Goal: Task Accomplishment & Management: Use online tool/utility

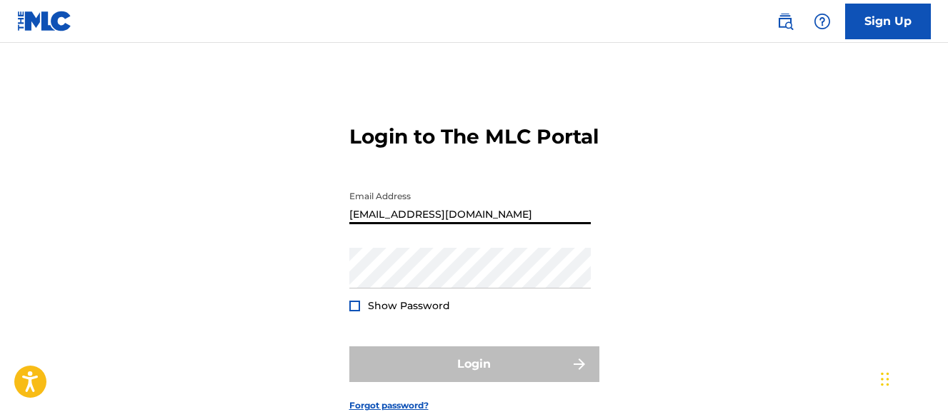
type input "[EMAIL_ADDRESS][DOMAIN_NAME]"
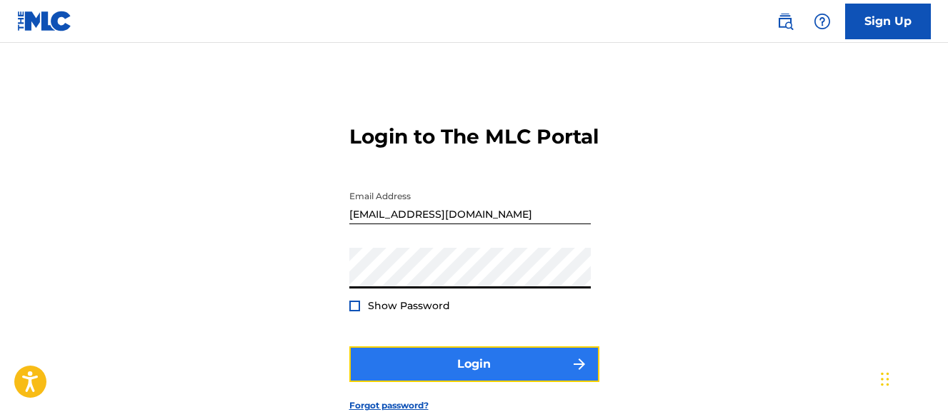
click at [397, 382] on button "Login" at bounding box center [474, 365] width 250 height 36
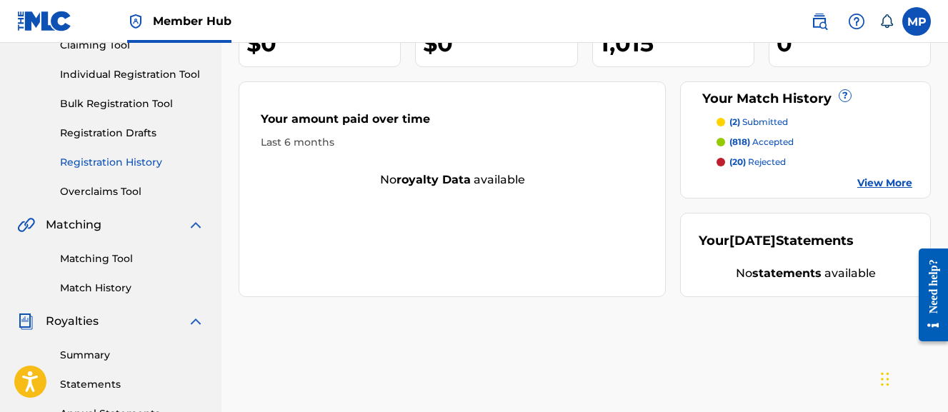
scroll to position [168, 0]
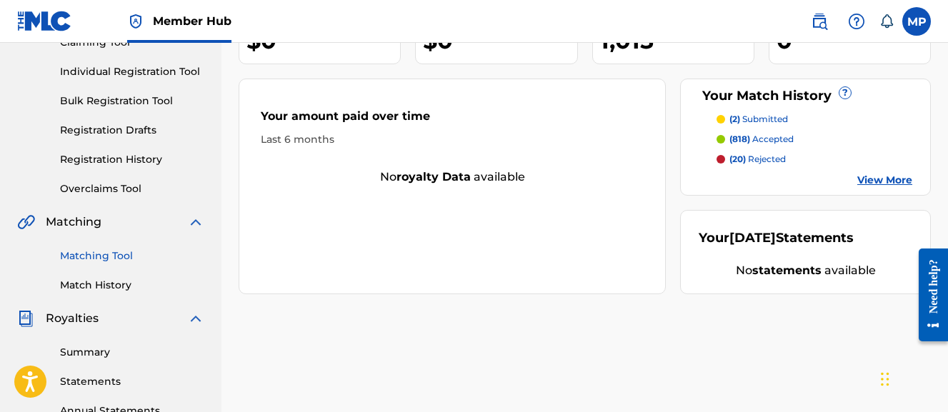
click at [109, 257] on link "Matching Tool" at bounding box center [132, 256] width 144 height 15
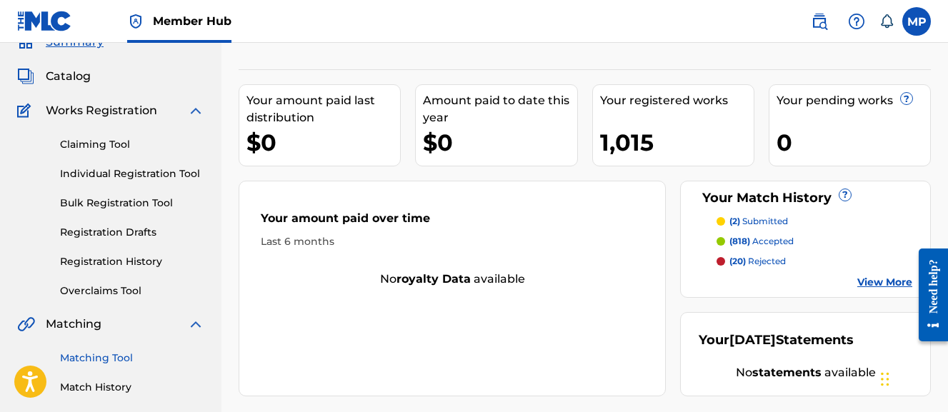
scroll to position [64, 0]
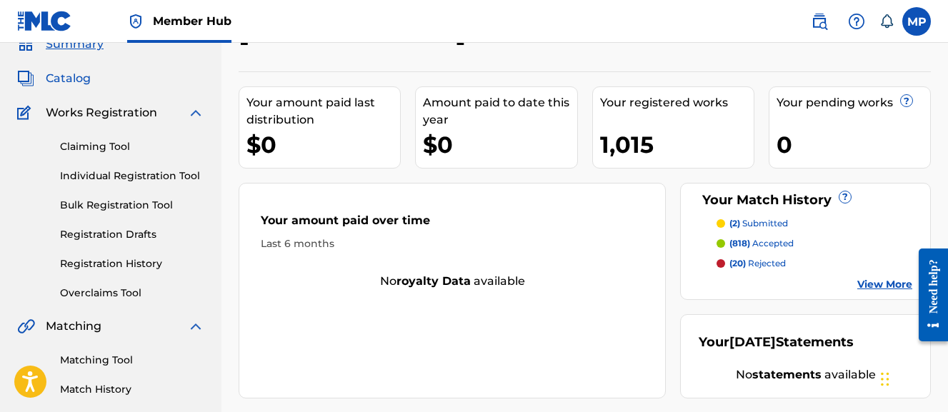
click at [71, 80] on span "Catalog" at bounding box center [68, 78] width 45 height 17
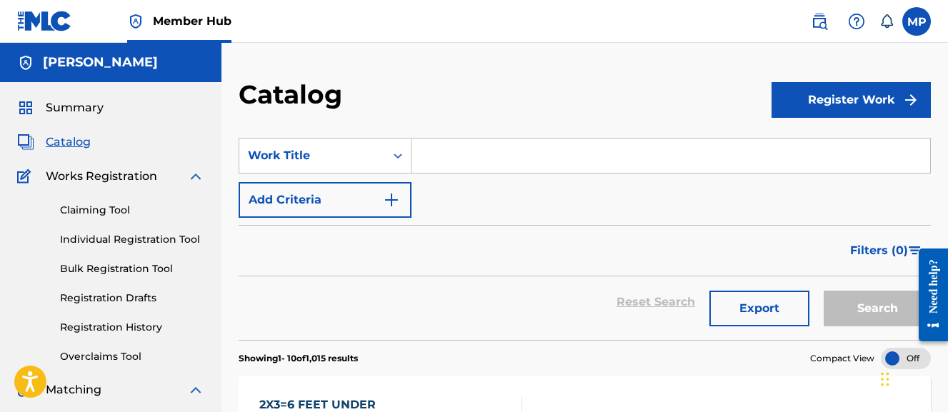
click at [430, 164] on input "Search Form" at bounding box center [671, 156] width 519 height 34
paste input "AND WAIT (CHOPPED AND SCREWED)"
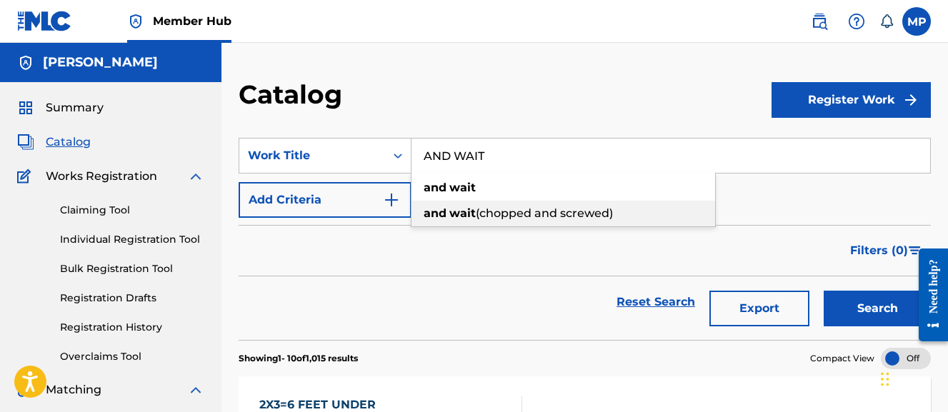
click at [432, 216] on strong "and" at bounding box center [435, 214] width 23 height 14
type input "and wait (chopped and screwed)"
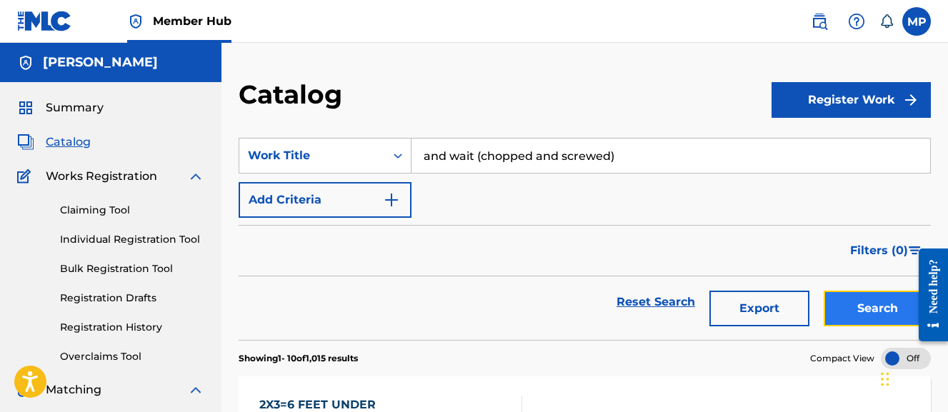
click at [863, 314] on button "Search" at bounding box center [877, 309] width 107 height 36
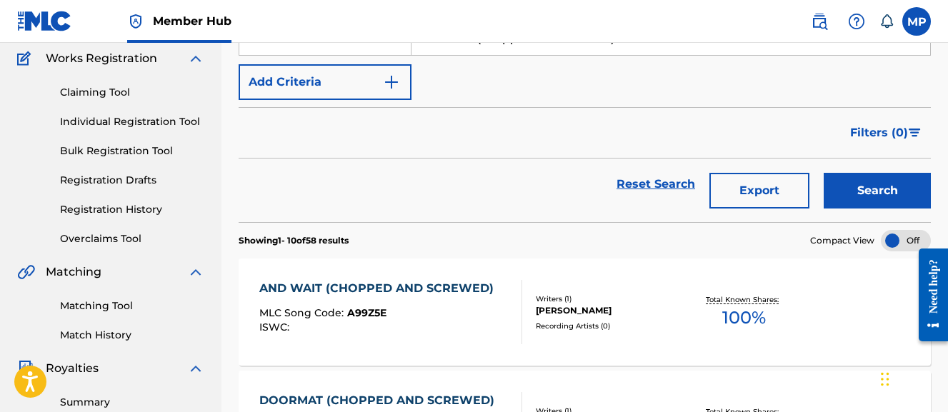
scroll to position [143, 0]
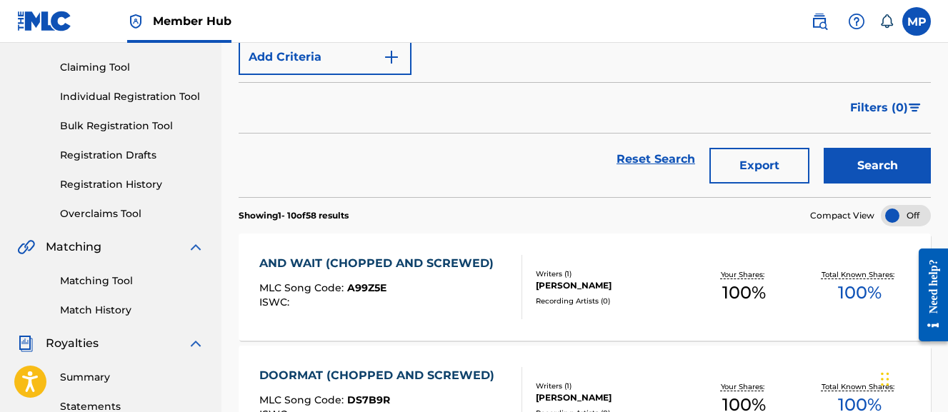
click at [460, 294] on div "MLC Song Code : A99Z5E" at bounding box center [380, 290] width 242 height 14
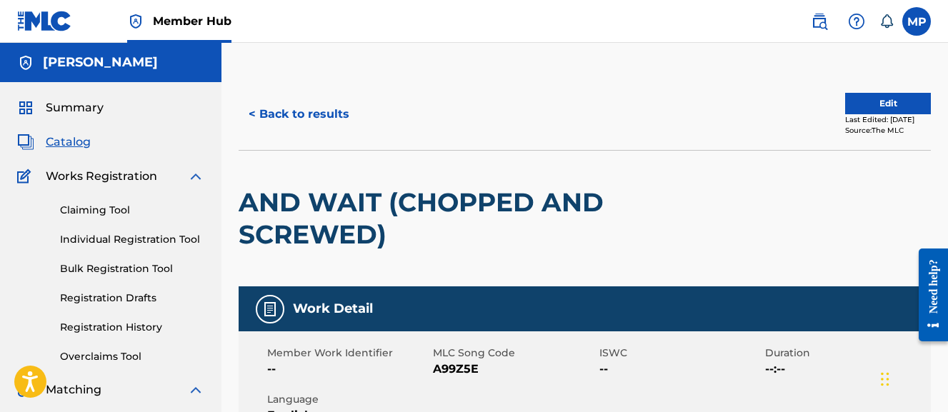
click at [453, 372] on span "A99Z5E" at bounding box center [514, 369] width 162 height 17
copy span "A99Z5E"
click at [317, 114] on button "< Back to results" at bounding box center [299, 114] width 121 height 36
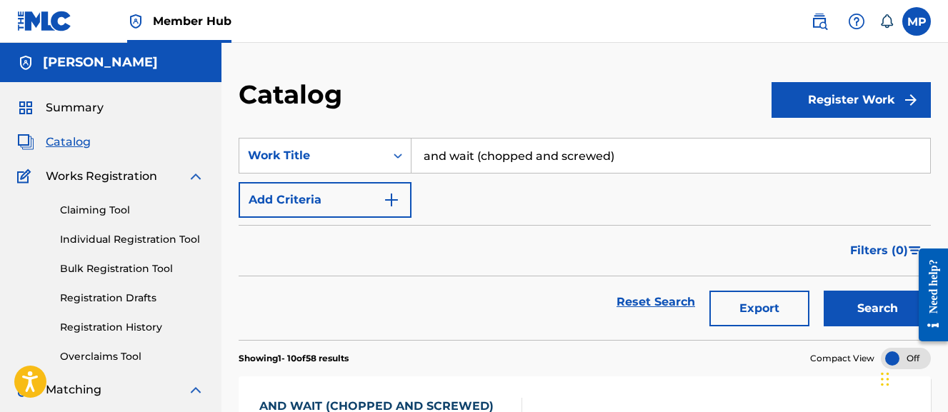
click at [464, 165] on input "and wait (chopped and screwed)" at bounding box center [671, 156] width 519 height 34
paste input "BIG TYMER (CHOPPED AND SCREWED"
type input "BIG TYMER (CHOPPED AND SCREWED)"
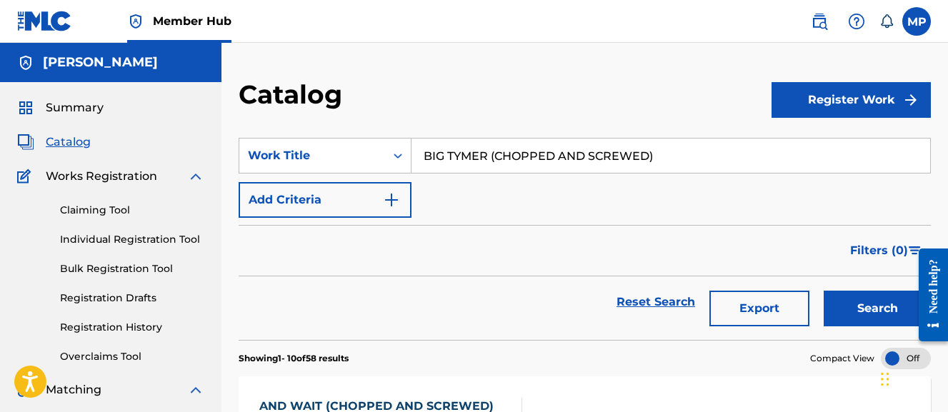
click at [824, 291] on button "Search" at bounding box center [877, 309] width 107 height 36
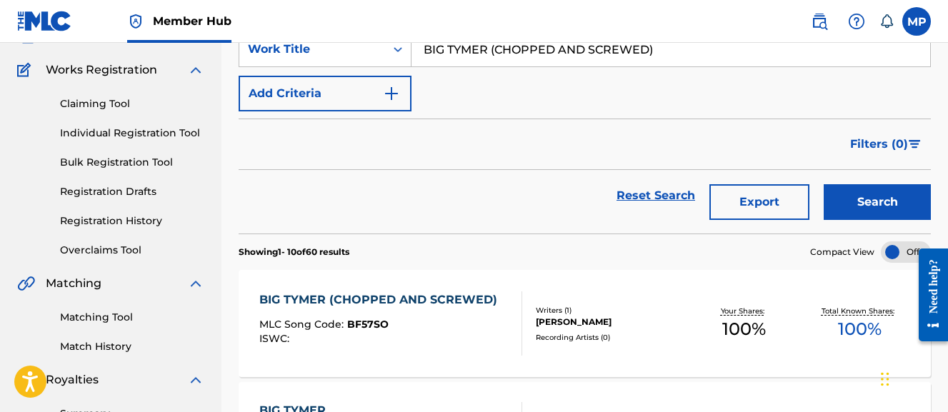
scroll to position [111, 0]
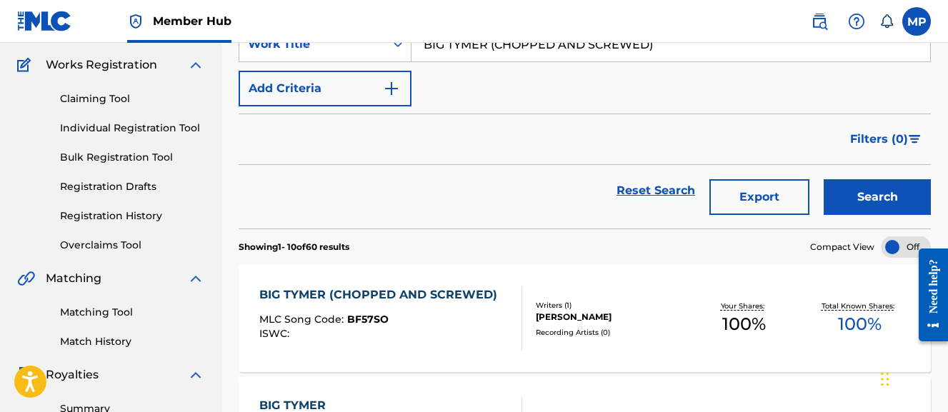
click at [425, 324] on div "MLC Song Code : BF57SO" at bounding box center [381, 321] width 245 height 14
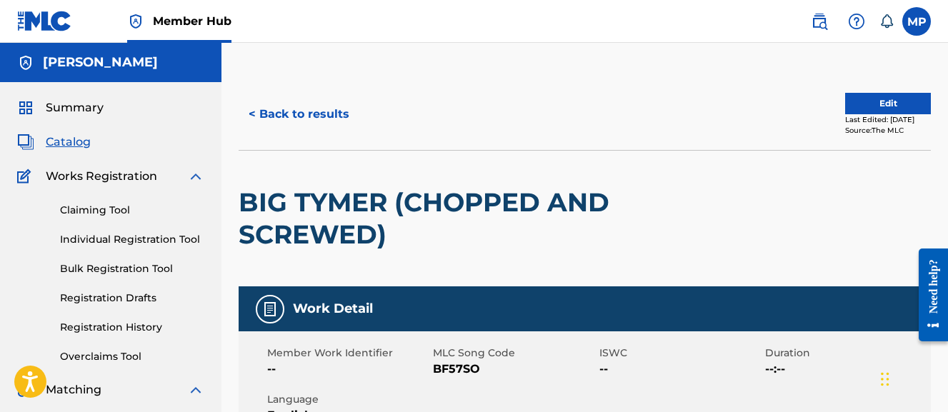
click at [442, 368] on span "BF57SO" at bounding box center [514, 369] width 162 height 17
copy span "BF57SO"
click at [331, 116] on button "< Back to results" at bounding box center [299, 114] width 121 height 36
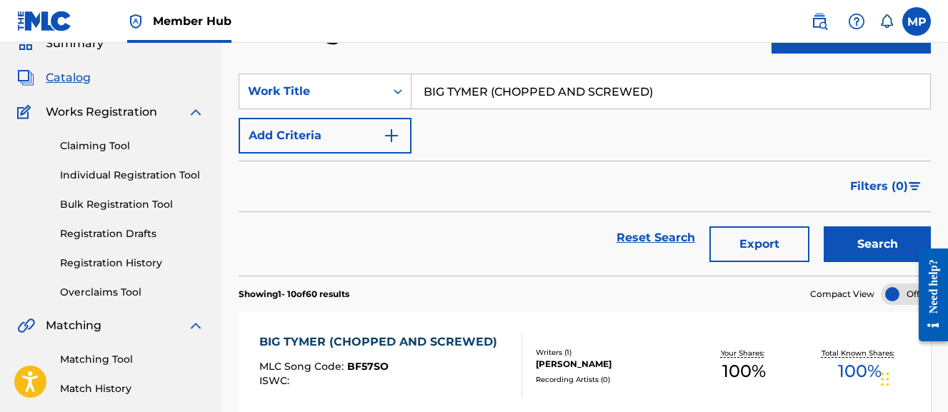
scroll to position [59, 0]
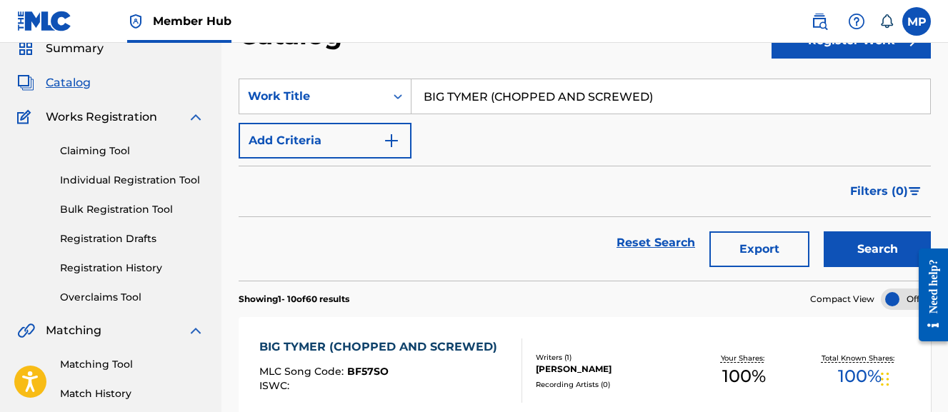
click at [510, 103] on input "BIG TYMER (CHOPPED AND SCREWED)" at bounding box center [671, 96] width 519 height 34
paste input "TCOIN MINING"
type input "BITCOIN MINING (CHOPPED AND SCREWED)"
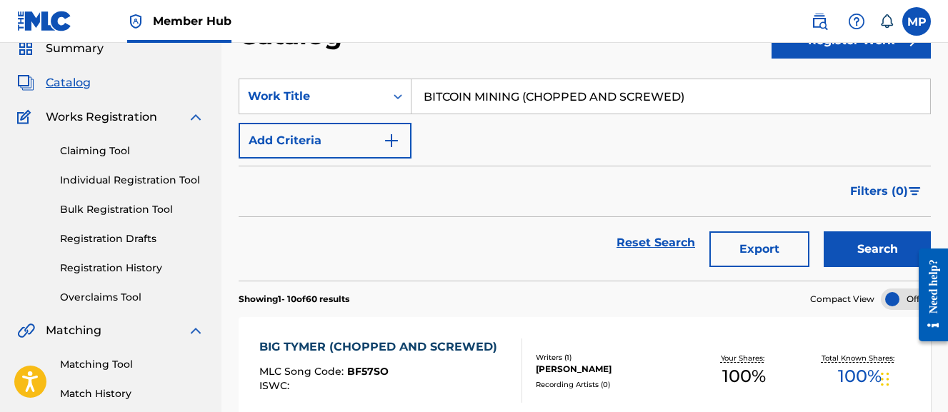
click at [824, 232] on button "Search" at bounding box center [877, 250] width 107 height 36
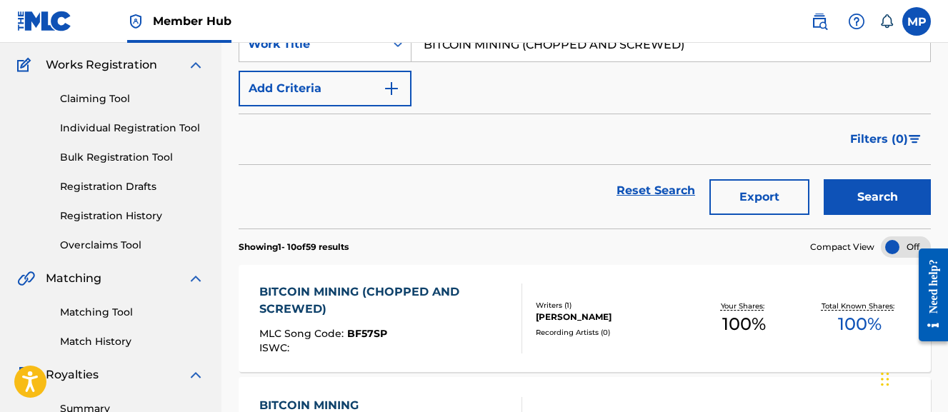
scroll to position [116, 0]
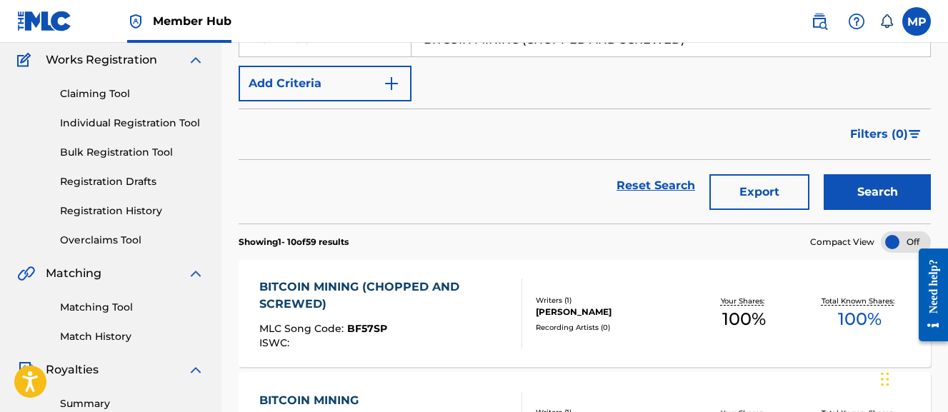
click at [650, 288] on div "BITCOIN MINING (CHOPPED AND SCREWED) MLC Song Code : BF57SP ISWC : Writers ( 1 …" at bounding box center [585, 313] width 693 height 107
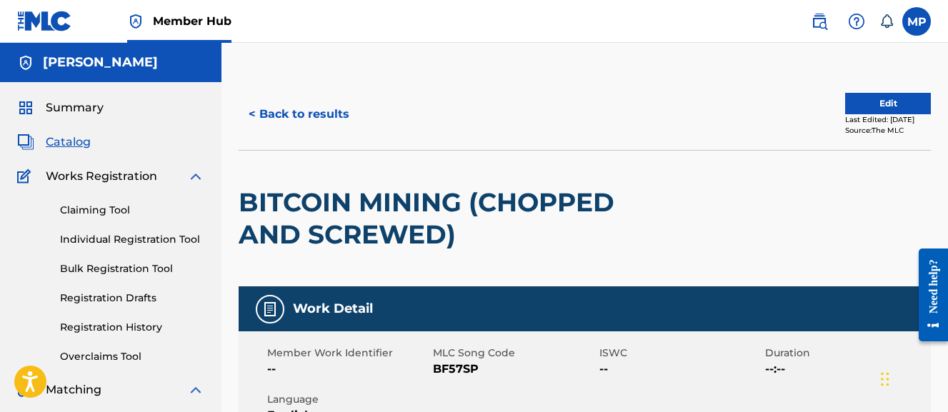
click at [457, 369] on span "BF57SP" at bounding box center [514, 369] width 162 height 17
copy span "BF57SP"
click at [294, 118] on button "< Back to results" at bounding box center [299, 114] width 121 height 36
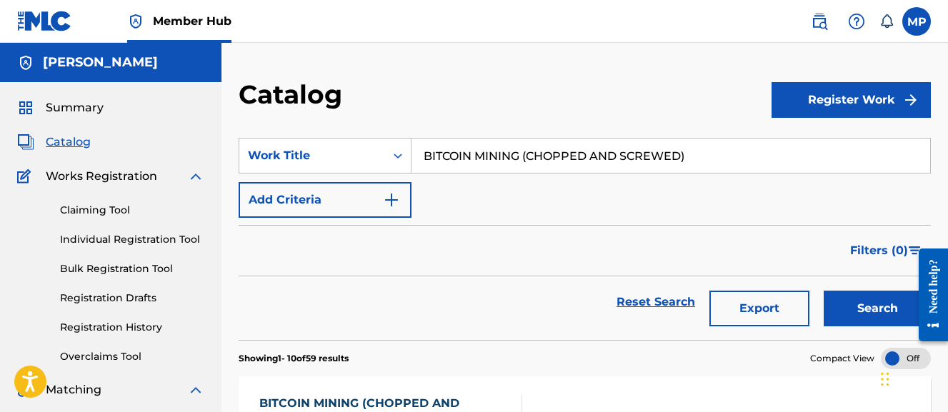
click at [462, 152] on input "BITCOIN MINING (CHOPPED AND SCREWED)" at bounding box center [671, 156] width 519 height 34
paste input "CARRY CASH"
type input "CARRY CASH (CHOPPED AND SCREWED)"
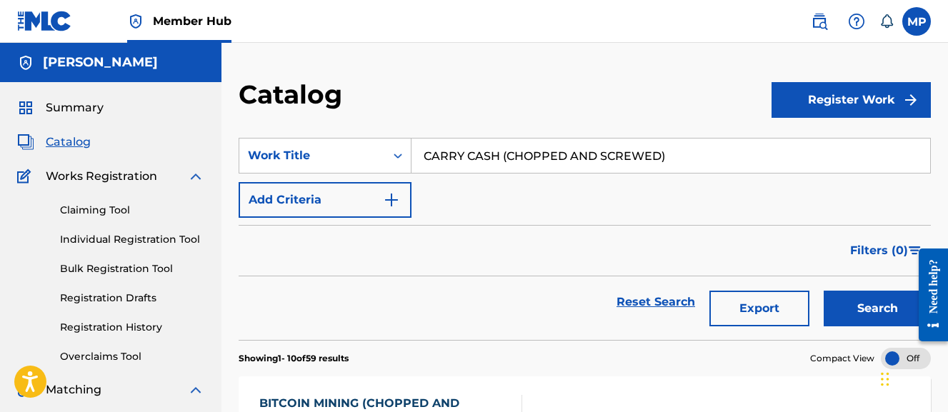
click at [824, 291] on button "Search" at bounding box center [877, 309] width 107 height 36
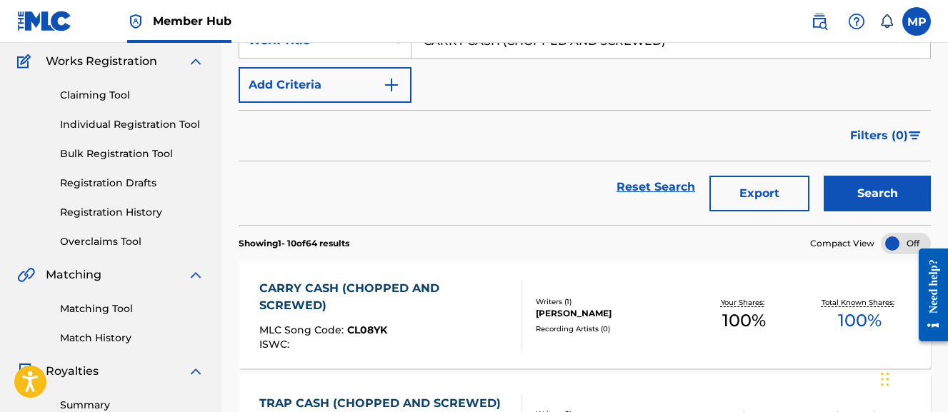
scroll to position [128, 0]
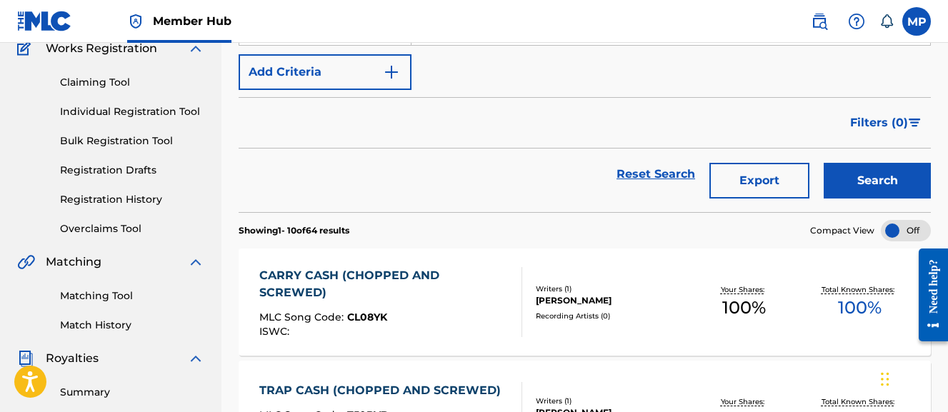
click at [448, 306] on div "CARRY CASH (CHOPPED AND SCREWED) MLC Song Code : CL08YK ISWC :" at bounding box center [384, 302] width 251 height 70
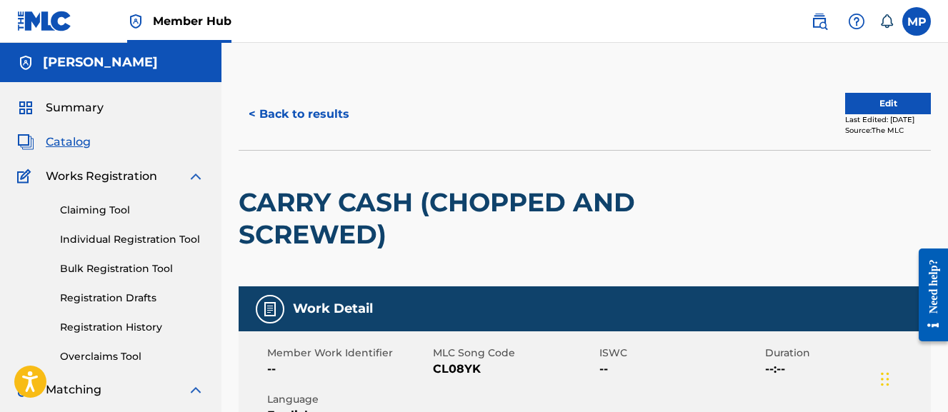
click at [457, 369] on span "CL08YK" at bounding box center [514, 369] width 162 height 17
copy span "CL08YK"
click at [312, 116] on button "< Back to results" at bounding box center [299, 114] width 121 height 36
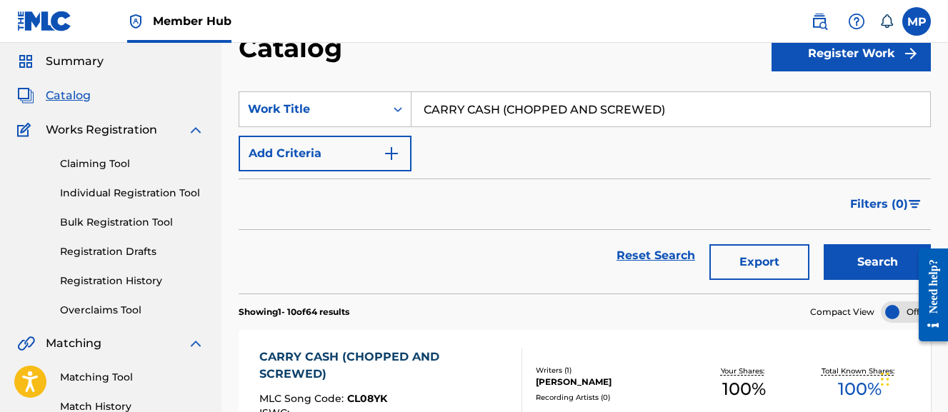
scroll to position [33, 0]
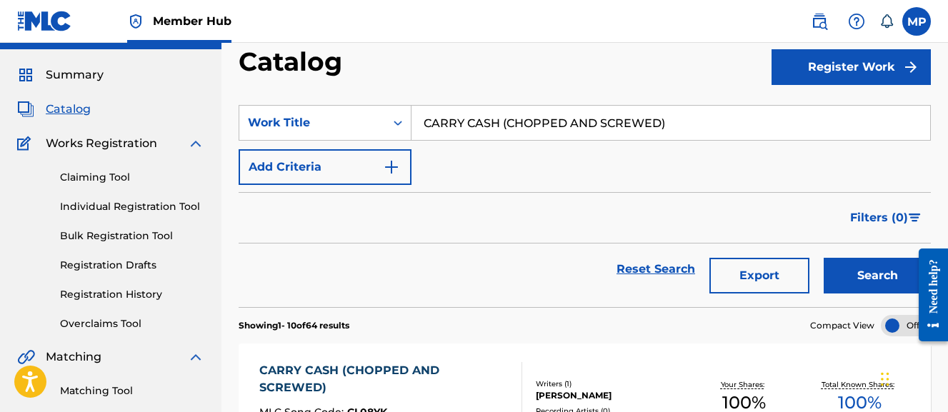
click at [473, 126] on input "CARRY CASH (CHOPPED AND SCREWED)" at bounding box center [671, 123] width 519 height 34
paste input "USE EMMA HURT"
click at [824, 258] on button "Search" at bounding box center [877, 276] width 107 height 36
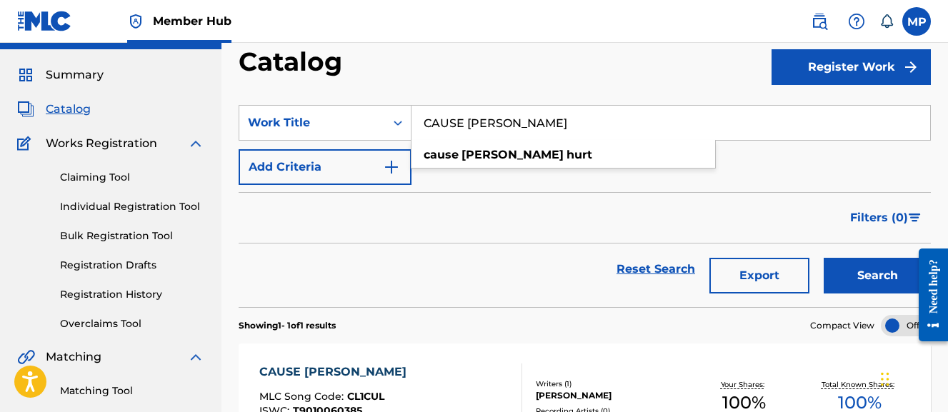
click at [535, 113] on input "CAUSE EMMA HURT" at bounding box center [671, 123] width 519 height 34
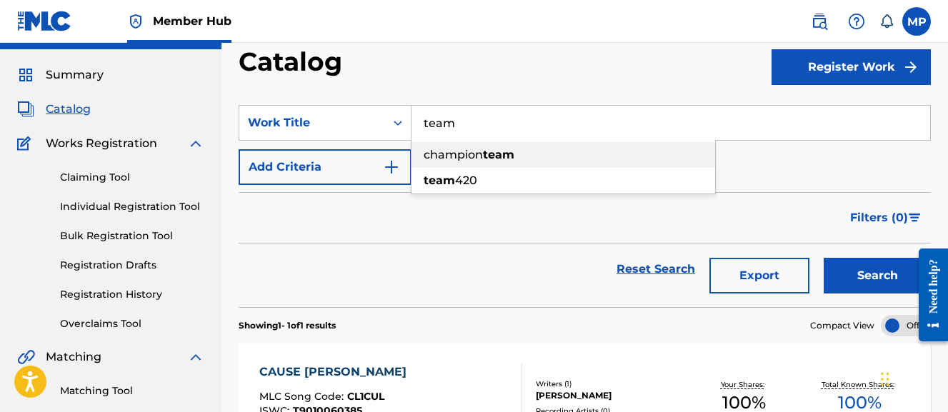
click at [448, 154] on span "champion" at bounding box center [453, 155] width 59 height 14
type input "champion team"
click at [824, 258] on button "Search" at bounding box center [877, 276] width 107 height 36
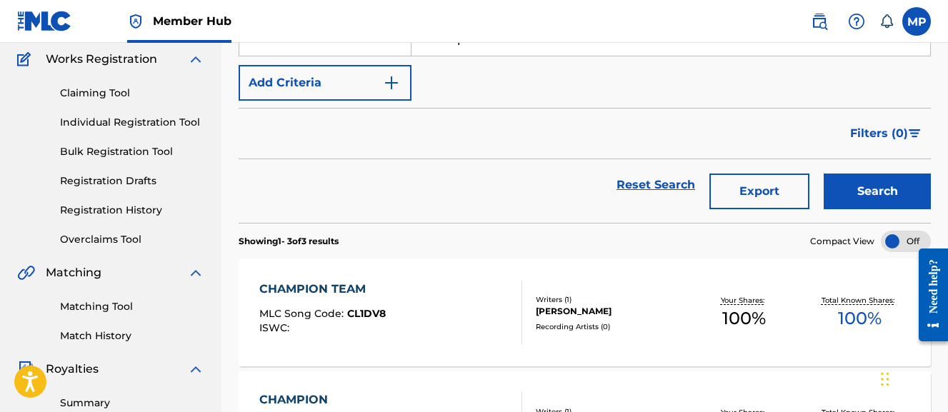
scroll to position [167, 0]
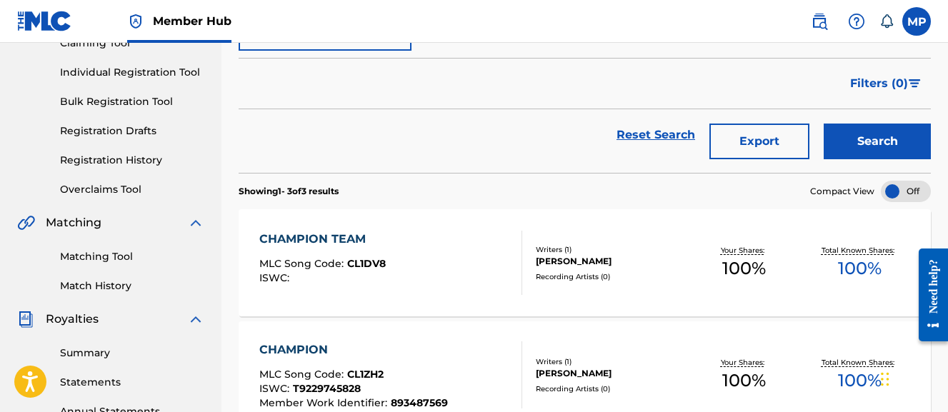
click at [369, 255] on div "CHAMPION TEAM MLC Song Code : CL1DV8 ISWC :" at bounding box center [322, 263] width 126 height 64
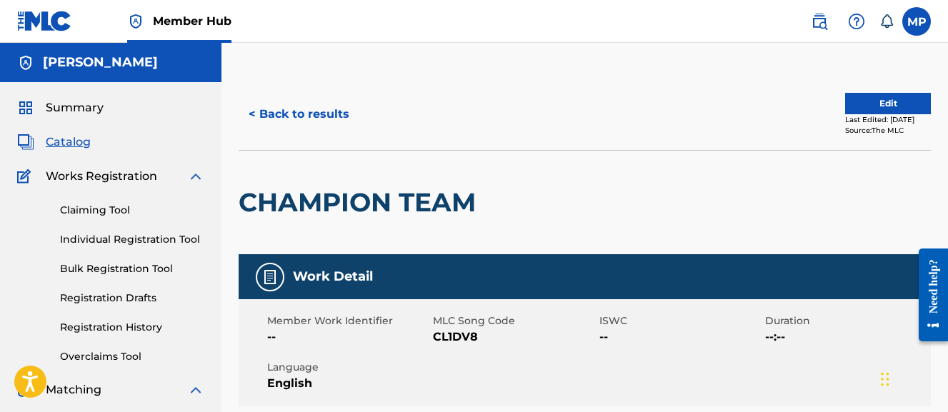
click at [452, 340] on span "CL1DV8" at bounding box center [514, 337] width 162 height 17
copy span "CL1DV8"
click at [298, 115] on button "< Back to results" at bounding box center [299, 114] width 121 height 36
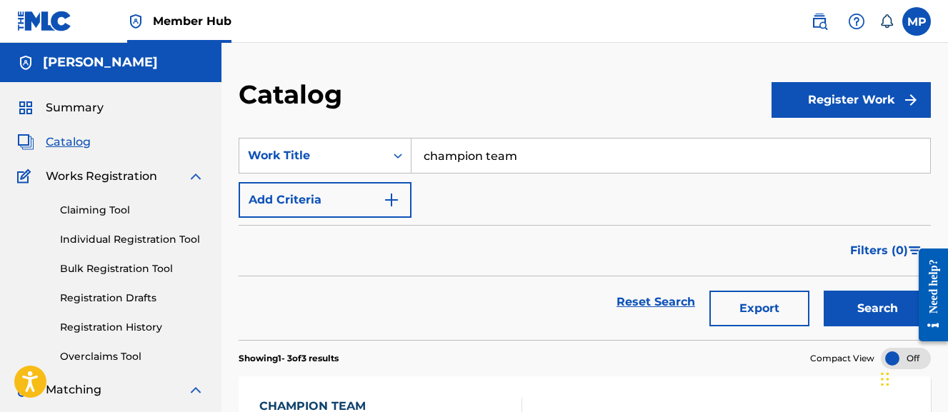
click at [482, 154] on input "champion team" at bounding box center [671, 156] width 519 height 34
paste input "COME ON OVER"
click at [824, 291] on button "Search" at bounding box center [877, 309] width 107 height 36
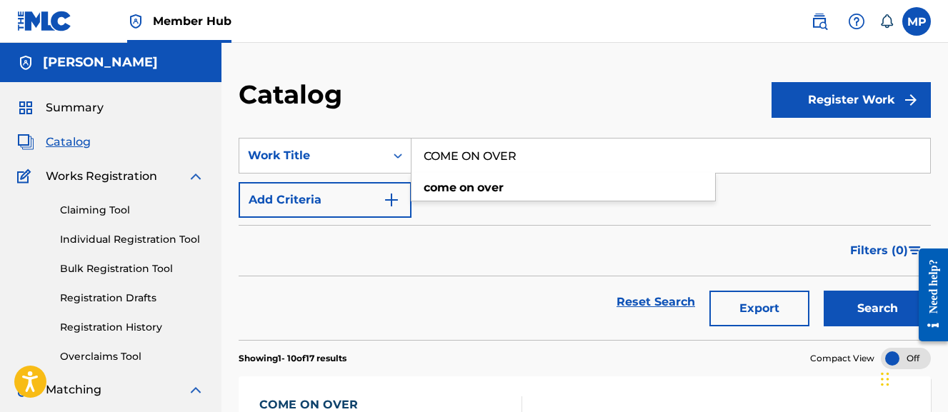
click at [525, 161] on input "COME ON OVER" at bounding box center [671, 156] width 519 height 34
paste input "NFIDENCE (CHOPPED AND SCREWED)"
type input "CONFIDENCE ([PERSON_NAME] AND SCREWED)"
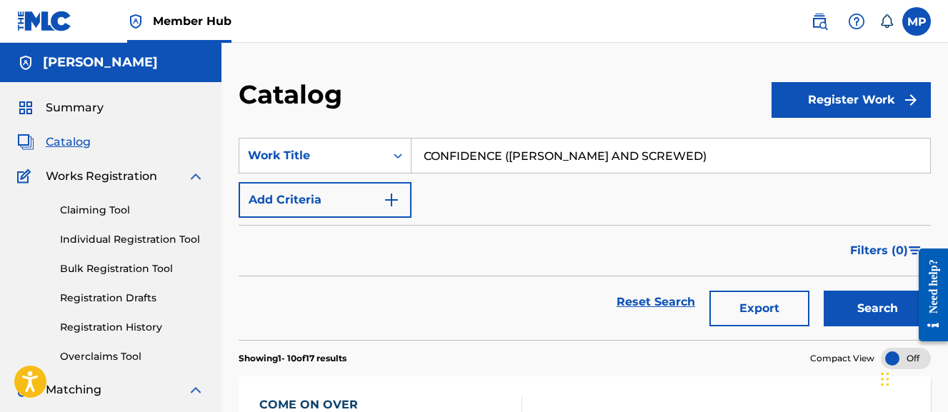
click at [824, 291] on button "Search" at bounding box center [877, 309] width 107 height 36
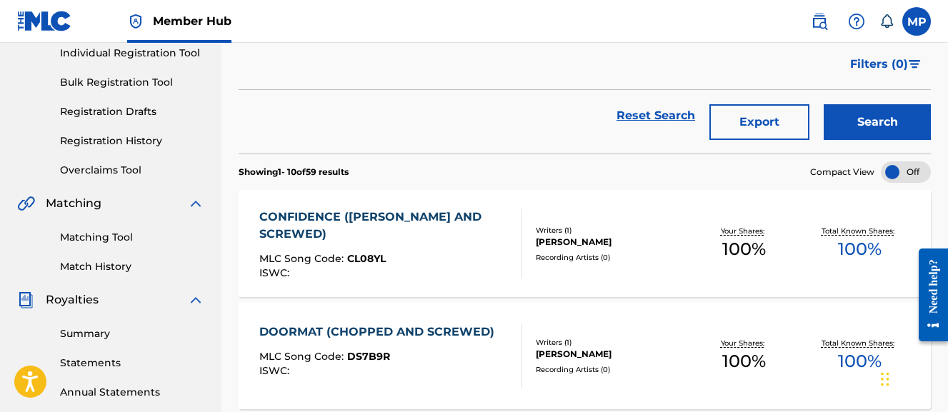
scroll to position [211, 0]
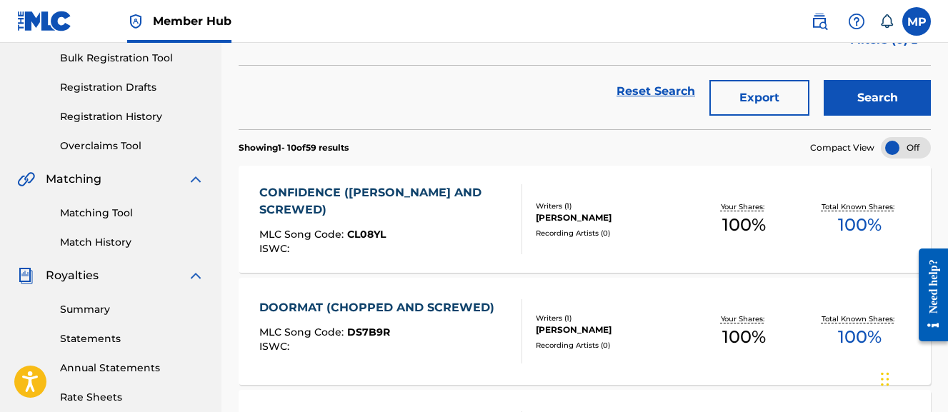
click at [392, 200] on div "CONFIDENCE ([PERSON_NAME] AND SCREWED)" at bounding box center [384, 201] width 251 height 34
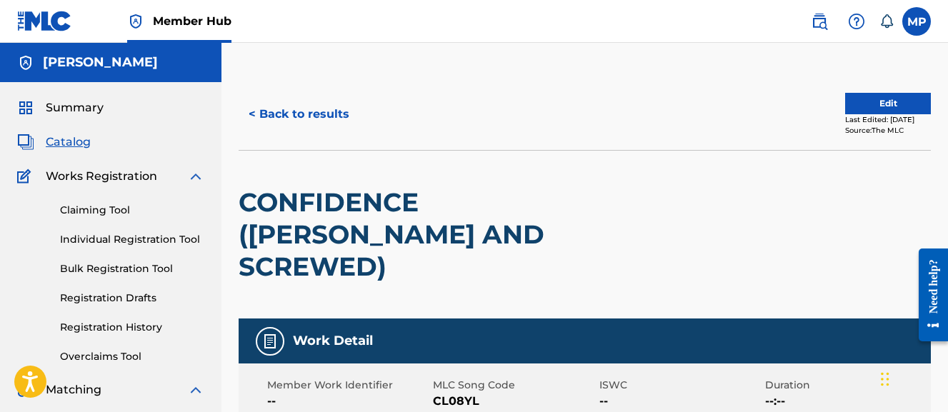
click at [449, 393] on span "CL08YL" at bounding box center [514, 401] width 162 height 17
copy span "CL08YL"
click at [337, 116] on button "< Back to results" at bounding box center [299, 114] width 121 height 36
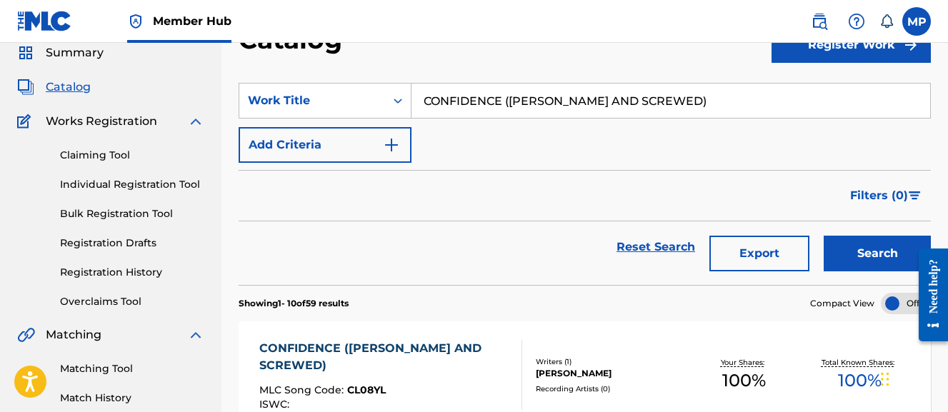
scroll to position [54, 0]
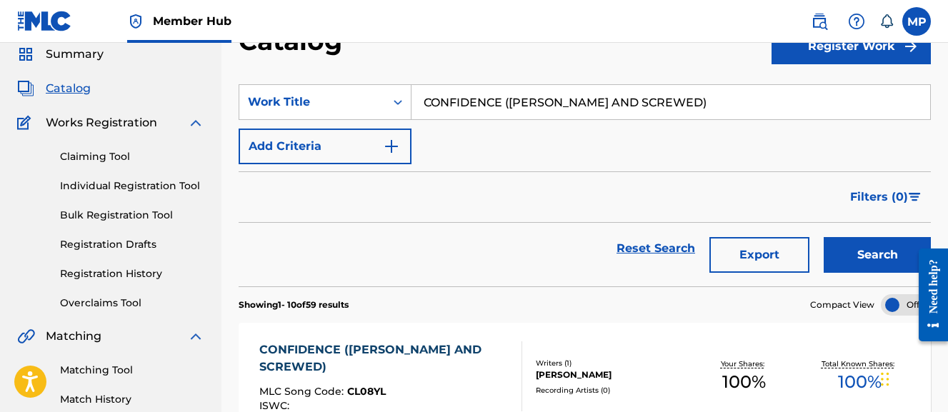
click at [490, 113] on input "CONFIDENCE ([PERSON_NAME] AND SCREWED)" at bounding box center [671, 102] width 519 height 34
paste input "PY CAT"
click at [824, 237] on button "Search" at bounding box center [877, 255] width 107 height 36
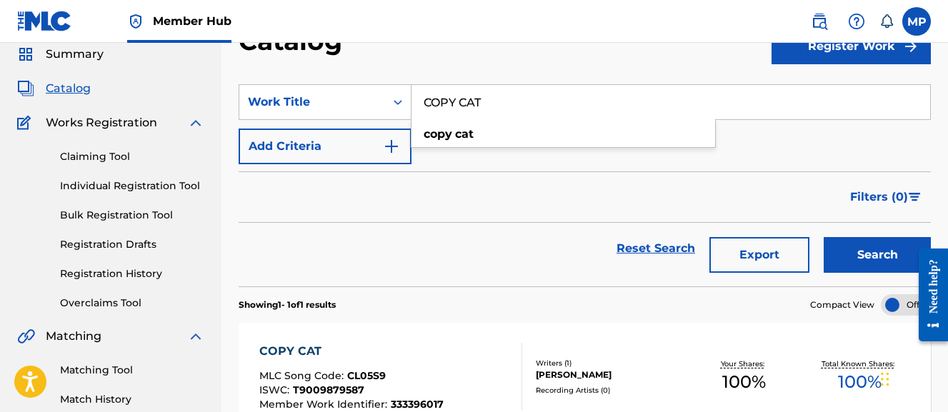
scroll to position [0, 0]
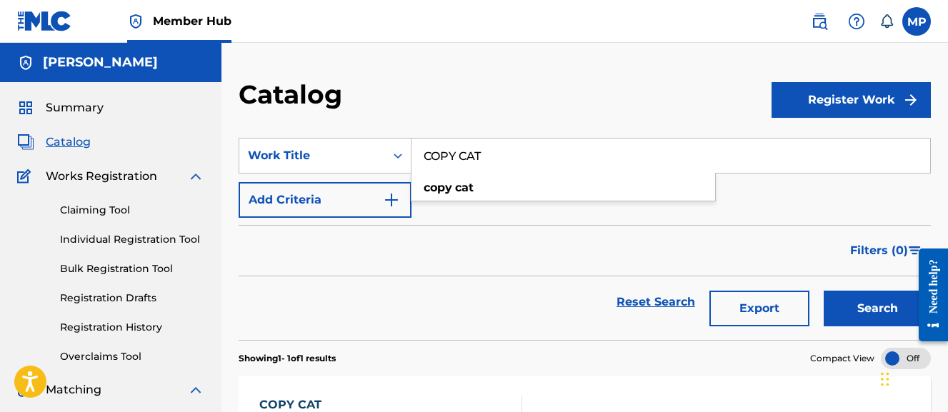
click at [465, 158] on input "COPY CAT" at bounding box center [671, 156] width 519 height 34
paste input "DOORMAT (CHOPPED AND SCREWED)"
type input "DOORMAT (CHOPPED AND SCREWED)"
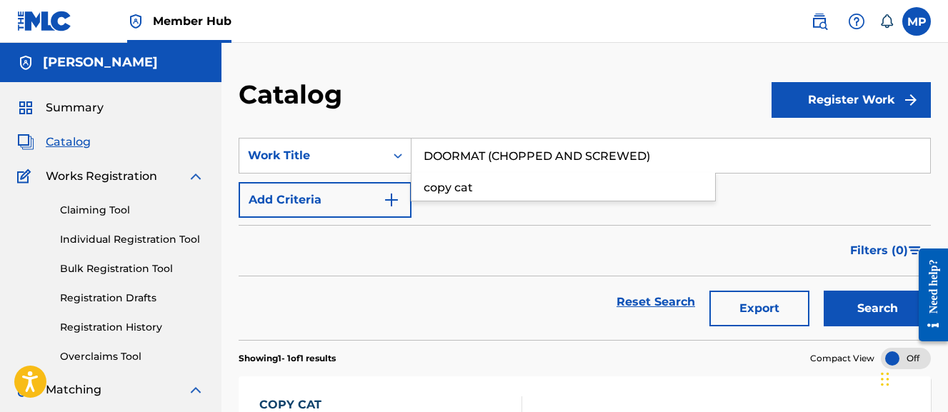
click at [824, 291] on button "Search" at bounding box center [877, 309] width 107 height 36
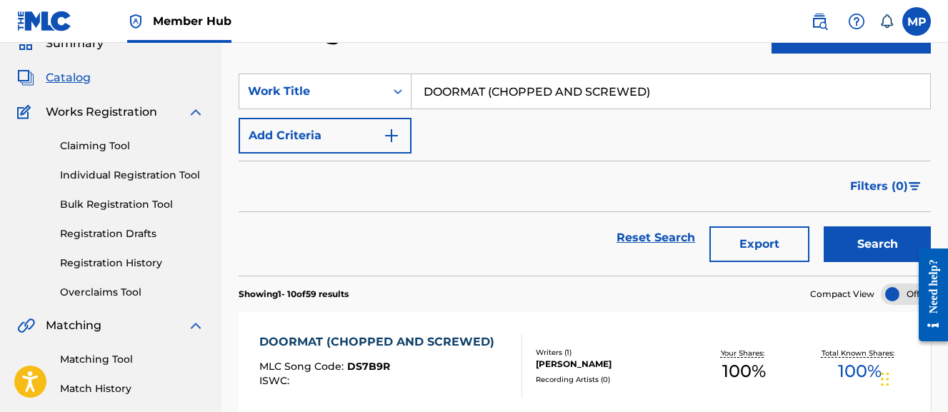
scroll to position [65, 0]
click at [436, 359] on div "DOORMAT (CHOPPED AND SCREWED) MLC Song Code : DS7B9R ISWC :" at bounding box center [380, 365] width 242 height 64
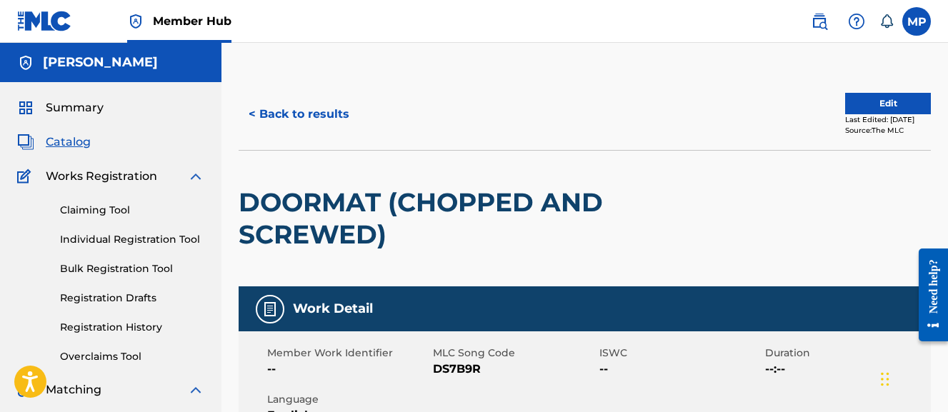
click at [444, 370] on span "DS7B9R" at bounding box center [514, 369] width 162 height 17
copy span "DS7B9R"
click at [329, 122] on button "< Back to results" at bounding box center [299, 114] width 121 height 36
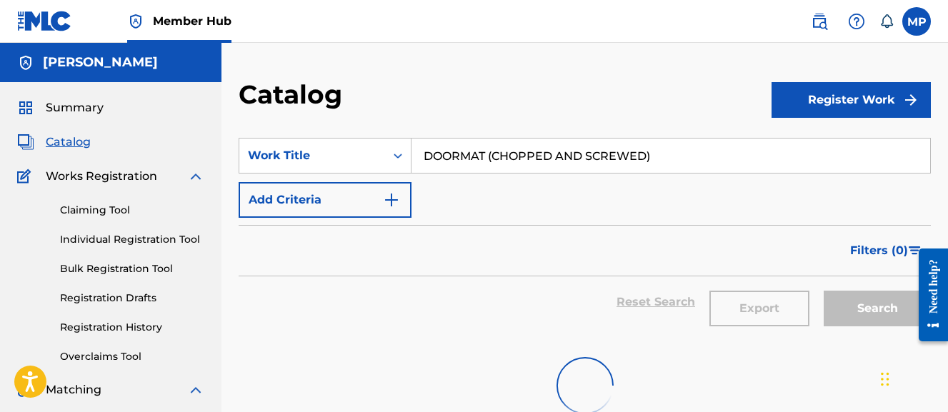
scroll to position [65, 0]
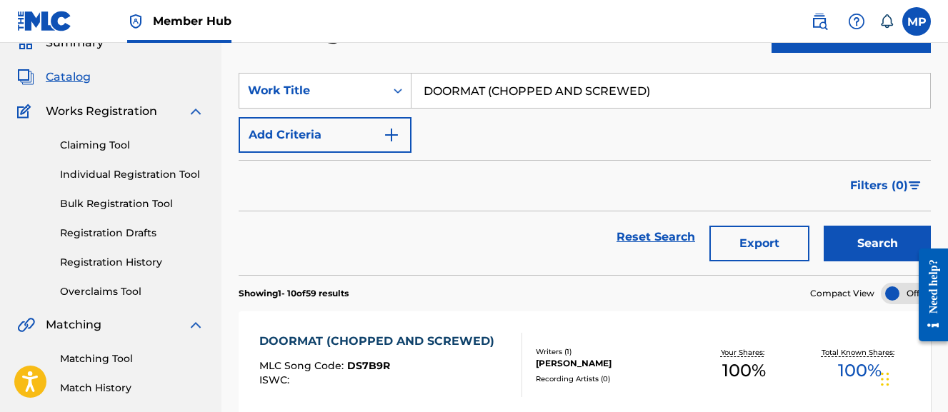
click at [487, 94] on input "DOORMAT (CHOPPED AND SCREWED)" at bounding box center [671, 91] width 519 height 34
paste input "RUM AND BASS"
type input "DRUM AND BASS (CHOPPED AND SCREWED)"
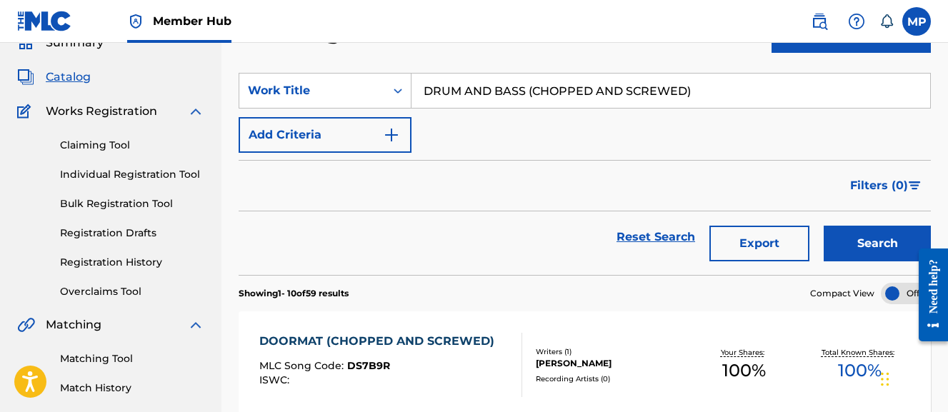
click at [824, 226] on button "Search" at bounding box center [877, 244] width 107 height 36
click at [415, 356] on div "DOORMAT (CHOPPED AND SCREWED) MLC Song Code : DS7B9R ISWC :" at bounding box center [380, 365] width 242 height 64
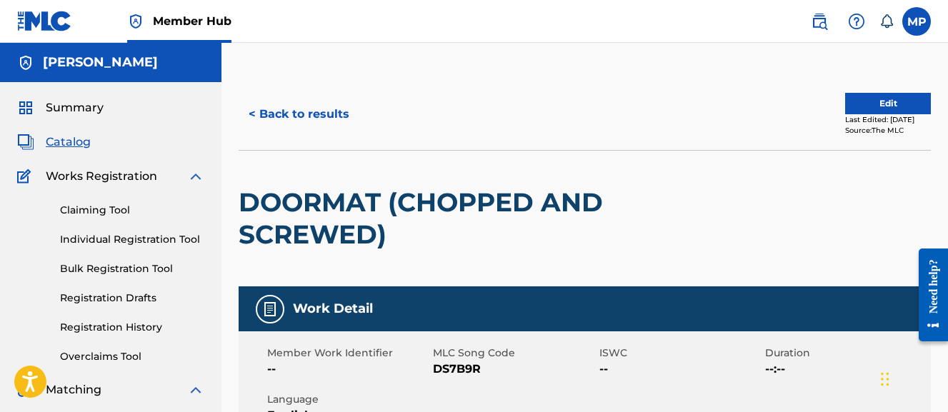
click at [450, 369] on span "DS7B9R" at bounding box center [514, 369] width 162 height 17
copy span "DS7B9R"
click at [334, 117] on button "< Back to results" at bounding box center [299, 114] width 121 height 36
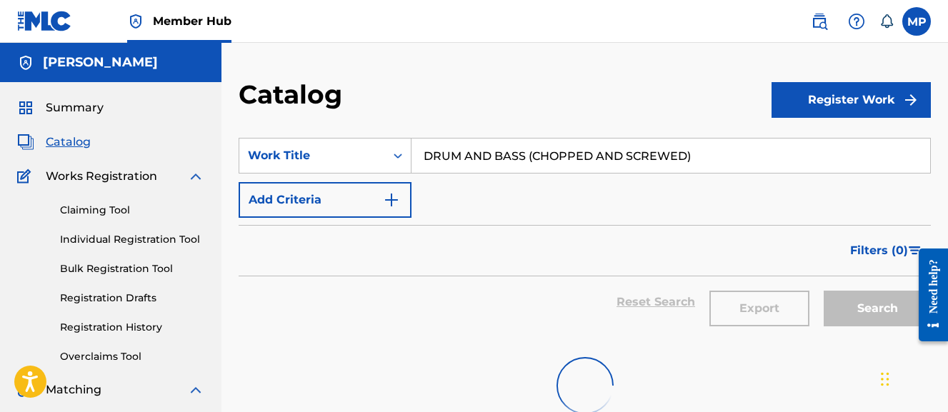
scroll to position [65, 0]
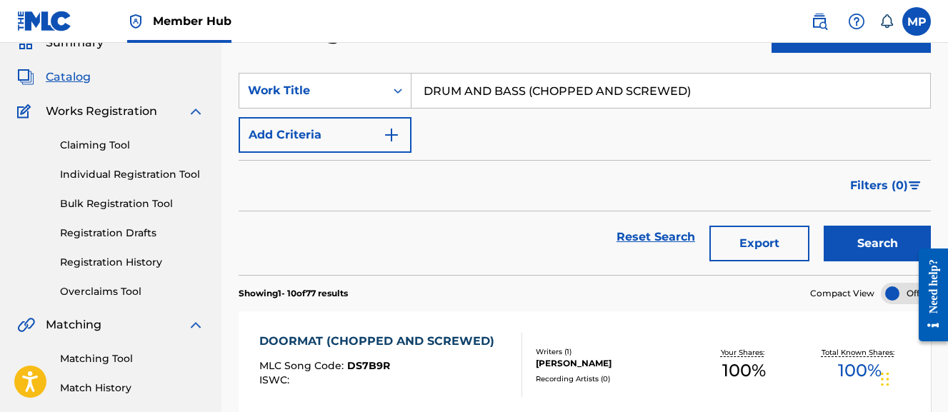
click at [470, 94] on input "DRUM AND BASS (CHOPPED AND SCREWED)" at bounding box center [671, 91] width 519 height 34
paste input "NK N FUCK"
type input "DRUNK N FUCK"
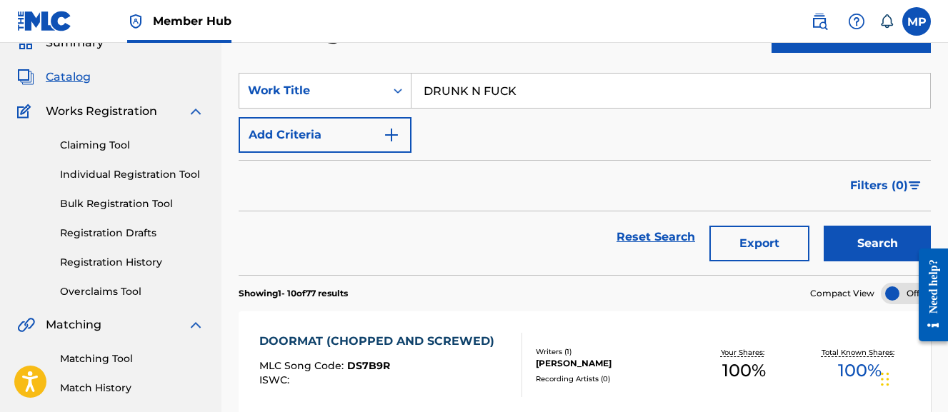
click at [824, 226] on button "Search" at bounding box center [877, 244] width 107 height 36
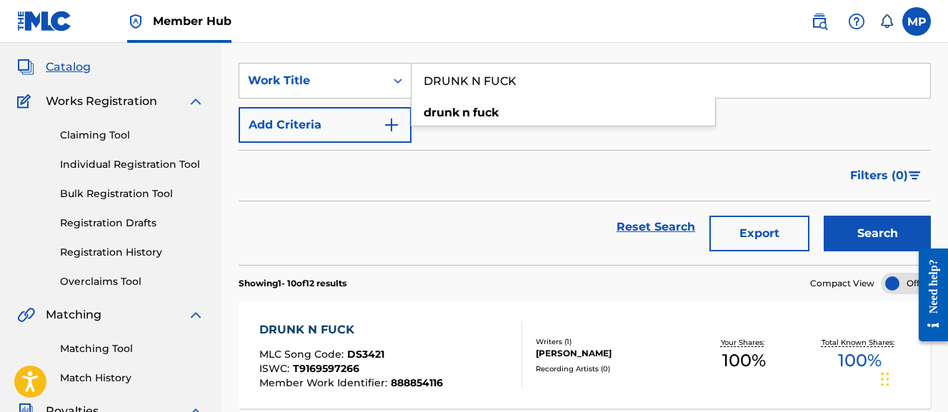
scroll to position [61, 0]
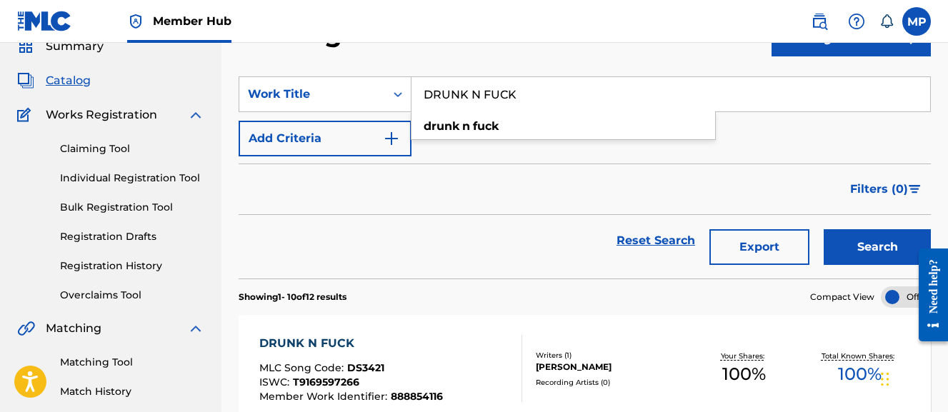
click at [425, 359] on div "DRUNK N FUCK MLC Song Code : DS3421 ISWC : T9169597266 Member Work Identifier :…" at bounding box center [351, 368] width 184 height 67
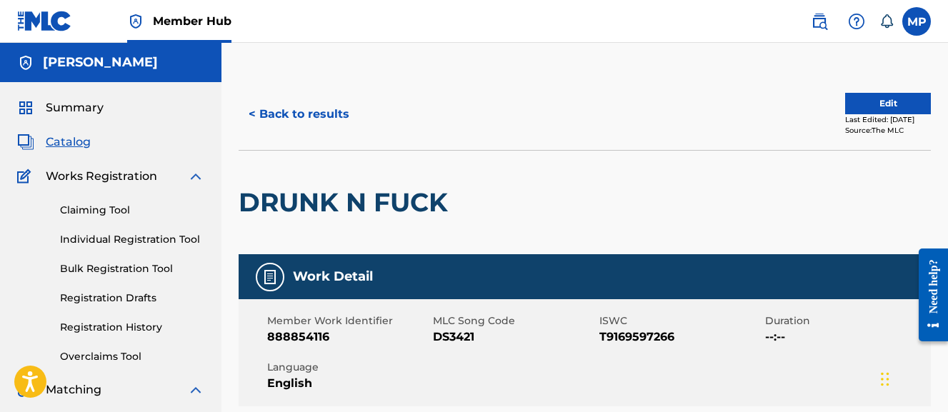
click at [450, 335] on span "DS3421" at bounding box center [514, 337] width 162 height 17
copy span "DS3421"
click at [349, 114] on button "< Back to results" at bounding box center [299, 114] width 121 height 36
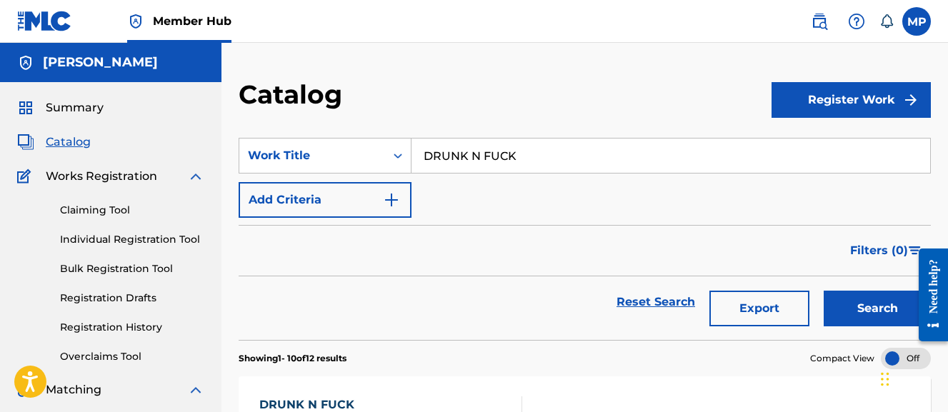
click at [490, 167] on input "DRUNK N FUCK" at bounding box center [671, 156] width 519 height 34
paste input "EARLY BIRD GETS THE WORM"
type input "EARLY BIRD GETS THE WORM"
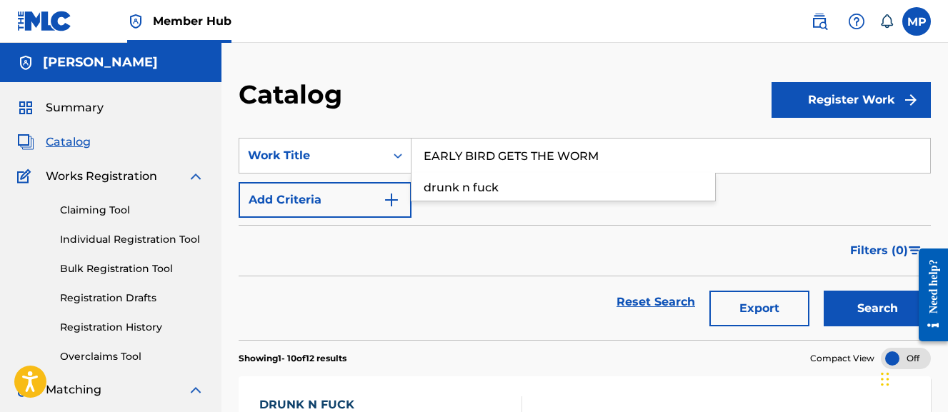
click at [824, 291] on button "Search" at bounding box center [877, 309] width 107 height 36
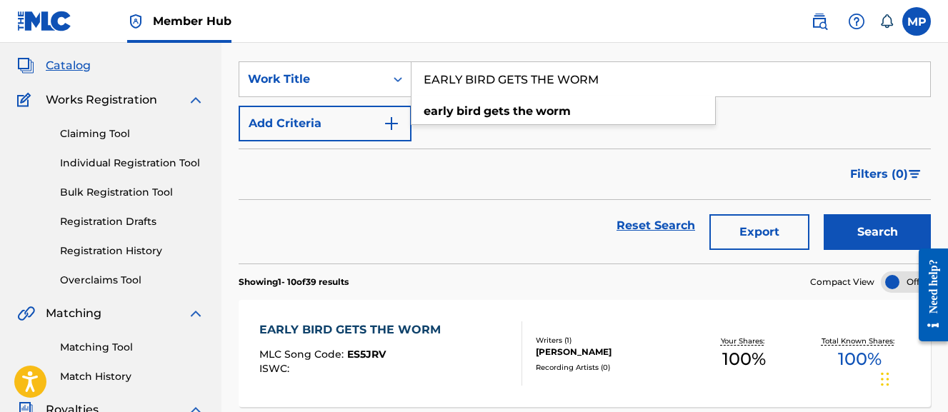
scroll to position [79, 0]
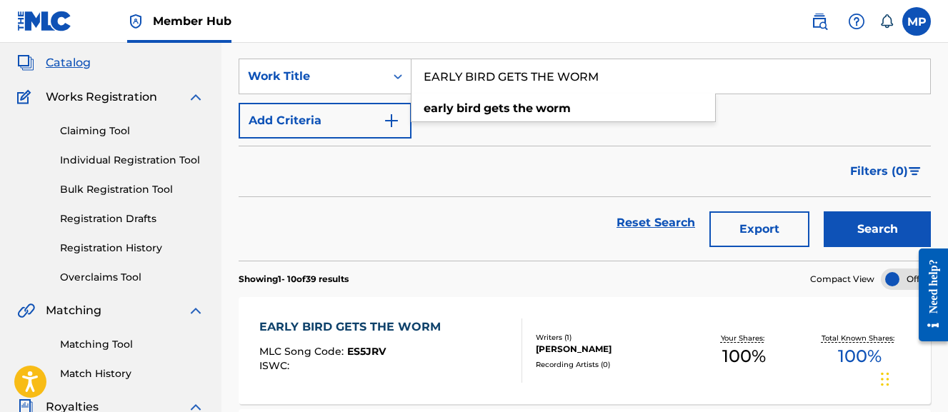
click at [426, 340] on div "EARLY BIRD GETS THE WORM MLC Song Code : ES5JRV ISWC :" at bounding box center [353, 351] width 189 height 64
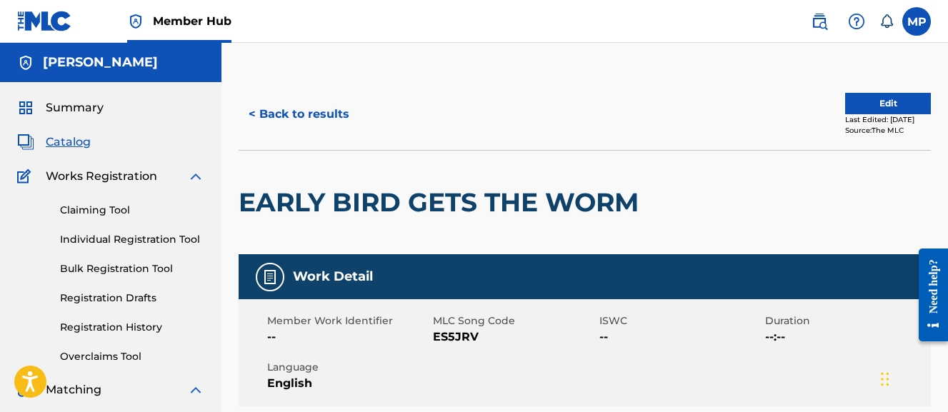
click at [452, 334] on span "ES5JRV" at bounding box center [514, 337] width 162 height 17
copy span "ES5JRV"
click at [335, 114] on button "< Back to results" at bounding box center [299, 114] width 121 height 36
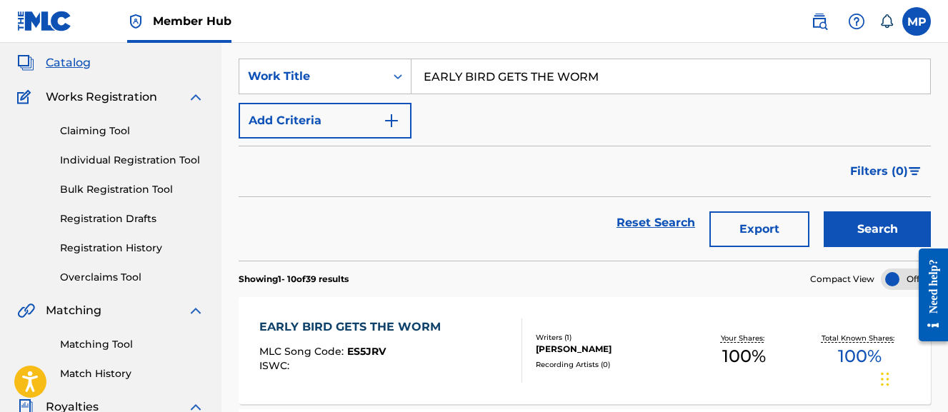
click at [461, 83] on input "EARLY BIRD GETS THE WORM" at bounding box center [671, 76] width 519 height 34
paste input "DM (CHOPPED AND SCREWED)"
type input "EDM (CHOPPED AND SCREWED)"
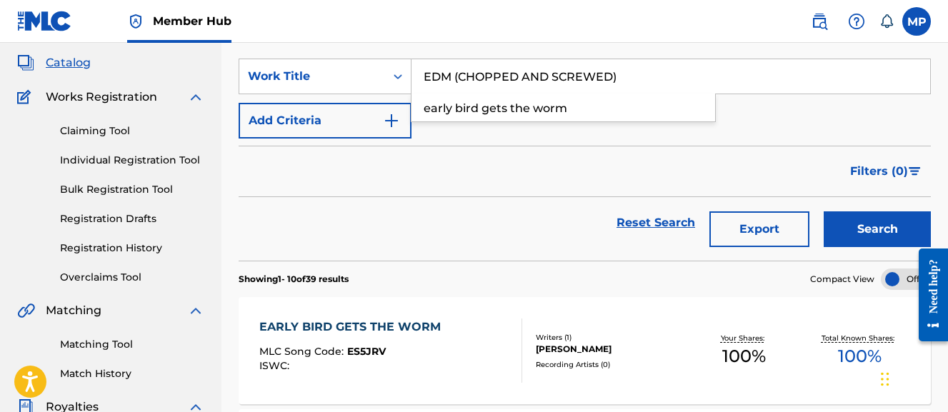
click at [824, 212] on button "Search" at bounding box center [877, 230] width 107 height 36
click at [413, 356] on div "MLC Song Code : E979V6" at bounding box center [362, 354] width 207 height 14
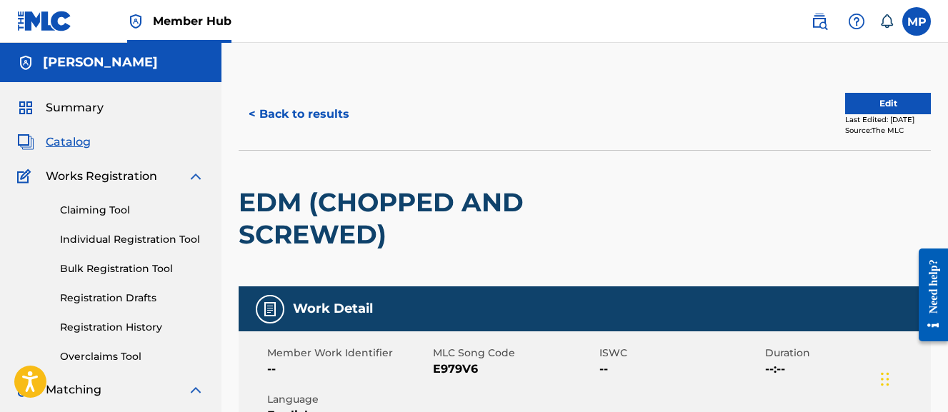
click at [443, 365] on span "E979V6" at bounding box center [514, 369] width 162 height 17
click at [296, 111] on button "< Back to results" at bounding box center [299, 114] width 121 height 36
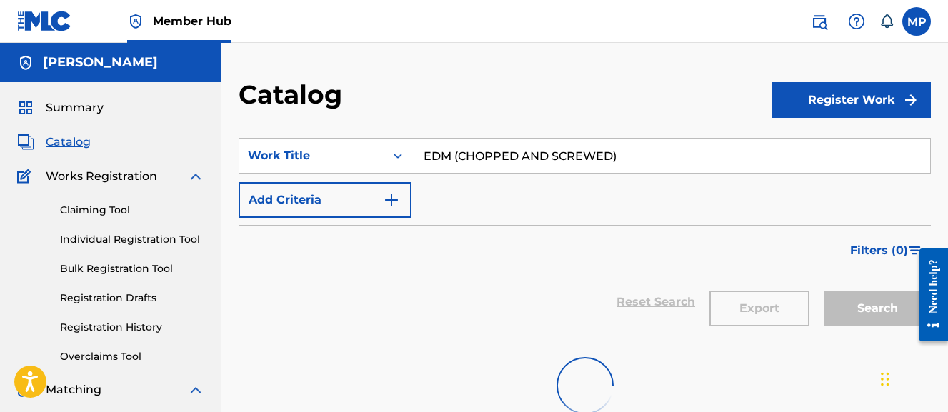
scroll to position [79, 0]
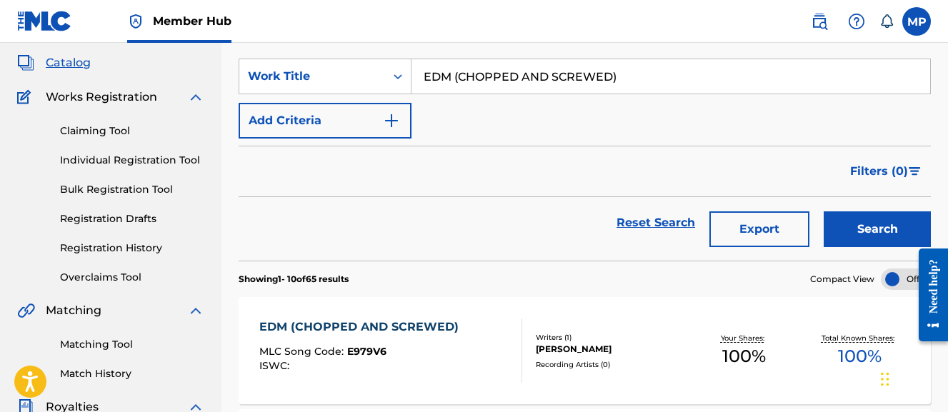
click at [540, 72] on input "EDM (CHOPPED AND SCREWED)" at bounding box center [671, 76] width 519 height 34
paste input "FINGER WORK"
type input "FINGER WORK (CHOPPED AND SCREWED)"
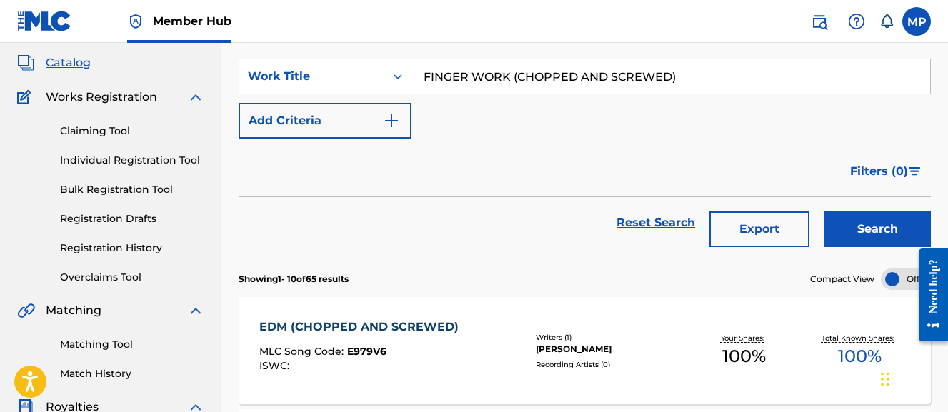
click at [824, 212] on button "Search" at bounding box center [877, 230] width 107 height 36
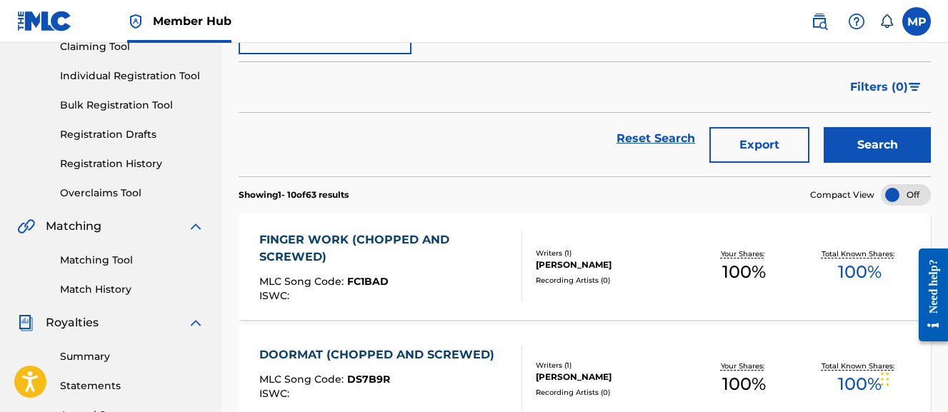
scroll to position [174, 0]
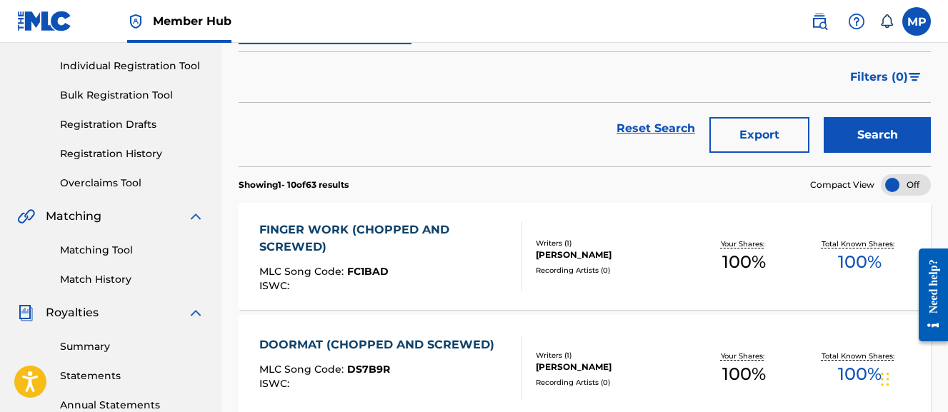
click at [374, 274] on span "FC1BAD" at bounding box center [367, 271] width 41 height 13
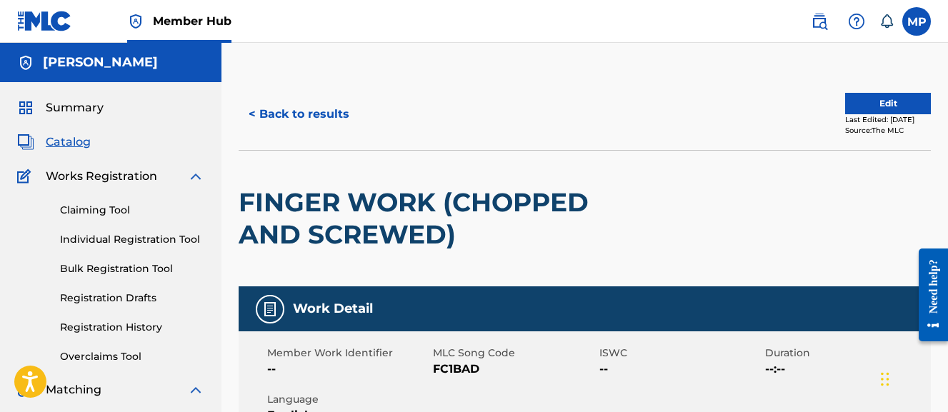
click at [470, 368] on span "FC1BAD" at bounding box center [514, 369] width 162 height 17
click at [314, 113] on button "< Back to results" at bounding box center [299, 114] width 121 height 36
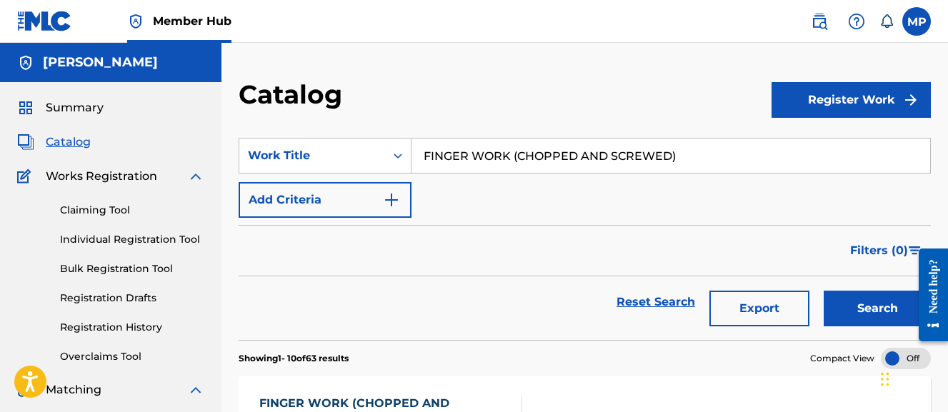
click at [463, 156] on input "FINGER WORK (CHOPPED AND SCREWED)" at bounding box center [671, 156] width 519 height 34
paste input "ISLAND SWAG"
click at [824, 291] on button "Search" at bounding box center [877, 309] width 107 height 36
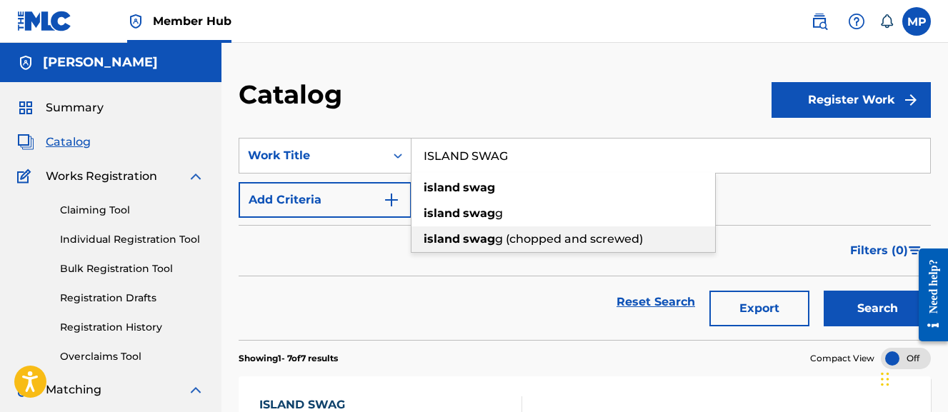
click at [457, 235] on strong "island" at bounding box center [442, 239] width 36 height 14
type input "island swagg (chopped and screwed)"
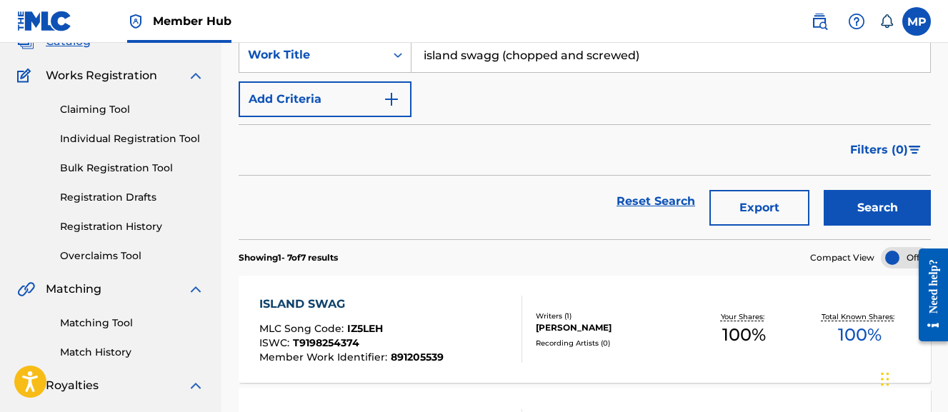
scroll to position [102, 0]
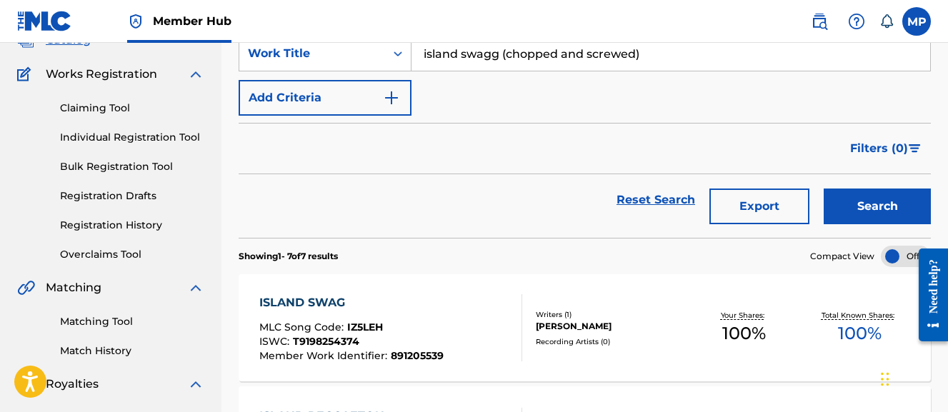
click at [420, 292] on div "ISLAND SWAG MLC Song Code : IZ5LEH ISWC : T9198254374 Member Work Identifier : …" at bounding box center [585, 327] width 693 height 107
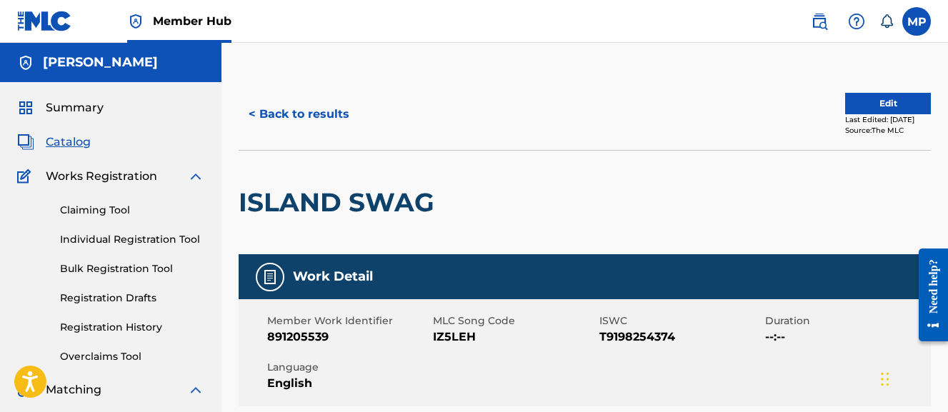
click at [451, 334] on span "IZ5LEH" at bounding box center [514, 337] width 162 height 17
click at [289, 104] on button "< Back to results" at bounding box center [299, 114] width 121 height 36
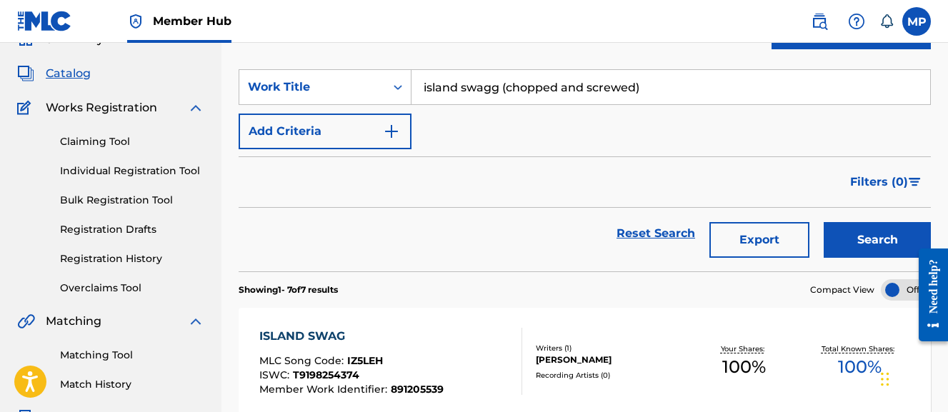
scroll to position [68, 0]
click at [572, 91] on input "island swagg (chopped and screwed)" at bounding box center [671, 88] width 519 height 34
click at [824, 223] on button "Search" at bounding box center [877, 241] width 107 height 36
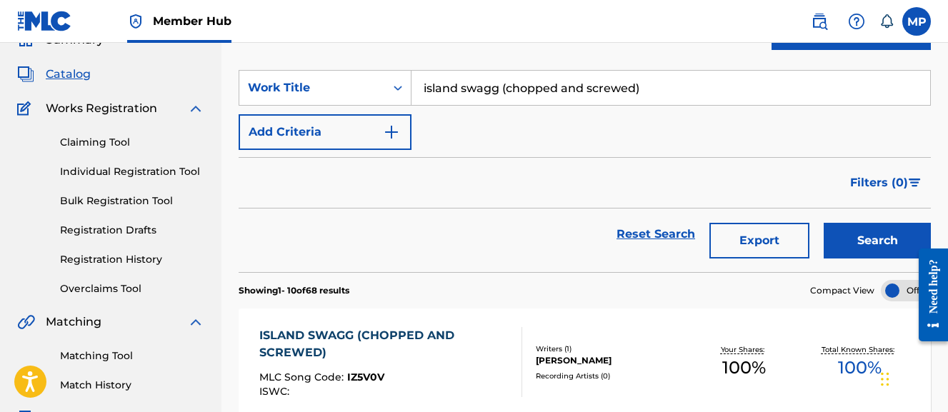
scroll to position [161, 0]
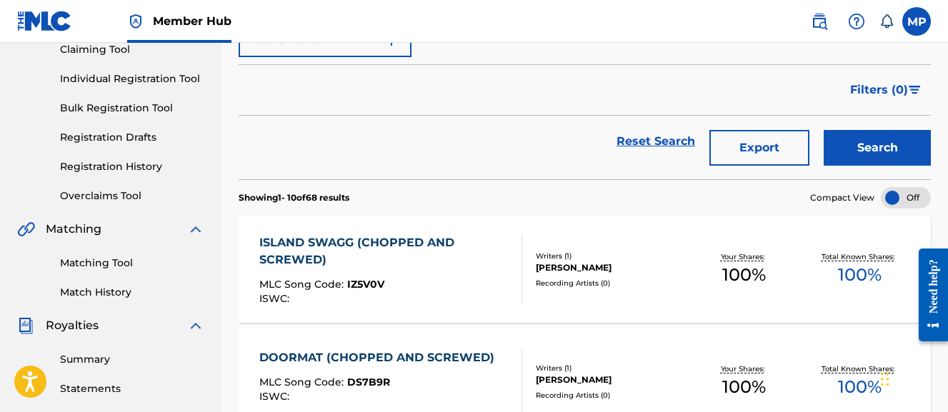
click at [464, 264] on div "ISLAND SWAGG (CHOPPED AND SCREWED)" at bounding box center [384, 251] width 251 height 34
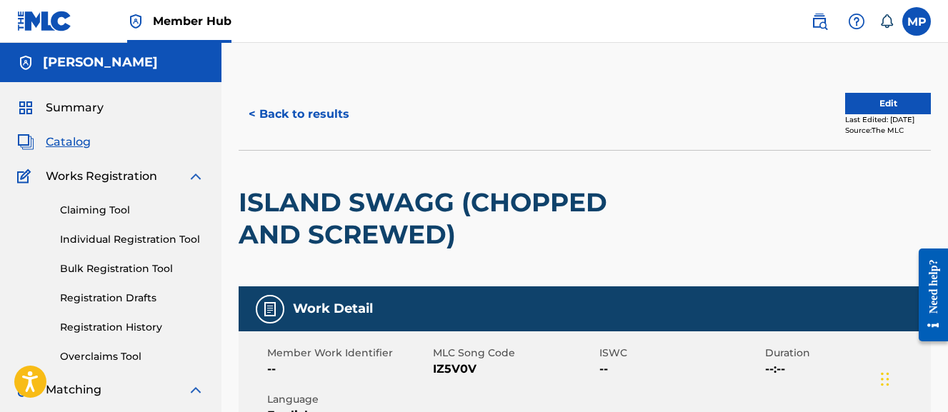
click at [449, 367] on span "IZ5V0V" at bounding box center [514, 369] width 162 height 17
click at [290, 114] on button "< Back to results" at bounding box center [299, 114] width 121 height 36
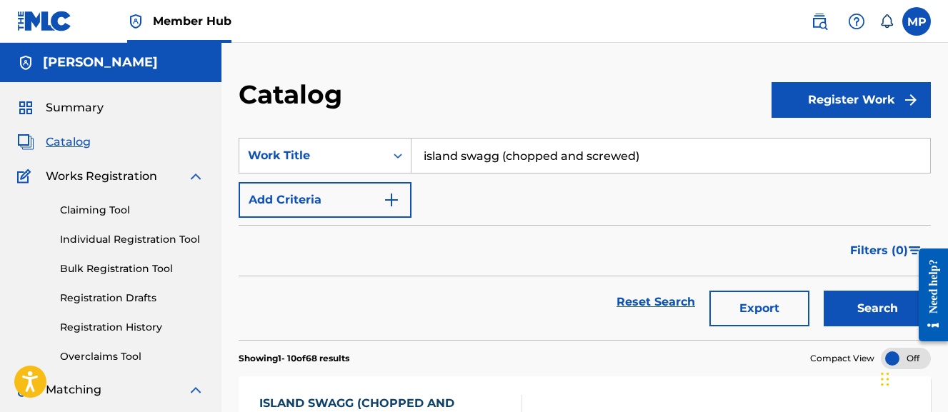
click at [482, 152] on input "island swagg (chopped and screwed)" at bounding box center [671, 156] width 519 height 34
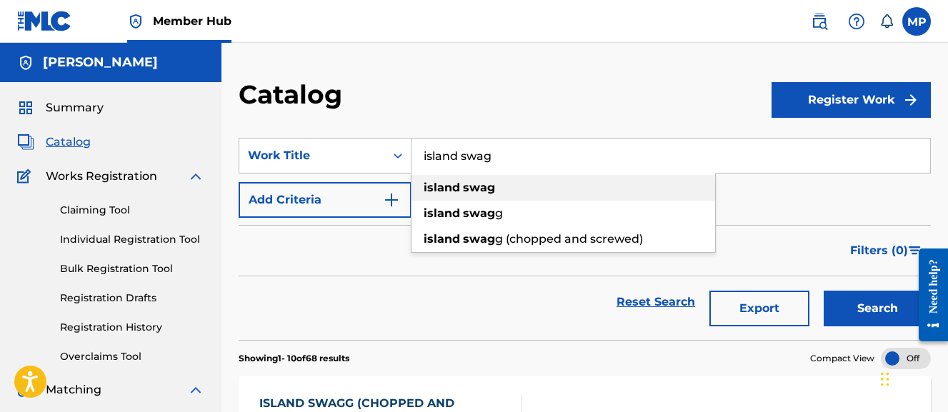
type input "island swag"
click at [472, 184] on strong "swag" at bounding box center [479, 188] width 32 height 14
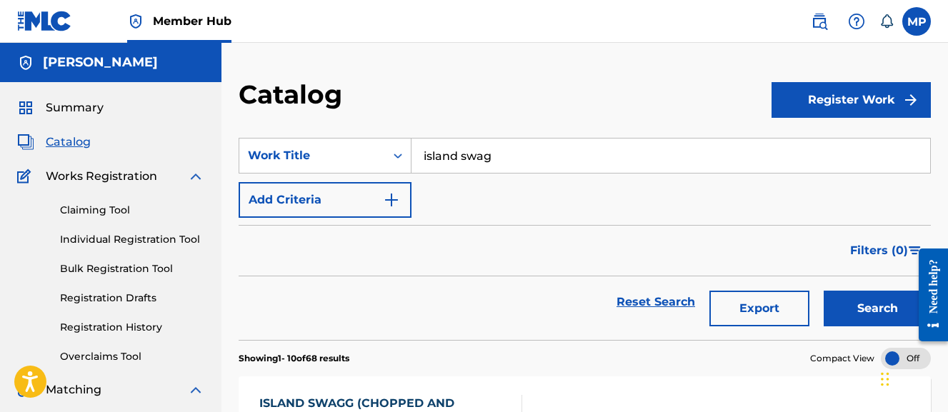
click at [492, 164] on input "island swag" at bounding box center [671, 156] width 519 height 34
click at [824, 291] on button "Search" at bounding box center [877, 309] width 107 height 36
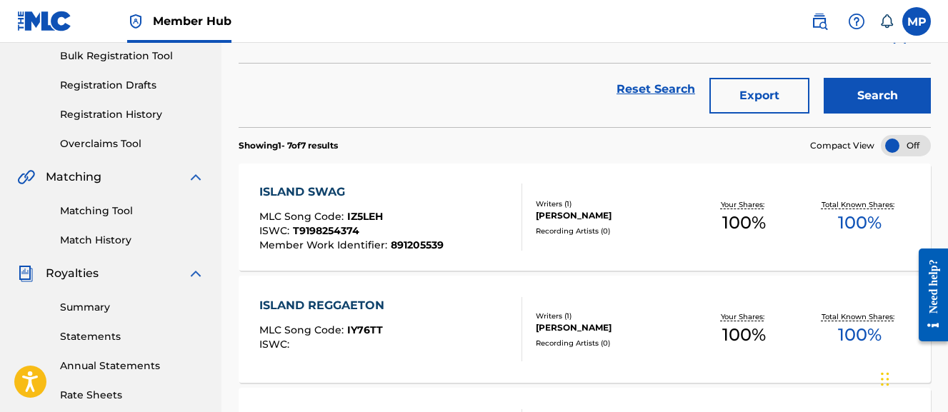
scroll to position [229, 0]
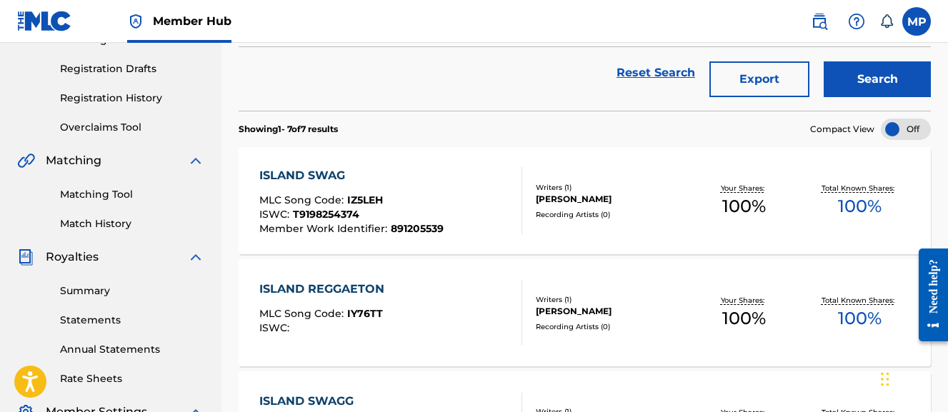
click at [459, 197] on div "ISLAND SWAG MLC Song Code : IZ5LEH ISWC : T9198254374 Member Work Identifier : …" at bounding box center [390, 200] width 263 height 67
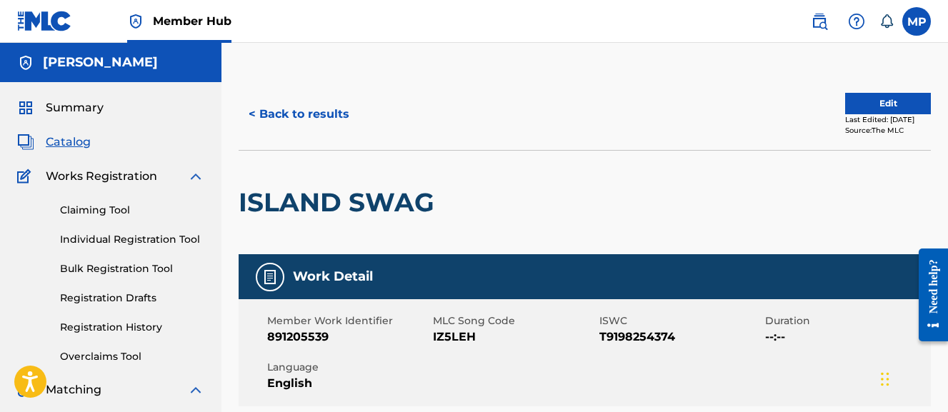
click at [445, 337] on span "IZ5LEH" at bounding box center [514, 337] width 162 height 17
click at [334, 108] on button "< Back to results" at bounding box center [299, 114] width 121 height 36
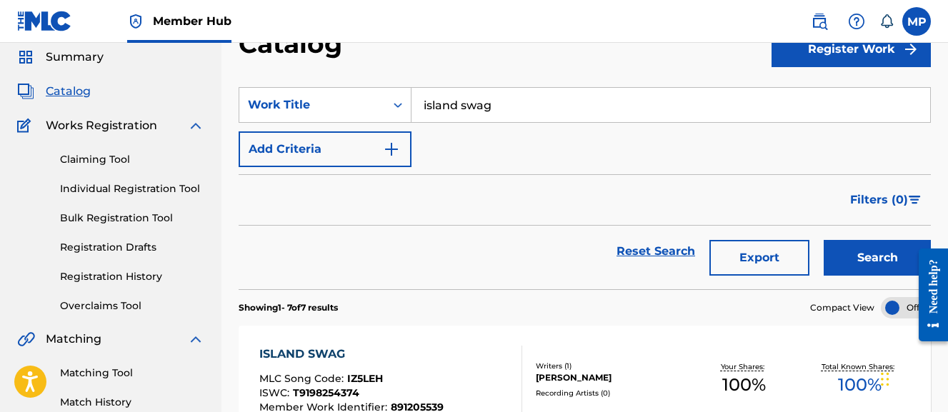
scroll to position [46, 0]
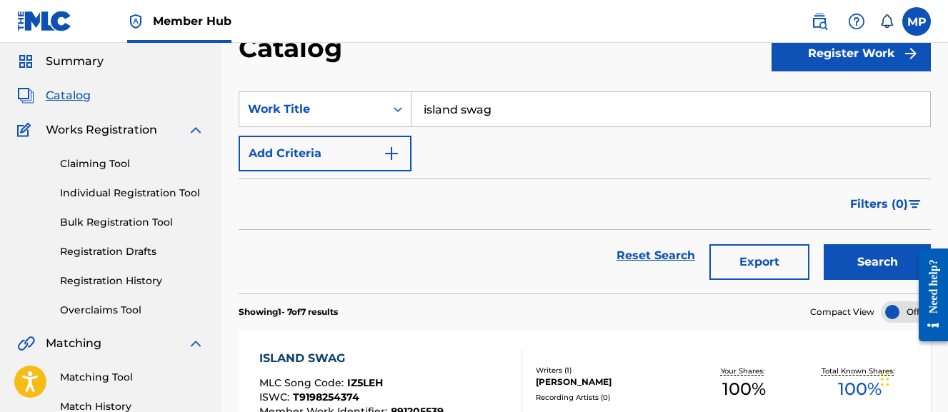
click at [495, 111] on input "island swag" at bounding box center [671, 109] width 519 height 34
click at [477, 111] on input "island part" at bounding box center [671, 109] width 519 height 34
paste input "KEEP IT REAL (CHOPPED AND SCREWED)"
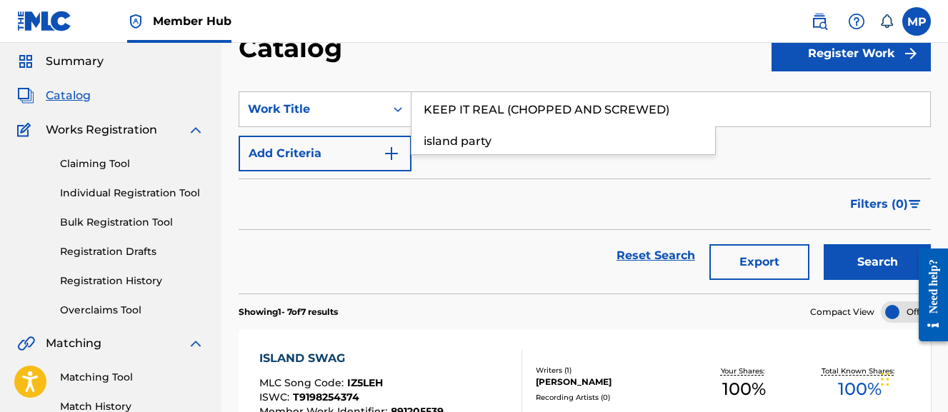
type input "KEEP IT REAL (CHOPPED AND SCREWED)"
click at [824, 244] on button "Search" at bounding box center [877, 262] width 107 height 36
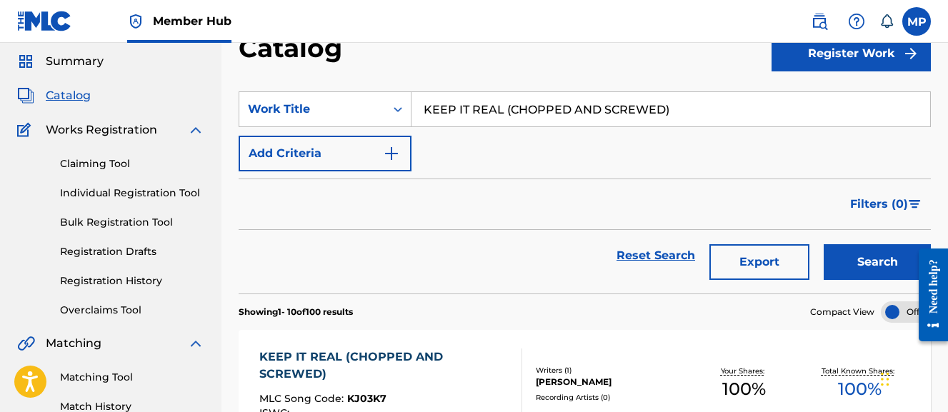
click at [439, 349] on div "KEEP IT REAL (CHOPPED AND SCREWED)" at bounding box center [384, 366] width 251 height 34
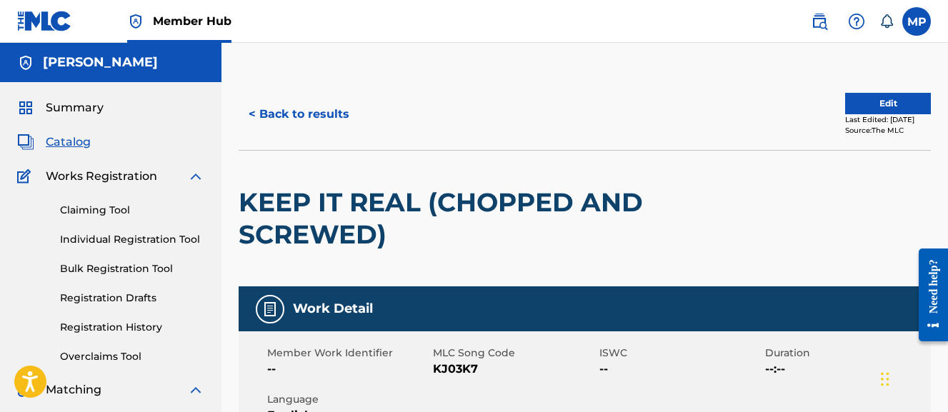
click at [441, 370] on span "KJ03K7" at bounding box center [514, 369] width 162 height 17
click at [325, 104] on button "< Back to results" at bounding box center [299, 114] width 121 height 36
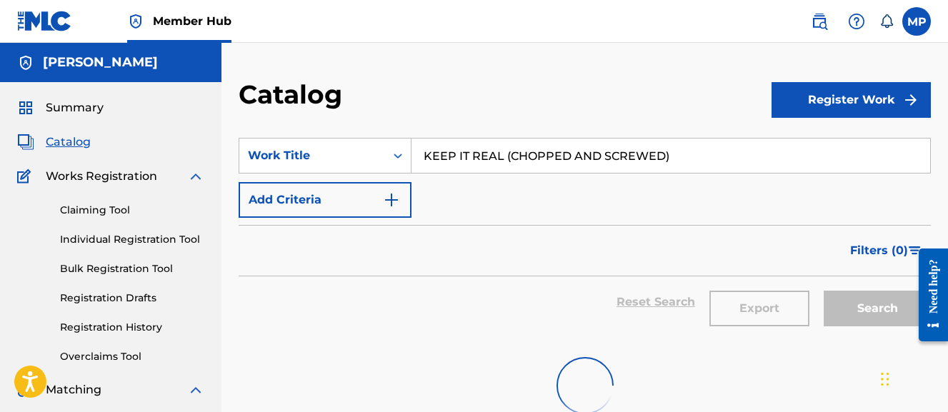
scroll to position [46, 0]
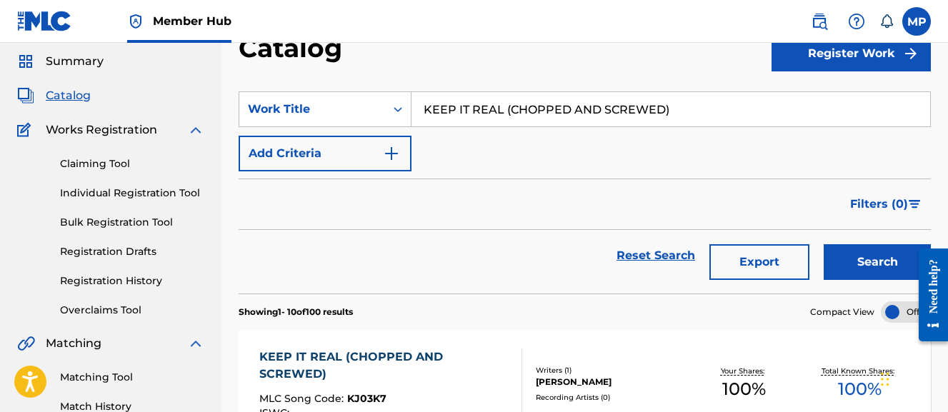
click at [509, 103] on input "KEEP IT REAL (CHOPPED AND SCREWED)" at bounding box center [671, 109] width 519 height 34
paste input "LONG WAY"
type input "LONG WAY"
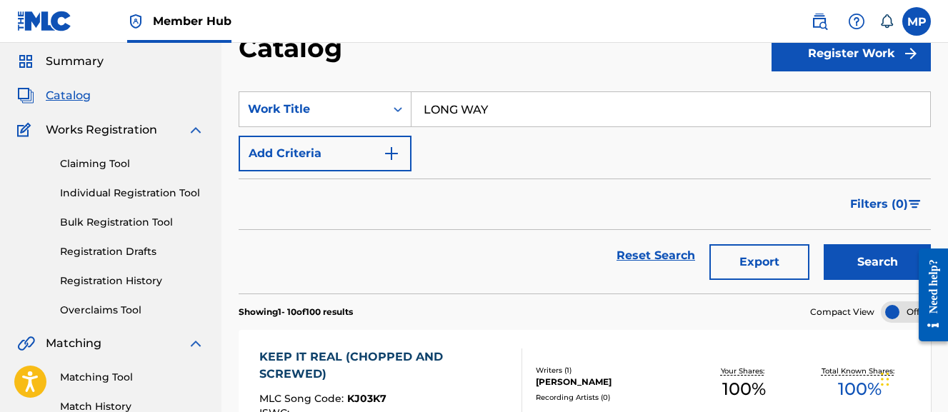
click at [824, 244] on button "Search" at bounding box center [877, 262] width 107 height 36
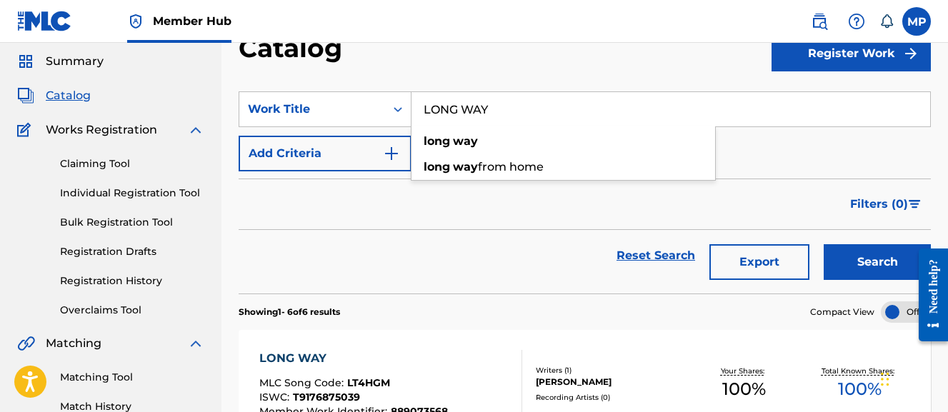
click at [428, 347] on div "LONG WAY MLC Song Code : LT4HGM ISWC : T9176875039 Member Work Identifier : 889…" at bounding box center [585, 383] width 693 height 107
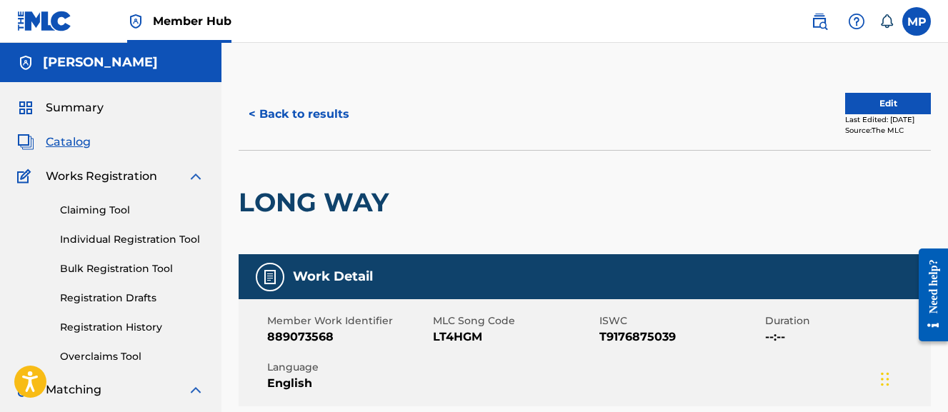
click at [440, 334] on span "LT4HGM" at bounding box center [514, 337] width 162 height 17
click at [291, 115] on button "< Back to results" at bounding box center [299, 114] width 121 height 36
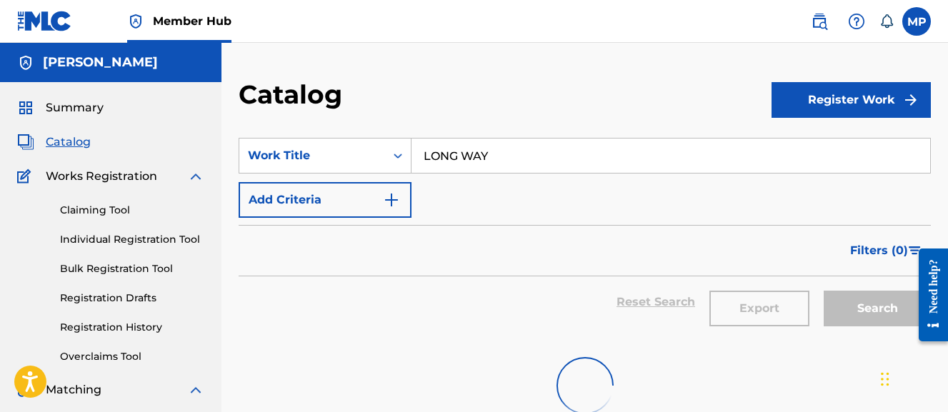
scroll to position [46, 0]
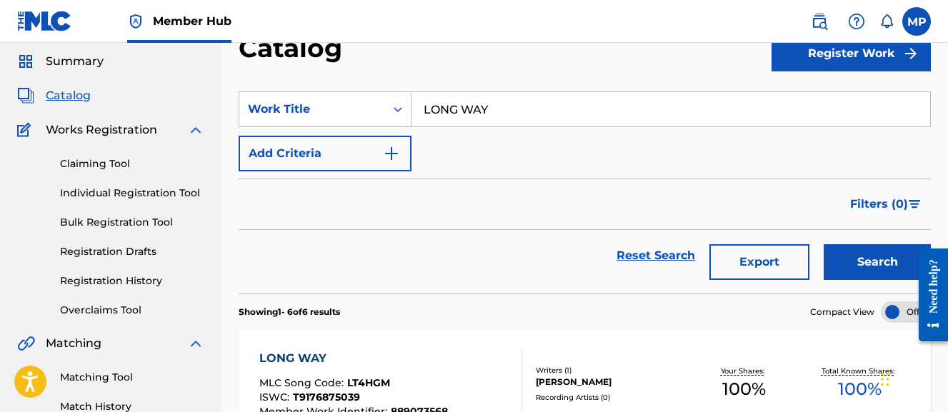
click at [487, 106] on input "LONG WAY" at bounding box center [671, 109] width 519 height 34
paste input "VE ME (CHOPPED AND SCREWED)"
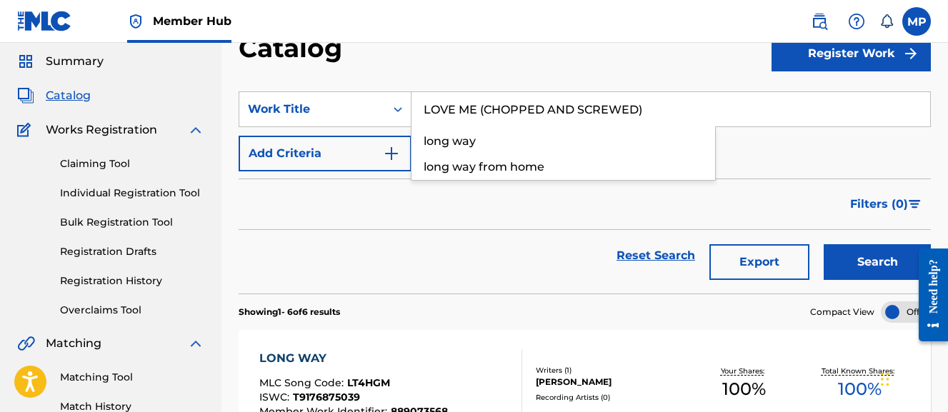
type input "LOVE ME (CHOPPED AND SCREWED)"
click at [824, 244] on button "Search" at bounding box center [877, 262] width 107 height 36
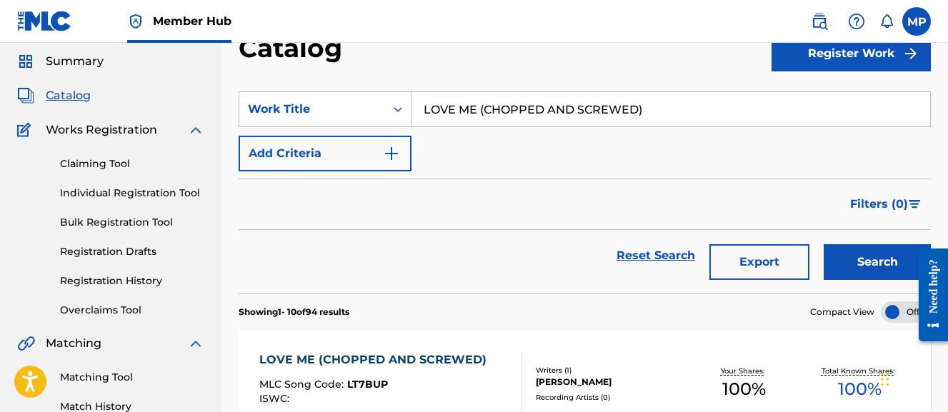
click at [382, 348] on div "LOVE ME (CHOPPED AND SCREWED) MLC Song Code : LT7BUP ISWC : Writers ( 1 ) MICAH…" at bounding box center [585, 383] width 693 height 107
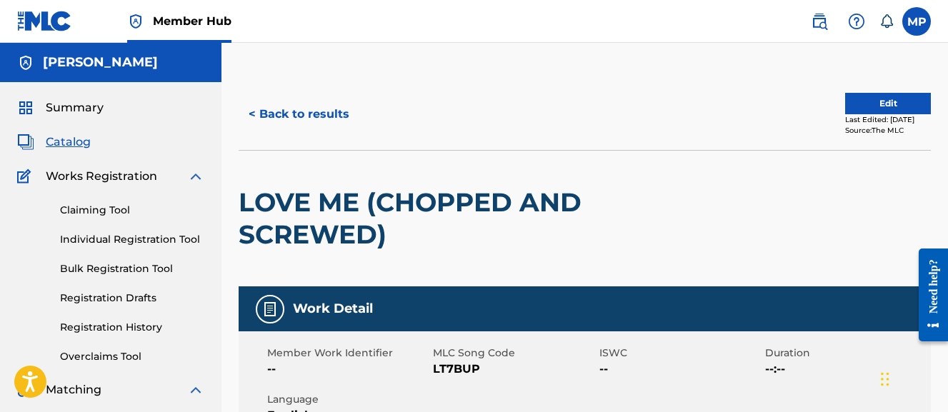
click at [464, 368] on span "LT7BUP" at bounding box center [514, 369] width 162 height 17
click at [339, 114] on button "< Back to results" at bounding box center [299, 114] width 121 height 36
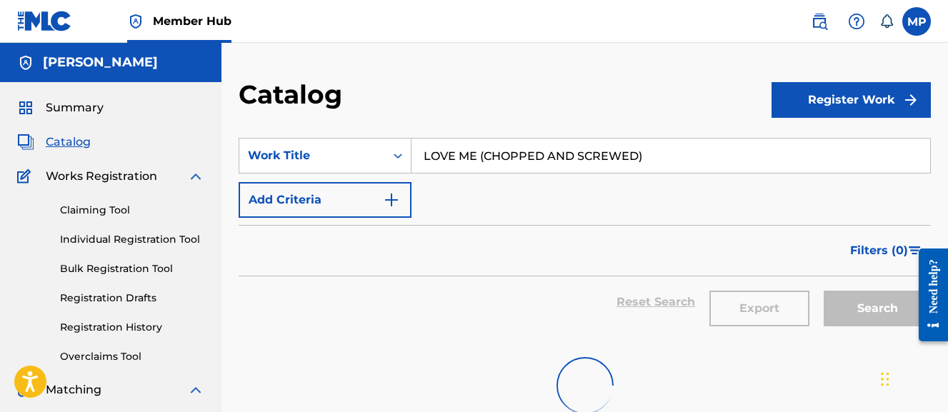
scroll to position [46, 0]
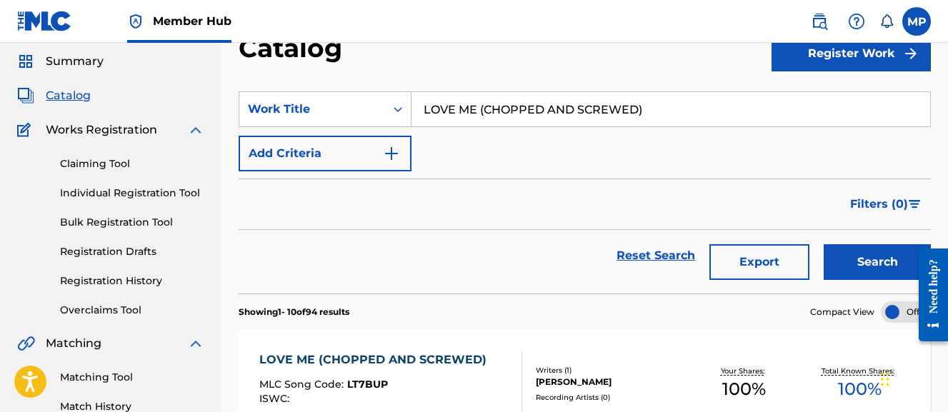
click at [538, 112] on input "LOVE ME (CHOPPED AND SCREWED)" at bounding box center [671, 109] width 519 height 34
paste input "lust (16bit remix"
type input "lust (16bit remix)"
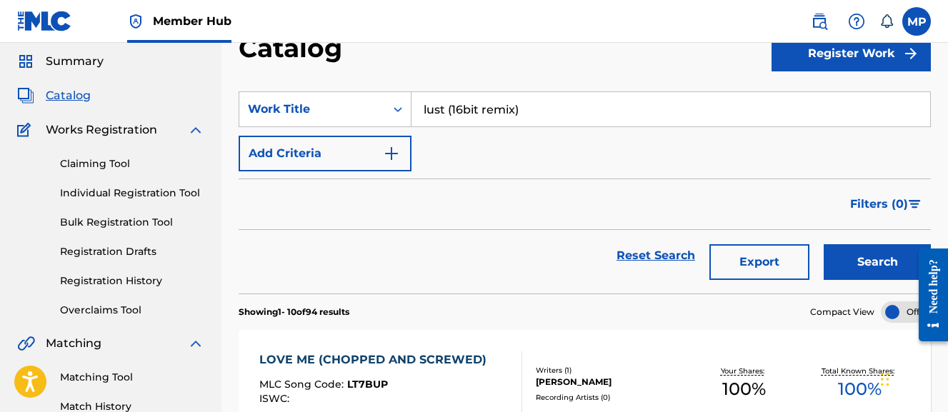
click at [824, 244] on button "Search" at bounding box center [877, 262] width 107 height 36
click at [425, 344] on div "LUST (16BIT REMIX) MLC Song Code : LT6AS0 ISWC : Writers ( 1 ) MICAH PENNY Reco…" at bounding box center [585, 383] width 693 height 107
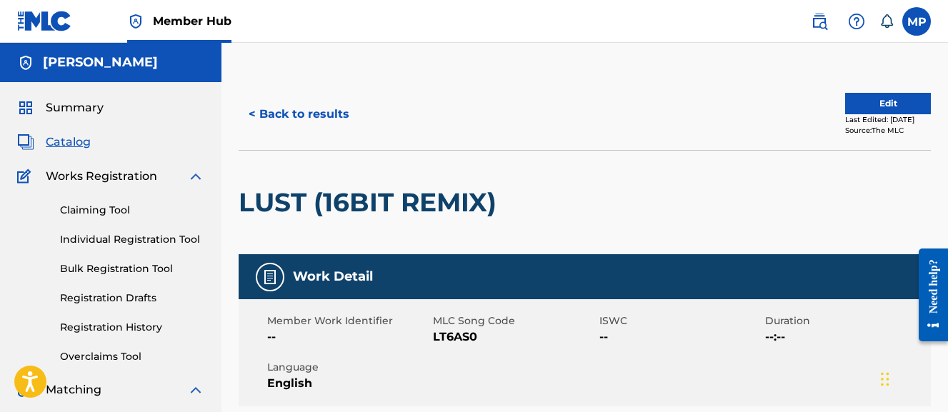
click at [449, 336] on span "LT6AS0" at bounding box center [514, 337] width 162 height 17
click at [344, 116] on button "< Back to results" at bounding box center [299, 114] width 121 height 36
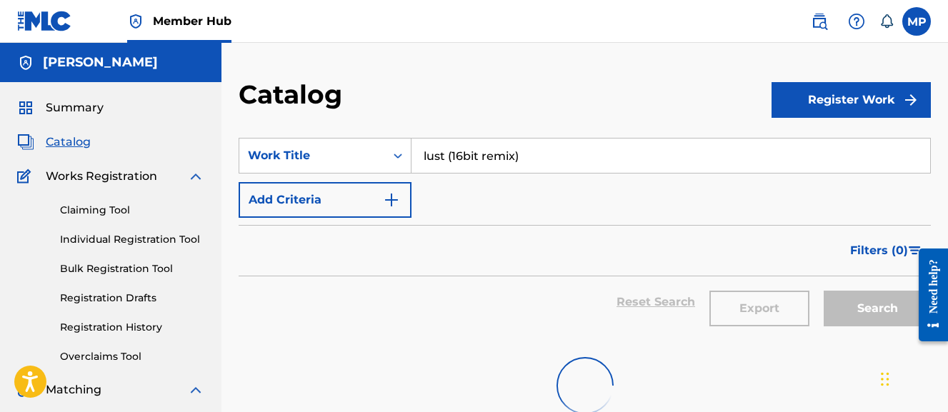
scroll to position [46, 0]
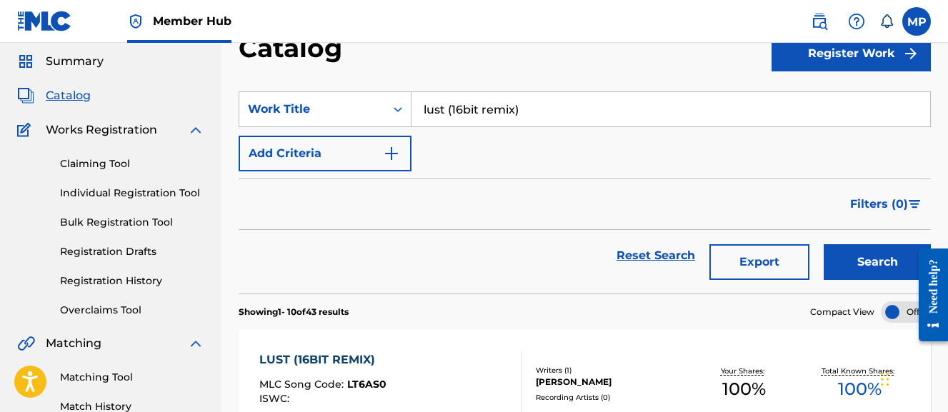
click at [451, 126] on input "lust (16bit remix)" at bounding box center [671, 109] width 519 height 34
paste input "LUST (CHOPPED AND SCREWED VERSION"
type input "LUST (CHOPPED AND SCREWED VERSION)"
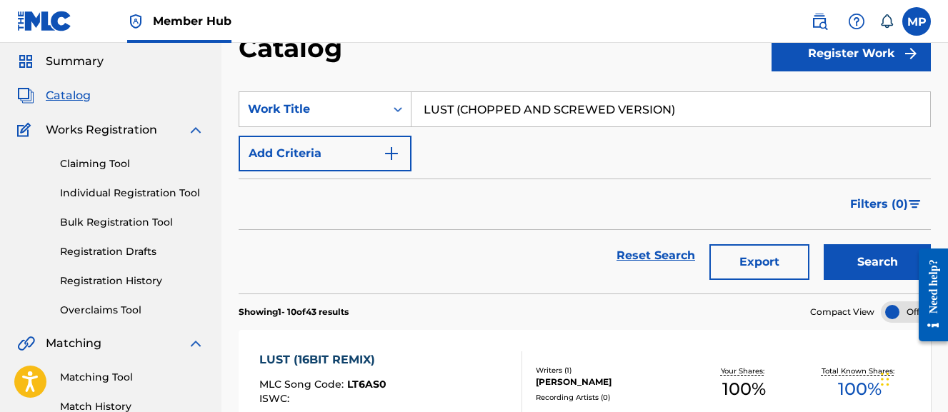
click at [824, 244] on button "Search" at bounding box center [877, 262] width 107 height 36
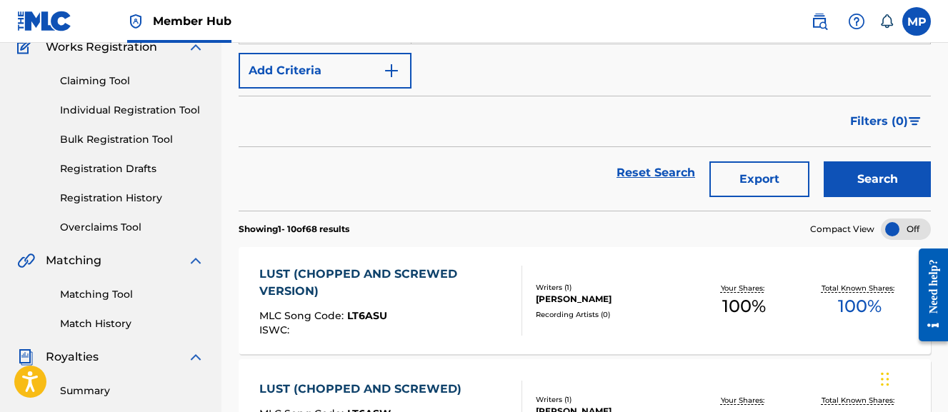
scroll to position [133, 0]
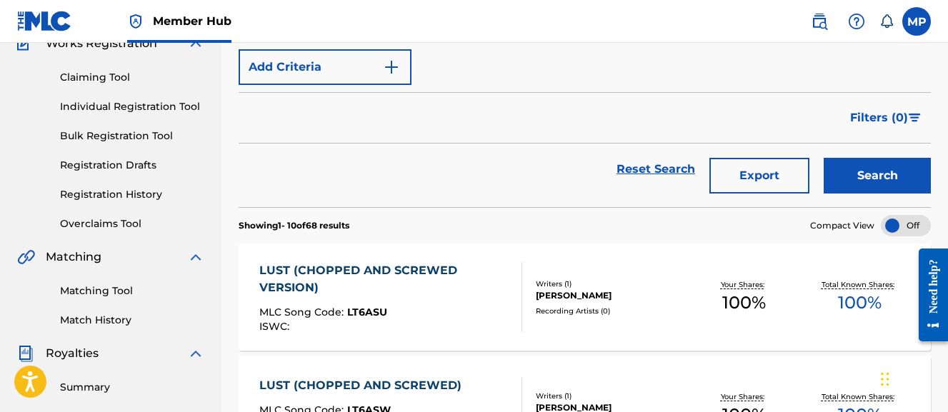
click at [406, 309] on div "MLC Song Code : LT6ASU" at bounding box center [384, 314] width 251 height 14
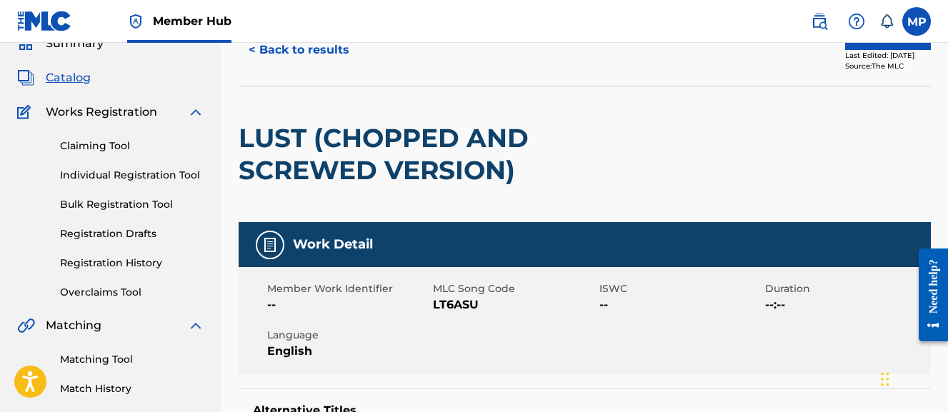
scroll to position [69, 0]
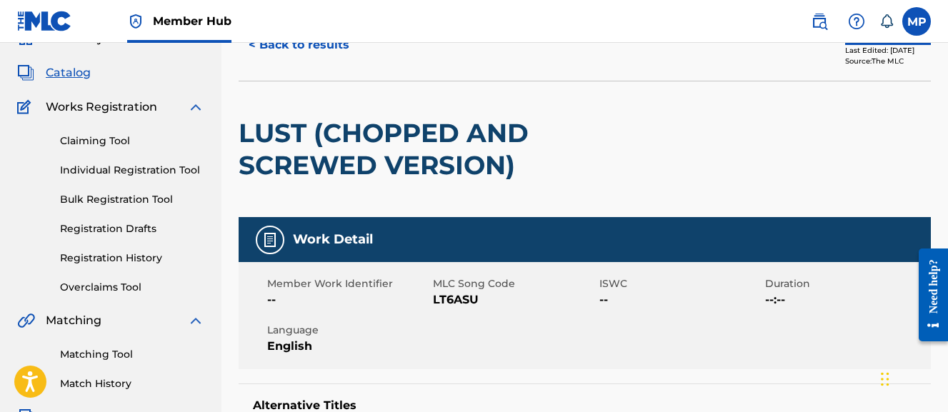
click at [471, 302] on span "LT6ASU" at bounding box center [514, 300] width 162 height 17
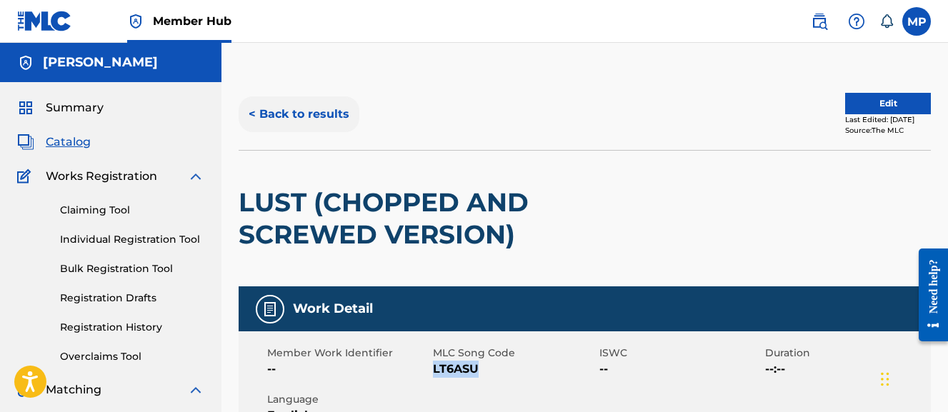
click at [328, 119] on button "< Back to results" at bounding box center [299, 114] width 121 height 36
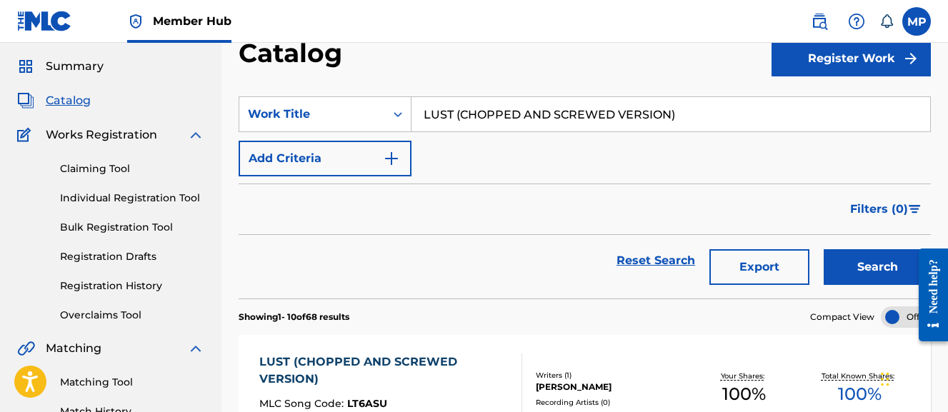
scroll to position [24, 0]
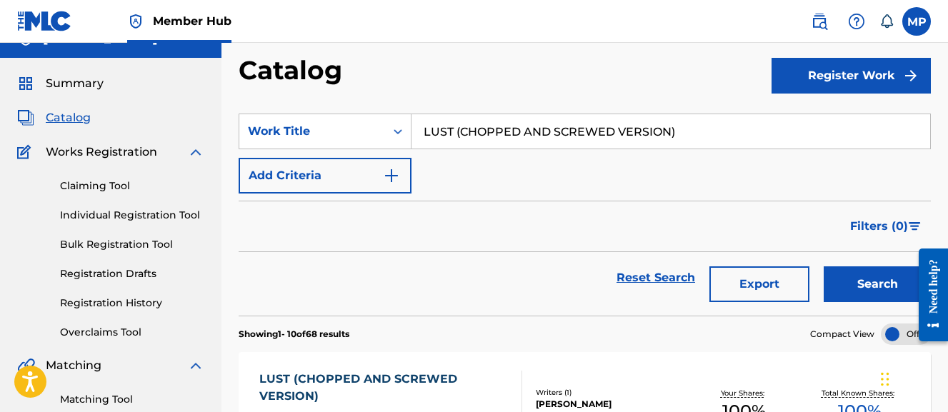
click at [488, 139] on input "LUST (CHOPPED AND SCREWED VERSION)" at bounding box center [671, 131] width 519 height 34
paste input "DUBSTEP REMIX"
type input "LUST (DUBSTEP REMIX)"
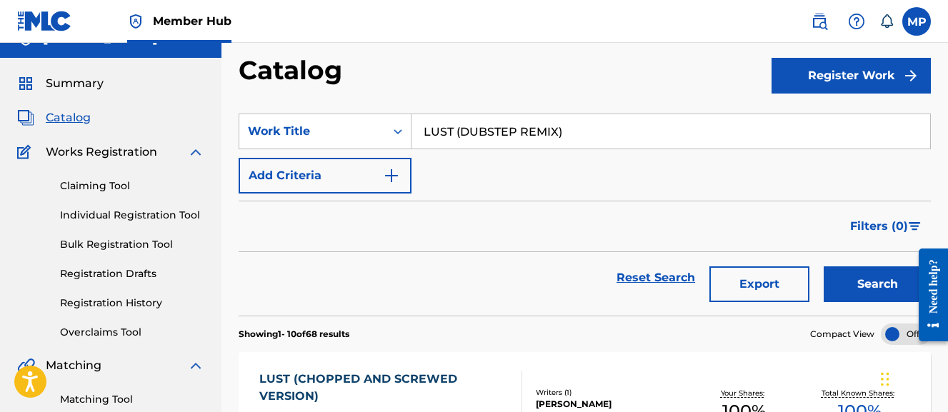
click at [824, 267] on button "Search" at bounding box center [877, 285] width 107 height 36
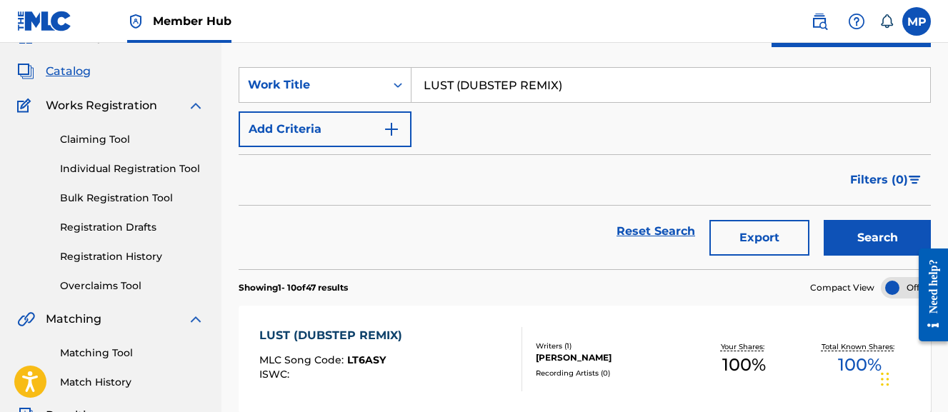
scroll to position [73, 0]
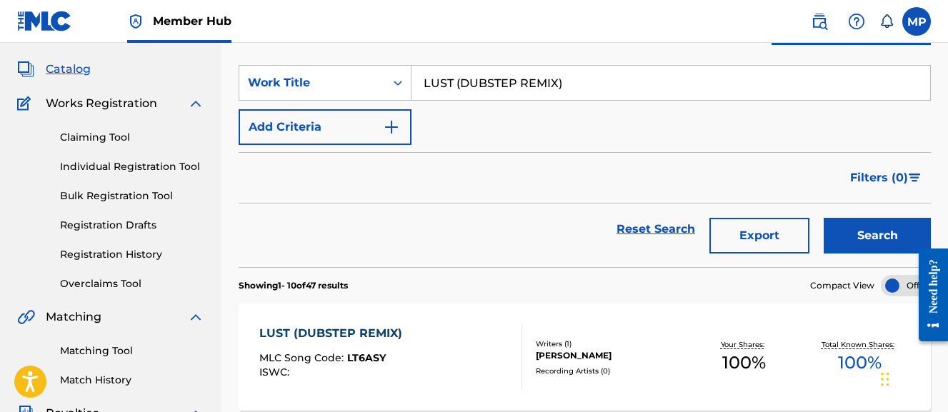
click at [421, 354] on div "LUST (DUBSTEP REMIX) MLC Song Code : LT6ASY ISWC :" at bounding box center [390, 357] width 263 height 64
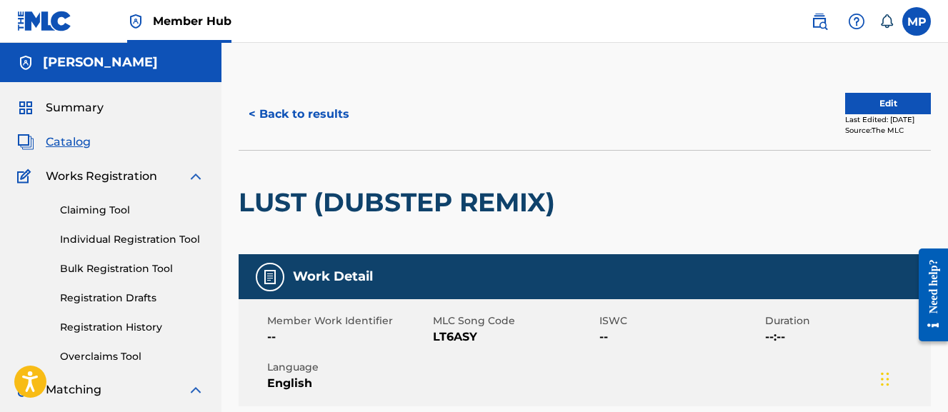
click at [460, 333] on span "LT6ASY" at bounding box center [514, 337] width 162 height 17
click at [292, 111] on button "< Back to results" at bounding box center [299, 114] width 121 height 36
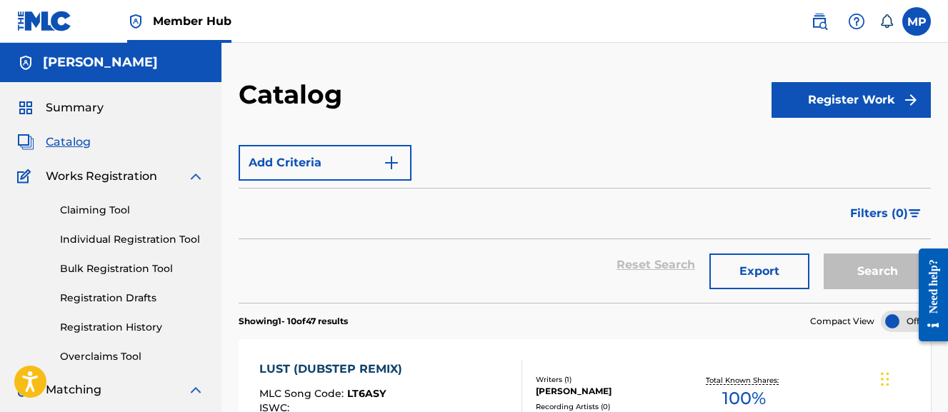
scroll to position [73, 0]
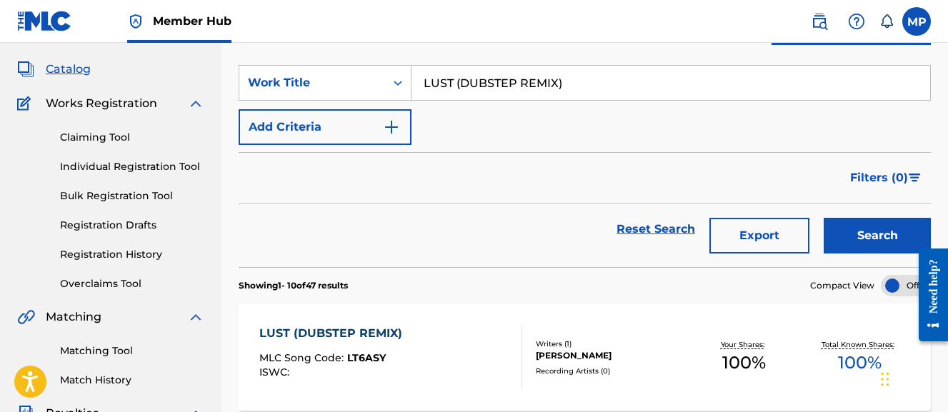
click at [512, 81] on input "LUST (DUBSTEP REMIX)" at bounding box center [671, 83] width 519 height 34
paste input "MUMBAI EDM"
type input "LUST (MUMBAI EDM REMIX)"
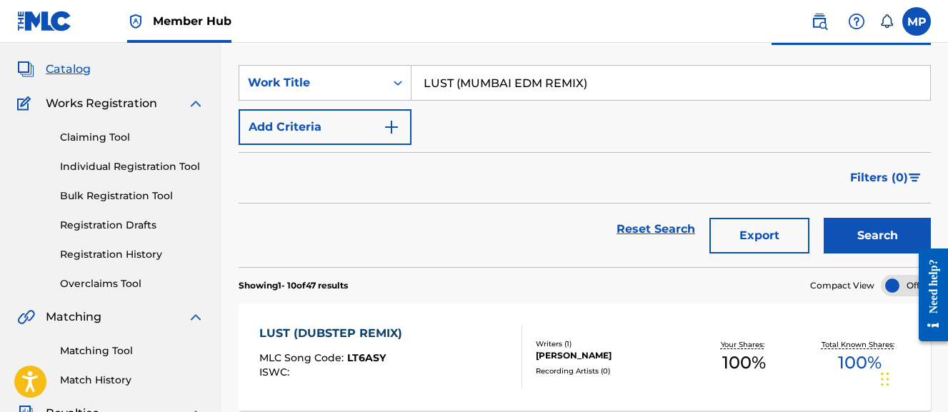
click at [824, 218] on button "Search" at bounding box center [877, 236] width 107 height 36
click at [678, 327] on div "LUST (MUMBAI EDM REMIX) MLC Song Code : LT6AS2 ISWC : Writers ( 1 ) MICAH PENNY…" at bounding box center [585, 357] width 693 height 107
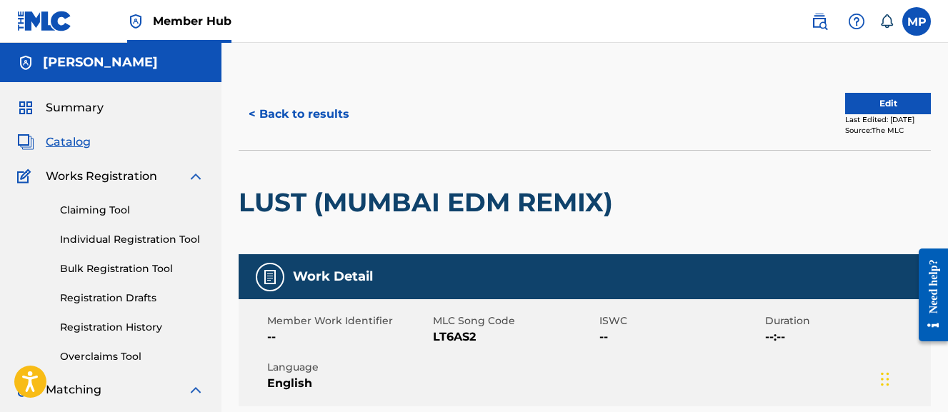
click at [460, 336] on span "LT6AS2" at bounding box center [514, 337] width 162 height 17
click at [330, 103] on button "< Back to results" at bounding box center [299, 114] width 121 height 36
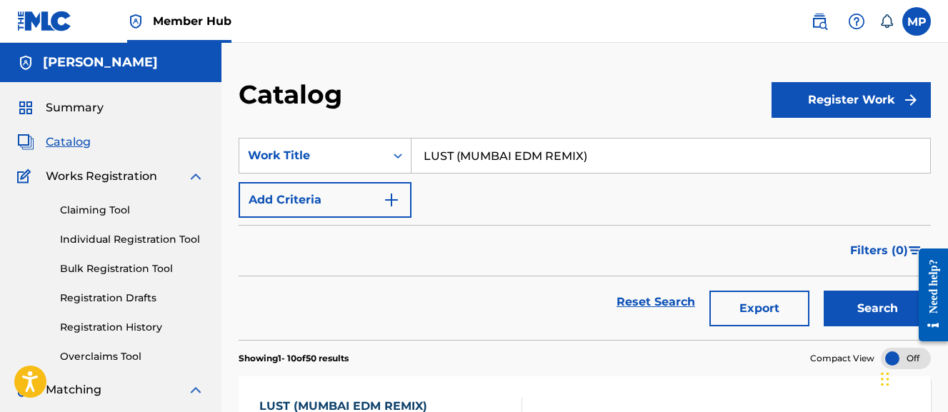
scroll to position [73, 0]
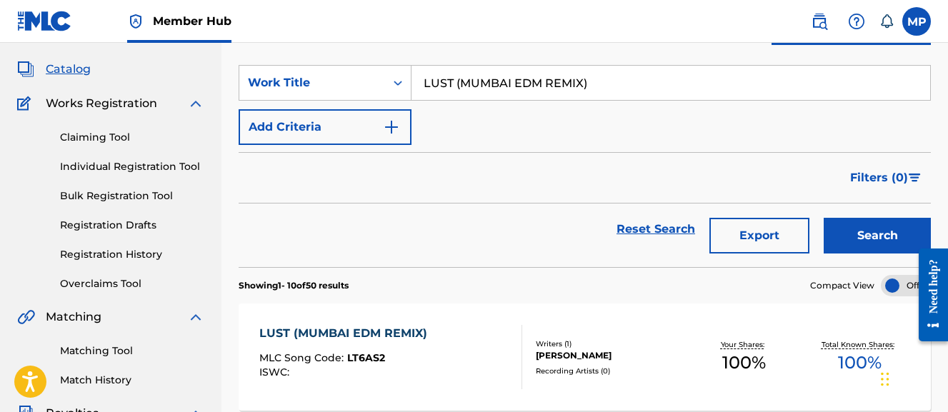
click at [506, 84] on input "LUST (MUMBAI EDM REMIX)" at bounding box center [671, 83] width 519 height 34
paste input "OLD SCHOOL"
type input "LUST (OLD SCHOOL REMIX)"
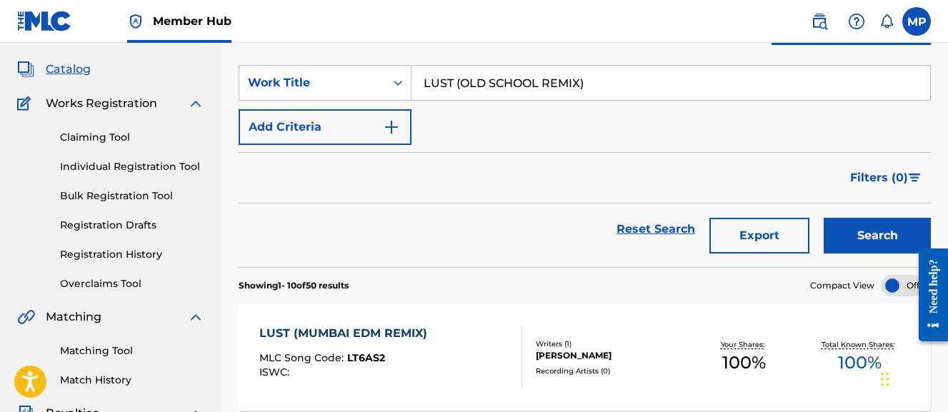
click at [824, 218] on button "Search" at bounding box center [877, 236] width 107 height 36
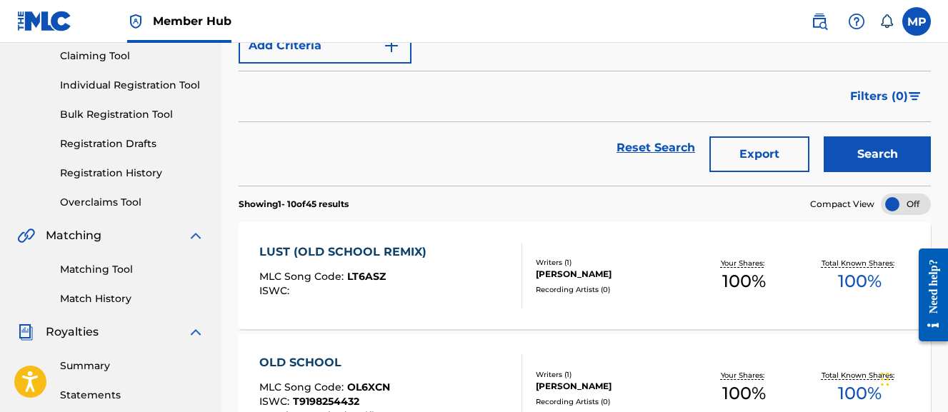
scroll to position [203, 0]
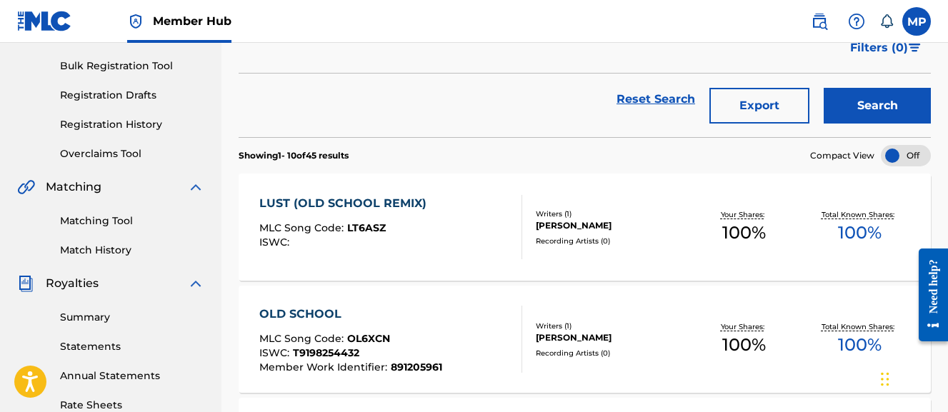
click at [618, 194] on div "LUST (OLD SCHOOL REMIX) MLC Song Code : LT6ASZ ISWC : Writers ( 1 ) MICAH PENNY…" at bounding box center [585, 227] width 693 height 107
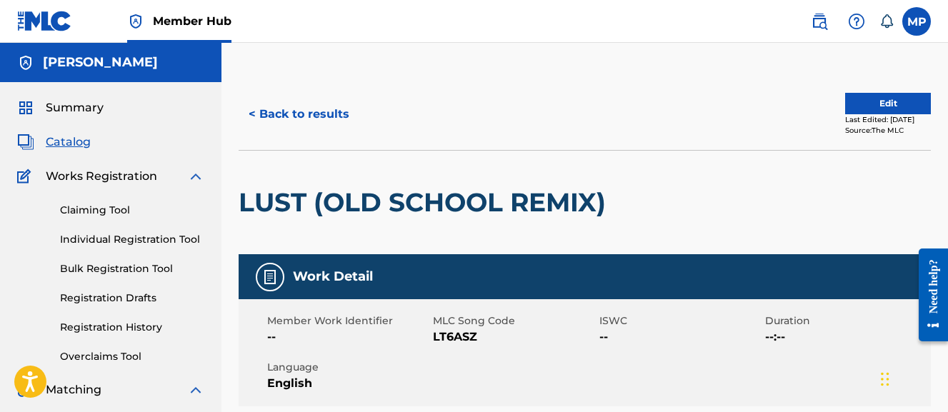
click at [465, 339] on span "LT6ASZ" at bounding box center [514, 337] width 162 height 17
click at [325, 125] on button "< Back to results" at bounding box center [299, 114] width 121 height 36
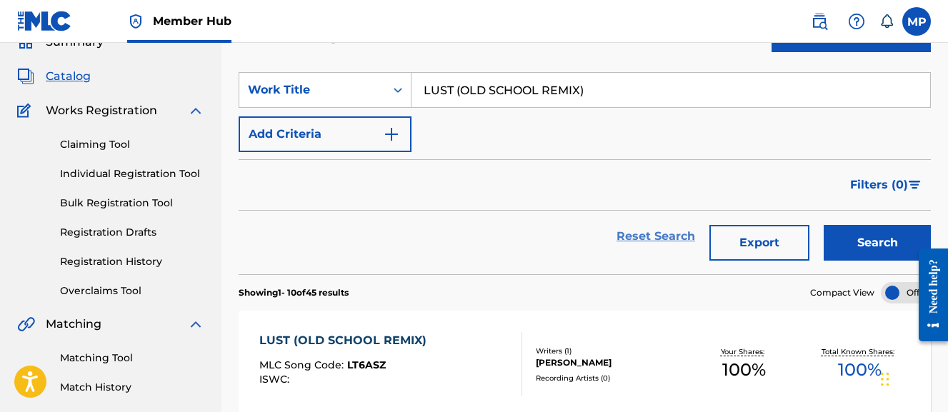
scroll to position [65, 0]
click at [634, 97] on input "LUST (OLD SCHOOL REMIX)" at bounding box center [671, 91] width 519 height 34
paste input "REGGATON"
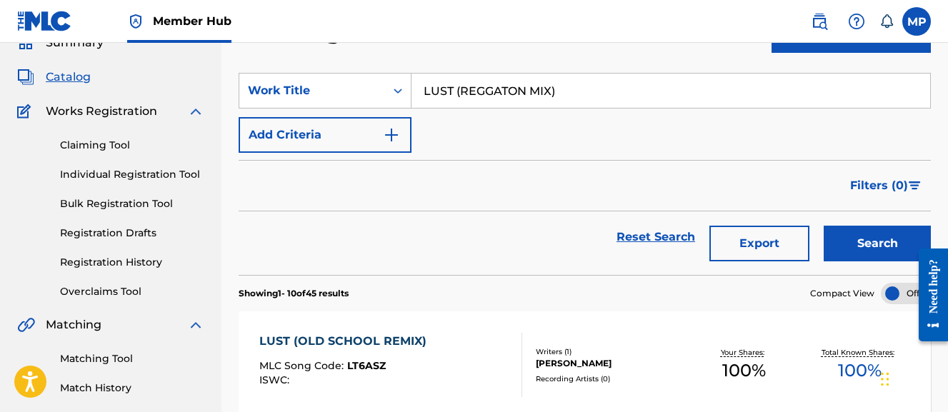
type input "LUST (REGGATON MIX)"
click at [824, 226] on button "Search" at bounding box center [877, 244] width 107 height 36
click at [402, 343] on div "LUST (REGGATON MIX) MLC Song Code : LT6AS3 ISWC :" at bounding box center [390, 365] width 263 height 64
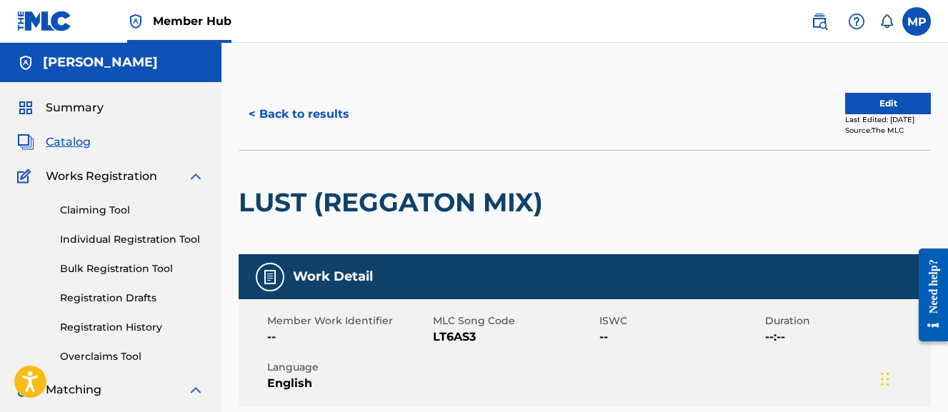
click at [468, 340] on span "LT6AS3" at bounding box center [514, 337] width 162 height 17
click at [273, 98] on button "< Back to results" at bounding box center [299, 114] width 121 height 36
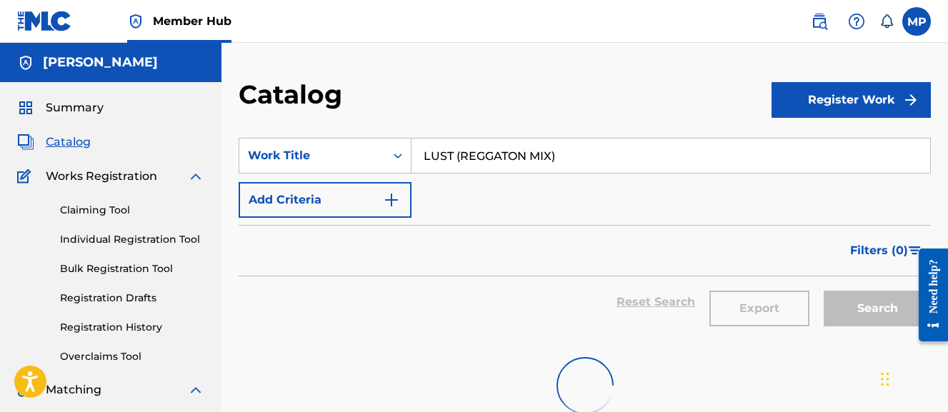
scroll to position [65, 0]
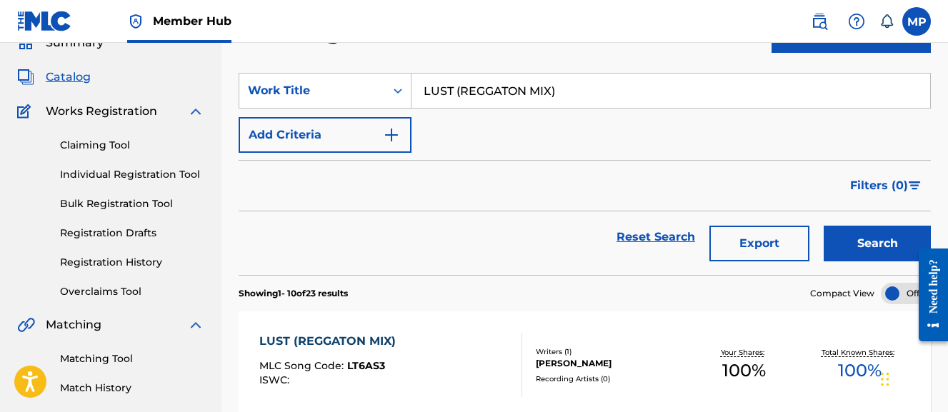
click at [485, 92] on input "LUST (REGGATON MIX)" at bounding box center [671, 91] width 519 height 34
paste input "VIDEO GAME RE"
type input "LUST (VIDEO GAME REMIX)"
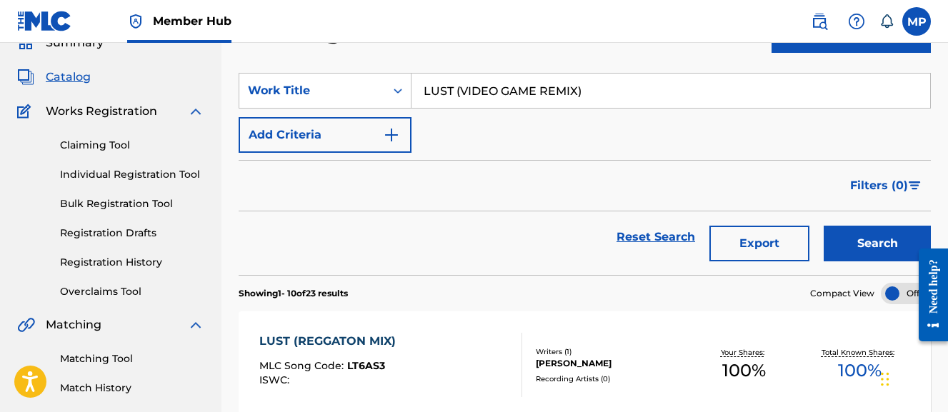
click at [824, 226] on button "Search" at bounding box center [877, 244] width 107 height 36
click at [453, 353] on div "LUST (VIDEO GAME REMIX) MLC Song Code : LT6AS1 ISWC :" at bounding box center [390, 365] width 263 height 64
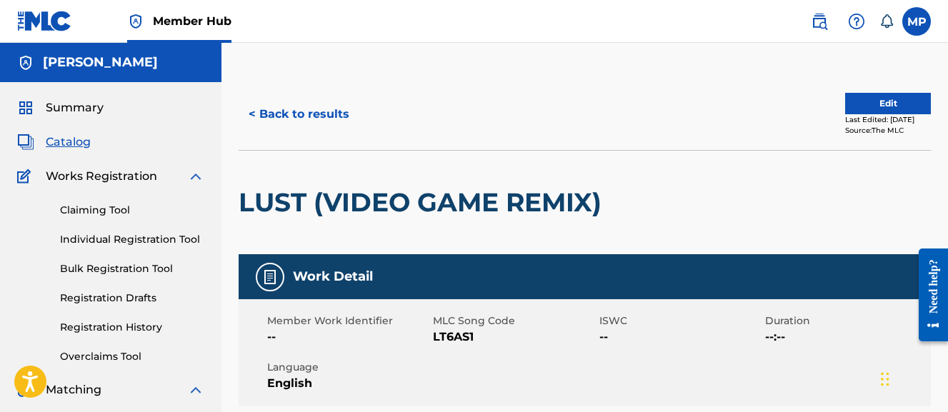
click at [444, 339] on span "LT6AS1" at bounding box center [514, 337] width 162 height 17
click at [317, 121] on button "< Back to results" at bounding box center [299, 114] width 121 height 36
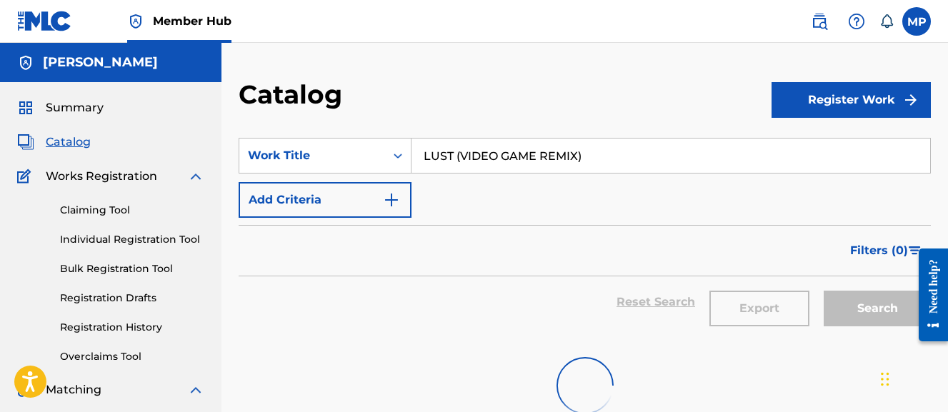
scroll to position [65, 0]
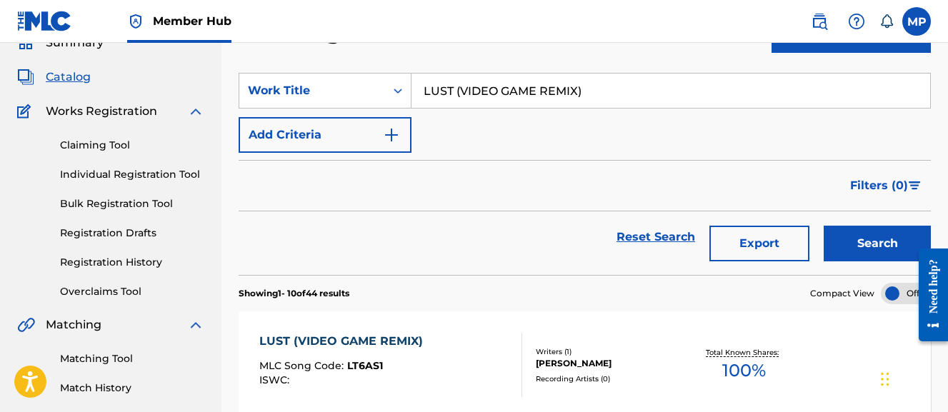
click at [447, 99] on input "LUST (VIDEO GAME REMIX)" at bounding box center [671, 91] width 519 height 34
drag, startPoint x: 453, startPoint y: 95, endPoint x: 733, endPoint y: 111, distance: 280.6
click at [733, 111] on div "SearchWithCriteriad01542db-463a-41b8-9e86-ec15991971a8 Work Title LUST (VIDEO G…" at bounding box center [585, 113] width 693 height 80
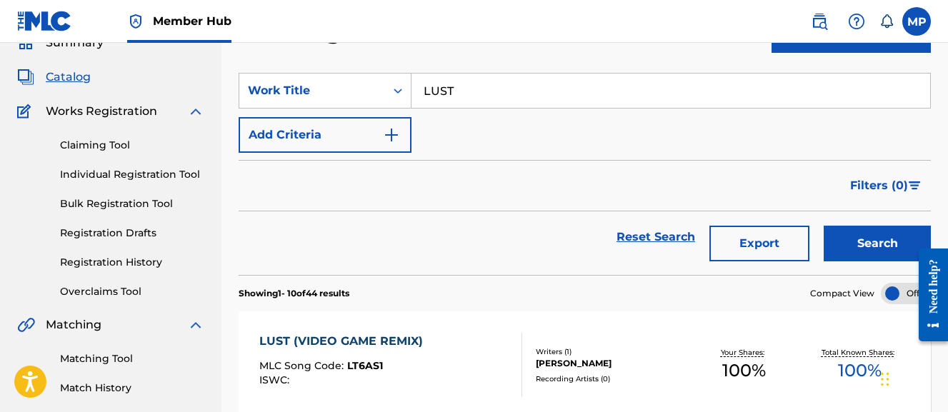
type input "LUST"
click at [824, 226] on button "Search" at bounding box center [877, 244] width 107 height 36
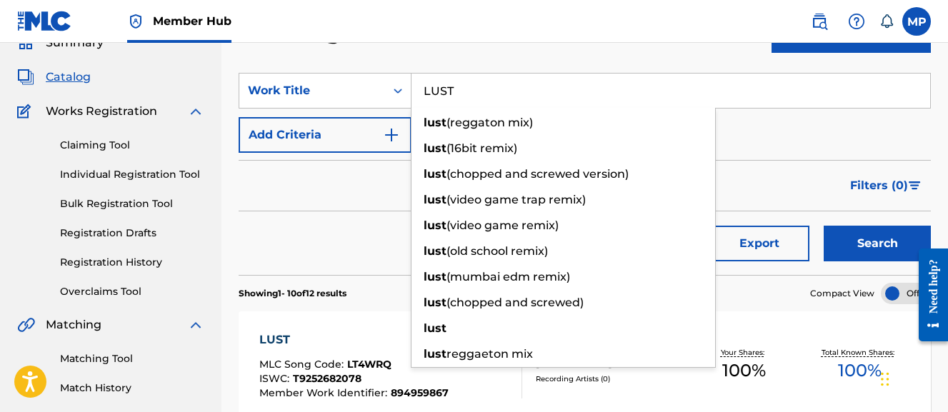
click at [377, 338] on div "LUST" at bounding box center [353, 340] width 189 height 17
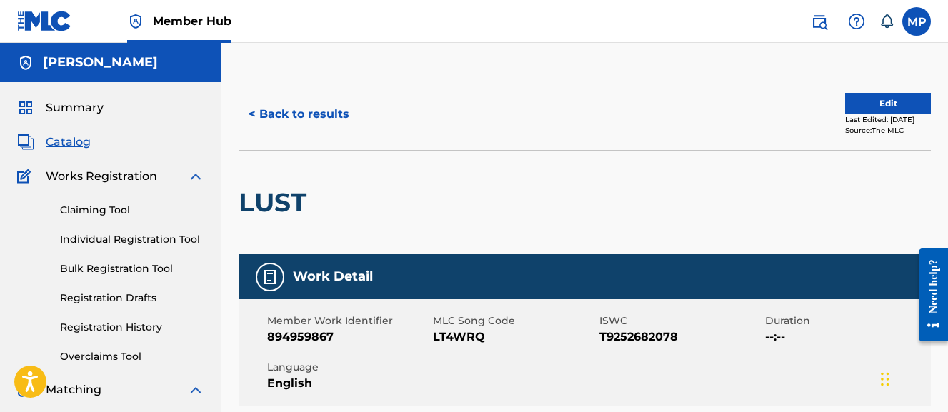
click at [461, 336] on span "LT4WRQ" at bounding box center [514, 337] width 162 height 17
click at [334, 119] on button "< Back to results" at bounding box center [299, 114] width 121 height 36
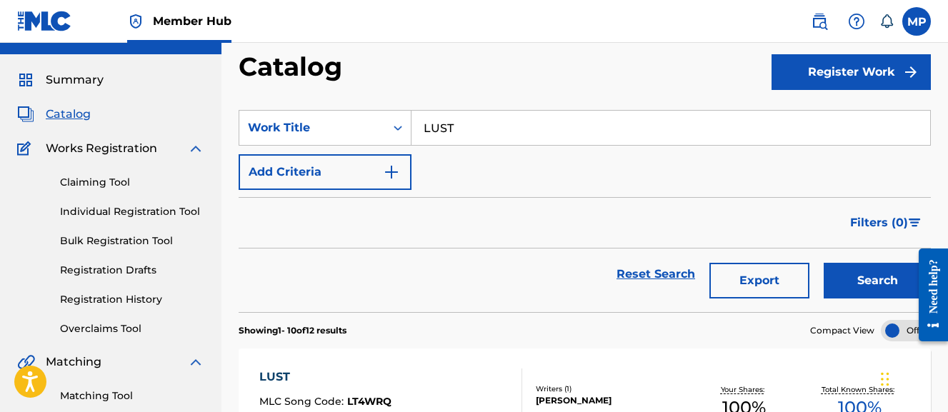
scroll to position [8, 0]
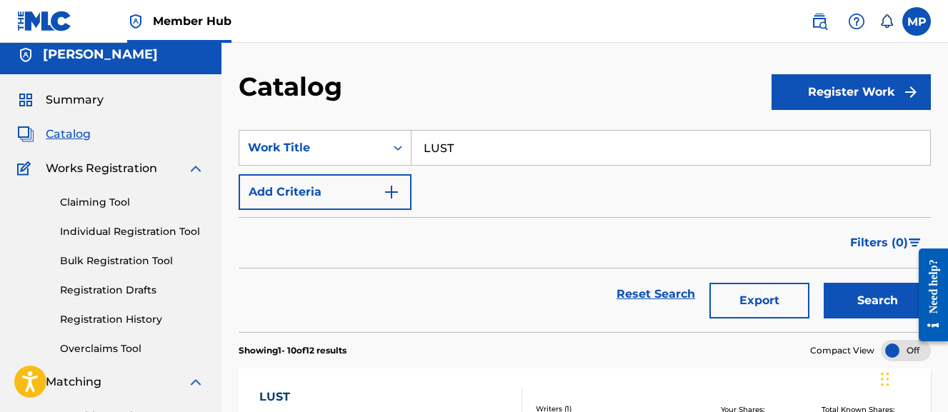
click at [552, 149] on input "LUST" at bounding box center [671, 148] width 519 height 34
type input "Mi Soul"
click at [824, 283] on button "Search" at bounding box center [877, 301] width 107 height 36
click at [396, 395] on div "MI SOUL" at bounding box center [353, 397] width 188 height 17
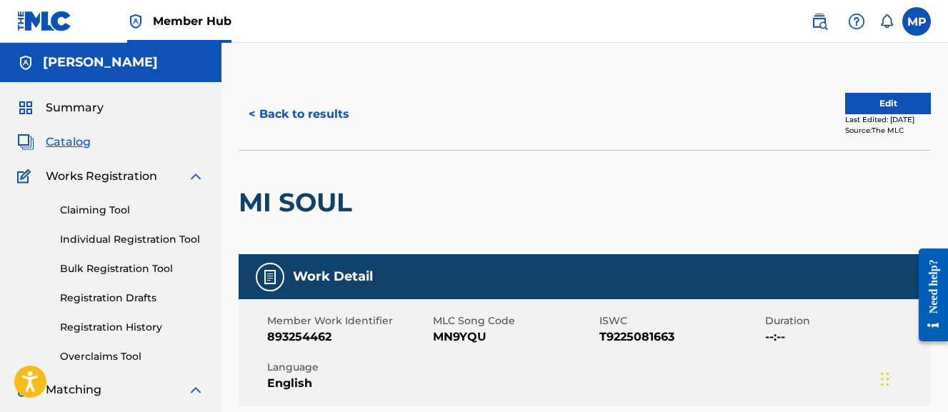
click at [455, 338] on span "MN9YQU" at bounding box center [514, 337] width 162 height 17
click at [337, 124] on button "< Back to results" at bounding box center [299, 114] width 121 height 36
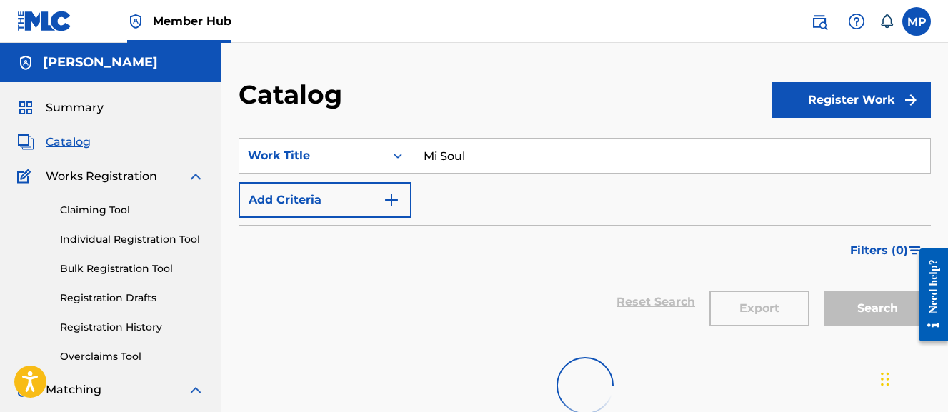
scroll to position [8, 0]
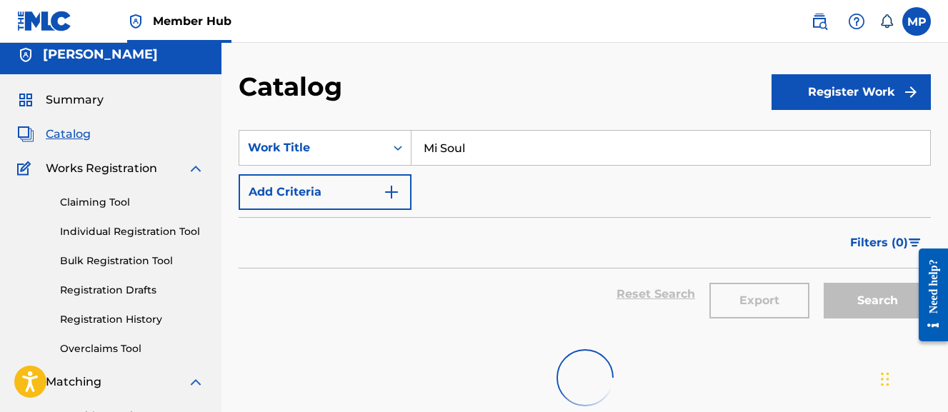
click at [460, 143] on input "Mi Soul" at bounding box center [671, 148] width 519 height 34
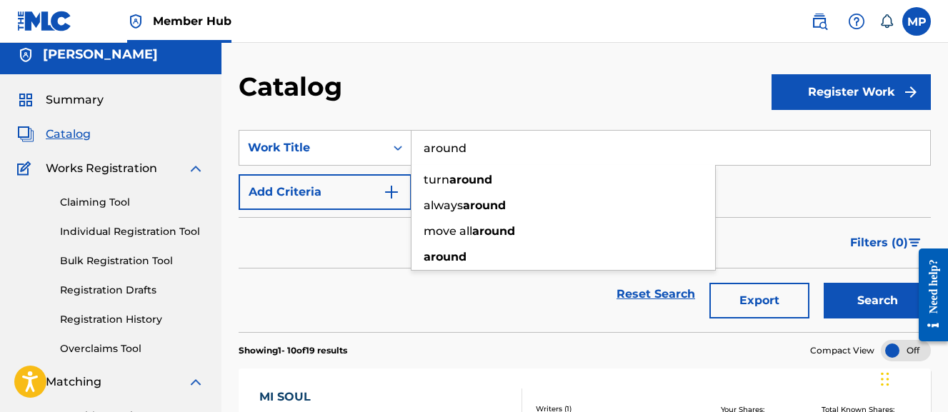
click at [824, 283] on button "Search" at bounding box center [877, 301] width 107 height 36
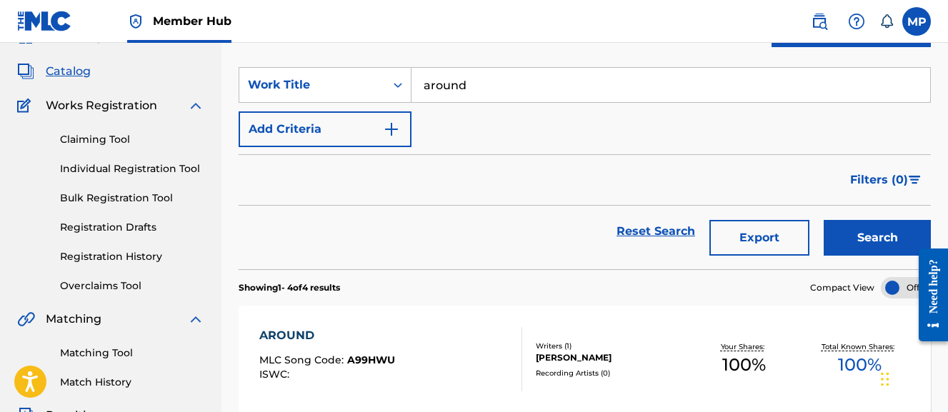
scroll to position [72, 0]
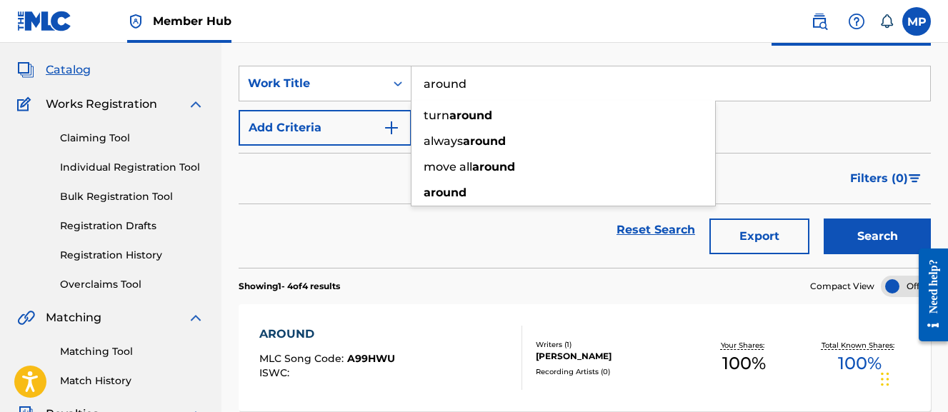
click at [496, 91] on input "around" at bounding box center [671, 83] width 519 height 34
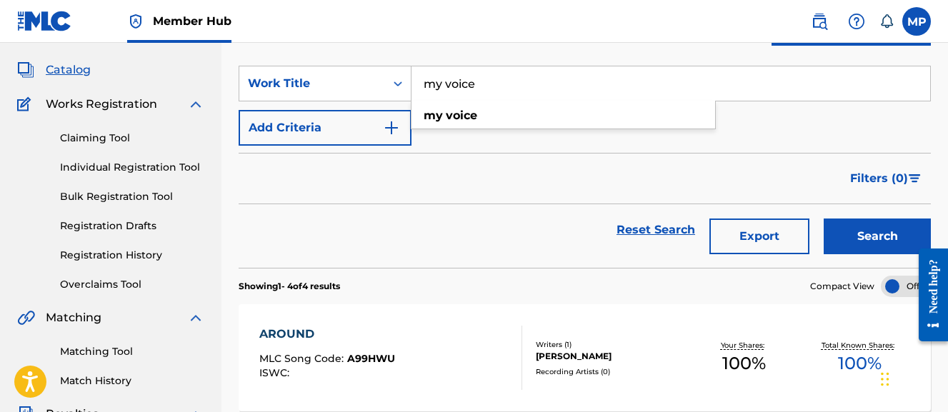
click at [432, 93] on input "my voice" at bounding box center [671, 83] width 519 height 34
paste input "NOT NEVA (CHOPPED AND SCREWED)"
type input "NOT NEVA (CHOPPED AND SCREWED)"
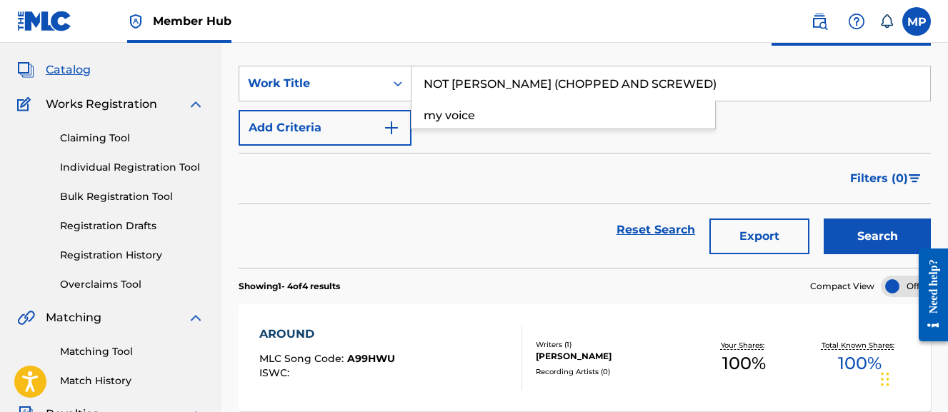
click at [824, 219] on button "Search" at bounding box center [877, 237] width 107 height 36
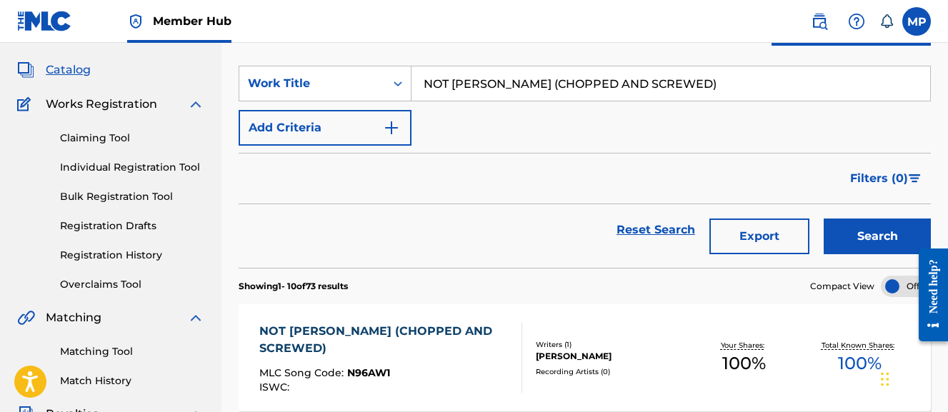
click at [501, 325] on div "NOT NEVA (CHOPPED AND SCREWED) MLC Song Code : N96AW1 ISWC :" at bounding box center [390, 358] width 263 height 70
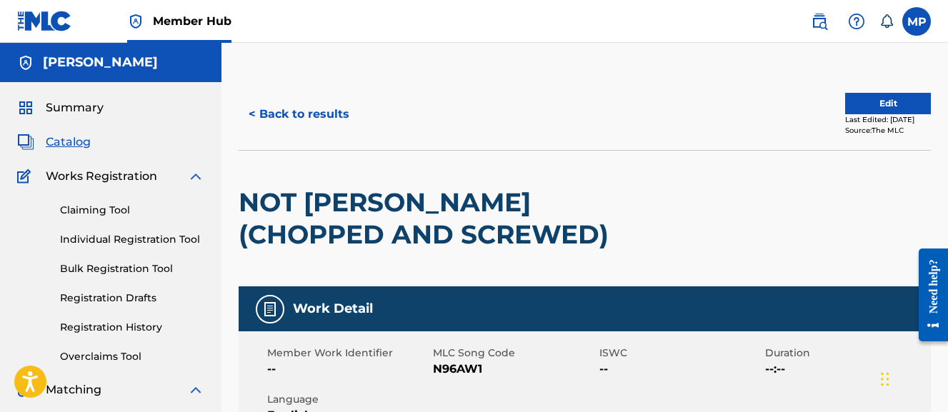
click at [455, 369] on span "N96AW1" at bounding box center [514, 369] width 162 height 17
click at [331, 123] on button "< Back to results" at bounding box center [299, 114] width 121 height 36
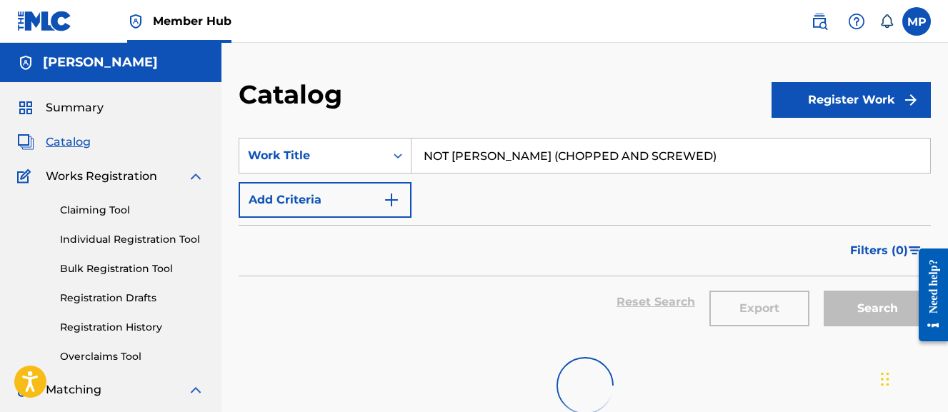
scroll to position [72, 0]
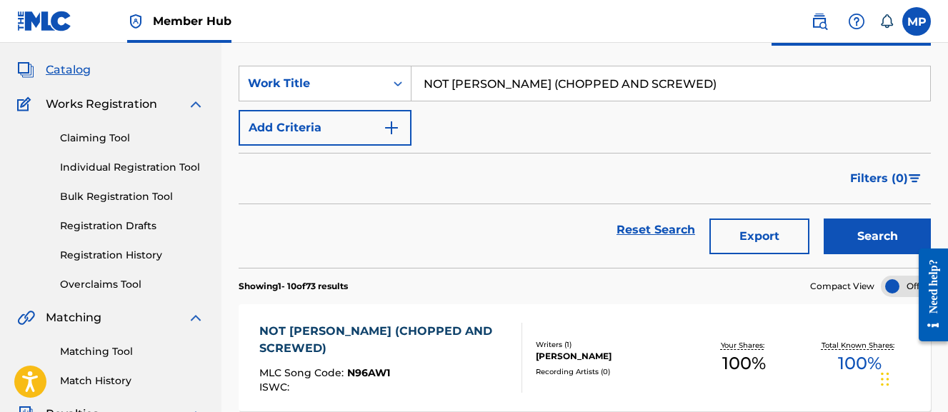
click at [502, 81] on input "NOT NEVA (CHOPPED AND SCREWED)" at bounding box center [671, 83] width 519 height 34
paste input "OLD SCHOOL"
type input "OLD SCHOOL"
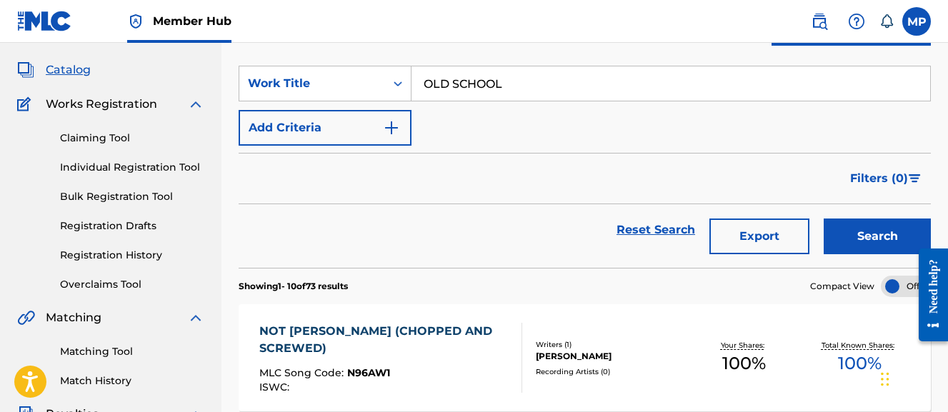
click at [824, 219] on button "Search" at bounding box center [877, 237] width 107 height 36
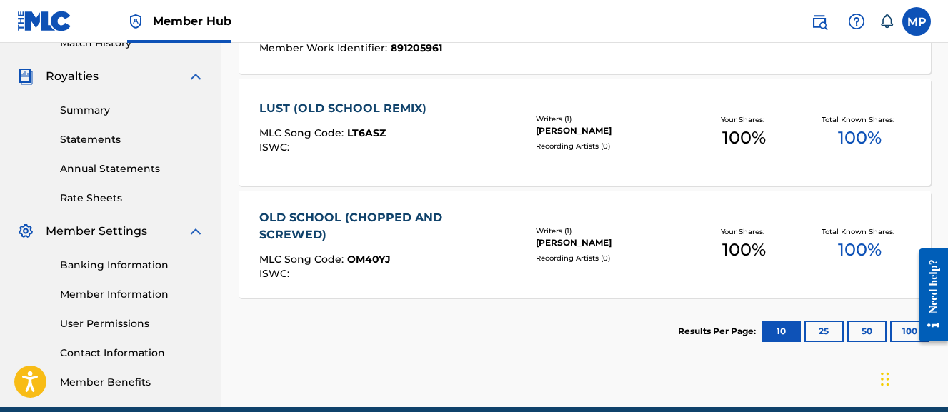
scroll to position [429, 0]
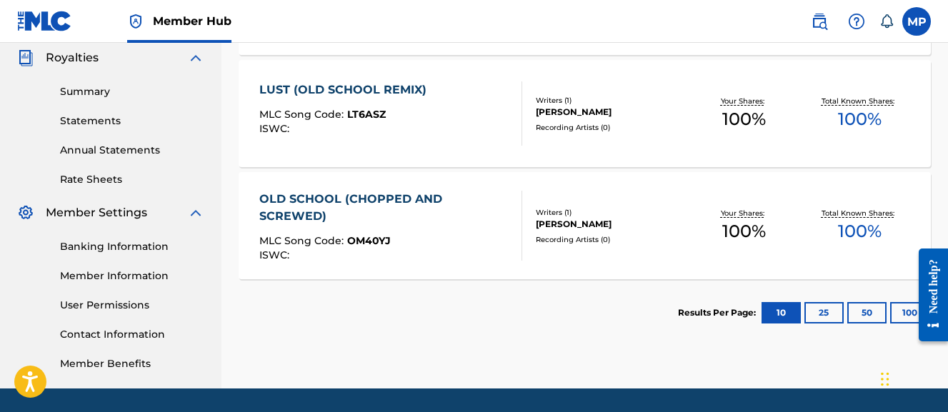
click at [459, 222] on div "OLD SCHOOL (CHOPPED AND SCREWED)" at bounding box center [384, 208] width 251 height 34
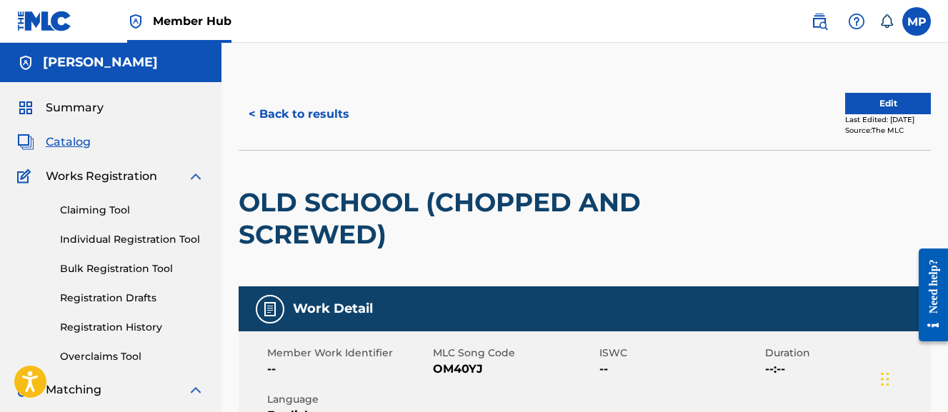
click at [459, 367] on span "OM40YJ" at bounding box center [514, 369] width 162 height 17
click at [290, 98] on button "< Back to results" at bounding box center [299, 114] width 121 height 36
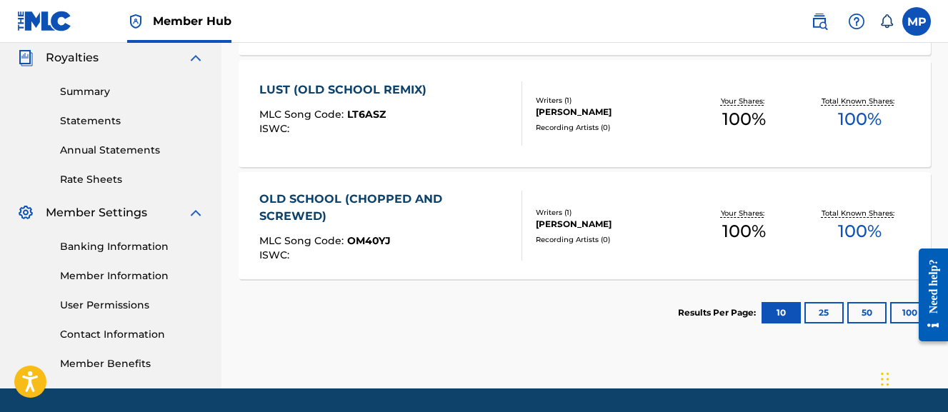
scroll to position [56, 0]
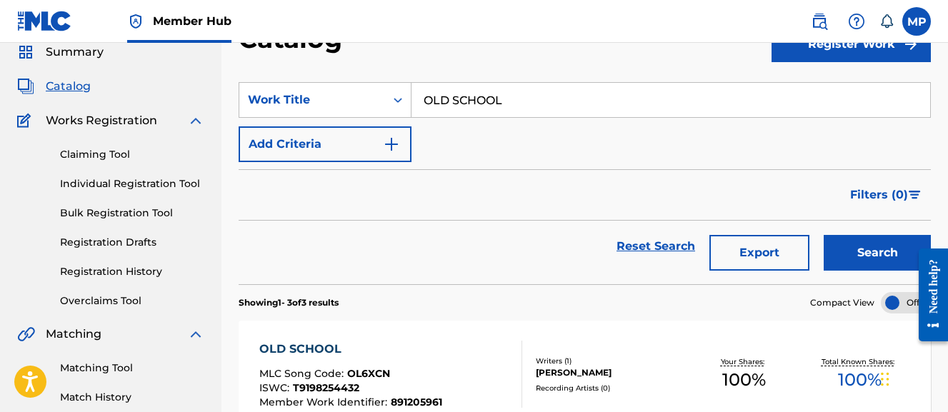
click at [515, 99] on input "OLD SCHOOL" at bounding box center [671, 100] width 519 height 34
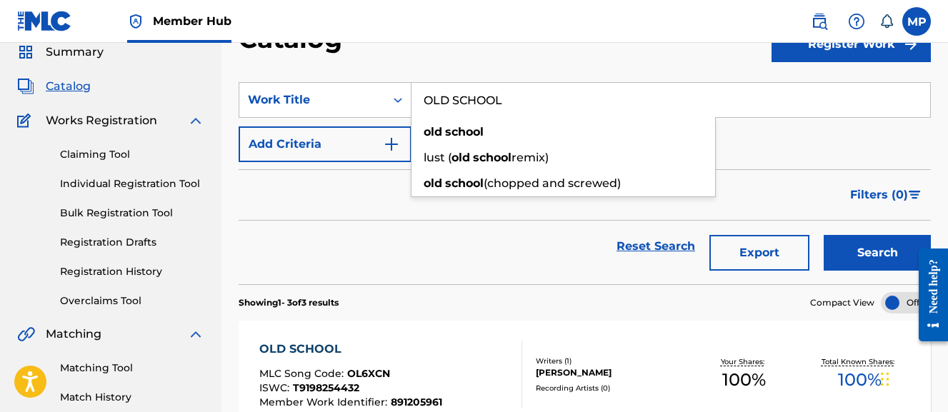
paste input "UT CONTR"
type input "OUT CONTROL"
click at [824, 235] on button "Search" at bounding box center [877, 253] width 107 height 36
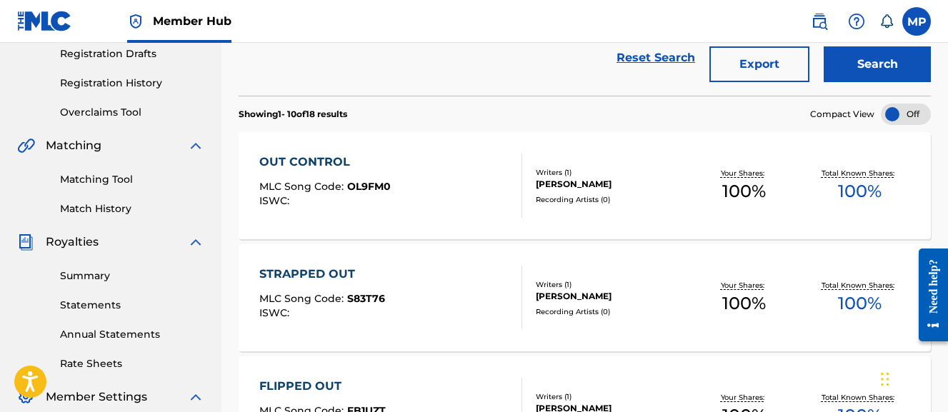
scroll to position [250, 0]
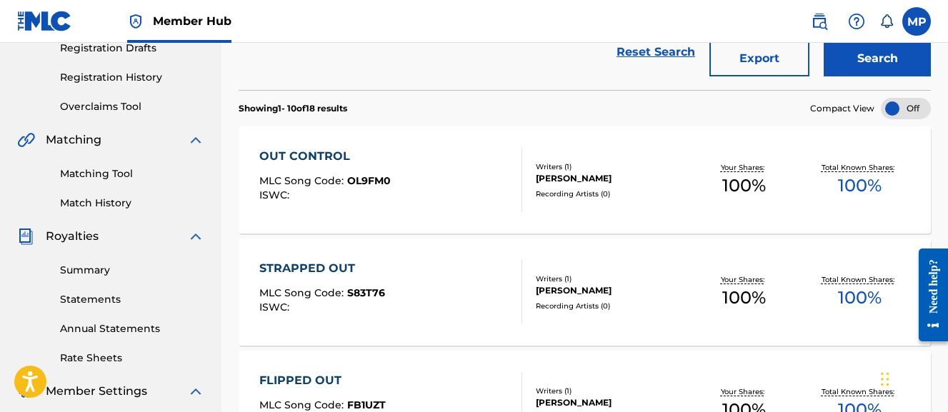
click at [456, 165] on div "OUT CONTROL MLC Song Code : OL9FM0 ISWC :" at bounding box center [390, 180] width 263 height 64
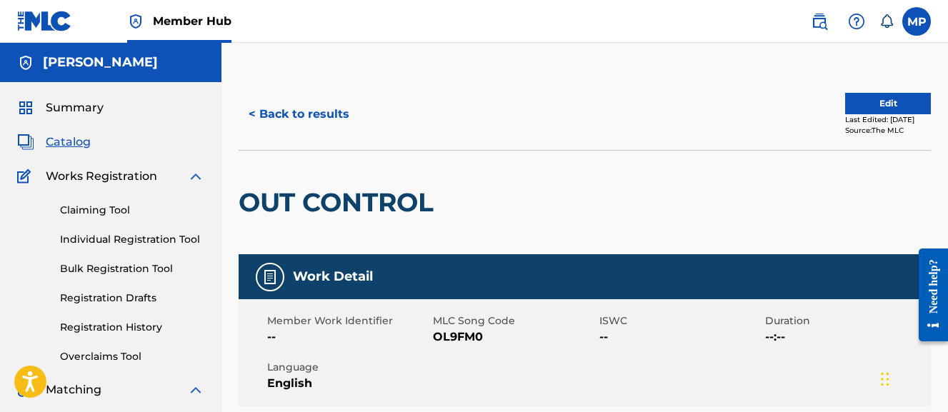
click at [445, 337] on span "OL9FM0" at bounding box center [514, 337] width 162 height 17
click at [323, 120] on button "< Back to results" at bounding box center [299, 114] width 121 height 36
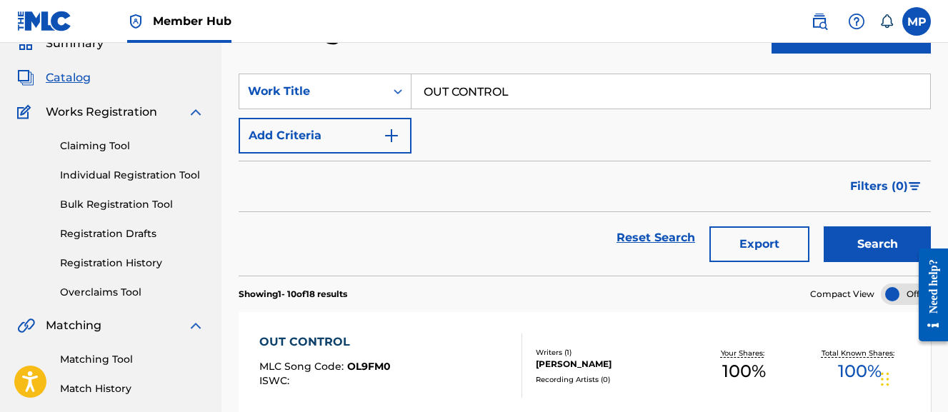
scroll to position [62, 0]
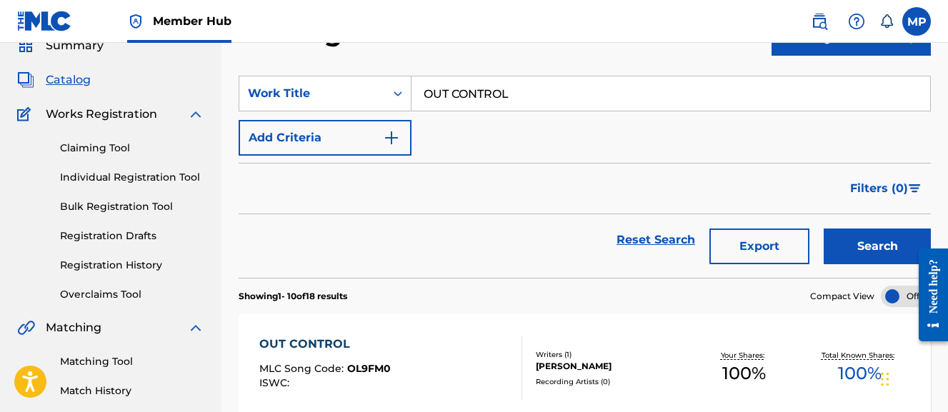
click at [511, 104] on input "OUT CONTROL" at bounding box center [671, 93] width 519 height 34
paste input "PRAISE BI FI ALLAH"
type input "PRAISE BI FI ALLAH"
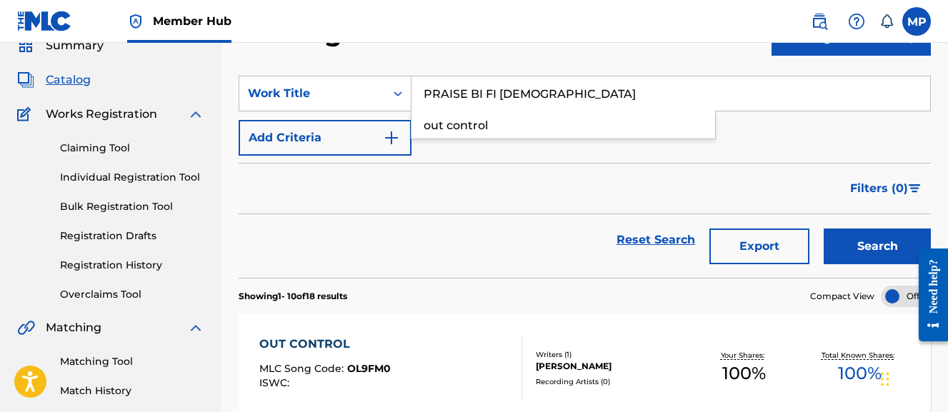
click at [824, 229] on button "Search" at bounding box center [877, 247] width 107 height 36
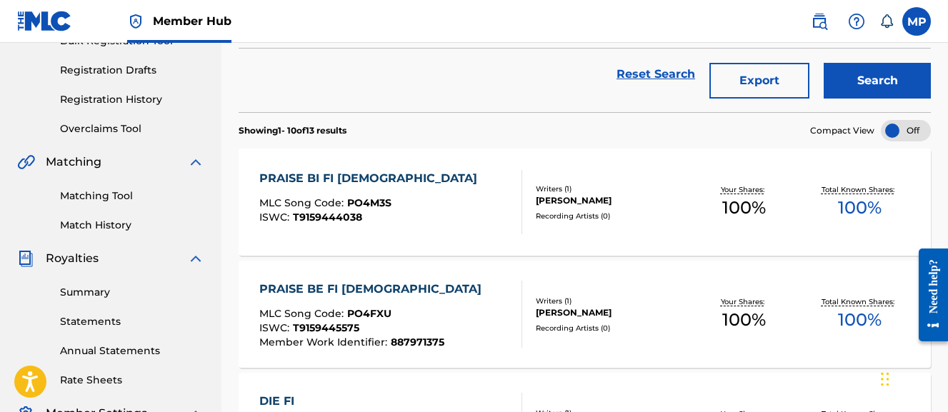
scroll to position [229, 0]
click at [437, 318] on div "MLC Song Code : PO4FXU" at bounding box center [373, 315] width 229 height 14
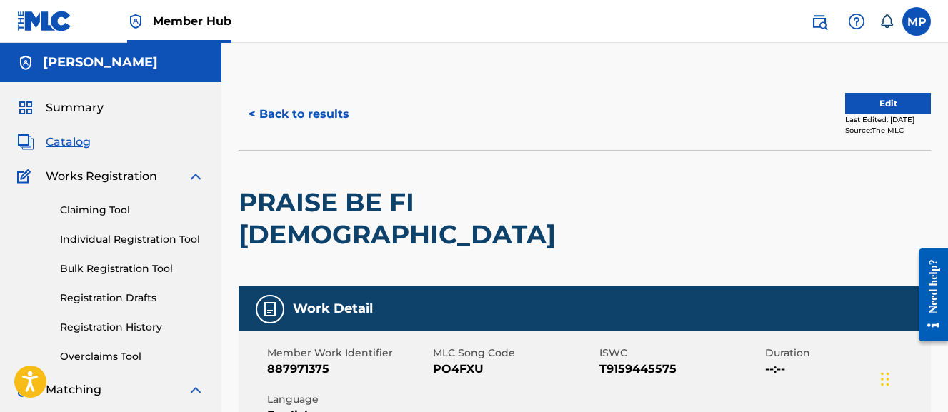
click at [321, 346] on span "Member Work Identifier" at bounding box center [348, 353] width 162 height 15
click at [448, 346] on span "MLC Song Code" at bounding box center [514, 353] width 162 height 15
click at [463, 361] on span "PO4FXU" at bounding box center [514, 369] width 162 height 17
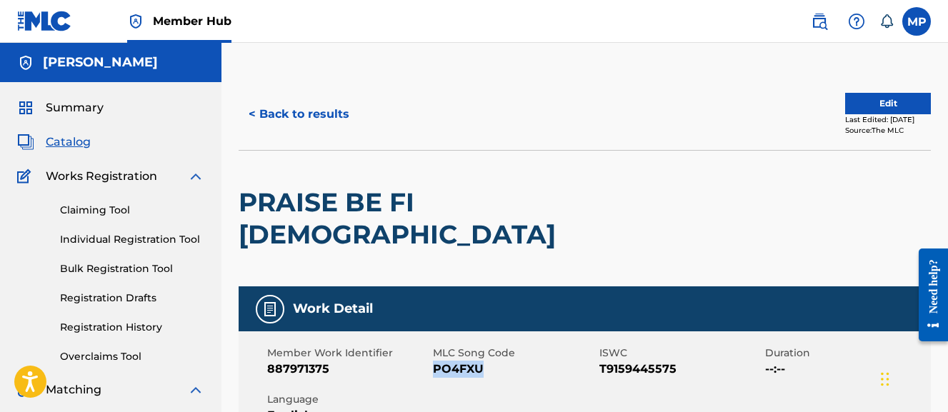
click at [463, 361] on span "PO4FXU" at bounding box center [514, 369] width 162 height 17
click at [301, 101] on button "< Back to results" at bounding box center [299, 114] width 121 height 36
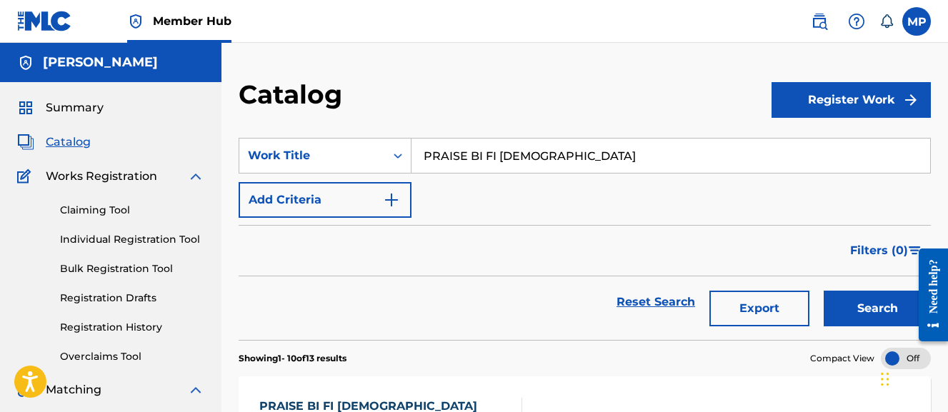
click at [476, 154] on input "PRAISE BI FI ALLAH" at bounding box center [671, 156] width 519 height 34
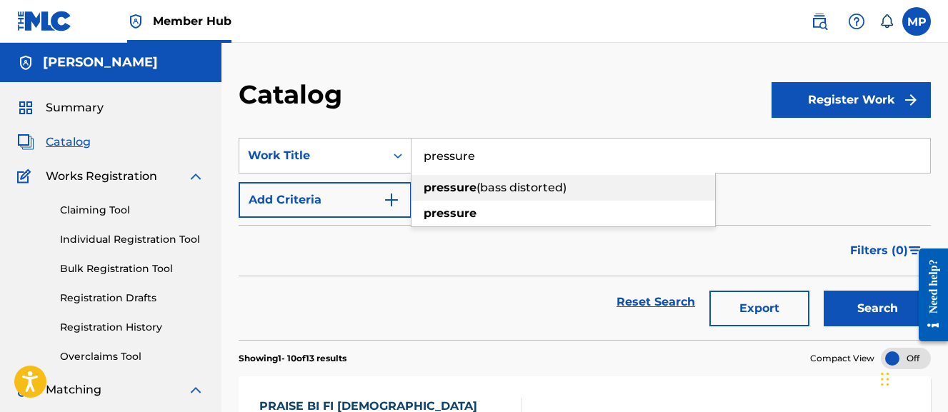
click at [475, 182] on strong "pressure" at bounding box center [450, 188] width 53 height 14
type input "pressure (bass distorted)"
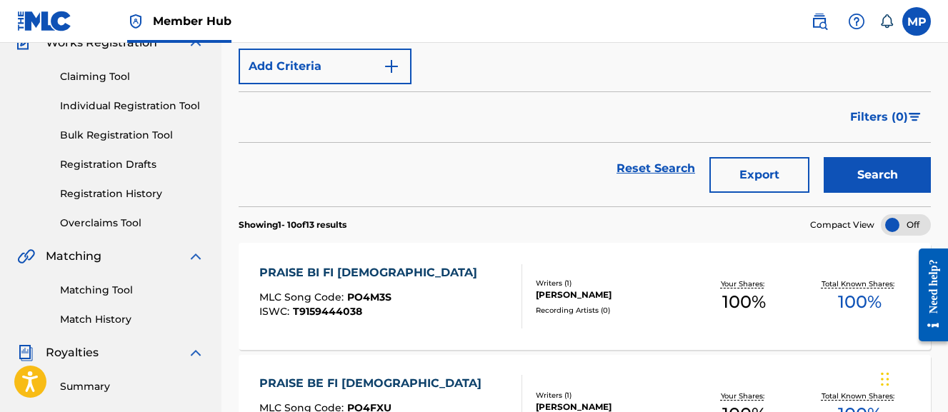
scroll to position [134, 0]
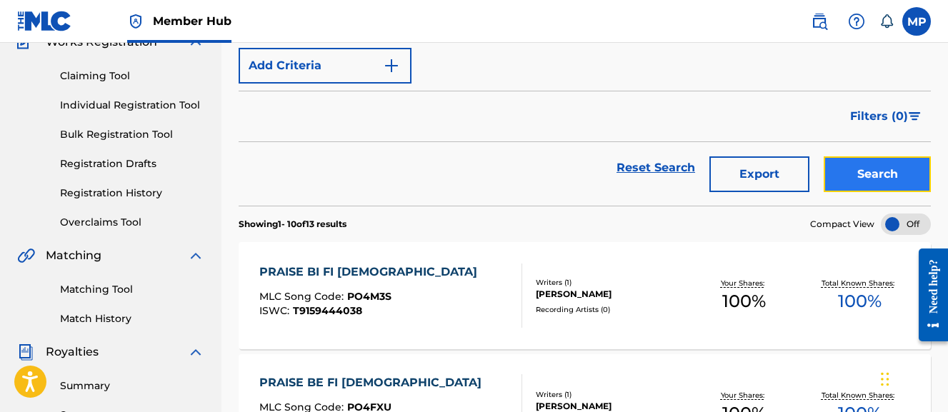
click at [878, 167] on button "Search" at bounding box center [877, 175] width 107 height 36
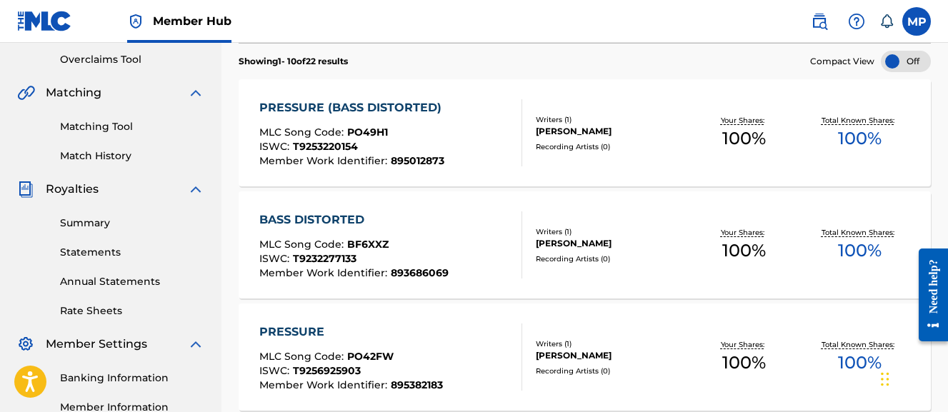
scroll to position [299, 0]
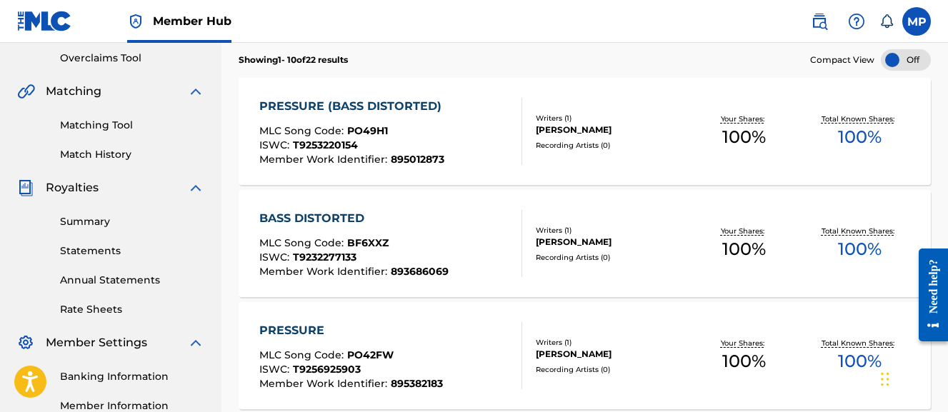
click at [452, 155] on div "PRESSURE (BASS DISTORTED) MLC Song Code : PO49H1 ISWC : T9253220154 Member Work…" at bounding box center [390, 131] width 263 height 67
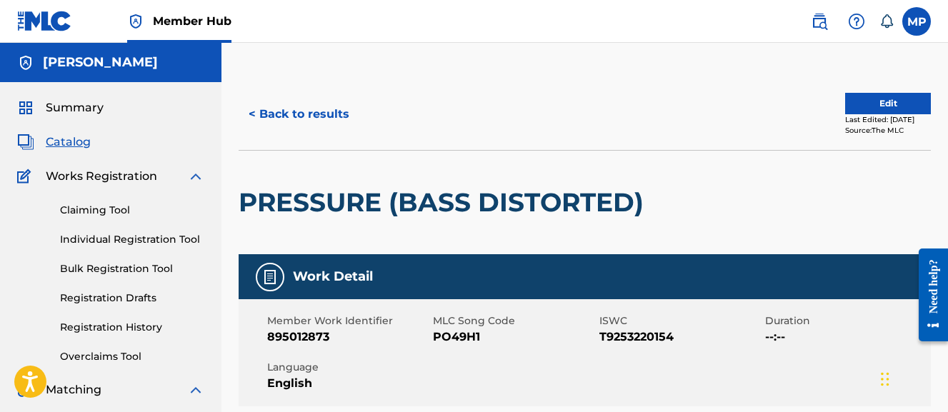
click at [470, 336] on span "PO49H1" at bounding box center [514, 337] width 162 height 17
click at [276, 113] on button "< Back to results" at bounding box center [299, 114] width 121 height 36
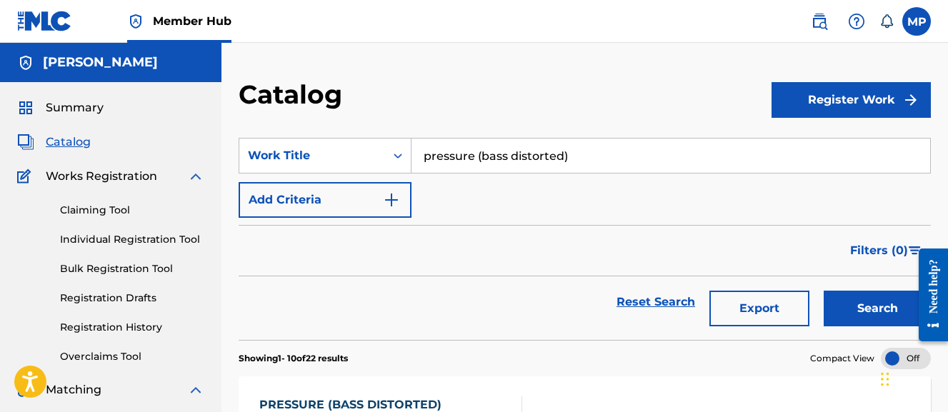
click at [535, 152] on input "pressure (bass distorted)" at bounding box center [671, 156] width 519 height 34
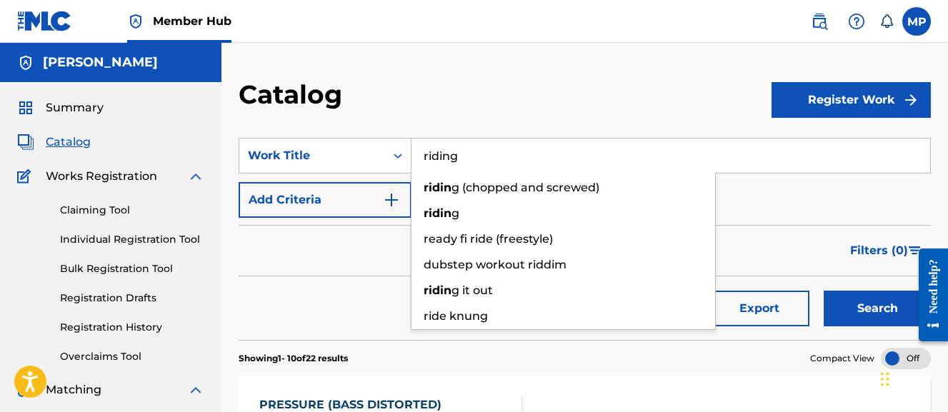
type input "riding"
click at [824, 291] on button "Search" at bounding box center [877, 309] width 107 height 36
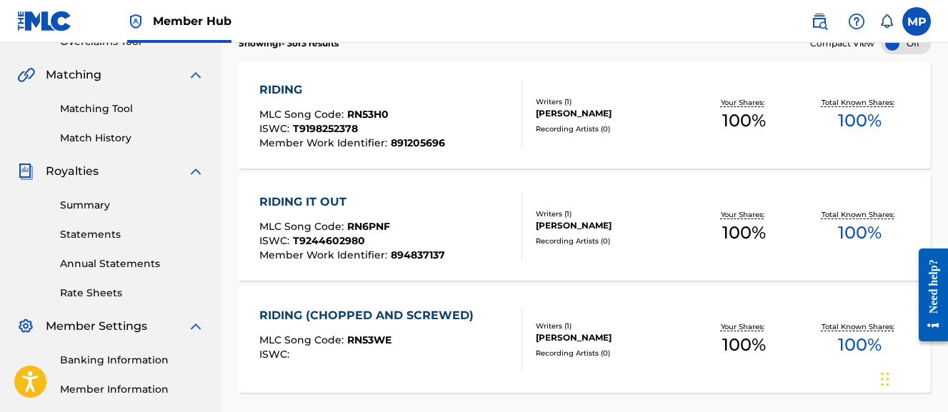
scroll to position [319, 0]
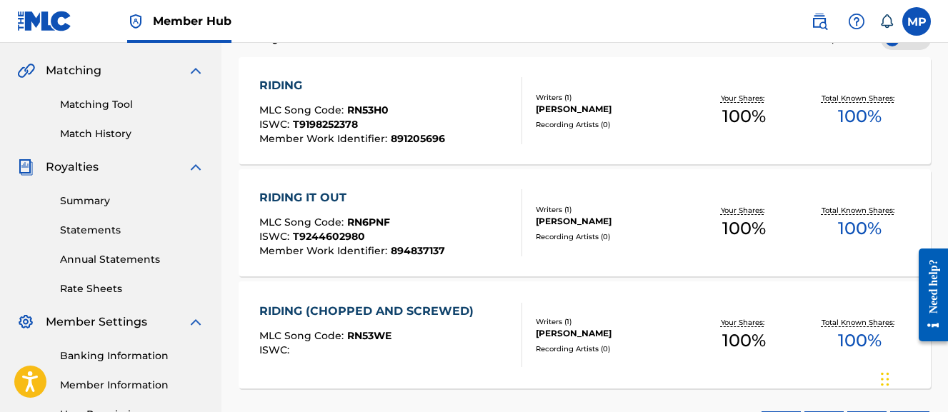
click at [460, 337] on div "MLC Song Code : RN53WE" at bounding box center [370, 338] width 222 height 14
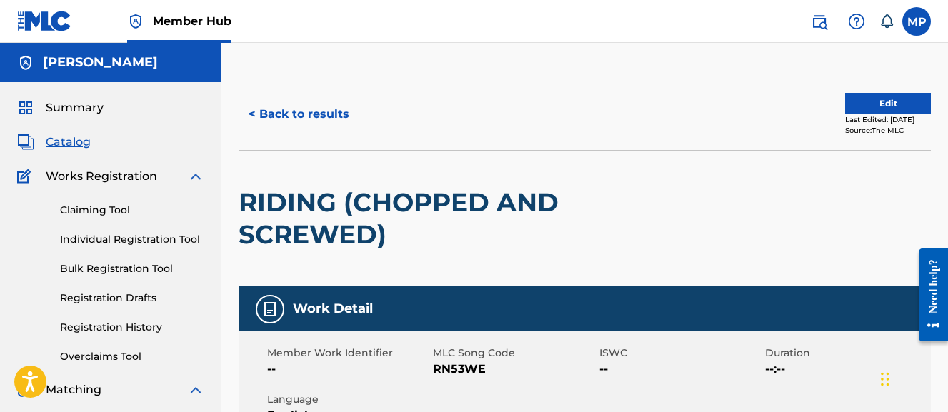
click at [450, 374] on span "RN53WE" at bounding box center [514, 369] width 162 height 17
click at [276, 115] on button "< Back to results" at bounding box center [299, 114] width 121 height 36
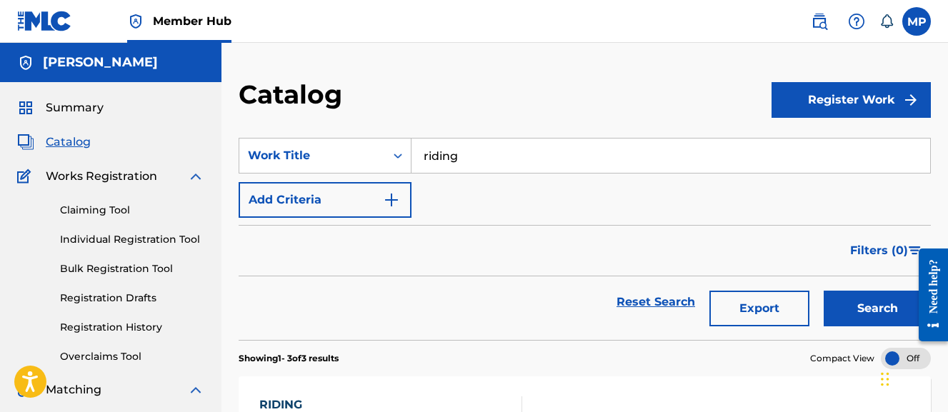
click at [561, 151] on input "riding" at bounding box center [671, 156] width 519 height 34
paste input "ROCK AND ROLL (CHOPPED AND SCREWED)"
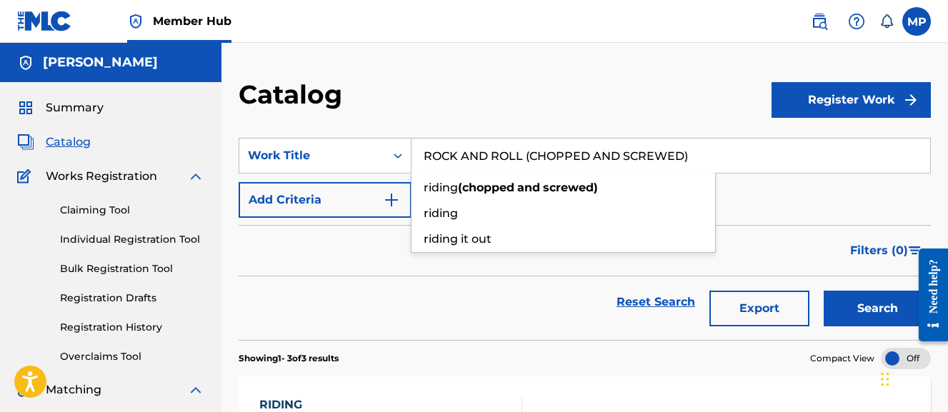
type input "ROCK AND ROLL (CHOPPED AND SCREWED)"
click at [824, 291] on button "Search" at bounding box center [877, 309] width 107 height 36
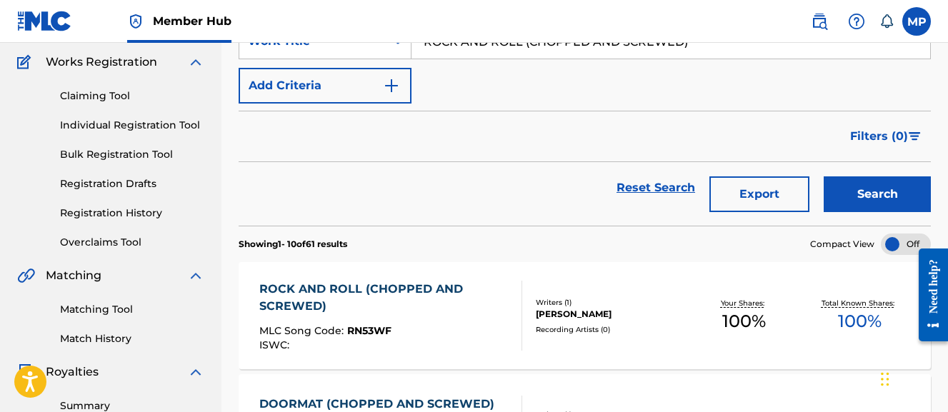
scroll to position [135, 0]
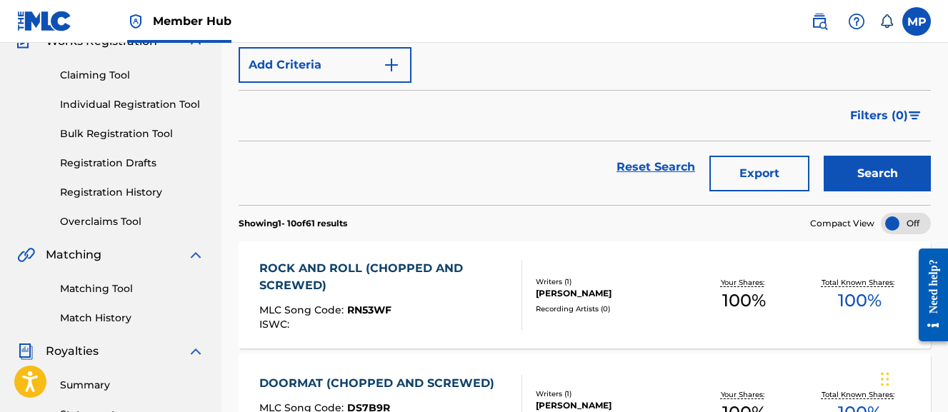
click at [420, 299] on div "ROCK AND ROLL (CHOPPED AND SCREWED) MLC Song Code : RN53WF ISWC :" at bounding box center [384, 295] width 251 height 70
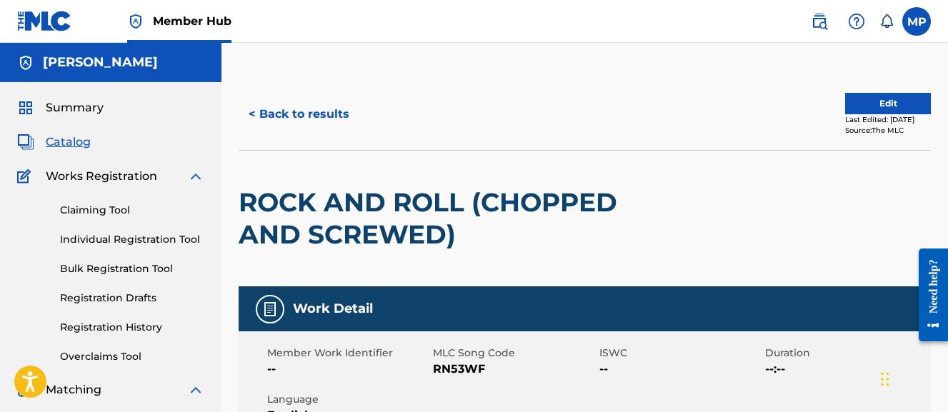
click at [471, 365] on span "RN53WF" at bounding box center [514, 369] width 162 height 17
click at [317, 120] on button "< Back to results" at bounding box center [299, 114] width 121 height 36
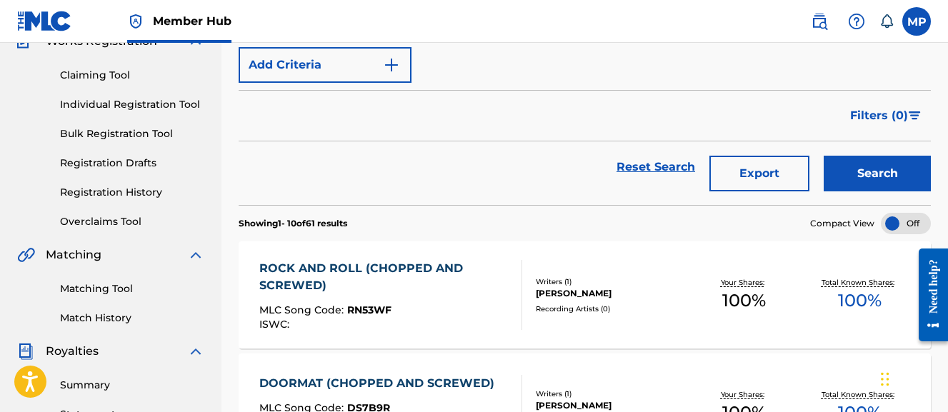
scroll to position [53, 0]
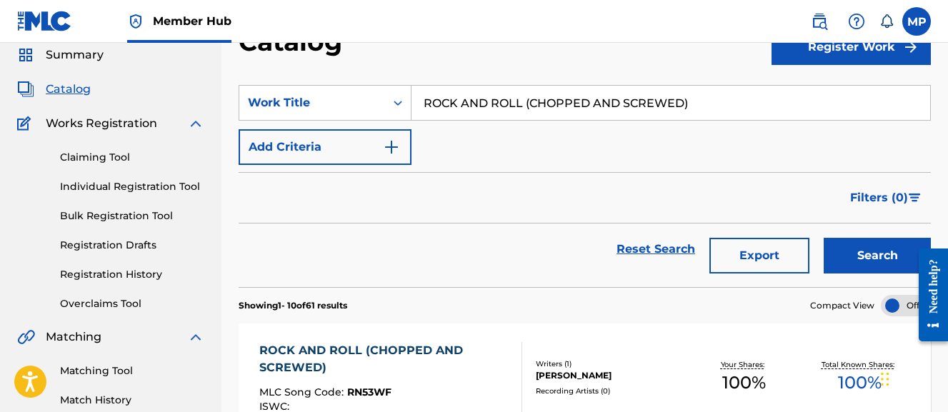
click at [515, 101] on input "ROCK AND ROLL (CHOPPED AND SCREWED)" at bounding box center [671, 103] width 519 height 34
paste input "SECRET GARDEN"
type input "SECRET GARDEN (CHOPPED AND SCREWED)"
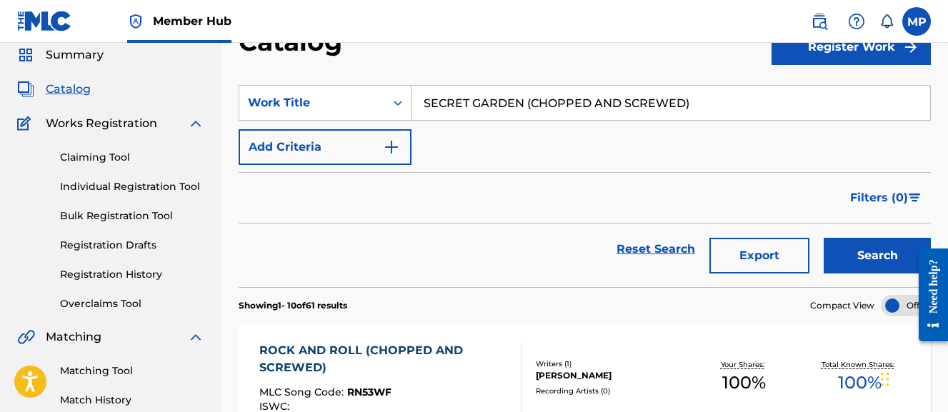
click at [824, 238] on button "Search" at bounding box center [877, 256] width 107 height 36
click at [457, 366] on div "SECRET GARDEN (CHOPPED AND SCREWED)" at bounding box center [384, 359] width 251 height 34
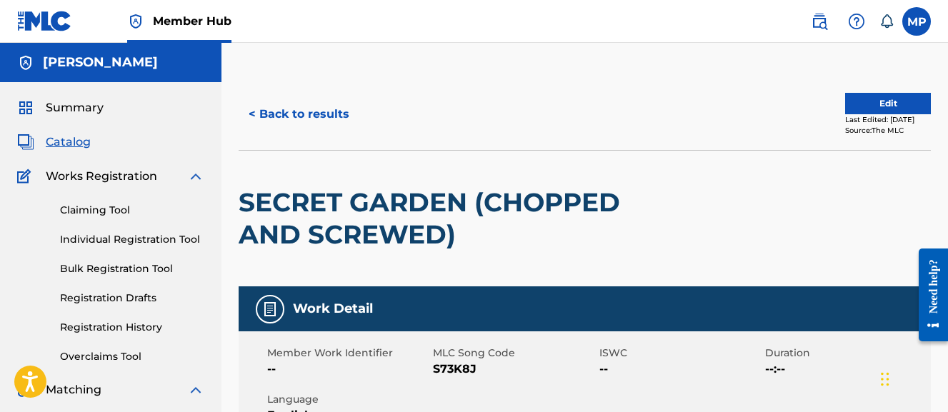
click at [452, 369] on span "S73K8J" at bounding box center [514, 369] width 162 height 17
click at [337, 121] on button "< Back to results" at bounding box center [299, 114] width 121 height 36
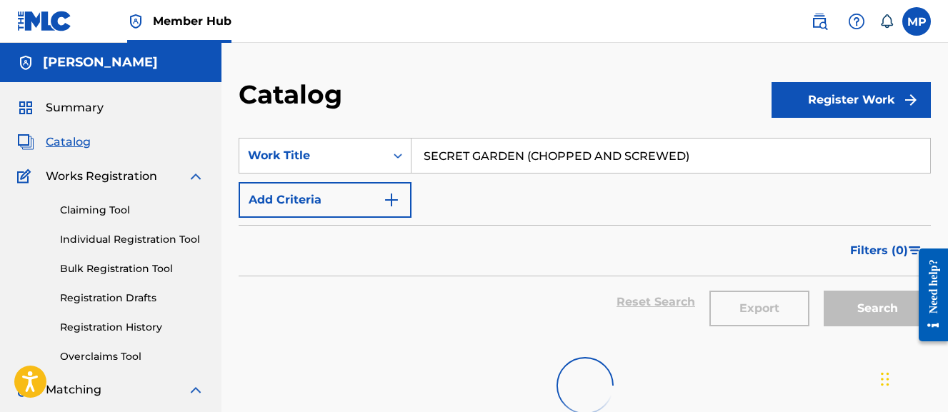
scroll to position [53, 0]
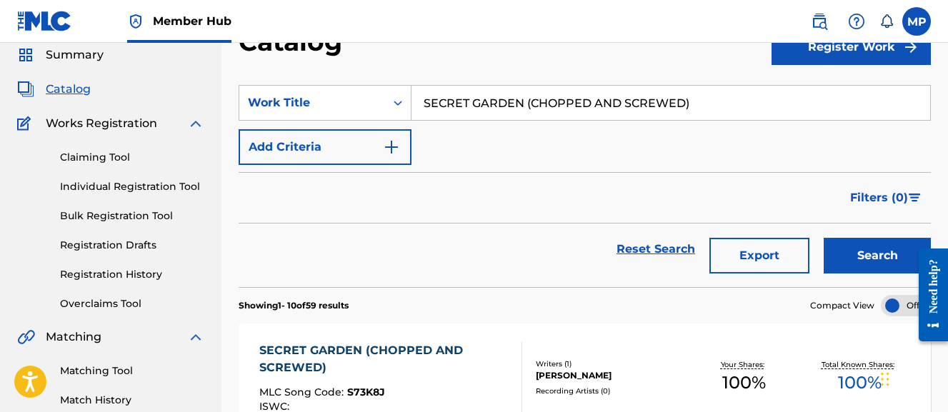
click at [469, 109] on input "SECRET GARDEN (CHOPPED AND SCREWED)" at bounding box center [671, 103] width 519 height 34
paste input "HABBA RANKS"
type input "SHABBA RANKS (CHOPPED AND SCREWED)"
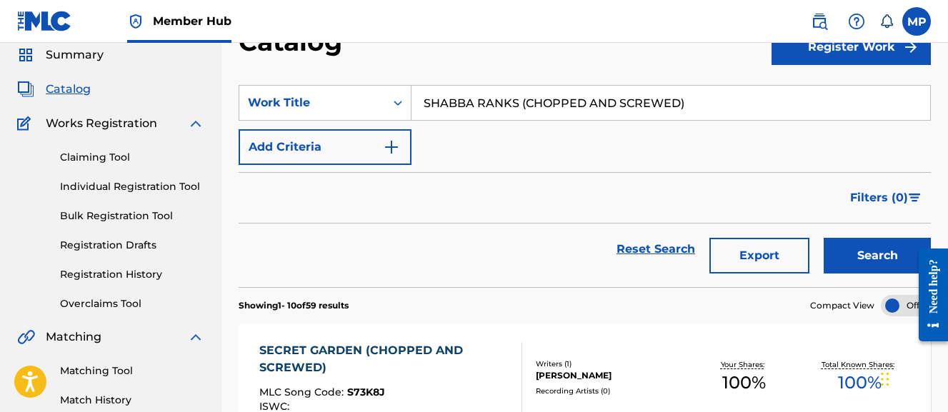
click at [824, 238] on button "Search" at bounding box center [877, 256] width 107 height 36
click at [490, 348] on div "SHABBA RANKS (CHOPPED AND SCREWED)" at bounding box center [384, 359] width 251 height 34
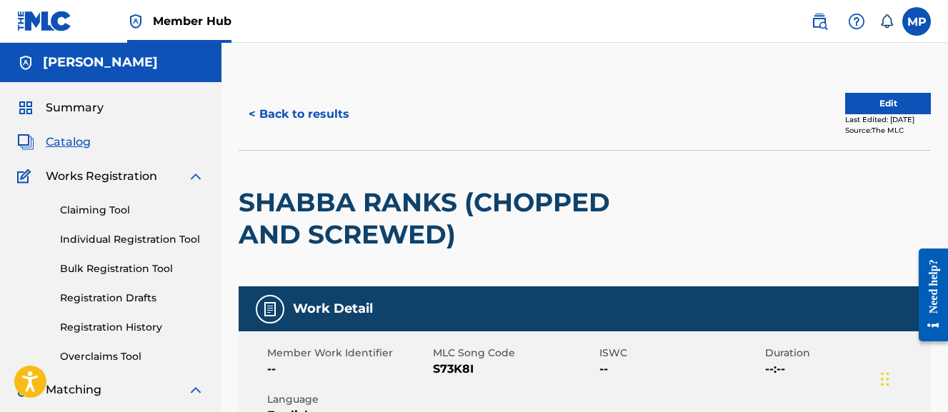
click at [450, 364] on span "S73K8I" at bounding box center [514, 369] width 162 height 17
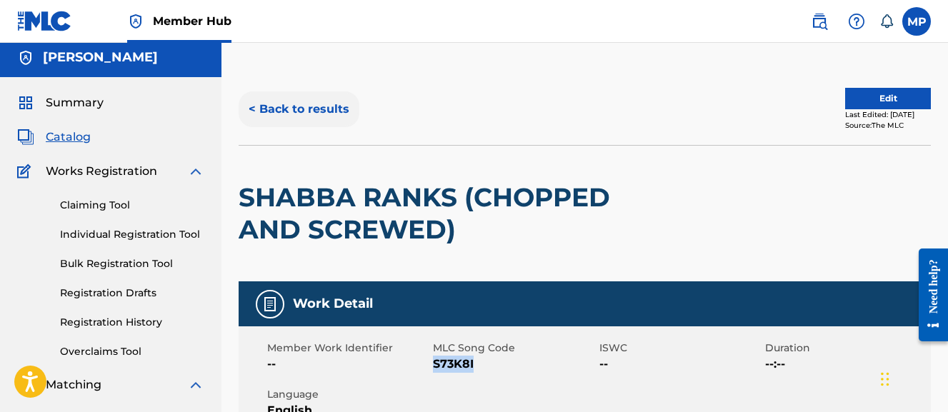
click at [296, 116] on button "< Back to results" at bounding box center [299, 109] width 121 height 36
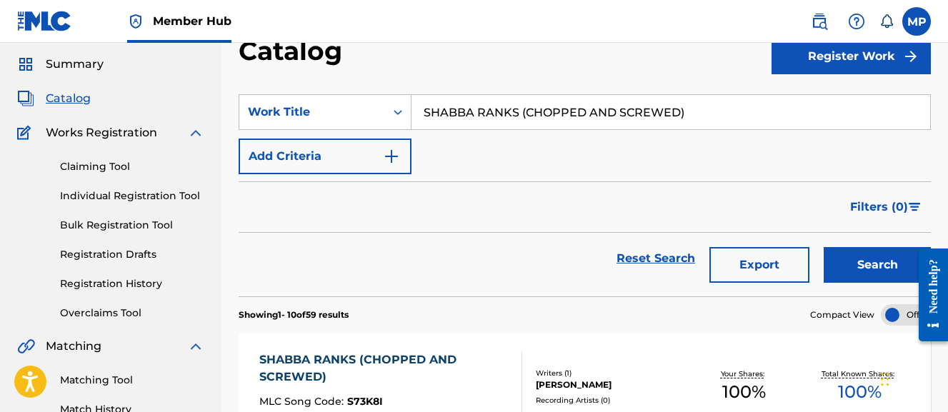
scroll to position [35, 0]
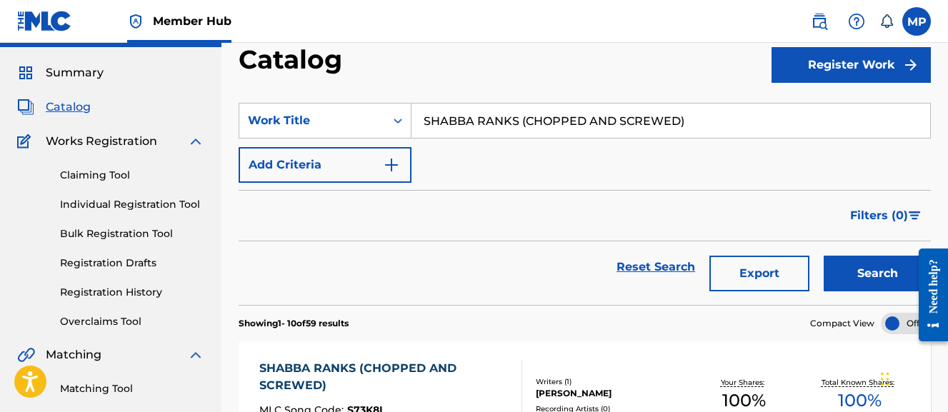
click at [469, 115] on input "SHABBA RANKS (CHOPPED AND SCREWED)" at bounding box center [671, 121] width 519 height 34
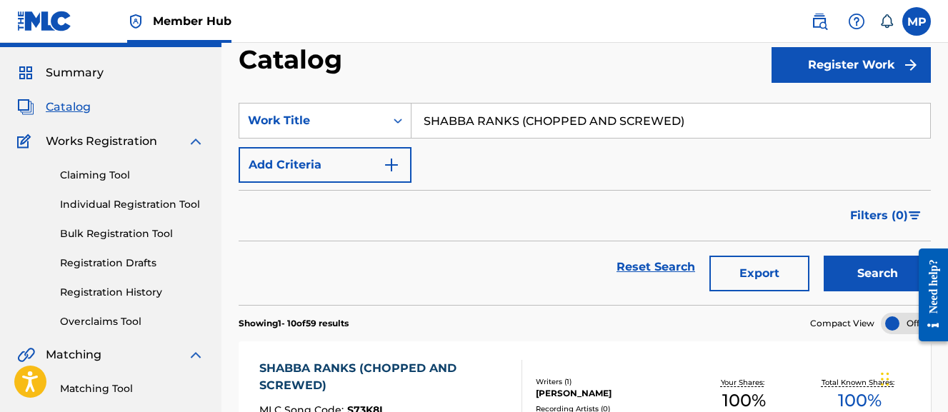
paste input "THRUST DANCE REMIX"
type input "THRUST DANCE REMIX"
click at [824, 256] on button "Search" at bounding box center [877, 274] width 107 height 36
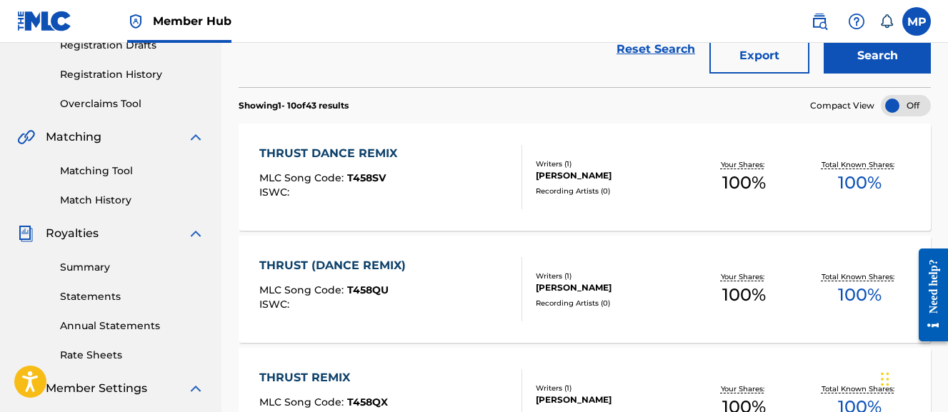
scroll to position [254, 0]
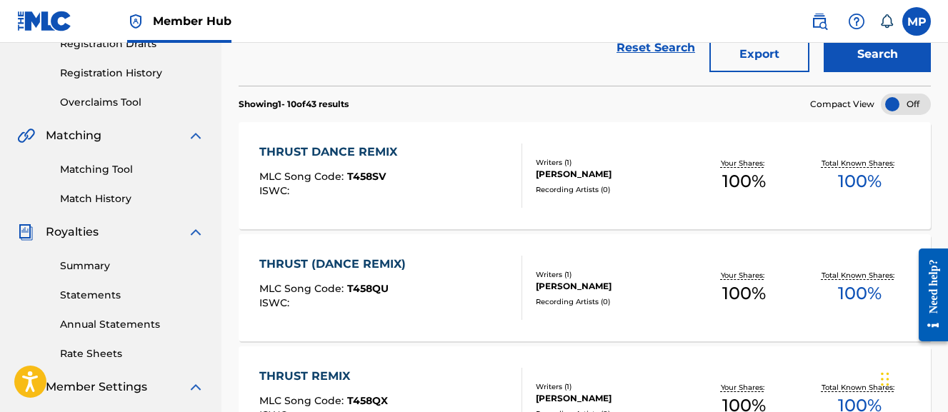
click at [423, 269] on div "THRUST (DANCE REMIX) MLC Song Code : T458QU ISWC :" at bounding box center [390, 288] width 263 height 64
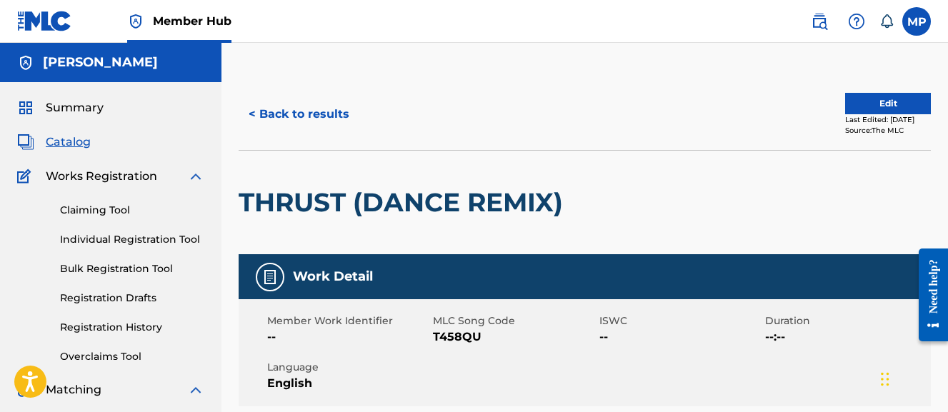
click at [463, 337] on span "T458QU" at bounding box center [514, 337] width 162 height 17
click at [279, 106] on button "< Back to results" at bounding box center [299, 114] width 121 height 36
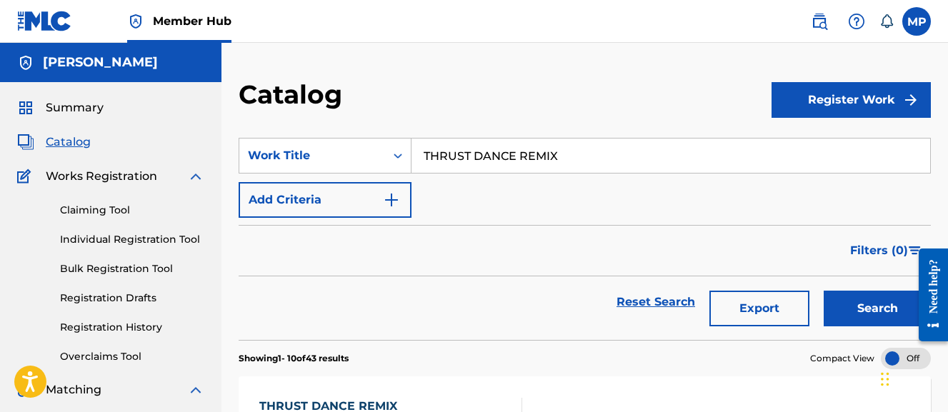
click at [467, 157] on input "THRUST DANCE REMIX" at bounding box center [671, 156] width 519 height 34
paste input "OUCH DOWN (CHOPPED AND SCREWED)"
type input "TOUCH DOWN (CHOPPED AND SCREWED)"
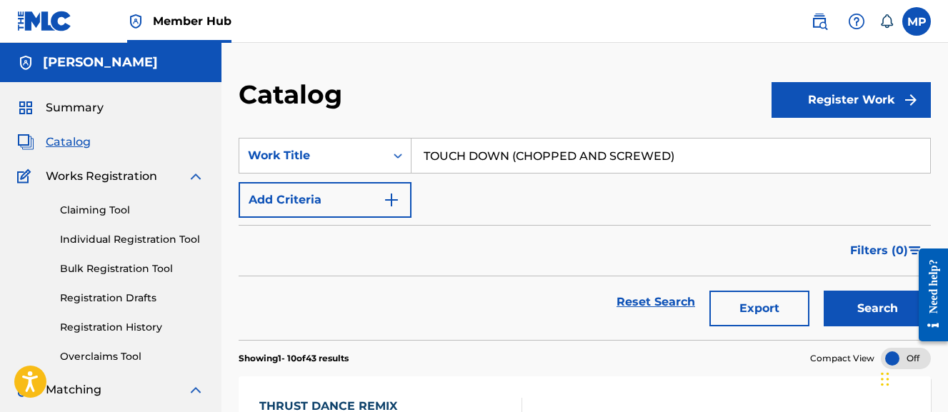
click at [824, 291] on button "Search" at bounding box center [877, 309] width 107 height 36
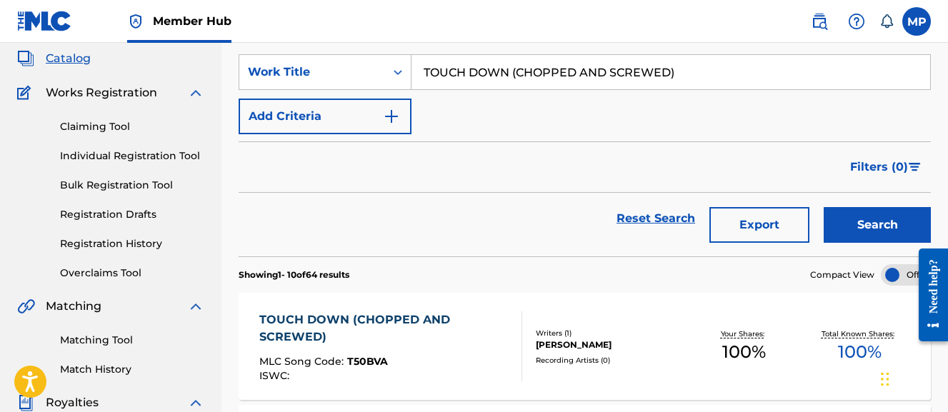
click at [432, 345] on div "TOUCH DOWN (CHOPPED AND SCREWED)" at bounding box center [384, 329] width 251 height 34
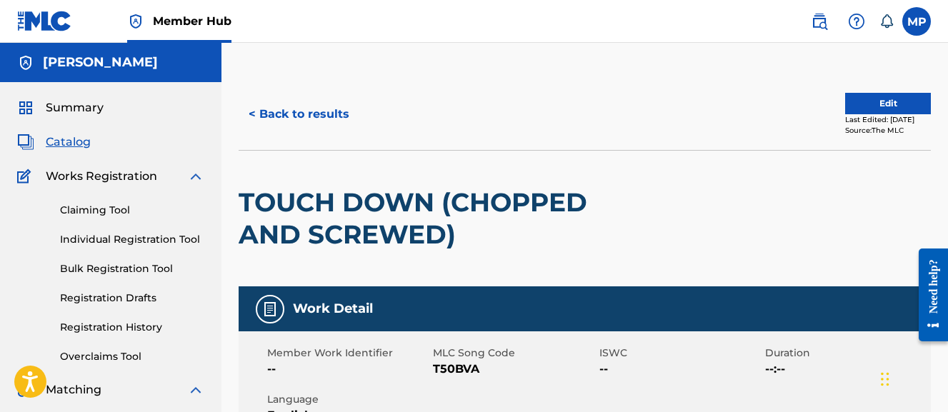
click at [454, 372] on span "T50BVA" at bounding box center [514, 369] width 162 height 17
click at [259, 113] on button "< Back to results" at bounding box center [299, 114] width 121 height 36
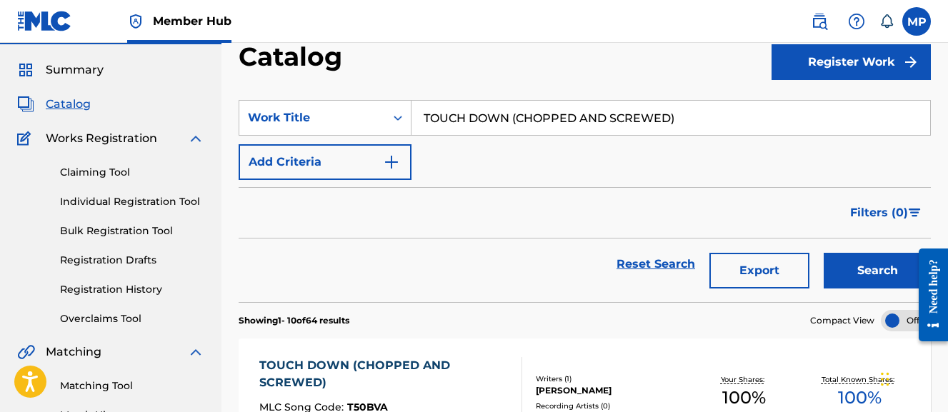
scroll to position [35, 0]
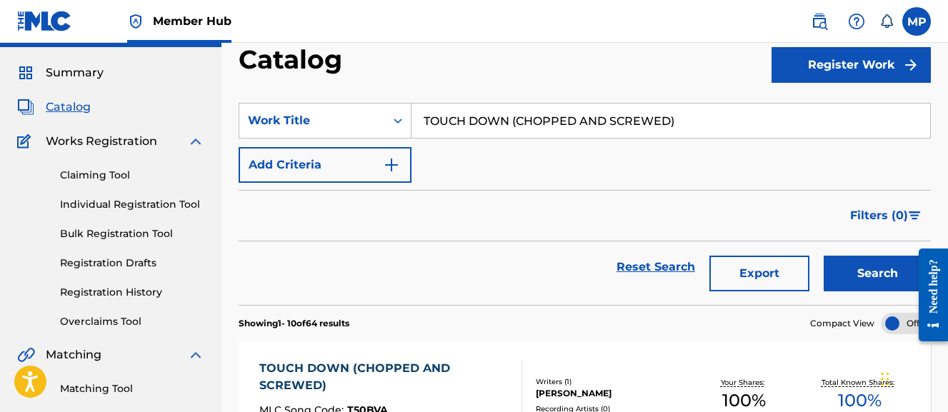
click at [460, 131] on input "TOUCH DOWN (CHOPPED AND SCREWED)" at bounding box center [671, 121] width 519 height 34
paste input "RAP CASH"
type input "TRAP CASH (CHOPPED AND SCREWED)"
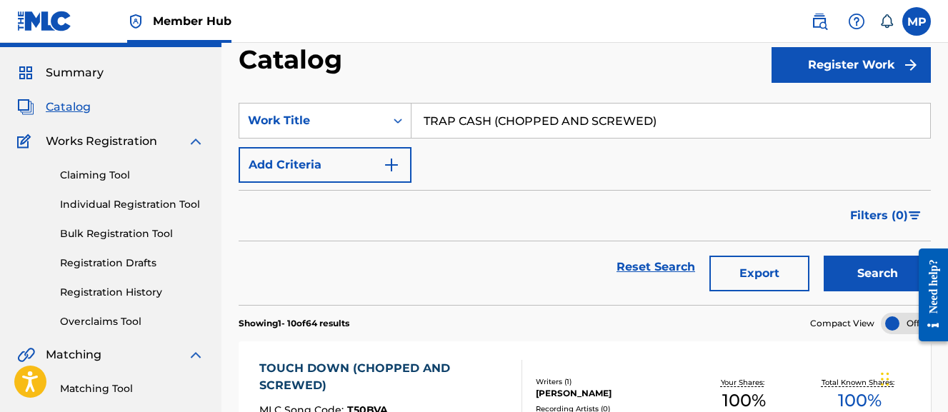
click at [824, 256] on button "Search" at bounding box center [877, 274] width 107 height 36
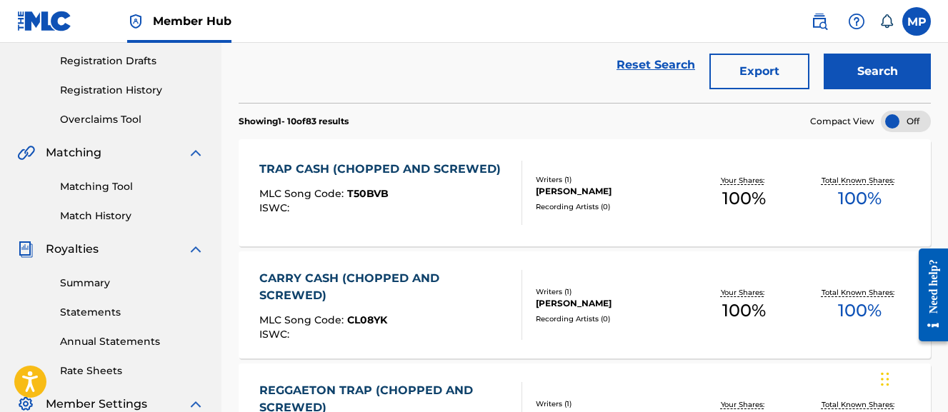
scroll to position [244, 0]
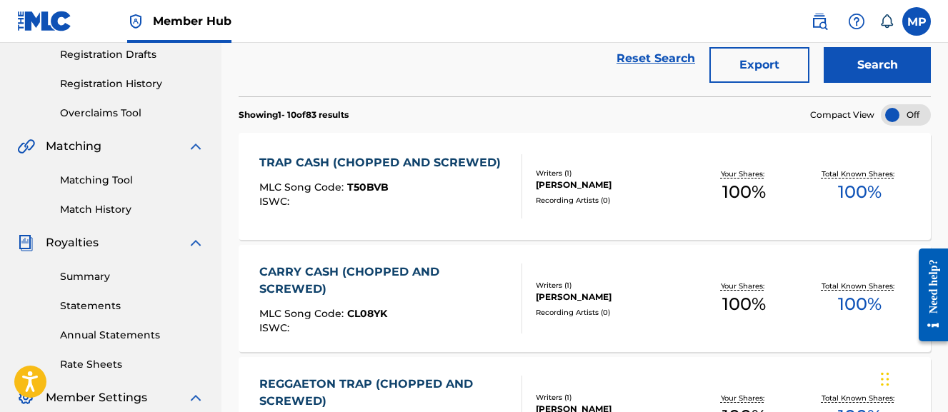
click at [459, 214] on div "TRAP CASH (CHOPPED AND SCREWED) MLC Song Code : T50BVB ISWC :" at bounding box center [383, 186] width 249 height 64
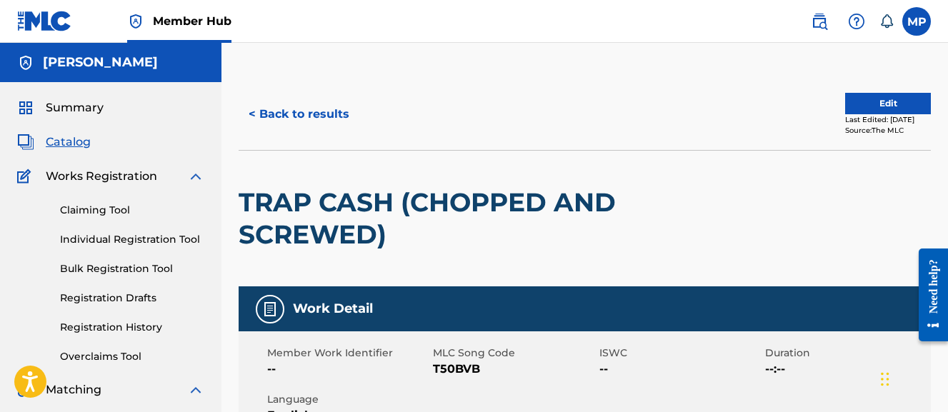
click at [478, 367] on span "T50BVB" at bounding box center [514, 369] width 162 height 17
click at [465, 366] on span "T50BVB" at bounding box center [514, 369] width 162 height 17
click at [309, 116] on button "< Back to results" at bounding box center [299, 114] width 121 height 36
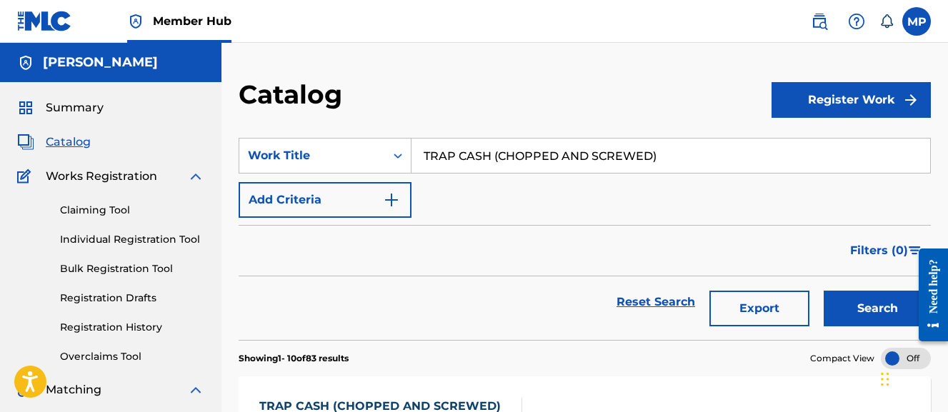
click at [570, 143] on input "TRAP CASH (CHOPPED AND SCREWED)" at bounding box center [671, 156] width 519 height 34
paste input "O WHY"
type input "TRAP O WHY"
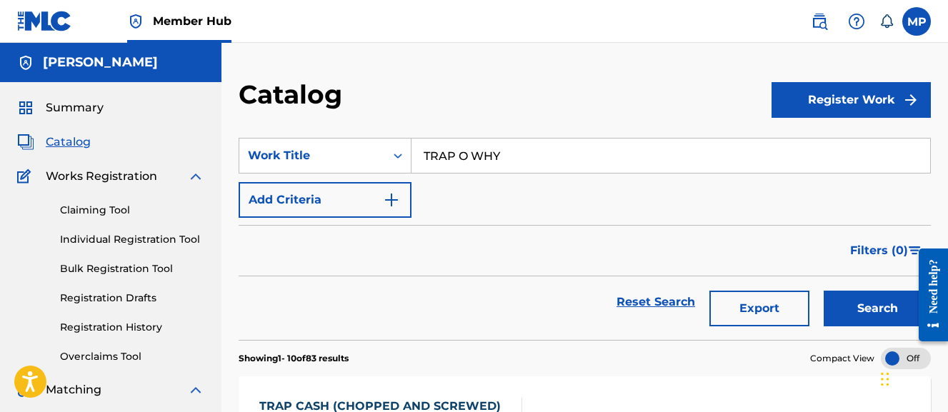
click at [824, 291] on button "Search" at bounding box center [877, 309] width 107 height 36
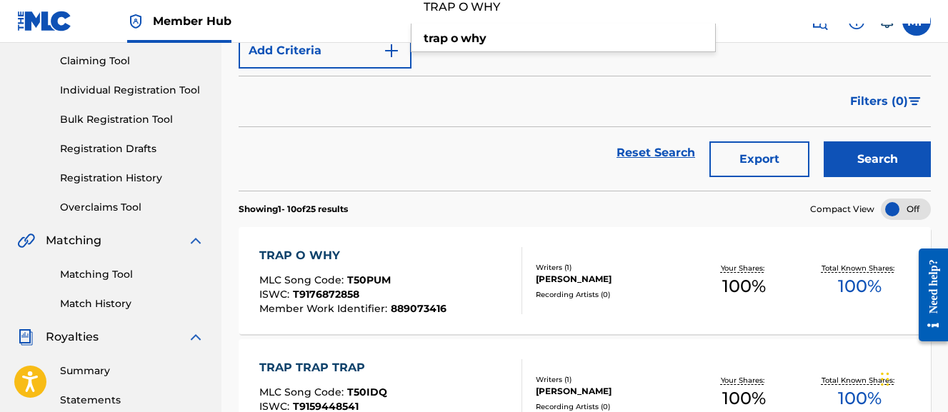
scroll to position [185, 0]
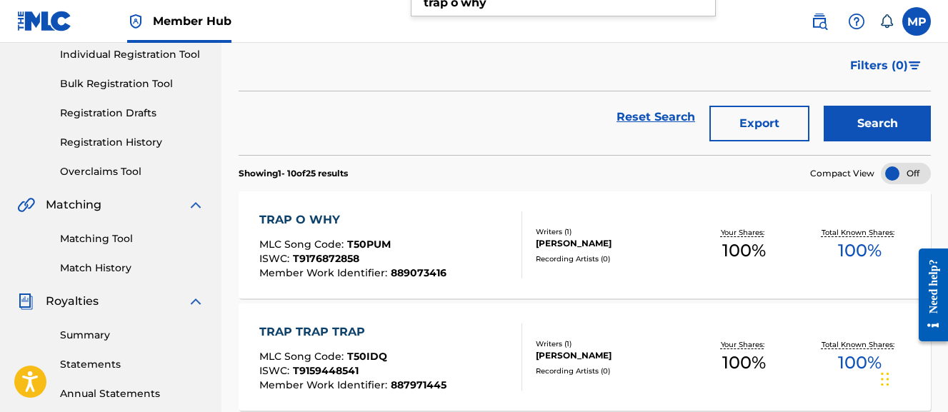
click at [482, 244] on div "TRAP O WHY MLC Song Code : T50PUM ISWC : T9176872858 Member Work Identifier : 8…" at bounding box center [390, 245] width 263 height 67
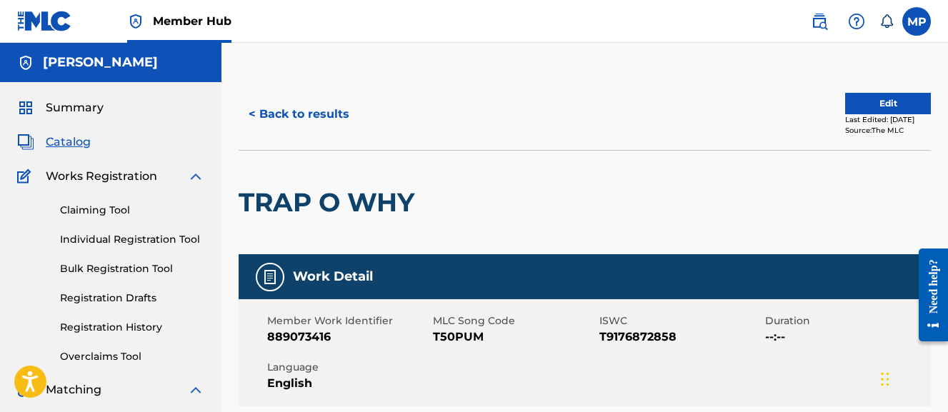
click at [455, 336] on span "T50PUM" at bounding box center [514, 337] width 162 height 17
click at [293, 111] on button "< Back to results" at bounding box center [299, 114] width 121 height 36
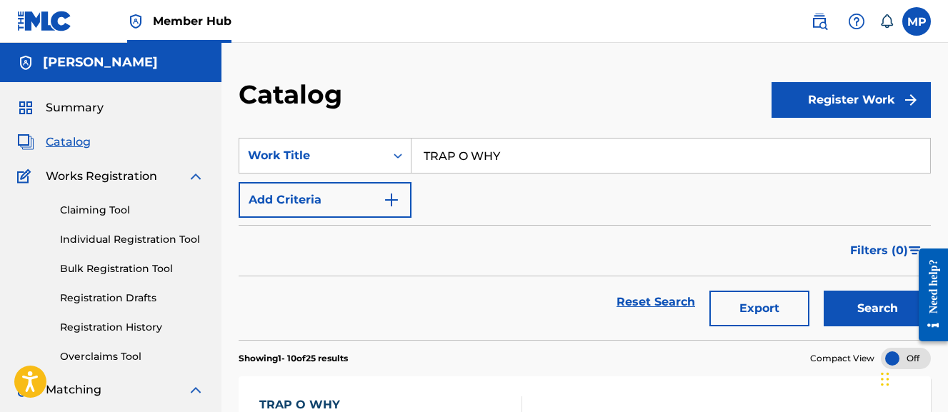
click at [467, 162] on input "TRAP O WHY" at bounding box center [671, 156] width 519 height 34
paste input "WHO [PERSON_NAME] F CARES ([PERSON_NAME] AND SCREWED)"
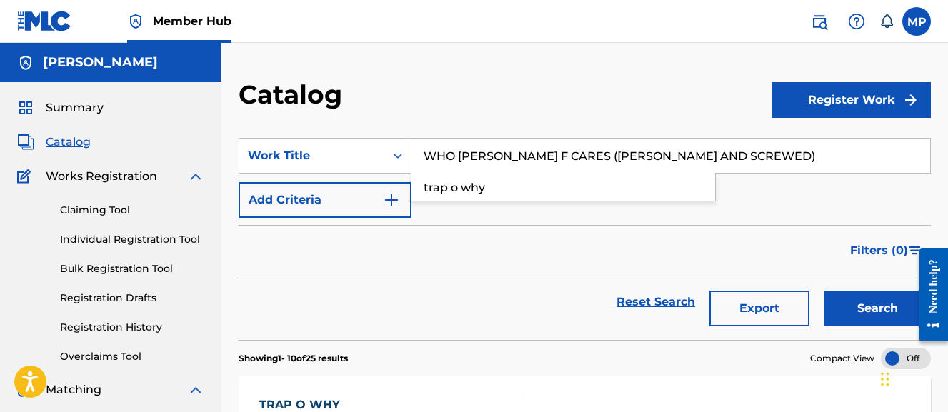
type input "WHO [PERSON_NAME] F CARES ([PERSON_NAME] AND SCREWED)"
click at [824, 291] on button "Search" at bounding box center [877, 309] width 107 height 36
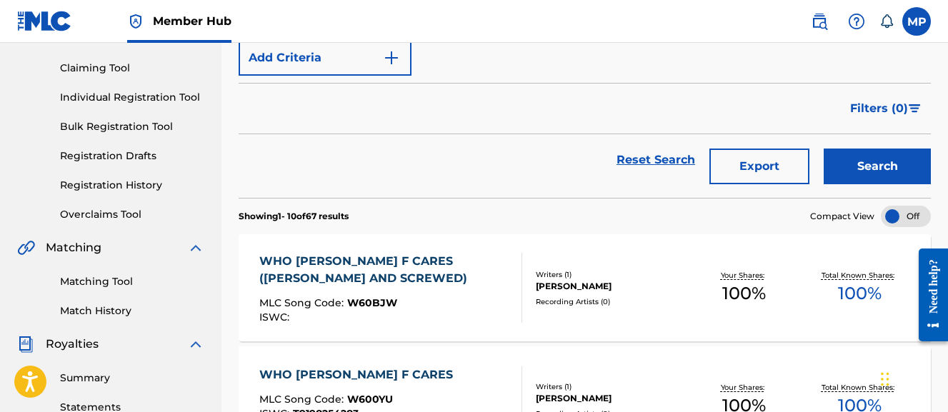
scroll to position [169, 0]
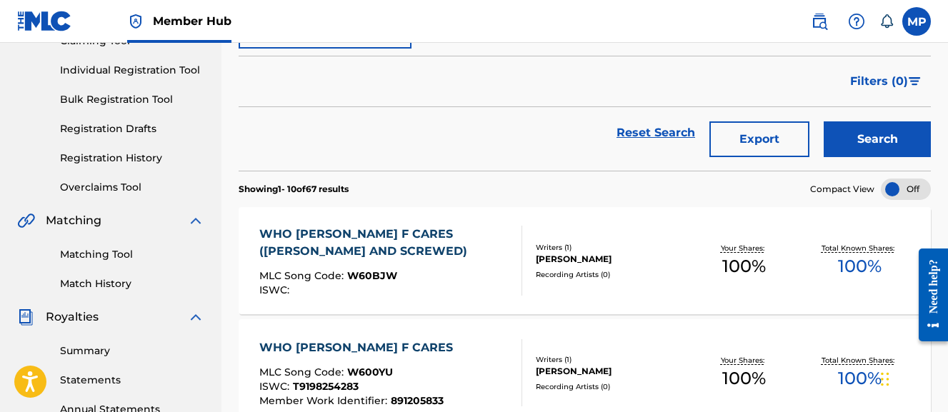
click at [442, 257] on div "WHO [PERSON_NAME] F CARES ([PERSON_NAME] AND SCREWED)" at bounding box center [384, 243] width 251 height 34
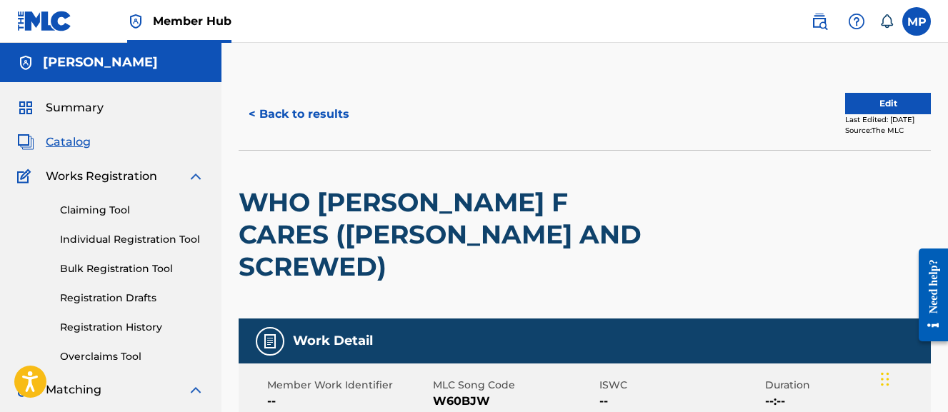
click at [460, 393] on span "W60BJW" at bounding box center [514, 401] width 162 height 17
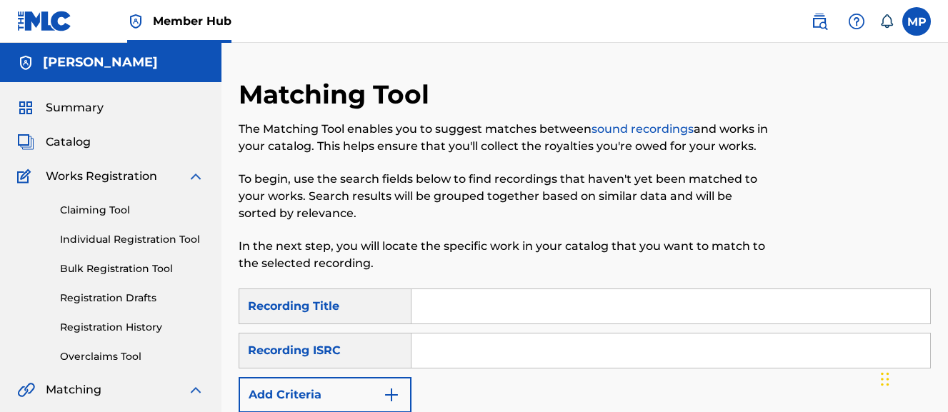
click at [463, 289] on input "Search Form" at bounding box center [671, 306] width 519 height 34
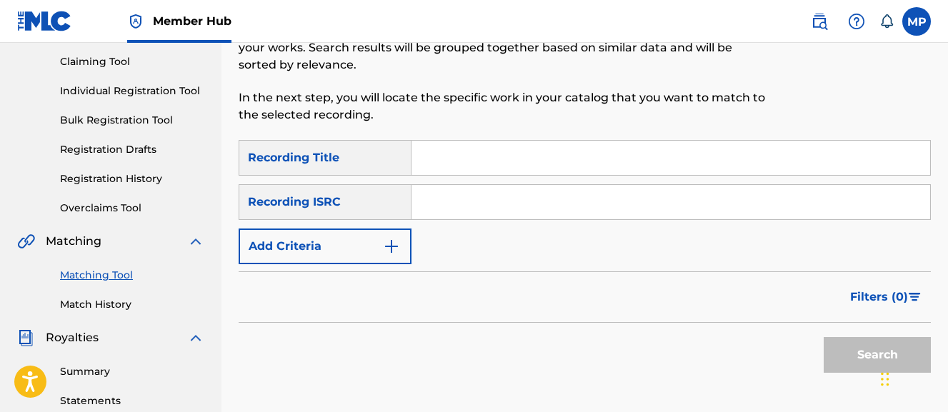
paste input "2X3=6 FEET UNDER"
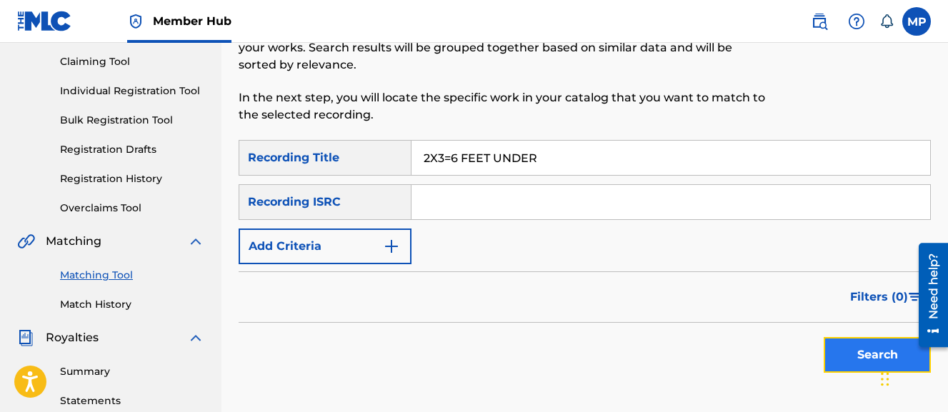
click at [841, 351] on button "Search" at bounding box center [877, 355] width 107 height 36
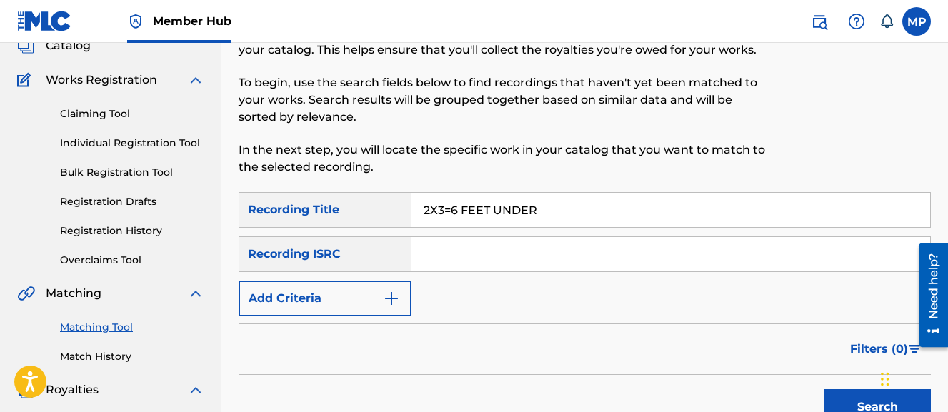
scroll to position [101, 0]
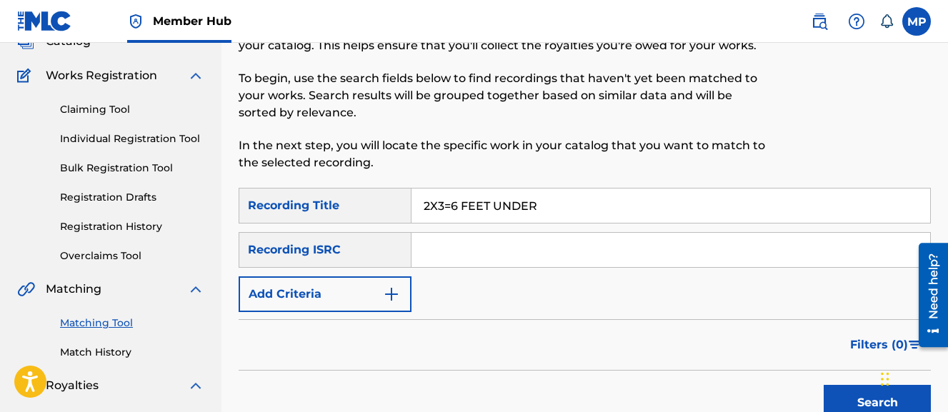
drag, startPoint x: 459, startPoint y: 207, endPoint x: 625, endPoint y: 190, distance: 166.6
click at [625, 190] on input "2X3=6 FEET UNDER" at bounding box center [671, 206] width 519 height 34
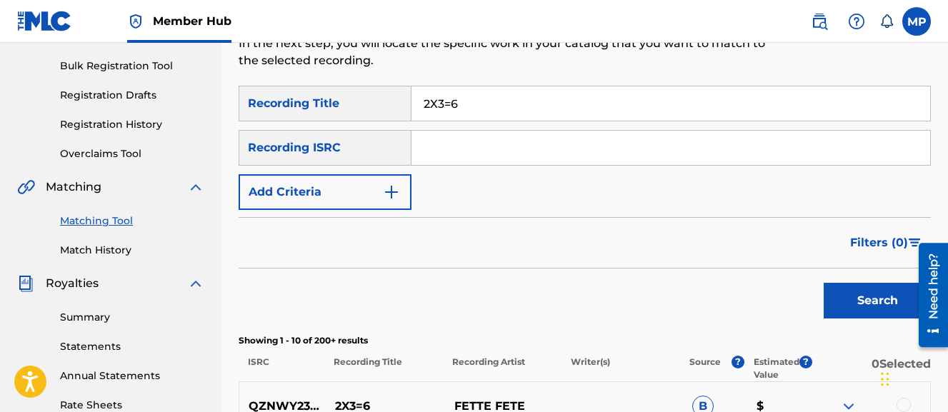
scroll to position [215, 0]
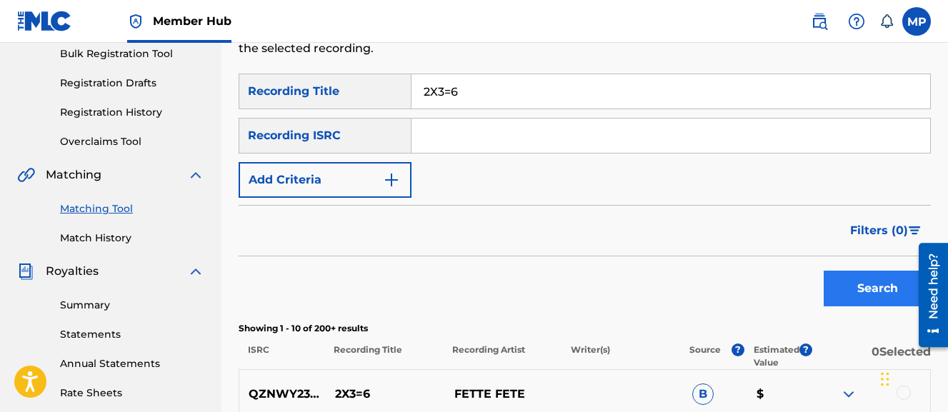
type input "2X3=6"
click at [848, 294] on button "Search" at bounding box center [877, 289] width 107 height 36
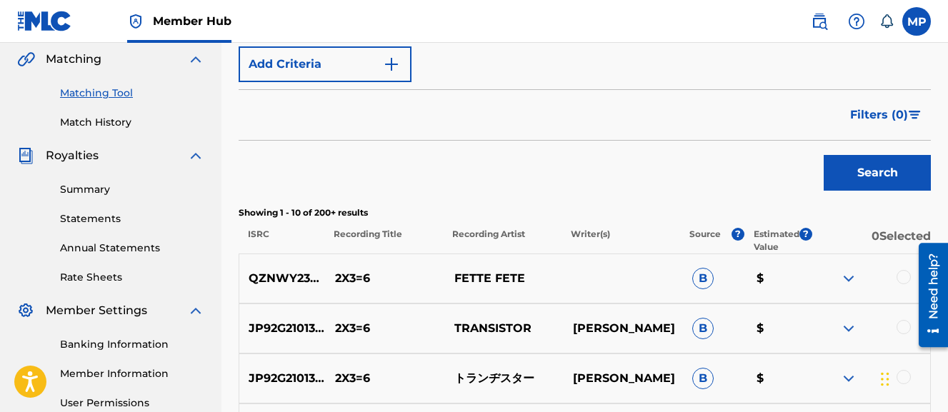
scroll to position [247, 0]
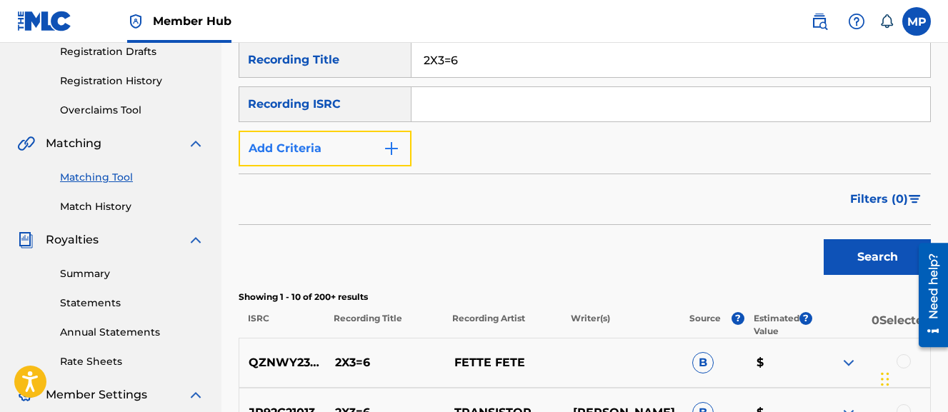
click at [390, 149] on img "Search Form" at bounding box center [391, 148] width 17 height 17
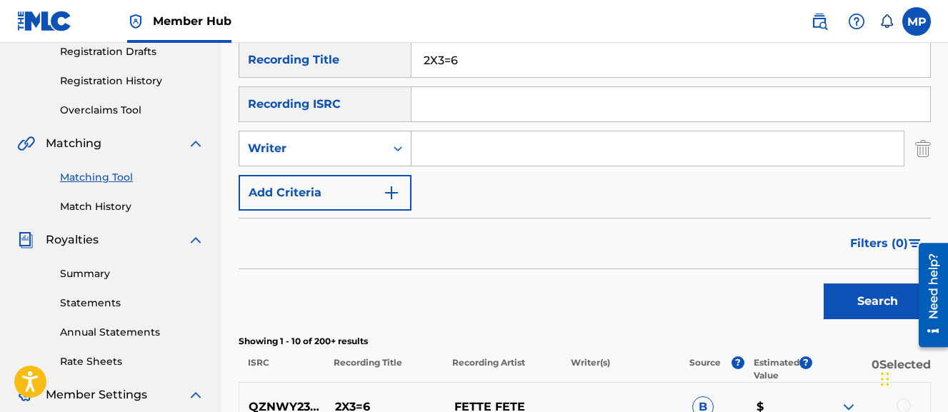
click at [351, 155] on div "Writer" at bounding box center [312, 148] width 129 height 17
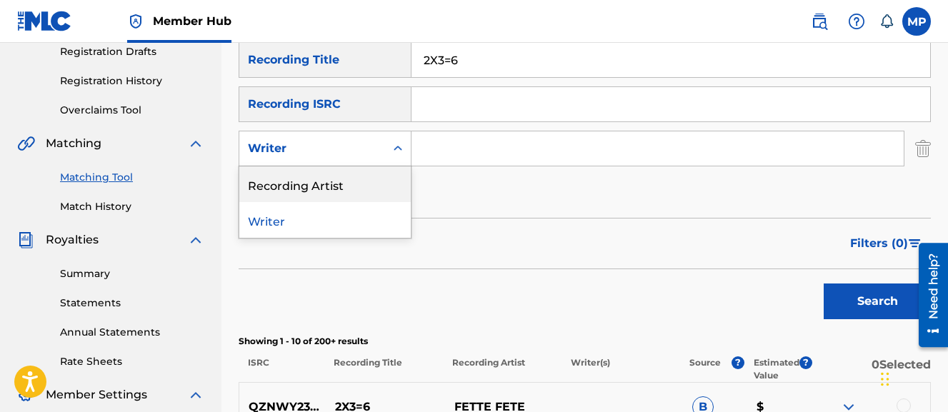
click at [334, 180] on div "Recording Artist" at bounding box center [325, 185] width 172 height 36
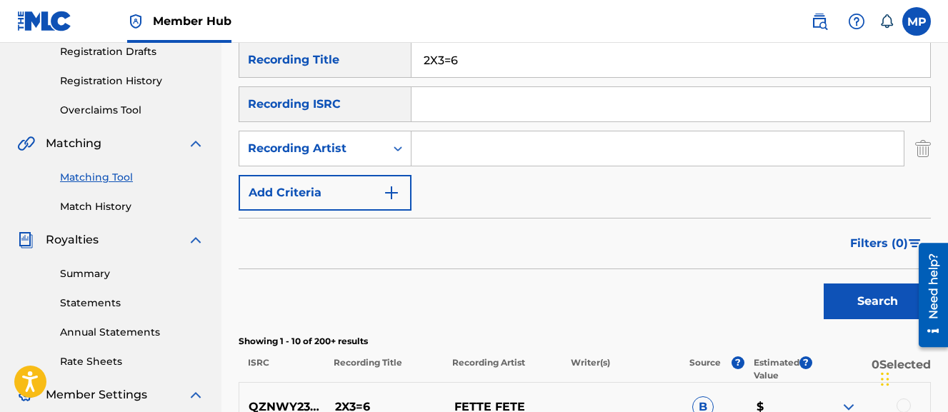
click at [450, 149] on input "Search Form" at bounding box center [658, 148] width 492 height 34
type input "Young Dread"
click at [824, 284] on button "Search" at bounding box center [877, 302] width 107 height 36
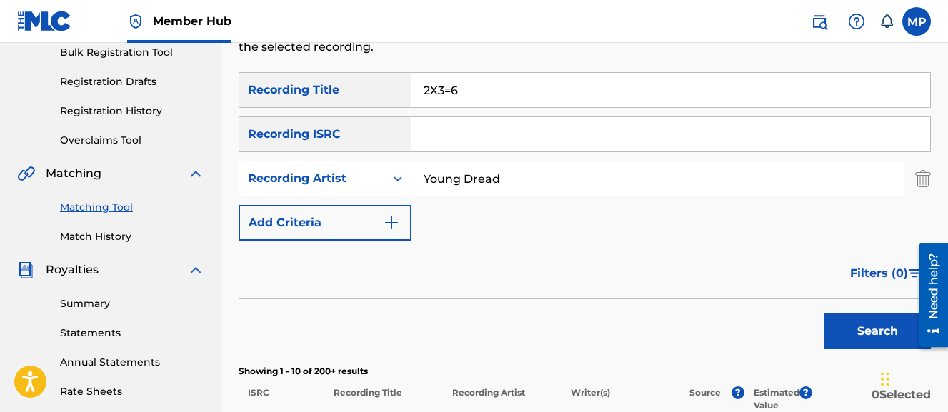
scroll to position [211, 0]
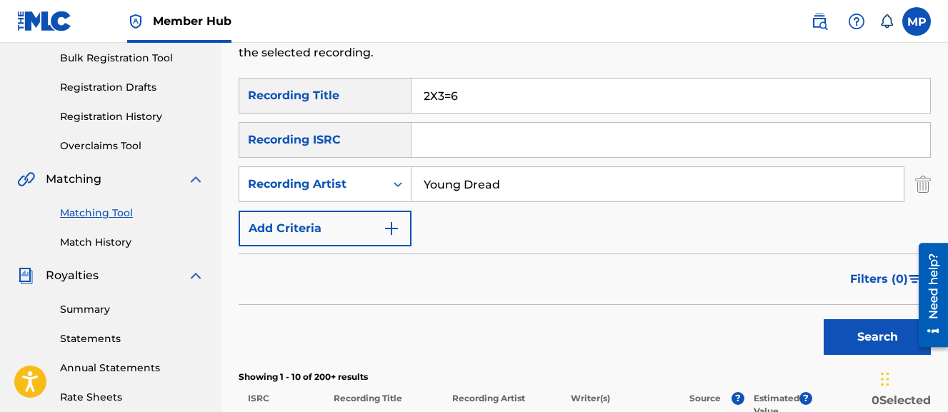
click at [481, 92] on input "2X3=6" at bounding box center [671, 96] width 519 height 34
paste input "60 SECONDS"
type input "60 SECONDS"
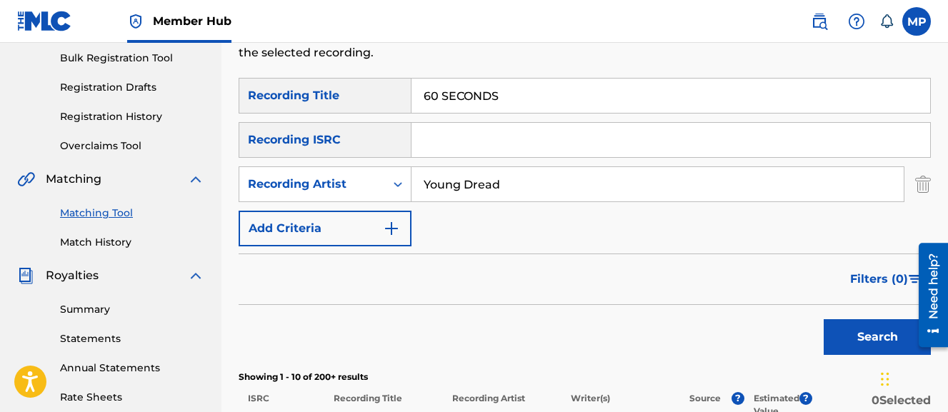
click at [824, 319] on button "Search" at bounding box center [877, 337] width 107 height 36
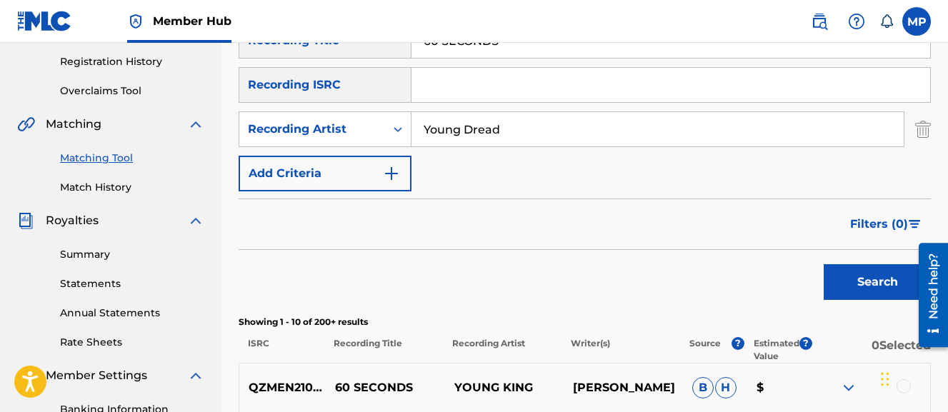
scroll to position [254, 0]
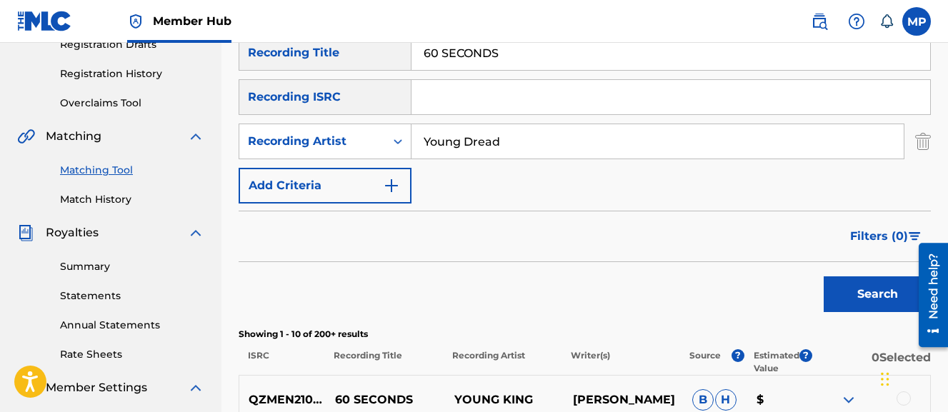
click at [472, 136] on input "Young Dread" at bounding box center [658, 141] width 492 height 34
type input "Flunky Junky"
click at [824, 277] on button "Search" at bounding box center [877, 295] width 107 height 36
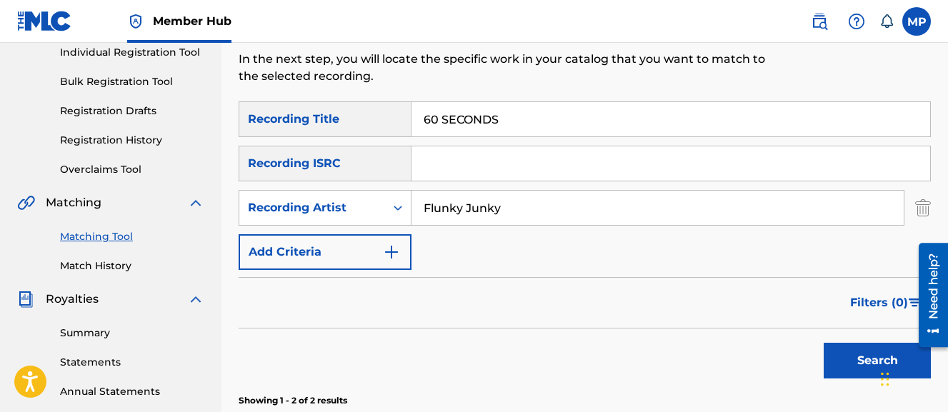
scroll to position [189, 0]
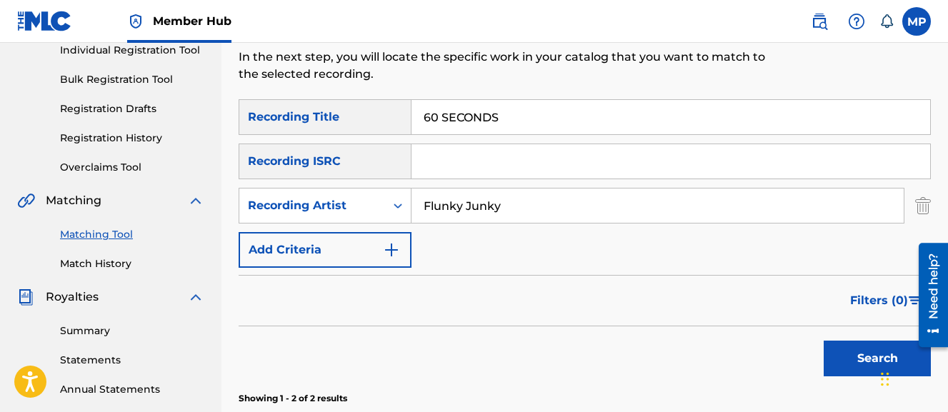
click at [480, 112] on input "60 SECONDS" at bounding box center [671, 117] width 519 height 34
paste input "ACCOMPLISHMENT"
type input "ACCOMPLISHMENT"
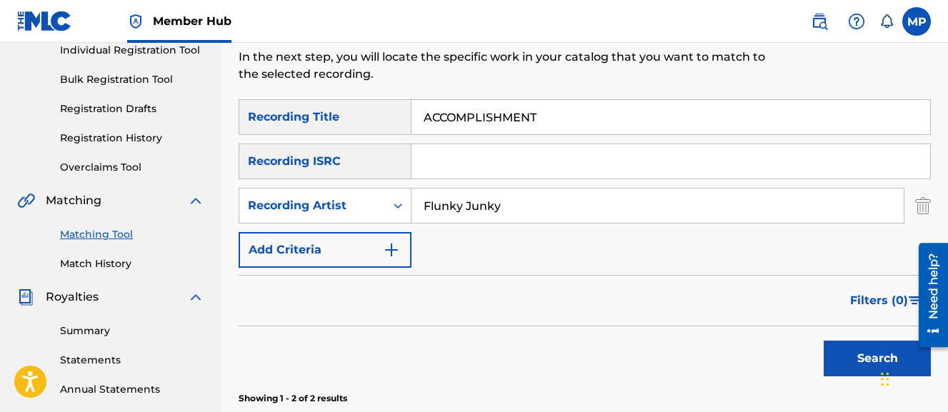
click at [824, 341] on button "Search" at bounding box center [877, 359] width 107 height 36
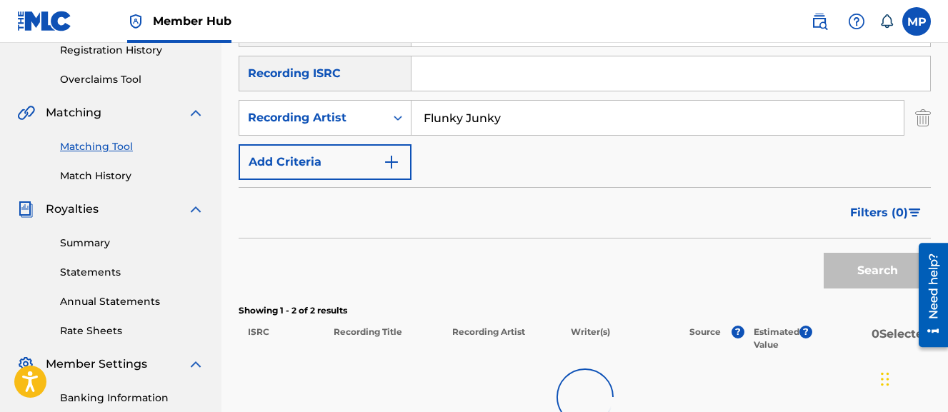
scroll to position [279, 0]
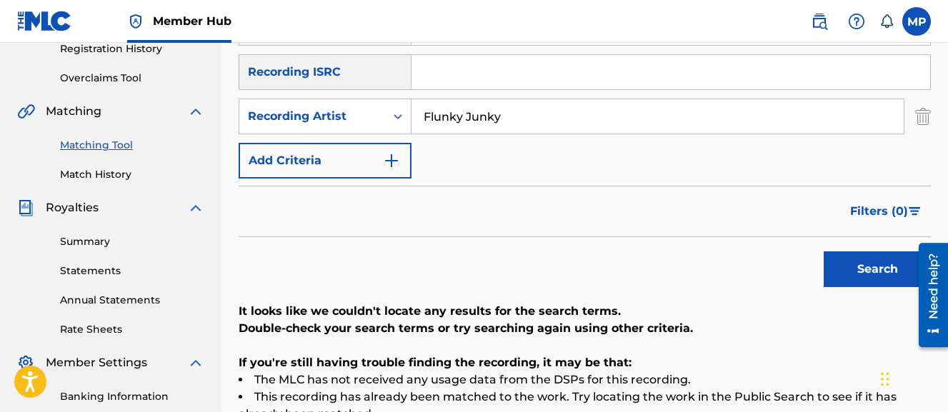
click at [477, 114] on input "Flunky Junky" at bounding box center [658, 116] width 492 height 34
type input "Young Dread"
click at [824, 252] on button "Search" at bounding box center [877, 270] width 107 height 36
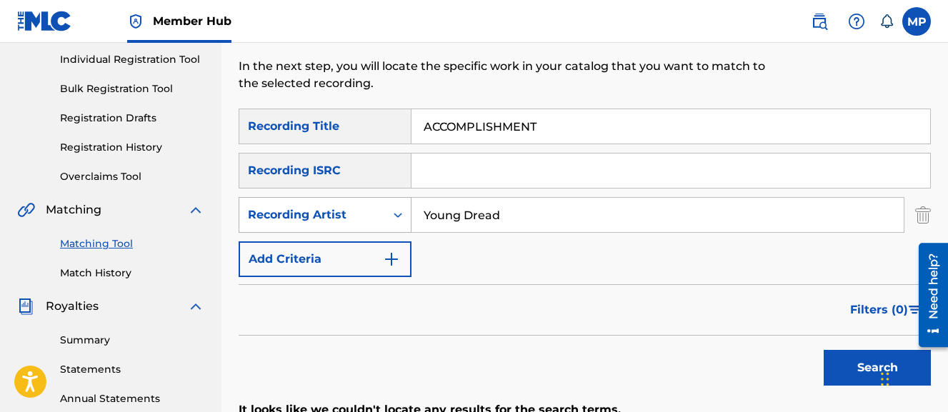
scroll to position [178, 0]
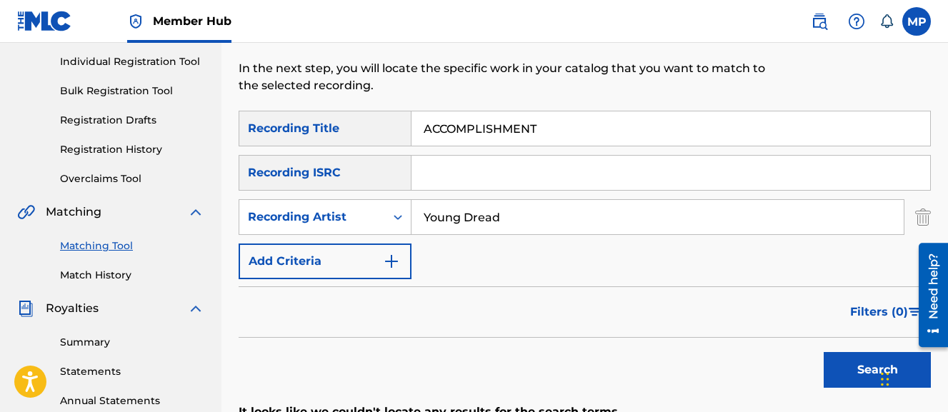
click at [540, 135] on input "ACCOMPLISHMENT" at bounding box center [671, 128] width 519 height 34
paste input "DDICTION OF ALL"
type input "ADDICTION OF ALL"
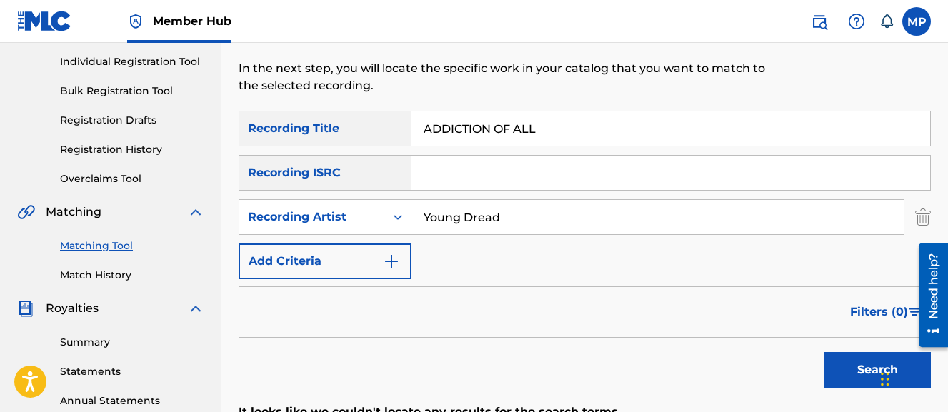
click at [824, 352] on button "Search" at bounding box center [877, 370] width 107 height 36
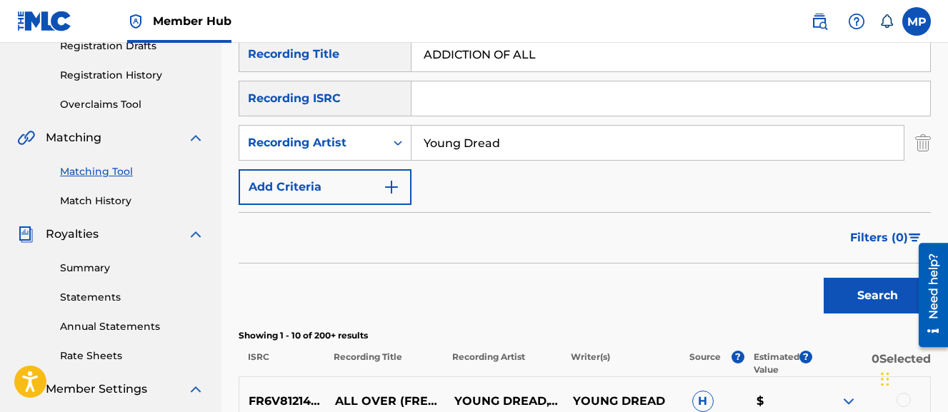
scroll to position [277, 0]
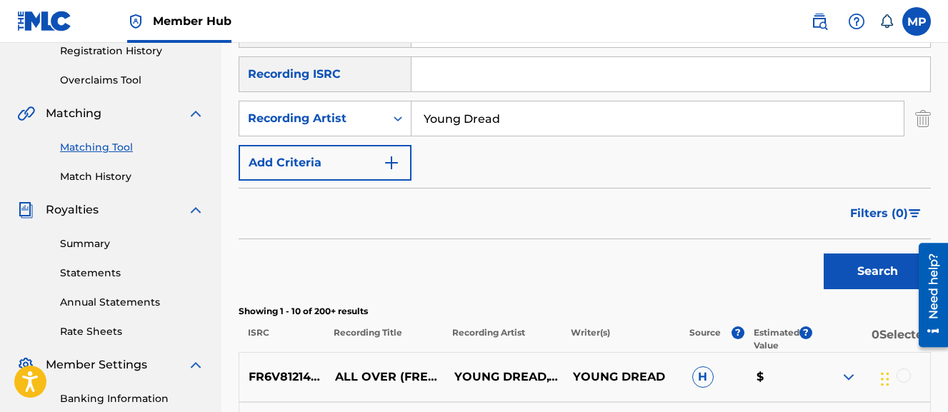
click at [485, 123] on input "Young Dread" at bounding box center [658, 118] width 492 height 34
type input "Flunky Junky"
click at [824, 254] on button "Search" at bounding box center [877, 272] width 107 height 36
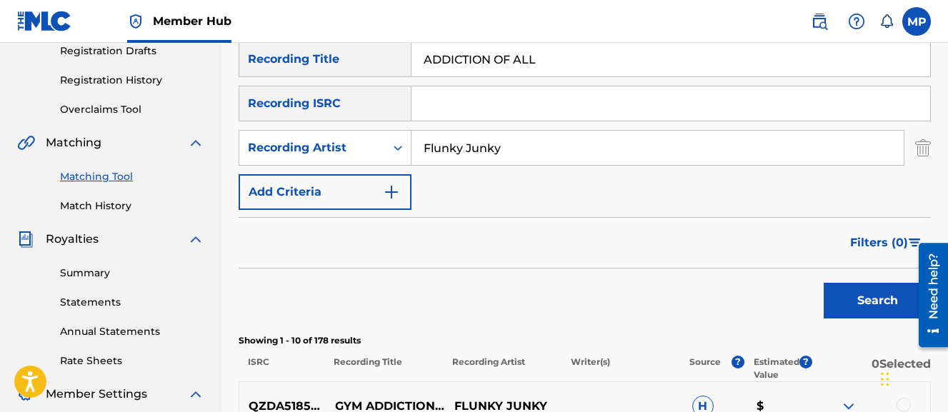
scroll to position [226, 0]
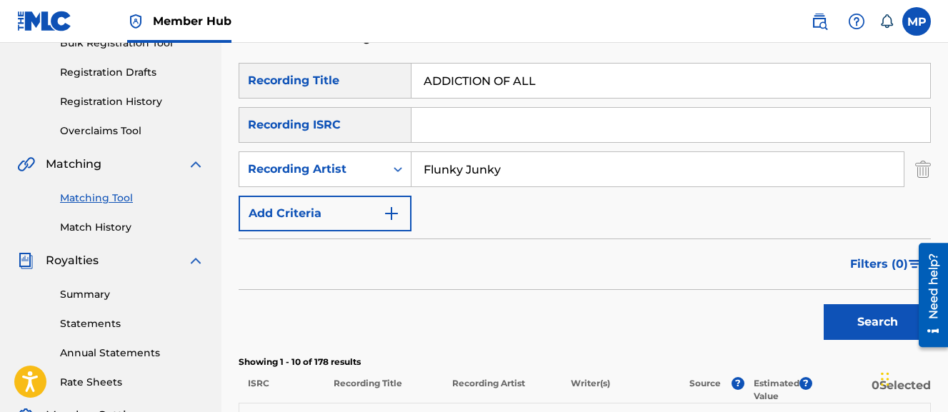
click at [503, 72] on input "ADDICTION OF ALL" at bounding box center [671, 81] width 519 height 34
paste input "LWAYS READY"
type input "ALWAYS READY"
click at [824, 304] on button "Search" at bounding box center [877, 322] width 107 height 36
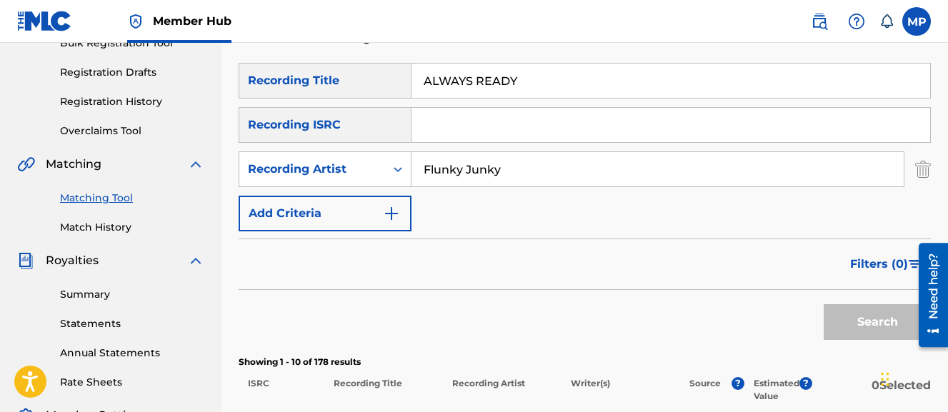
scroll to position [298, 0]
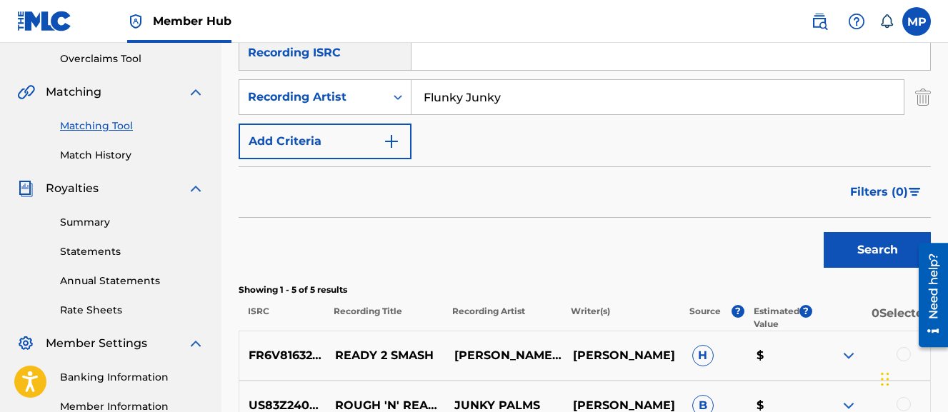
click at [481, 91] on input "Flunky Junky" at bounding box center [658, 97] width 492 height 34
click at [824, 232] on button "Search" at bounding box center [877, 250] width 107 height 36
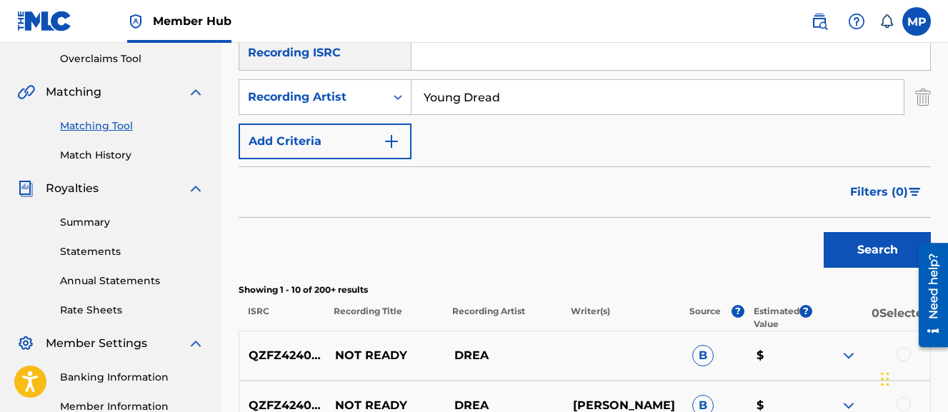
type input "Young Dread"
click at [824, 232] on button "Search" at bounding box center [877, 250] width 107 height 36
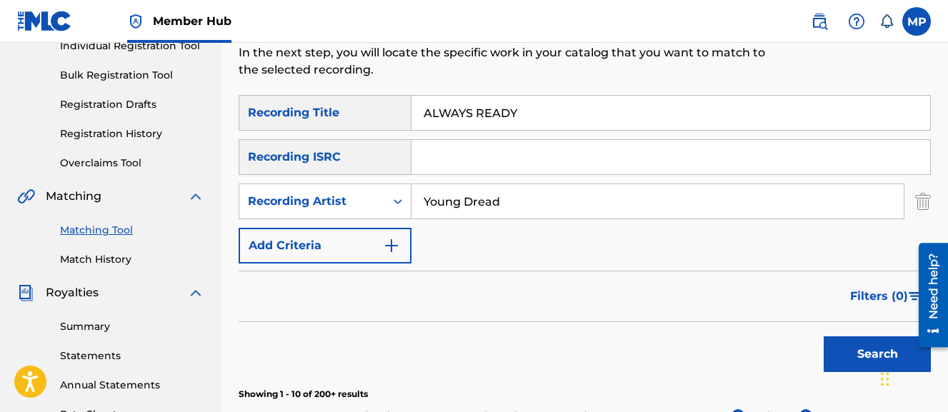
scroll to position [189, 0]
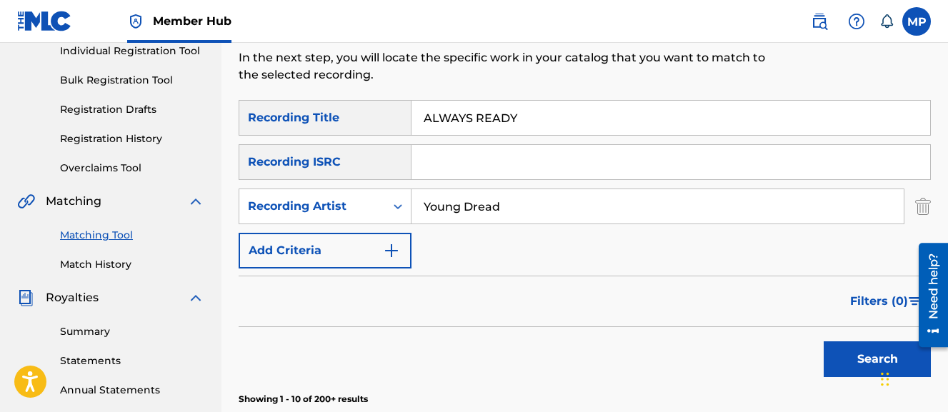
click at [491, 114] on input "ALWAYS READY" at bounding box center [671, 118] width 519 height 34
paste input "IGHT"
click at [824, 342] on button "Search" at bounding box center [877, 360] width 107 height 36
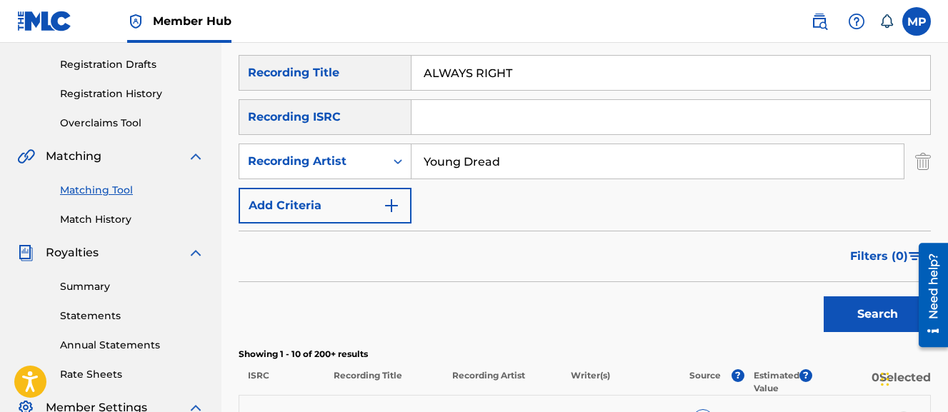
scroll to position [228, 0]
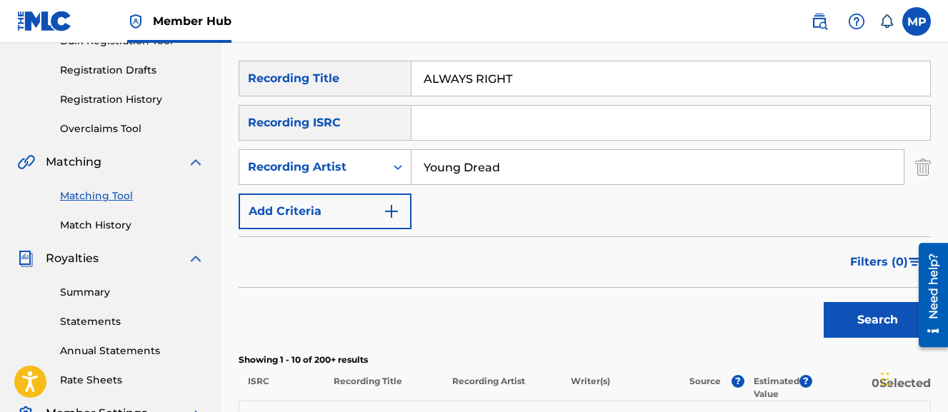
click at [471, 84] on input "ALWAYS RIGHT" at bounding box center [671, 78] width 519 height 34
paste input "ND WAIT (CHOPPED AND SCREWED)"
type input "AND WAIT (CHOPPED AND SCREWED)"
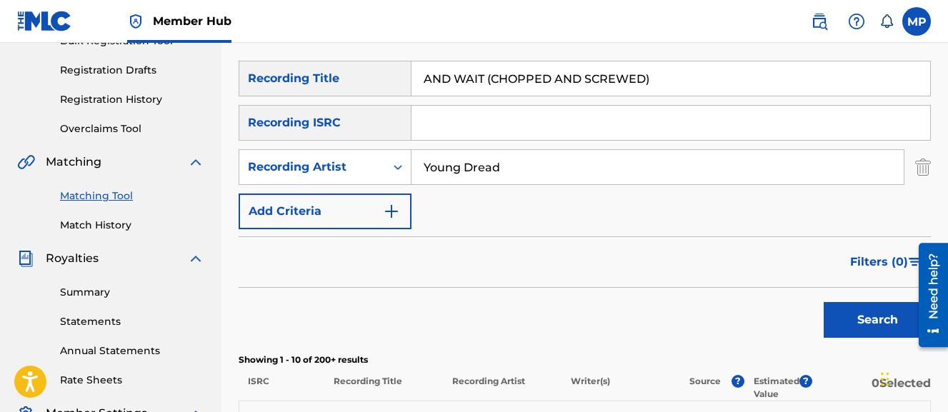
click at [824, 302] on button "Search" at bounding box center [877, 320] width 107 height 36
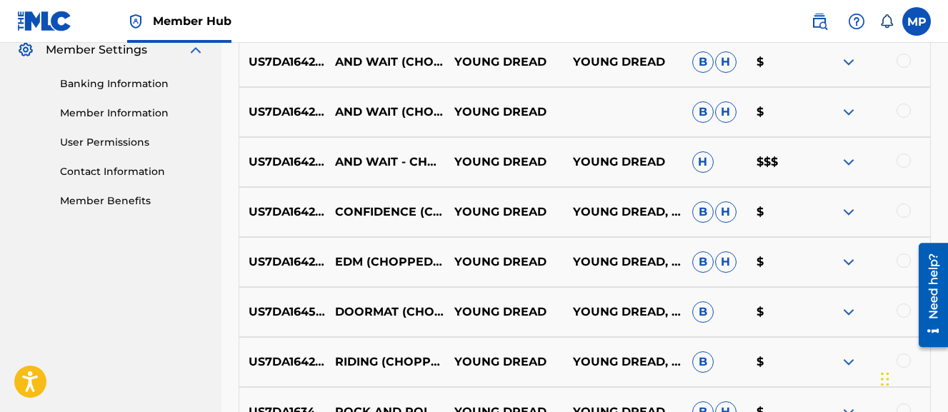
scroll to position [595, 0]
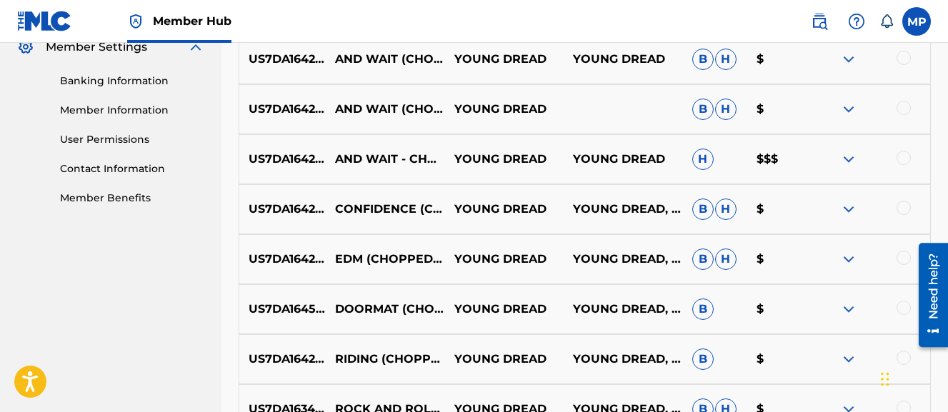
click at [906, 160] on div at bounding box center [904, 158] width 14 height 14
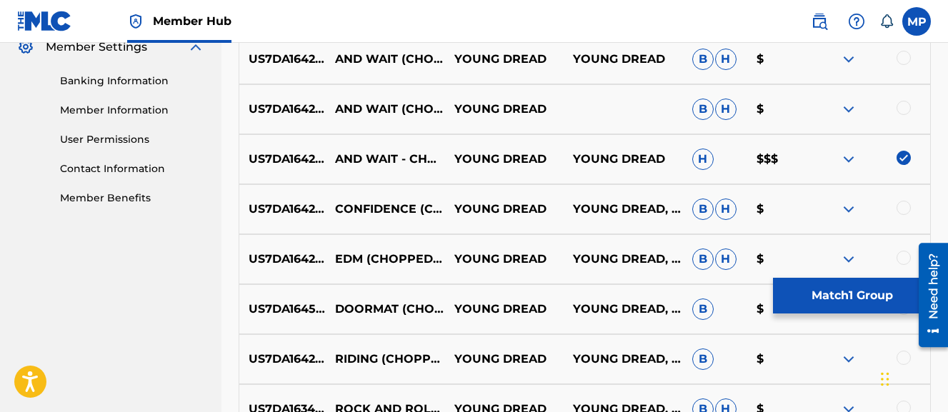
click at [903, 113] on div at bounding box center [904, 108] width 14 height 14
click at [901, 61] on div at bounding box center [904, 58] width 14 height 14
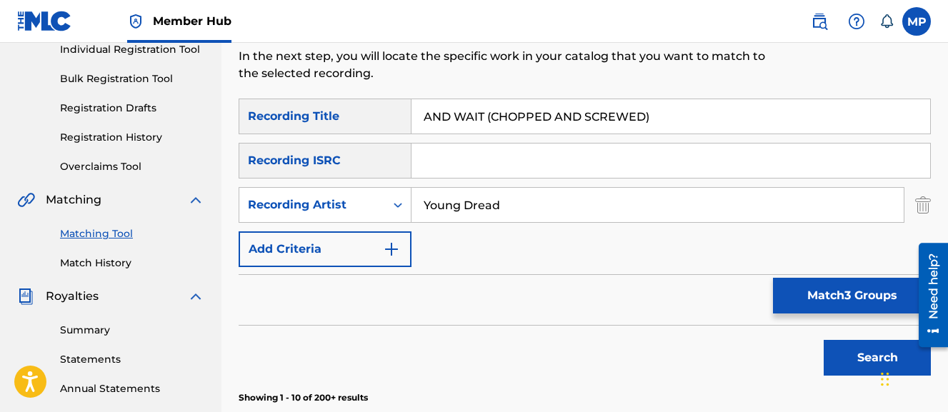
scroll to position [189, 0]
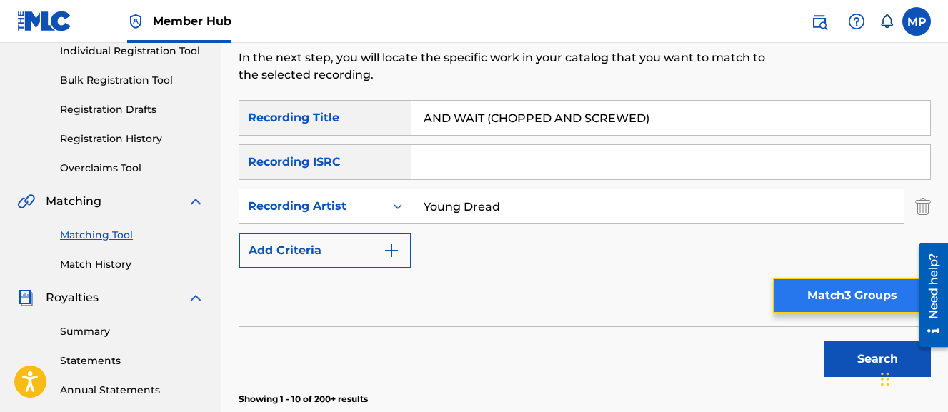
click at [840, 297] on button "Match 3 Groups" at bounding box center [852, 296] width 158 height 36
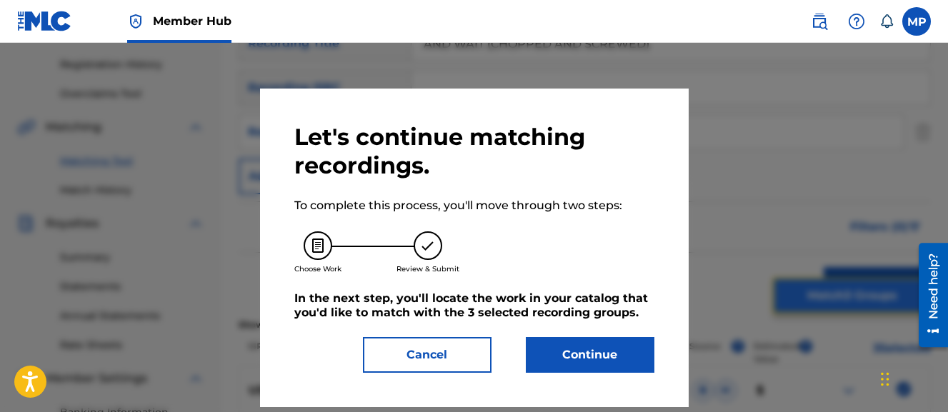
scroll to position [303, 0]
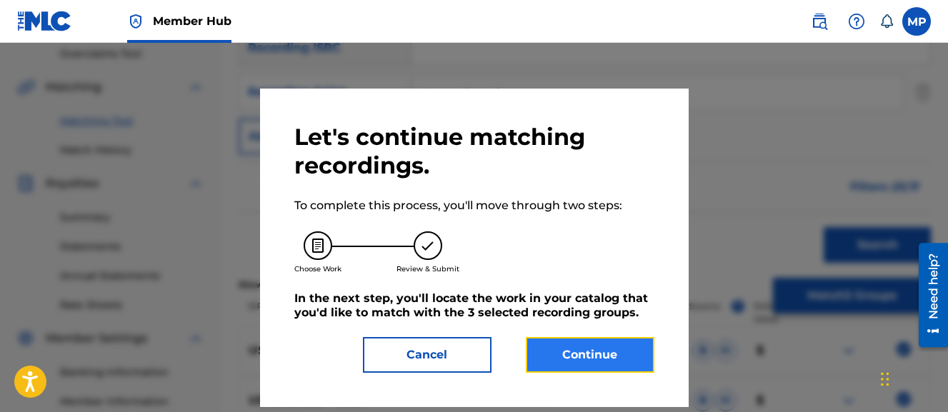
click at [614, 366] on button "Continue" at bounding box center [590, 355] width 129 height 36
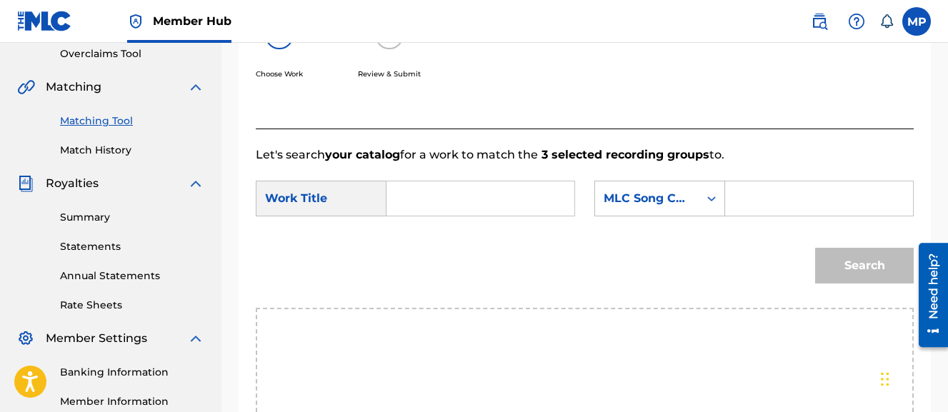
click at [738, 216] on input "Search Form" at bounding box center [820, 199] width 164 height 34
paste input "A99Z5E"
type input "A99Z5E"
click at [497, 201] on input "Search Form" at bounding box center [481, 199] width 164 height 34
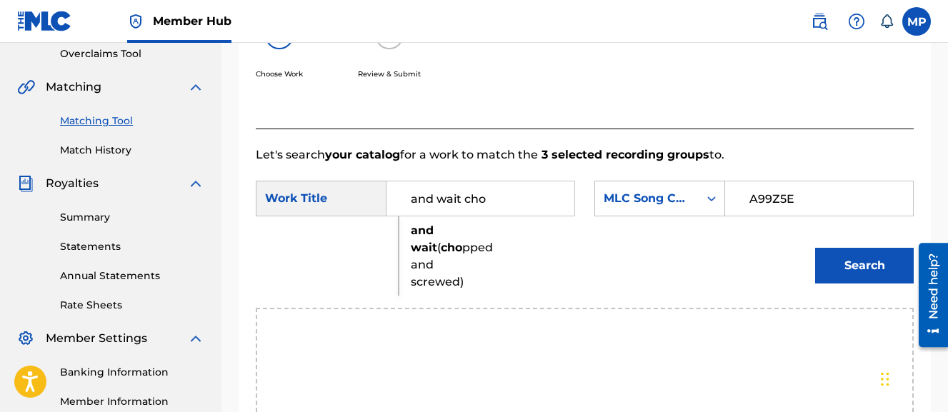
click at [441, 254] on strong "cho" at bounding box center [451, 248] width 21 height 14
type input "and wait (chopped and screwed)"
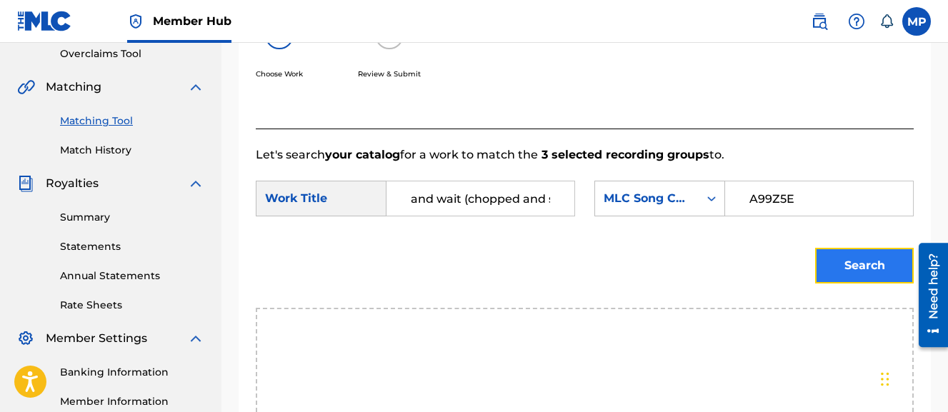
click at [828, 284] on button "Search" at bounding box center [864, 266] width 99 height 36
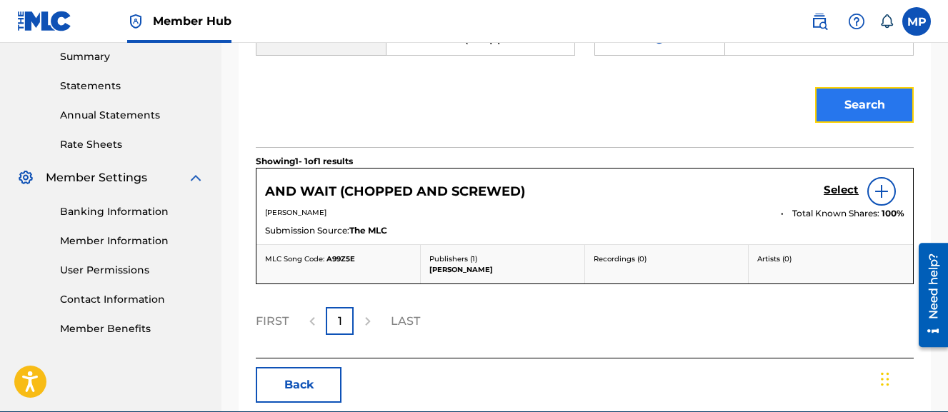
scroll to position [465, 0]
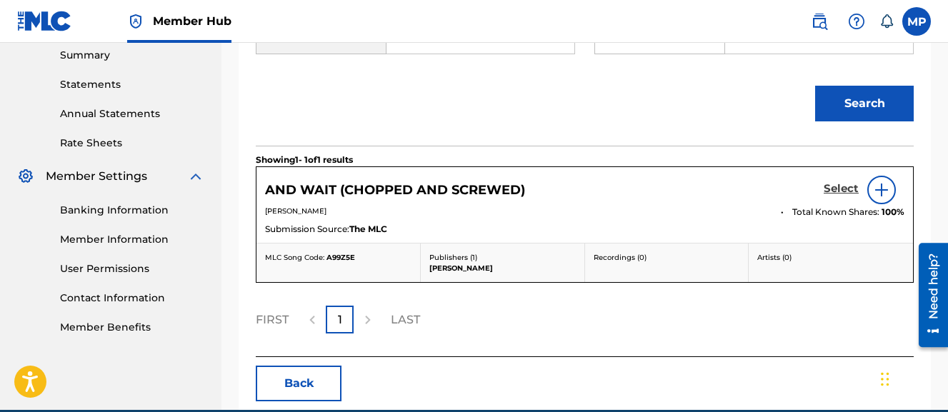
click at [835, 196] on h5 "Select" at bounding box center [841, 189] width 35 height 14
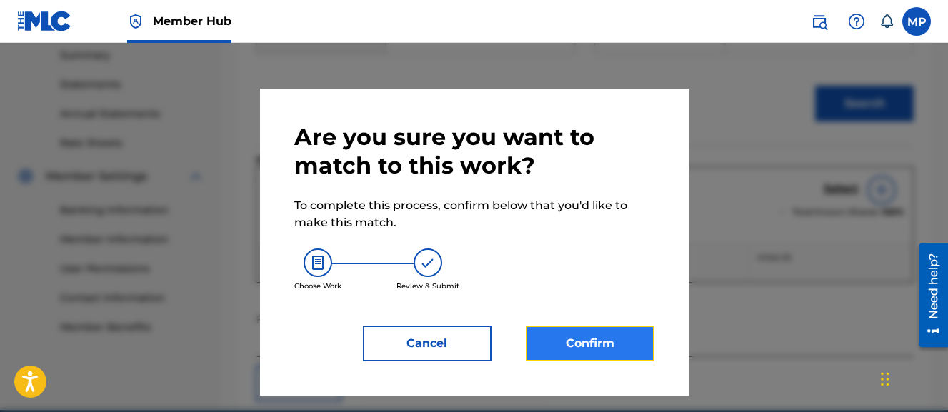
click at [615, 345] on button "Confirm" at bounding box center [590, 344] width 129 height 36
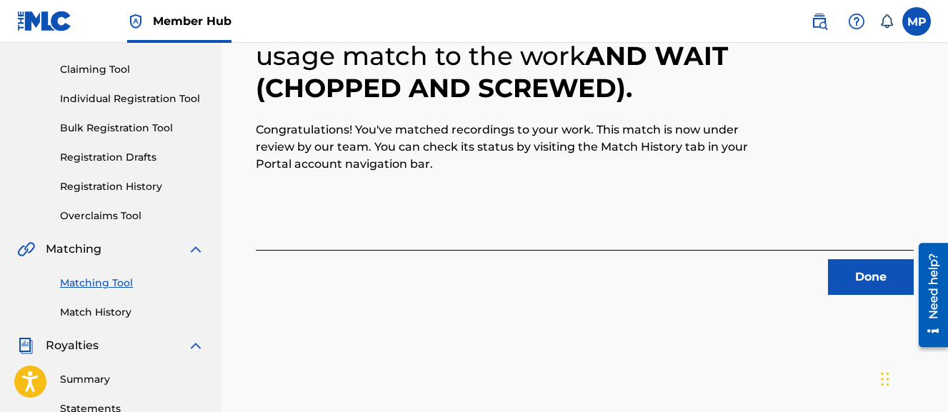
scroll to position [144, 0]
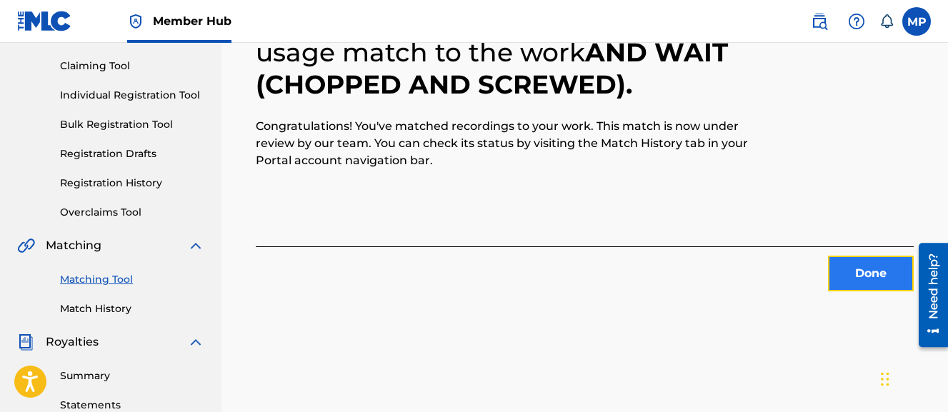
click at [843, 280] on button "Done" at bounding box center [871, 274] width 86 height 36
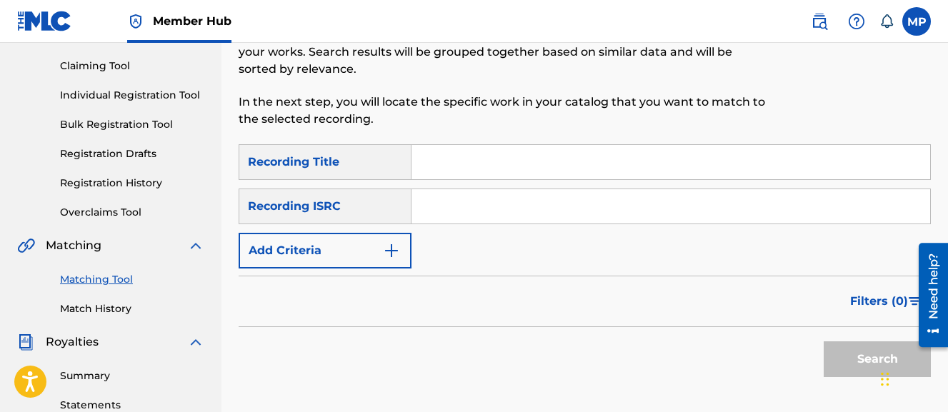
click at [512, 163] on input "Search Form" at bounding box center [671, 162] width 519 height 34
paste input "BACK IT UP"
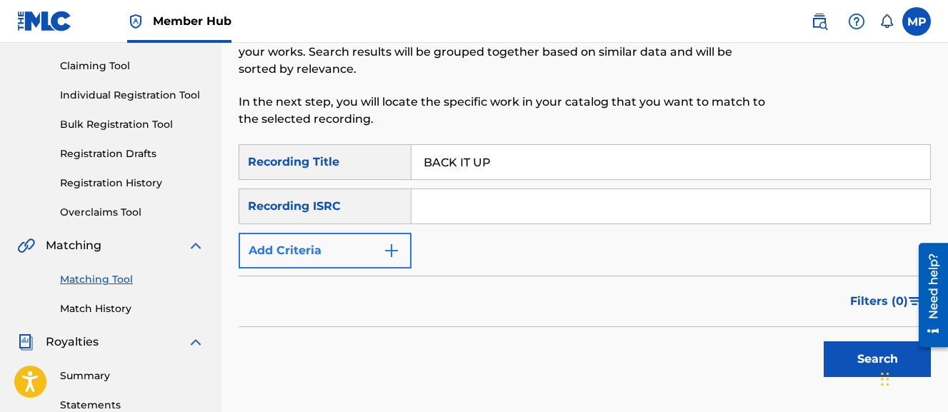
type input "BACK IT UP"
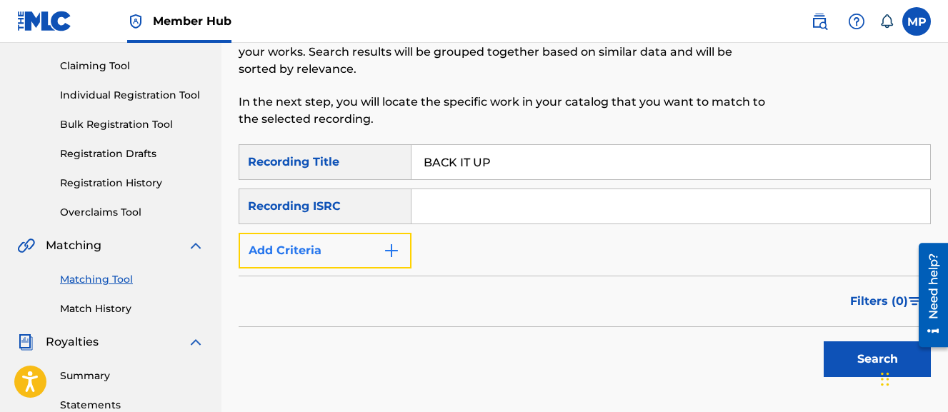
click at [327, 244] on button "Add Criteria" at bounding box center [325, 251] width 173 height 36
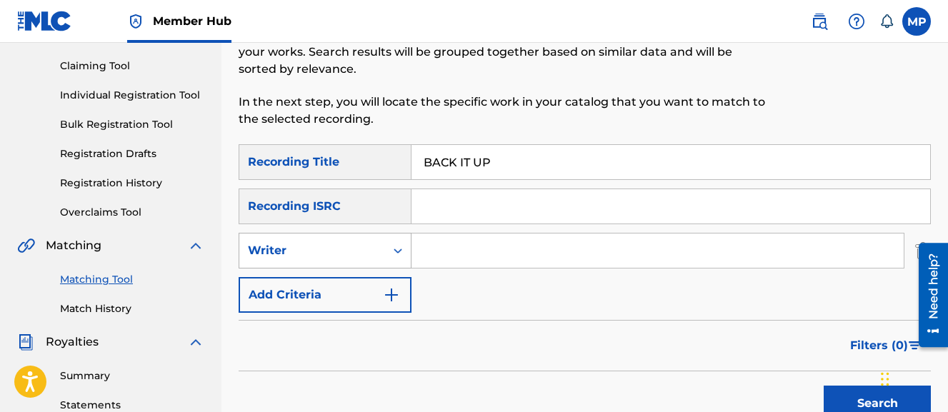
click at [322, 262] on div "Writer" at bounding box center [312, 250] width 146 height 27
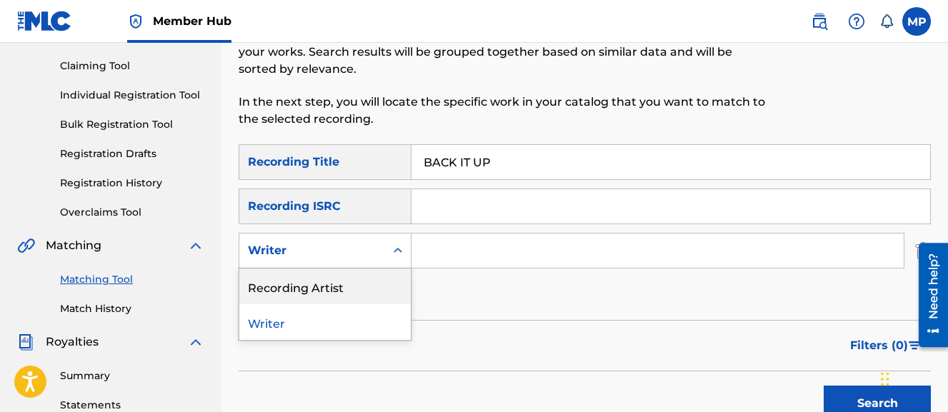
click at [315, 279] on div "Recording Artist" at bounding box center [325, 287] width 172 height 36
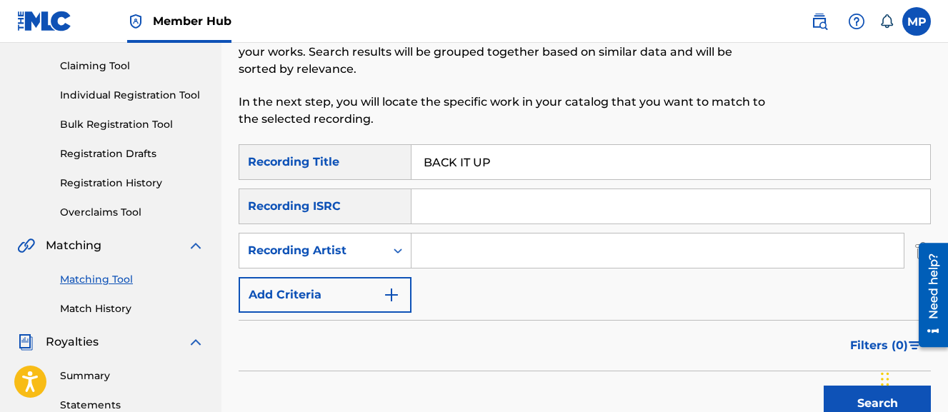
click at [445, 258] on input "Search Form" at bounding box center [658, 251] width 492 height 34
click at [824, 386] on button "Search" at bounding box center [877, 404] width 107 height 36
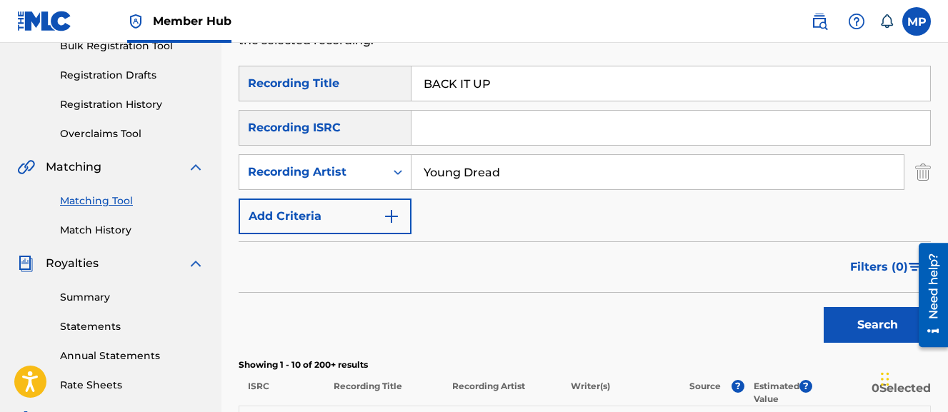
scroll to position [222, 0]
click at [499, 176] on input "Young Dread" at bounding box center [658, 173] width 492 height 34
type input "Wayne Dreadski"
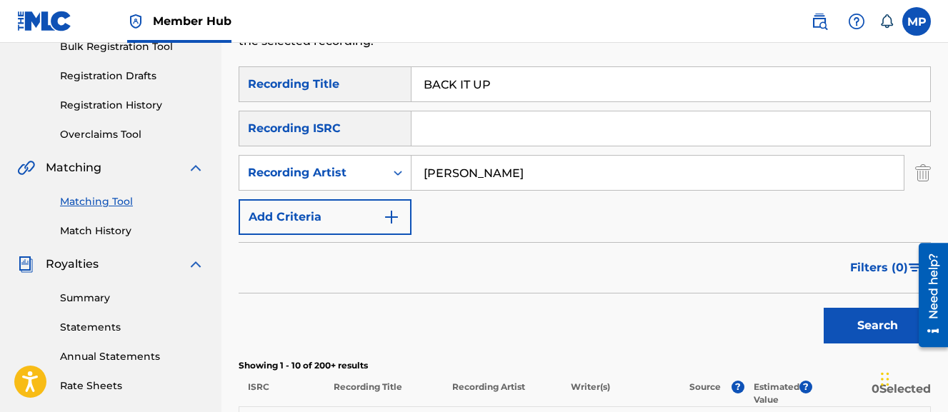
click at [824, 308] on button "Search" at bounding box center [877, 326] width 107 height 36
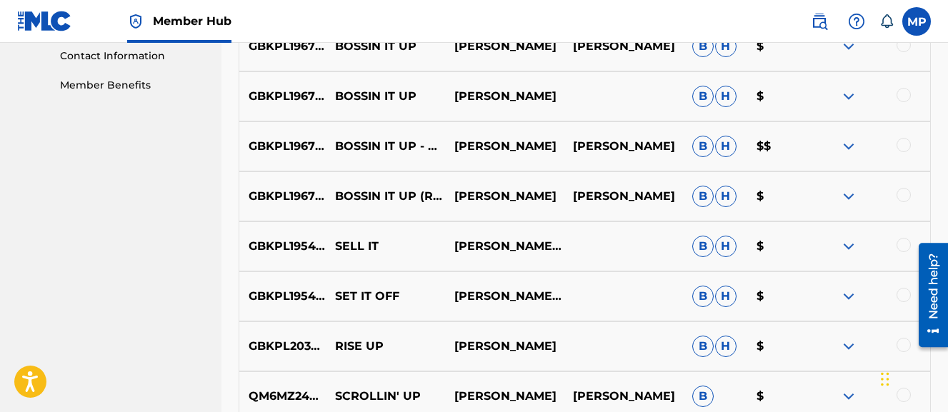
scroll to position [0, 0]
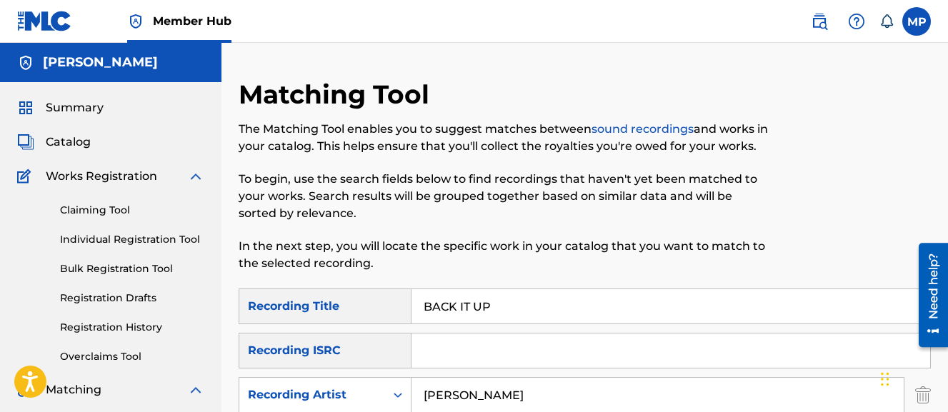
click at [494, 305] on input "BACK IT UP" at bounding box center [671, 306] width 519 height 34
paste input "UP PLAN"
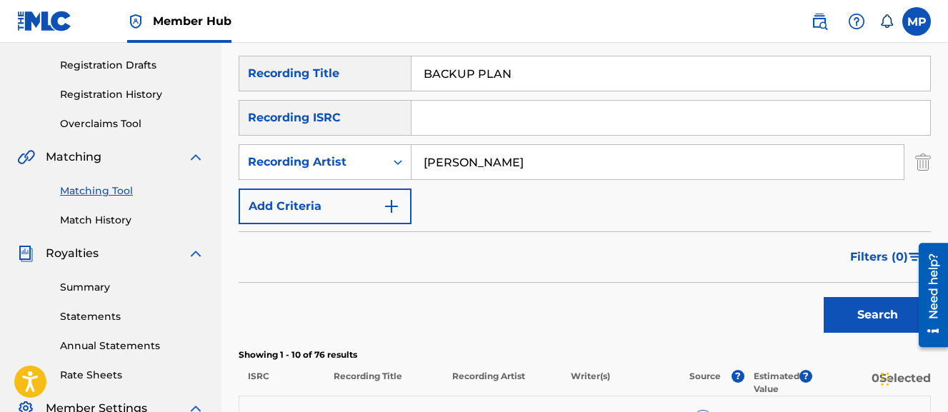
scroll to position [226, 0]
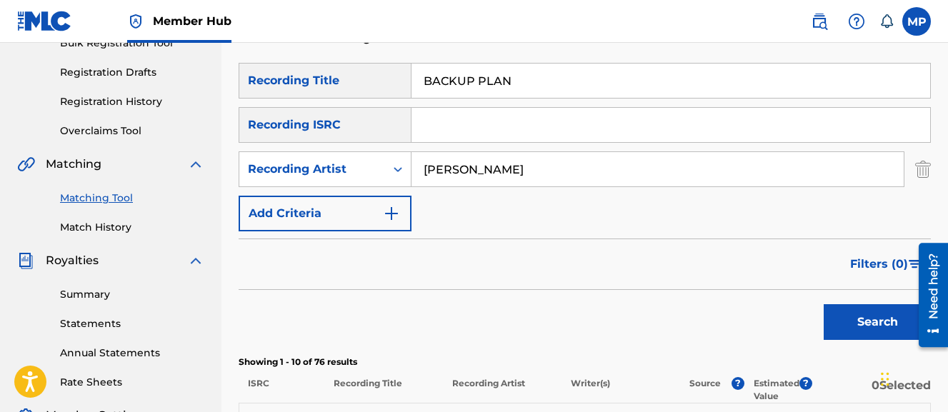
click at [457, 85] on input "BACKUP PLAN" at bounding box center [671, 81] width 519 height 34
paste input "D GIRL"
click at [824, 304] on button "Search" at bounding box center [877, 322] width 107 height 36
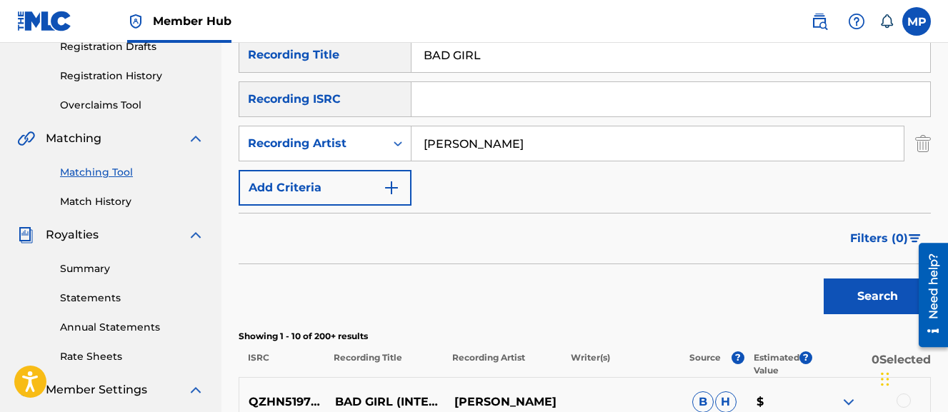
scroll to position [249, 0]
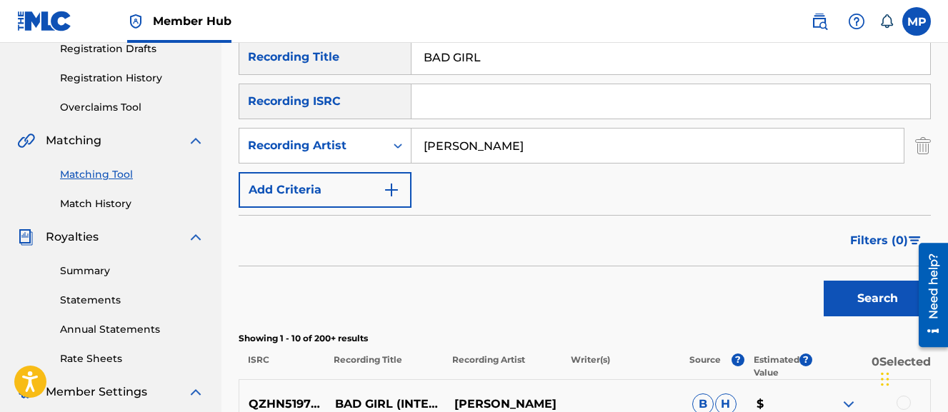
click at [514, 67] on input "BAD GIRL" at bounding box center [671, 57] width 519 height 34
paste input "LANCED"
type input "BALANCED"
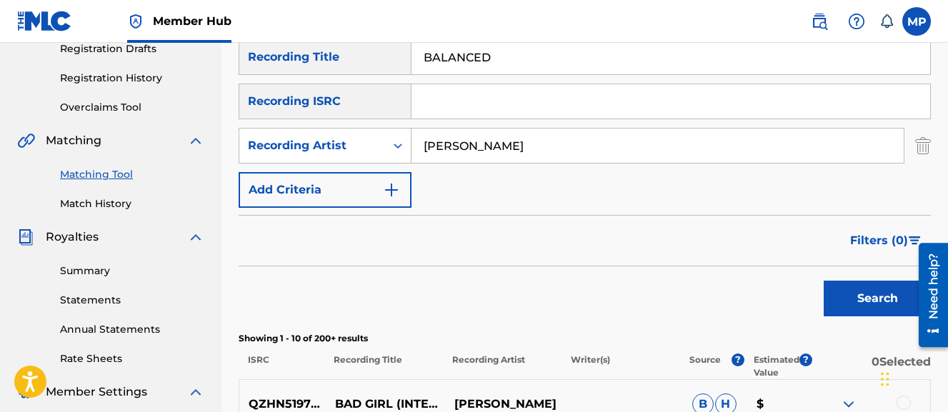
click at [824, 281] on button "Search" at bounding box center [877, 299] width 107 height 36
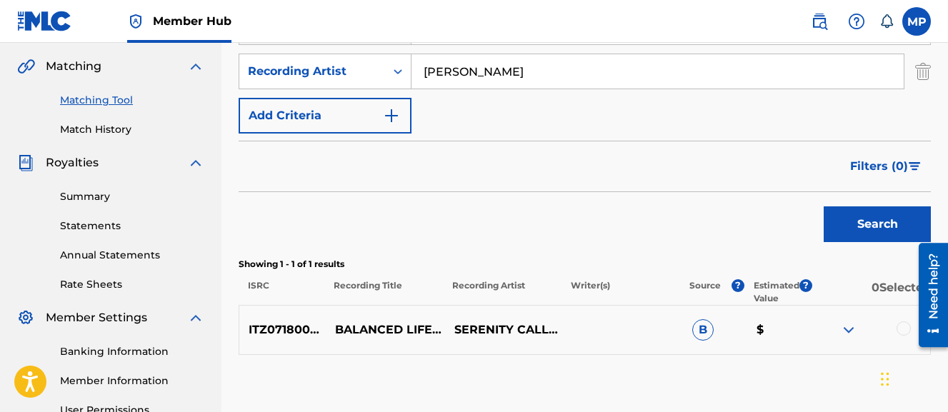
scroll to position [324, 0]
click at [505, 70] on input "Wayne Dreadski" at bounding box center [658, 71] width 492 height 34
click at [824, 206] on button "Search" at bounding box center [877, 224] width 107 height 36
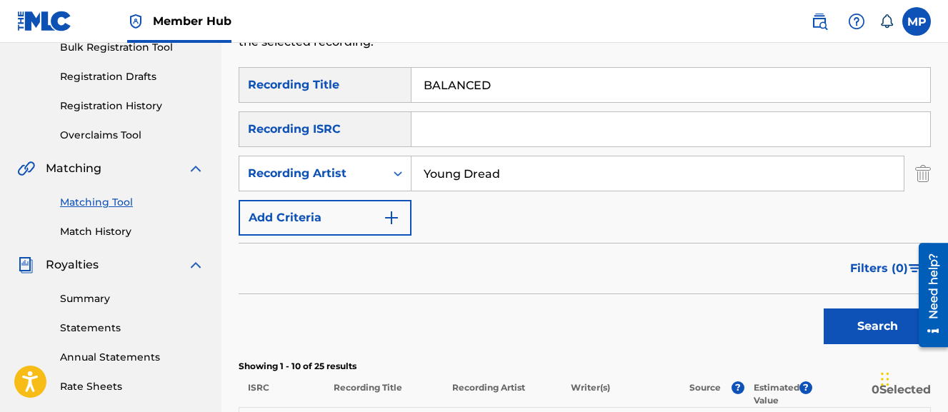
scroll to position [210, 0]
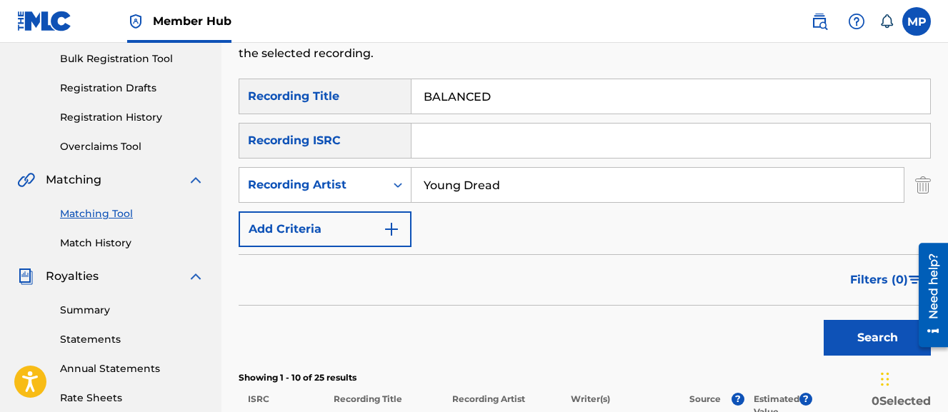
click at [493, 194] on input "Young Dread" at bounding box center [658, 185] width 492 height 34
type input "Flunky Junky"
click at [824, 320] on button "Search" at bounding box center [877, 338] width 107 height 36
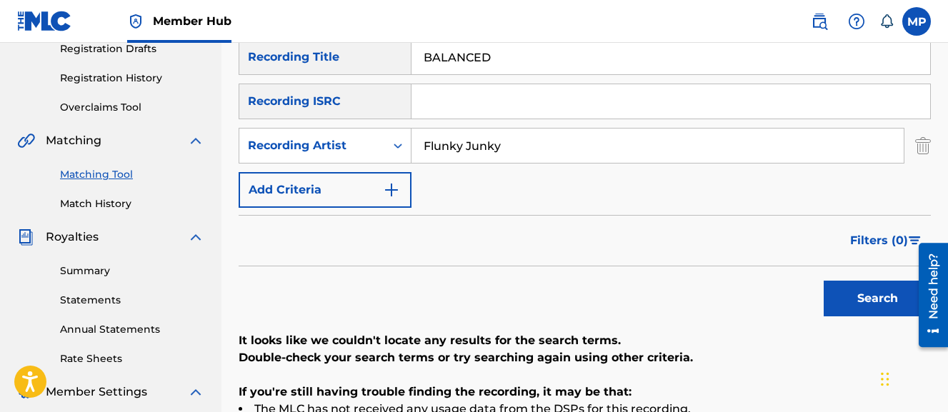
scroll to position [227, 0]
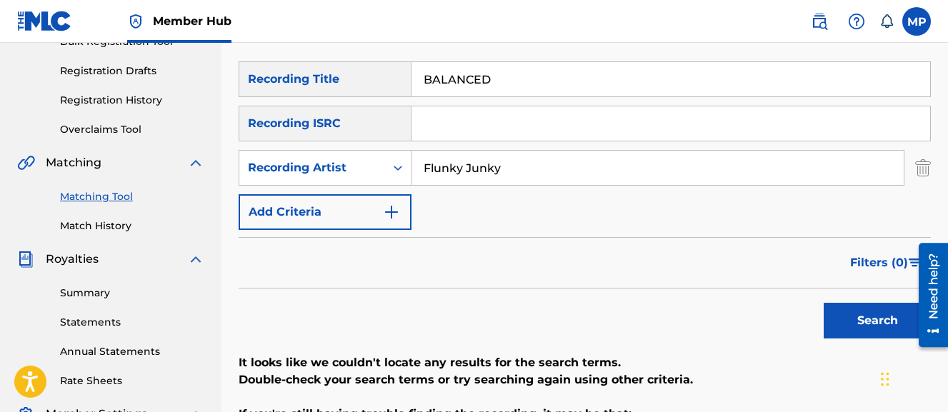
click at [507, 88] on input "BALANCED" at bounding box center [671, 79] width 519 height 34
paste input "IG TYMER (CHOPPED AND SCREWED)"
type input "BIG TYMER (CHOPPED AND SCREWED)"
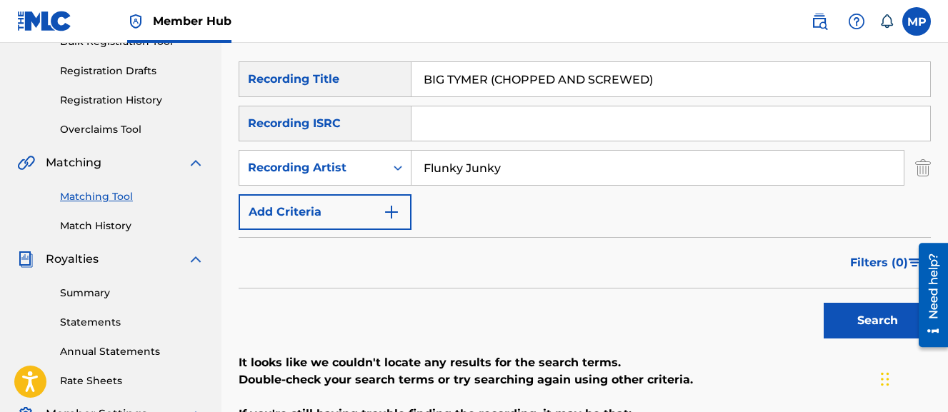
click at [471, 179] on input "Flunky Junky" at bounding box center [658, 168] width 492 height 34
type input "Young Drea"
click at [824, 303] on button "Search" at bounding box center [877, 321] width 107 height 36
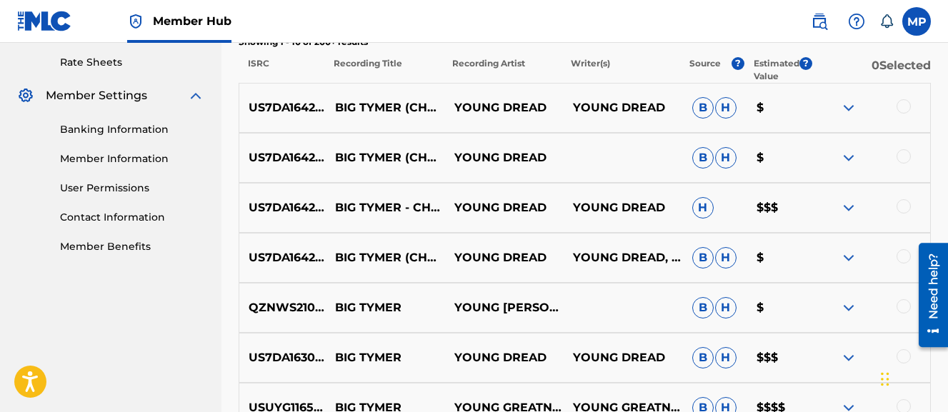
scroll to position [547, 0]
click at [903, 209] on div at bounding box center [904, 206] width 14 height 14
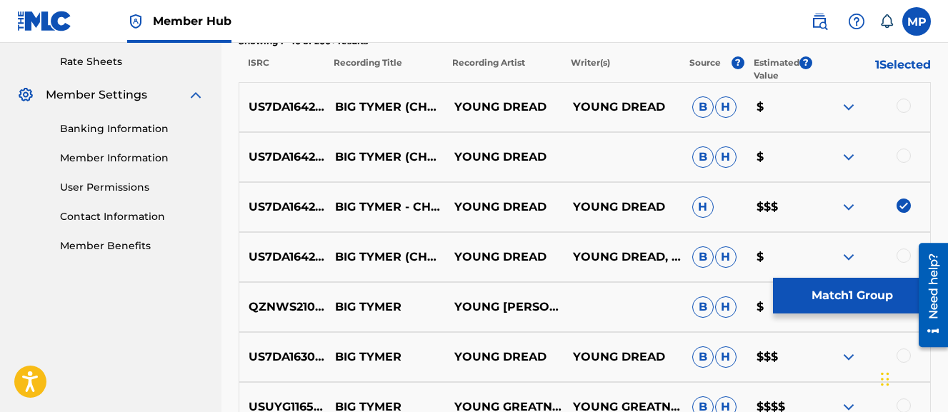
click at [903, 159] on div at bounding box center [904, 156] width 14 height 14
click at [905, 105] on div at bounding box center [904, 106] width 14 height 14
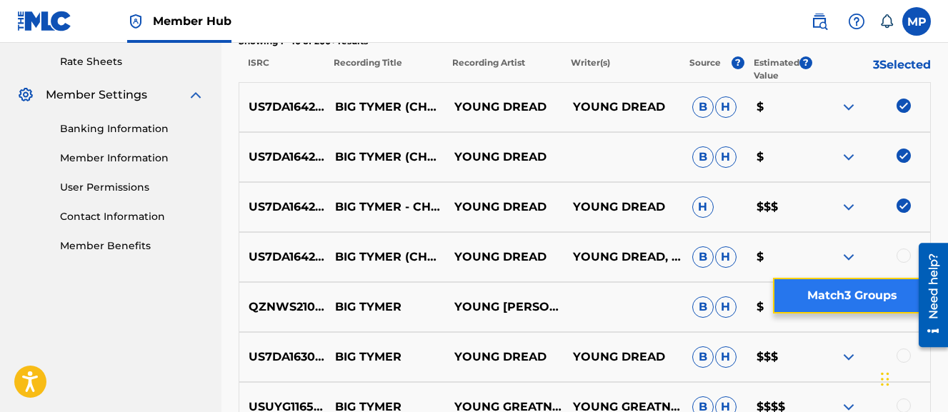
click at [828, 307] on button "Match 3 Groups" at bounding box center [852, 296] width 158 height 36
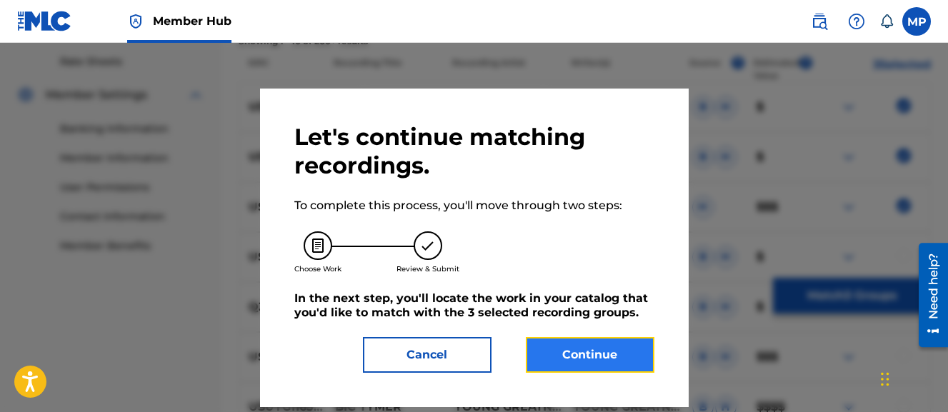
click at [584, 354] on button "Continue" at bounding box center [590, 355] width 129 height 36
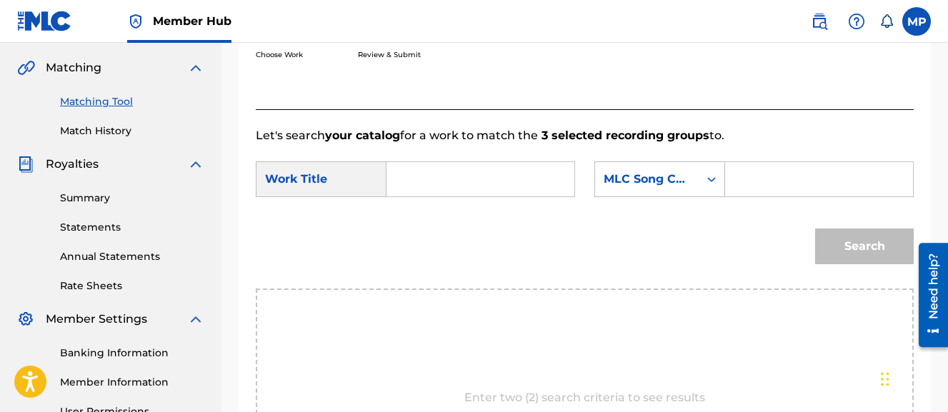
scroll to position [320, 0]
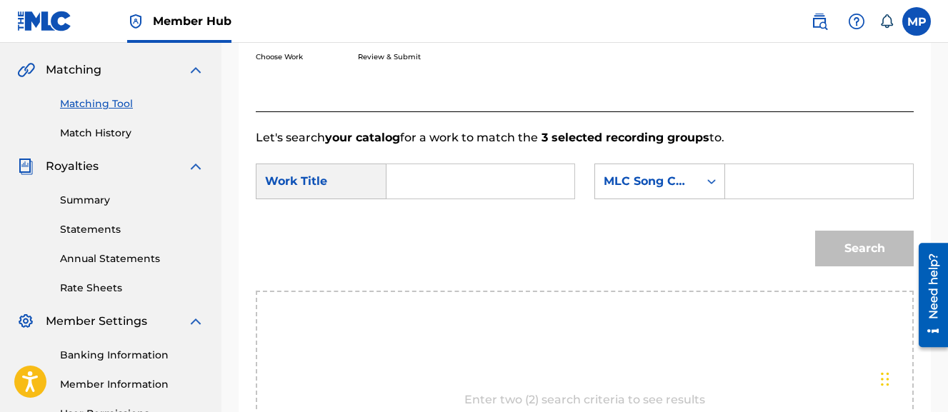
click at [420, 189] on input "Search Form" at bounding box center [481, 181] width 164 height 34
paste input "BIG TYMER (CHOPPED AND SCREWED)"
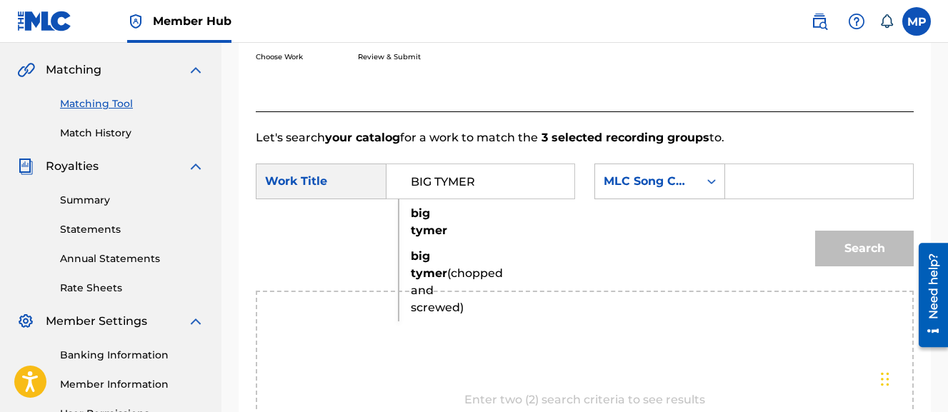
click at [425, 286] on span "(chopped and screwed)" at bounding box center [457, 291] width 92 height 48
type input "big tymer (chopped and screwed)"
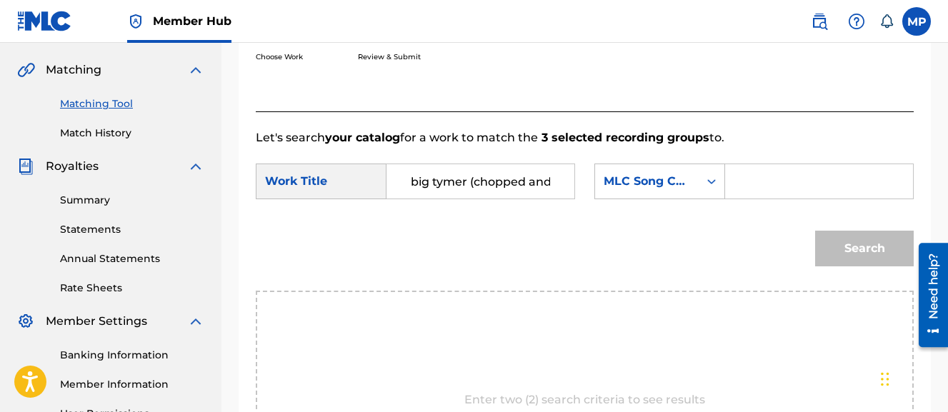
click at [738, 199] on input "Search Form" at bounding box center [820, 181] width 164 height 34
paste input "BF57SO"
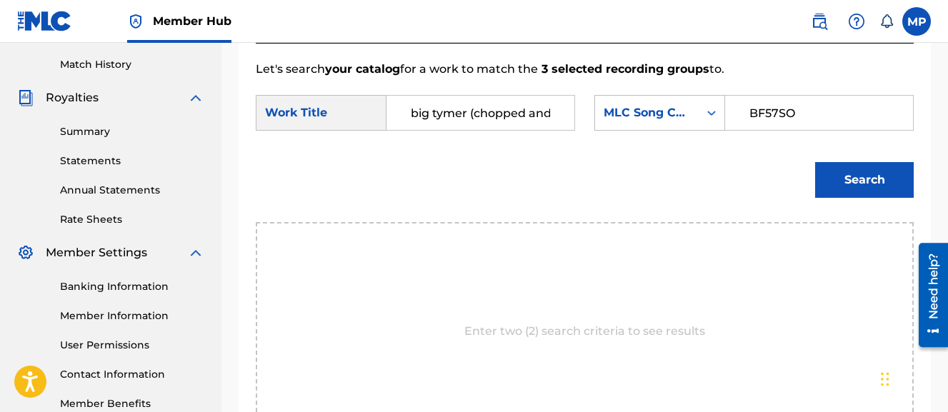
scroll to position [399, 0]
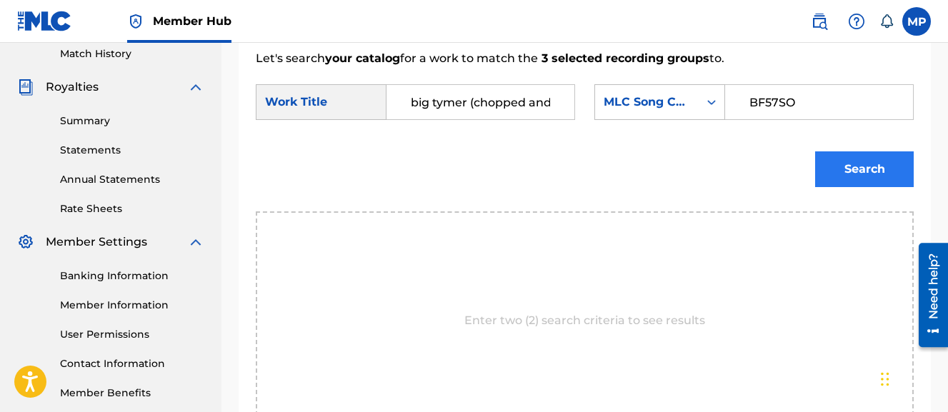
type input "BF57SO"
click at [831, 187] on button "Search" at bounding box center [864, 170] width 99 height 36
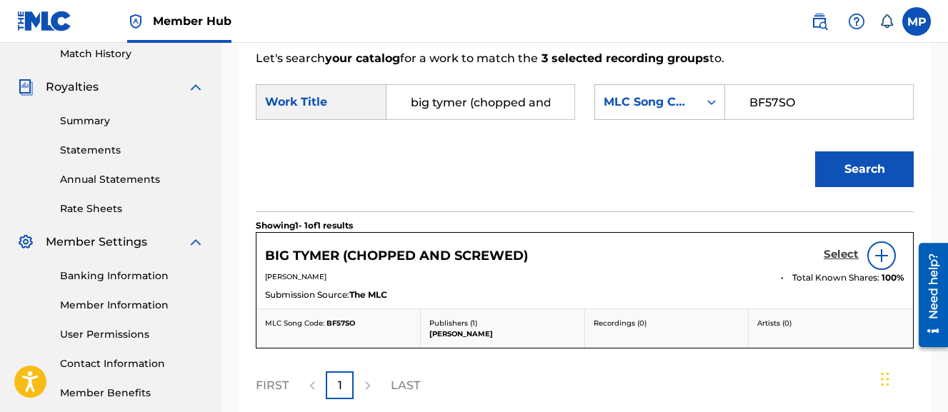
click at [842, 262] on h5 "Select" at bounding box center [841, 255] width 35 height 14
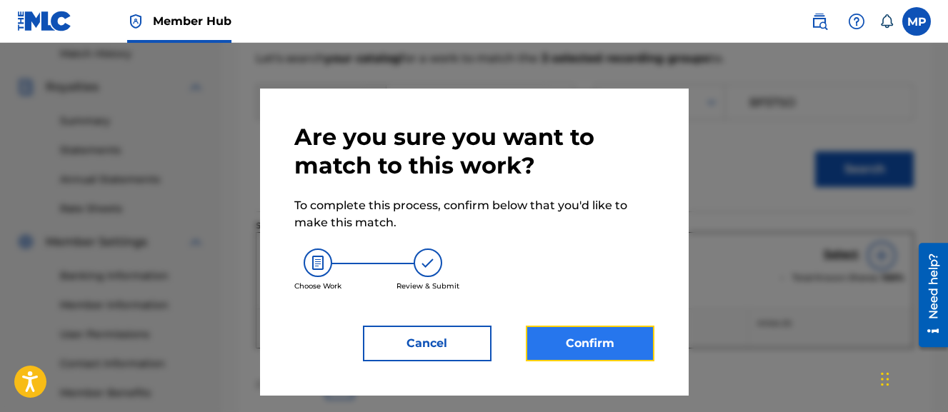
click at [567, 349] on button "Confirm" at bounding box center [590, 344] width 129 height 36
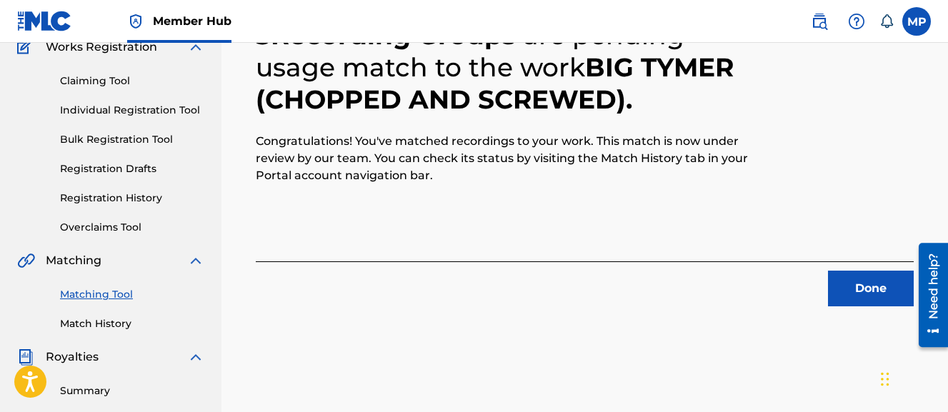
scroll to position [132, 0]
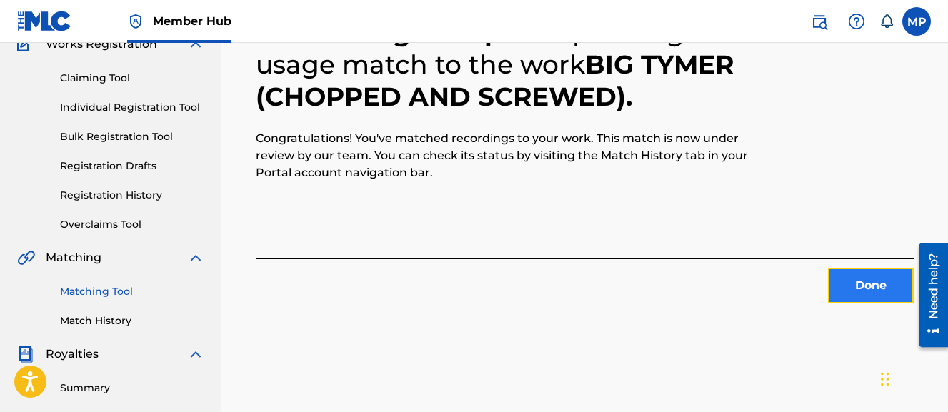
click at [866, 293] on button "Done" at bounding box center [871, 286] width 86 height 36
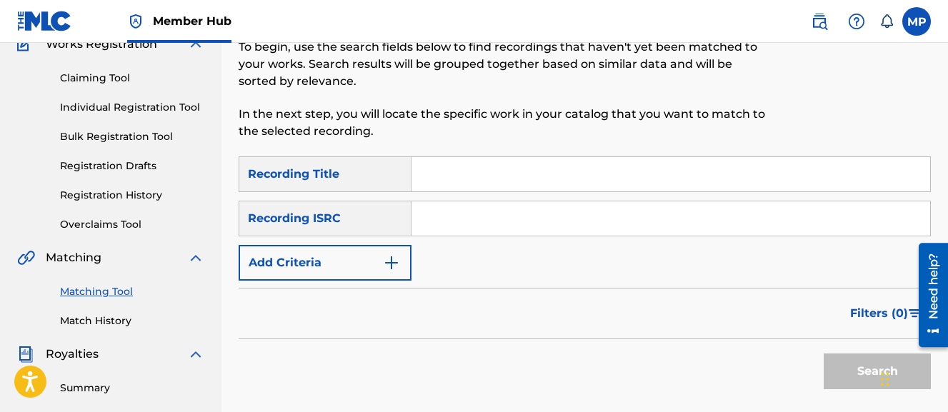
click at [529, 174] on input "Search Form" at bounding box center [671, 174] width 519 height 34
paste input "BITCOIN MINING (CHOPPED AND SCREWED)"
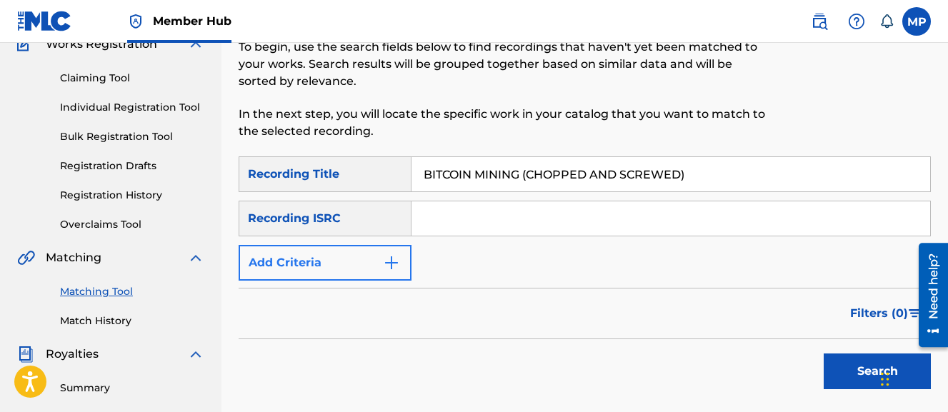
type input "BITCOIN MINING (CHOPPED AND SCREWED)"
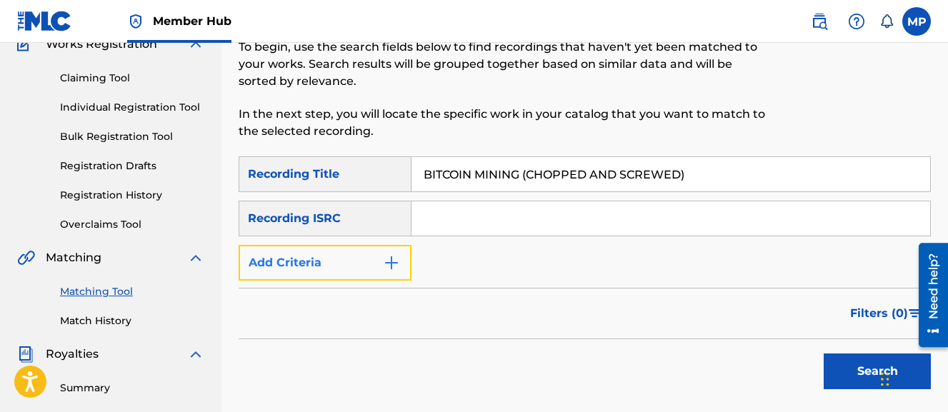
click at [363, 260] on button "Add Criteria" at bounding box center [325, 263] width 173 height 36
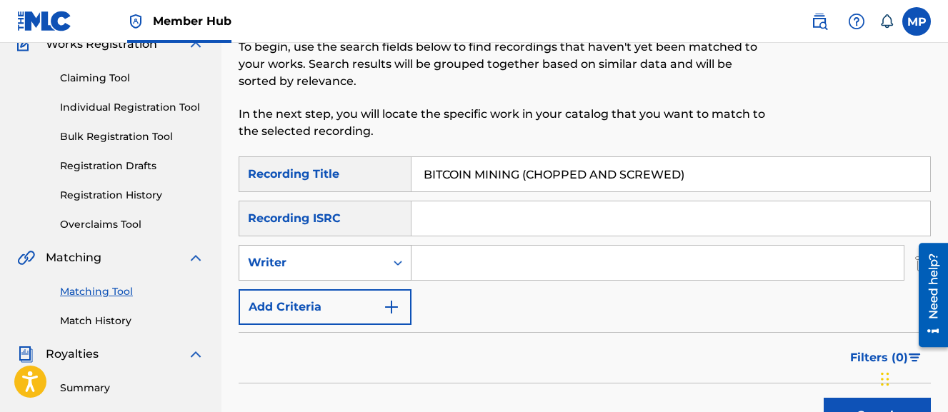
click at [341, 266] on div "Writer" at bounding box center [312, 262] width 129 height 17
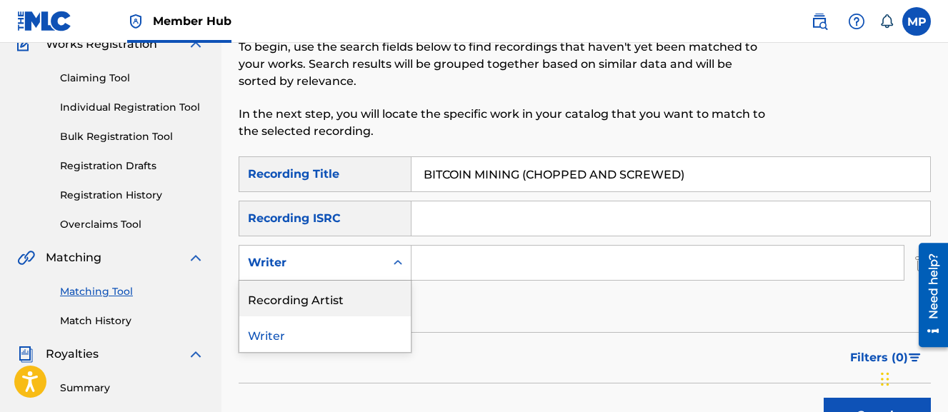
click at [332, 291] on div "Recording Artist" at bounding box center [325, 299] width 172 height 36
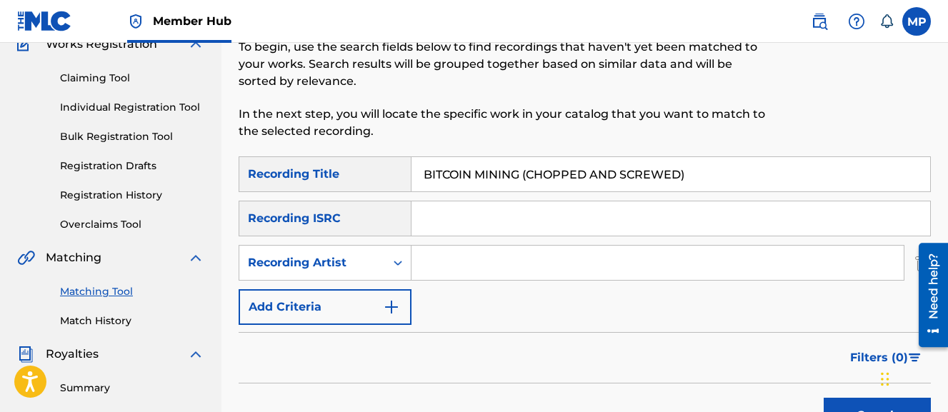
click at [438, 268] on input "Search Form" at bounding box center [658, 263] width 492 height 34
type input "W"
type input "Young Dread"
click at [824, 398] on button "Search" at bounding box center [877, 416] width 107 height 36
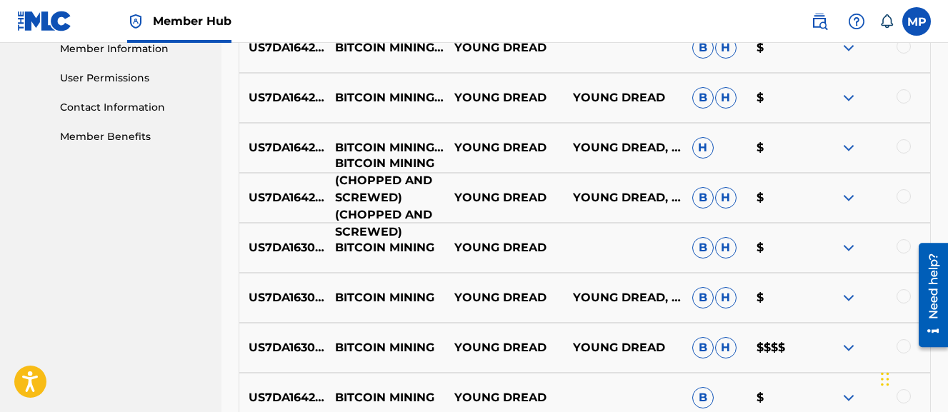
scroll to position [672, 0]
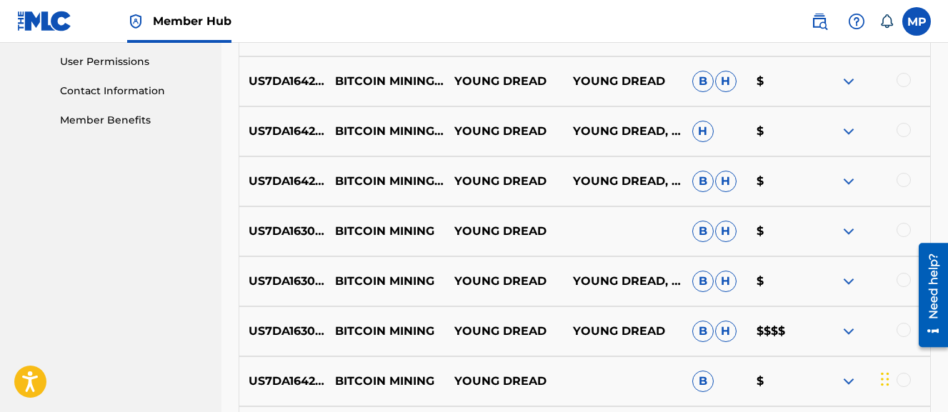
click at [905, 228] on div at bounding box center [904, 230] width 14 height 14
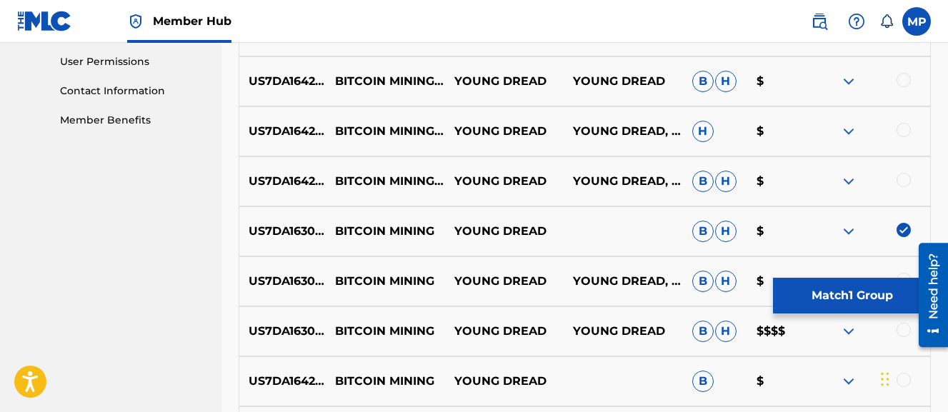
click at [906, 182] on div at bounding box center [904, 180] width 14 height 14
click at [905, 129] on div at bounding box center [904, 130] width 14 height 14
click at [904, 86] on div at bounding box center [904, 80] width 14 height 14
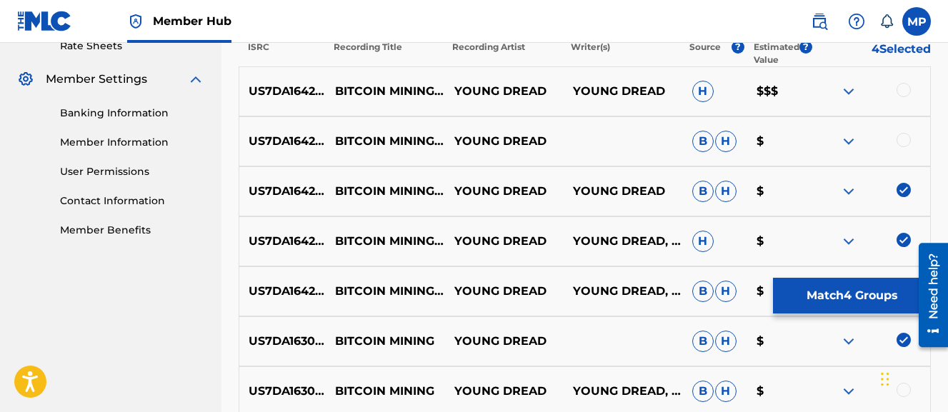
scroll to position [559, 0]
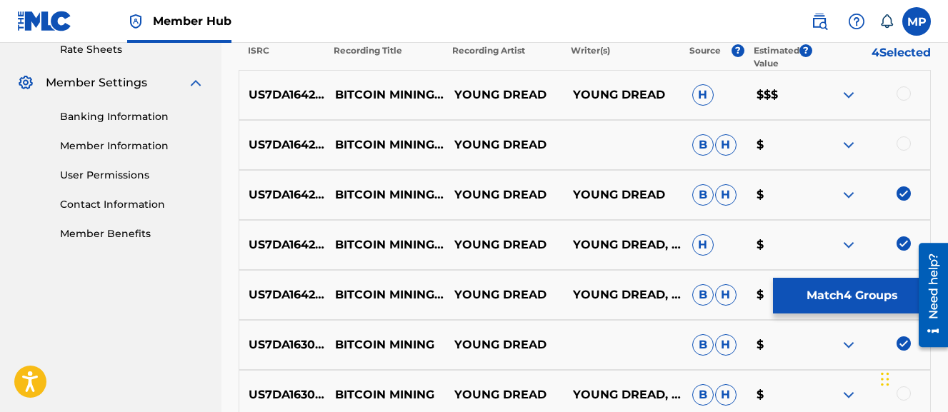
click at [903, 153] on div at bounding box center [870, 144] width 119 height 17
click at [904, 147] on div at bounding box center [904, 143] width 14 height 14
click at [904, 96] on div at bounding box center [904, 93] width 14 height 14
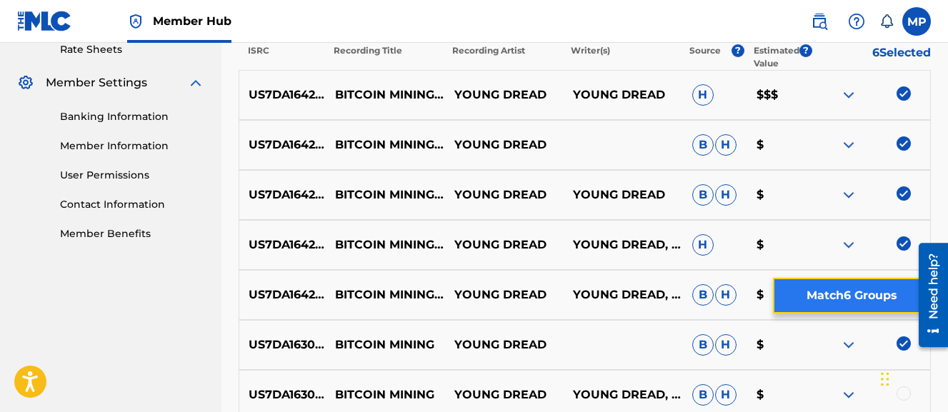
click at [826, 302] on button "Match 6 Groups" at bounding box center [852, 296] width 158 height 36
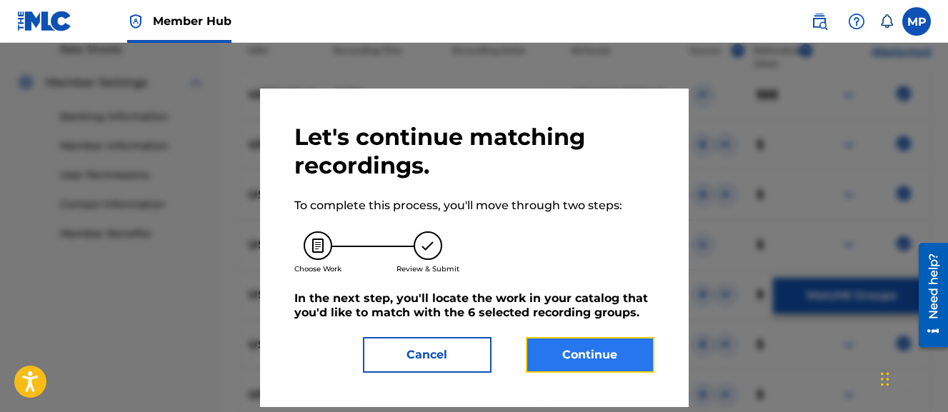
click at [610, 364] on button "Continue" at bounding box center [590, 355] width 129 height 36
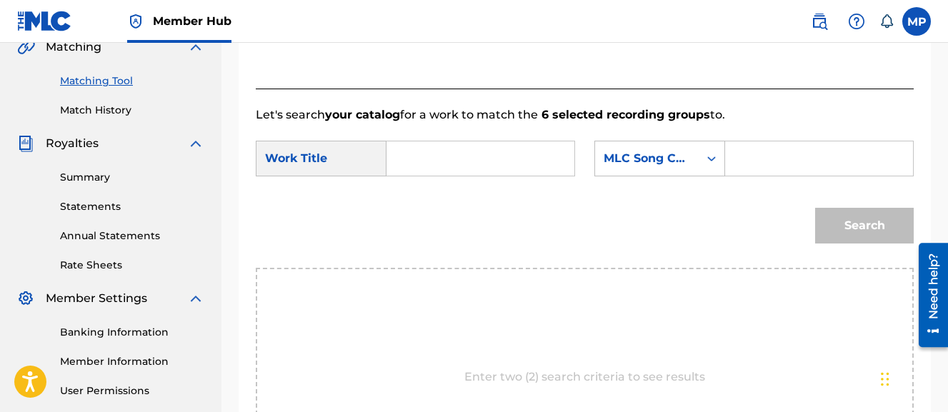
scroll to position [342, 0]
click at [487, 151] on input "Search Form" at bounding box center [481, 159] width 164 height 34
paste input "BITCOIN MINING (CHOPPED AND SCREWED)"
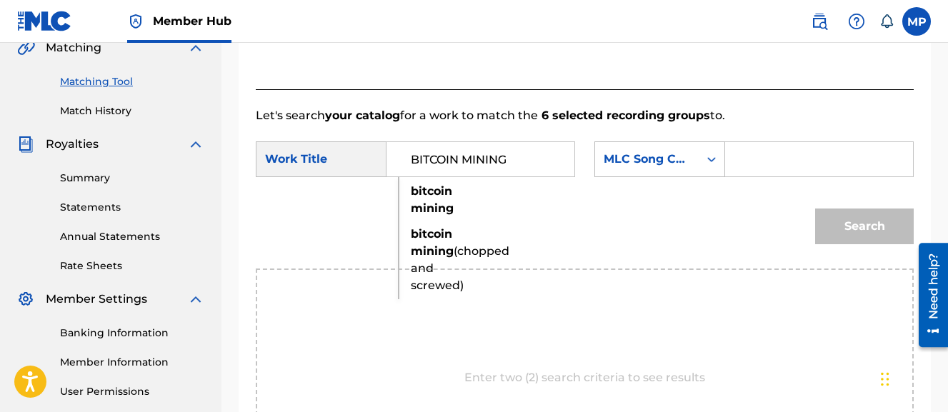
click at [440, 251] on strong "mining" at bounding box center [432, 251] width 43 height 14
type input "bitcoin mining (chopped and screwed)"
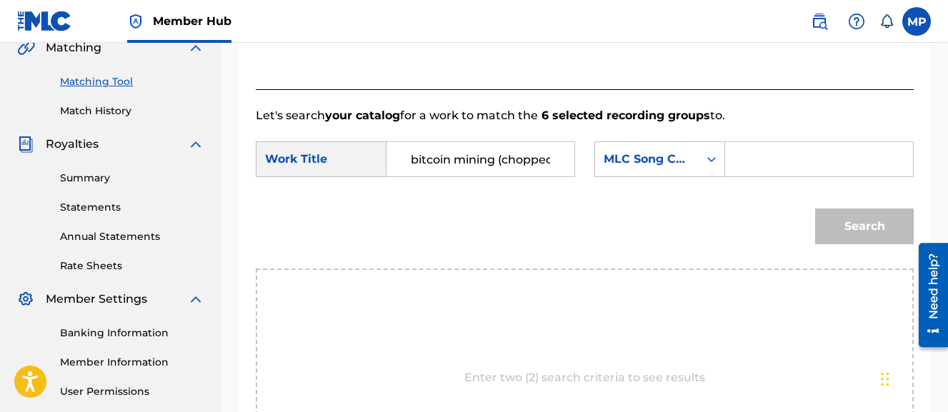
click at [738, 177] on input "Search Form" at bounding box center [820, 159] width 164 height 34
paste input "BF57SP"
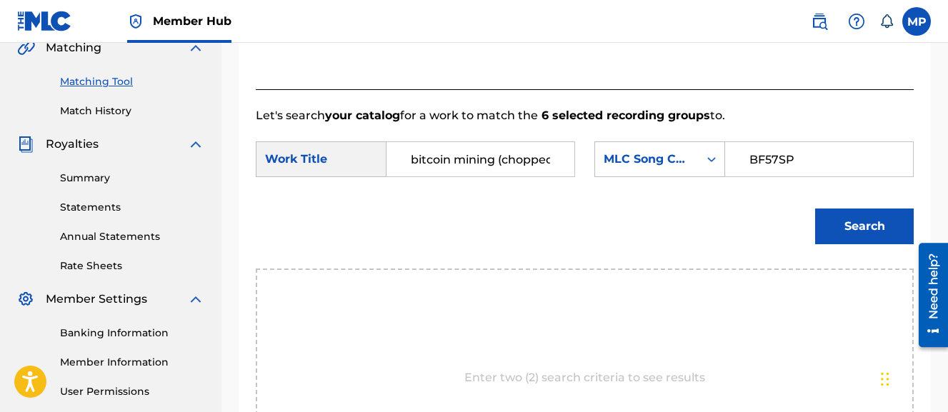
type input "BF57SP"
click at [815, 209] on button "Search" at bounding box center [864, 227] width 99 height 36
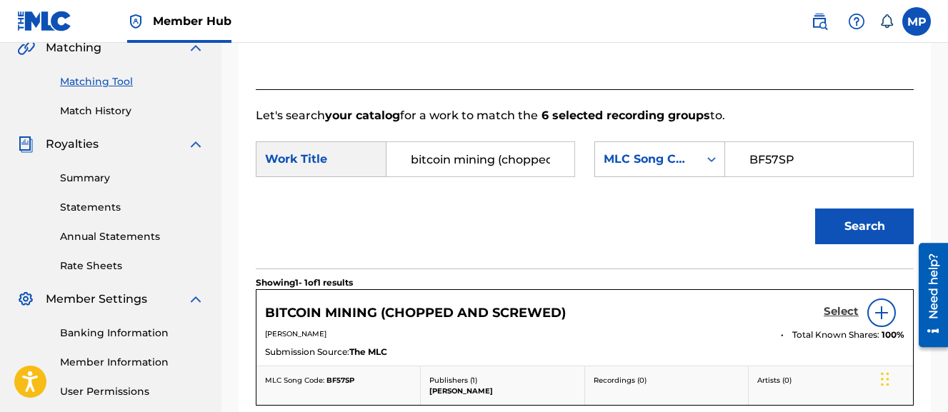
click at [838, 319] on h5 "Select" at bounding box center [841, 312] width 35 height 14
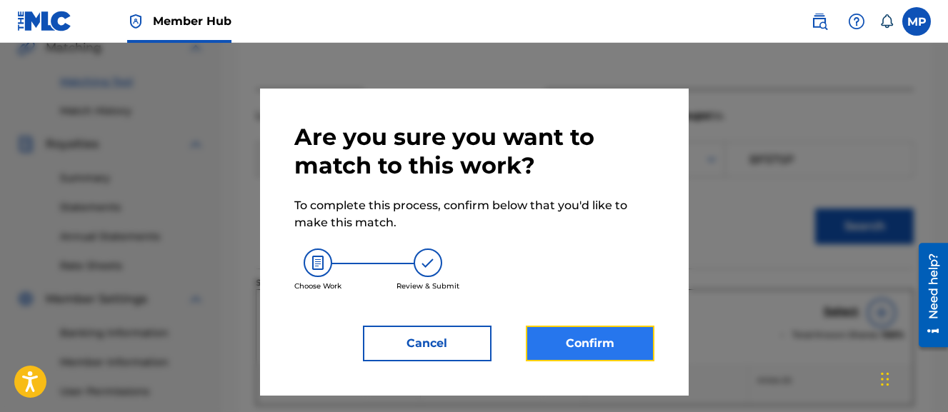
click at [595, 347] on button "Confirm" at bounding box center [590, 344] width 129 height 36
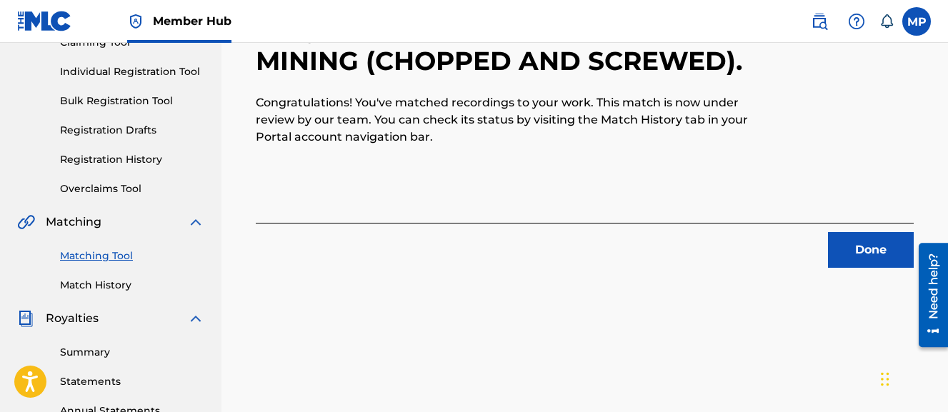
scroll to position [157, 0]
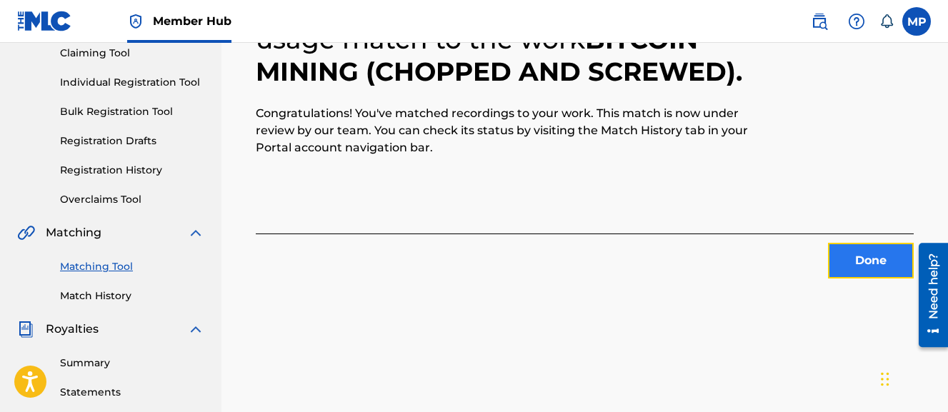
click at [870, 270] on button "Done" at bounding box center [871, 261] width 86 height 36
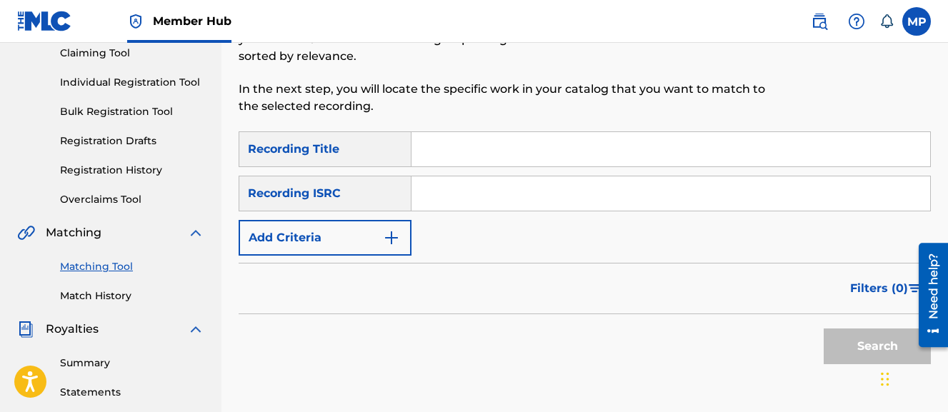
click at [447, 157] on input "Search Form" at bounding box center [671, 149] width 519 height 34
paste input "BODY LANGUAGE"
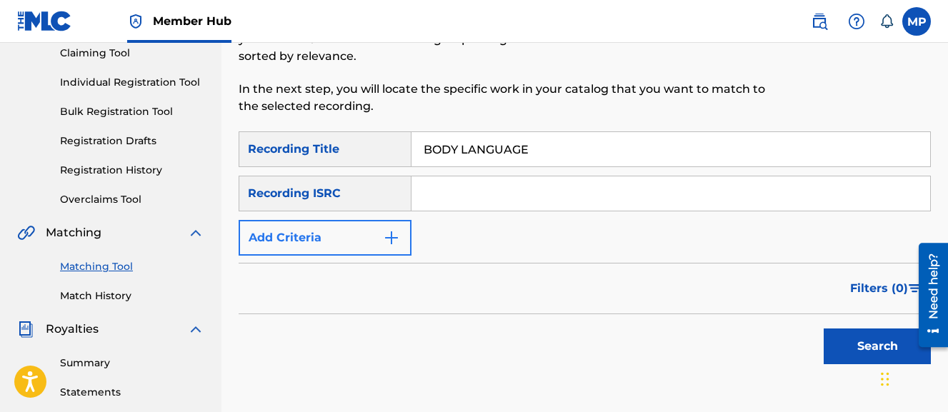
type input "BODY LANGUAGE"
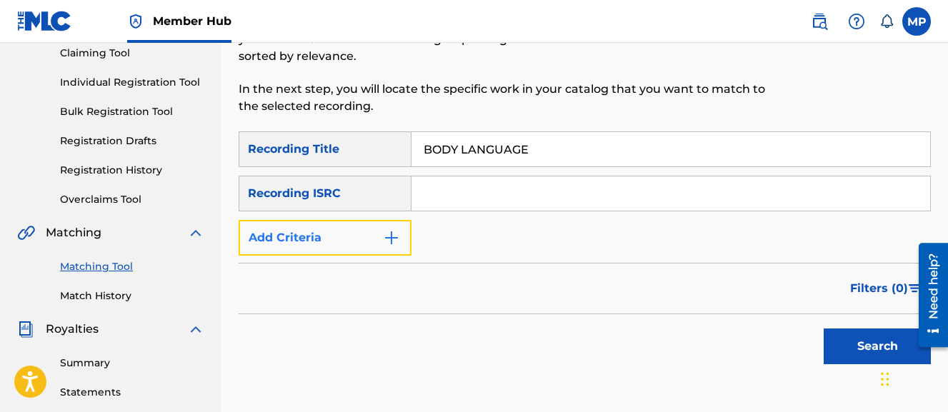
click at [381, 235] on button "Add Criteria" at bounding box center [325, 238] width 173 height 36
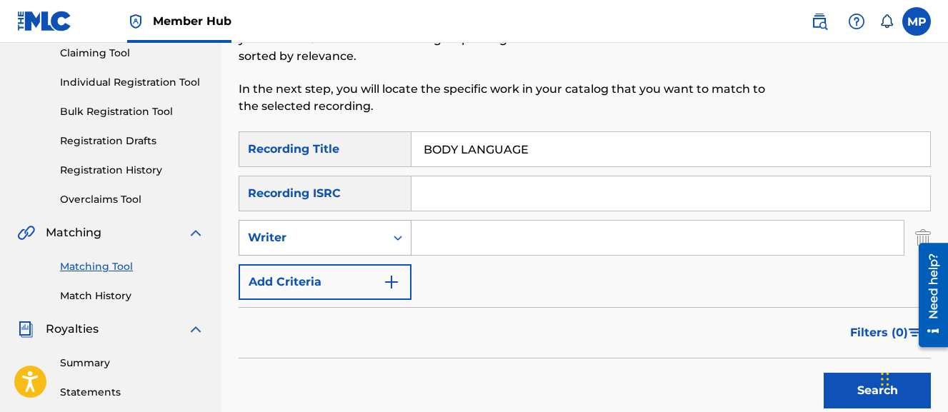
click at [363, 252] on div "Writer" at bounding box center [325, 238] width 173 height 36
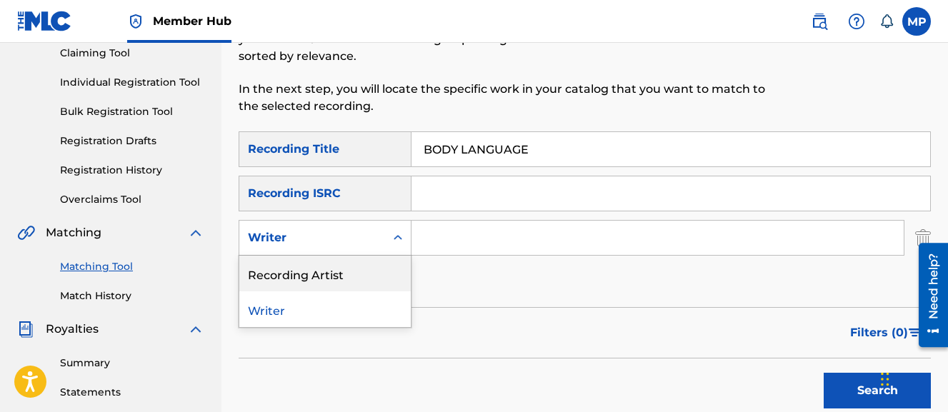
click at [349, 272] on div "Recording Artist" at bounding box center [325, 274] width 172 height 36
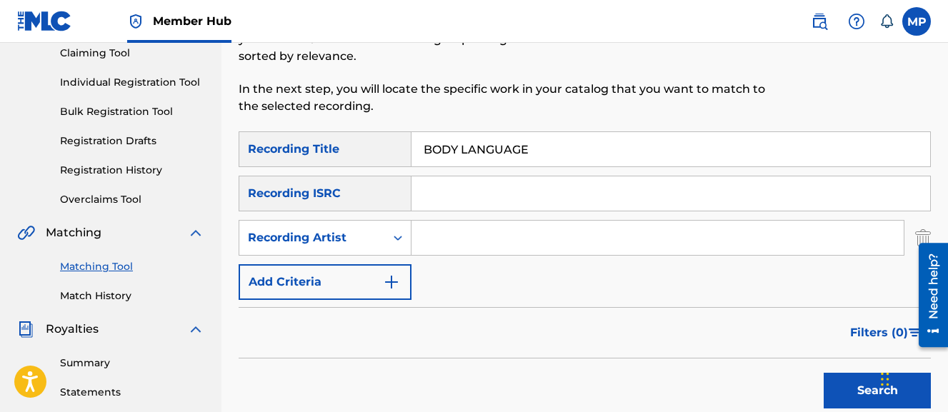
click at [442, 252] on input "Search Form" at bounding box center [658, 238] width 492 height 34
click at [824, 373] on button "Search" at bounding box center [877, 391] width 107 height 36
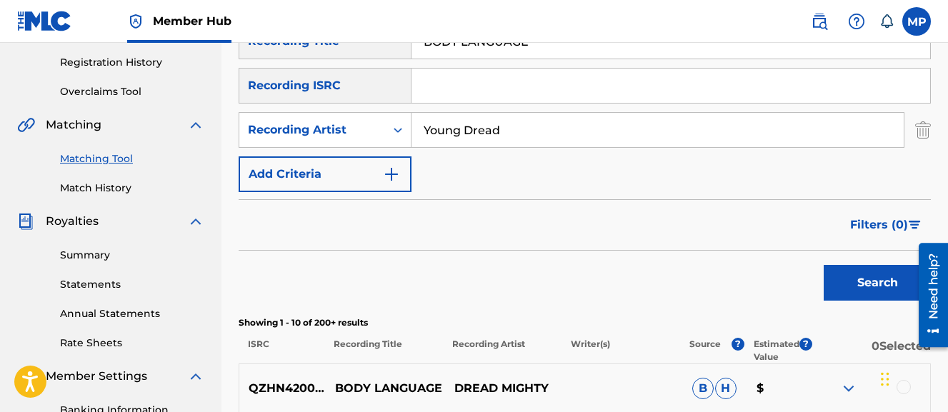
scroll to position [264, 0]
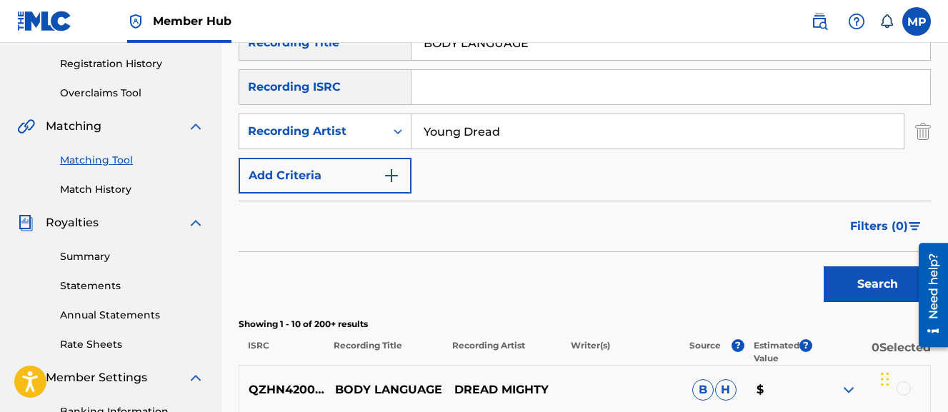
click at [450, 252] on div "Search" at bounding box center [585, 280] width 693 height 57
click at [479, 134] on input "Young Dread" at bounding box center [658, 131] width 492 height 34
click at [824, 267] on button "Search" at bounding box center [877, 285] width 107 height 36
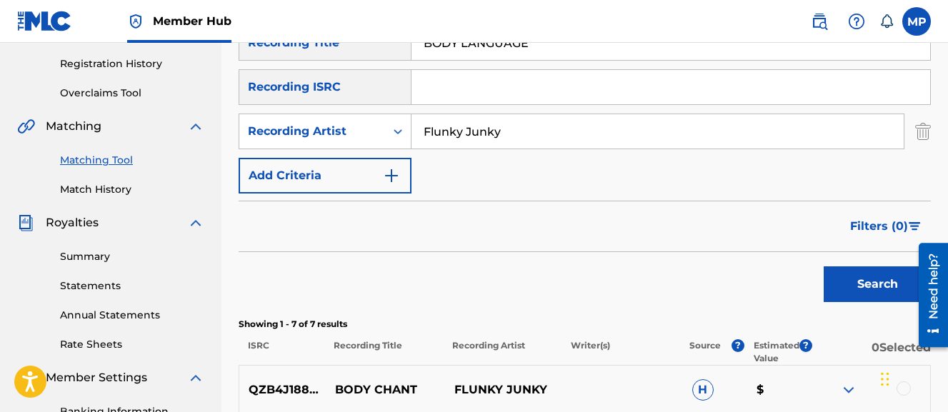
click at [479, 134] on input "Flunky Junky" at bounding box center [658, 131] width 492 height 34
click at [824, 267] on button "Search" at bounding box center [877, 285] width 107 height 36
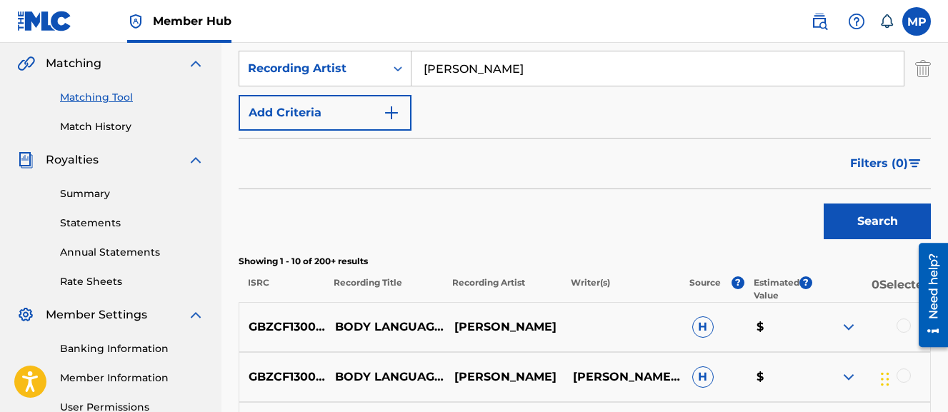
click at [520, 74] on input "Wayne Dreadski" at bounding box center [658, 68] width 492 height 34
type input "Young Dread"
click at [824, 204] on button "Search" at bounding box center [877, 222] width 107 height 36
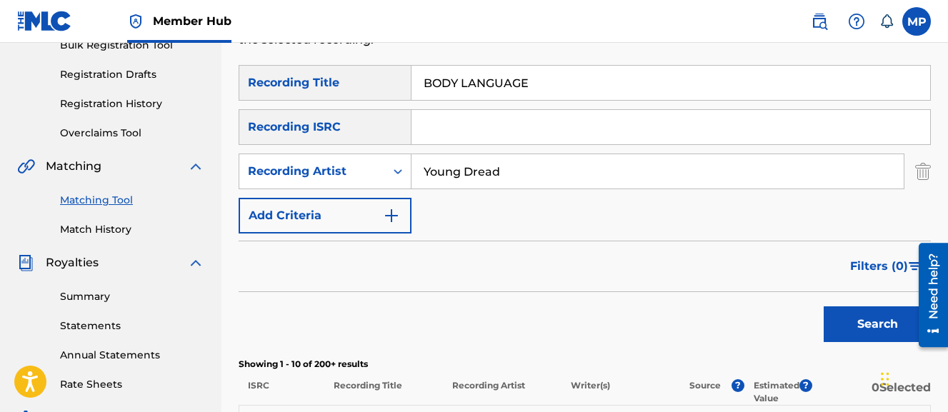
scroll to position [222, 0]
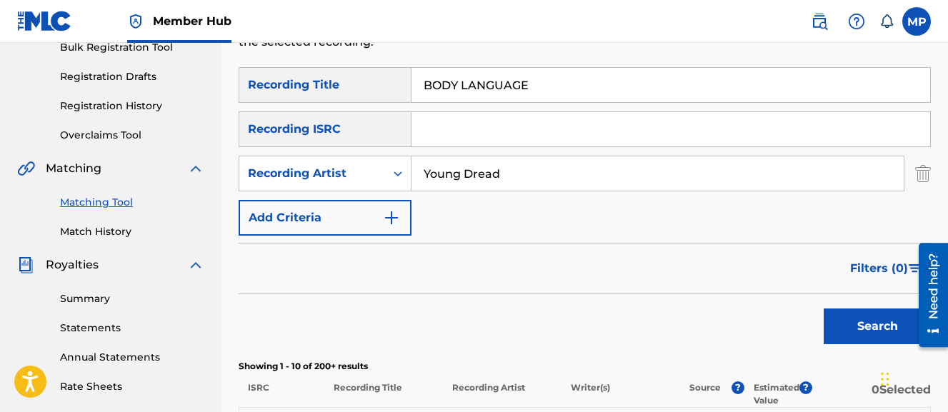
click at [490, 82] on input "BODY LANGUAGE" at bounding box center [671, 85] width 519 height 34
paste input "UNCE DAT ASS MI GIRL"
click at [824, 309] on button "Search" at bounding box center [877, 327] width 107 height 36
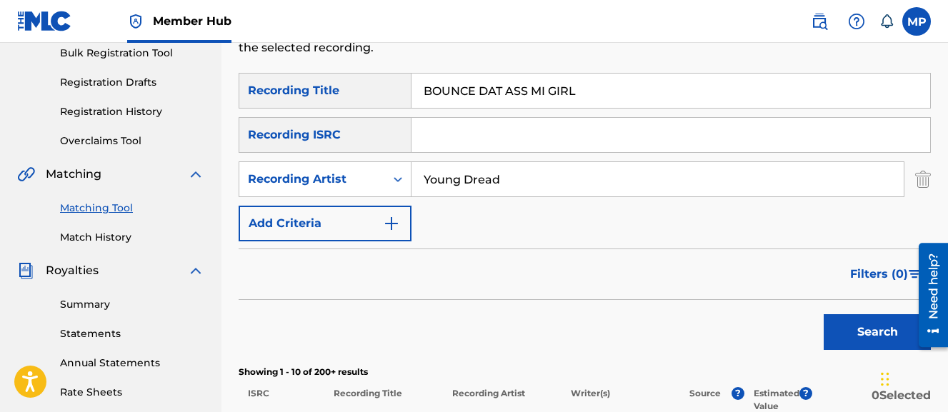
scroll to position [192, 0]
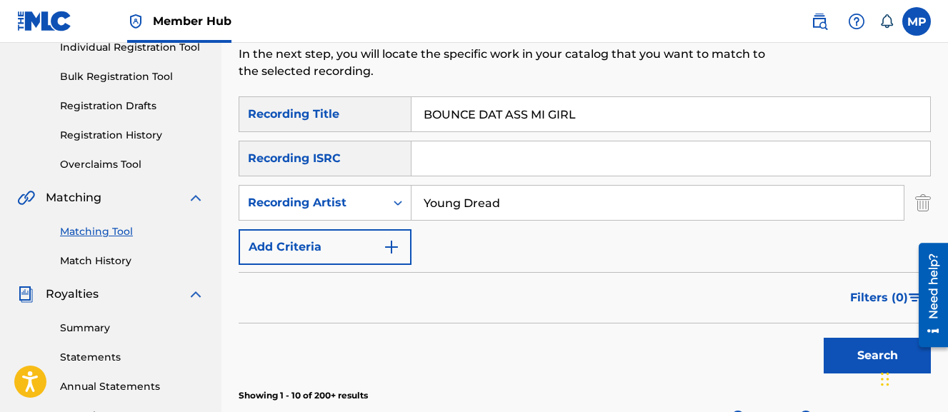
click at [489, 117] on input "BOUNCE DAT ASS MI GIRL" at bounding box center [671, 114] width 519 height 34
paste input "CAR CAR CAR"
click at [824, 338] on button "Search" at bounding box center [877, 356] width 107 height 36
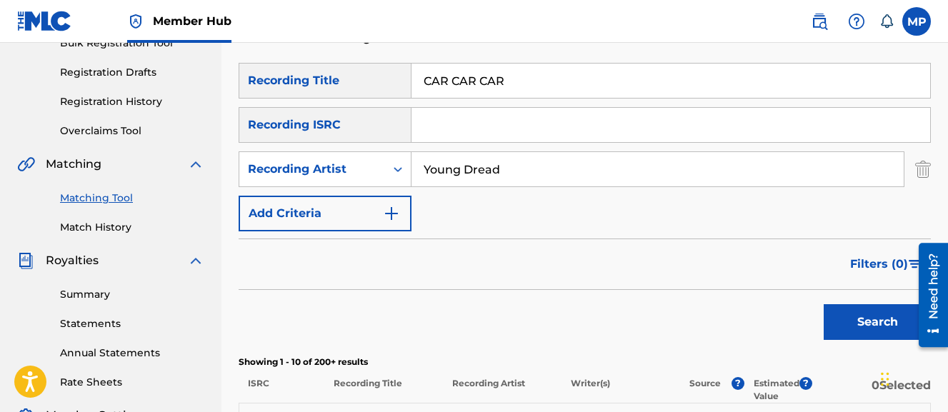
scroll to position [207, 0]
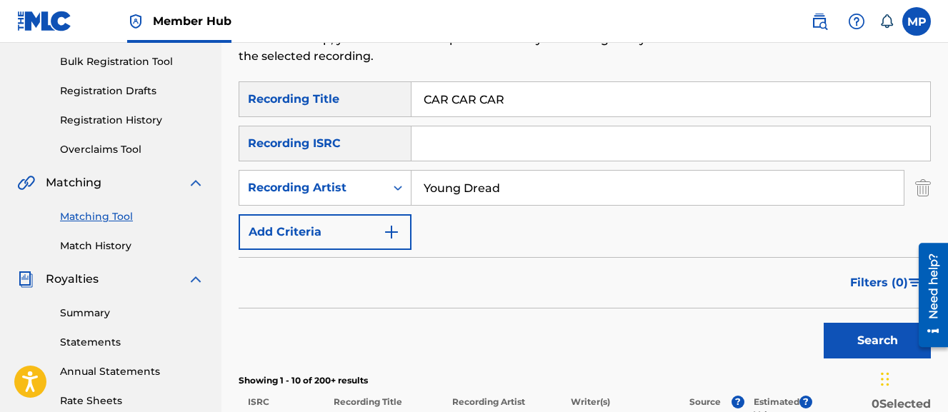
click at [541, 94] on input "CAR CAR CAR" at bounding box center [671, 99] width 519 height 34
paste input "RY CASH (CHOPPED AND SCREWED)"
type input "CARRY CASH (CHOPPED AND SCREWED)"
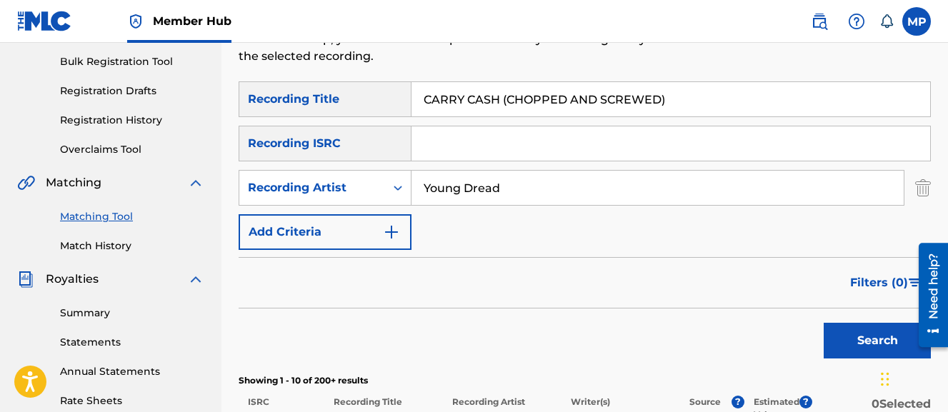
click at [824, 323] on button "Search" at bounding box center [877, 341] width 107 height 36
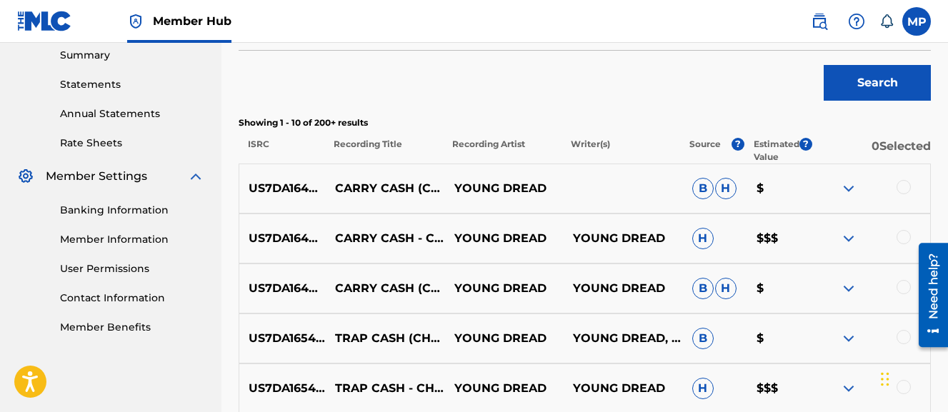
scroll to position [467, 0]
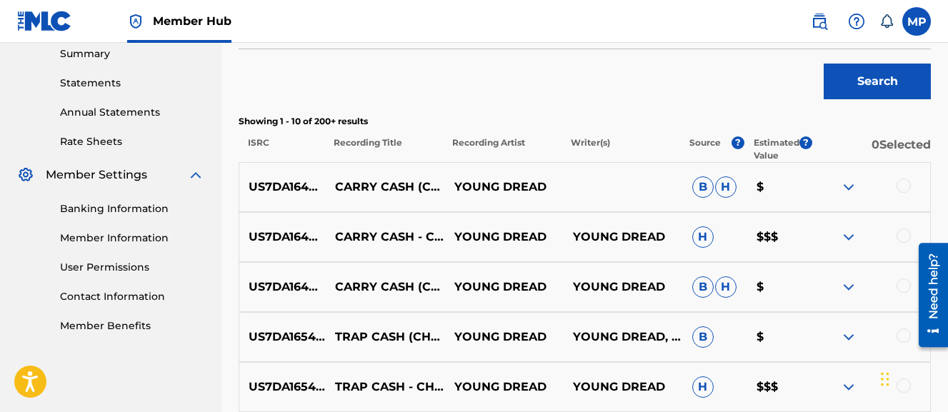
click at [903, 284] on div at bounding box center [904, 286] width 14 height 14
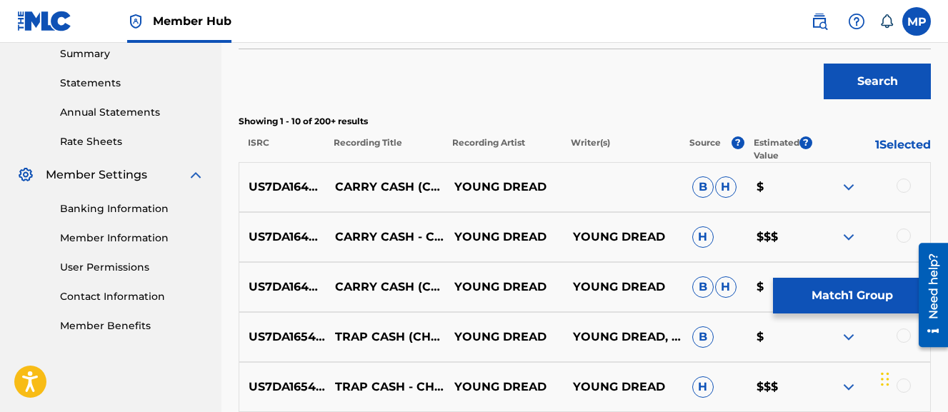
click at [903, 240] on div at bounding box center [904, 236] width 14 height 14
click at [902, 189] on div at bounding box center [904, 186] width 14 height 14
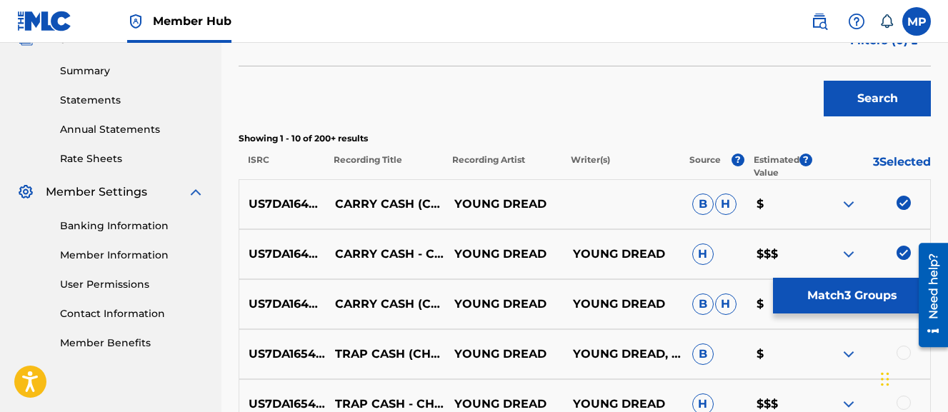
scroll to position [445, 0]
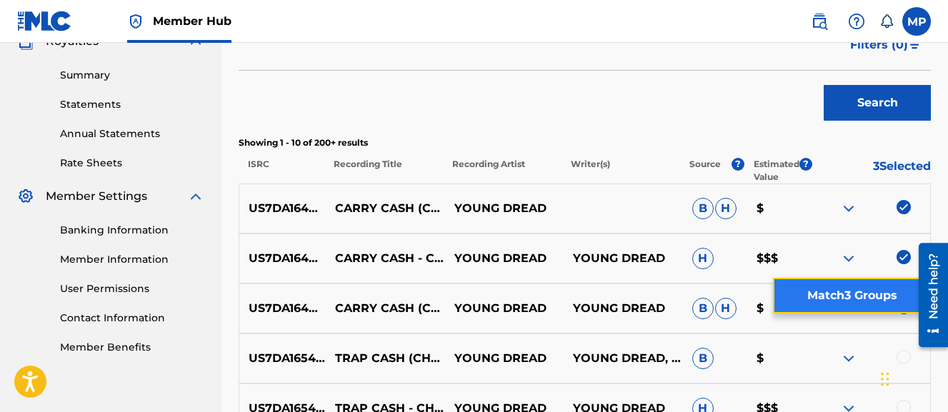
click at [827, 299] on button "Match 3 Groups" at bounding box center [852, 296] width 158 height 36
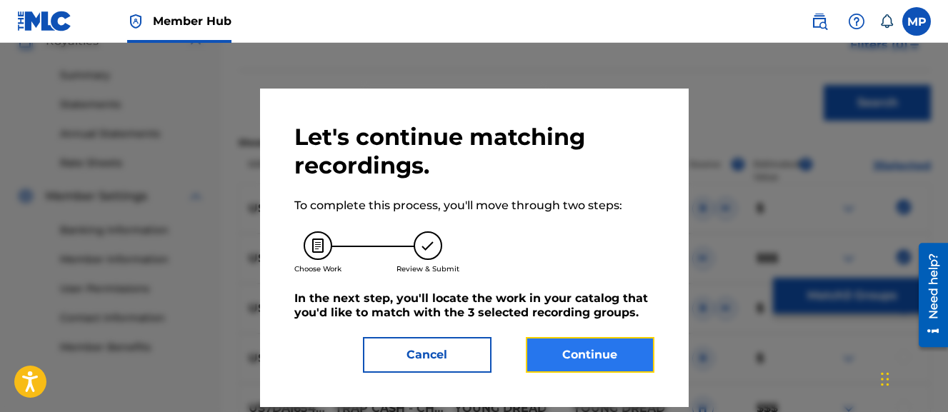
click at [585, 354] on button "Continue" at bounding box center [590, 355] width 129 height 36
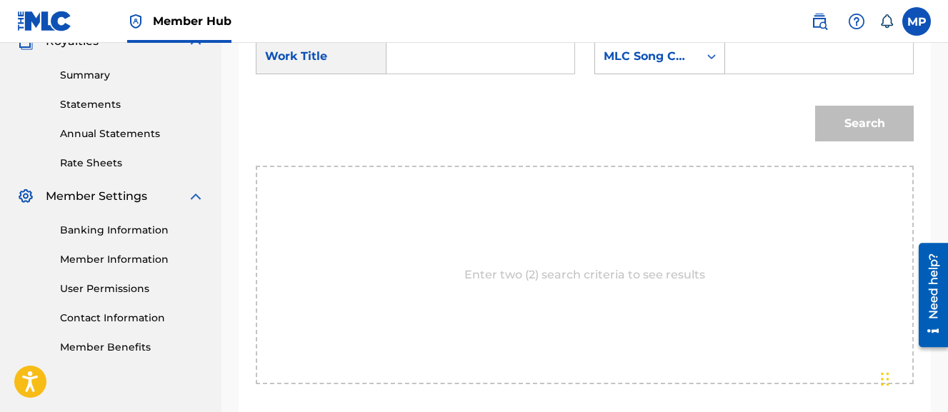
scroll to position [349, 0]
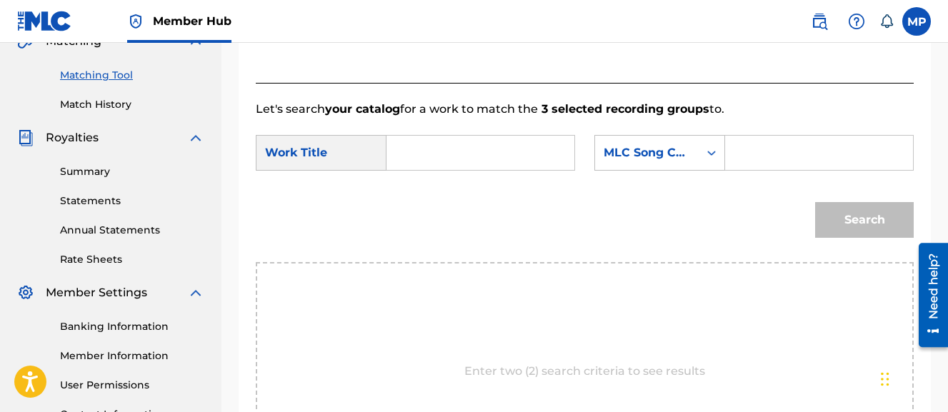
click at [517, 157] on input "Search Form" at bounding box center [481, 153] width 164 height 34
paste input "CARRY CASH (CHOPPED AND SCREWED)"
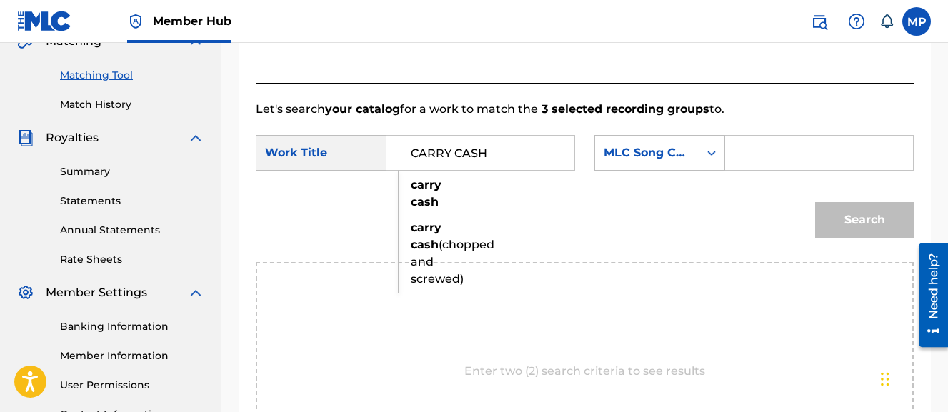
click at [432, 267] on span "(chopped and screwed)" at bounding box center [453, 262] width 84 height 48
type input "carry cash (chopped and screwed)"
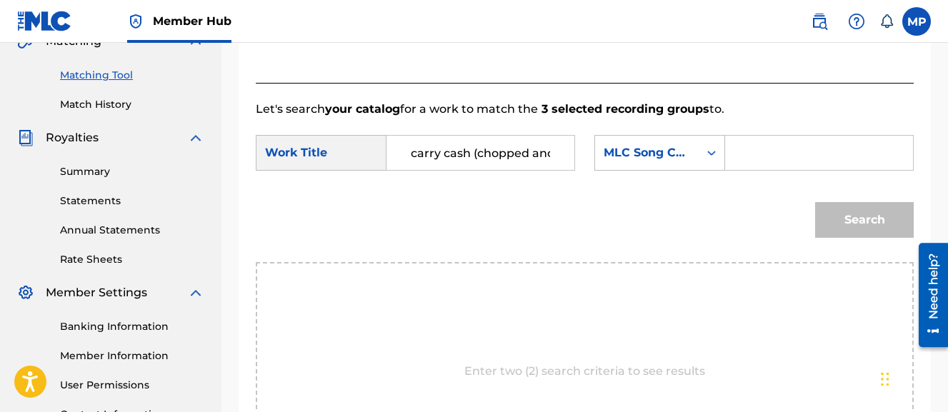
click at [738, 170] on input "Search Form" at bounding box center [820, 153] width 164 height 34
paste input "CL08YK"
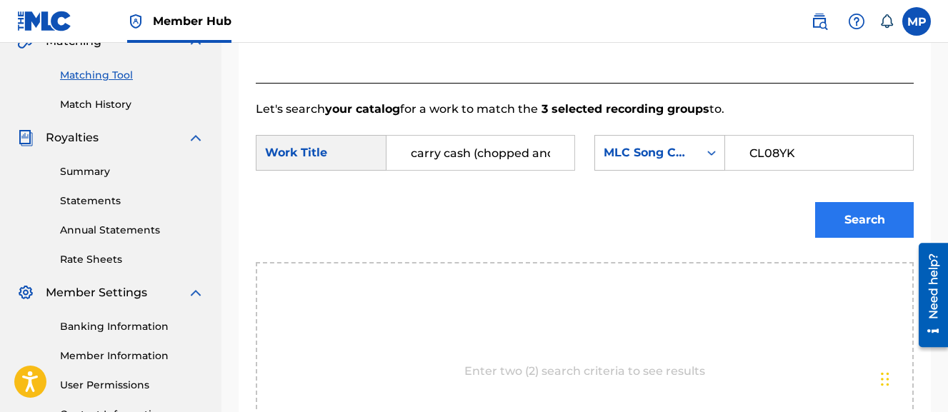
type input "CL08YK"
click at [835, 238] on button "Search" at bounding box center [864, 220] width 99 height 36
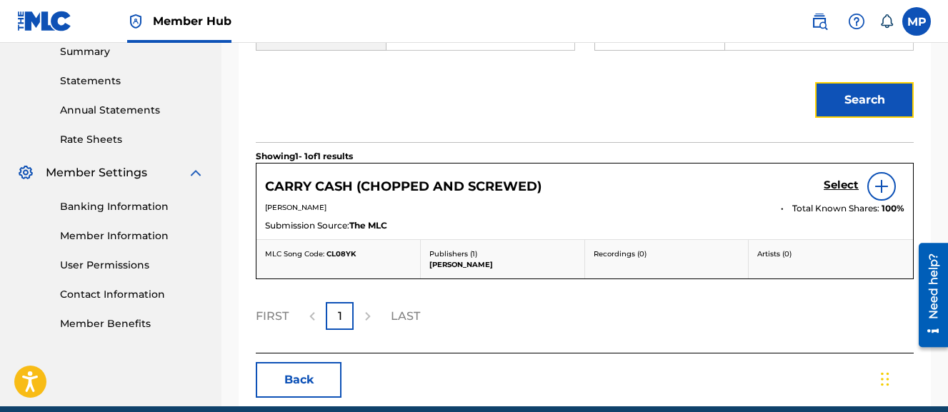
scroll to position [476, 0]
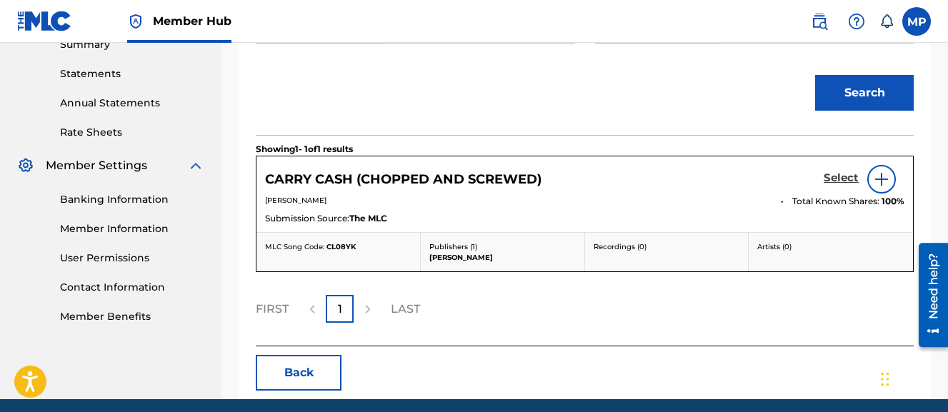
click at [840, 185] on h5 "Select" at bounding box center [841, 179] width 35 height 14
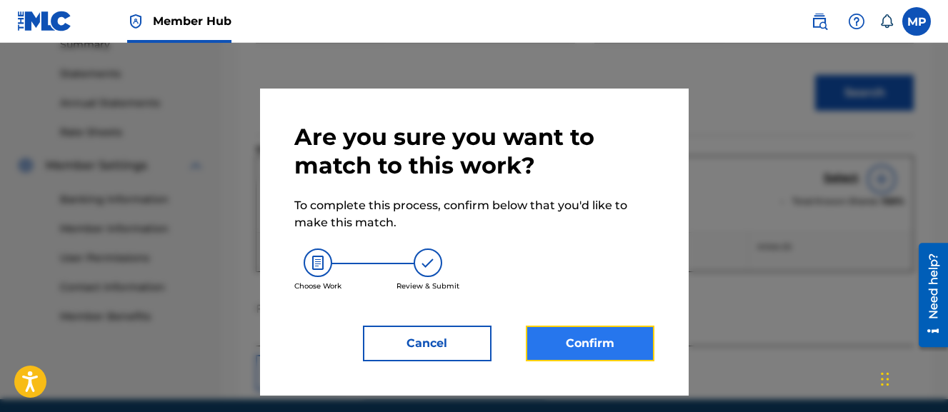
click at [600, 337] on button "Confirm" at bounding box center [590, 344] width 129 height 36
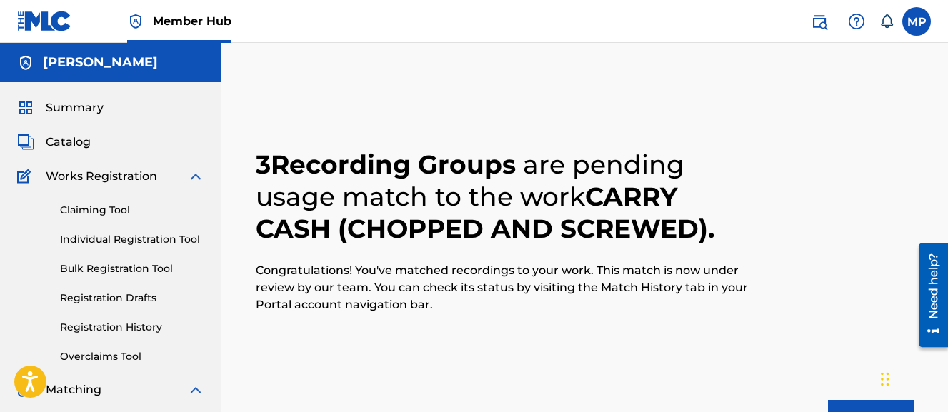
scroll to position [136, 0]
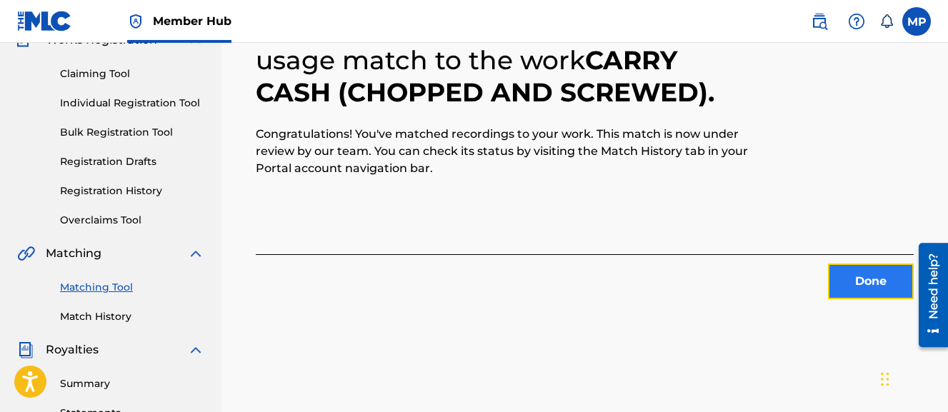
click at [858, 292] on button "Done" at bounding box center [871, 282] width 86 height 36
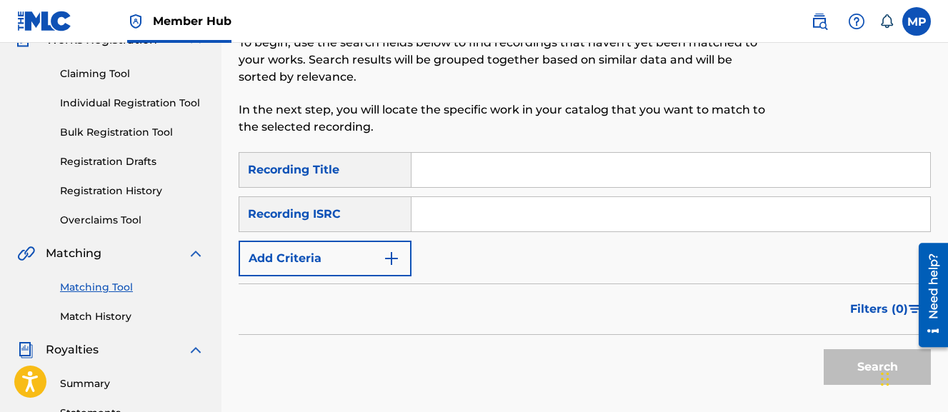
click at [445, 179] on input "Search Form" at bounding box center [671, 170] width 519 height 34
paste input "CAUSE EMMA HURT"
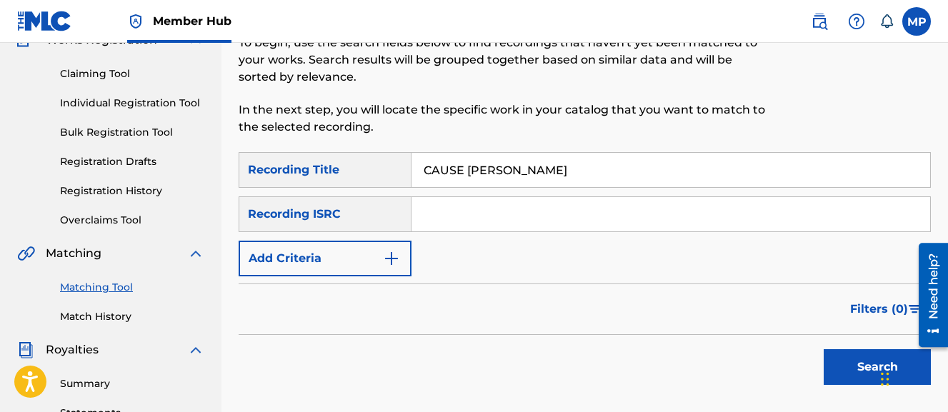
click at [824, 349] on button "Search" at bounding box center [877, 367] width 107 height 36
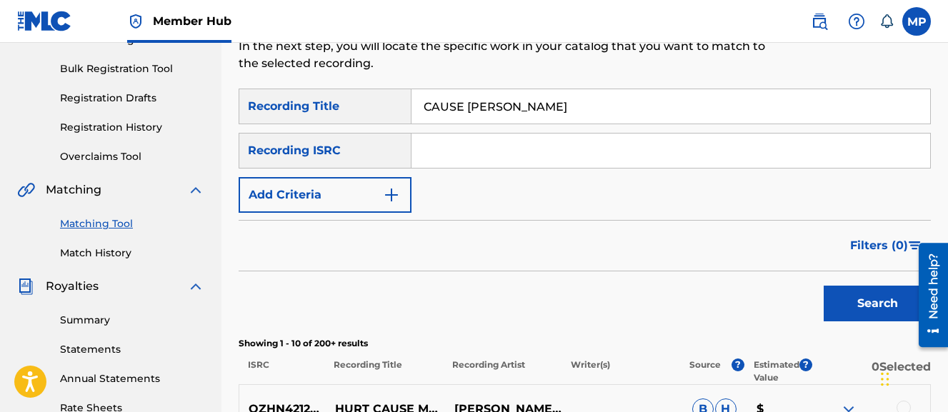
scroll to position [199, 0]
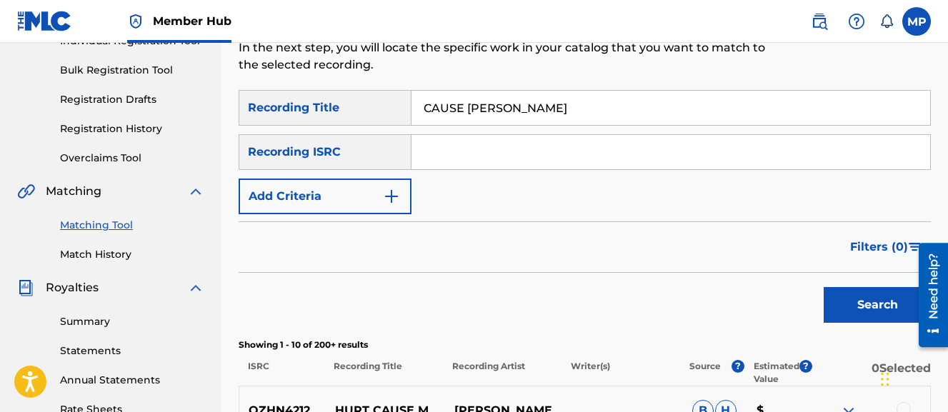
click at [453, 106] on input "CAUSE EMMA HURT" at bounding box center [671, 108] width 519 height 34
paste input "HAMPION"
type input "CHAMPION"
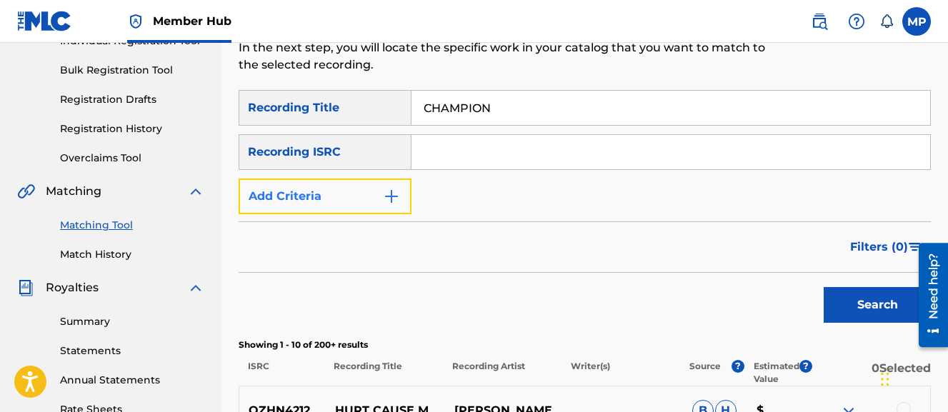
click at [348, 210] on button "Add Criteria" at bounding box center [325, 197] width 173 height 36
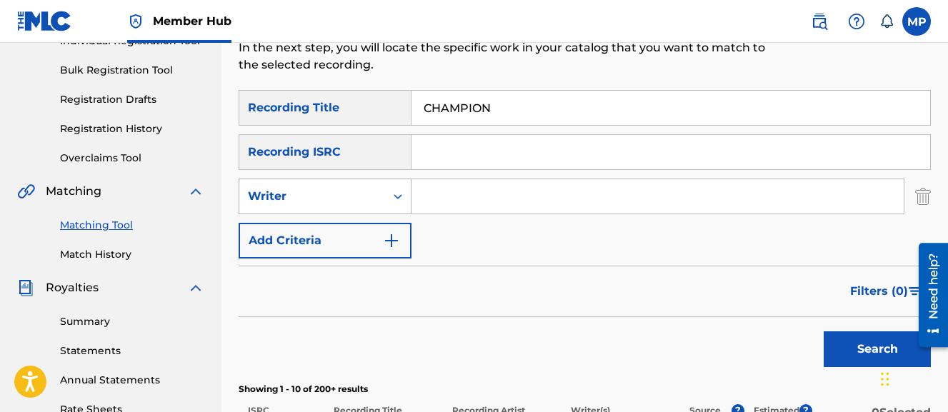
click at [329, 210] on div "Writer" at bounding box center [325, 197] width 173 height 36
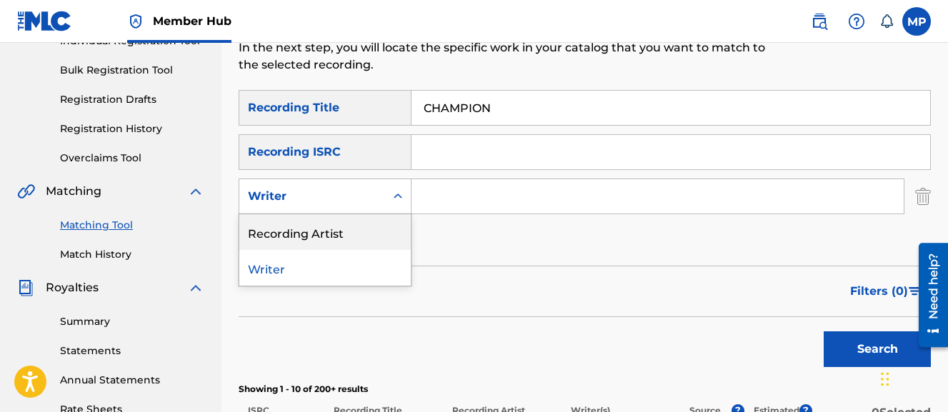
click at [328, 229] on div "Recording Artist" at bounding box center [325, 232] width 172 height 36
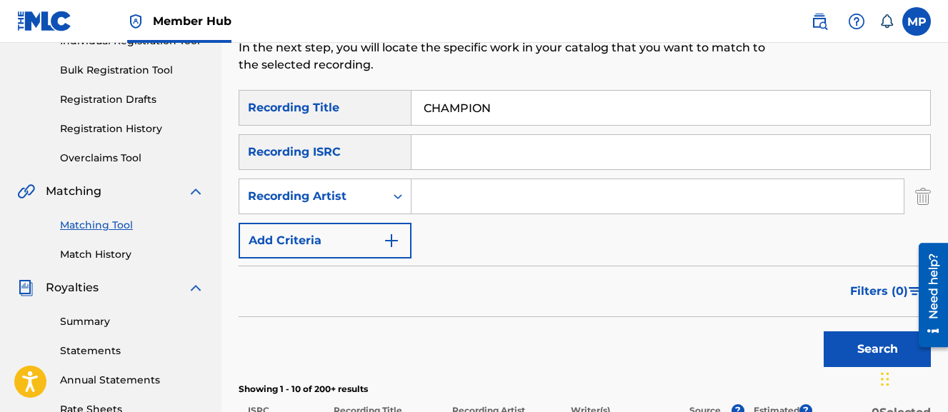
click at [458, 206] on input "Search Form" at bounding box center [658, 196] width 492 height 34
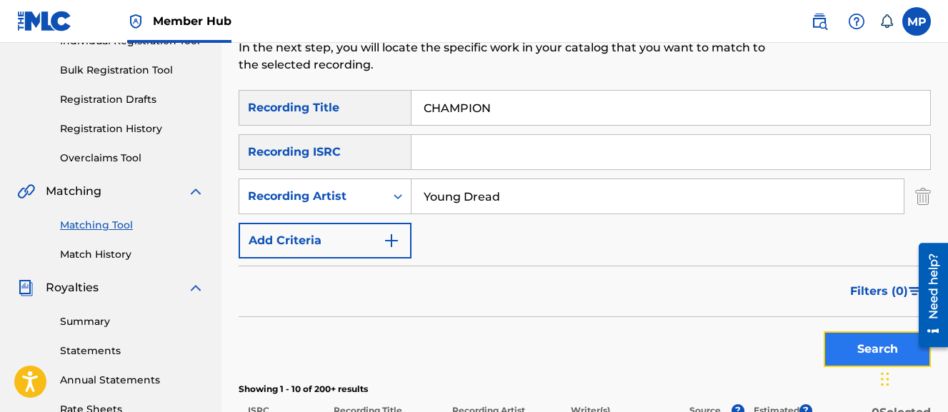
click at [862, 339] on button "Search" at bounding box center [877, 350] width 107 height 36
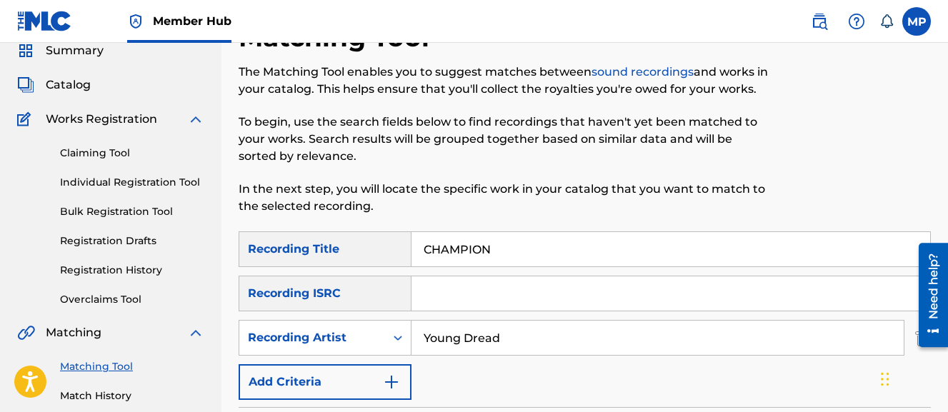
scroll to position [46, 0]
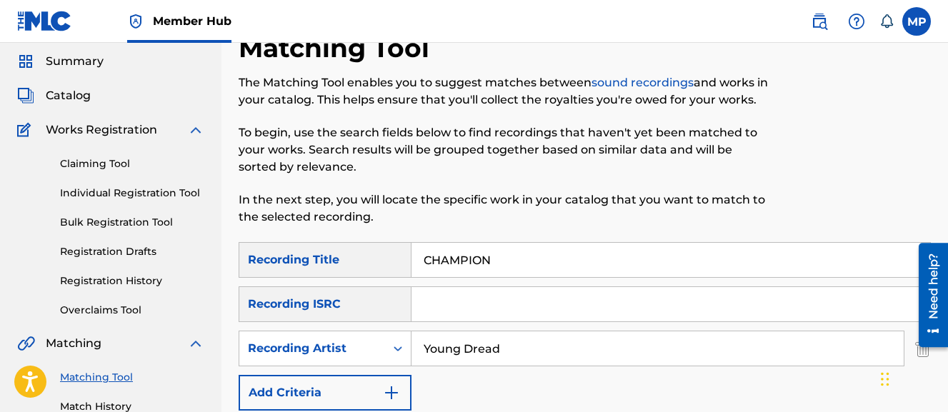
click at [473, 356] on input "Young Dread" at bounding box center [658, 349] width 492 height 34
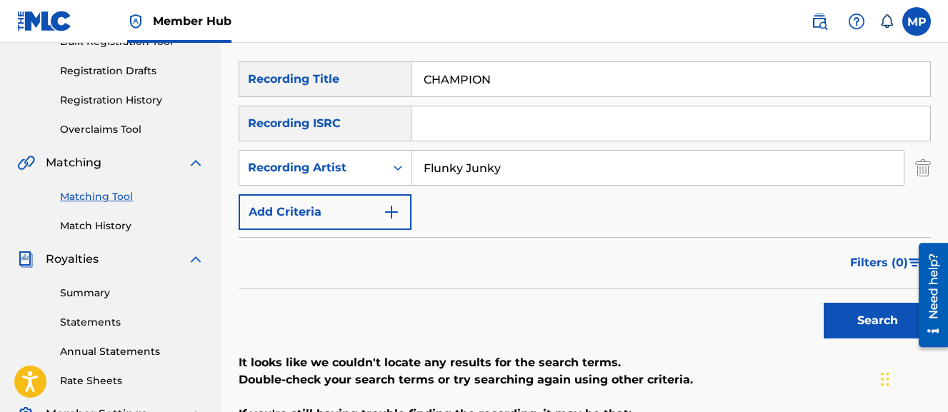
scroll to position [177, 0]
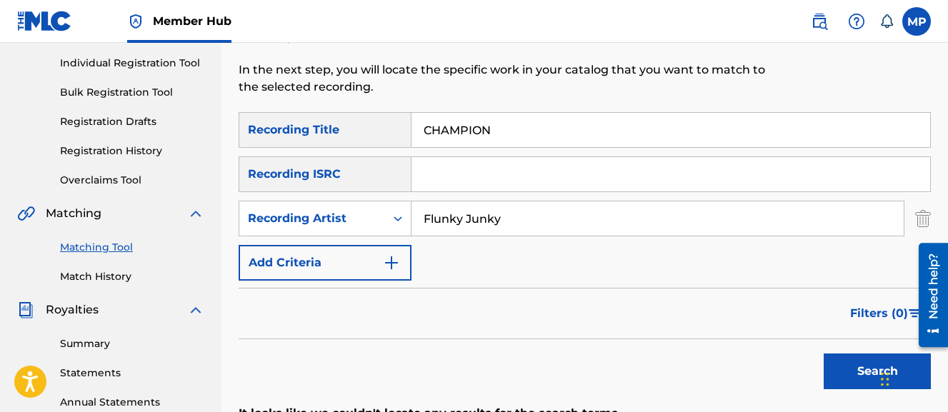
click at [467, 222] on input "Flunky Junky" at bounding box center [658, 219] width 492 height 34
type input "Young Dread"
click at [824, 354] on button "Search" at bounding box center [877, 372] width 107 height 36
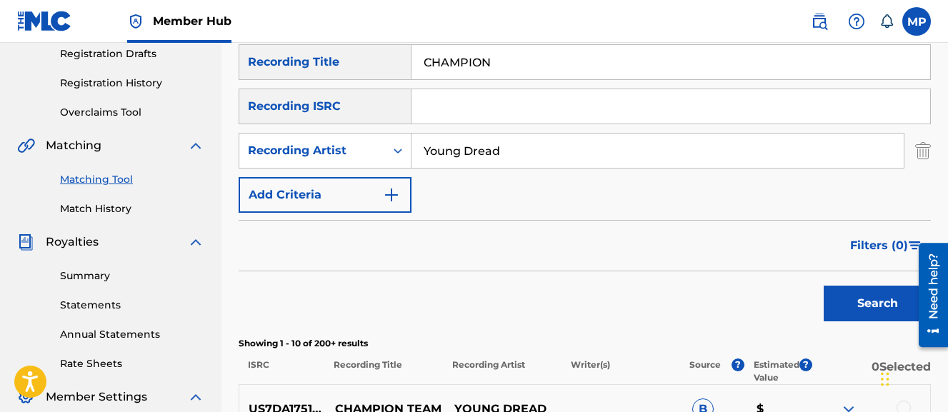
scroll to position [238, 0]
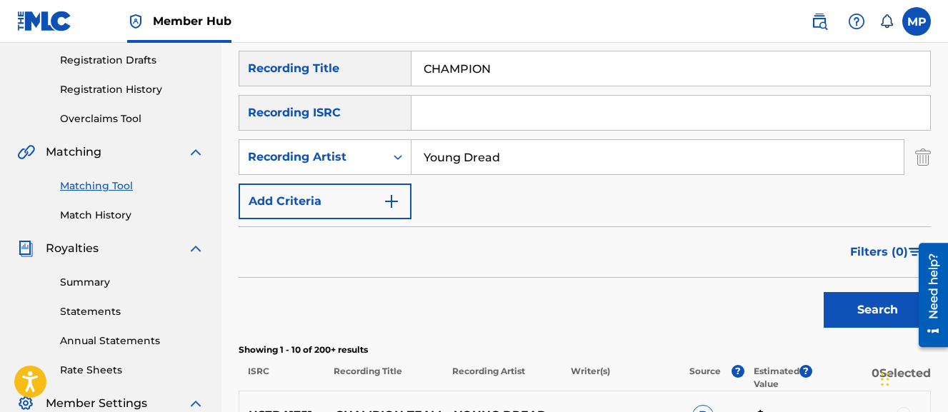
click at [523, 78] on input "CHAMPION" at bounding box center [671, 68] width 519 height 34
type input "CHAMPION Team"
click at [824, 292] on button "Search" at bounding box center [877, 310] width 107 height 36
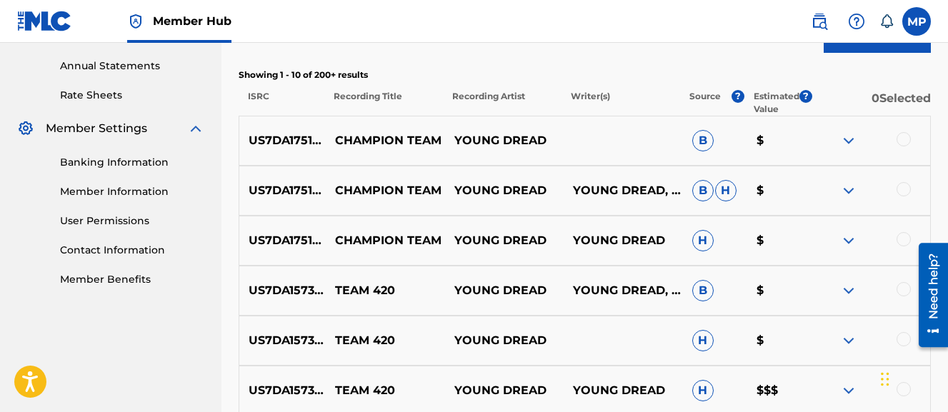
scroll to position [519, 0]
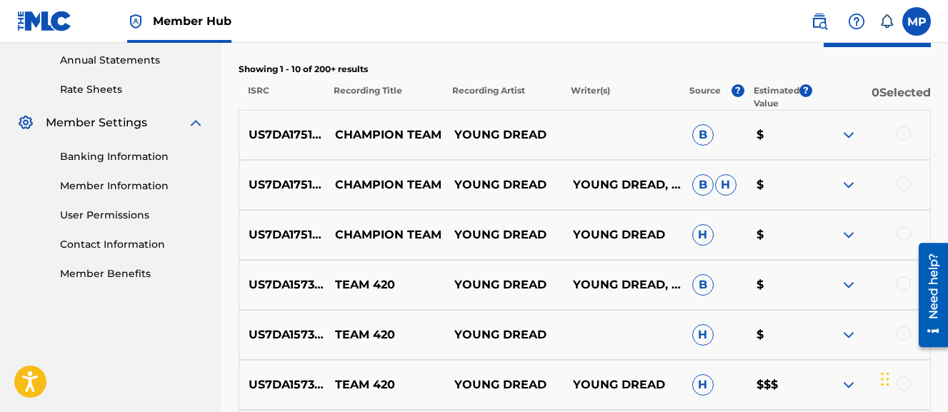
click at [903, 238] on div at bounding box center [904, 234] width 14 height 14
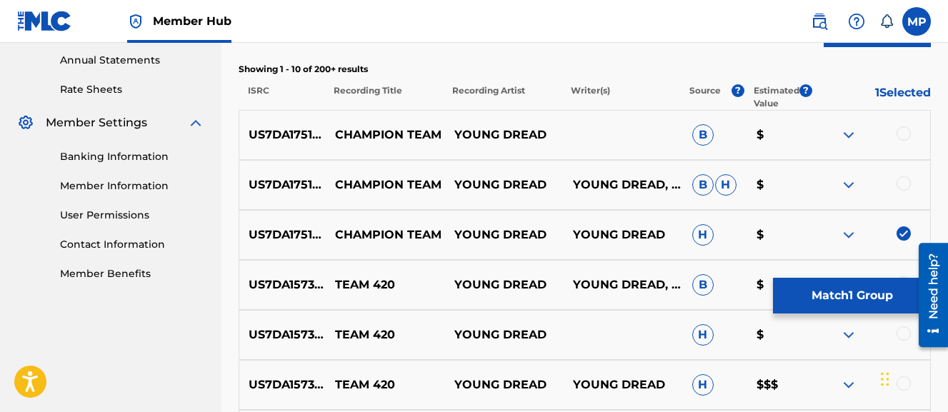
click at [903, 177] on div at bounding box center [904, 184] width 14 height 14
click at [900, 134] on div at bounding box center [904, 133] width 14 height 14
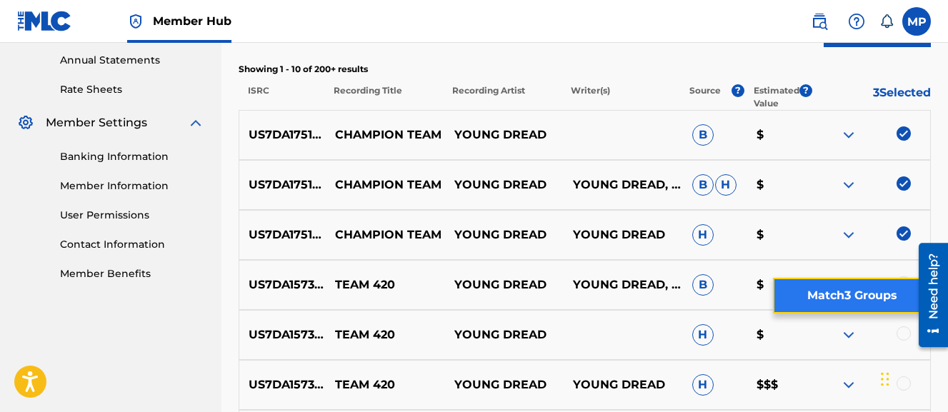
click at [835, 294] on button "Match 3 Groups" at bounding box center [852, 296] width 158 height 36
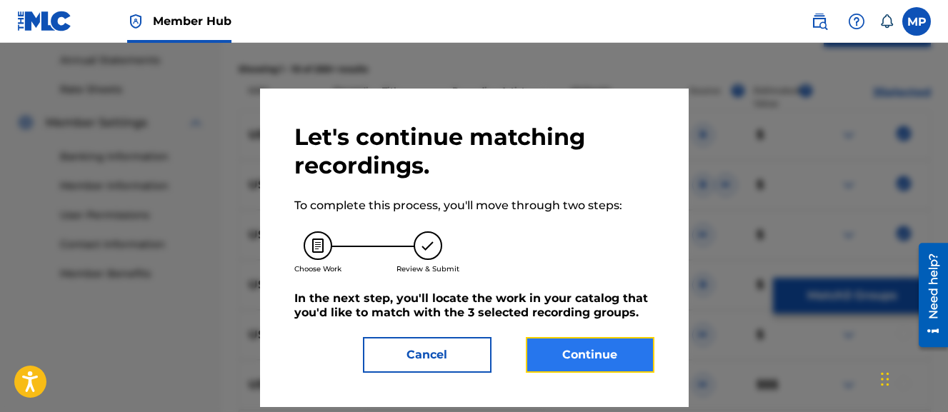
click at [586, 352] on button "Continue" at bounding box center [590, 355] width 129 height 36
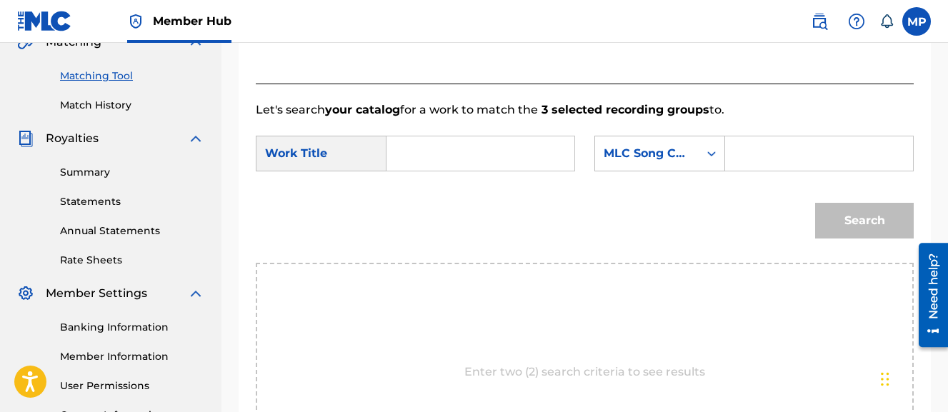
scroll to position [346, 0]
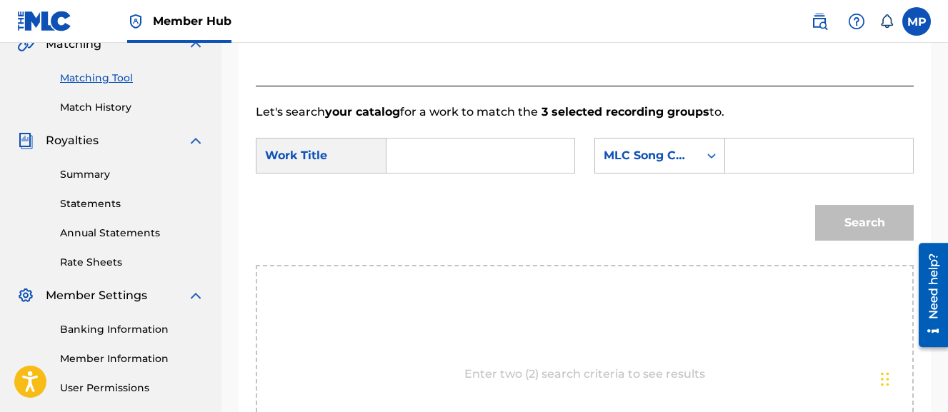
click at [457, 154] on input "Search Form" at bounding box center [481, 156] width 164 height 34
click at [426, 194] on strong "champ" at bounding box center [431, 188] width 41 height 14
type input "champion team"
click at [738, 173] on input "Search Form" at bounding box center [820, 156] width 164 height 34
paste input "CL1DV8"
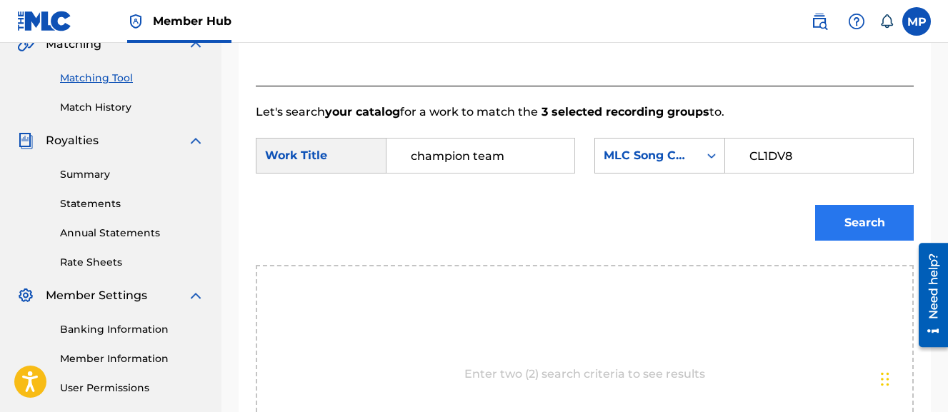
type input "CL1DV8"
click at [838, 241] on button "Search" at bounding box center [864, 223] width 99 height 36
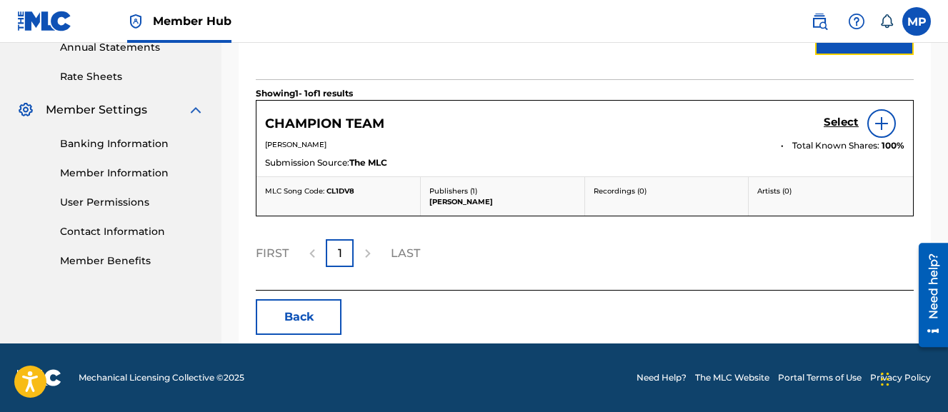
scroll to position [541, 0]
click at [831, 129] on h5 "Select" at bounding box center [841, 123] width 35 height 14
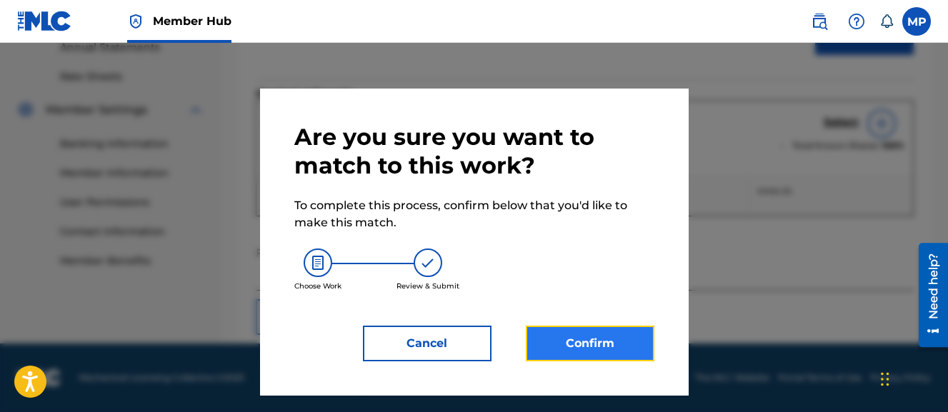
click at [598, 336] on button "Confirm" at bounding box center [590, 344] width 129 height 36
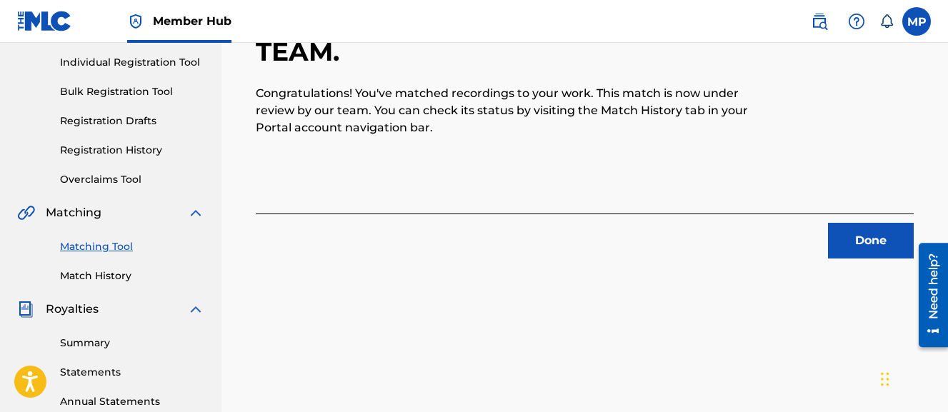
scroll to position [180, 0]
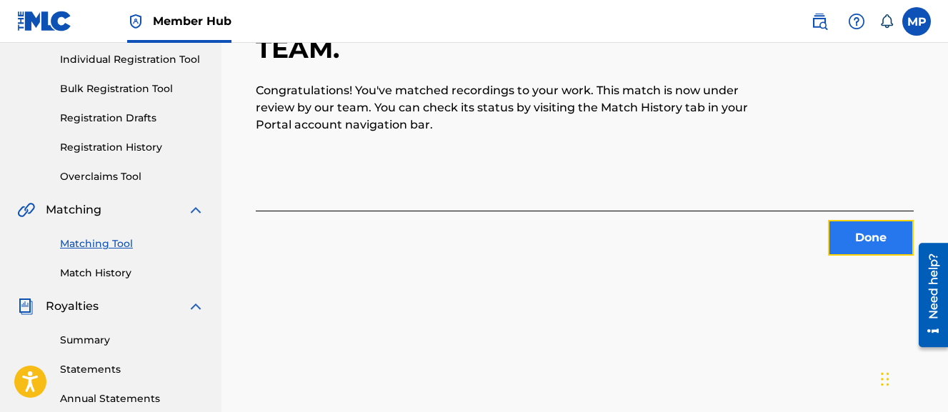
click at [878, 237] on button "Done" at bounding box center [871, 238] width 86 height 36
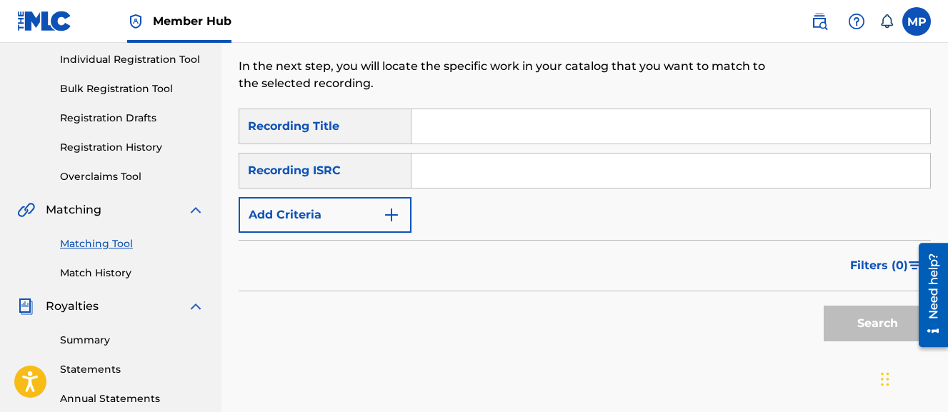
click at [615, 130] on input "Search Form" at bounding box center [671, 126] width 519 height 34
paste input "COME ON OVER"
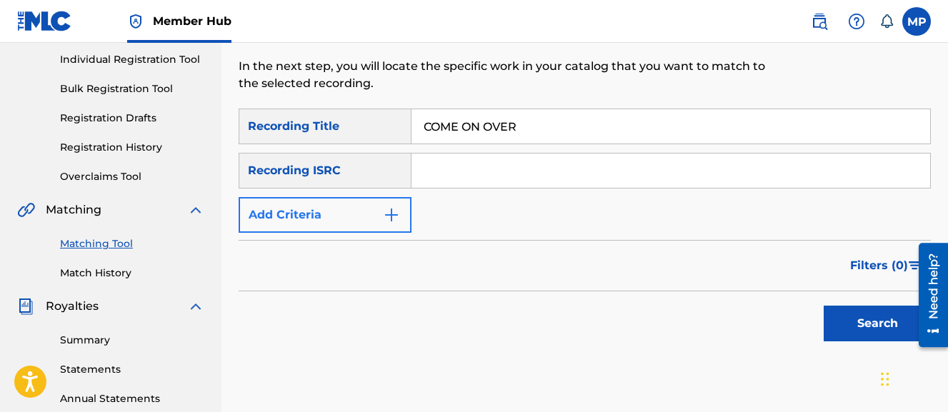
type input "COME ON OVER"
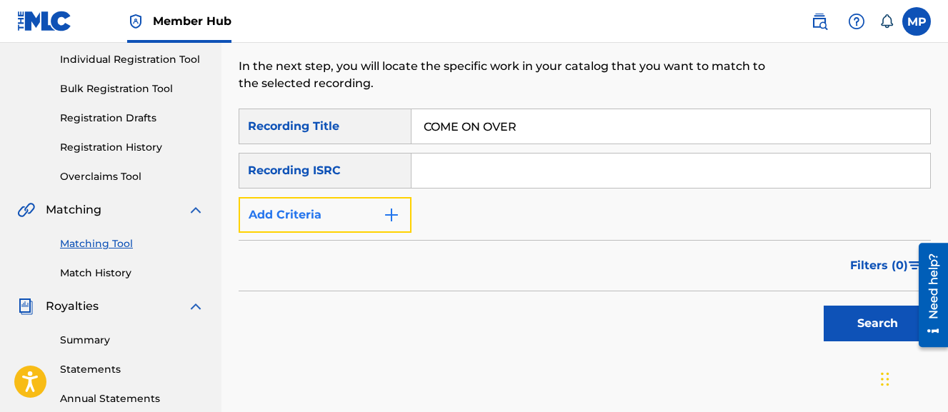
click at [374, 218] on button "Add Criteria" at bounding box center [325, 215] width 173 height 36
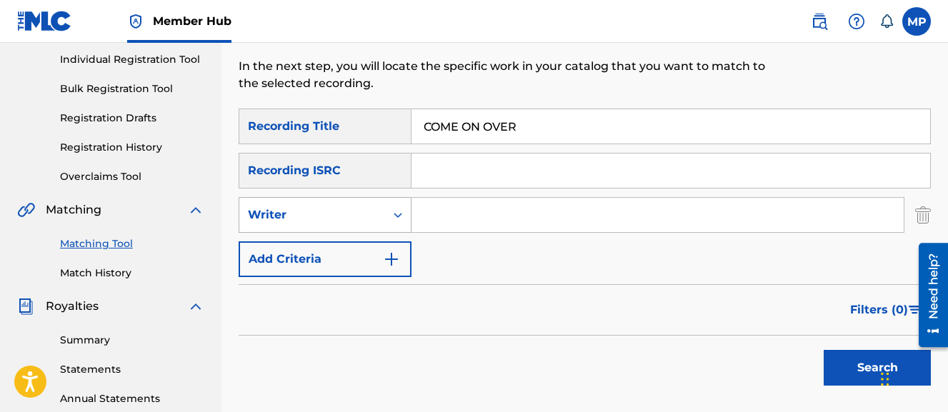
click at [351, 218] on div "Writer" at bounding box center [312, 215] width 129 height 17
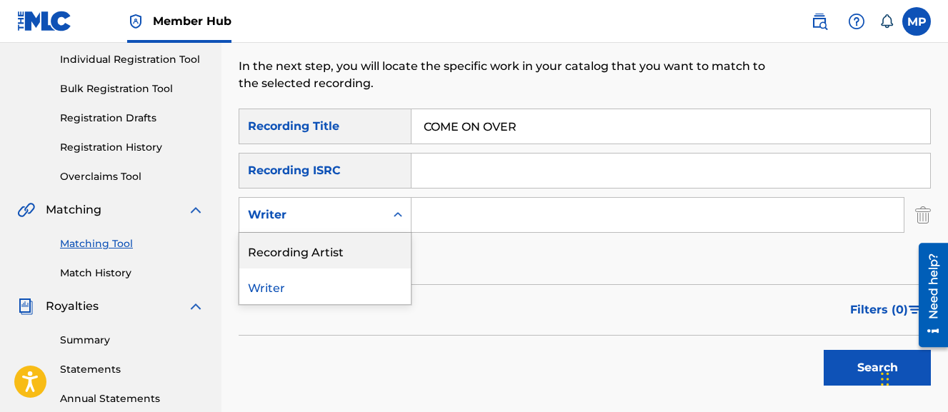
click at [346, 242] on div "Recording Artist" at bounding box center [325, 251] width 172 height 36
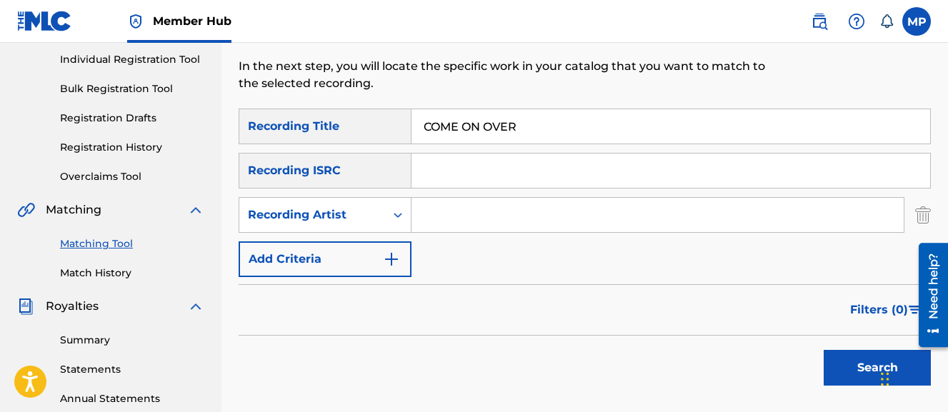
click at [465, 229] on input "Search Form" at bounding box center [658, 215] width 492 height 34
type input "Young Dread"
click at [824, 350] on button "Search" at bounding box center [877, 368] width 107 height 36
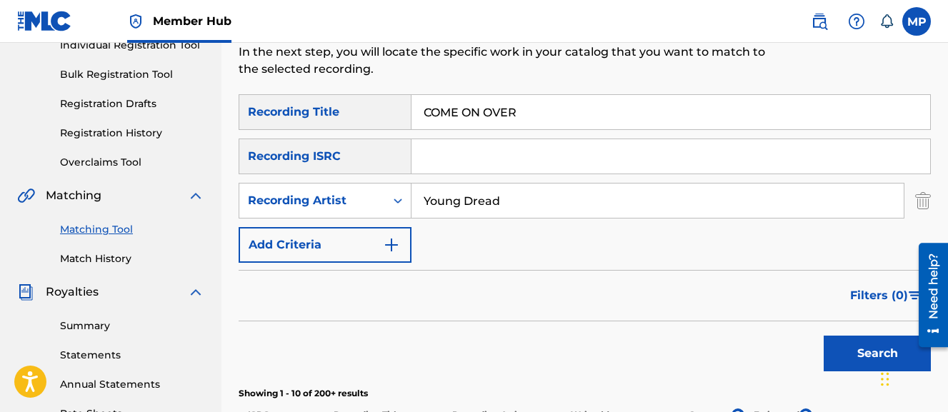
scroll to position [181, 0]
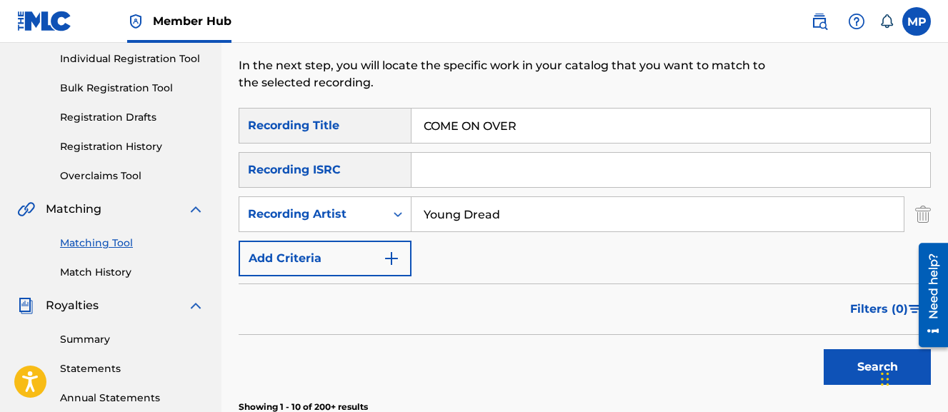
click at [491, 138] on input "COME ON OVER" at bounding box center [671, 126] width 519 height 34
paste input "CONFIDENCE (CHOPPED AND SCREWED)"
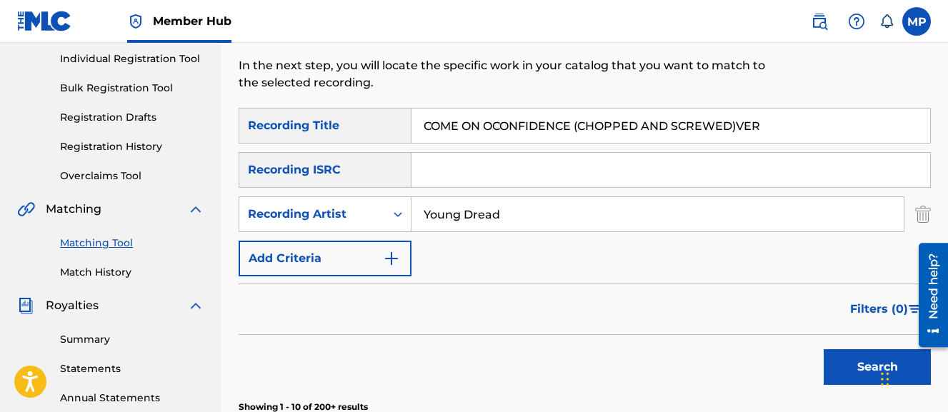
paste input "NFIDENCE (CHOPPED AND SCREWED)"
click at [824, 349] on button "Search" at bounding box center [877, 367] width 107 height 36
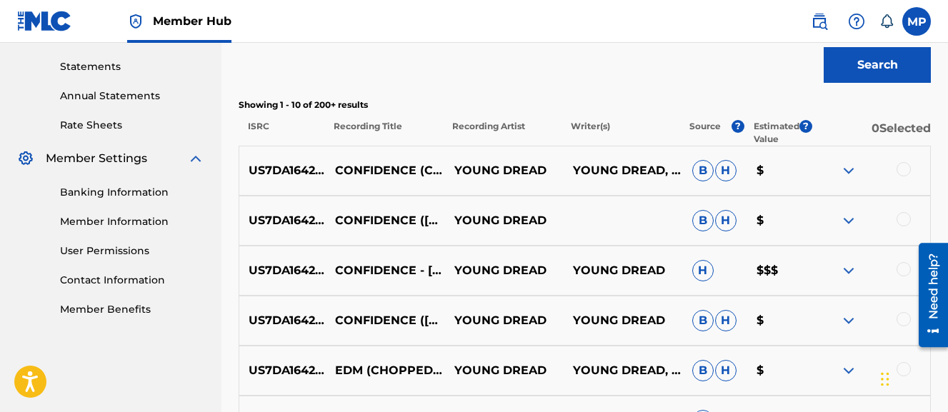
scroll to position [499, 0]
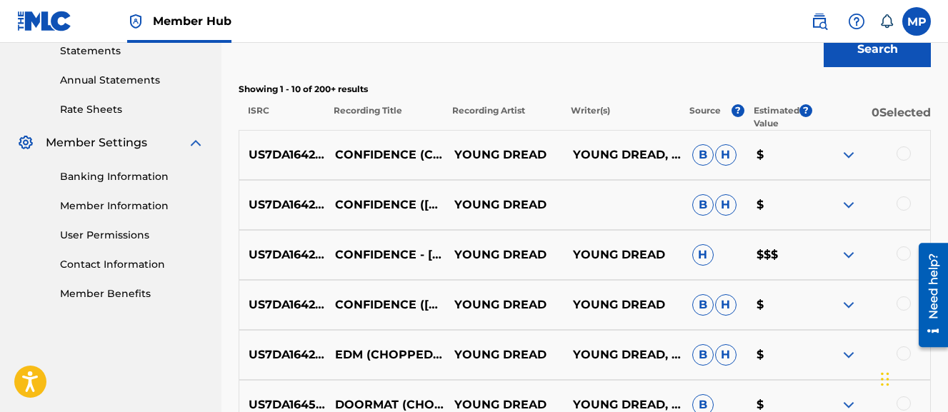
click at [903, 302] on div at bounding box center [904, 304] width 14 height 14
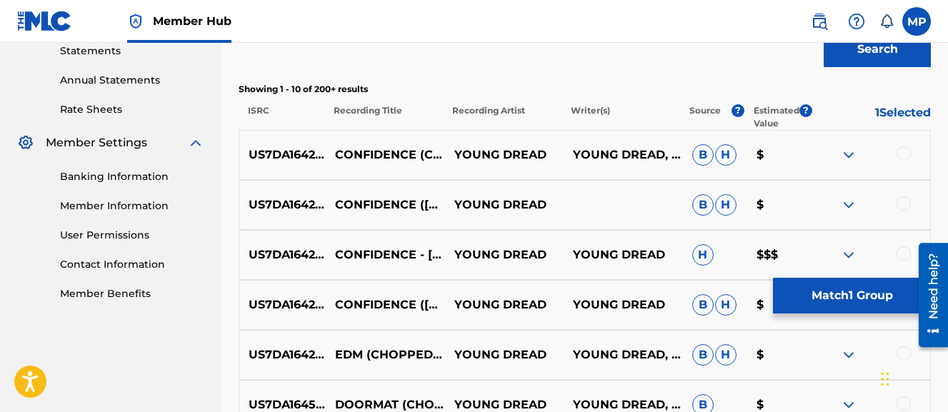
click at [905, 254] on div at bounding box center [904, 254] width 14 height 14
click at [903, 202] on div at bounding box center [904, 204] width 14 height 14
click at [905, 153] on div at bounding box center [904, 154] width 14 height 14
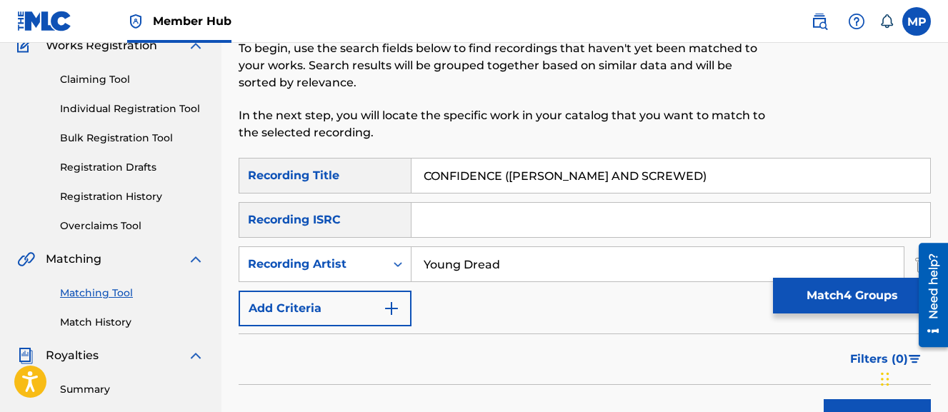
scroll to position [130, 0]
drag, startPoint x: 511, startPoint y: 177, endPoint x: 703, endPoint y: 191, distance: 192.1
click at [703, 191] on input "CONFIDENCE (CHOPPED AND SCREWED)" at bounding box center [671, 176] width 519 height 34
type input "CONFIDENCE"
click at [824, 400] on button "Search" at bounding box center [877, 418] width 107 height 36
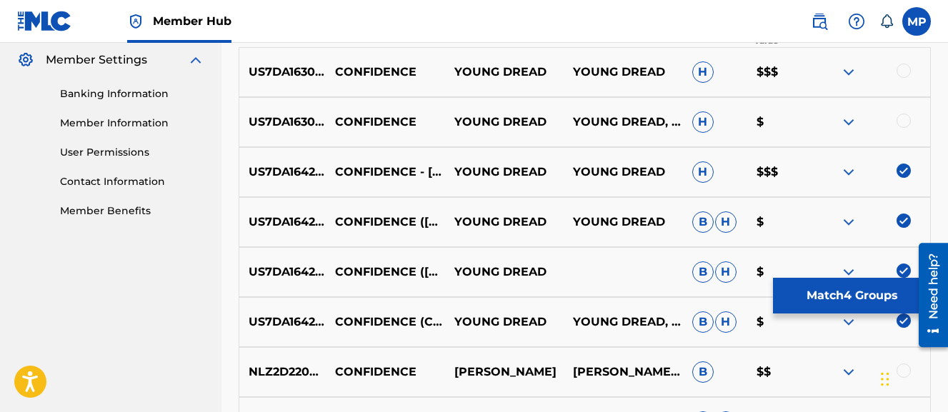
scroll to position [565, 0]
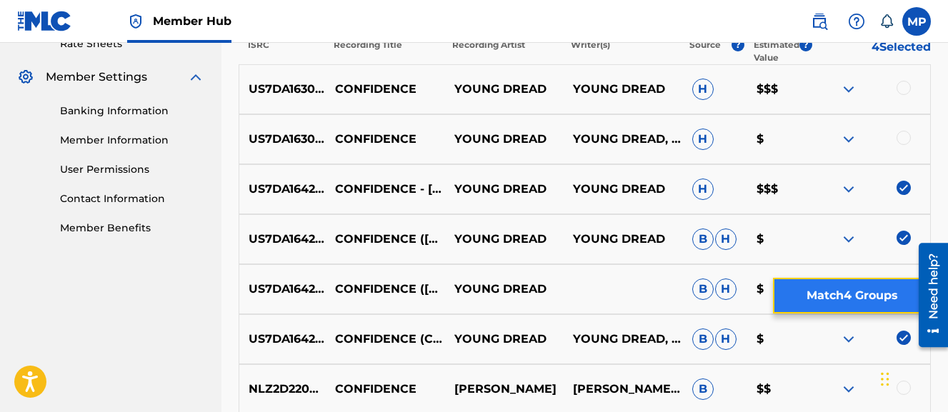
click at [851, 302] on button "Match 4 Groups" at bounding box center [852, 296] width 158 height 36
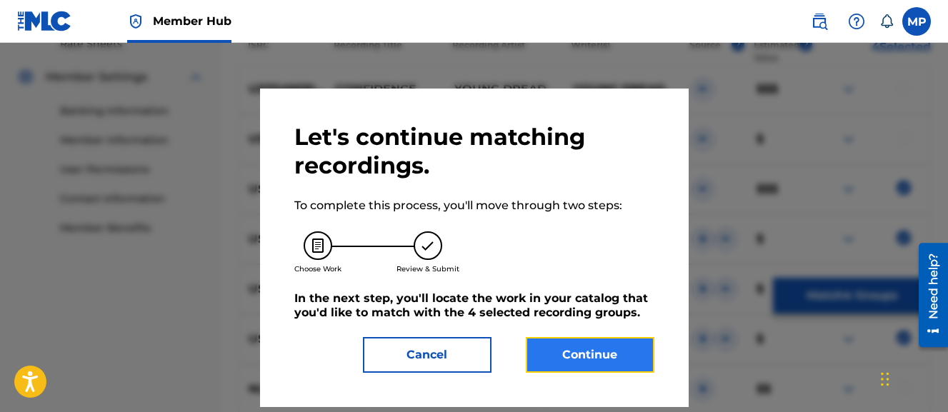
click at [613, 364] on button "Continue" at bounding box center [590, 355] width 129 height 36
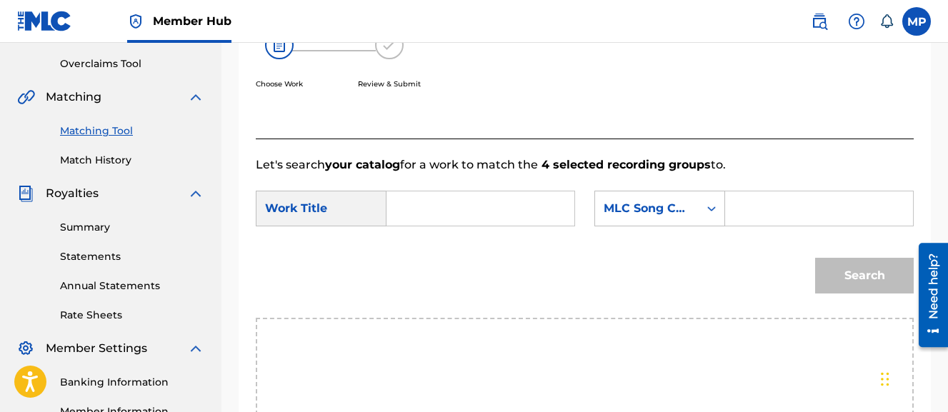
scroll to position [254, 0]
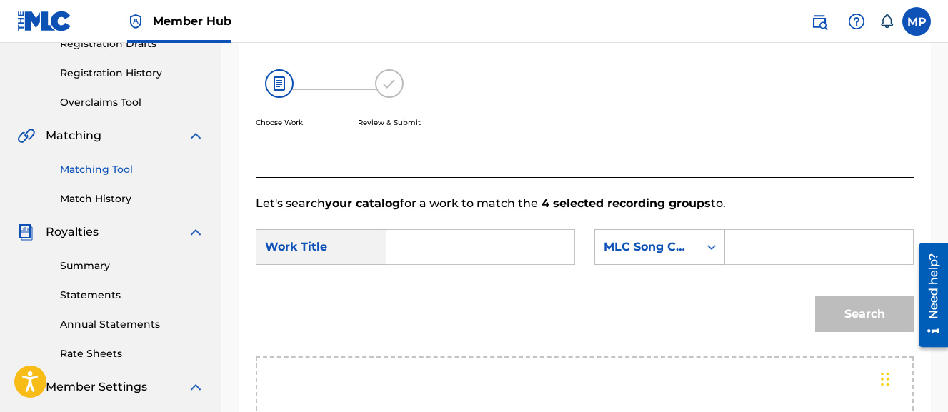
click at [507, 245] on input "Search Form" at bounding box center [481, 247] width 164 height 34
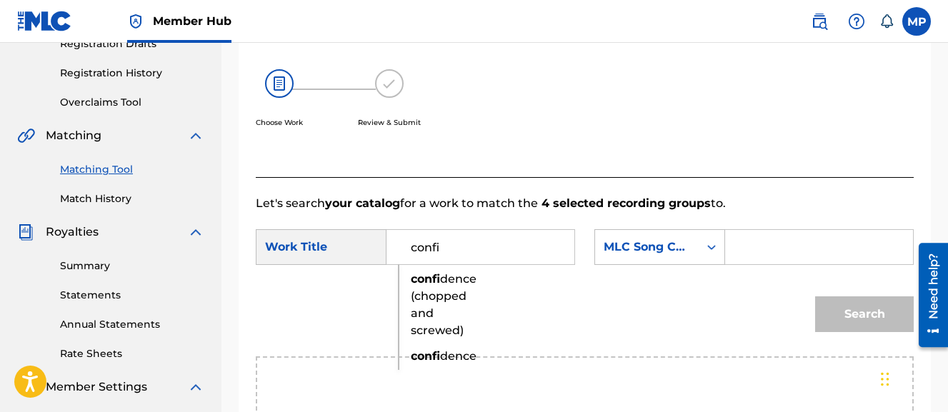
click at [454, 281] on span "dence (chopped and screwed)" at bounding box center [444, 304] width 66 height 65
type input "confidence (chopped and screwed)"
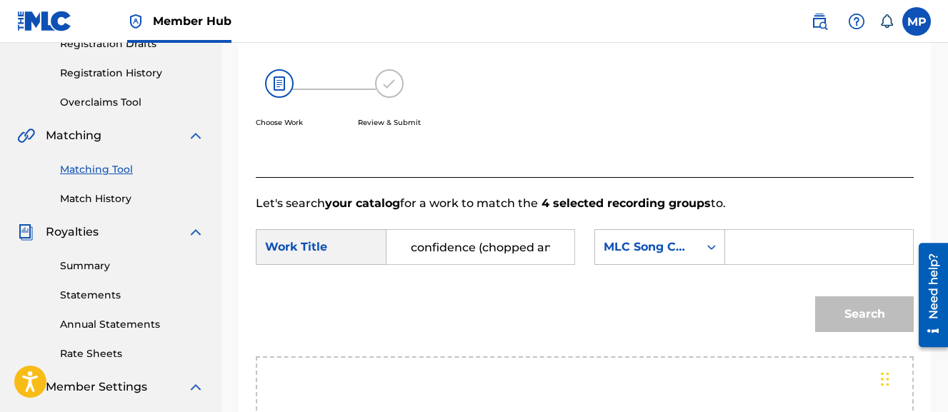
click at [738, 264] on input "Search Form" at bounding box center [820, 247] width 164 height 34
paste input "CL08YL"
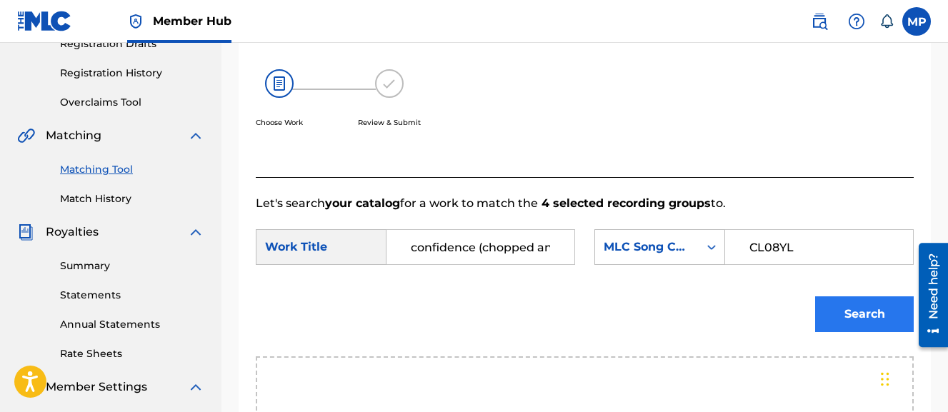
type input "CL08YL"
click at [831, 332] on button "Search" at bounding box center [864, 315] width 99 height 36
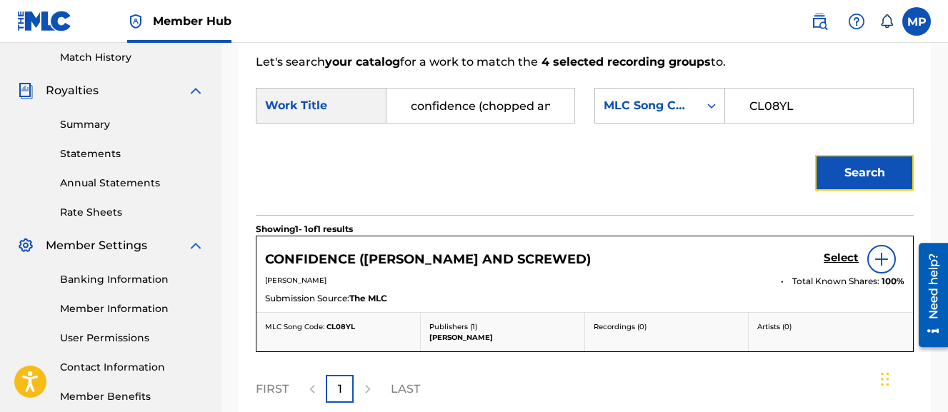
scroll to position [399, 0]
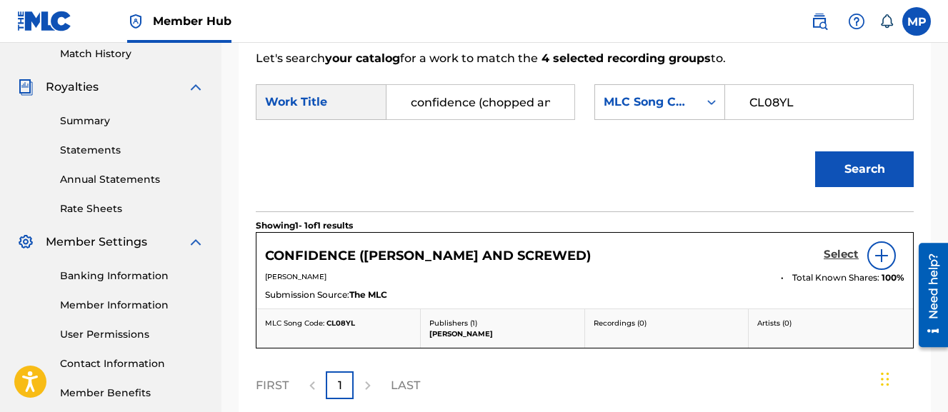
click at [836, 262] on h5 "Select" at bounding box center [841, 255] width 35 height 14
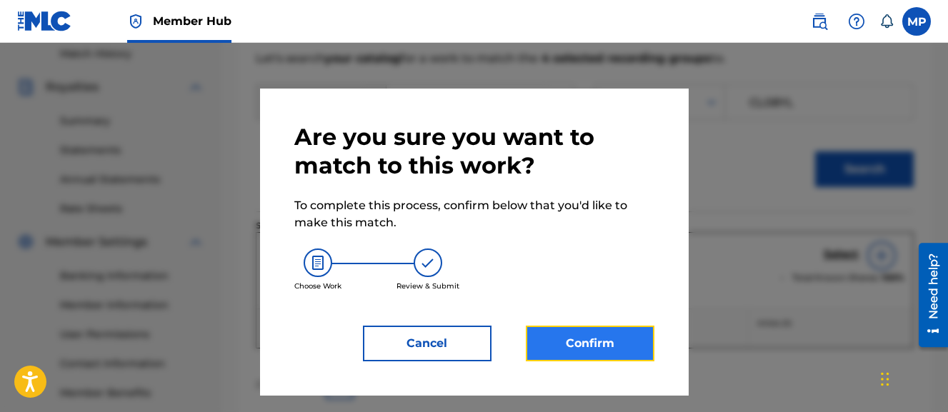
click at [575, 335] on button "Confirm" at bounding box center [590, 344] width 129 height 36
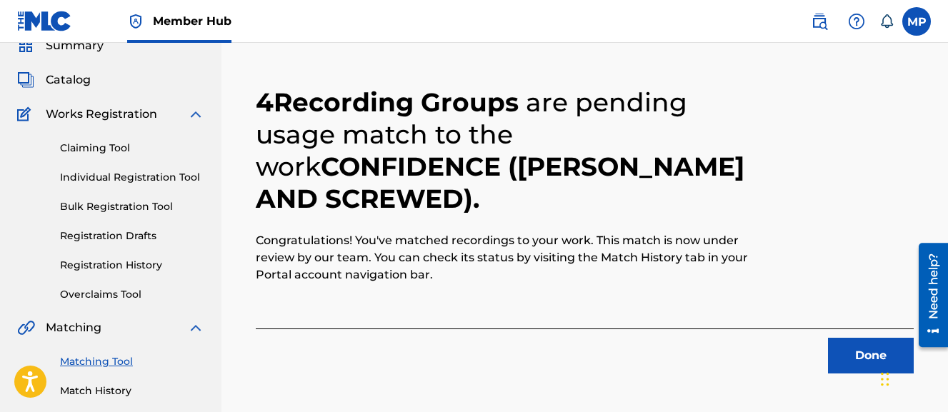
scroll to position [61, 0]
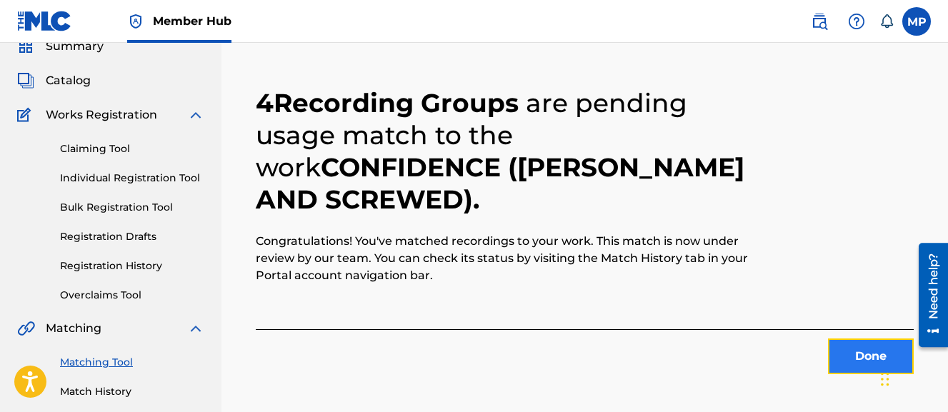
click at [843, 358] on button "Done" at bounding box center [871, 357] width 86 height 36
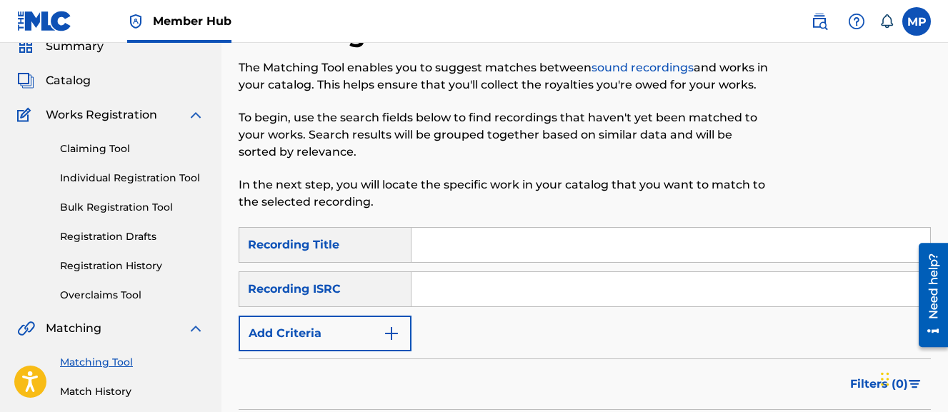
click at [605, 252] on input "Search Form" at bounding box center [671, 245] width 519 height 34
paste input "COPY CAT"
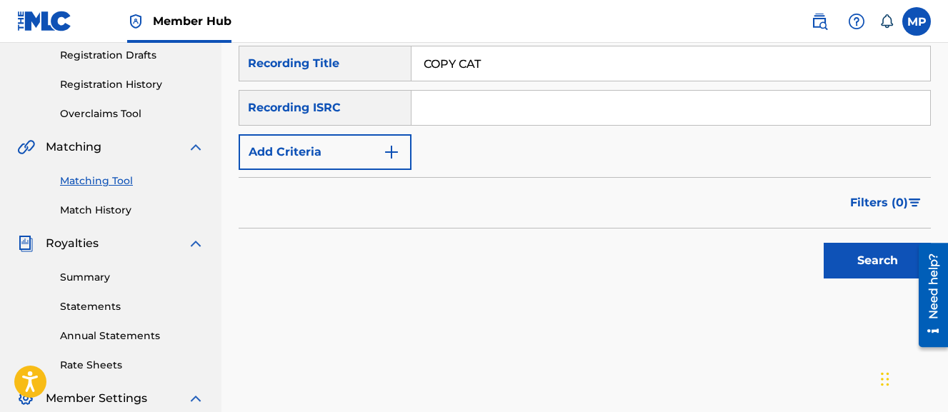
scroll to position [247, 0]
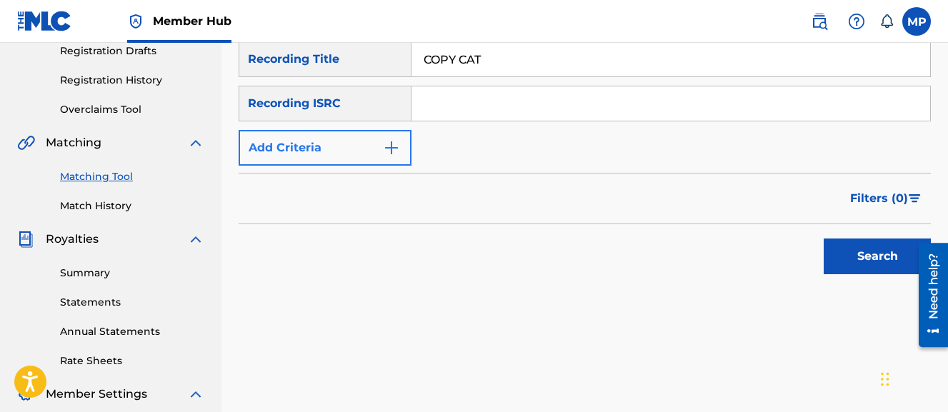
type input "COPY CAT"
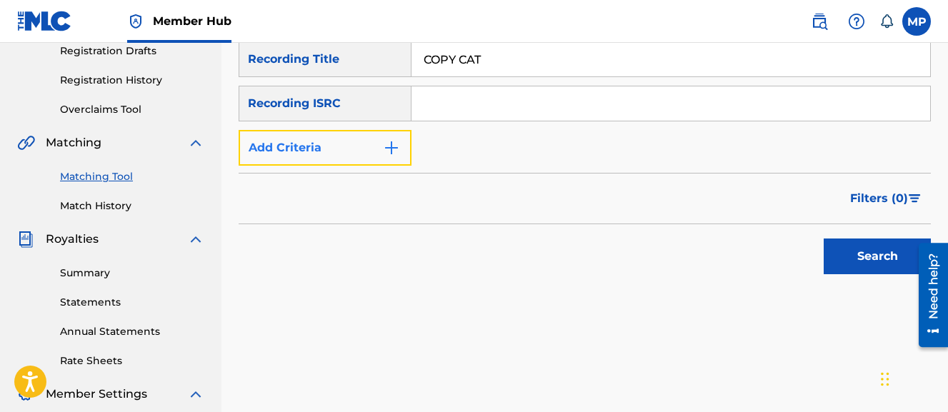
click at [352, 158] on button "Add Criteria" at bounding box center [325, 148] width 173 height 36
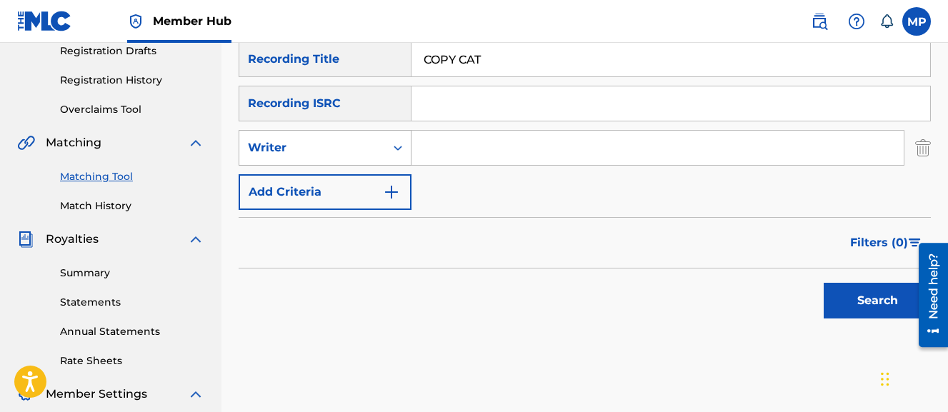
click at [347, 157] on div "Writer" at bounding box center [312, 147] width 146 height 27
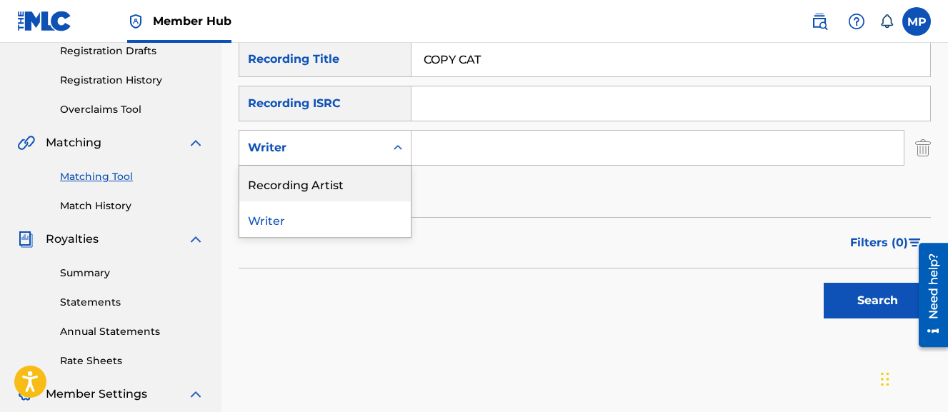
click at [338, 179] on div "Recording Artist" at bounding box center [325, 184] width 172 height 36
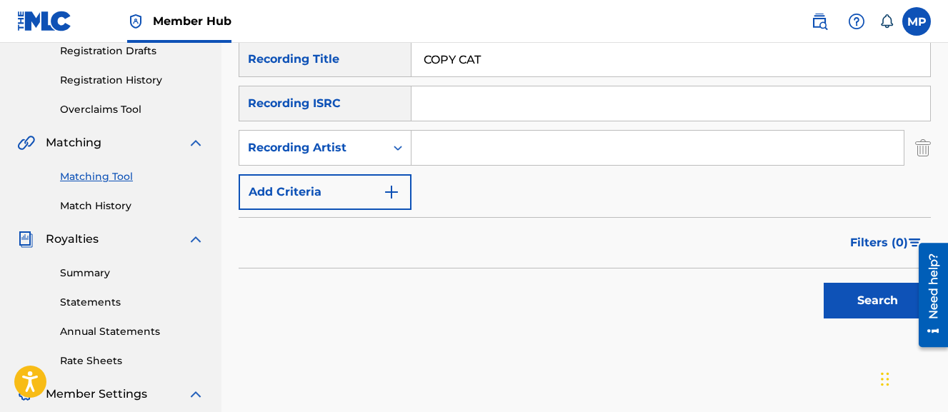
click at [540, 152] on input "Search Form" at bounding box center [658, 148] width 492 height 34
click at [824, 283] on button "Search" at bounding box center [877, 301] width 107 height 36
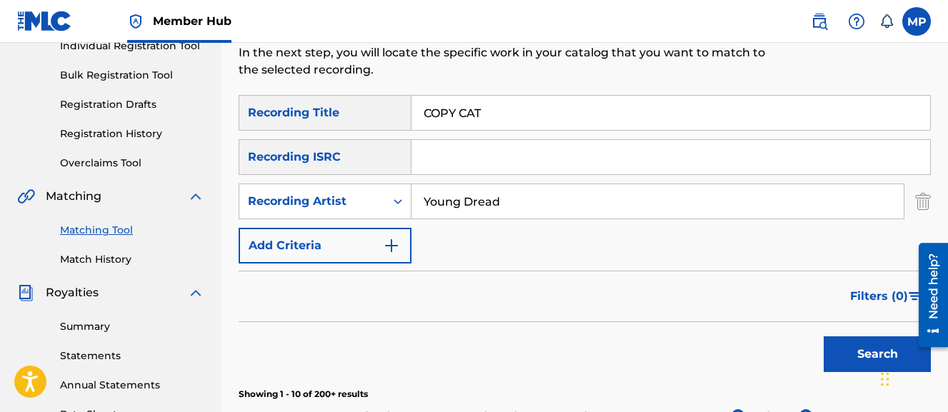
scroll to position [189, 0]
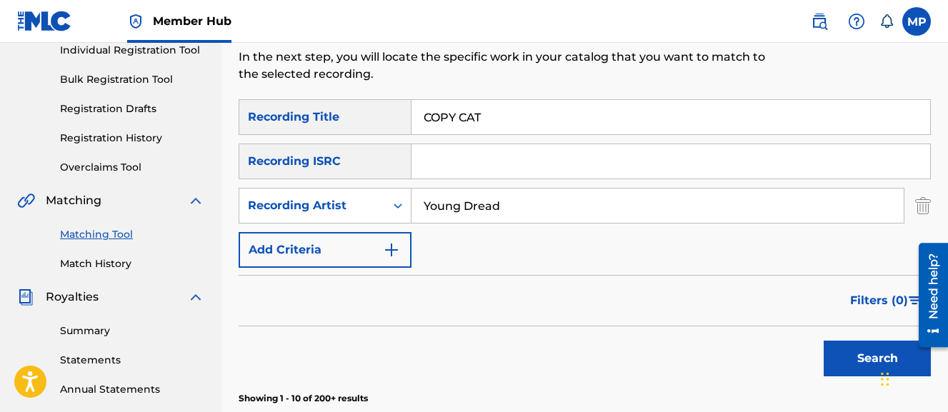
click at [524, 187] on div "SearchWithCriteriae02d7edc-94fb-44c6-a9b3-ca2e33c07004 Recording Title COPY CAT…" at bounding box center [585, 183] width 693 height 169
click at [498, 209] on input "Young Dread" at bounding box center [658, 206] width 492 height 34
type input "Flunky Junky"
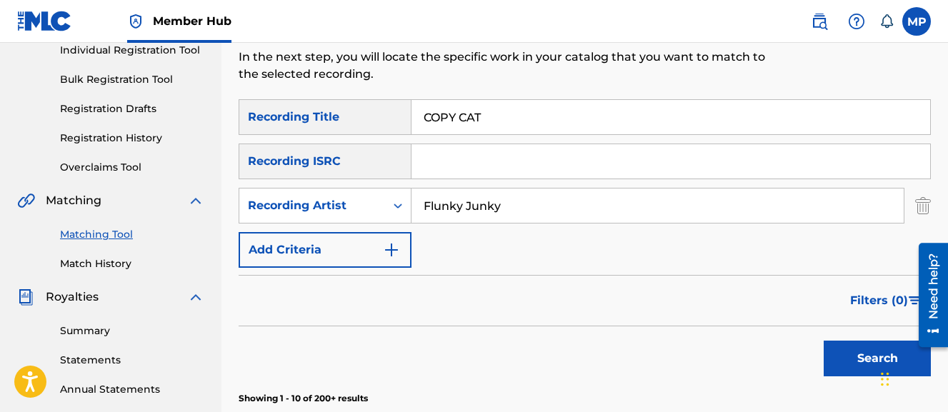
click at [824, 341] on button "Search" at bounding box center [877, 359] width 107 height 36
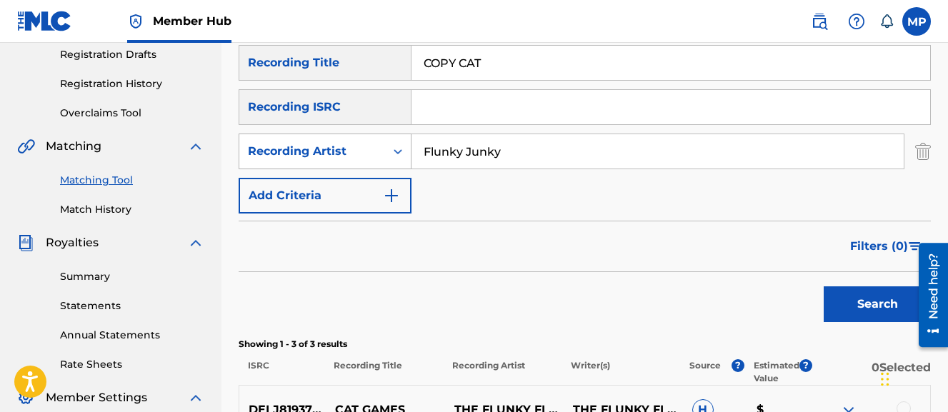
scroll to position [236, 0]
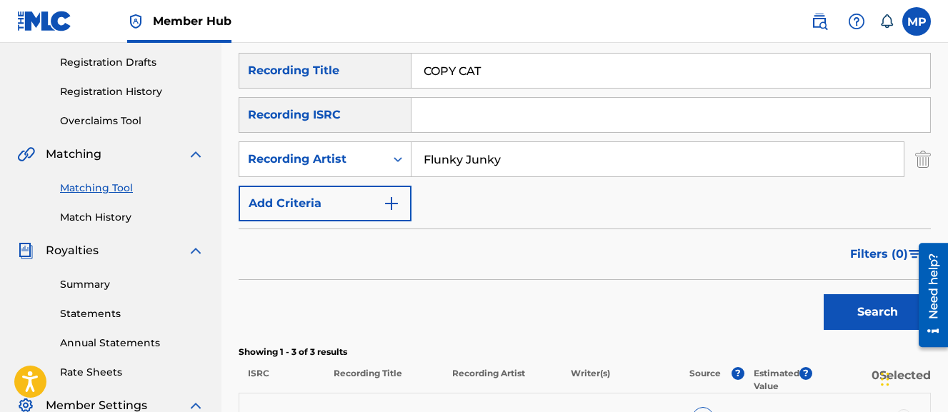
click at [462, 74] on input "COPY CAT" at bounding box center [671, 71] width 519 height 34
paste input "DA COOLER"
type input "DA COOLER"
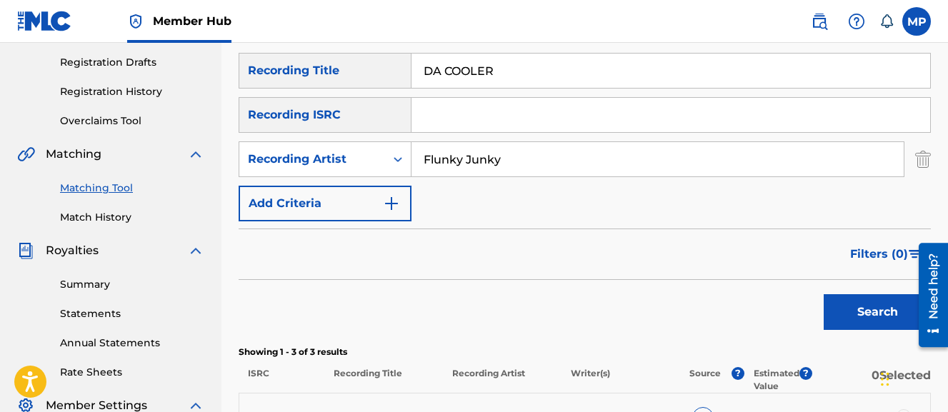
click at [468, 159] on input "Flunky Junky" at bounding box center [658, 159] width 492 height 34
type input "F"
click at [824, 294] on button "Search" at bounding box center [877, 312] width 107 height 36
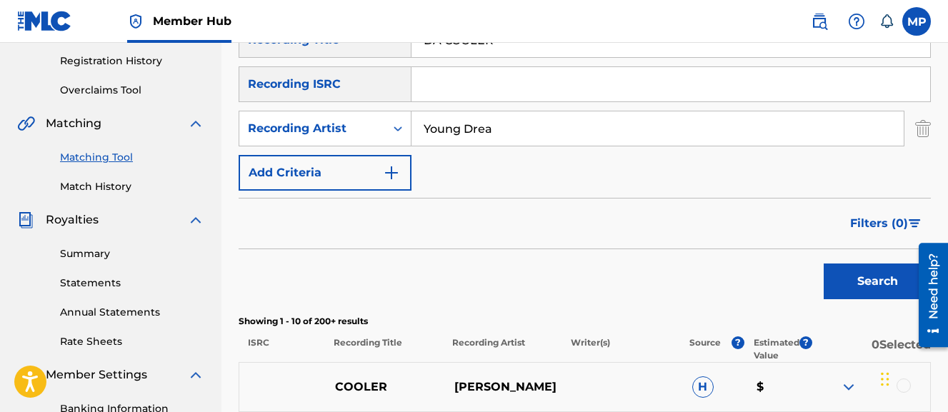
scroll to position [227, 0]
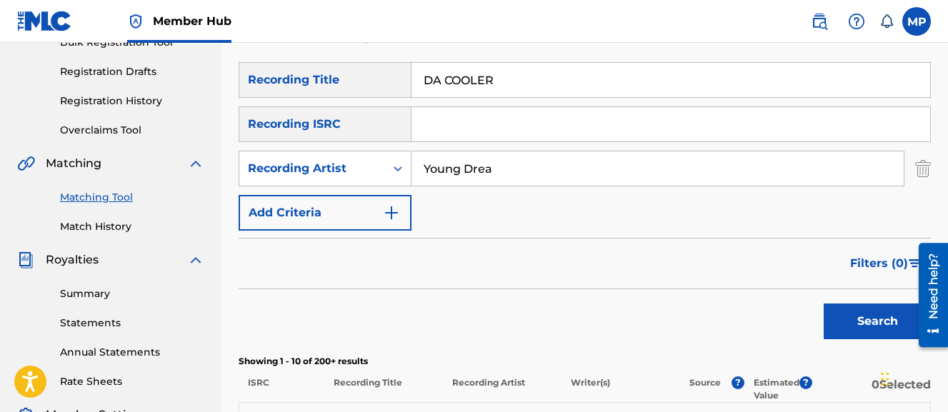
click at [539, 162] on input "Young Drea" at bounding box center [658, 169] width 492 height 34
type input "Young Dread"
click at [824, 304] on button "Search" at bounding box center [877, 322] width 107 height 36
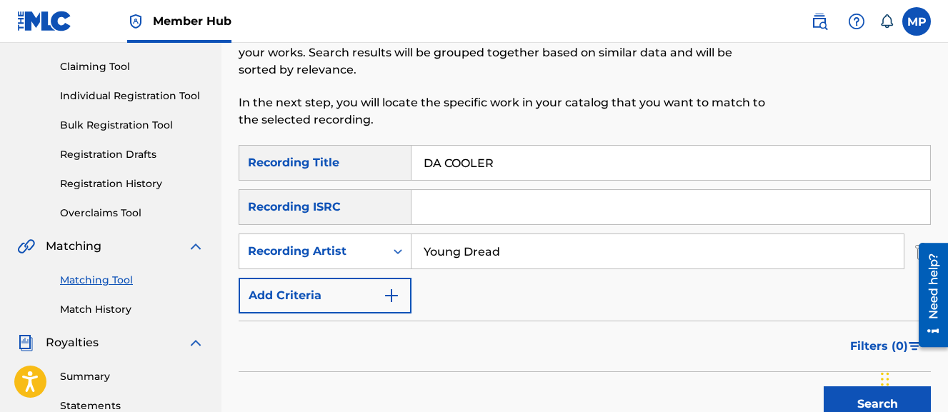
scroll to position [139, 0]
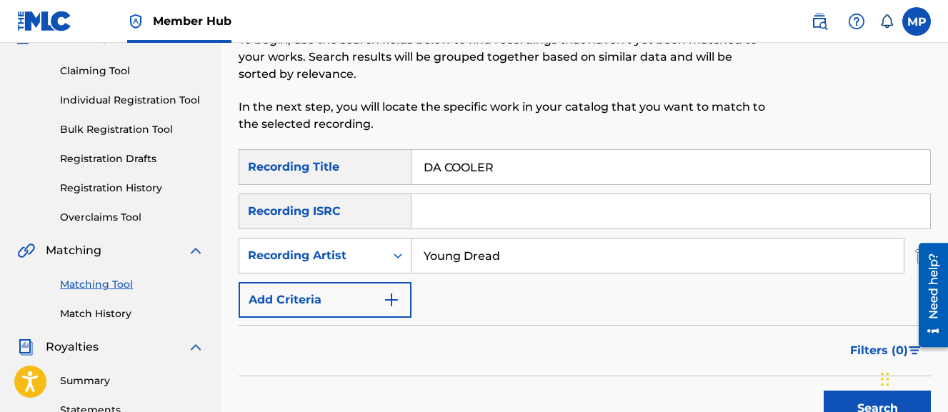
click at [502, 172] on input "DA COOLER" at bounding box center [671, 167] width 519 height 34
paste input "EATH TO THE COUNTERFEIT THUGG"
click at [824, 391] on button "Search" at bounding box center [877, 409] width 107 height 36
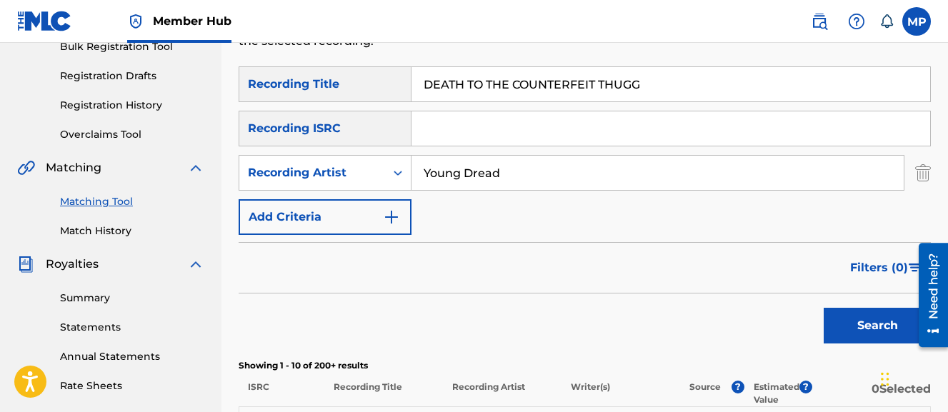
scroll to position [221, 0]
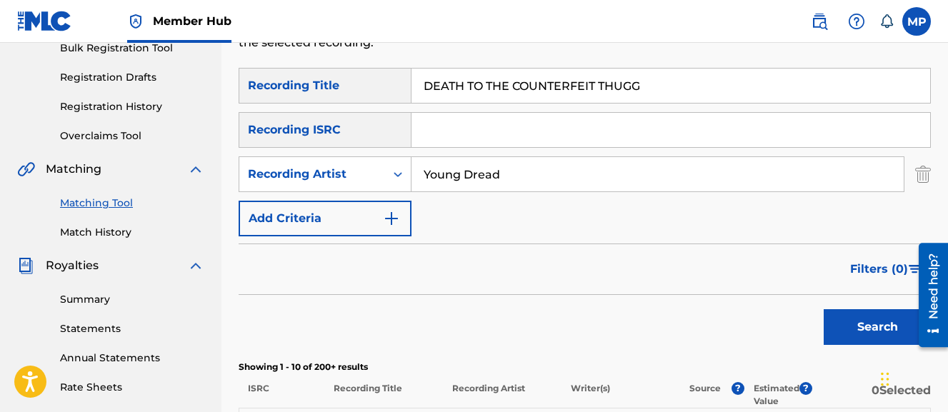
click at [471, 85] on input "DEATH TO THE COUNTERFEIT THUGG" at bounding box center [671, 86] width 519 height 34
paste input "IDN'T SAY I LOVE YOU"
click at [824, 309] on button "Search" at bounding box center [877, 327] width 107 height 36
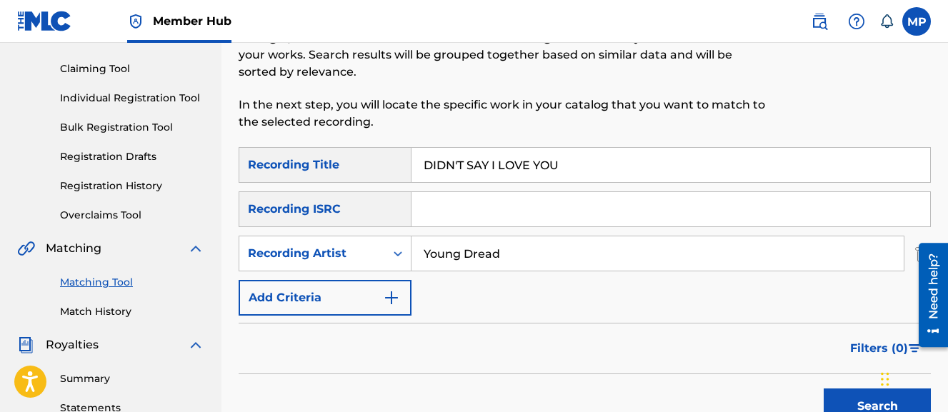
scroll to position [126, 0]
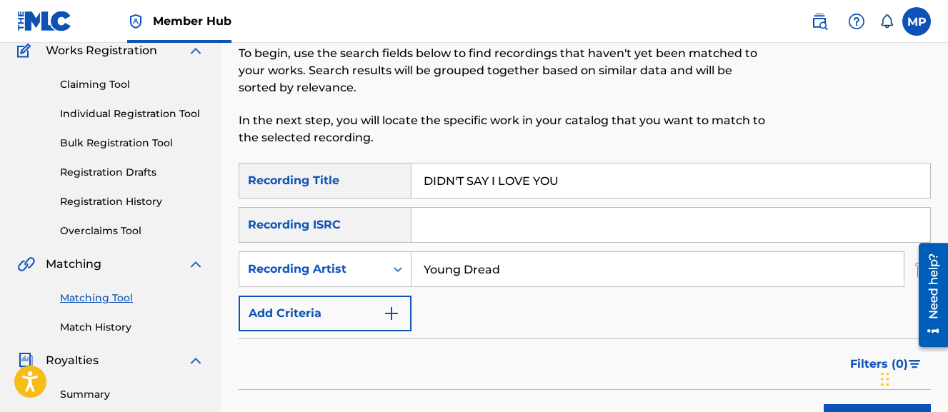
click at [442, 186] on input "DIDN'T SAY I LOVE YOU" at bounding box center [671, 181] width 519 height 34
paste input "O YOU FEEL LIKE DANCING"
type input "DO YOU FEEL LIKE DANCING"
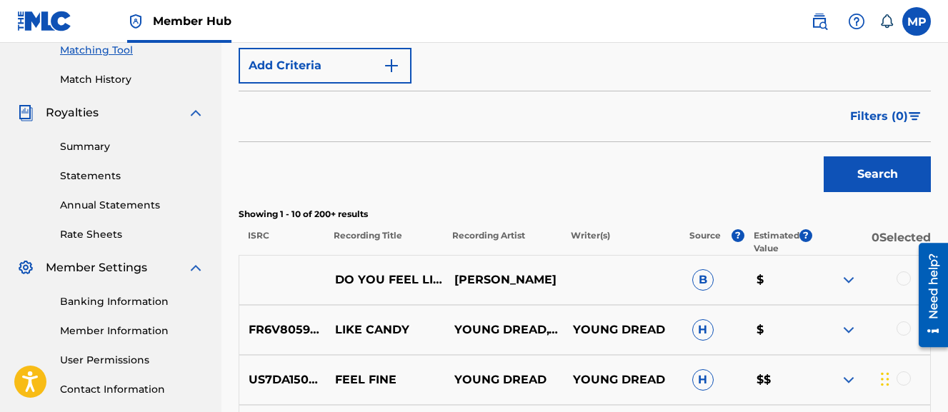
scroll to position [262, 0]
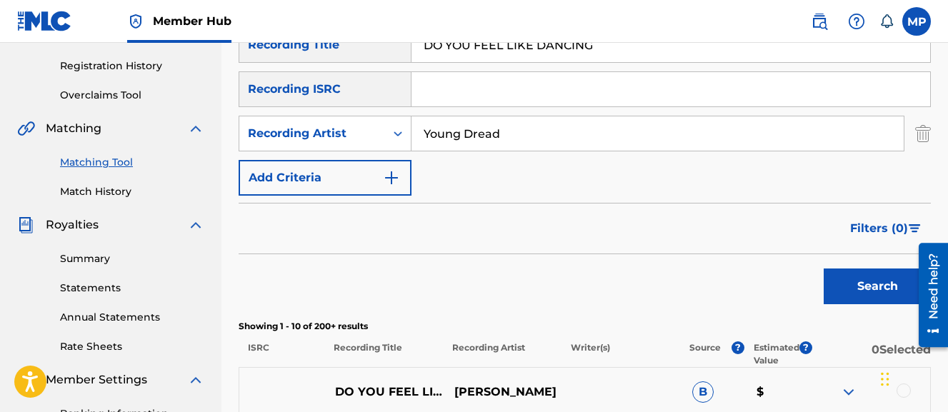
click at [458, 131] on input "Young Dread" at bounding box center [658, 133] width 492 height 34
type input "Wayne Dreadski"
click at [824, 269] on button "Search" at bounding box center [877, 287] width 107 height 36
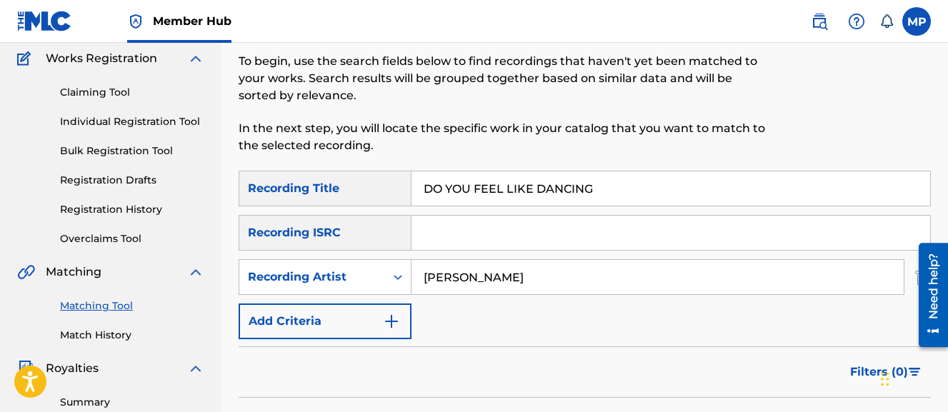
scroll to position [120, 0]
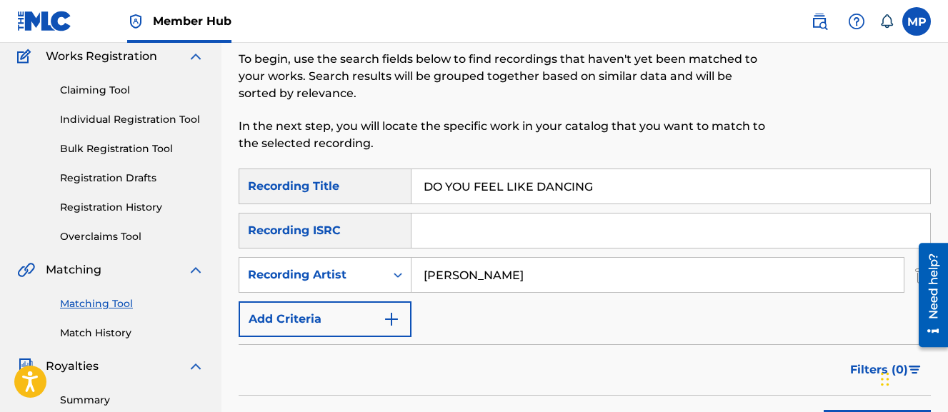
click at [473, 179] on input "DO YOU FEEL LIKE DANCING" at bounding box center [671, 186] width 519 height 34
paste input "N'T WANNA GET IDENTIFIED"
type input "DON'T WANNA GET IDENTIFIED"
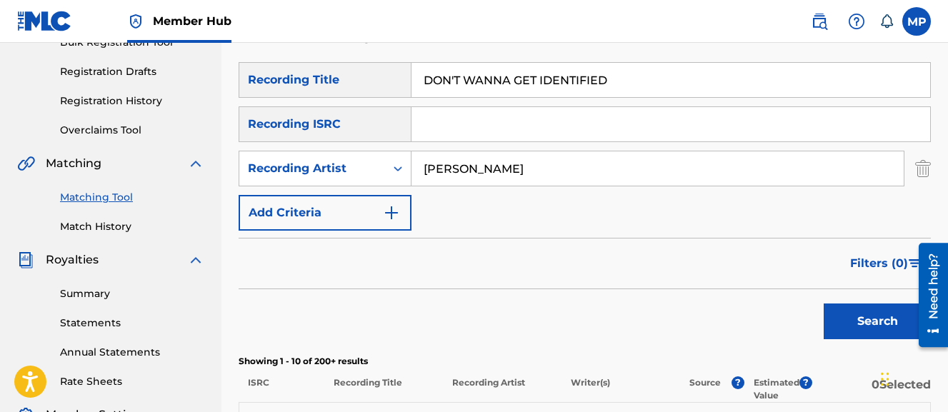
scroll to position [226, 0]
click at [500, 172] on input "Wayne Dreadski" at bounding box center [658, 169] width 492 height 34
type input "Young Dread"
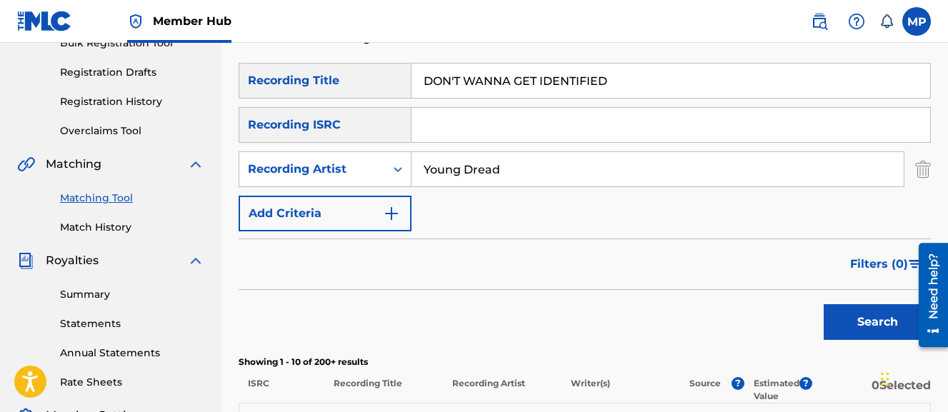
click at [824, 304] on button "Search" at bounding box center [877, 322] width 107 height 36
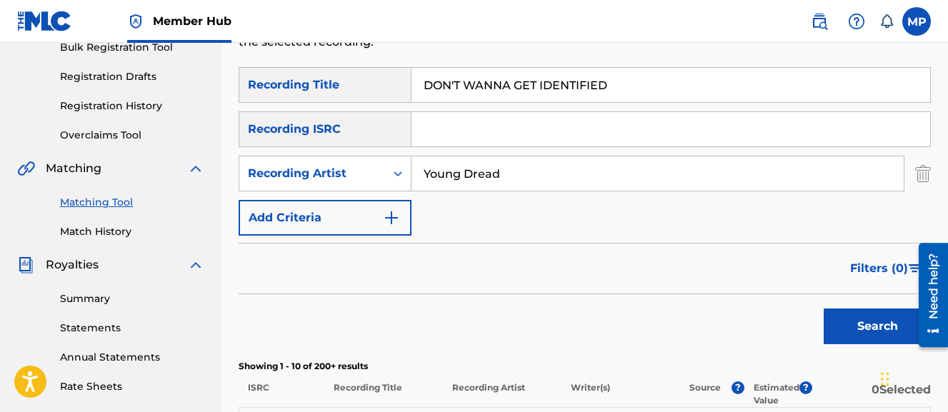
scroll to position [219, 0]
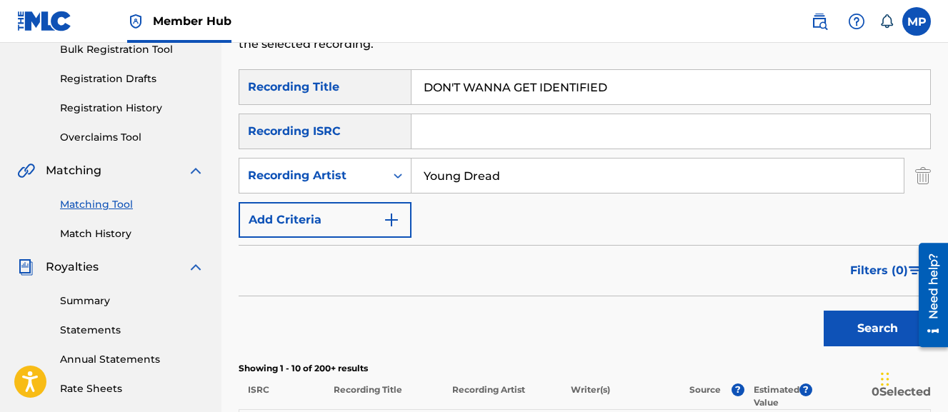
click at [481, 84] on input "DON'T WANNA GET IDENTIFIED" at bounding box center [671, 87] width 519 height 34
paste input "ORMAT (CHOPPED AND SCREWED)"
type input "DOORMAT (CHOPPED AND SCREWED)"
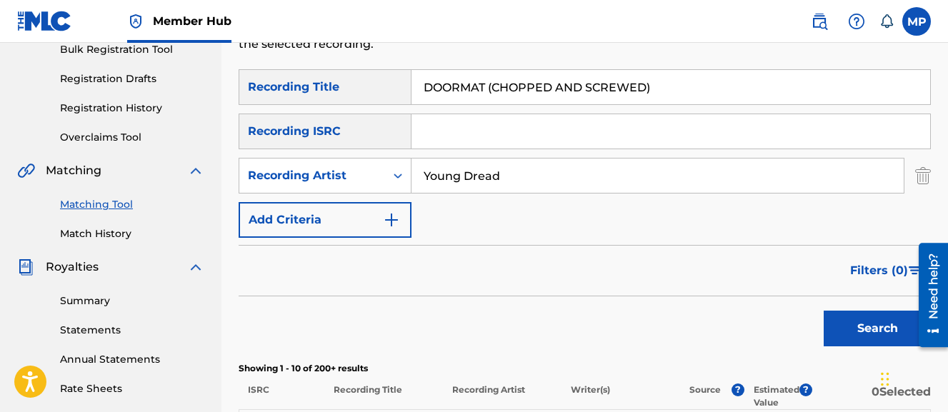
click at [824, 311] on button "Search" at bounding box center [877, 329] width 107 height 36
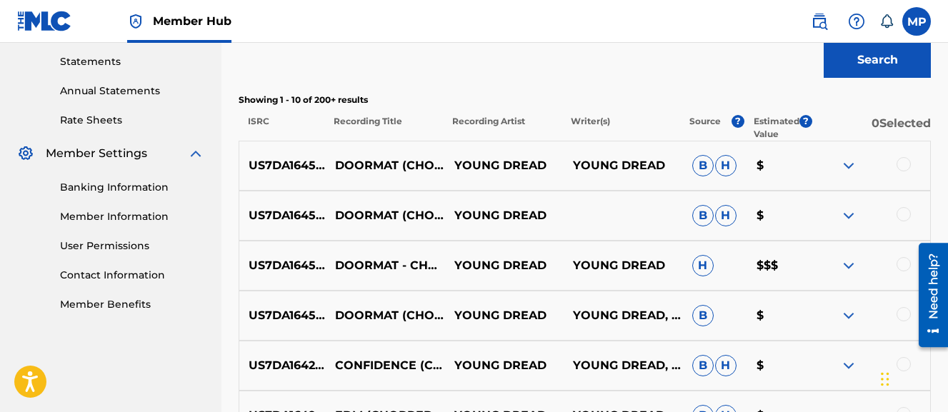
scroll to position [489, 0]
click at [905, 313] on div at bounding box center [904, 314] width 14 height 14
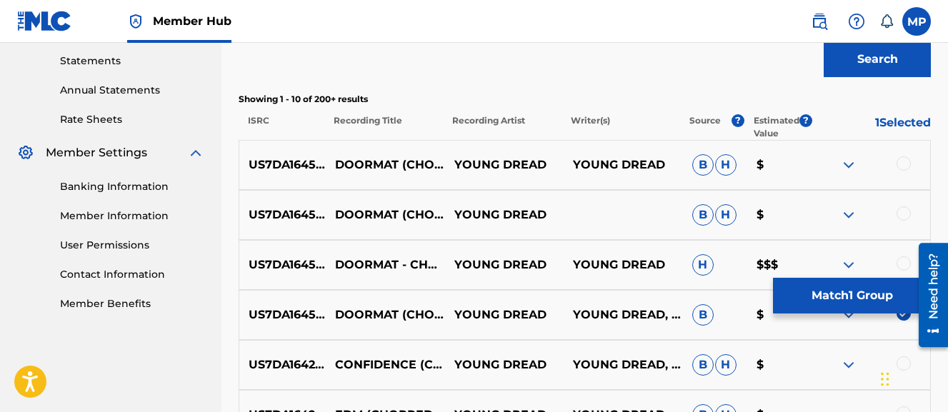
click at [905, 260] on div at bounding box center [904, 264] width 14 height 14
click at [903, 210] on div at bounding box center [904, 214] width 14 height 14
click at [902, 163] on div at bounding box center [904, 164] width 14 height 14
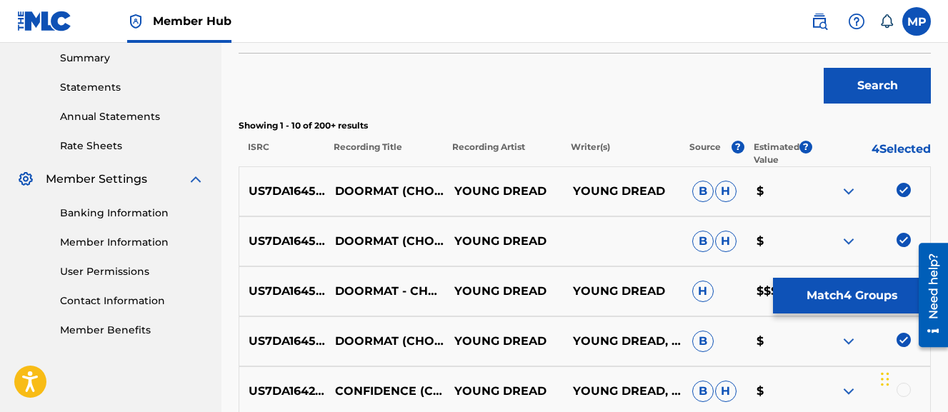
scroll to position [424, 0]
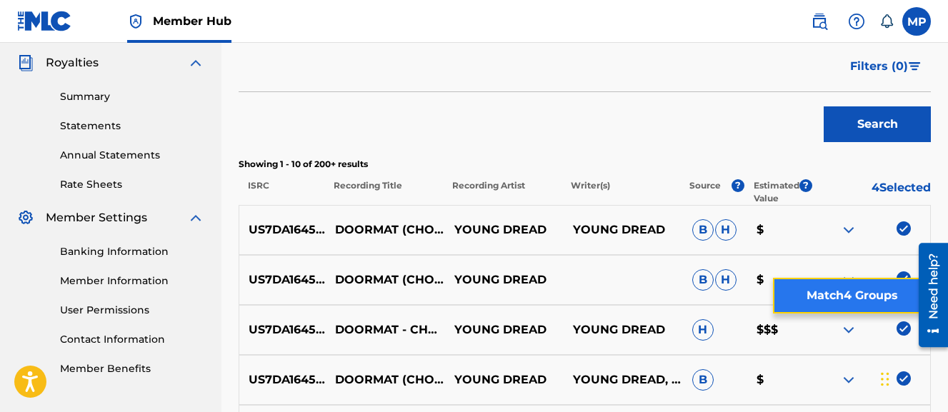
click at [853, 297] on button "Match 4 Groups" at bounding box center [852, 296] width 158 height 36
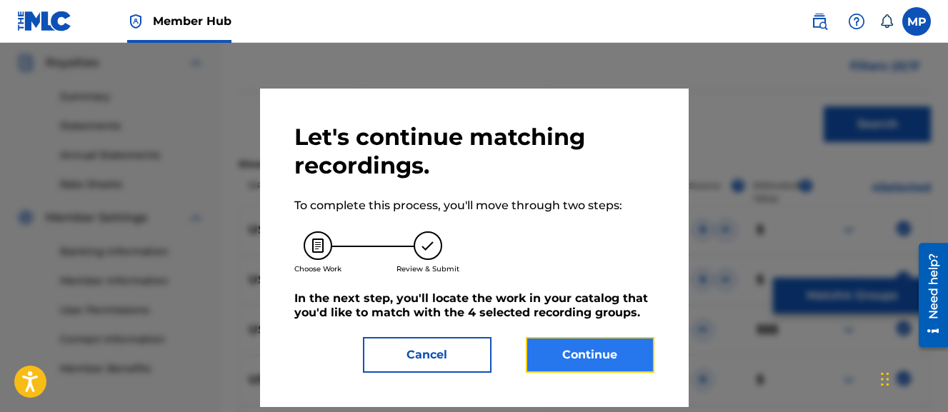
click at [580, 344] on button "Continue" at bounding box center [590, 355] width 129 height 36
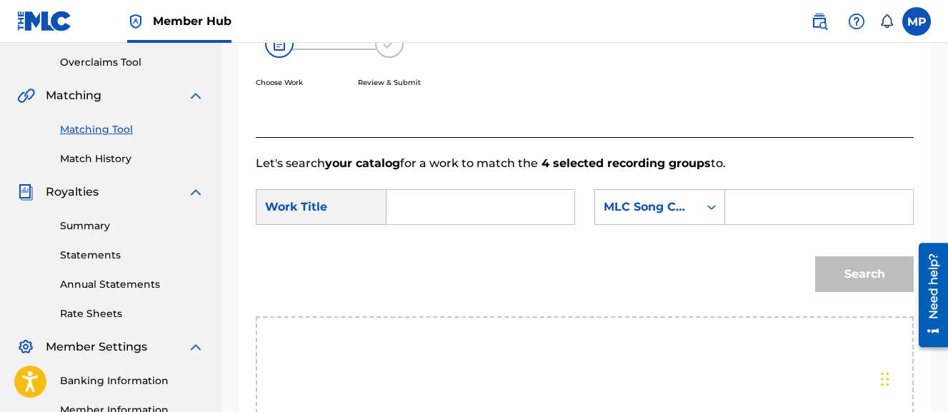
scroll to position [287, 0]
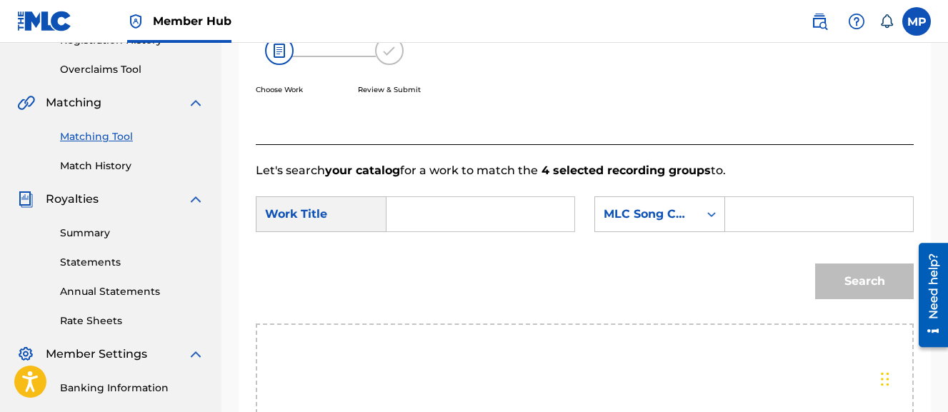
click at [500, 206] on input "Search Form" at bounding box center [481, 214] width 164 height 34
paste input "DOORMAT (CHOPPED AND SCREWED)"
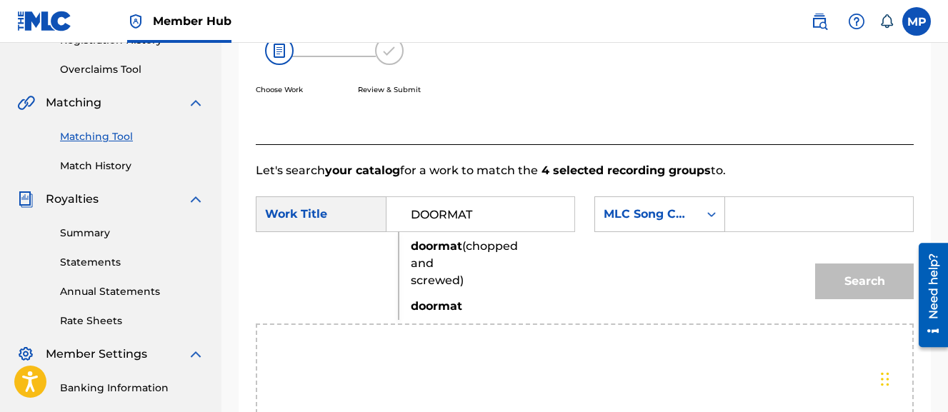
click at [437, 261] on span "(chopped and screwed)" at bounding box center [464, 263] width 107 height 48
type input "doormat (chopped and screwed)"
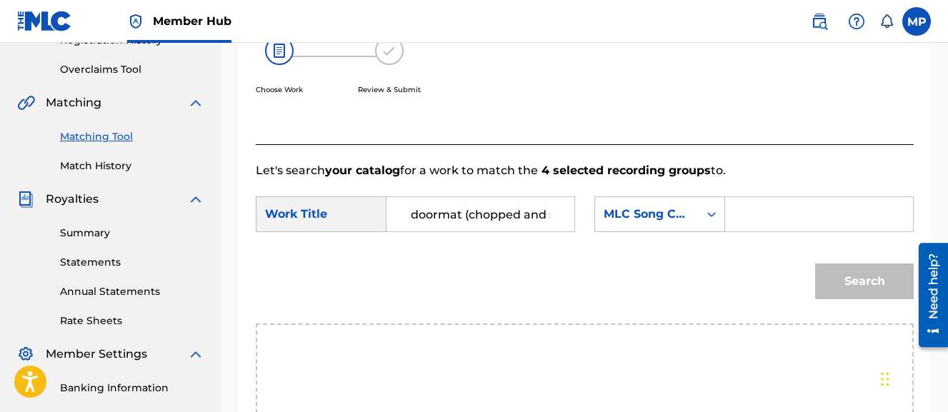
click at [738, 232] on input "Search Form" at bounding box center [820, 214] width 164 height 34
paste input "DS7B9R"
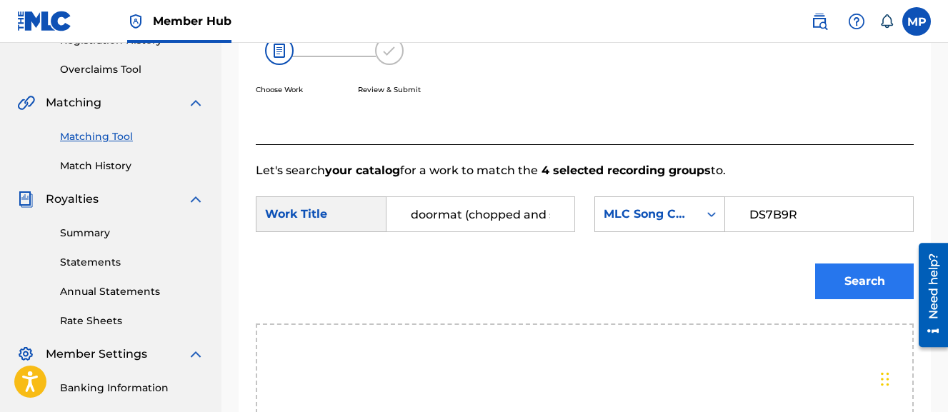
type input "DS7B9R"
click at [859, 299] on button "Search" at bounding box center [864, 282] width 99 height 36
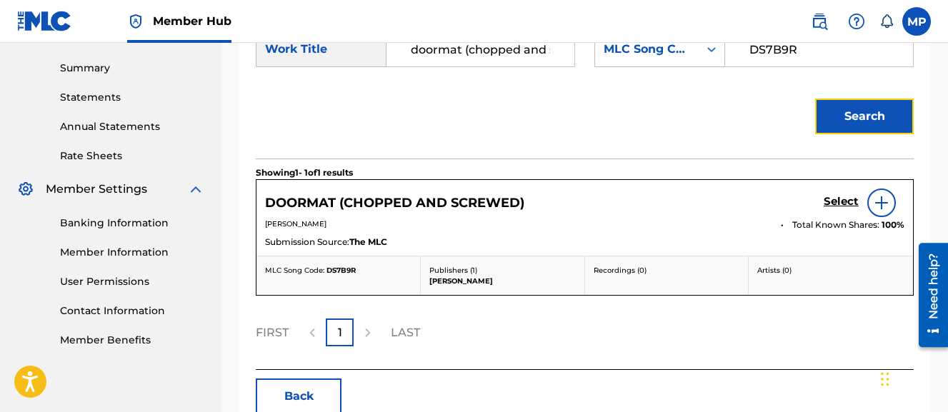
scroll to position [456, 0]
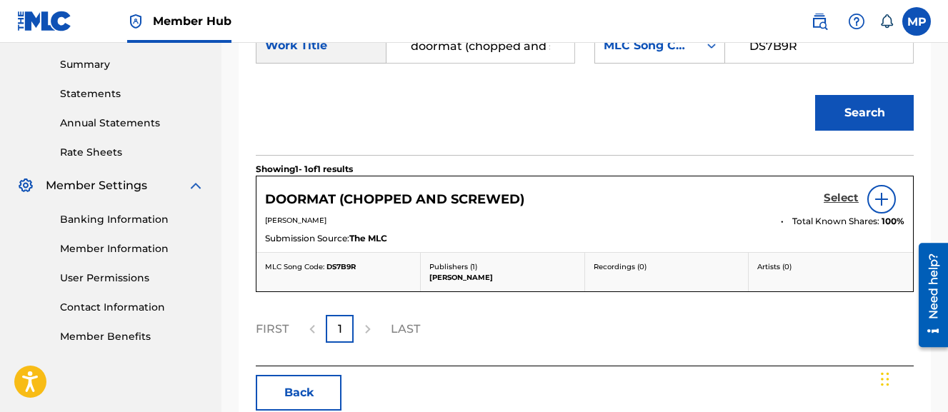
click at [840, 205] on h5 "Select" at bounding box center [841, 199] width 35 height 14
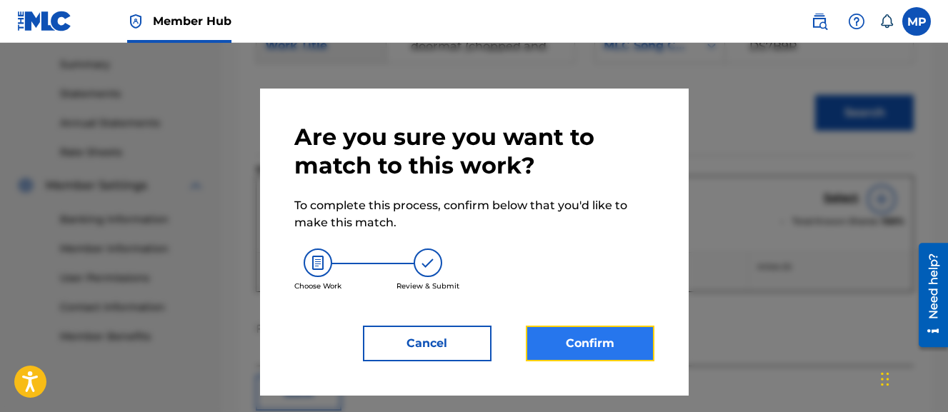
click at [606, 338] on button "Confirm" at bounding box center [590, 344] width 129 height 36
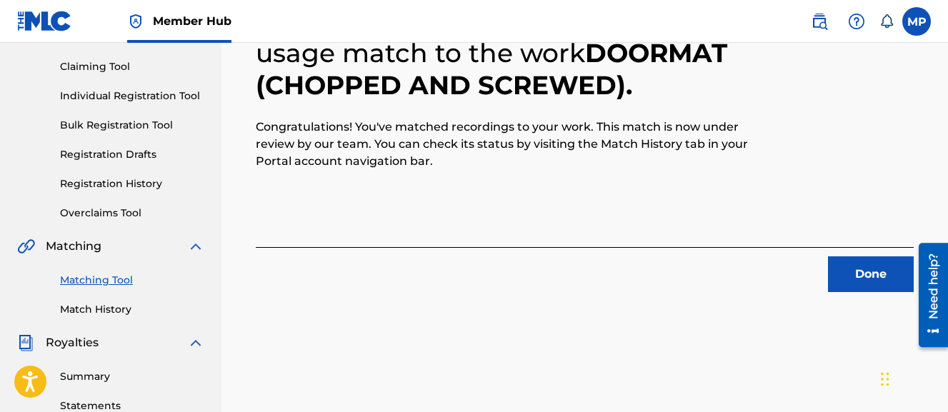
scroll to position [144, 0]
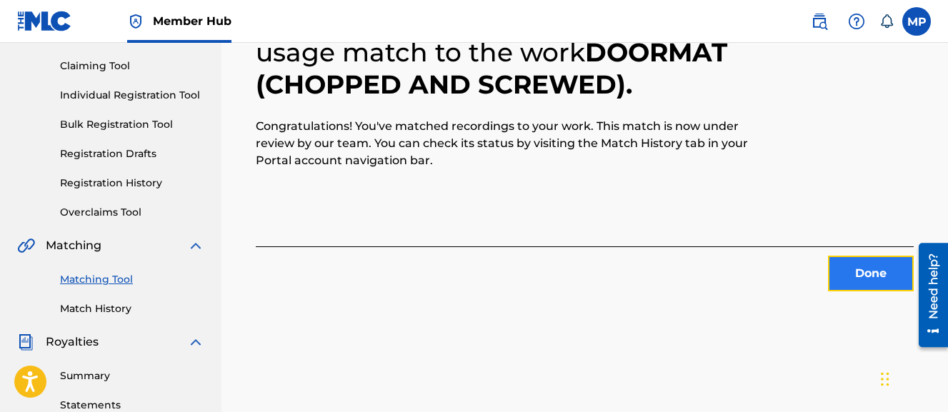
click at [844, 272] on button "Done" at bounding box center [871, 274] width 86 height 36
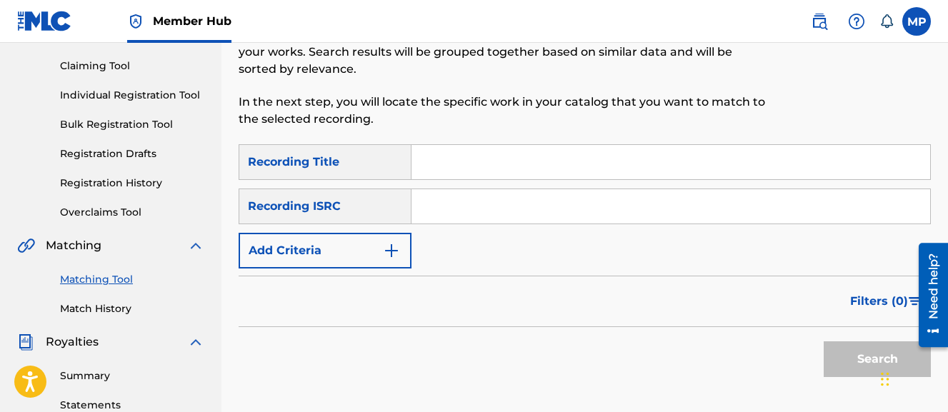
click at [627, 162] on input "Search Form" at bounding box center [671, 162] width 519 height 34
paste input "DRUM AND BASS (CHOPPED AND SCREWED)"
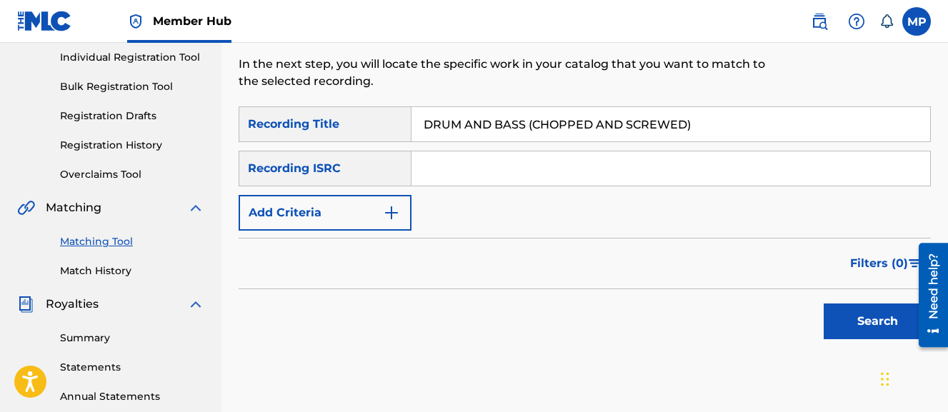
scroll to position [187, 0]
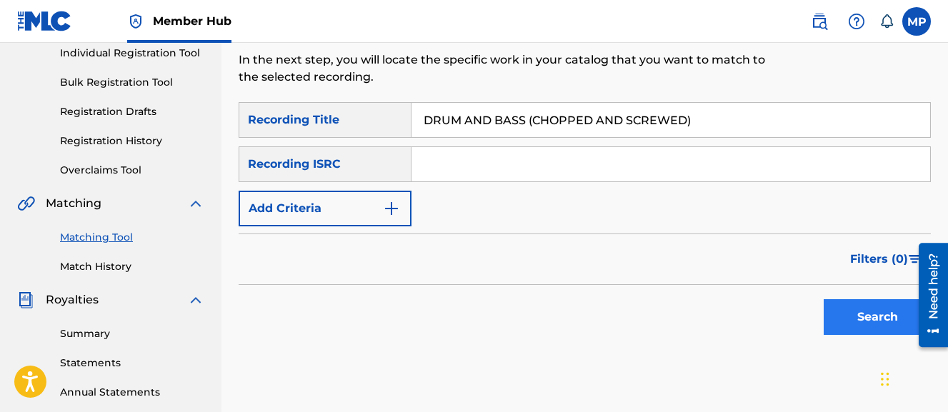
type input "DRUM AND BASS (CHOPPED AND SCREWED)"
click at [840, 324] on button "Search" at bounding box center [877, 317] width 107 height 36
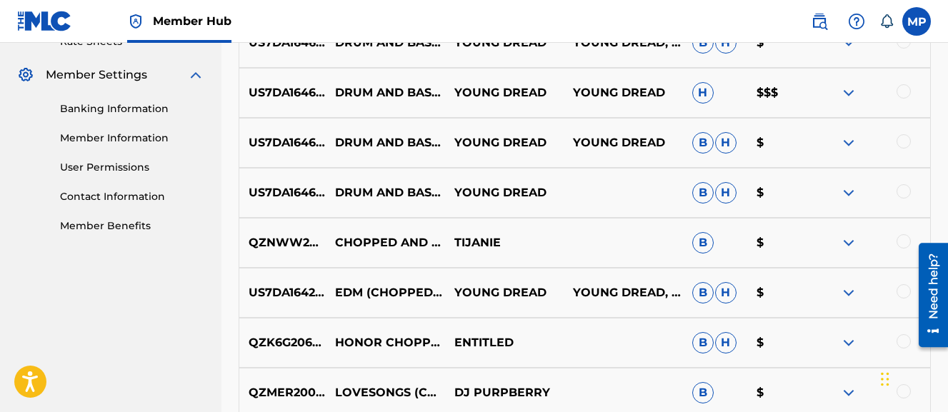
scroll to position [571, 0]
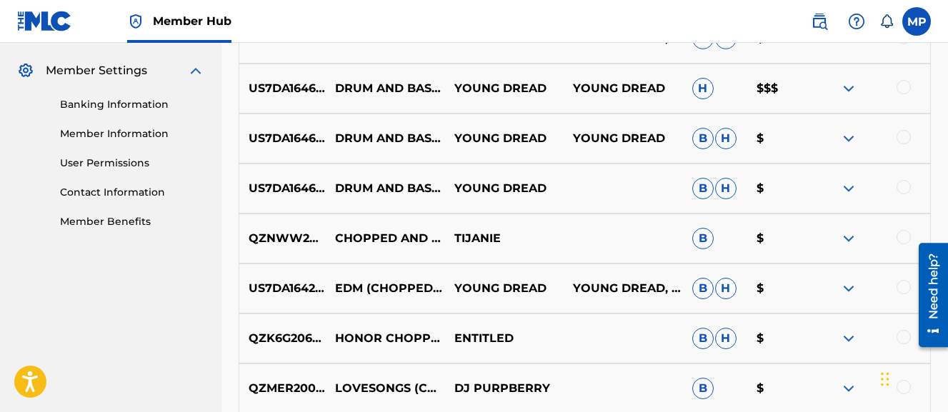
click at [908, 189] on div at bounding box center [904, 187] width 14 height 14
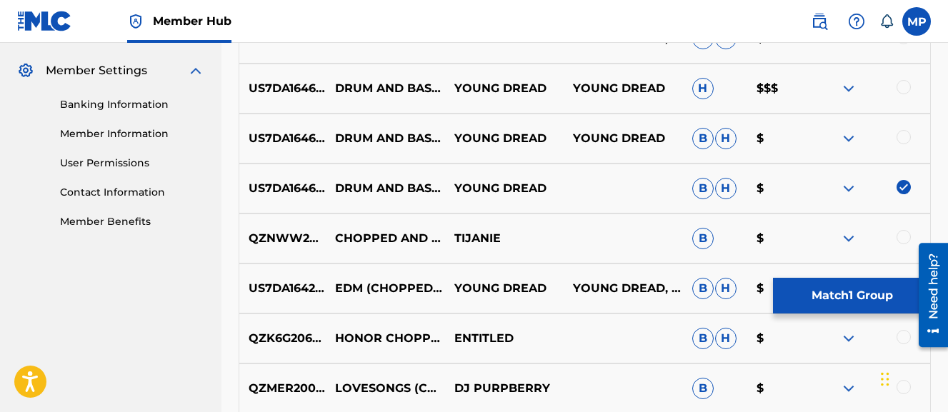
click at [908, 132] on div at bounding box center [904, 137] width 14 height 14
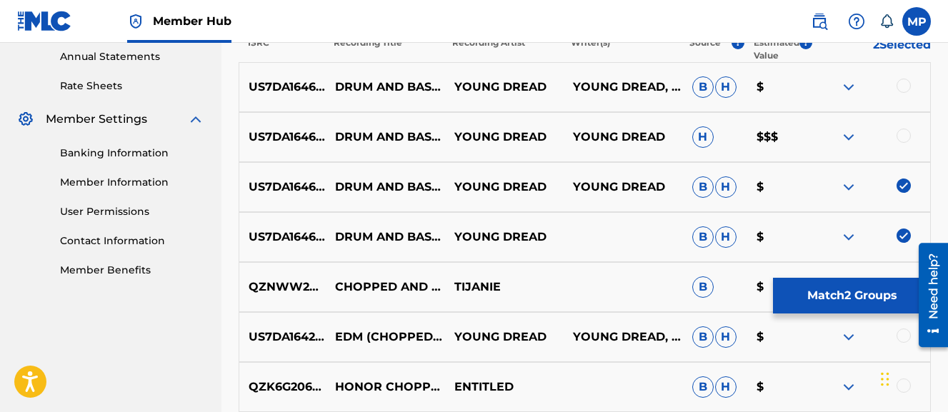
scroll to position [520, 0]
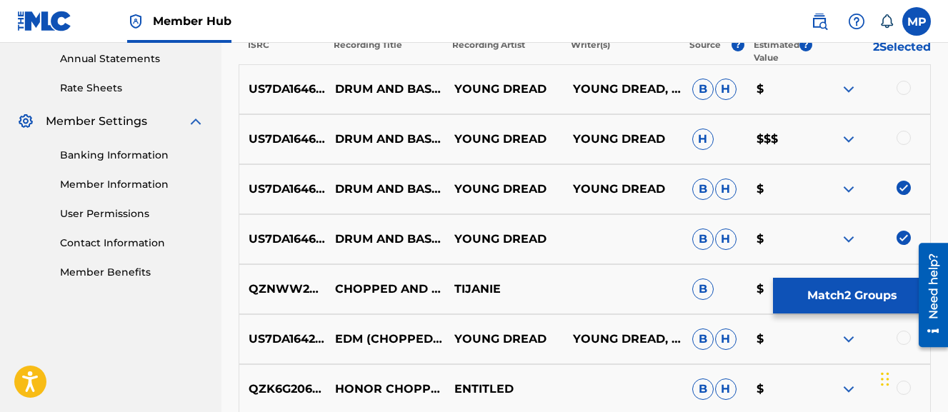
click at [905, 147] on div at bounding box center [870, 139] width 119 height 17
click at [905, 139] on div at bounding box center [904, 138] width 14 height 14
click at [903, 84] on div at bounding box center [904, 88] width 14 height 14
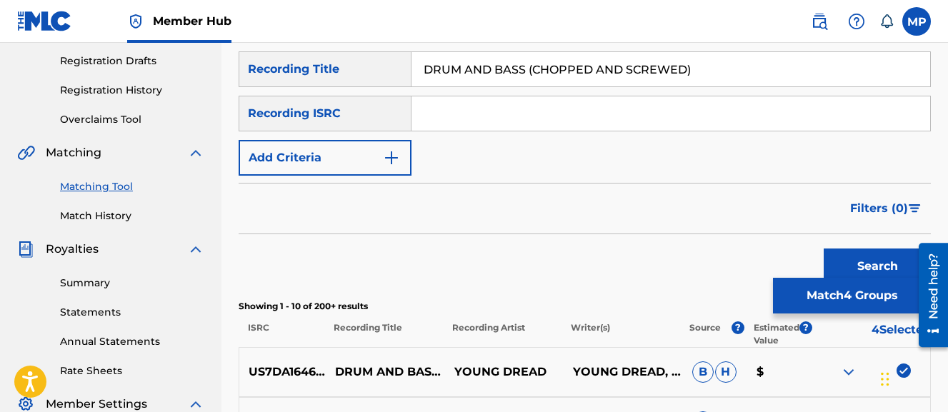
scroll to position [236, 0]
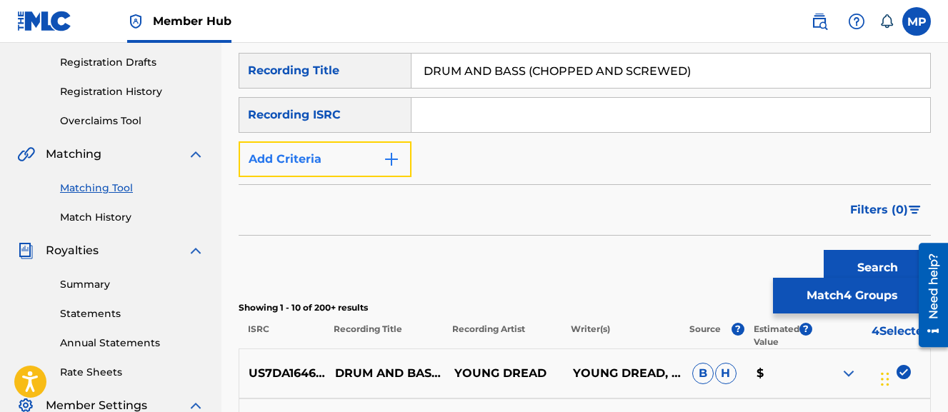
click at [343, 159] on button "Add Criteria" at bounding box center [325, 160] width 173 height 36
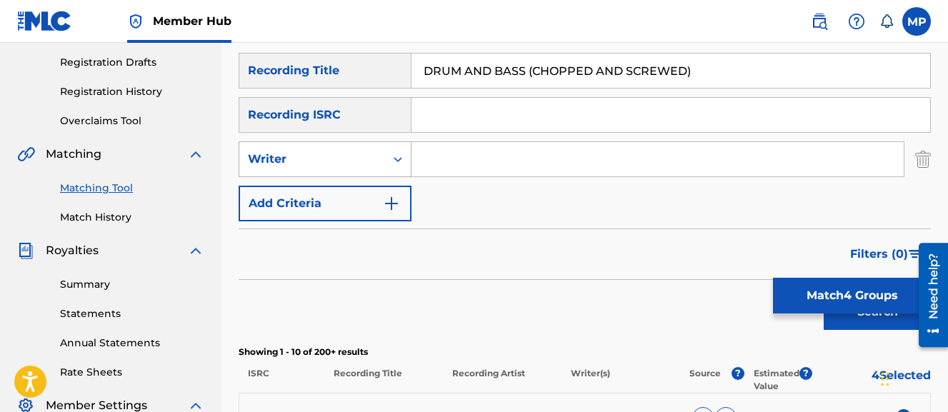
click at [342, 164] on div "Writer" at bounding box center [312, 159] width 129 height 17
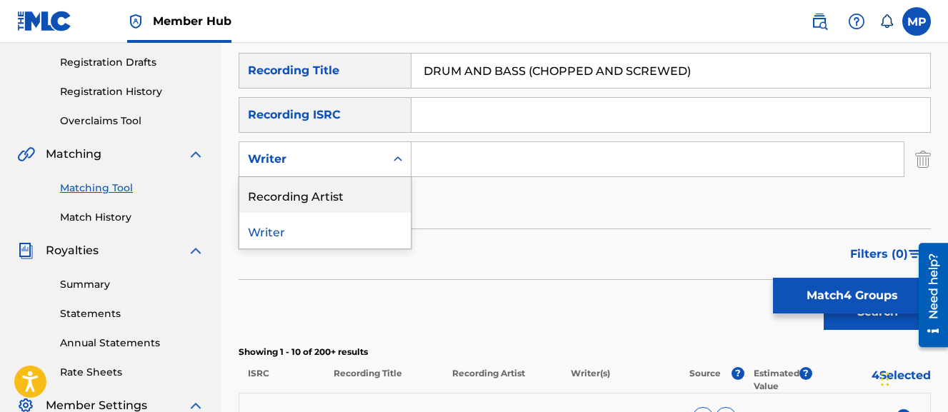
click at [336, 184] on div "Recording Artist" at bounding box center [325, 195] width 172 height 36
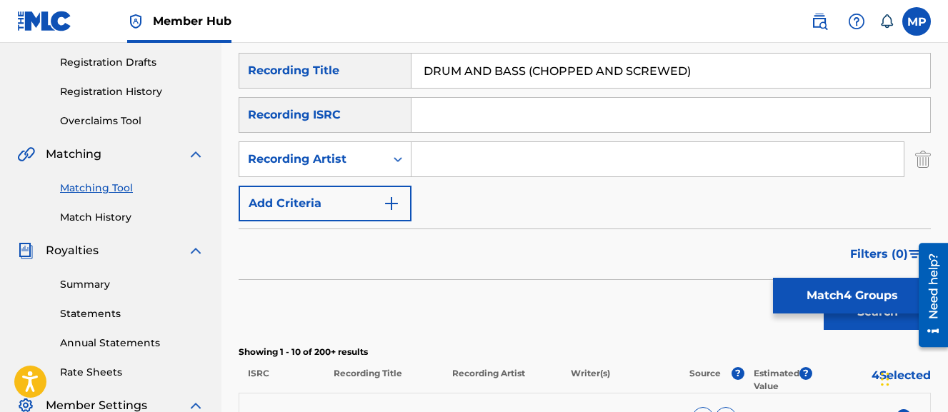
click at [425, 172] on input "Search Form" at bounding box center [658, 159] width 492 height 34
type input "Young Dread"
click at [824, 294] on button "Search" at bounding box center [877, 312] width 107 height 36
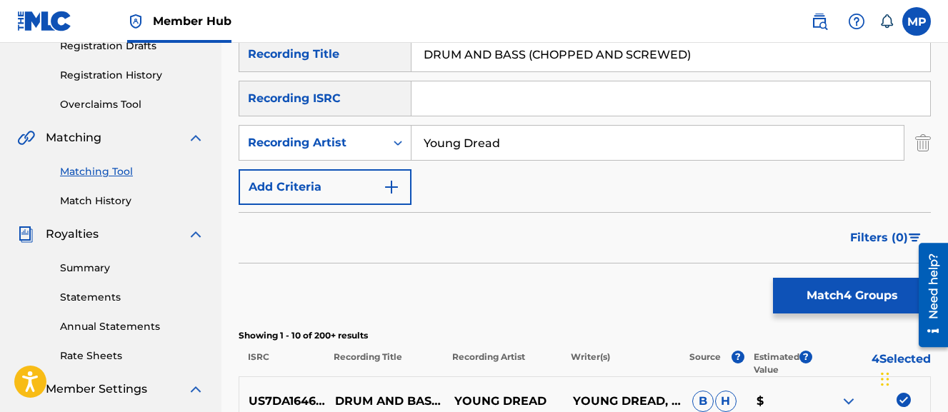
scroll to position [249, 0]
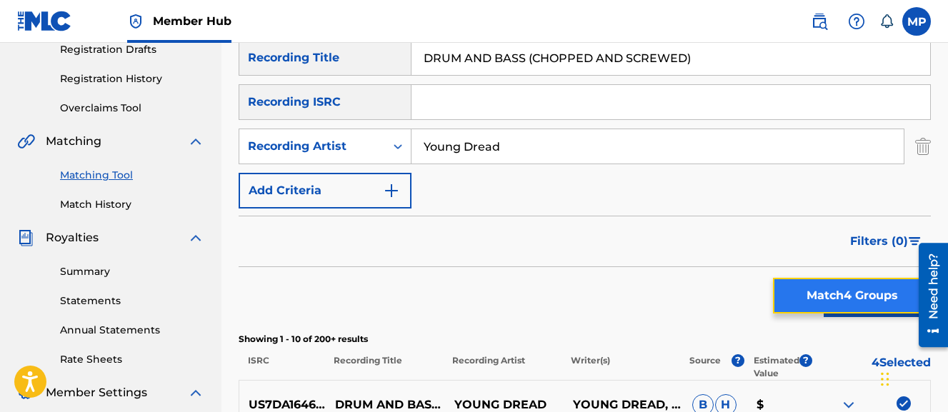
click at [817, 305] on button "Match 4 Groups" at bounding box center [852, 296] width 158 height 36
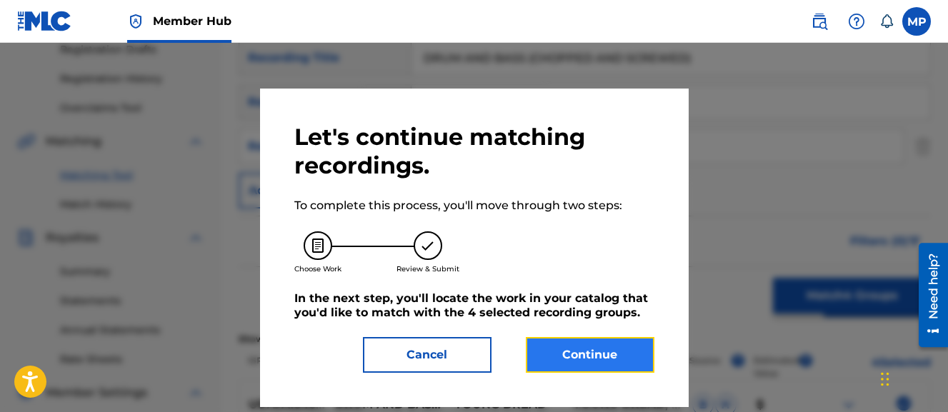
click at [576, 349] on button "Continue" at bounding box center [590, 355] width 129 height 36
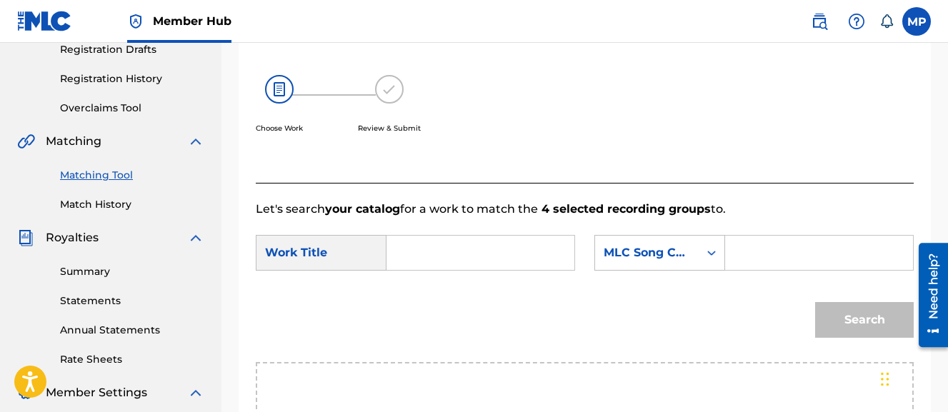
click at [535, 253] on input "Search Form" at bounding box center [481, 253] width 164 height 34
paste input "DRUM AND BASS (CHOPPED AND SCREWED)"
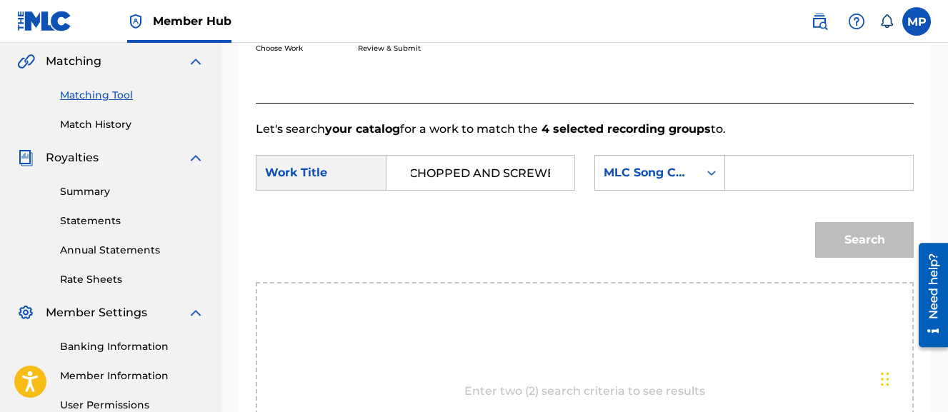
scroll to position [332, 0]
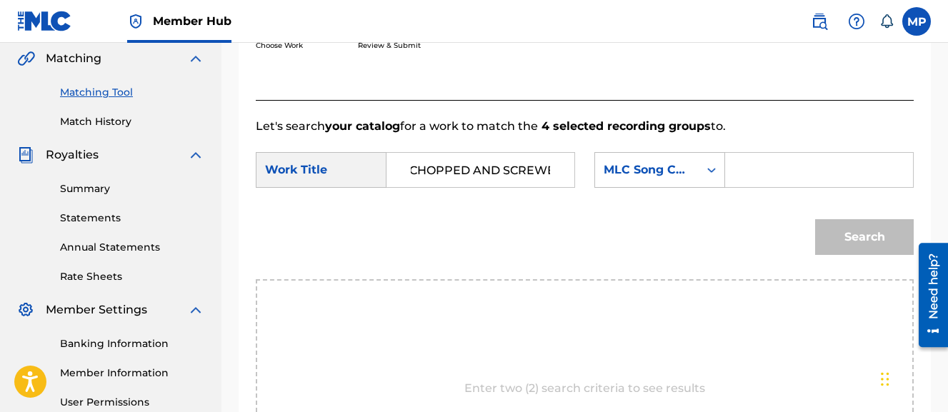
type input "DRUM AND BASS (CHOPPED AND SCREWED)"
click at [738, 187] on input "Search Form" at bounding box center [820, 170] width 164 height 34
paste input "DS7B9R"
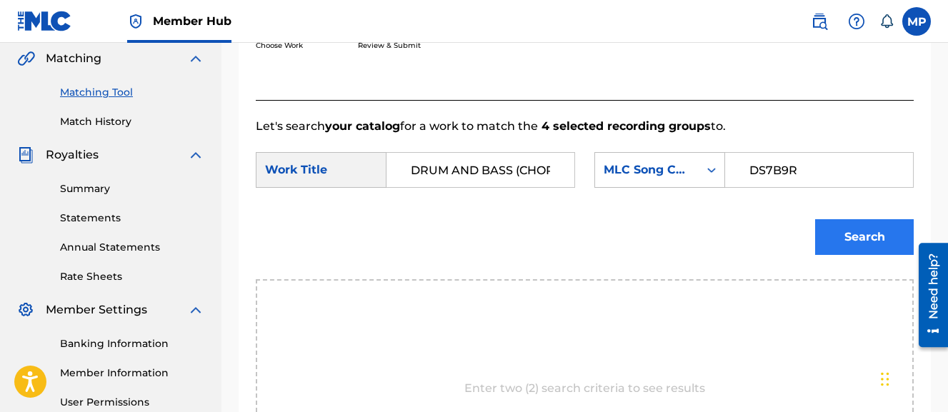
type input "DS7B9R"
click at [836, 255] on button "Search" at bounding box center [864, 237] width 99 height 36
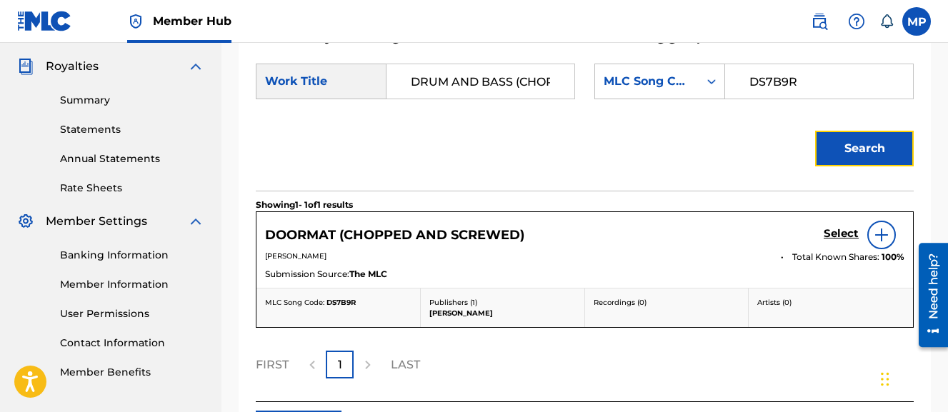
scroll to position [422, 0]
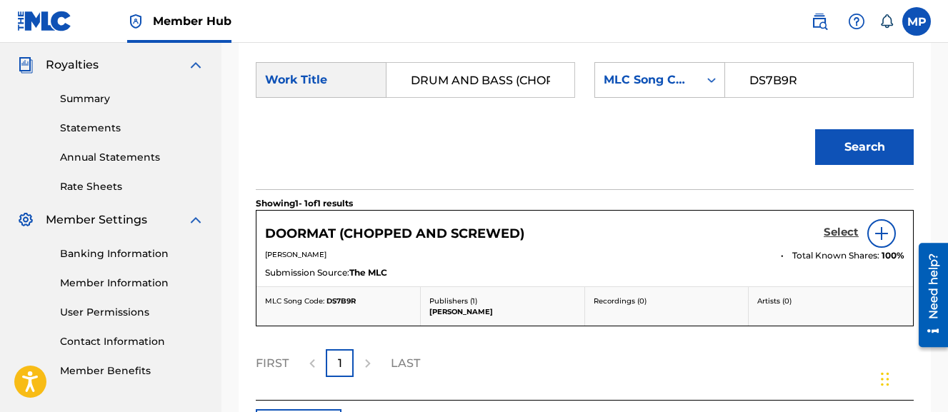
click at [844, 239] on h5 "Select" at bounding box center [841, 233] width 35 height 14
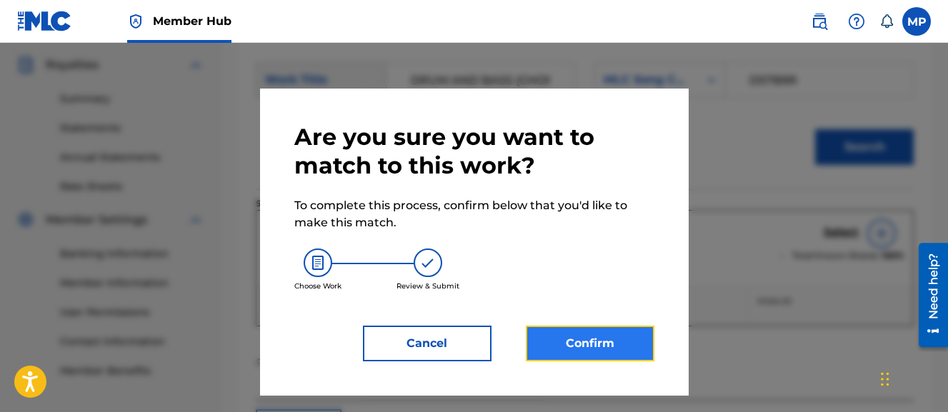
click at [617, 339] on button "Confirm" at bounding box center [590, 344] width 129 height 36
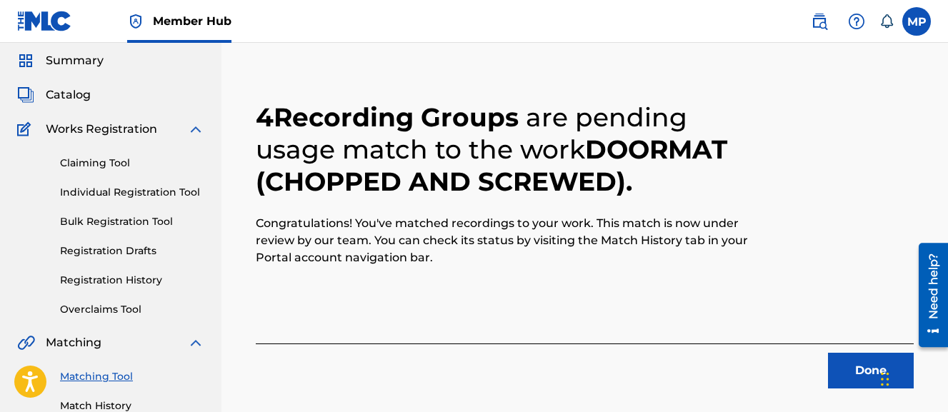
scroll to position [0, 0]
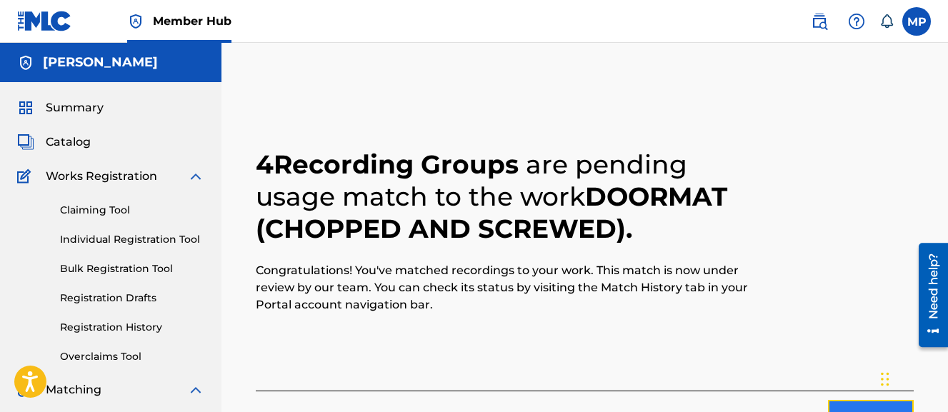
click at [839, 403] on button "Done" at bounding box center [871, 418] width 86 height 36
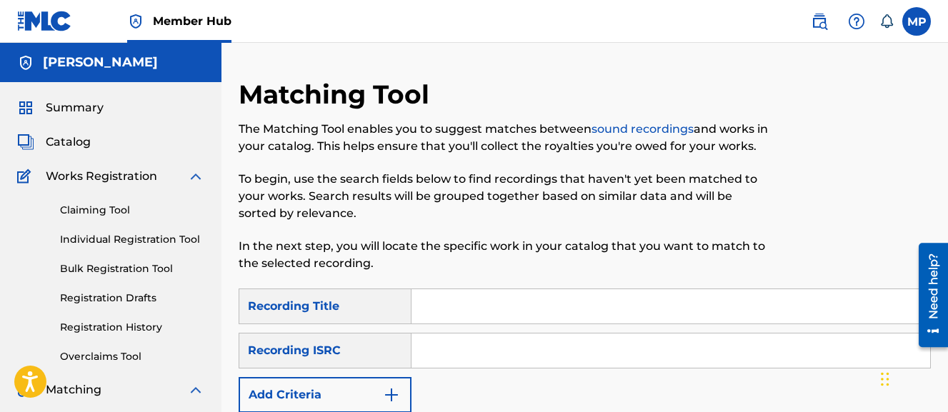
click at [503, 299] on input "Search Form" at bounding box center [671, 306] width 519 height 34
paste input "DRUNK N FUCK"
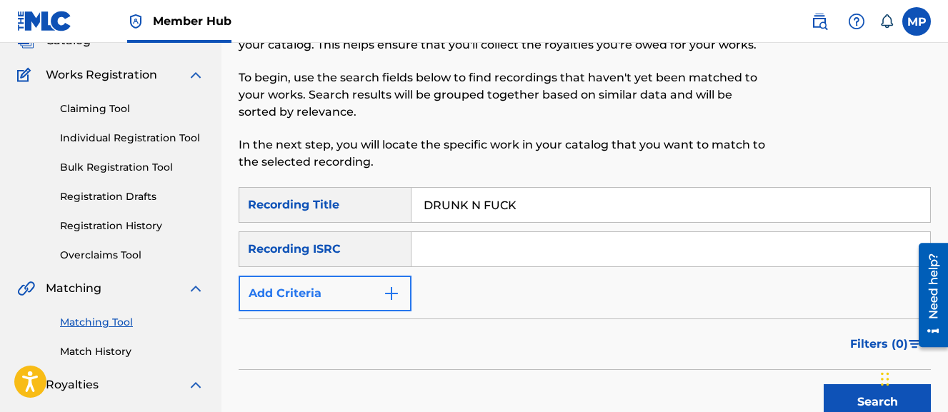
scroll to position [123, 0]
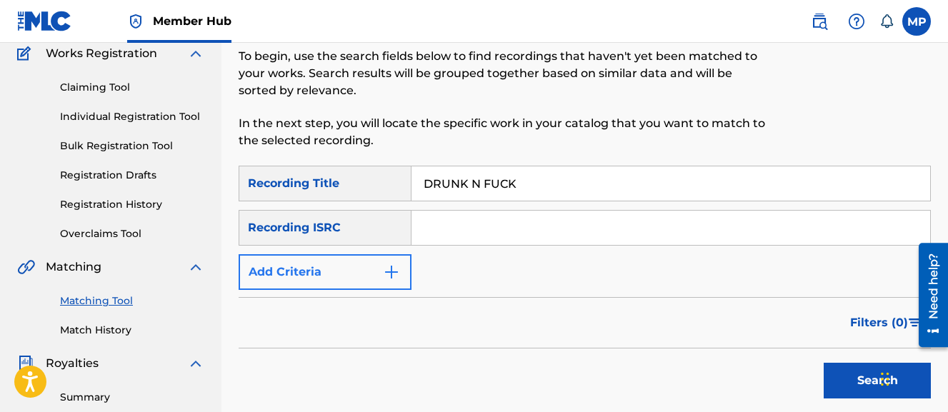
type input "DRUNK N FUCK"
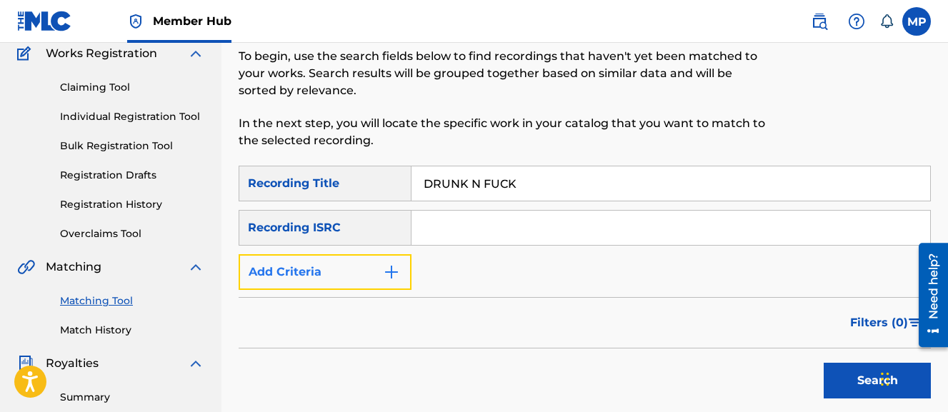
click at [345, 277] on button "Add Criteria" at bounding box center [325, 272] width 173 height 36
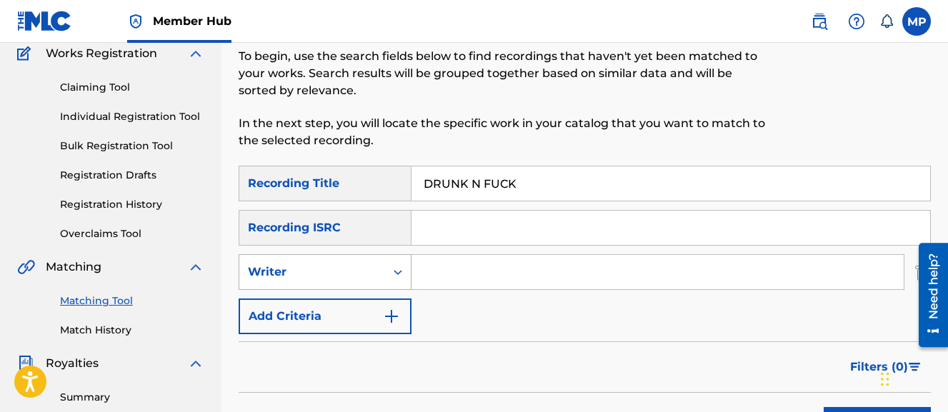
click at [329, 274] on div "Writer" at bounding box center [312, 272] width 129 height 17
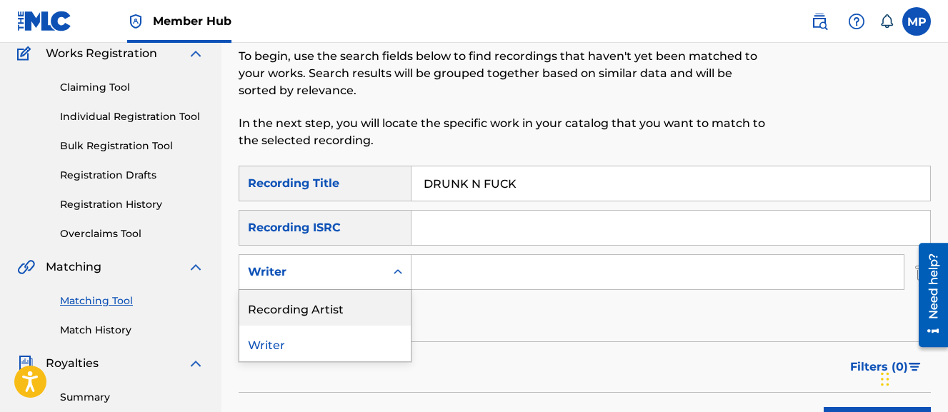
click at [331, 298] on div "Recording Artist" at bounding box center [325, 308] width 172 height 36
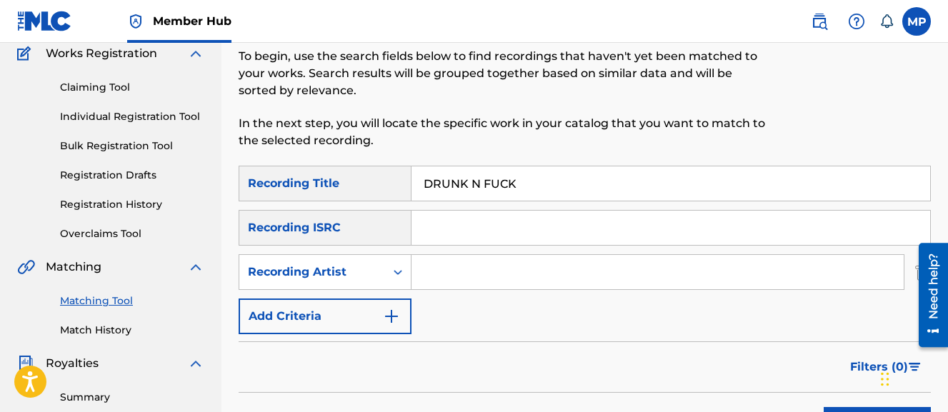
click at [462, 279] on input "Search Form" at bounding box center [658, 272] width 492 height 34
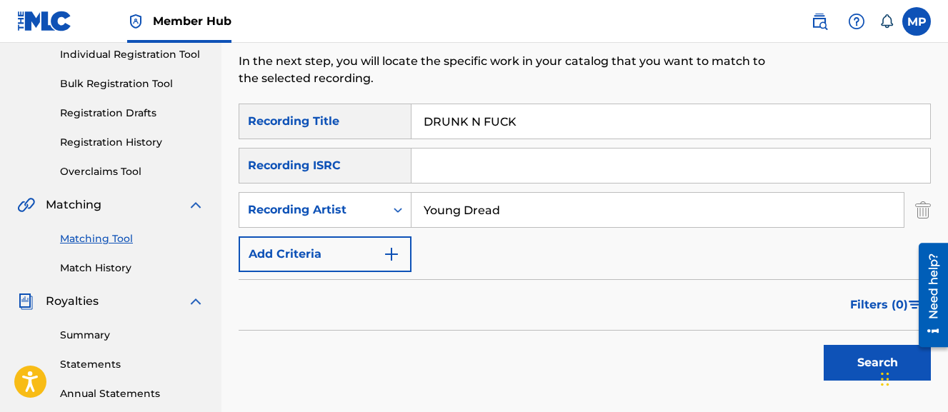
scroll to position [195, 0]
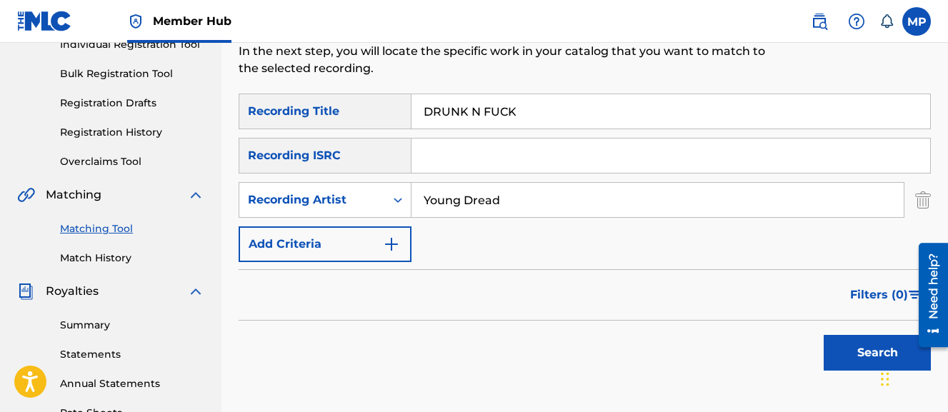
type input "Young Dread"
click at [817, 360] on div "Search" at bounding box center [874, 349] width 114 height 57
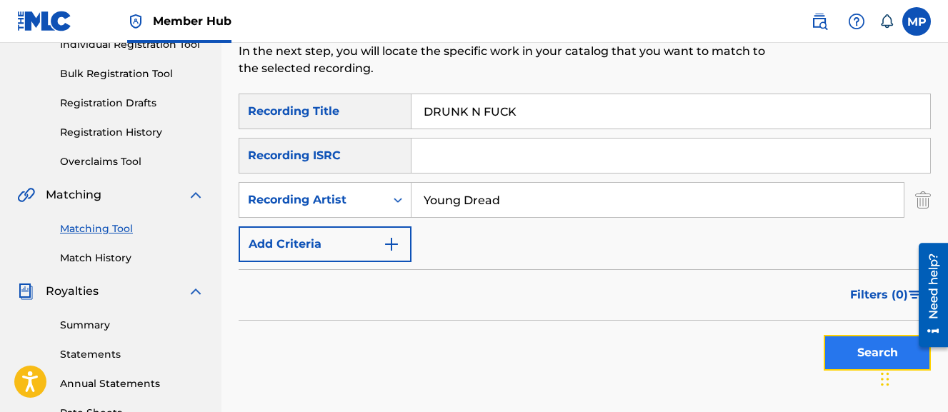
click at [828, 360] on button "Search" at bounding box center [877, 353] width 107 height 36
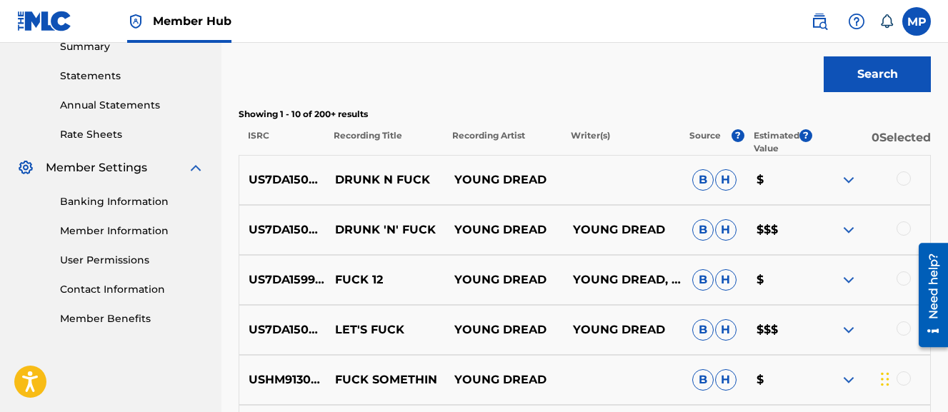
click at [906, 227] on div at bounding box center [904, 229] width 14 height 14
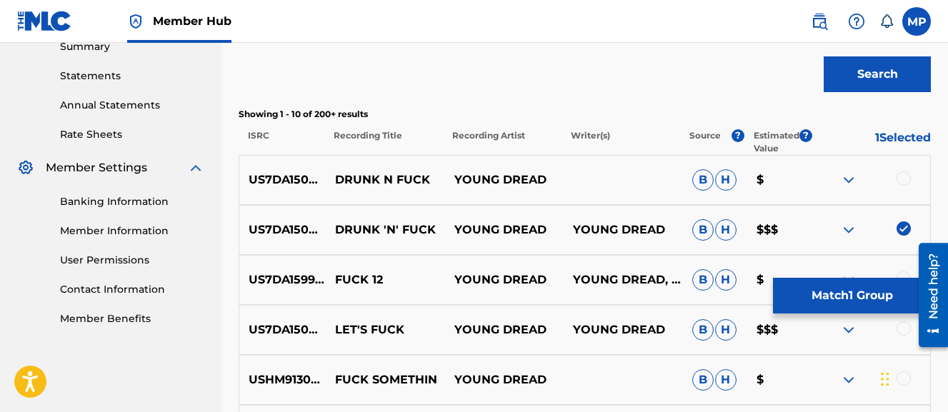
click at [903, 181] on div at bounding box center [904, 179] width 14 height 14
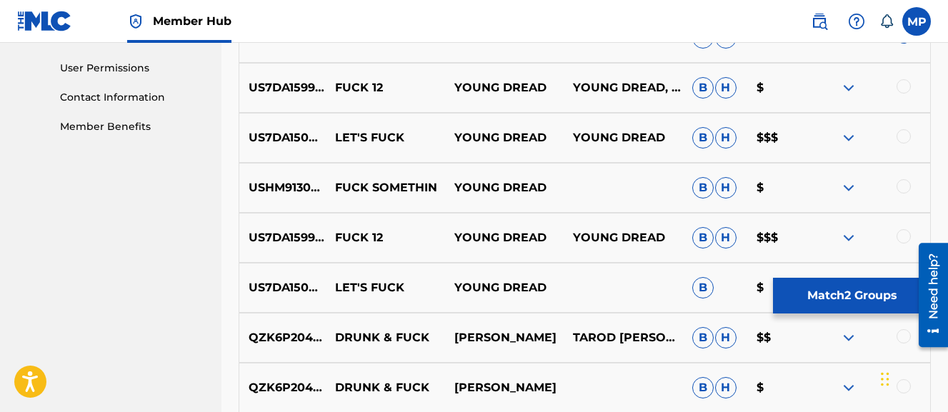
scroll to position [0, 0]
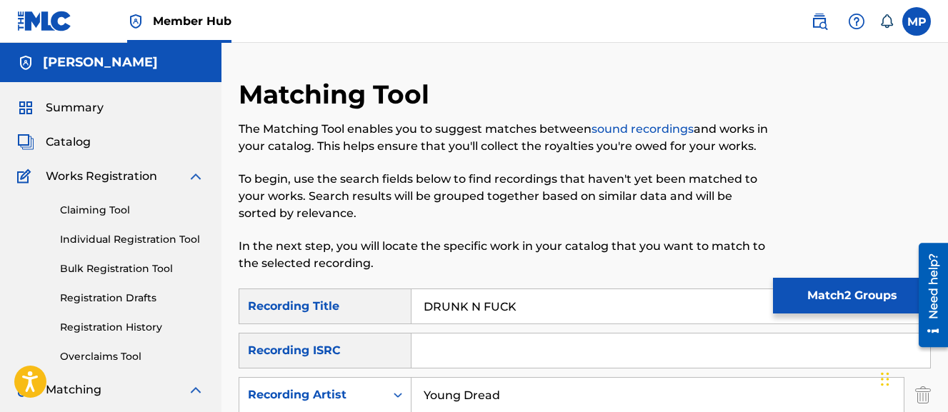
click at [530, 309] on input "DRUNK N FUCK" at bounding box center [671, 306] width 519 height 34
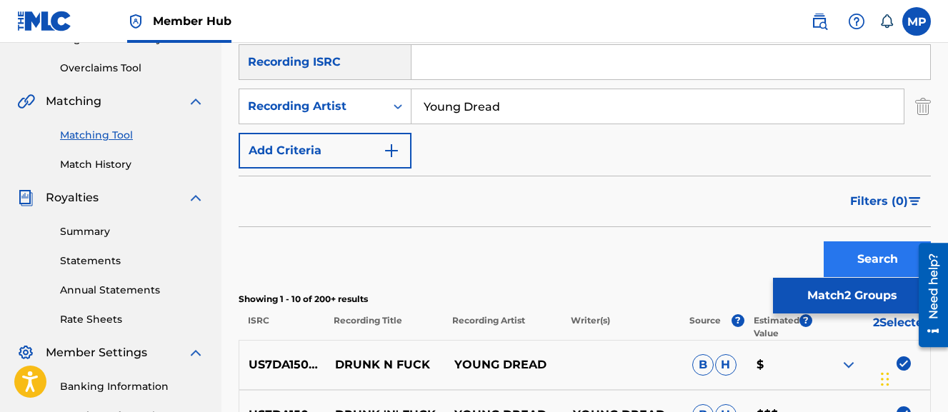
scroll to position [291, 0]
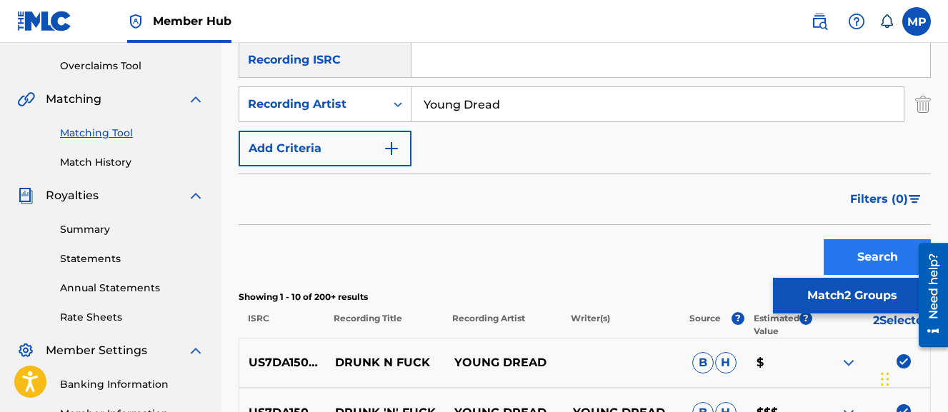
type input "DRUNK"
click at [874, 250] on button "Search" at bounding box center [877, 257] width 107 height 36
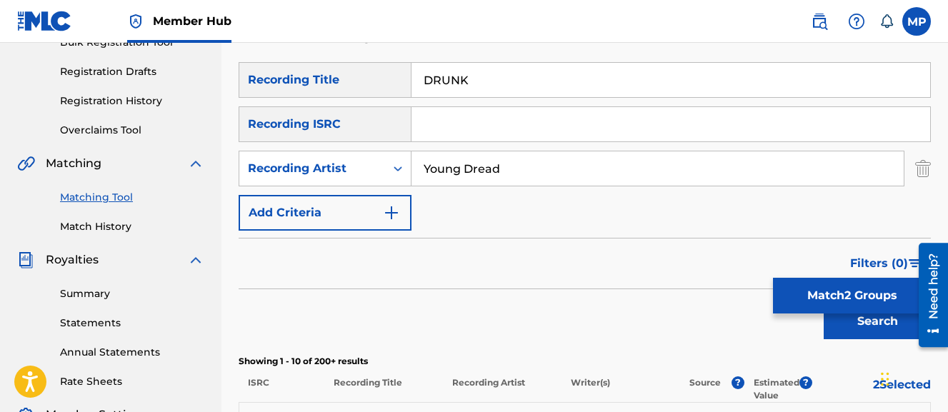
scroll to position [224, 0]
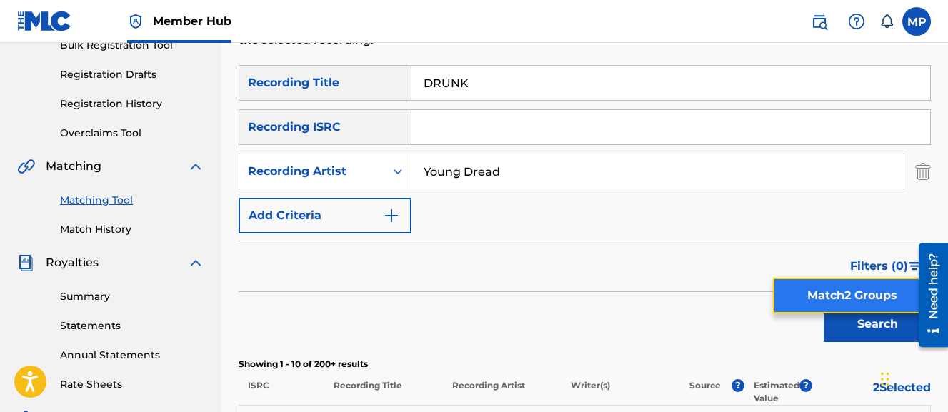
click at [853, 290] on button "Match 2 Groups" at bounding box center [852, 296] width 158 height 36
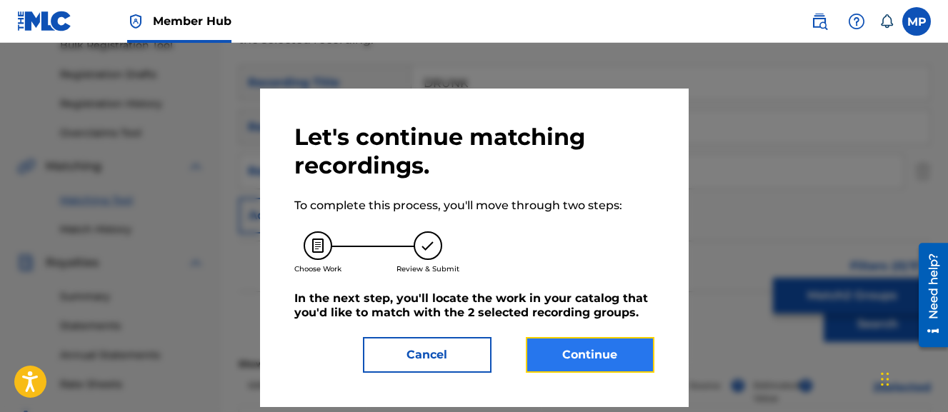
click at [578, 354] on button "Continue" at bounding box center [590, 355] width 129 height 36
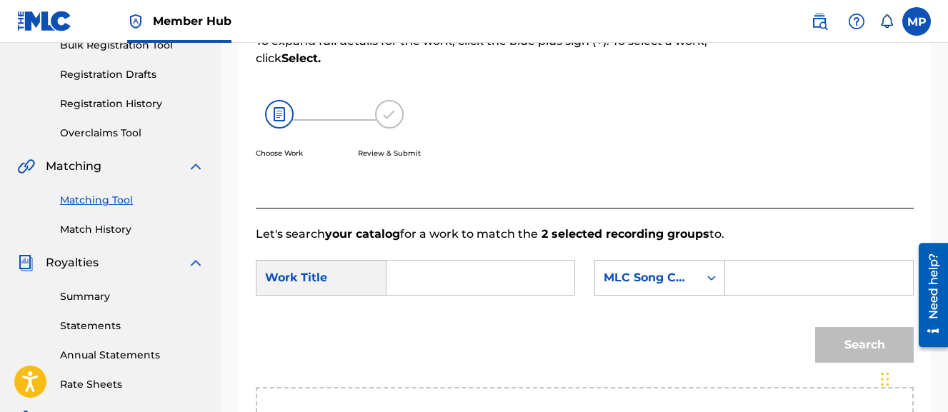
click at [467, 283] on input "Search Form" at bounding box center [481, 278] width 164 height 34
paste input "DRUNK N FUCK"
type input "DRUNK N FUCK"
click at [738, 295] on input "Search Form" at bounding box center [820, 278] width 164 height 34
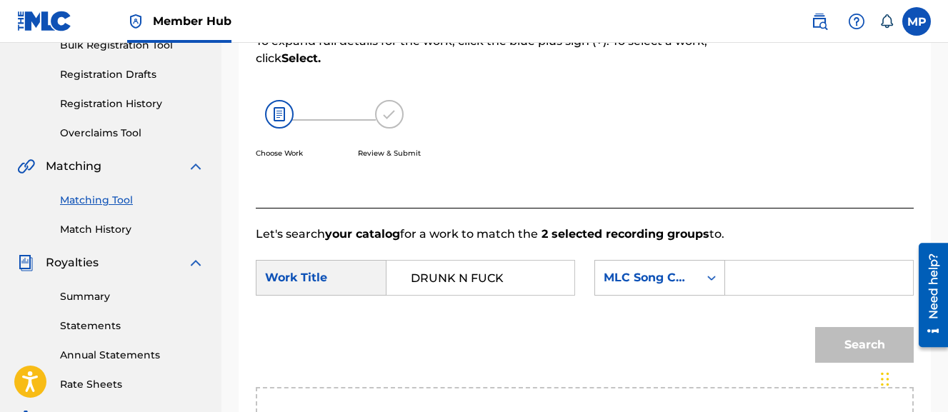
paste input "DS3421"
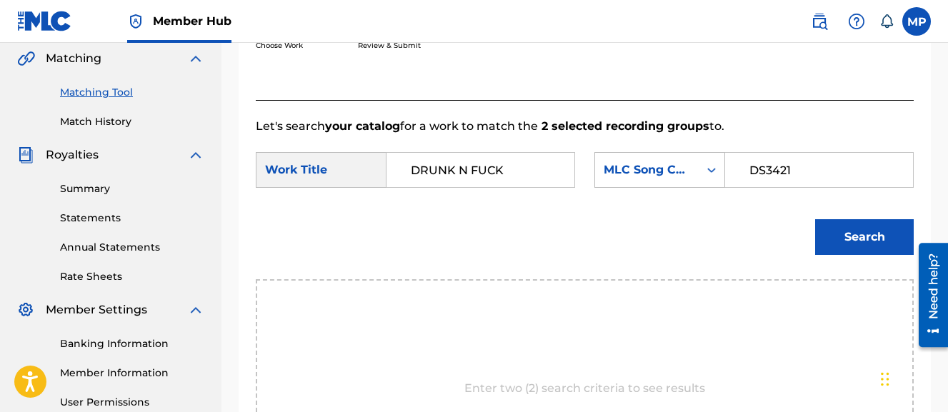
scroll to position [339, 0]
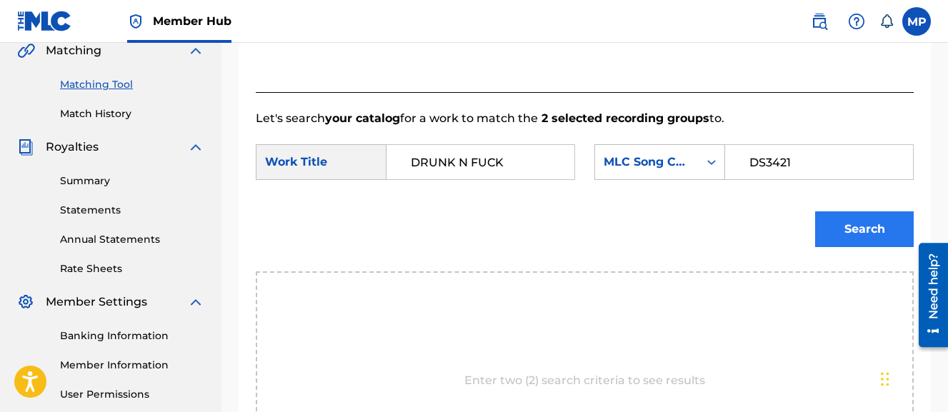
type input "DS3421"
click at [850, 247] on button "Search" at bounding box center [864, 230] width 99 height 36
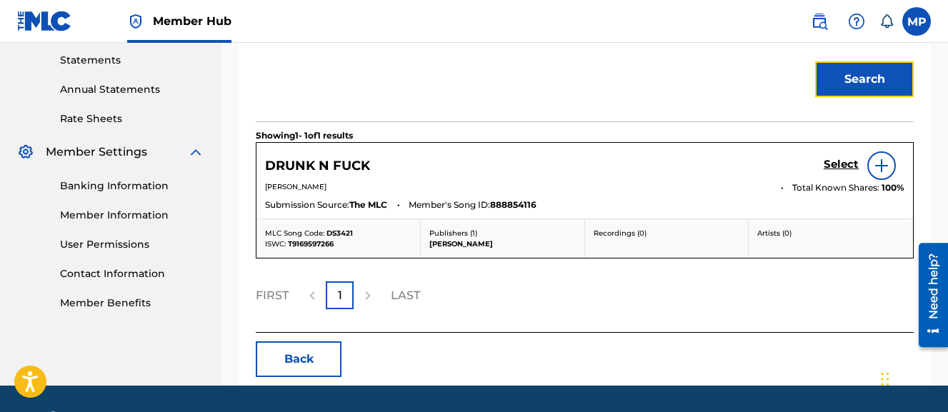
scroll to position [494, 0]
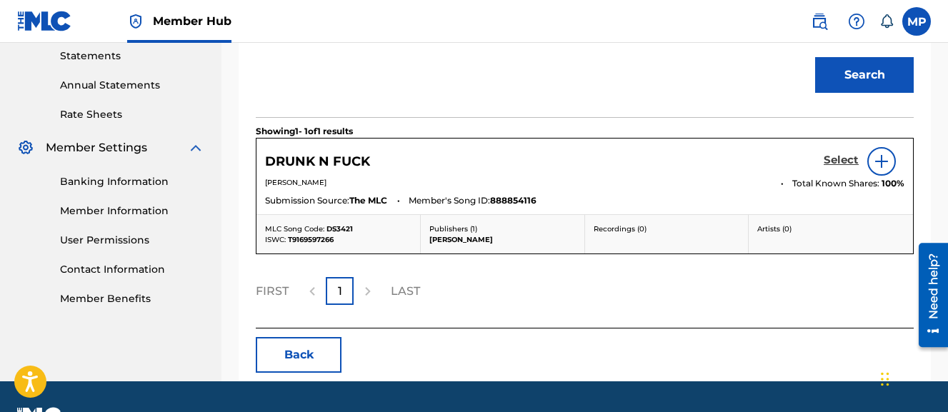
click at [840, 167] on h5 "Select" at bounding box center [841, 161] width 35 height 14
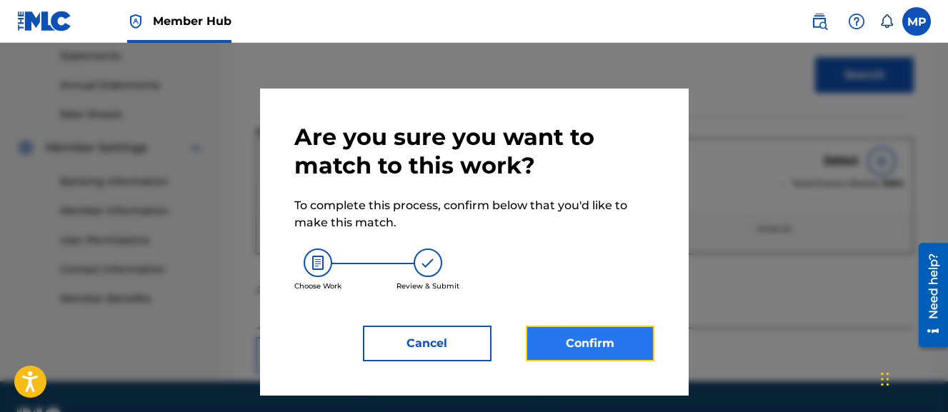
click at [622, 336] on button "Confirm" at bounding box center [590, 344] width 129 height 36
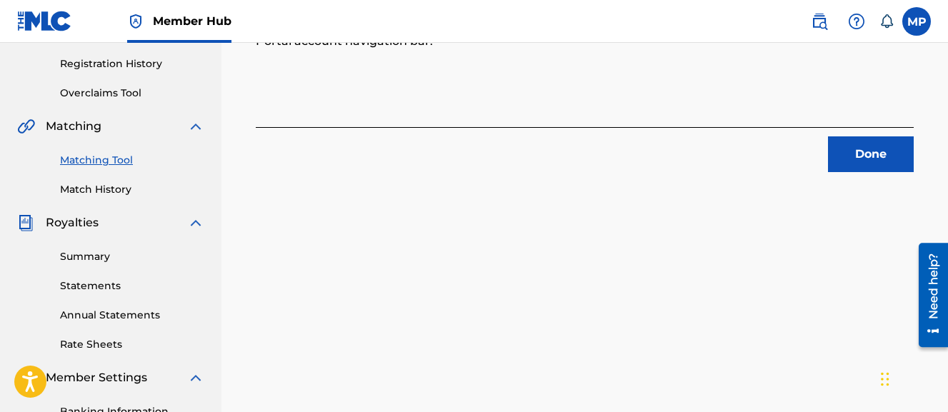
scroll to position [250, 0]
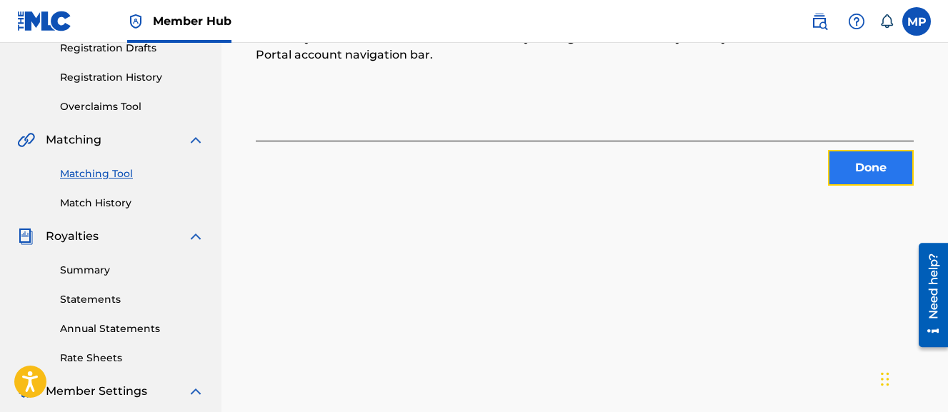
click at [878, 158] on button "Done" at bounding box center [871, 168] width 86 height 36
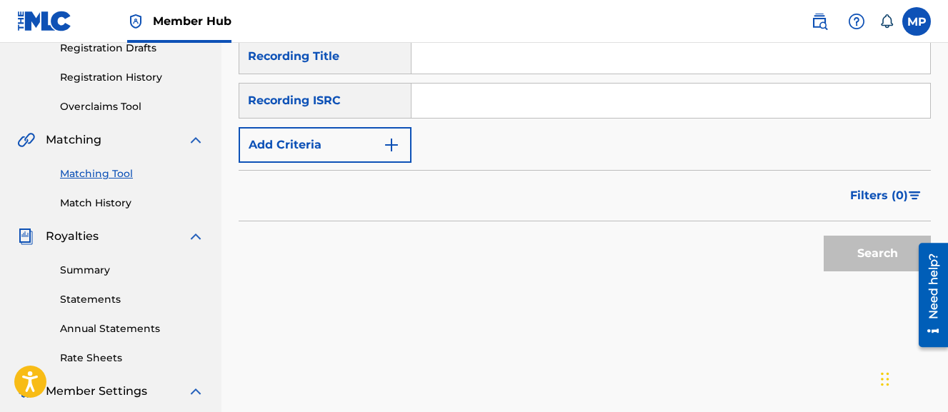
click at [476, 71] on input "Search Form" at bounding box center [671, 56] width 519 height 34
paste input "EARLY BIRD GETS THE WORM"
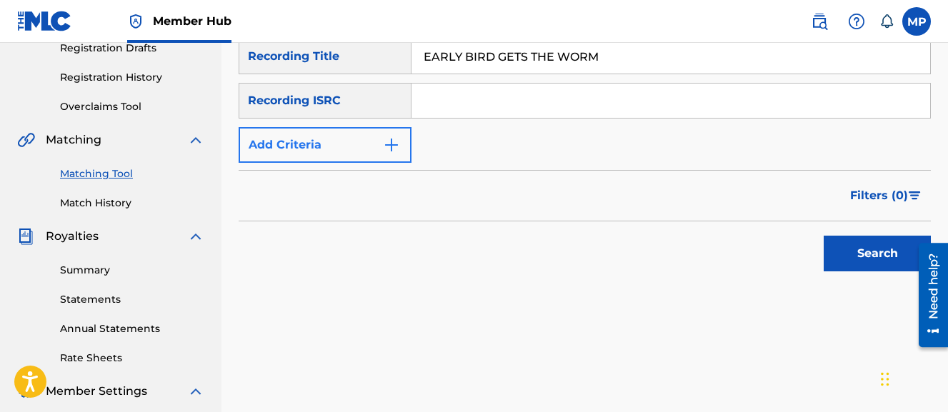
type input "EARLY BIRD GETS THE WORM"
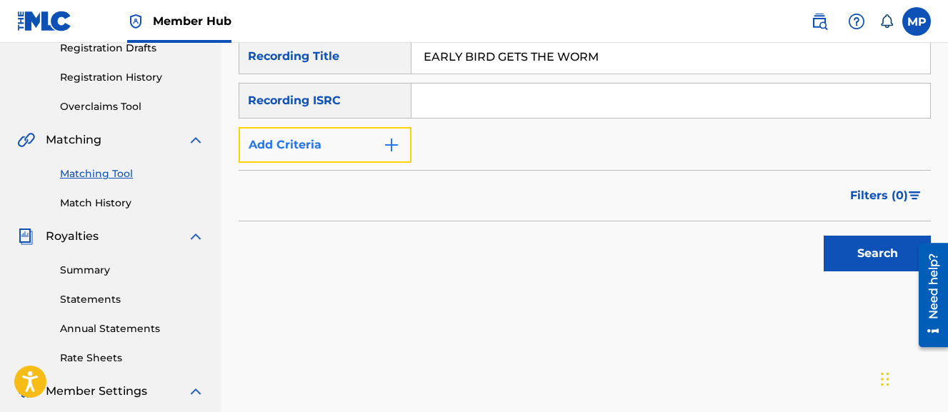
click at [353, 144] on button "Add Criteria" at bounding box center [325, 145] width 173 height 36
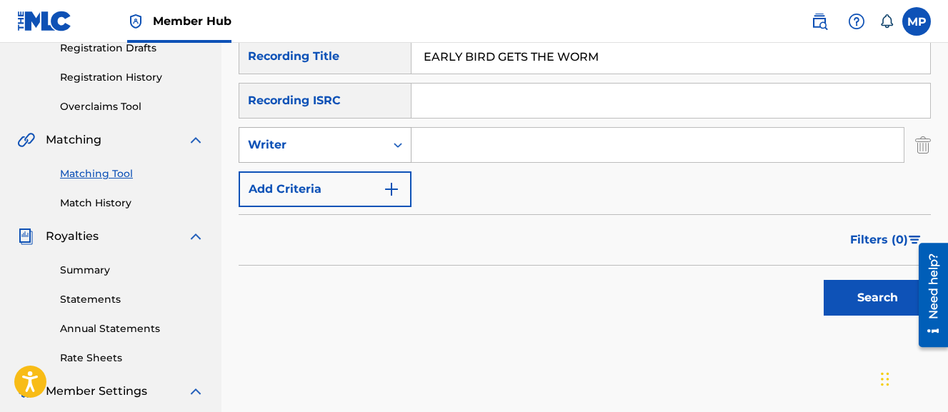
click at [339, 142] on div "Writer" at bounding box center [312, 144] width 129 height 17
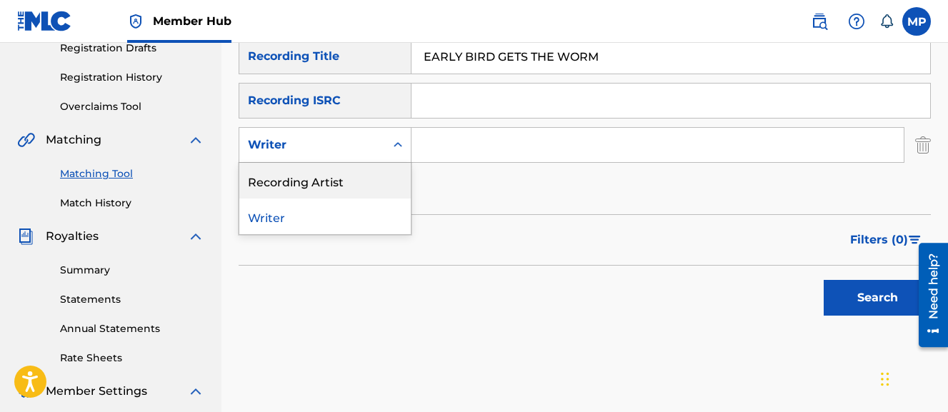
click at [324, 176] on div "Recording Artist" at bounding box center [325, 181] width 172 height 36
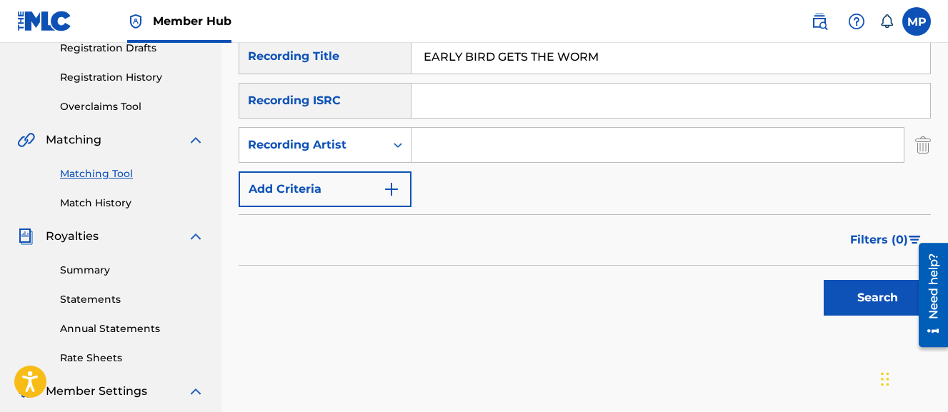
click at [518, 137] on input "Search Form" at bounding box center [658, 145] width 492 height 34
type input "Flunky Junky"
click at [824, 280] on button "Search" at bounding box center [877, 298] width 107 height 36
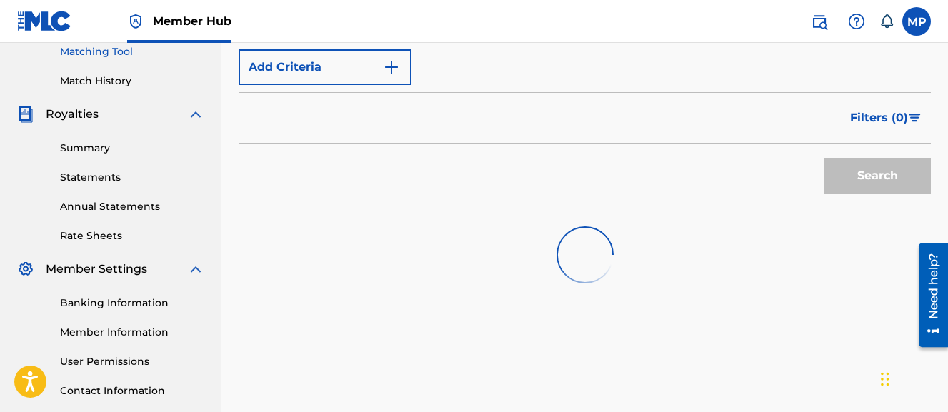
scroll to position [376, 0]
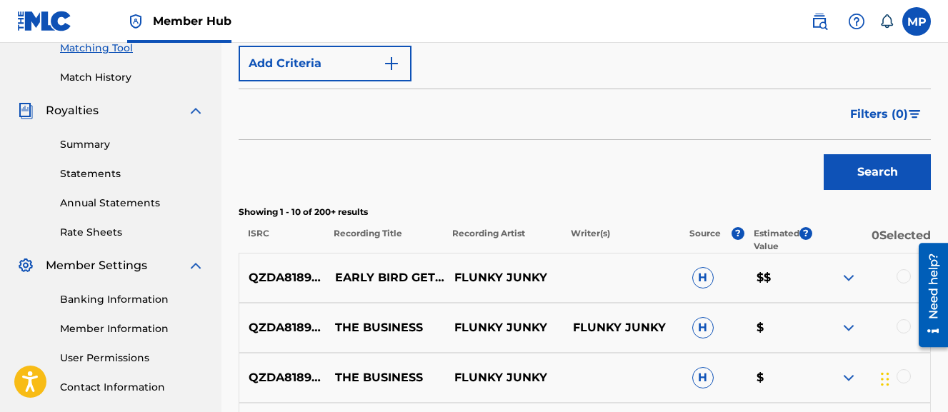
click at [905, 279] on div at bounding box center [904, 276] width 14 height 14
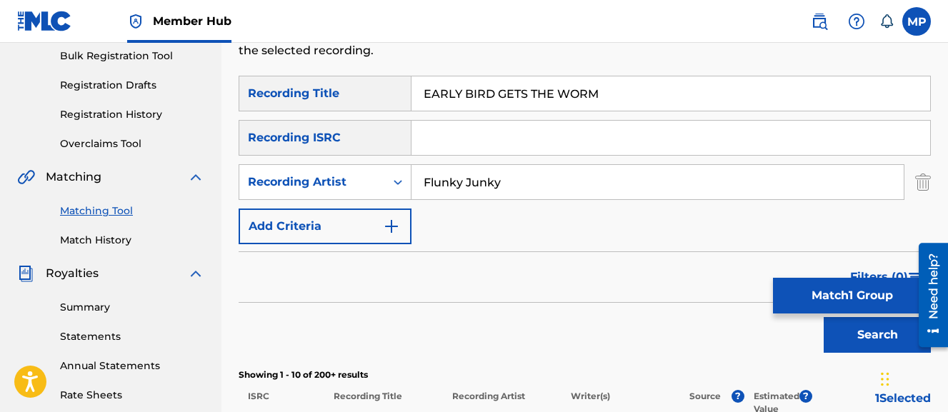
scroll to position [211, 0]
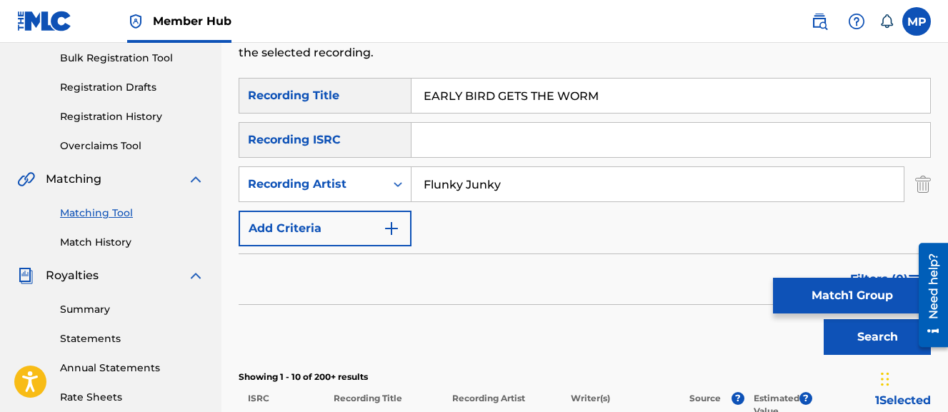
click at [753, 190] on input "Flunky Junky" at bounding box center [658, 184] width 492 height 34
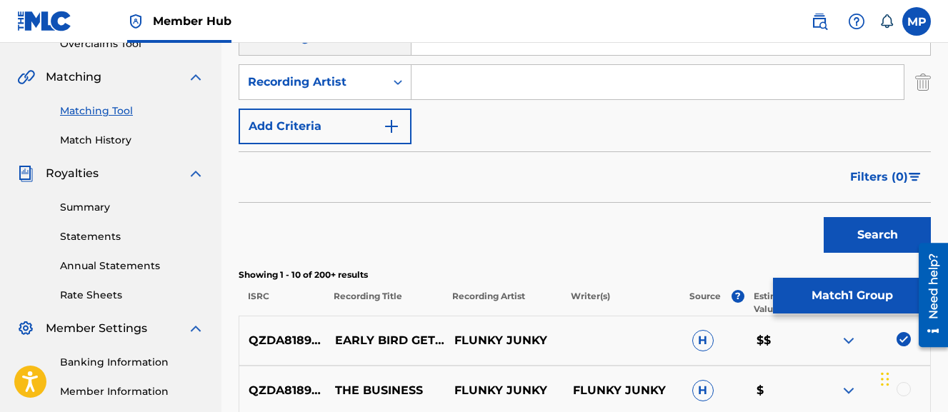
scroll to position [342, 0]
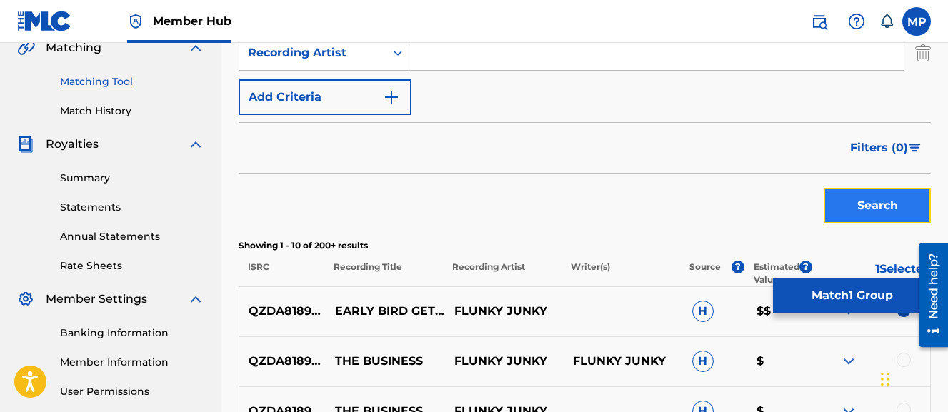
click at [851, 208] on button "Search" at bounding box center [877, 206] width 107 height 36
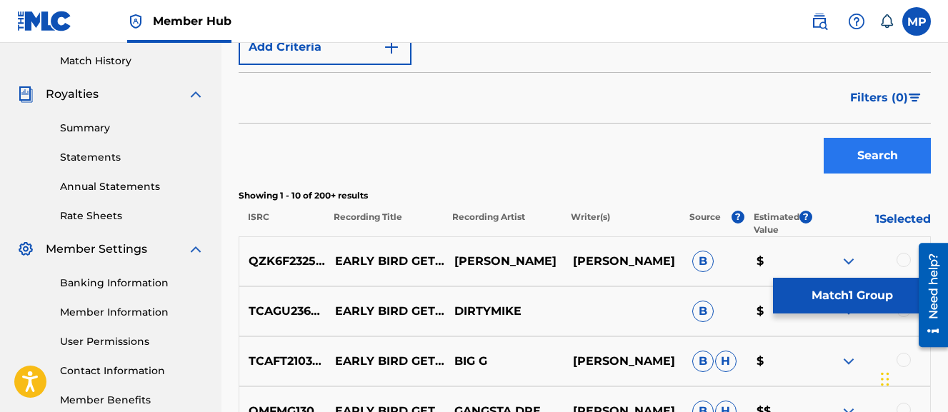
scroll to position [381, 0]
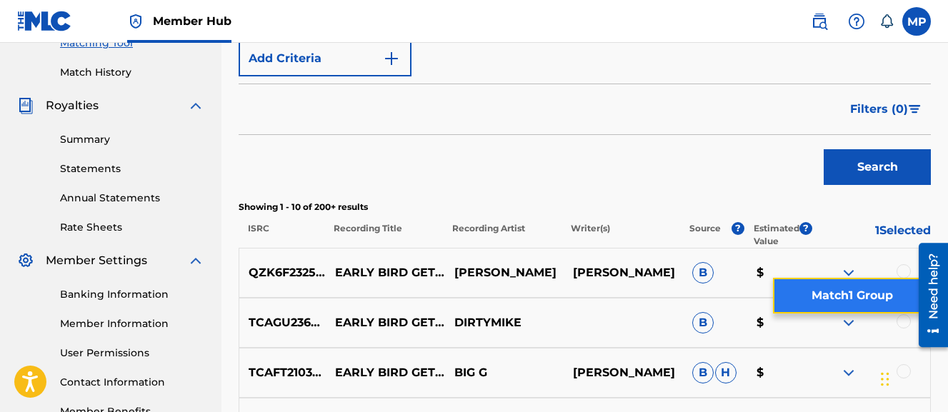
click at [848, 299] on button "Match 1 Group" at bounding box center [852, 296] width 158 height 36
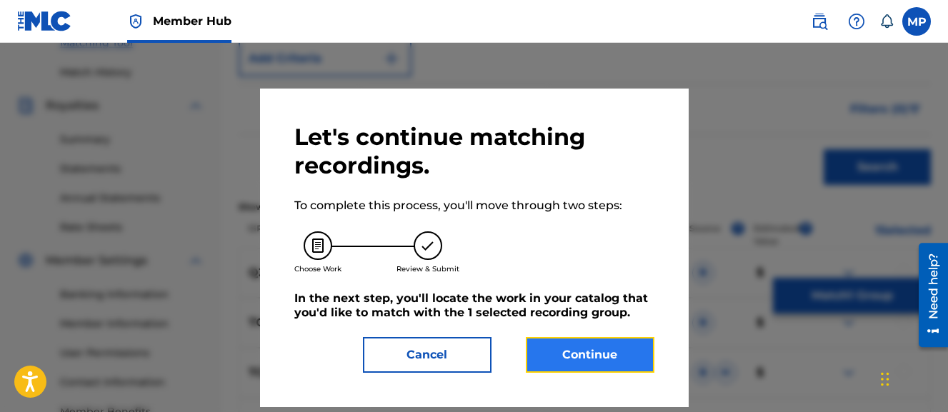
click at [583, 363] on button "Continue" at bounding box center [590, 355] width 129 height 36
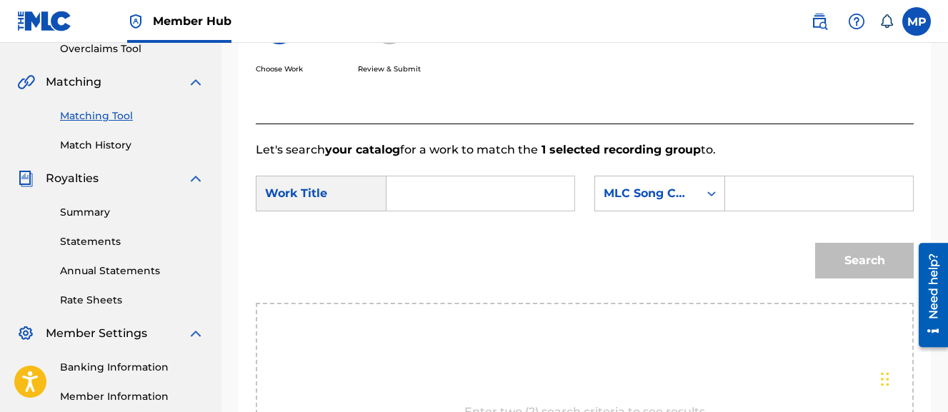
scroll to position [294, 0]
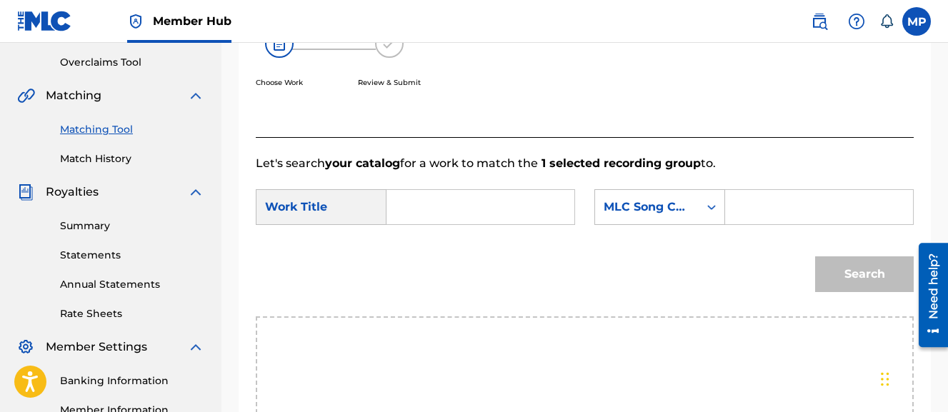
click at [488, 207] on input "Search Form" at bounding box center [481, 207] width 164 height 34
paste input "EARLY BIRD GETS THE WORM"
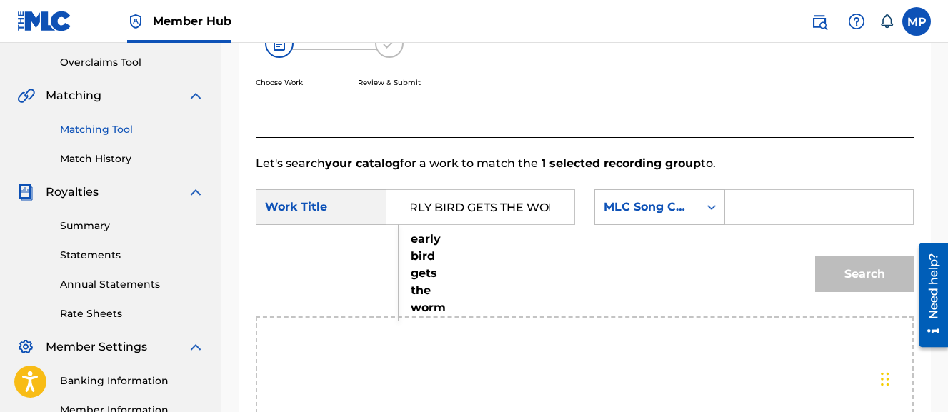
type input "EARLY BIRD GETS THE WORM"
click at [536, 234] on div "SearchWithCriteria542083a7-1274-4ecf-913d-12157a0eec5e Work Title EARLY BIRD GE…" at bounding box center [585, 211] width 658 height 44
click at [738, 224] on input "Search Form" at bounding box center [820, 207] width 164 height 34
paste input "ES5JRV"
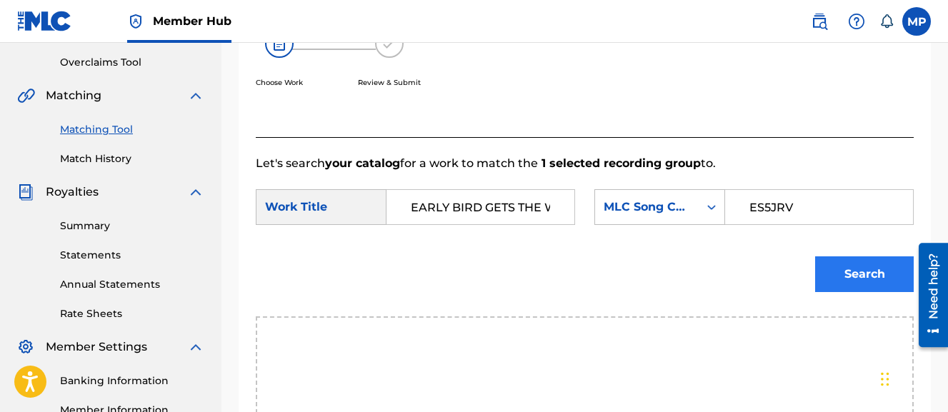
type input "ES5JRV"
click at [838, 292] on button "Search" at bounding box center [864, 275] width 99 height 36
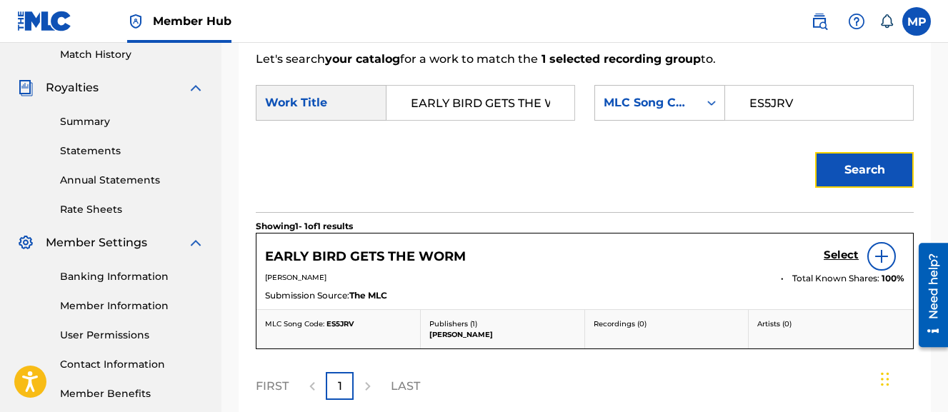
scroll to position [408, 0]
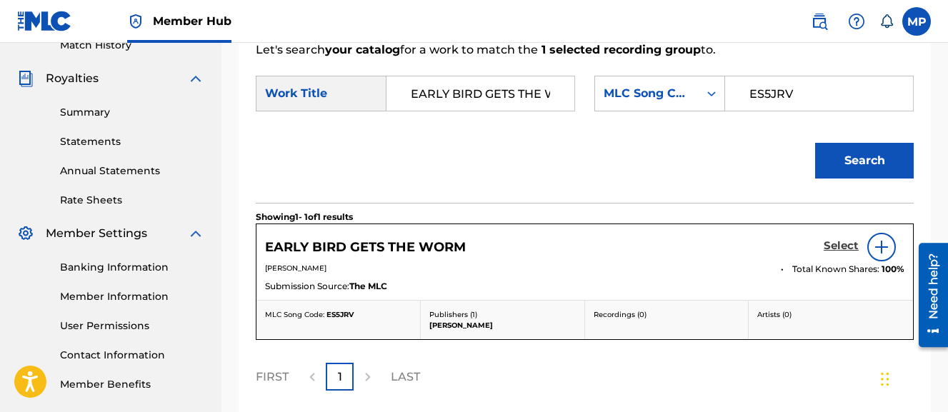
click at [844, 253] on h5 "Select" at bounding box center [841, 246] width 35 height 14
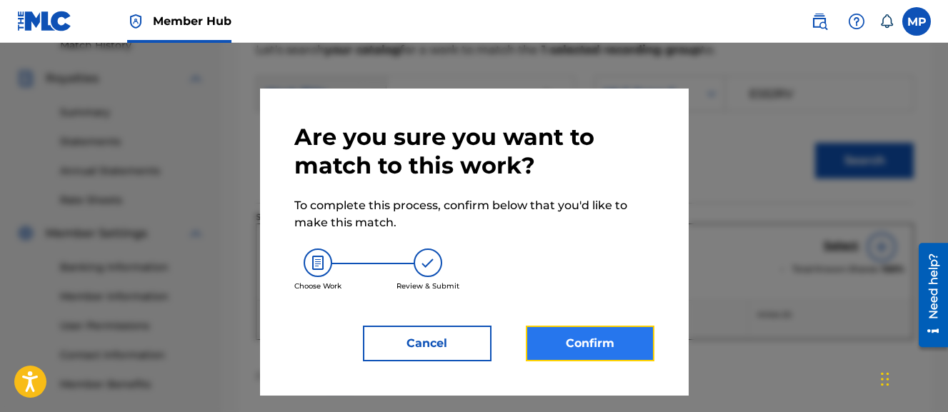
click at [598, 326] on button "Confirm" at bounding box center [590, 344] width 129 height 36
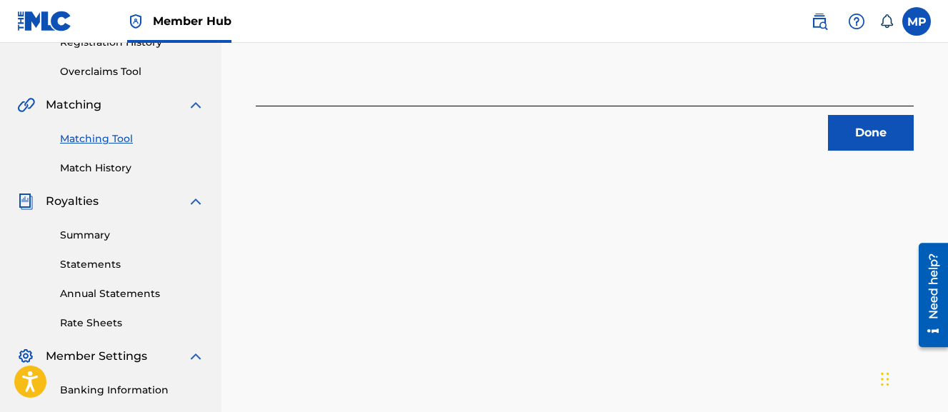
scroll to position [292, 0]
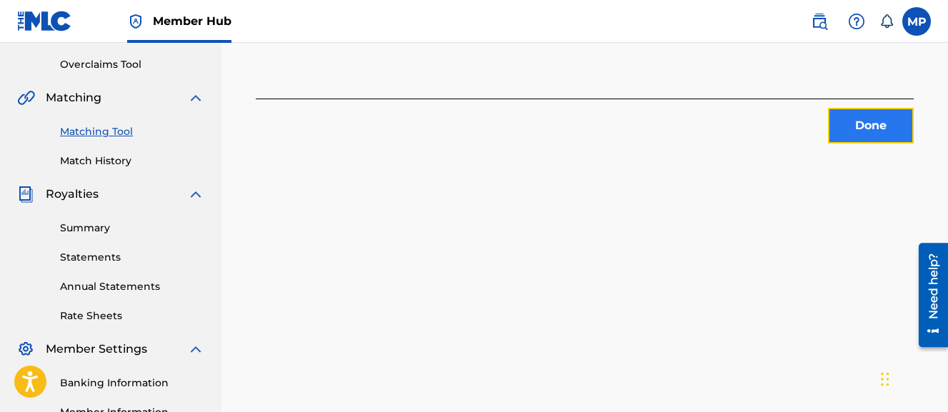
click at [835, 121] on button "Done" at bounding box center [871, 126] width 86 height 36
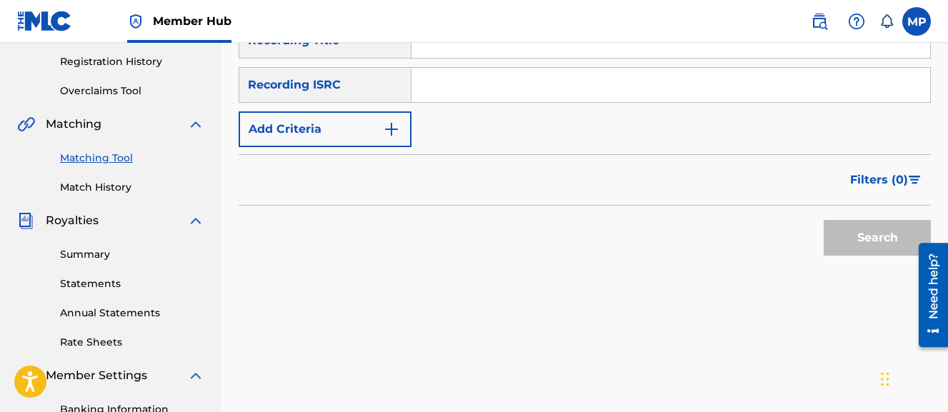
scroll to position [225, 0]
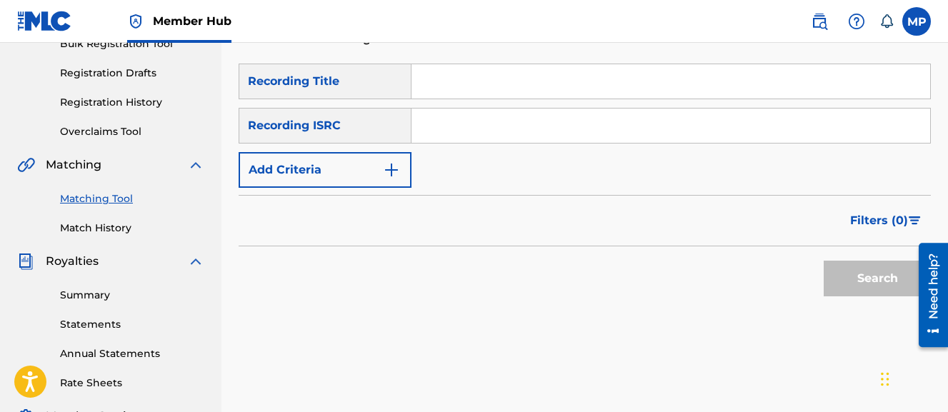
click at [728, 84] on input "Search Form" at bounding box center [671, 81] width 519 height 34
paste input "EDM (CHOPPED AND SCREWED)"
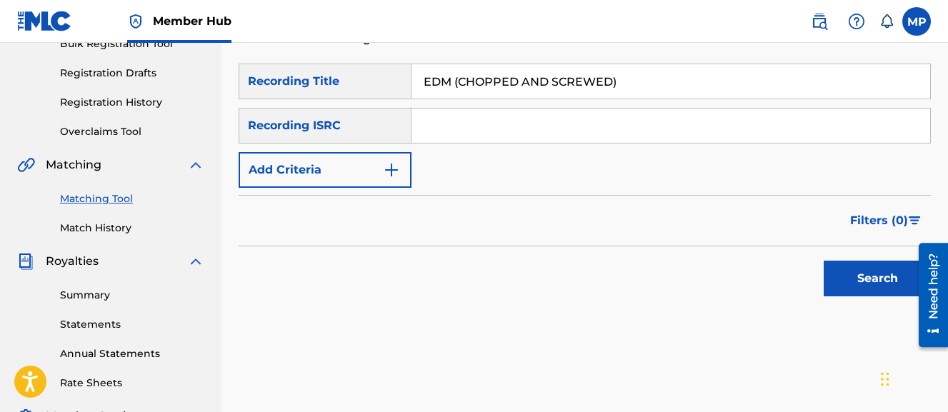
type input "EDM (CHOPPED AND SCREWED)"
click at [824, 261] on button "Search" at bounding box center [877, 279] width 107 height 36
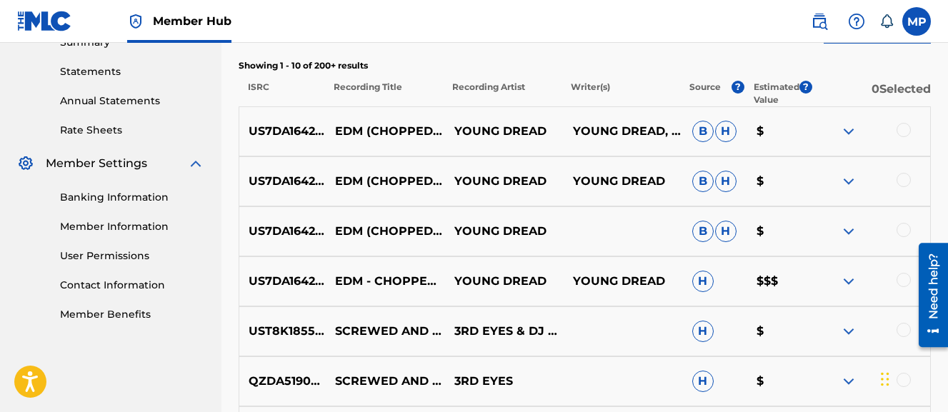
scroll to position [480, 0]
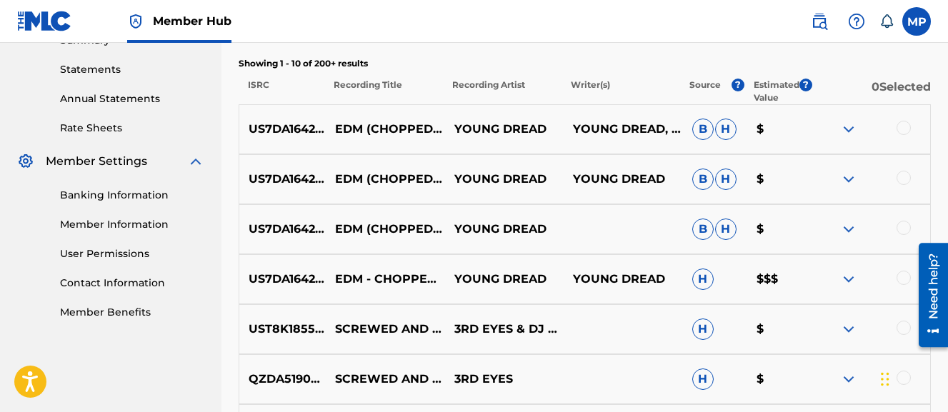
click at [902, 282] on div at bounding box center [904, 278] width 14 height 14
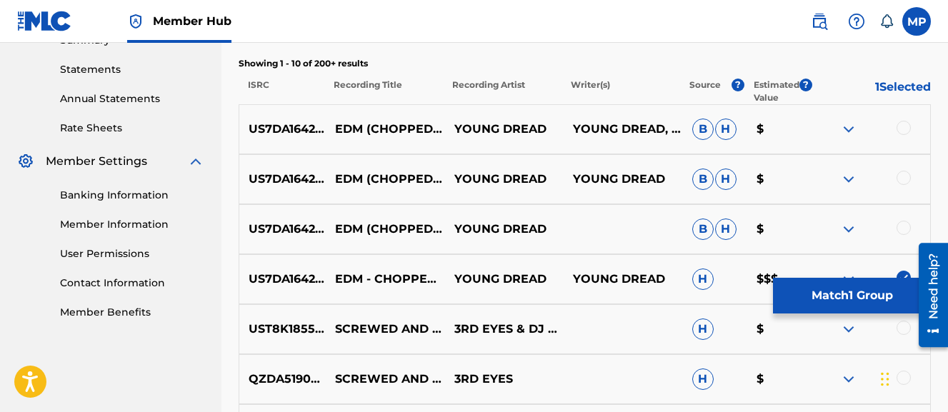
click at [904, 233] on div at bounding box center [904, 228] width 14 height 14
click at [902, 179] on div at bounding box center [904, 178] width 14 height 14
click at [904, 124] on div at bounding box center [904, 128] width 14 height 14
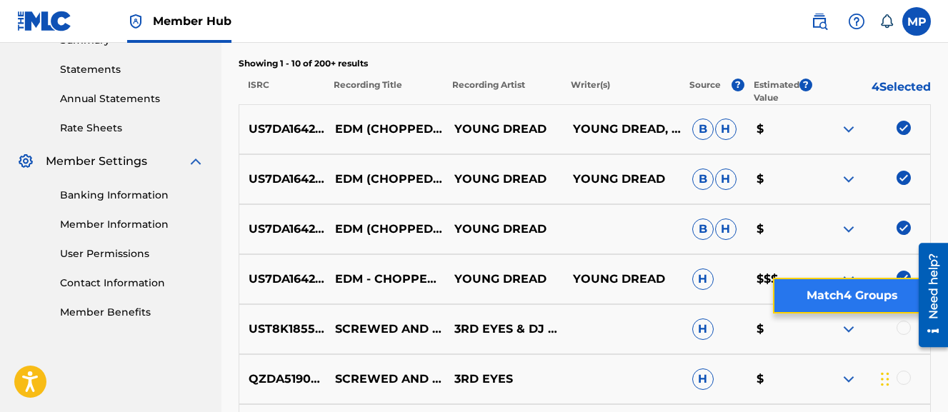
click at [828, 300] on button "Match 4 Groups" at bounding box center [852, 296] width 158 height 36
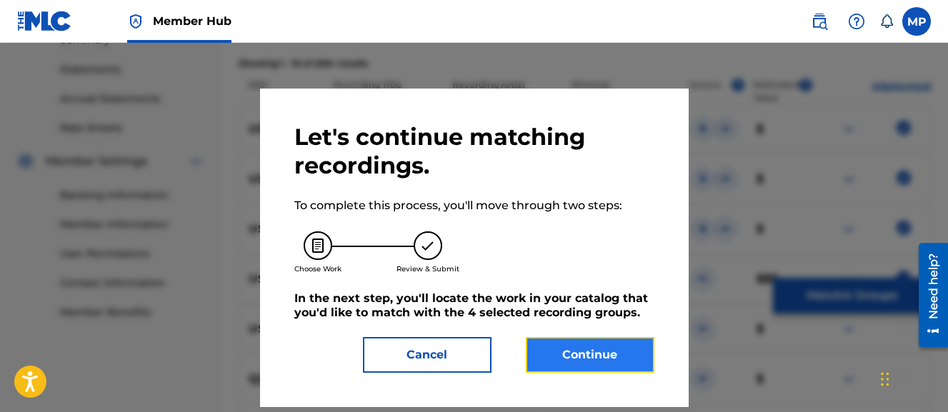
click at [620, 360] on button "Continue" at bounding box center [590, 355] width 129 height 36
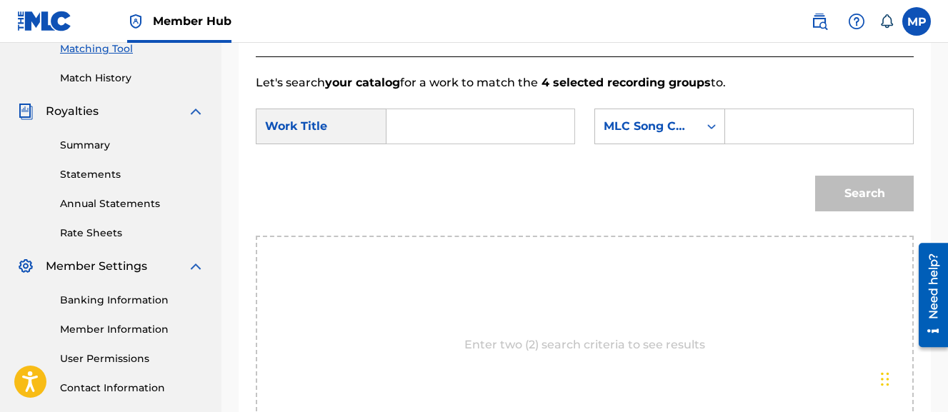
scroll to position [362, 0]
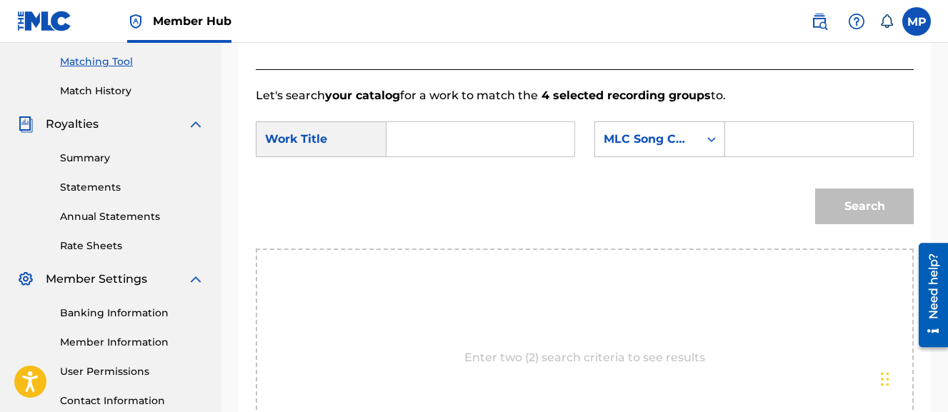
click at [515, 145] on input "Search Form" at bounding box center [481, 139] width 164 height 34
paste input "EDM (CHOPPED AND SCREWED)"
type input "EDM (CHOPPED AND SCREWED)"
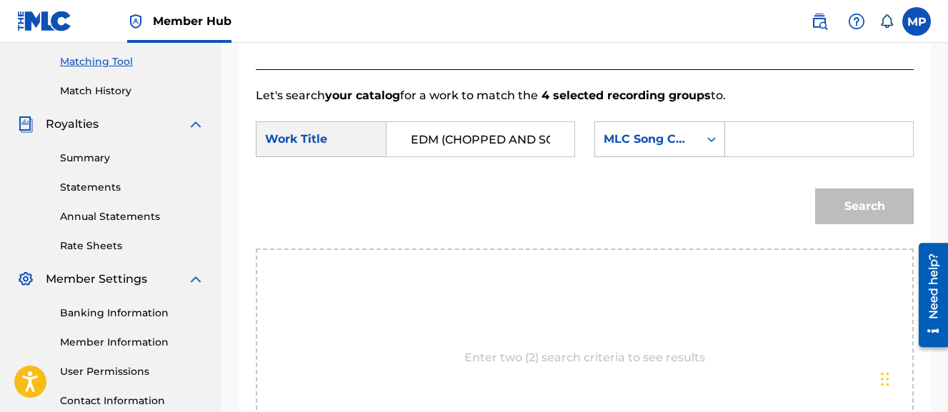
click at [738, 157] on input "Search Form" at bounding box center [820, 139] width 164 height 34
paste input "E979V6"
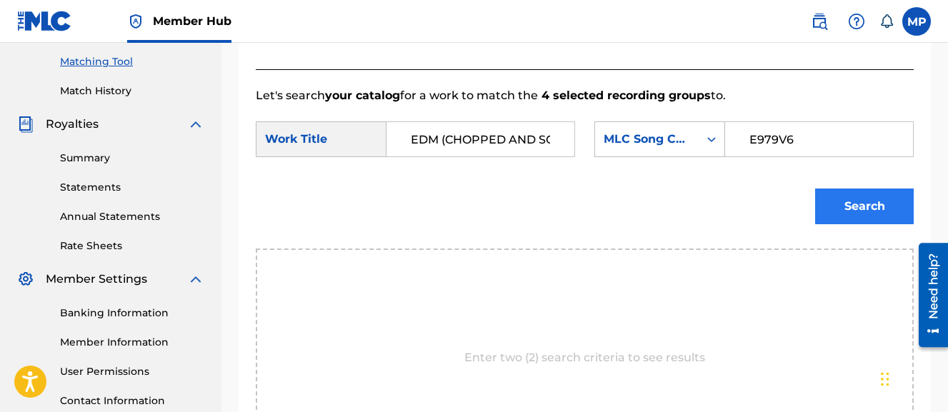
type input "E979V6"
click at [833, 224] on button "Search" at bounding box center [864, 207] width 99 height 36
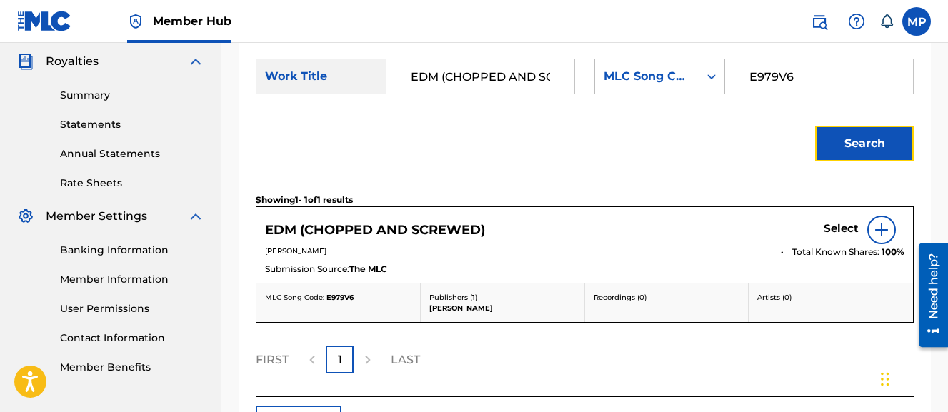
scroll to position [434, 0]
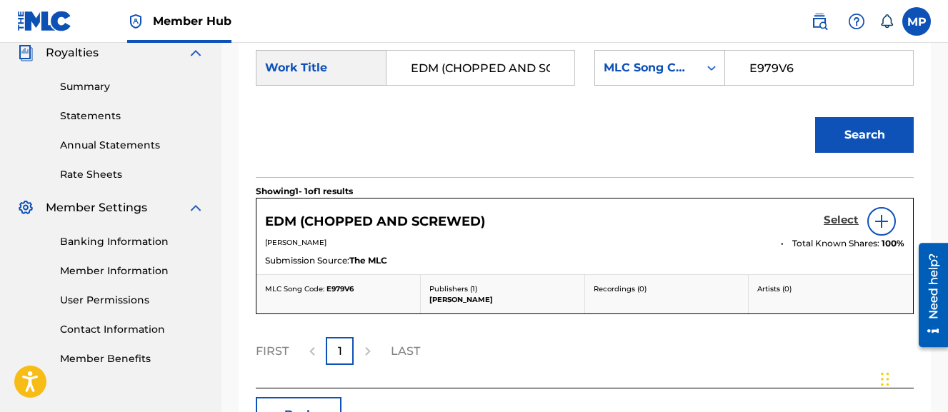
click at [845, 227] on h5 "Select" at bounding box center [841, 221] width 35 height 14
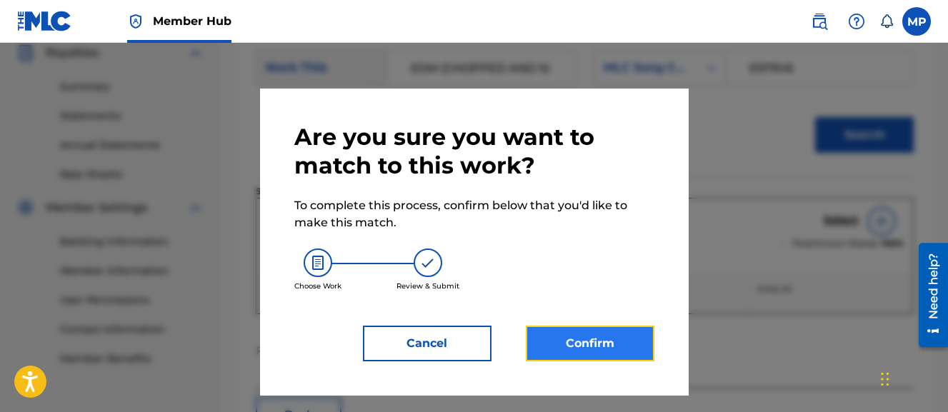
click at [607, 351] on button "Confirm" at bounding box center [590, 344] width 129 height 36
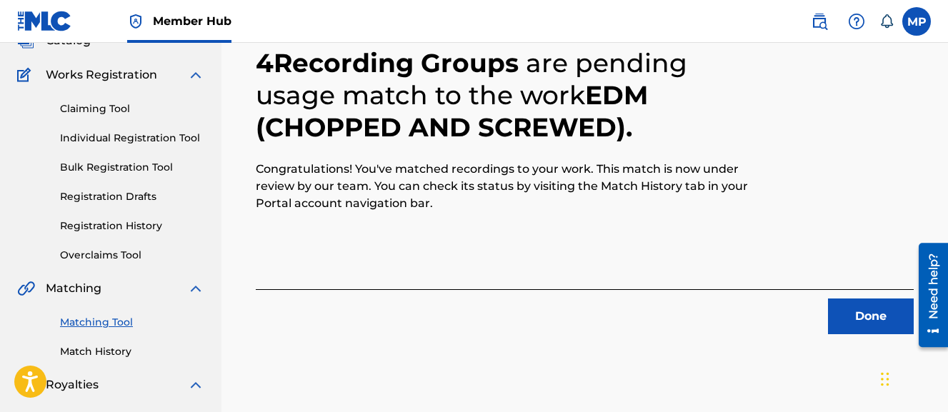
scroll to position [102, 0]
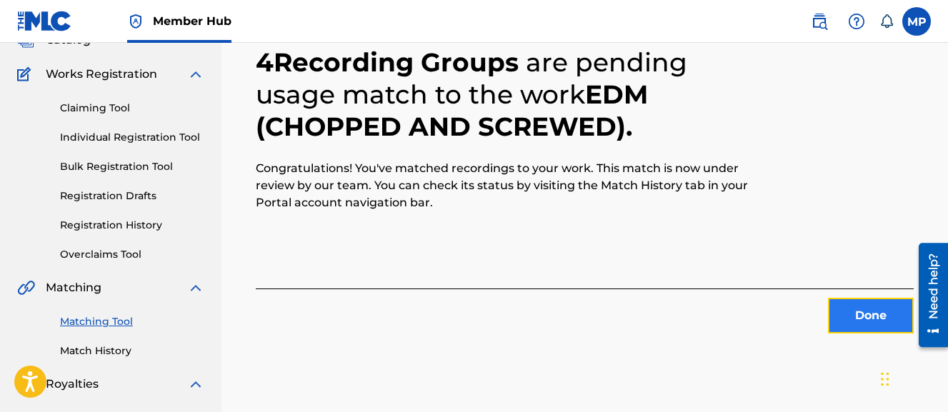
click at [856, 316] on button "Done" at bounding box center [871, 316] width 86 height 36
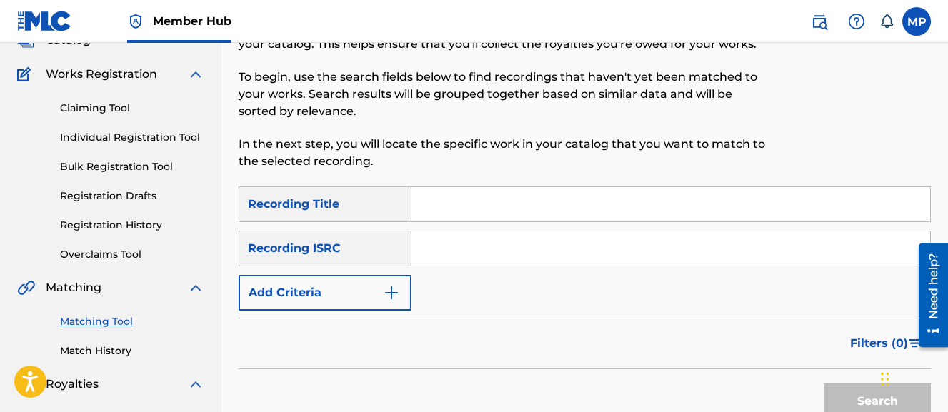
click at [442, 199] on input "Search Form" at bounding box center [671, 204] width 519 height 34
paste input "ELECTRONICA JAM"
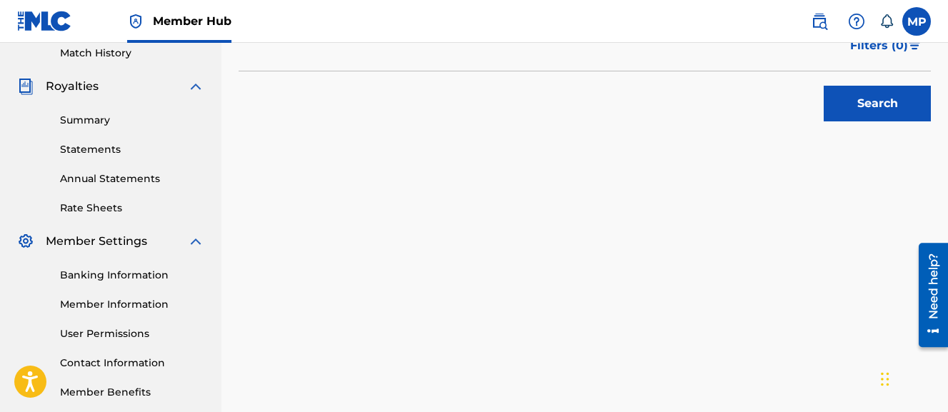
scroll to position [420, 0]
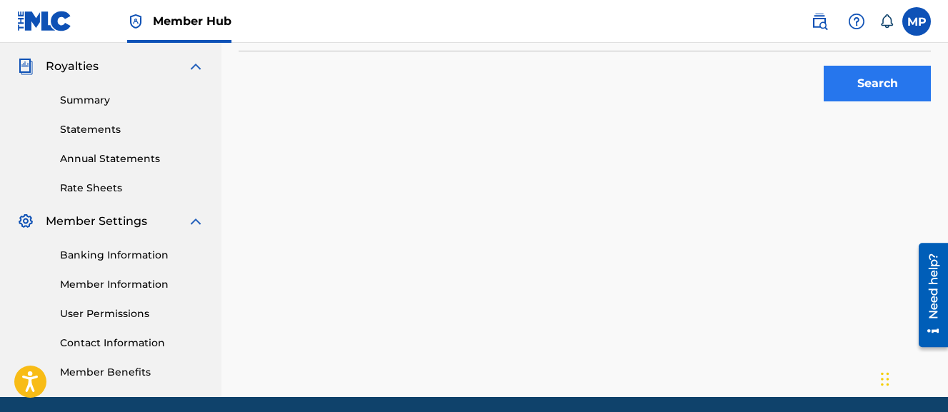
type input "ELECTRONICA JAM"
click at [833, 83] on button "Search" at bounding box center [877, 84] width 107 height 36
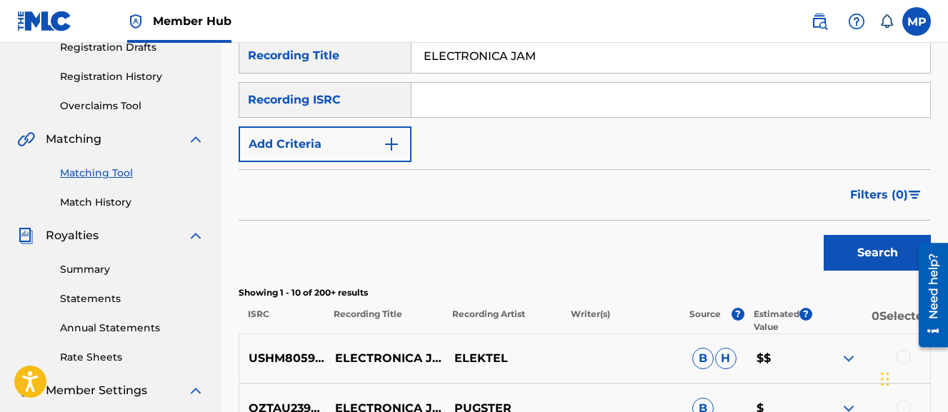
scroll to position [218, 0]
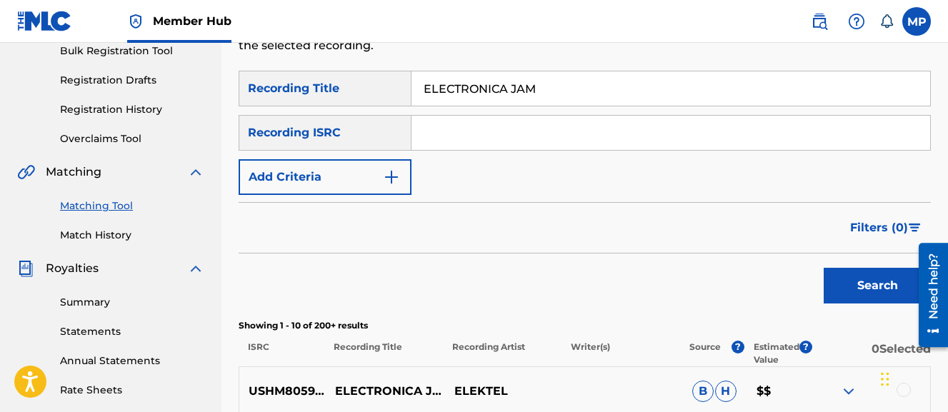
click at [344, 199] on form "SearchWithCriteriae02d7edc-94fb-44c6-a9b3-ca2e33c07004 Recording Title ELECTRON…" at bounding box center [585, 191] width 693 height 240
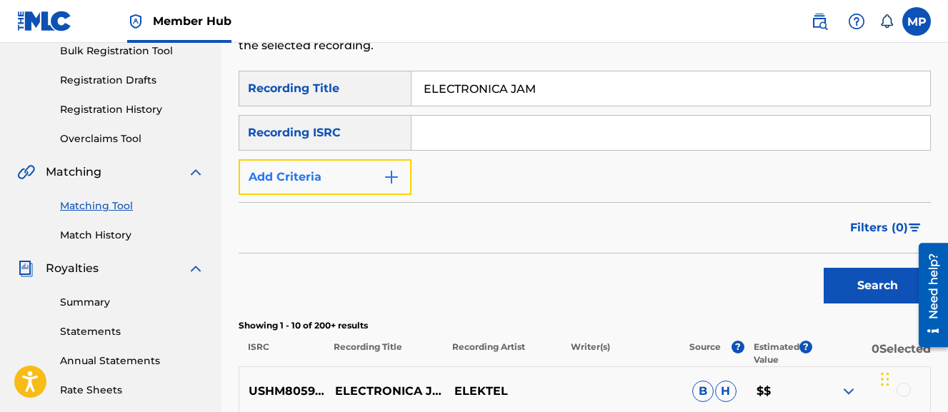
click at [333, 174] on button "Add Criteria" at bounding box center [325, 177] width 173 height 36
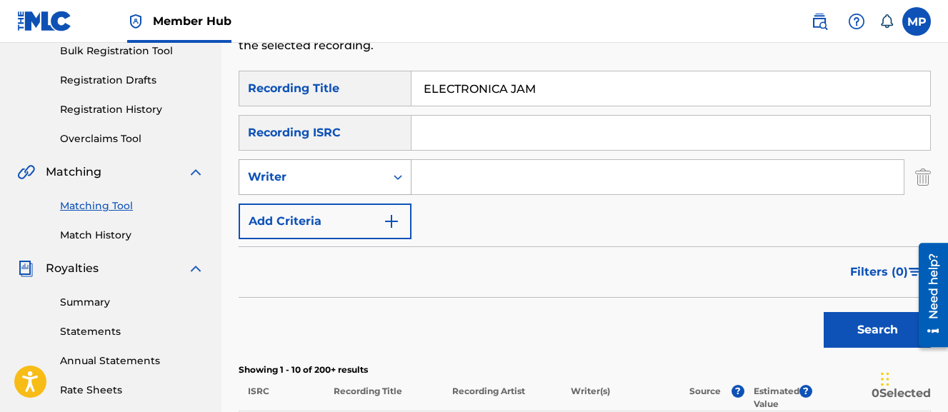
click at [327, 179] on div "Writer" at bounding box center [312, 177] width 129 height 17
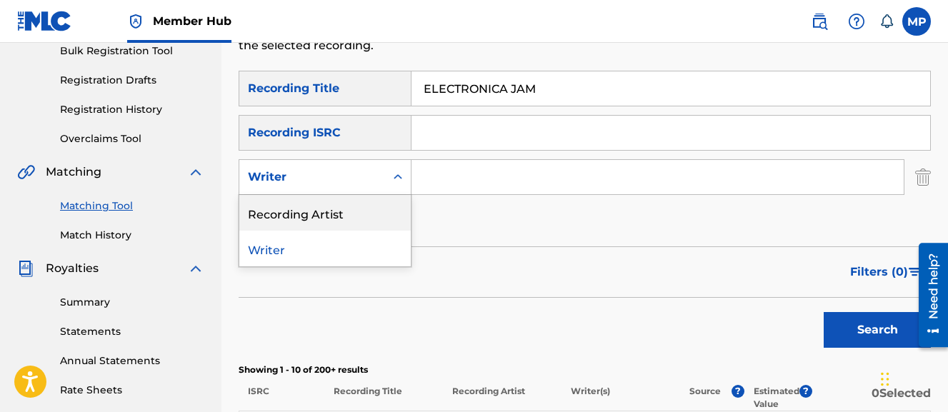
click at [320, 206] on div "Recording Artist" at bounding box center [325, 213] width 172 height 36
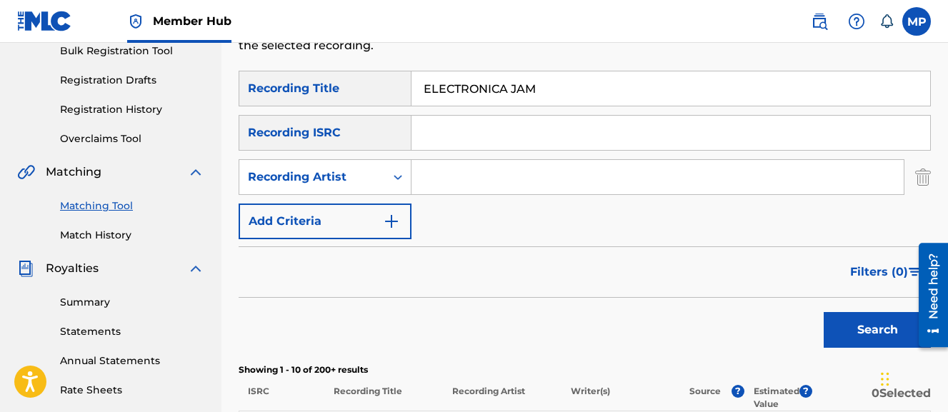
click at [427, 187] on input "Search Form" at bounding box center [658, 177] width 492 height 34
click at [824, 312] on button "Search" at bounding box center [877, 330] width 107 height 36
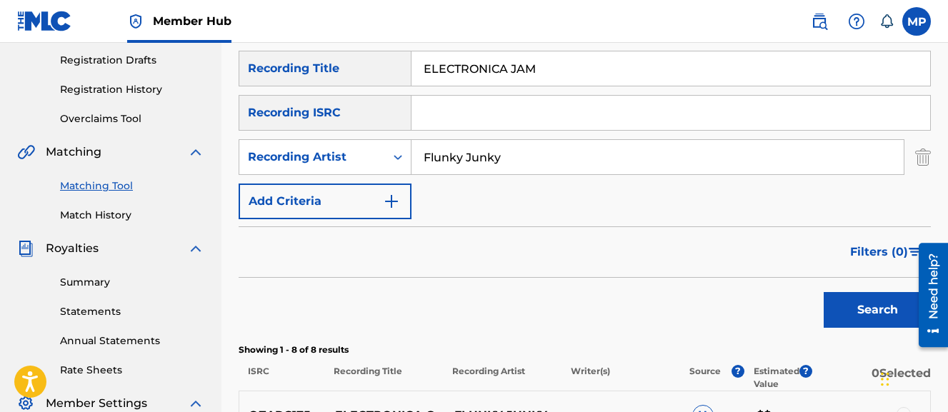
scroll to position [233, 0]
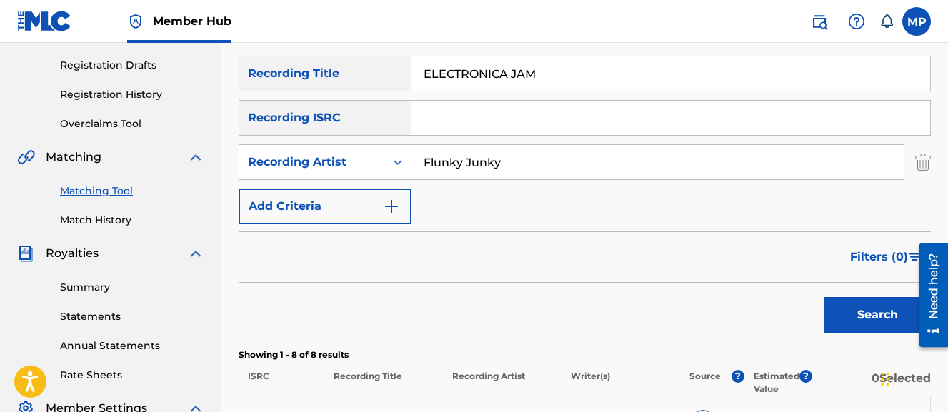
click at [457, 154] on input "Flunky Junky" at bounding box center [658, 162] width 492 height 34
type input "Young Dread"
click at [824, 297] on button "Search" at bounding box center [877, 315] width 107 height 36
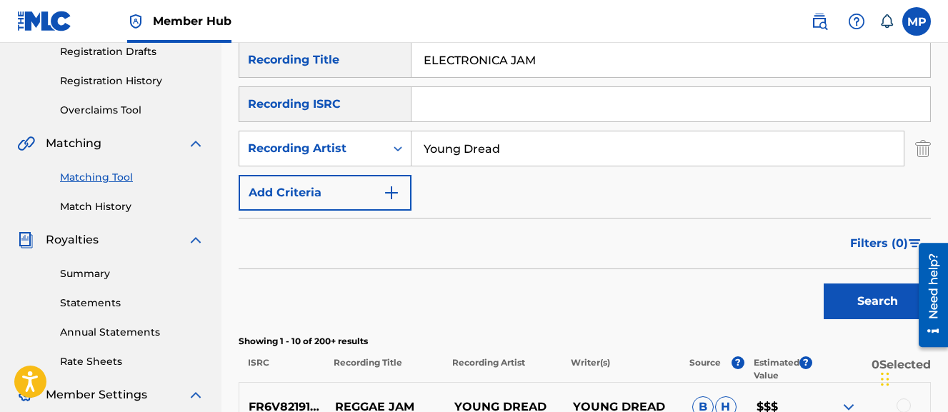
scroll to position [244, 0]
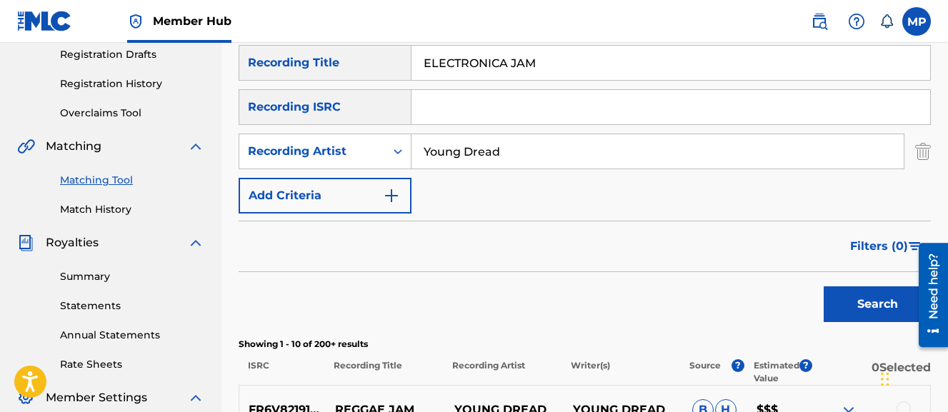
click at [482, 66] on input "ELECTRONICA JAM" at bounding box center [671, 63] width 519 height 34
paste input "NTERTAINMENT MUSIC"
click at [824, 287] on button "Search" at bounding box center [877, 305] width 107 height 36
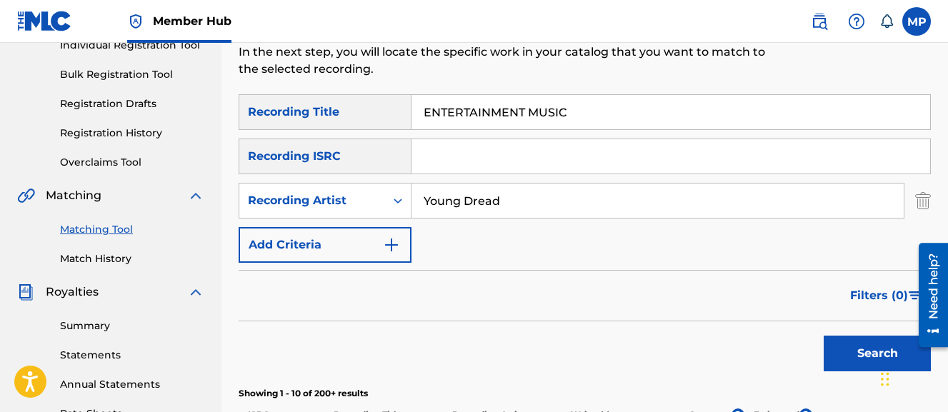
scroll to position [152, 0]
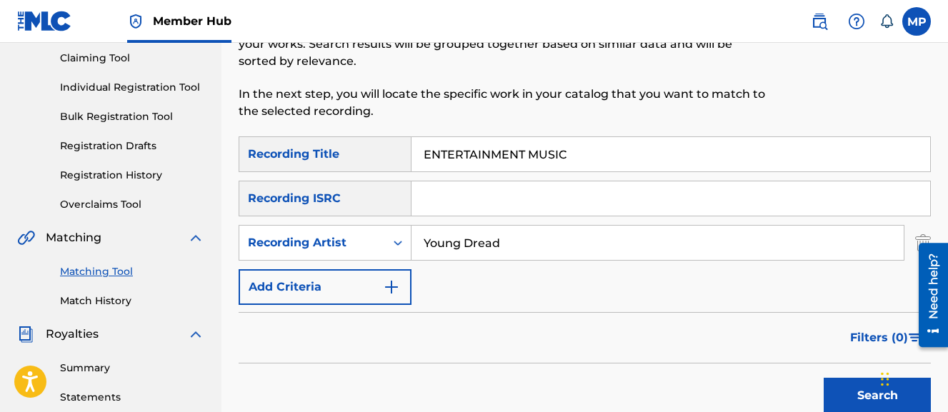
click at [502, 158] on input "ENTERTAINMENT MUSIC" at bounding box center [671, 154] width 519 height 34
paste input "XOTIC REGGAE"
type input "EXOTIC REGGAE"
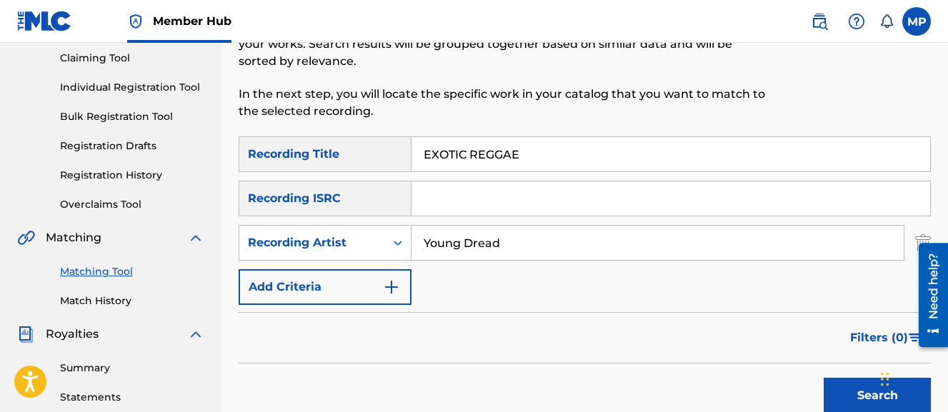
click at [824, 378] on button "Search" at bounding box center [877, 396] width 107 height 36
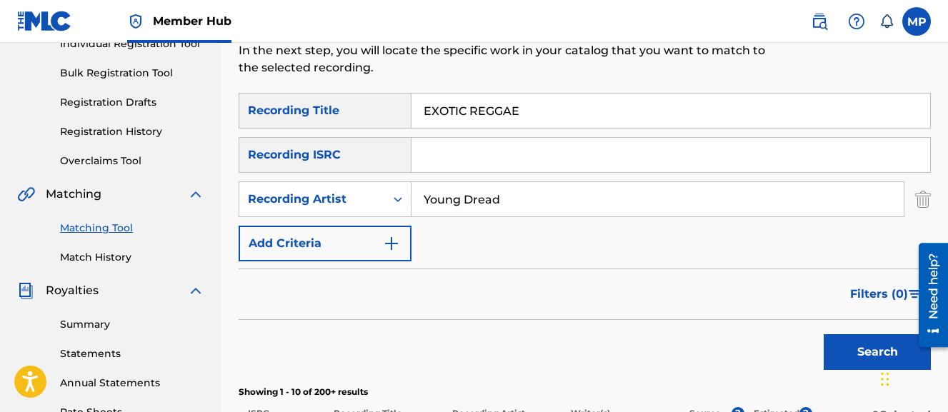
scroll to position [192, 0]
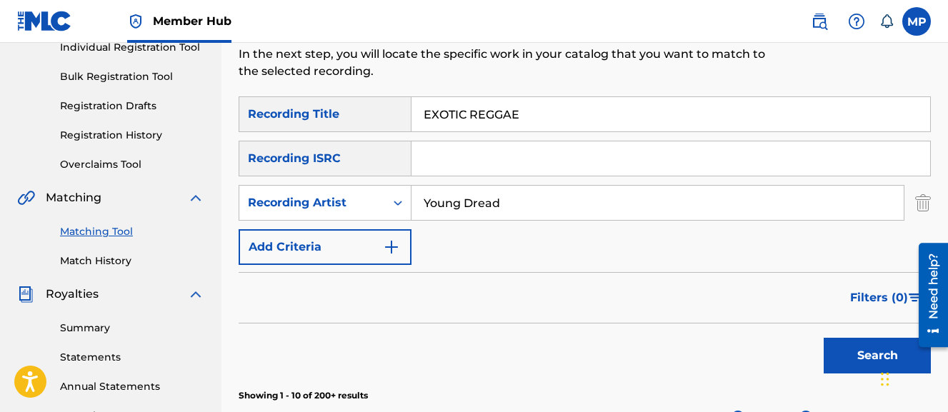
click at [536, 205] on input "Young Dread" at bounding box center [658, 203] width 492 height 34
type input "Wayne Dreadski"
click at [824, 338] on button "Search" at bounding box center [877, 356] width 107 height 36
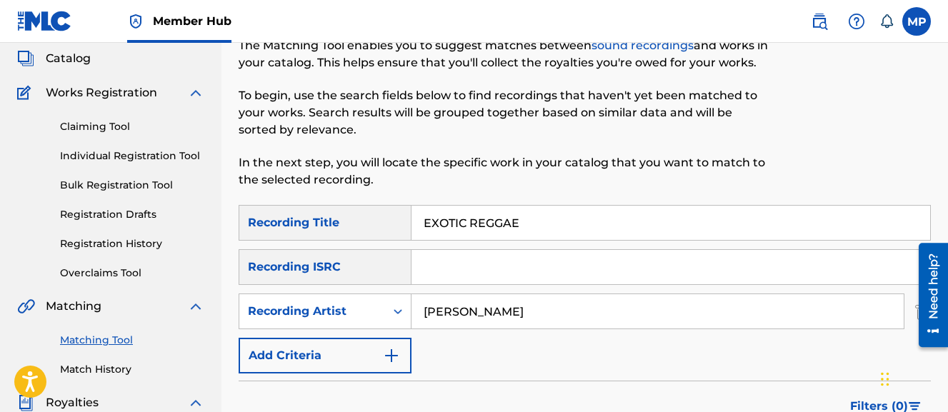
scroll to position [91, 0]
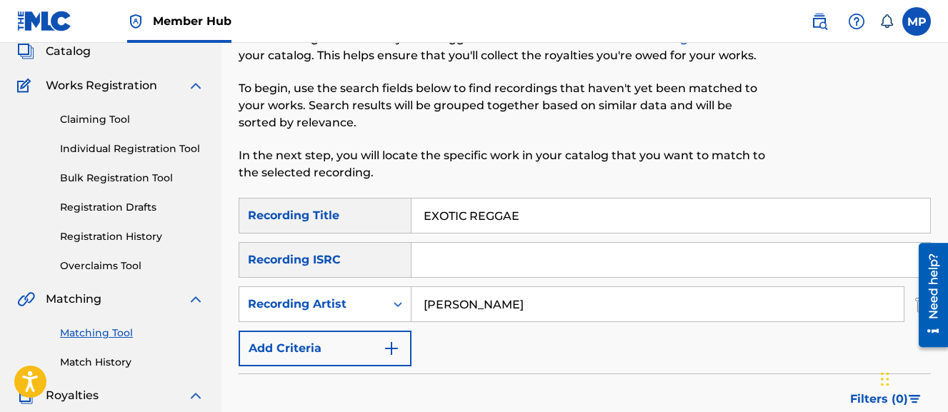
click at [447, 217] on input "EXOTIC REGGAE" at bounding box center [671, 216] width 519 height 34
paste input "FACTS"
type input "FACTS"
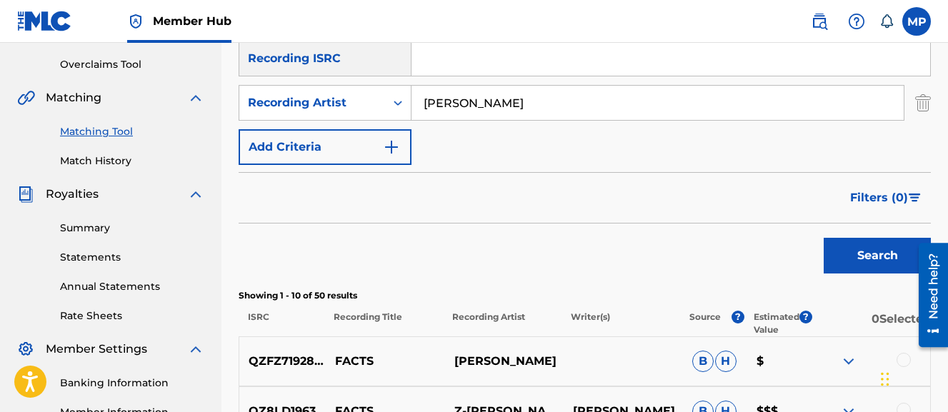
scroll to position [302, 0]
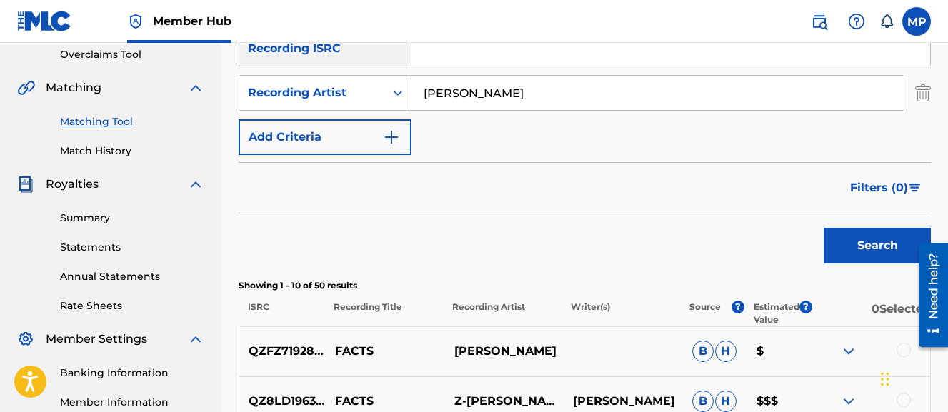
click at [461, 100] on input "Wayne Dreadski" at bounding box center [658, 93] width 492 height 34
click at [824, 228] on button "Search" at bounding box center [877, 246] width 107 height 36
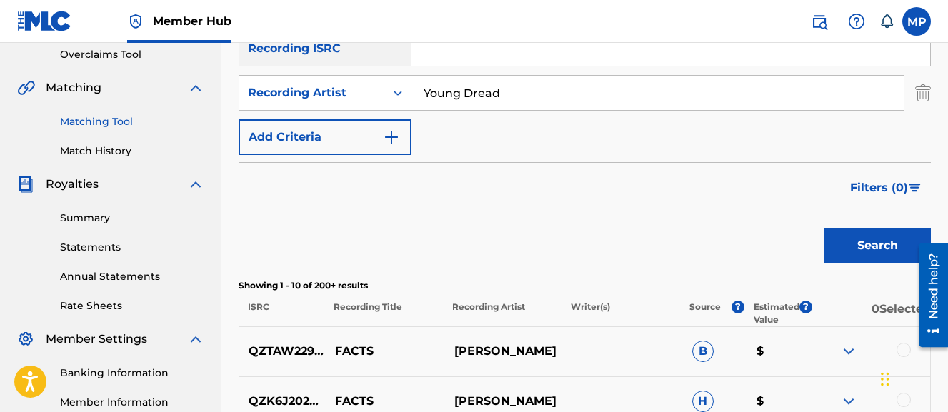
type input "Young Dread"
click at [824, 228] on button "Search" at bounding box center [877, 246] width 107 height 36
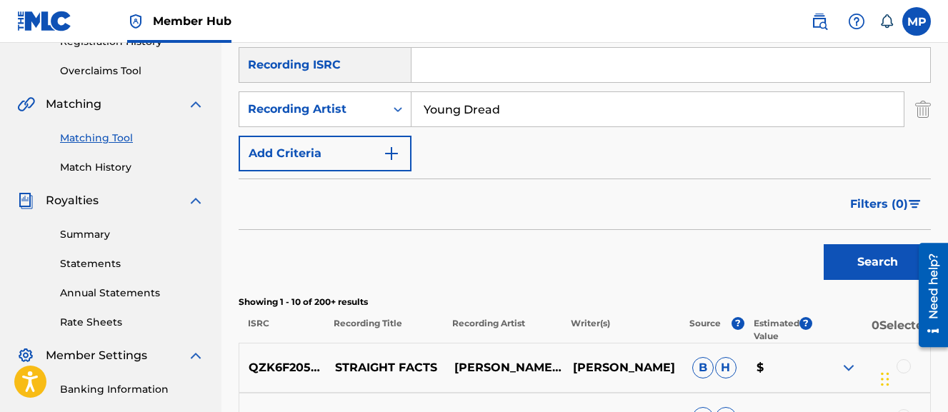
scroll to position [234, 0]
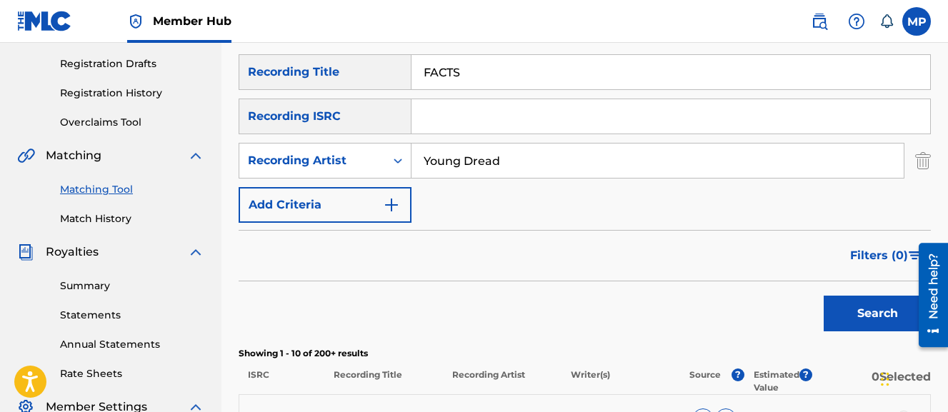
click at [459, 69] on input "FACTS" at bounding box center [671, 72] width 519 height 34
paste input "ELL IN LOVE"
click at [824, 296] on button "Search" at bounding box center [877, 314] width 107 height 36
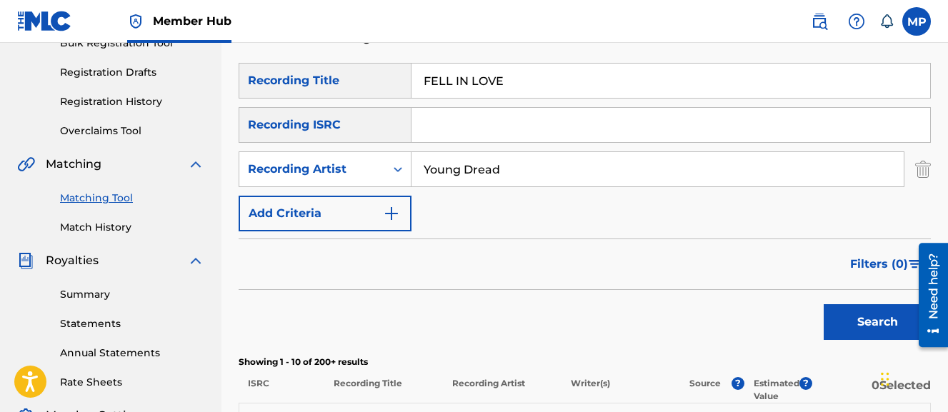
scroll to position [225, 0]
click at [460, 74] on input "FELL IN LOVE" at bounding box center [671, 81] width 519 height 34
paste input "INGER WORK (CHOPPED AND SCREWED)"
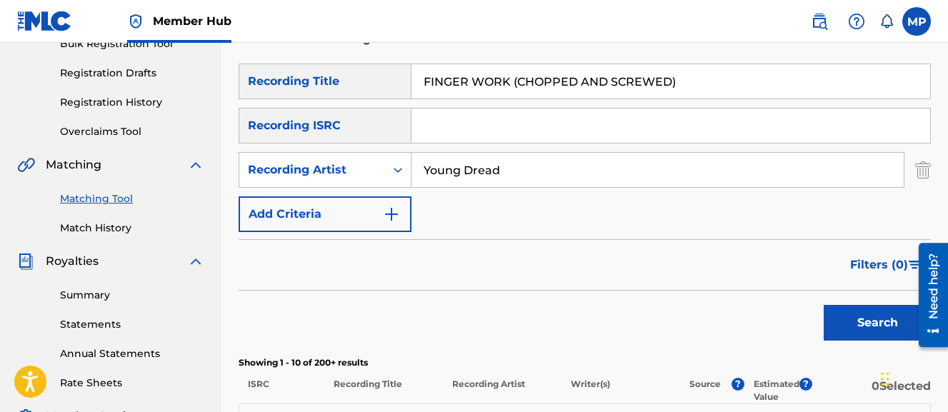
type input "FINGER WORK (CHOPPED AND SCREWED)"
click at [824, 305] on button "Search" at bounding box center [877, 323] width 107 height 36
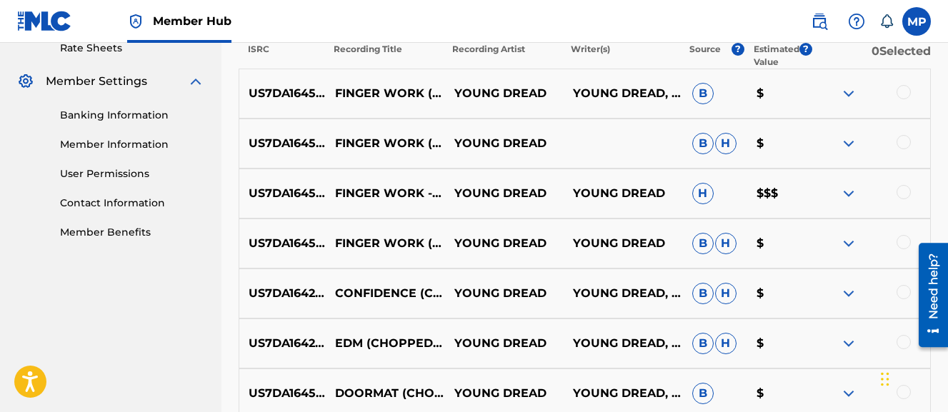
scroll to position [572, 0]
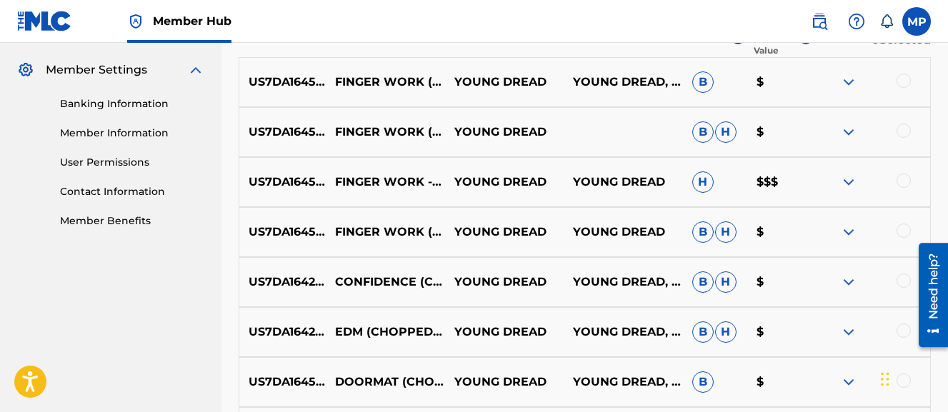
click at [903, 232] on div at bounding box center [904, 231] width 14 height 14
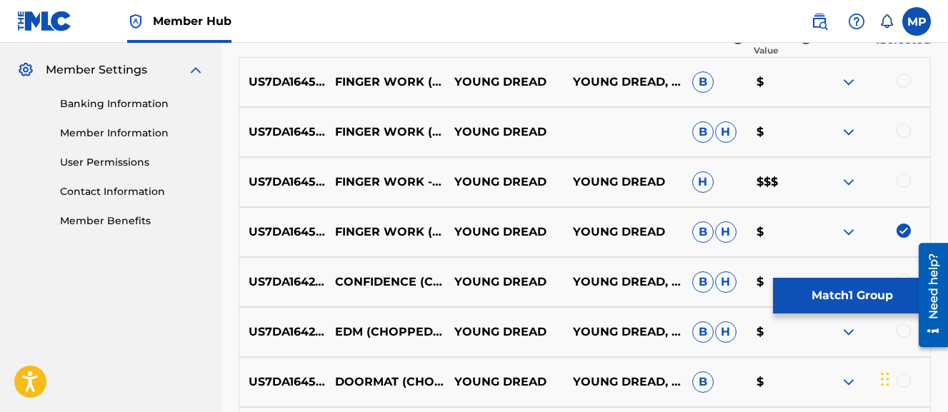
click at [904, 184] on div at bounding box center [904, 181] width 14 height 14
click at [902, 137] on div at bounding box center [870, 132] width 119 height 17
click at [900, 133] on div at bounding box center [904, 131] width 14 height 14
click at [903, 82] on div at bounding box center [904, 81] width 14 height 14
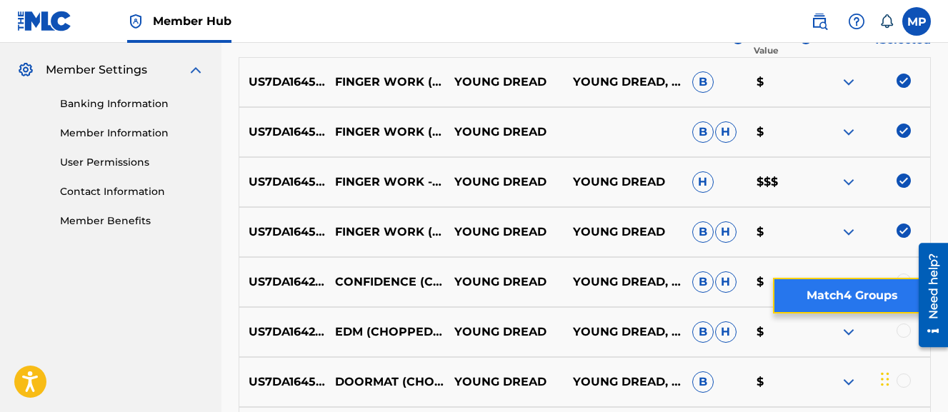
click at [838, 297] on button "Match 4 Groups" at bounding box center [852, 296] width 158 height 36
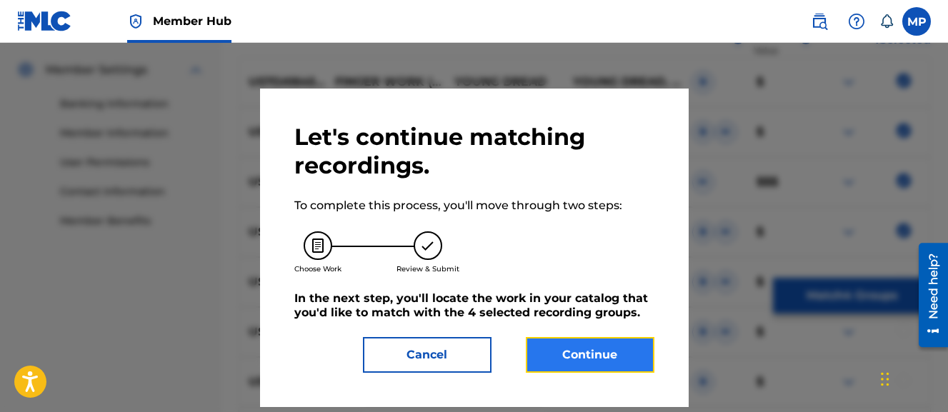
click at [599, 359] on button "Continue" at bounding box center [590, 355] width 129 height 36
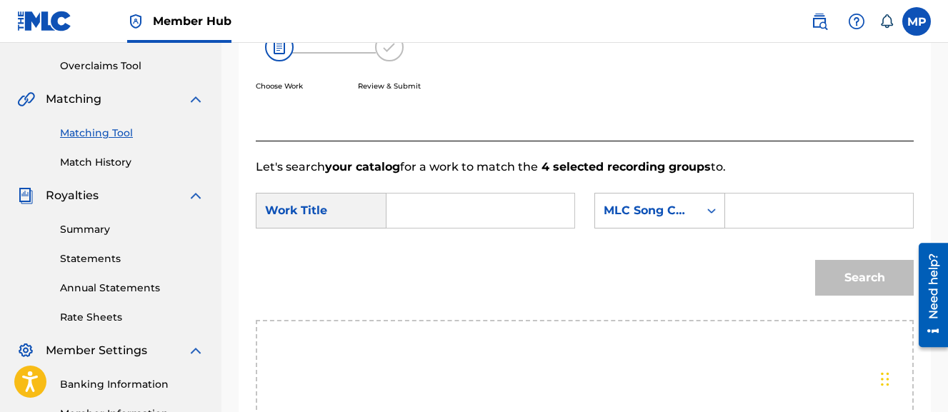
scroll to position [257, 0]
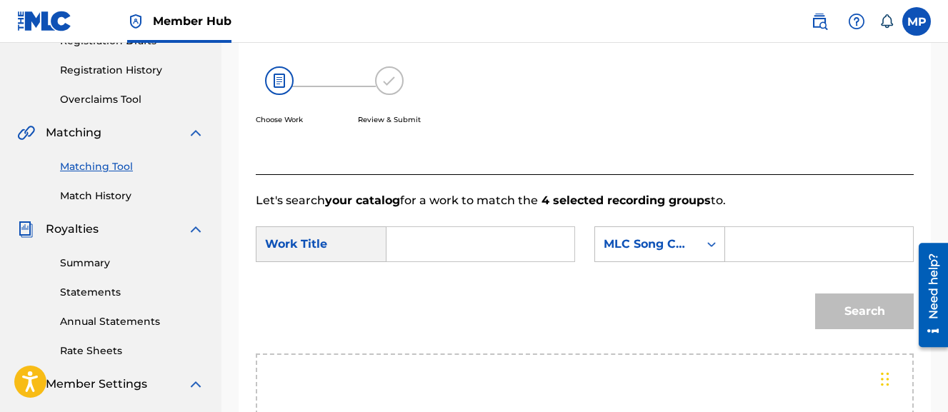
click at [465, 238] on input "Search Form" at bounding box center [481, 244] width 164 height 34
paste input "FINGER WORK (CHOPPED AND SCREWED)"
type input "FINGER WORK (CHOPPED AND SCREWED)"
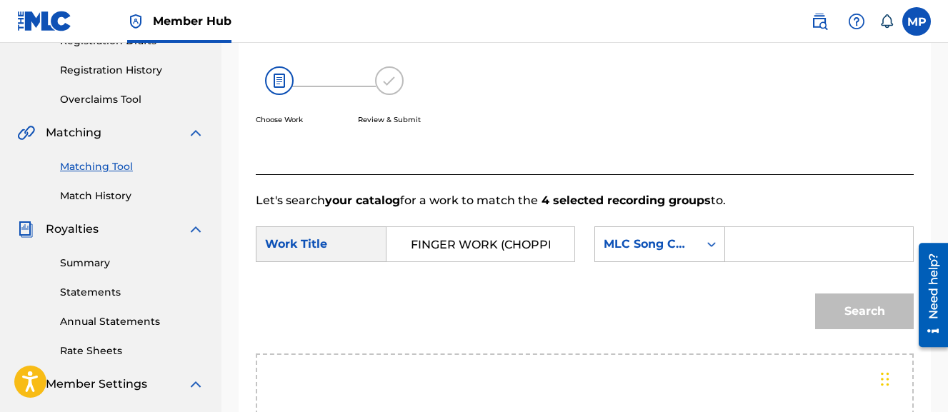
click at [738, 262] on input "Search Form" at bounding box center [820, 244] width 164 height 34
paste input "FC1BAD"
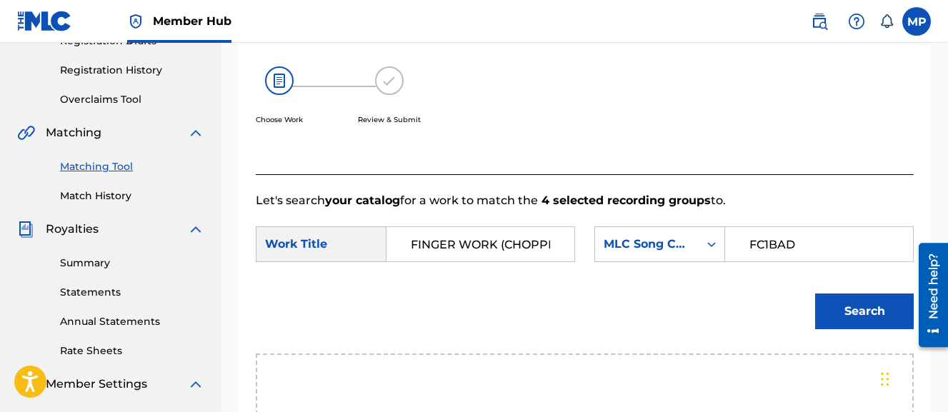
type input "FC1BAD"
click at [815, 294] on button "Search" at bounding box center [864, 312] width 99 height 36
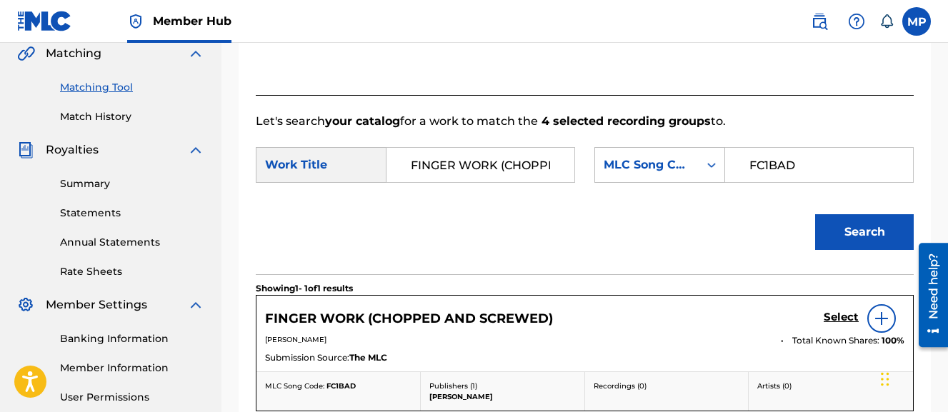
scroll to position [362, 0]
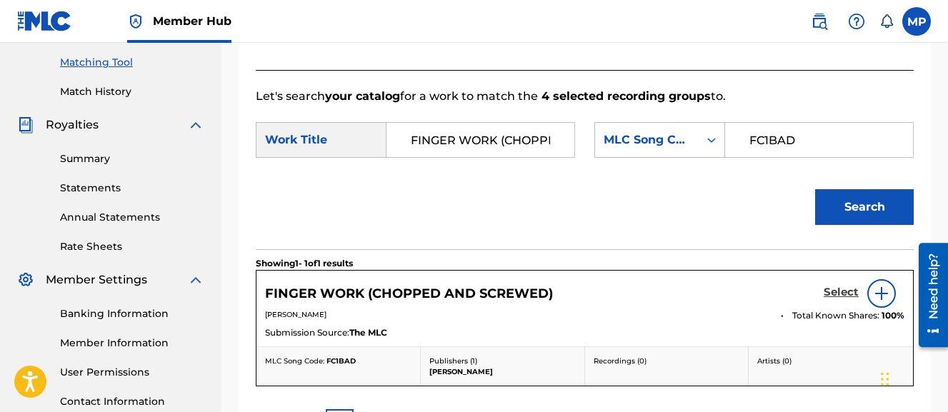
click at [838, 299] on h5 "Select" at bounding box center [841, 293] width 35 height 14
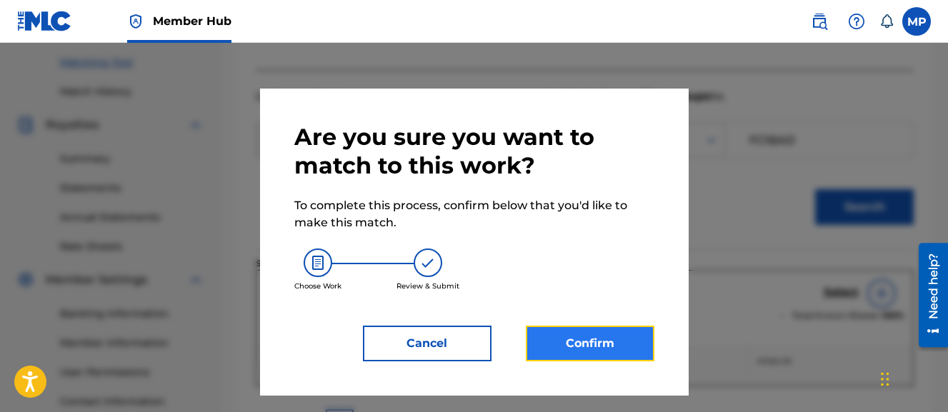
click at [607, 345] on button "Confirm" at bounding box center [590, 344] width 129 height 36
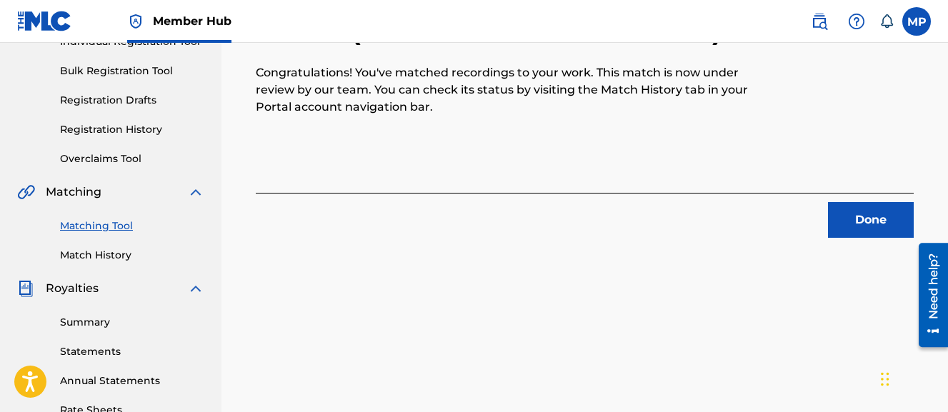
scroll to position [184, 0]
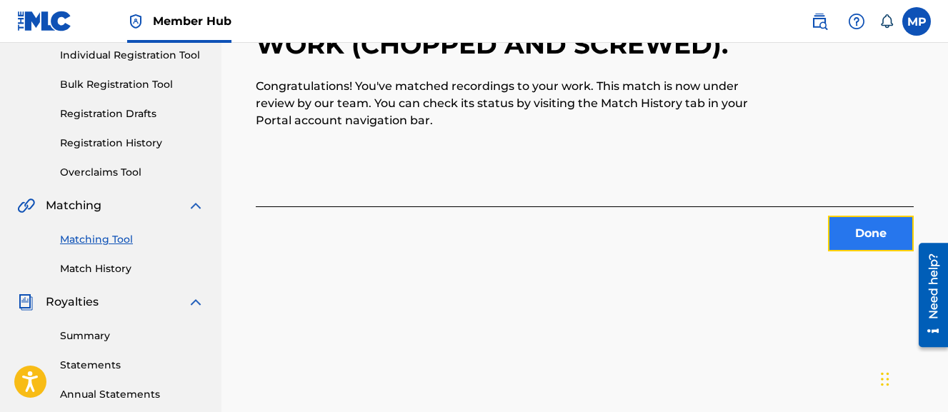
click at [849, 232] on button "Done" at bounding box center [871, 234] width 86 height 36
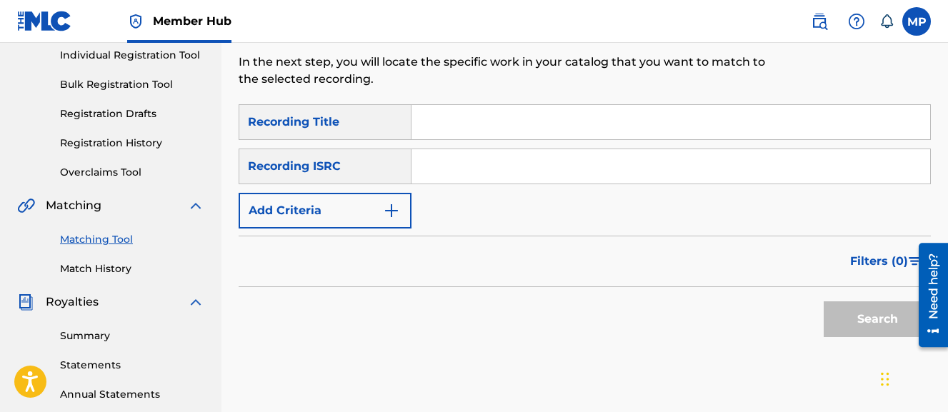
click at [705, 127] on input "Search Form" at bounding box center [671, 122] width 519 height 34
paste input "FIRST LOVE"
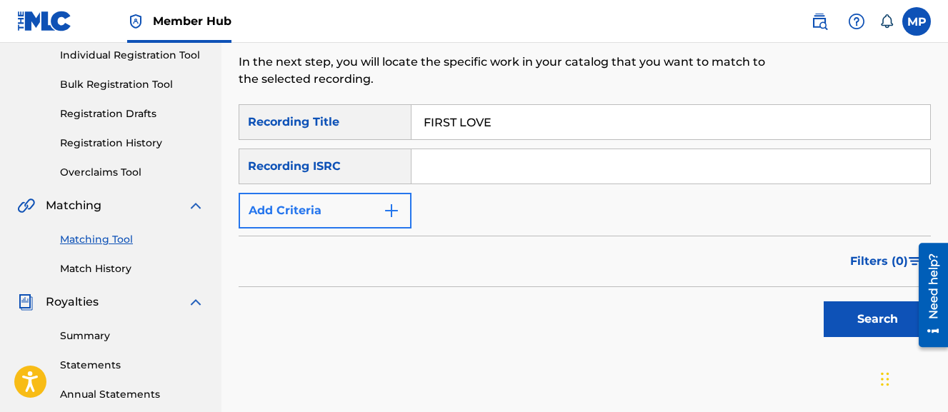
type input "FIRST LOVE"
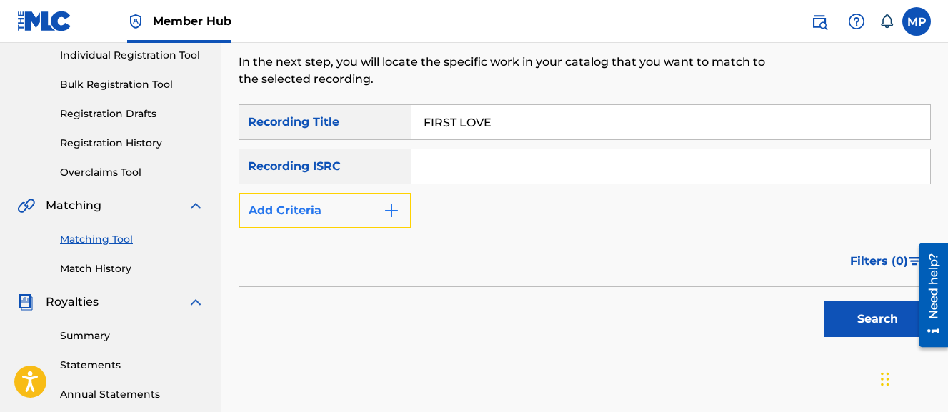
click at [373, 215] on button "Add Criteria" at bounding box center [325, 211] width 173 height 36
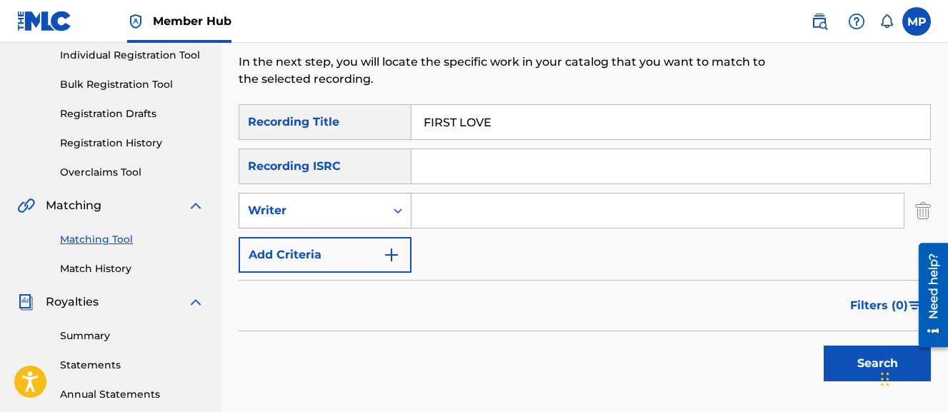
click at [359, 214] on div "Writer" at bounding box center [312, 210] width 129 height 17
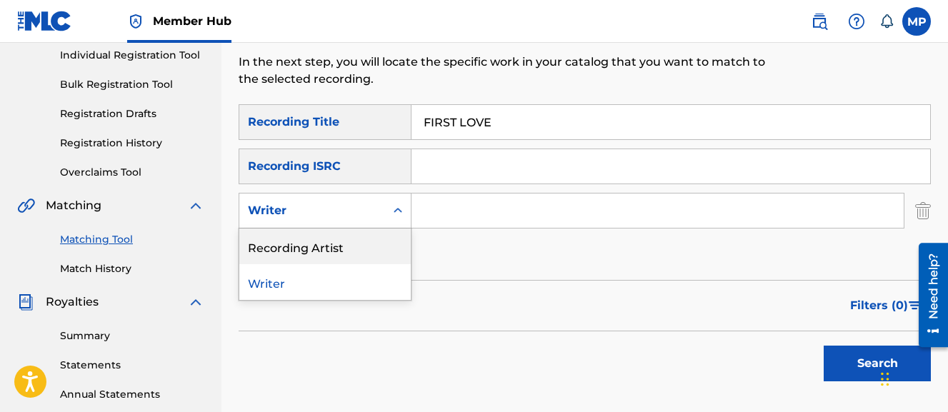
click at [345, 243] on div "Recording Artist" at bounding box center [325, 247] width 172 height 36
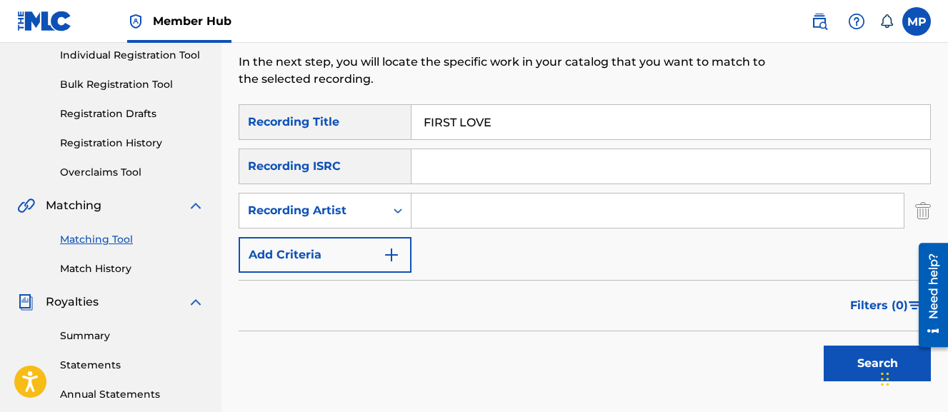
click at [452, 224] on input "Search Form" at bounding box center [658, 211] width 492 height 34
type input "Young Dread"
click at [824, 346] on button "Search" at bounding box center [877, 364] width 107 height 36
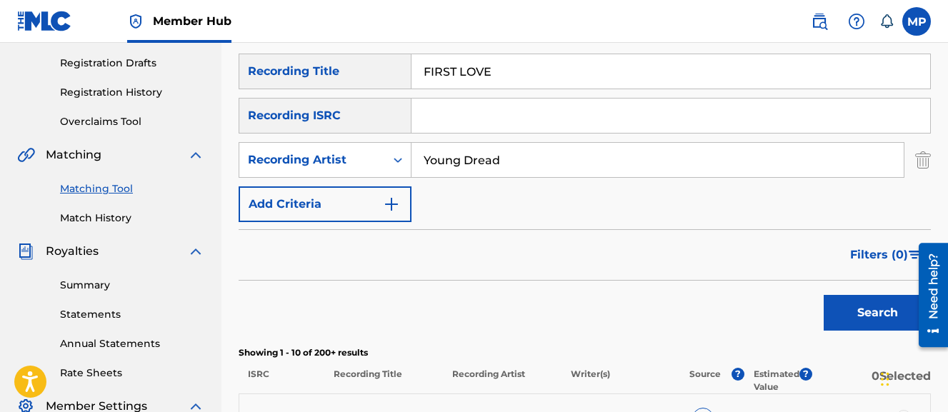
scroll to position [232, 0]
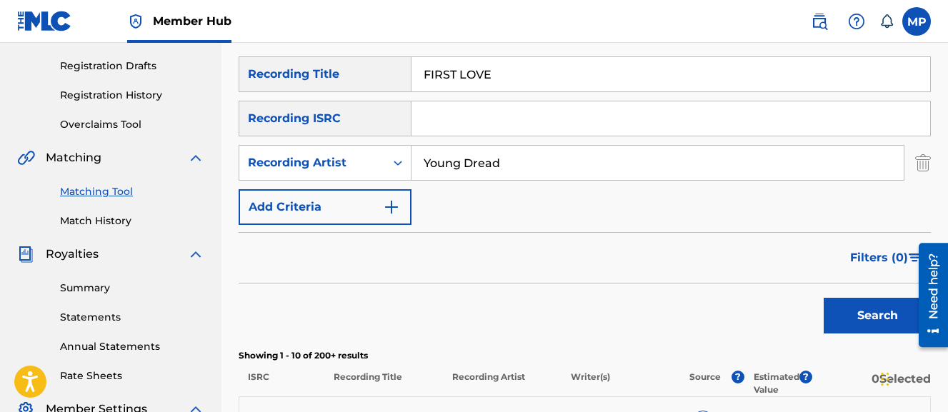
click at [450, 67] on input "FIRST LOVE" at bounding box center [671, 74] width 519 height 34
paste input "SH N GRITS"
click at [824, 298] on button "Search" at bounding box center [877, 316] width 107 height 36
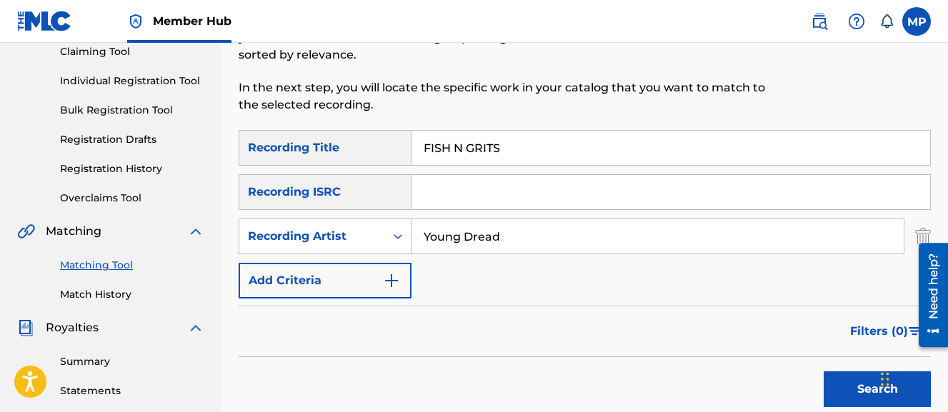
scroll to position [152, 0]
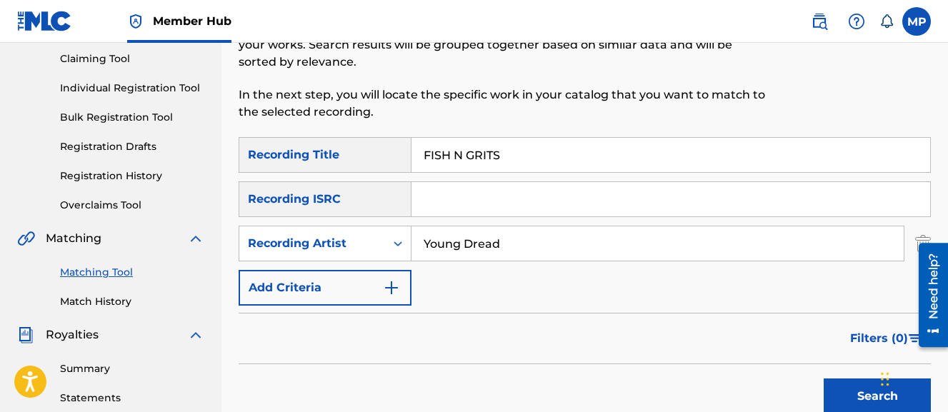
click at [495, 147] on input "FISH N GRITS" at bounding box center [671, 155] width 519 height 34
paste input "LIPPED OUT"
click at [824, 379] on button "Search" at bounding box center [877, 397] width 107 height 36
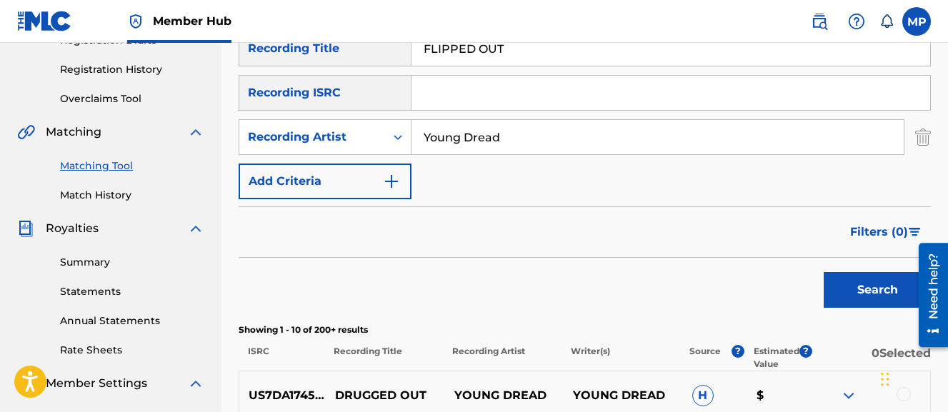
scroll to position [249, 0]
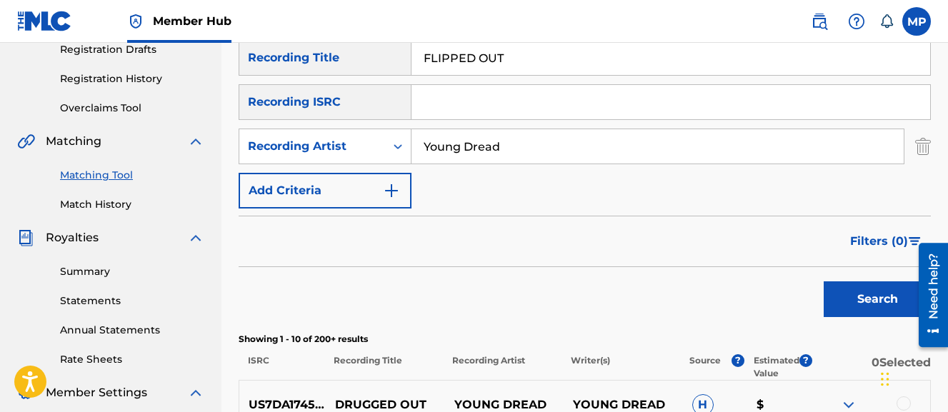
click at [522, 60] on input "FLIPPED OUT" at bounding box center [671, 58] width 519 height 34
paste input "OR THE MONEY"
click at [824, 282] on button "Search" at bounding box center [877, 300] width 107 height 36
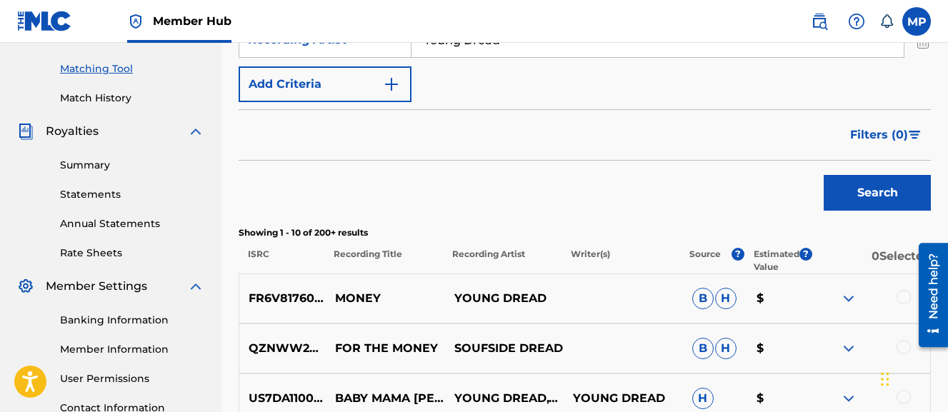
scroll to position [207, 0]
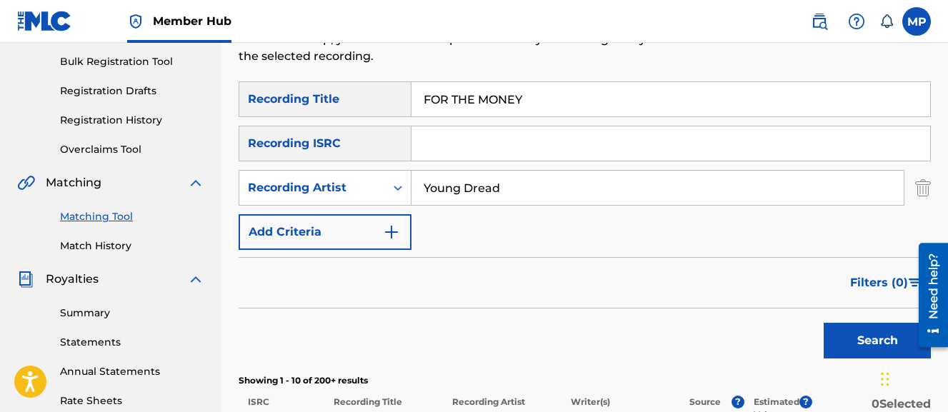
click at [502, 109] on input "FOR THE MONEY" at bounding box center [671, 99] width 519 height 34
paste input "UR STEP REMIX"
click at [824, 323] on button "Search" at bounding box center [877, 341] width 107 height 36
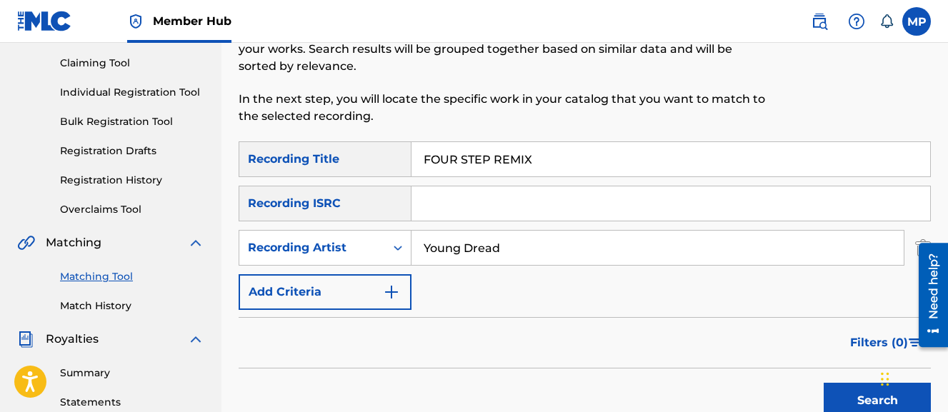
scroll to position [136, 0]
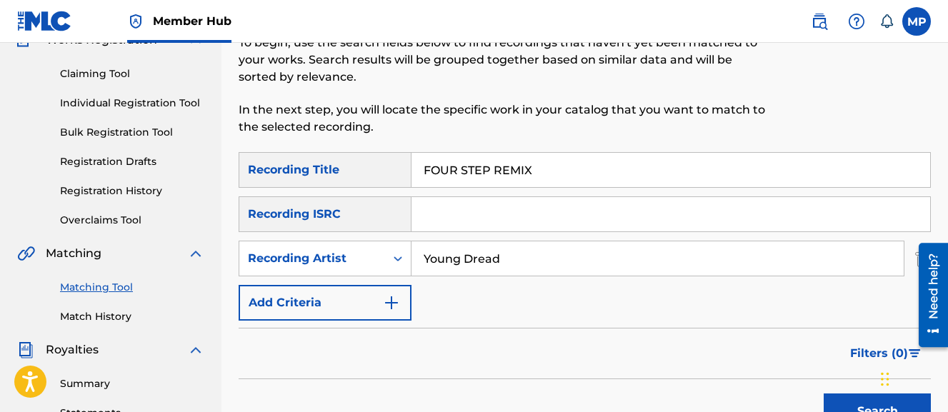
click at [440, 164] on input "FOUR STEP REMIX" at bounding box center [671, 170] width 519 height 34
paste input "REESTYLE OVERDOSE"
click at [824, 394] on button "Search" at bounding box center [877, 412] width 107 height 36
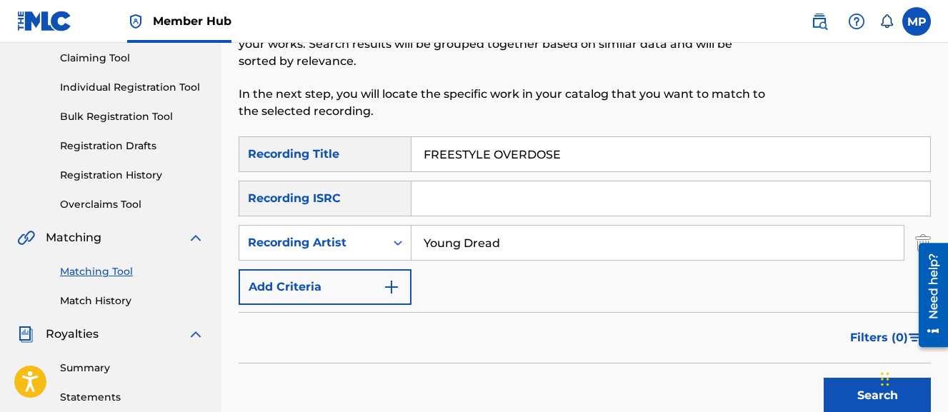
scroll to position [147, 0]
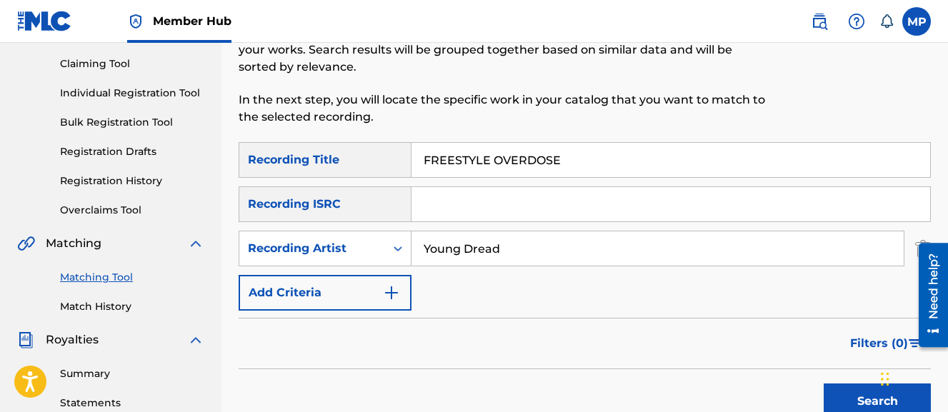
click at [470, 154] on input "FREESTYLE OVERDOSE" at bounding box center [671, 160] width 519 height 34
paste input "ULL PROOF PLAN"
click at [824, 384] on button "Search" at bounding box center [877, 402] width 107 height 36
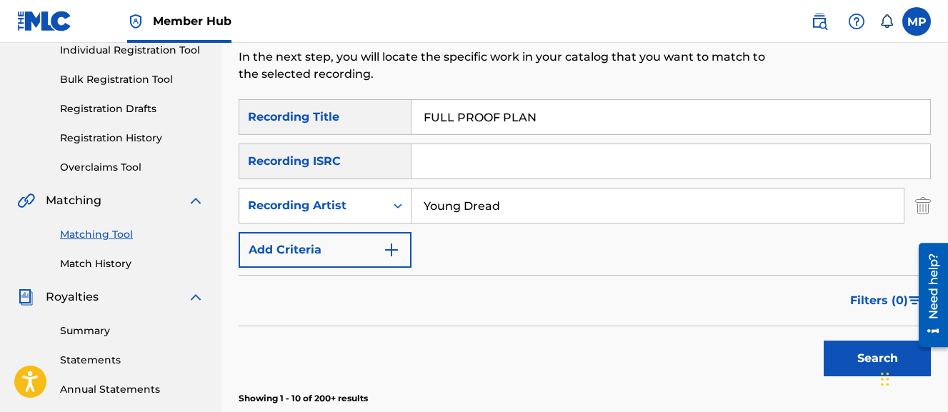
scroll to position [187, 0]
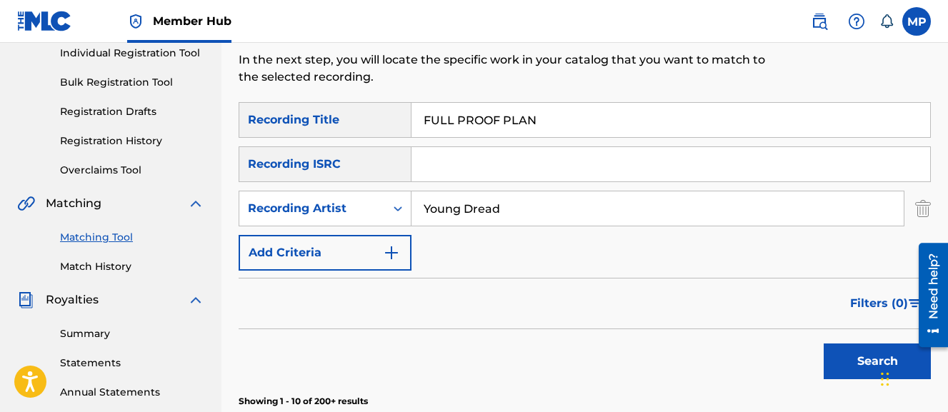
click at [469, 120] on input "FULL PROOF PLAN" at bounding box center [671, 120] width 519 height 34
paste input "G STRINGZ I LUV FI SEE"
click at [824, 344] on button "Search" at bounding box center [877, 362] width 107 height 36
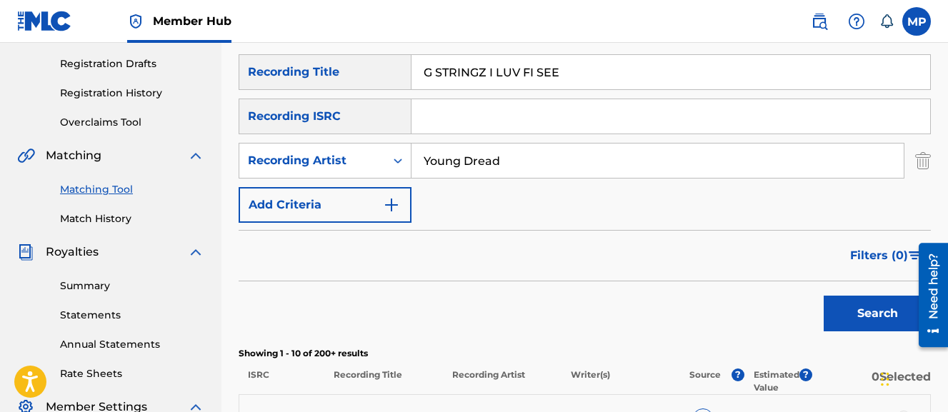
scroll to position [247, 0]
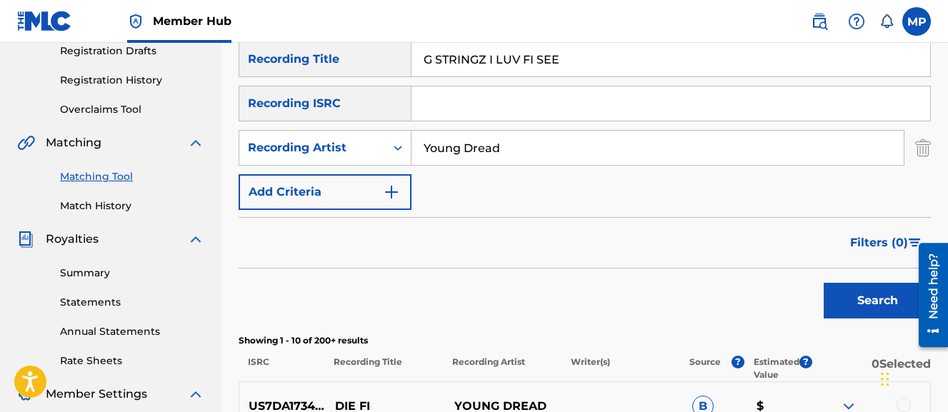
click at [452, 68] on input "G STRINGZ I LUV FI SEE" at bounding box center [671, 59] width 519 height 34
paste input "ALLIAH"
click at [824, 283] on button "Search" at bounding box center [877, 301] width 107 height 36
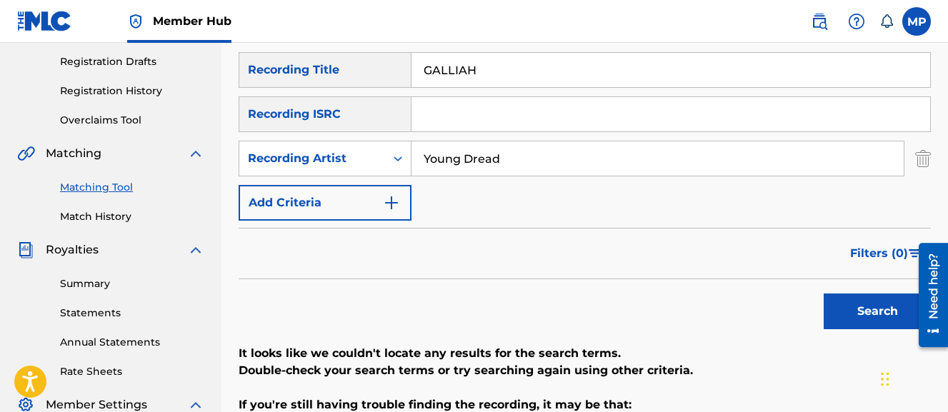
scroll to position [232, 0]
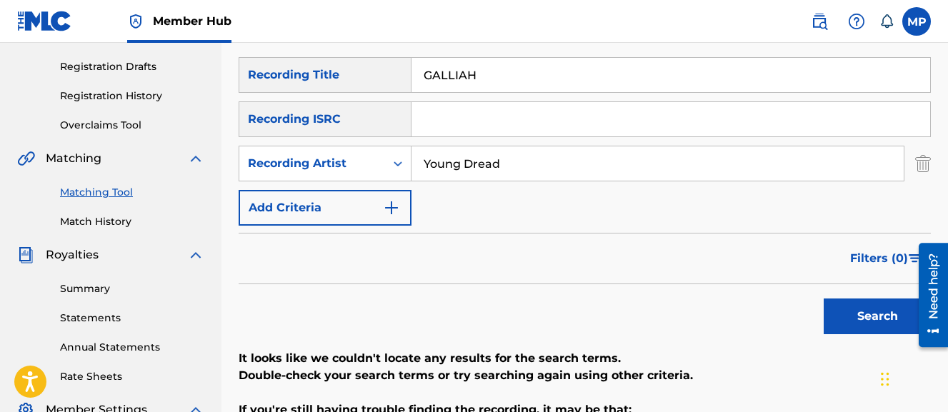
click at [445, 92] on div "GALLIAH" at bounding box center [672, 75] width 520 height 36
click at [439, 66] on input "GALLIAH" at bounding box center [671, 75] width 519 height 34
paste input "ET PAID"
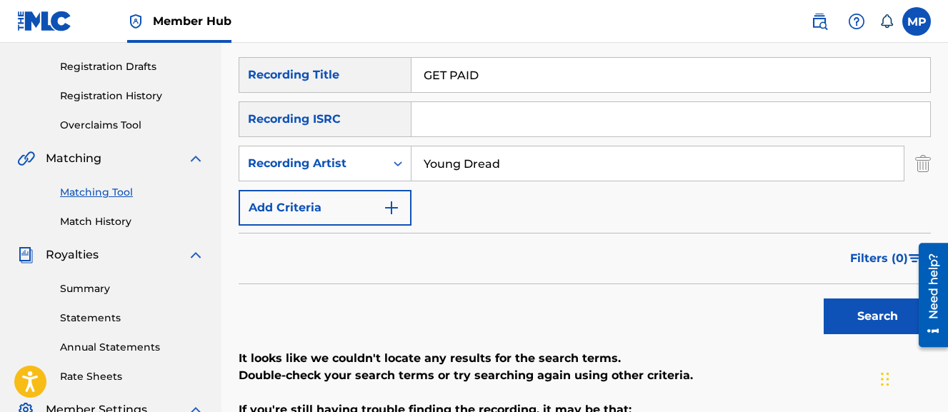
click at [824, 299] on button "Search" at bounding box center [877, 317] width 107 height 36
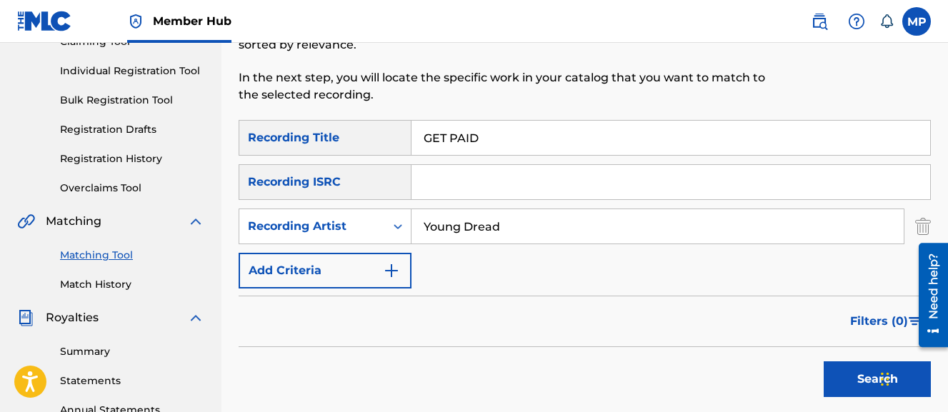
scroll to position [153, 0]
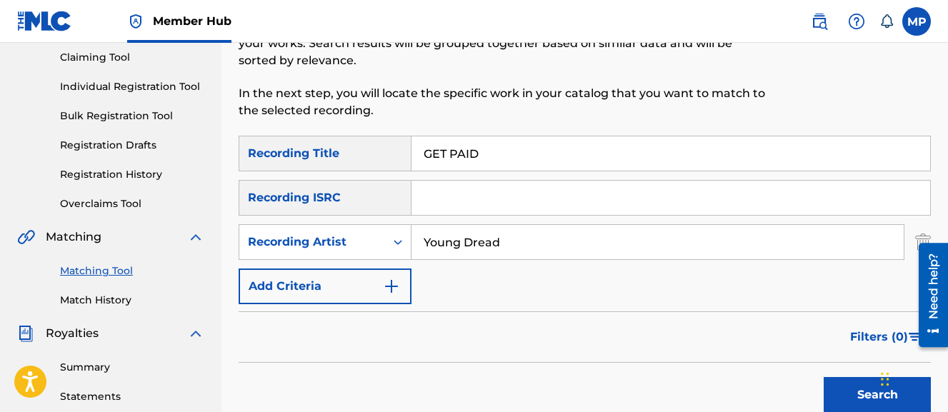
click at [443, 149] on input "GET PAID" at bounding box center [671, 153] width 519 height 34
paste input "ULLAH PUN A MAHN"
click at [824, 377] on button "Search" at bounding box center [877, 395] width 107 height 36
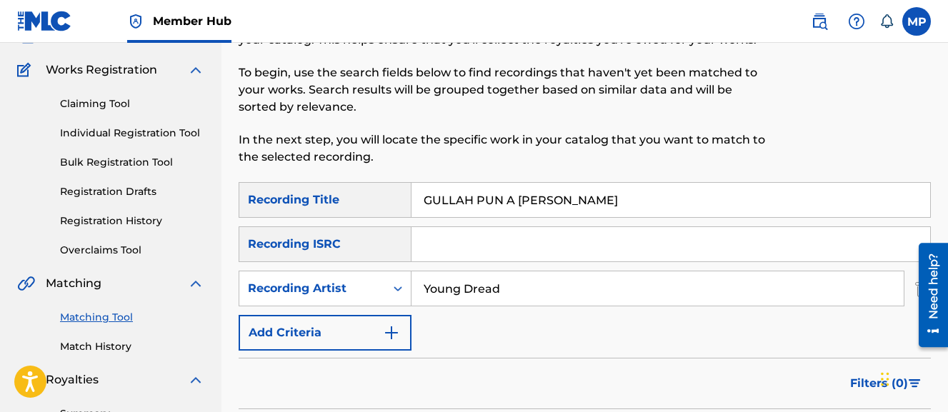
scroll to position [106, 0]
click at [537, 206] on input "GULLAH PUN A MAHN" at bounding box center [671, 201] width 519 height 34
paste input "HORIZO"
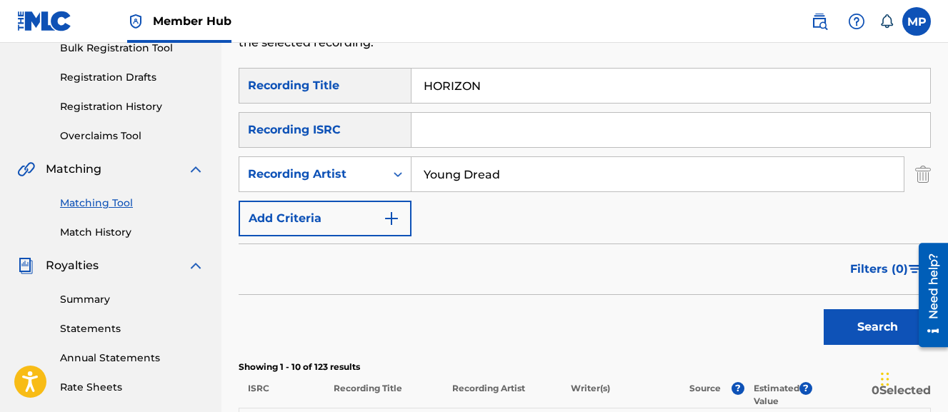
scroll to position [218, 0]
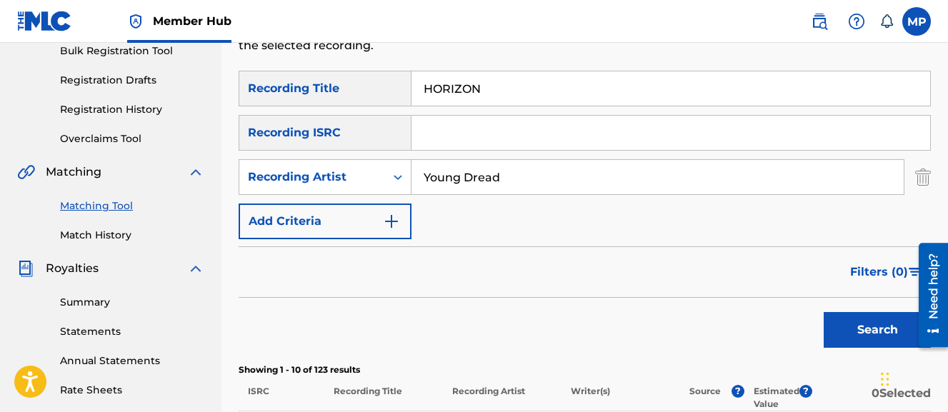
click at [482, 94] on input "HORIZON" at bounding box center [671, 88] width 519 height 34
paste input "ICEBURG"
click at [824, 312] on button "Search" at bounding box center [877, 330] width 107 height 36
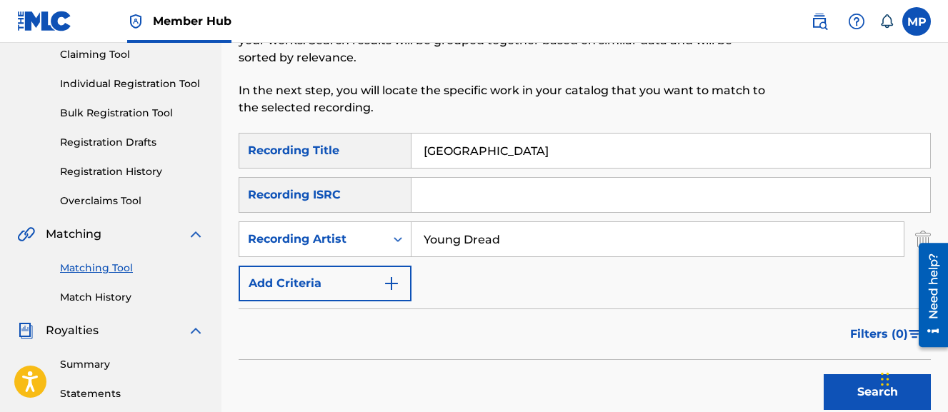
scroll to position [136, 0]
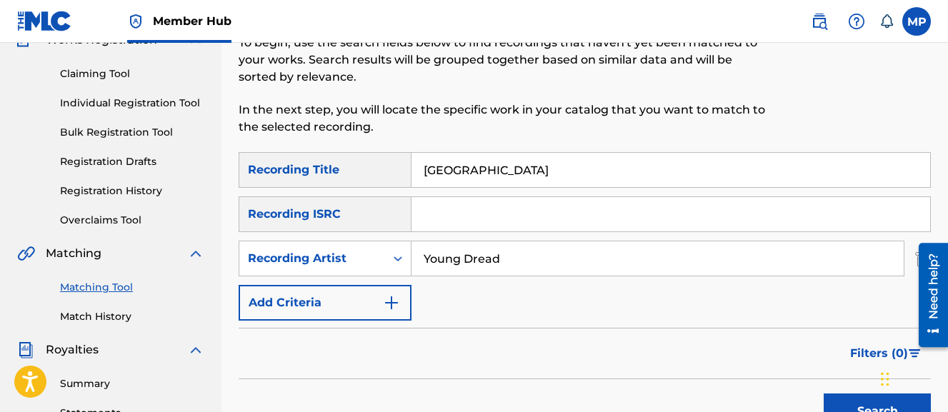
click at [497, 161] on input "ICEBURG" at bounding box center [671, 170] width 519 height 34
paste input "NSANITY"
click at [824, 394] on button "Search" at bounding box center [877, 412] width 107 height 36
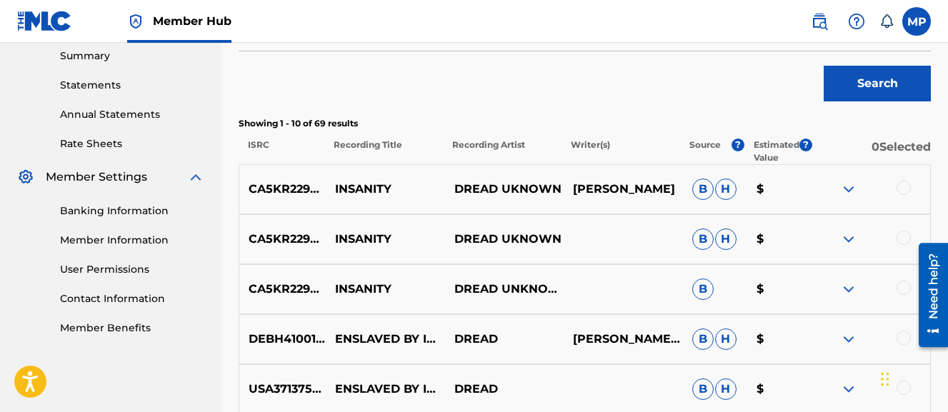
scroll to position [490, 0]
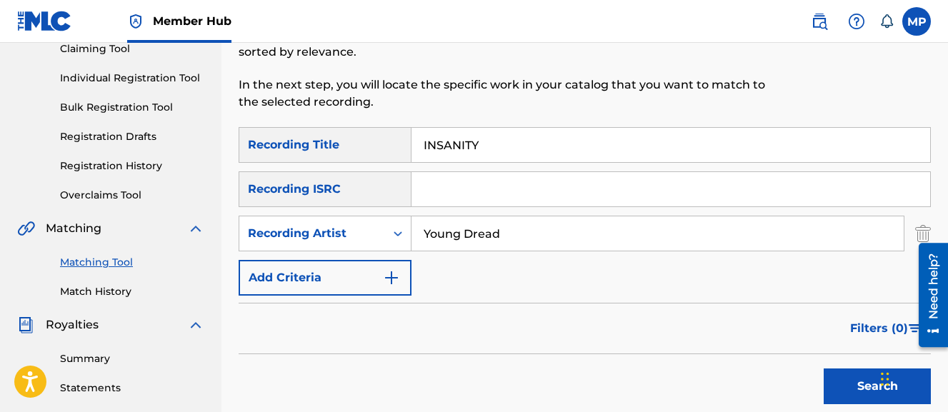
click at [436, 140] on input "INSANITY" at bounding box center [671, 145] width 519 height 34
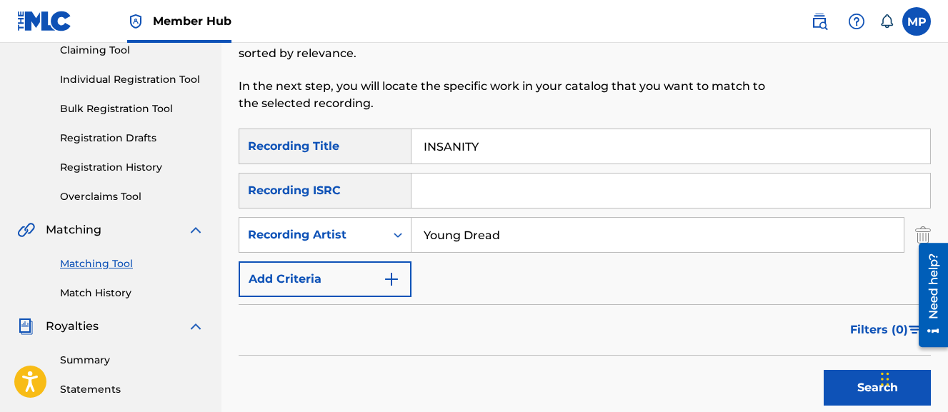
click at [436, 140] on input "INSANITY" at bounding box center [671, 146] width 519 height 34
paste input "SLAND SWAG"
type input "ISLAND SWAG"
click at [824, 370] on button "Search" at bounding box center [877, 388] width 107 height 36
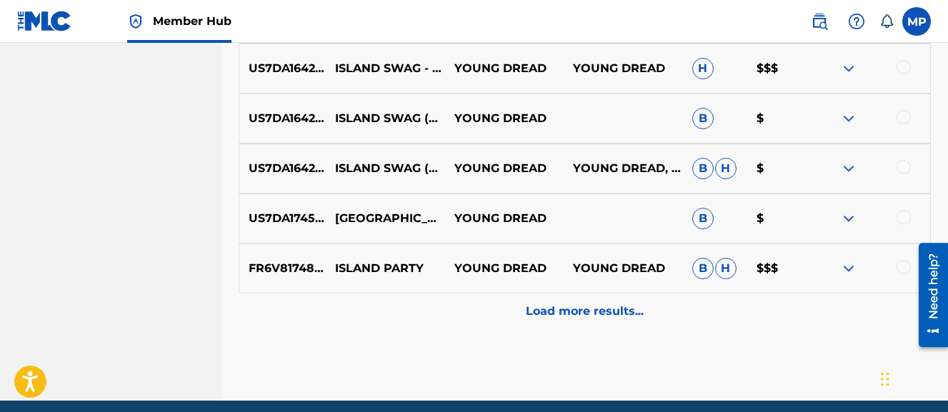
scroll to position [833, 0]
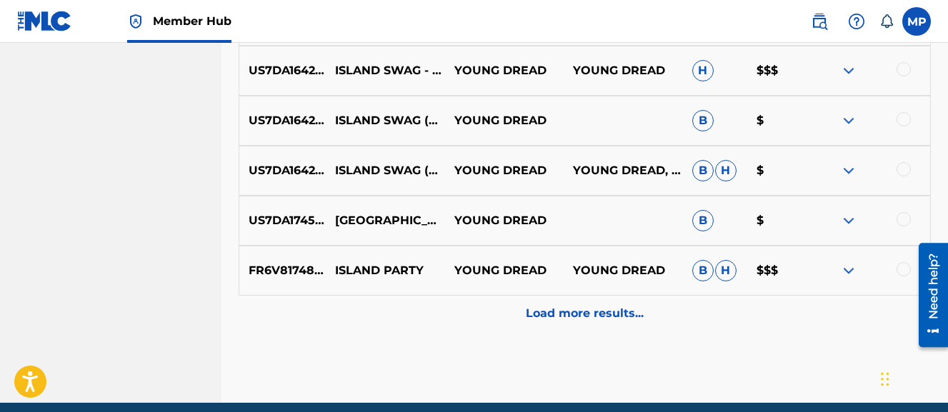
click at [905, 174] on div at bounding box center [904, 169] width 14 height 14
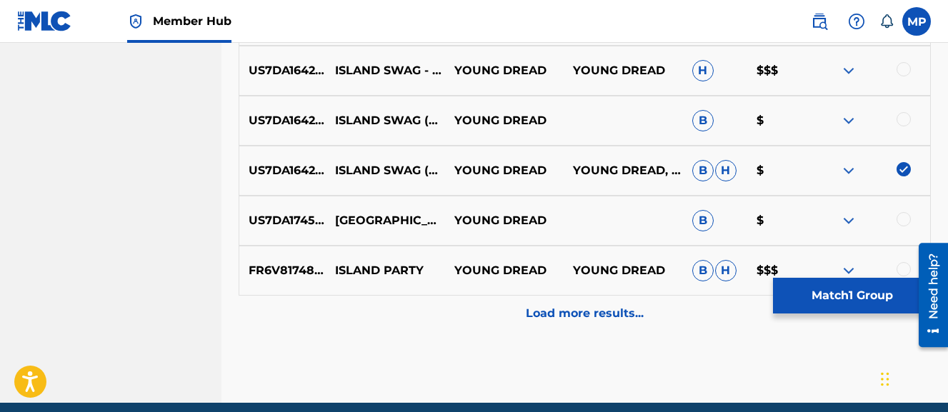
click at [900, 120] on div at bounding box center [904, 119] width 14 height 14
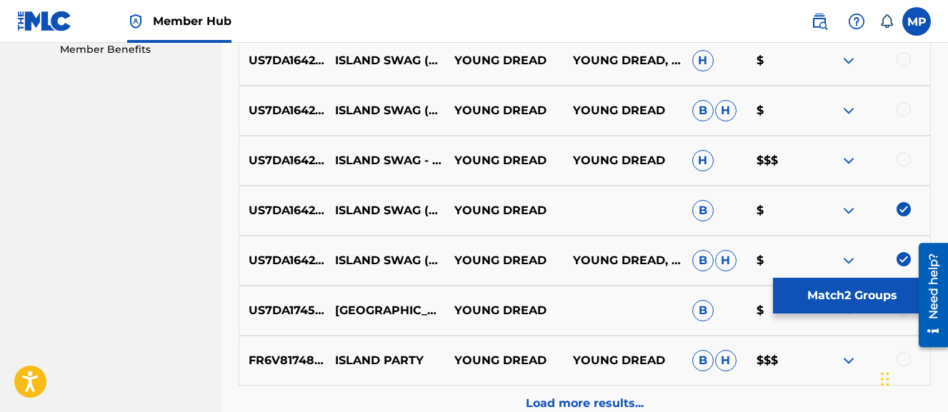
scroll to position [744, 0]
click at [906, 152] on div at bounding box center [904, 159] width 14 height 14
click at [902, 113] on div at bounding box center [904, 108] width 14 height 14
click at [903, 57] on div at bounding box center [904, 58] width 14 height 14
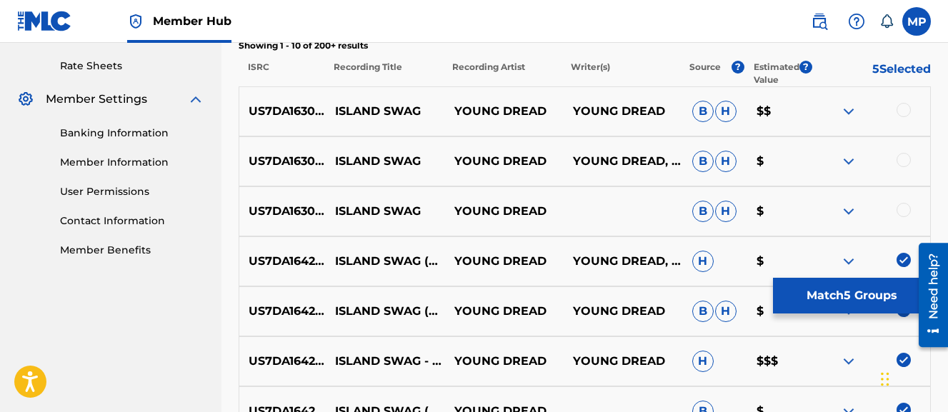
scroll to position [552, 0]
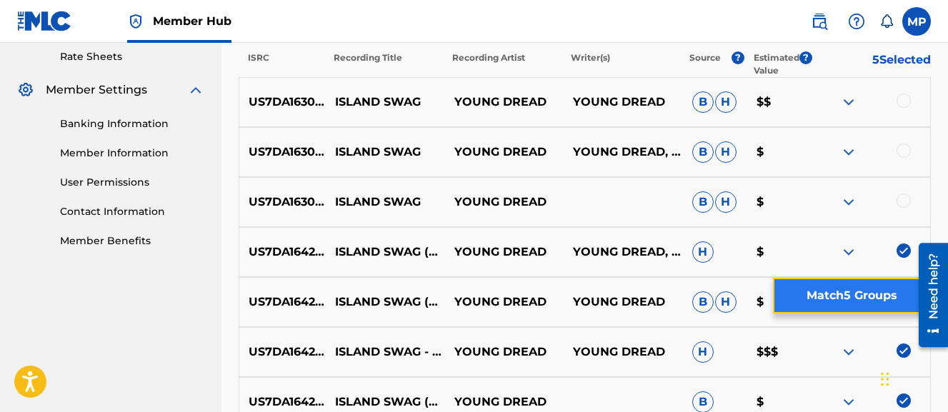
click at [827, 297] on button "Match 5 Groups" at bounding box center [852, 296] width 158 height 36
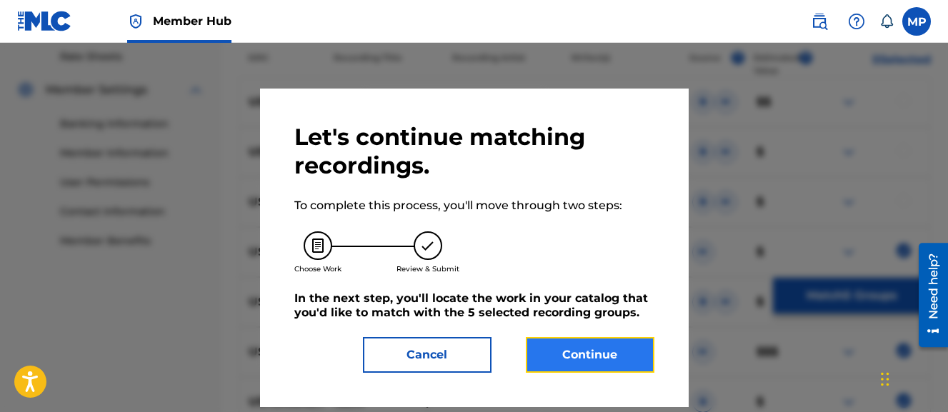
click at [598, 348] on button "Continue" at bounding box center [590, 355] width 129 height 36
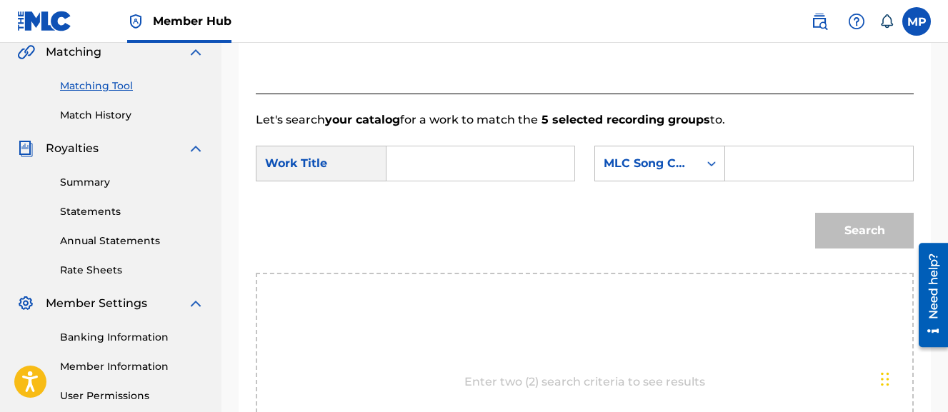
scroll to position [323, 0]
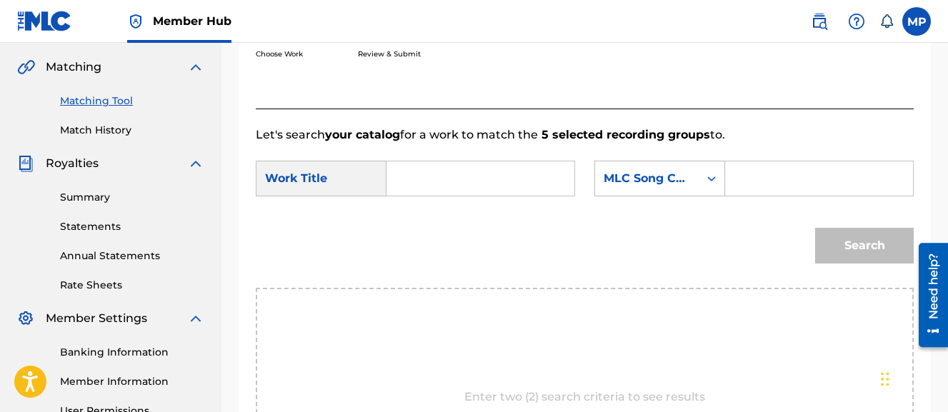
click at [738, 196] on input "Search Form" at bounding box center [820, 179] width 164 height 34
click at [477, 182] on input "Search Form" at bounding box center [481, 179] width 164 height 34
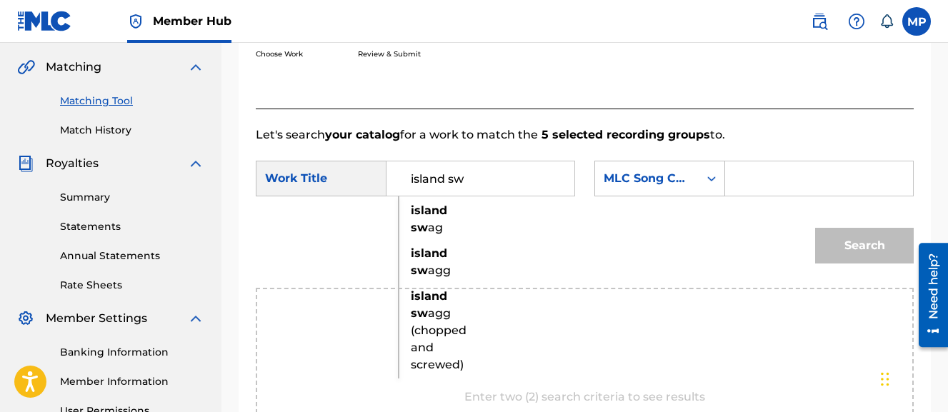
click at [430, 295] on strong "island" at bounding box center [429, 296] width 36 height 14
type input "island swagg (chopped and screwed)"
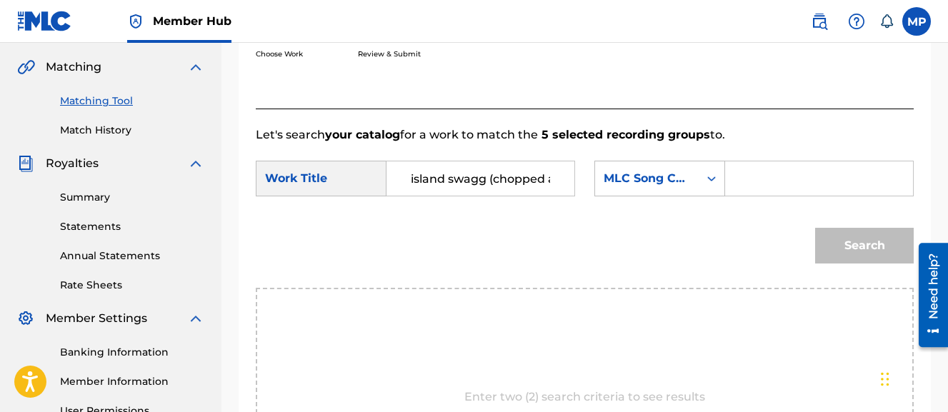
click at [738, 196] on input "Search Form" at bounding box center [820, 179] width 164 height 34
paste input "IZ5LEH"
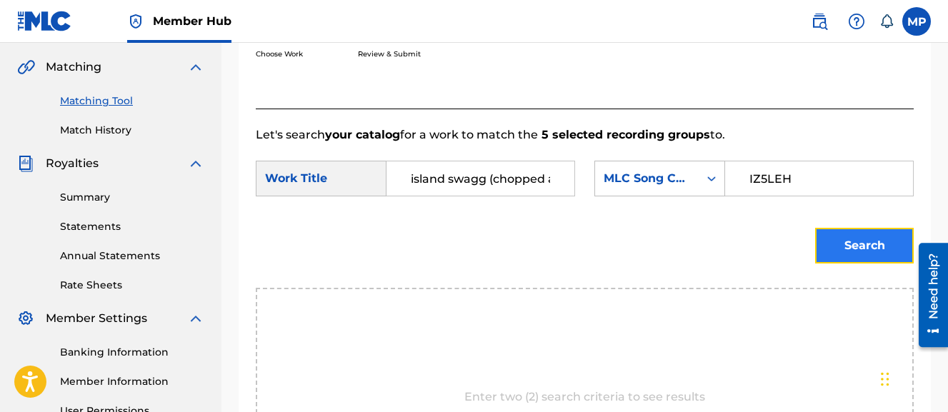
click at [856, 264] on button "Search" at bounding box center [864, 246] width 99 height 36
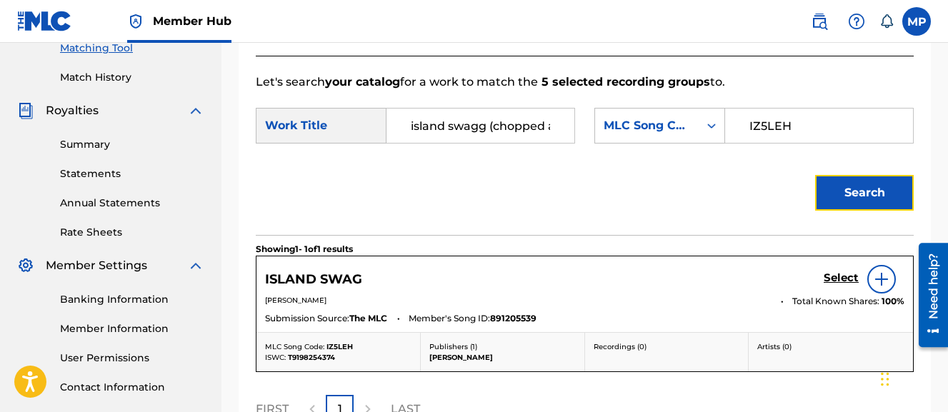
scroll to position [374, 0]
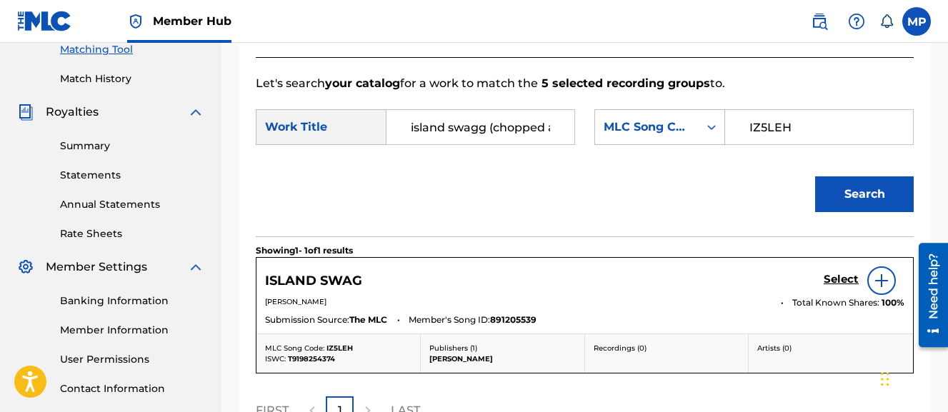
click at [738, 144] on input "IZ5LEH" at bounding box center [820, 127] width 164 height 34
paste input "V0V"
type input "IZ5V0V"
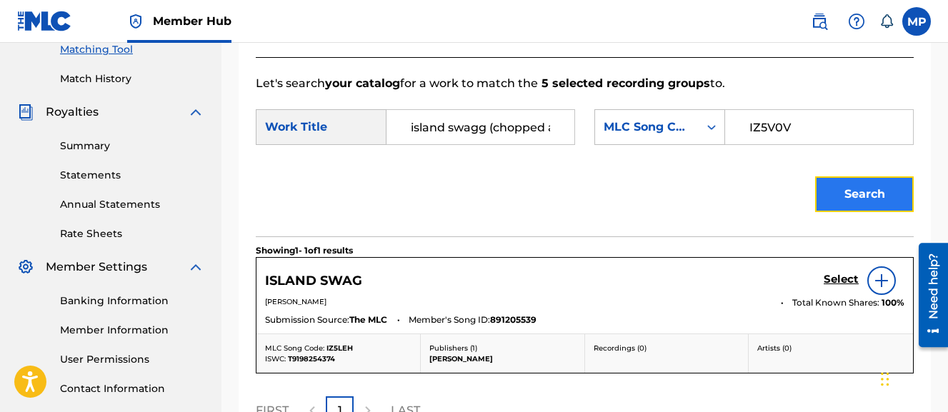
click at [873, 212] on button "Search" at bounding box center [864, 195] width 99 height 36
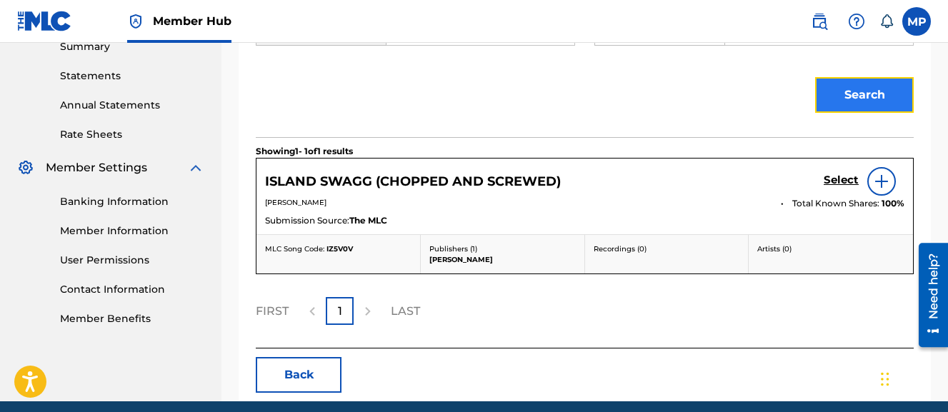
scroll to position [478, 0]
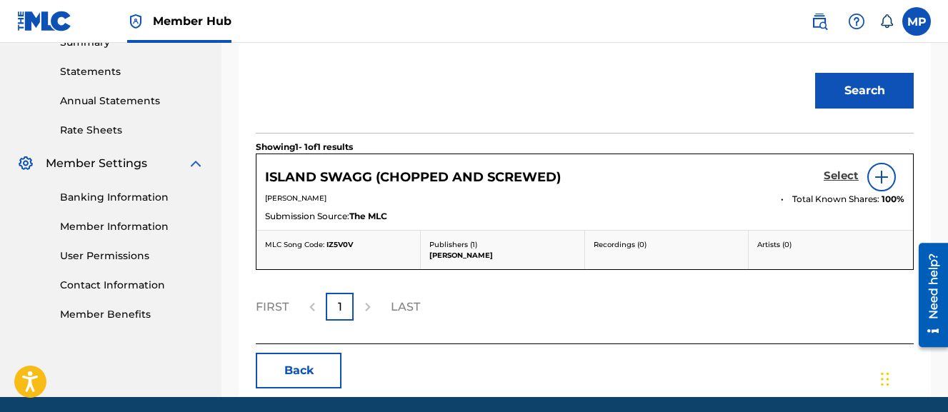
click at [833, 183] on h5 "Select" at bounding box center [841, 176] width 35 height 14
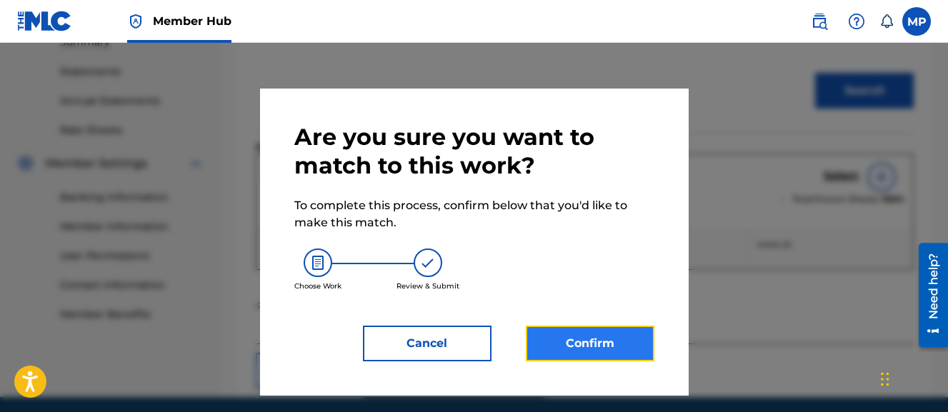
click at [629, 340] on button "Confirm" at bounding box center [590, 344] width 129 height 36
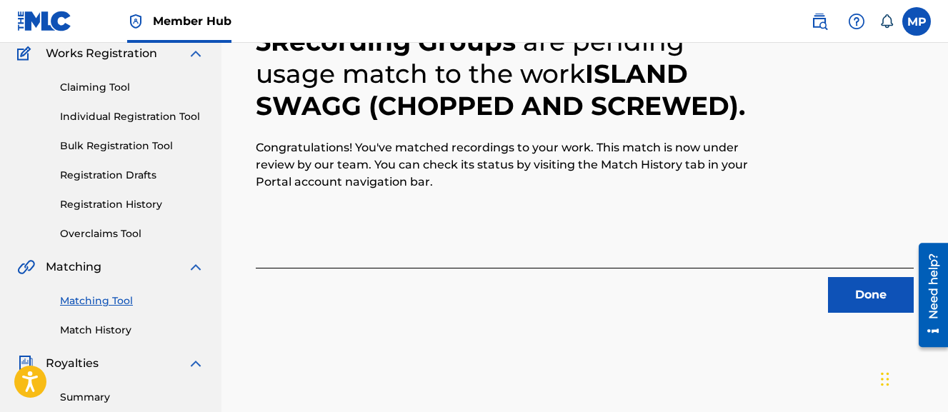
scroll to position [139, 0]
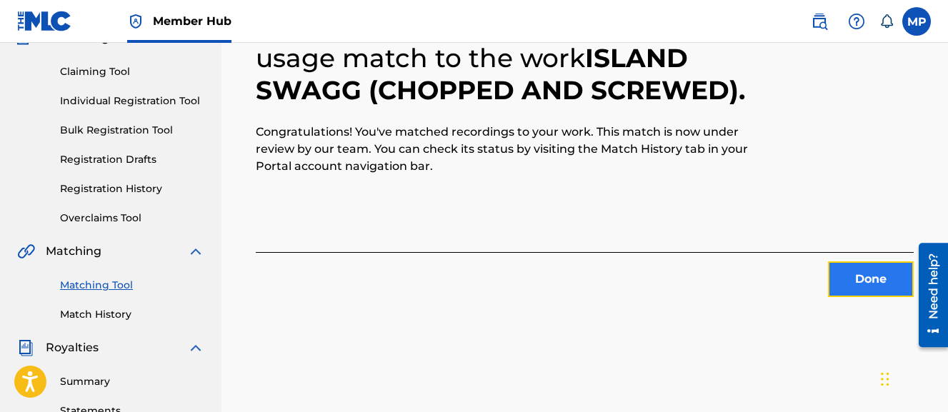
click at [883, 273] on button "Done" at bounding box center [871, 280] width 86 height 36
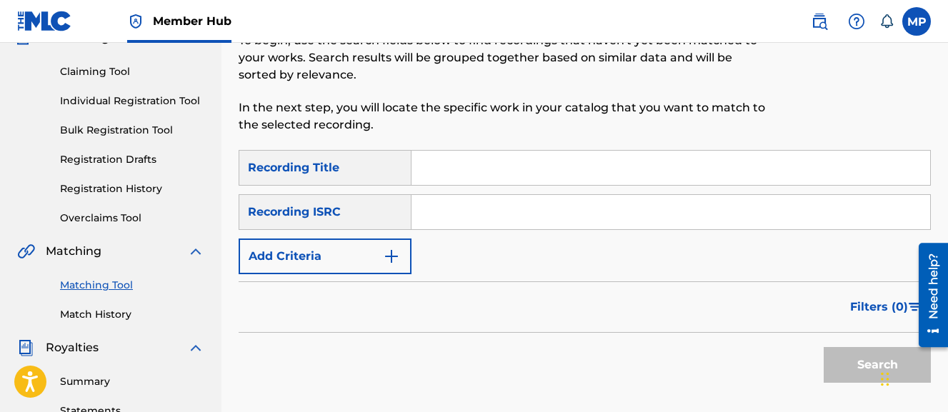
click at [589, 151] on input "Search Form" at bounding box center [671, 168] width 519 height 34
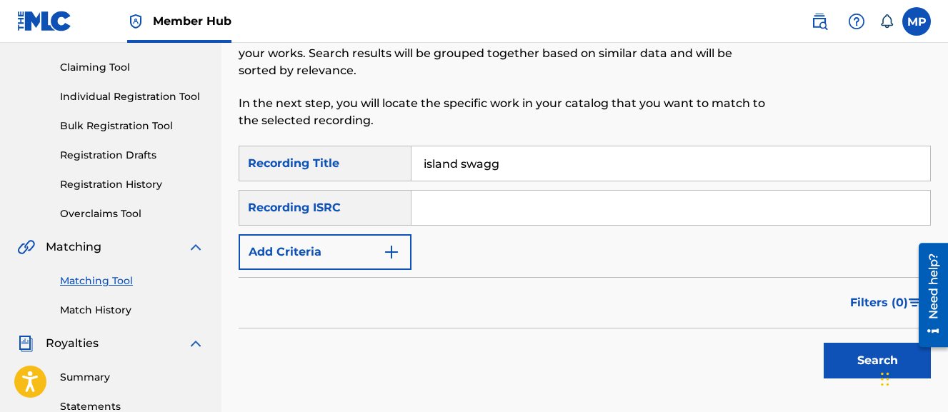
scroll to position [207, 0]
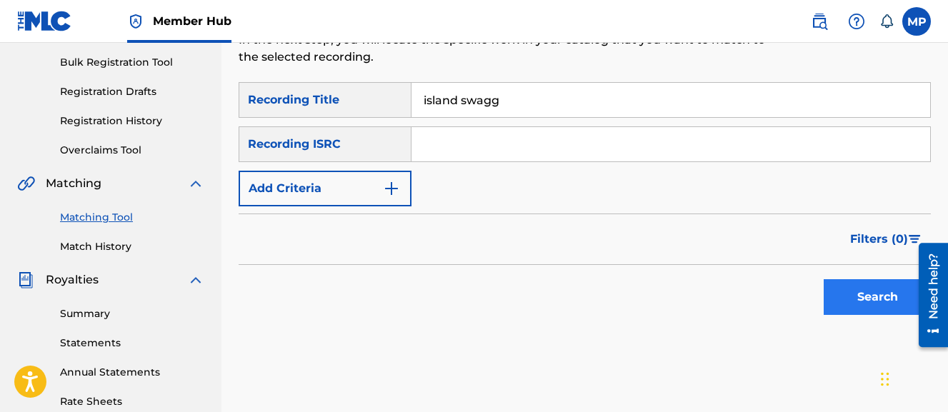
type input "island swagg"
click at [848, 288] on button "Search" at bounding box center [877, 297] width 107 height 36
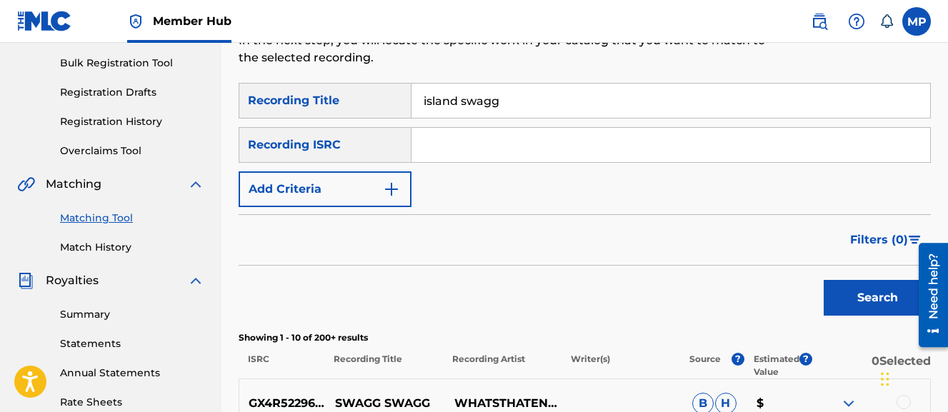
scroll to position [187, 0]
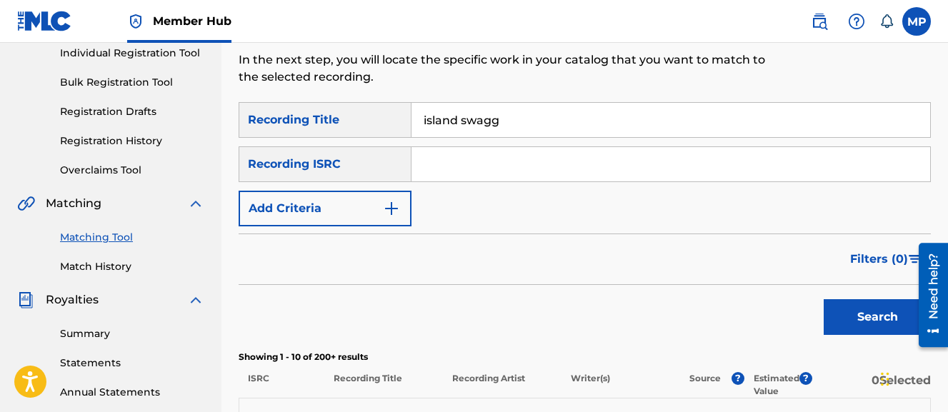
click at [364, 230] on form "SearchWithCriteriae02d7edc-94fb-44c6-a9b3-ca2e33c07004 Recording Title island s…" at bounding box center [585, 222] width 693 height 240
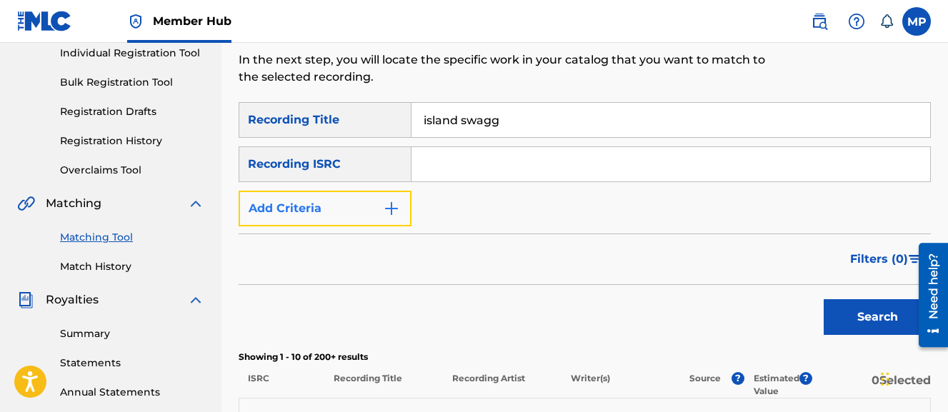
click at [353, 217] on button "Add Criteria" at bounding box center [325, 209] width 173 height 36
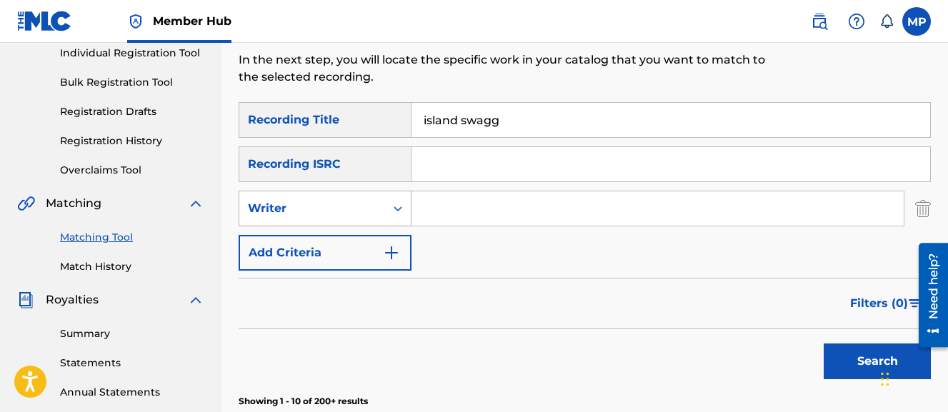
click at [347, 211] on div "Writer" at bounding box center [312, 208] width 129 height 17
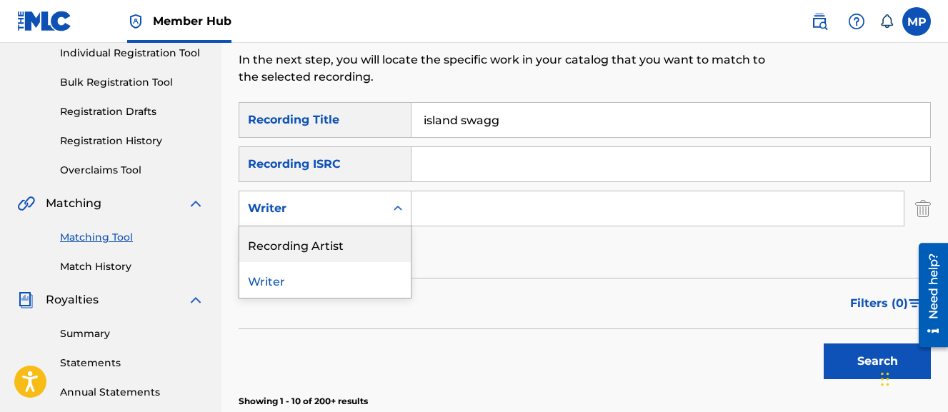
click at [347, 234] on div "Recording Artist" at bounding box center [325, 245] width 172 height 36
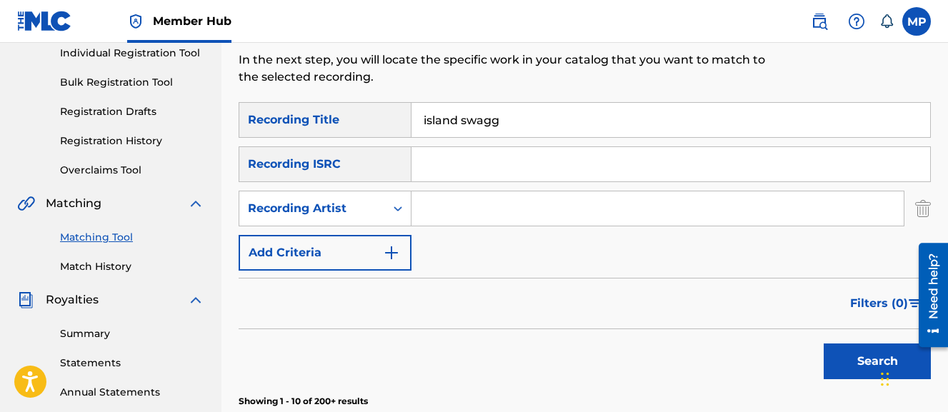
click at [453, 210] on input "Search Form" at bounding box center [658, 209] width 492 height 34
type input "Young Dread"
click at [824, 344] on button "Search" at bounding box center [877, 362] width 107 height 36
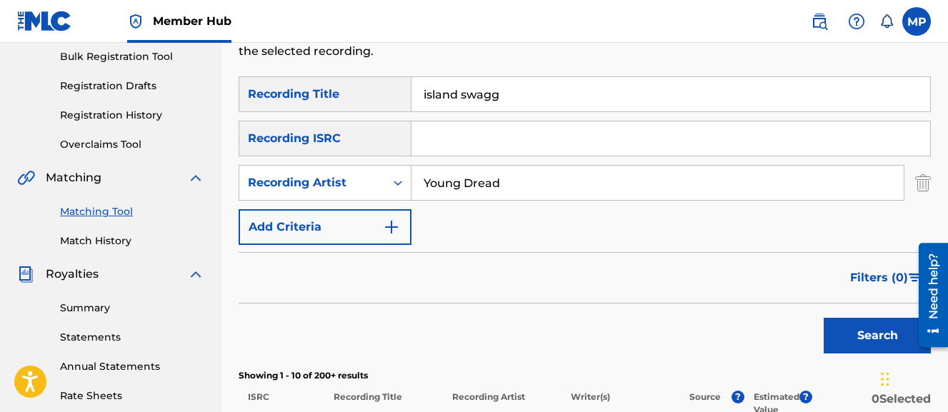
scroll to position [181, 0]
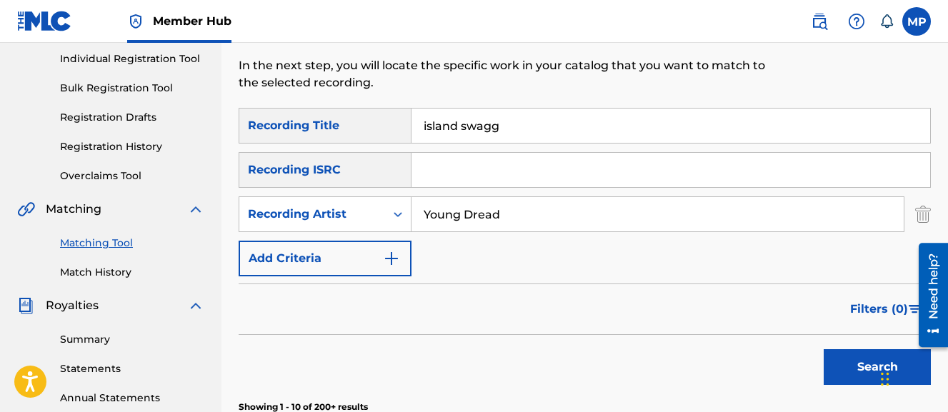
click at [516, 124] on input "island swagg" at bounding box center [671, 126] width 519 height 34
type input "island swag"
click at [824, 349] on button "Search" at bounding box center [877, 367] width 107 height 36
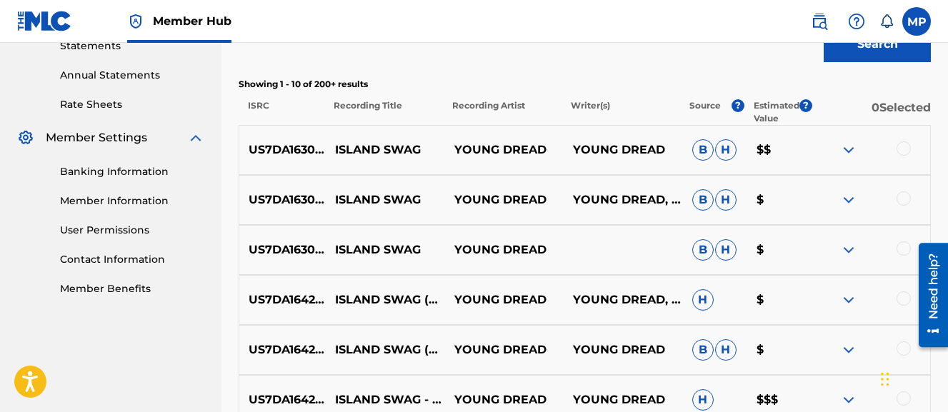
scroll to position [526, 0]
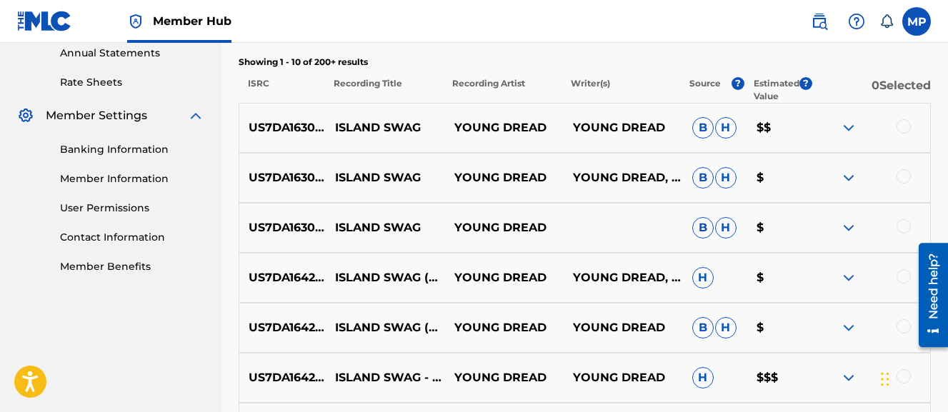
click at [906, 122] on div at bounding box center [904, 126] width 14 height 14
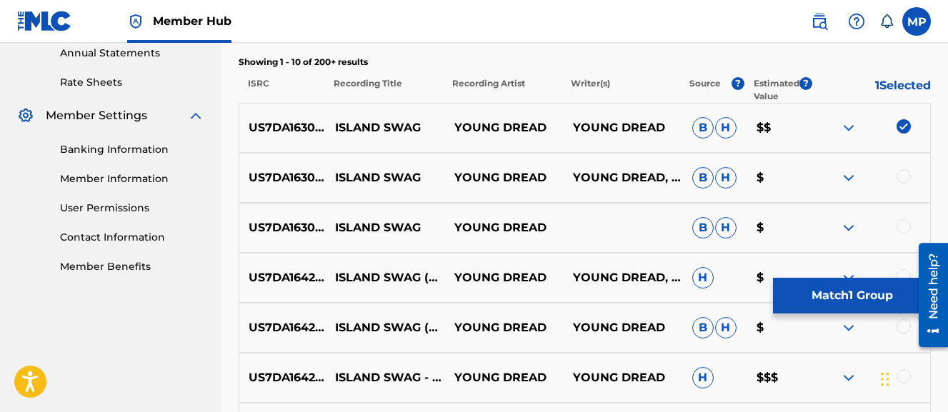
click at [903, 171] on div at bounding box center [904, 176] width 14 height 14
click at [903, 226] on div at bounding box center [904, 226] width 14 height 14
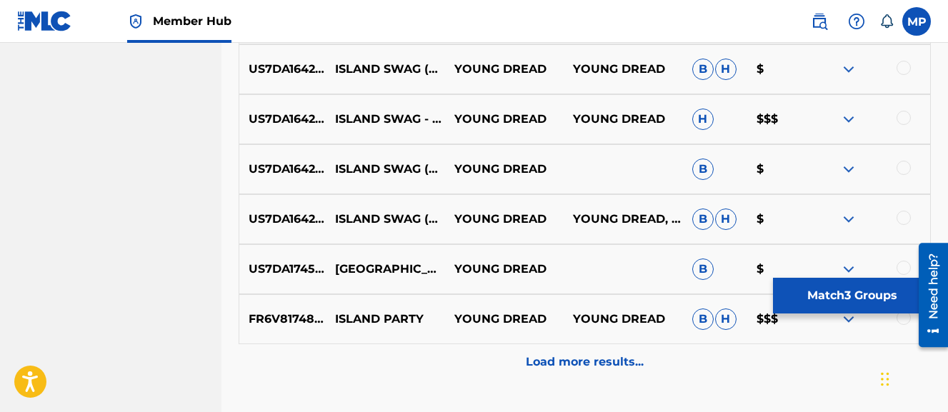
scroll to position [786, 0]
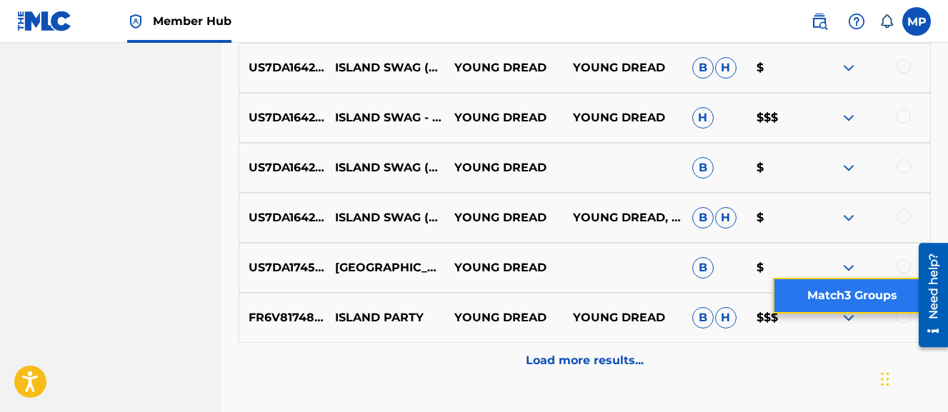
click at [849, 299] on button "Match 3 Groups" at bounding box center [852, 296] width 158 height 36
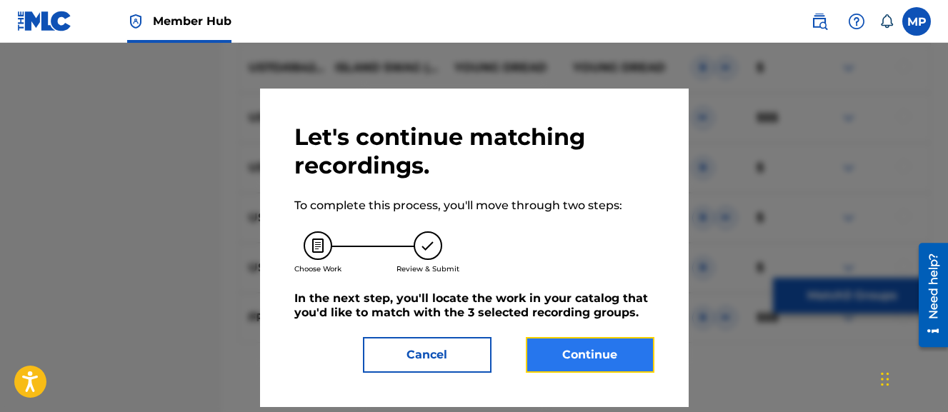
click at [586, 347] on button "Continue" at bounding box center [590, 355] width 129 height 36
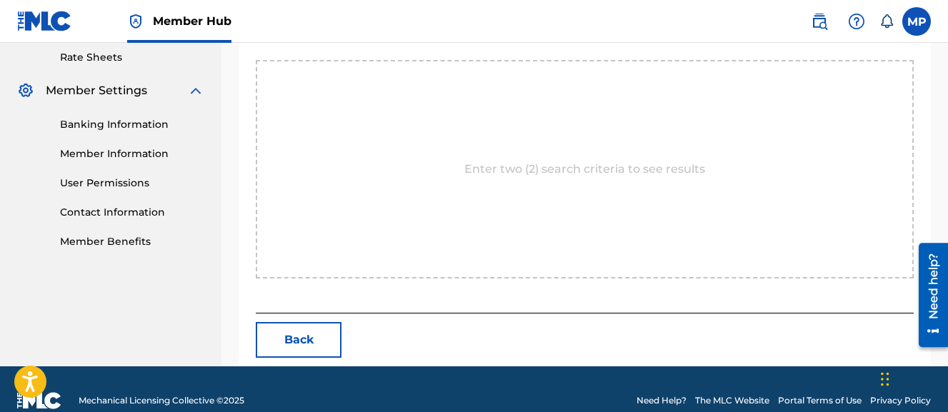
scroll to position [553, 0]
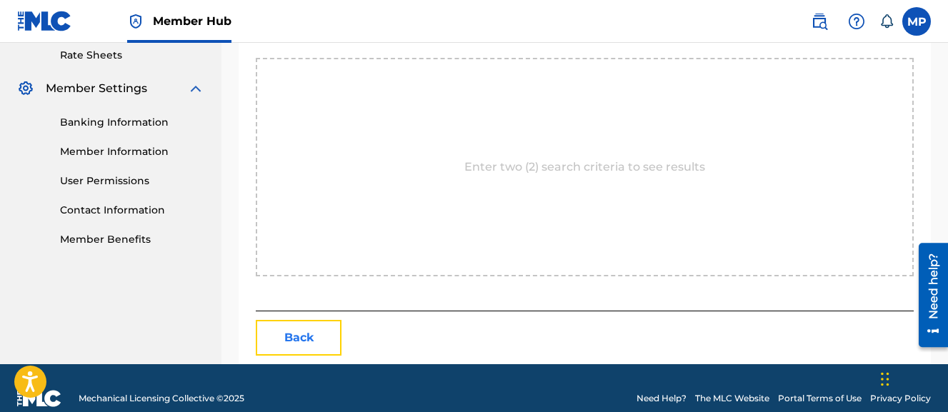
click at [327, 356] on button "Back" at bounding box center [299, 338] width 86 height 36
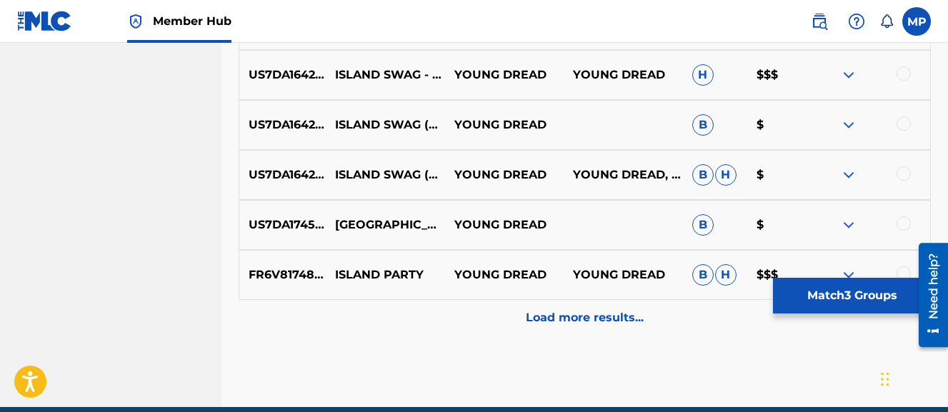
scroll to position [831, 0]
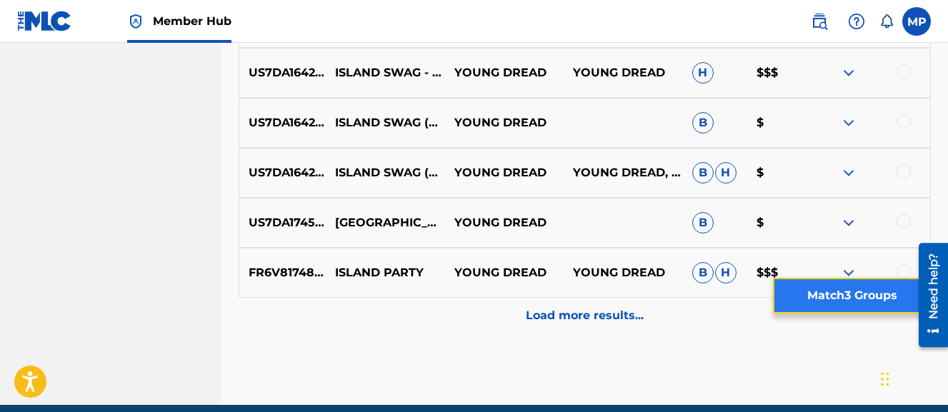
click at [814, 292] on button "Match 3 Groups" at bounding box center [852, 296] width 158 height 36
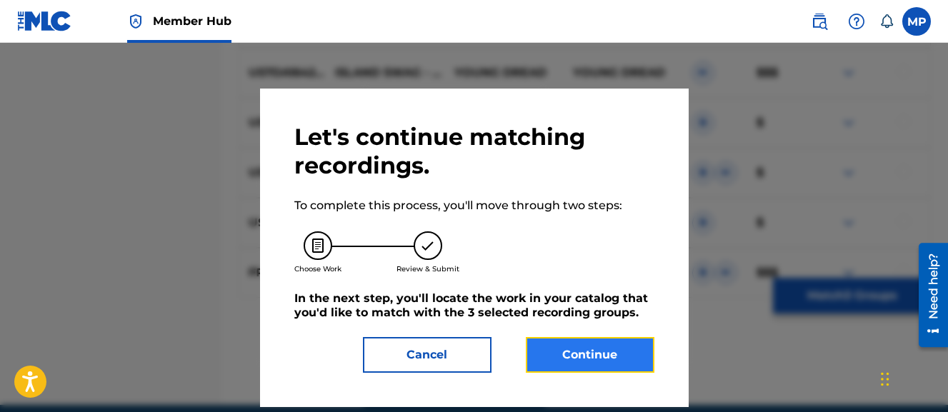
click at [555, 358] on button "Continue" at bounding box center [590, 355] width 129 height 36
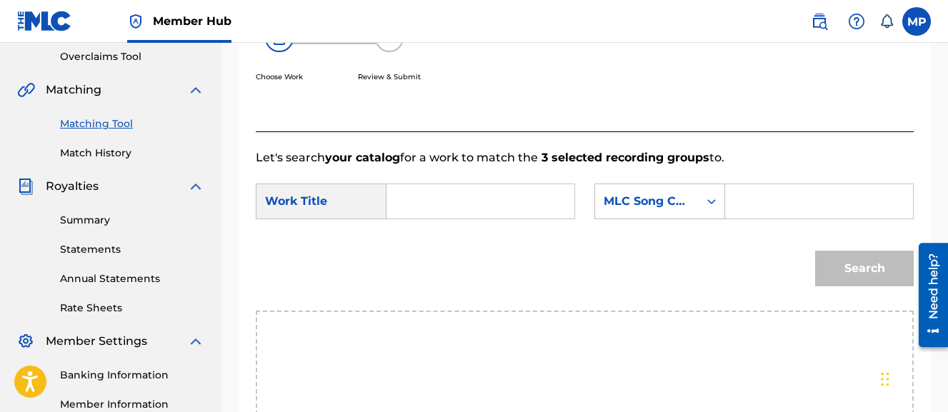
scroll to position [294, 0]
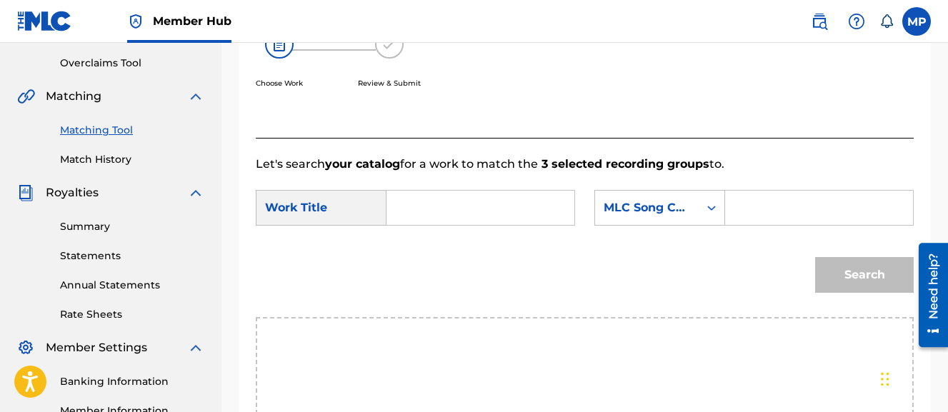
click at [470, 208] on input "Search Form" at bounding box center [481, 208] width 164 height 34
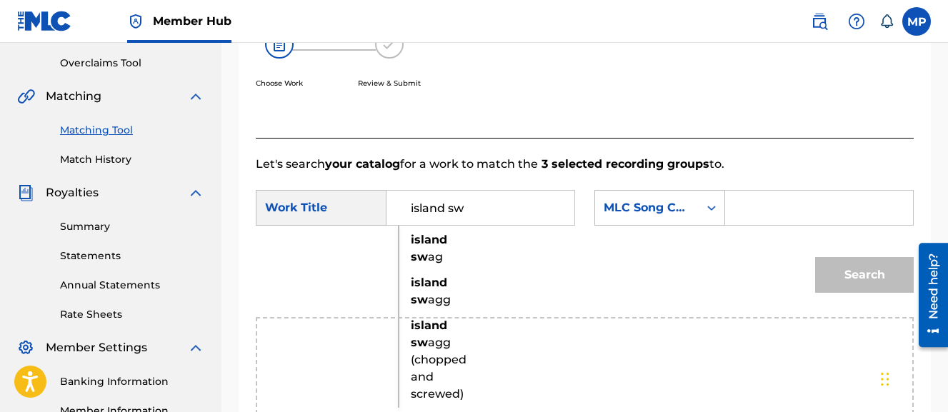
click at [423, 248] on div "island sw ag" at bounding box center [411, 248] width 24 height 43
type input "island swag"
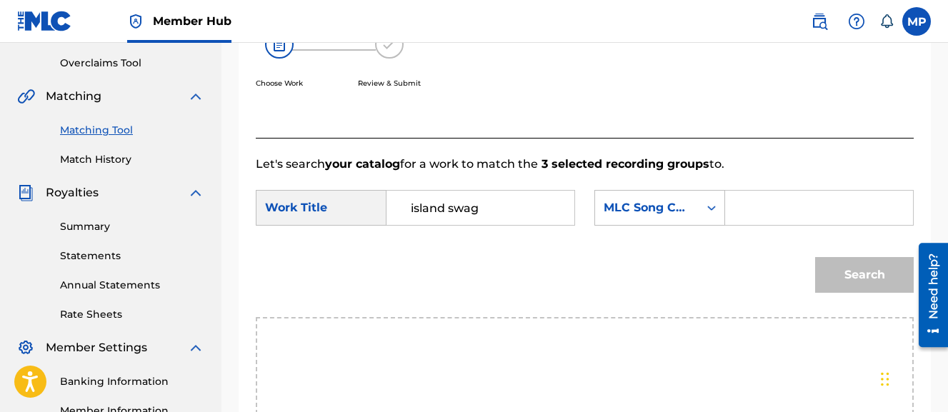
click at [738, 225] on input "Search Form" at bounding box center [820, 208] width 164 height 34
paste input "IZ5LEH"
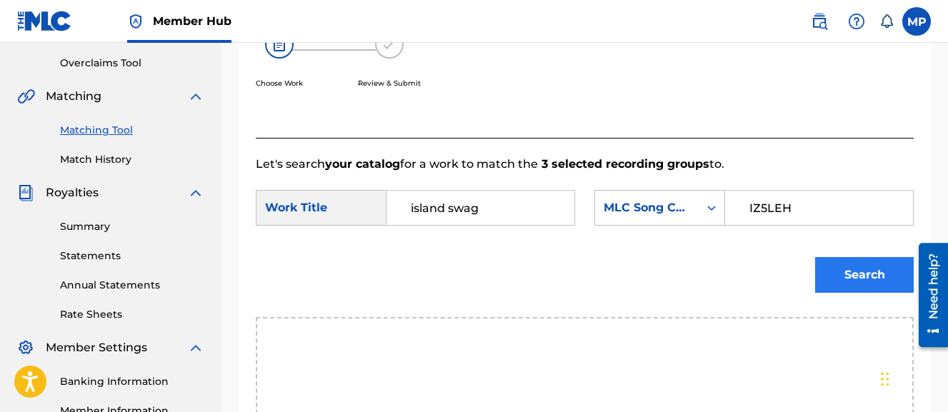
type input "IZ5LEH"
click at [845, 293] on button "Search" at bounding box center [864, 275] width 99 height 36
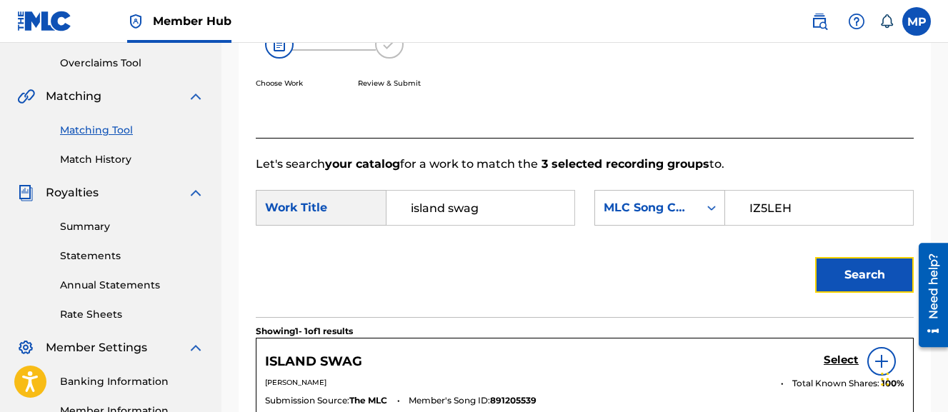
scroll to position [378, 0]
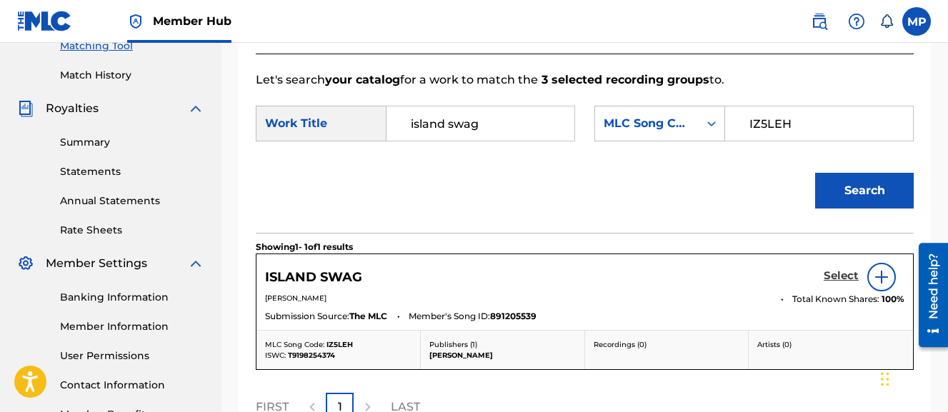
click at [840, 283] on h5 "Select" at bounding box center [841, 276] width 35 height 14
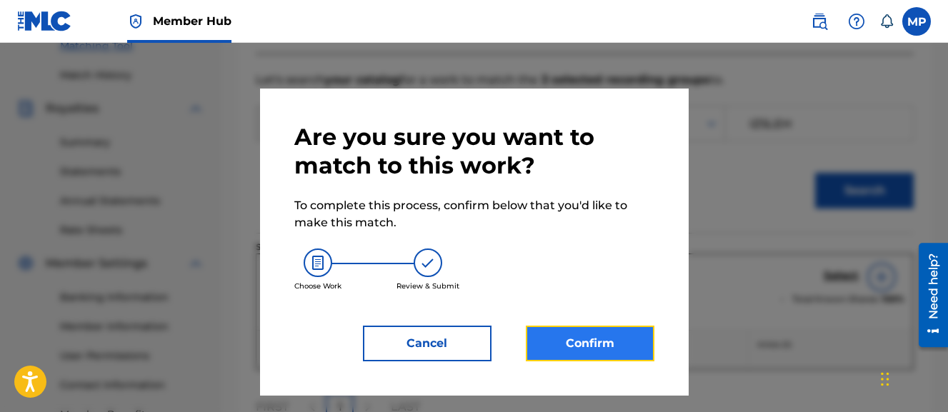
click at [635, 339] on button "Confirm" at bounding box center [590, 344] width 129 height 36
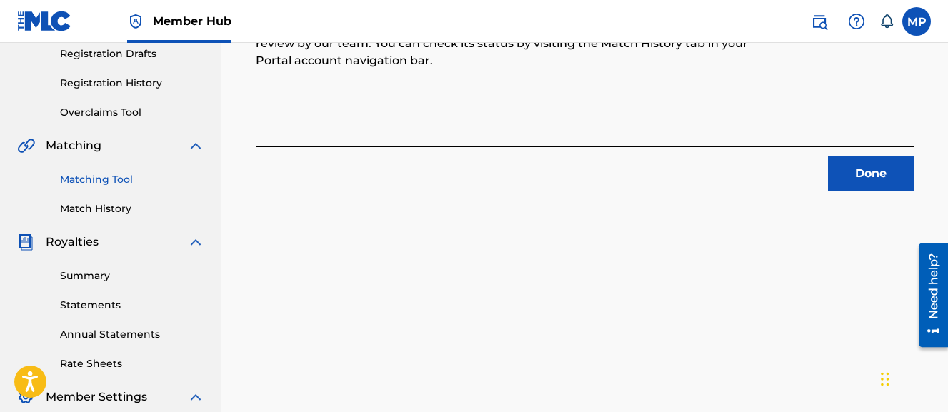
scroll to position [209, 0]
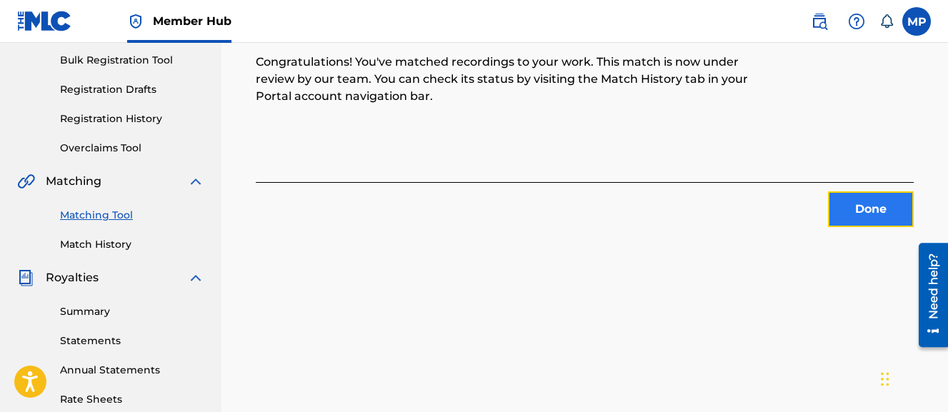
click at [854, 219] on button "Done" at bounding box center [871, 210] width 86 height 36
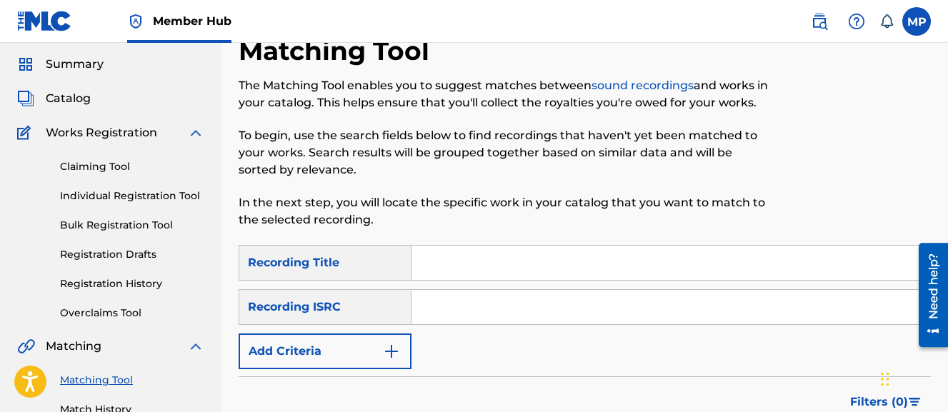
scroll to position [59, 0]
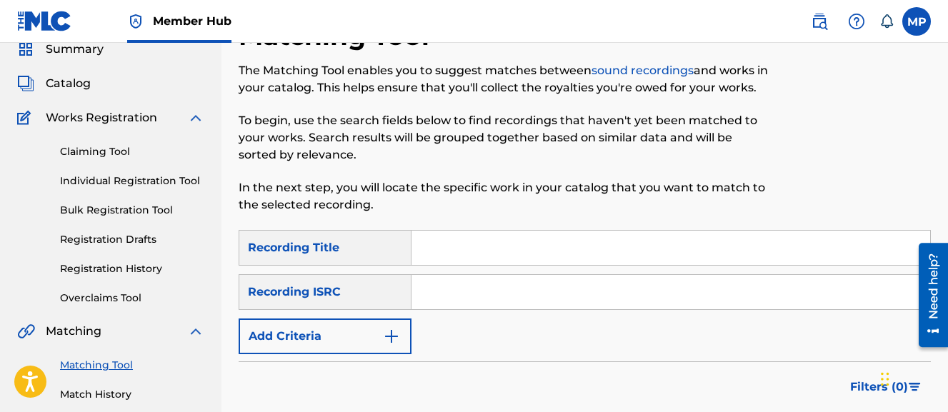
click at [512, 252] on input "Search Form" at bounding box center [671, 248] width 519 height 34
paste input "IT IS REAL"
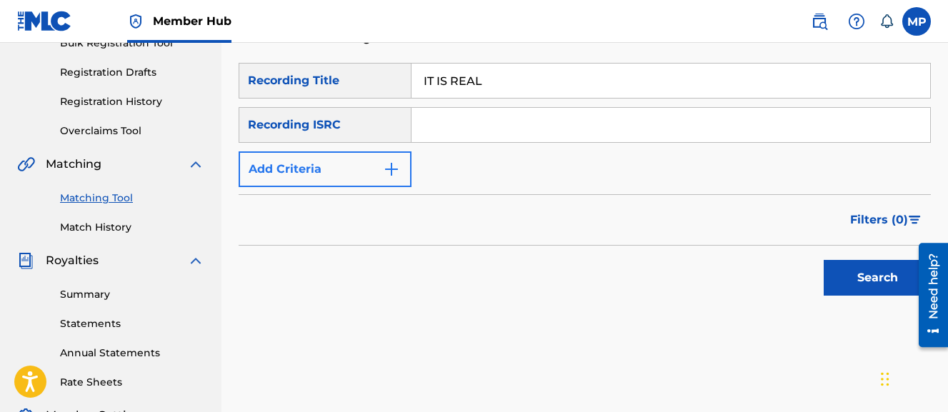
type input "IT IS REAL"
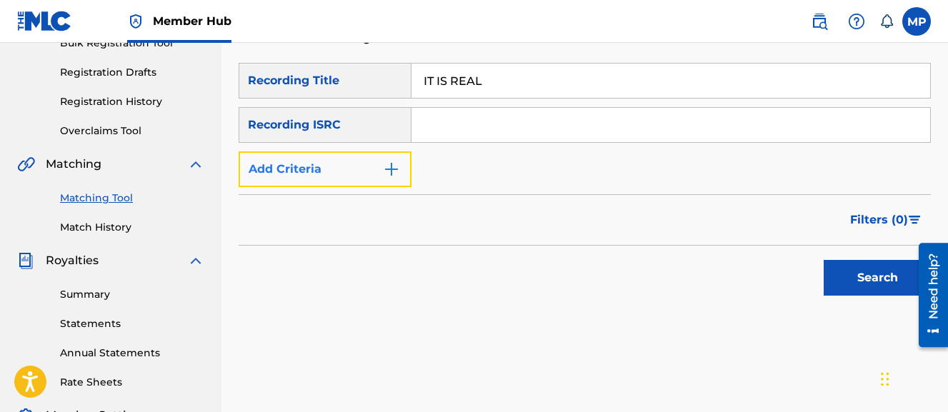
click at [375, 172] on button "Add Criteria" at bounding box center [325, 170] width 173 height 36
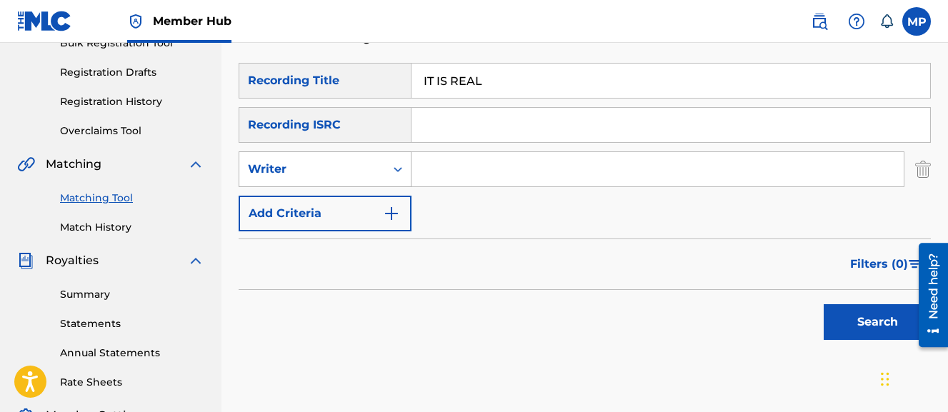
click at [365, 174] on div "Writer" at bounding box center [312, 169] width 129 height 17
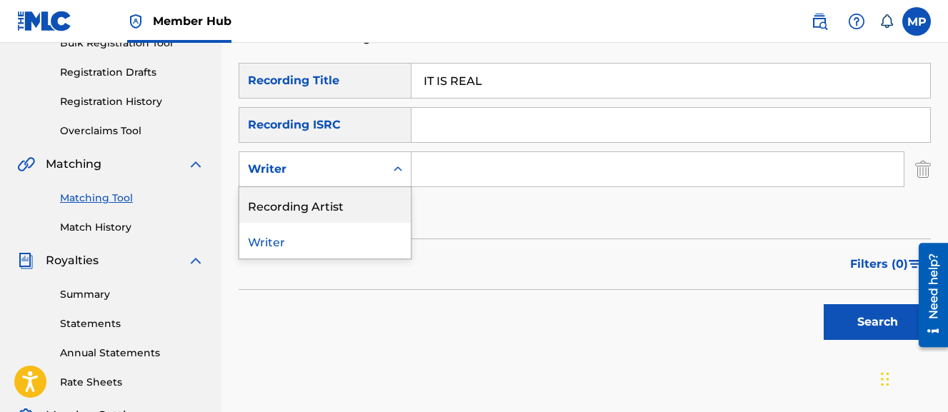
click at [346, 204] on div "Recording Artist" at bounding box center [325, 205] width 172 height 36
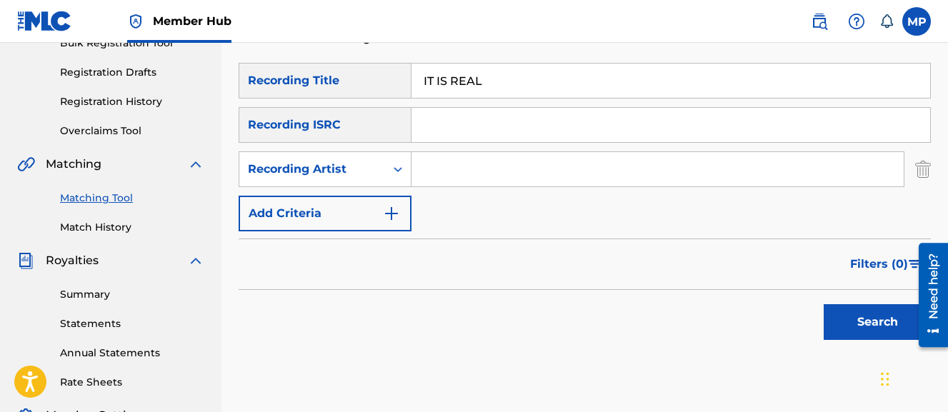
click at [477, 174] on input "Search Form" at bounding box center [658, 169] width 492 height 34
type input "Young Dread"
click at [824, 304] on button "Search" at bounding box center [877, 322] width 107 height 36
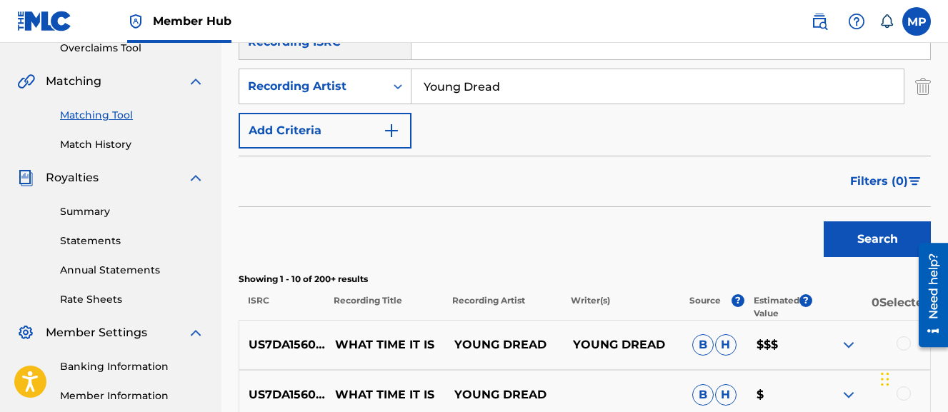
scroll to position [204, 0]
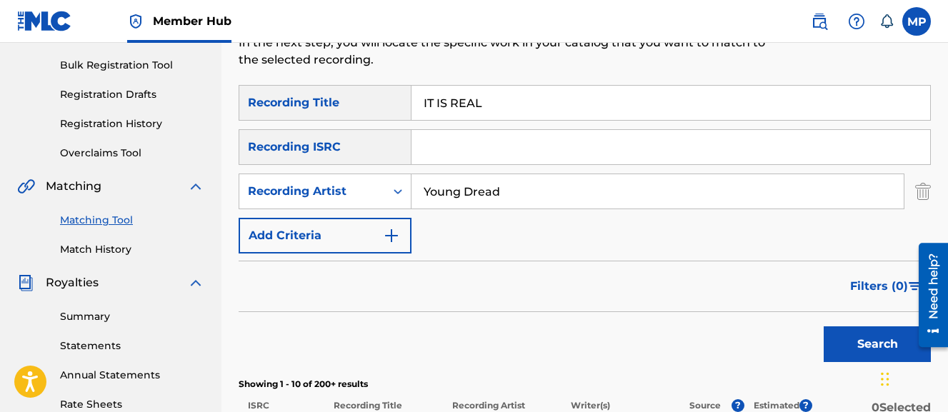
click at [495, 136] on input "Search Form" at bounding box center [671, 147] width 519 height 34
click at [490, 111] on input "IT IS REAL" at bounding box center [671, 103] width 519 height 34
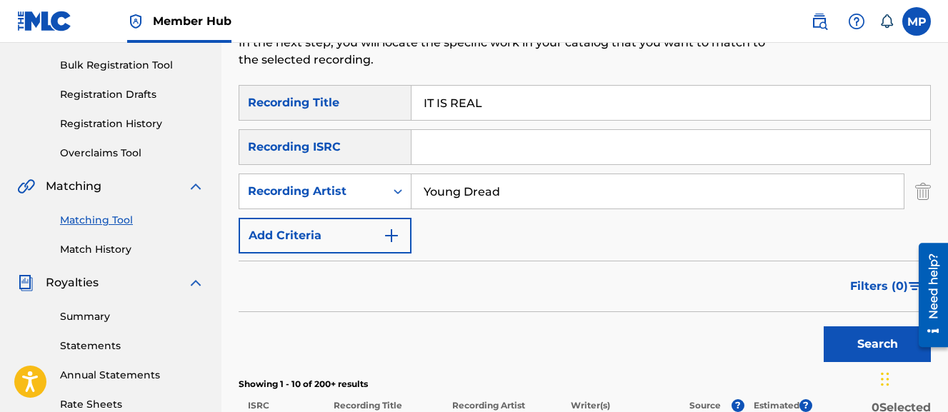
paste input "KEEP IT REAL (CHOPPED AND SCREWED)"
type input "KEEP IT REAL (CHOPPED AND SCREWED)"
click at [824, 327] on button "Search" at bounding box center [877, 345] width 107 height 36
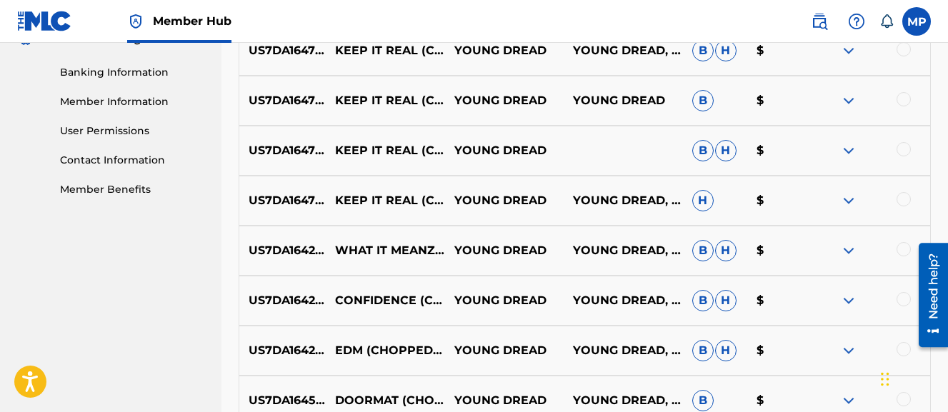
scroll to position [605, 0]
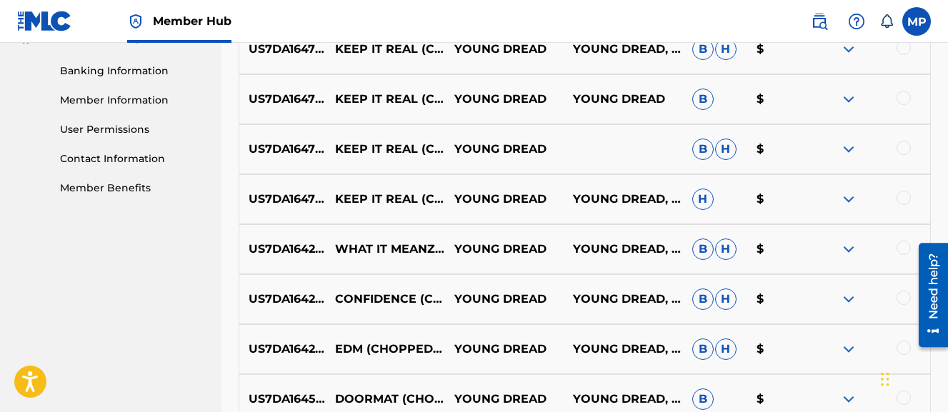
click at [904, 197] on div at bounding box center [904, 198] width 14 height 14
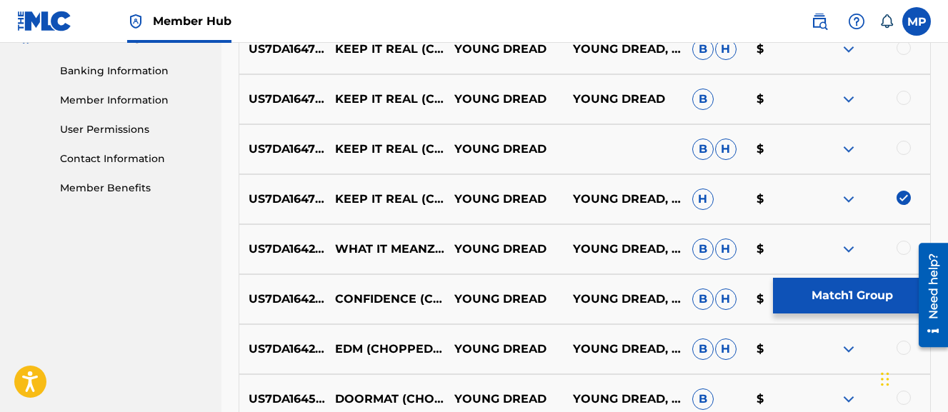
click at [903, 152] on div at bounding box center [904, 148] width 14 height 14
click at [901, 97] on div at bounding box center [904, 98] width 14 height 14
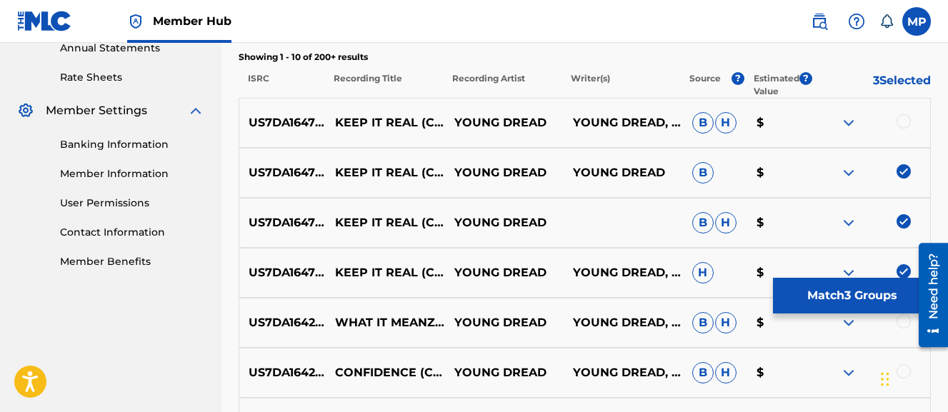
click at [902, 127] on div at bounding box center [904, 121] width 14 height 14
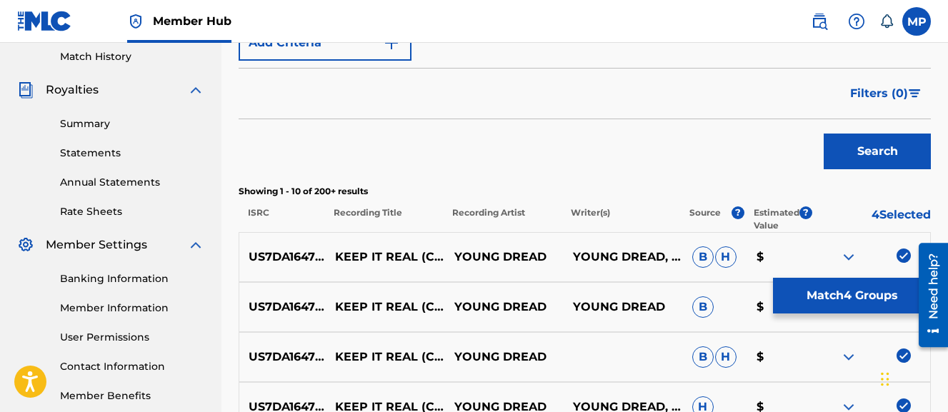
scroll to position [392, 0]
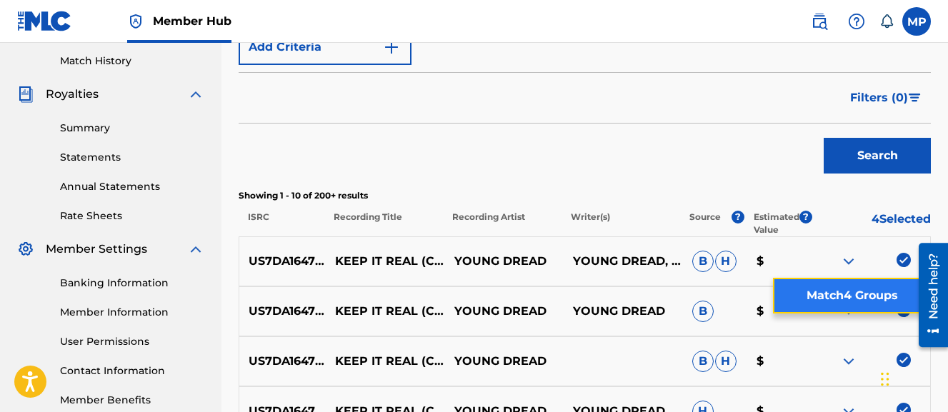
click at [839, 302] on button "Match 4 Groups" at bounding box center [852, 296] width 158 height 36
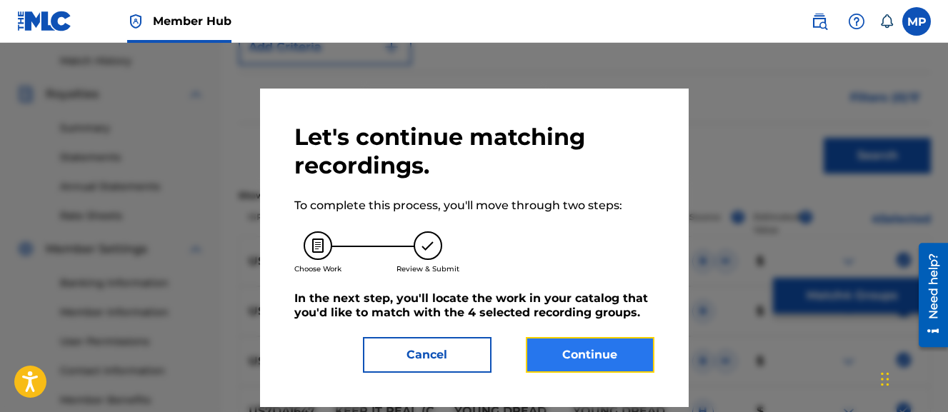
click at [610, 356] on button "Continue" at bounding box center [590, 355] width 129 height 36
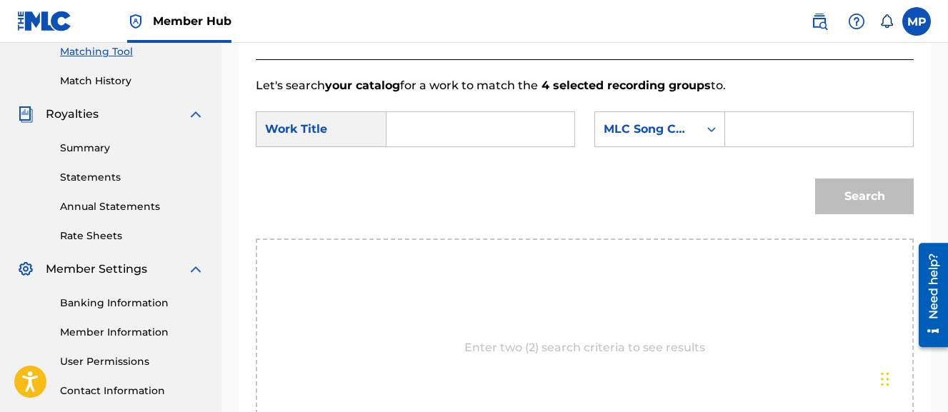
scroll to position [364, 0]
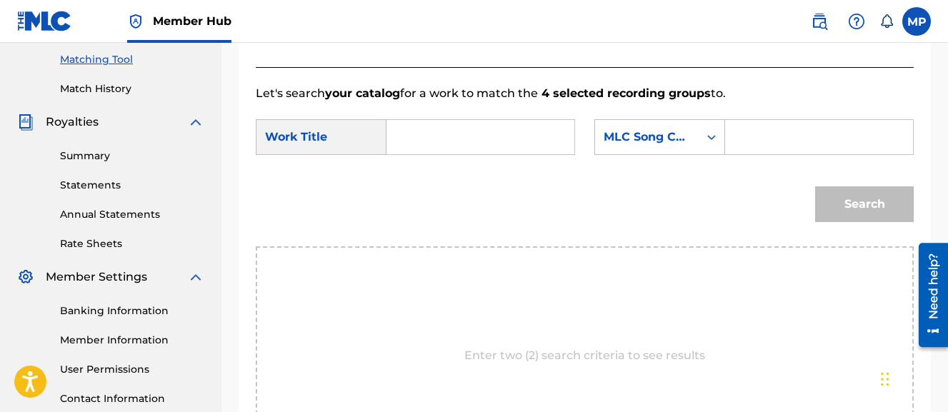
click at [513, 139] on input "Search Form" at bounding box center [481, 137] width 164 height 34
paste input "KEEP IT REAL (CHOPPED AND SCREWED)"
type input "KEEP IT REAL (CHOPPED AND SCREWED)"
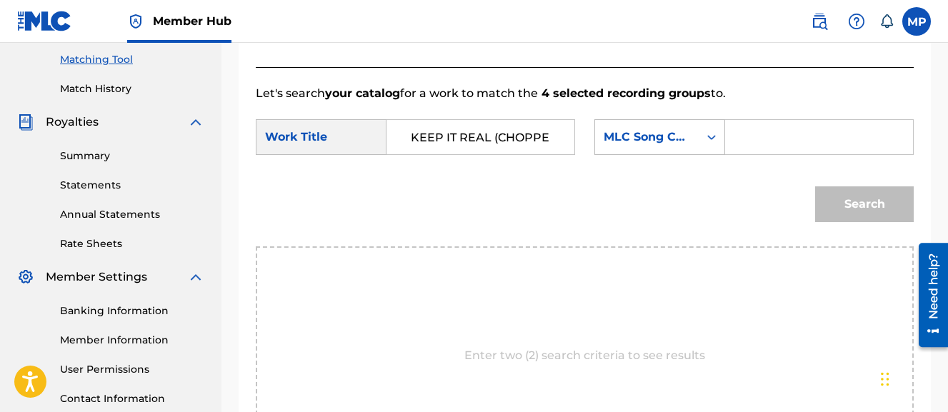
click at [530, 162] on div "SearchWithCriteria542083a7-1274-4ecf-913d-12157a0eec5e Work Title KEEP IT REAL …" at bounding box center [585, 141] width 658 height 44
click at [738, 154] on input "Search Form" at bounding box center [820, 137] width 164 height 34
paste input "KJ03K7"
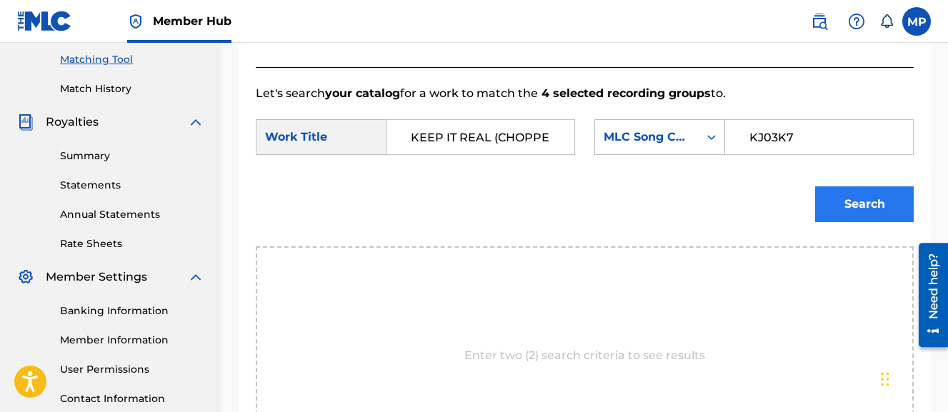
type input "KJ03K7"
click at [855, 222] on button "Search" at bounding box center [864, 205] width 99 height 36
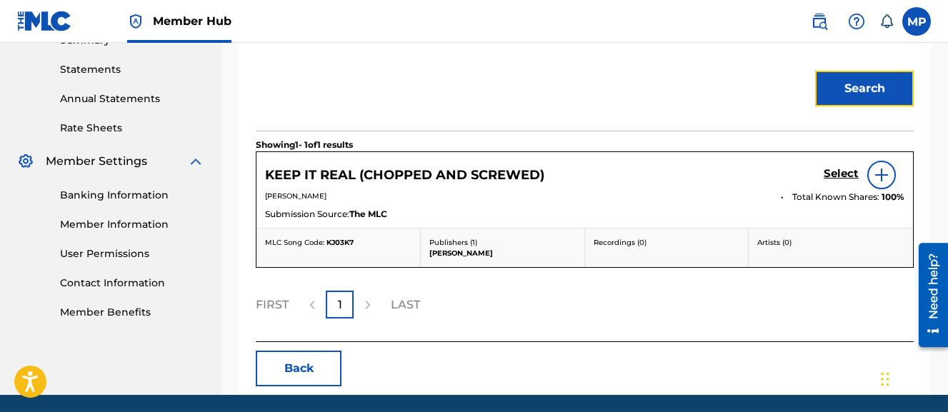
scroll to position [487, 0]
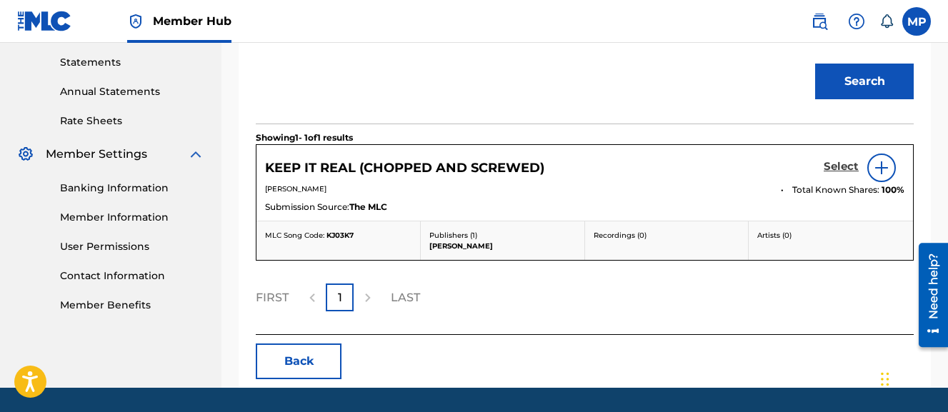
click at [842, 174] on h5 "Select" at bounding box center [841, 167] width 35 height 14
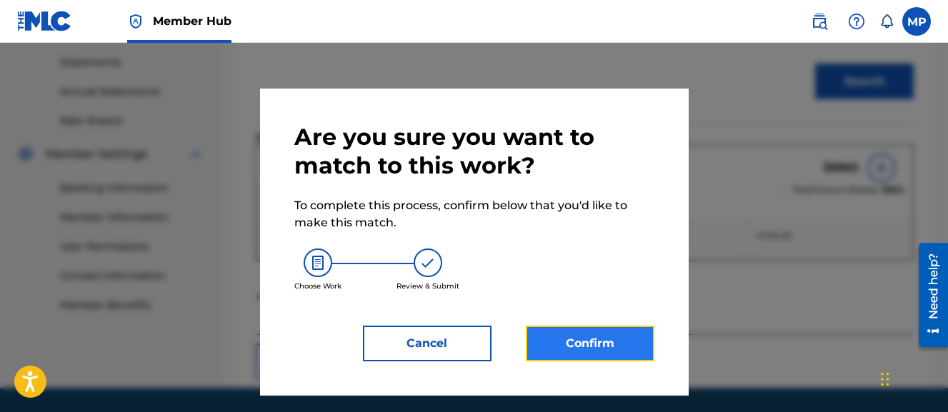
click at [635, 334] on button "Confirm" at bounding box center [590, 344] width 129 height 36
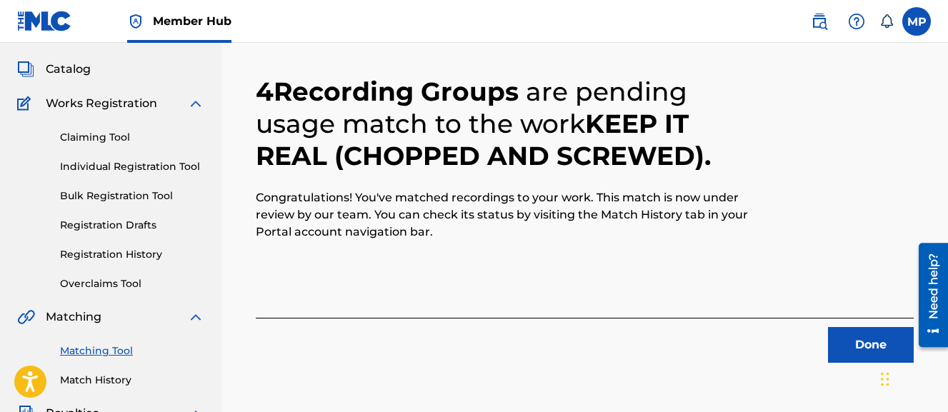
scroll to position [78, 0]
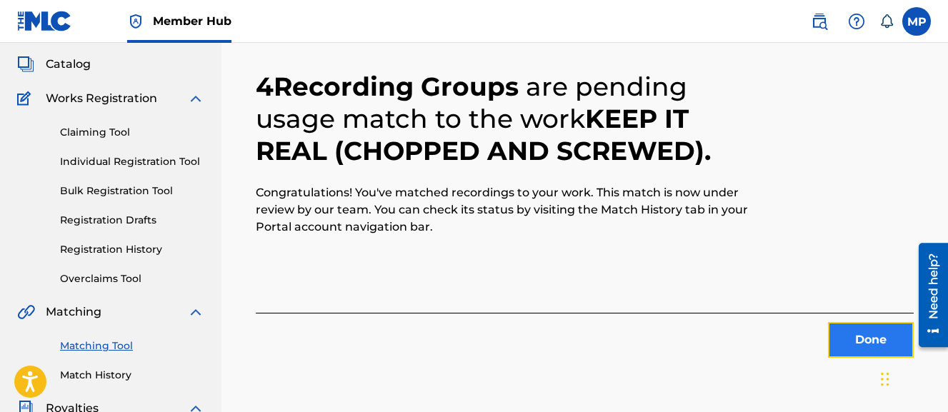
click at [850, 333] on button "Done" at bounding box center [871, 340] width 86 height 36
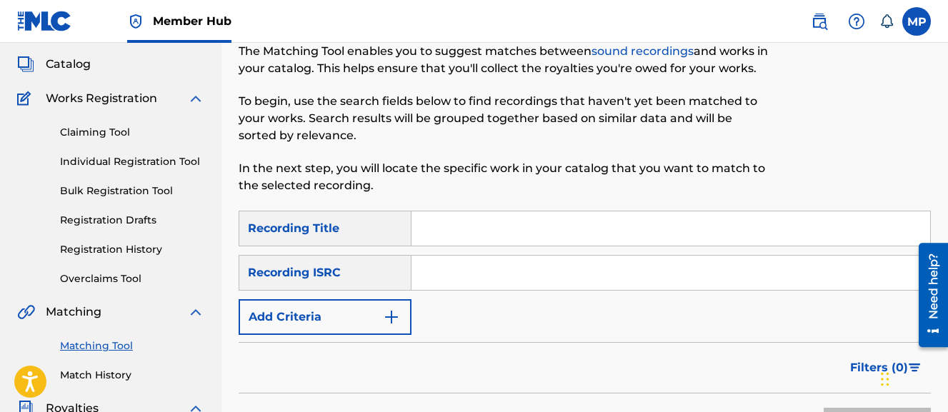
scroll to position [52, 0]
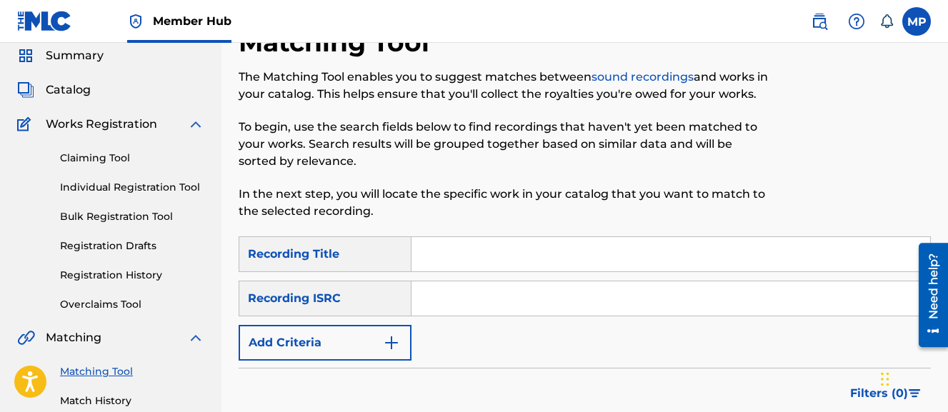
click at [568, 262] on input "Search Form" at bounding box center [671, 254] width 519 height 34
paste input "KING OF CASTLE"
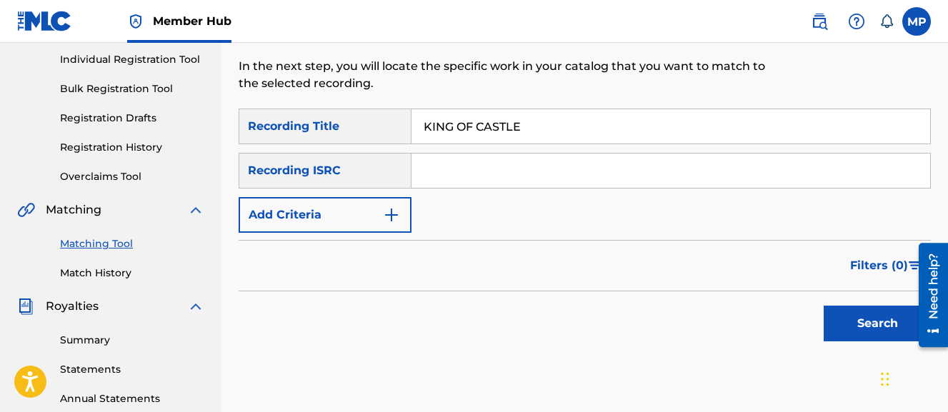
scroll to position [204, 0]
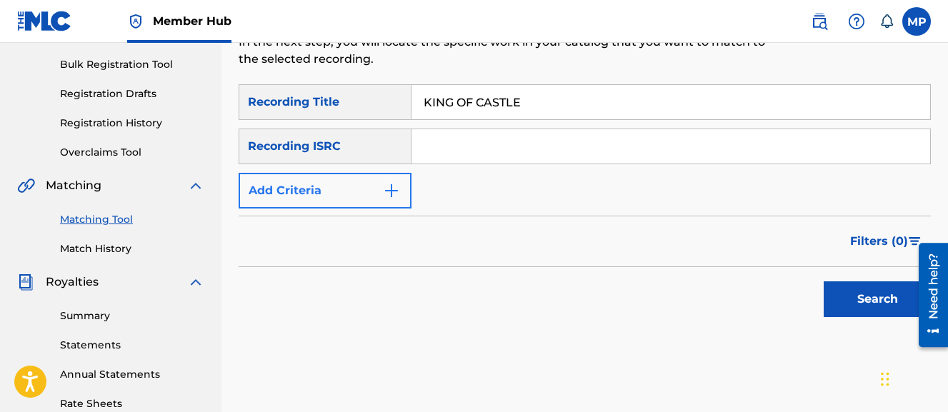
type input "KING OF CASTLE"
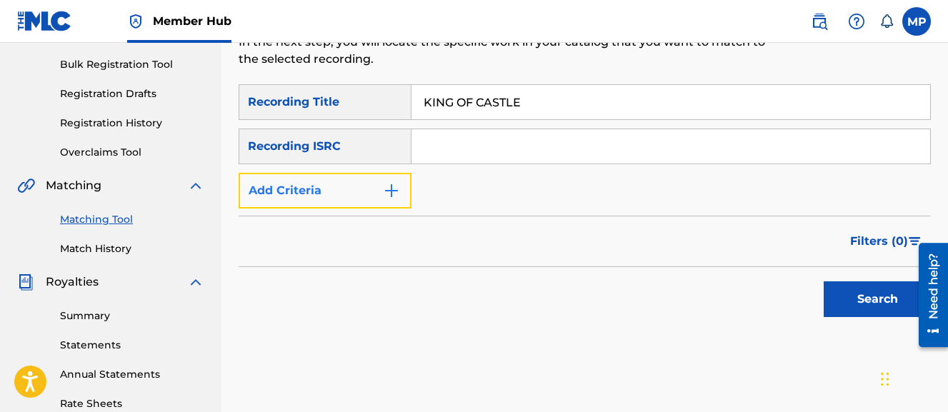
click at [378, 197] on button "Add Criteria" at bounding box center [325, 191] width 173 height 36
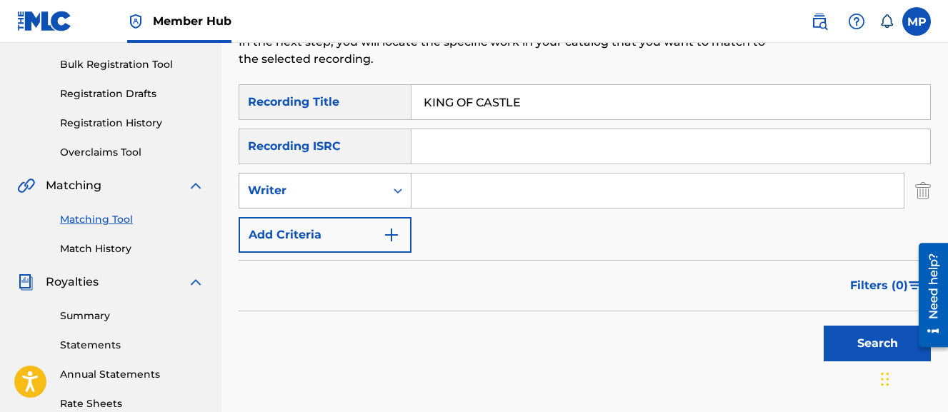
click at [364, 204] on div "Writer" at bounding box center [312, 190] width 146 height 27
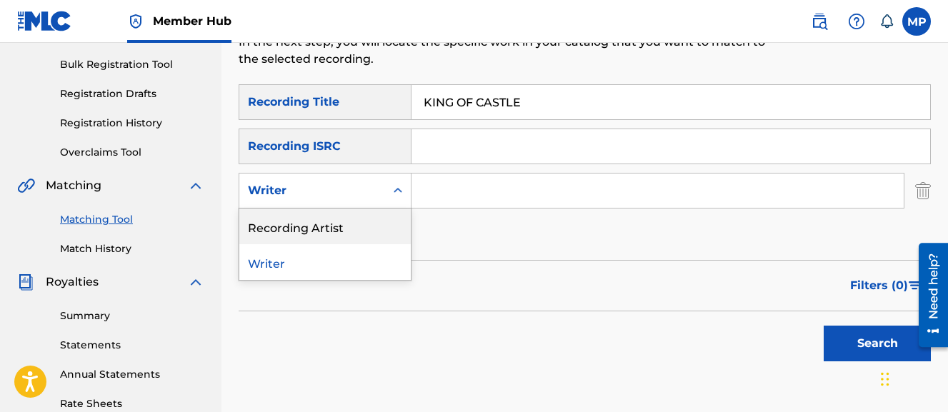
click at [356, 219] on div "Recording Artist" at bounding box center [325, 227] width 172 height 36
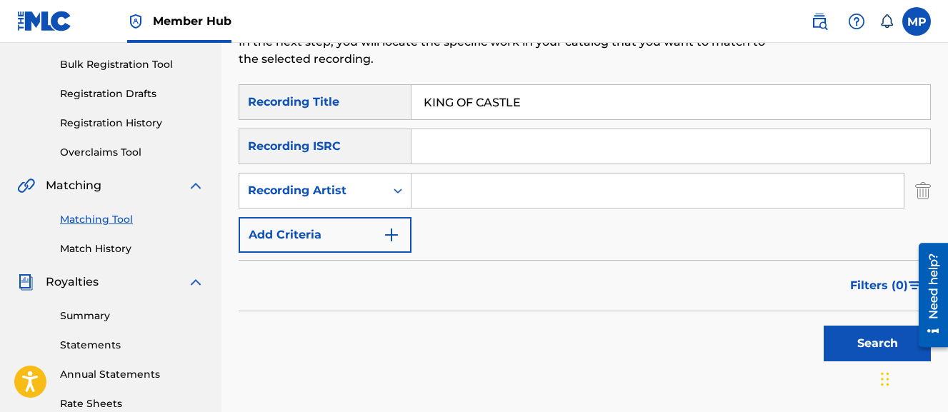
click at [482, 199] on input "Search Form" at bounding box center [658, 191] width 492 height 34
type input "Young Dread"
click at [824, 326] on button "Search" at bounding box center [877, 344] width 107 height 36
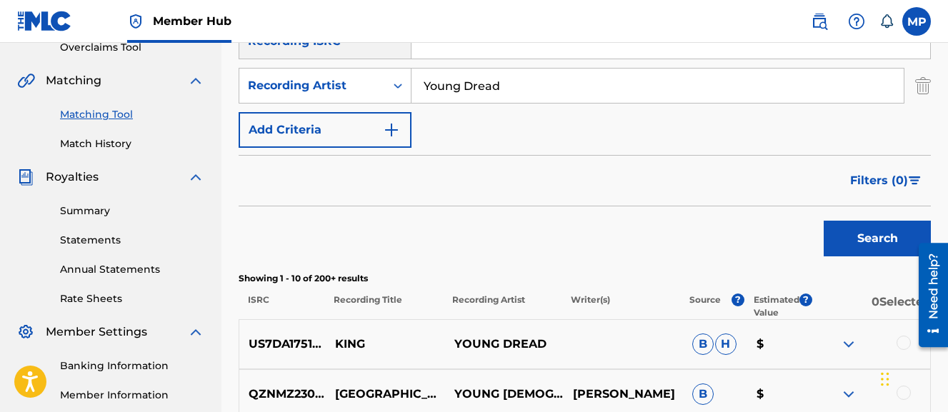
scroll to position [320, 0]
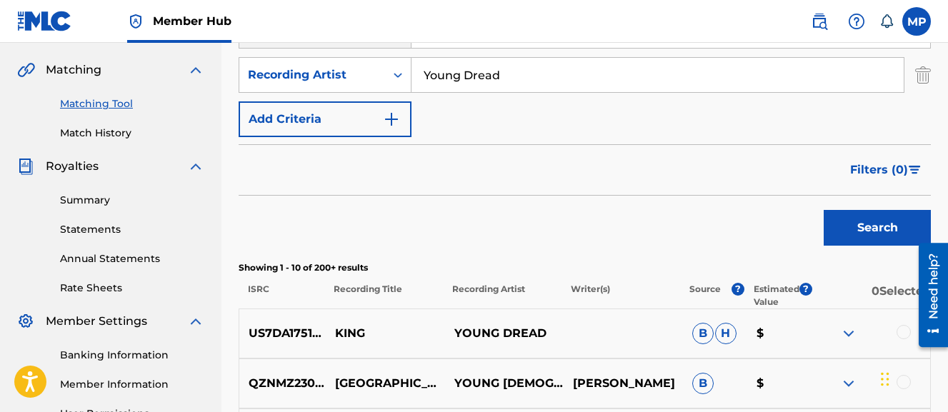
click at [450, 11] on nav "Member Hub MP MP Micah Penny youngdread@youngdread.com Notification Preferences…" at bounding box center [474, 21] width 948 height 43
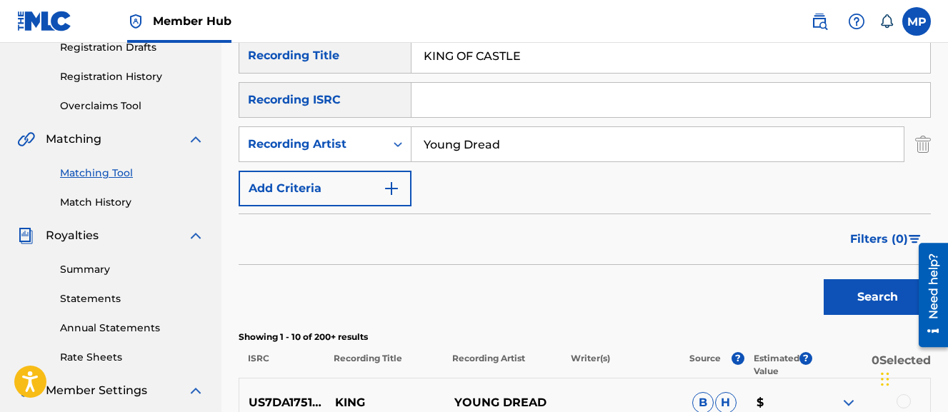
scroll to position [249, 0]
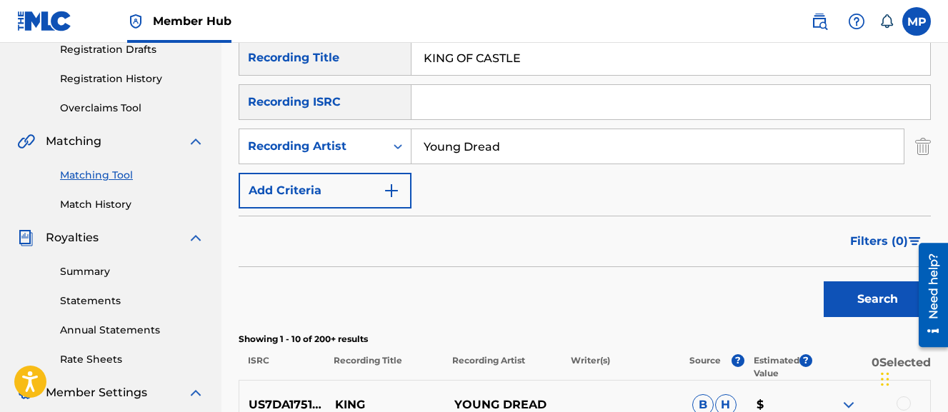
click at [440, 64] on input "KING OF CASTLE" at bounding box center [671, 58] width 519 height 34
paste input "LAST LAFF (ALWAYZ GET IT)"
click at [824, 282] on button "Search" at bounding box center [877, 300] width 107 height 36
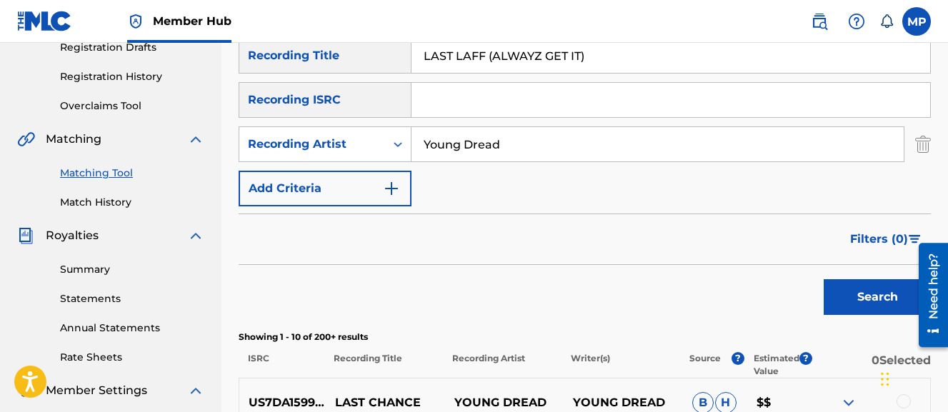
scroll to position [250, 0]
click at [465, 63] on input "LAST LAFF (ALWAYZ GET IT)" at bounding box center [671, 56] width 519 height 34
paste input "TE AT NIGHT-AH"
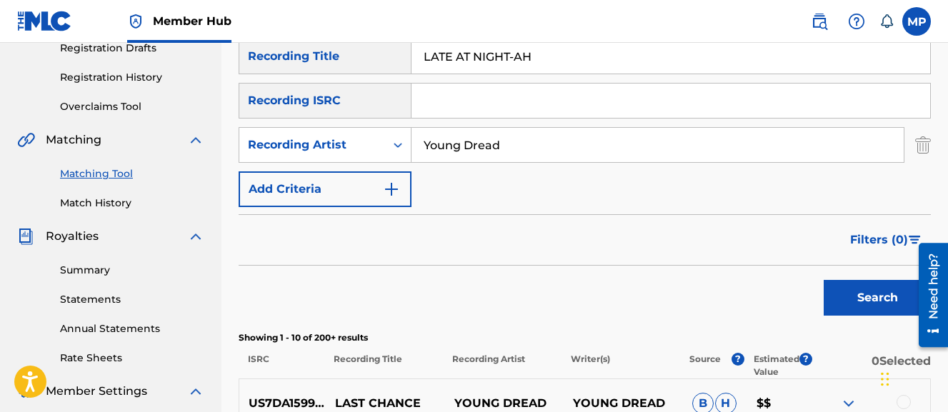
click at [824, 280] on button "Search" at bounding box center [877, 298] width 107 height 36
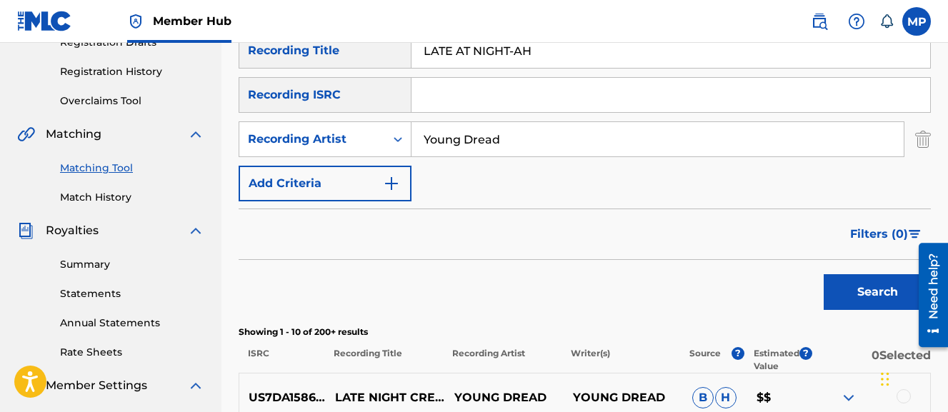
scroll to position [254, 0]
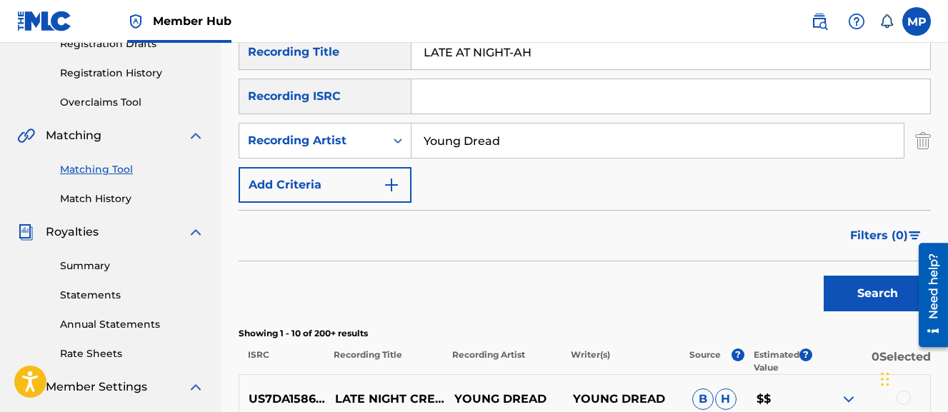
click at [447, 54] on input "LATE AT NIGHT-AH" at bounding box center [671, 52] width 519 height 34
paste input "IST"
click at [824, 276] on button "Search" at bounding box center [877, 294] width 107 height 36
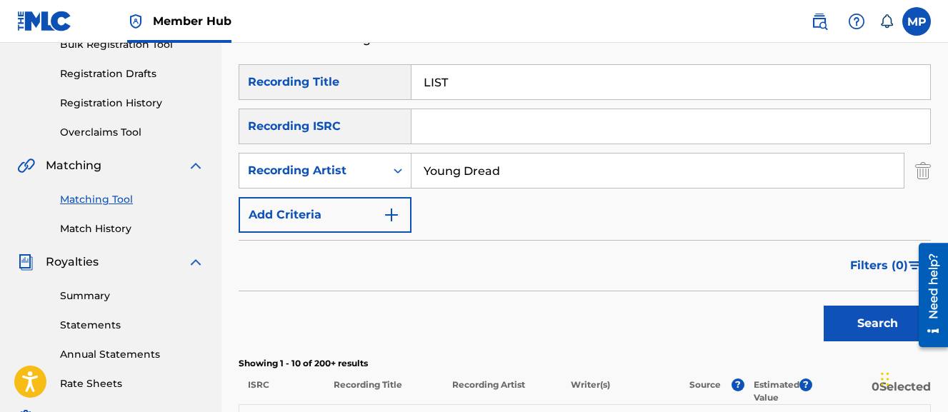
scroll to position [217, 0]
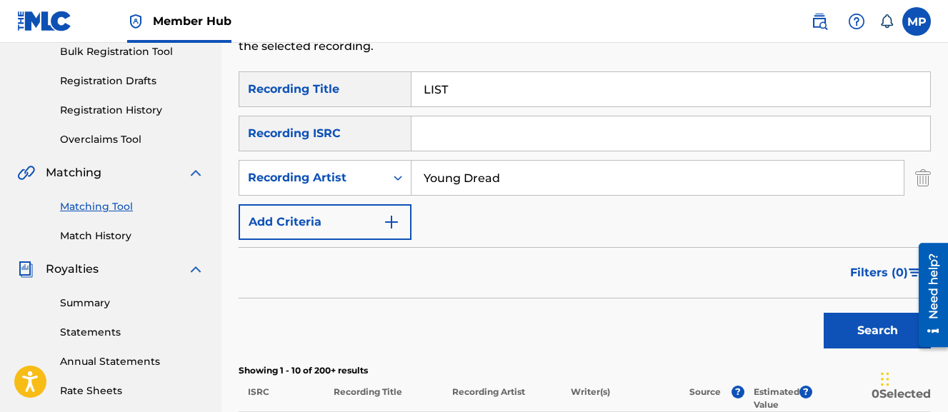
click at [485, 79] on input "LIST" at bounding box center [671, 89] width 519 height 34
paste input "VE LONG"
click at [824, 313] on button "Search" at bounding box center [877, 331] width 107 height 36
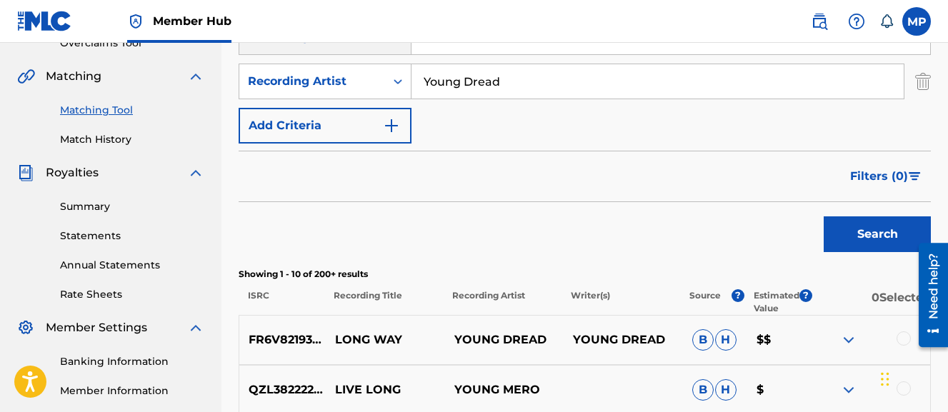
scroll to position [229, 0]
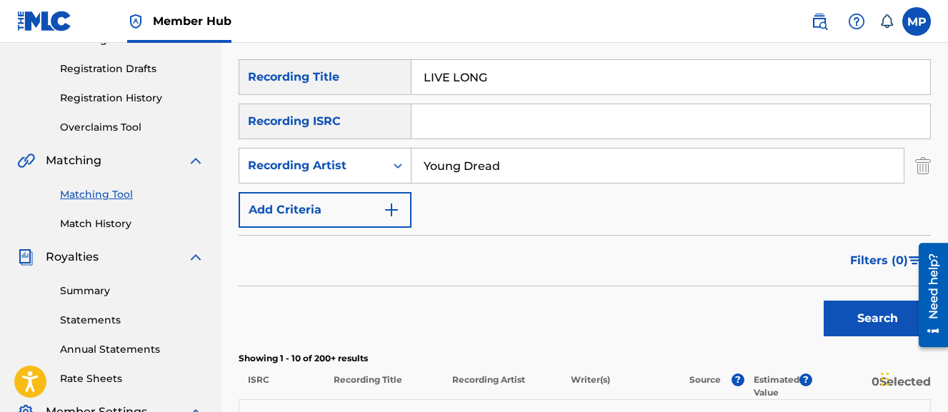
click at [475, 80] on input "LIVE LONG" at bounding box center [671, 77] width 519 height 34
click at [476, 80] on input "LIVE LONG" at bounding box center [671, 77] width 519 height 34
paste input "ONG WAY"
type input "LONG WAY"
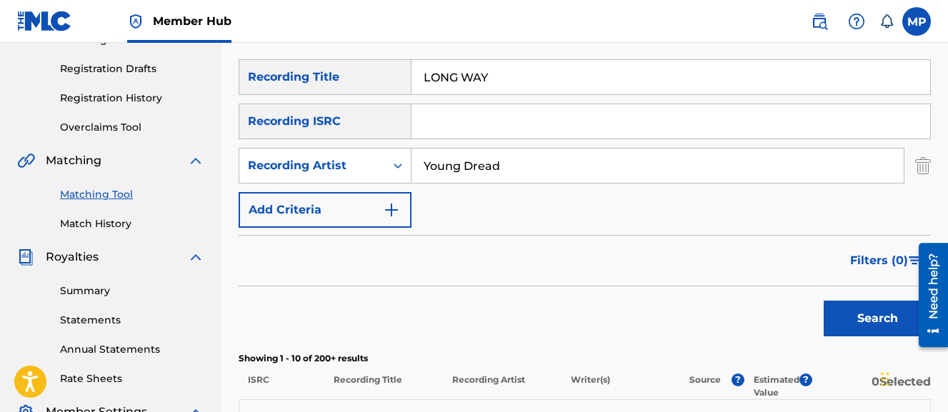
click at [824, 301] on button "Search" at bounding box center [877, 319] width 107 height 36
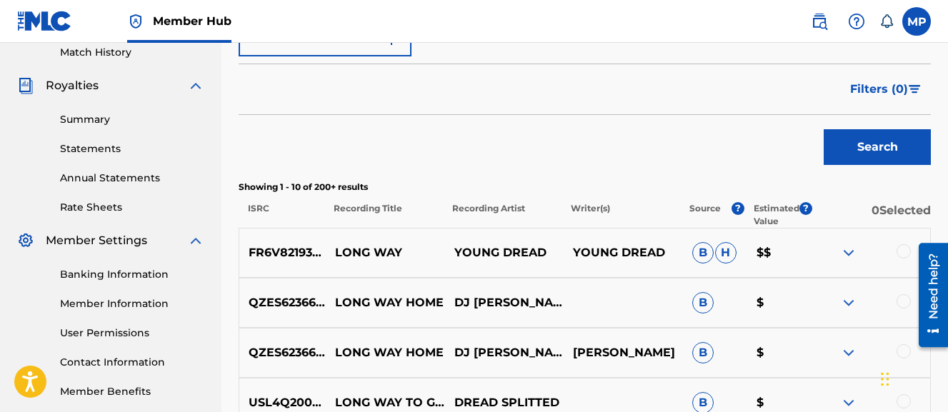
scroll to position [403, 0]
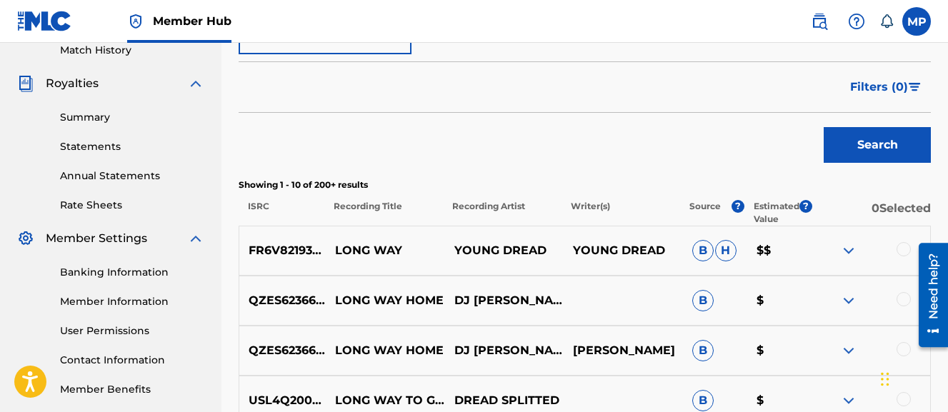
click at [899, 249] on div at bounding box center [904, 249] width 14 height 14
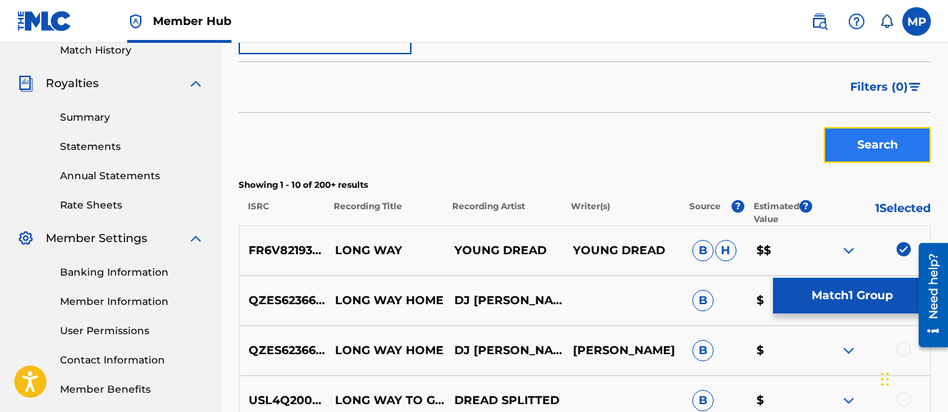
click at [890, 145] on button "Search" at bounding box center [877, 145] width 107 height 36
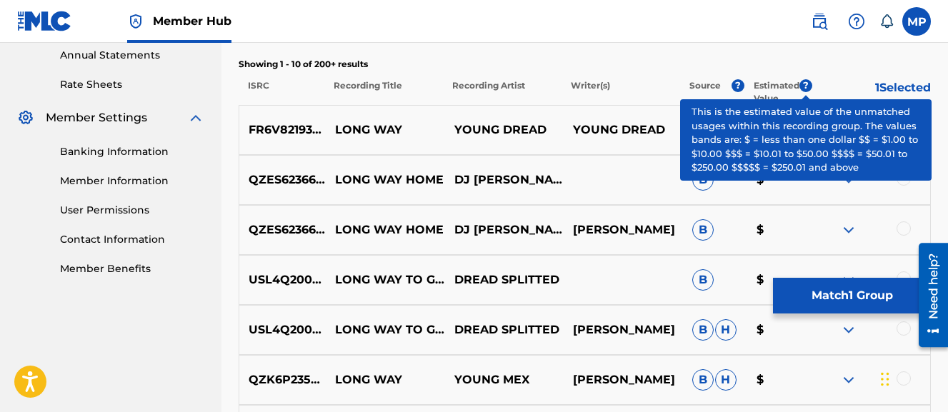
scroll to position [525, 0]
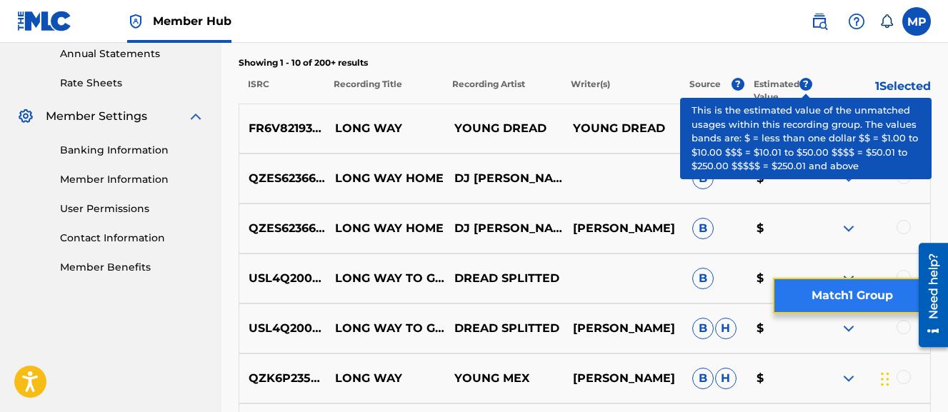
click at [858, 305] on button "Match 1 Group" at bounding box center [852, 296] width 158 height 36
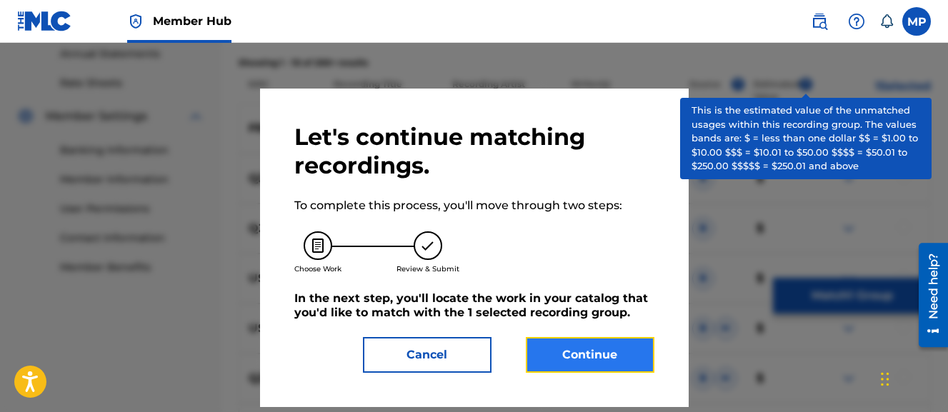
click at [623, 361] on button "Continue" at bounding box center [590, 355] width 129 height 36
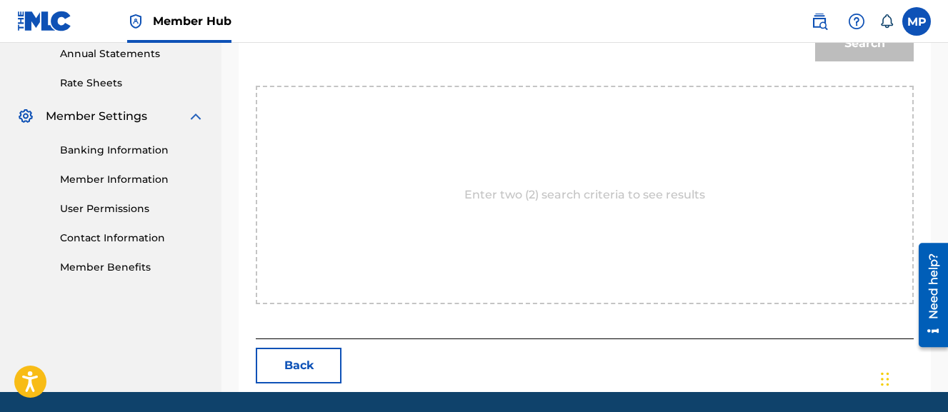
scroll to position [319, 0]
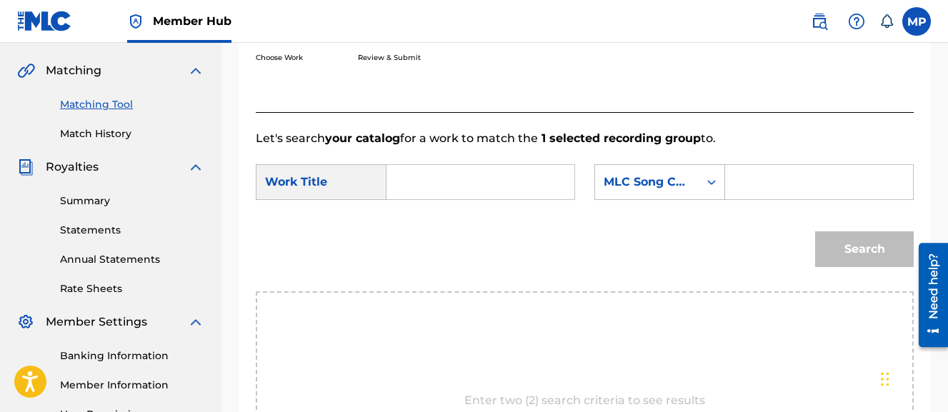
click at [493, 184] on input "Search Form" at bounding box center [481, 182] width 164 height 34
paste input "LONG WAY"
type input "LONG WAY"
click at [738, 199] on input "Search Form" at bounding box center [820, 182] width 164 height 34
paste input "LT4HGM"
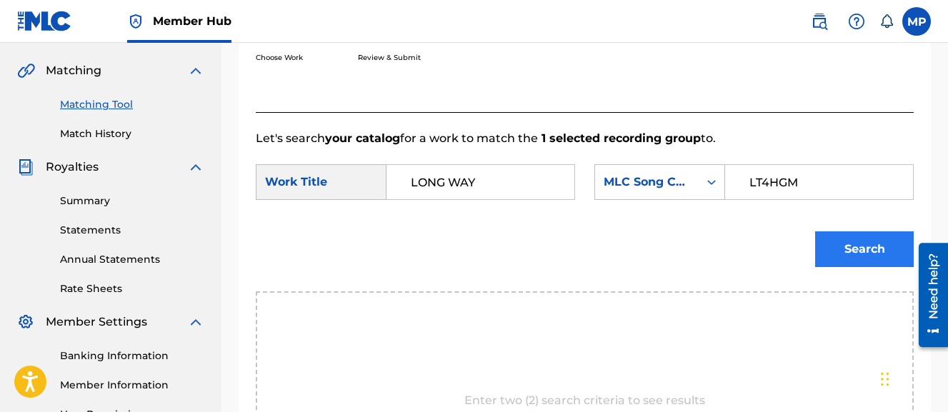
type input "LT4HGM"
click at [855, 267] on button "Search" at bounding box center [864, 250] width 99 height 36
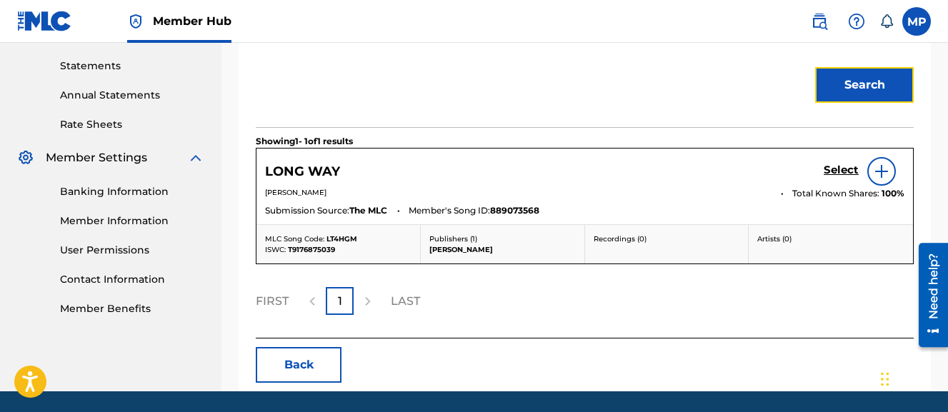
scroll to position [486, 0]
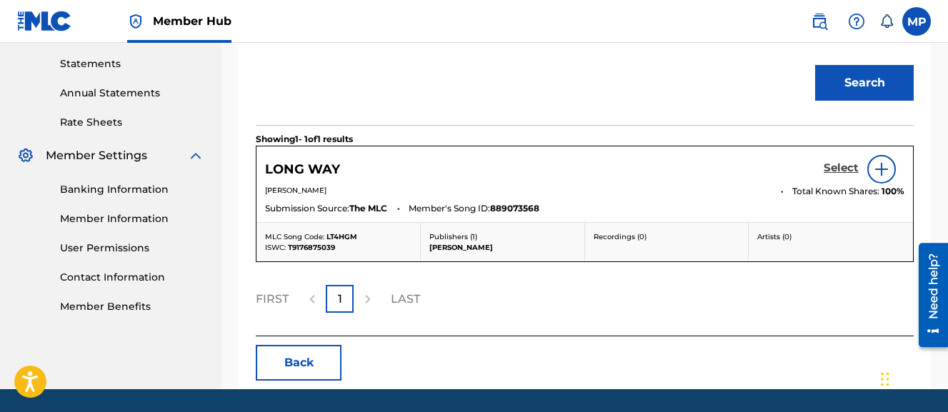
click at [836, 175] on h5 "Select" at bounding box center [841, 169] width 35 height 14
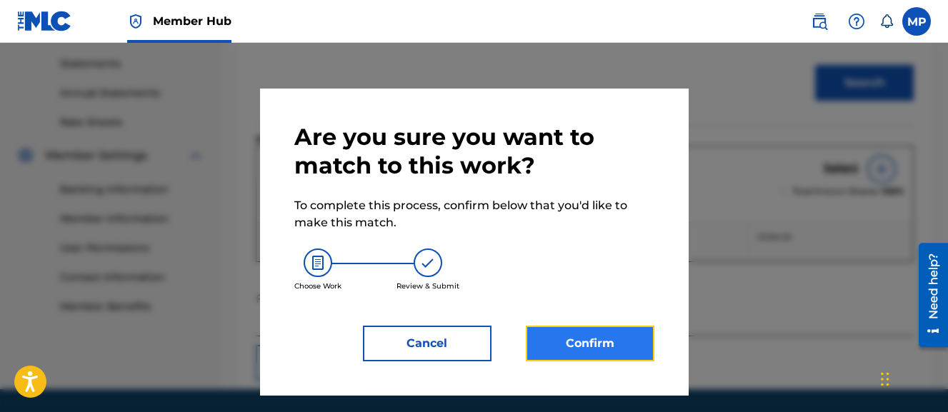
click at [585, 336] on button "Confirm" at bounding box center [590, 344] width 129 height 36
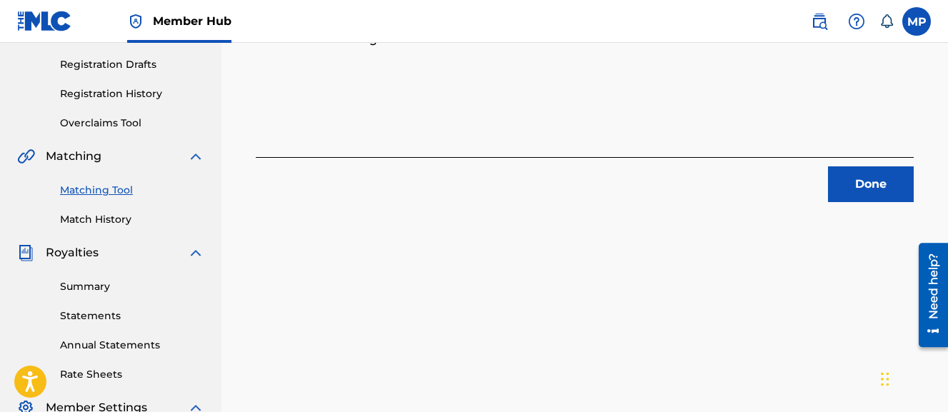
scroll to position [222, 0]
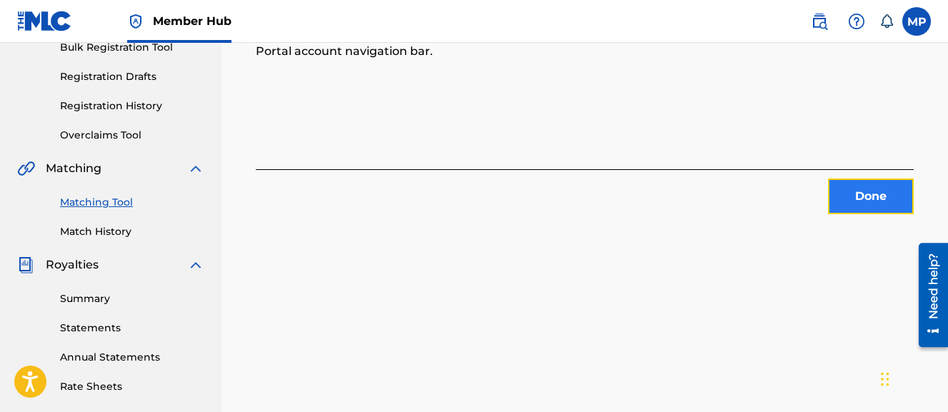
click at [849, 193] on button "Done" at bounding box center [871, 197] width 86 height 36
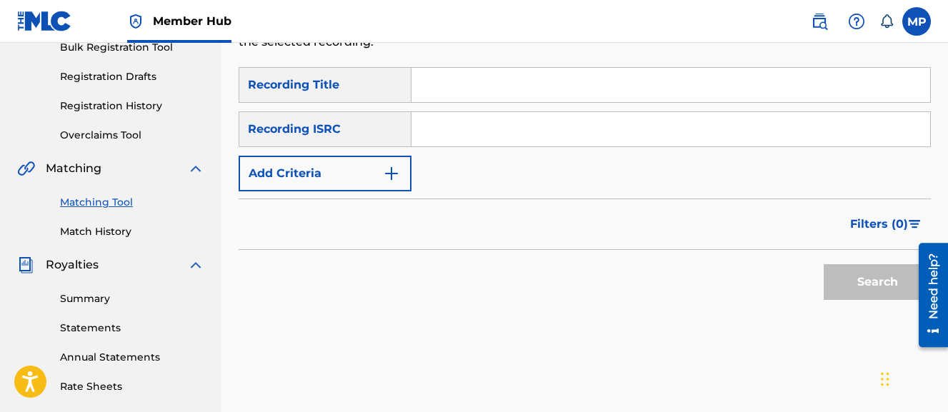
click at [483, 89] on input "Search Form" at bounding box center [671, 85] width 519 height 34
paste input "LOOK UP"
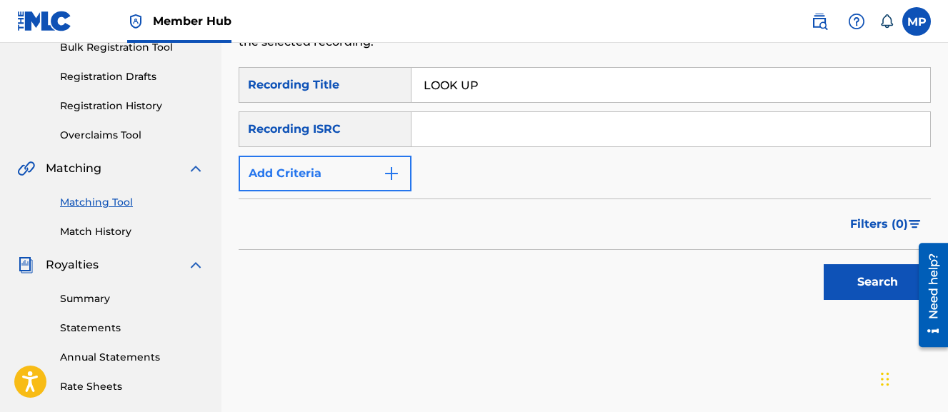
type input "LOOK UP"
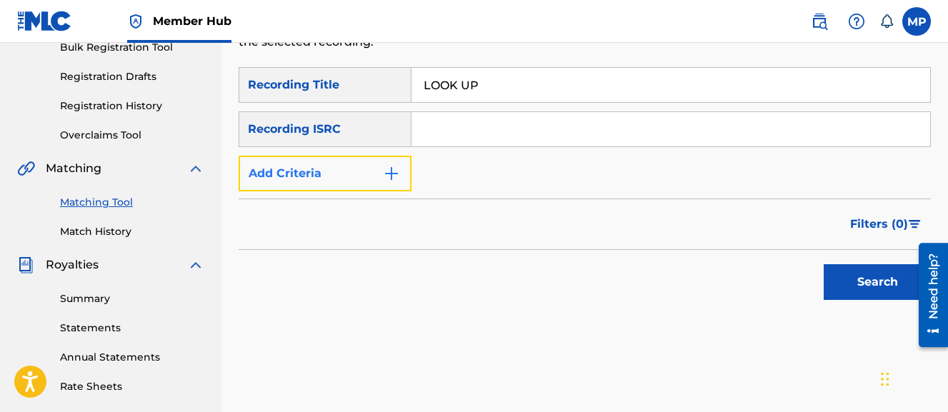
click at [355, 168] on button "Add Criteria" at bounding box center [325, 174] width 173 height 36
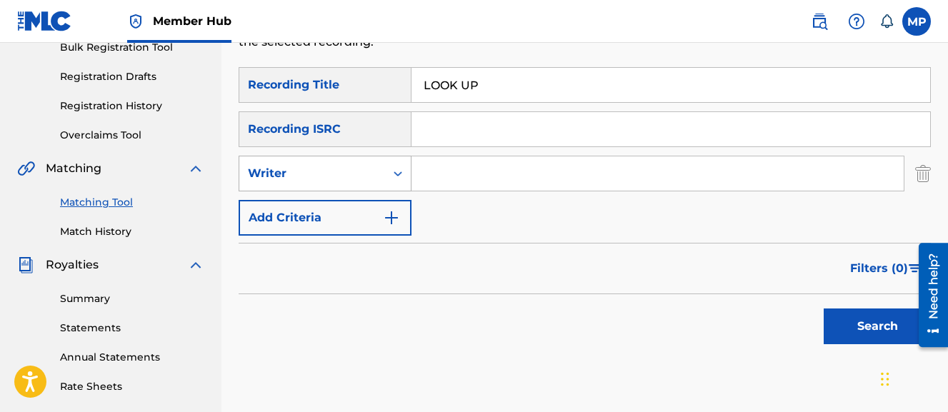
click at [346, 177] on div "Writer" at bounding box center [312, 173] width 129 height 17
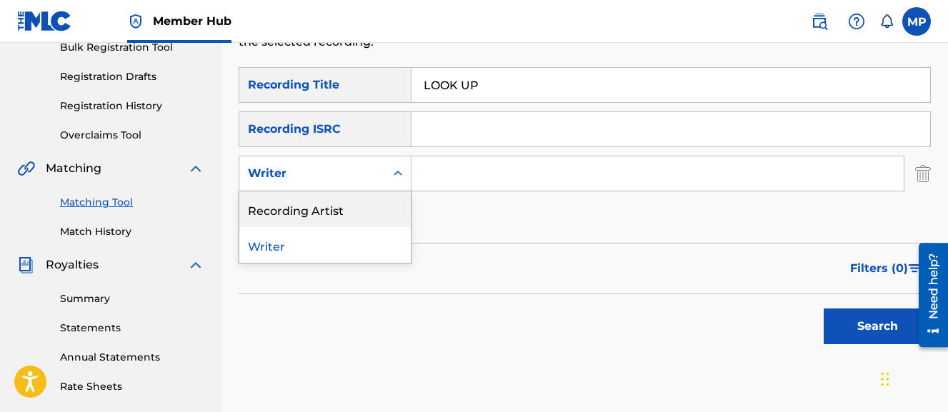
click at [335, 202] on div "Recording Artist" at bounding box center [325, 210] width 172 height 36
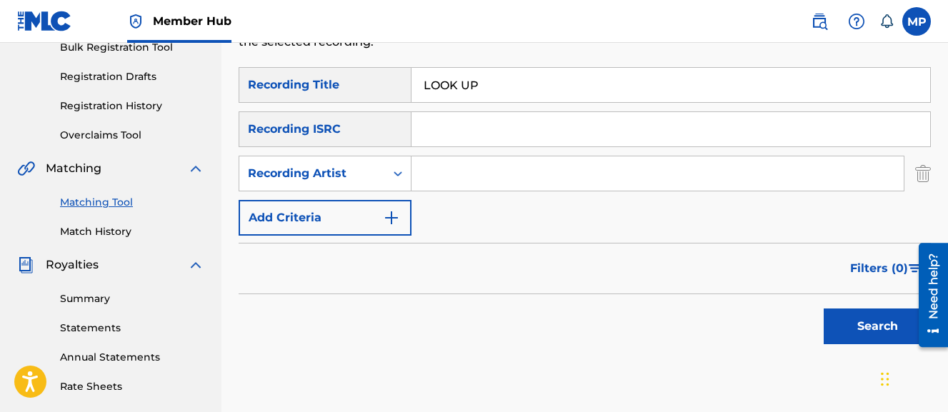
click at [448, 179] on input "Search Form" at bounding box center [658, 174] width 492 height 34
type input "Young Dread"
click at [824, 309] on button "Search" at bounding box center [877, 327] width 107 height 36
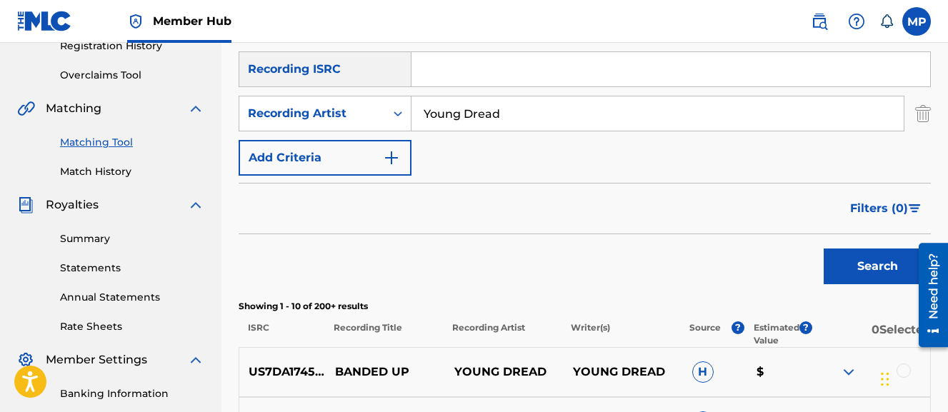
scroll to position [282, 0]
click at [541, 13] on nav "Member Hub MP MP Micah Penny youngdread@youngdread.com Notification Preferences…" at bounding box center [474, 21] width 948 height 43
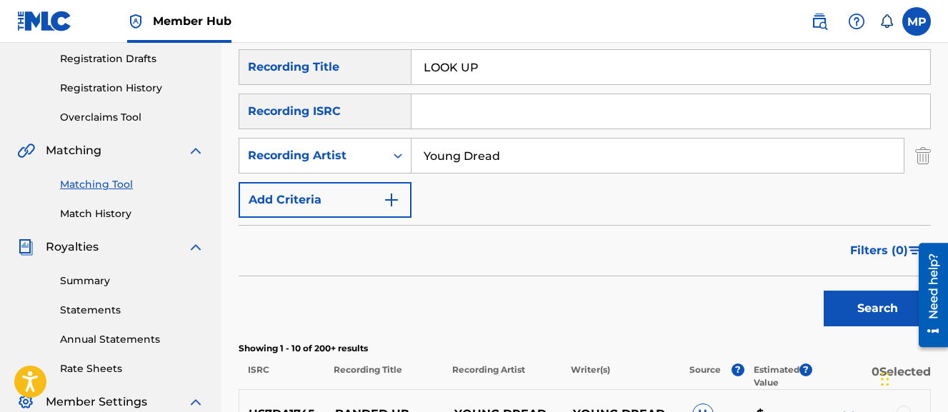
scroll to position [237, 0]
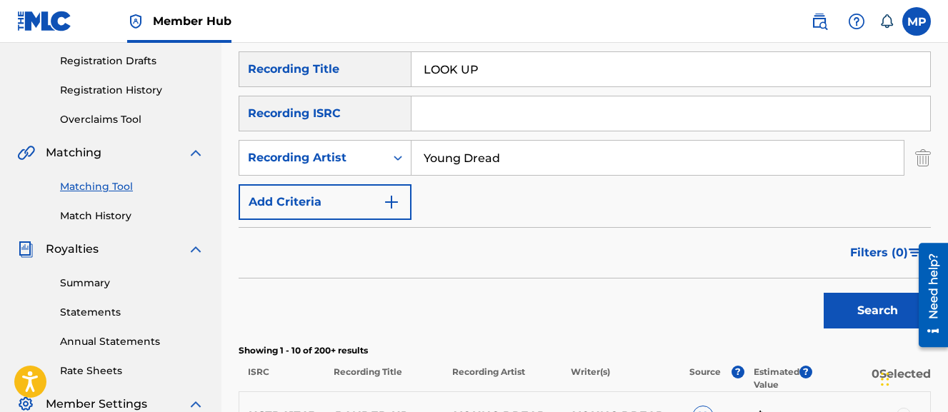
click at [465, 61] on input "LOOK UP" at bounding box center [671, 69] width 519 height 34
type input "K"
click at [824, 293] on button "Search" at bounding box center [877, 311] width 107 height 36
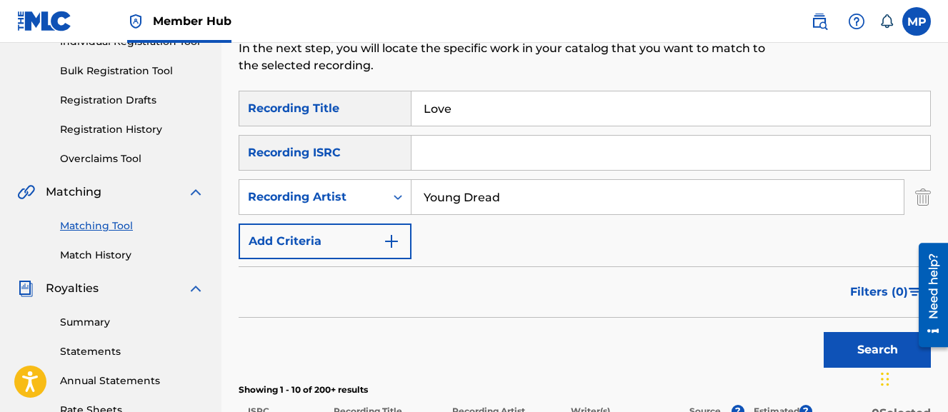
scroll to position [179, 0]
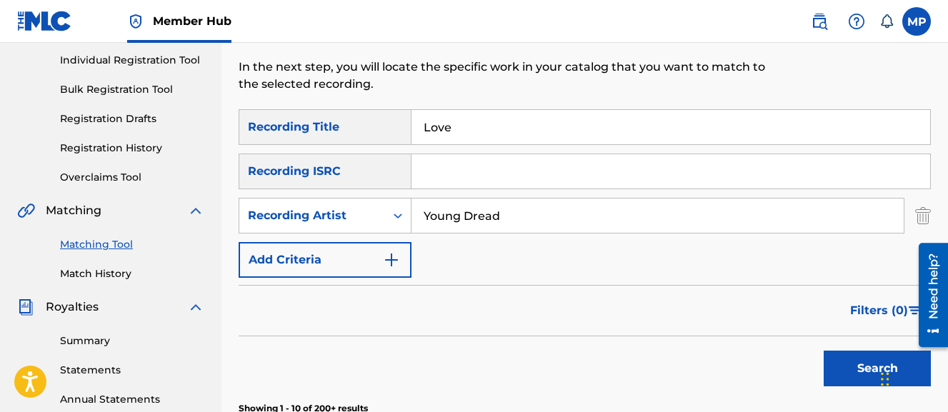
click at [435, 124] on input "Love" at bounding box center [671, 127] width 519 height 34
paste input "OVE ME (CHOPPED AND SCREWED)"
type input "LOVE ME (CHOPPED AND SCREWED)"
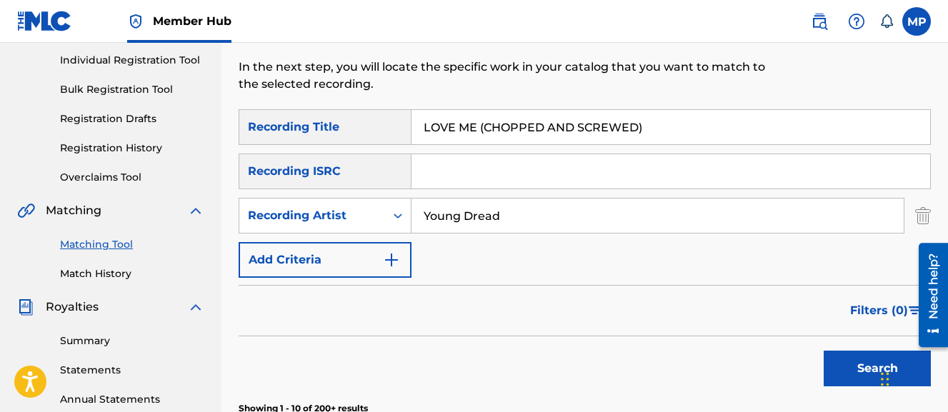
click at [824, 351] on button "Search" at bounding box center [877, 369] width 107 height 36
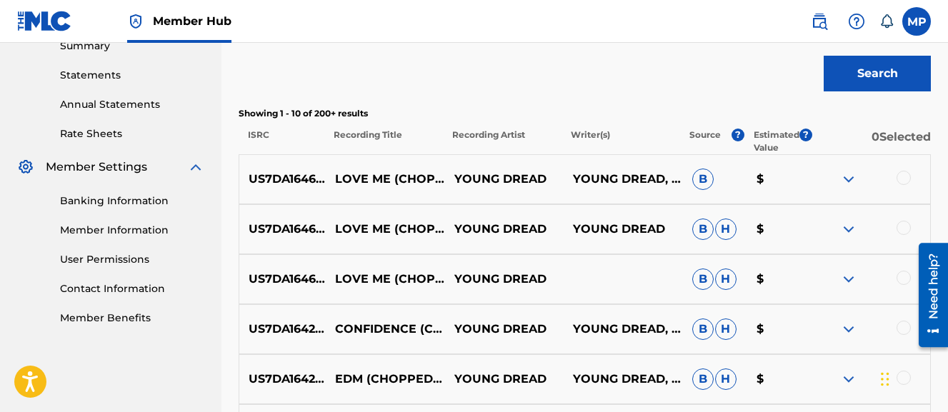
scroll to position [475, 0]
click at [902, 276] on div at bounding box center [904, 277] width 14 height 14
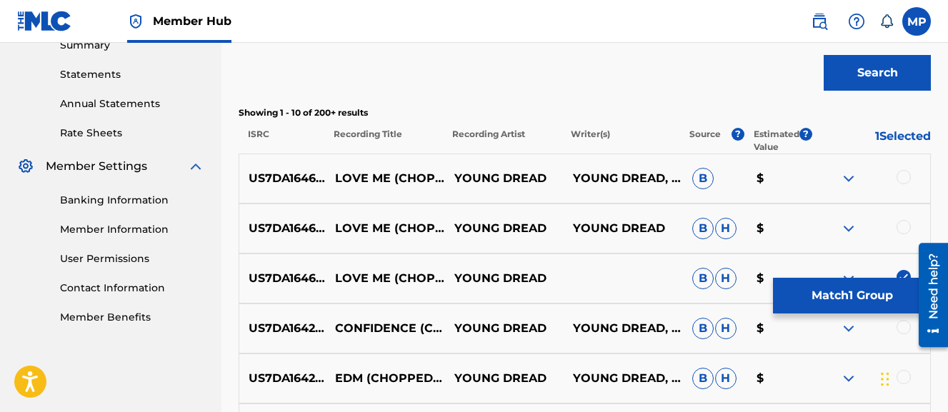
click at [903, 226] on div at bounding box center [904, 227] width 14 height 14
click at [903, 177] on div at bounding box center [904, 177] width 14 height 14
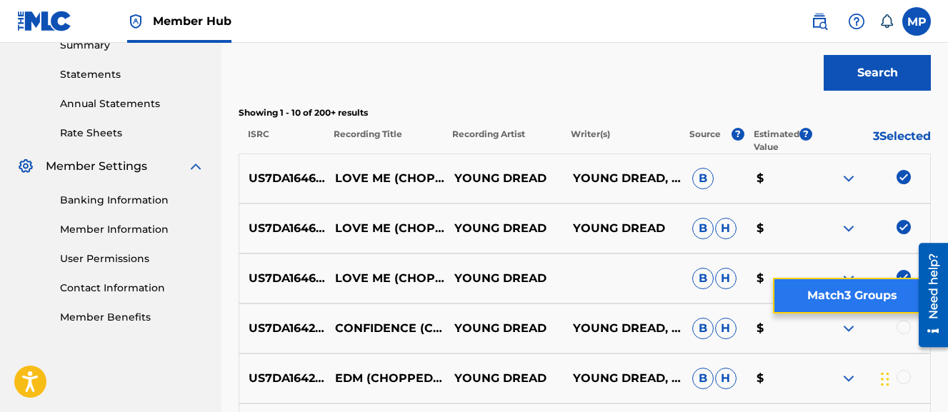
click at [858, 297] on button "Match 3 Groups" at bounding box center [852, 296] width 158 height 36
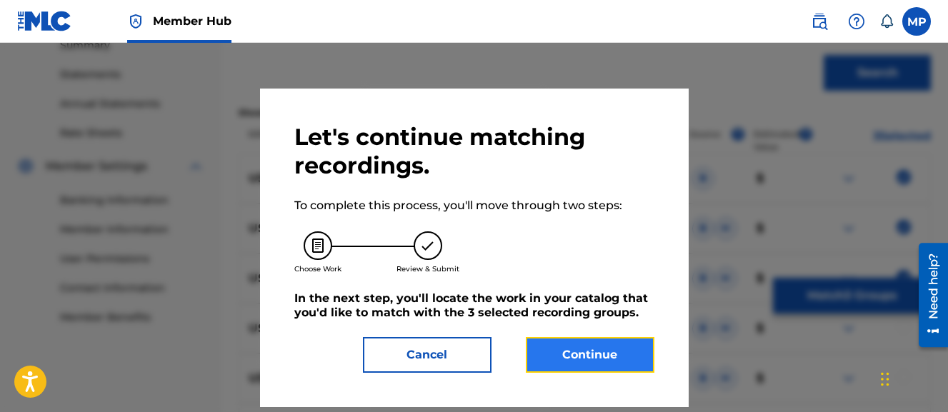
click at [601, 351] on button "Continue" at bounding box center [590, 355] width 129 height 36
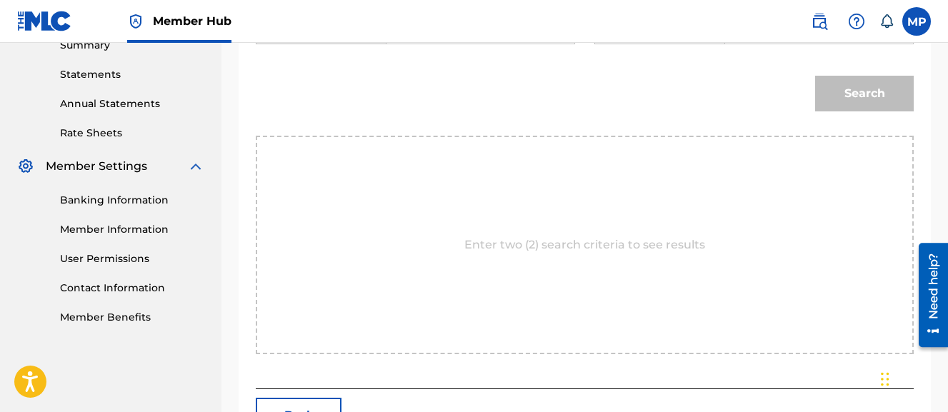
scroll to position [354, 0]
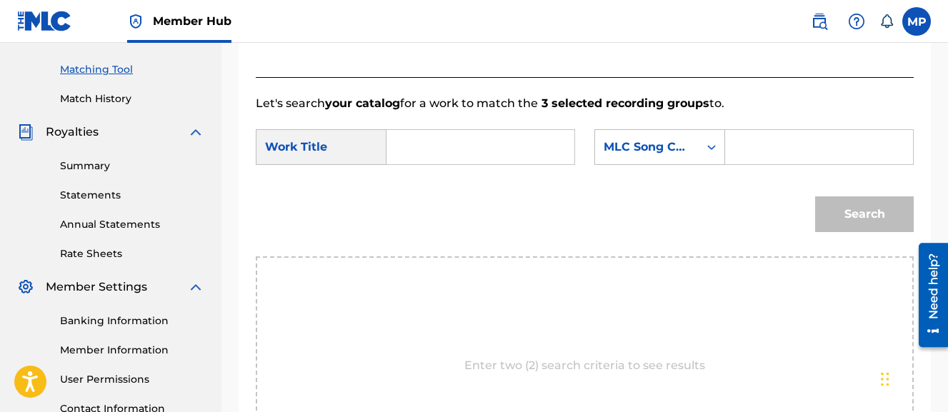
click at [442, 152] on input "Search Form" at bounding box center [481, 147] width 164 height 34
paste input "LOVE ME (CHOPPED AND SCREWED)"
type input "LOVE ME (CHOPPED AND SCREWED)"
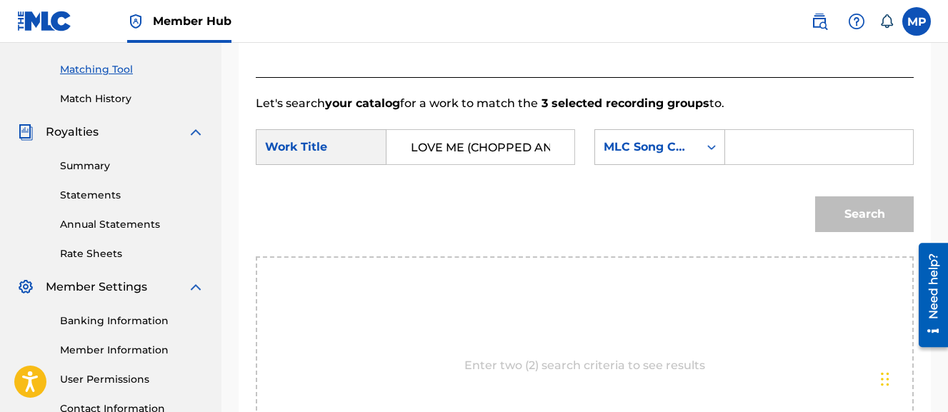
click at [738, 164] on input "Search Form" at bounding box center [820, 147] width 164 height 34
paste input "LT7BUP"
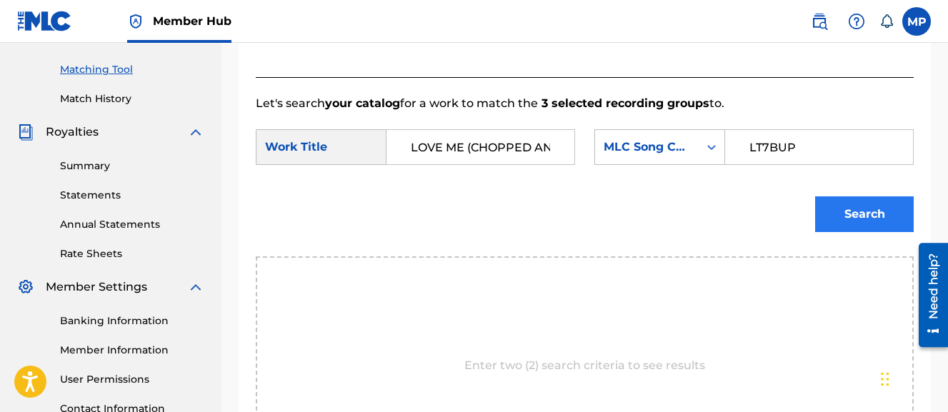
type input "LT7BUP"
click at [846, 232] on button "Search" at bounding box center [864, 215] width 99 height 36
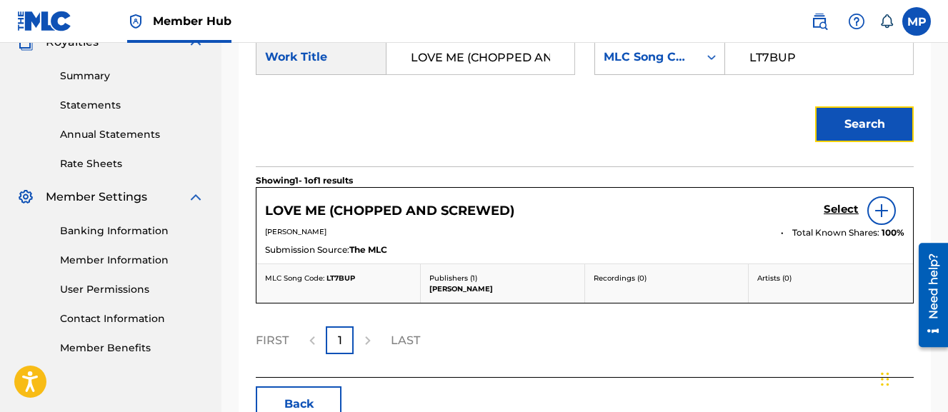
scroll to position [447, 0]
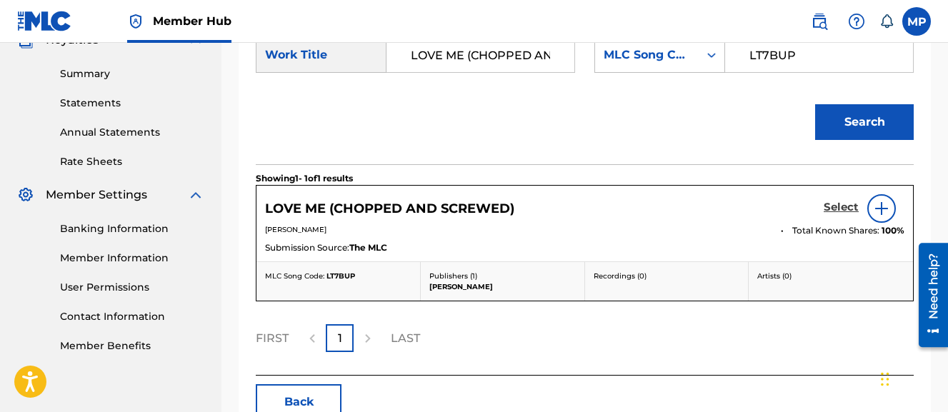
click at [835, 214] on h5 "Select" at bounding box center [841, 208] width 35 height 14
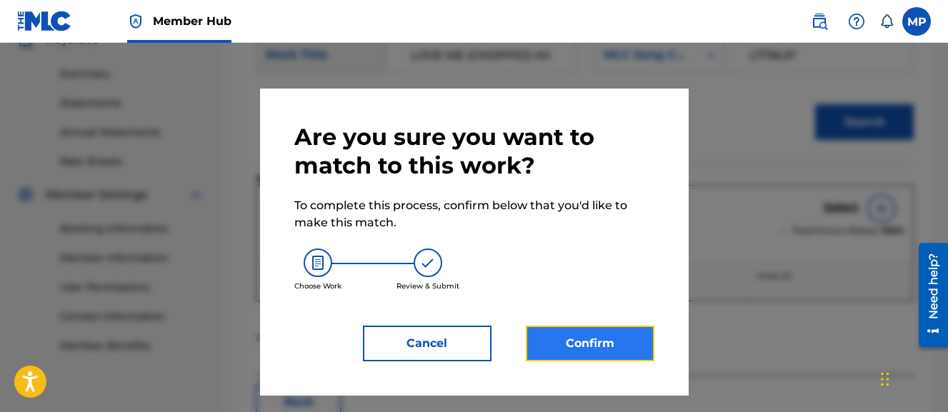
click at [627, 332] on button "Confirm" at bounding box center [590, 344] width 129 height 36
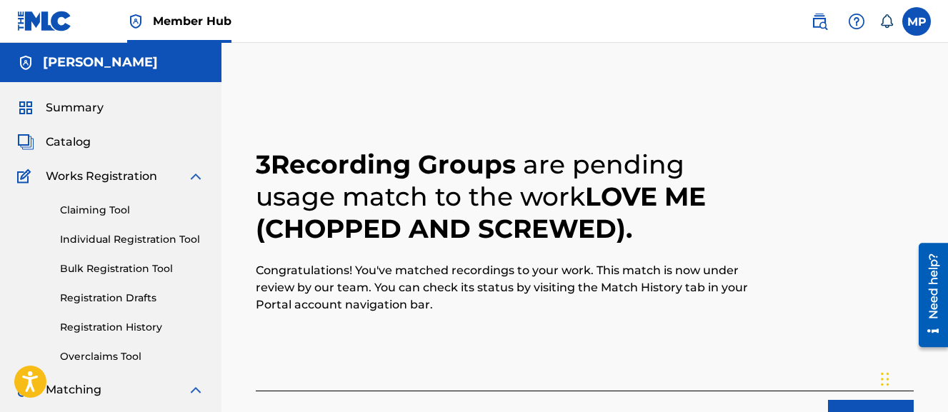
scroll to position [94, 0]
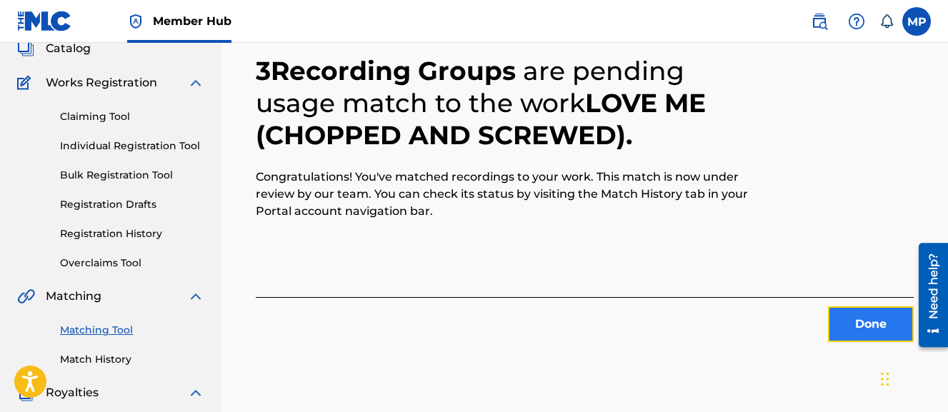
click at [833, 319] on button "Done" at bounding box center [871, 325] width 86 height 36
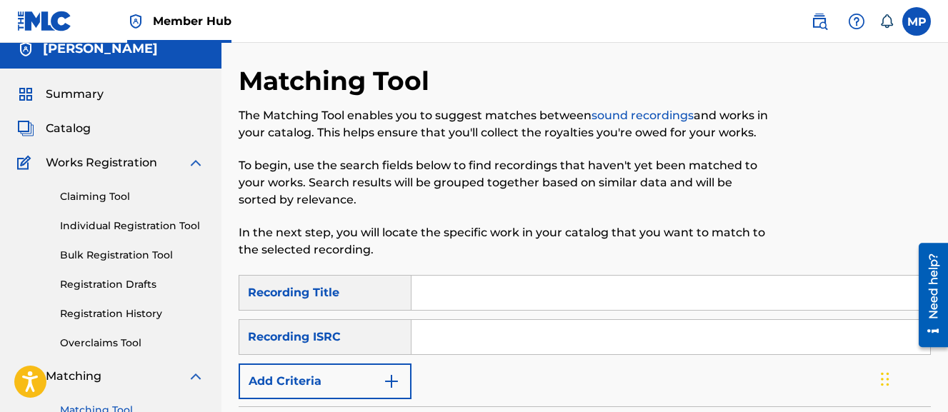
scroll to position [0, 0]
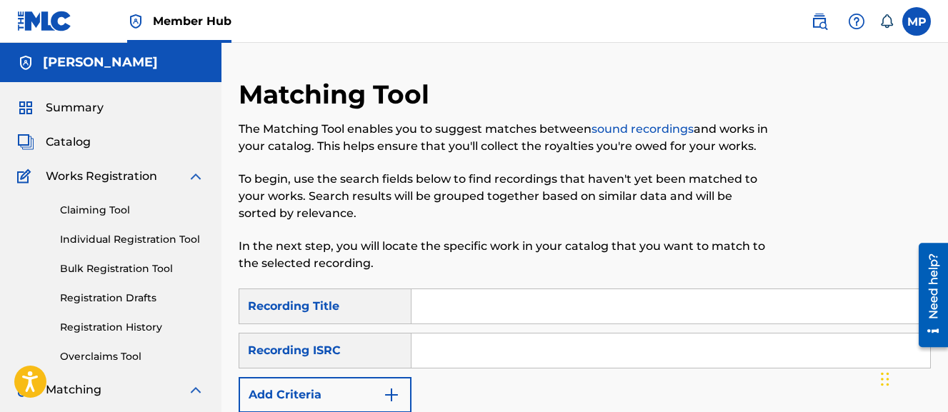
click at [359, 16] on nav "Member Hub MP MP Micah Penny youngdread@youngdread.com Notification Preferences…" at bounding box center [474, 21] width 948 height 43
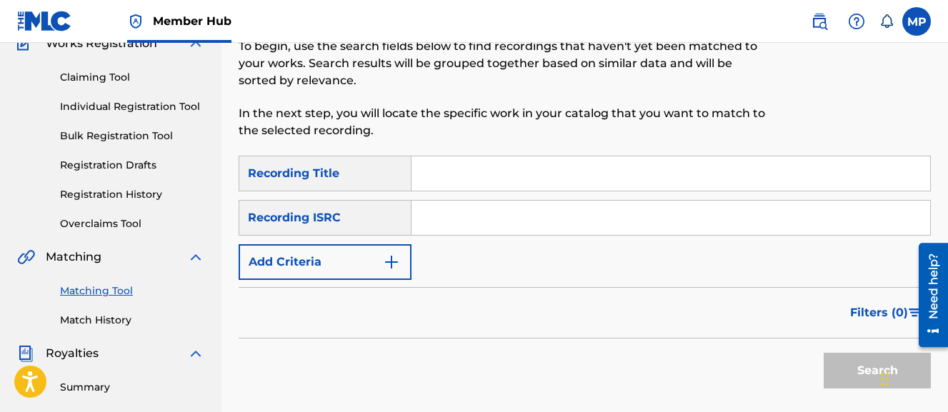
scroll to position [136, 0]
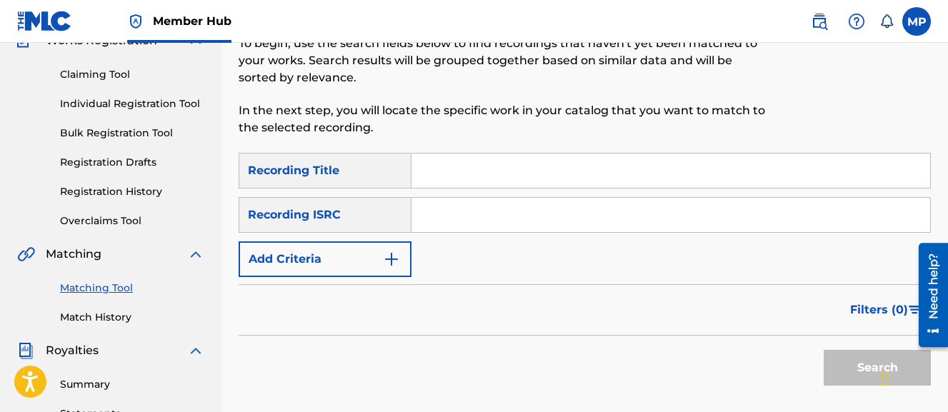
click at [432, 157] on input "Search Form" at bounding box center [671, 171] width 519 height 34
paste input "LOVELY LOVELY"
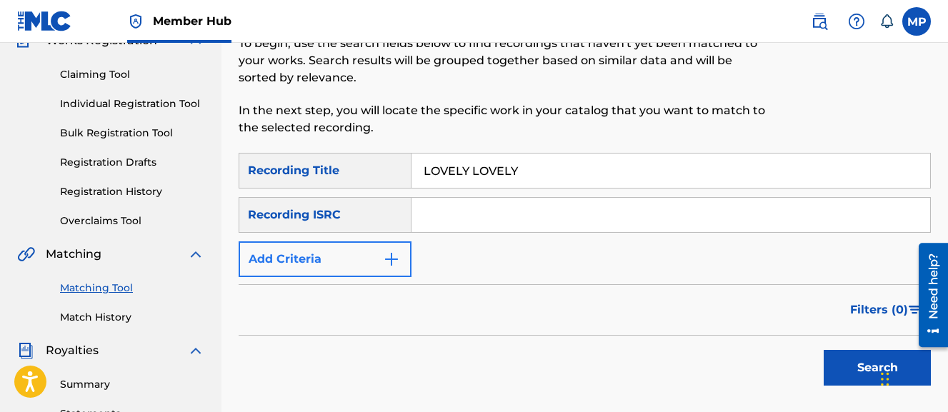
type input "LOVELY LOVELY"
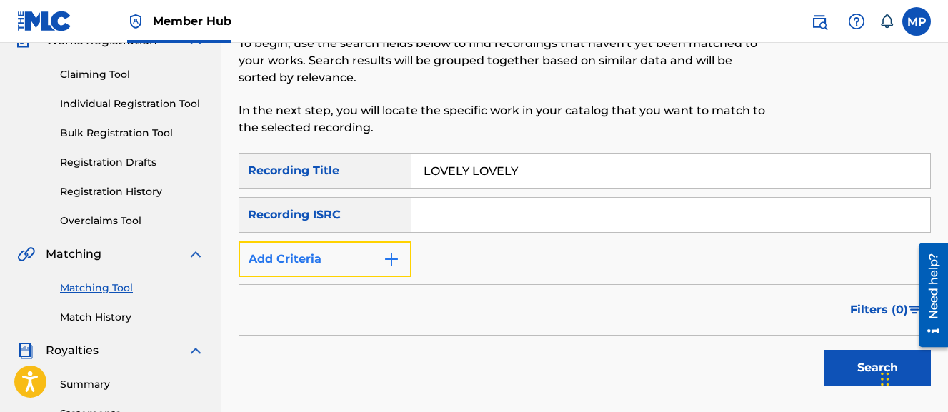
click at [368, 266] on button "Add Criteria" at bounding box center [325, 260] width 173 height 36
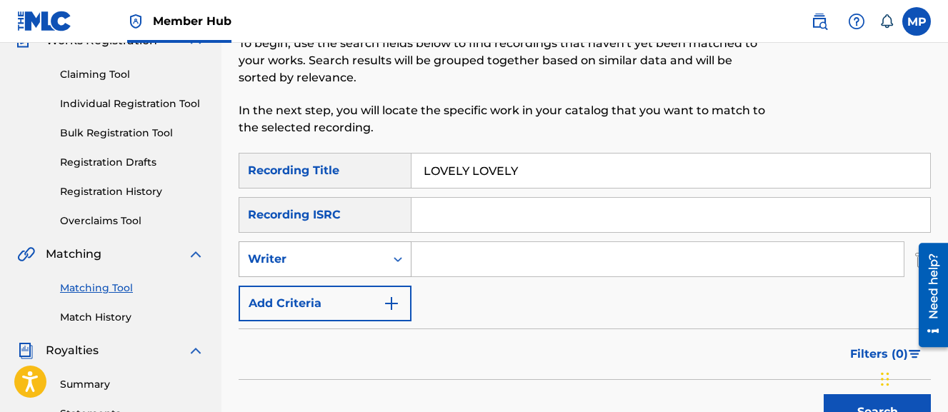
click at [350, 252] on div "Writer" at bounding box center [312, 259] width 129 height 17
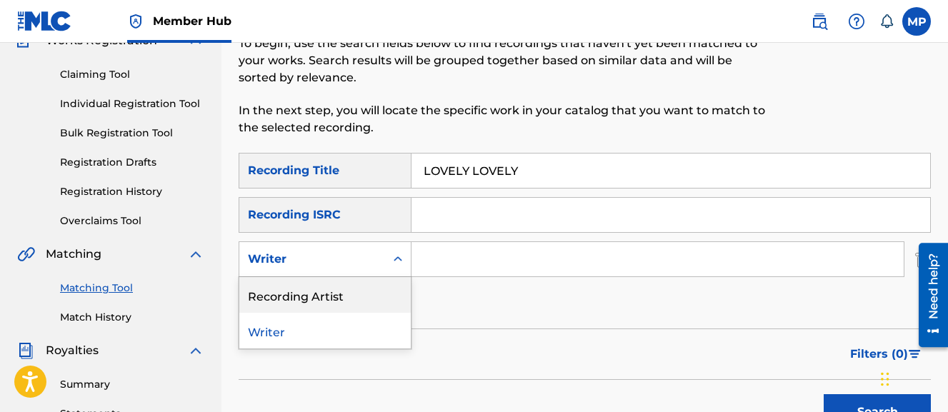
click at [332, 284] on div "Recording Artist" at bounding box center [325, 295] width 172 height 36
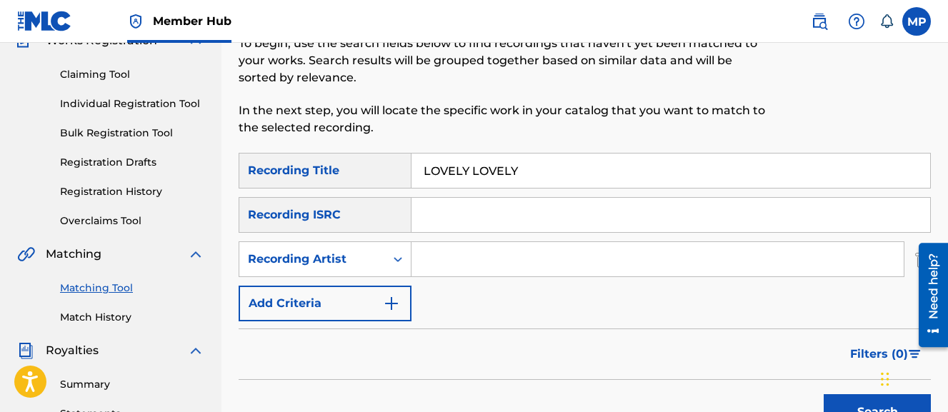
click at [444, 267] on input "Search Form" at bounding box center [658, 259] width 492 height 34
type input "Young Dread"
click at [824, 394] on button "Search" at bounding box center [877, 412] width 107 height 36
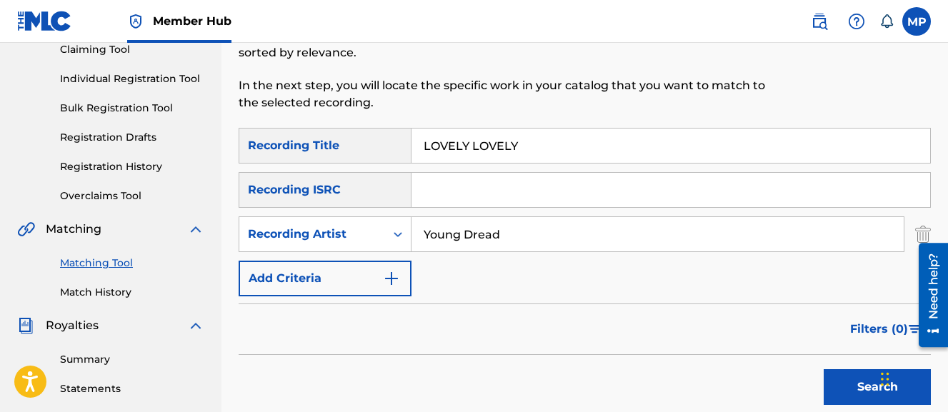
scroll to position [157, 0]
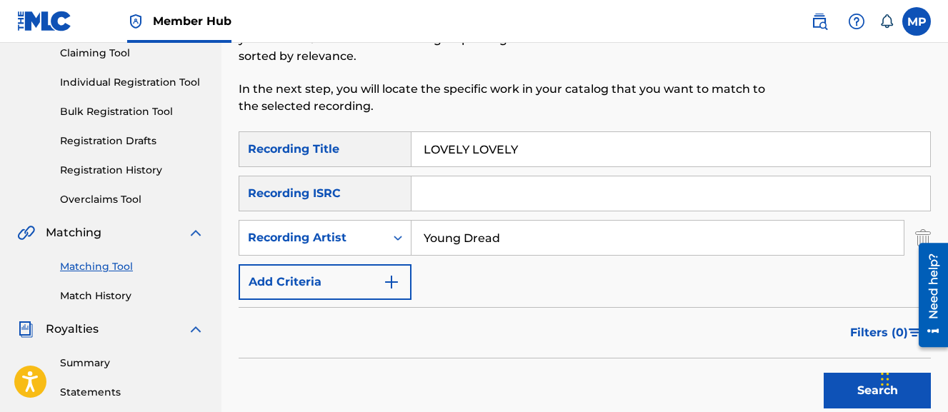
click at [580, 133] on input "LOVELY LOVELY" at bounding box center [671, 149] width 519 height 34
paste input "UST (16BIT REMIX)"
click at [824, 373] on button "Search" at bounding box center [877, 391] width 107 height 36
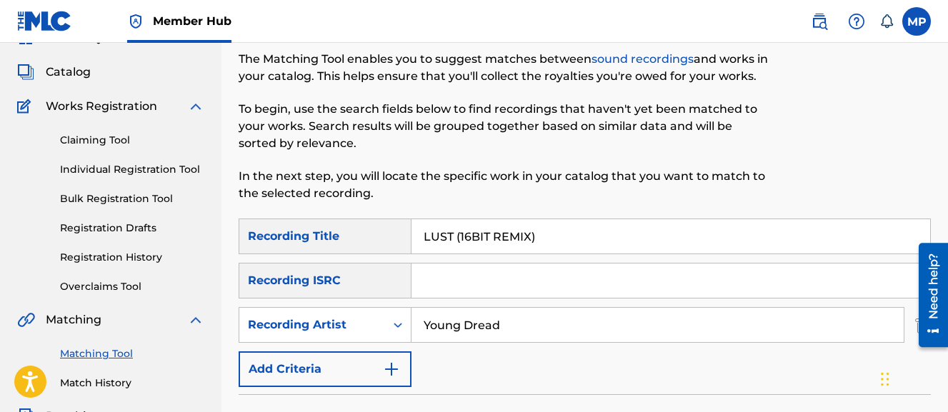
scroll to position [69, 0]
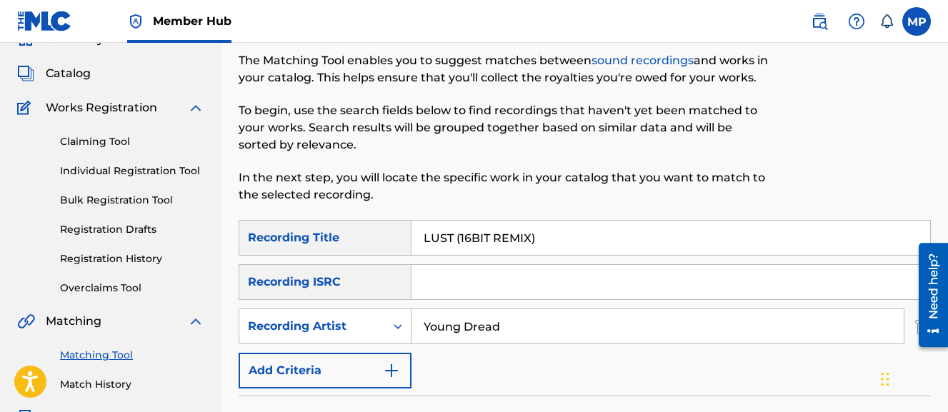
click at [594, 227] on input "LUST (16BIT REMIX)" at bounding box center [671, 238] width 519 height 34
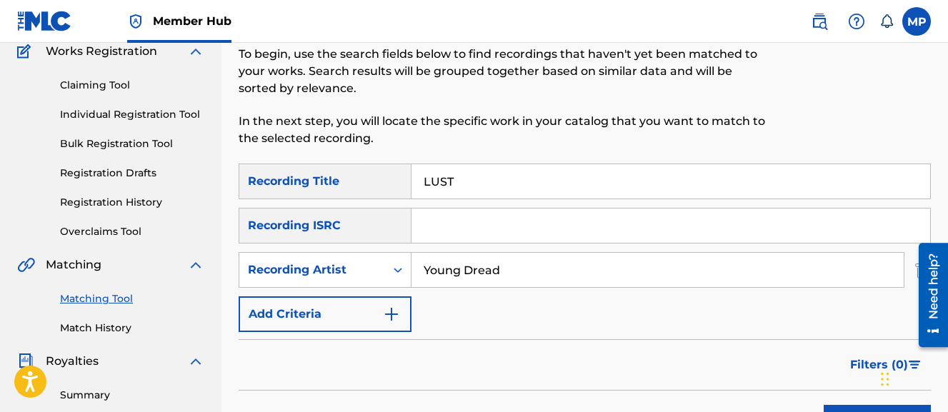
scroll to position [123, 0]
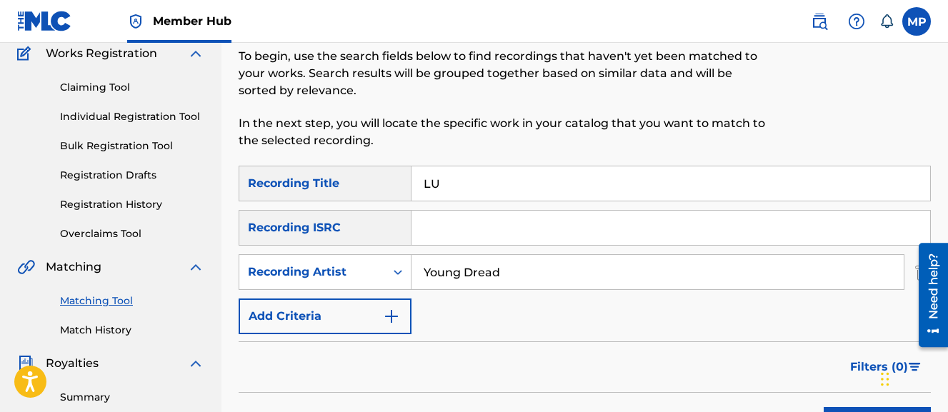
type input "L"
type input "Lust"
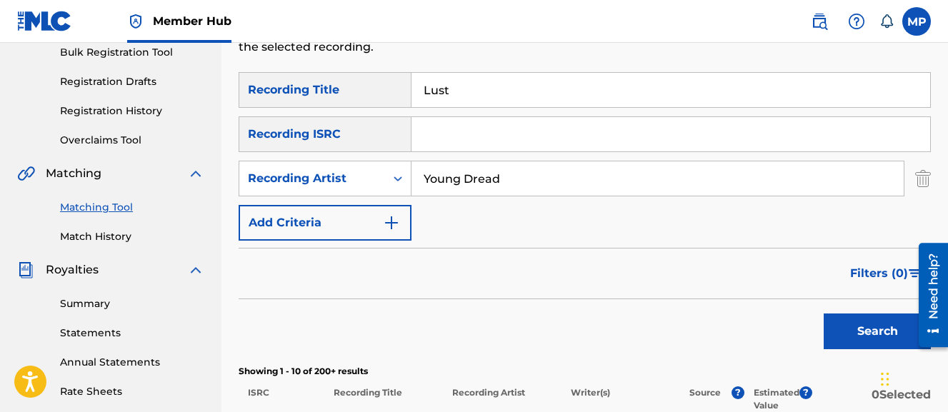
scroll to position [192, 0]
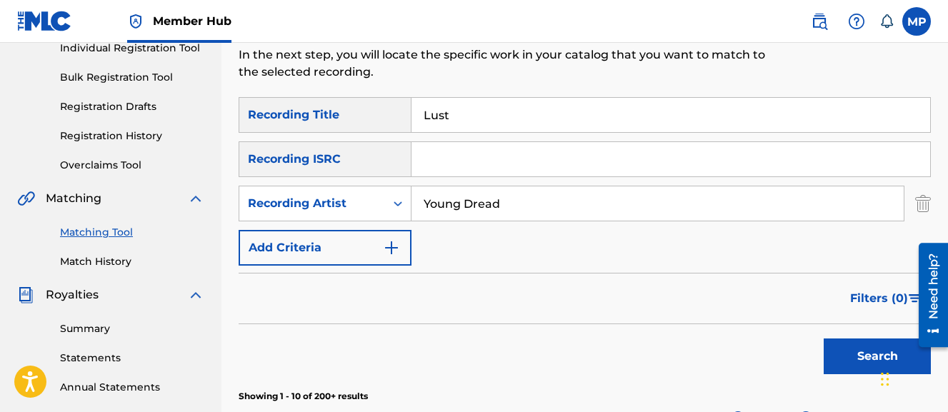
click at [545, 197] on input "Young Dread" at bounding box center [658, 204] width 492 height 34
type input "Wayne Dreadski"
click at [824, 339] on button "Search" at bounding box center [877, 357] width 107 height 36
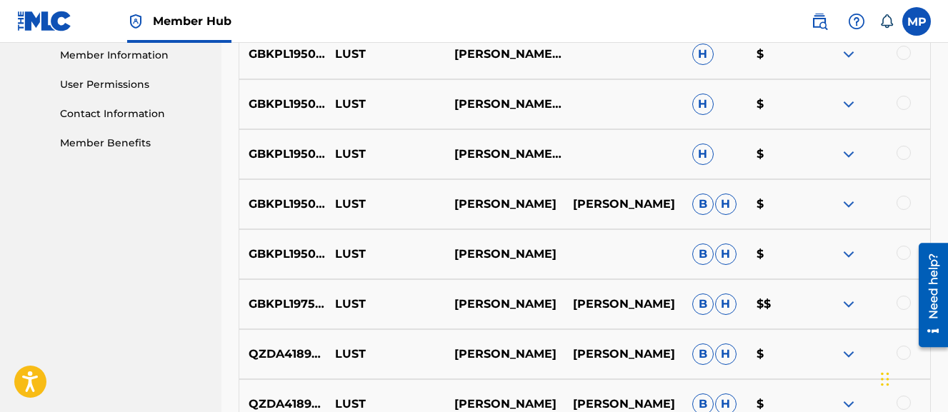
scroll to position [0, 0]
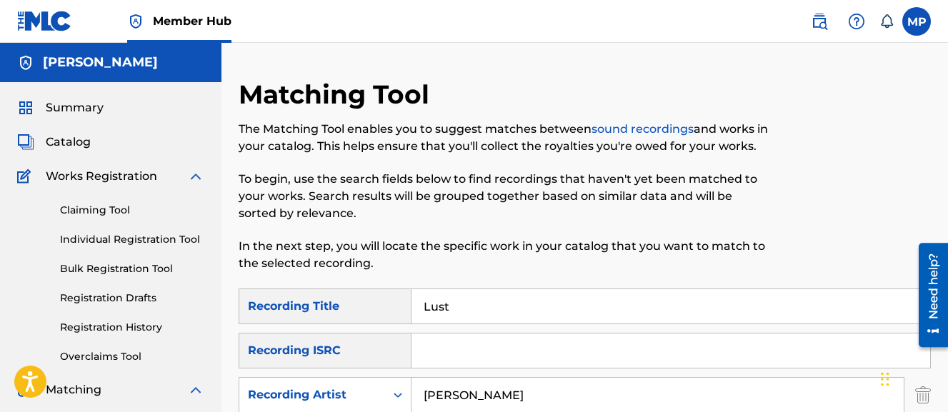
click at [505, 317] on input "Lust" at bounding box center [671, 306] width 519 height 34
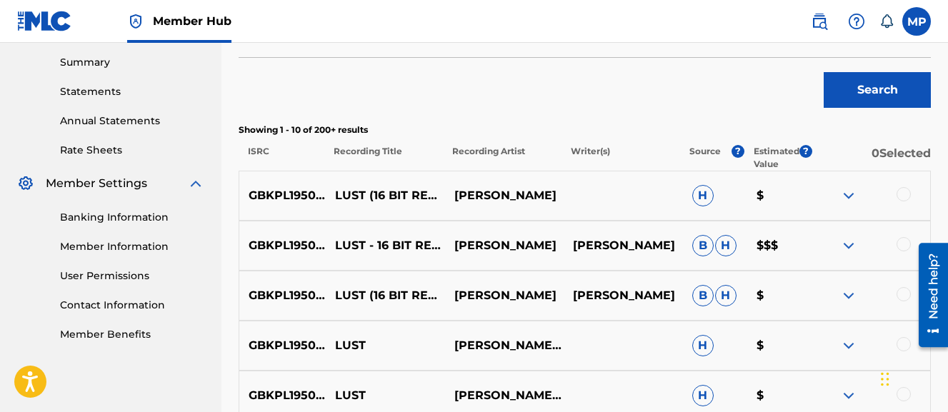
scroll to position [460, 0]
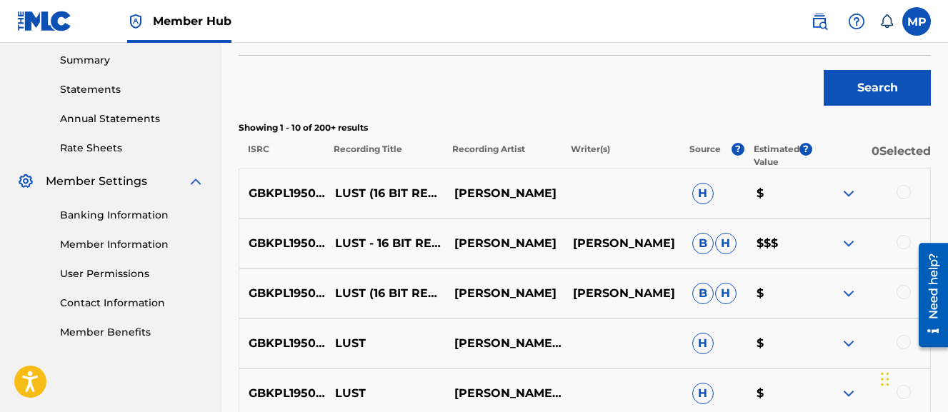
click at [904, 194] on div at bounding box center [904, 192] width 14 height 14
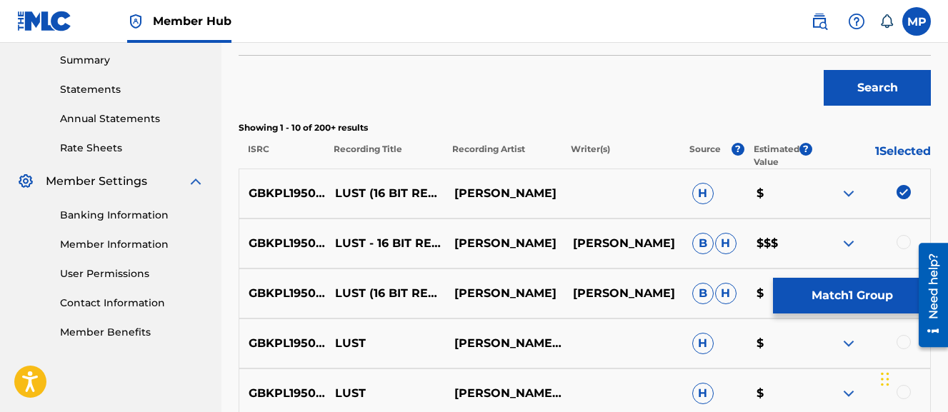
click at [905, 238] on div at bounding box center [904, 242] width 14 height 14
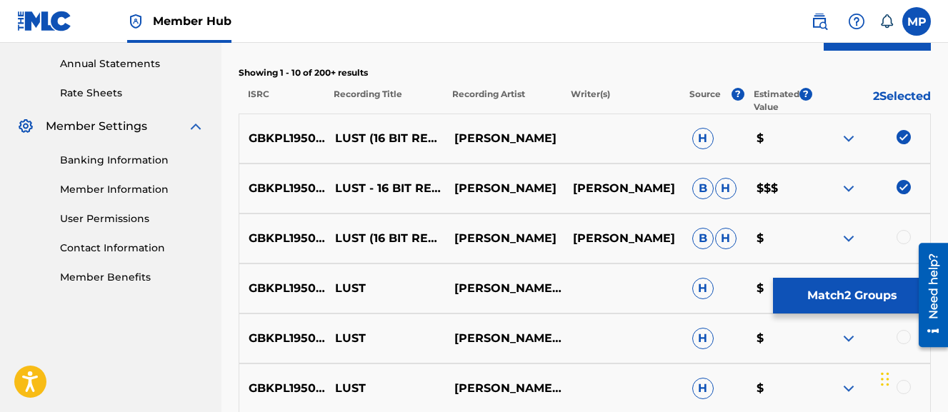
click at [905, 238] on div at bounding box center [904, 237] width 14 height 14
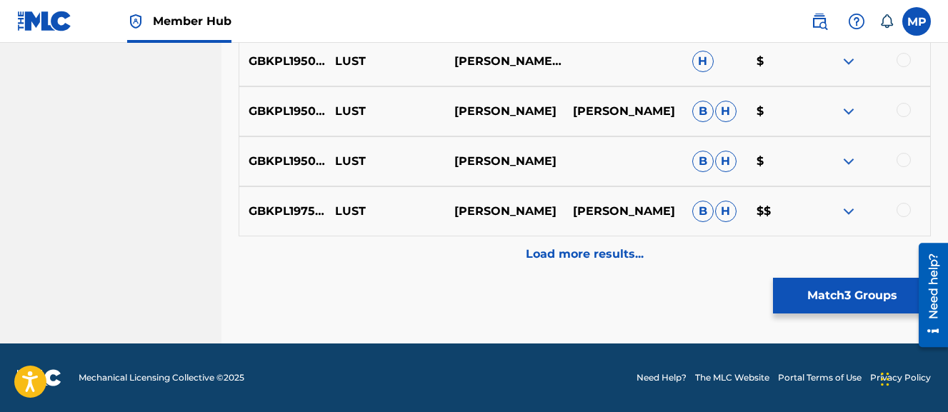
scroll to position [0, 0]
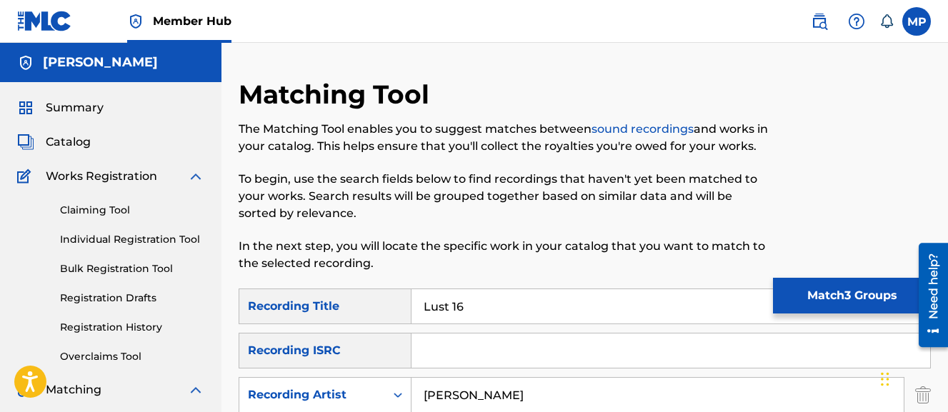
click at [523, 291] on input "Lust 16" at bounding box center [671, 306] width 519 height 34
type input "Lust remix"
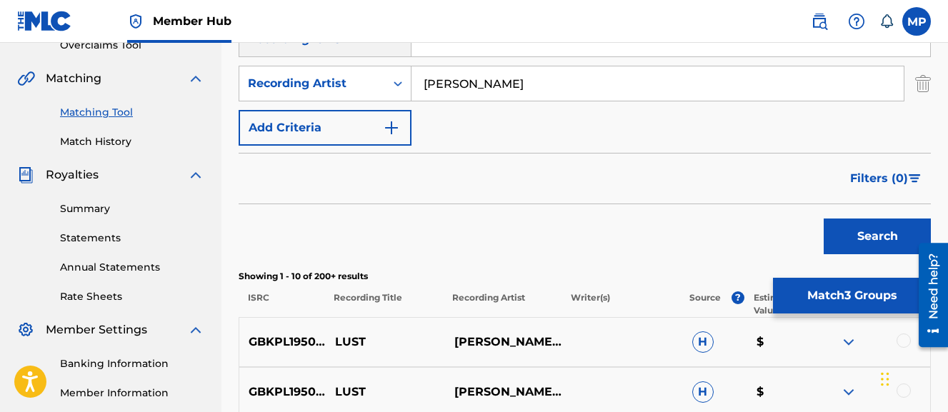
scroll to position [307, 0]
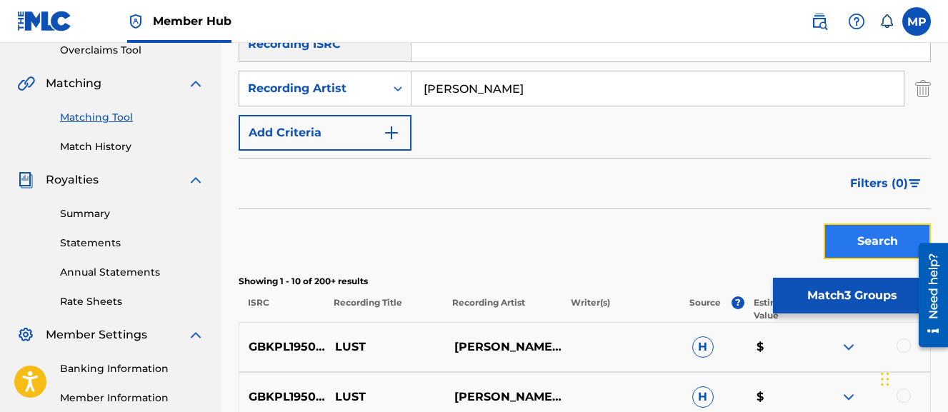
click at [856, 234] on button "Search" at bounding box center [877, 242] width 107 height 36
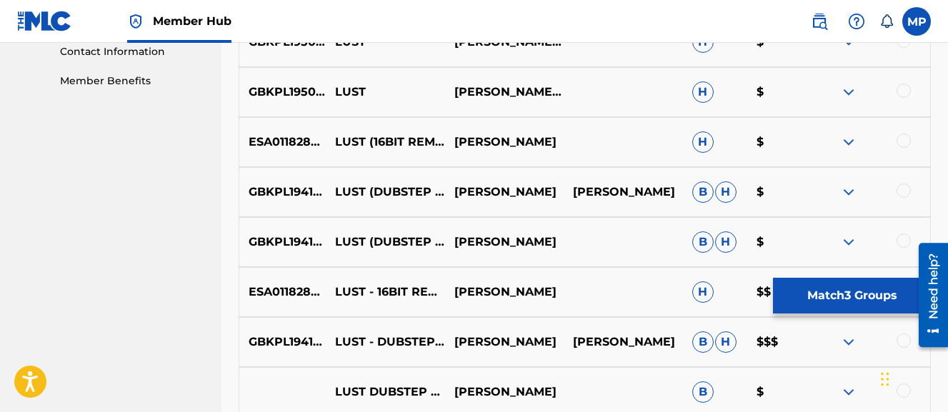
scroll to position [713, 0]
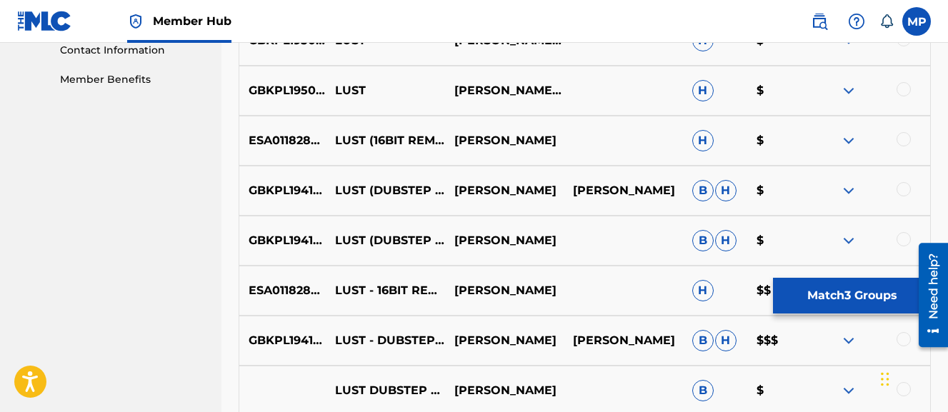
click at [907, 139] on div at bounding box center [904, 139] width 14 height 14
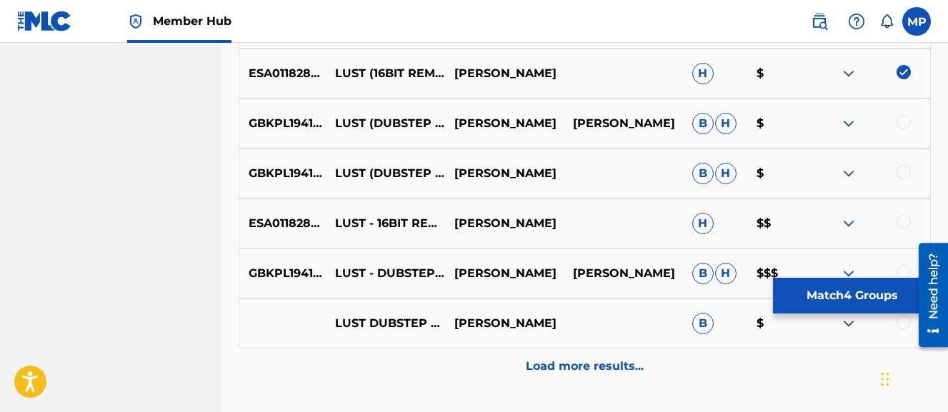
scroll to position [781, 0]
click at [902, 220] on div at bounding box center [904, 221] width 14 height 14
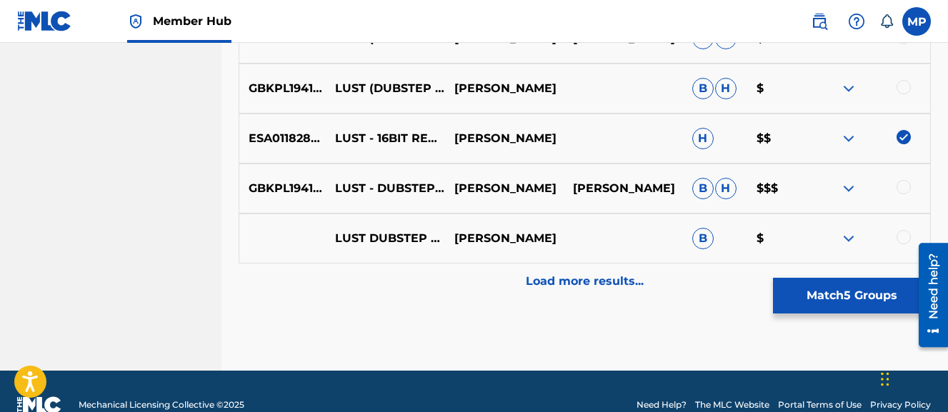
scroll to position [871, 0]
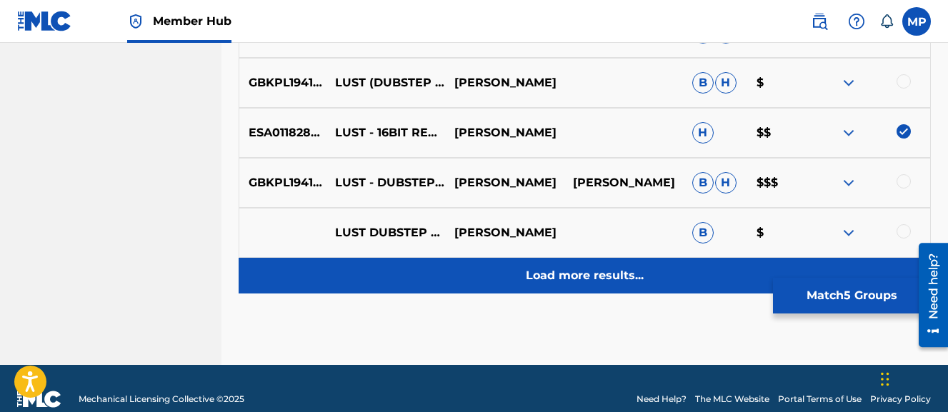
click at [547, 267] on p "Load more results..." at bounding box center [585, 275] width 118 height 17
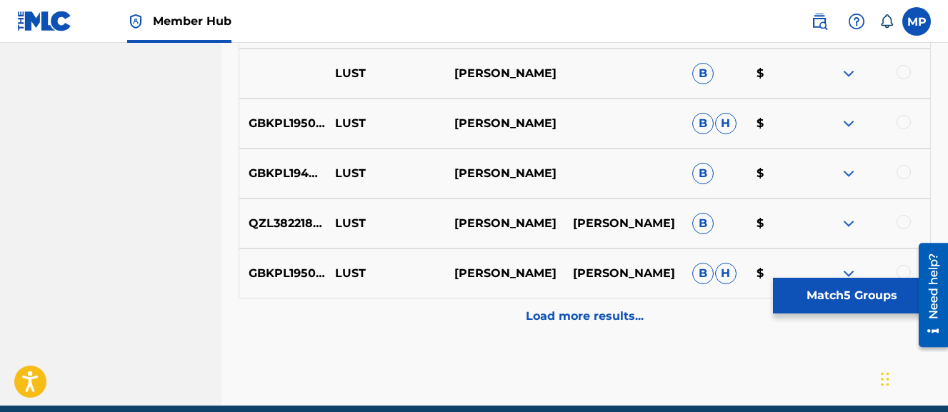
scroll to position [1393, 0]
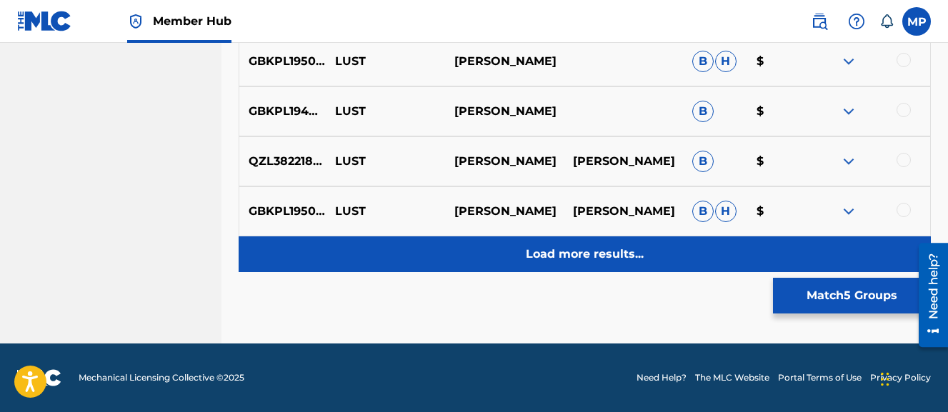
click at [567, 264] on div "Load more results..." at bounding box center [585, 255] width 693 height 36
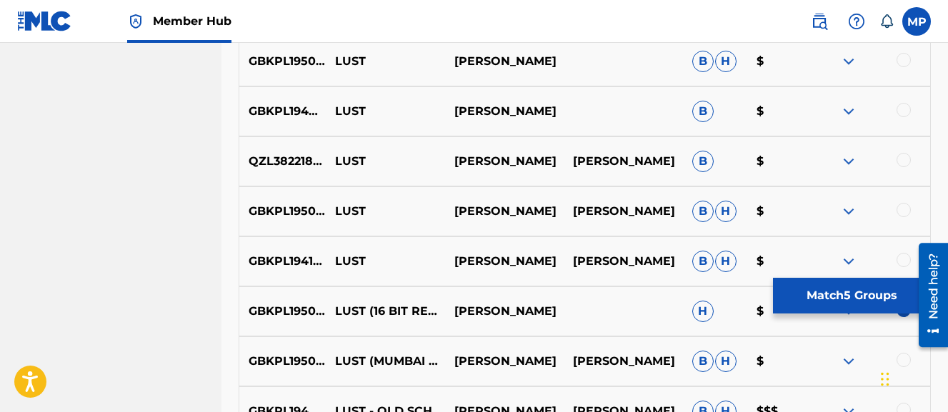
scroll to position [1893, 0]
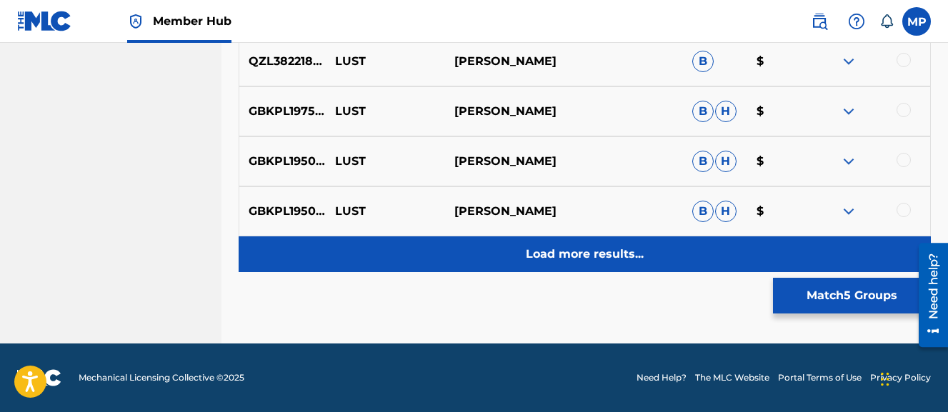
click at [546, 263] on div "Load more results..." at bounding box center [585, 255] width 693 height 36
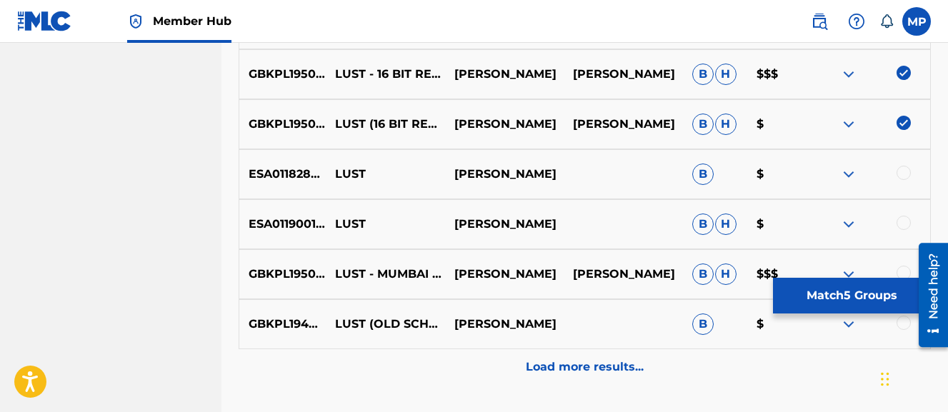
scroll to position [2333, 0]
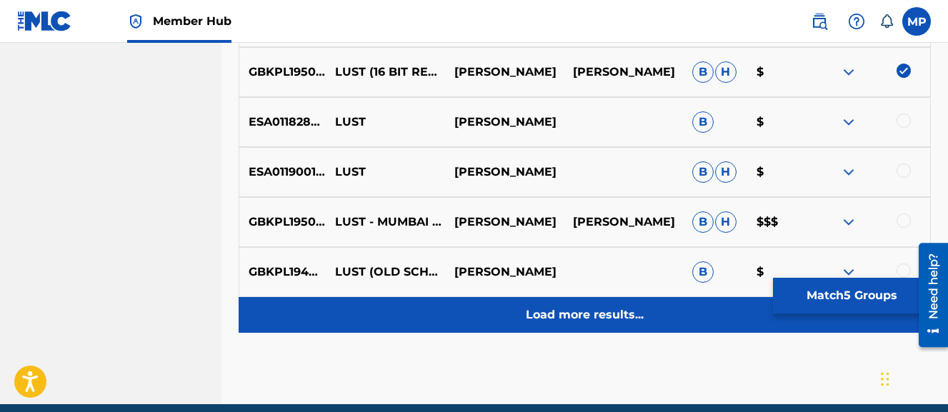
click at [554, 315] on p "Load more results..." at bounding box center [585, 315] width 118 height 17
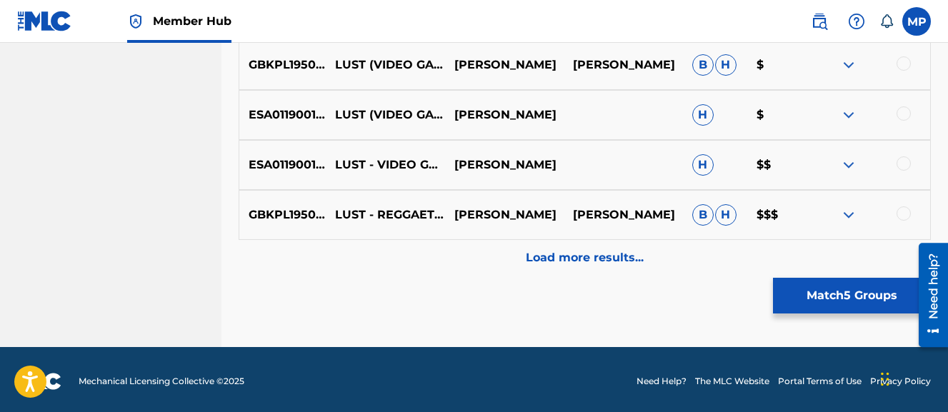
scroll to position [2894, 0]
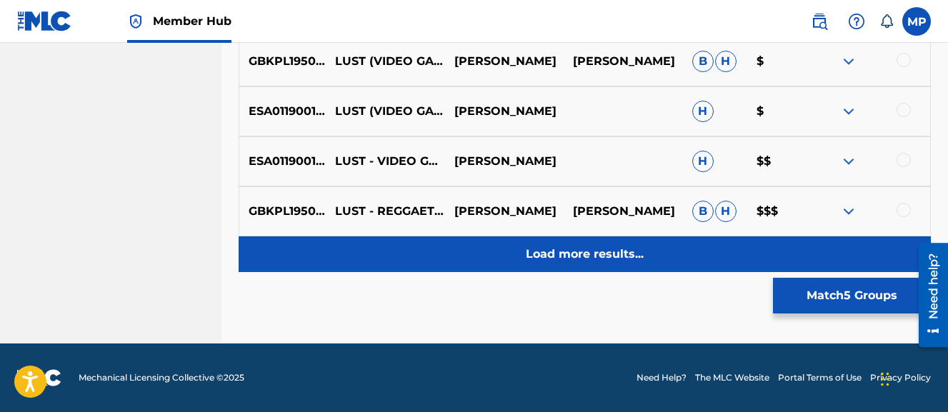
click at [571, 261] on p "Load more results..." at bounding box center [585, 254] width 118 height 17
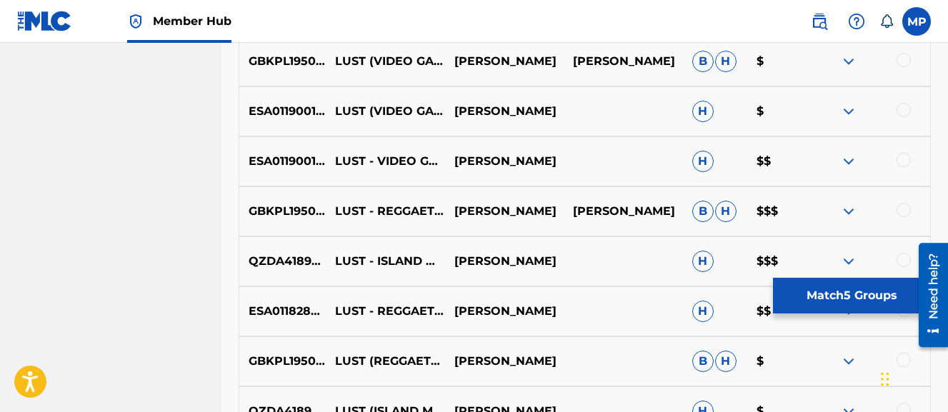
scroll to position [3394, 0]
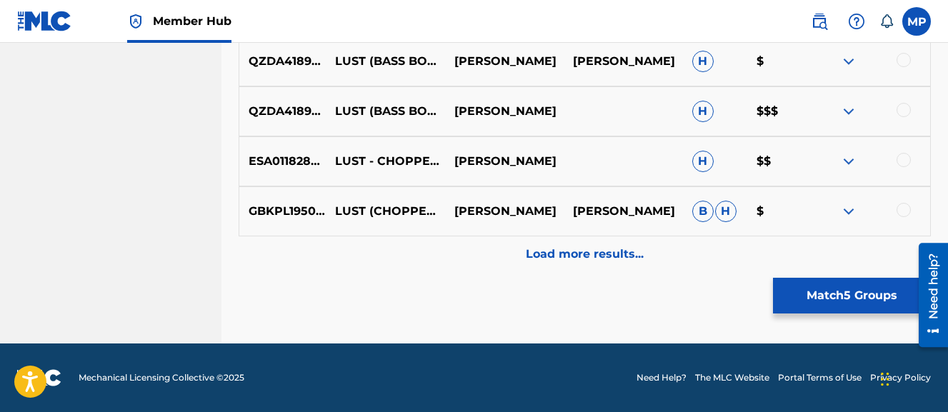
click at [571, 261] on p "Load more results..." at bounding box center [585, 254] width 118 height 17
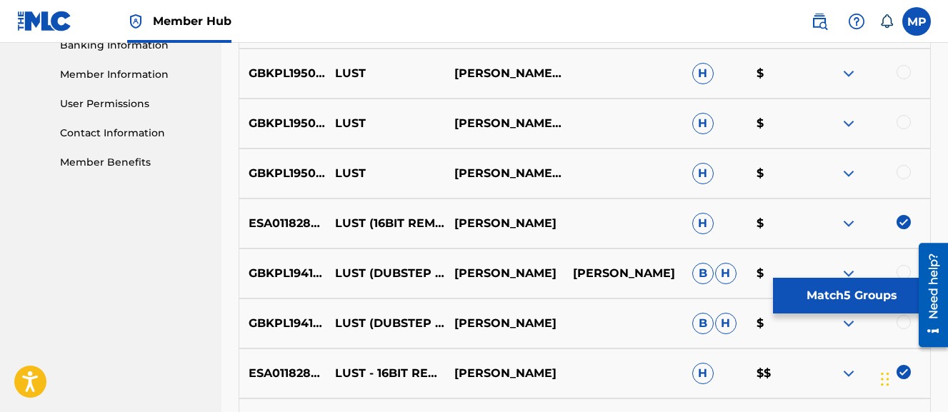
scroll to position [625, 0]
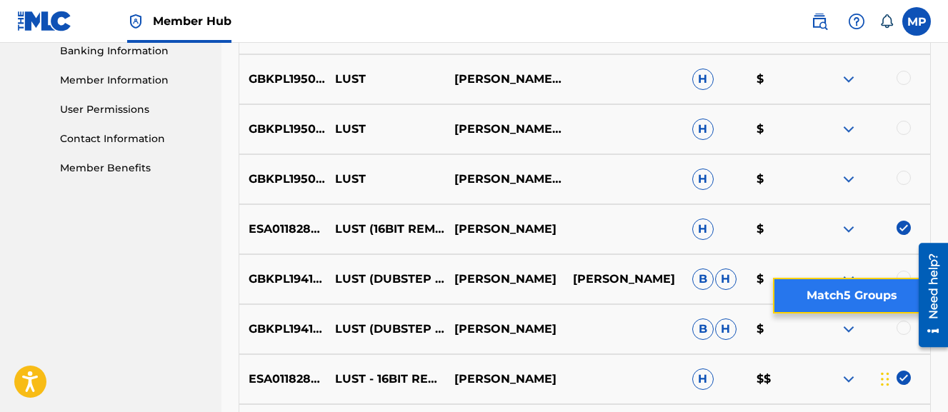
click at [858, 285] on button "Match 5 Groups" at bounding box center [852, 296] width 158 height 36
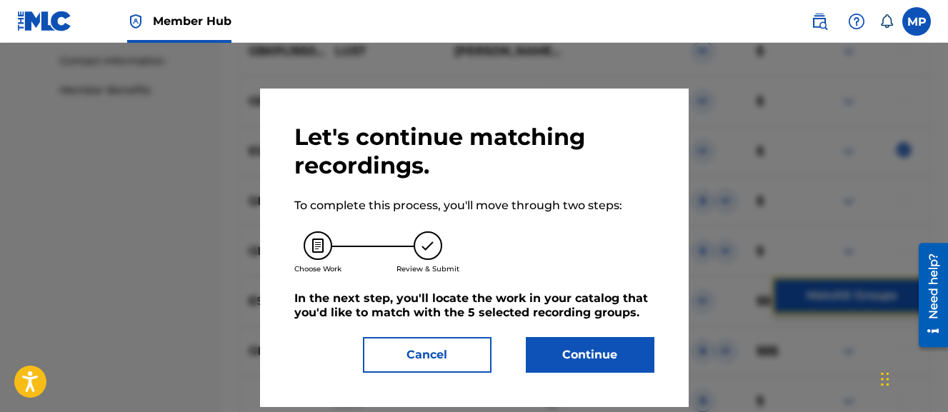
scroll to position [708, 0]
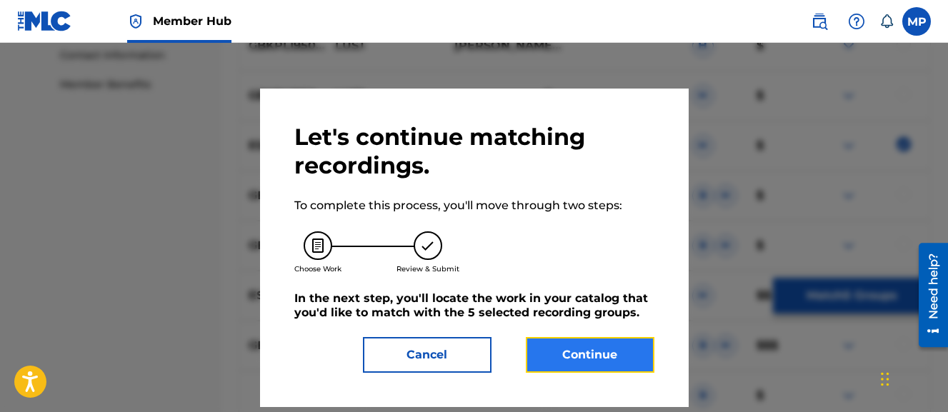
click at [587, 352] on button "Continue" at bounding box center [590, 355] width 129 height 36
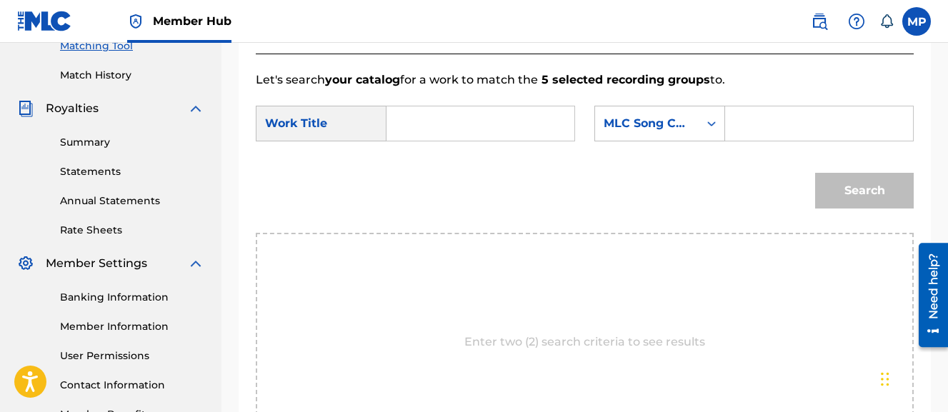
scroll to position [373, 0]
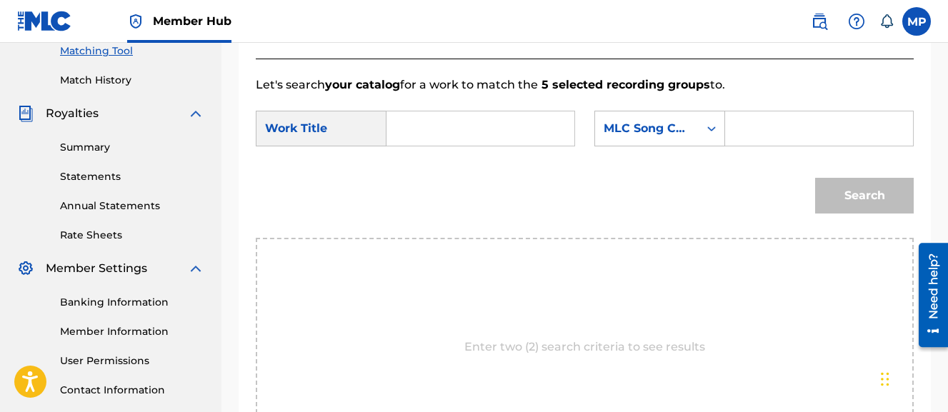
click at [469, 119] on input "Search Form" at bounding box center [481, 128] width 164 height 34
click at [430, 179] on span "bit remix)" at bounding box center [438, 169] width 54 height 31
type input "lust (16bit remix)"
click at [441, 133] on input "lust (16bit remix)" at bounding box center [481, 128] width 164 height 34
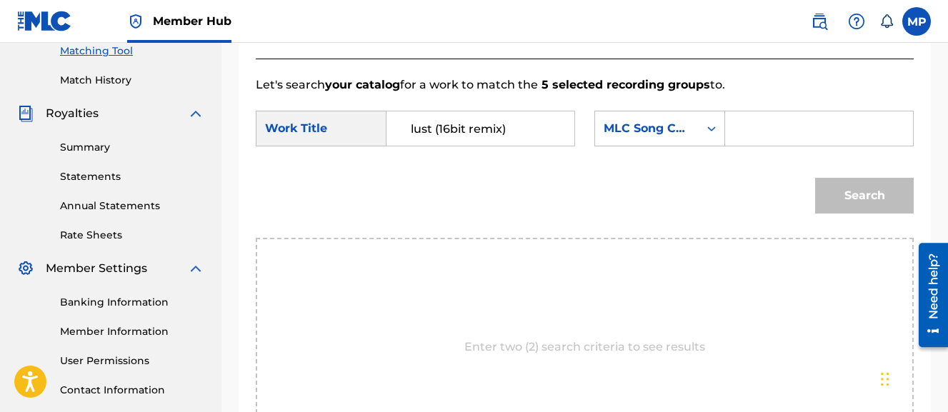
click at [441, 133] on input "lust (16bit remix)" at bounding box center [481, 128] width 164 height 34
click at [738, 146] on input "Search Form" at bounding box center [820, 128] width 164 height 34
paste input "LT6AS0"
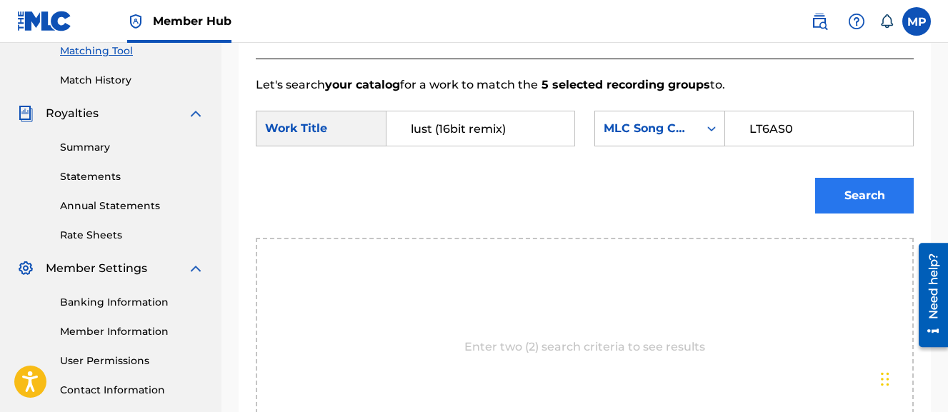
type input "LT6AS0"
click at [829, 214] on button "Search" at bounding box center [864, 196] width 99 height 36
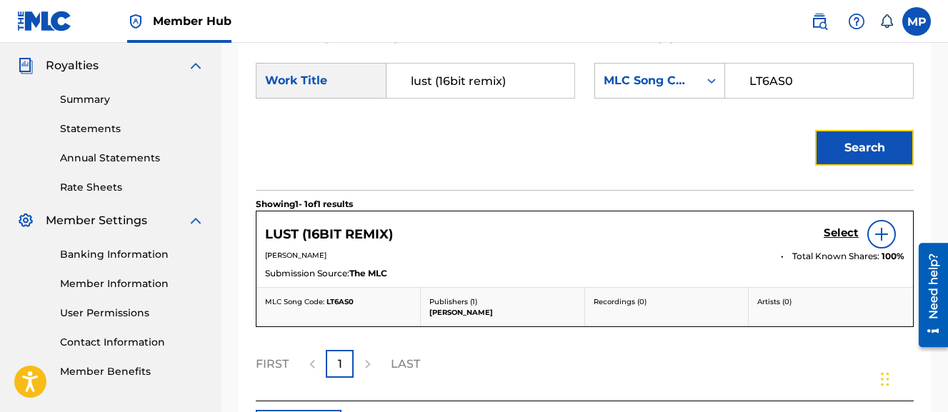
scroll to position [426, 0]
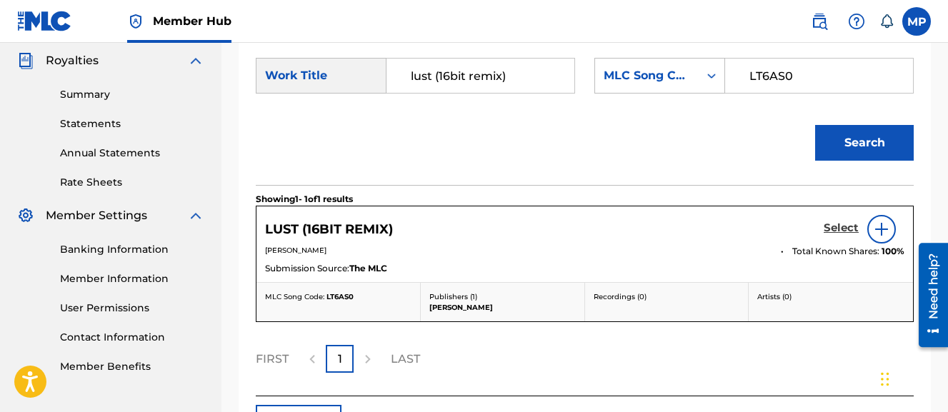
click at [827, 235] on h5 "Select" at bounding box center [841, 229] width 35 height 14
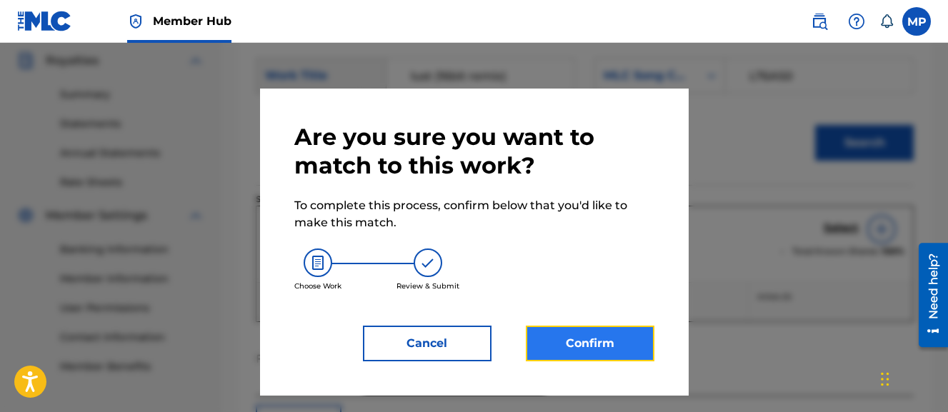
click at [627, 339] on button "Confirm" at bounding box center [590, 344] width 129 height 36
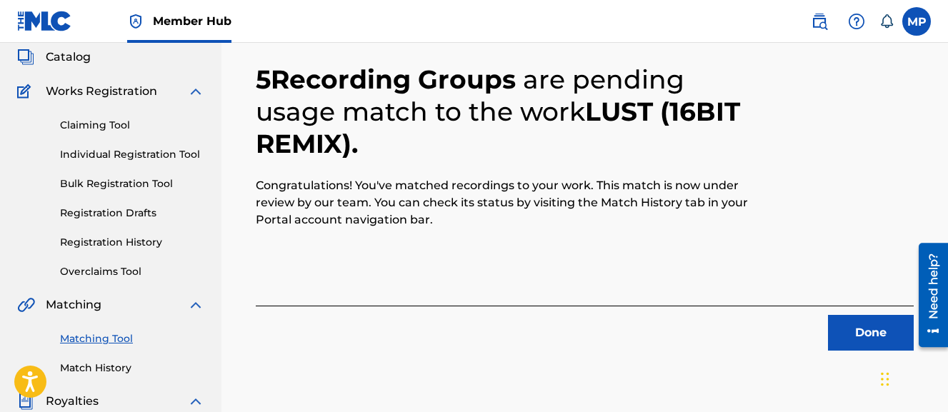
scroll to position [80, 0]
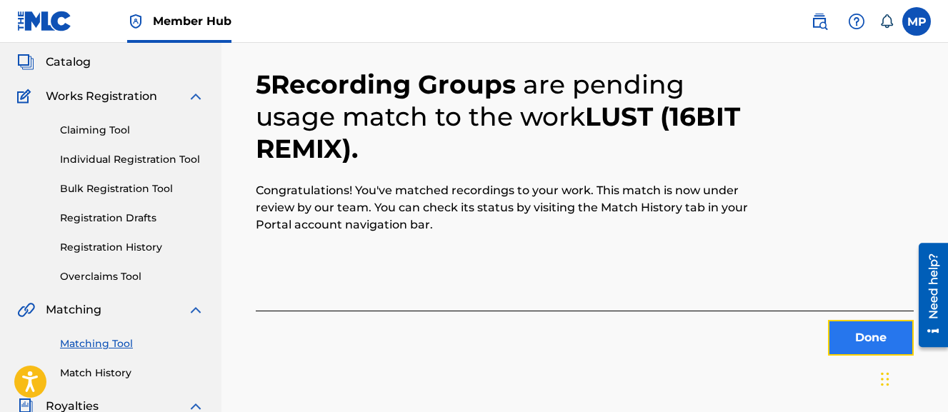
click at [852, 334] on button "Done" at bounding box center [871, 338] width 86 height 36
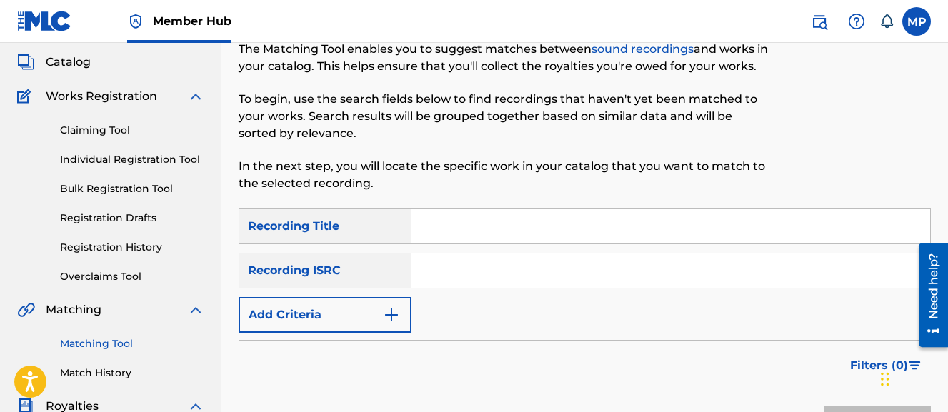
click at [473, 227] on input "Search Form" at bounding box center [671, 226] width 519 height 34
paste input "LUST (CHOPPED AND SCREWED VERSION)"
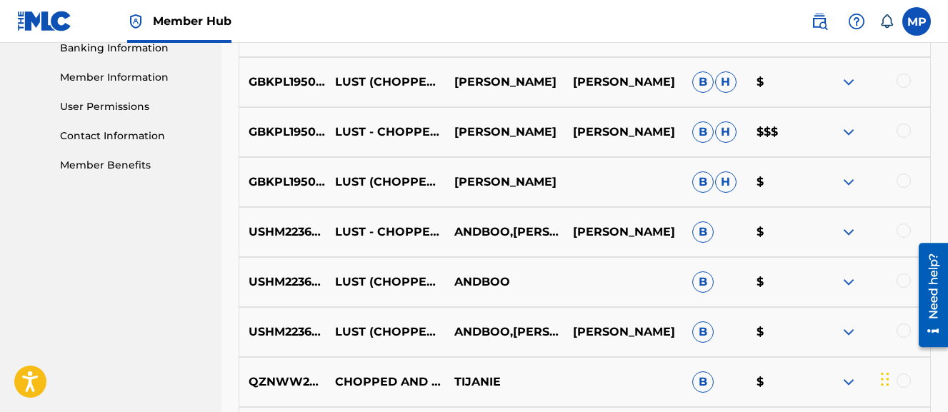
scroll to position [626, 0]
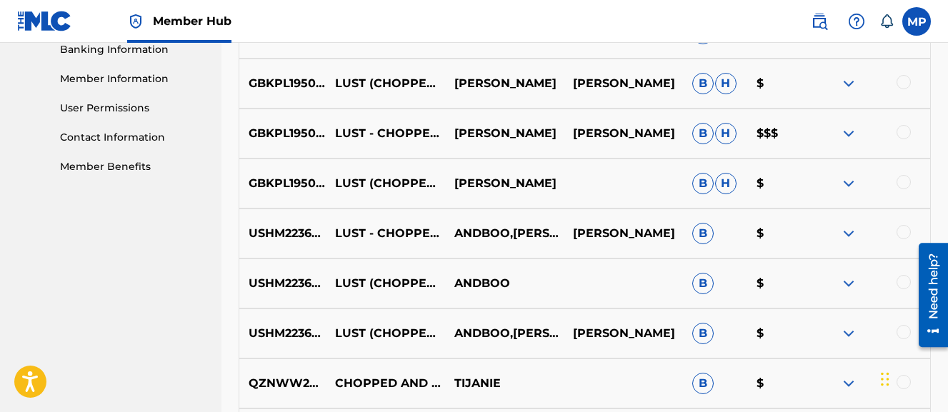
click at [903, 184] on div at bounding box center [904, 182] width 14 height 14
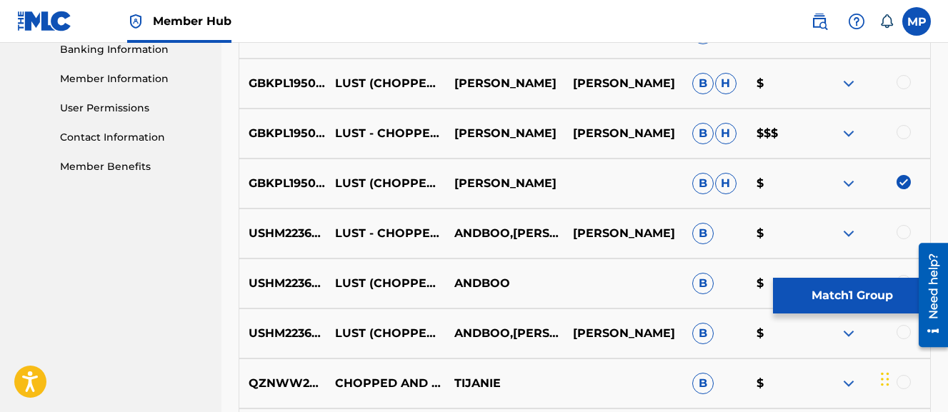
click at [906, 131] on div at bounding box center [904, 132] width 14 height 14
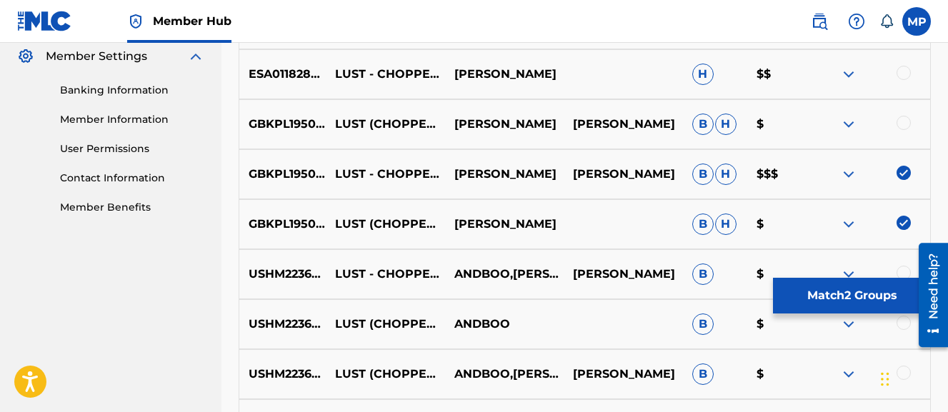
click at [906, 129] on div at bounding box center [904, 123] width 14 height 14
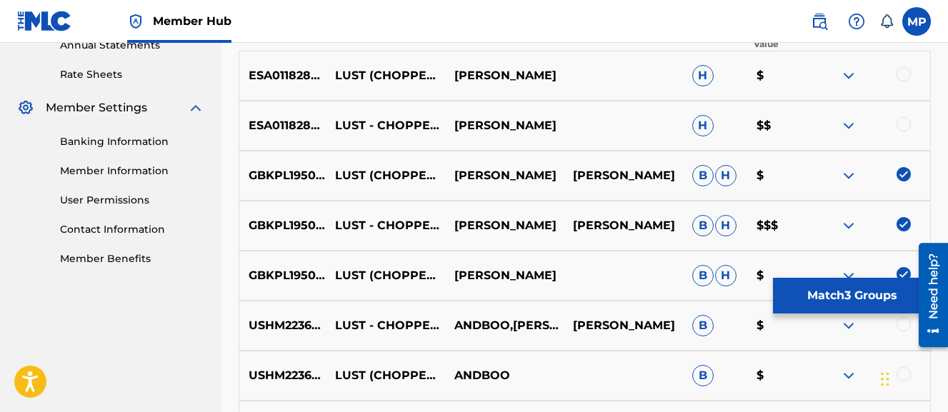
click at [906, 129] on div at bounding box center [904, 124] width 14 height 14
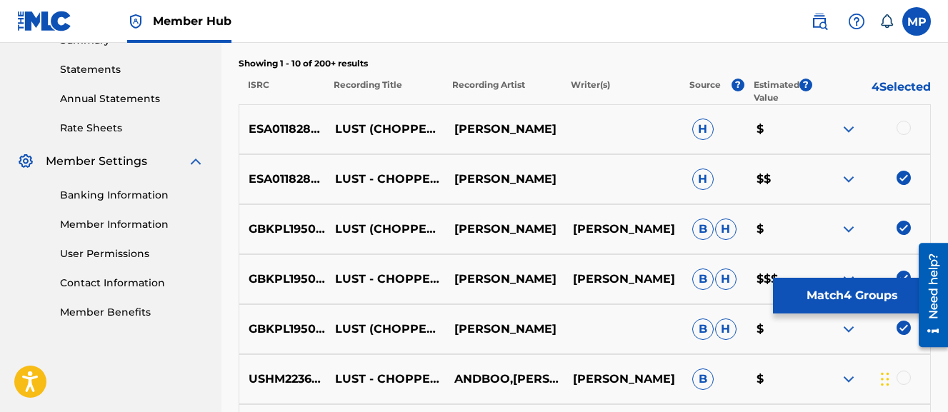
click at [906, 129] on div at bounding box center [904, 128] width 14 height 14
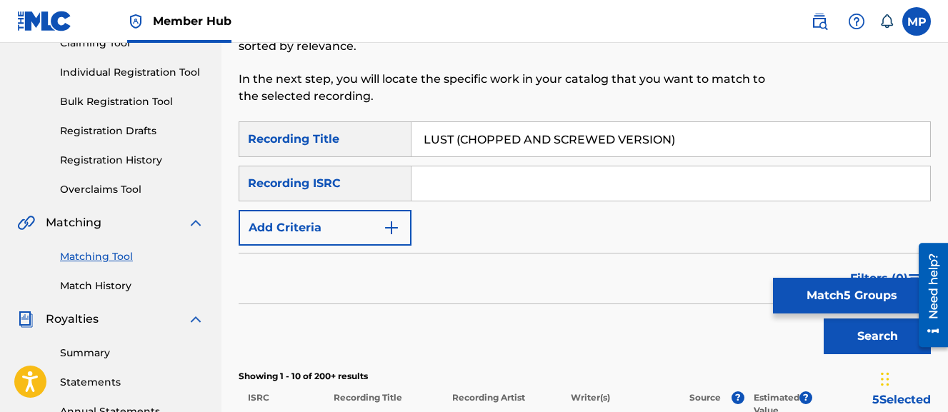
scroll to position [45, 0]
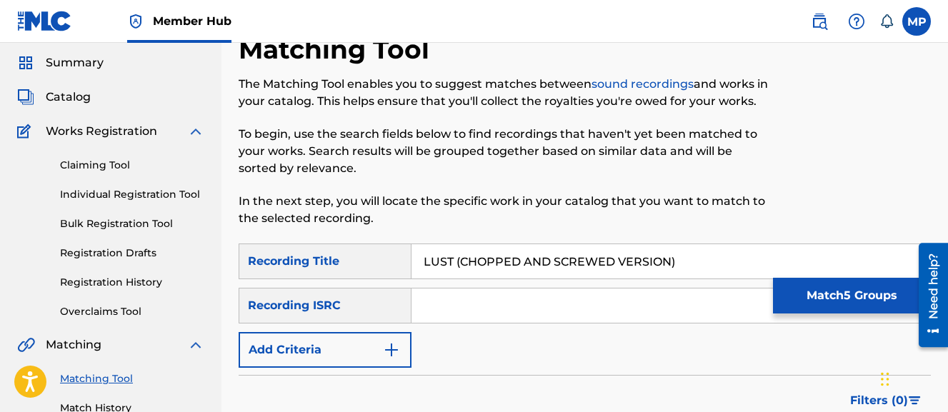
click at [715, 252] on input "LUST (CHOPPED AND SCREWED VERSION)" at bounding box center [671, 261] width 519 height 34
click at [460, 261] on input "LUST (CHOPPED" at bounding box center [671, 261] width 519 height 34
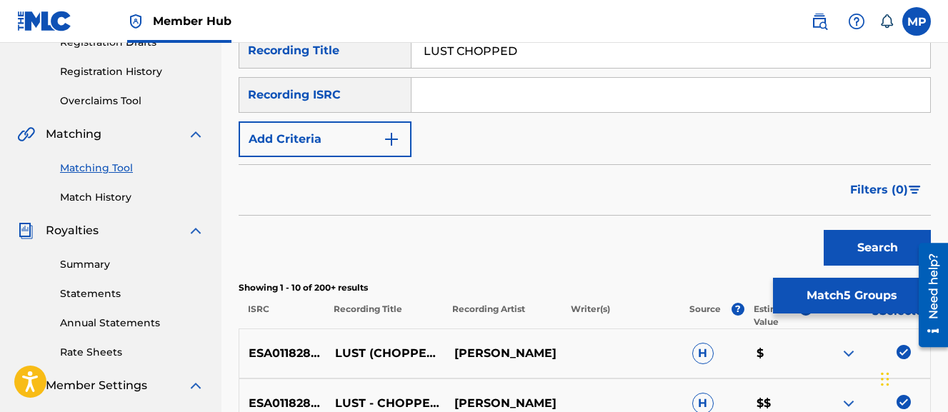
scroll to position [408, 0]
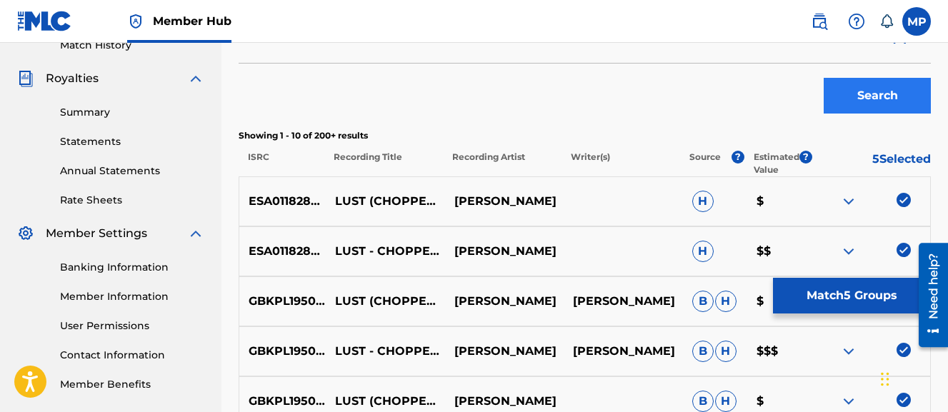
type input "LUST CHOPPED"
click at [890, 81] on button "Search" at bounding box center [877, 96] width 107 height 36
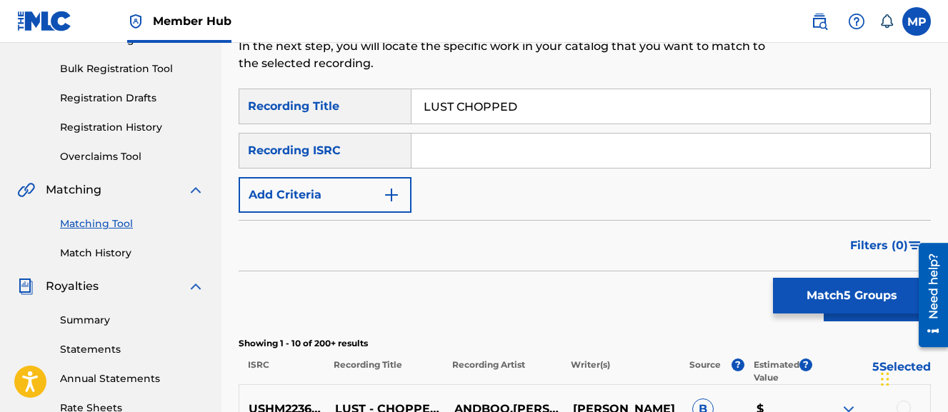
scroll to position [199, 0]
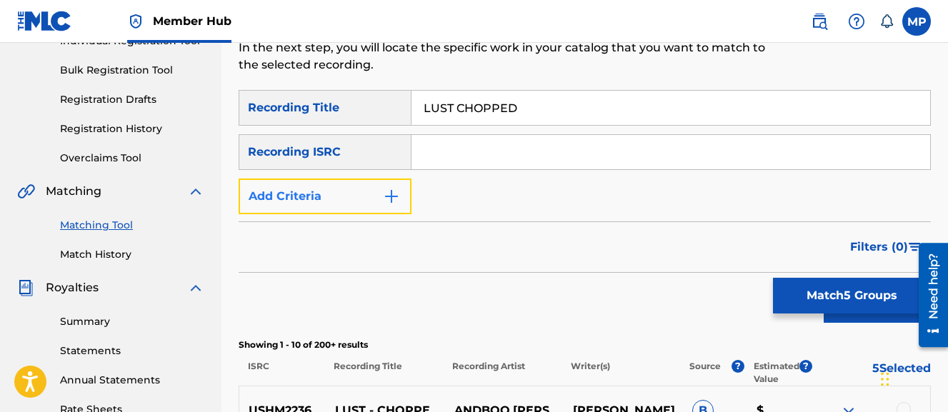
click at [369, 200] on button "Add Criteria" at bounding box center [325, 197] width 173 height 36
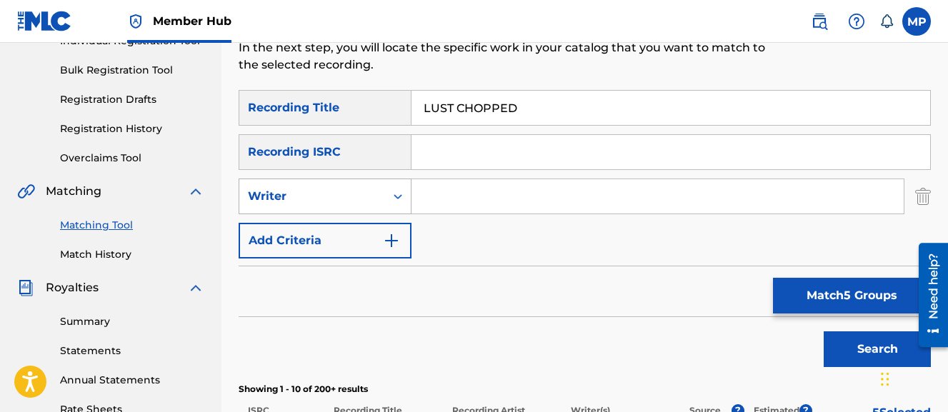
click at [337, 190] on div "Writer" at bounding box center [312, 196] width 129 height 17
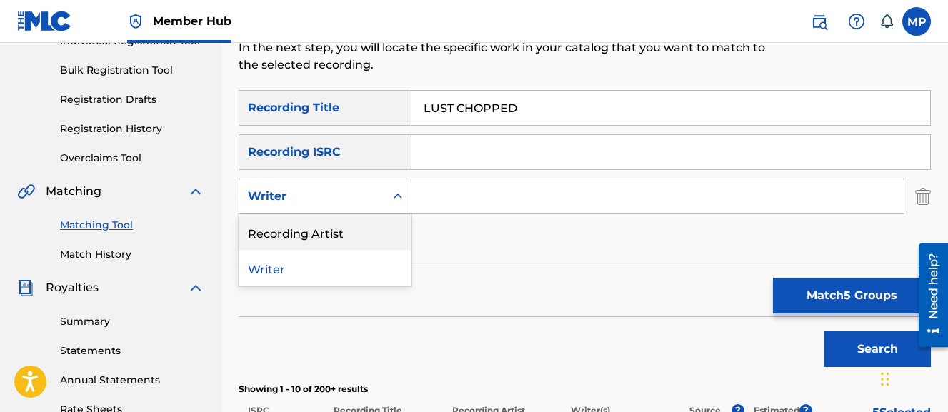
click at [325, 224] on div "Recording Artist" at bounding box center [325, 232] width 172 height 36
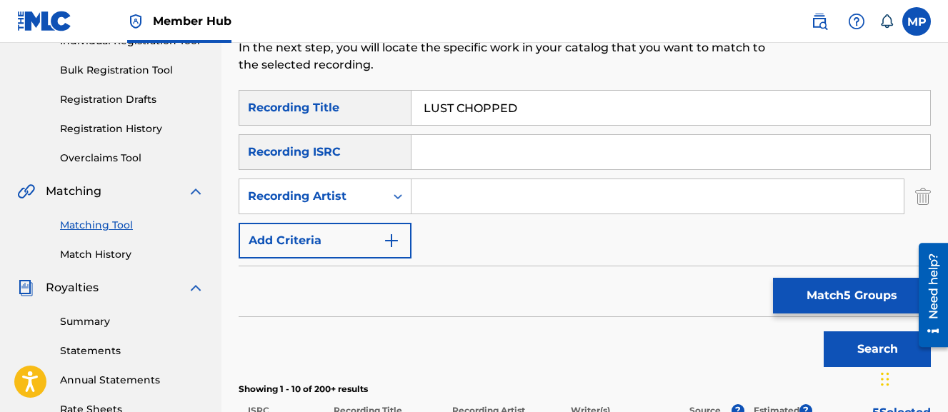
click at [510, 193] on input "Search Form" at bounding box center [658, 196] width 492 height 34
type input "Wayne Dreadski"
click at [824, 332] on button "Search" at bounding box center [877, 350] width 107 height 36
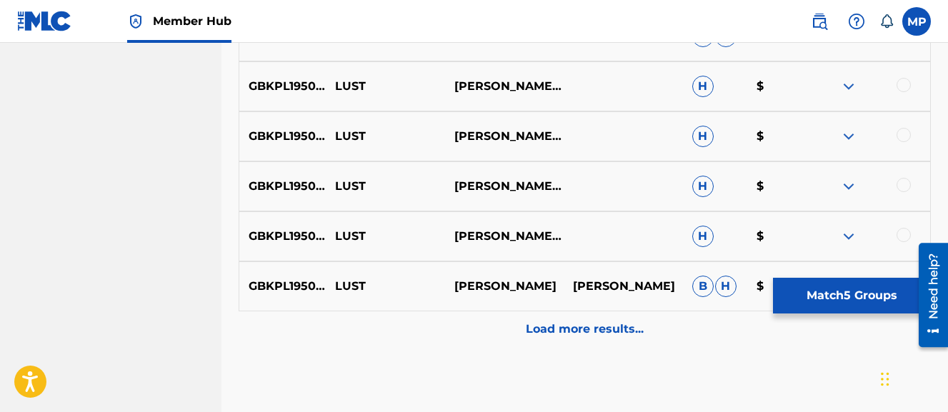
scroll to position [893, 0]
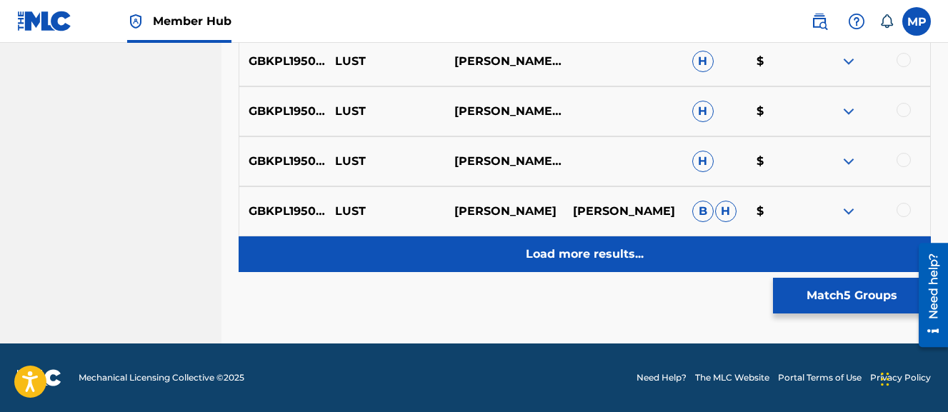
click at [542, 254] on p "Load more results..." at bounding box center [585, 254] width 118 height 17
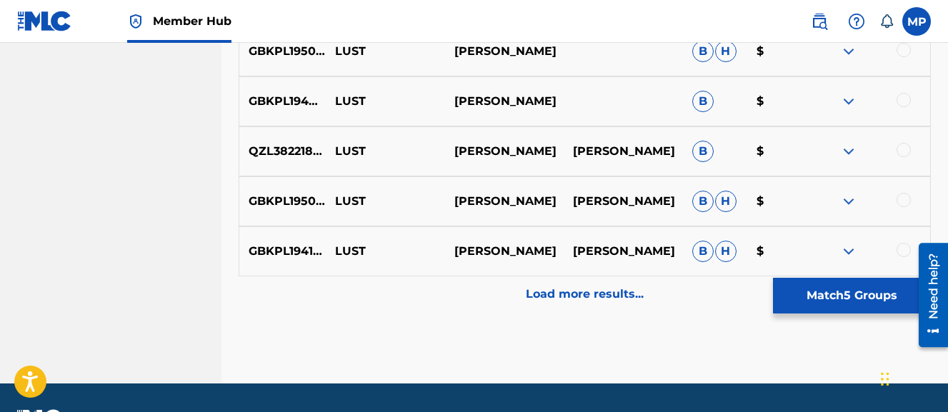
scroll to position [1364, 0]
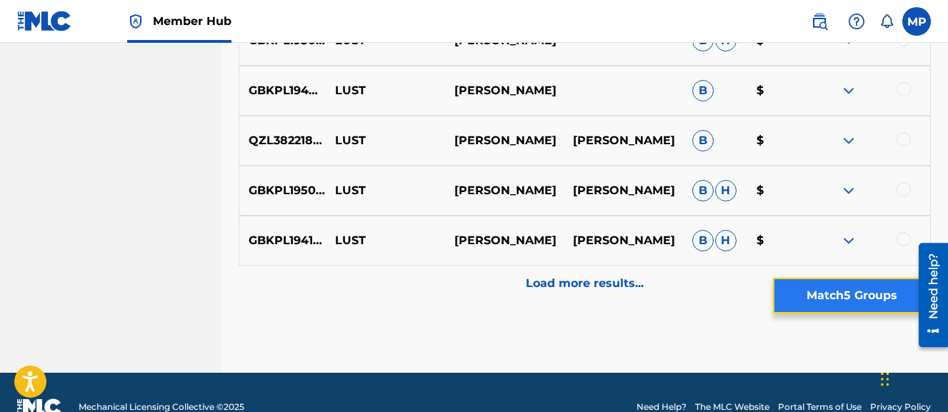
click at [817, 297] on button "Match 5 Groups" at bounding box center [852, 296] width 158 height 36
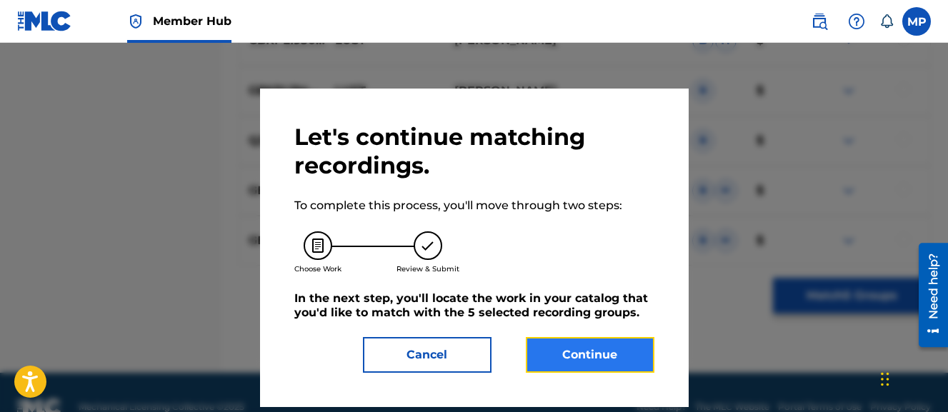
click at [581, 357] on button "Continue" at bounding box center [590, 355] width 129 height 36
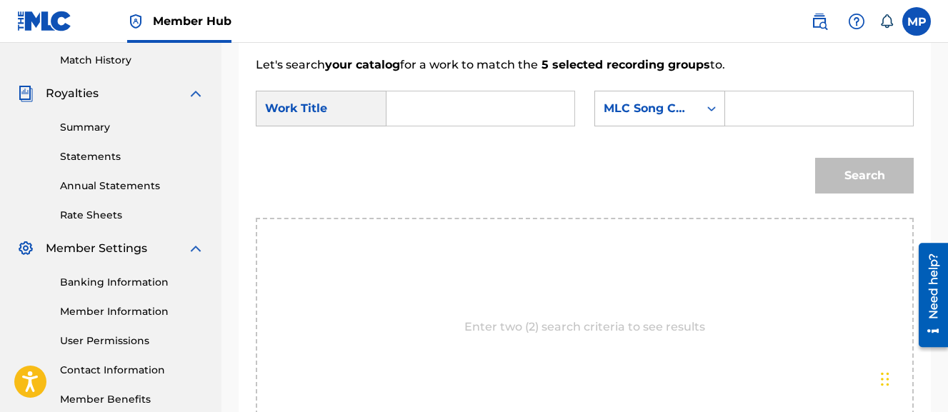
scroll to position [382, 0]
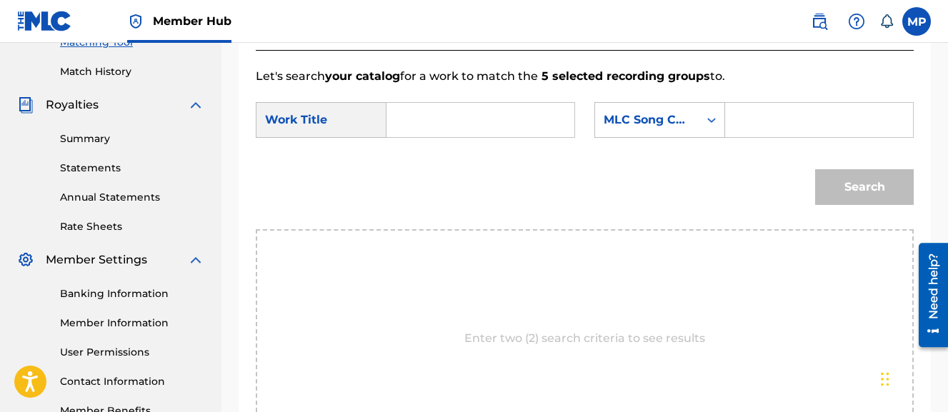
click at [497, 108] on input "Search Form" at bounding box center [481, 120] width 164 height 34
paste input "LUST (CHOPPED AND SCREWED VERSION)"
type input "LUST (CHOPPED AND SCREWED VERSION)"
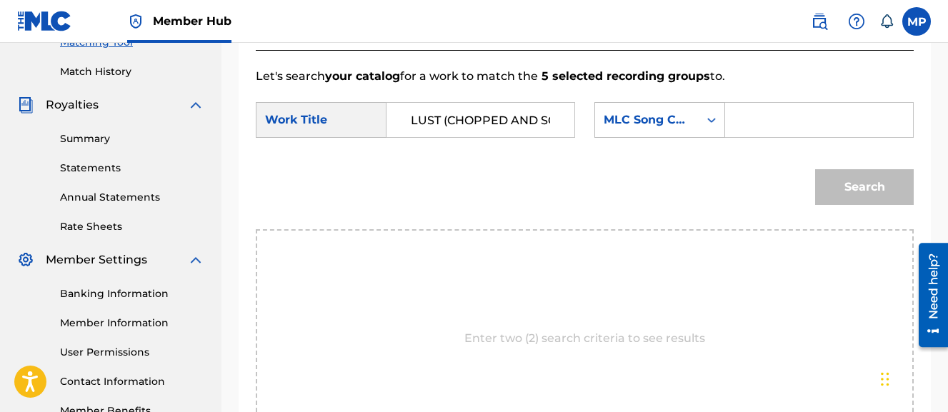
click at [738, 137] on input "Search Form" at bounding box center [820, 120] width 164 height 34
paste input "LT6ASU"
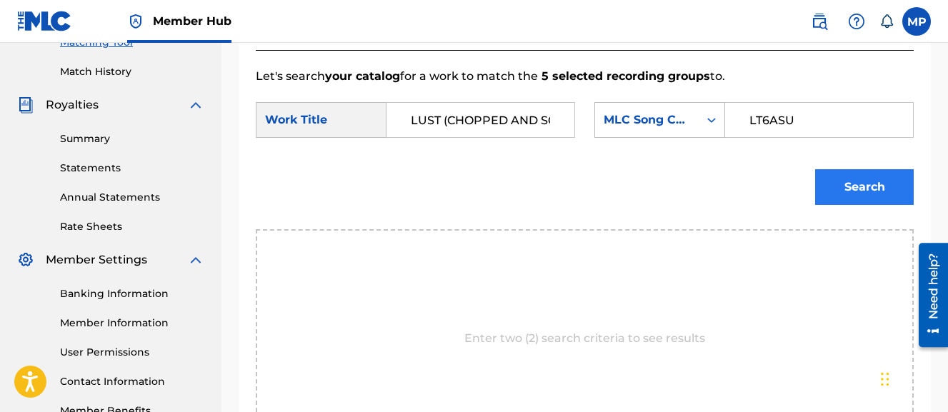
type input "LT6ASU"
click at [840, 205] on button "Search" at bounding box center [864, 187] width 99 height 36
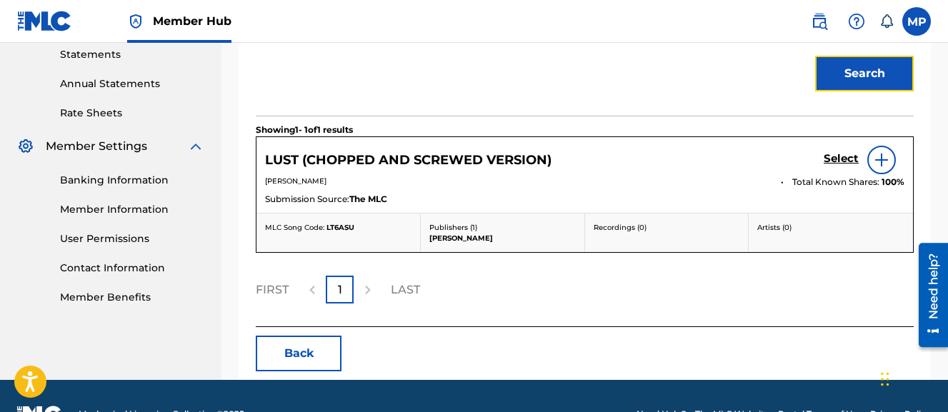
scroll to position [497, 0]
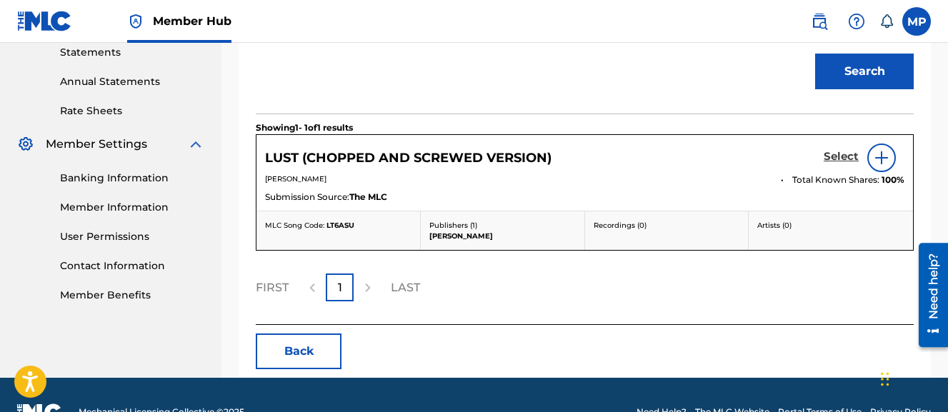
click at [840, 164] on h5 "Select" at bounding box center [841, 157] width 35 height 14
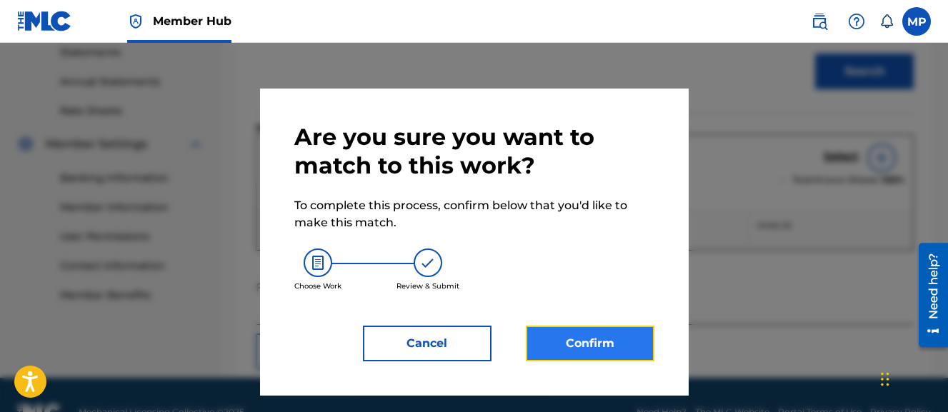
click at [595, 339] on button "Confirm" at bounding box center [590, 344] width 129 height 36
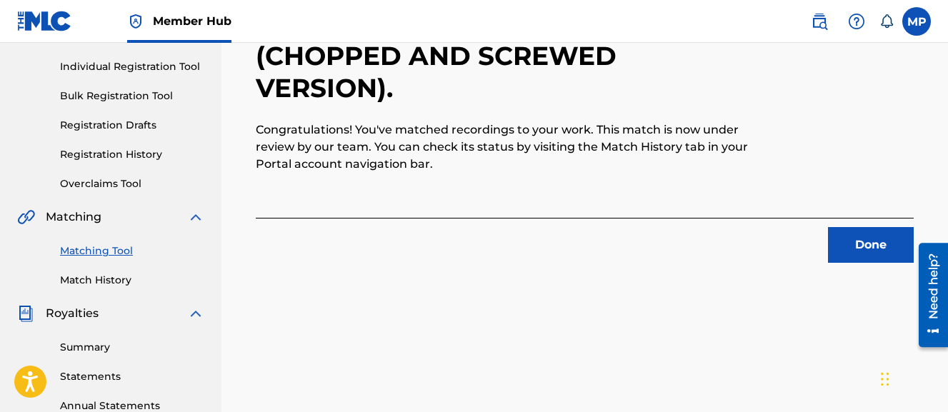
scroll to position [103, 0]
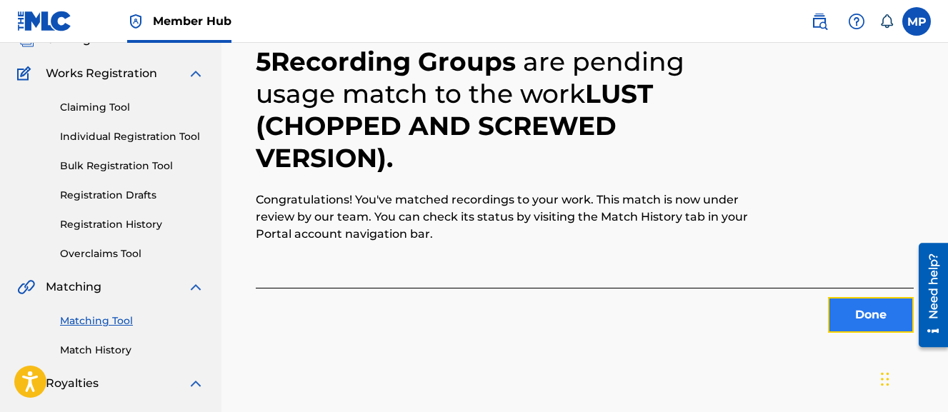
click at [845, 302] on button "Done" at bounding box center [871, 315] width 86 height 36
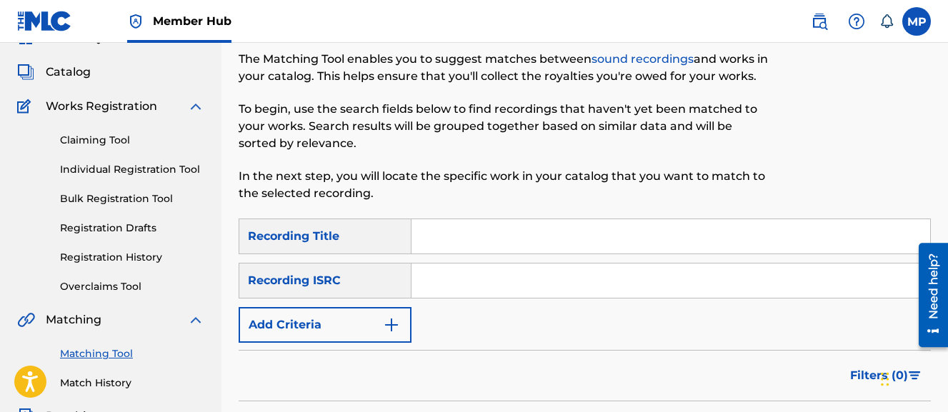
scroll to position [69, 0]
click at [546, 246] on input "Search Form" at bounding box center [671, 237] width 519 height 34
paste
type input "LUST (DUBSTEP REMIX)"
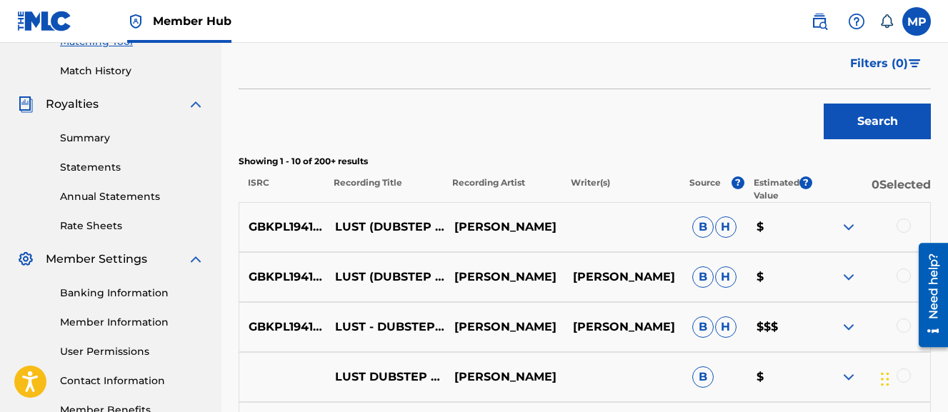
scroll to position [411, 0]
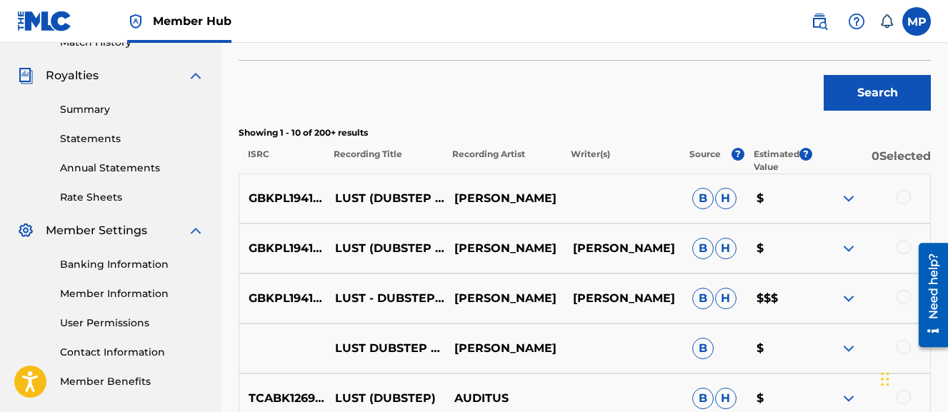
click at [900, 194] on div at bounding box center [904, 197] width 14 height 14
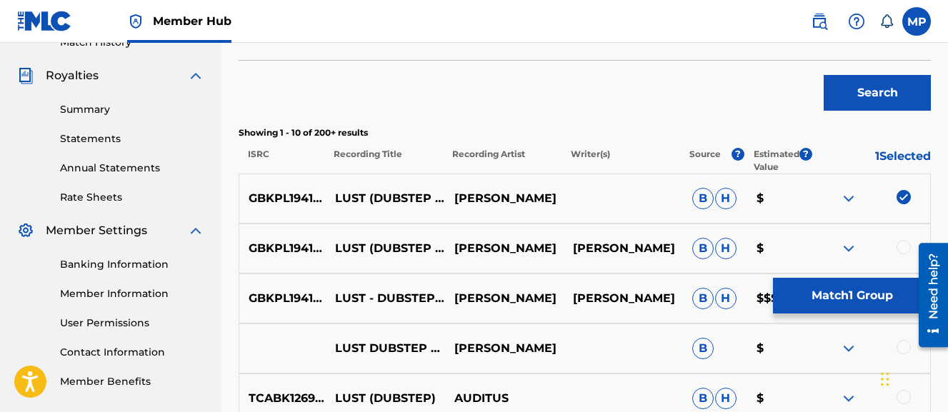
click at [903, 247] on div at bounding box center [904, 247] width 14 height 14
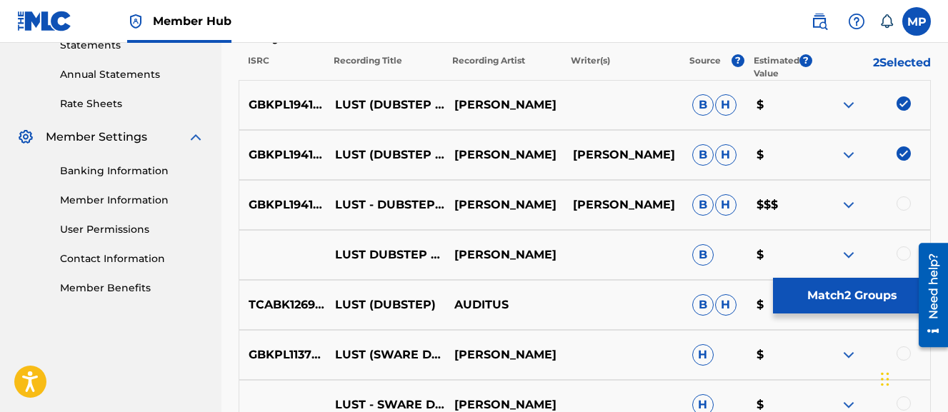
scroll to position [506, 0]
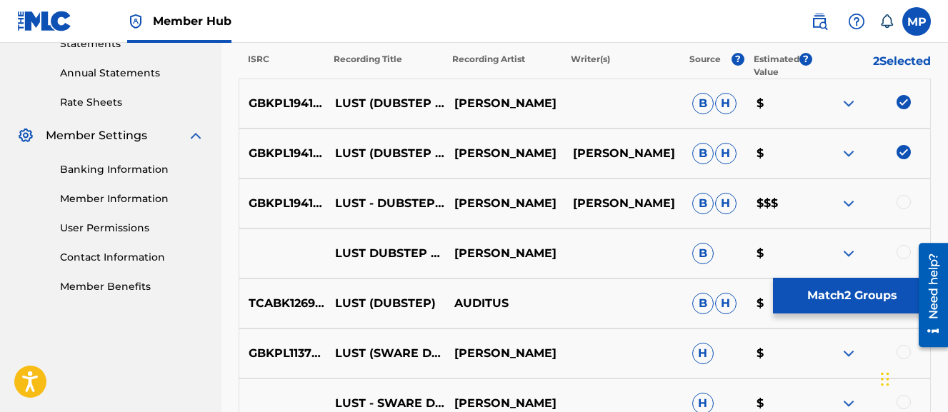
click at [903, 204] on div at bounding box center [904, 202] width 14 height 14
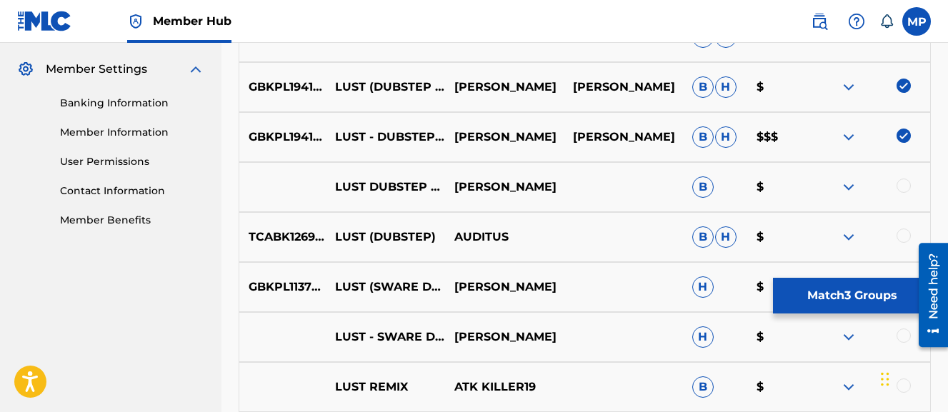
scroll to position [575, 0]
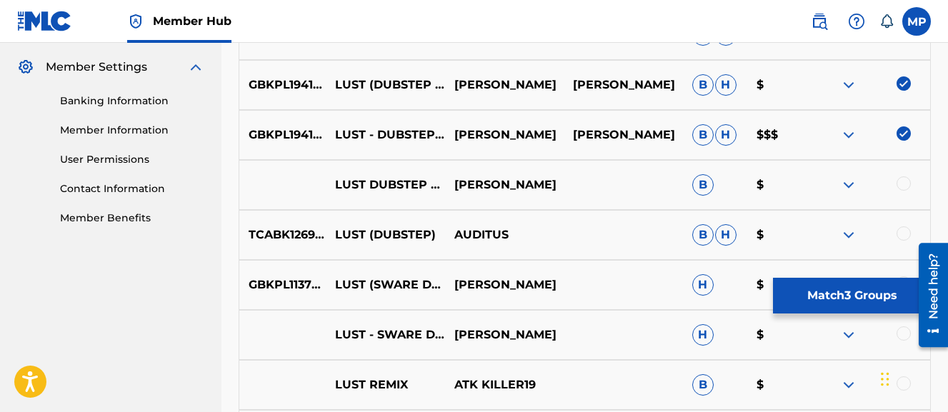
click at [903, 184] on div at bounding box center [904, 184] width 14 height 14
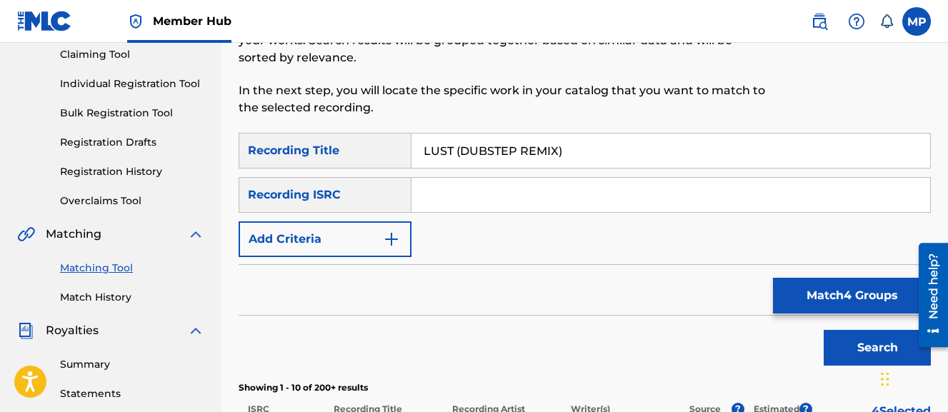
scroll to position [157, 0]
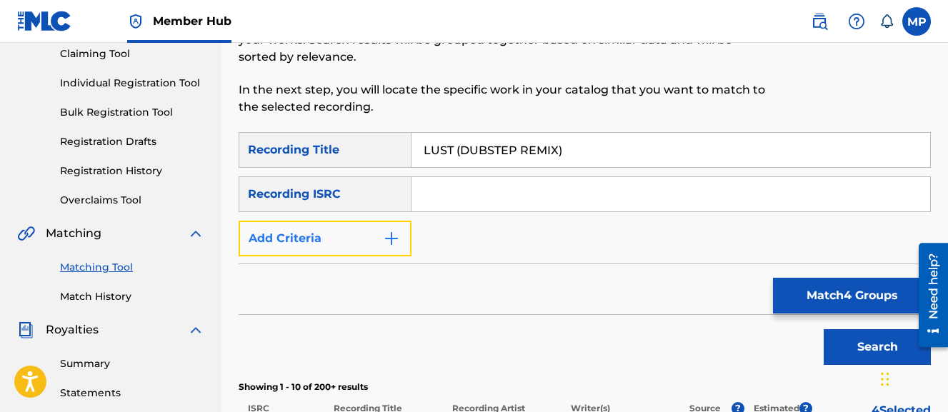
click at [384, 242] on img "Search Form" at bounding box center [391, 238] width 17 height 17
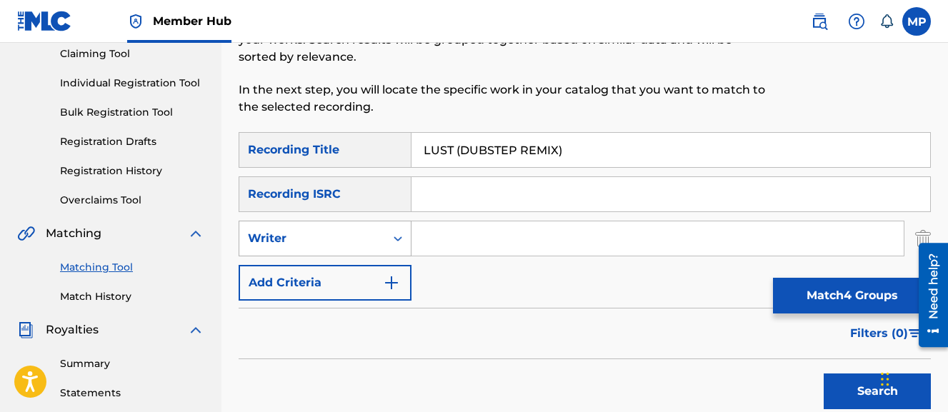
click at [349, 244] on div "Writer" at bounding box center [312, 238] width 129 height 17
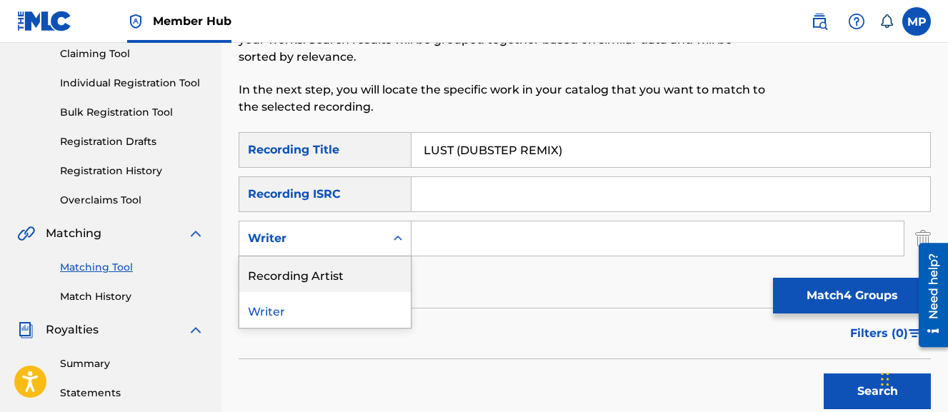
click at [349, 270] on div "Recording Artist" at bounding box center [325, 275] width 172 height 36
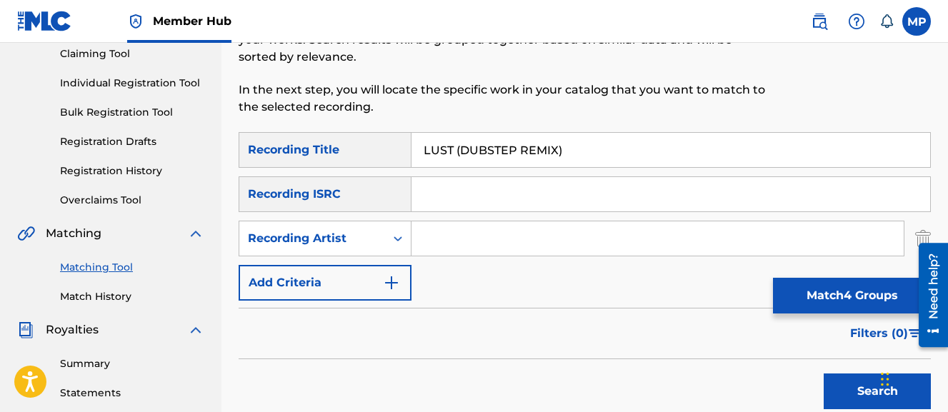
click at [460, 246] on input "Search Form" at bounding box center [658, 239] width 492 height 34
type input "Wayne Dreadski"
click at [577, 158] on input "LUST (DUBSTEP REMIX)" at bounding box center [671, 150] width 519 height 34
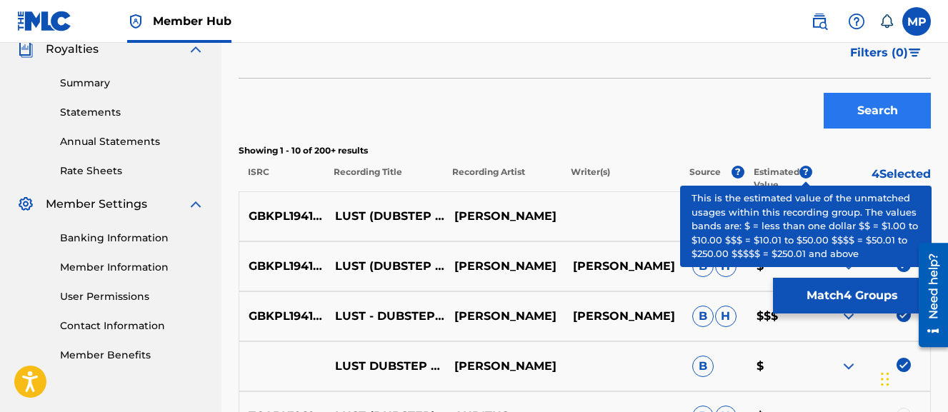
type input "LUST (DUBSTEP"
click at [911, 105] on button "Search" at bounding box center [877, 111] width 107 height 36
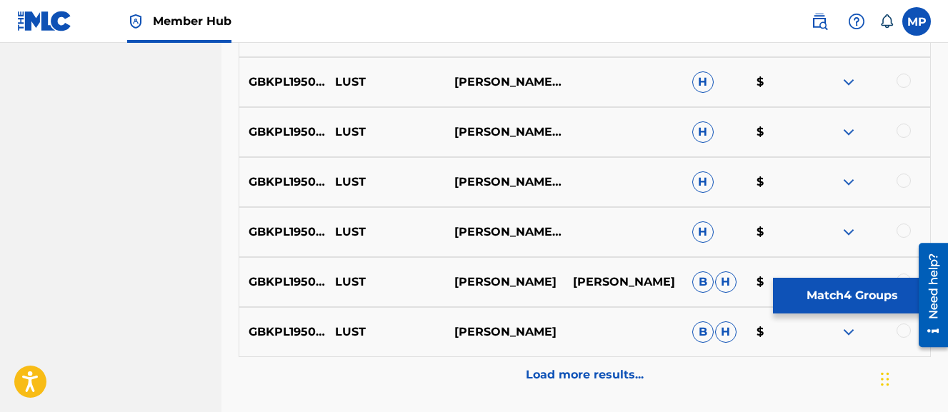
scroll to position [776, 0]
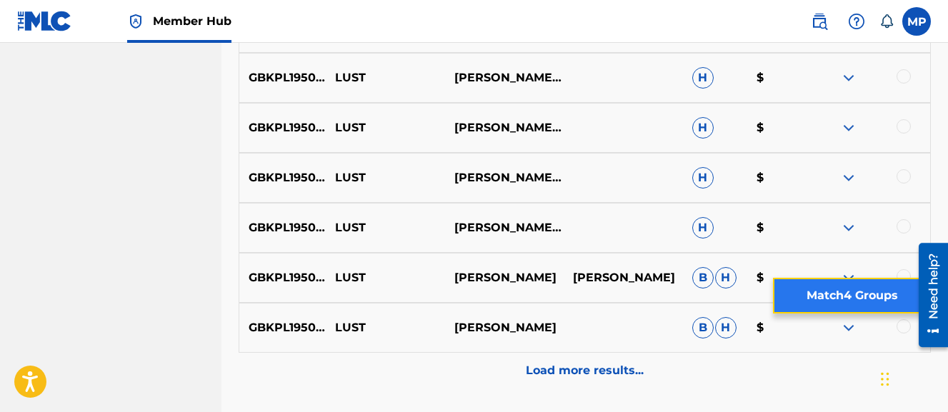
click at [838, 289] on button "Match 4 Groups" at bounding box center [852, 296] width 158 height 36
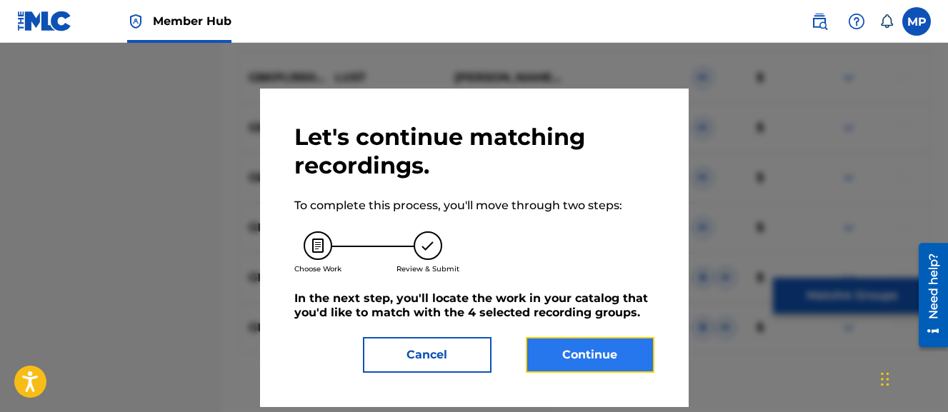
click at [628, 349] on button "Continue" at bounding box center [590, 355] width 129 height 36
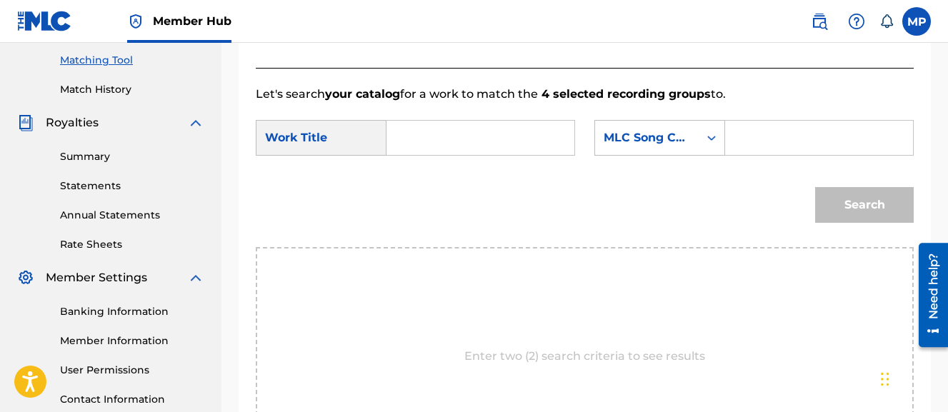
scroll to position [359, 0]
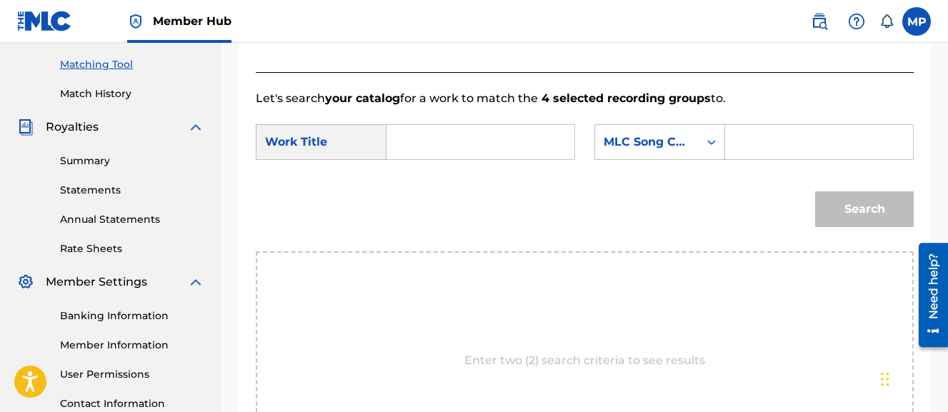
click at [523, 148] on input "Search Form" at bounding box center [481, 142] width 164 height 34
click at [436, 189] on span "(dubstep remix)" at bounding box center [449, 182] width 76 height 31
type input "lust (dubstep remix)"
click at [738, 159] on input "Search Form" at bounding box center [820, 142] width 164 height 34
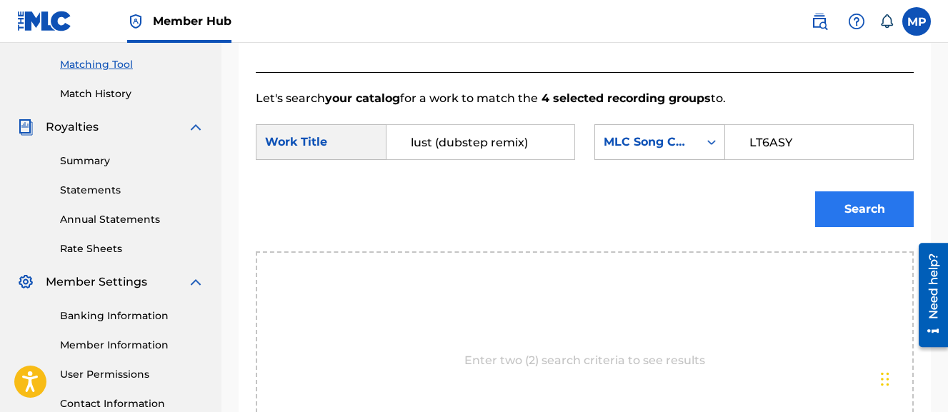
type input "LT6ASY"
click at [870, 227] on button "Search" at bounding box center [864, 210] width 99 height 36
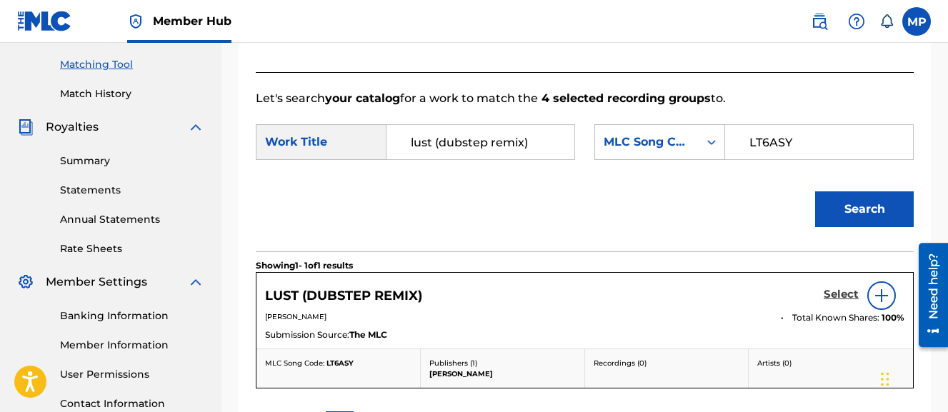
click at [843, 302] on h5 "Select" at bounding box center [841, 295] width 35 height 14
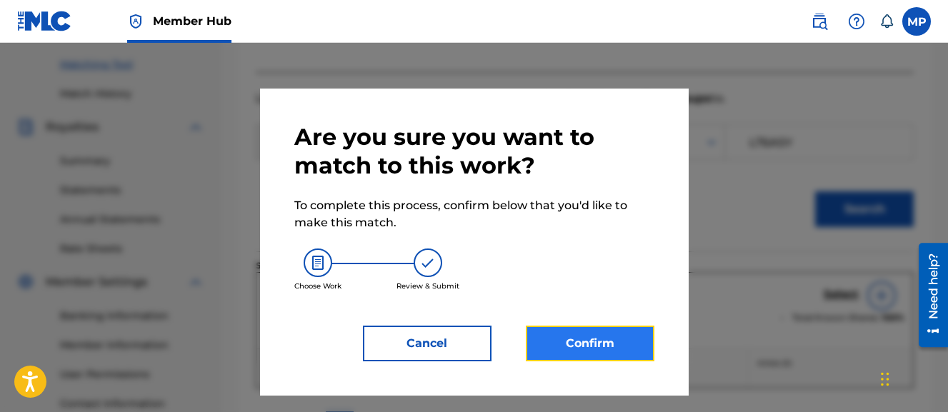
click at [623, 344] on button "Confirm" at bounding box center [590, 344] width 129 height 36
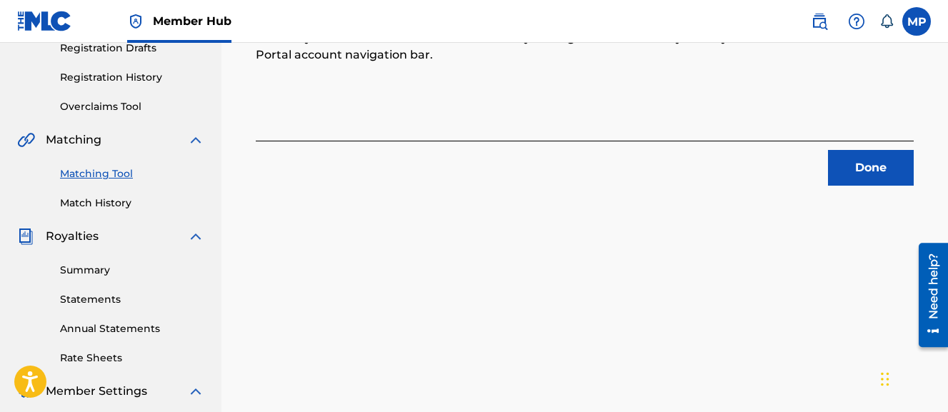
scroll to position [222, 0]
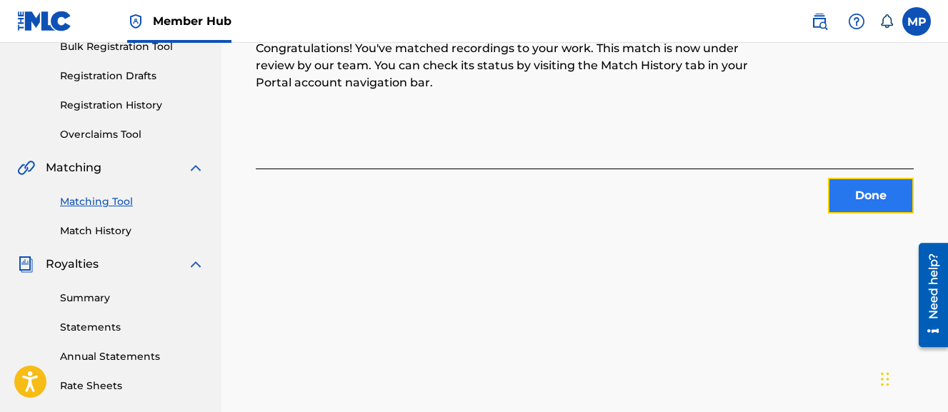
click at [838, 189] on button "Done" at bounding box center [871, 196] width 86 height 36
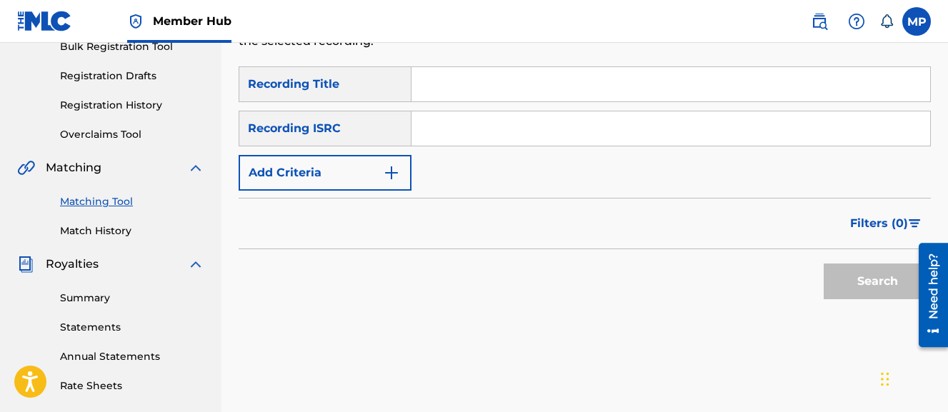
click at [509, 71] on input "Search Form" at bounding box center [671, 84] width 519 height 34
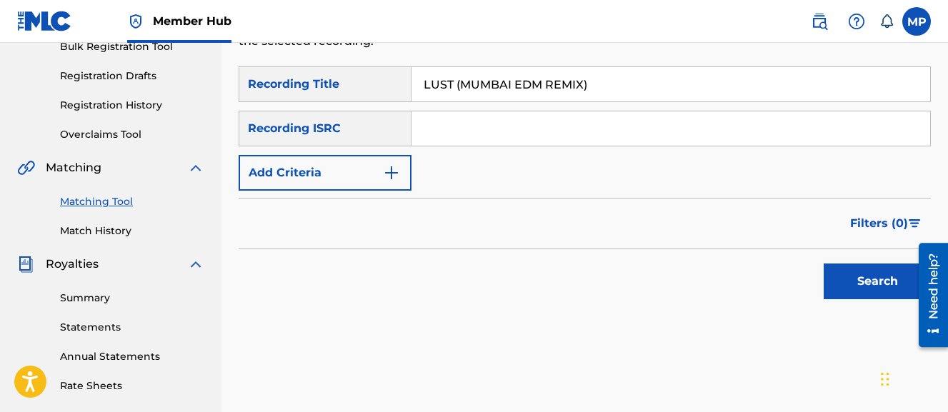
click at [824, 264] on button "Search" at bounding box center [877, 282] width 107 height 36
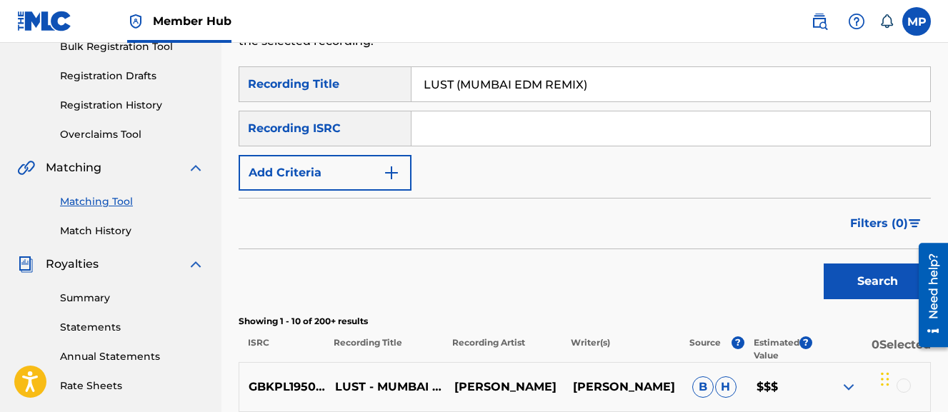
scroll to position [403, 0]
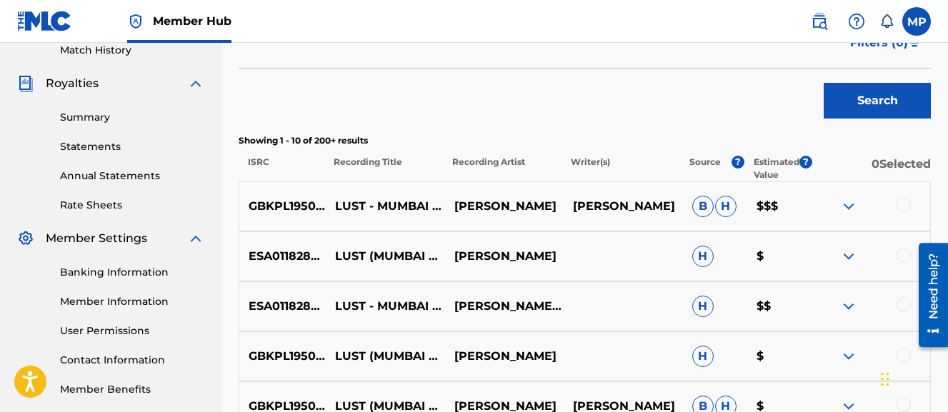
click at [905, 207] on div at bounding box center [904, 205] width 14 height 14
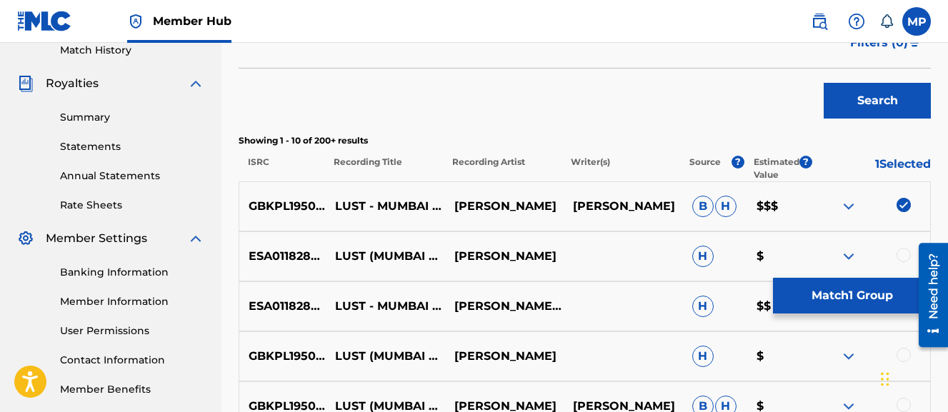
click at [900, 251] on div at bounding box center [904, 255] width 14 height 14
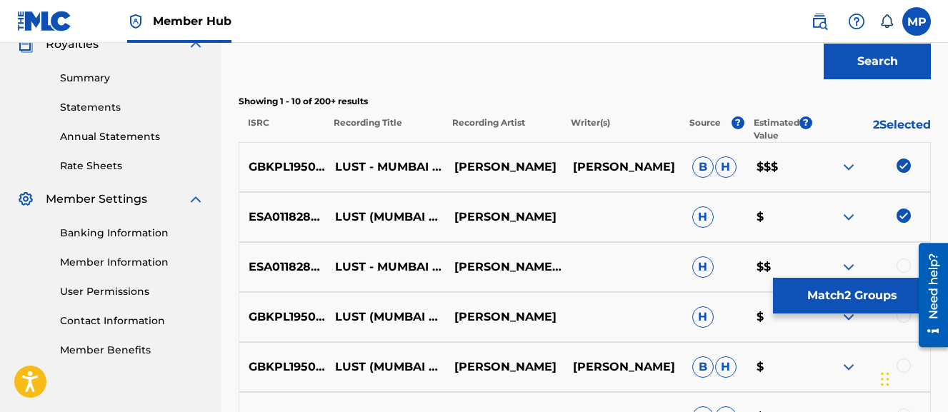
scroll to position [444, 0]
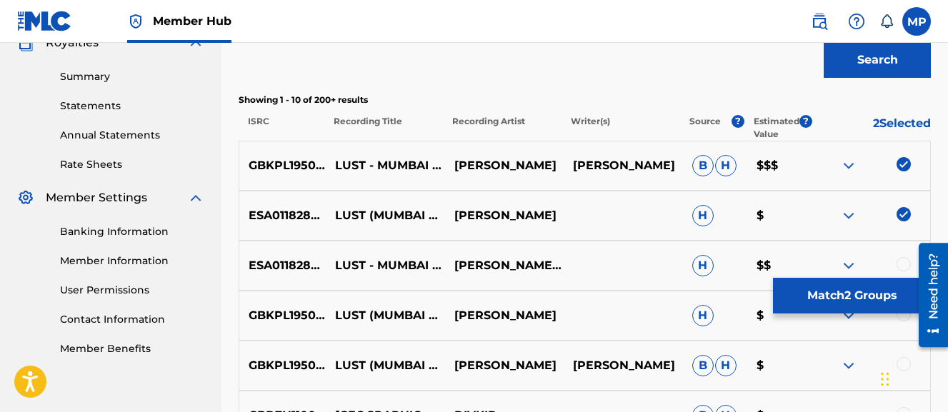
click at [899, 251] on div "ESA011828378 LUST - MUMBAI EDM REMIX WAYNE DREADSKI,MUMBAI H $$" at bounding box center [585, 266] width 693 height 50
click at [900, 260] on div at bounding box center [904, 264] width 14 height 14
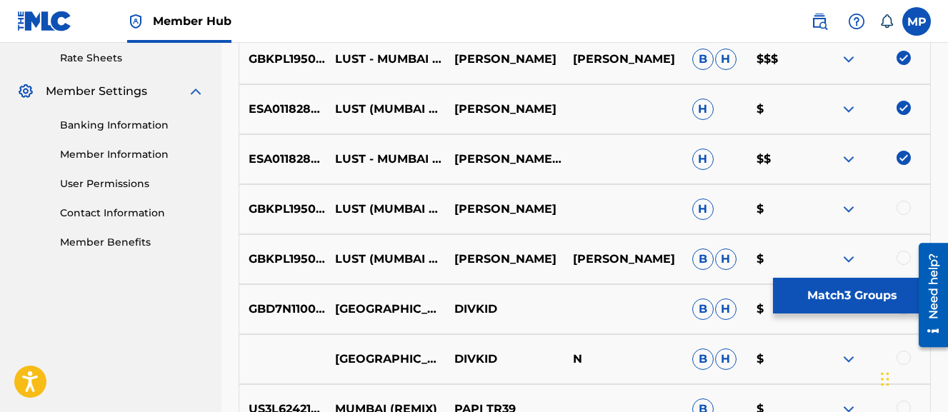
scroll to position [552, 0]
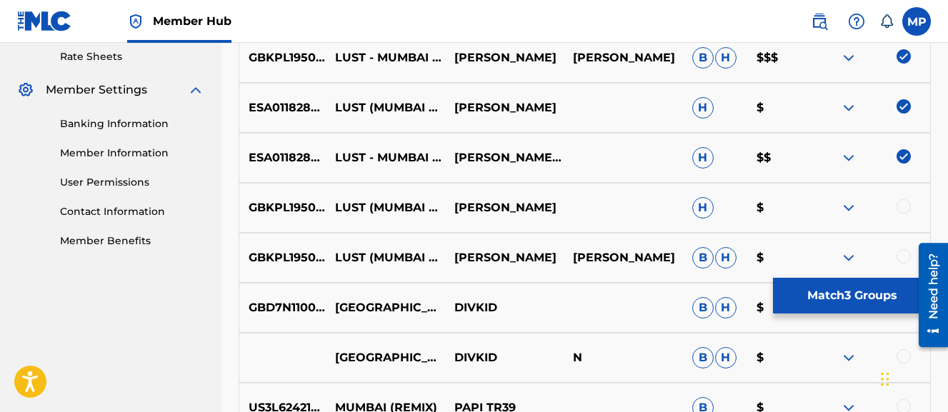
click at [905, 204] on div at bounding box center [904, 206] width 14 height 14
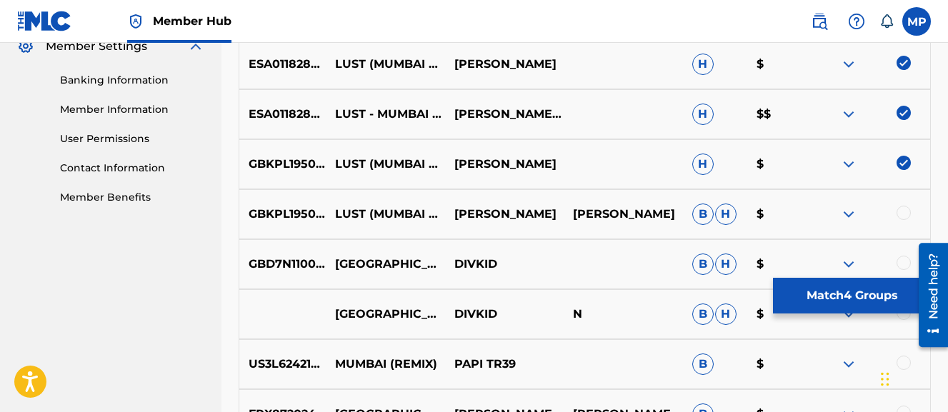
scroll to position [602, 0]
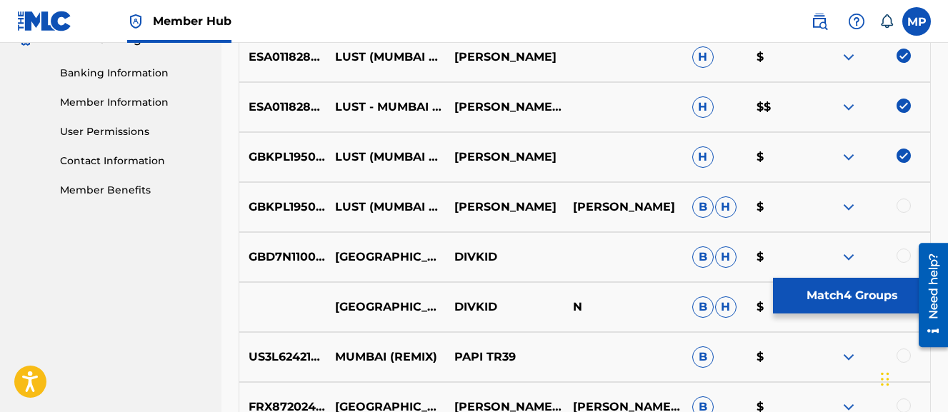
click at [903, 209] on div at bounding box center [904, 206] width 14 height 14
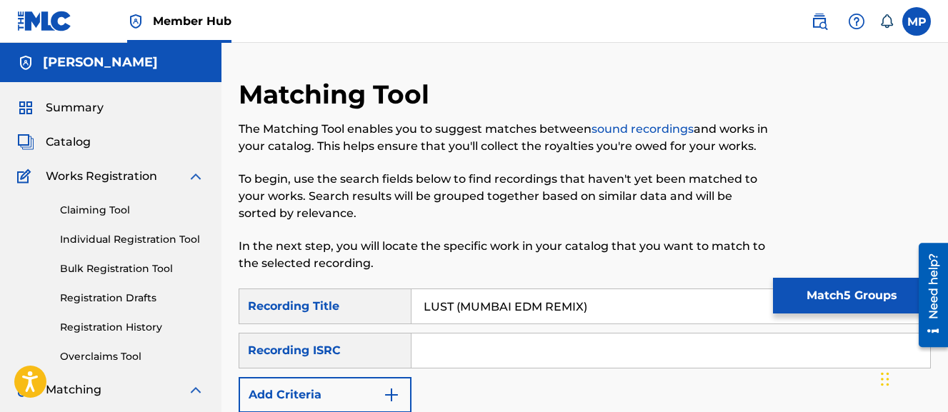
scroll to position [122, 0]
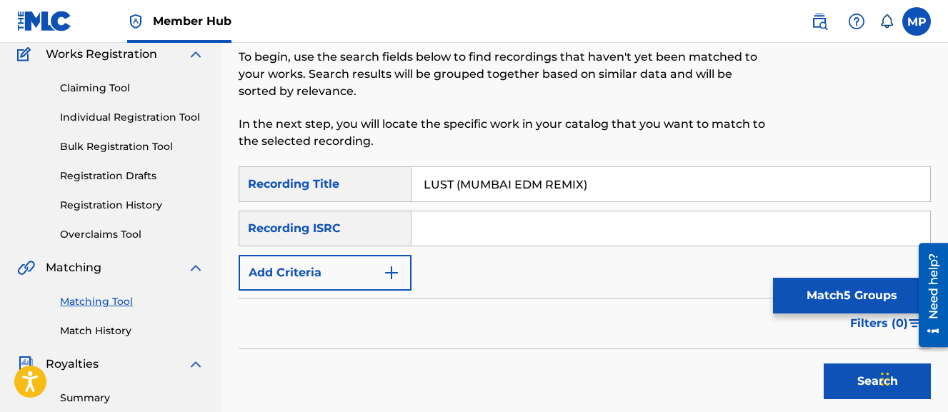
click at [686, 194] on input "LUST (MUMBAI EDM REMIX)" at bounding box center [671, 184] width 519 height 34
click at [462, 184] on input "LUST (MUMBAI" at bounding box center [671, 184] width 519 height 34
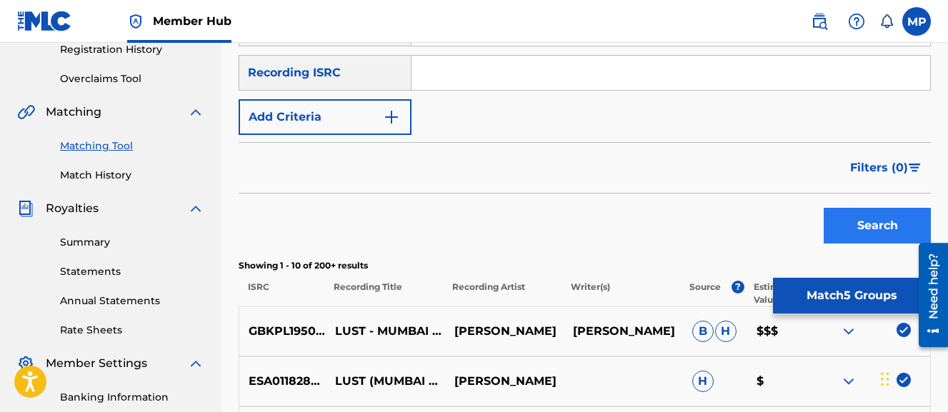
type input "LUST MUMBAI"
click at [881, 224] on button "Search" at bounding box center [877, 226] width 107 height 36
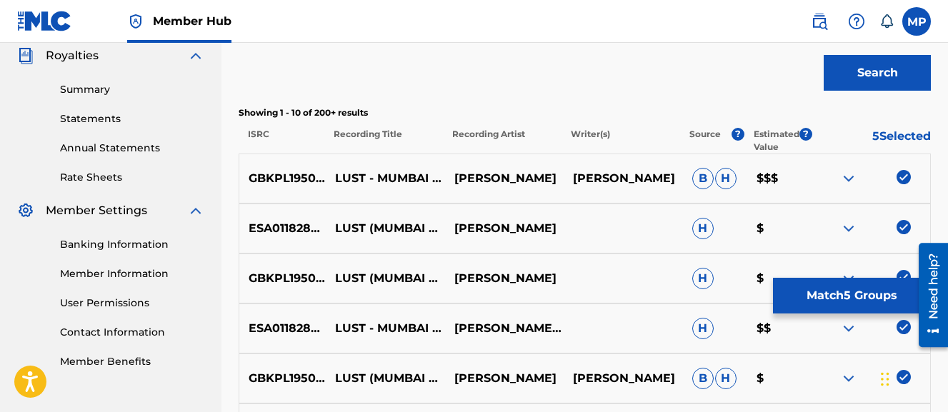
scroll to position [421, 0]
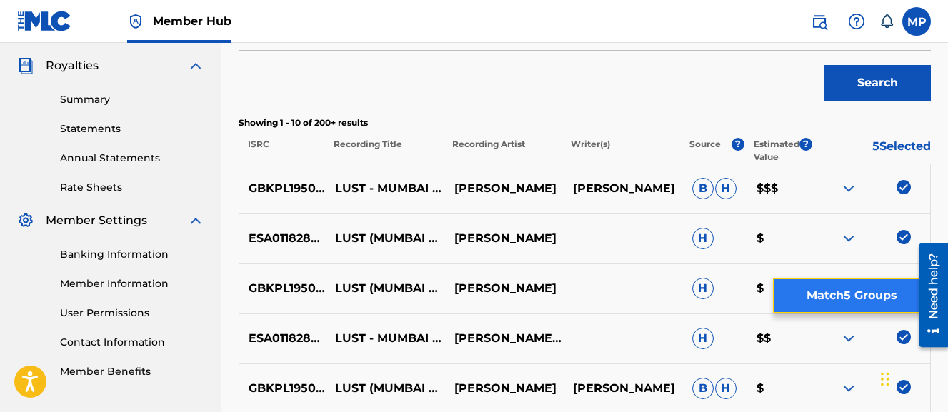
click at [813, 299] on button "Match 5 Groups" at bounding box center [852, 296] width 158 height 36
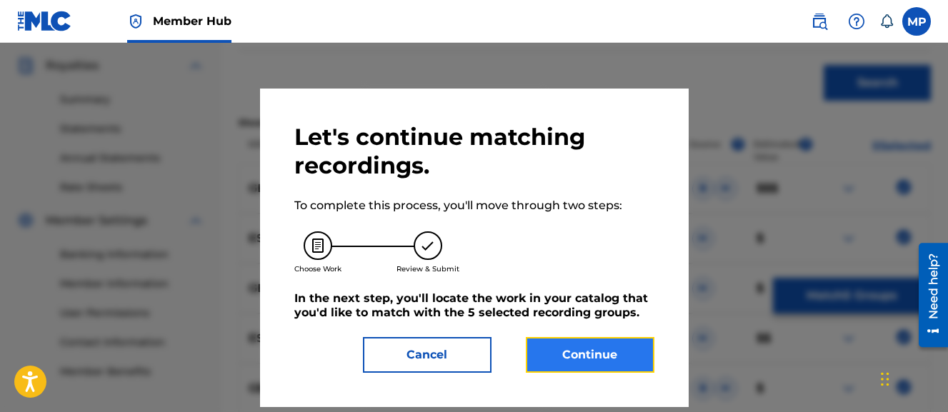
click at [576, 354] on button "Continue" at bounding box center [590, 355] width 129 height 36
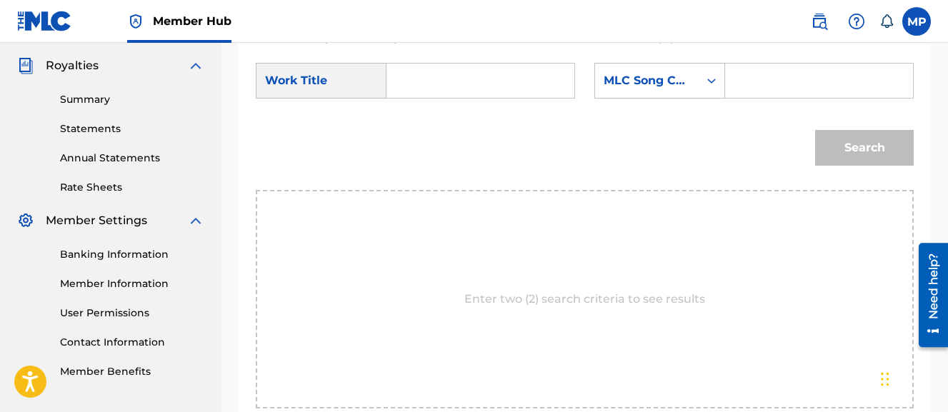
click at [423, 84] on input "Search Form" at bounding box center [481, 81] width 164 height 34
type input "LUST (MUMBAI EDM REMIX)"
click at [725, 99] on div "Search Form" at bounding box center [819, 81] width 189 height 36
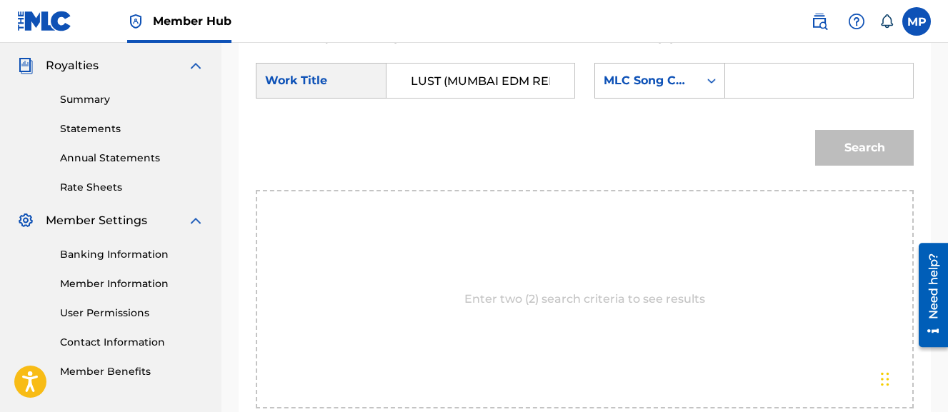
click at [738, 98] on input "Search Form" at bounding box center [820, 81] width 164 height 34
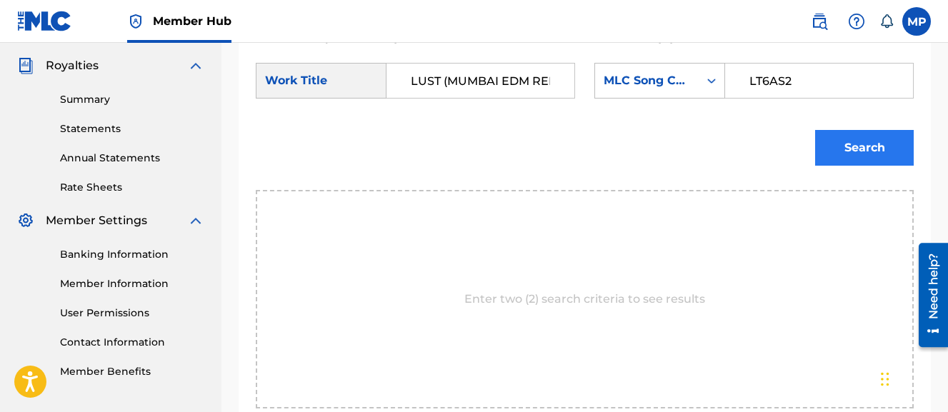
type input "LT6AS2"
click at [833, 166] on button "Search" at bounding box center [864, 148] width 99 height 36
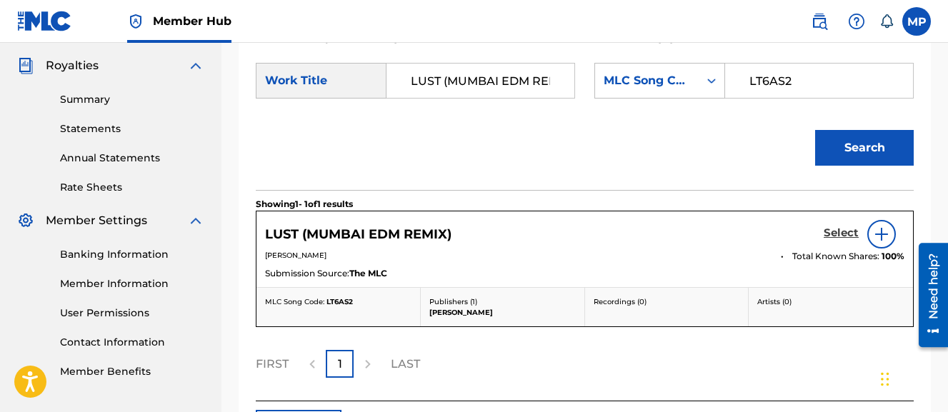
click at [830, 240] on h5 "Select" at bounding box center [841, 234] width 35 height 14
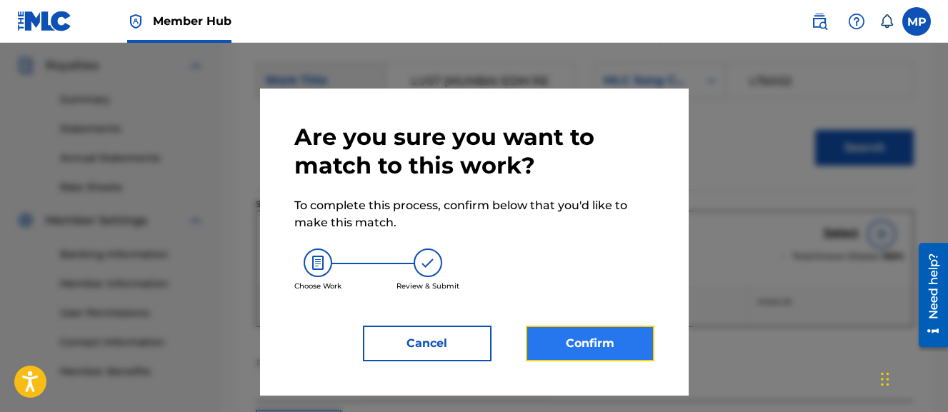
click at [577, 330] on button "Confirm" at bounding box center [590, 344] width 129 height 36
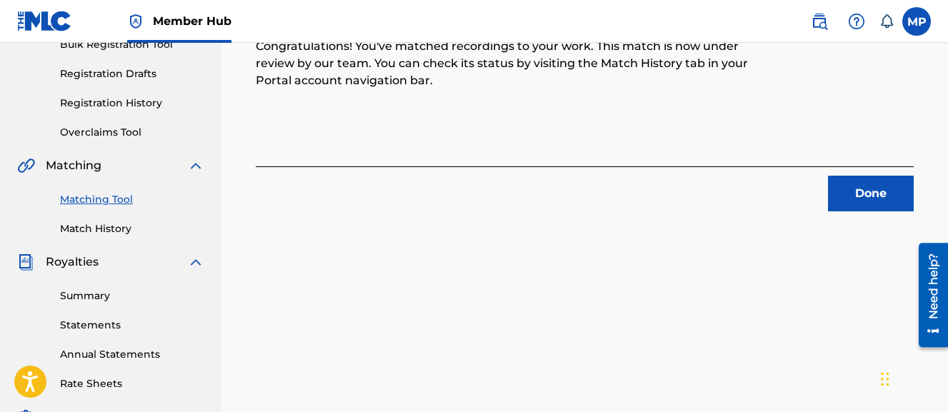
scroll to position [207, 0]
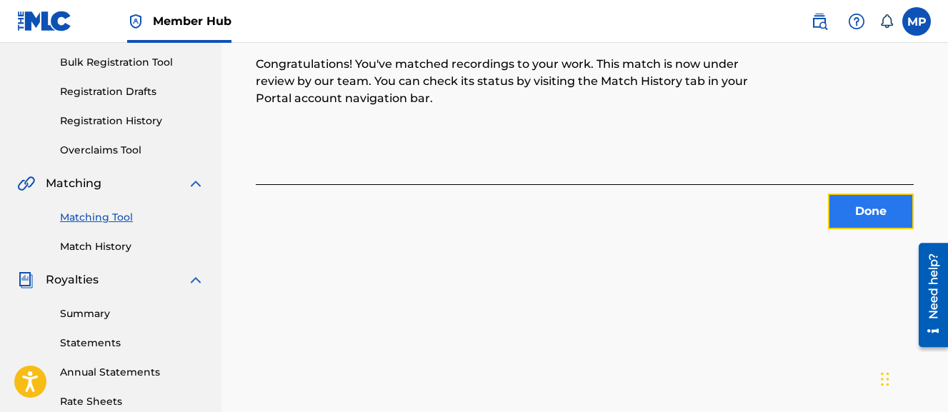
click at [846, 209] on button "Done" at bounding box center [871, 212] width 86 height 36
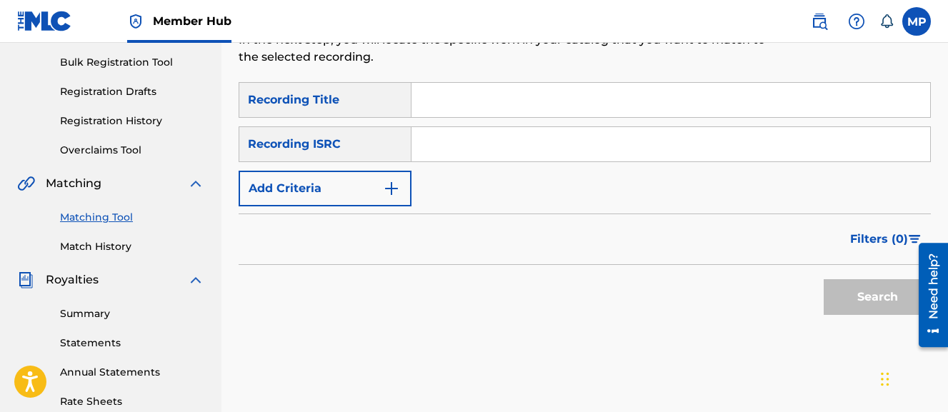
click at [527, 84] on input "Search Form" at bounding box center [671, 100] width 519 height 34
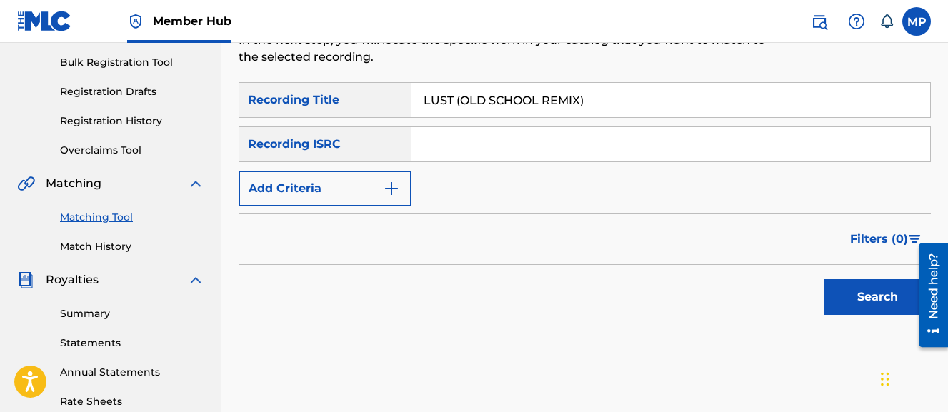
click at [824, 279] on button "Search" at bounding box center [877, 297] width 107 height 36
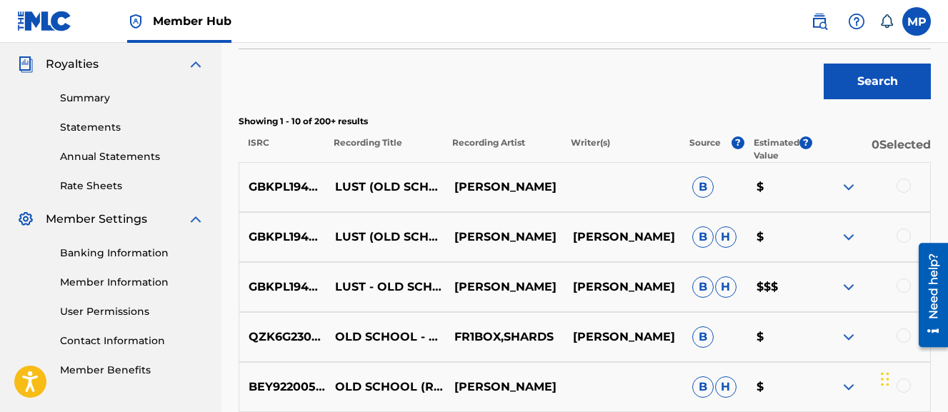
scroll to position [427, 0]
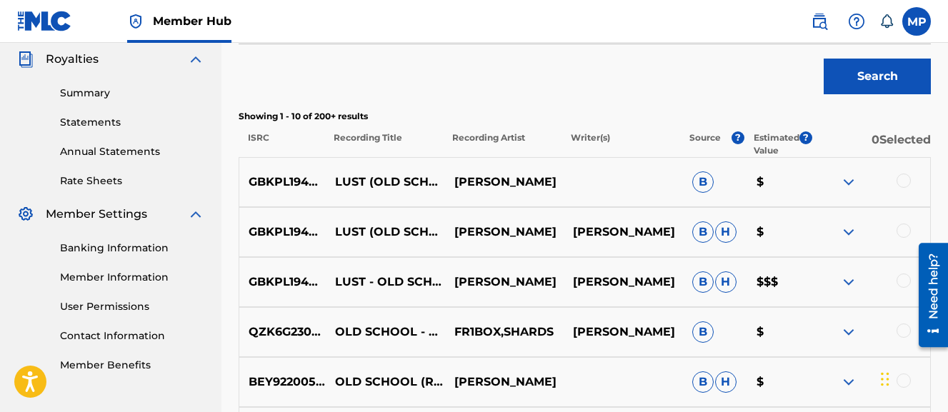
click at [905, 284] on div at bounding box center [904, 281] width 14 height 14
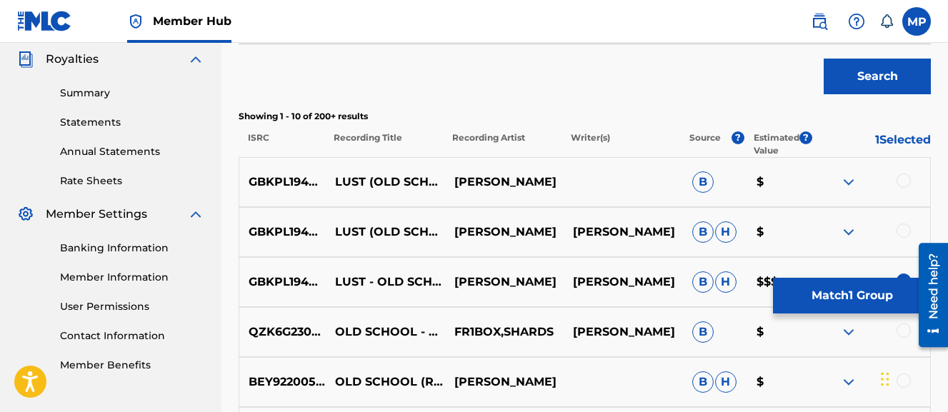
click at [903, 235] on div at bounding box center [904, 231] width 14 height 14
click at [904, 181] on div at bounding box center [904, 181] width 14 height 14
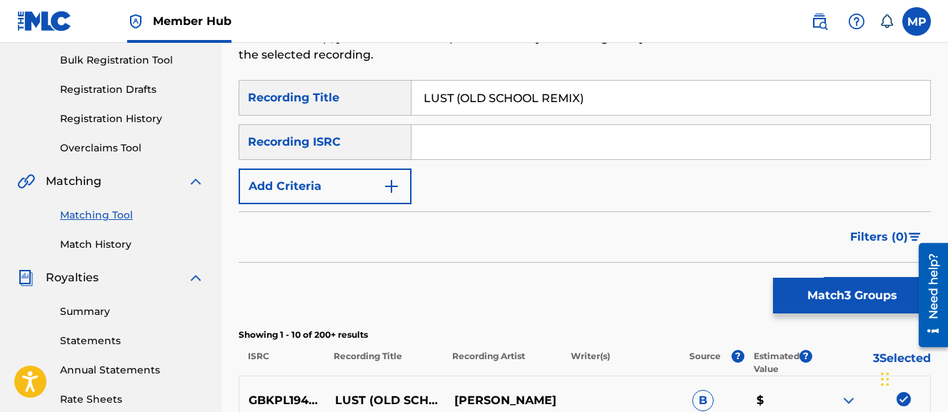
scroll to position [203, 0]
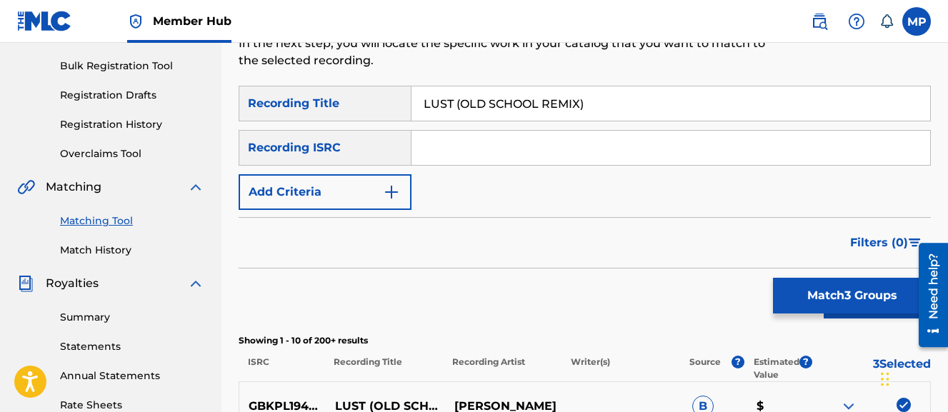
click at [702, 168] on div "SearchWithCriteriae02d7edc-94fb-44c6-a9b3-ca2e33c07004 Recording Title LUST (OL…" at bounding box center [585, 148] width 693 height 124
click at [647, 110] on input "LUST (OLD SCHOOL REMIX)" at bounding box center [671, 103] width 519 height 34
type input "LUST (OLD"
click at [824, 283] on button "Search" at bounding box center [877, 301] width 107 height 36
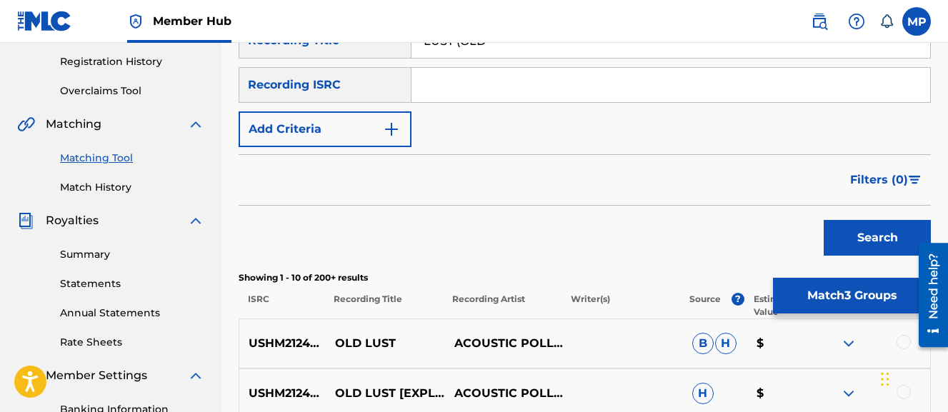
scroll to position [265, 0]
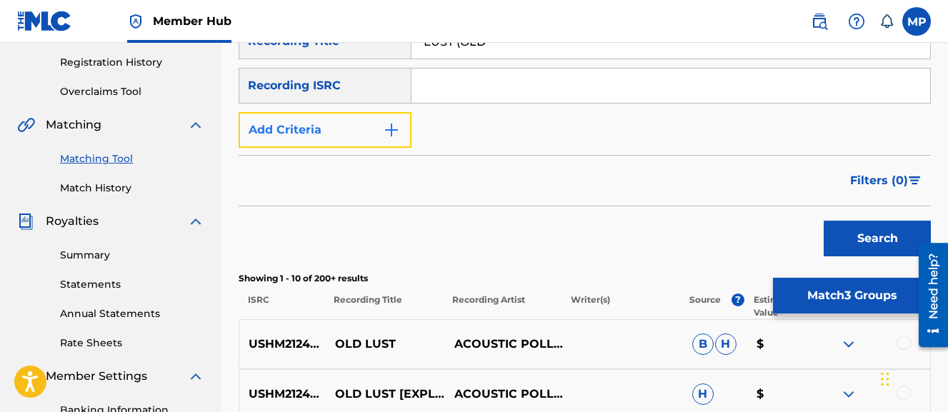
click at [374, 120] on button "Add Criteria" at bounding box center [325, 130] width 173 height 36
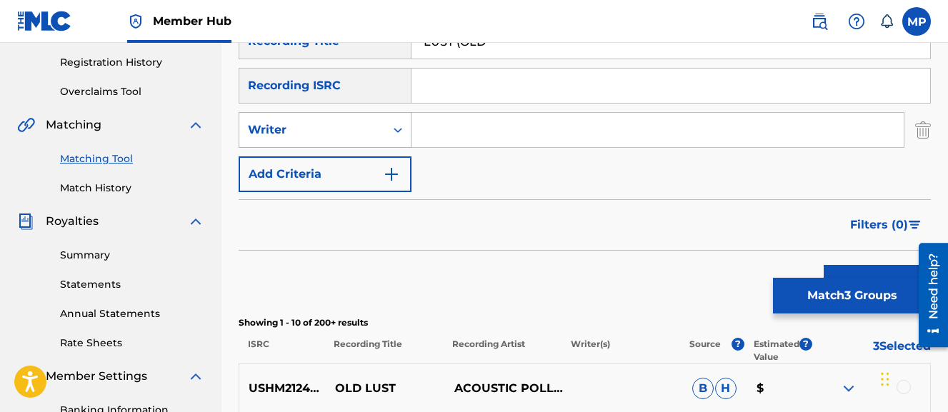
click at [364, 131] on div "Writer" at bounding box center [312, 129] width 129 height 17
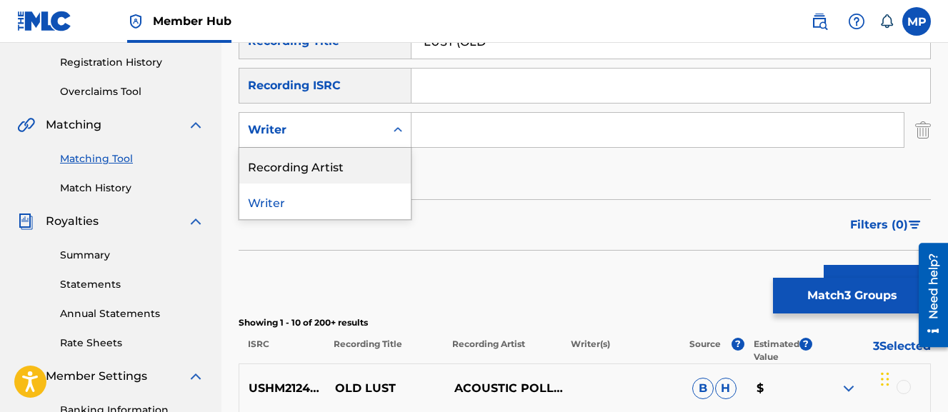
click at [358, 155] on div "Recording Artist" at bounding box center [325, 166] width 172 height 36
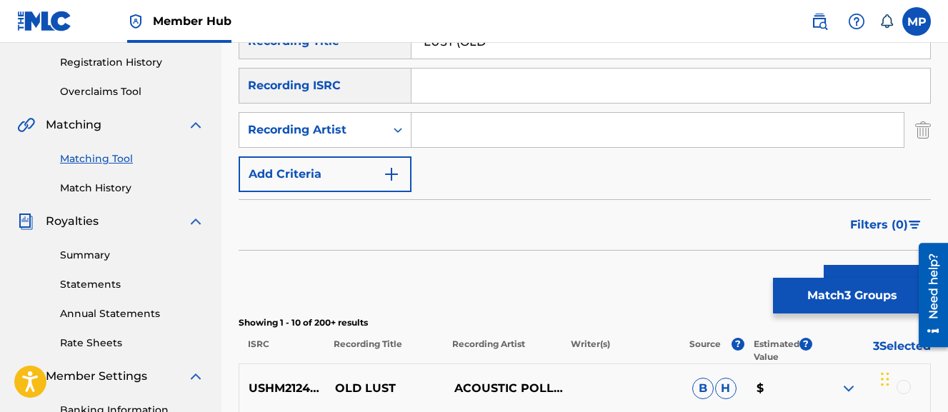
click at [444, 133] on input "Search Form" at bounding box center [658, 130] width 492 height 34
type input "Wayne Dreadski"
click at [824, 265] on button "Search" at bounding box center [877, 283] width 107 height 36
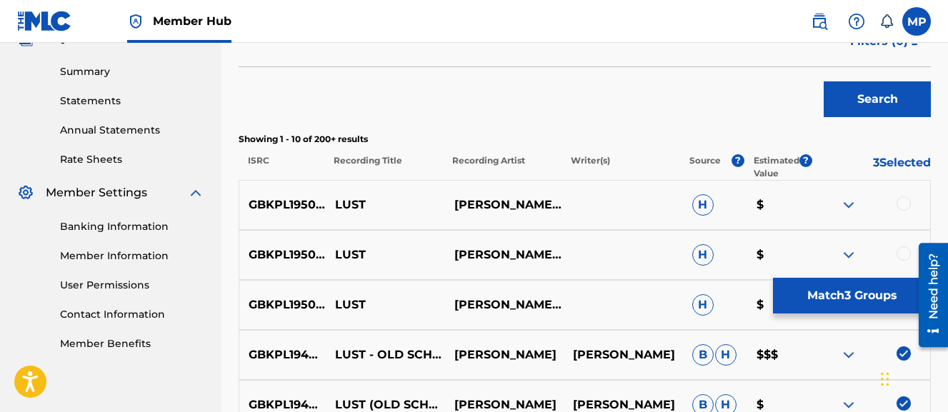
scroll to position [323, 0]
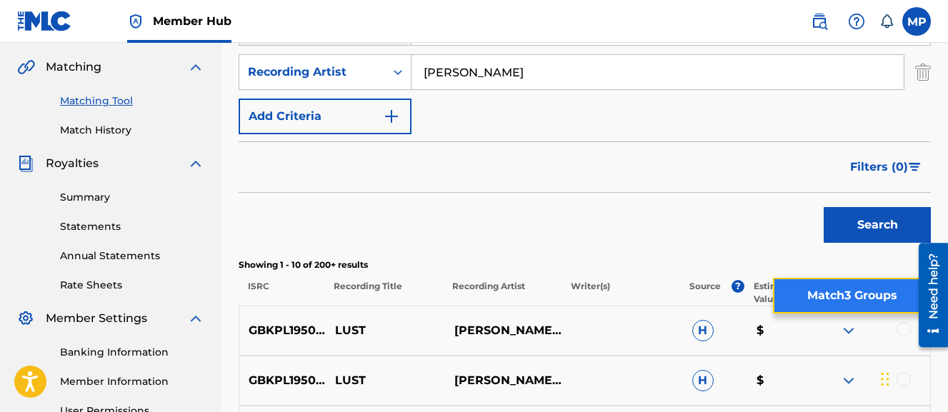
click at [866, 290] on button "Match 3 Groups" at bounding box center [852, 296] width 158 height 36
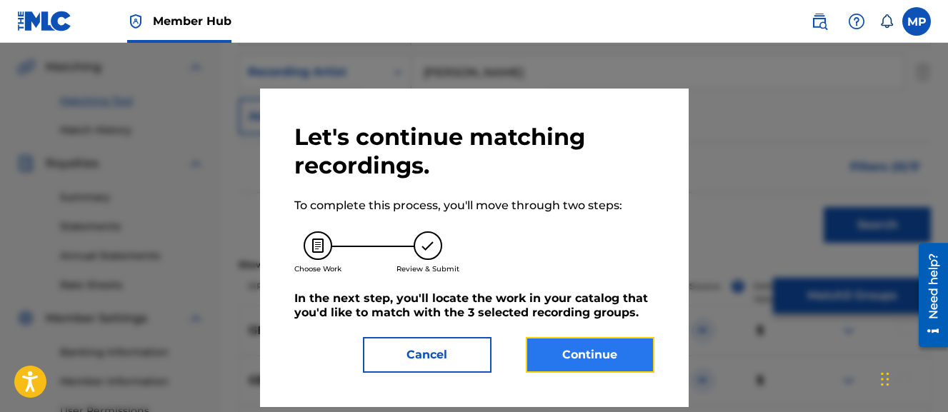
click at [619, 359] on button "Continue" at bounding box center [590, 355] width 129 height 36
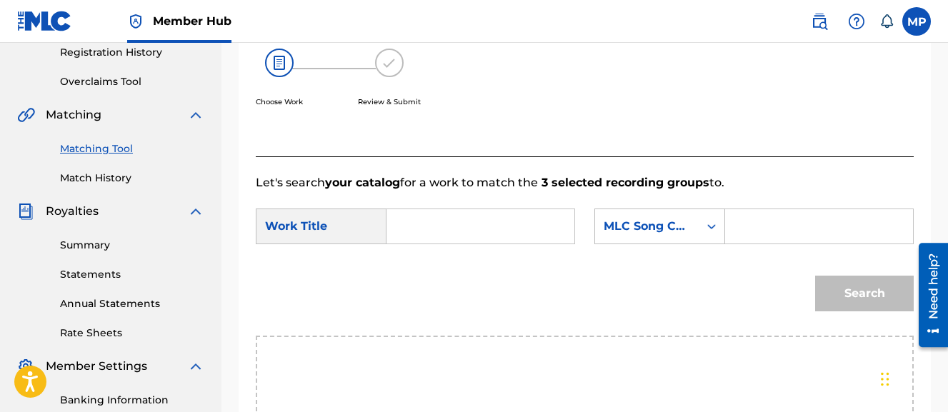
scroll to position [274, 0]
click at [537, 231] on input "Search Form" at bounding box center [481, 227] width 164 height 34
type input "LUST (OLD SCHOOL REMIX)"
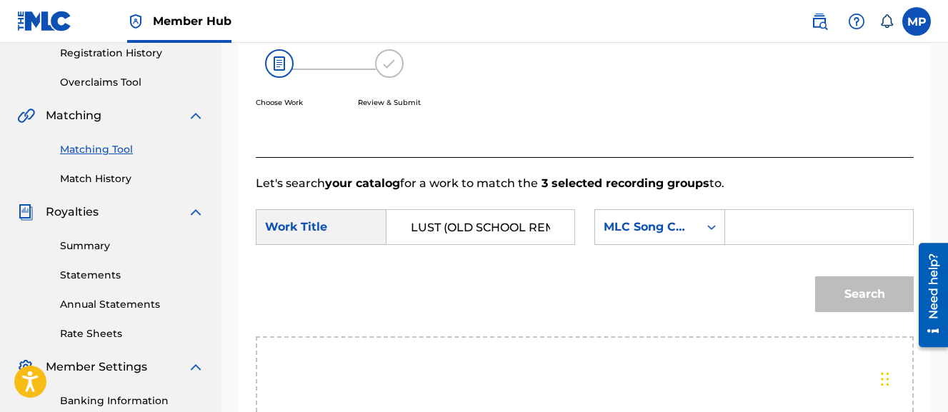
click at [738, 244] on input "Search Form" at bounding box center [820, 227] width 164 height 34
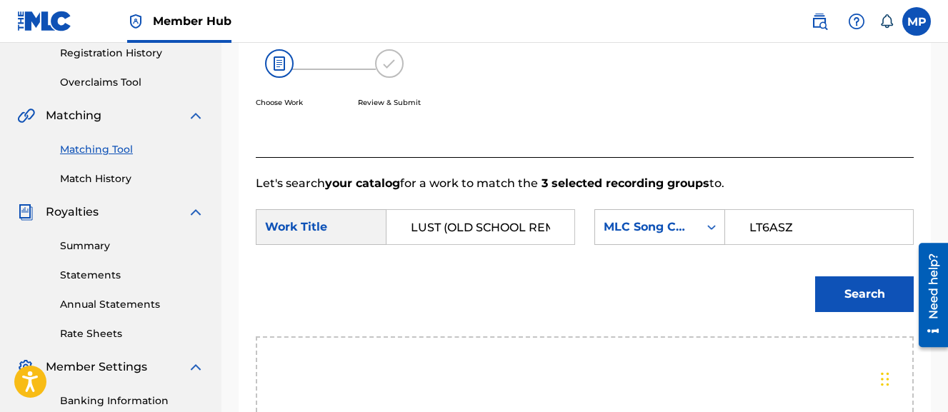
type input "LT6ASZ"
click at [815, 277] on button "Search" at bounding box center [864, 295] width 99 height 36
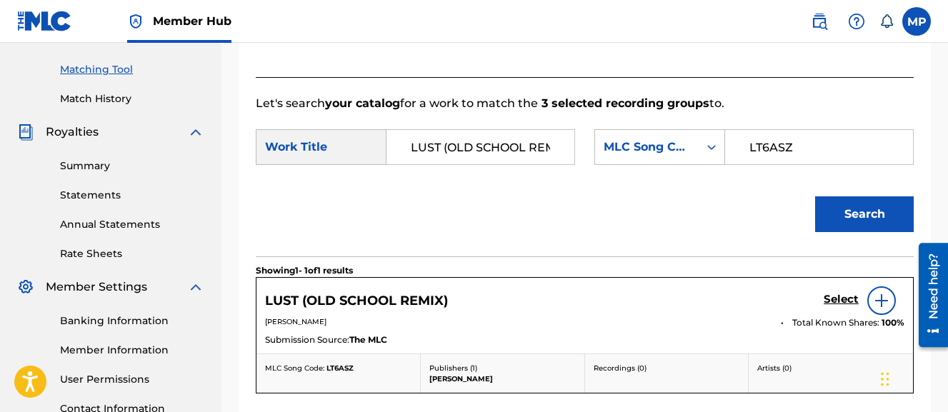
scroll to position [383, 0]
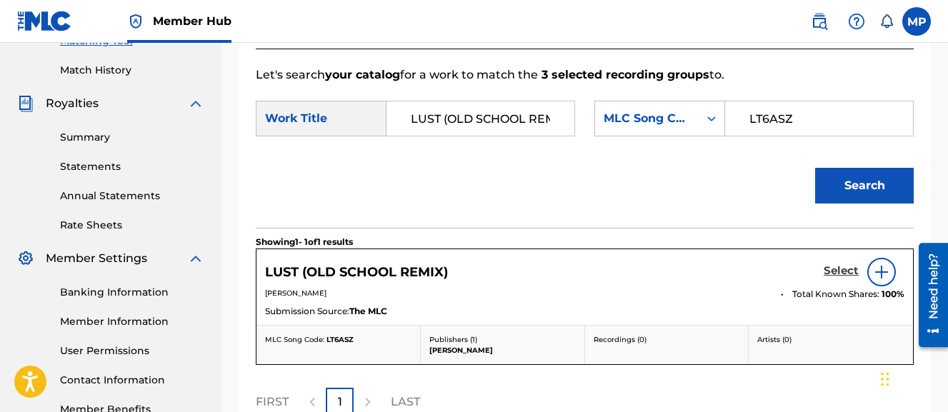
click at [850, 278] on h5 "Select" at bounding box center [841, 271] width 35 height 14
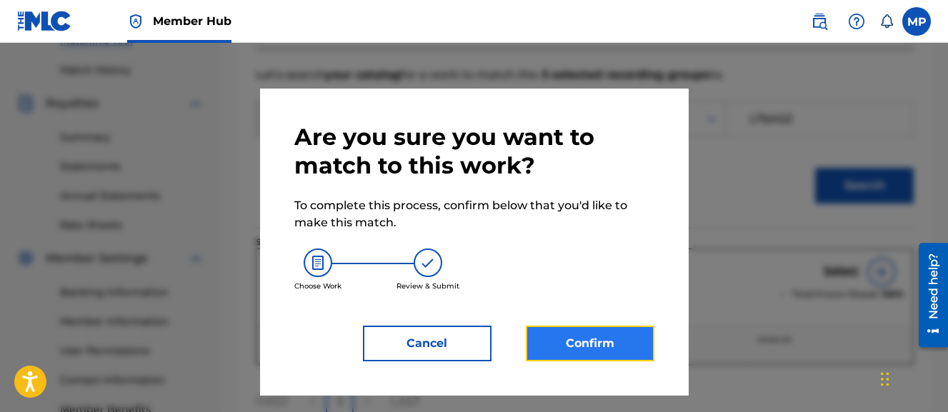
click at [562, 342] on button "Confirm" at bounding box center [590, 344] width 129 height 36
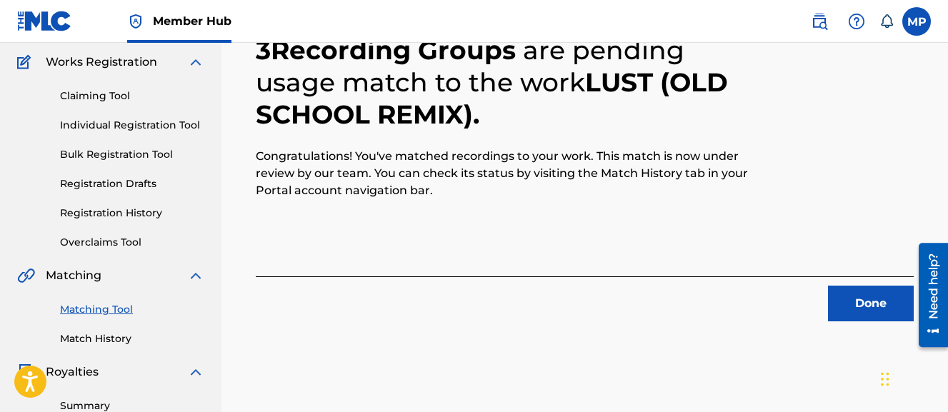
scroll to position [115, 0]
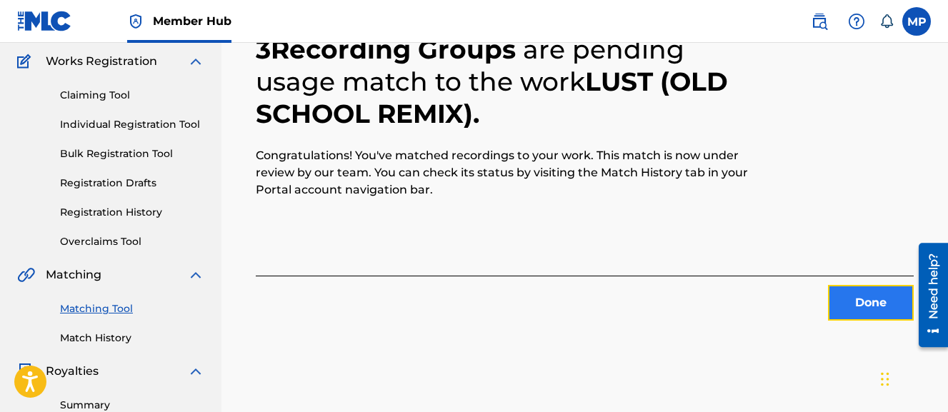
click at [835, 294] on button "Done" at bounding box center [871, 303] width 86 height 36
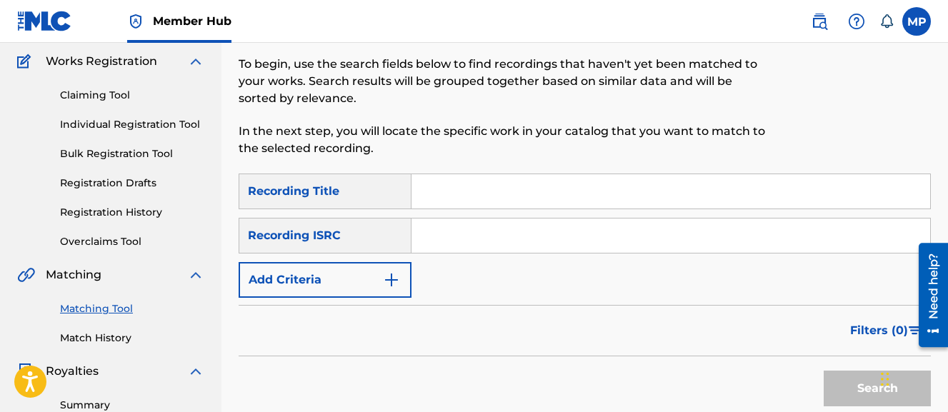
click at [526, 197] on input "Search Form" at bounding box center [671, 191] width 519 height 34
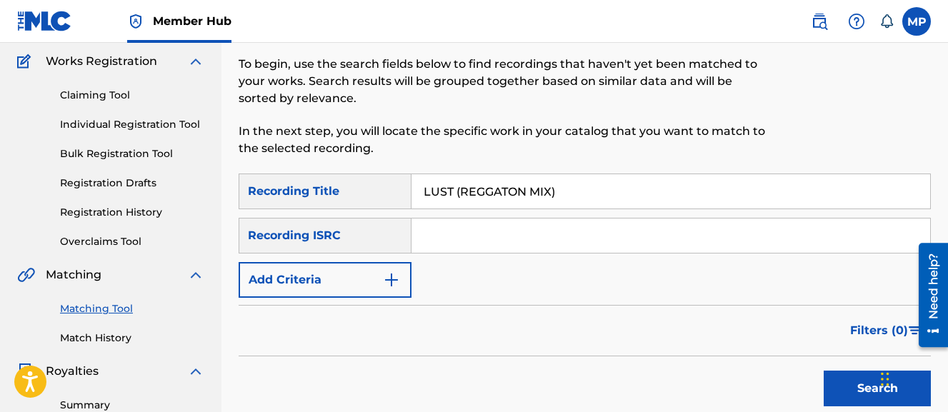
type input "LUST (REGGATON MIX)"
click at [824, 371] on button "Search" at bounding box center [877, 389] width 107 height 36
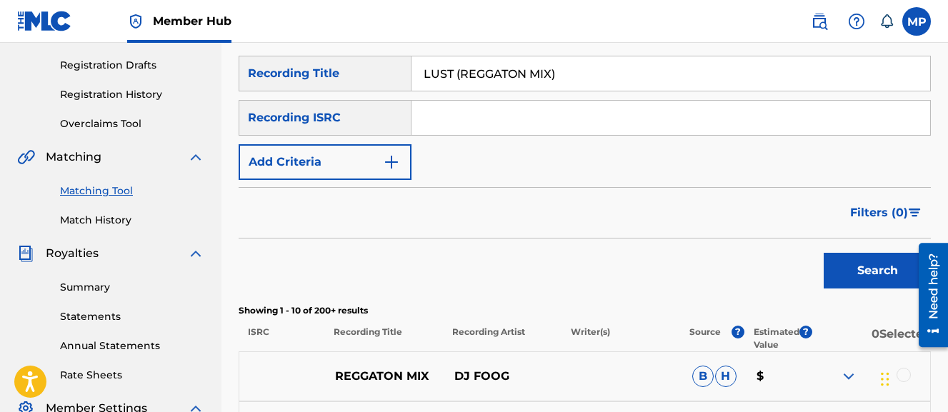
scroll to position [231, 0]
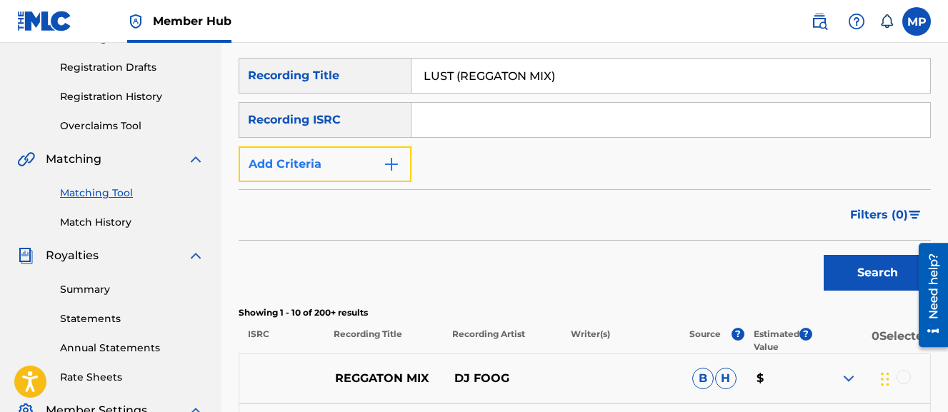
click at [362, 162] on button "Add Criteria" at bounding box center [325, 165] width 173 height 36
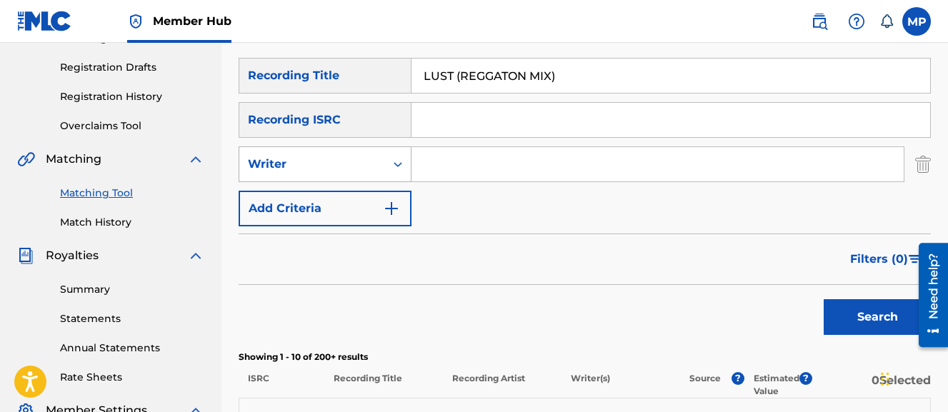
click at [352, 171] on div "Writer" at bounding box center [312, 164] width 129 height 17
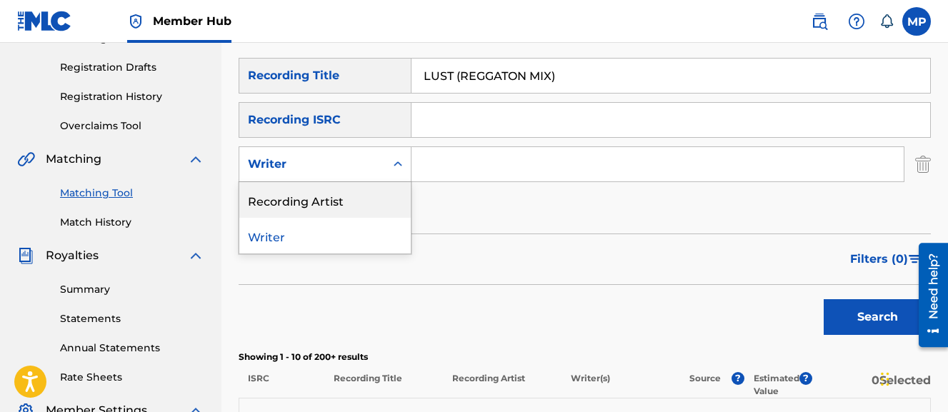
click at [343, 189] on div "Recording Artist" at bounding box center [325, 200] width 172 height 36
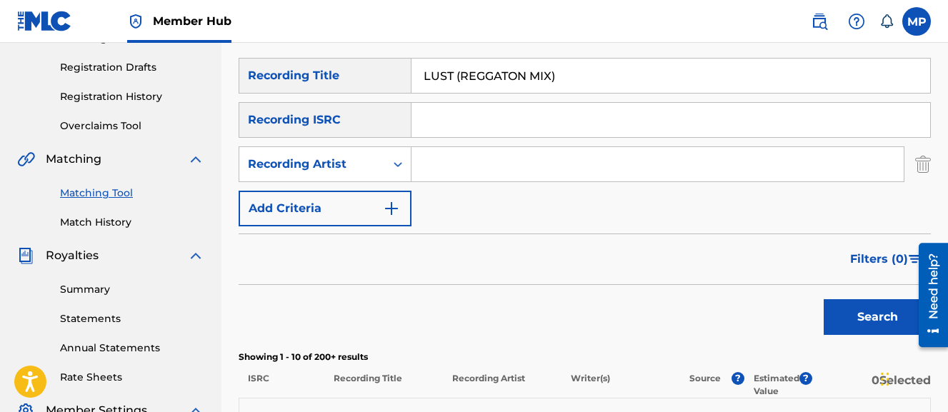
click at [509, 161] on input "Search Form" at bounding box center [658, 164] width 492 height 34
type input "Wayne Dreadski"
click at [824, 299] on button "Search" at bounding box center [877, 317] width 107 height 36
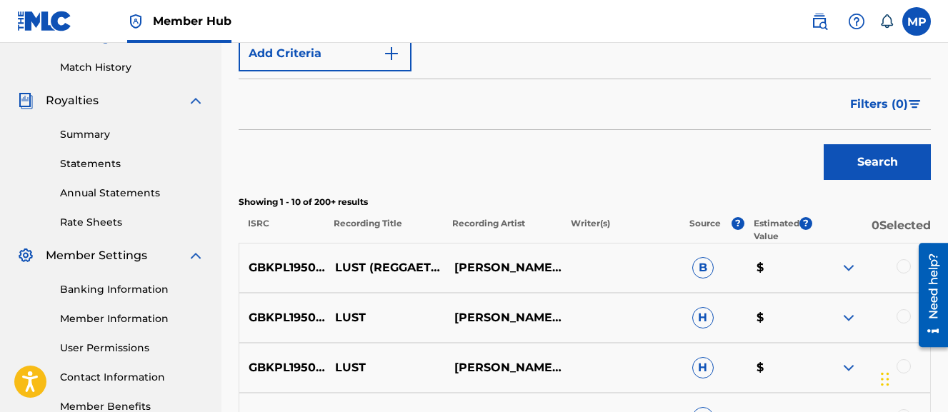
scroll to position [420, 0]
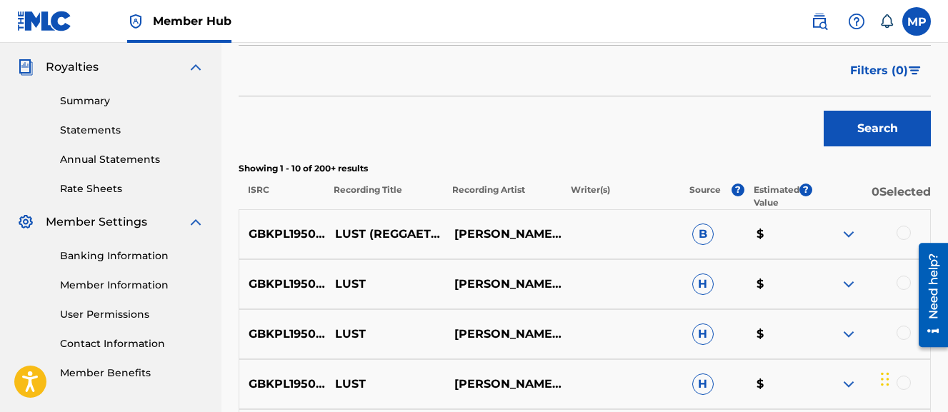
click at [906, 231] on div at bounding box center [904, 233] width 14 height 14
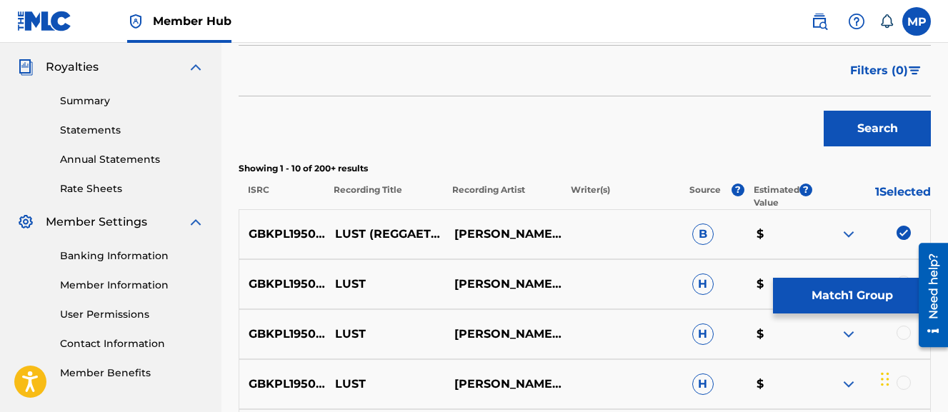
scroll to position [729, 0]
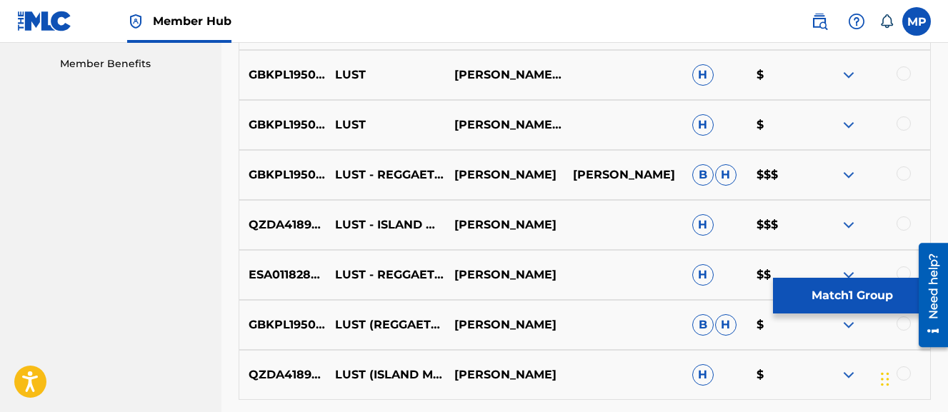
click at [904, 177] on div at bounding box center [904, 174] width 14 height 14
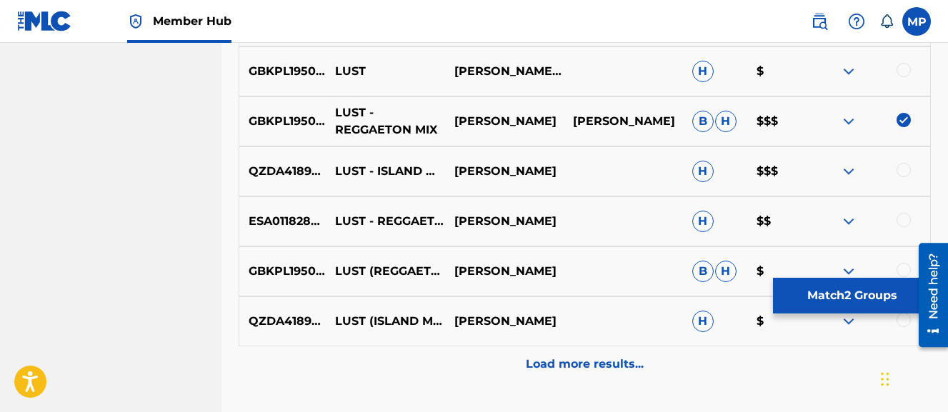
scroll to position [787, 0]
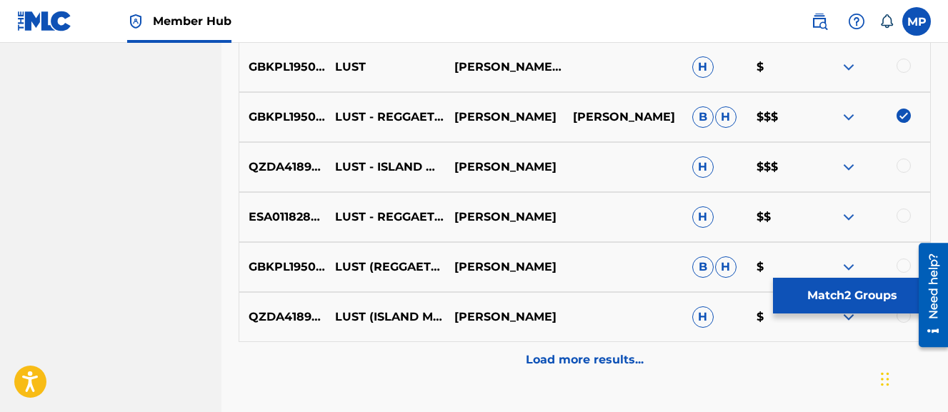
click at [902, 215] on div at bounding box center [904, 216] width 14 height 14
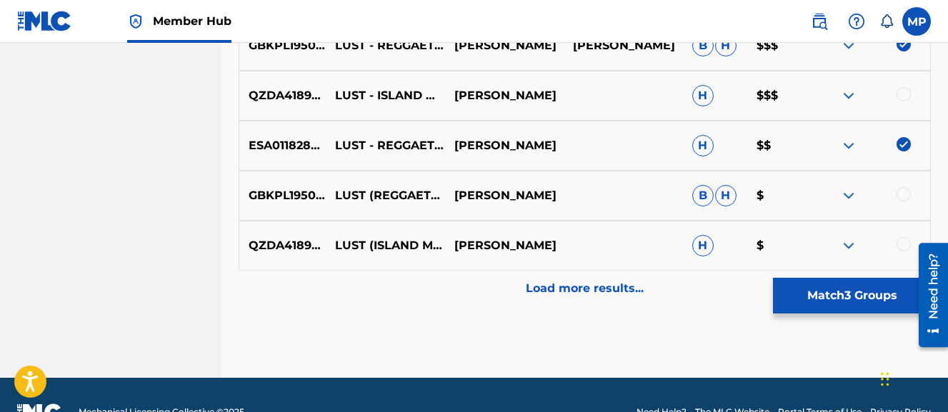
scroll to position [863, 0]
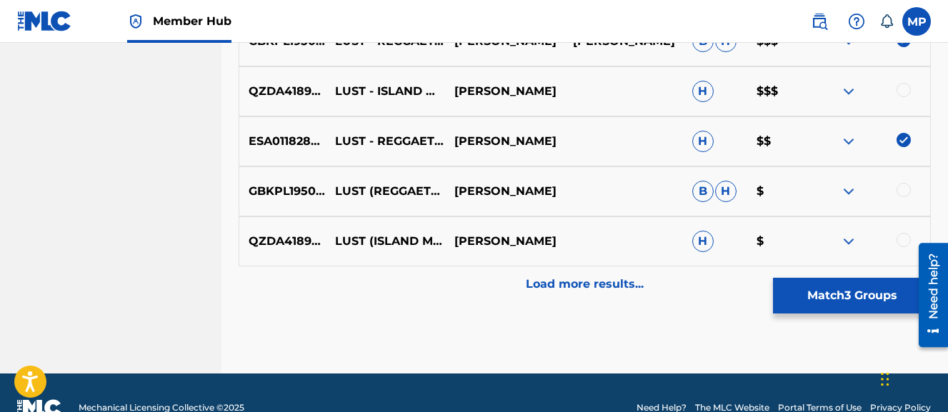
click at [902, 192] on div at bounding box center [904, 190] width 14 height 14
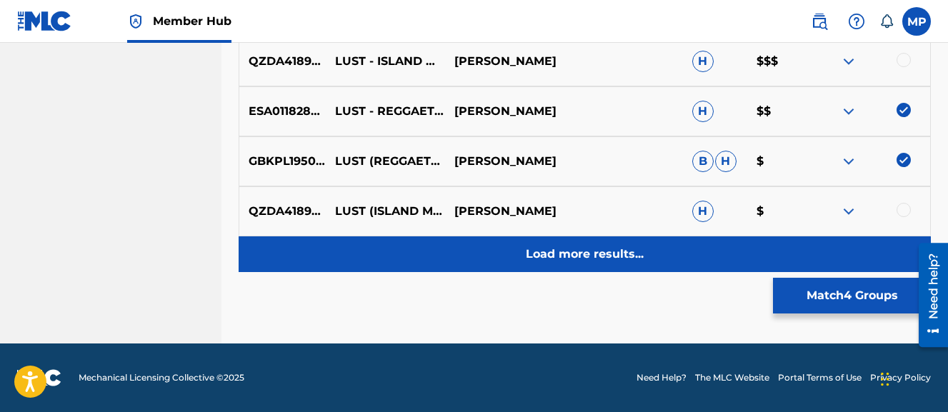
click at [545, 255] on p "Load more results..." at bounding box center [585, 254] width 118 height 17
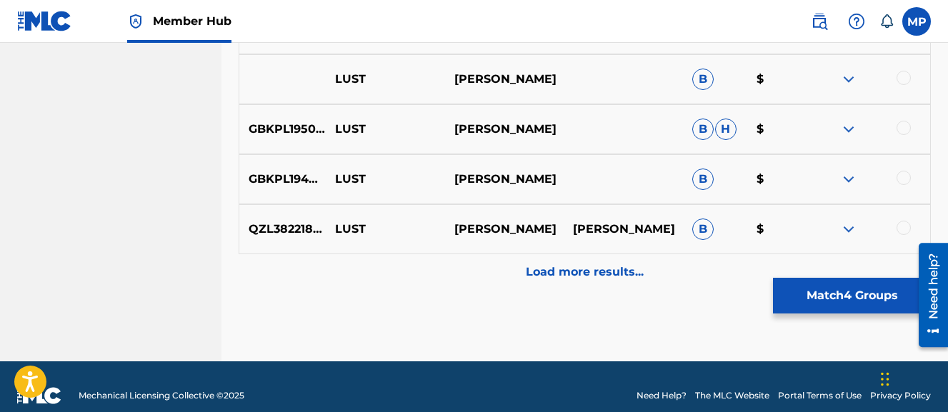
scroll to position [1393, 0]
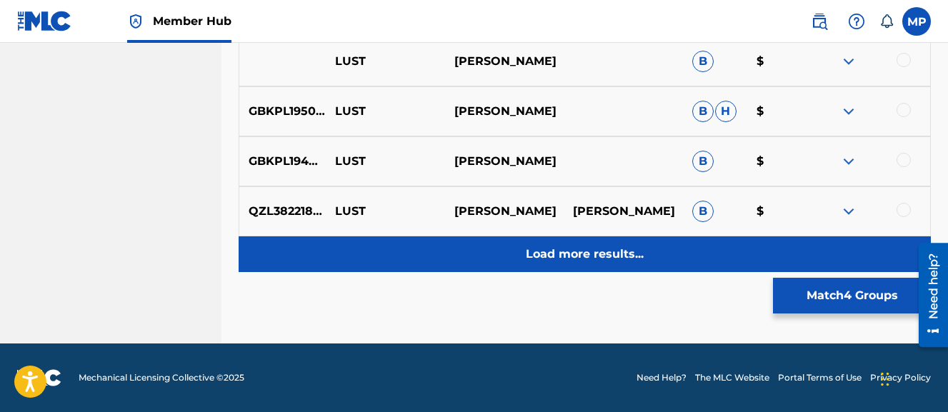
click at [602, 247] on p "Load more results..." at bounding box center [585, 254] width 118 height 17
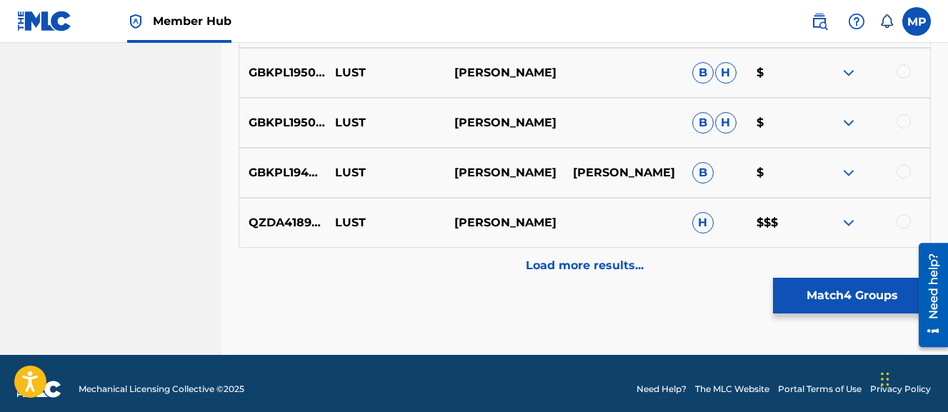
scroll to position [1893, 0]
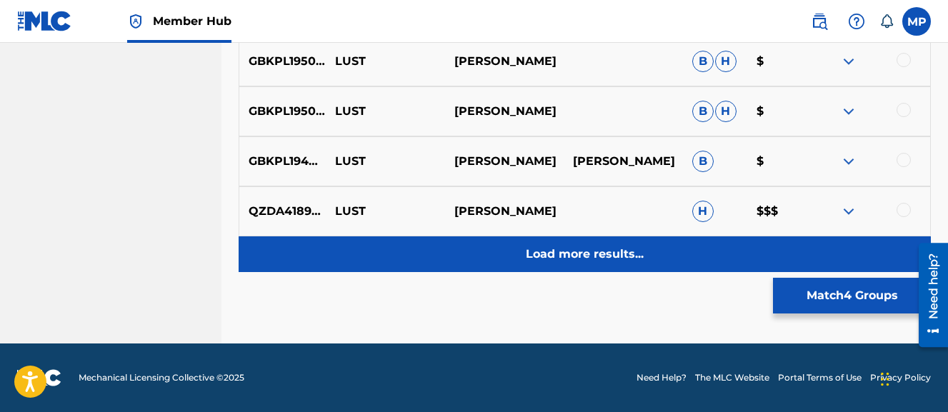
click at [583, 257] on p "Load more results..." at bounding box center [585, 254] width 118 height 17
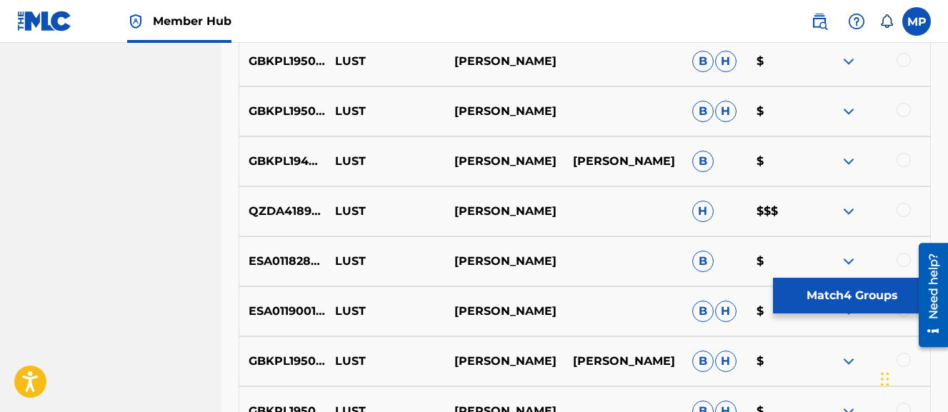
scroll to position [2393, 0]
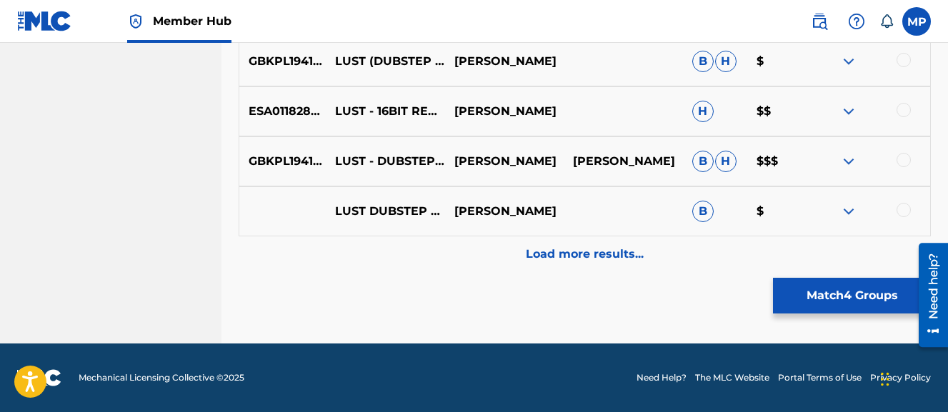
click at [583, 257] on p "Load more results..." at bounding box center [585, 254] width 118 height 17
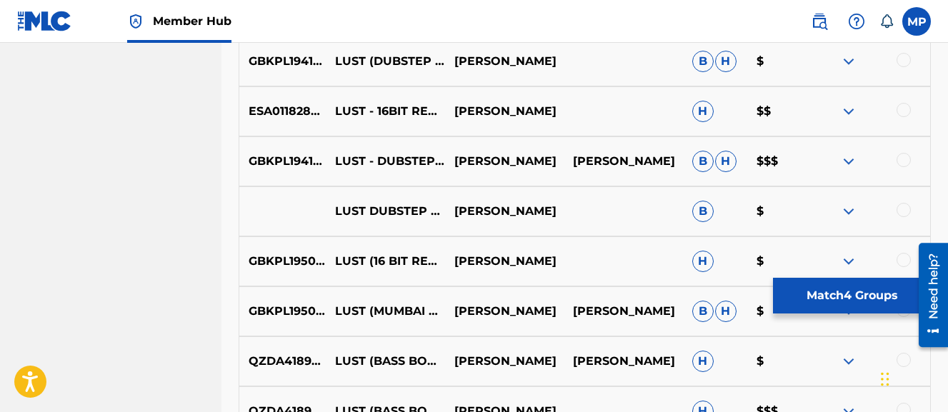
scroll to position [2894, 0]
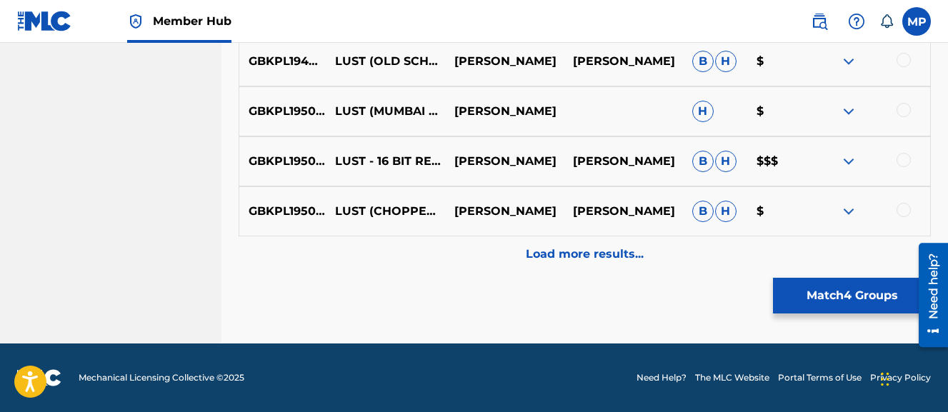
click at [583, 257] on p "Load more results..." at bounding box center [585, 254] width 118 height 17
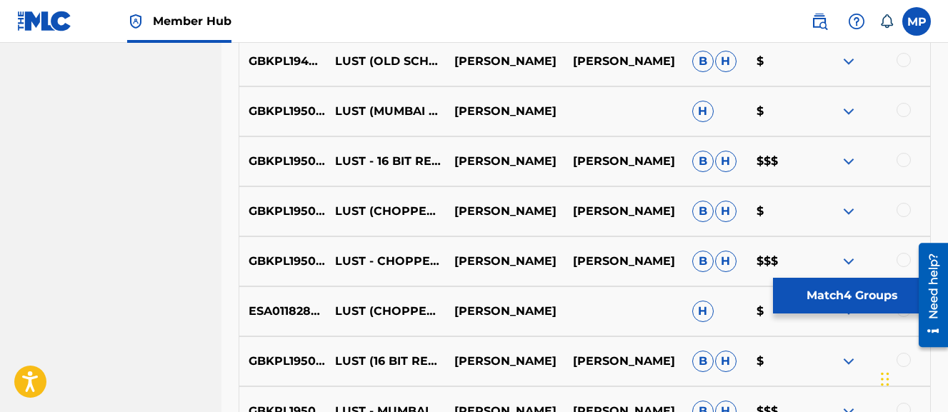
scroll to position [3394, 0]
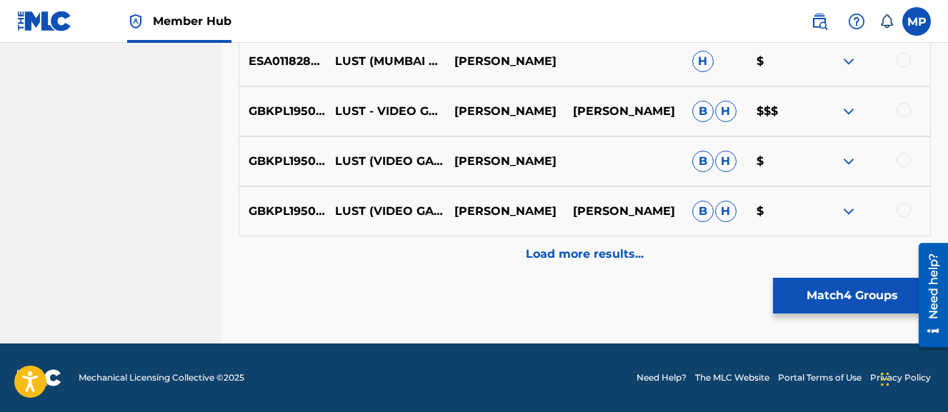
click at [583, 257] on p "Load more results..." at bounding box center [585, 254] width 118 height 17
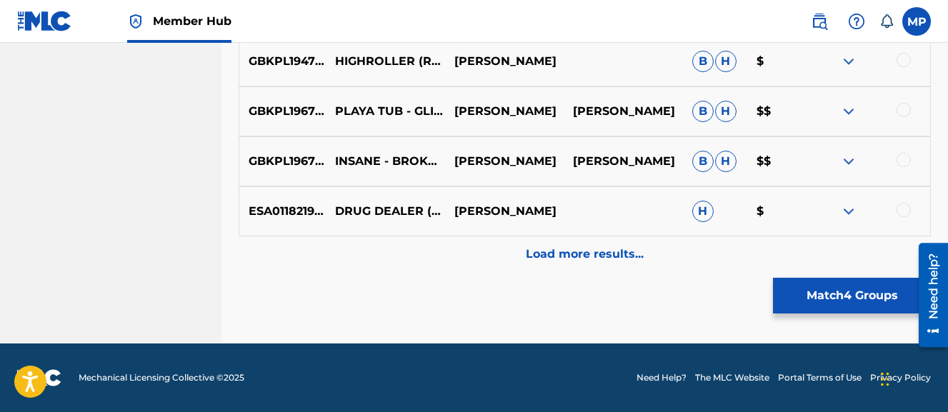
scroll to position [2838, 0]
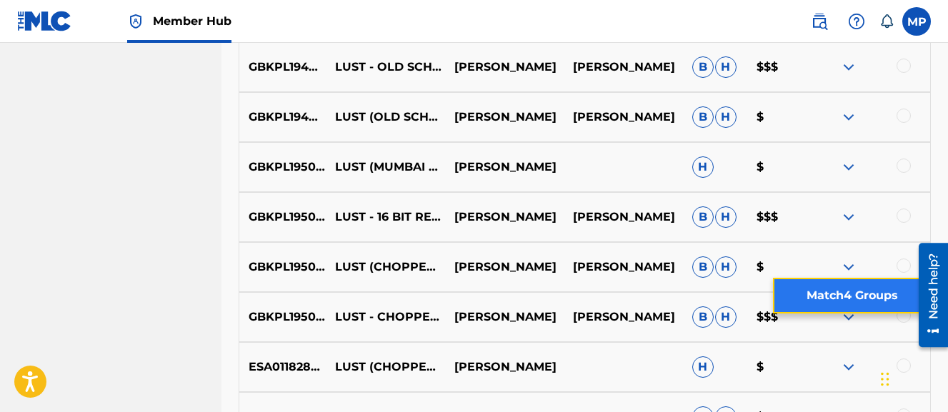
click at [858, 289] on button "Match 4 Groups" at bounding box center [852, 296] width 158 height 36
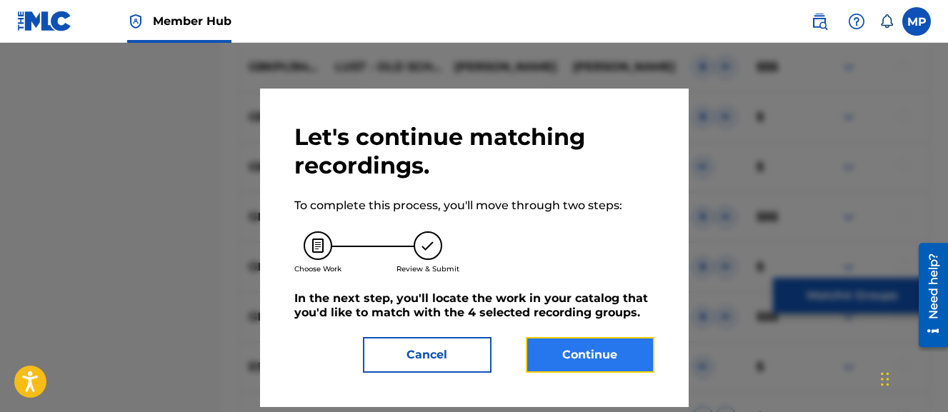
click at [583, 349] on button "Continue" at bounding box center [590, 355] width 129 height 36
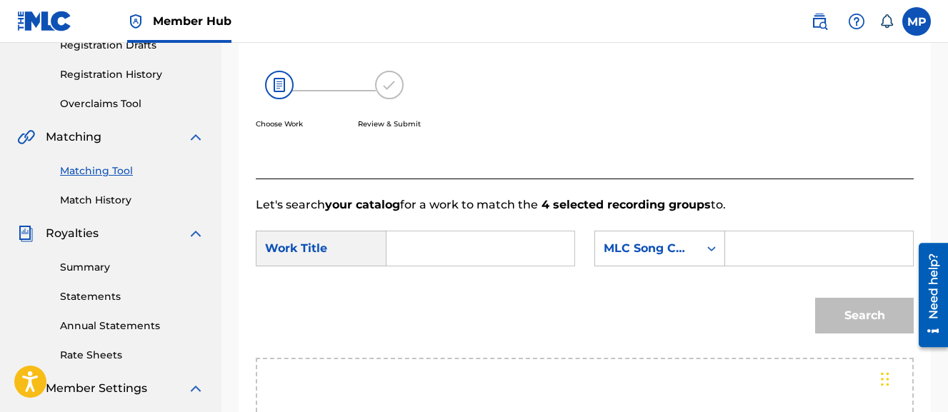
scroll to position [249, 0]
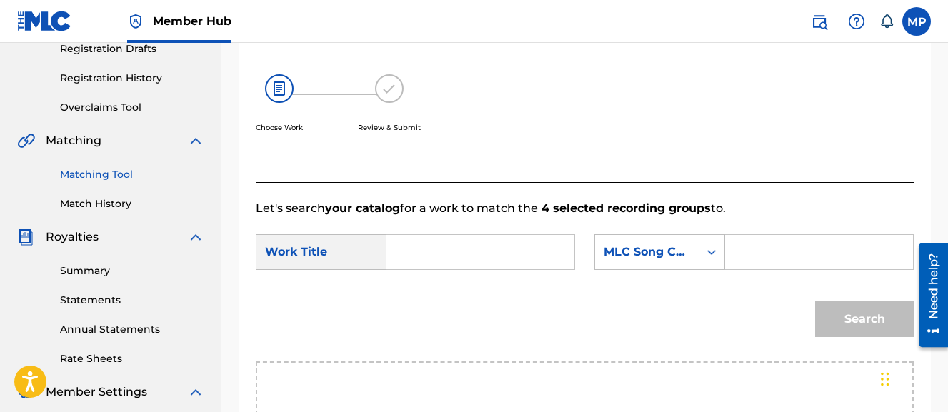
click at [498, 249] on input "Search Form" at bounding box center [481, 252] width 164 height 34
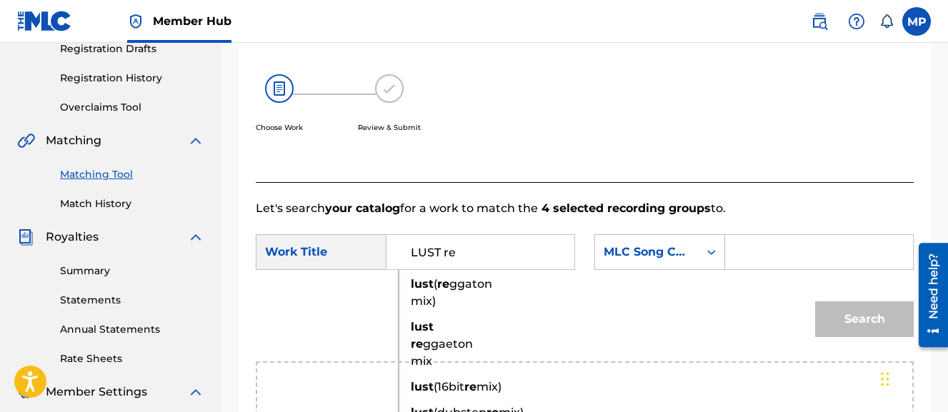
click at [428, 302] on span "ggaton mix)" at bounding box center [451, 292] width 81 height 31
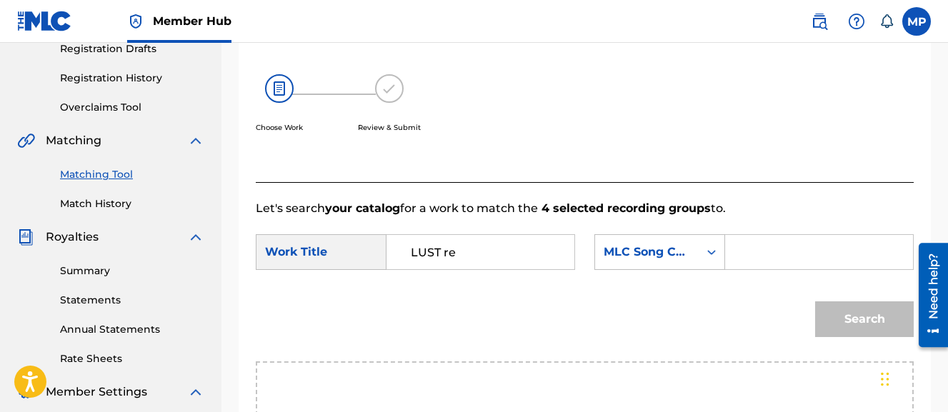
type input "lust (reggaton mix)"
click at [738, 269] on input "Search Form" at bounding box center [820, 252] width 164 height 34
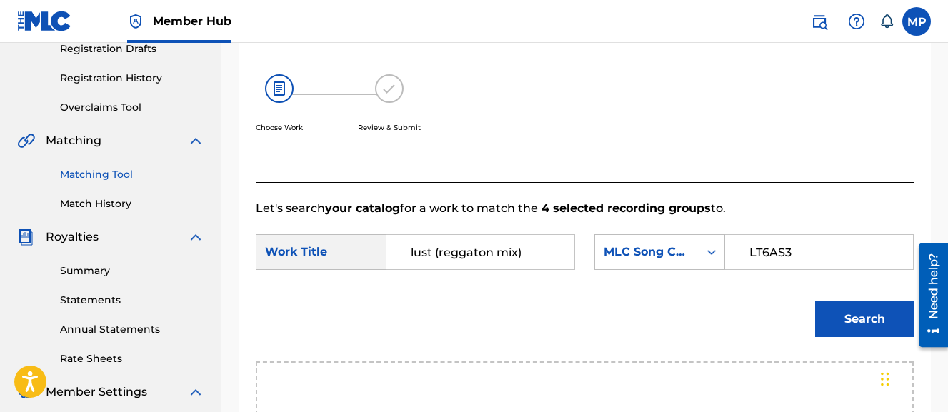
type input "LT6AS3"
click at [815, 302] on button "Search" at bounding box center [864, 320] width 99 height 36
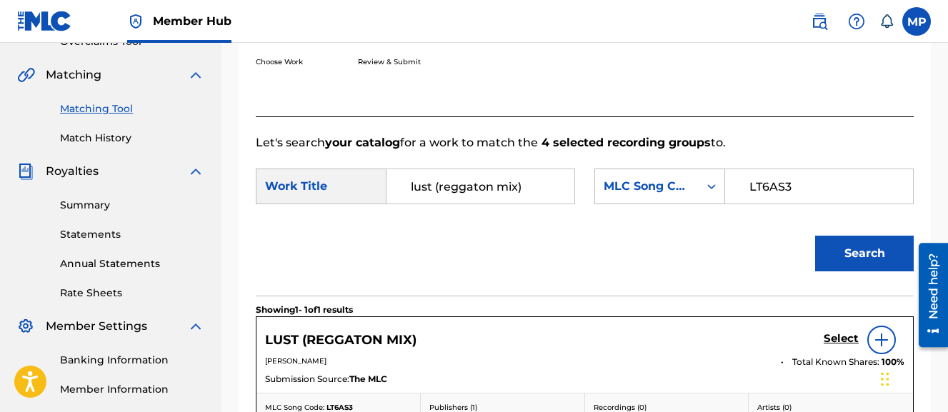
scroll to position [377, 0]
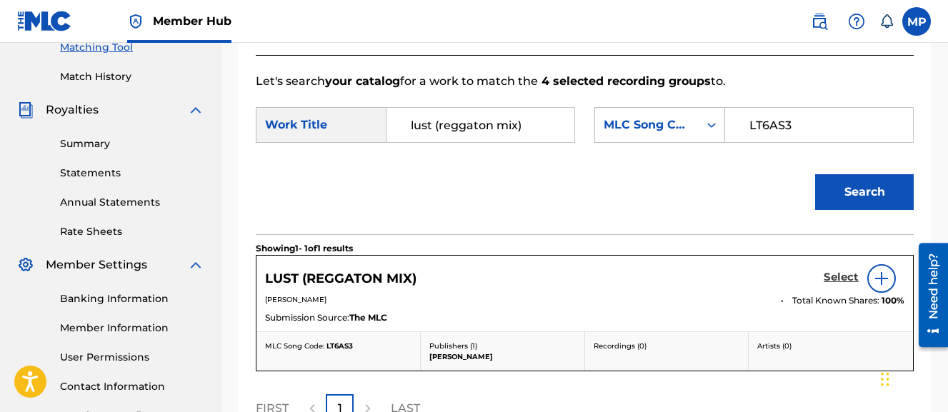
click at [825, 284] on h5 "Select" at bounding box center [841, 278] width 35 height 14
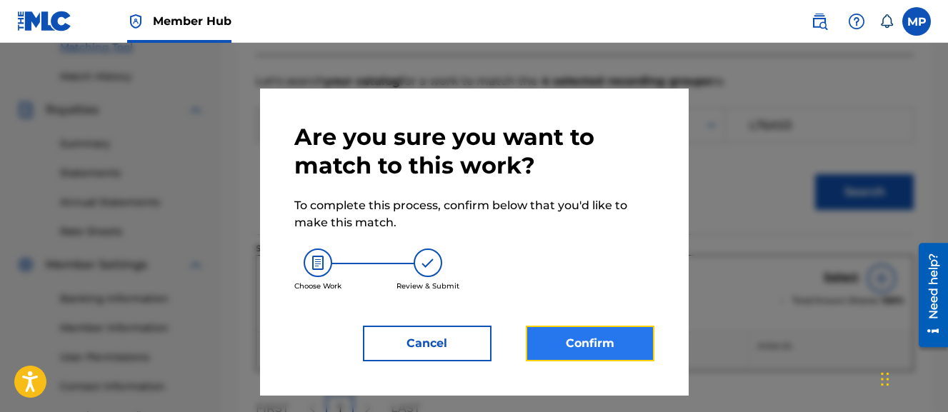
click at [600, 353] on button "Confirm" at bounding box center [590, 344] width 129 height 36
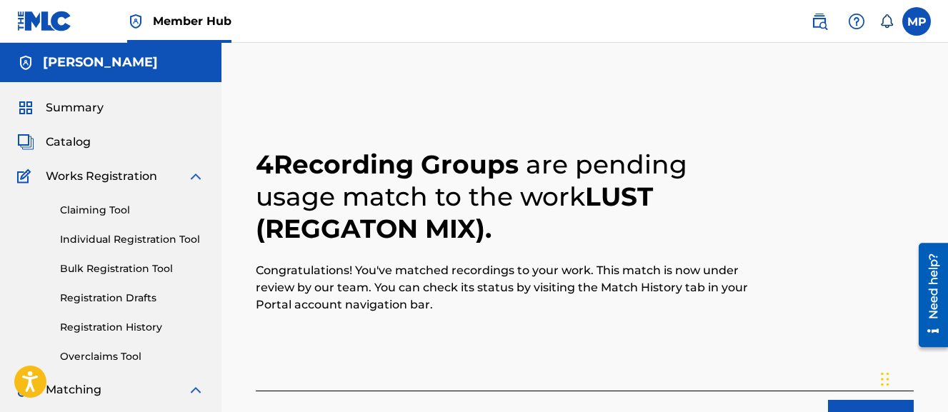
scroll to position [195, 0]
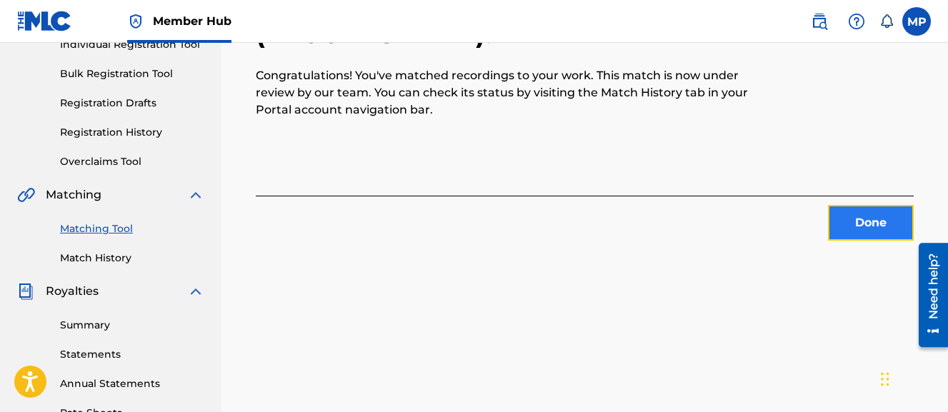
click at [847, 229] on button "Done" at bounding box center [871, 223] width 86 height 36
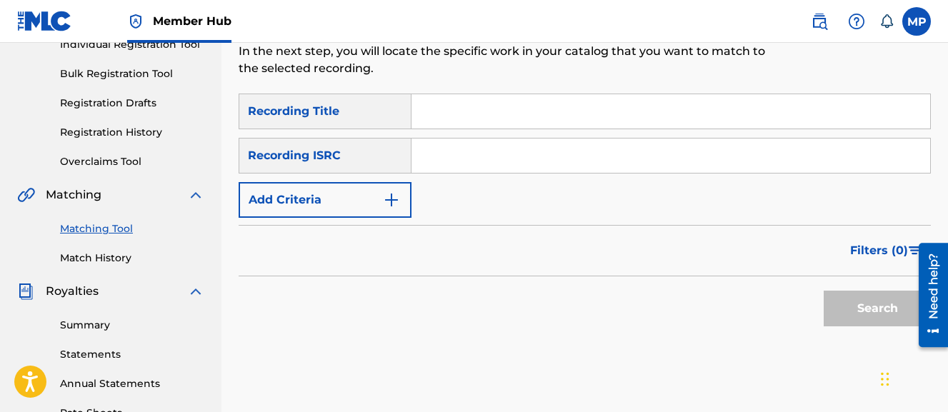
click at [607, 111] on input "Search Form" at bounding box center [671, 111] width 519 height 34
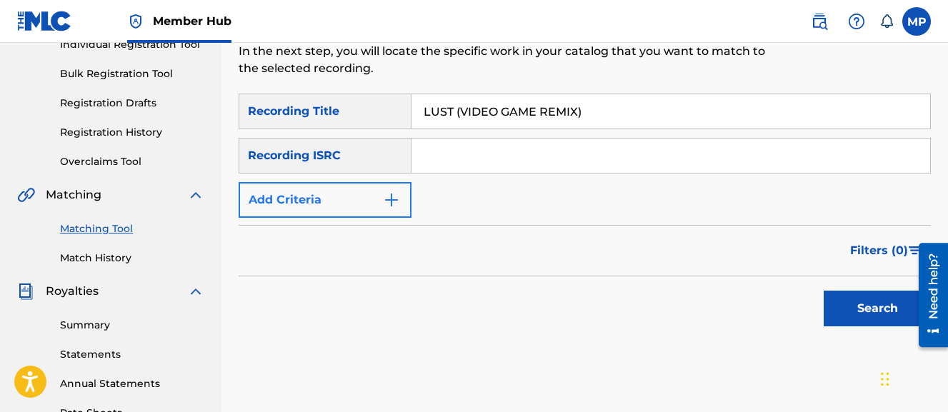
type input "LUST (VIDEO GAME REMIX)"
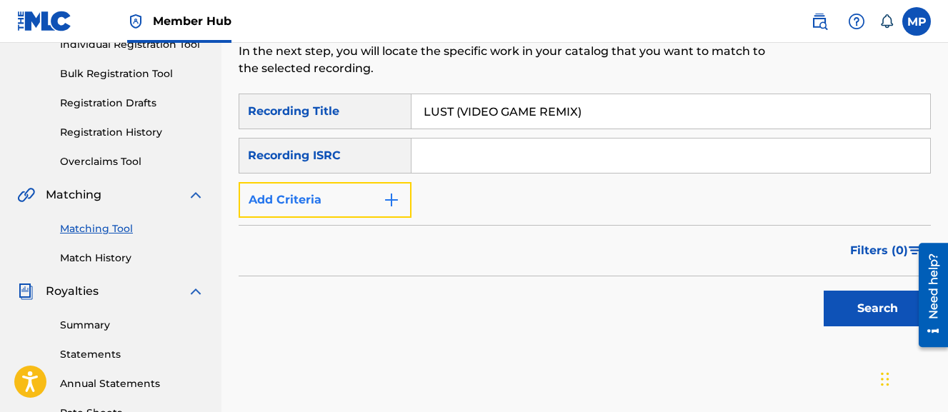
click at [367, 201] on button "Add Criteria" at bounding box center [325, 200] width 173 height 36
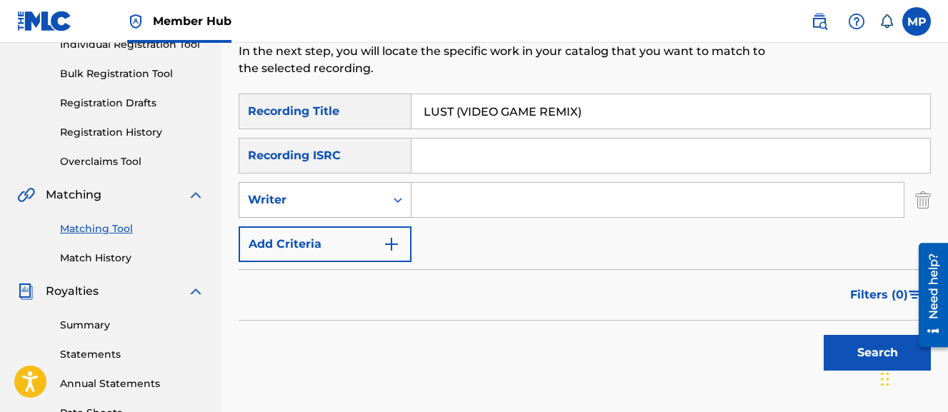
click at [346, 198] on div "Writer" at bounding box center [312, 200] width 129 height 17
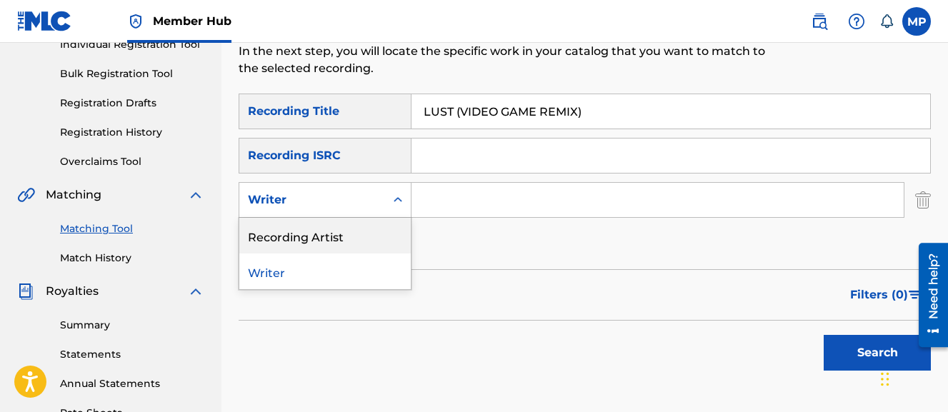
click at [329, 229] on div "Recording Artist" at bounding box center [325, 236] width 172 height 36
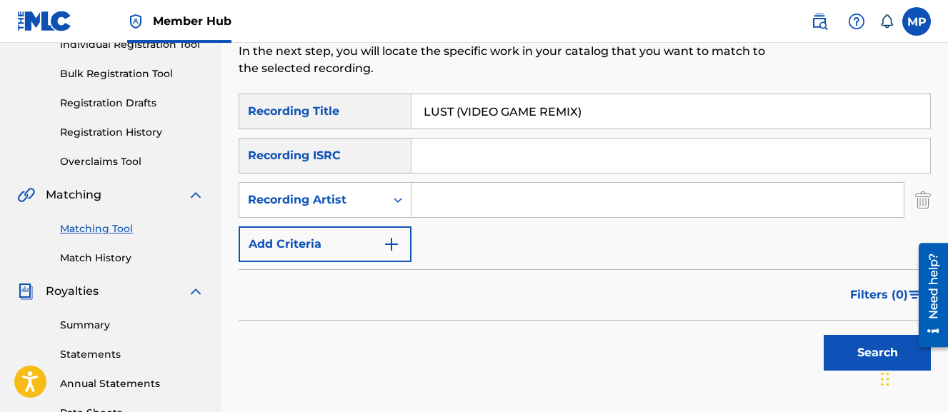
click at [452, 205] on input "Search Form" at bounding box center [658, 200] width 492 height 34
type input "Wayne Dreadski"
click at [824, 335] on button "Search" at bounding box center [877, 353] width 107 height 36
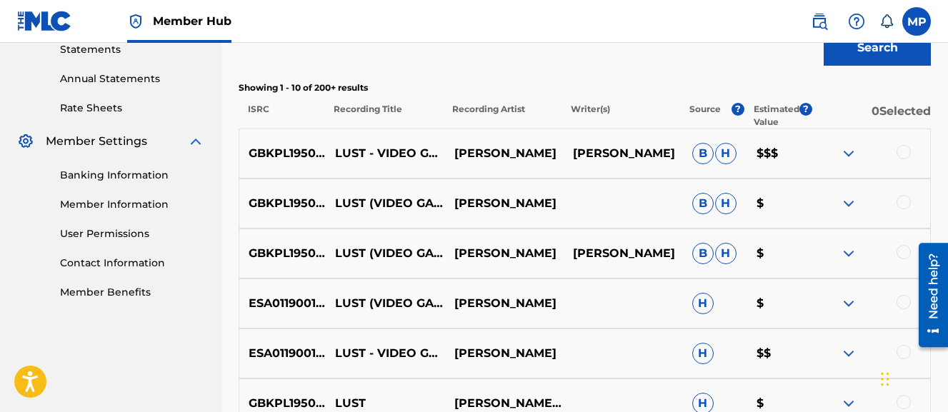
scroll to position [521, 0]
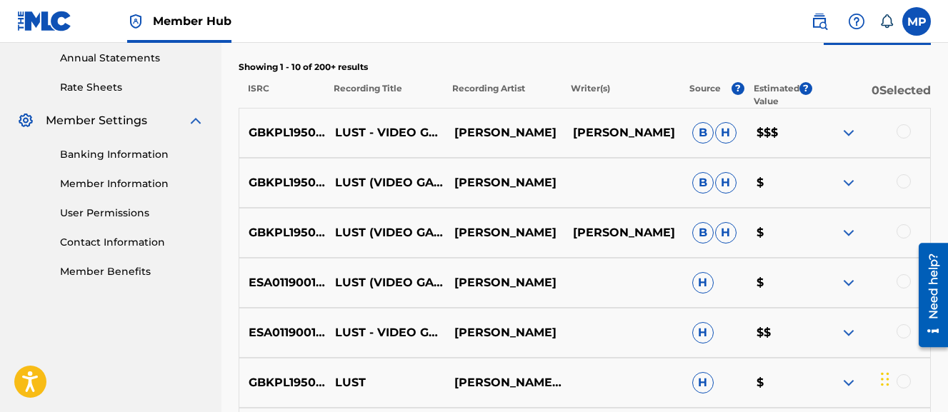
click at [900, 130] on div at bounding box center [904, 131] width 14 height 14
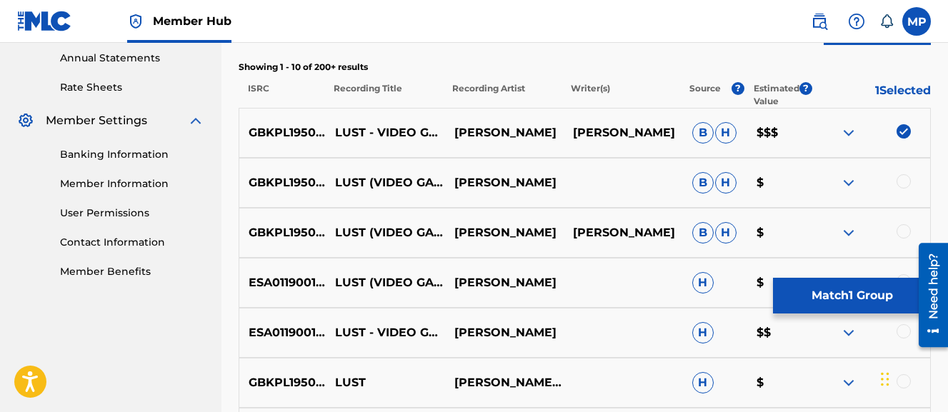
click at [901, 181] on div at bounding box center [904, 181] width 14 height 14
click at [905, 231] on div at bounding box center [904, 231] width 14 height 14
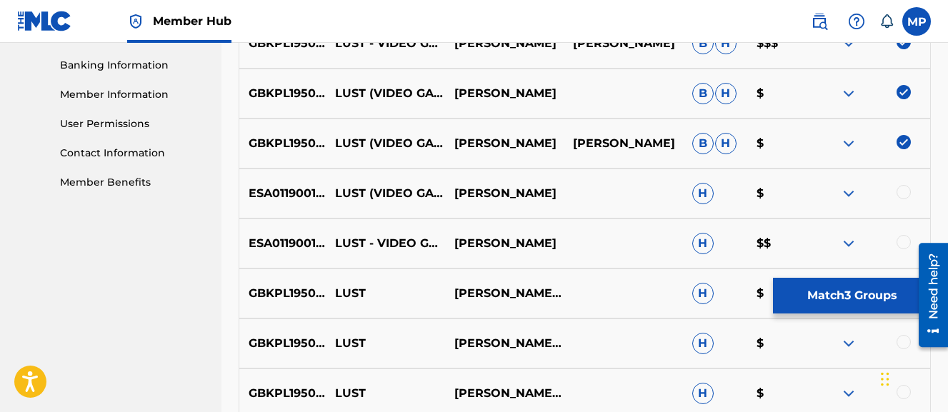
scroll to position [612, 0]
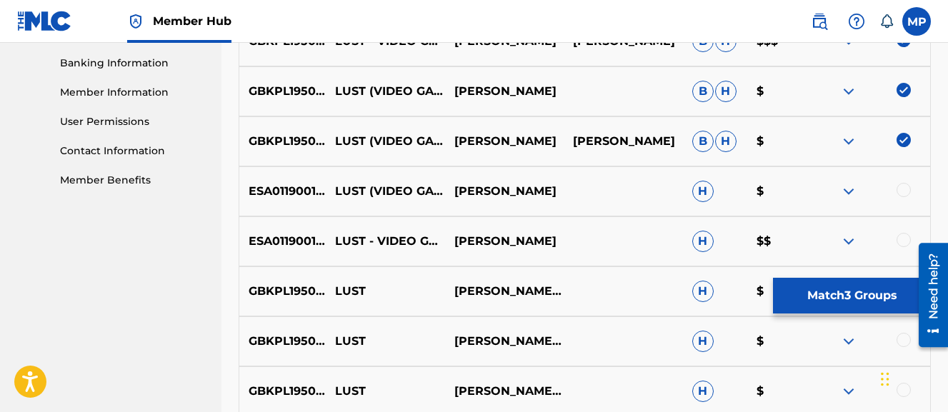
click at [905, 194] on div at bounding box center [904, 190] width 14 height 14
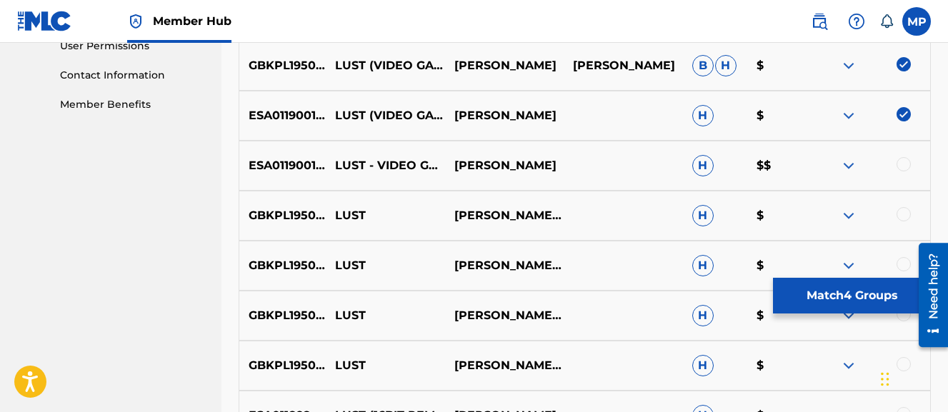
scroll to position [691, 0]
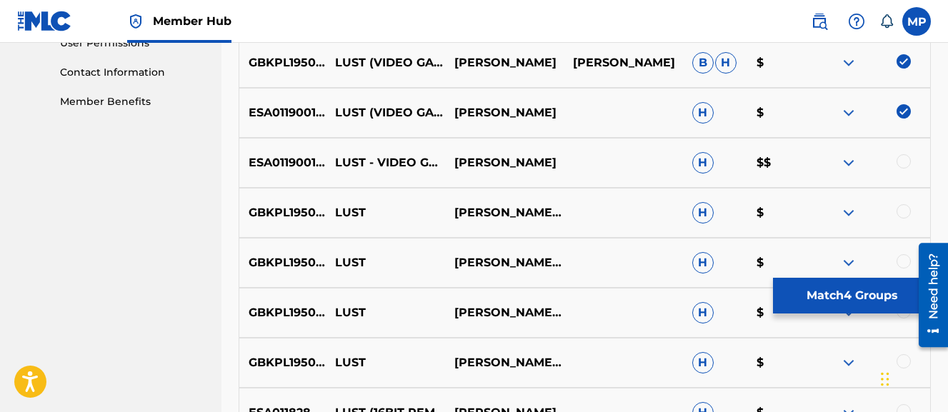
click at [903, 160] on div at bounding box center [904, 161] width 14 height 14
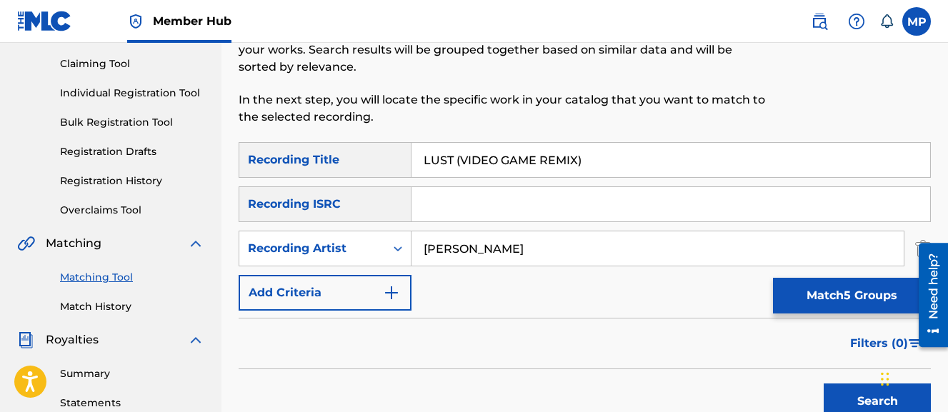
scroll to position [152, 0]
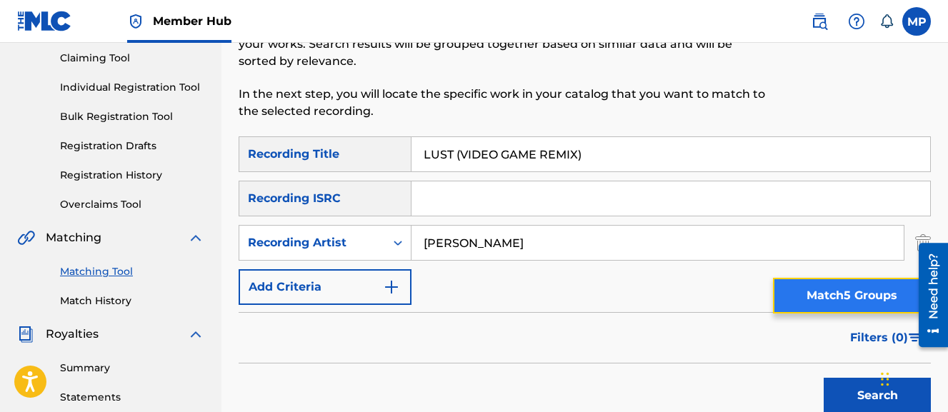
click at [851, 289] on button "Match 5 Groups" at bounding box center [852, 296] width 158 height 36
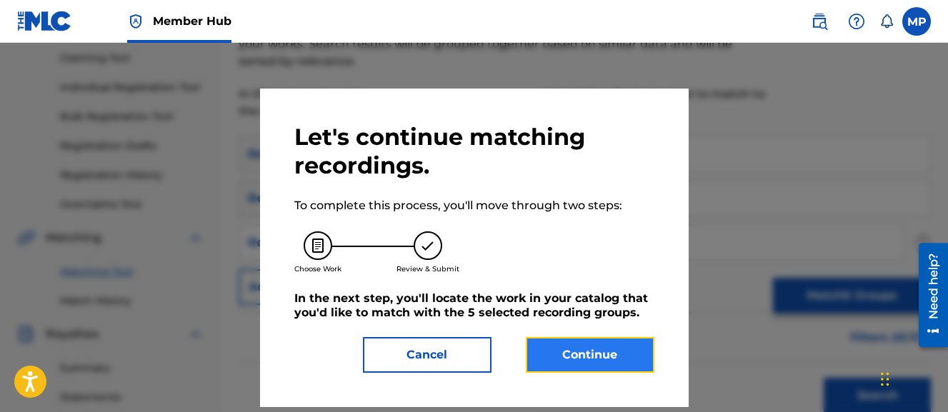
click at [570, 352] on button "Continue" at bounding box center [590, 355] width 129 height 36
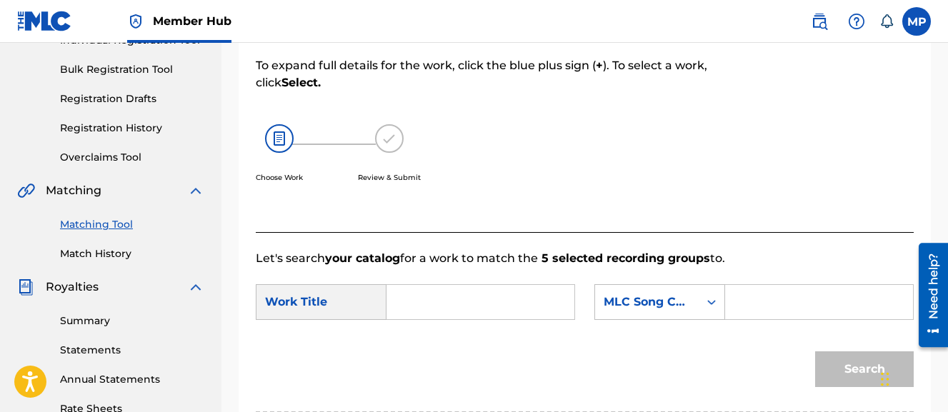
scroll to position [201, 0]
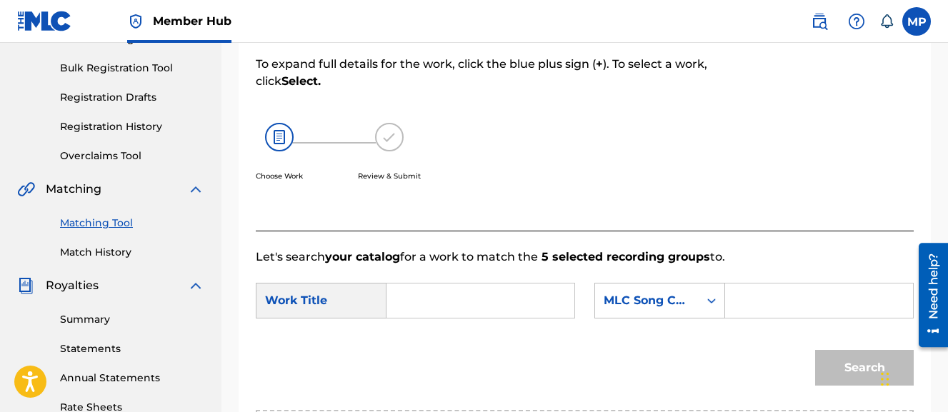
click at [535, 299] on input "Search Form" at bounding box center [481, 301] width 164 height 34
type input "LUST (VIDEO GAME REMIX)"
click at [738, 318] on input "Search Form" at bounding box center [820, 301] width 164 height 34
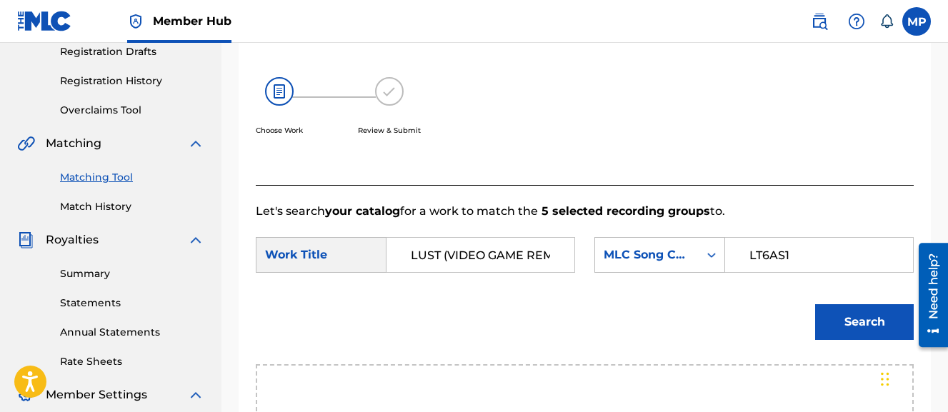
scroll to position [283, 0]
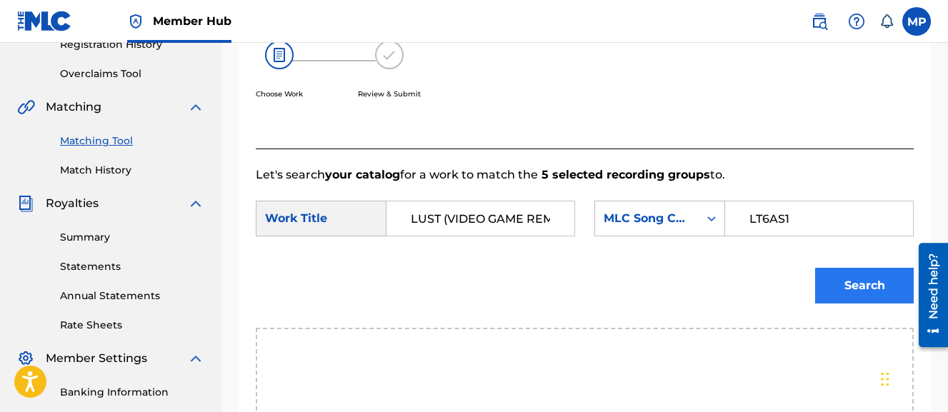
type input "LT6AS1"
click at [829, 304] on button "Search" at bounding box center [864, 286] width 99 height 36
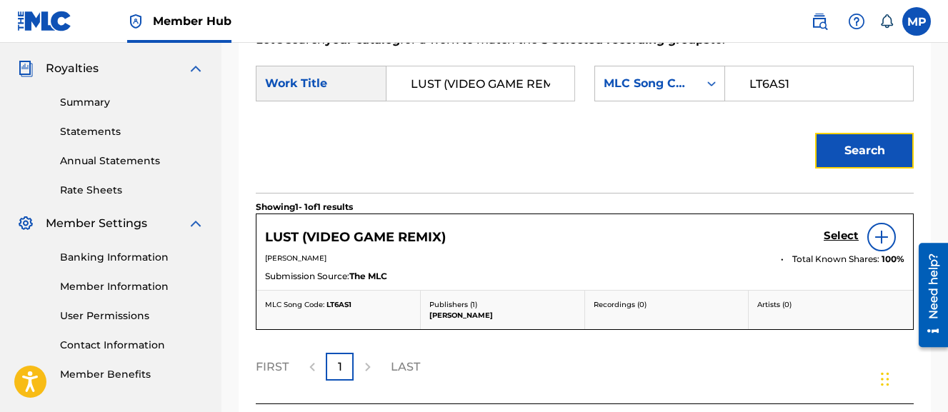
scroll to position [427, 0]
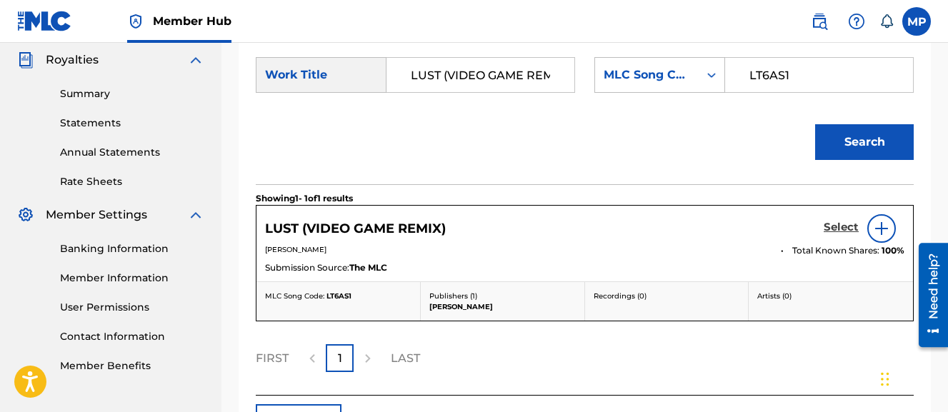
click at [830, 234] on h5 "Select" at bounding box center [841, 228] width 35 height 14
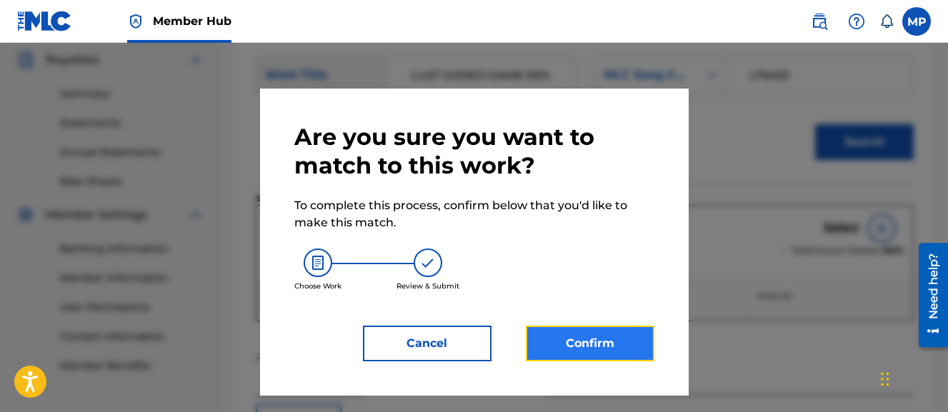
click at [569, 353] on button "Confirm" at bounding box center [590, 344] width 129 height 36
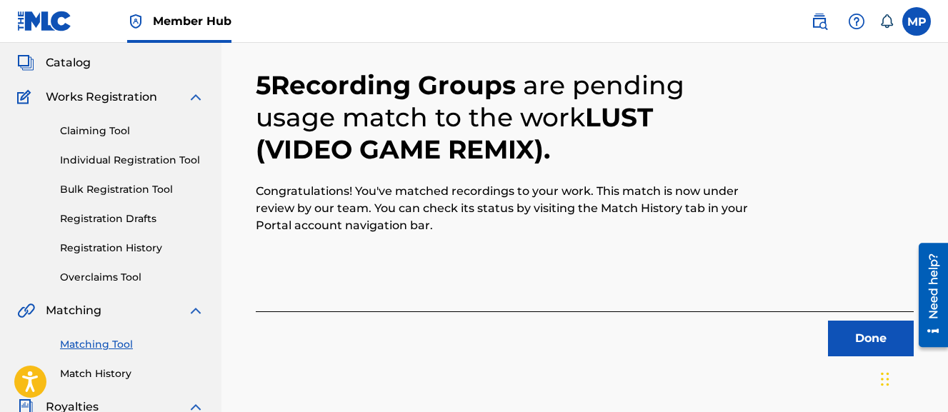
scroll to position [91, 0]
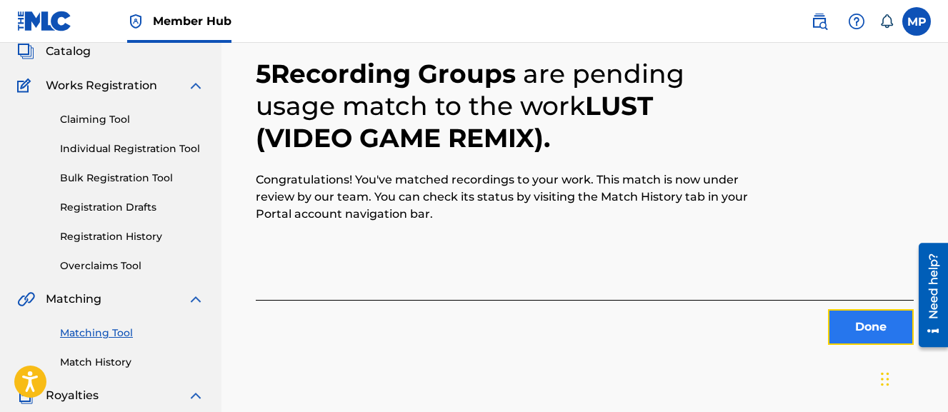
click at [839, 310] on button "Done" at bounding box center [871, 327] width 86 height 36
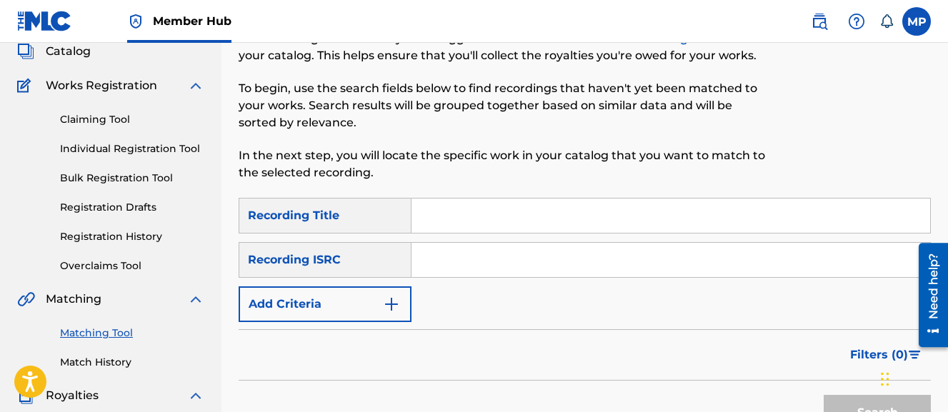
click at [581, 210] on input "Search Form" at bounding box center [671, 216] width 519 height 34
type input "Lust"
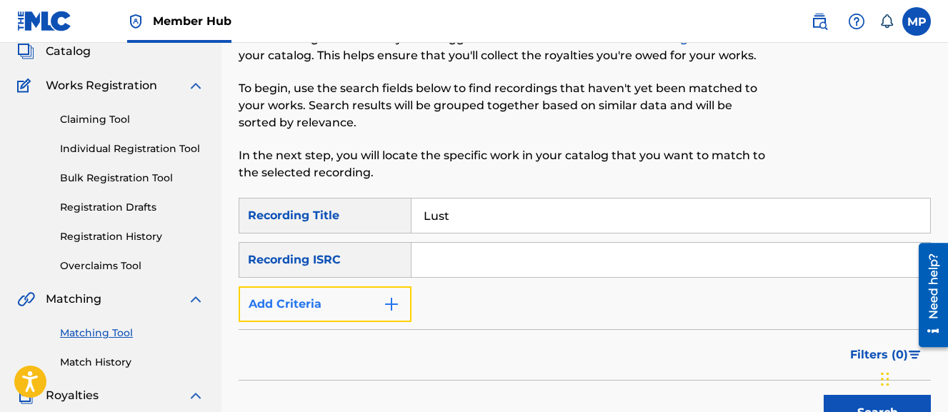
click at [387, 294] on button "Add Criteria" at bounding box center [325, 305] width 173 height 36
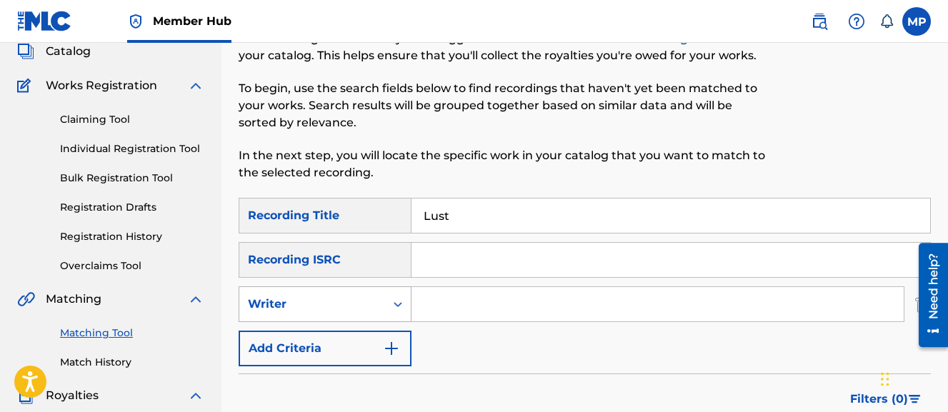
click at [392, 309] on icon "Search Form" at bounding box center [398, 304] width 14 height 14
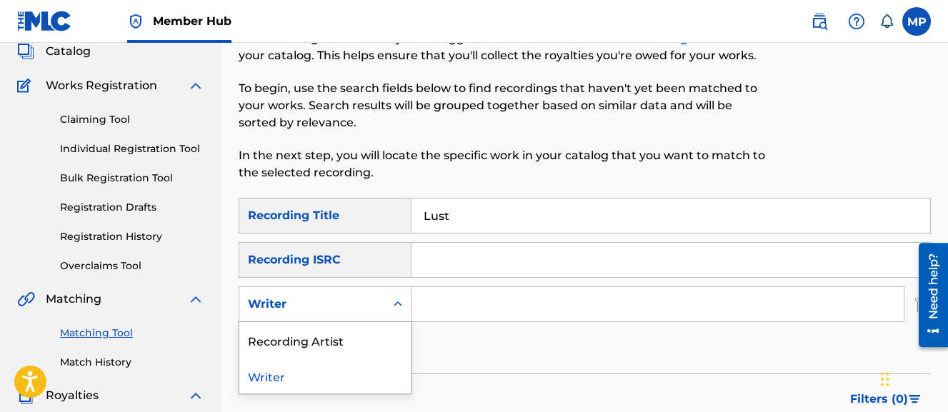
click at [464, 312] on input "Search Form" at bounding box center [658, 304] width 492 height 34
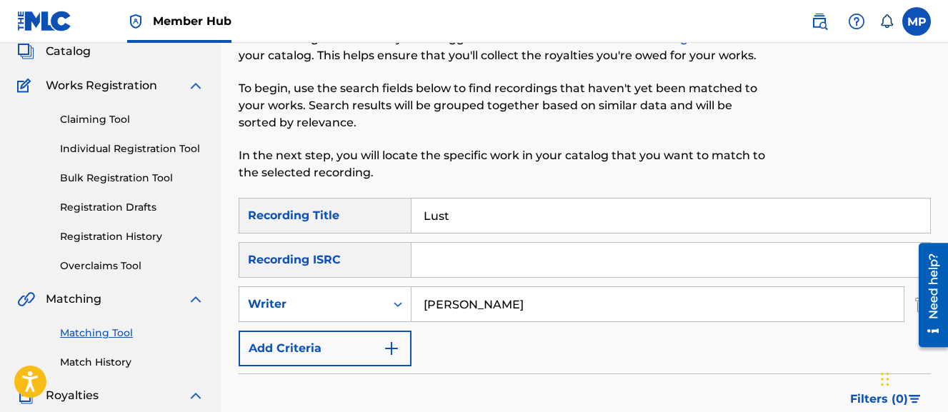
type input "Wayne Dreadski"
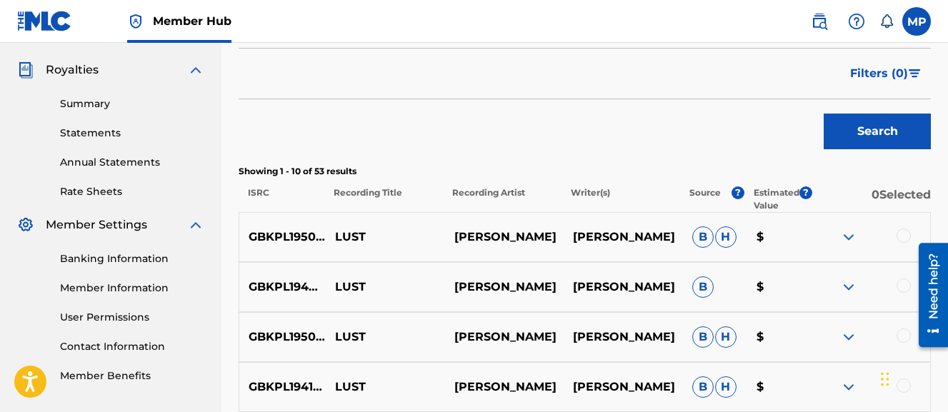
scroll to position [418, 0]
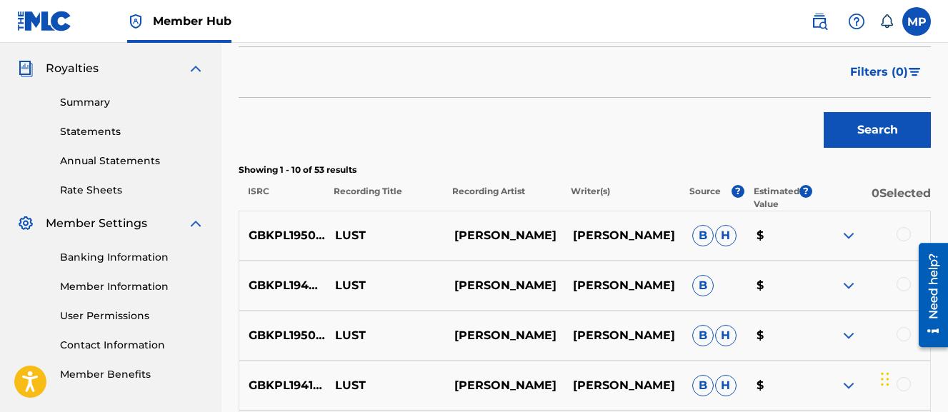
click at [902, 235] on div at bounding box center [904, 234] width 14 height 14
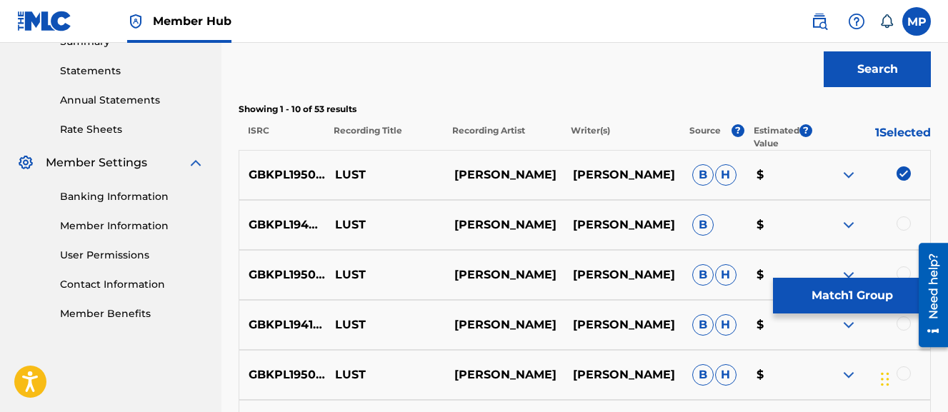
scroll to position [486, 0]
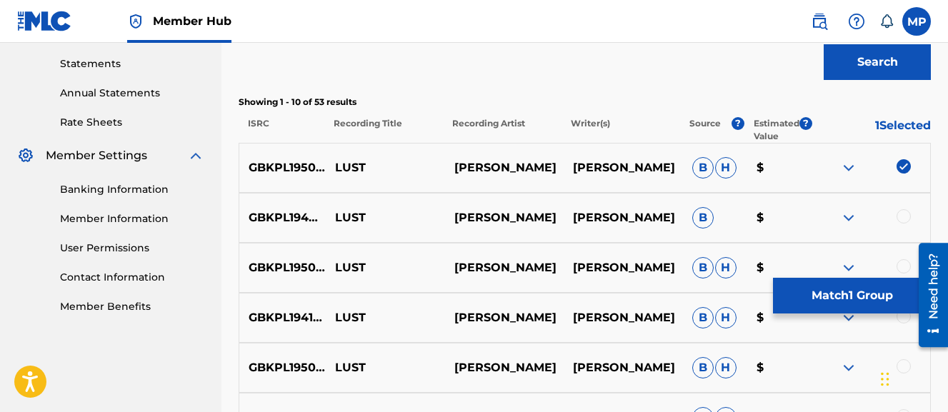
click at [903, 212] on div at bounding box center [904, 216] width 14 height 14
click at [900, 262] on div at bounding box center [904, 266] width 14 height 14
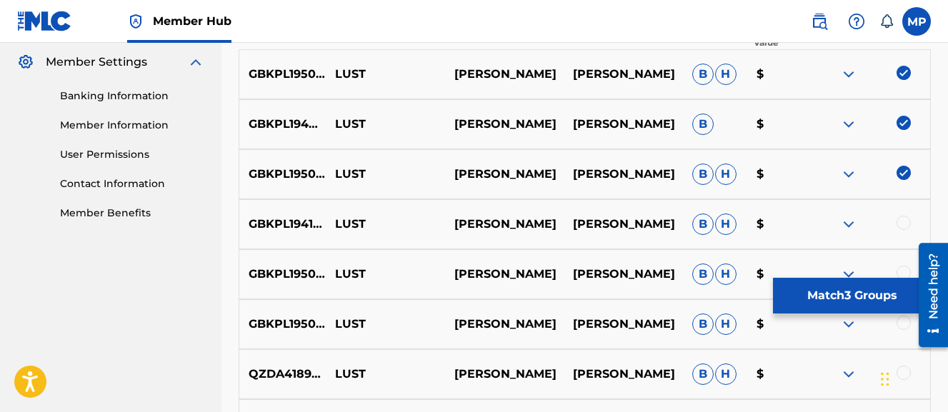
scroll to position [582, 0]
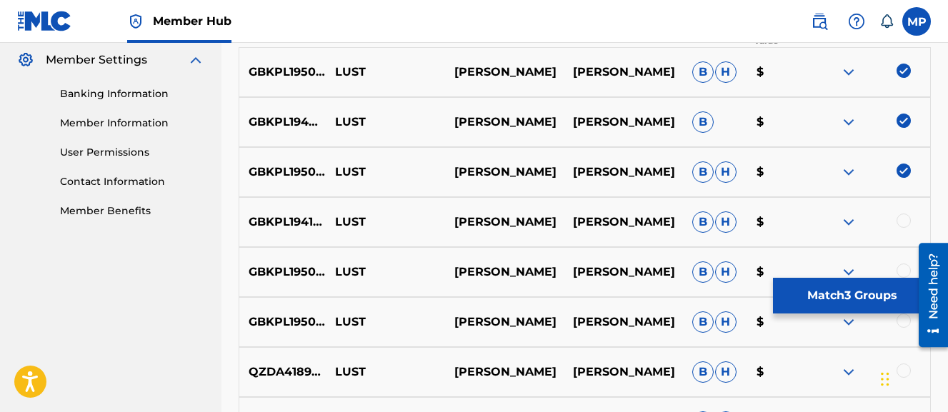
click at [900, 221] on div at bounding box center [904, 221] width 14 height 14
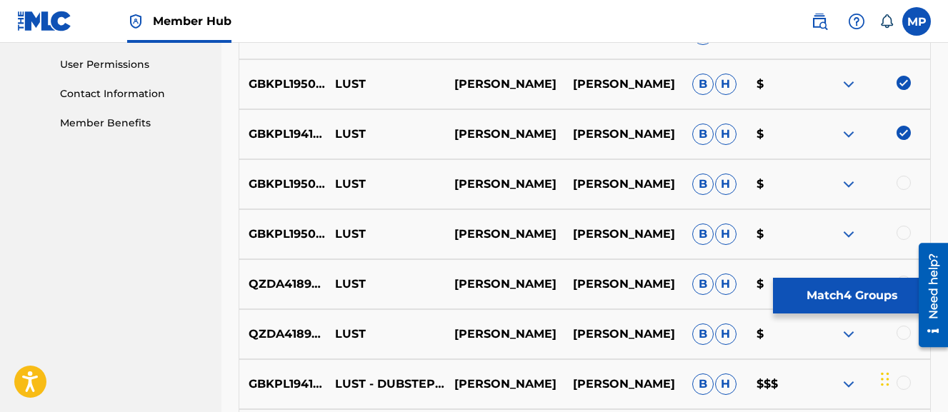
scroll to position [672, 0]
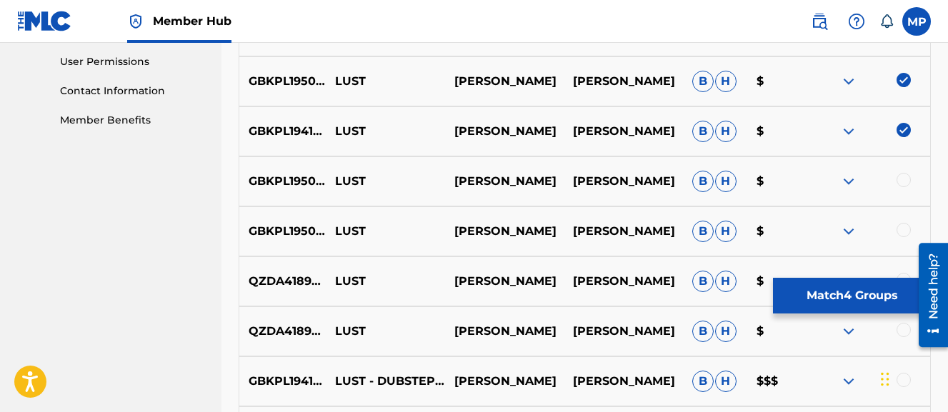
click at [903, 179] on div at bounding box center [904, 180] width 14 height 14
click at [901, 229] on div at bounding box center [904, 230] width 14 height 14
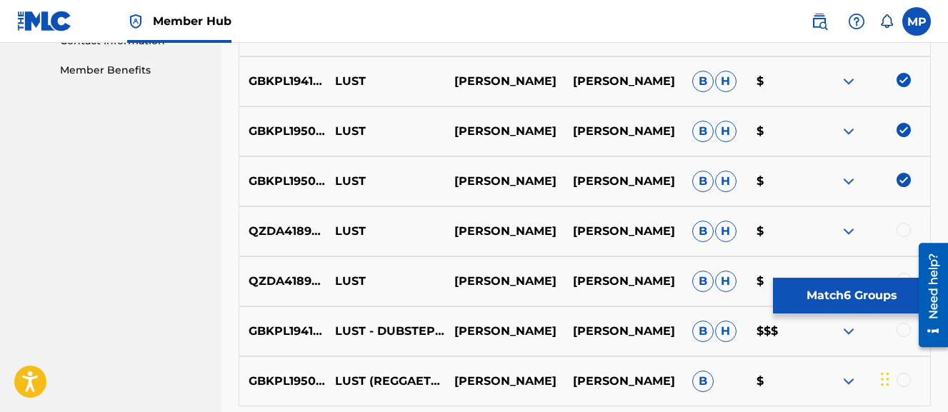
click at [900, 234] on div at bounding box center [904, 230] width 14 height 14
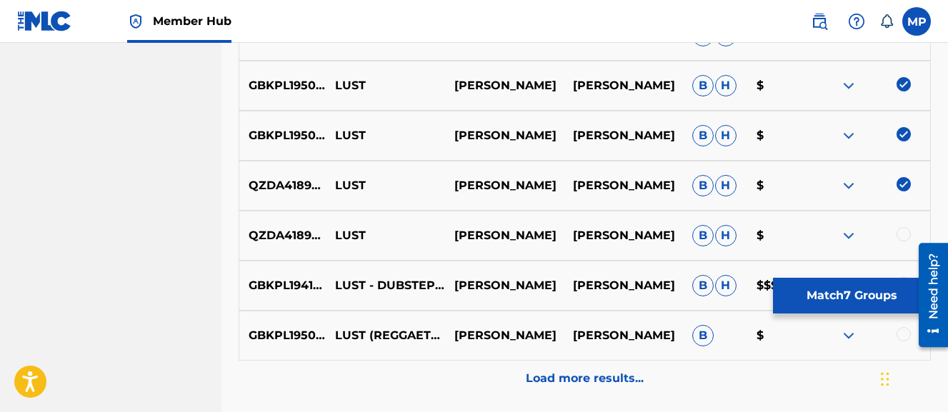
scroll to position [773, 0]
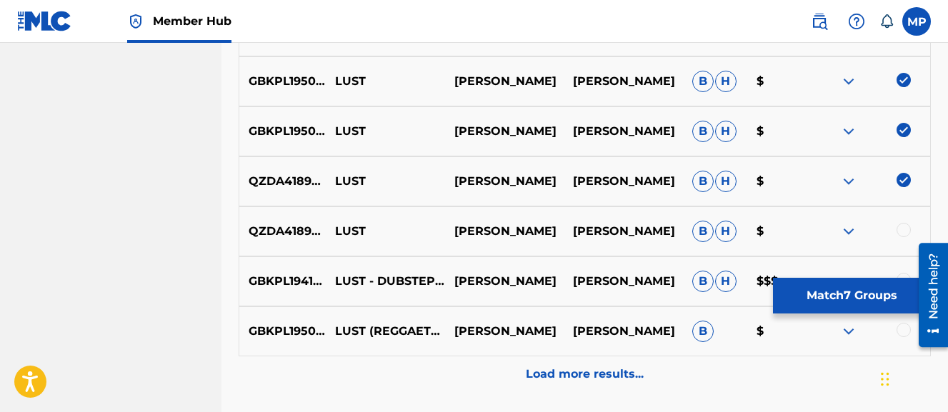
click at [900, 232] on div at bounding box center [904, 230] width 14 height 14
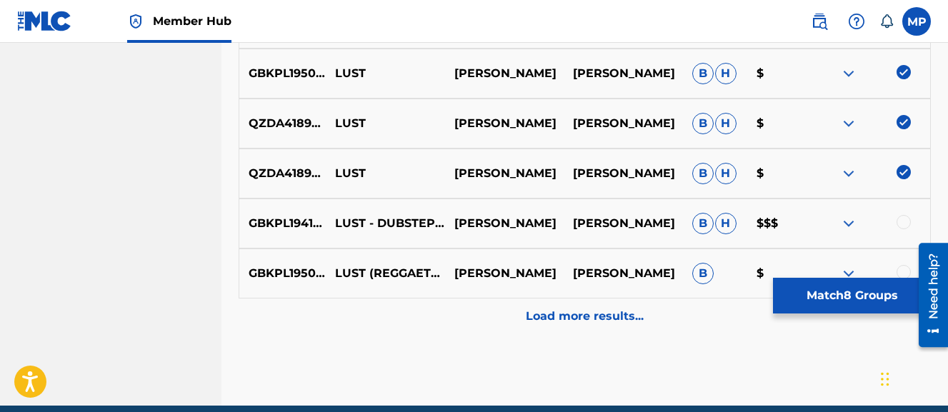
click at [907, 219] on div at bounding box center [904, 222] width 14 height 14
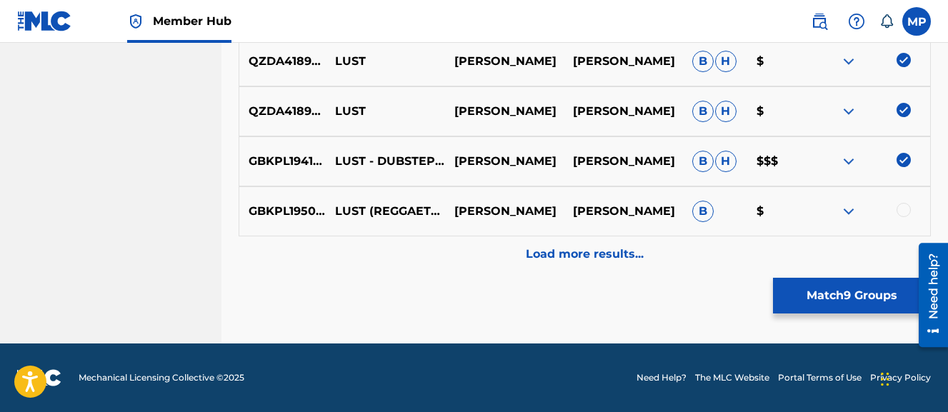
click at [900, 211] on div at bounding box center [904, 210] width 14 height 14
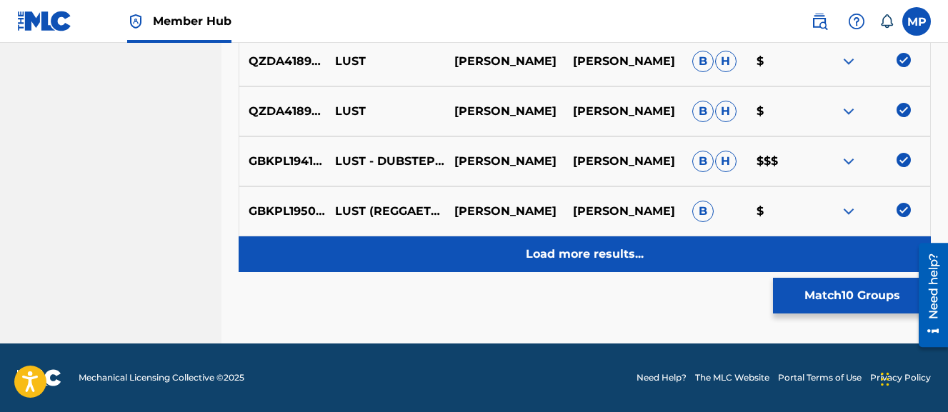
click at [605, 254] on p "Load more results..." at bounding box center [585, 254] width 118 height 17
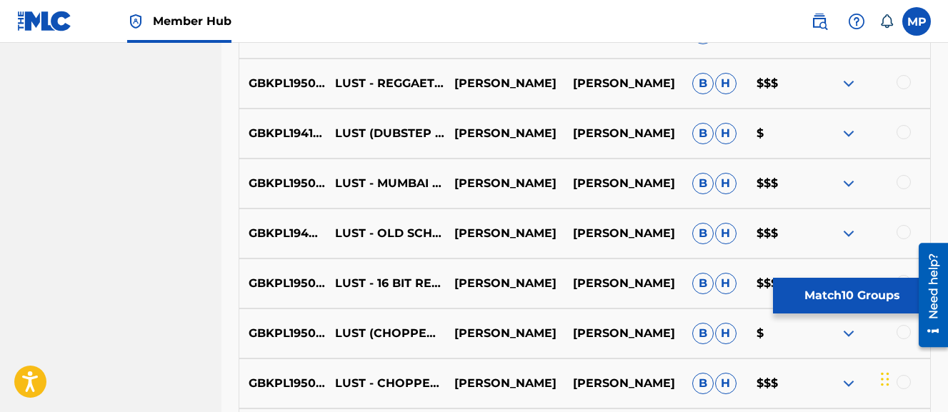
scroll to position [1073, 0]
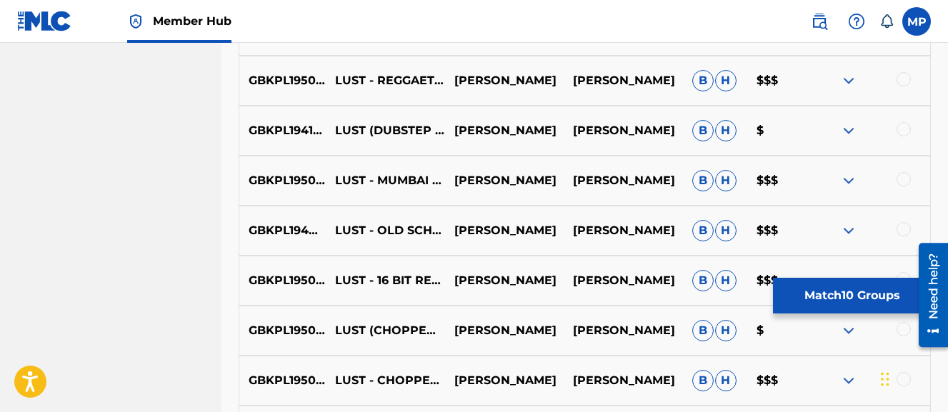
click at [903, 84] on div at bounding box center [904, 79] width 14 height 14
click at [901, 131] on div at bounding box center [904, 129] width 14 height 14
click at [903, 178] on div at bounding box center [904, 179] width 14 height 14
click at [903, 231] on div at bounding box center [904, 229] width 14 height 14
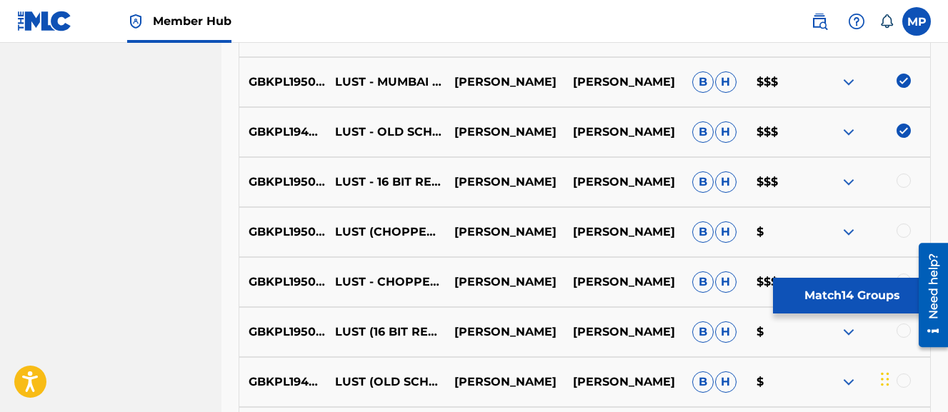
scroll to position [1178, 0]
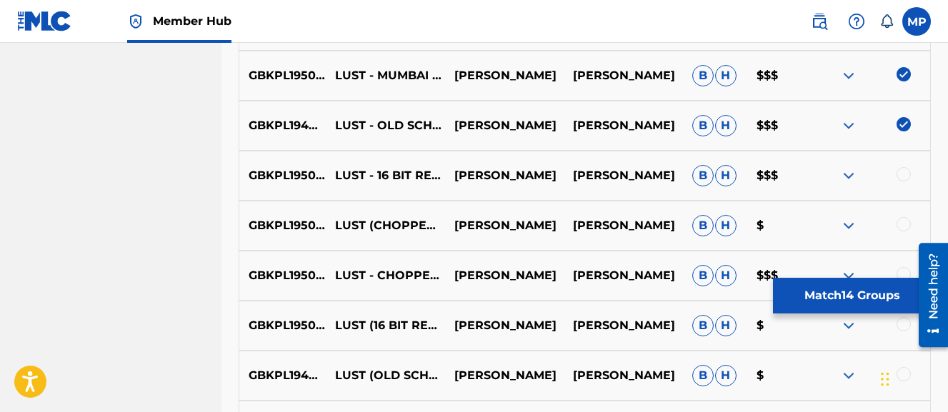
click at [905, 169] on div at bounding box center [904, 174] width 14 height 14
click at [899, 227] on div at bounding box center [904, 224] width 14 height 14
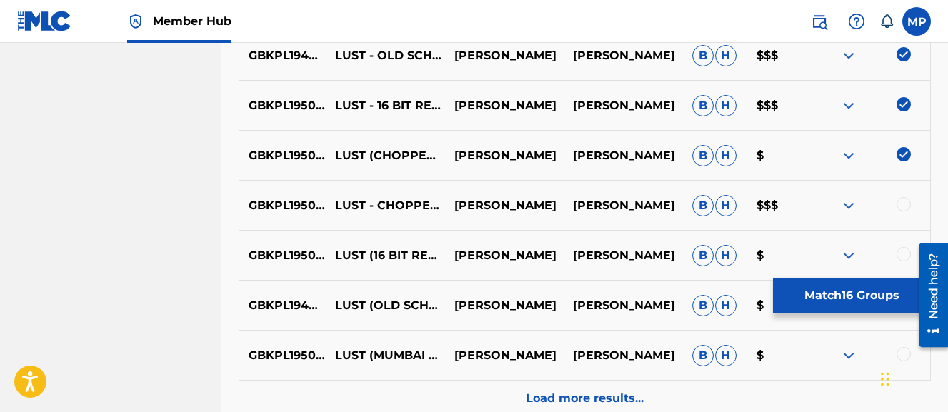
click at [899, 204] on div at bounding box center [904, 204] width 14 height 14
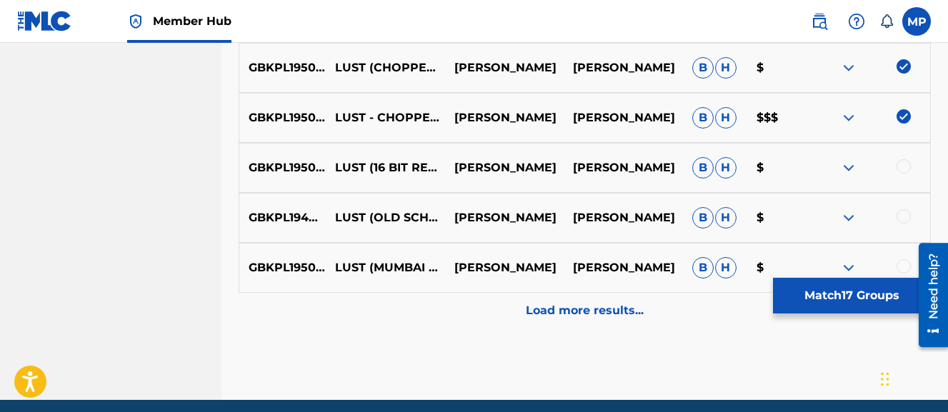
click at [904, 163] on div at bounding box center [904, 166] width 14 height 14
click at [900, 214] on div at bounding box center [904, 216] width 14 height 14
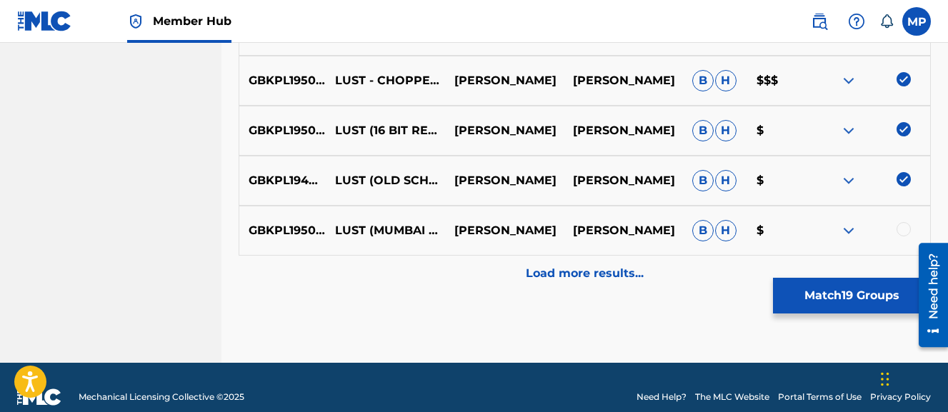
scroll to position [1374, 0]
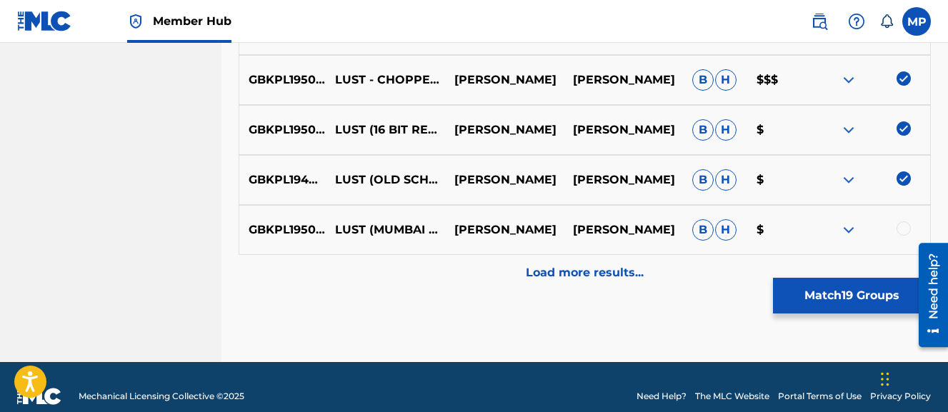
click at [900, 222] on div at bounding box center [904, 229] width 14 height 14
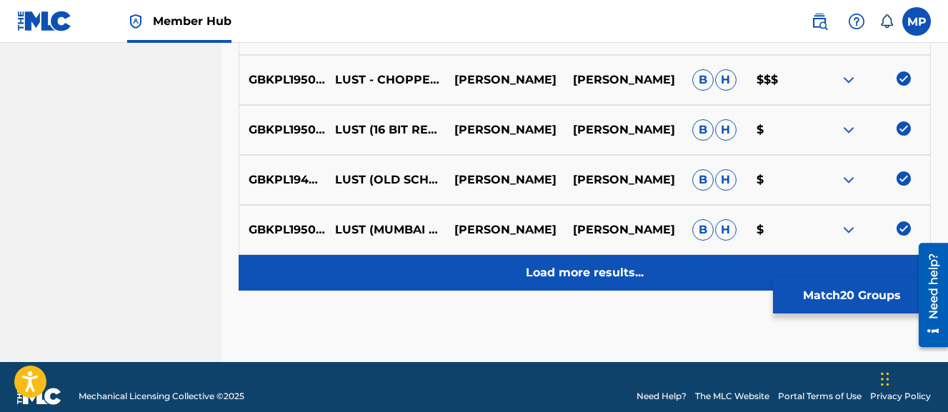
click at [622, 264] on p "Load more results..." at bounding box center [585, 272] width 118 height 17
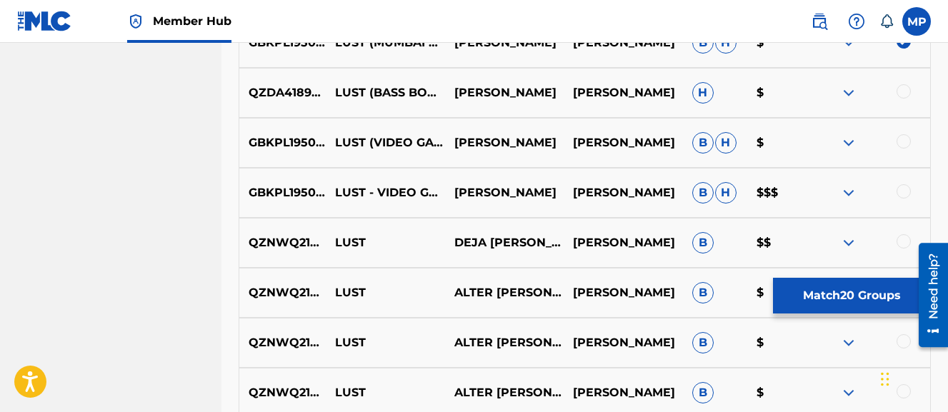
scroll to position [1562, 0]
click at [900, 92] on div at bounding box center [904, 91] width 14 height 14
click at [901, 140] on div at bounding box center [904, 141] width 14 height 14
click at [905, 190] on div at bounding box center [904, 191] width 14 height 14
click at [902, 241] on div at bounding box center [904, 241] width 14 height 14
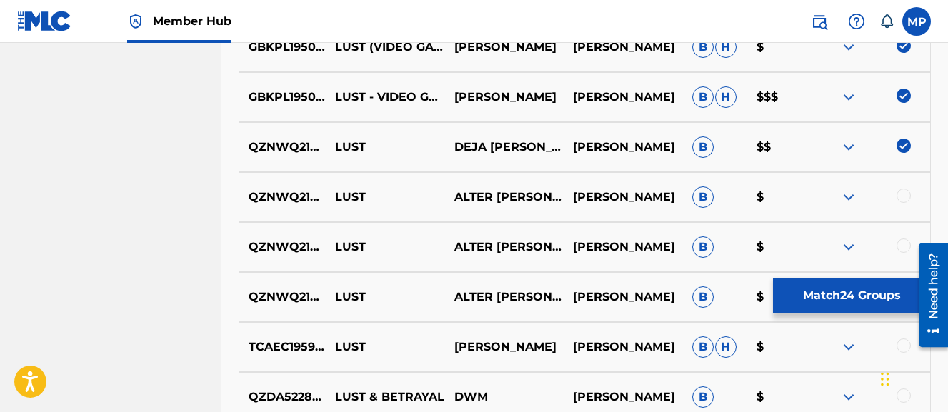
scroll to position [1659, 0]
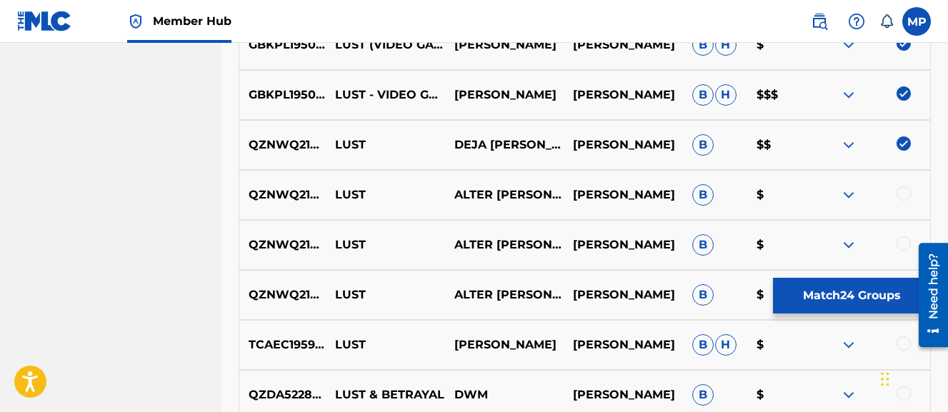
click at [905, 190] on div at bounding box center [904, 194] width 14 height 14
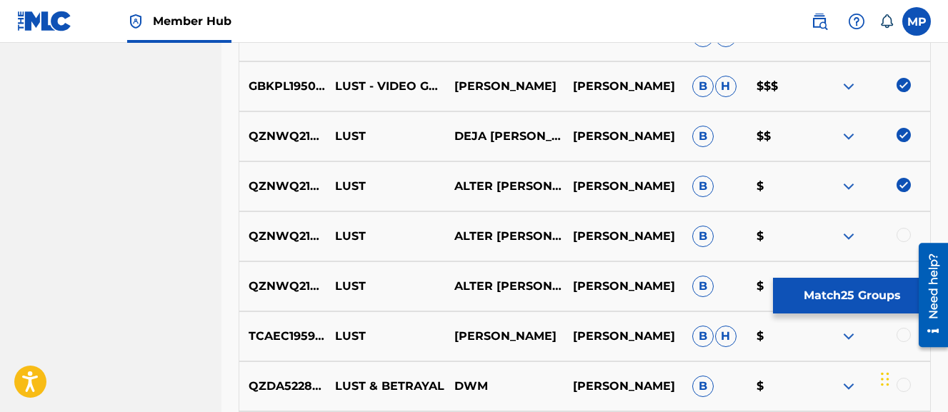
scroll to position [1632, 0]
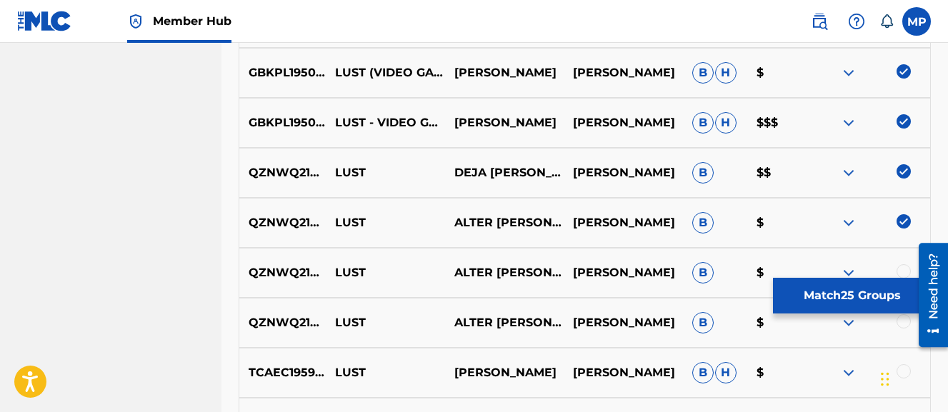
click at [902, 214] on img at bounding box center [904, 221] width 14 height 14
click at [902, 172] on img at bounding box center [904, 171] width 14 height 14
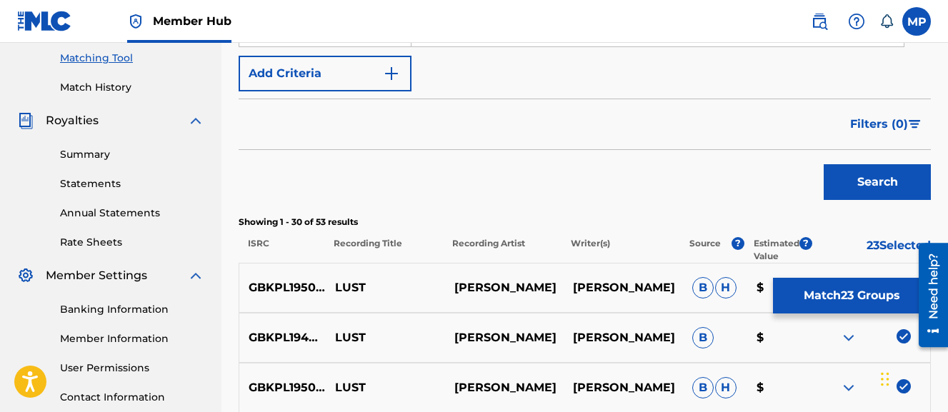
scroll to position [378, 0]
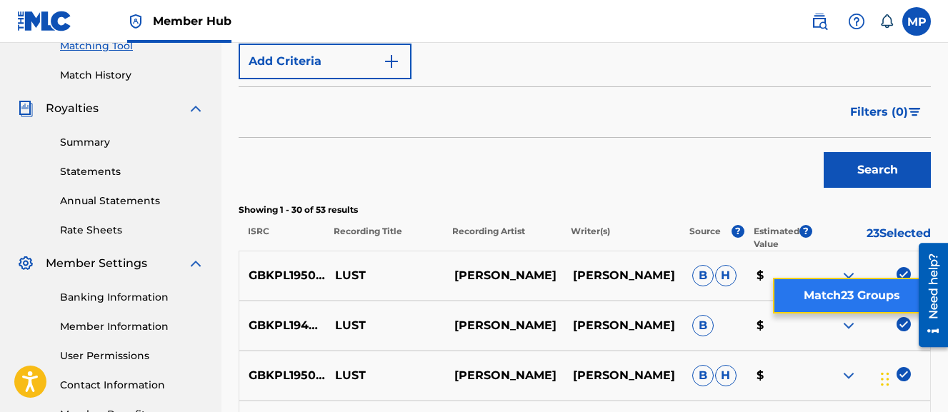
click at [835, 300] on button "Match 23 Groups" at bounding box center [852, 296] width 158 height 36
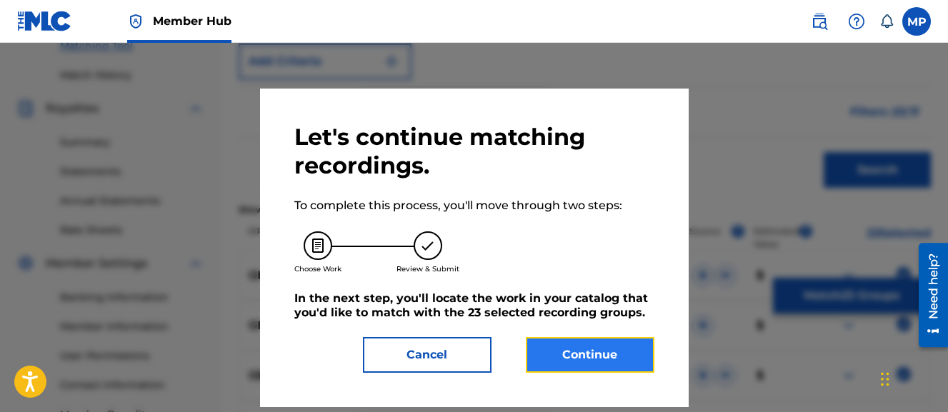
click at [646, 346] on button "Continue" at bounding box center [590, 355] width 129 height 36
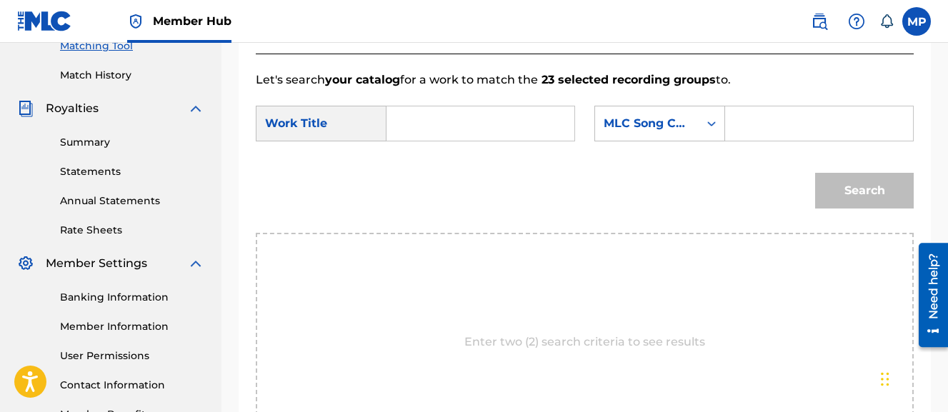
click at [474, 147] on div "SearchWithCriteria542083a7-1274-4ecf-913d-12157a0eec5e Work Title SearchWithCri…" at bounding box center [585, 128] width 658 height 44
click at [467, 136] on input "Search Form" at bounding box center [481, 123] width 164 height 34
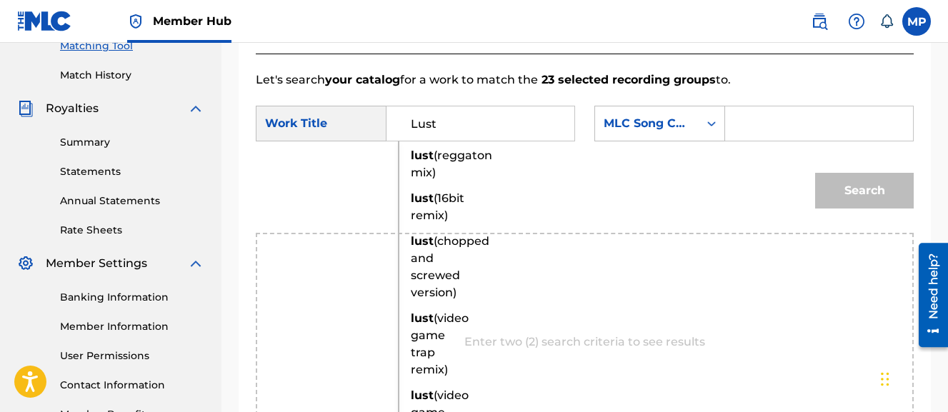
type input "Lust"
click at [675, 147] on div "SearchWithCriteria542083a7-1274-4ecf-913d-12157a0eec5e Work Title Lust lust (re…" at bounding box center [585, 128] width 658 height 44
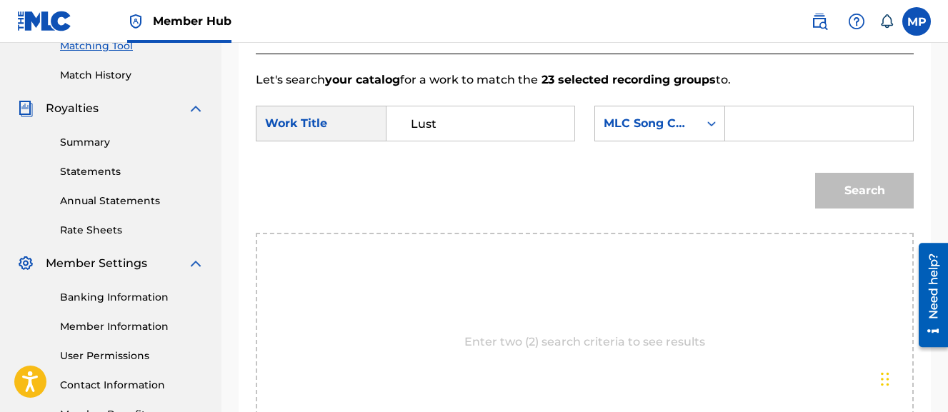
click at [738, 141] on input "Search Form" at bounding box center [820, 123] width 164 height 34
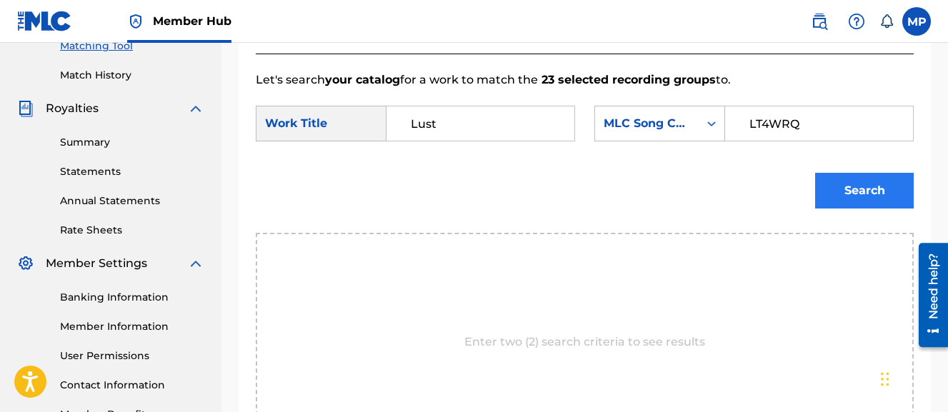
type input "LT4WRQ"
click at [825, 209] on button "Search" at bounding box center [864, 191] width 99 height 36
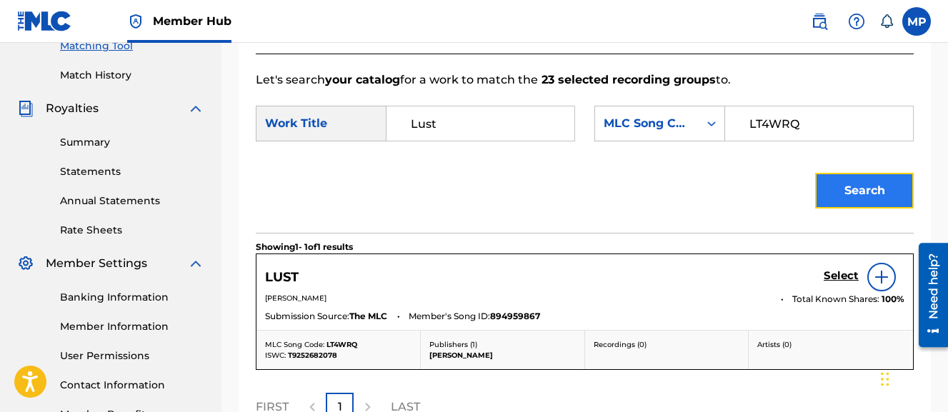
scroll to position [443, 0]
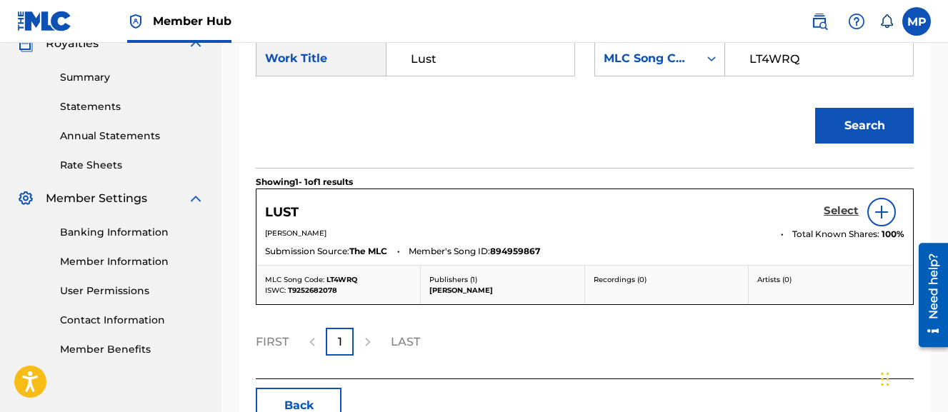
click at [835, 218] on h5 "Select" at bounding box center [841, 211] width 35 height 14
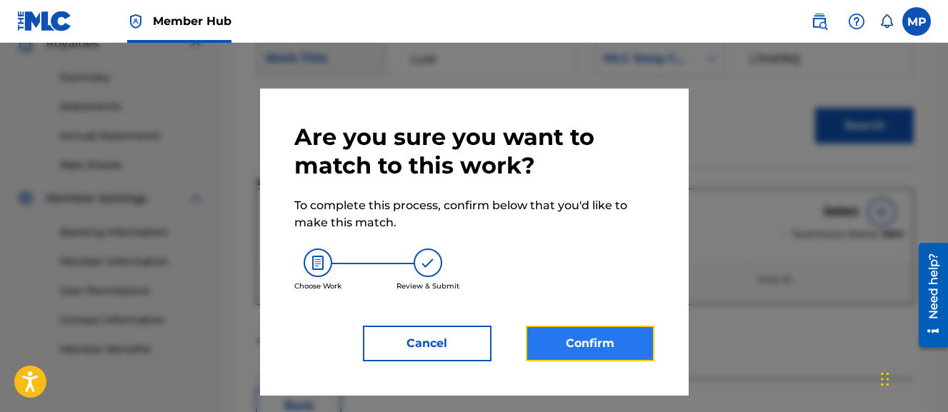
click at [618, 352] on button "Confirm" at bounding box center [590, 344] width 129 height 36
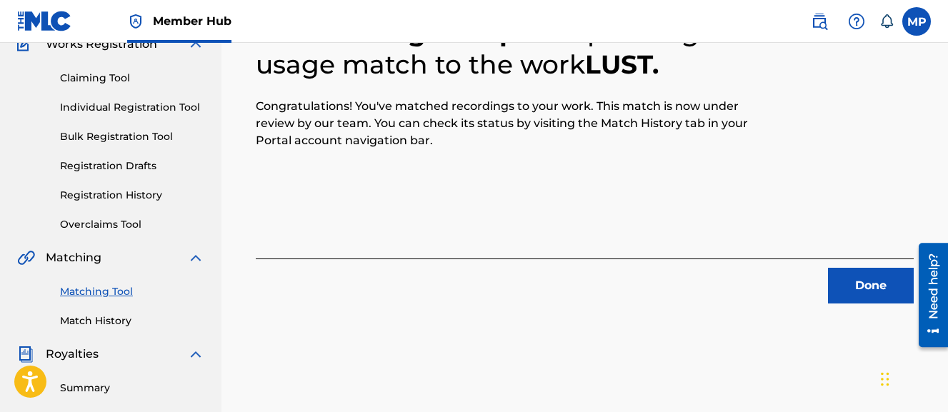
scroll to position [113, 0]
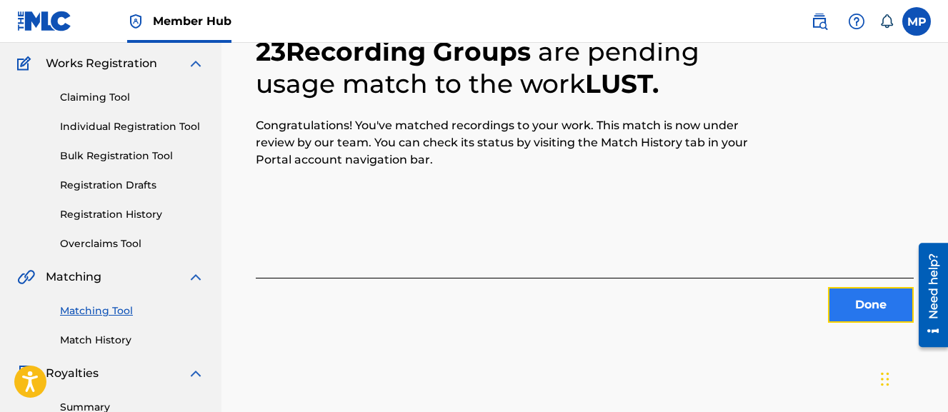
click at [855, 297] on button "Done" at bounding box center [871, 305] width 86 height 36
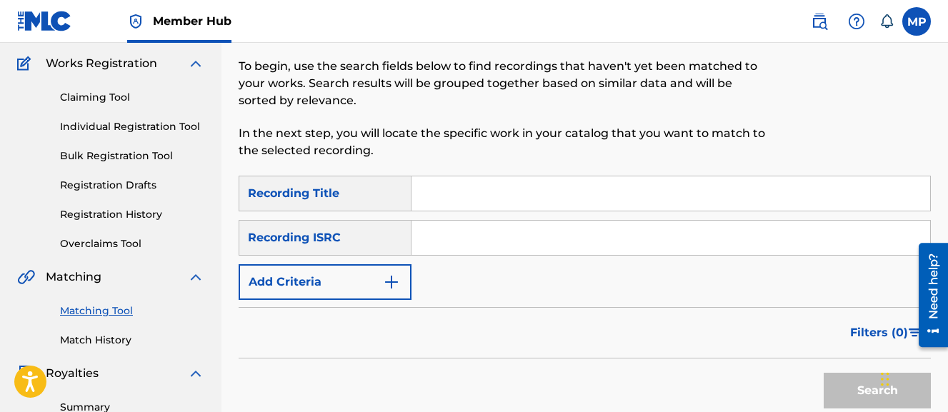
click at [452, 192] on input "Search Form" at bounding box center [671, 194] width 519 height 34
type input "MANY SHALL AH DIE"
click at [824, 373] on button "Search" at bounding box center [877, 391] width 107 height 36
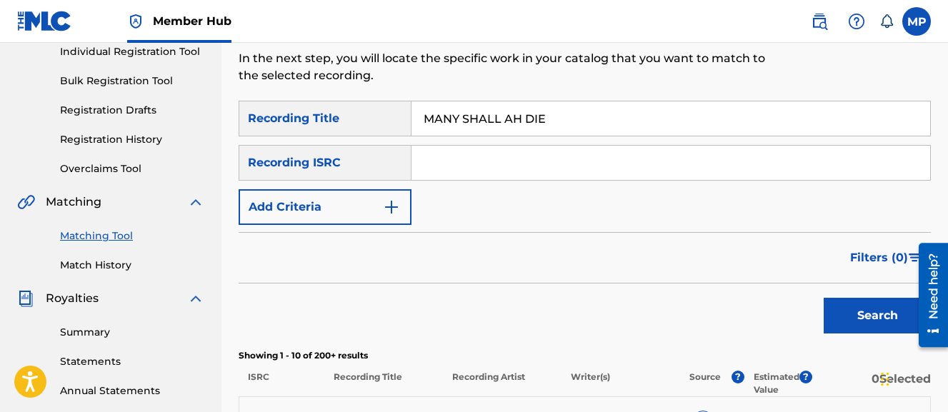
scroll to position [148, 0]
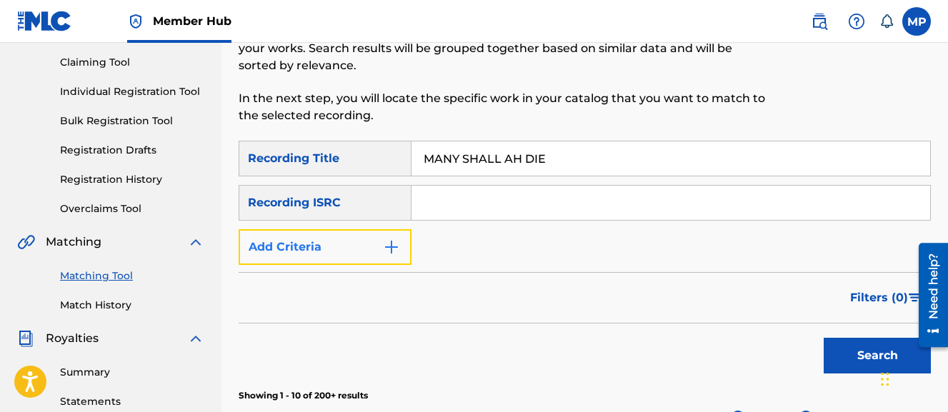
click at [373, 249] on button "Add Criteria" at bounding box center [325, 247] width 173 height 36
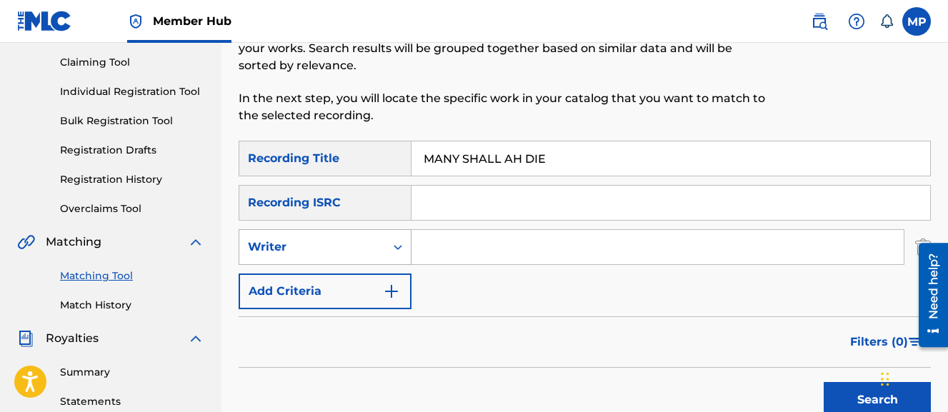
click at [354, 239] on div "Writer" at bounding box center [312, 247] width 129 height 17
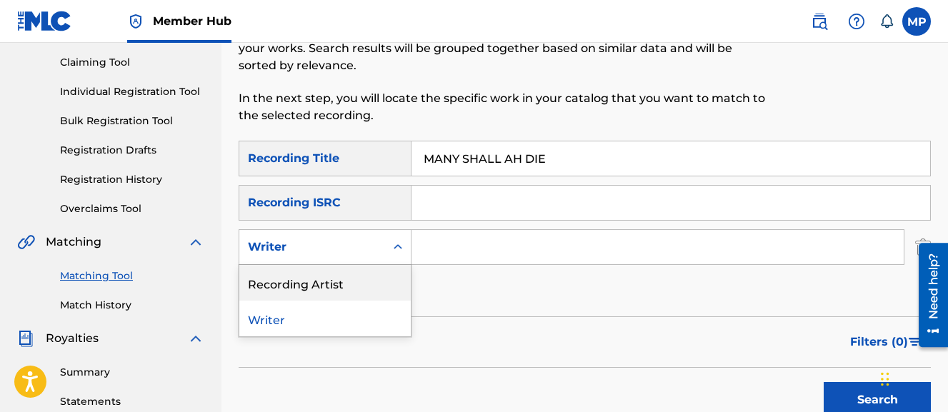
click at [340, 269] on div "Recording Artist" at bounding box center [325, 283] width 172 height 36
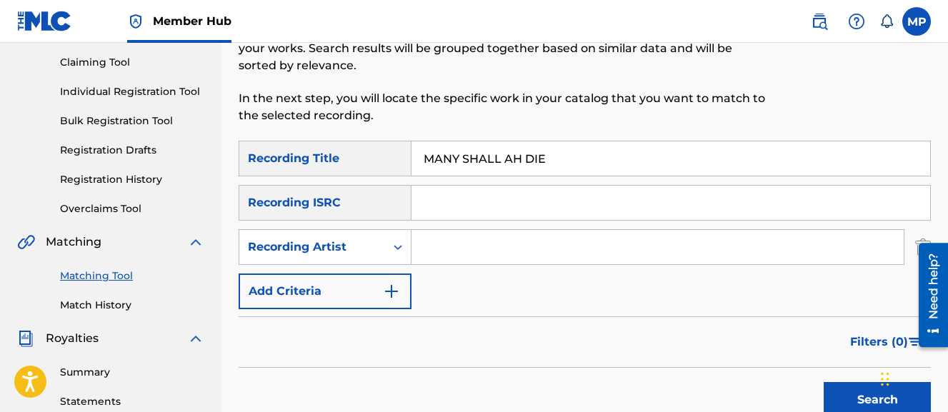
click at [459, 251] on input "Search Form" at bounding box center [658, 247] width 492 height 34
type input "Young Dread"
click at [824, 382] on button "Search" at bounding box center [877, 400] width 107 height 36
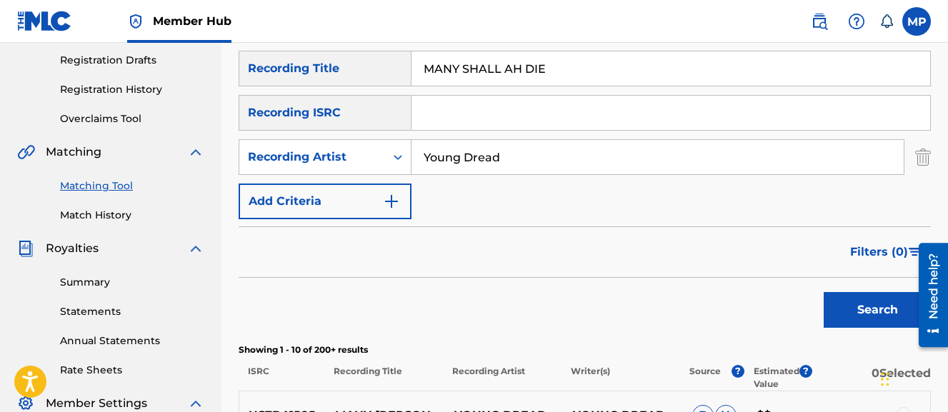
scroll to position [237, 0]
click at [492, 80] on input "MANY SHALL AH DIE" at bounding box center [671, 69] width 519 height 34
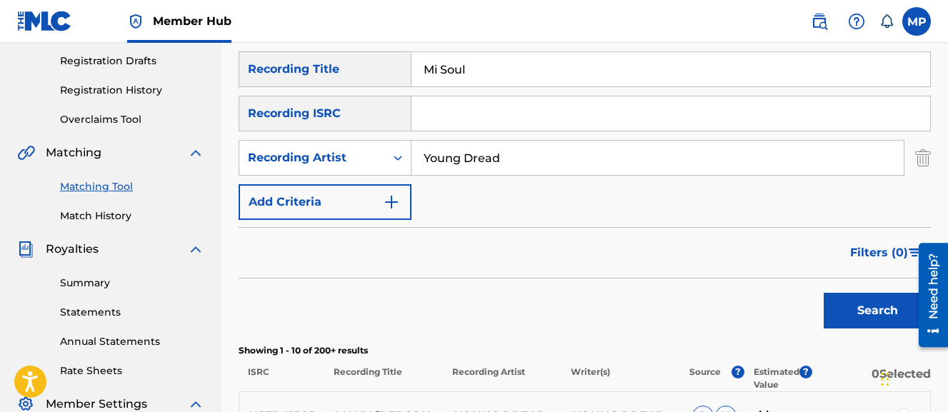
type input "Mi Soul"
click at [824, 293] on button "Search" at bounding box center [877, 311] width 107 height 36
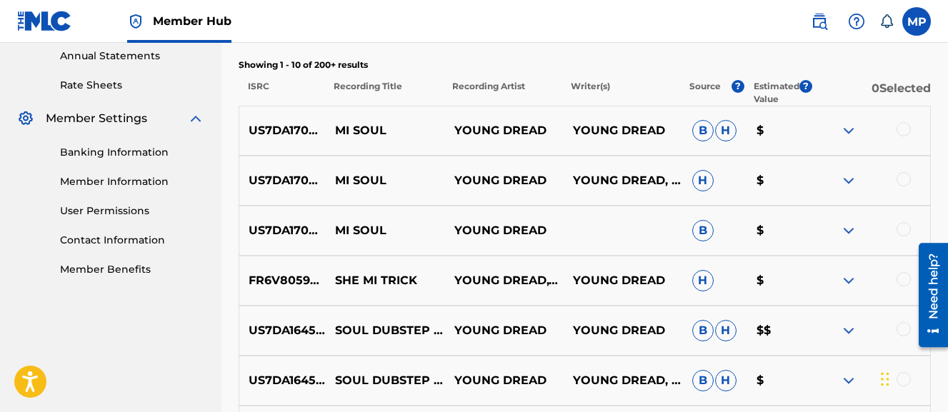
scroll to position [524, 0]
click at [902, 231] on div at bounding box center [904, 229] width 14 height 14
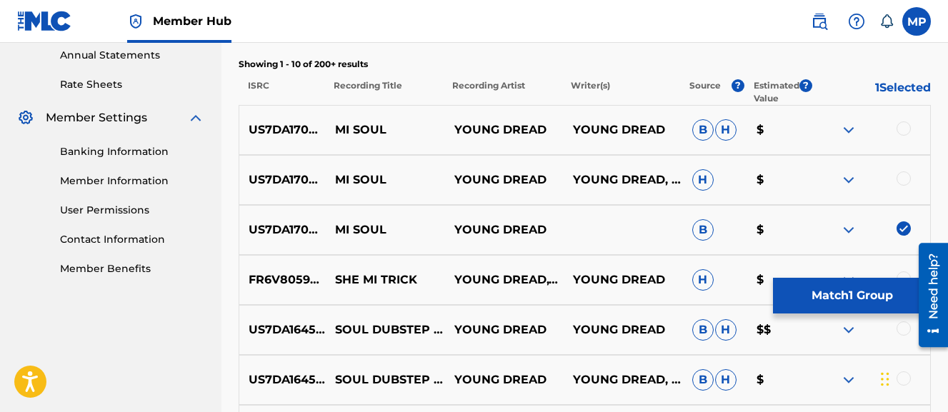
click at [901, 186] on div at bounding box center [870, 180] width 119 height 17
click at [900, 184] on div at bounding box center [904, 179] width 14 height 14
click at [904, 128] on div at bounding box center [904, 128] width 14 height 14
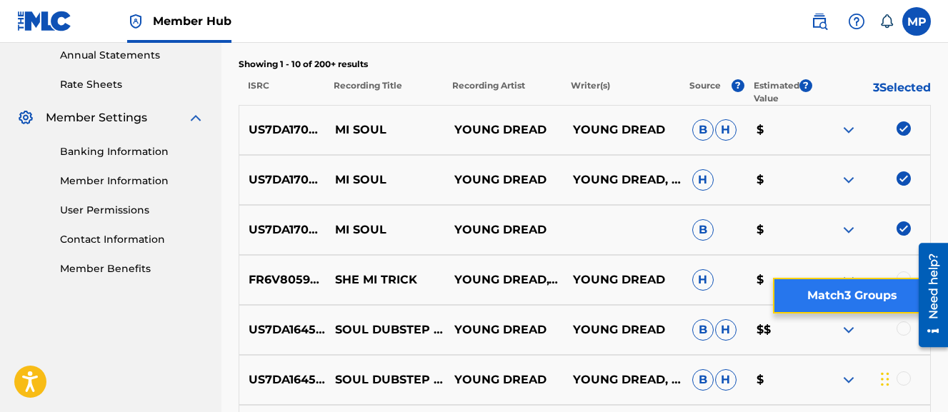
click at [832, 281] on button "Match 3 Groups" at bounding box center [852, 296] width 158 height 36
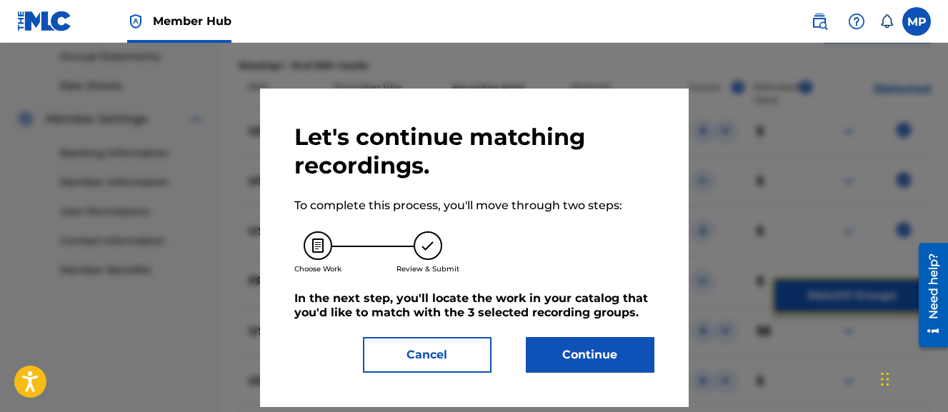
scroll to position [525, 0]
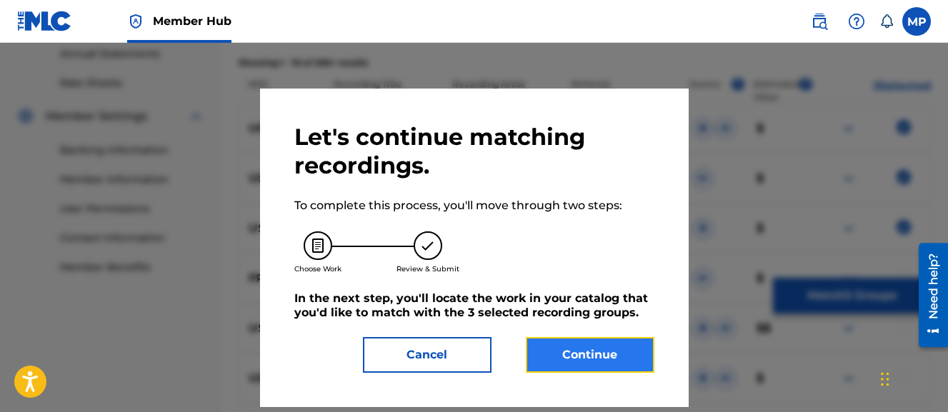
click at [559, 369] on button "Continue" at bounding box center [590, 355] width 129 height 36
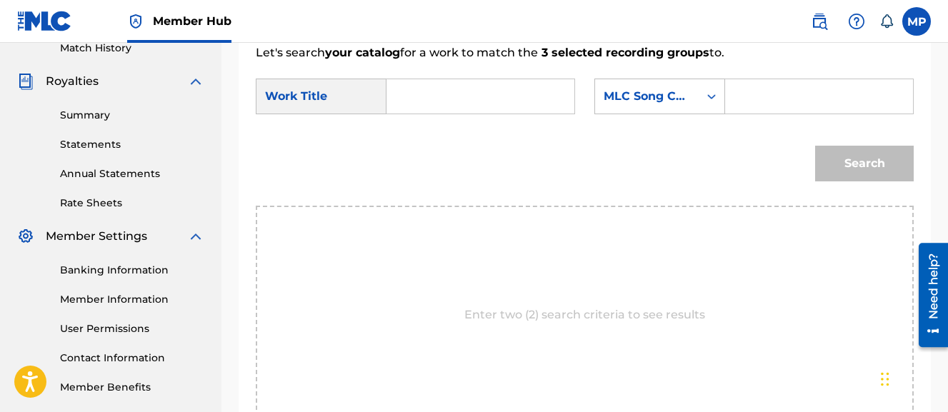
scroll to position [401, 0]
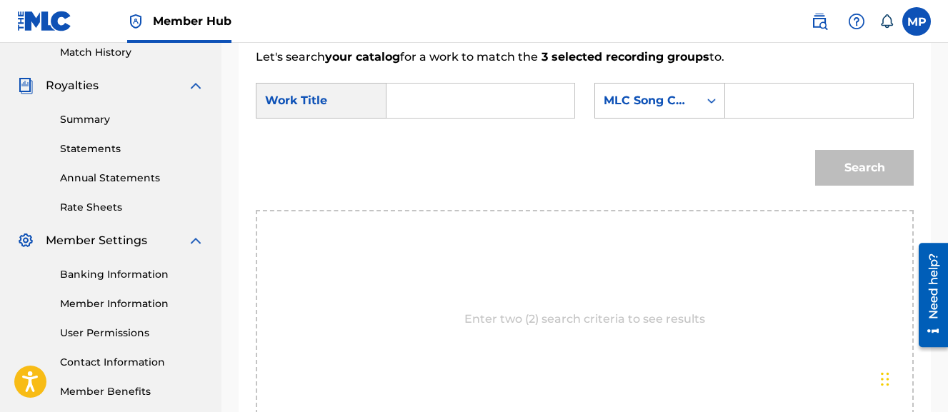
click at [537, 103] on input "Search Form" at bounding box center [481, 101] width 164 height 34
type input "MN9YQU"
click at [738, 118] on input "Search Form" at bounding box center [820, 101] width 164 height 34
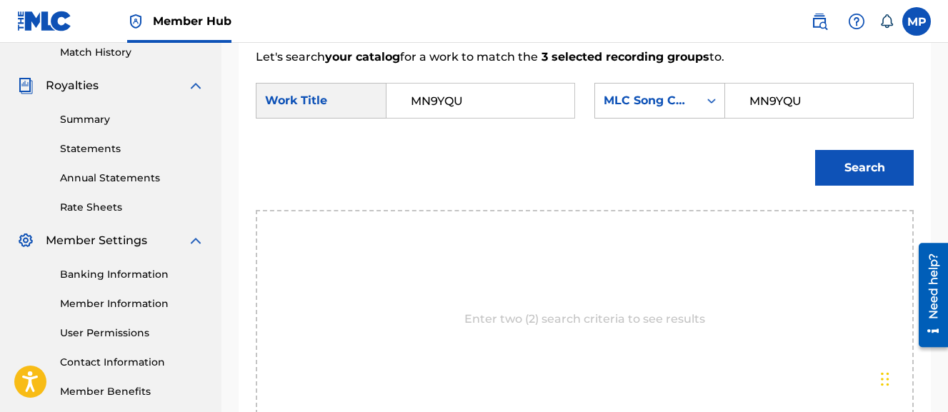
type input "MN9YQU"
click at [486, 99] on input "MN9YQU" at bounding box center [481, 101] width 164 height 34
type input "Mi Soul"
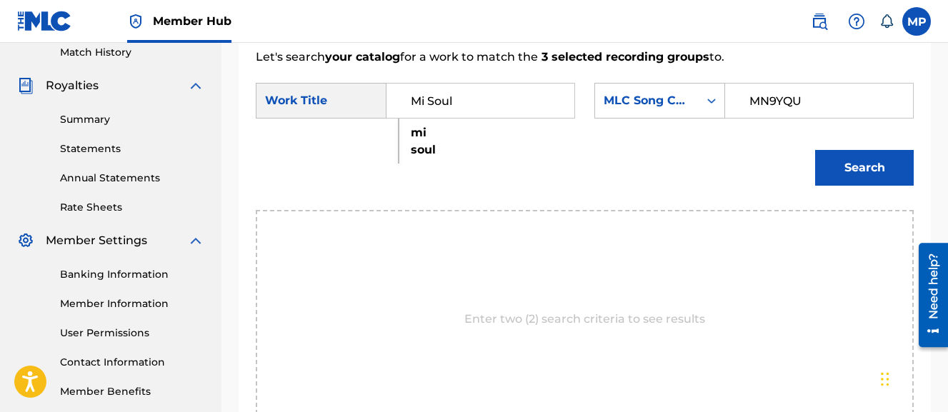
click at [815, 150] on button "Search" at bounding box center [864, 168] width 99 height 36
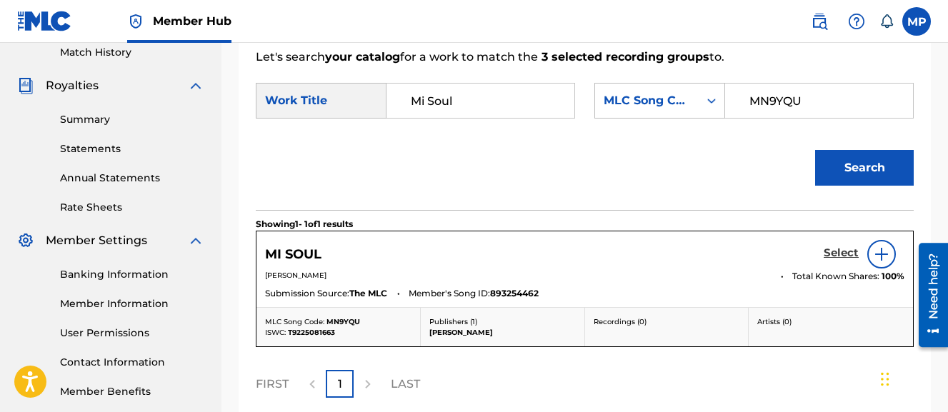
click at [834, 260] on h5 "Select" at bounding box center [841, 254] width 35 height 14
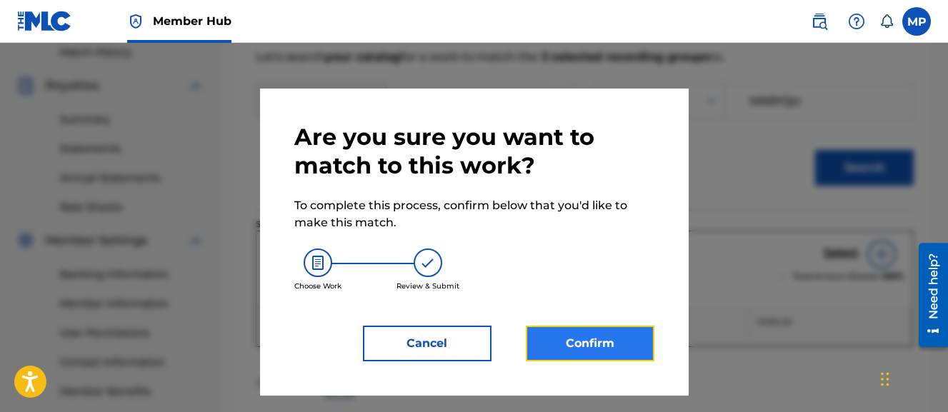
click at [585, 347] on button "Confirm" at bounding box center [590, 344] width 129 height 36
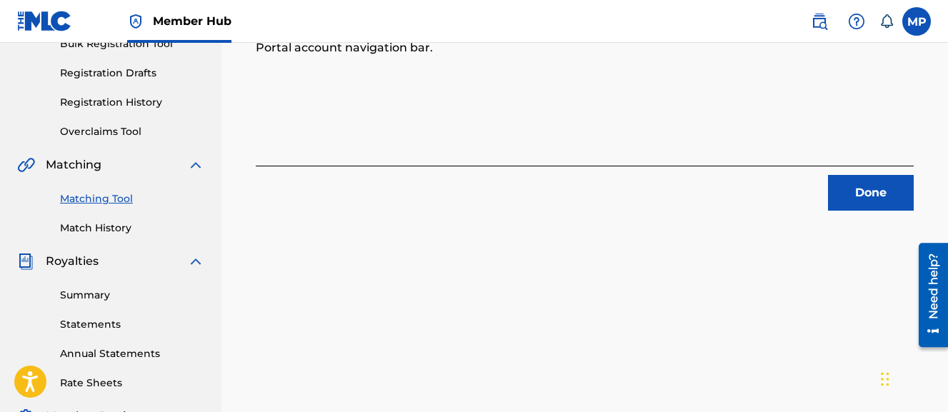
scroll to position [227, 0]
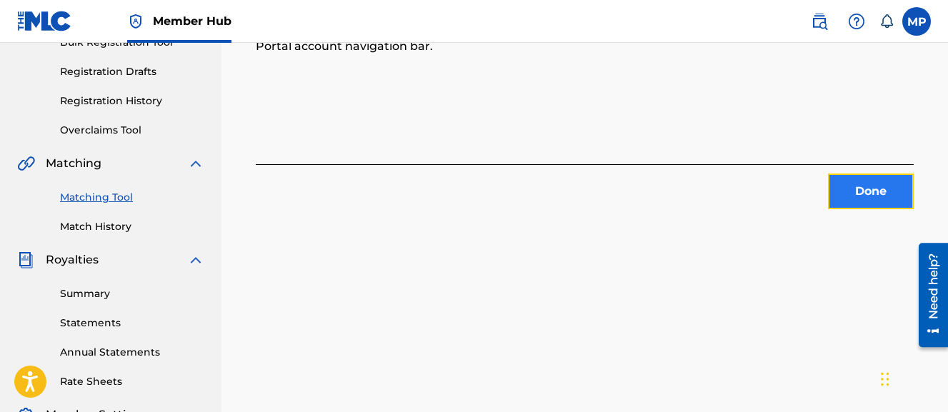
click at [868, 187] on button "Done" at bounding box center [871, 192] width 86 height 36
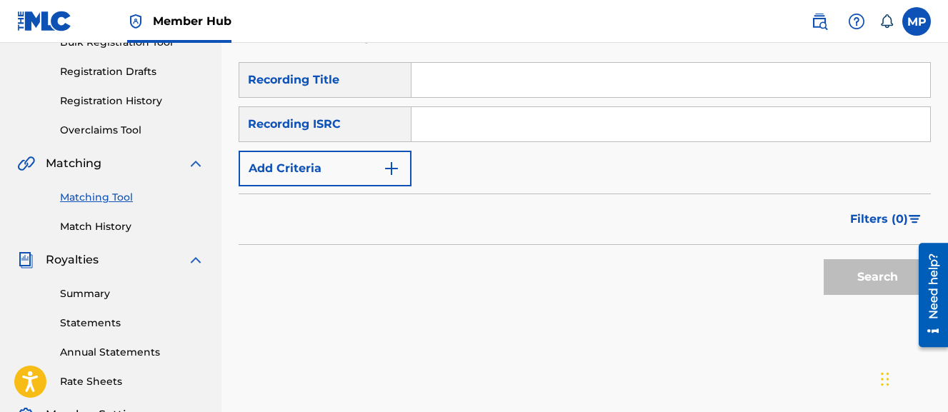
scroll to position [217, 0]
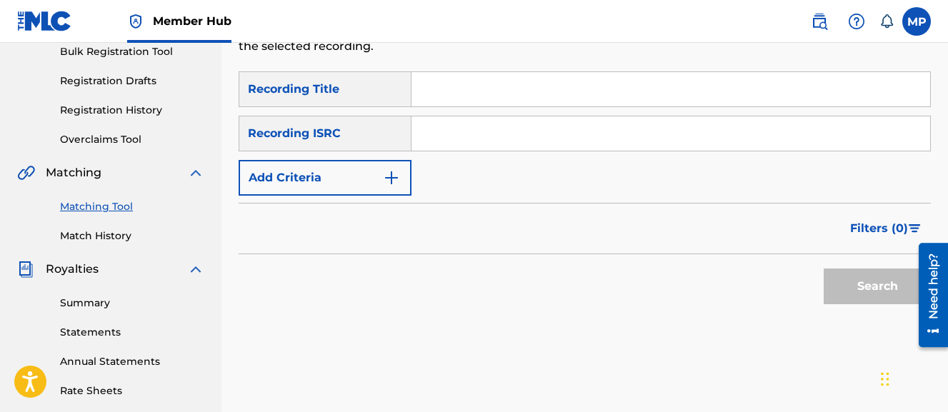
click at [547, 89] on input "Search Form" at bounding box center [671, 89] width 519 height 34
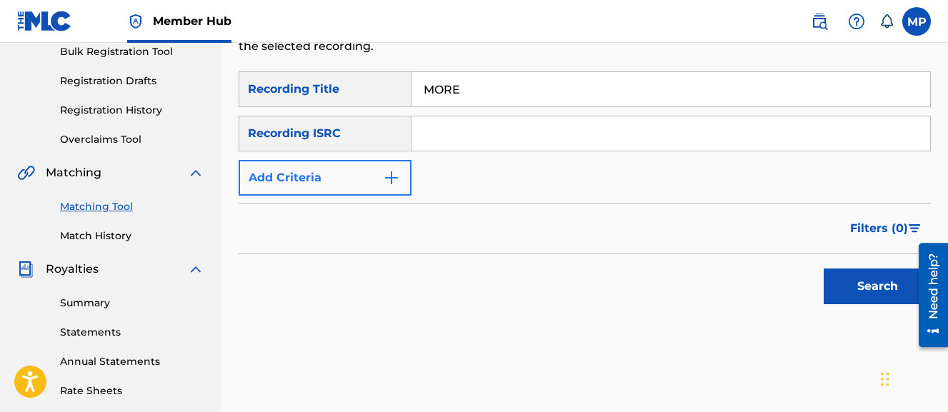
type input "MORE"
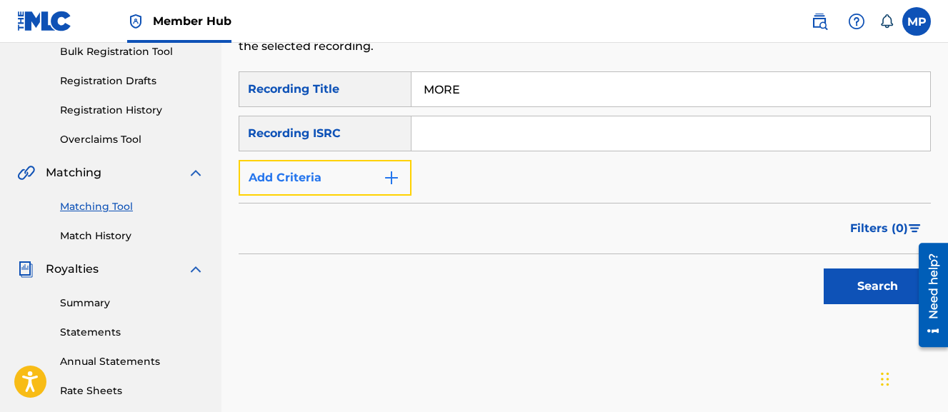
click at [339, 175] on button "Add Criteria" at bounding box center [325, 178] width 173 height 36
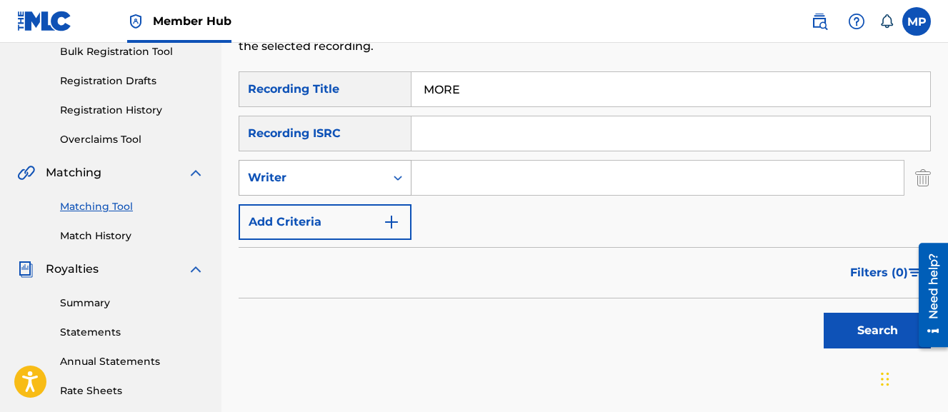
click at [331, 186] on div "Writer" at bounding box center [312, 177] width 129 height 17
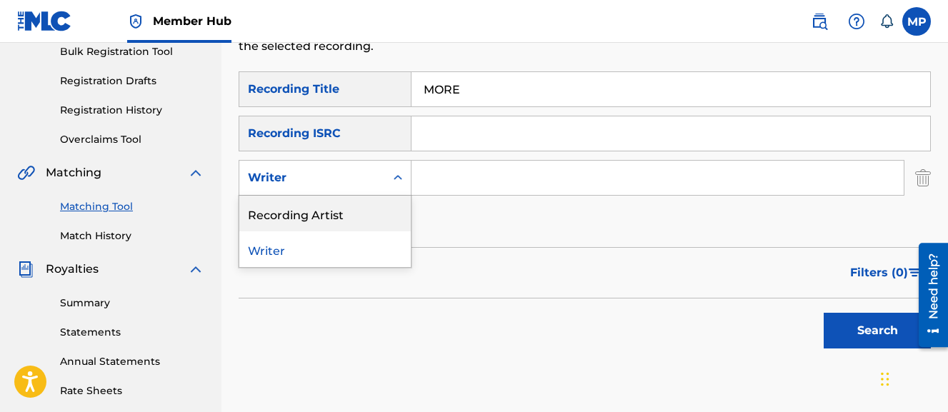
click at [320, 207] on div "Recording Artist" at bounding box center [325, 214] width 172 height 36
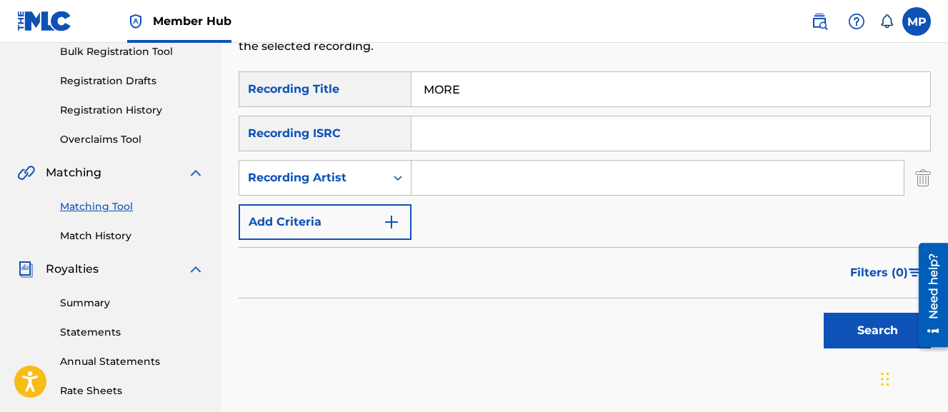
click at [452, 184] on input "Search Form" at bounding box center [658, 178] width 492 height 34
type input "Young Dread"
click at [824, 313] on button "Search" at bounding box center [877, 331] width 107 height 36
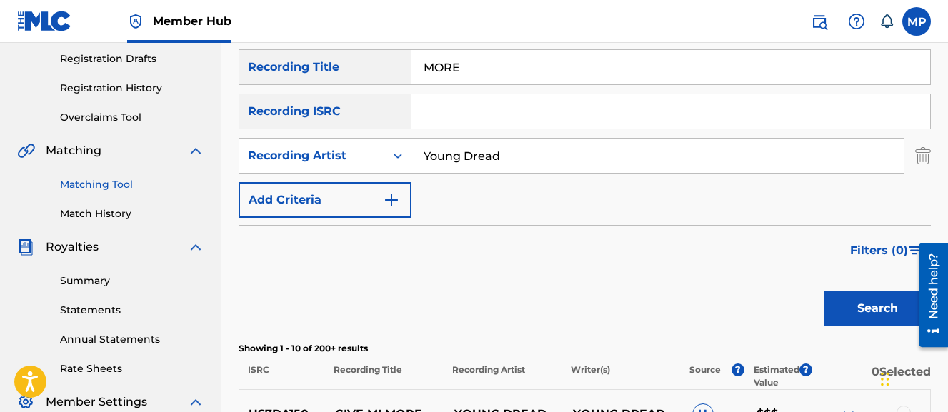
scroll to position [226, 0]
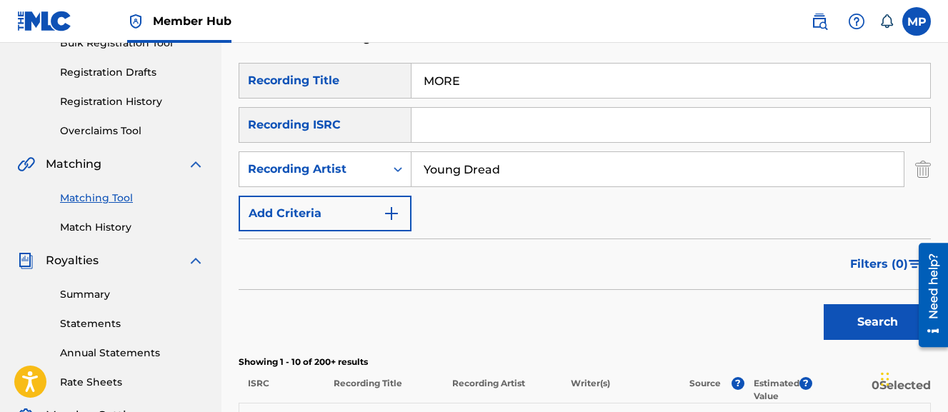
click at [470, 74] on input "MORE" at bounding box center [671, 81] width 519 height 34
type input "MOVE ALL AROUND"
click at [824, 304] on button "Search" at bounding box center [877, 322] width 107 height 36
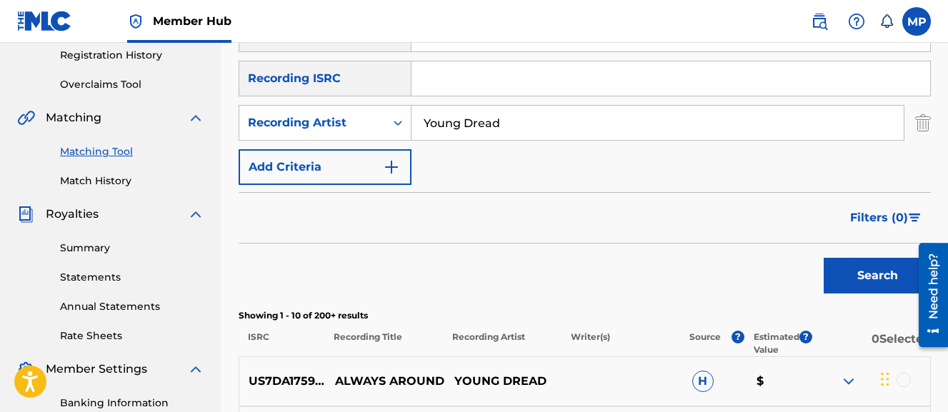
scroll to position [271, 0]
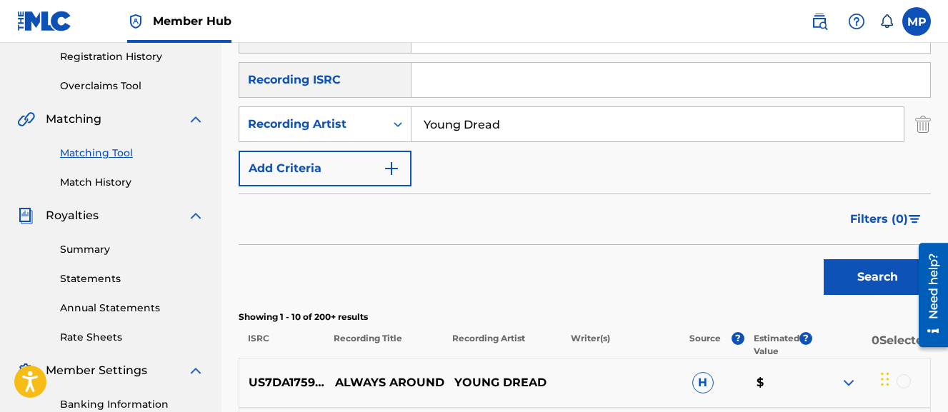
click at [485, 96] on input "Search Form" at bounding box center [671, 80] width 519 height 34
click at [494, 111] on input "Young Dread" at bounding box center [658, 124] width 492 height 34
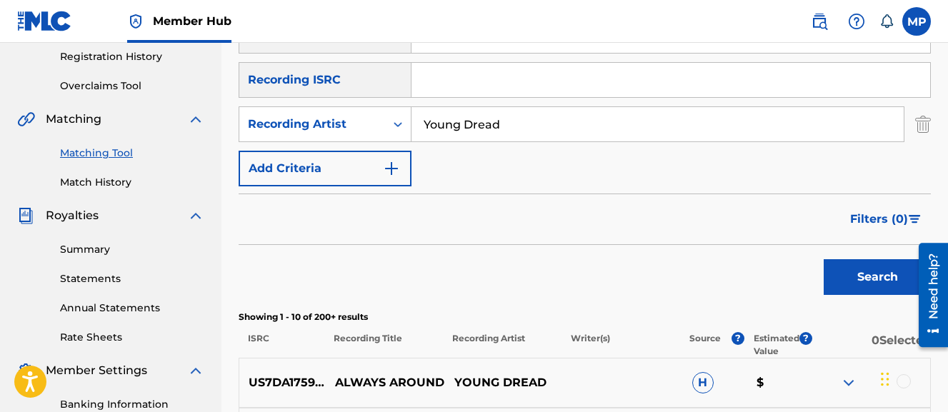
click at [494, 111] on input "Young Dread" at bounding box center [658, 124] width 492 height 34
type input "Y"
type input "Wayne Dreadski"
click at [824, 259] on button "Search" at bounding box center [877, 277] width 107 height 36
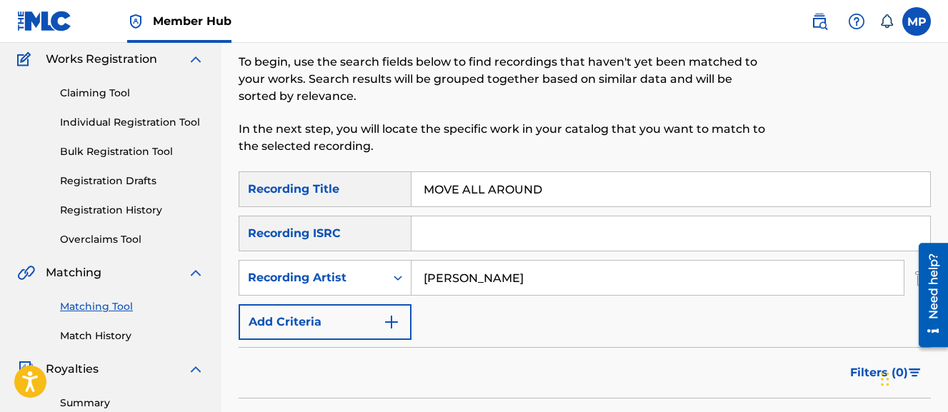
scroll to position [116, 0]
click at [552, 194] on input "MOVE ALL AROUND" at bounding box center [671, 190] width 519 height 34
type input "My Mind"
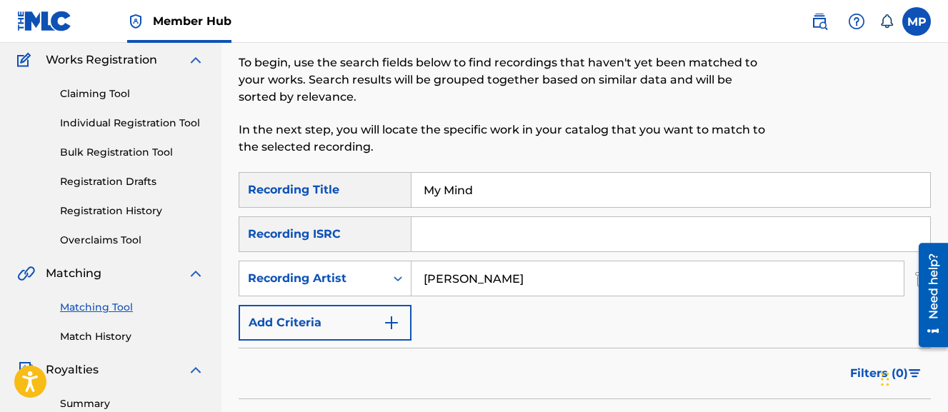
click at [518, 284] on input "Wayne Dreadski" at bounding box center [658, 279] width 492 height 34
type input "Young Dread"
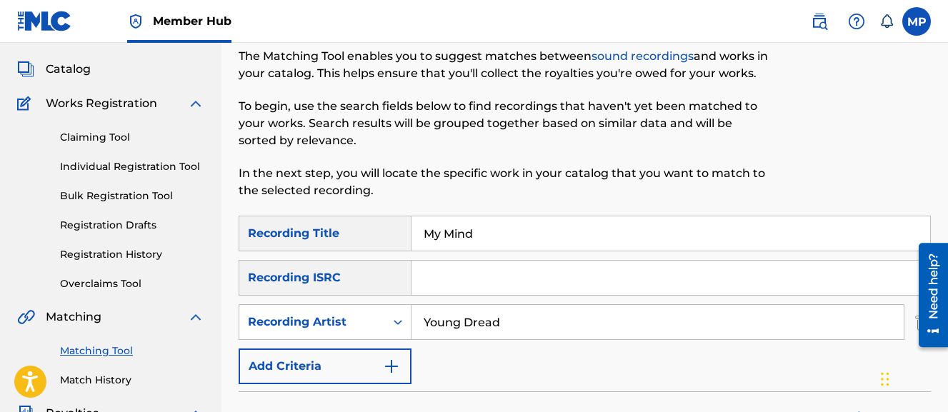
scroll to position [76, 0]
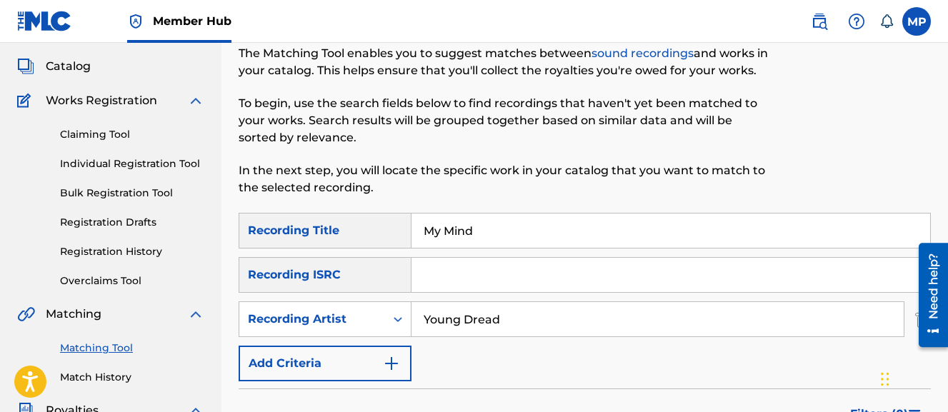
click at [433, 228] on input "My Mind" at bounding box center [671, 231] width 519 height 34
type input "MYSTIC MIRAGE"
click at [469, 326] on input "Young Dread" at bounding box center [658, 319] width 492 height 34
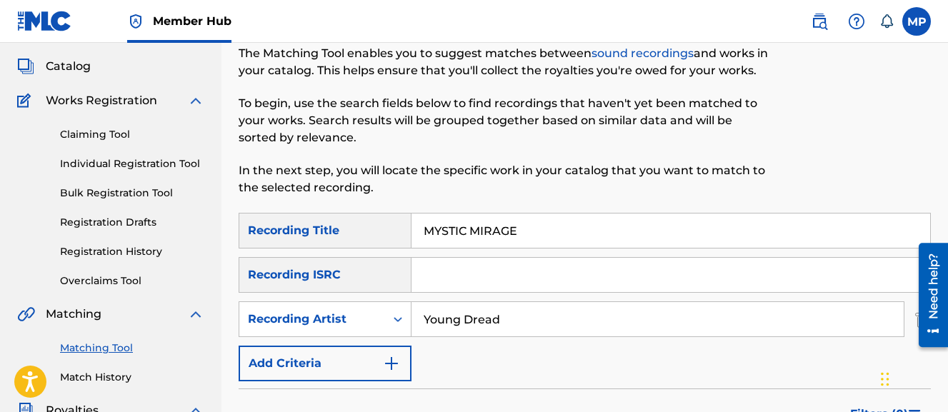
click at [469, 326] on input "Young Dread" at bounding box center [658, 319] width 492 height 34
type input "Wayne Dreadski"
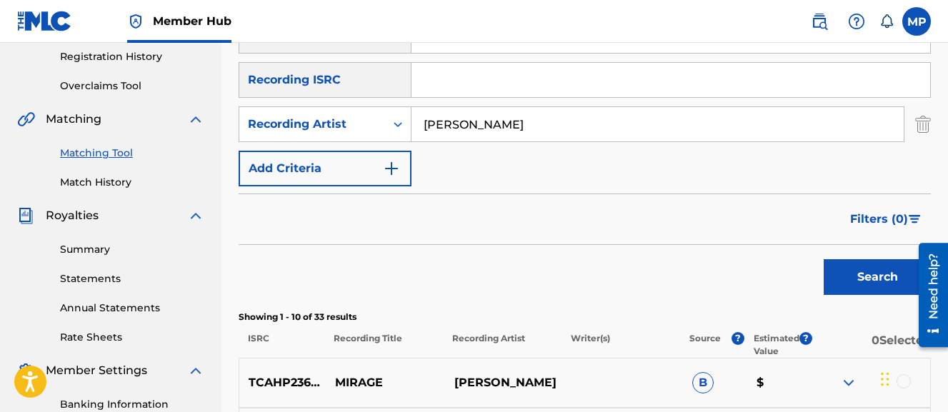
scroll to position [197, 0]
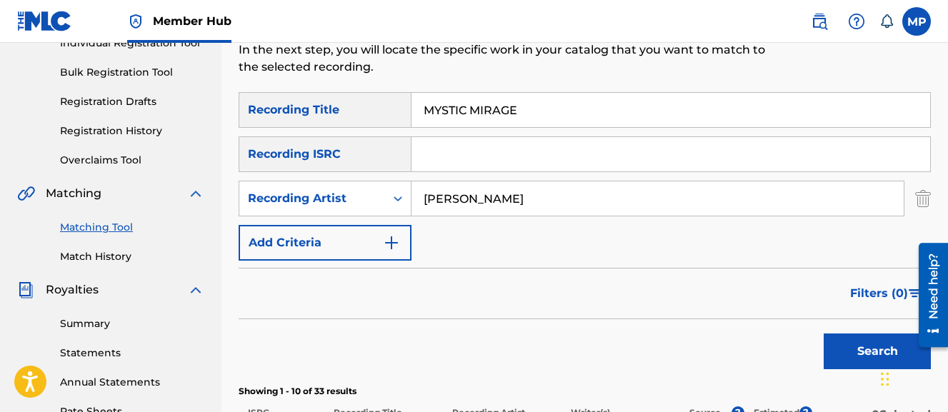
click at [546, 104] on input "MYSTIC MIRAGE" at bounding box center [671, 110] width 519 height 34
click at [824, 334] on button "Search" at bounding box center [877, 352] width 107 height 36
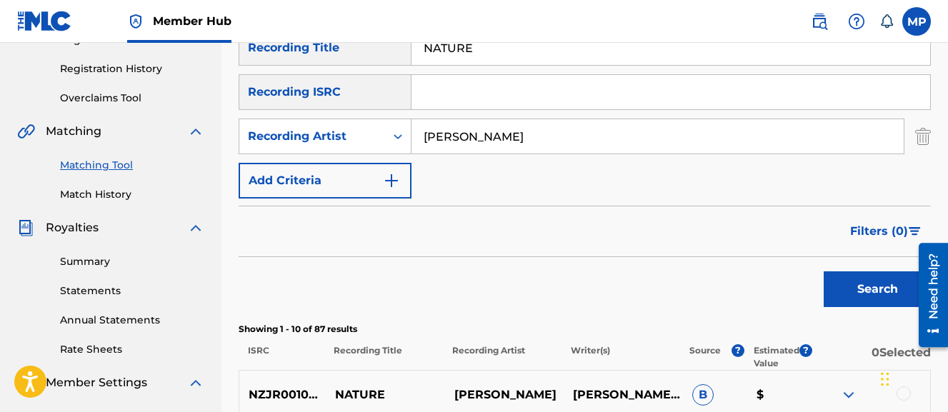
scroll to position [258, 0]
click at [471, 39] on nav "Member Hub MP MP Micah Penny youngdread@youngdread.com Notification Preferences…" at bounding box center [474, 21] width 948 height 43
click at [462, 49] on input "NATURE" at bounding box center [671, 48] width 519 height 34
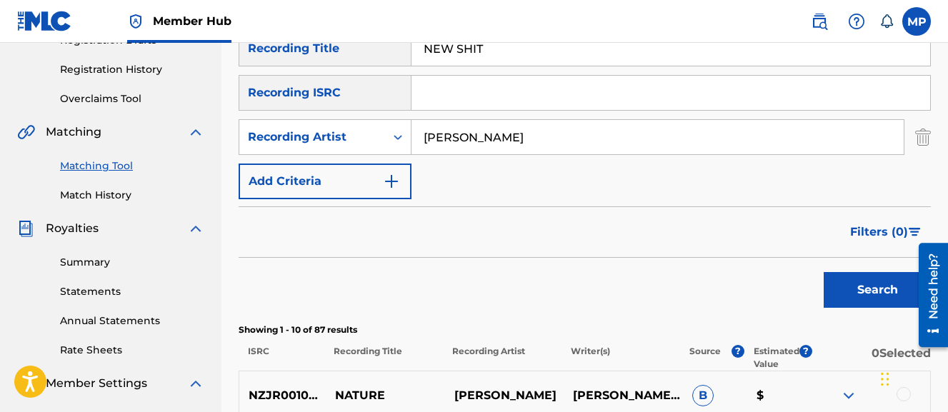
click at [824, 272] on button "Search" at bounding box center [877, 290] width 107 height 36
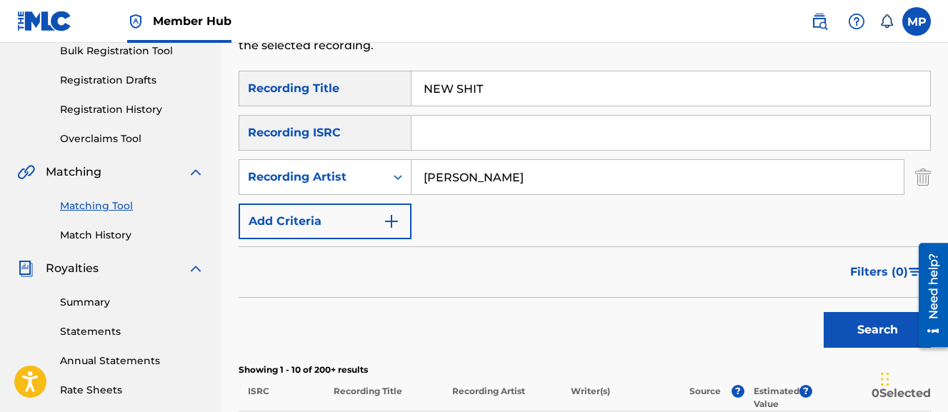
scroll to position [213, 0]
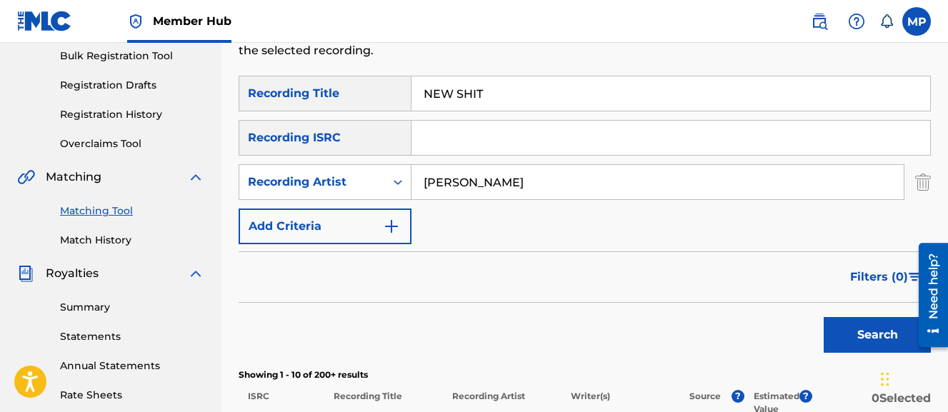
click at [482, 89] on input "NEW SHIT" at bounding box center [671, 93] width 519 height 34
click at [824, 317] on button "Search" at bounding box center [877, 335] width 107 height 36
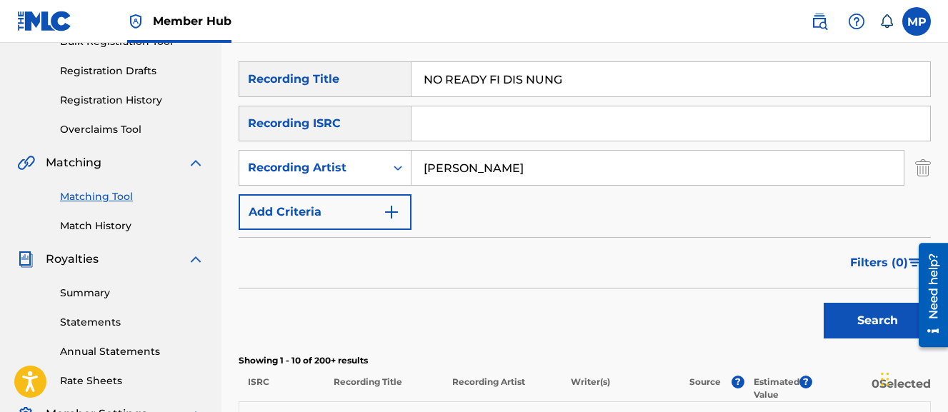
scroll to position [207, 0]
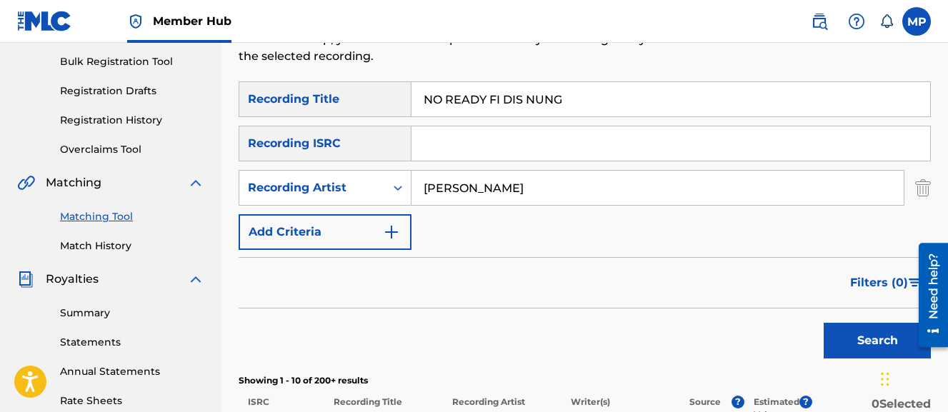
click at [467, 100] on input "NO READY FI DIS NUNG" at bounding box center [671, 99] width 519 height 34
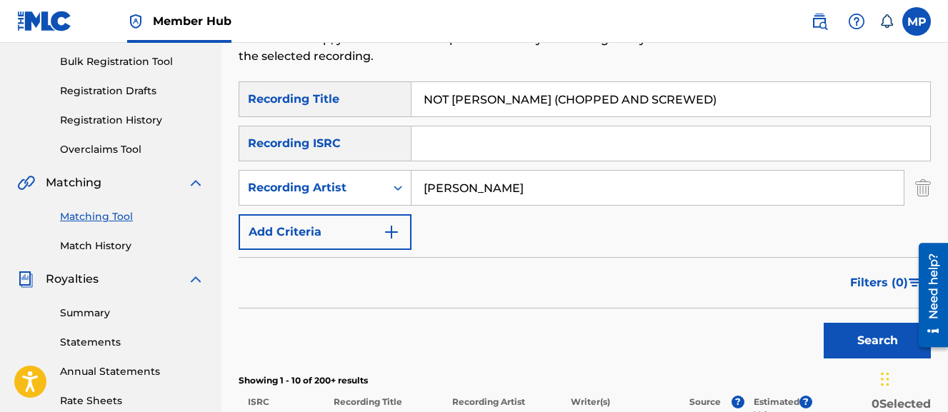
type input "NOT NEVA (CHOPPED AND SCREWED)"
click at [824, 323] on button "Search" at bounding box center [877, 341] width 107 height 36
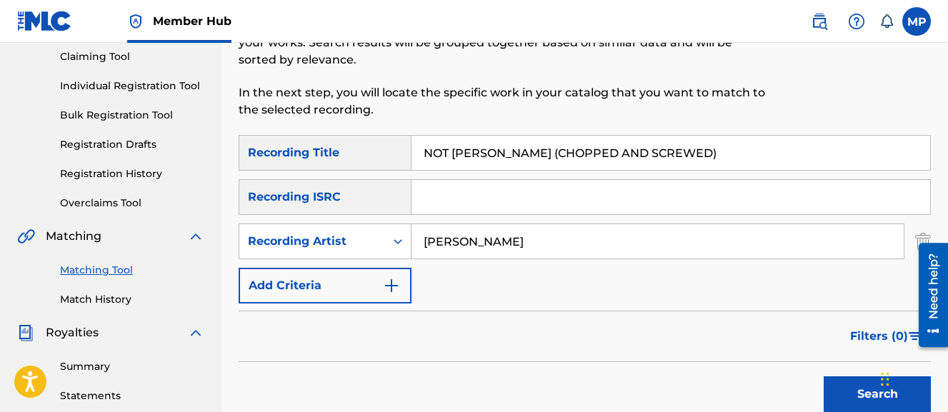
scroll to position [153, 0]
click at [553, 240] on input "Wayne Dreadski" at bounding box center [658, 242] width 492 height 34
type input "Young Dread"
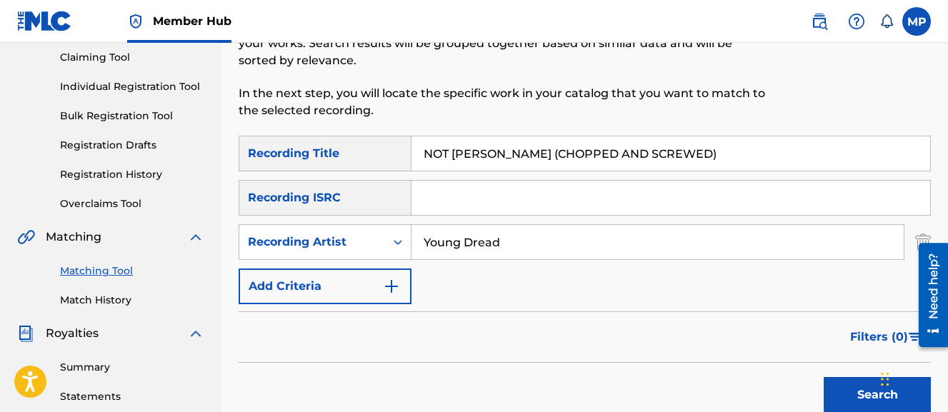
click at [824, 377] on button "Search" at bounding box center [877, 395] width 107 height 36
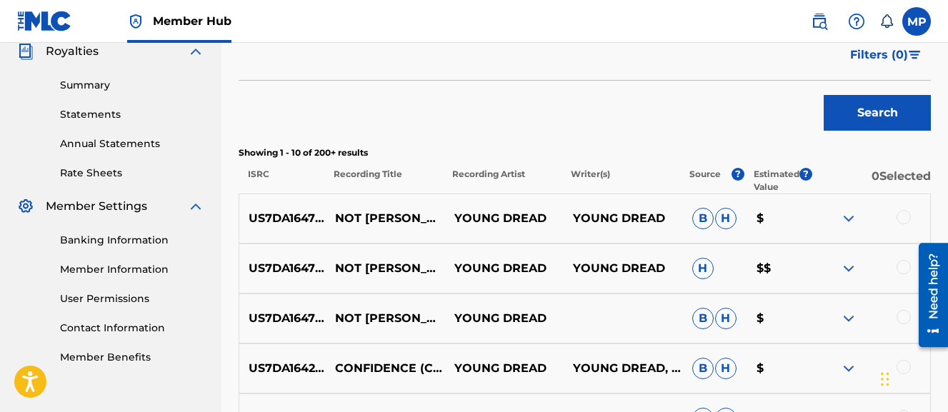
click at [908, 319] on div at bounding box center [928, 294] width 40 height 115
click at [905, 317] on div at bounding box center [904, 317] width 14 height 14
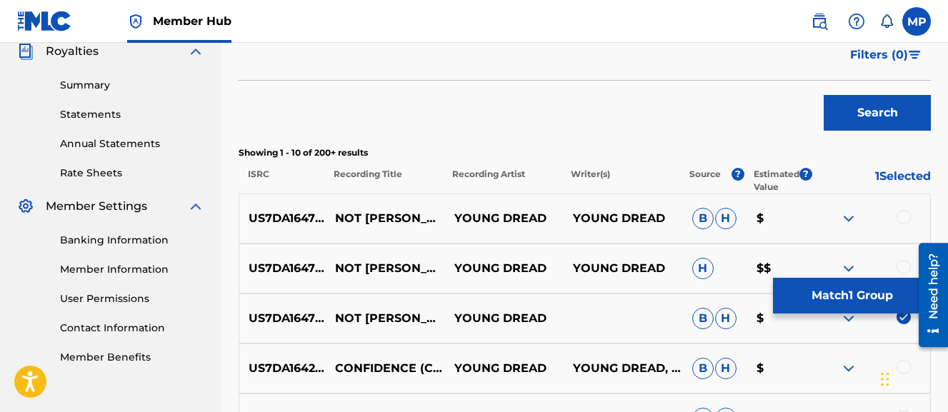
click at [901, 267] on div at bounding box center [904, 267] width 14 height 14
click at [901, 212] on div at bounding box center [904, 217] width 14 height 14
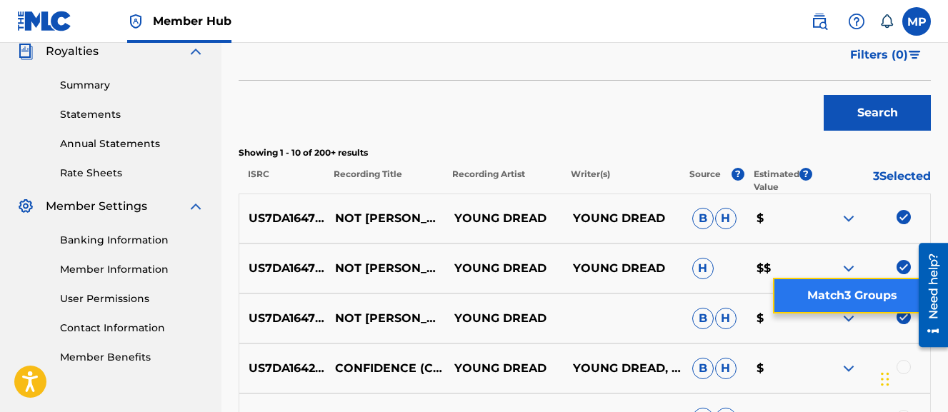
click at [834, 289] on button "Match 3 Groups" at bounding box center [852, 296] width 158 height 36
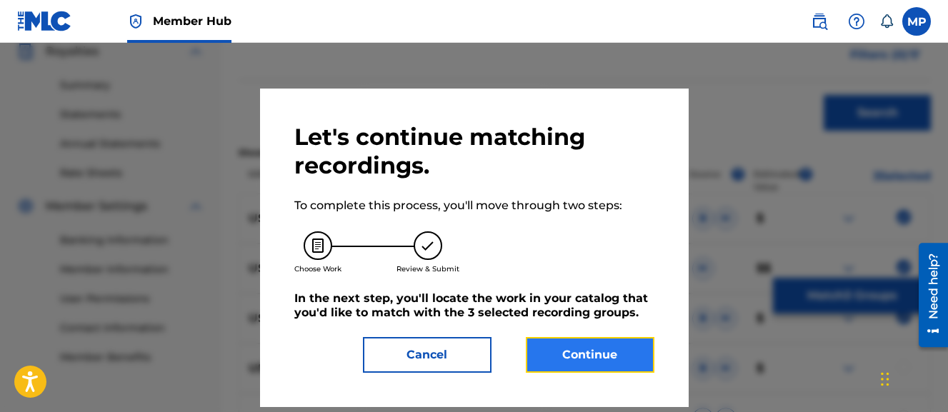
click at [634, 341] on button "Continue" at bounding box center [590, 355] width 129 height 36
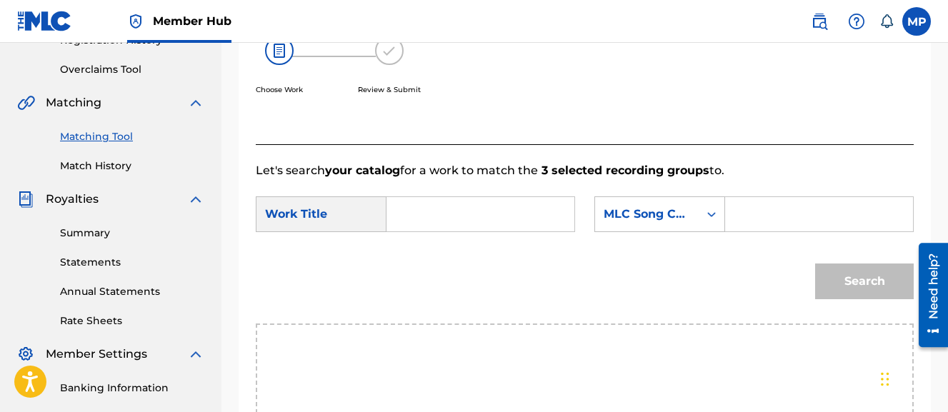
scroll to position [278, 0]
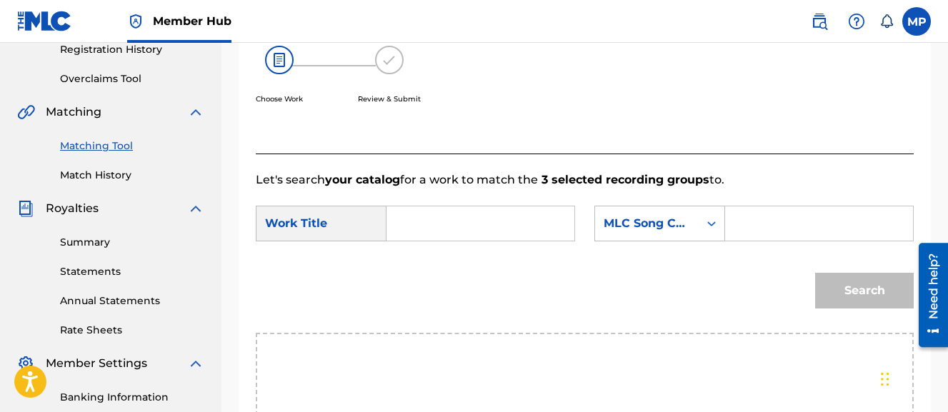
click at [479, 211] on input "Search Form" at bounding box center [481, 224] width 164 height 34
type input "NOT NEVA (CHOPPED AND SCREWED)"
click at [738, 241] on input "Search Form" at bounding box center [820, 224] width 164 height 34
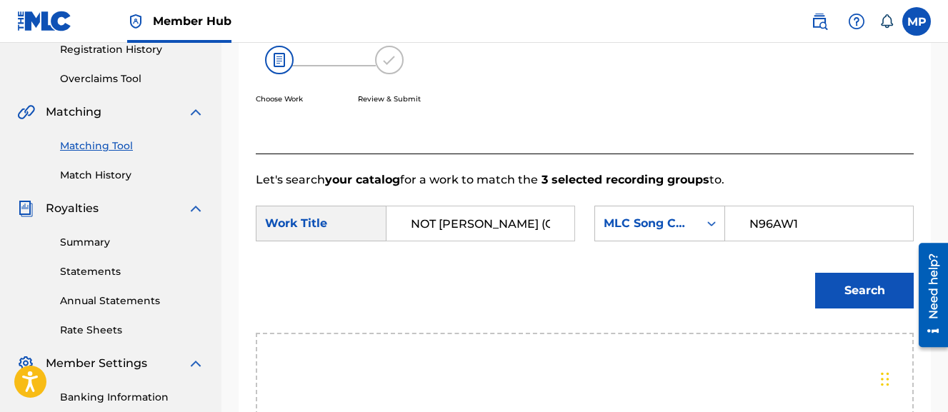
type input "N96AW1"
click at [815, 273] on button "Search" at bounding box center [864, 291] width 99 height 36
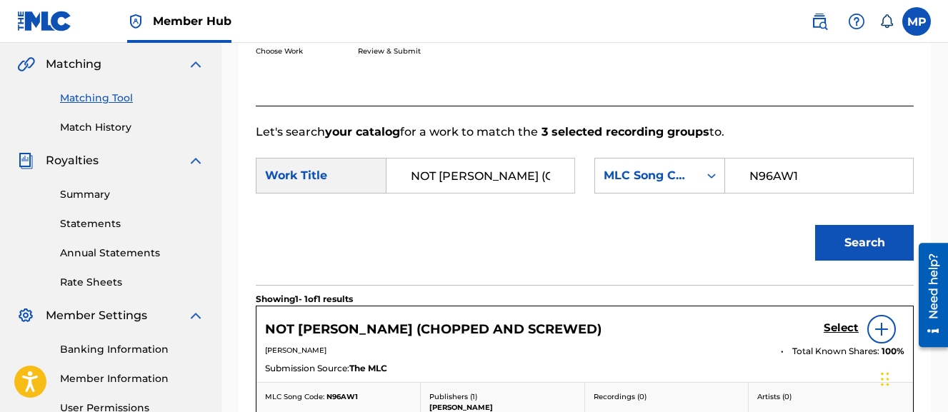
scroll to position [417, 0]
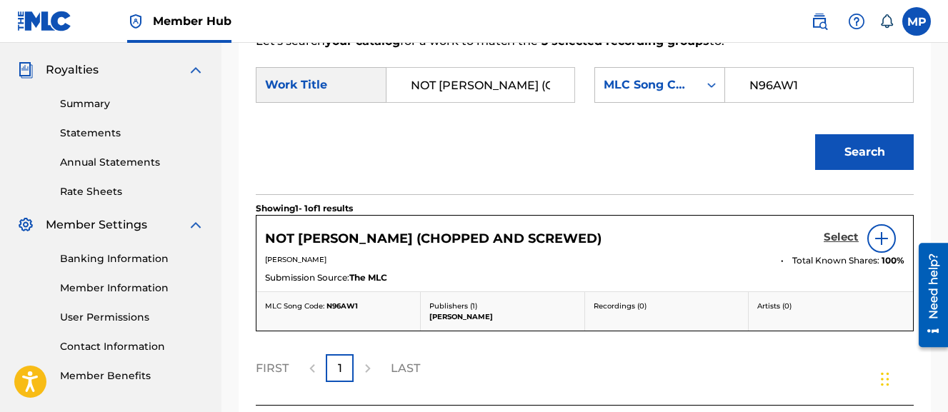
click at [835, 244] on h5 "Select" at bounding box center [841, 238] width 35 height 14
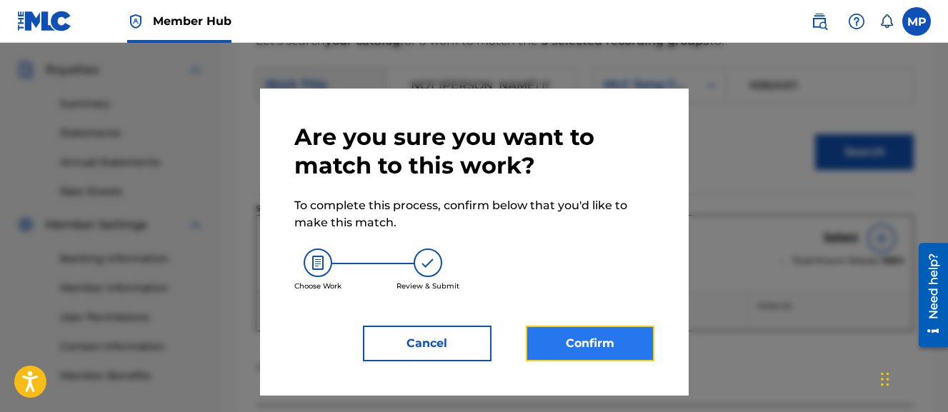
click at [603, 344] on button "Confirm" at bounding box center [590, 344] width 129 height 36
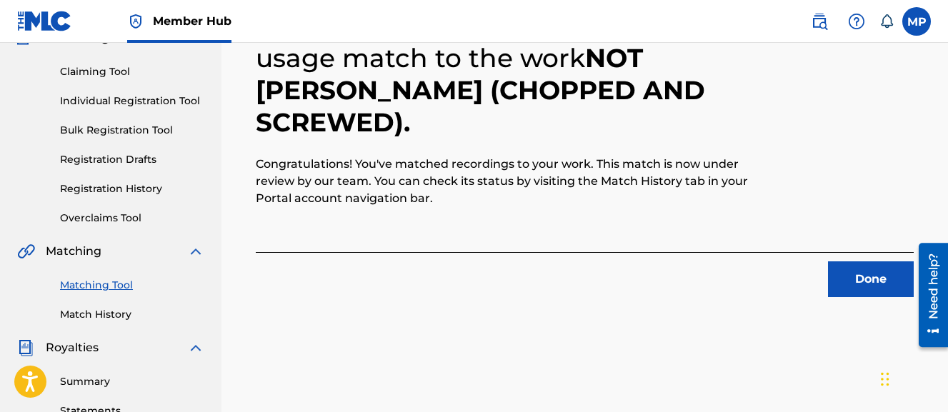
scroll to position [147, 0]
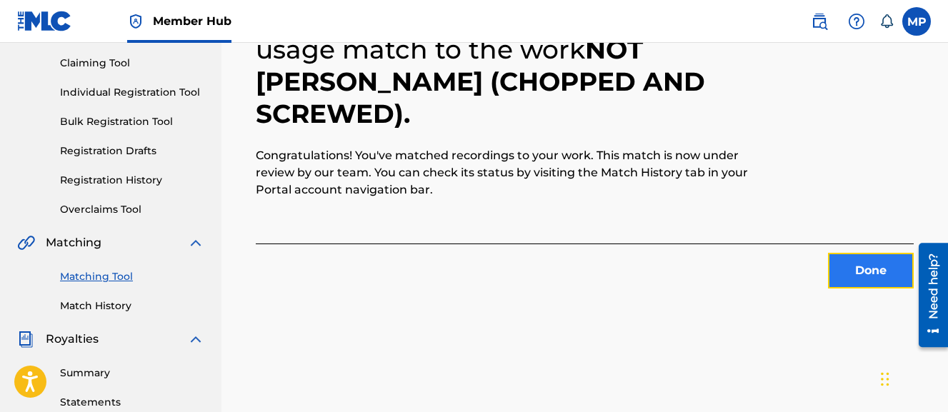
click at [840, 262] on button "Done" at bounding box center [871, 271] width 86 height 36
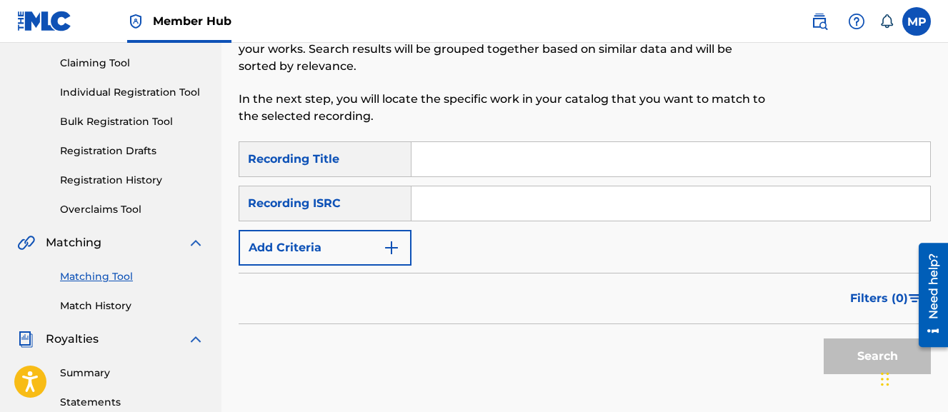
click at [477, 154] on input "Search Form" at bounding box center [671, 159] width 519 height 34
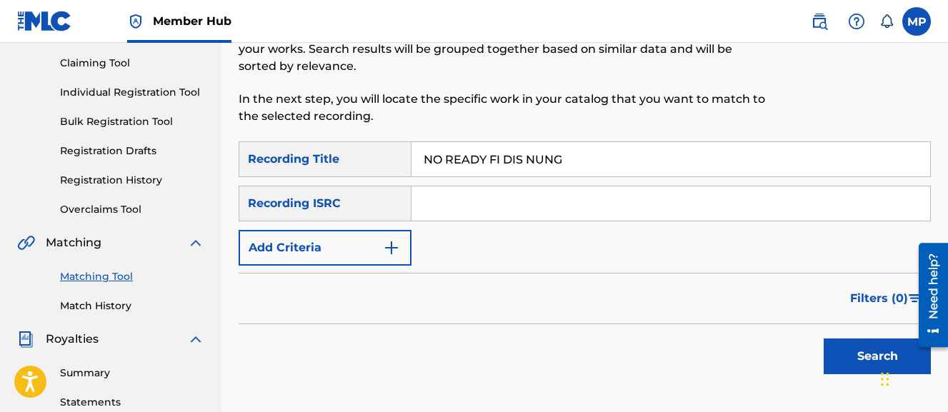
click at [824, 339] on button "Search" at bounding box center [877, 357] width 107 height 36
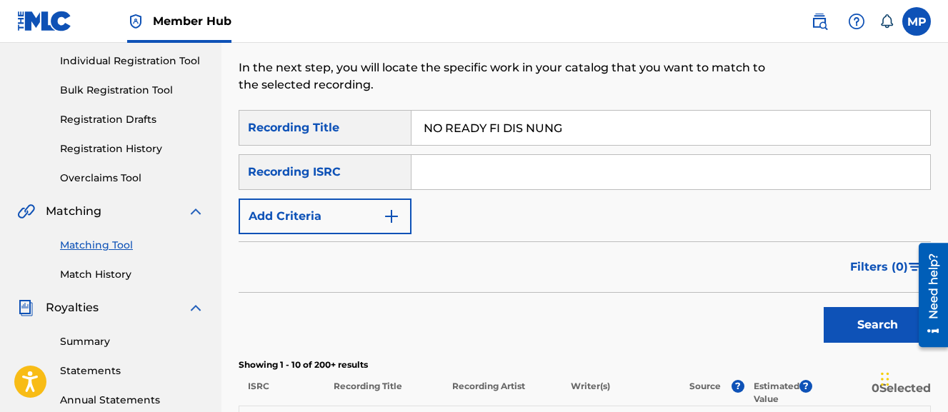
scroll to position [177, 0]
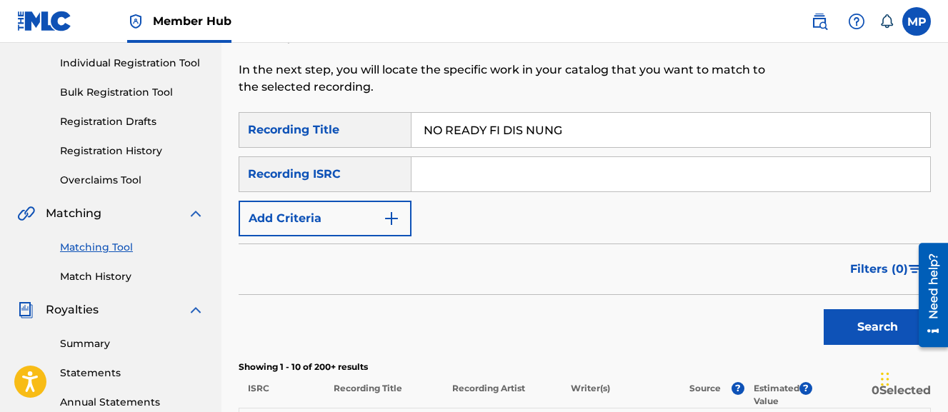
click at [465, 133] on input "NO READY FI DIS NUNG" at bounding box center [671, 130] width 519 height 34
type input "OLD SCHOOL"
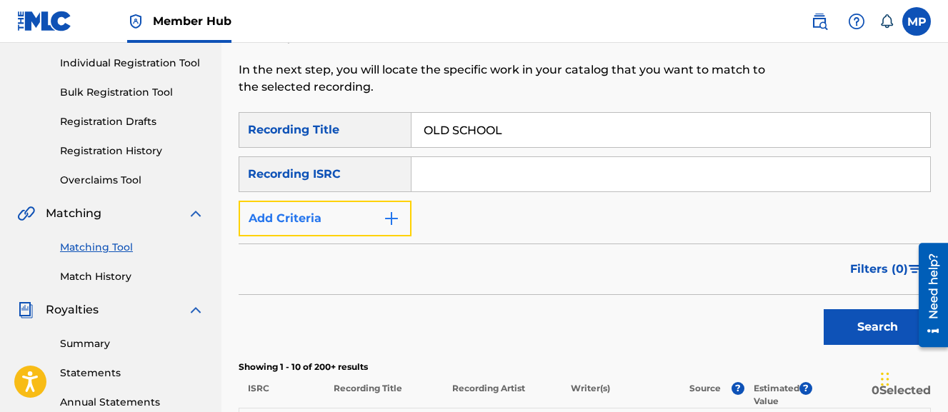
click at [340, 220] on button "Add Criteria" at bounding box center [325, 219] width 173 height 36
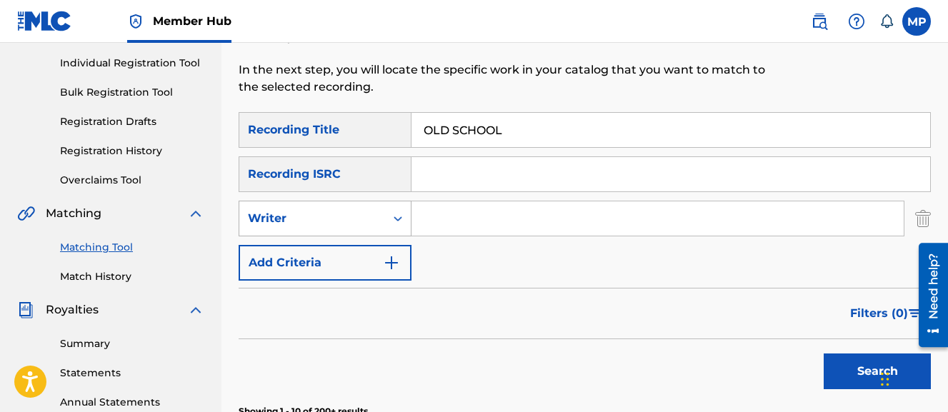
click at [328, 214] on div "Writer" at bounding box center [312, 218] width 129 height 17
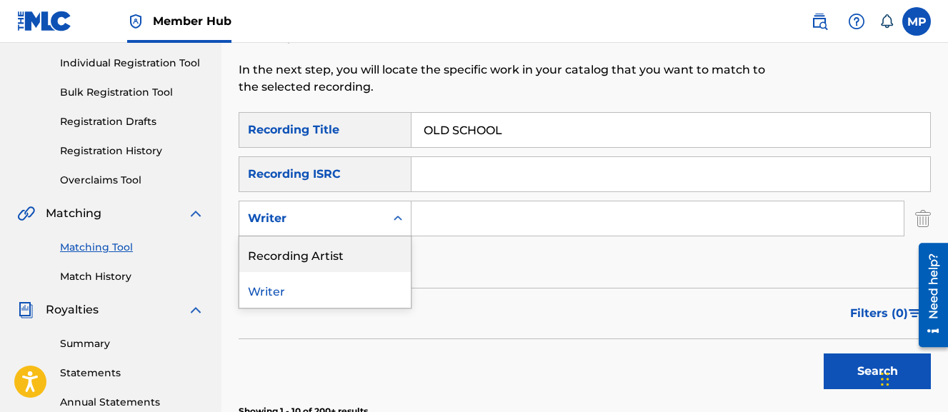
click at [321, 250] on div "Recording Artist" at bounding box center [325, 255] width 172 height 36
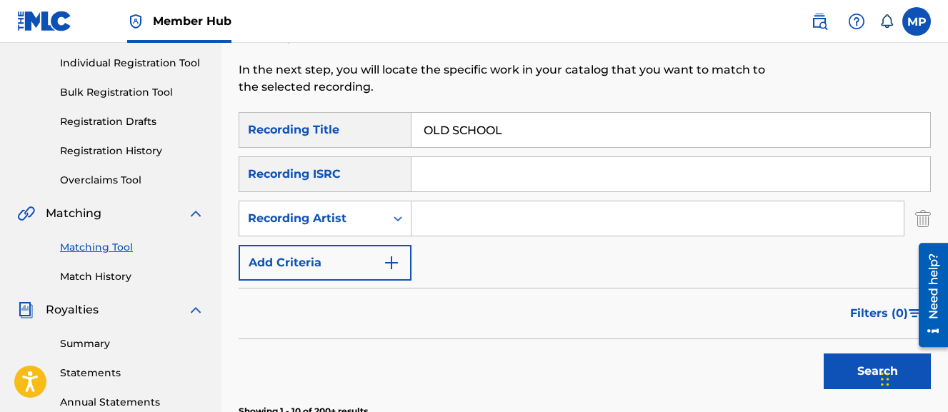
click at [442, 227] on input "Search Form" at bounding box center [658, 219] width 492 height 34
type input "Young Dread"
click at [824, 354] on button "Search" at bounding box center [877, 372] width 107 height 36
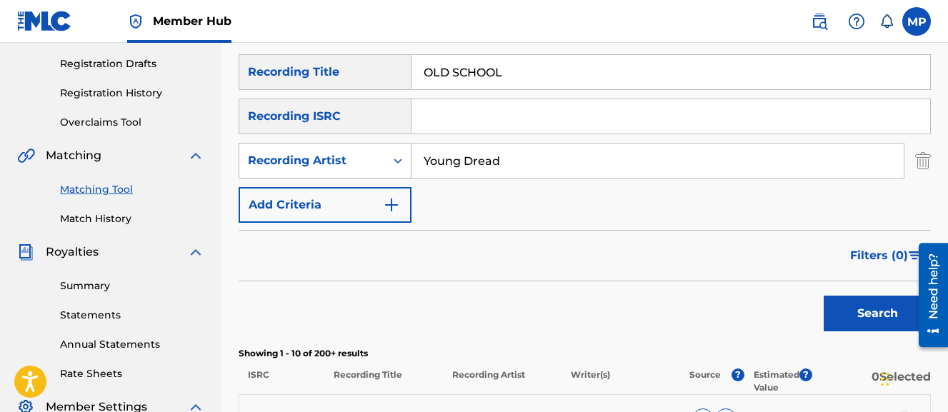
scroll to position [234, 0]
click at [455, 74] on input "OLD SCHOOL" at bounding box center [671, 73] width 519 height 34
click at [824, 297] on button "Search" at bounding box center [877, 315] width 107 height 36
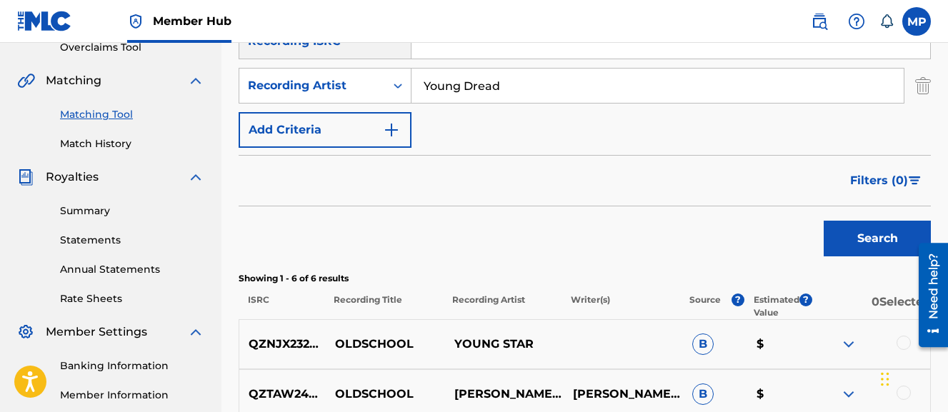
scroll to position [228, 0]
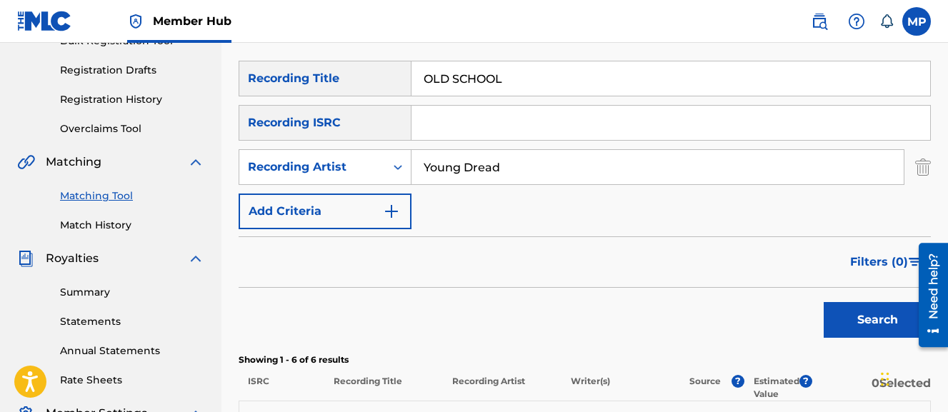
type input "OLD SCHOOL"
click at [824, 302] on button "Search" at bounding box center [877, 320] width 107 height 36
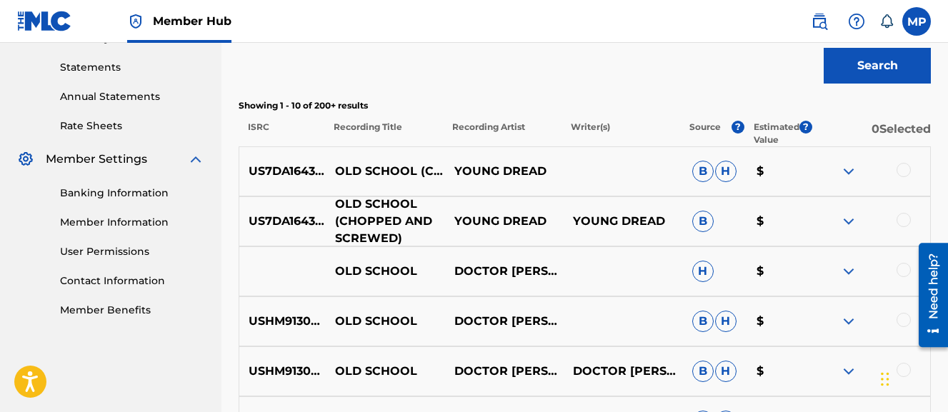
scroll to position [483, 0]
click at [905, 218] on div at bounding box center [904, 219] width 14 height 14
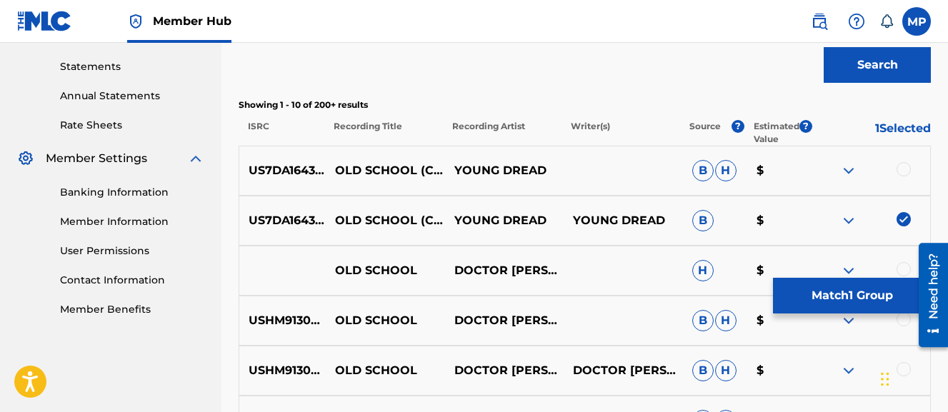
click at [901, 175] on div at bounding box center [904, 169] width 14 height 14
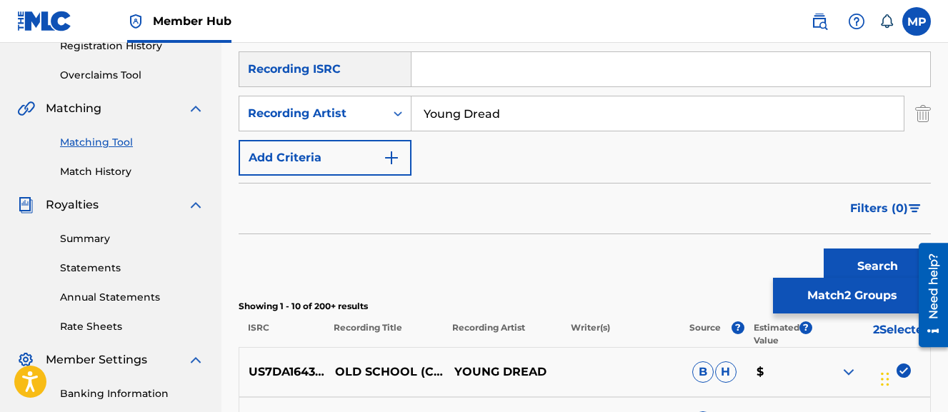
scroll to position [279, 0]
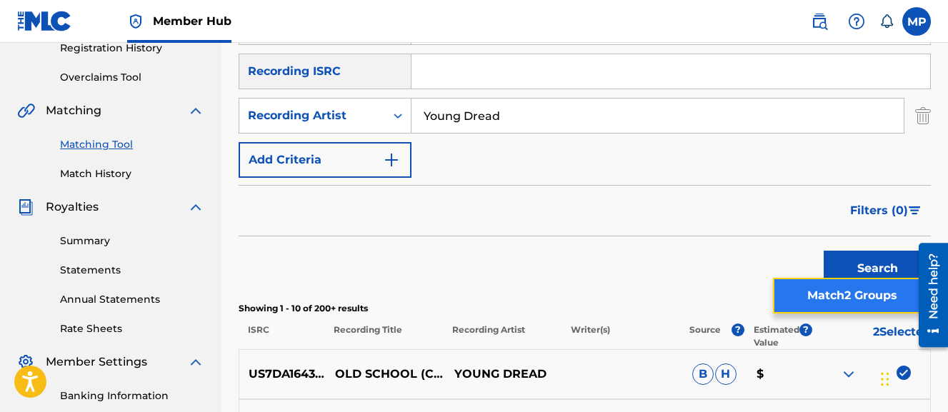
click at [842, 302] on button "Match 2 Groups" at bounding box center [852, 296] width 158 height 36
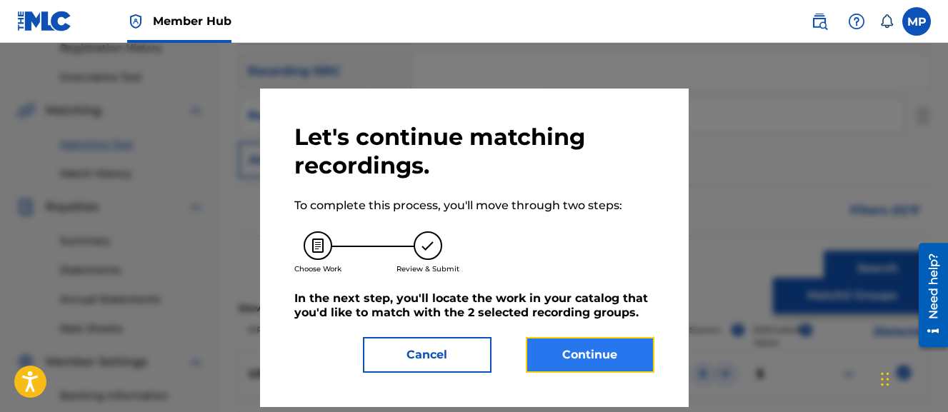
click at [607, 357] on button "Continue" at bounding box center [590, 355] width 129 height 36
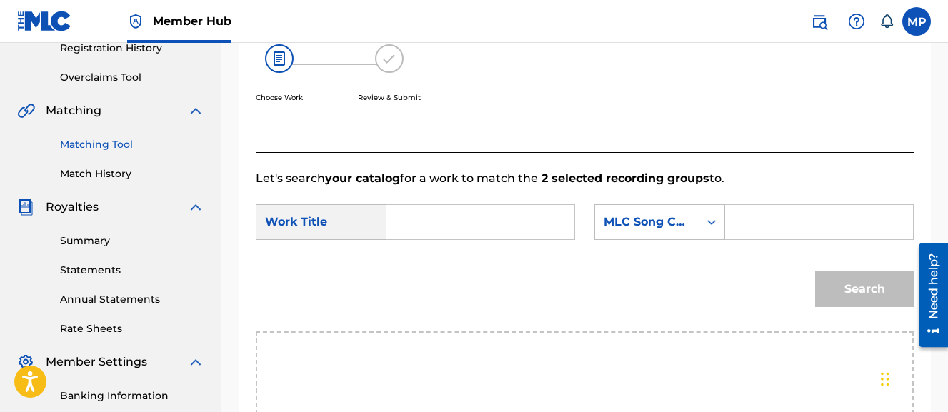
click at [484, 218] on input "Search Form" at bounding box center [481, 222] width 164 height 34
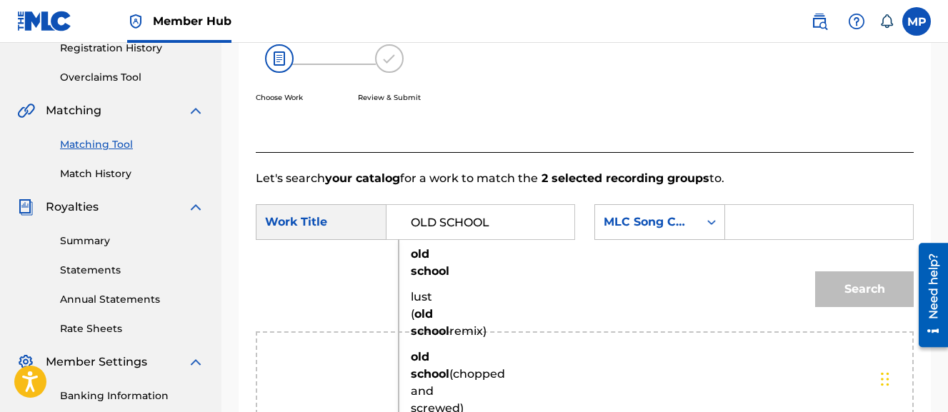
type input "OLD SCHOOL"
click at [738, 239] on input "Search Form" at bounding box center [820, 222] width 164 height 34
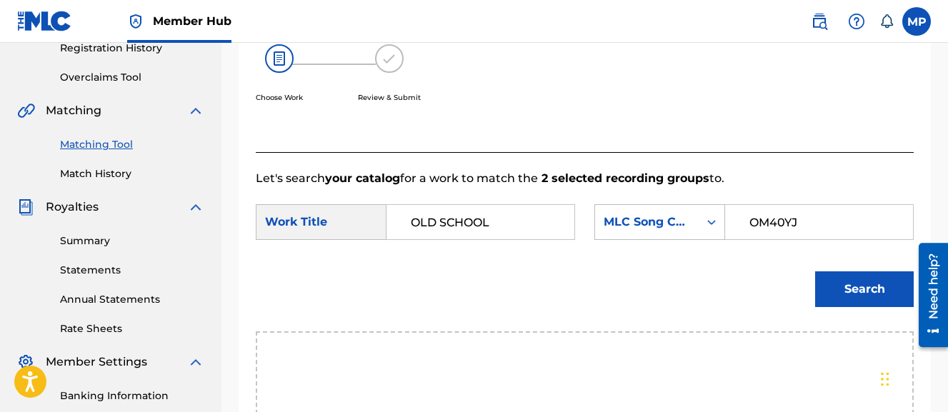
type input "OM40YJ"
click at [815, 272] on button "Search" at bounding box center [864, 290] width 99 height 36
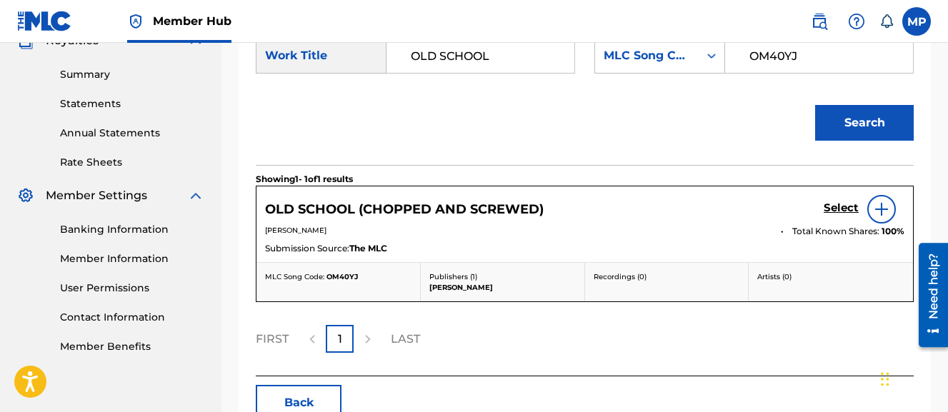
scroll to position [471, 0]
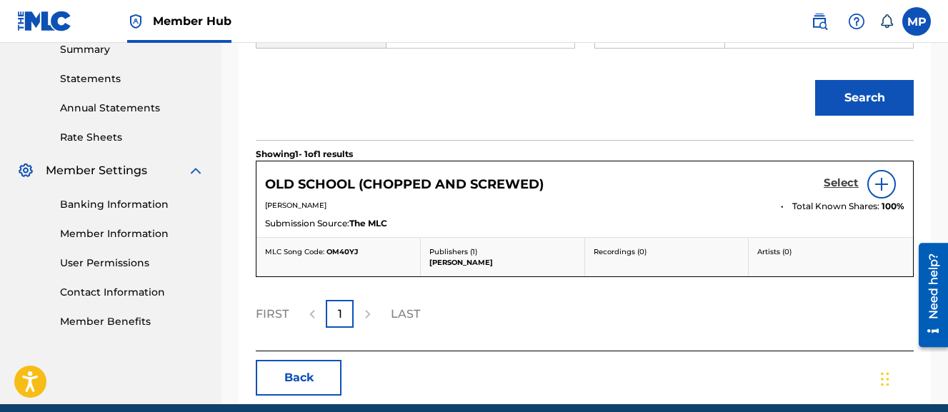
click at [837, 190] on h5 "Select" at bounding box center [841, 184] width 35 height 14
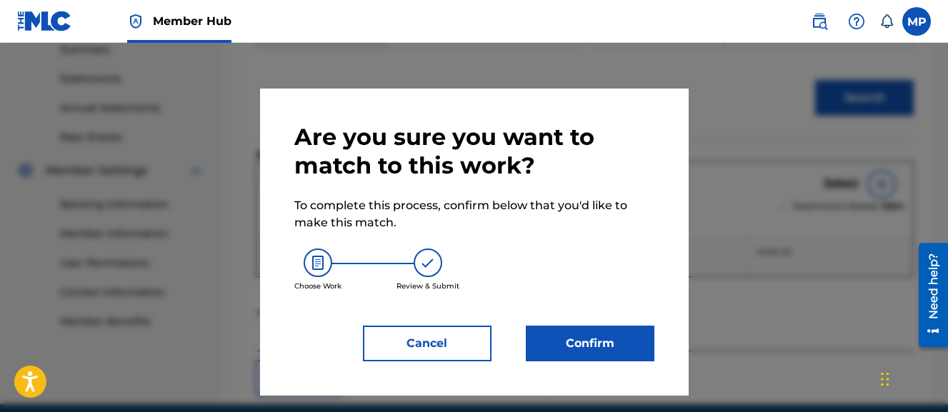
click at [649, 323] on div "Are you sure you want to match to this work? To complete this process, confirm …" at bounding box center [474, 242] width 360 height 239
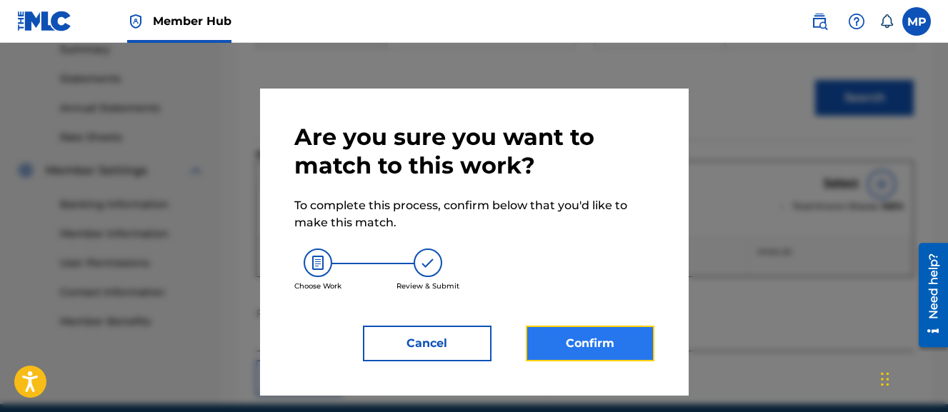
click at [631, 332] on button "Confirm" at bounding box center [590, 344] width 129 height 36
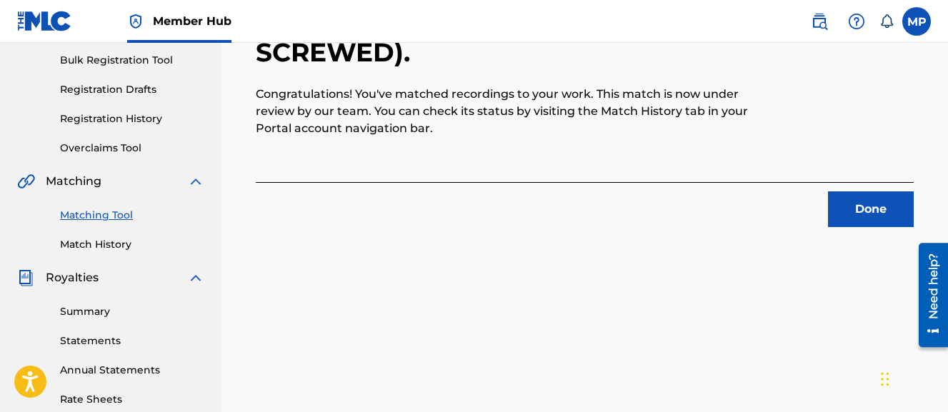
scroll to position [189, 0]
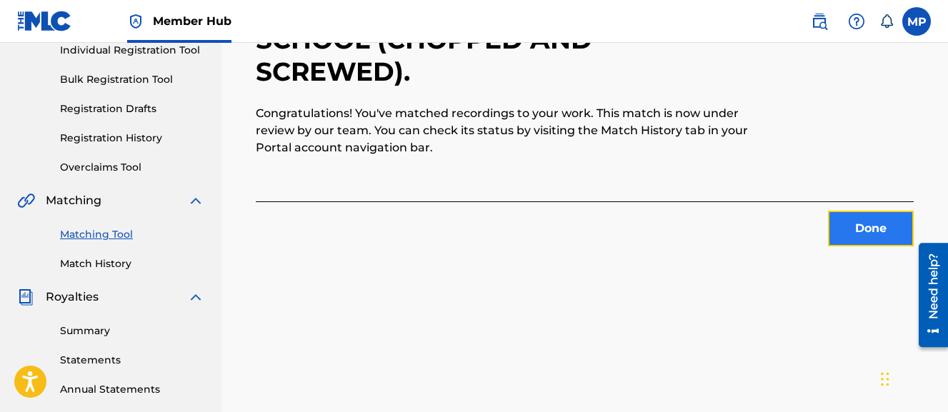
click at [858, 234] on button "Done" at bounding box center [871, 229] width 86 height 36
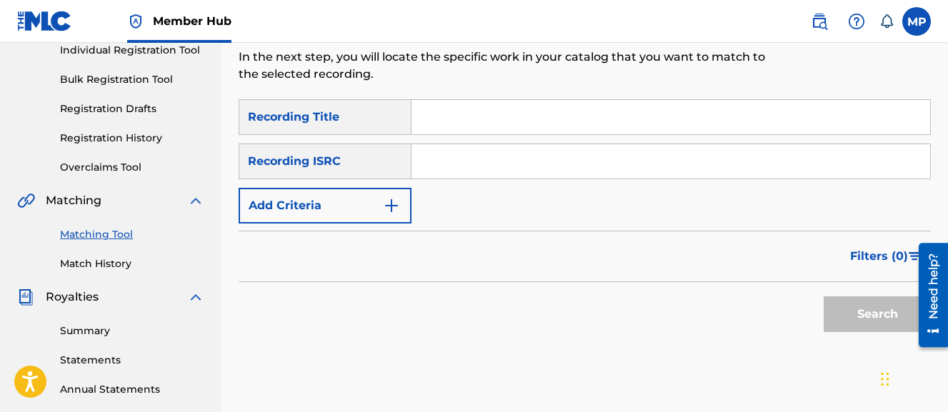
click at [741, 109] on input "Search Form" at bounding box center [671, 117] width 519 height 34
click at [824, 297] on button "Search" at bounding box center [877, 315] width 107 height 36
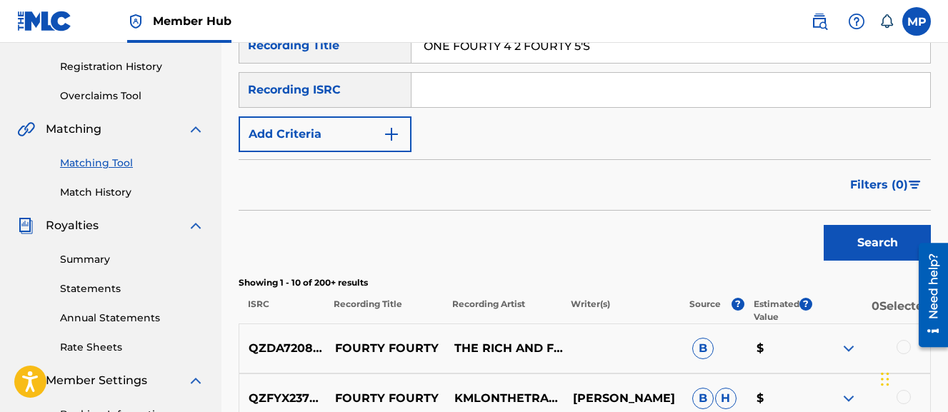
scroll to position [254, 0]
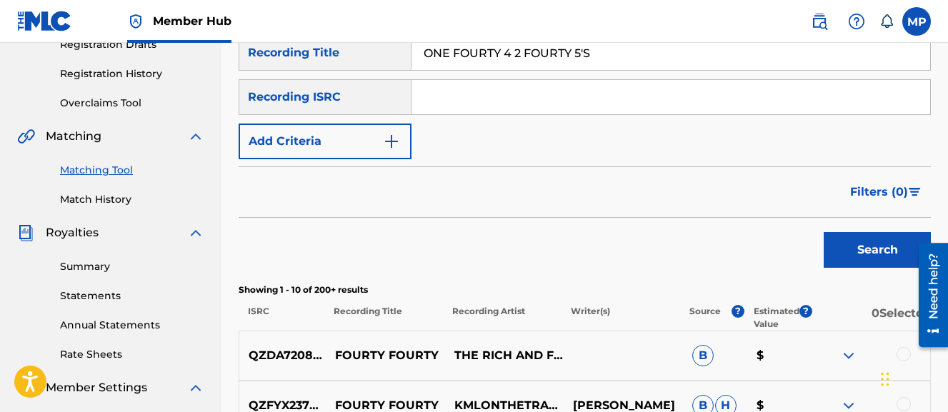
click at [442, 65] on input "ONE FOURTY 4 2 FOURTY 5'S" at bounding box center [671, 53] width 519 height 34
type input "ORDINARY KNUG"
click at [824, 232] on button "Search" at bounding box center [877, 250] width 107 height 36
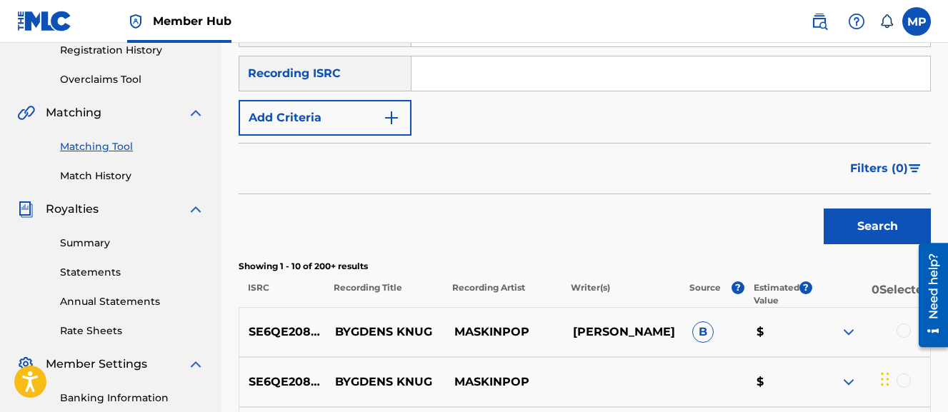
scroll to position [272, 0]
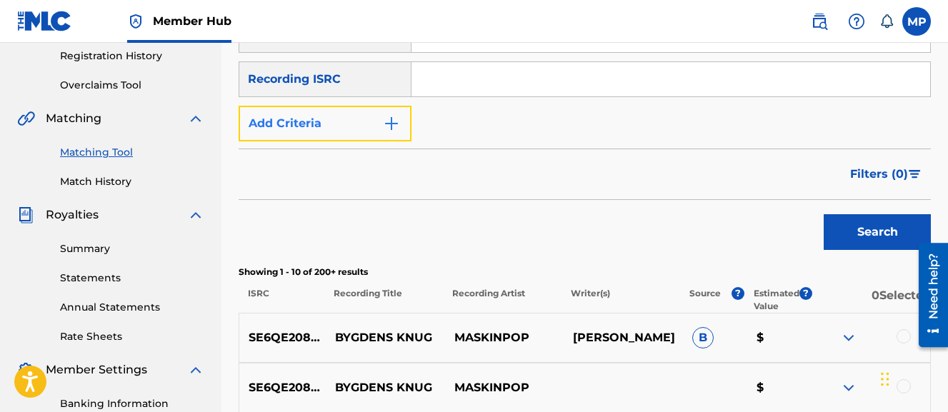
click at [307, 124] on button "Add Criteria" at bounding box center [325, 124] width 173 height 36
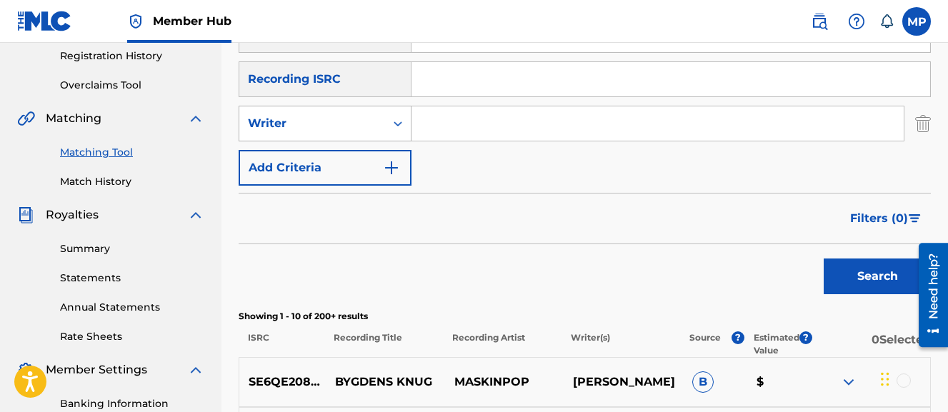
click at [306, 139] on div "Writer" at bounding box center [325, 124] width 173 height 36
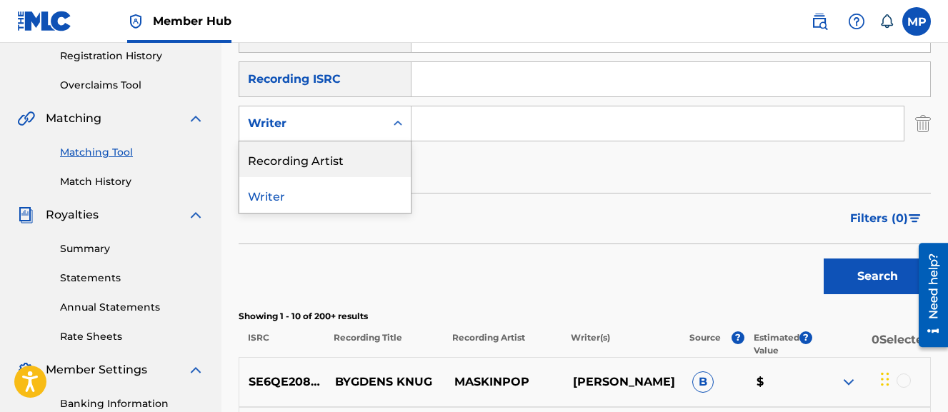
click at [309, 157] on div "Recording Artist" at bounding box center [325, 160] width 172 height 36
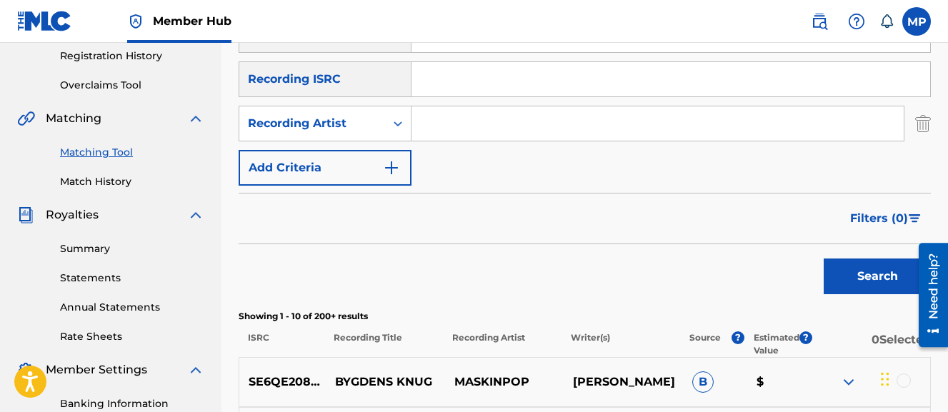
click at [448, 139] on input "Search Form" at bounding box center [658, 123] width 492 height 34
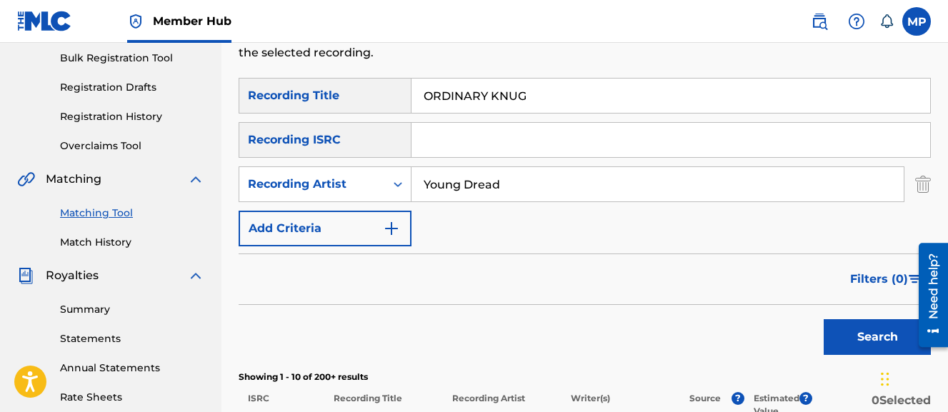
scroll to position [207, 0]
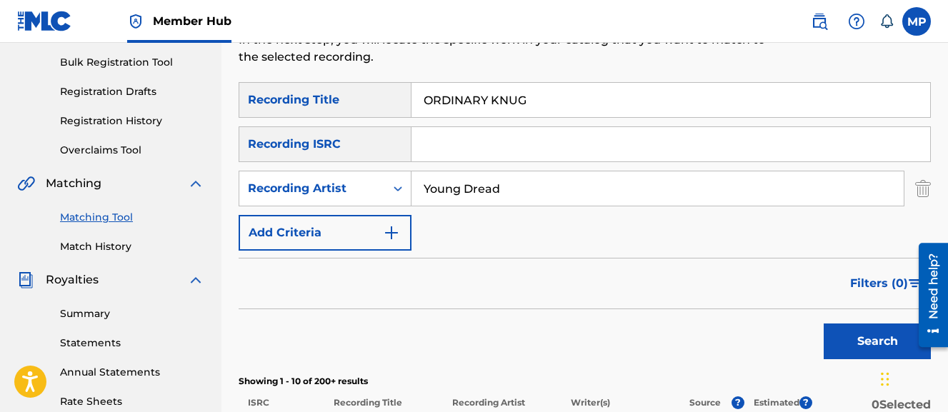
type input "Young Dread"
click at [448, 139] on input "Search Form" at bounding box center [671, 144] width 519 height 34
click at [466, 106] on input "ORDINARY KNUG" at bounding box center [671, 100] width 519 height 34
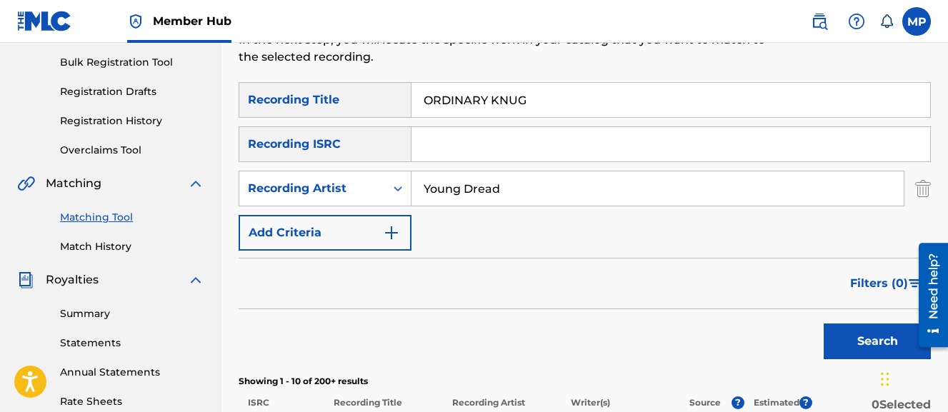
click at [466, 106] on input "ORDINARY KNUG" at bounding box center [671, 100] width 519 height 34
type input "OUT CONTROL"
click at [824, 324] on button "Search" at bounding box center [877, 342] width 107 height 36
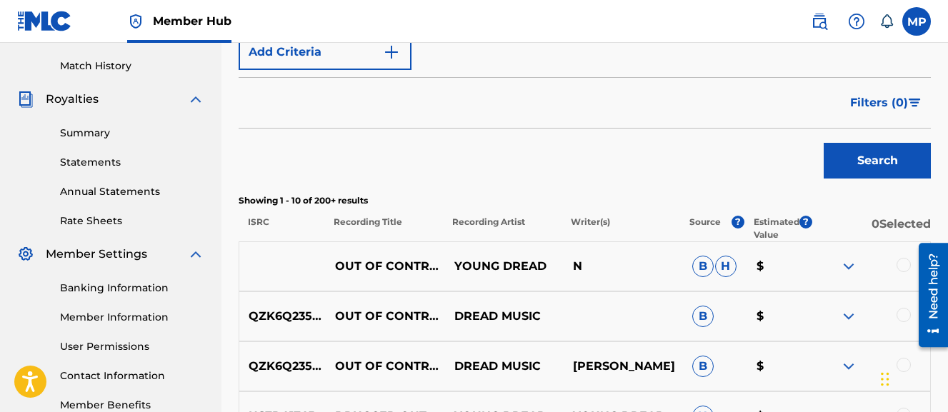
scroll to position [357, 0]
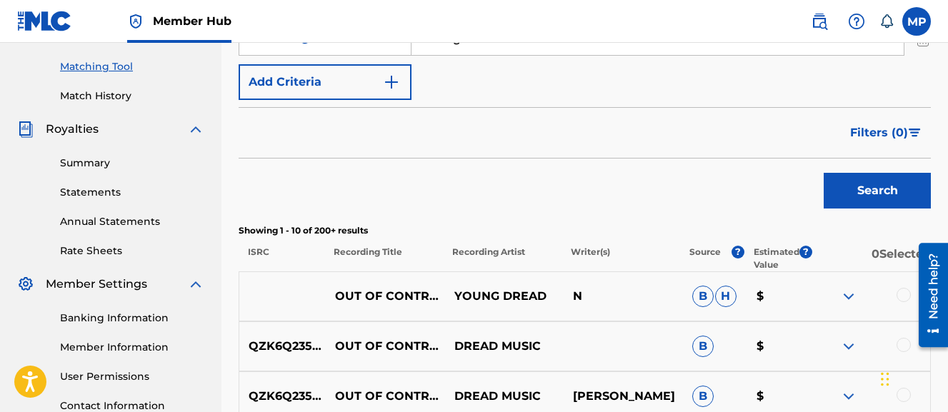
click at [901, 293] on div at bounding box center [904, 295] width 14 height 14
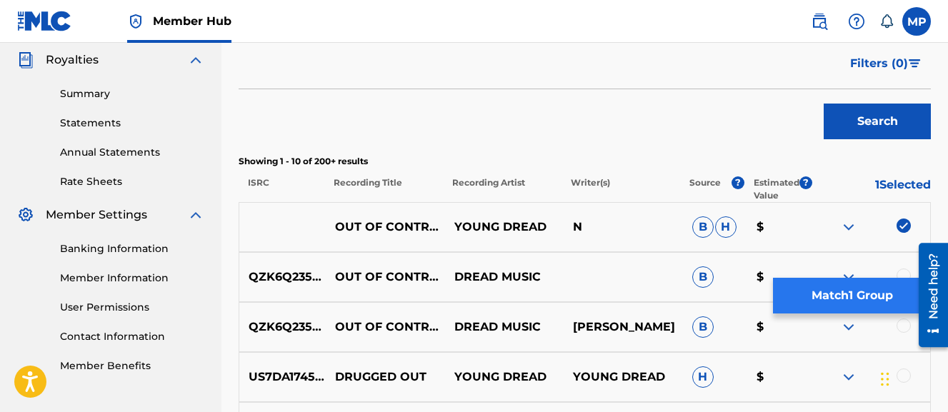
scroll to position [428, 0]
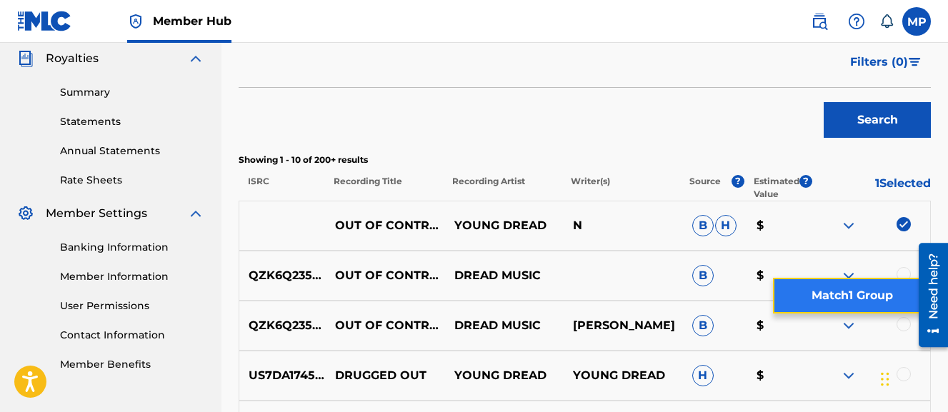
click at [839, 293] on button "Match 1 Group" at bounding box center [852, 296] width 158 height 36
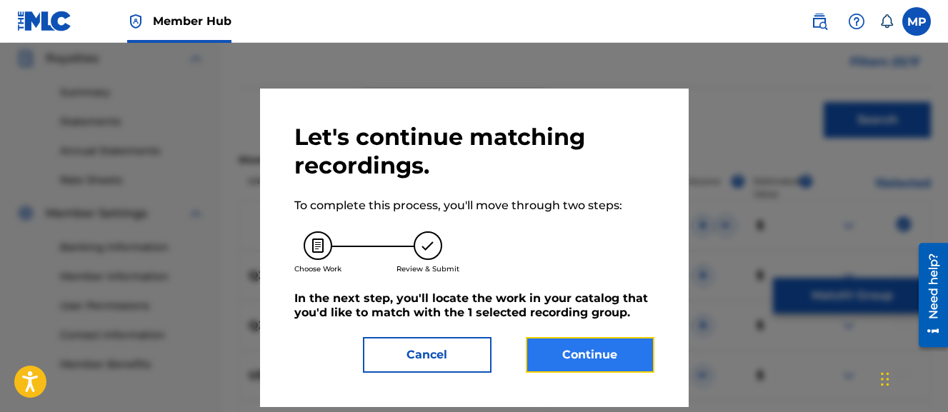
click at [575, 356] on button "Continue" at bounding box center [590, 355] width 129 height 36
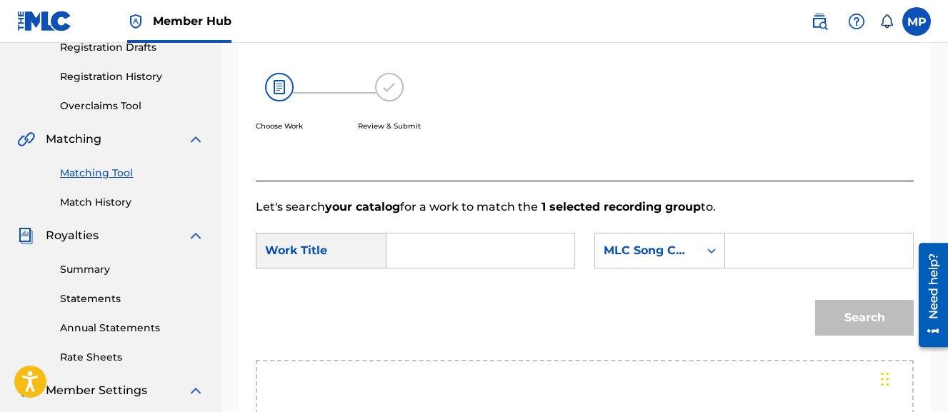
scroll to position [246, 0]
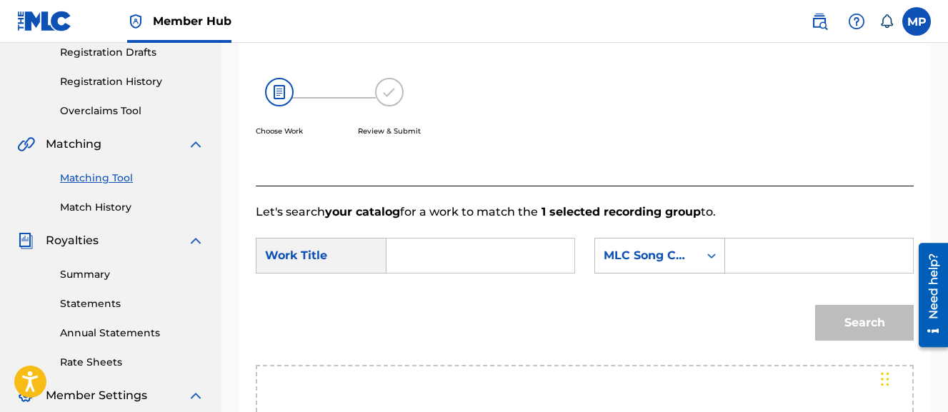
click at [506, 254] on input "Search Form" at bounding box center [481, 256] width 164 height 34
type input "OUT CONTROL"
click at [738, 273] on input "Search Form" at bounding box center [820, 256] width 164 height 34
type input "OL9FM0"
click at [815, 305] on button "Search" at bounding box center [864, 323] width 99 height 36
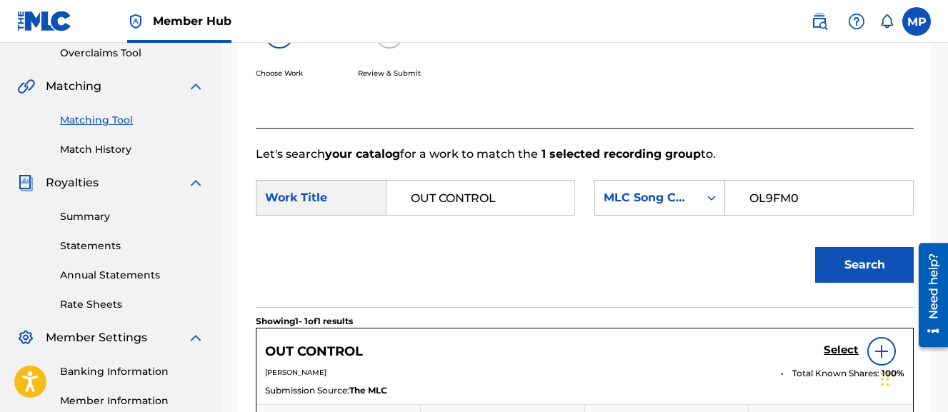
scroll to position [503, 0]
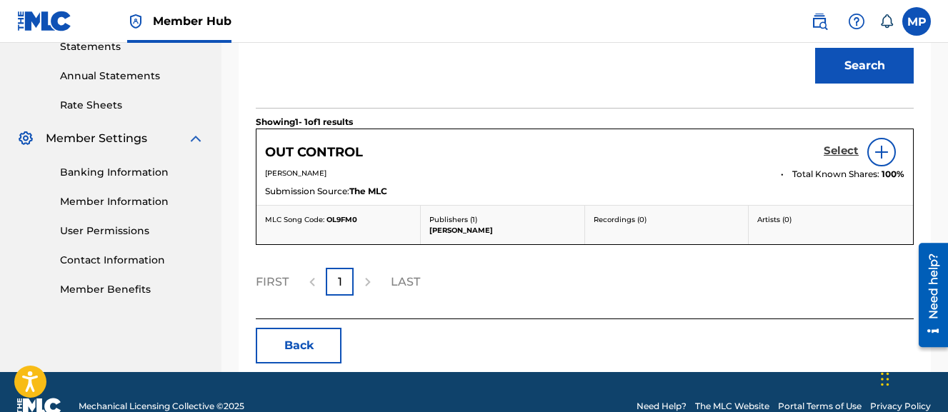
click at [825, 158] on h5 "Select" at bounding box center [841, 151] width 35 height 14
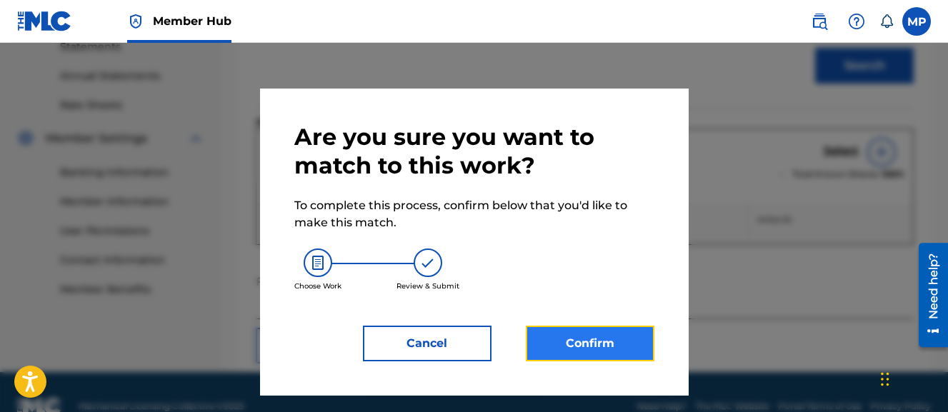
click at [609, 339] on button "Confirm" at bounding box center [590, 344] width 129 height 36
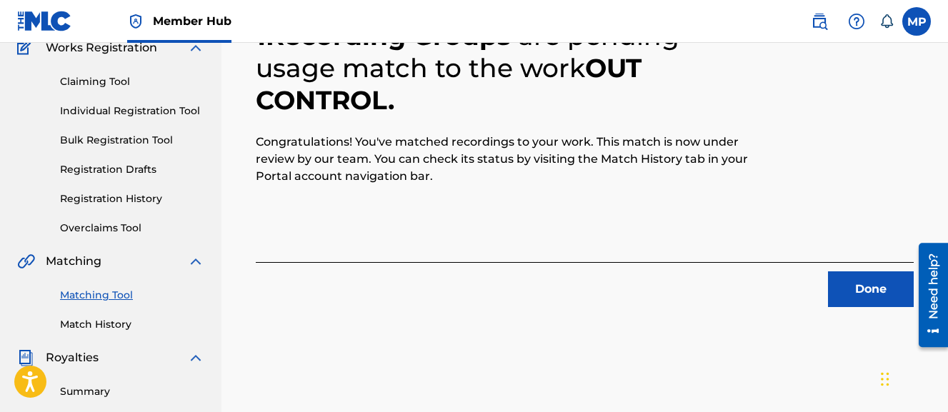
scroll to position [124, 0]
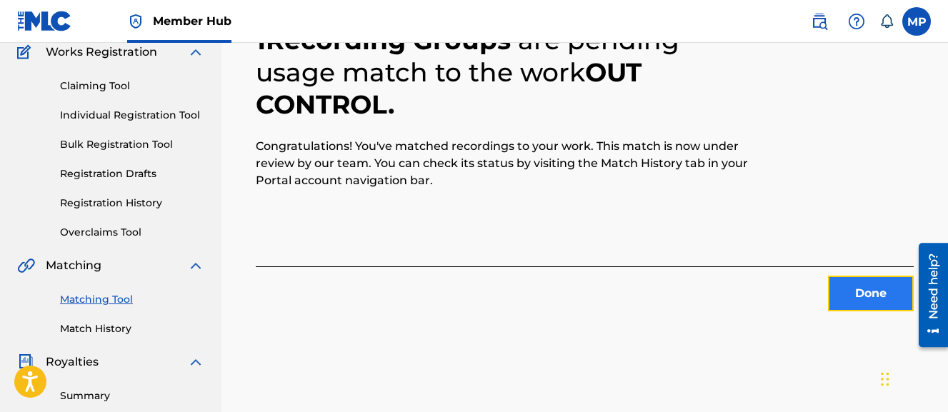
click at [853, 297] on button "Done" at bounding box center [871, 294] width 86 height 36
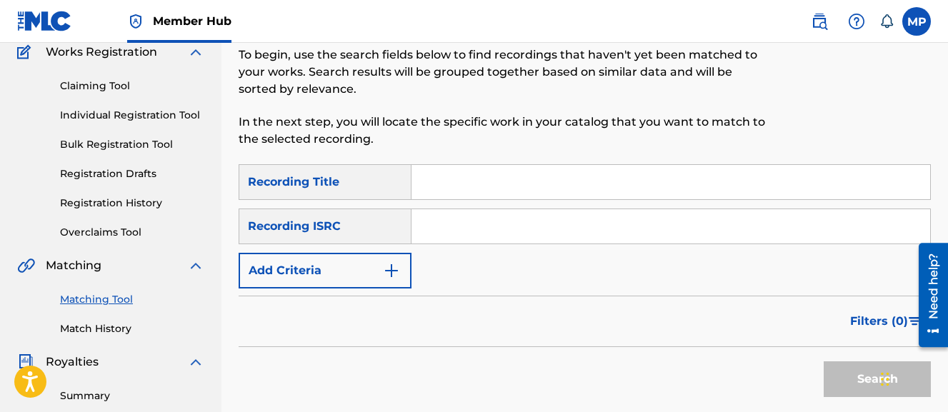
click at [545, 171] on input "Search Form" at bounding box center [671, 182] width 519 height 34
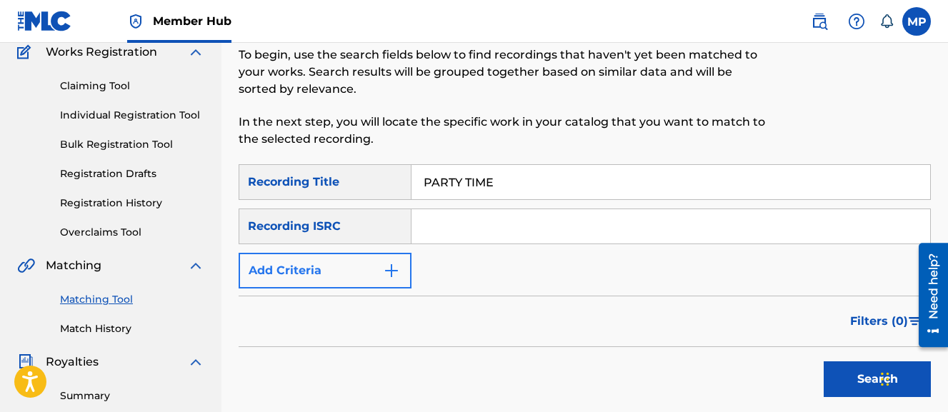
type input "PARTY TIME"
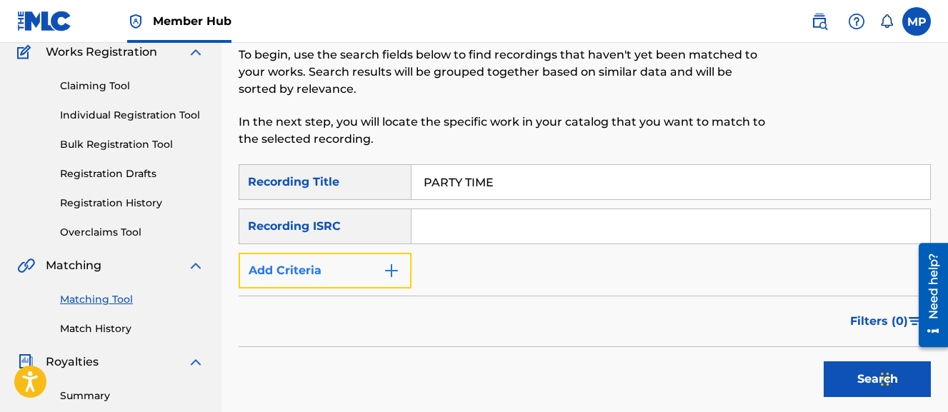
click at [330, 270] on button "Add Criteria" at bounding box center [325, 271] width 173 height 36
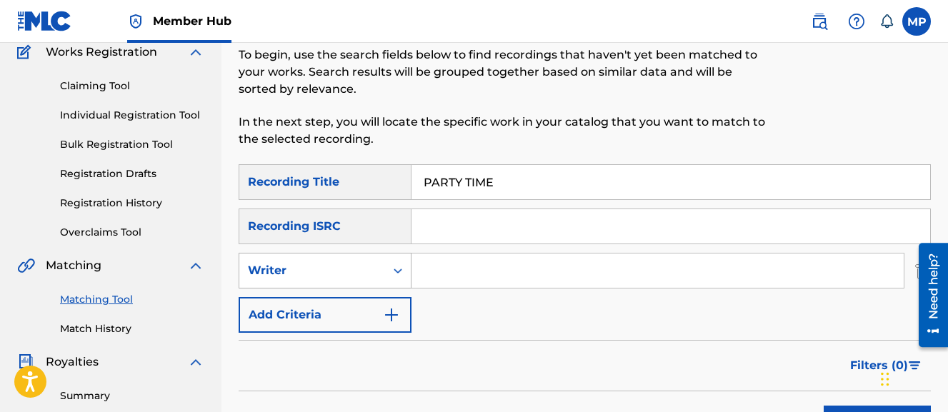
click at [322, 267] on div "Writer" at bounding box center [312, 270] width 129 height 17
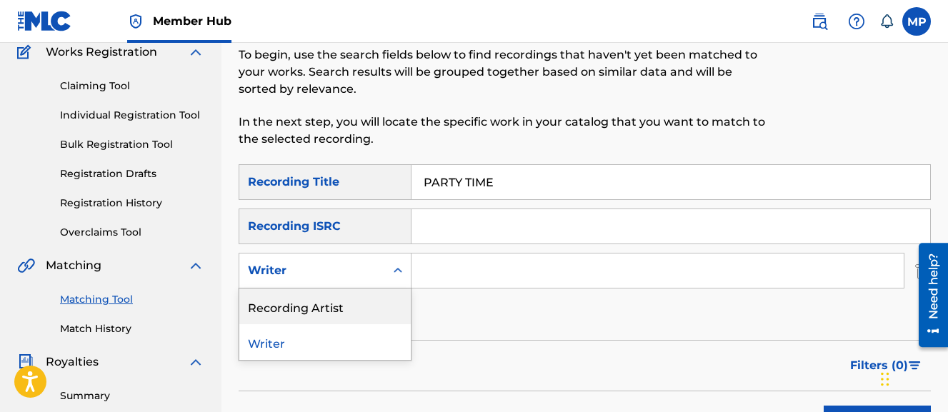
click at [317, 296] on div "Recording Artist" at bounding box center [325, 307] width 172 height 36
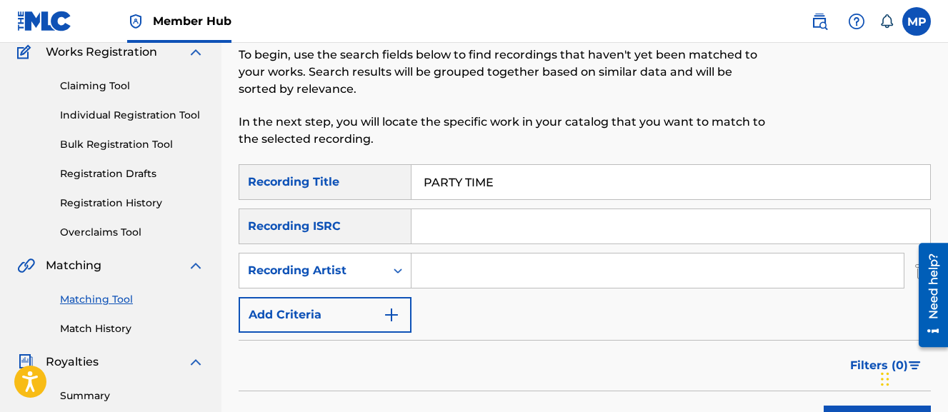
click at [447, 283] on input "Search Form" at bounding box center [658, 271] width 492 height 34
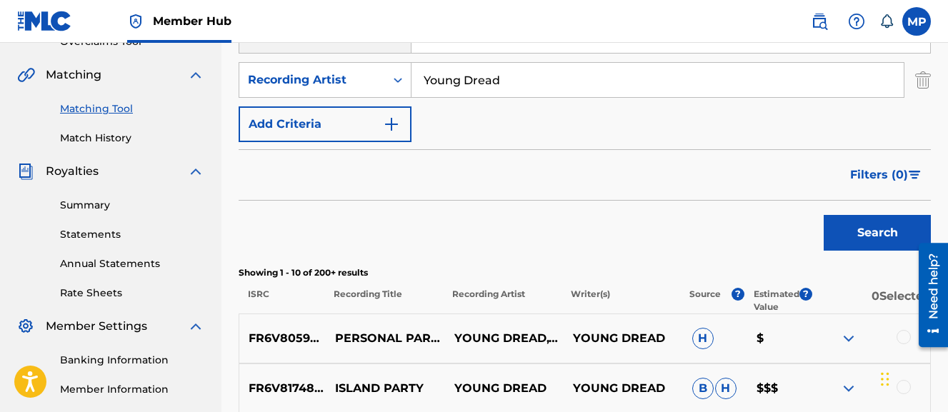
scroll to position [293, 0]
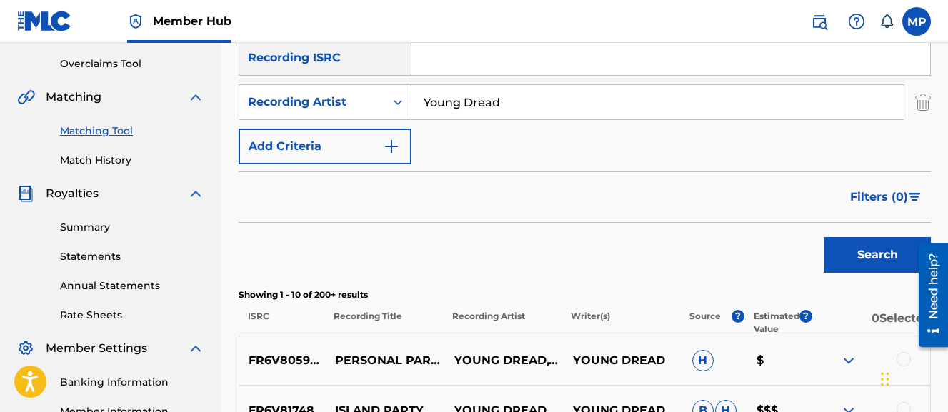
click at [441, 277] on div "Search" at bounding box center [585, 251] width 693 height 57
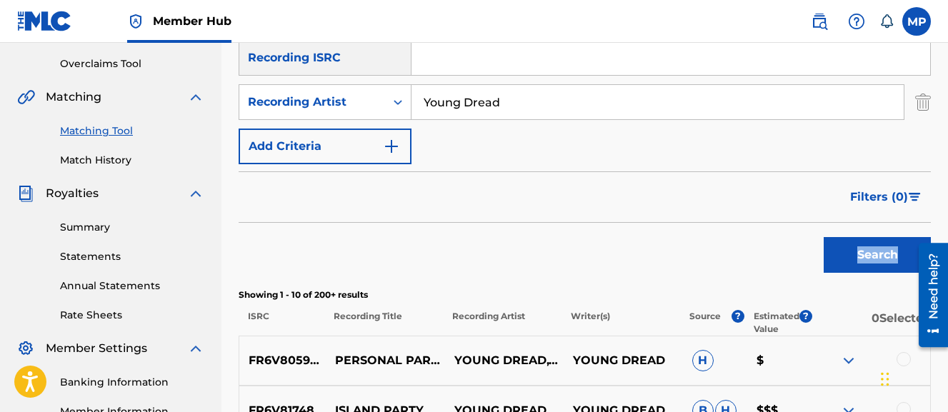
click at [520, 106] on input "Young Dread" at bounding box center [658, 102] width 492 height 34
click at [824, 237] on button "Search" at bounding box center [877, 255] width 107 height 36
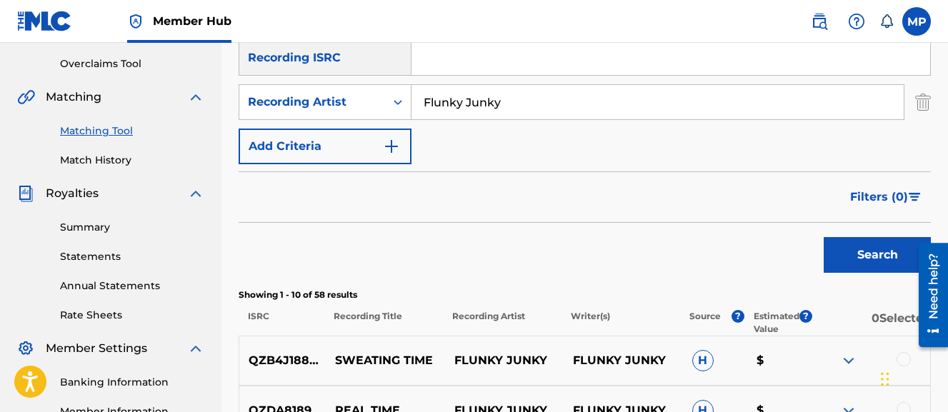
click at [465, 104] on input "Flunky Junky" at bounding box center [658, 102] width 492 height 34
type input "T"
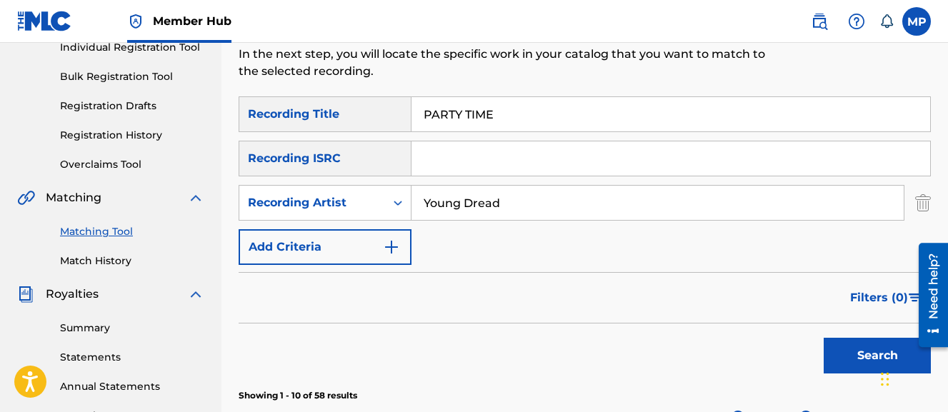
type input "Young Dread"
click at [465, 104] on input "PARTY TIME" at bounding box center [671, 114] width 519 height 34
click at [461, 111] on input "PARTY TIME" at bounding box center [671, 114] width 519 height 34
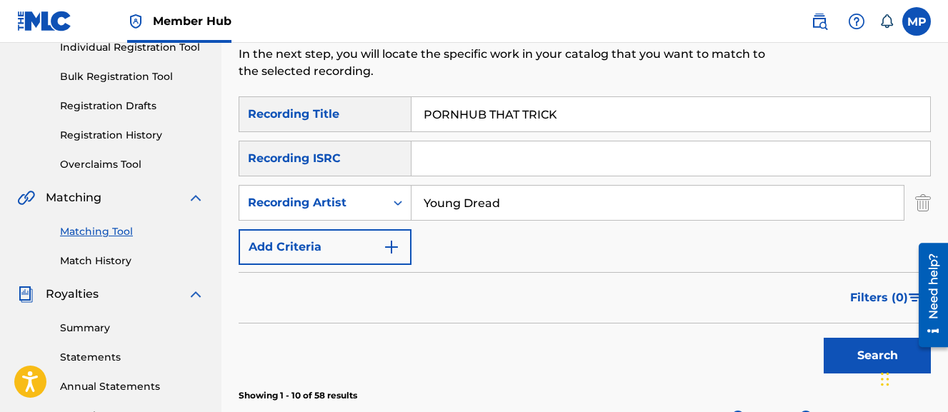
click at [824, 338] on button "Search" at bounding box center [877, 356] width 107 height 36
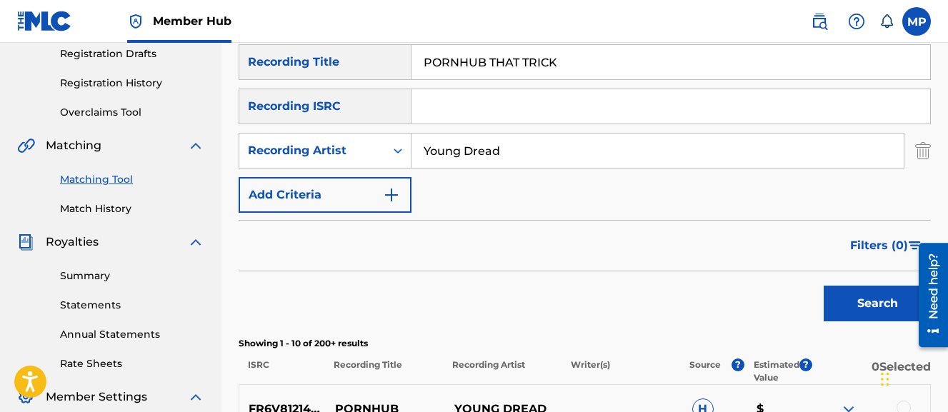
scroll to position [243, 0]
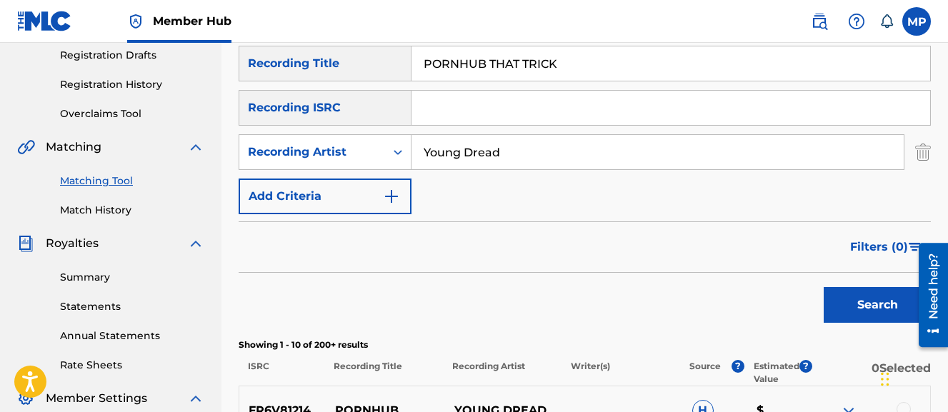
click at [491, 68] on input "PORNHUB THAT TRICK" at bounding box center [671, 63] width 519 height 34
type input "PRAISE BI FI ALLAH"
click at [824, 287] on button "Search" at bounding box center [877, 305] width 107 height 36
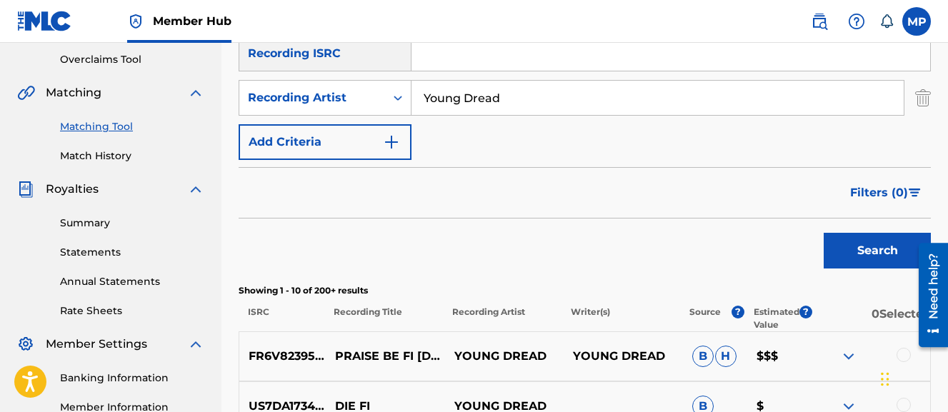
scroll to position [343, 0]
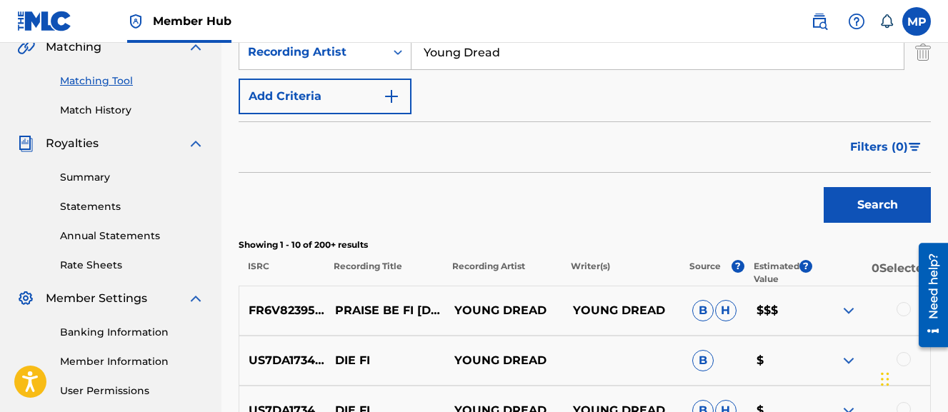
click at [900, 309] on div at bounding box center [904, 309] width 14 height 14
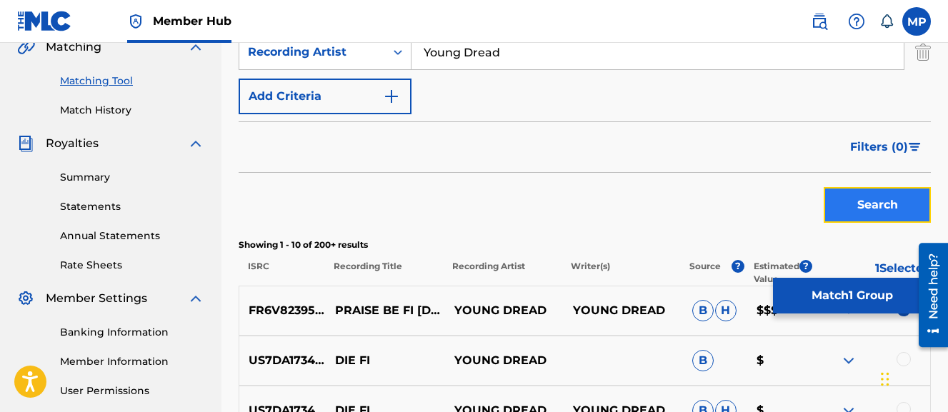
click at [877, 206] on button "Search" at bounding box center [877, 205] width 107 height 36
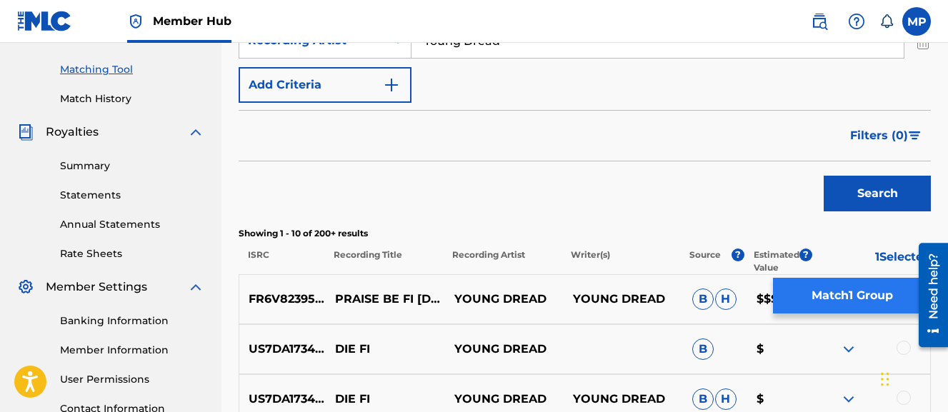
scroll to position [367, 0]
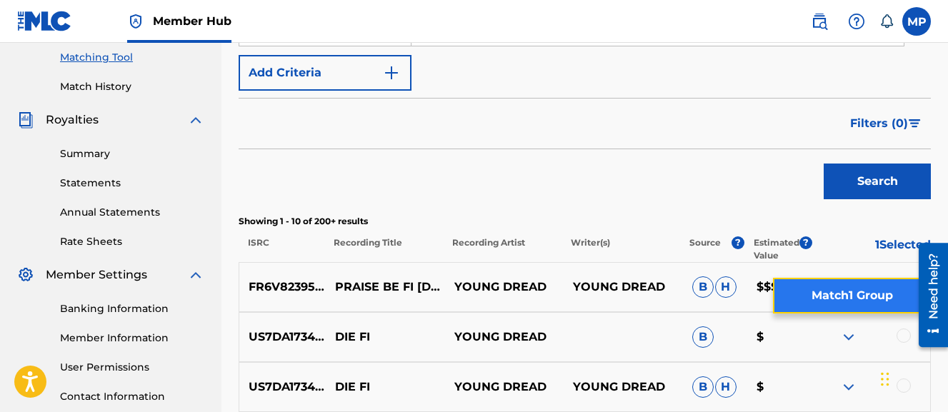
click at [827, 291] on button "Match 1 Group" at bounding box center [852, 296] width 158 height 36
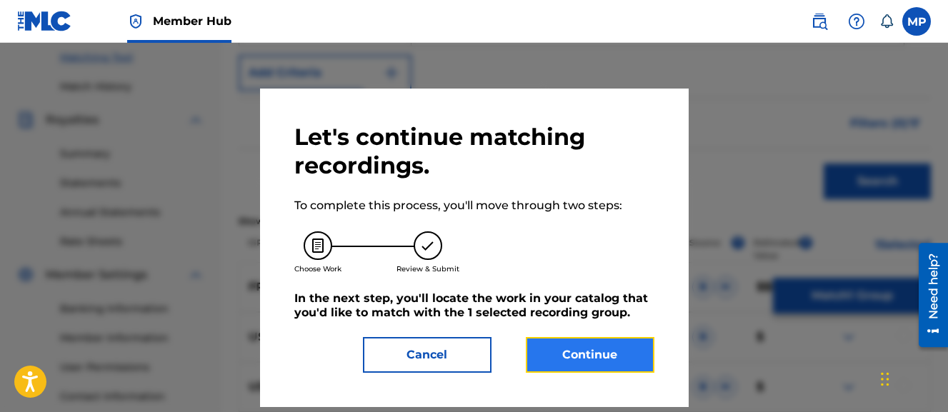
click at [550, 357] on button "Continue" at bounding box center [590, 355] width 129 height 36
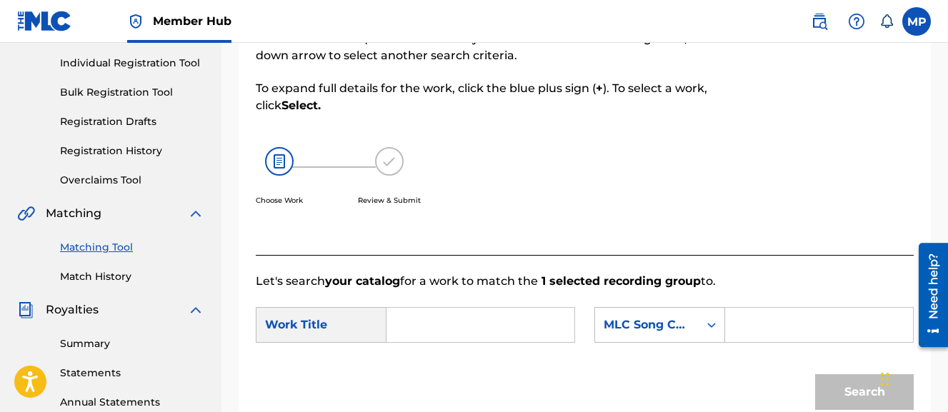
scroll to position [172, 0]
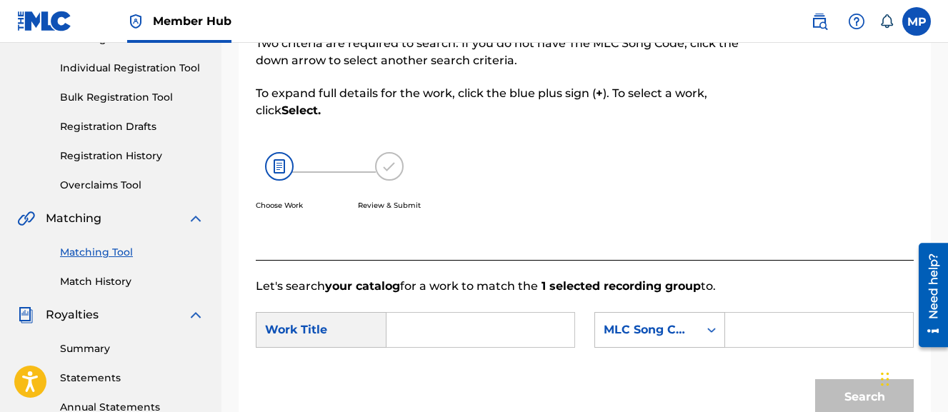
click at [454, 335] on input "Search Form" at bounding box center [481, 330] width 164 height 34
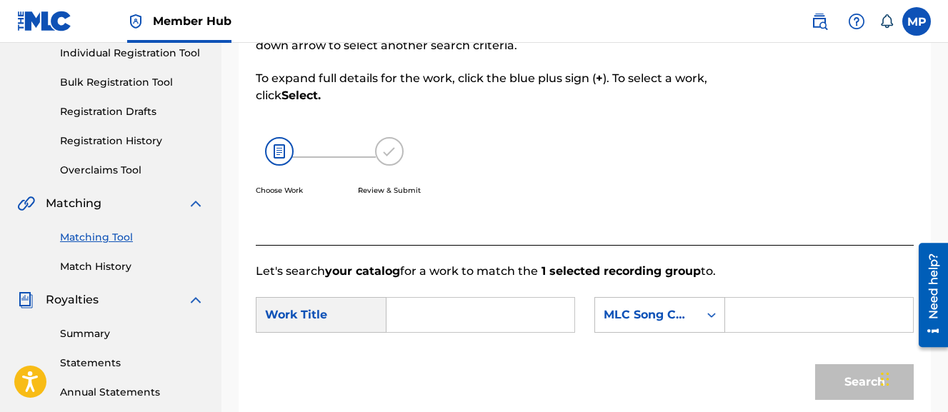
scroll to position [189, 0]
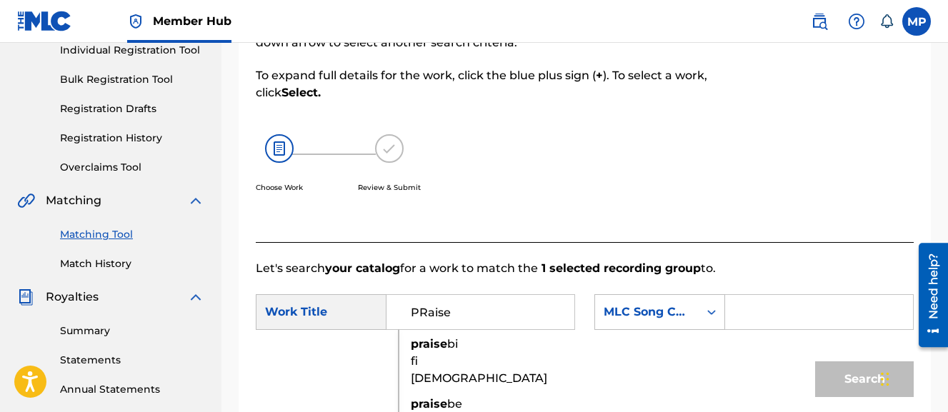
click at [420, 352] on div "praise bi fi allah" at bounding box center [411, 362] width 24 height 60
type input "praise bi fi allah"
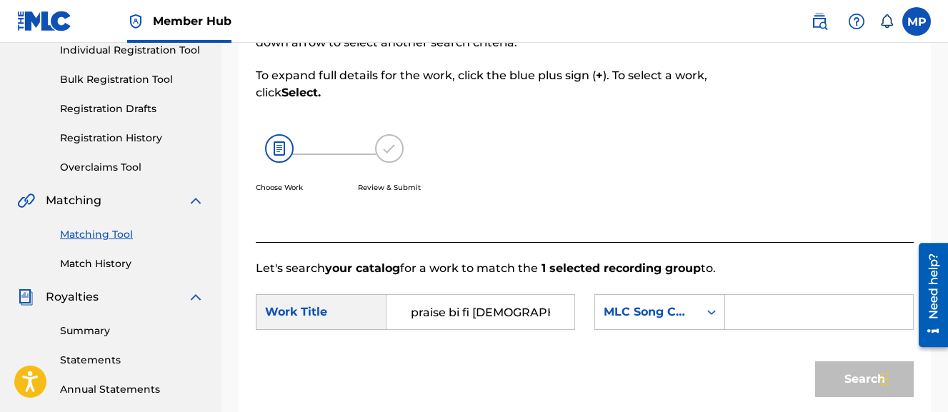
click at [738, 329] on input "Search Form" at bounding box center [820, 312] width 164 height 34
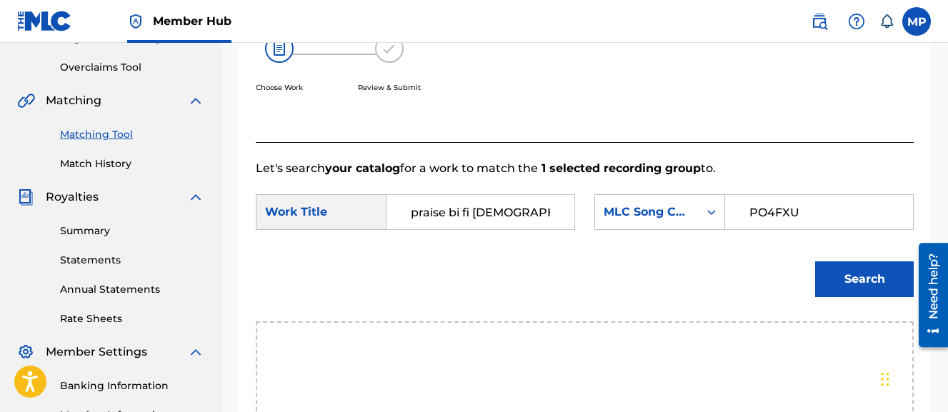
scroll to position [378, 0]
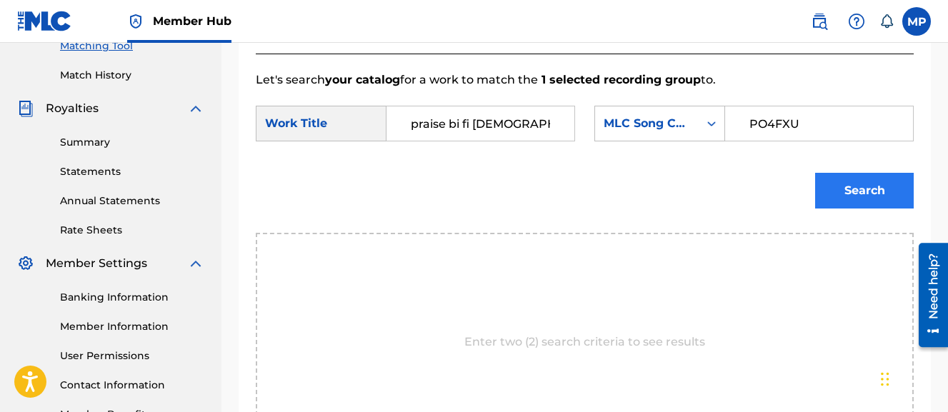
type input "PO4FXU"
click at [865, 209] on button "Search" at bounding box center [864, 191] width 99 height 36
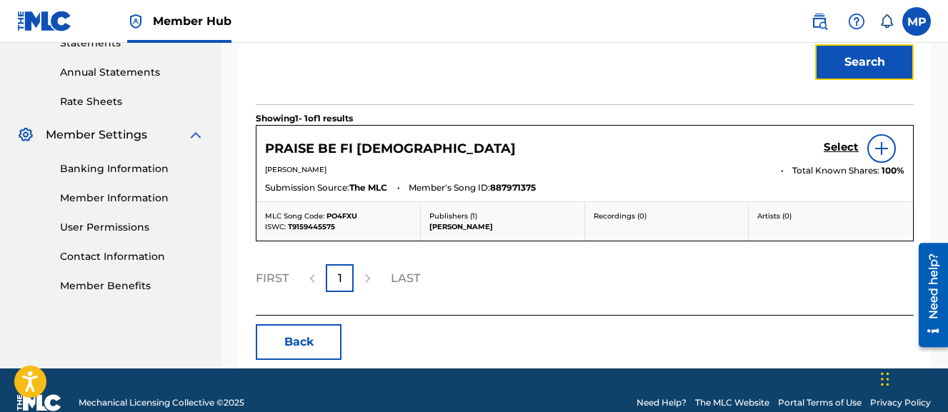
scroll to position [507, 0]
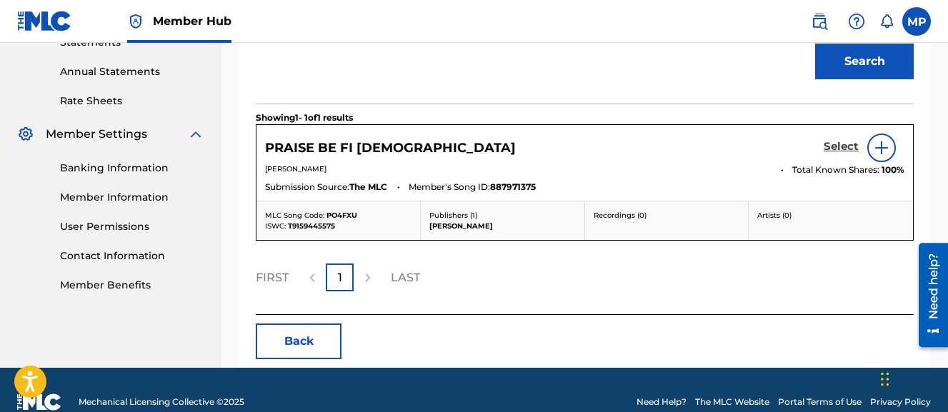
click at [835, 154] on h5 "Select" at bounding box center [841, 147] width 35 height 14
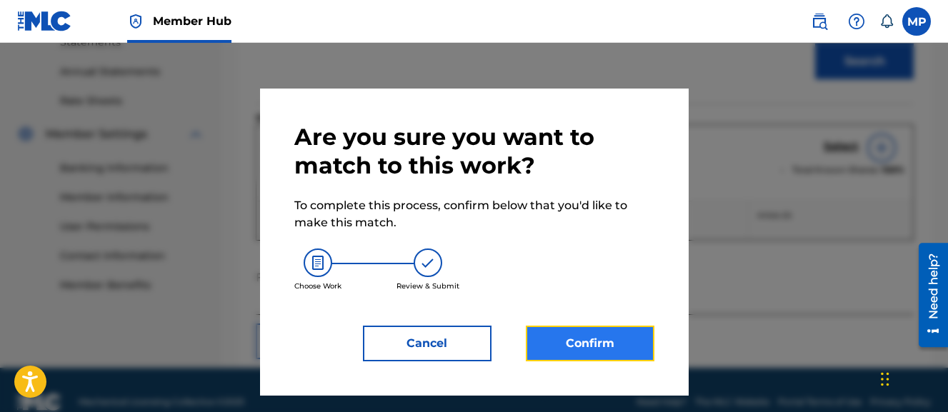
click at [616, 333] on button "Confirm" at bounding box center [590, 344] width 129 height 36
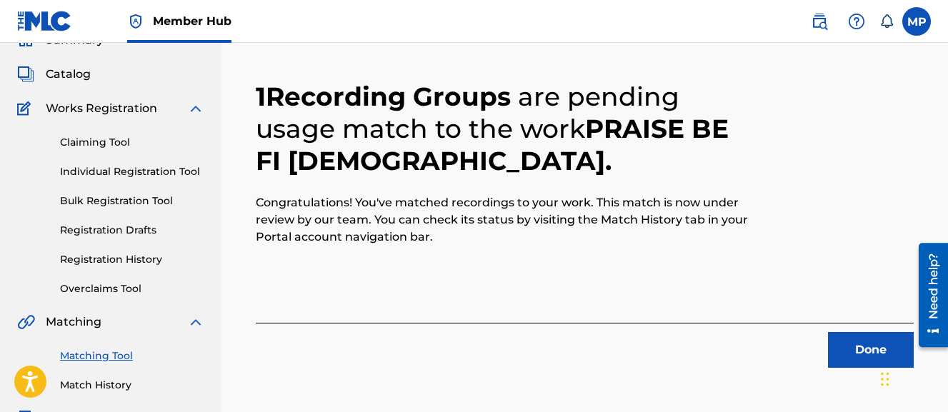
scroll to position [118, 0]
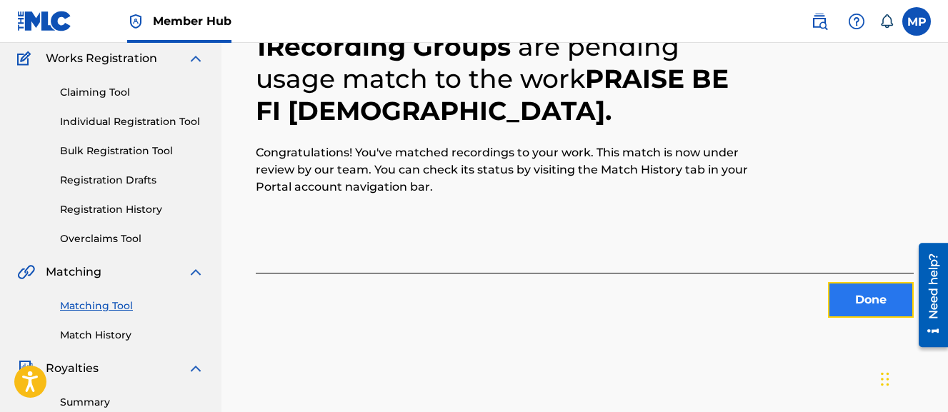
click at [848, 300] on button "Done" at bounding box center [871, 300] width 86 height 36
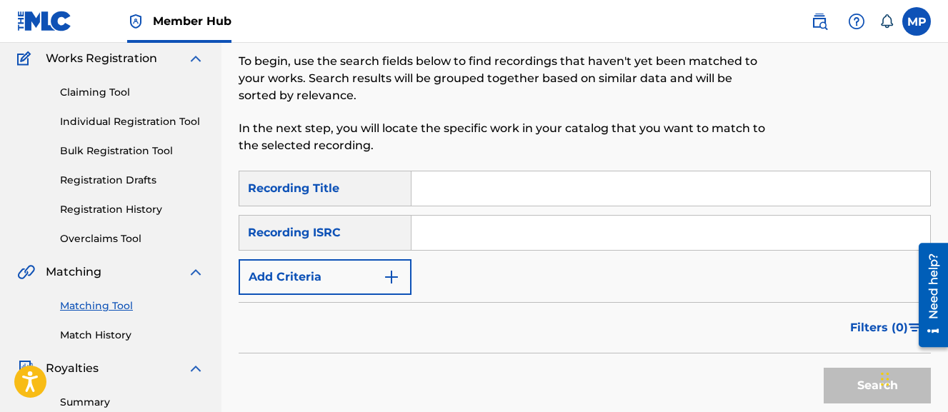
click at [447, 178] on input "Search Form" at bounding box center [671, 189] width 519 height 34
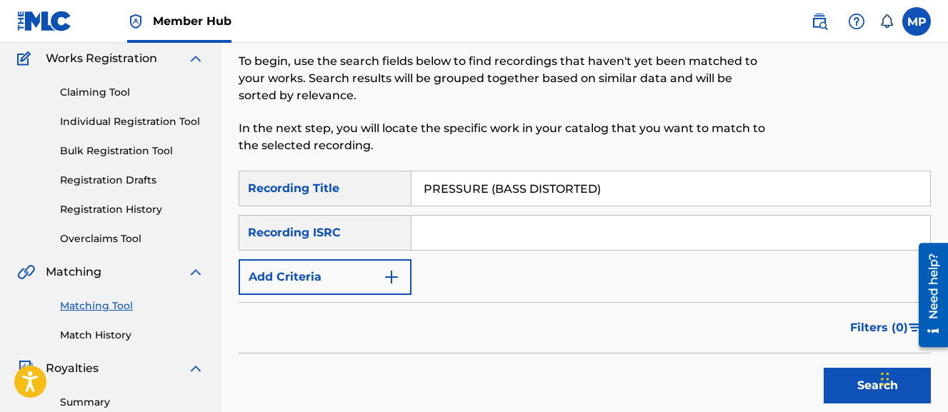
click at [824, 368] on button "Search" at bounding box center [877, 386] width 107 height 36
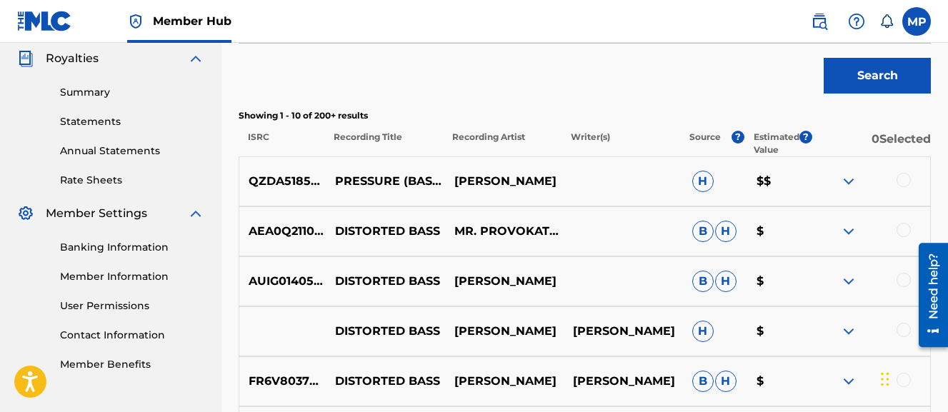
scroll to position [445, 0]
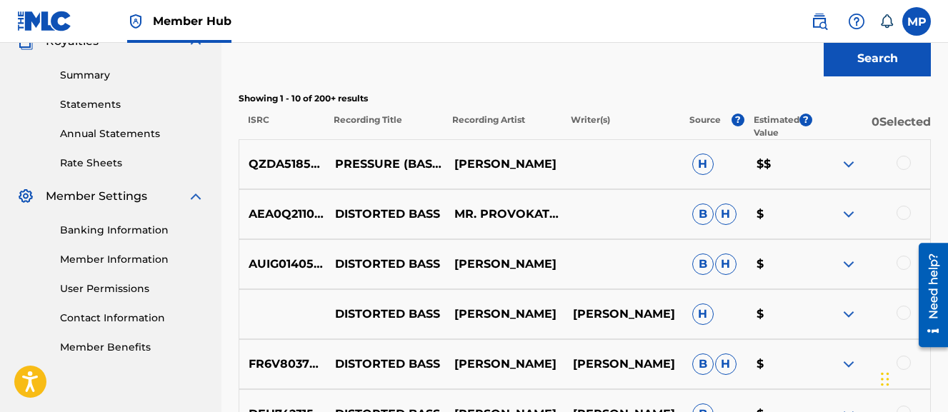
click at [900, 164] on div at bounding box center [904, 163] width 14 height 14
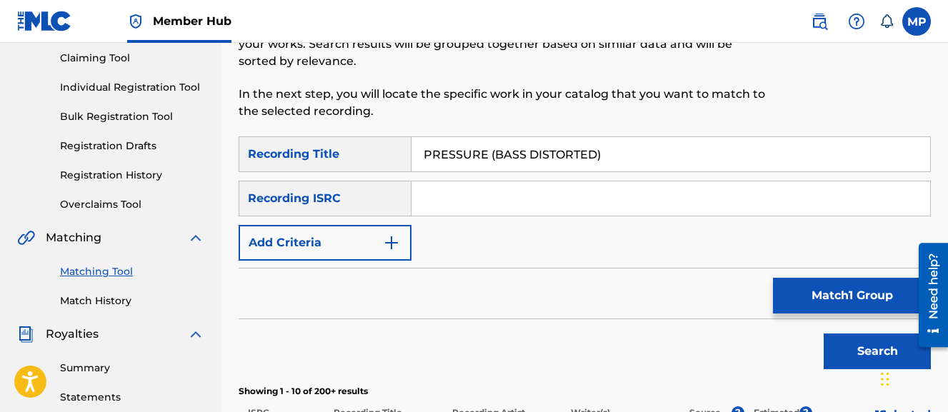
scroll to position [152, 0]
drag, startPoint x: 488, startPoint y: 157, endPoint x: 760, endPoint y: 155, distance: 271.6
click at [760, 155] on input "PRESSURE (BASS DISTORTED)" at bounding box center [671, 155] width 519 height 34
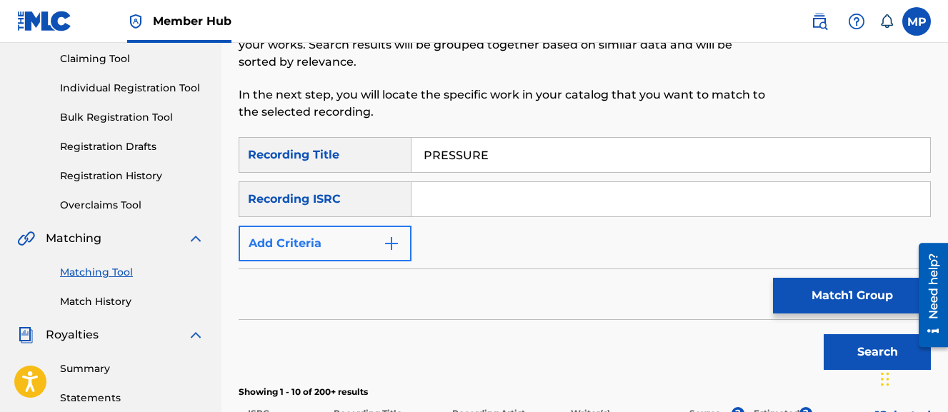
type input "PRESSURE"
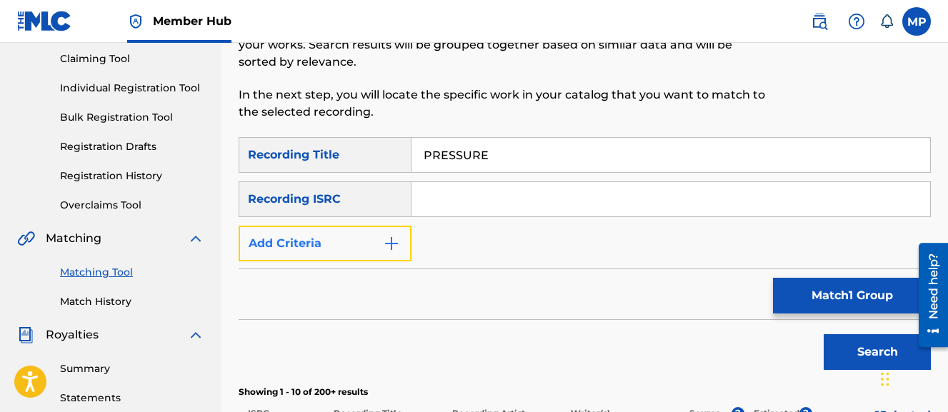
click at [388, 232] on button "Add Criteria" at bounding box center [325, 244] width 173 height 36
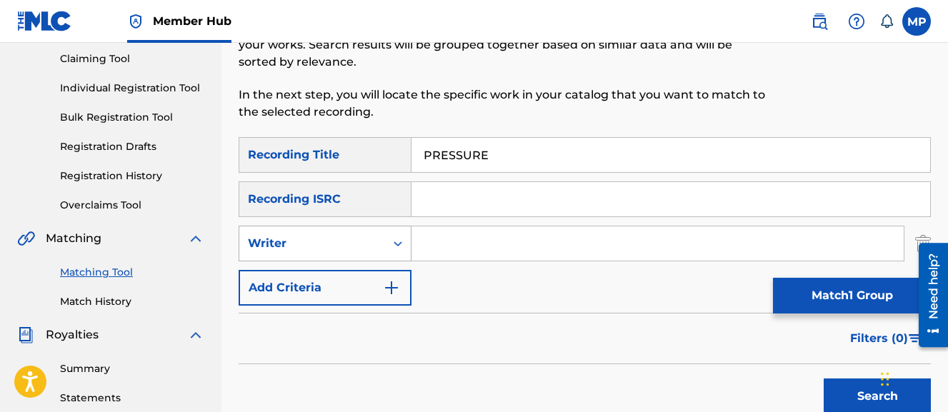
click at [365, 239] on div "Writer" at bounding box center [312, 243] width 129 height 17
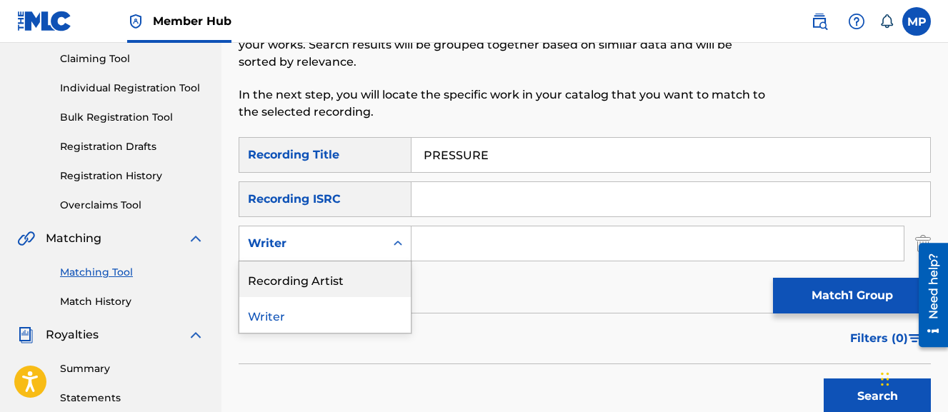
click at [349, 276] on div "Recording Artist" at bounding box center [325, 280] width 172 height 36
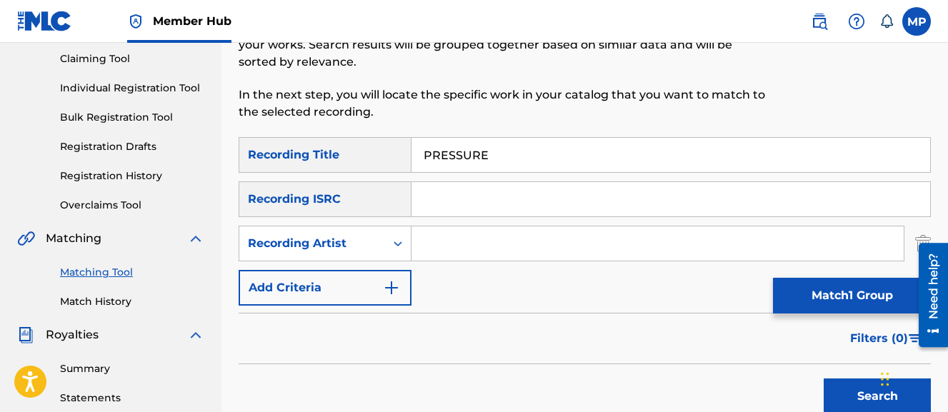
click at [470, 246] on input "Search Form" at bounding box center [658, 244] width 492 height 34
type input "Wayne Dreadski"
click at [824, 379] on button "Search" at bounding box center [877, 397] width 107 height 36
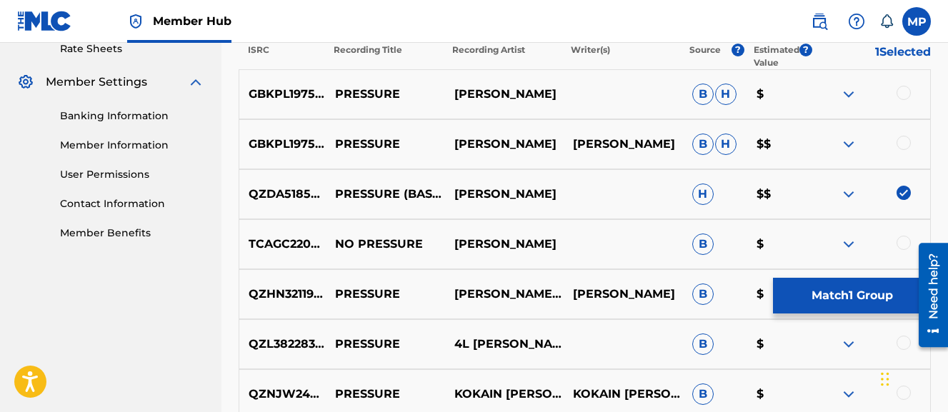
scroll to position [562, 0]
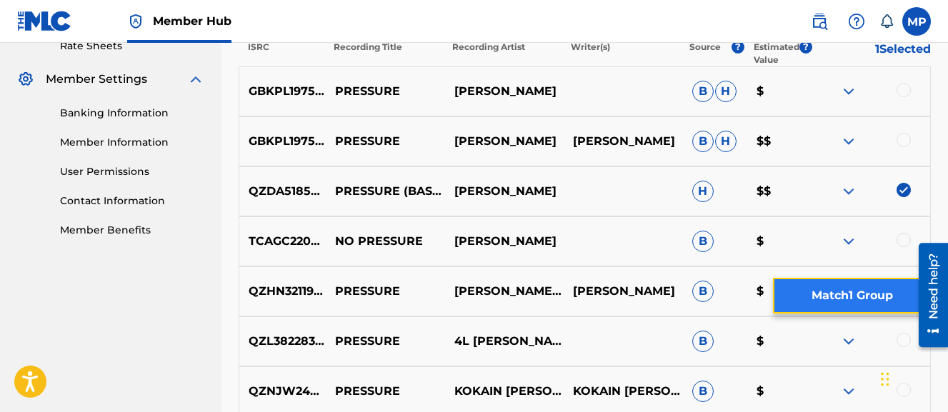
click at [879, 292] on button "Match 1 Group" at bounding box center [852, 296] width 158 height 36
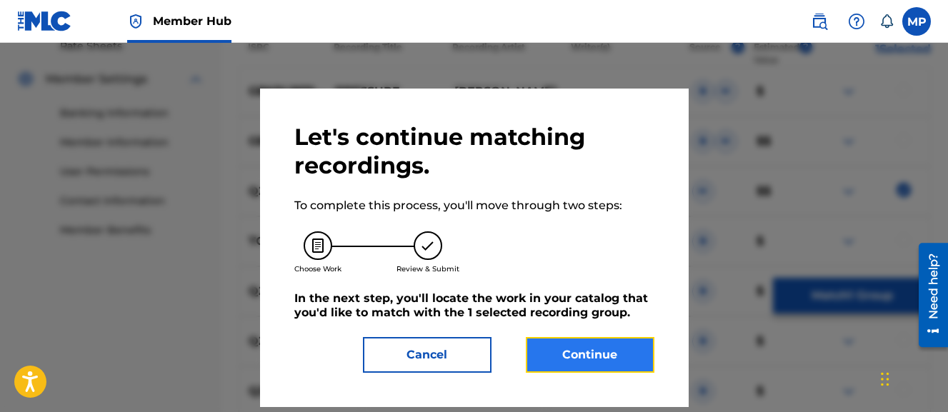
click at [584, 359] on button "Continue" at bounding box center [590, 355] width 129 height 36
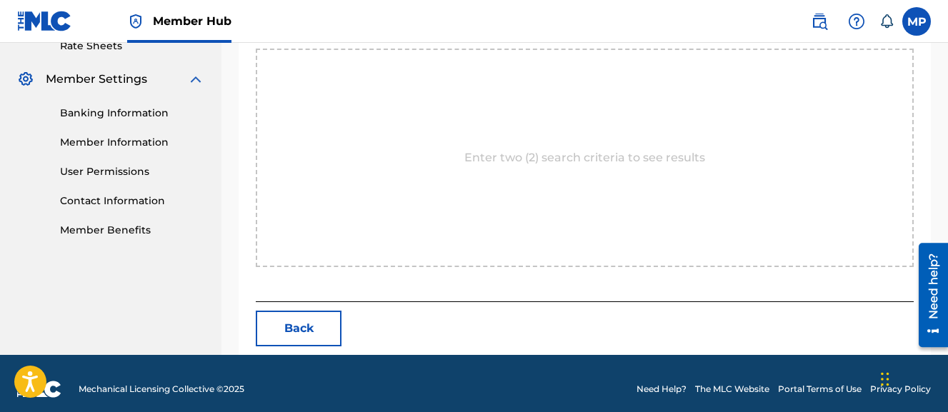
scroll to position [383, 0]
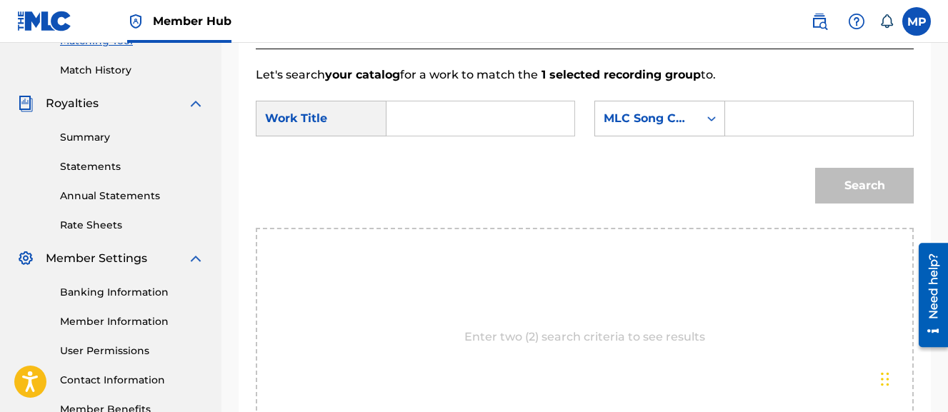
click at [482, 117] on input "Search Form" at bounding box center [481, 118] width 164 height 34
click at [437, 155] on strong "pressure" at bounding box center [437, 151] width 53 height 14
type input "pressure (bass distorted)"
click at [738, 136] on input "Search Form" at bounding box center [820, 118] width 164 height 34
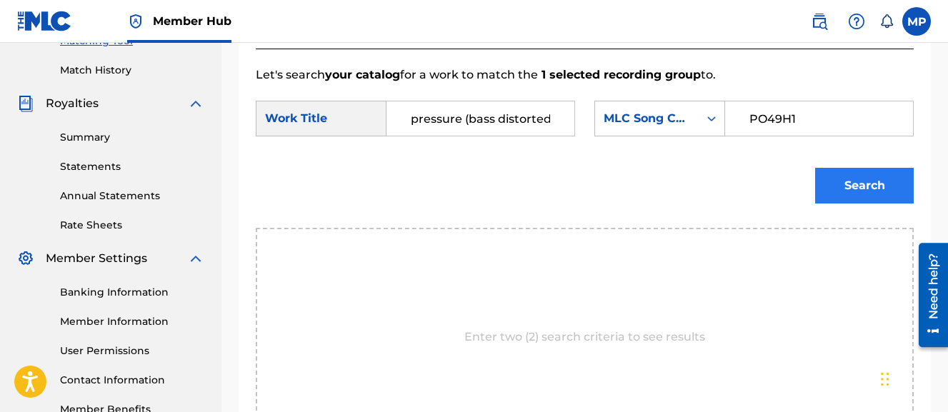
type input "PO49H1"
click at [843, 204] on button "Search" at bounding box center [864, 186] width 99 height 36
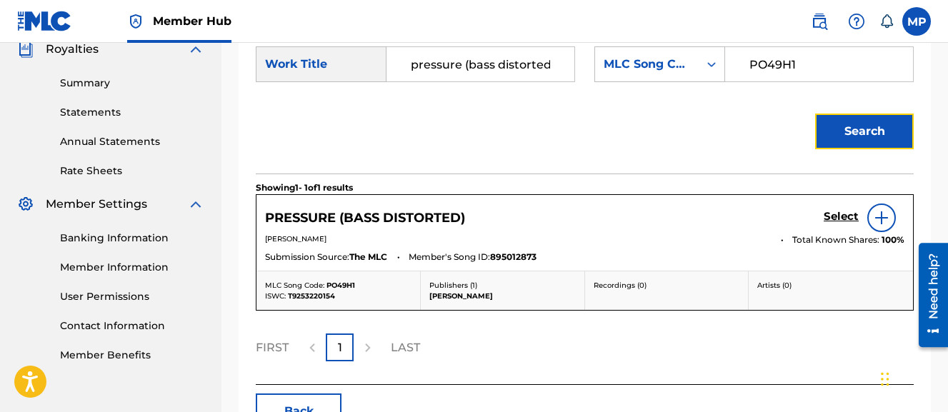
scroll to position [469, 0]
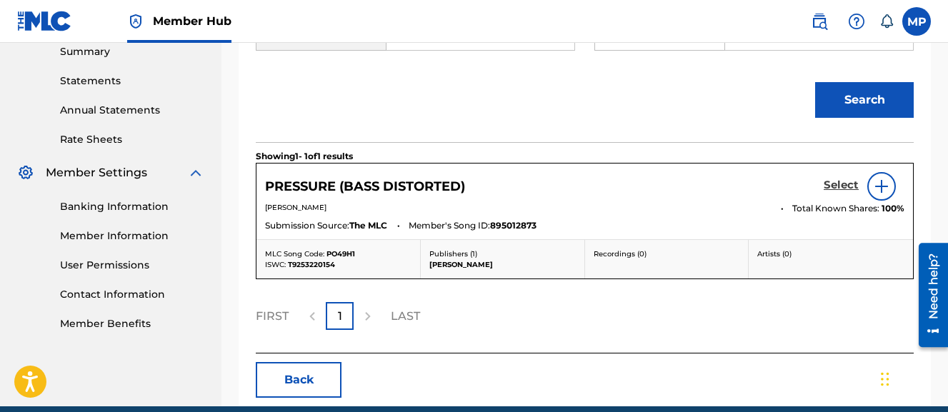
click at [835, 192] on h5 "Select" at bounding box center [841, 186] width 35 height 14
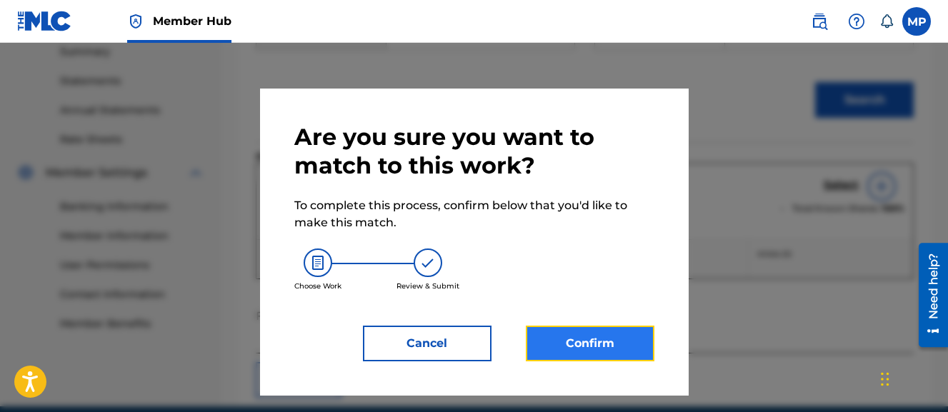
click at [608, 345] on button "Confirm" at bounding box center [590, 344] width 129 height 36
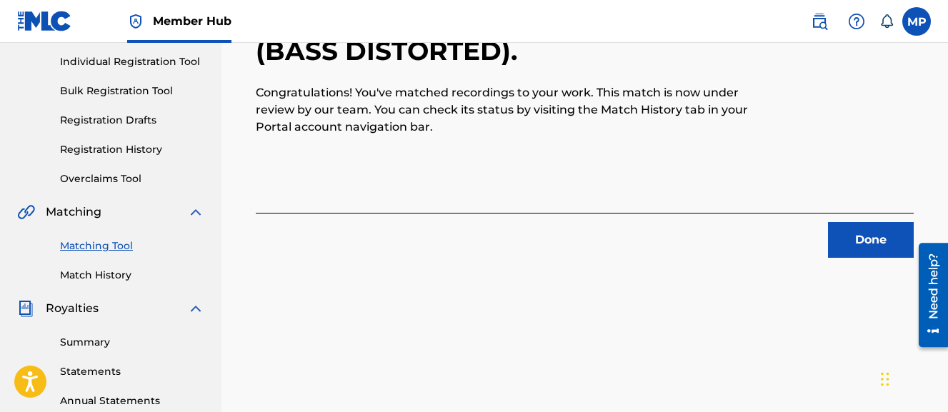
scroll to position [78, 0]
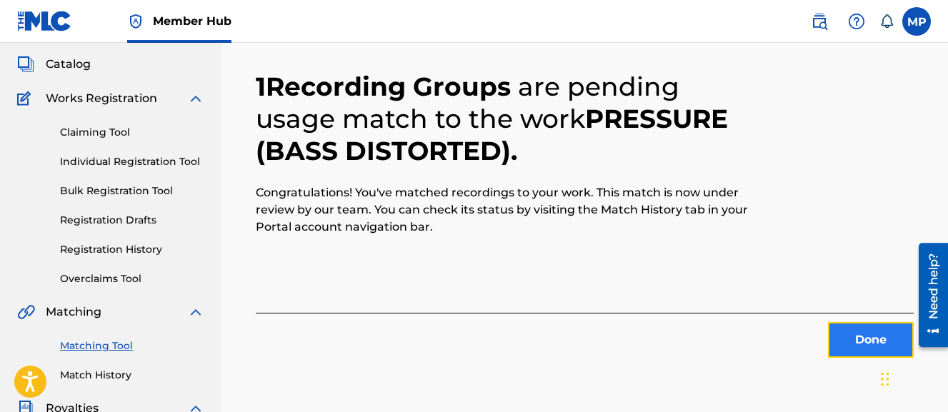
click at [865, 334] on button "Done" at bounding box center [871, 340] width 86 height 36
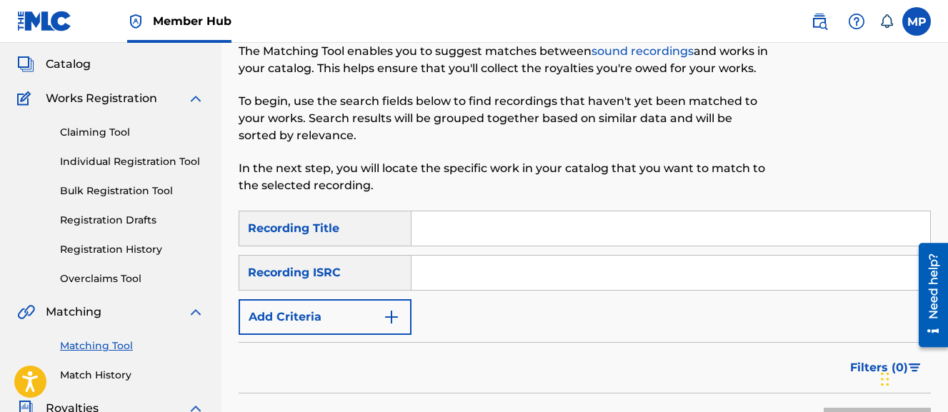
click at [532, 237] on input "Search Form" at bounding box center [671, 229] width 519 height 34
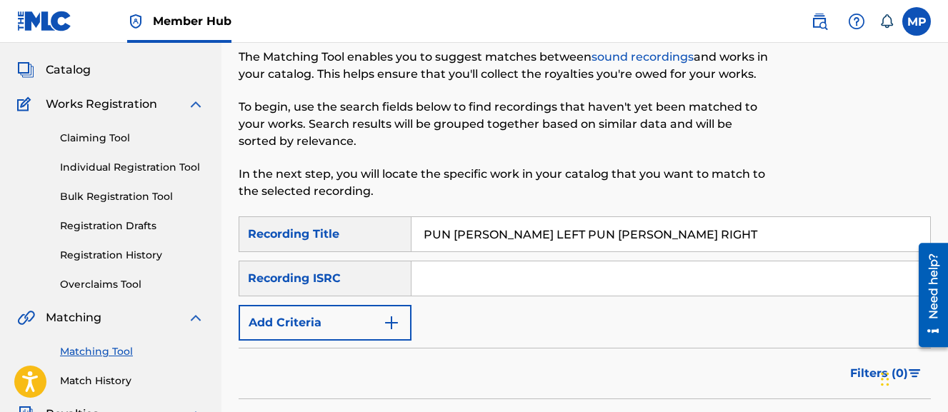
click at [461, 227] on input "PUN DEY LEFT PUN DEY RIGHT" at bounding box center [671, 234] width 519 height 34
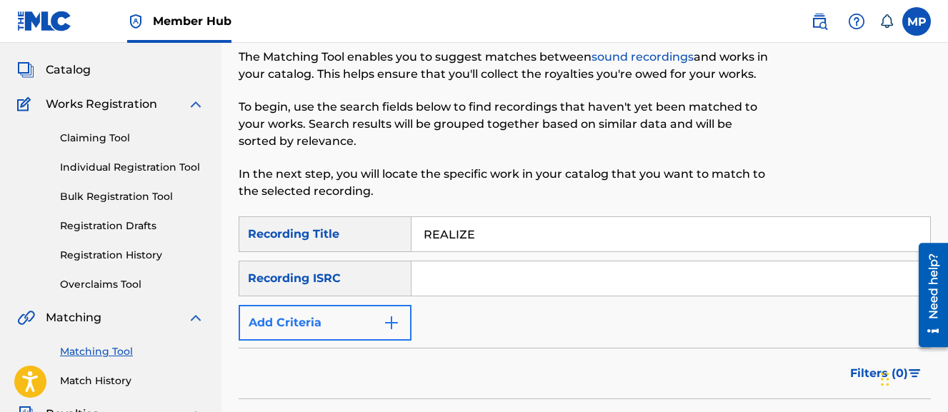
type input "REALIZE"
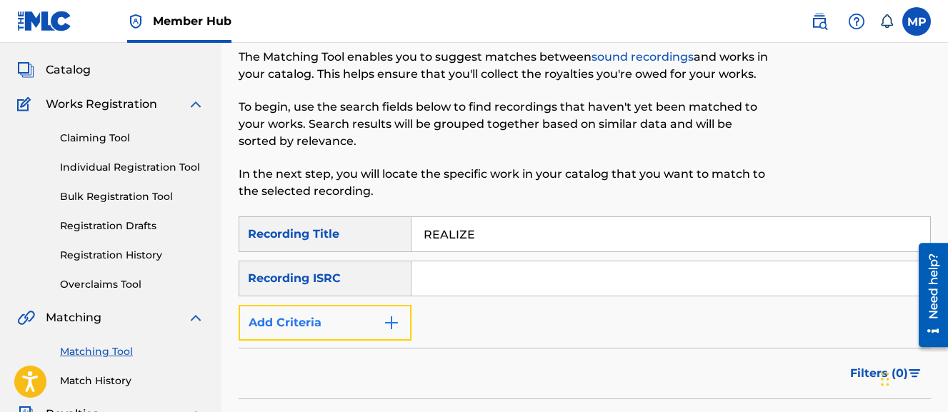
click at [374, 316] on button "Add Criteria" at bounding box center [325, 323] width 173 height 36
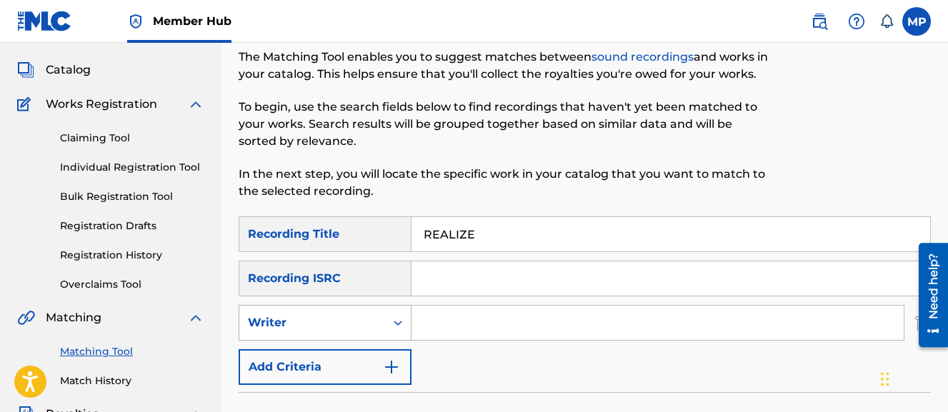
click at [356, 312] on div "Writer" at bounding box center [312, 322] width 146 height 27
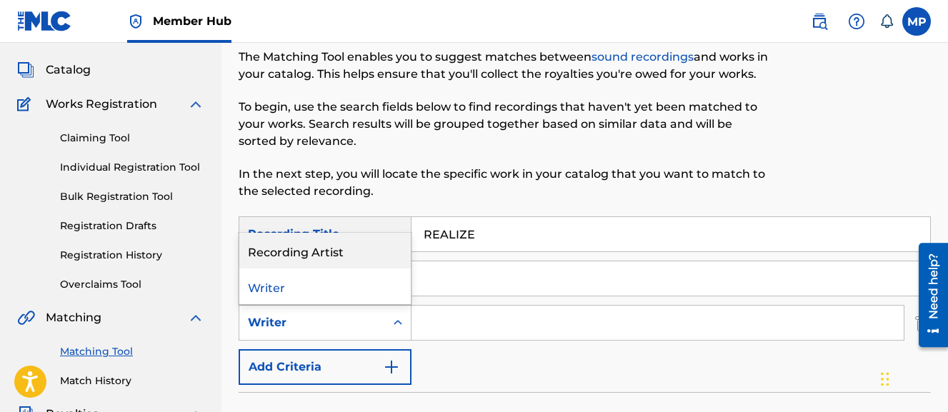
click at [334, 254] on div "Recording Artist" at bounding box center [325, 251] width 172 height 36
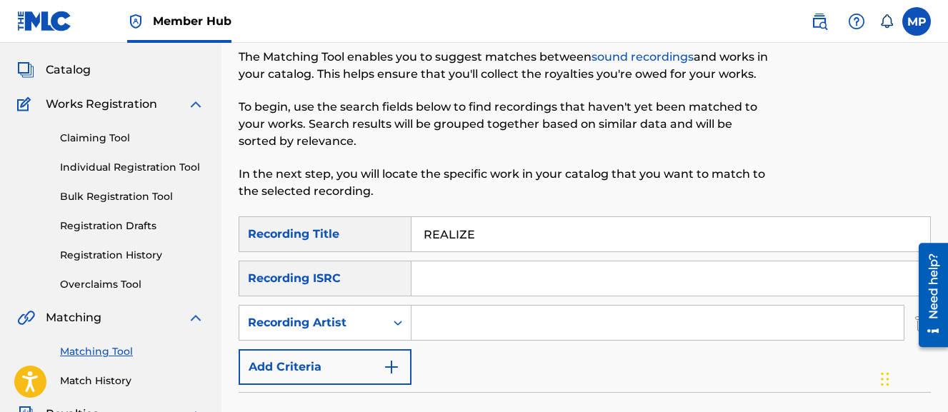
click at [465, 314] on input "Search Form" at bounding box center [658, 323] width 492 height 34
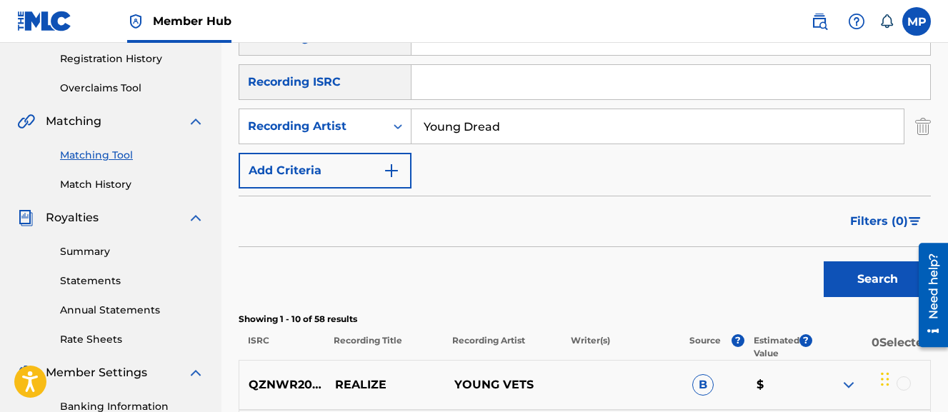
scroll to position [272, 0]
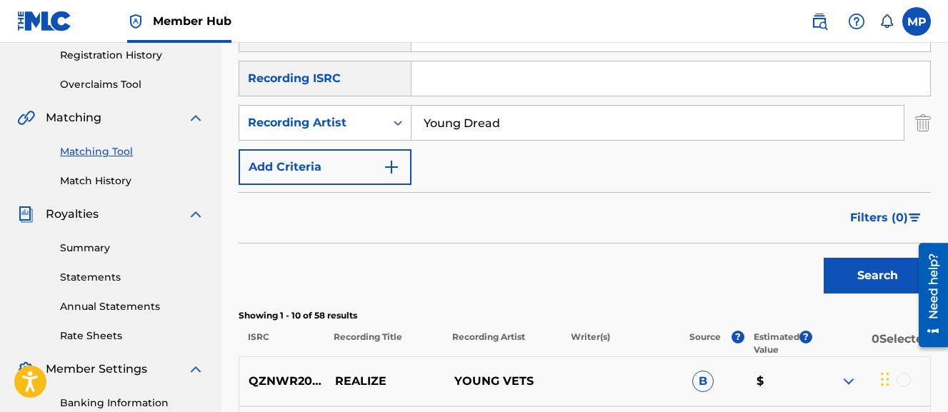
click at [495, 131] on input "Young Dread" at bounding box center [658, 123] width 492 height 34
type input "Wayne Dreadski"
click at [824, 258] on button "Search" at bounding box center [877, 276] width 107 height 36
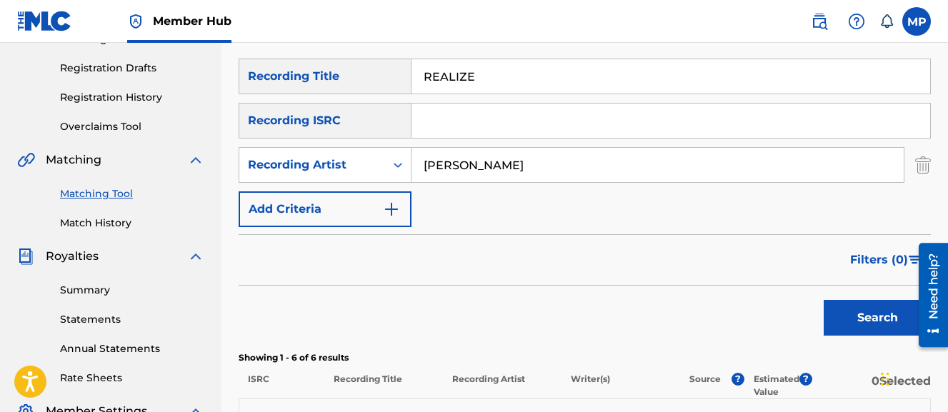
scroll to position [206, 0]
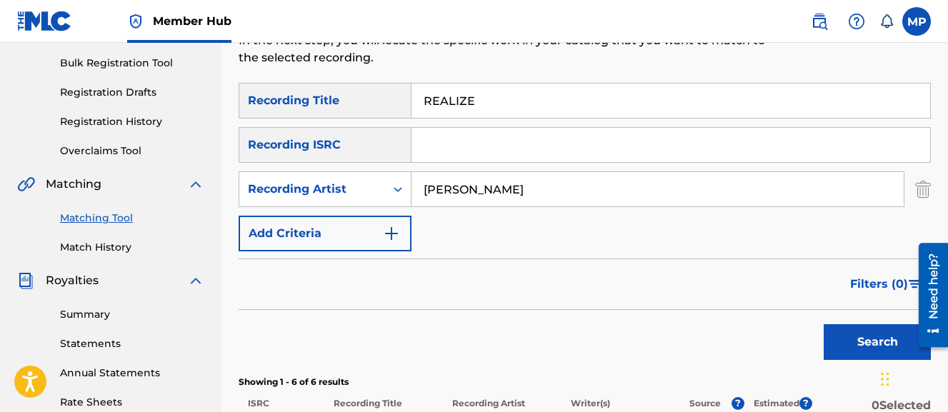
click at [462, 100] on input "REALIZE" at bounding box center [671, 101] width 519 height 34
type input "Rich"
click at [824, 324] on button "Search" at bounding box center [877, 342] width 107 height 36
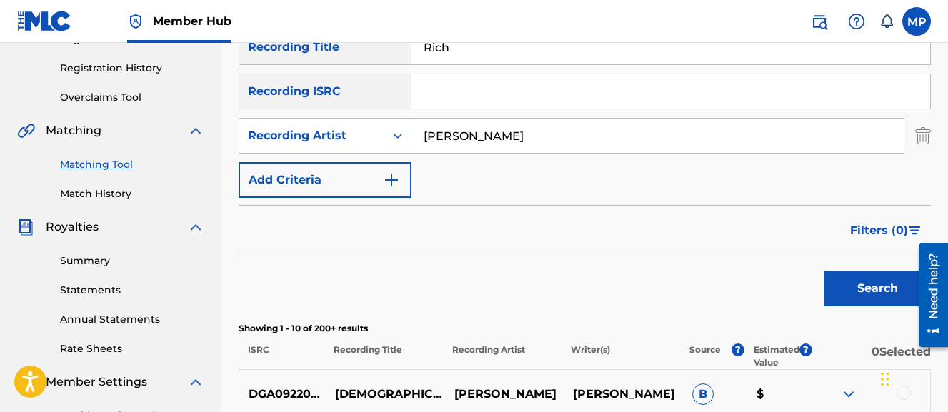
scroll to position [253, 0]
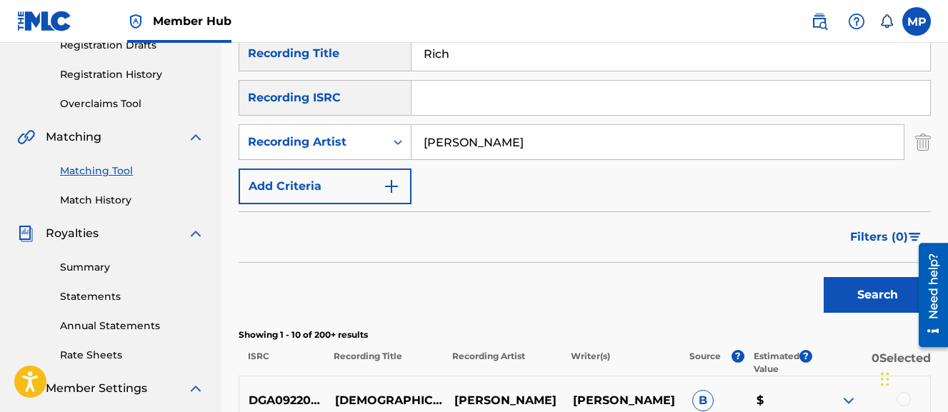
click at [459, 131] on input "Wayne Dreadski" at bounding box center [658, 142] width 492 height 34
type input "Young Dread"
click at [824, 277] on button "Search" at bounding box center [877, 295] width 107 height 36
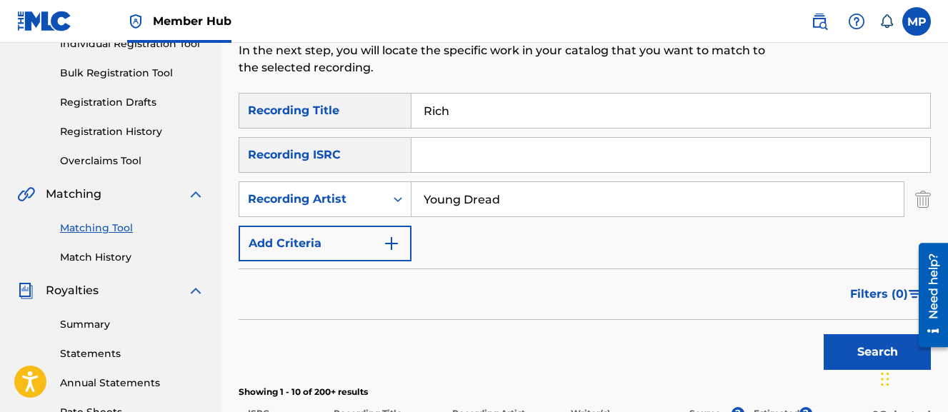
scroll to position [194, 0]
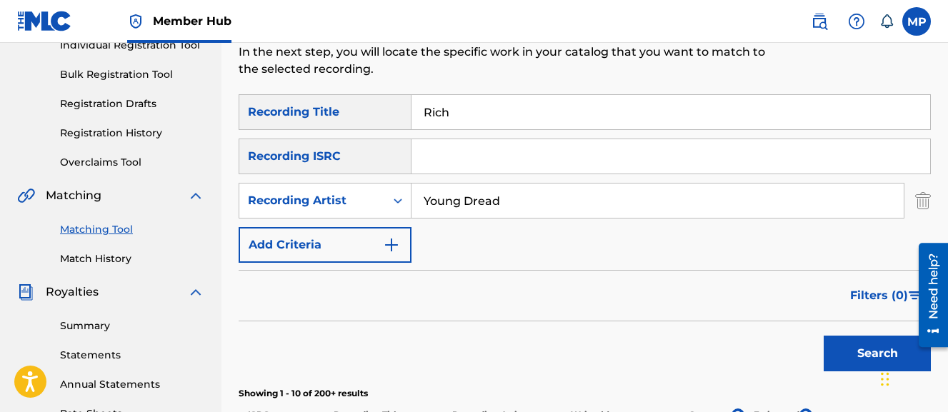
click at [438, 136] on div "SearchWithCriteriae02d7edc-94fb-44c6-a9b3-ca2e33c07004 Recording Title Rich Sea…" at bounding box center [585, 178] width 693 height 169
click at [437, 126] on input "Rich" at bounding box center [671, 112] width 519 height 34
type input "riding"
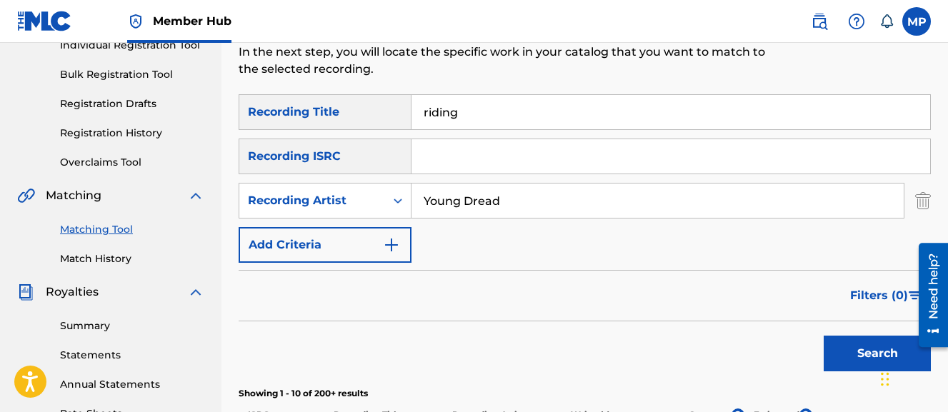
click at [824, 336] on button "Search" at bounding box center [877, 354] width 107 height 36
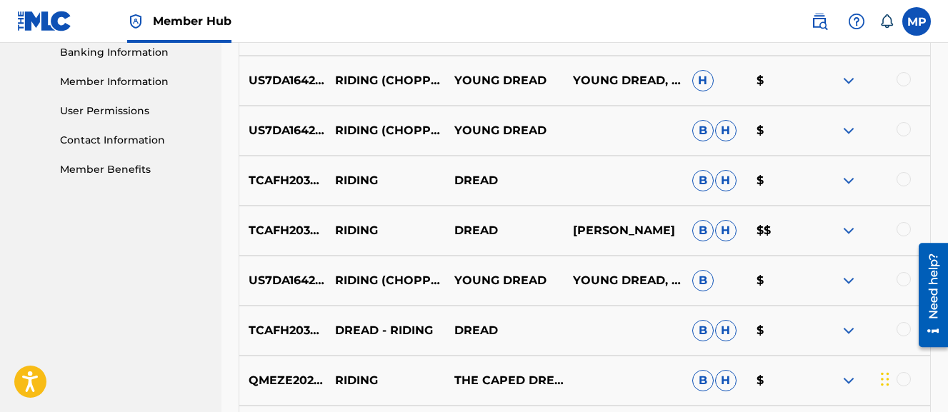
scroll to position [625, 0]
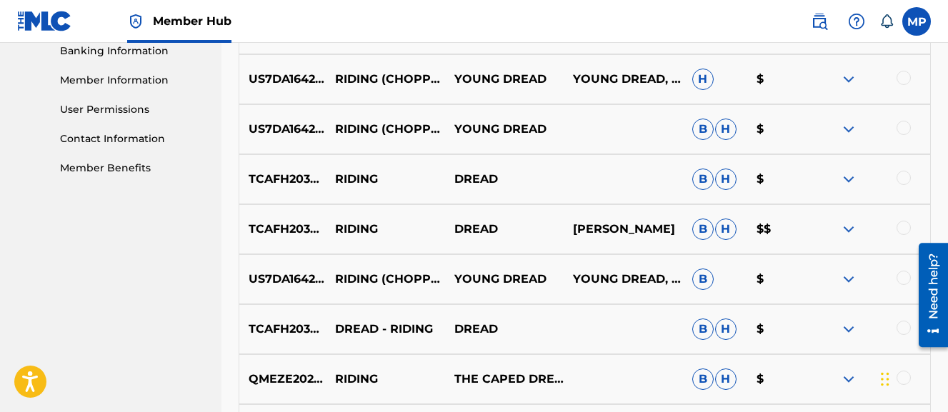
click at [900, 280] on div at bounding box center [904, 278] width 14 height 14
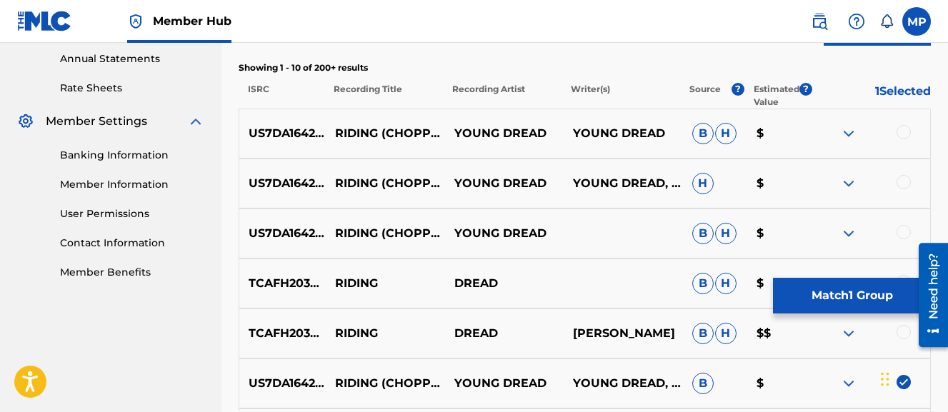
scroll to position [518, 0]
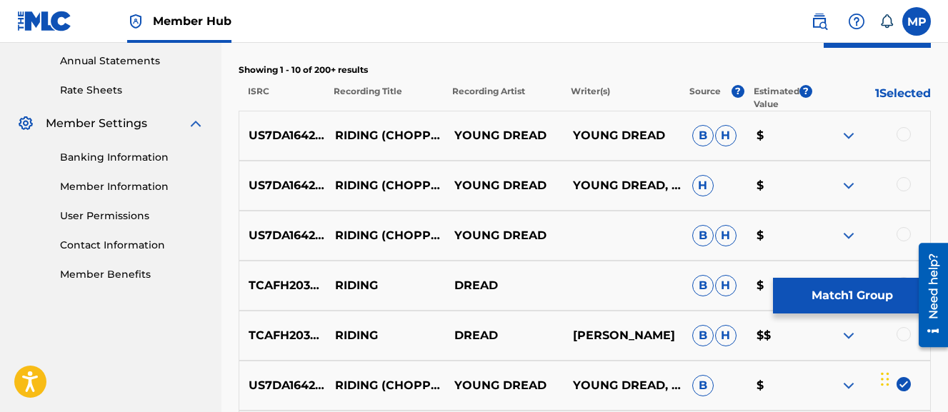
click at [905, 233] on div at bounding box center [904, 234] width 14 height 14
click at [903, 187] on div at bounding box center [904, 184] width 14 height 14
click at [904, 134] on div at bounding box center [904, 134] width 14 height 14
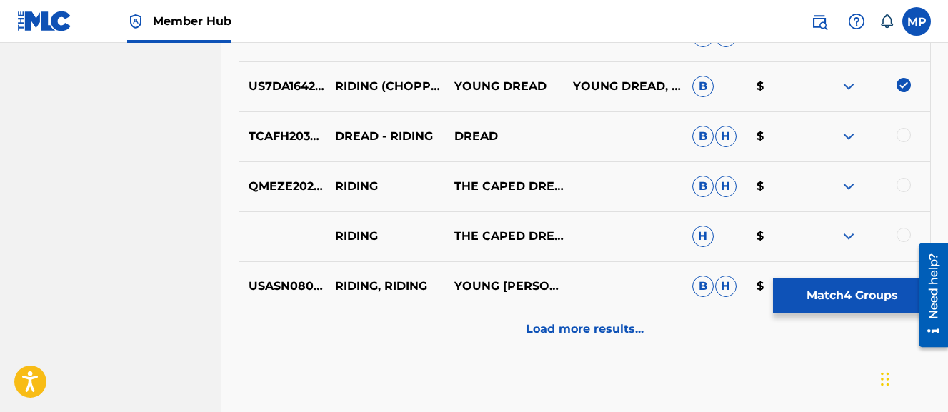
scroll to position [840, 0]
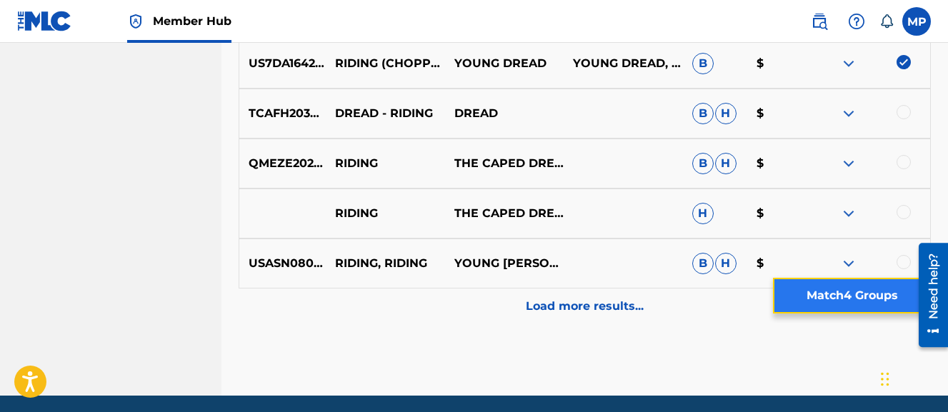
click at [817, 306] on button "Match 4 Groups" at bounding box center [852, 296] width 158 height 36
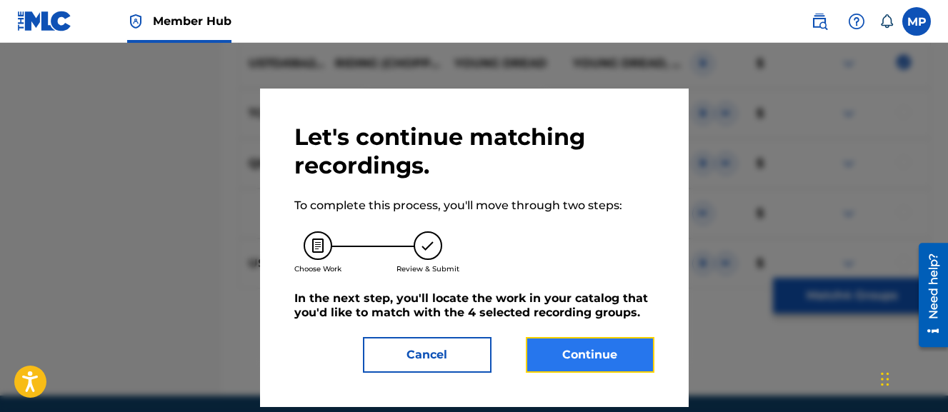
click at [637, 344] on button "Continue" at bounding box center [590, 355] width 129 height 36
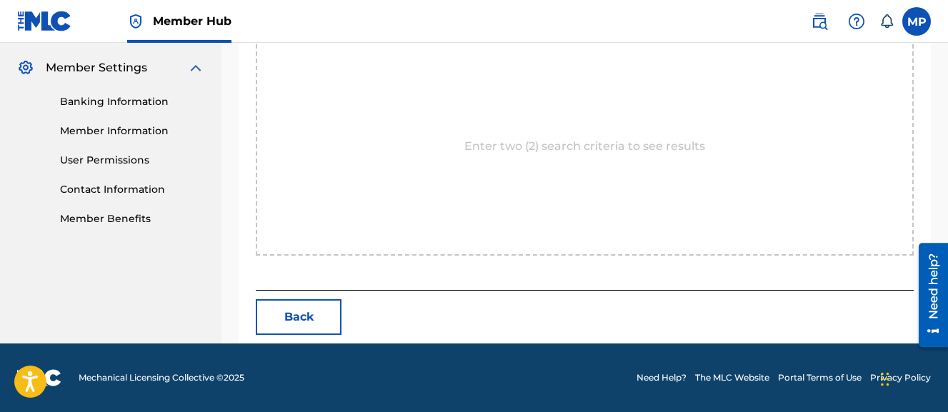
scroll to position [369, 0]
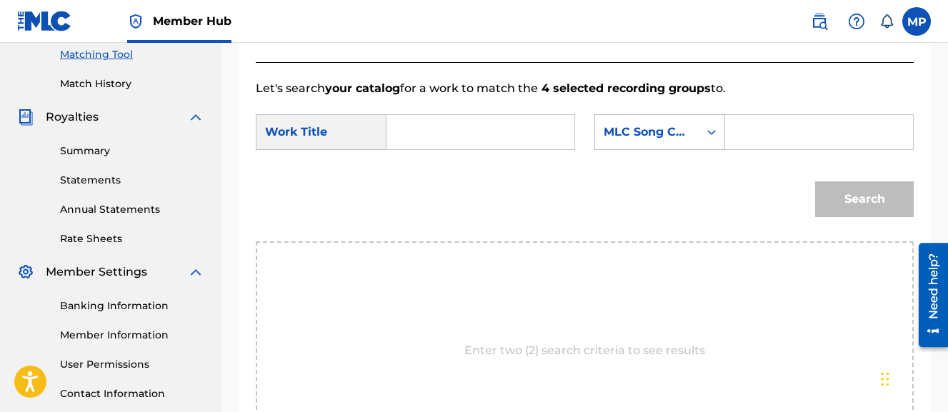
click at [482, 136] on input "Search Form" at bounding box center [481, 132] width 164 height 34
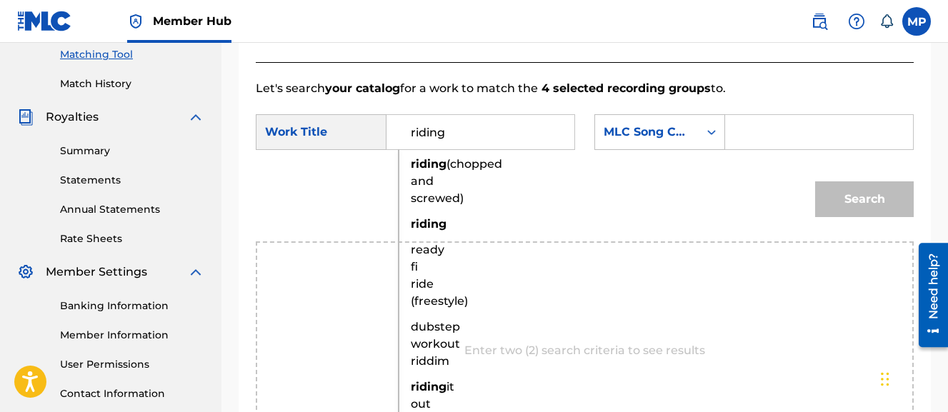
click at [435, 178] on span "(chopped and screwed)" at bounding box center [456, 181] width 91 height 48
type input "riding (chopped and screwed)"
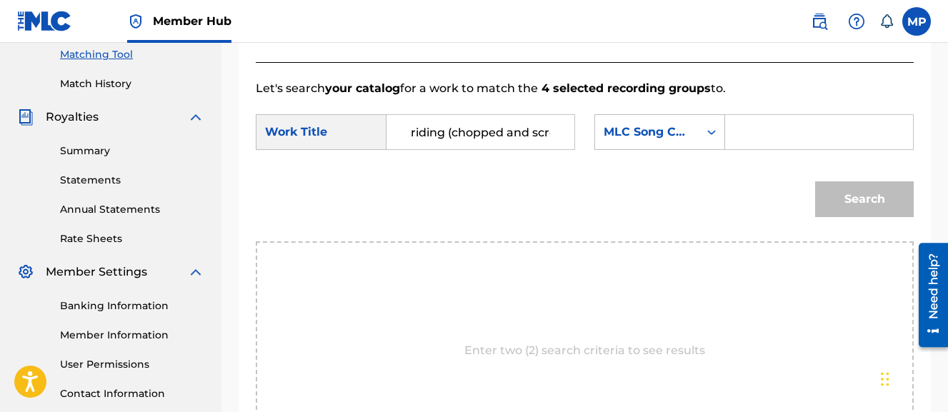
click at [452, 159] on div "SearchWithCriteria542083a7-1274-4ecf-913d-12157a0eec5e Work Title riding (chopp…" at bounding box center [585, 136] width 658 height 44
click at [738, 149] on input "Search Form" at bounding box center [820, 132] width 164 height 34
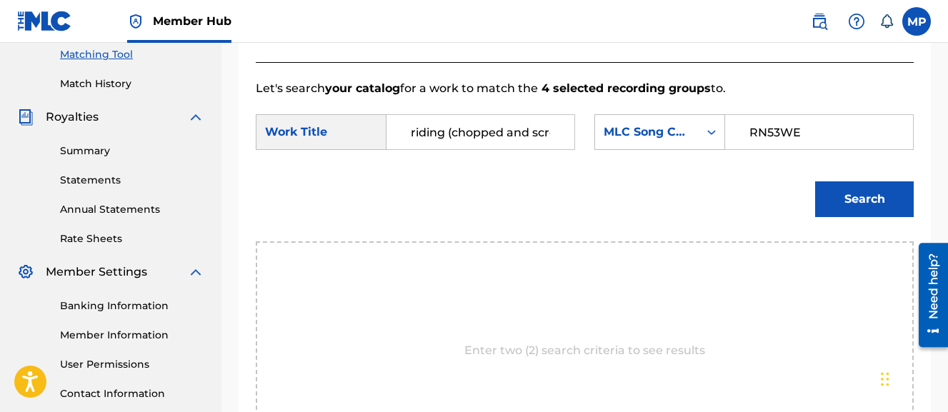
type input "RN53WE"
click at [815, 182] on button "Search" at bounding box center [864, 200] width 99 height 36
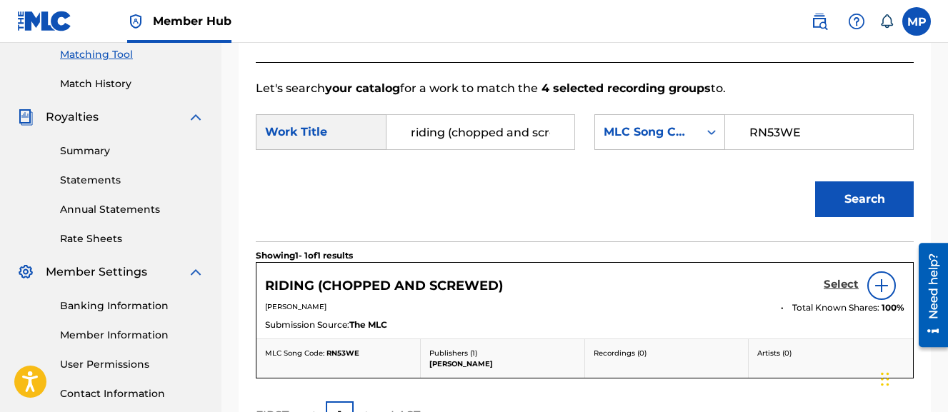
click at [842, 292] on h5 "Select" at bounding box center [841, 285] width 35 height 14
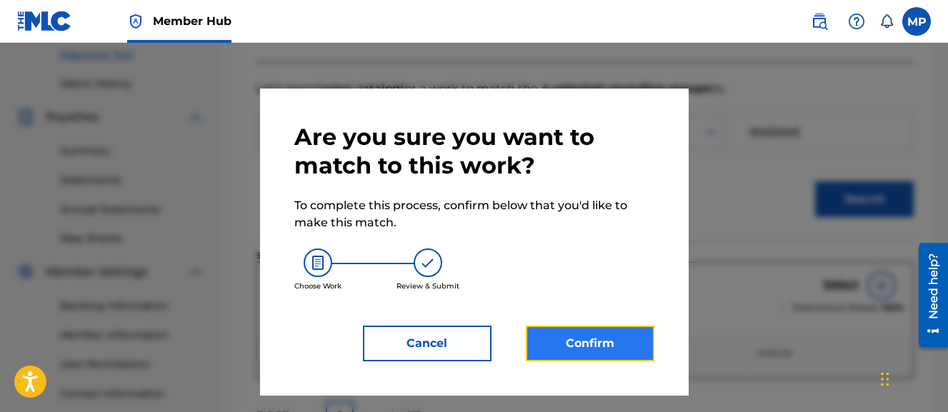
click at [606, 352] on button "Confirm" at bounding box center [590, 344] width 129 height 36
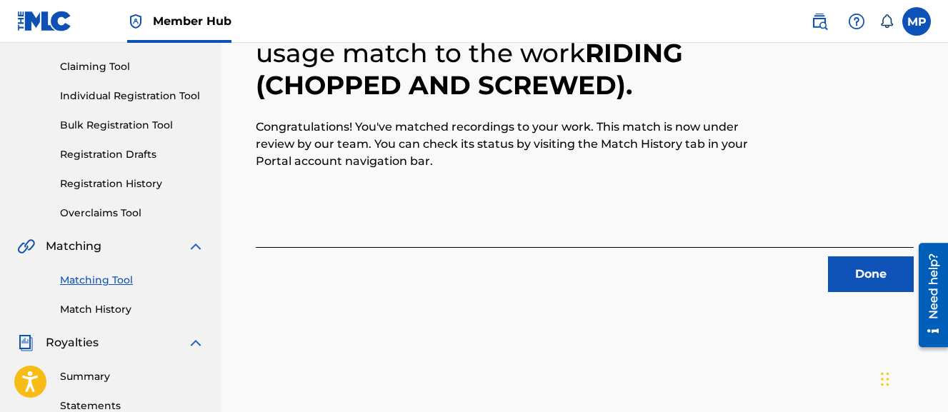
scroll to position [165, 0]
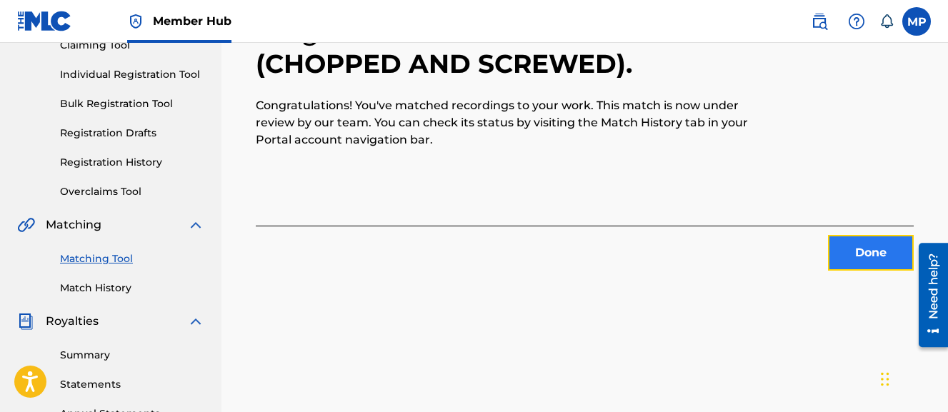
click at [837, 257] on button "Done" at bounding box center [871, 253] width 86 height 36
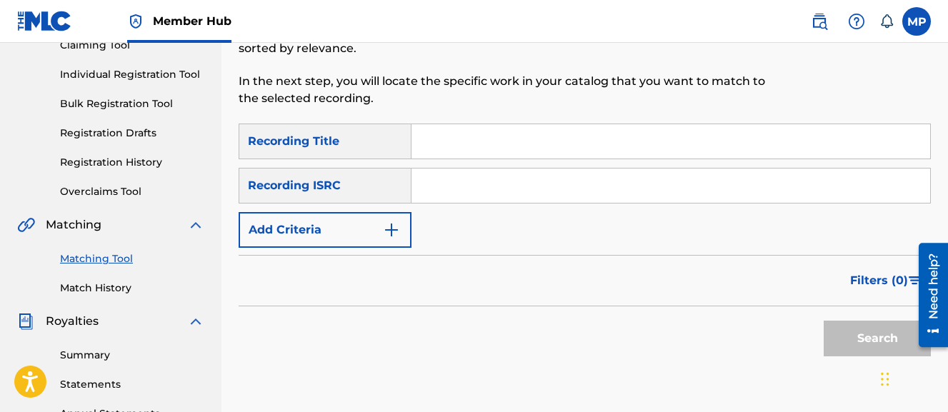
click at [647, 151] on input "Search Form" at bounding box center [671, 141] width 519 height 34
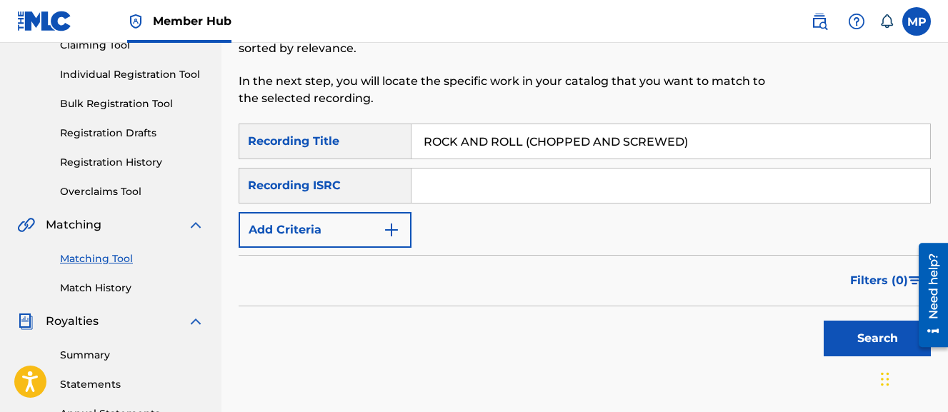
type input "ROCK AND ROLL (CHOPPED AND SCREWED)"
click at [824, 321] on button "Search" at bounding box center [877, 339] width 107 height 36
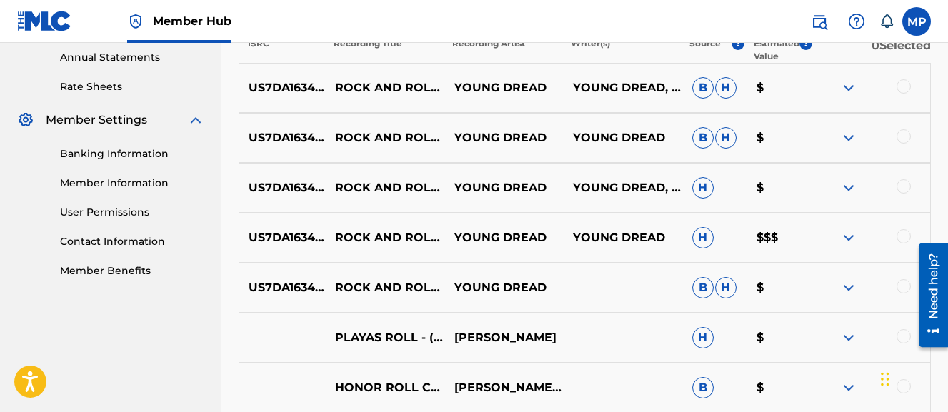
scroll to position [523, 0]
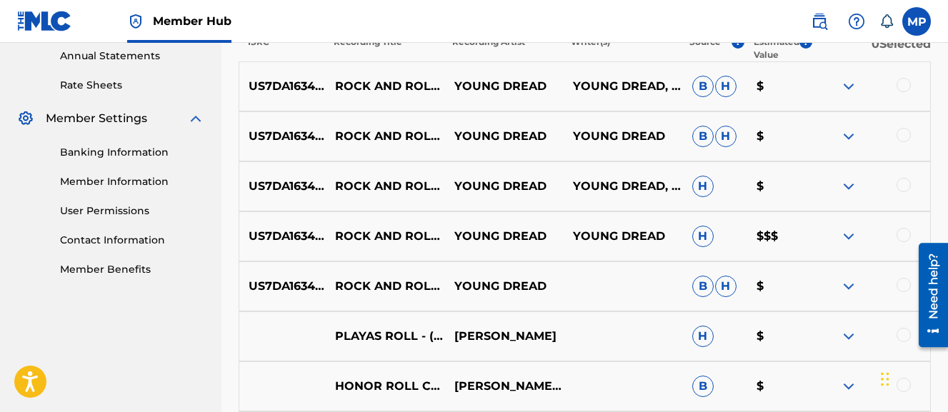
click at [905, 282] on div at bounding box center [904, 285] width 14 height 14
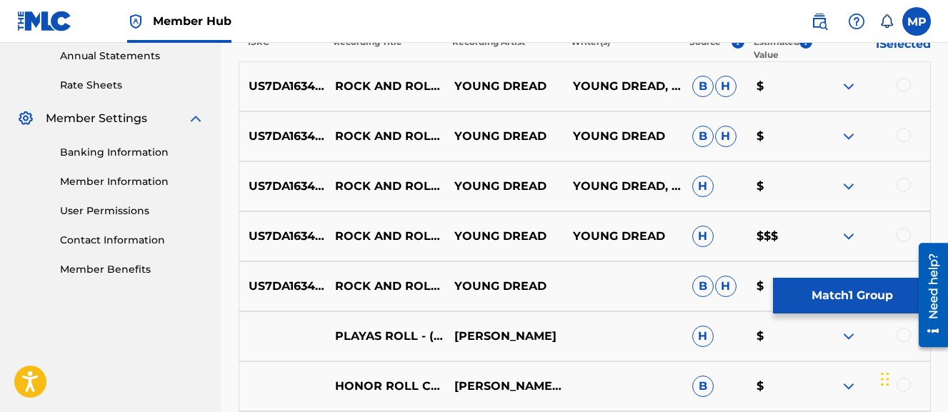
click at [904, 234] on div at bounding box center [904, 235] width 14 height 14
click at [900, 179] on div at bounding box center [904, 185] width 14 height 14
click at [900, 131] on div at bounding box center [904, 135] width 14 height 14
click at [903, 87] on div at bounding box center [904, 85] width 14 height 14
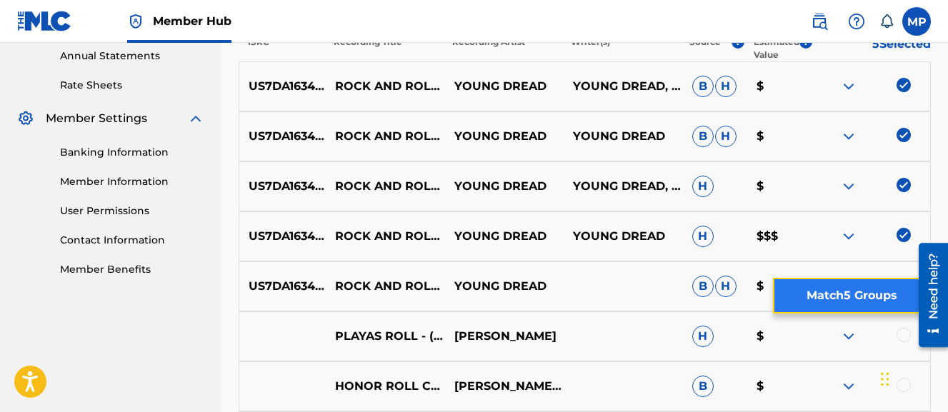
click at [820, 291] on button "Match 5 Groups" at bounding box center [852, 296] width 158 height 36
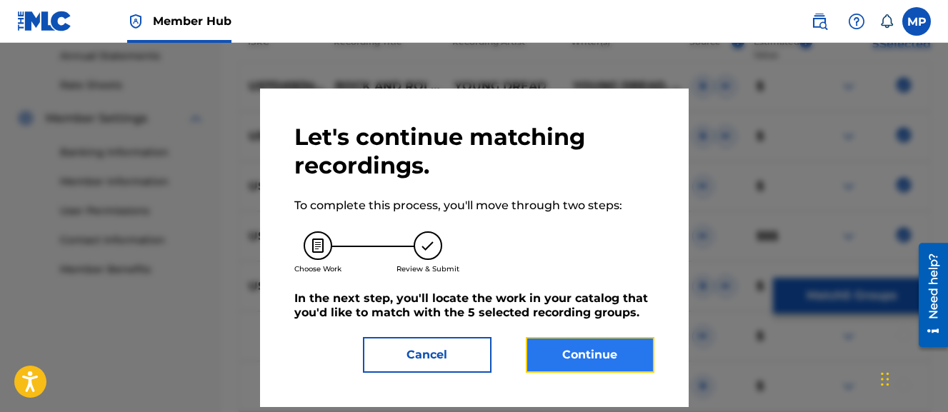
click at [568, 354] on button "Continue" at bounding box center [590, 355] width 129 height 36
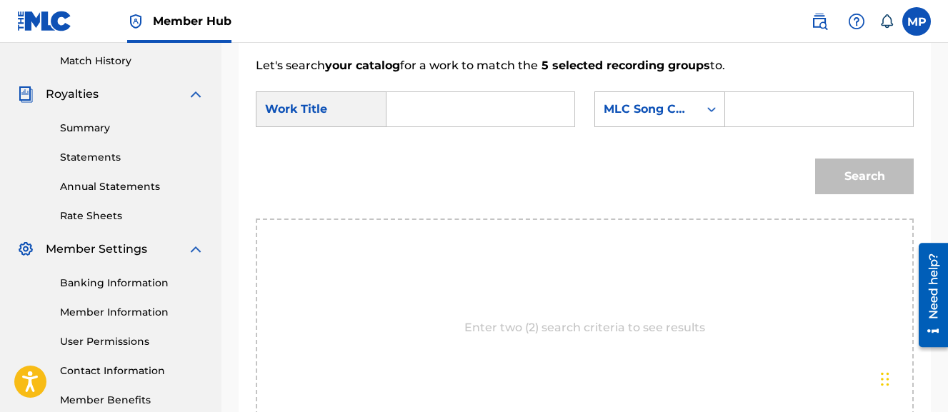
scroll to position [389, 0]
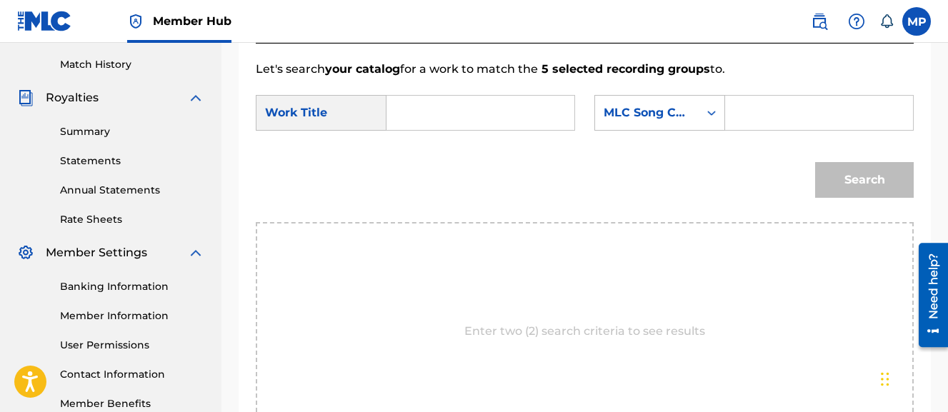
click at [467, 111] on input "Search Form" at bounding box center [481, 113] width 164 height 34
type input "ROCK AND ROLL (CHOPPED AND SCREWED)"
click at [738, 130] on input "Search Form" at bounding box center [820, 113] width 164 height 34
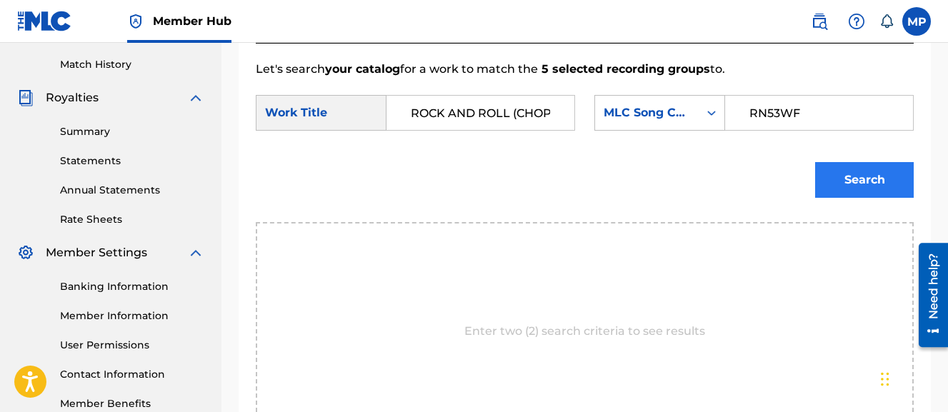
type input "RN53WF"
click at [823, 198] on button "Search" at bounding box center [864, 180] width 99 height 36
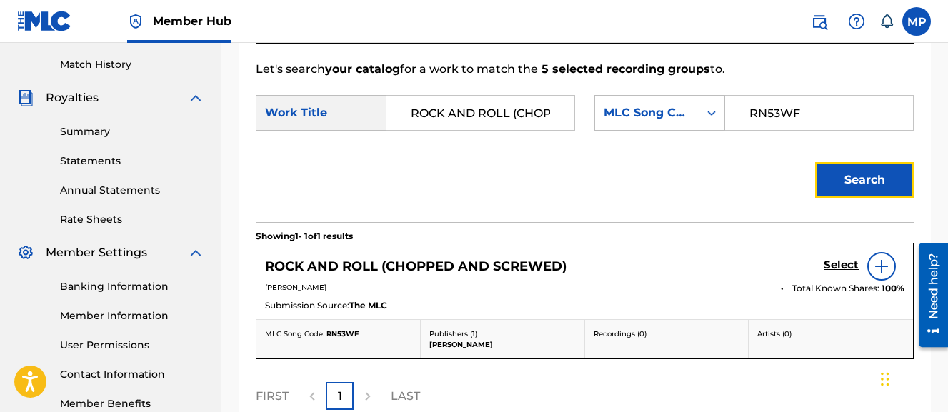
scroll to position [452, 0]
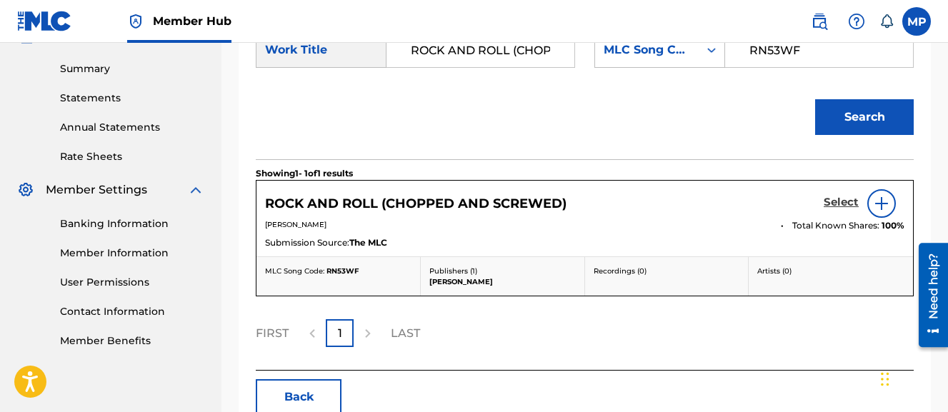
click at [844, 209] on h5 "Select" at bounding box center [841, 203] width 35 height 14
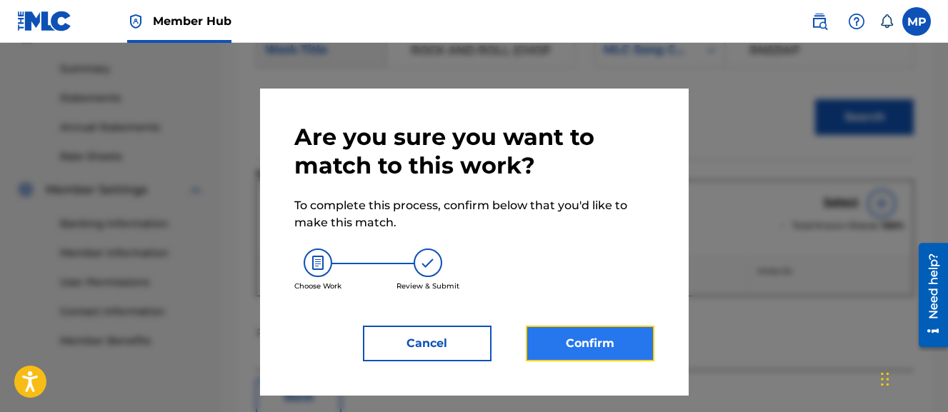
click at [623, 340] on button "Confirm" at bounding box center [590, 344] width 129 height 36
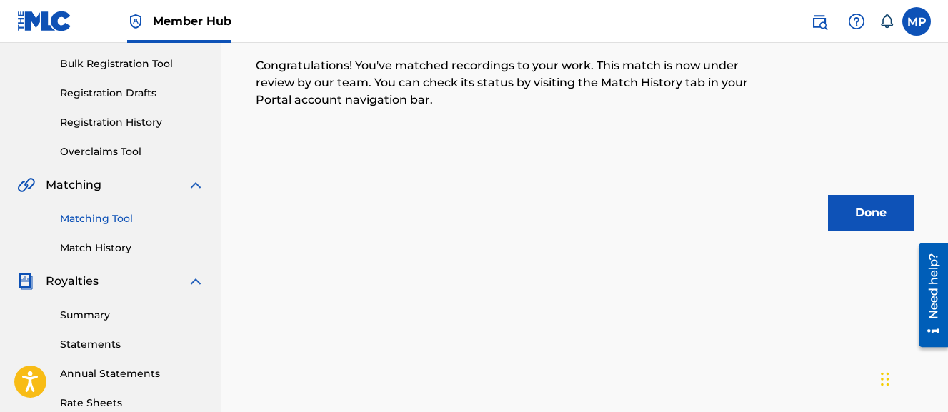
scroll to position [185, 0]
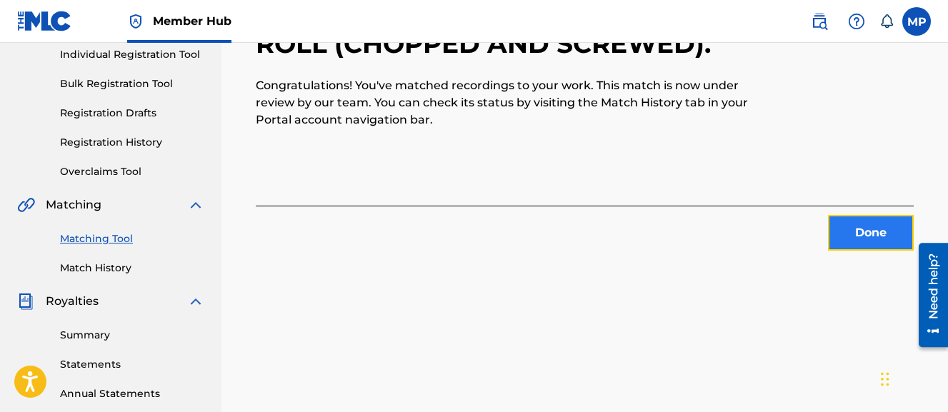
click at [892, 241] on button "Done" at bounding box center [871, 233] width 86 height 36
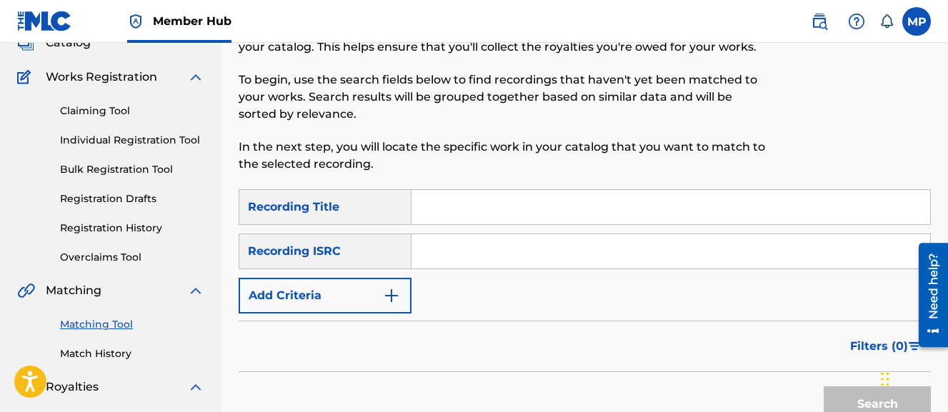
scroll to position [99, 0]
click at [500, 210] on input "Search Form" at bounding box center [671, 208] width 519 height 34
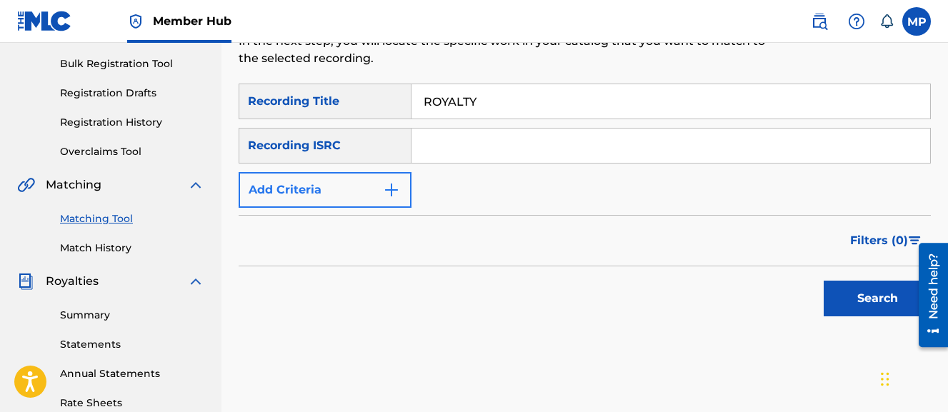
scroll to position [214, 0]
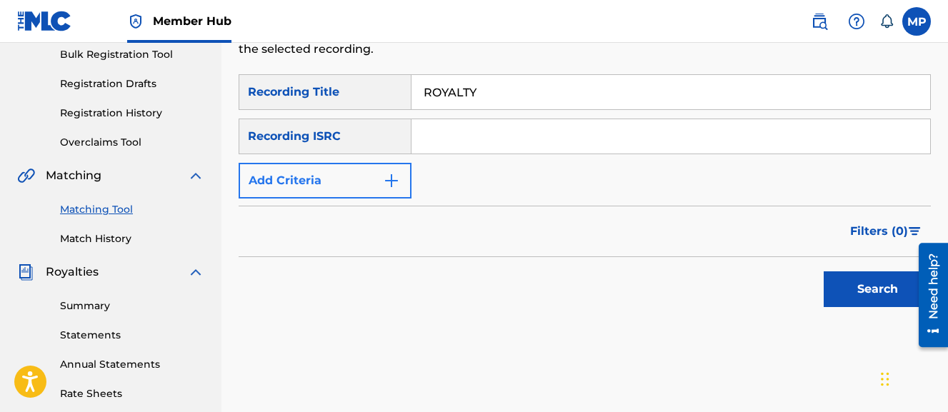
type input "ROYALTY"
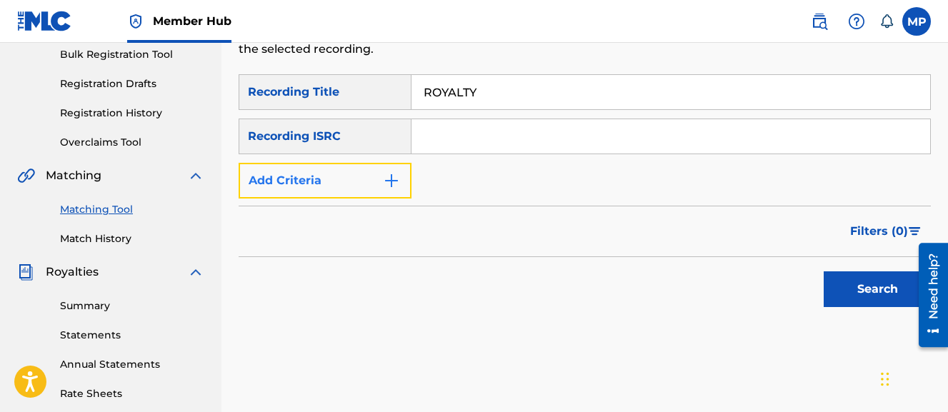
click at [334, 176] on button "Add Criteria" at bounding box center [325, 181] width 173 height 36
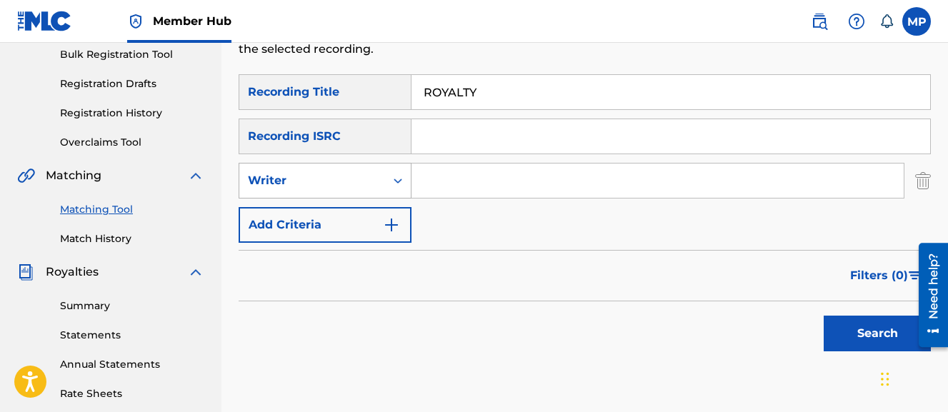
click at [331, 187] on div "Writer" at bounding box center [312, 180] width 129 height 17
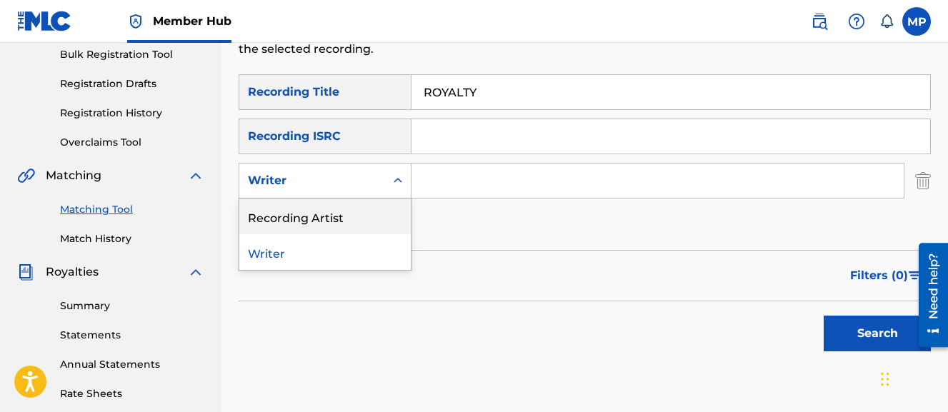
click at [324, 205] on div "Recording Artist" at bounding box center [325, 217] width 172 height 36
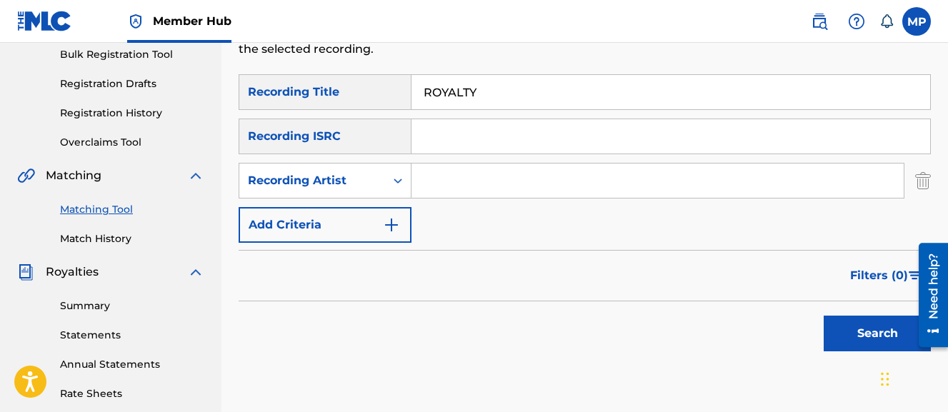
click at [444, 184] on input "Search Form" at bounding box center [658, 181] width 492 height 34
type input "Young Dread"
click at [824, 316] on button "Search" at bounding box center [877, 334] width 107 height 36
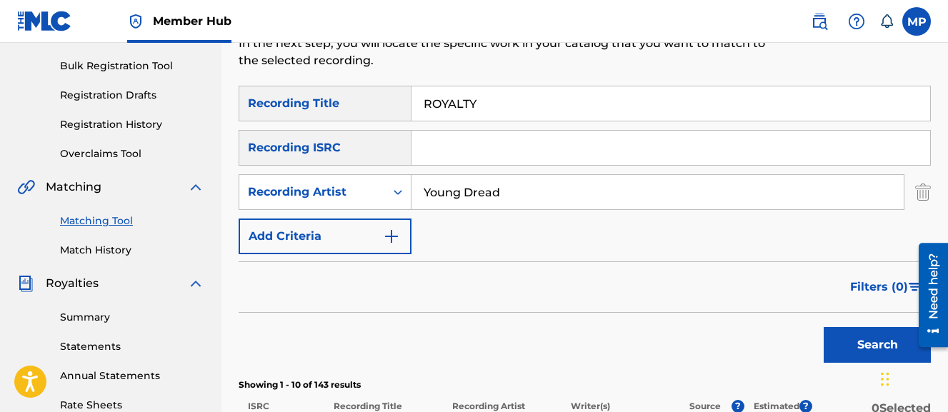
scroll to position [205, 0]
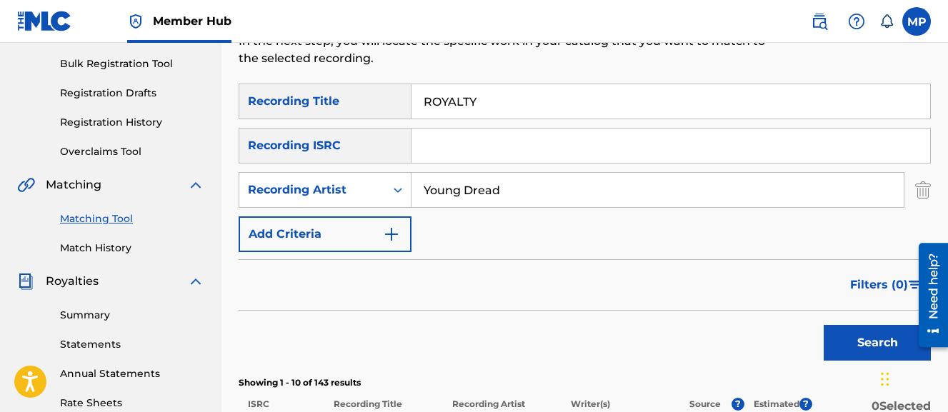
click at [506, 96] on input "ROYALTY" at bounding box center [671, 101] width 519 height 34
click at [824, 325] on button "Search" at bounding box center [877, 343] width 107 height 36
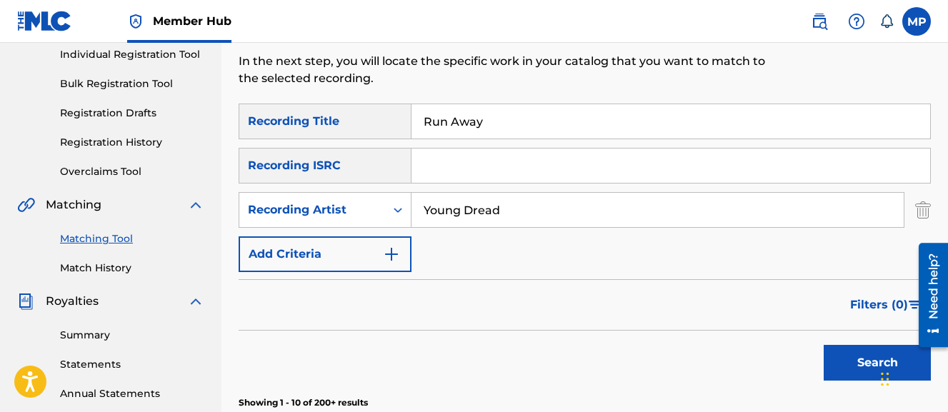
scroll to position [179, 0]
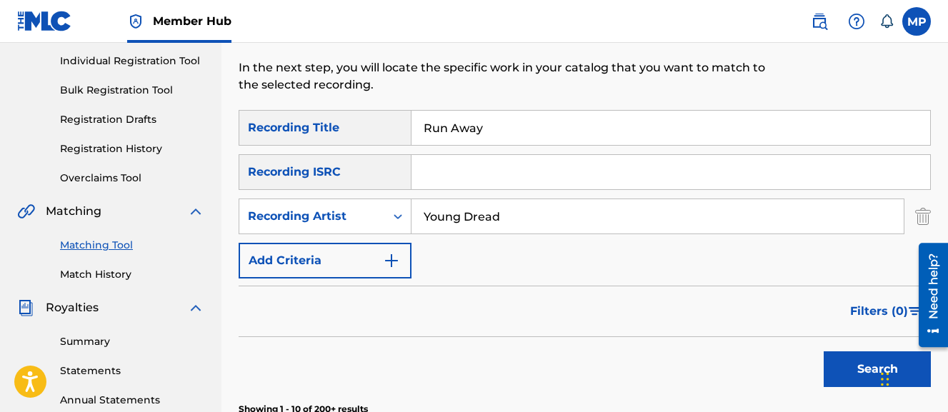
click at [467, 111] on input "Run Away" at bounding box center [671, 128] width 519 height 34
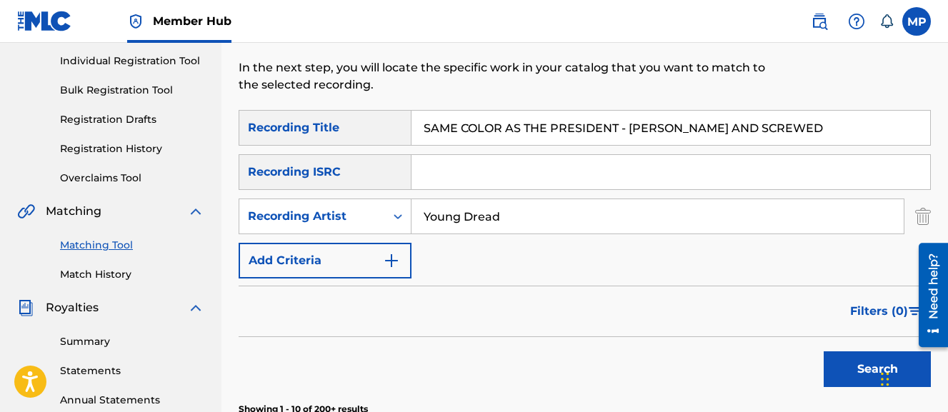
click at [824, 352] on button "Search" at bounding box center [877, 370] width 107 height 36
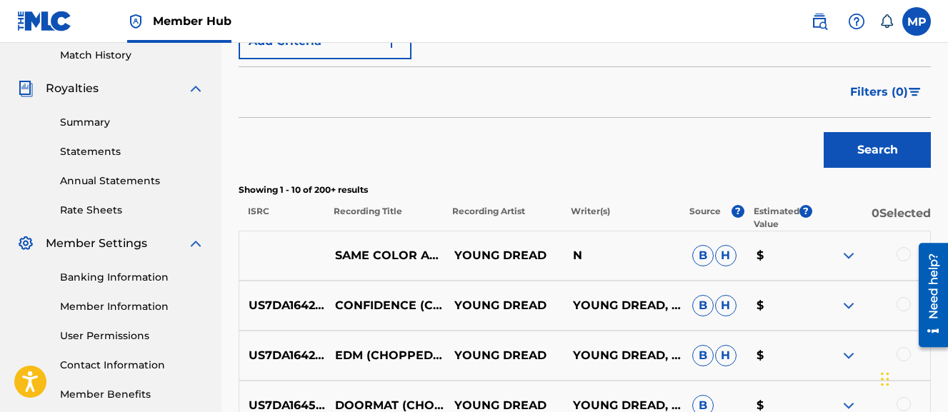
scroll to position [204, 0]
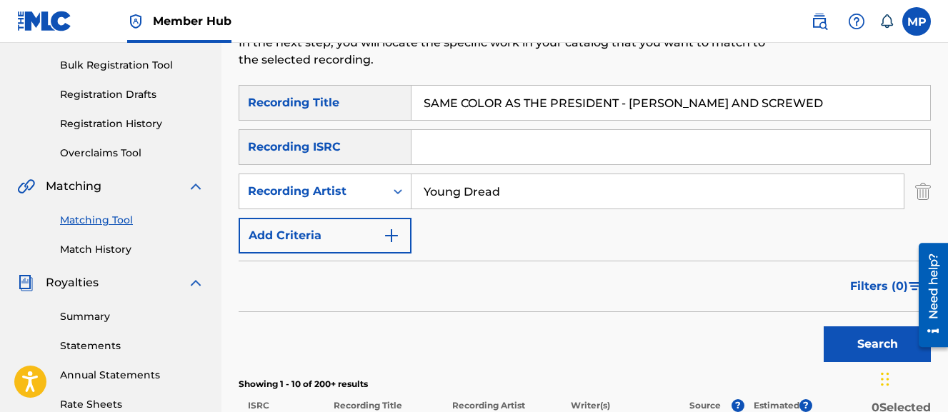
click at [492, 108] on input "SAME COLOR AS THE PRESIDENT - CHOPPED AND SCREWED" at bounding box center [671, 103] width 519 height 34
click at [485, 101] on input "SAME COLOR AS THE PRESIDENT - CHOPPED AND SCREWED" at bounding box center [671, 103] width 519 height 34
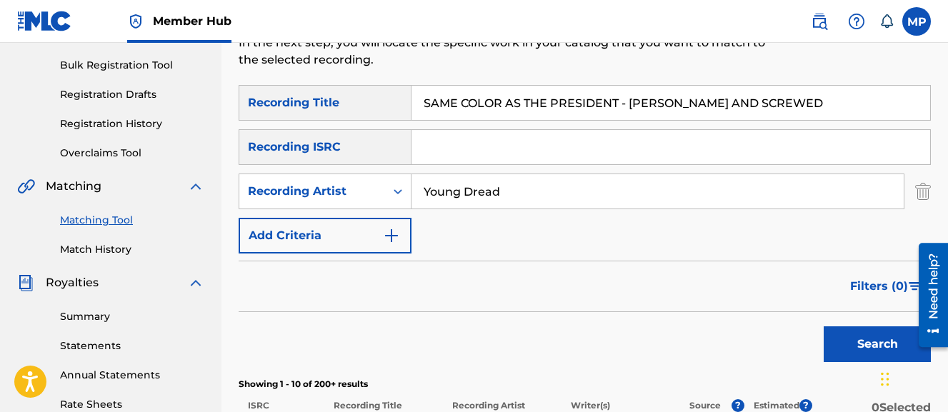
click at [485, 101] on input "SAME COLOR AS THE PRESIDENT - CHOPPED AND SCREWED" at bounding box center [671, 103] width 519 height 34
click at [824, 327] on button "Search" at bounding box center [877, 345] width 107 height 36
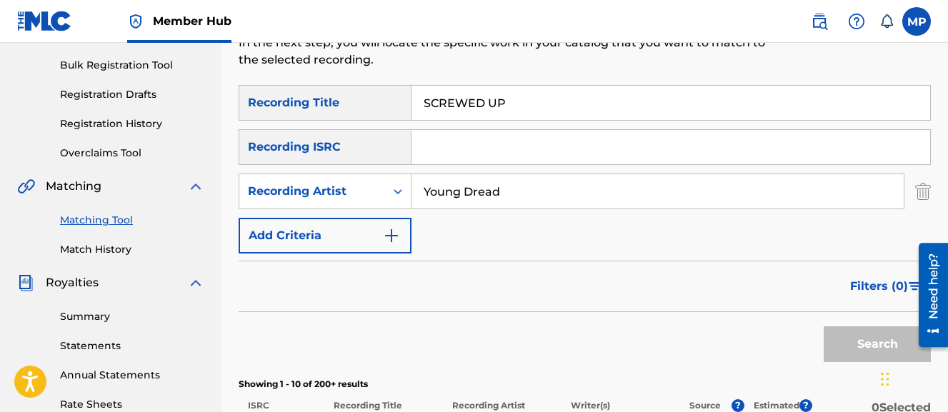
click at [477, 99] on input "SCREWED UP" at bounding box center [671, 103] width 519 height 34
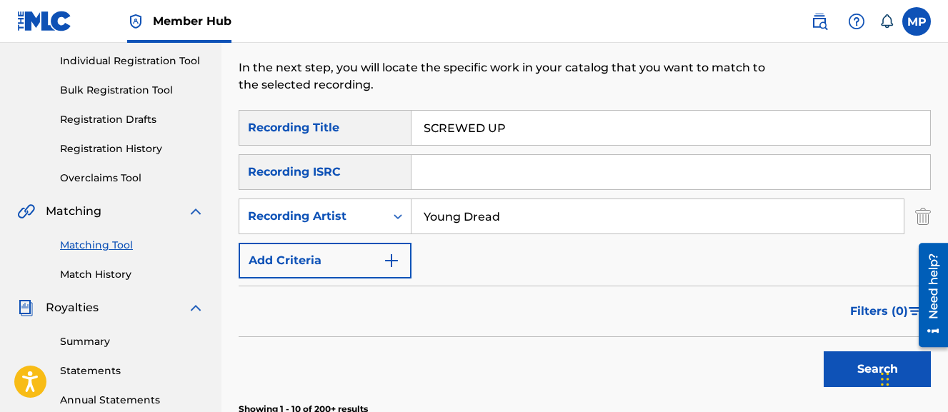
scroll to position [138, 0]
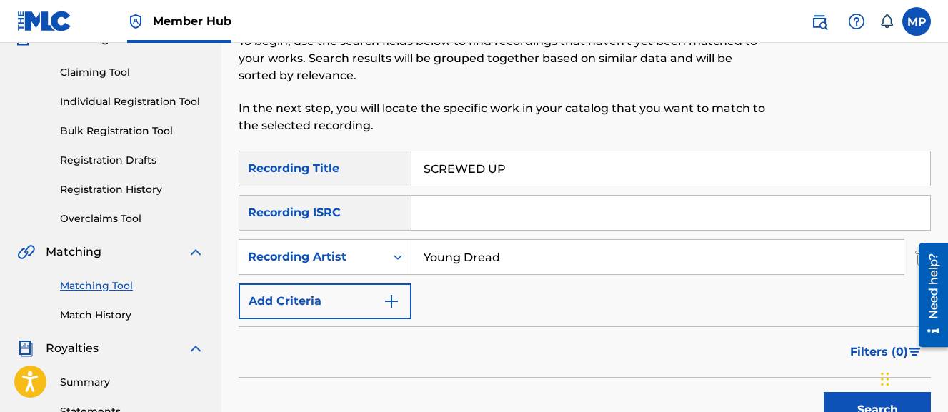
click at [462, 164] on input "SCREWED UP" at bounding box center [671, 169] width 519 height 34
type input "SECRET GARDEN (CHOPPED AND SCREWED)"
click at [824, 392] on button "Search" at bounding box center [877, 410] width 107 height 36
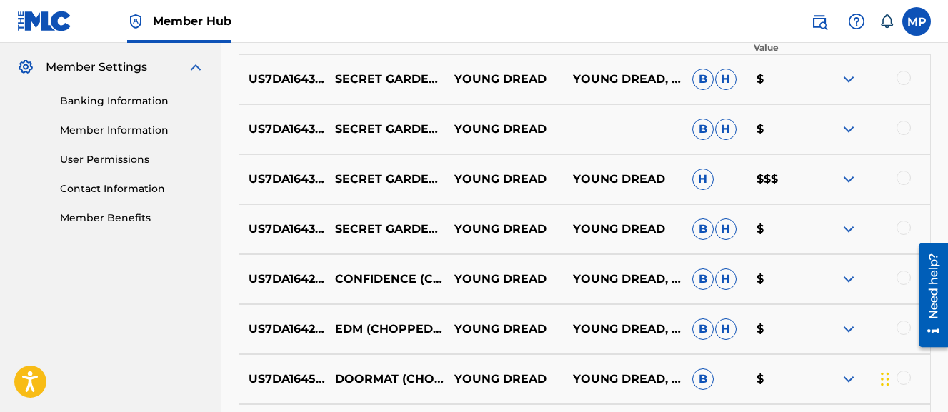
scroll to position [578, 0]
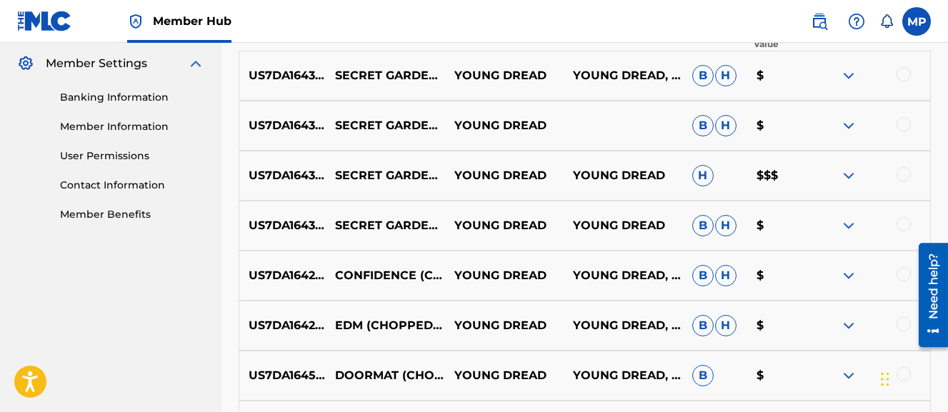
click at [908, 228] on div at bounding box center [904, 224] width 14 height 14
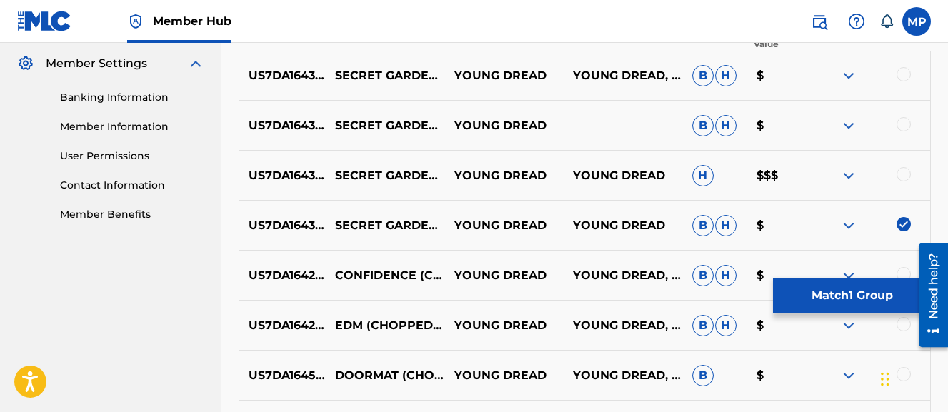
click at [900, 177] on div at bounding box center [904, 174] width 14 height 14
click at [901, 122] on div at bounding box center [904, 124] width 14 height 14
click at [905, 82] on div at bounding box center [870, 75] width 119 height 17
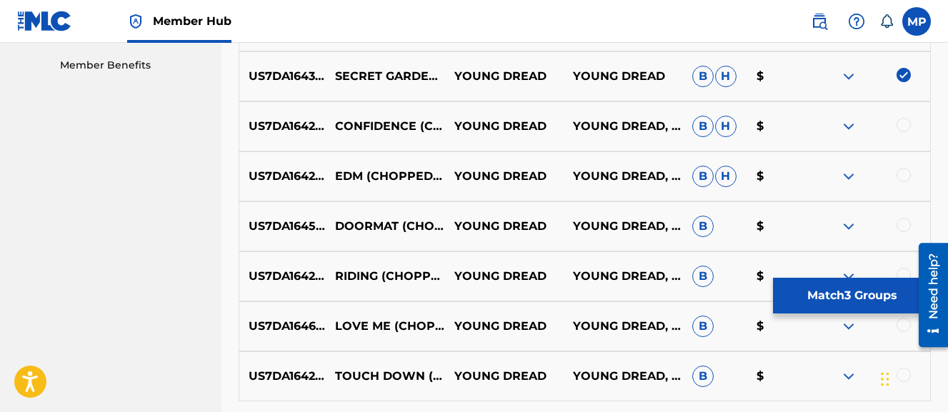
scroll to position [728, 0]
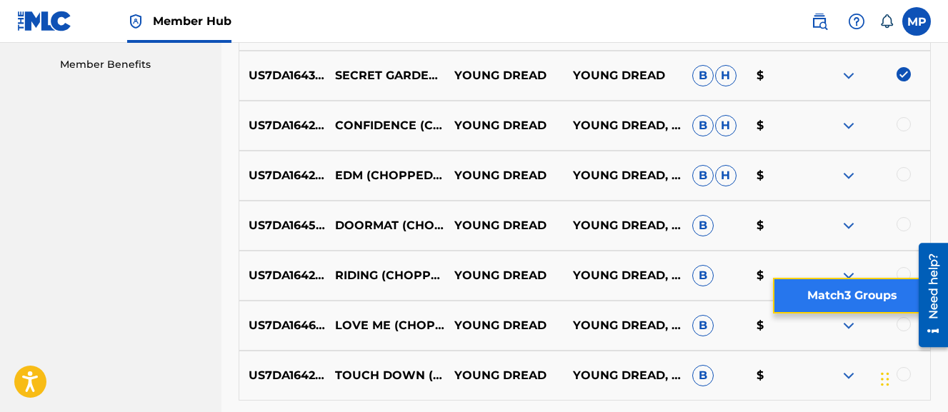
click at [793, 285] on button "Match 3 Groups" at bounding box center [852, 296] width 158 height 36
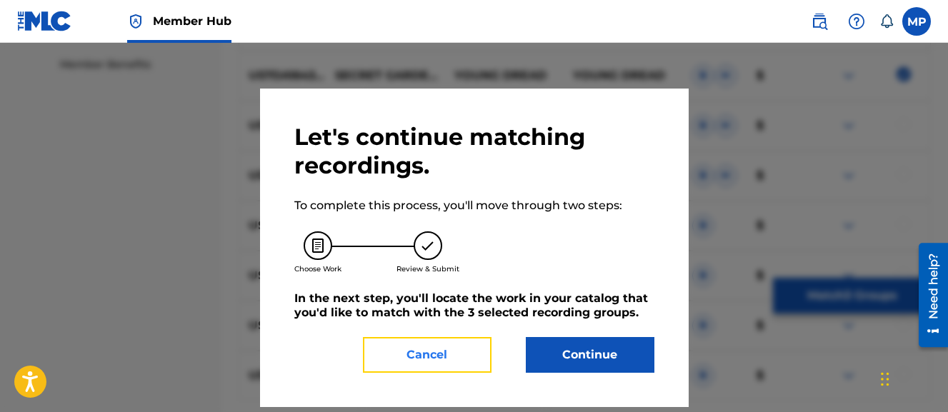
click at [462, 357] on button "Cancel" at bounding box center [427, 355] width 129 height 36
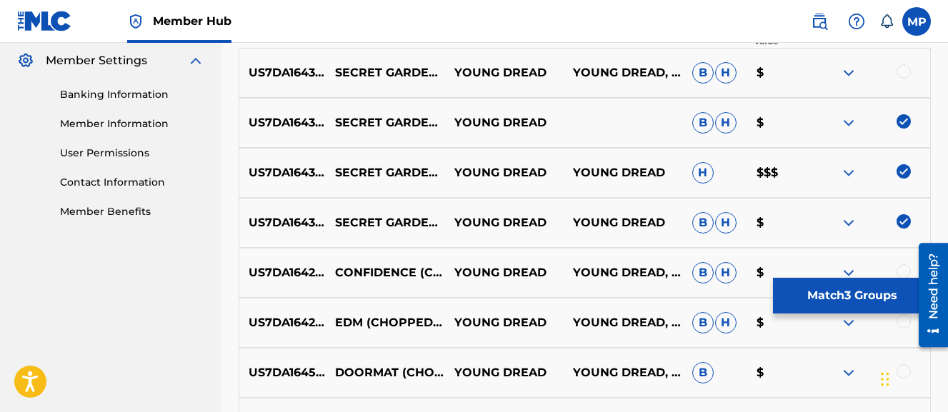
scroll to position [585, 0]
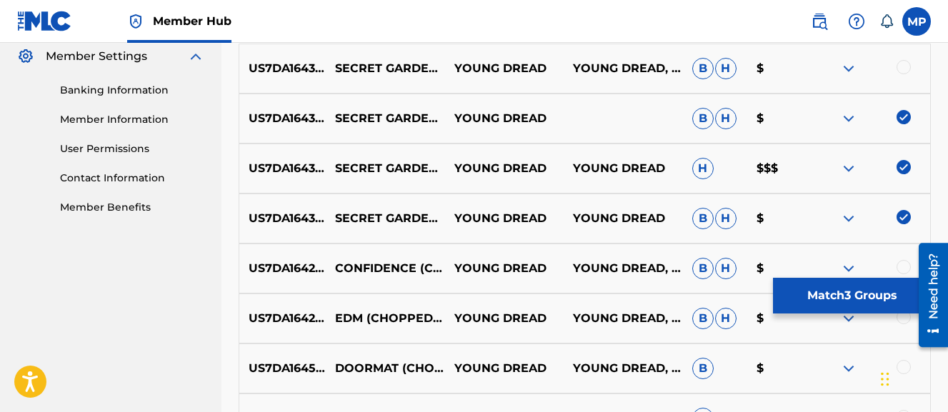
click at [905, 69] on div at bounding box center [904, 67] width 14 height 14
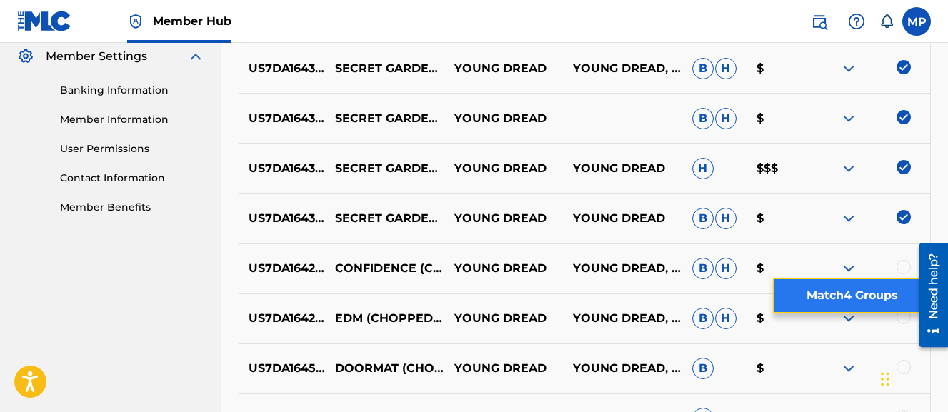
click at [840, 292] on button "Match 4 Groups" at bounding box center [852, 296] width 158 height 36
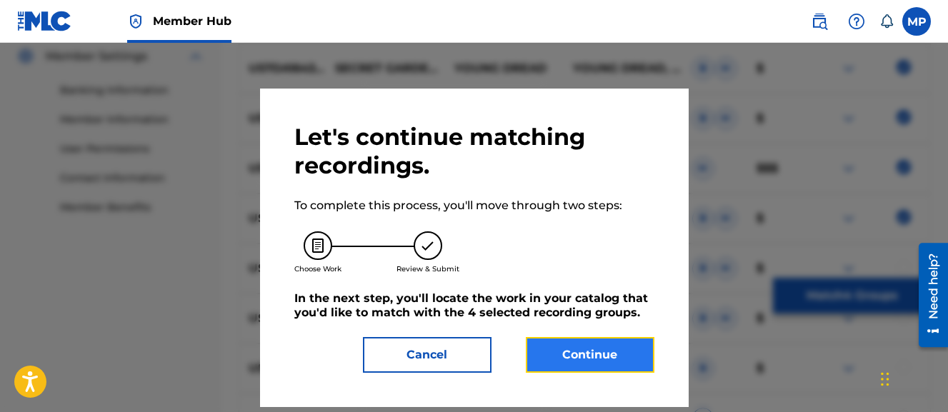
click at [613, 346] on button "Continue" at bounding box center [590, 355] width 129 height 36
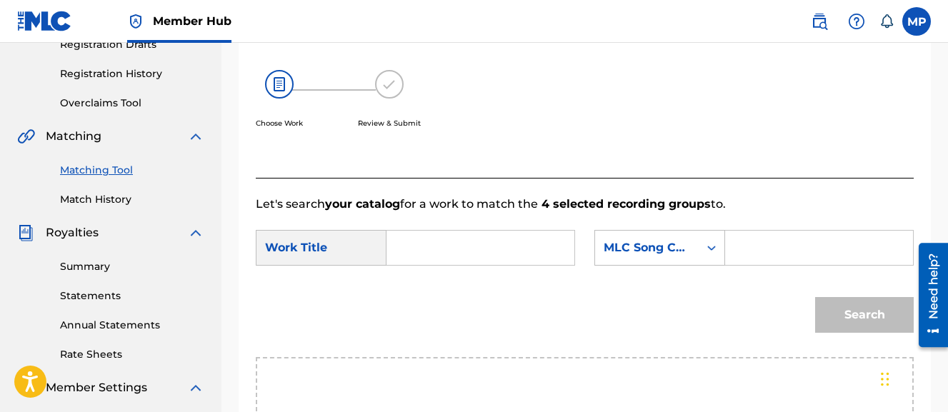
scroll to position [197, 0]
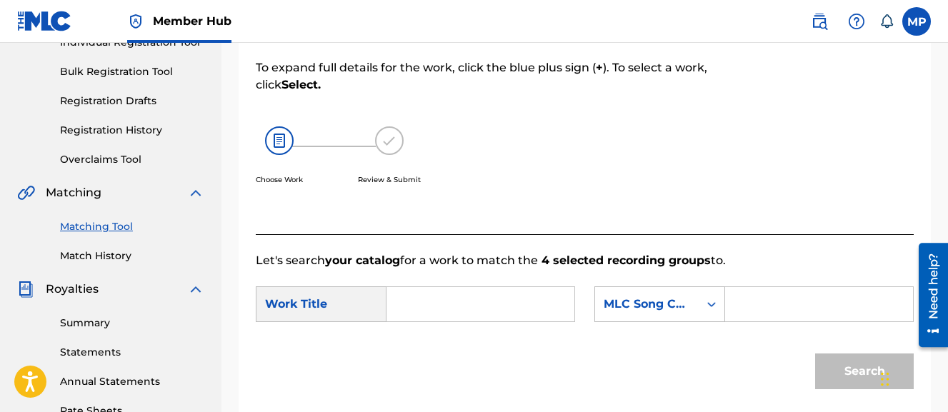
click at [510, 301] on input "Search Form" at bounding box center [481, 304] width 164 height 34
type input "SECRET GARDEN (CHOPPED AND SCREWED)"
click at [738, 322] on input "Search Form" at bounding box center [820, 304] width 164 height 34
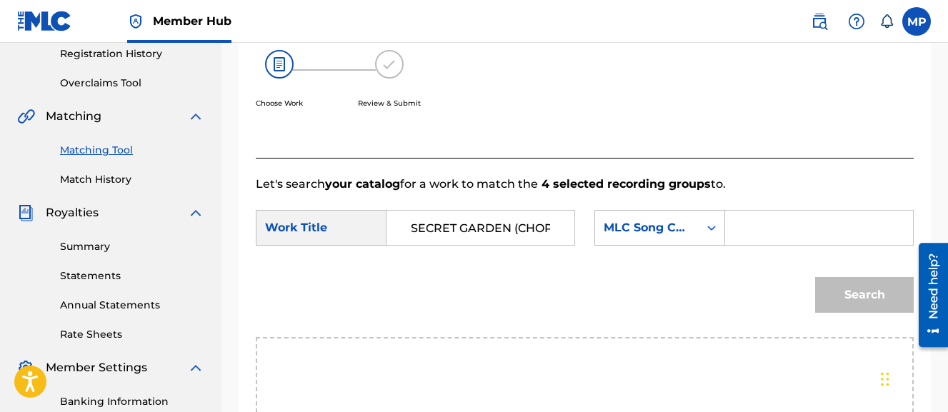
scroll to position [279, 0]
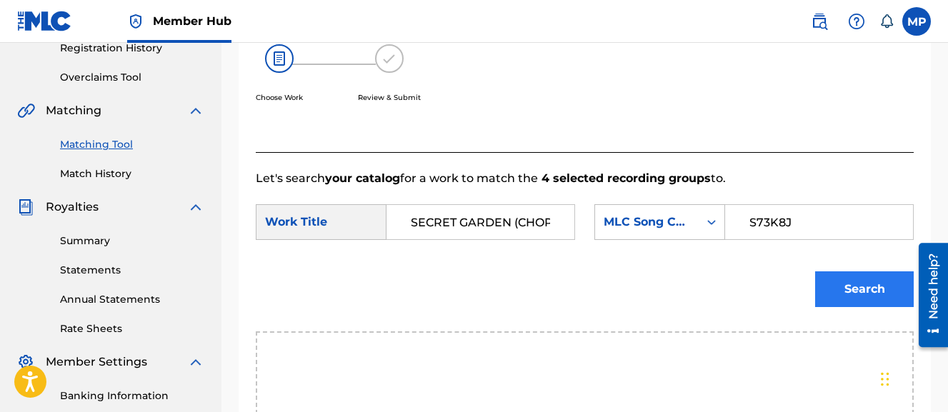
type input "S73K8J"
click at [859, 307] on button "Search" at bounding box center [864, 290] width 99 height 36
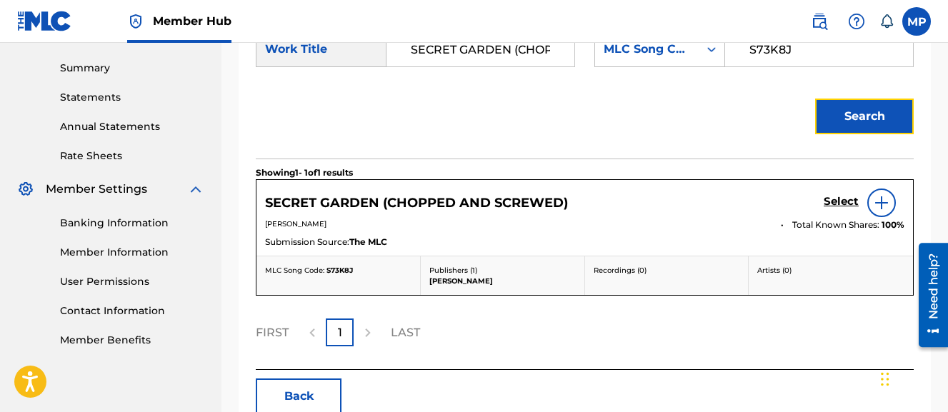
scroll to position [472, 0]
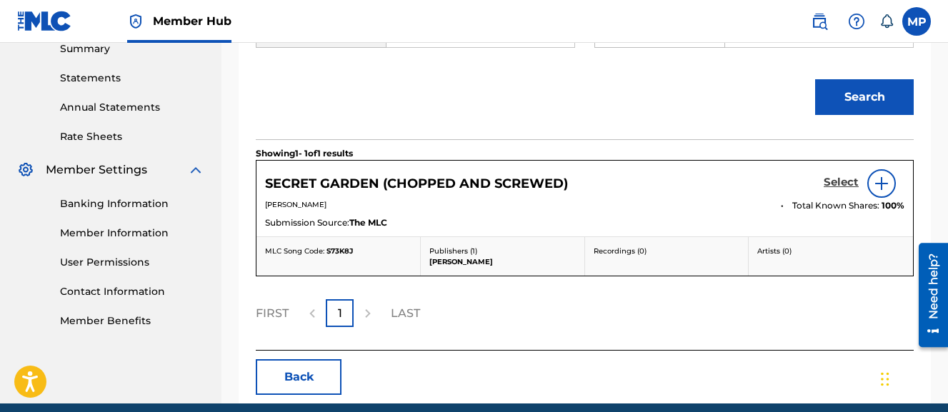
click at [844, 189] on h5 "Select" at bounding box center [841, 183] width 35 height 14
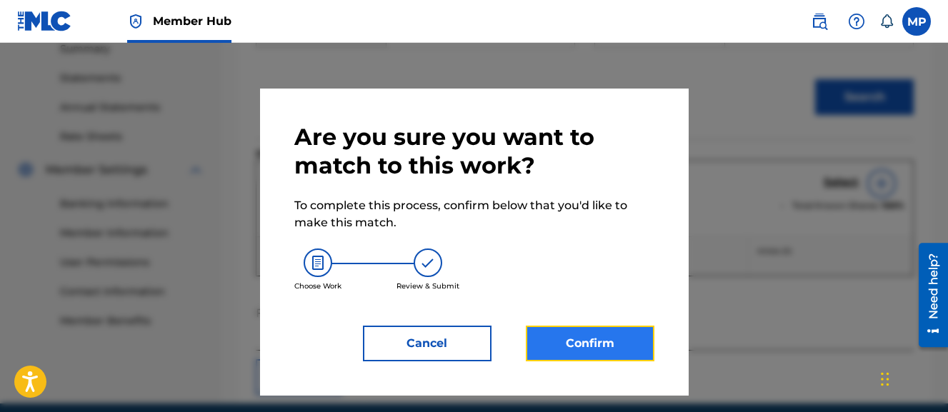
click at [624, 342] on button "Confirm" at bounding box center [590, 344] width 129 height 36
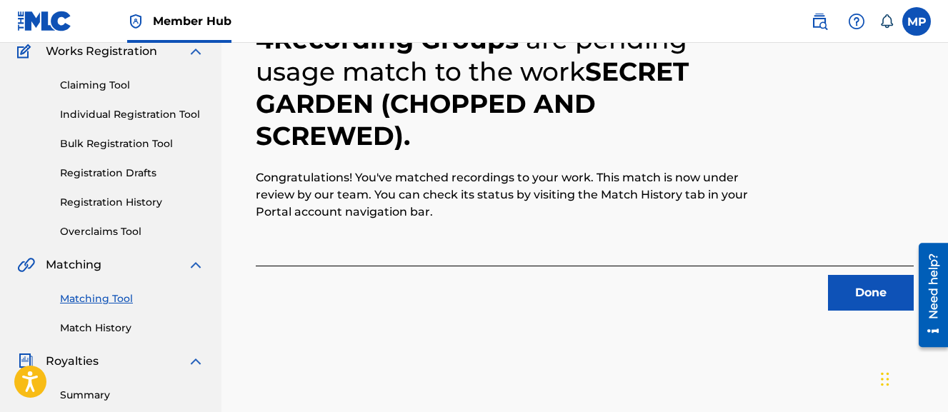
scroll to position [121, 0]
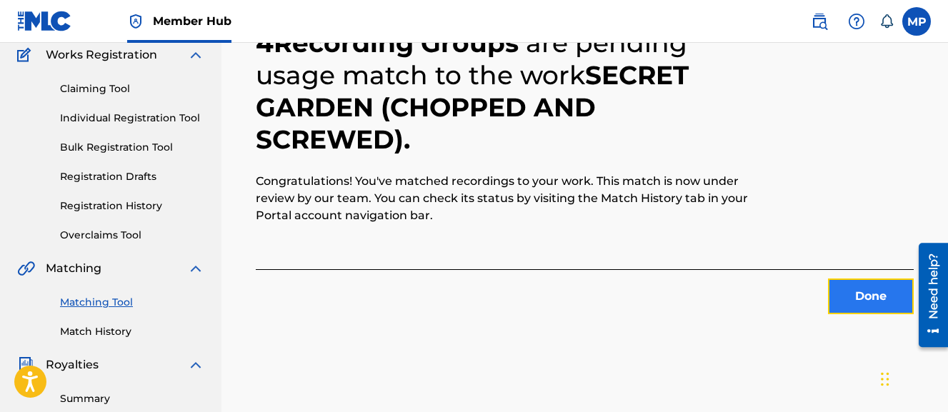
click at [845, 302] on button "Done" at bounding box center [871, 297] width 86 height 36
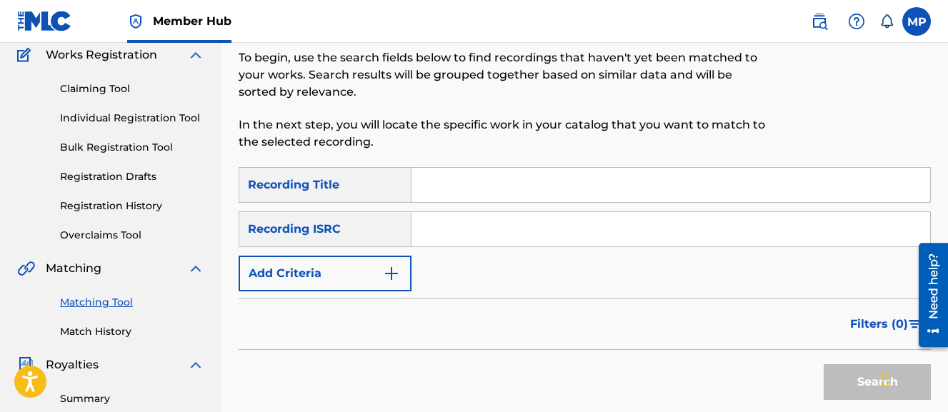
click at [576, 183] on input "Search Form" at bounding box center [671, 185] width 519 height 34
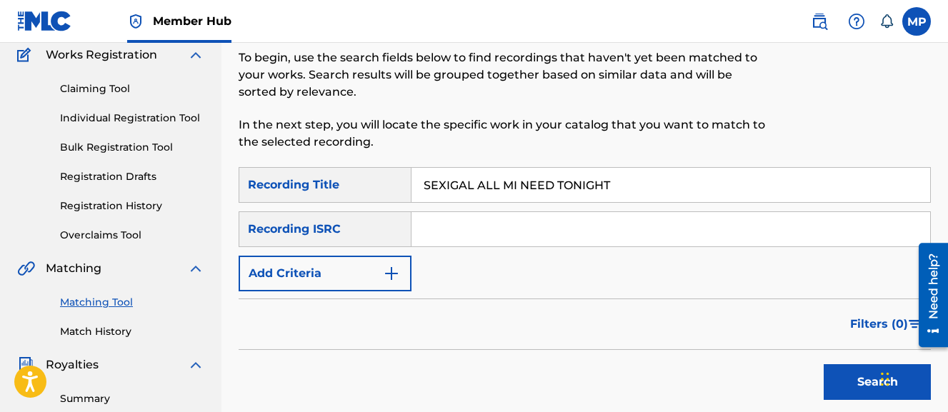
click at [824, 364] on button "Search" at bounding box center [877, 382] width 107 height 36
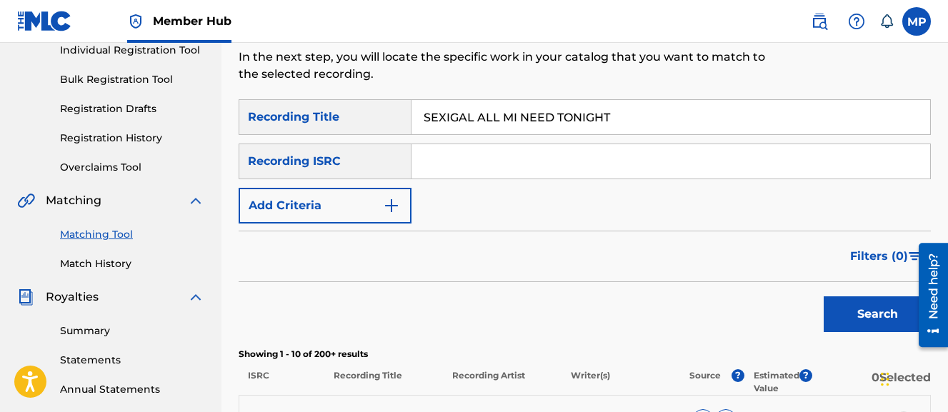
scroll to position [186, 0]
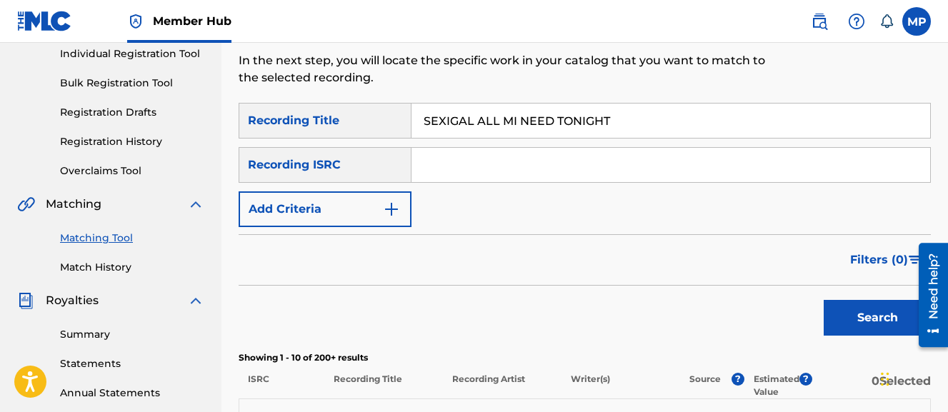
click at [558, 119] on input "SEXIGAL ALL MI NEED TONIGHT" at bounding box center [671, 121] width 519 height 34
type input "SHABBA RANKS (CHOPPED AND SCREWED)"
click at [824, 300] on button "Search" at bounding box center [877, 318] width 107 height 36
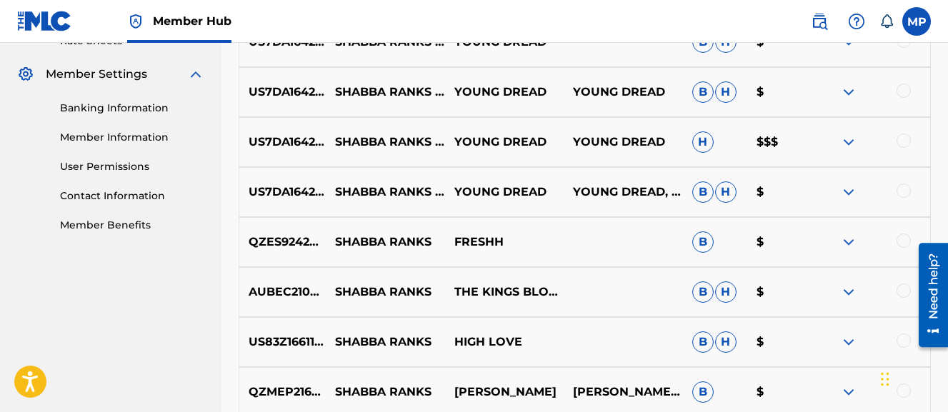
scroll to position [569, 0]
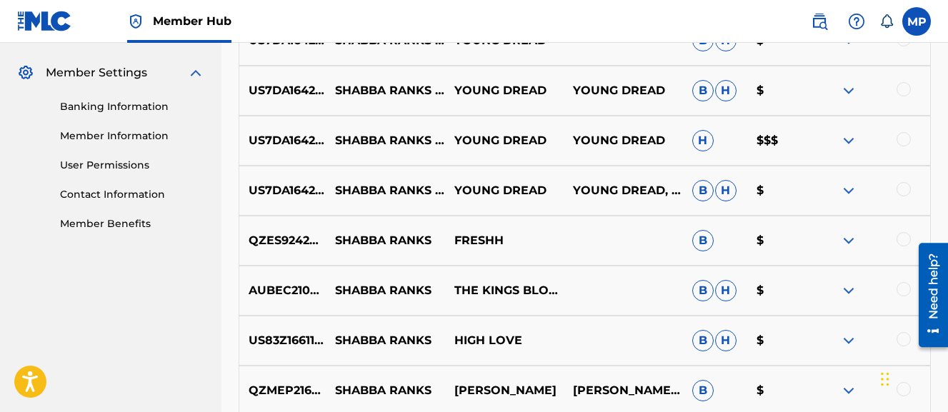
click at [902, 191] on div at bounding box center [904, 189] width 14 height 14
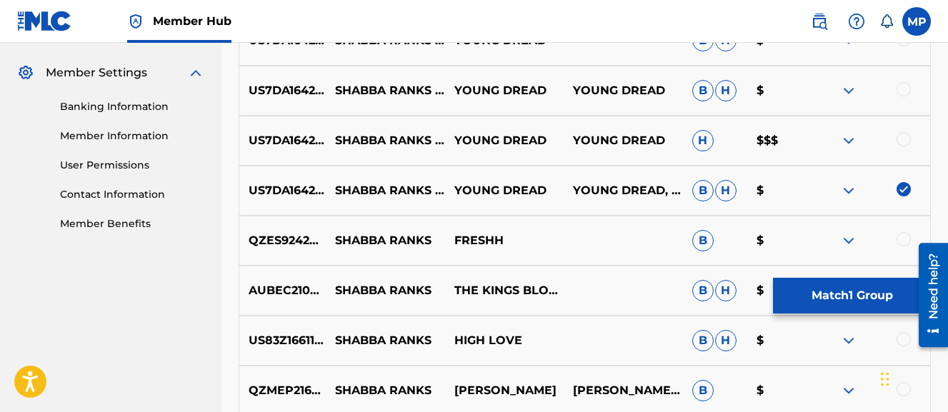
click at [903, 142] on div at bounding box center [904, 139] width 14 height 14
click at [903, 84] on div at bounding box center [904, 89] width 14 height 14
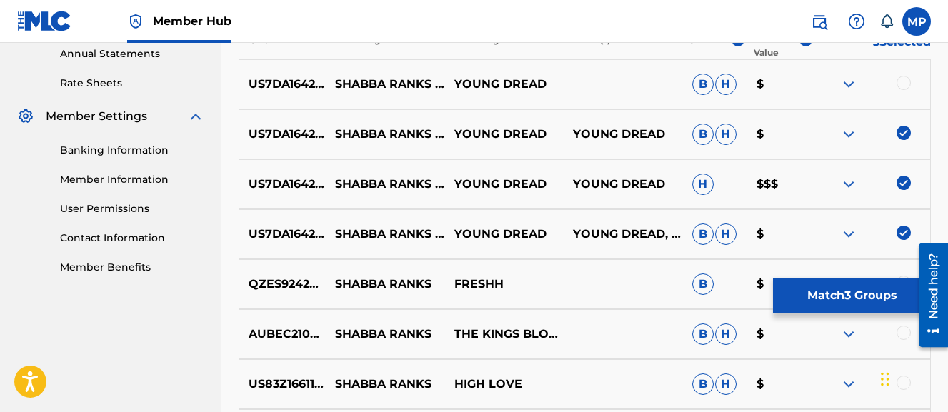
scroll to position [523, 0]
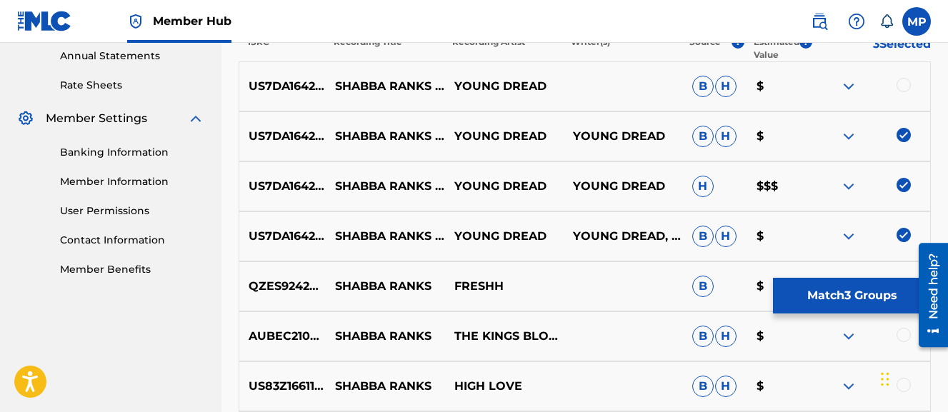
click at [903, 84] on div at bounding box center [904, 85] width 14 height 14
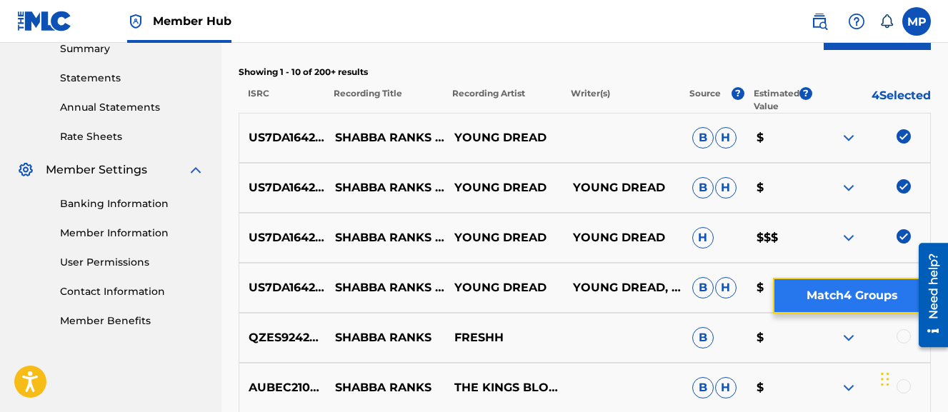
click at [850, 291] on button "Match 4 Groups" at bounding box center [852, 296] width 158 height 36
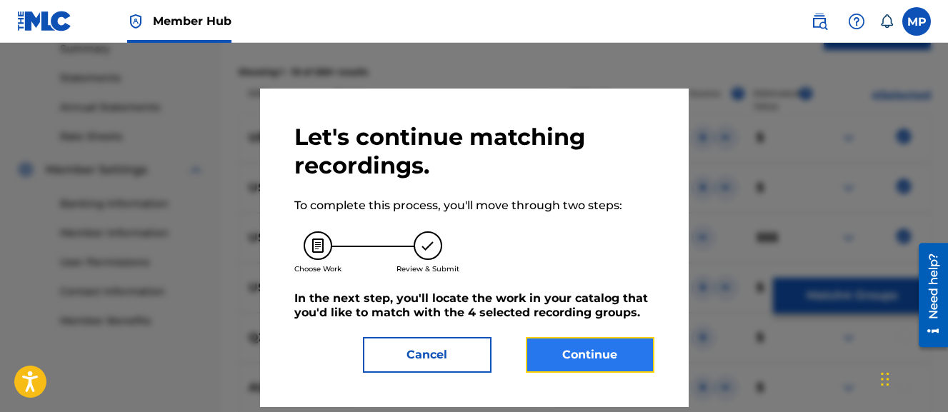
click at [594, 350] on button "Continue" at bounding box center [590, 355] width 129 height 36
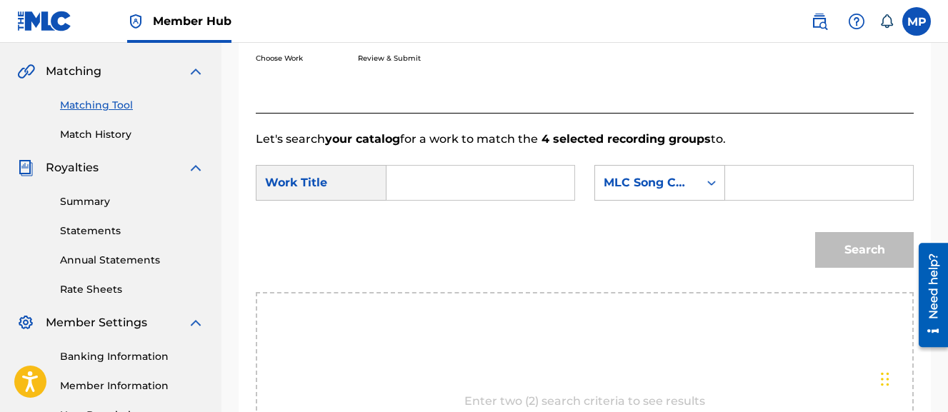
scroll to position [269, 0]
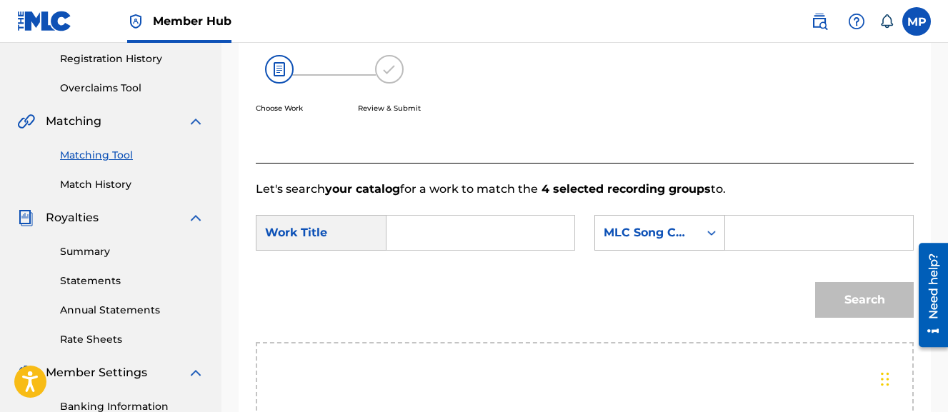
click at [506, 239] on input "Search Form" at bounding box center [481, 233] width 164 height 34
type input "SHABBA RANKS (CHOPPED AND SCREWED)"
click at [738, 250] on input "Search Form" at bounding box center [820, 233] width 164 height 34
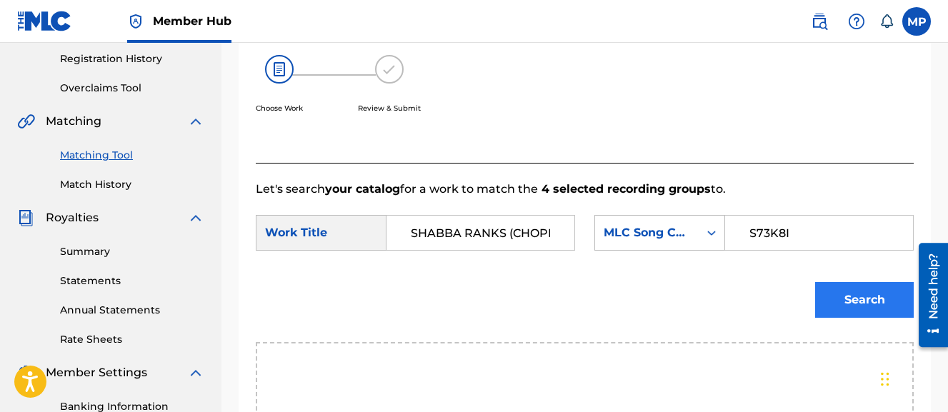
type input "S73K8I"
click at [849, 318] on button "Search" at bounding box center [864, 300] width 99 height 36
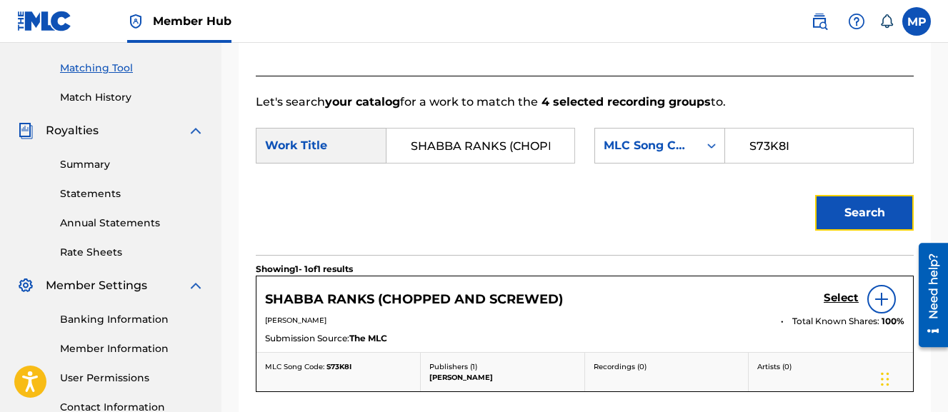
scroll to position [442, 0]
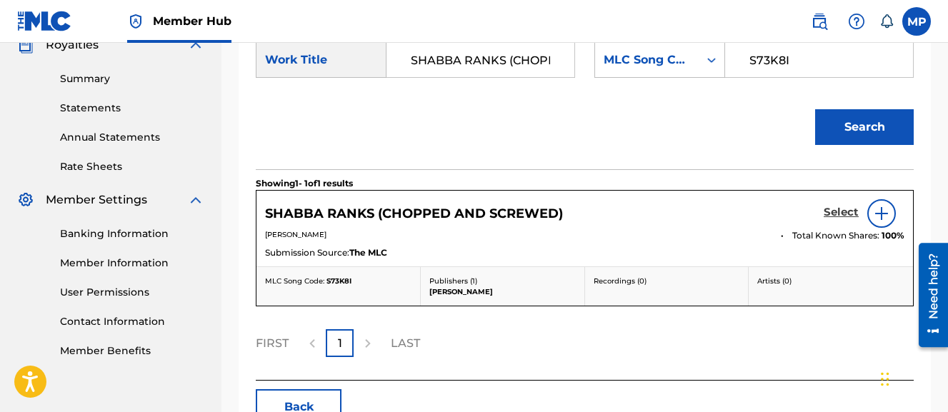
click at [831, 219] on h5 "Select" at bounding box center [841, 213] width 35 height 14
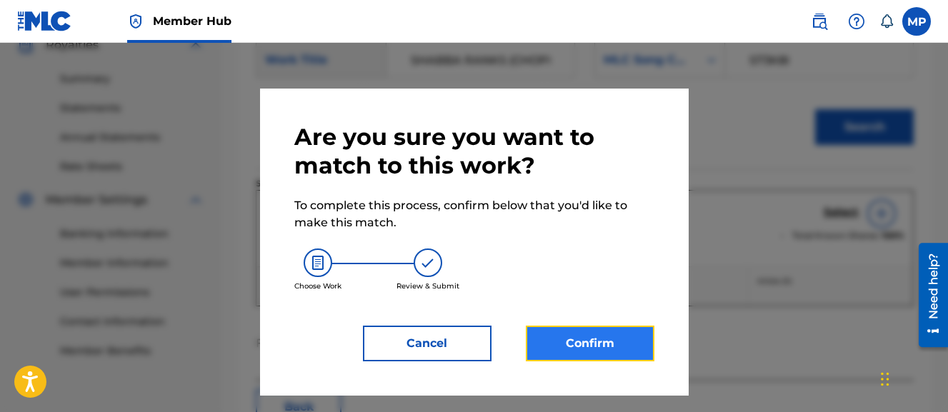
click at [601, 331] on button "Confirm" at bounding box center [590, 344] width 129 height 36
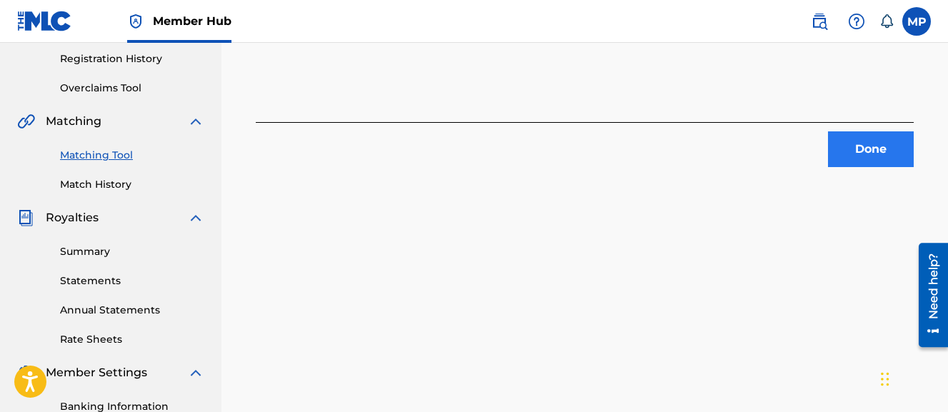
scroll to position [267, 0]
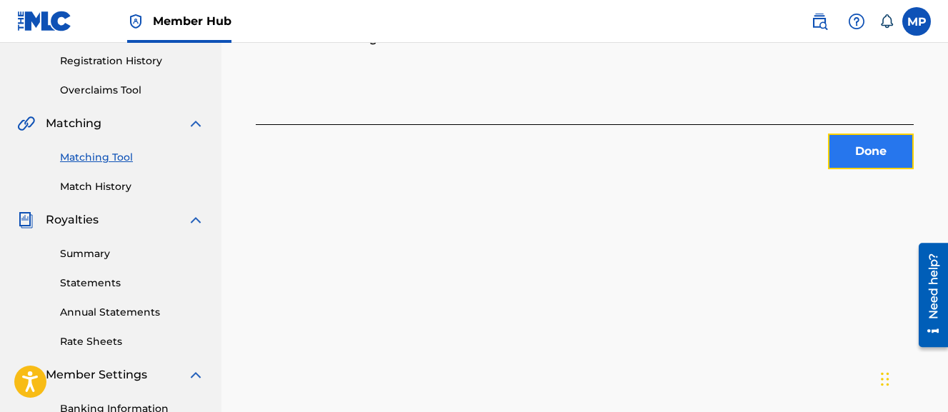
click at [865, 142] on button "Done" at bounding box center [871, 152] width 86 height 36
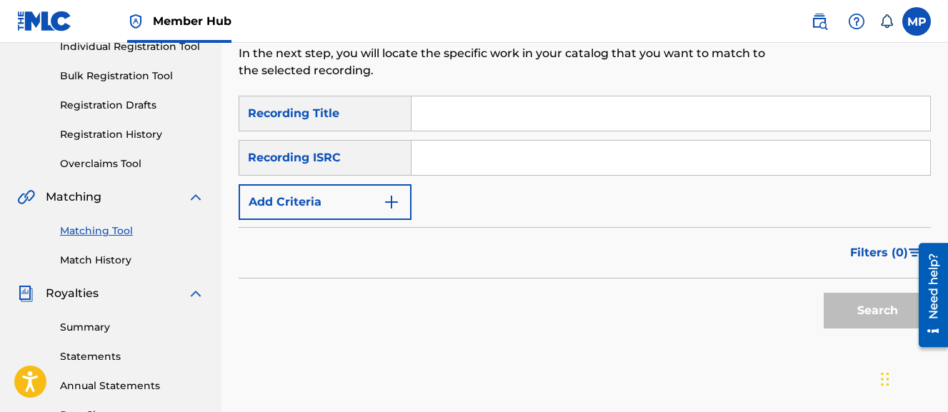
scroll to position [187, 0]
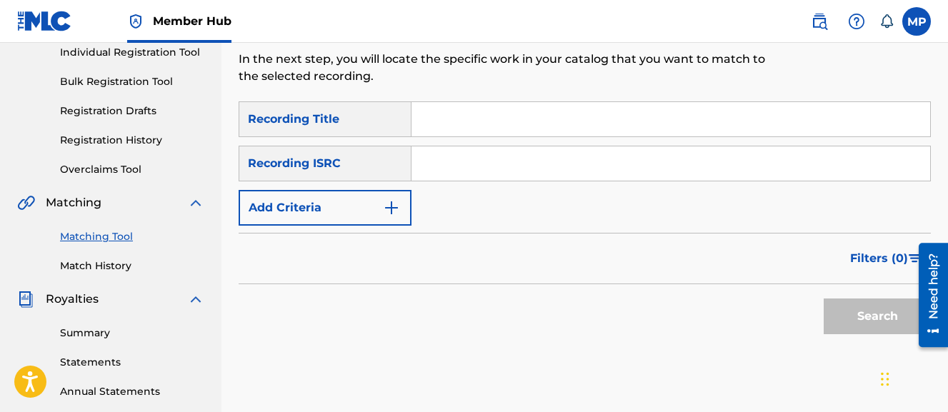
click at [473, 112] on input "Search Form" at bounding box center [671, 119] width 519 height 34
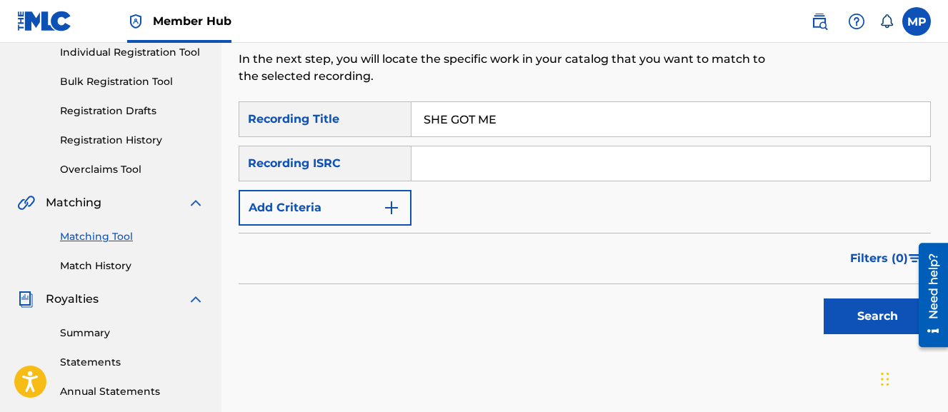
type input "SHE GOT ME"
click at [332, 171] on div "Recording ISRC" at bounding box center [325, 164] width 173 height 36
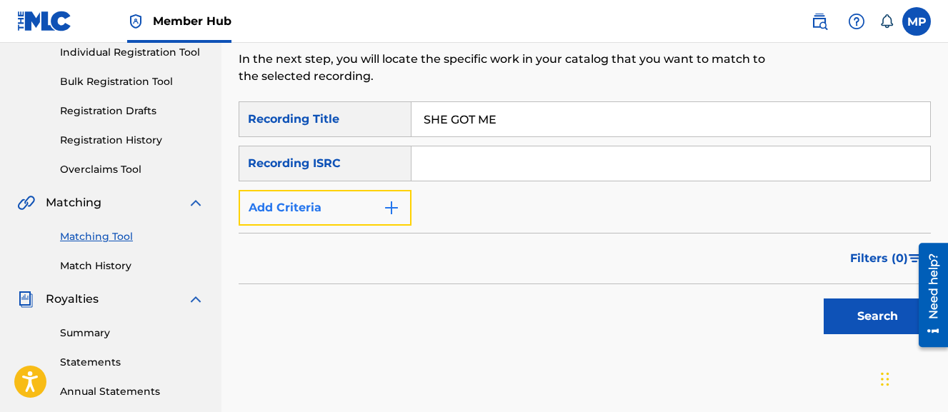
click at [320, 209] on button "Add Criteria" at bounding box center [325, 208] width 173 height 36
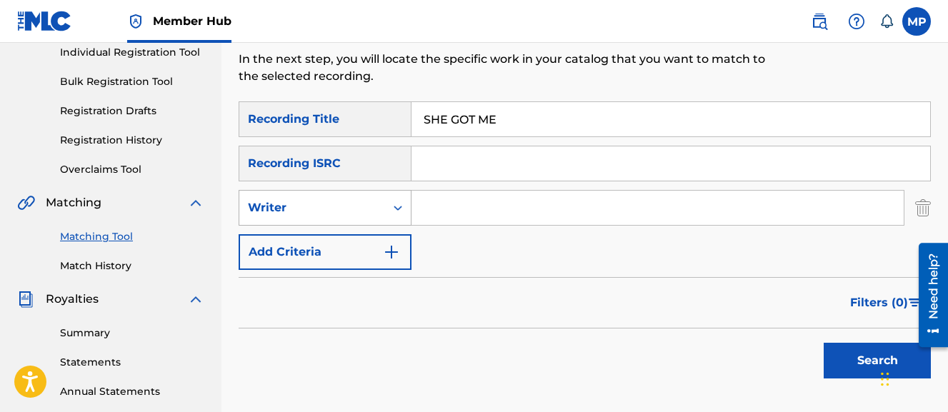
click at [317, 214] on div "Writer" at bounding box center [312, 207] width 129 height 17
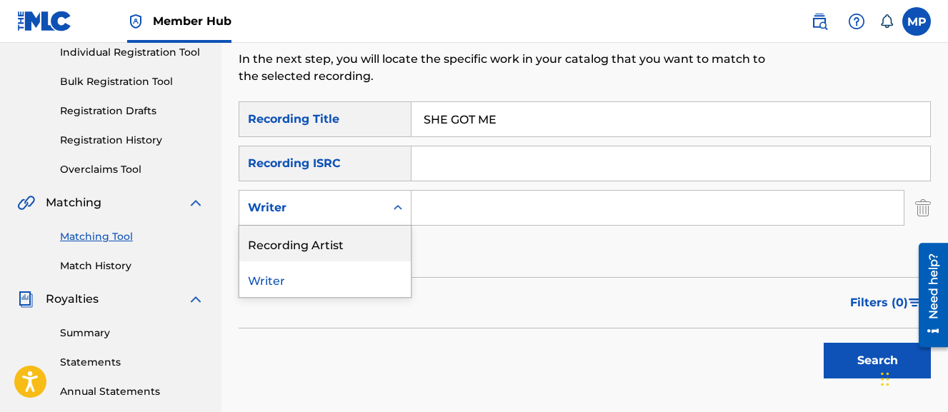
click at [302, 242] on div "Recording Artist" at bounding box center [325, 244] width 172 height 36
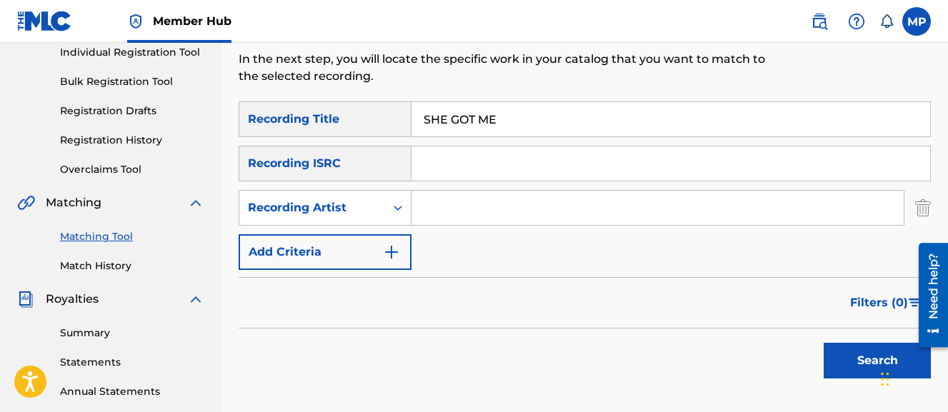
click at [443, 215] on input "Search Form" at bounding box center [658, 208] width 492 height 34
type input "Young Dread"
click at [824, 343] on button "Search" at bounding box center [877, 361] width 107 height 36
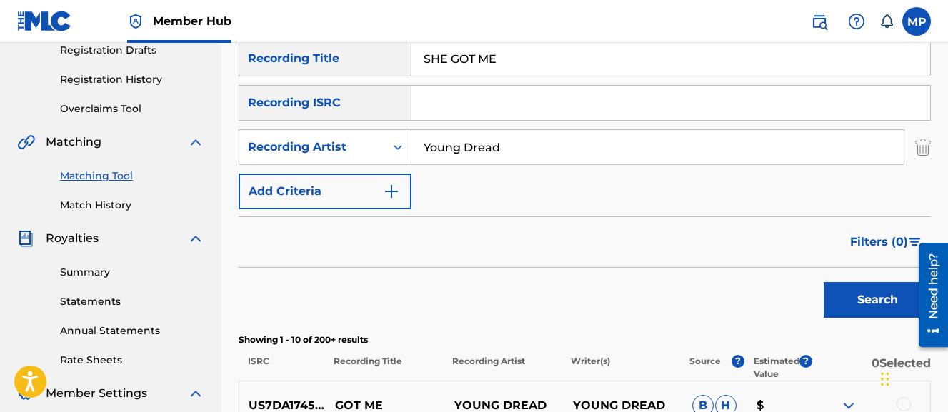
scroll to position [246, 0]
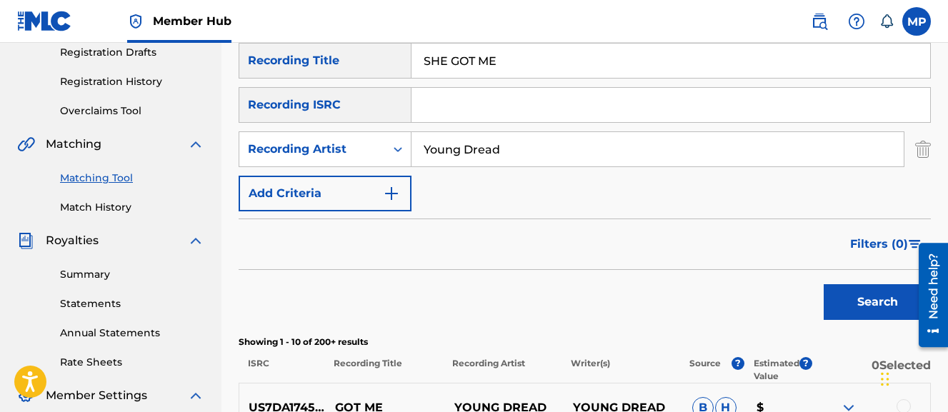
click at [459, 63] on input "SHE GOT ME" at bounding box center [671, 61] width 519 height 34
click at [824, 284] on button "Search" at bounding box center [877, 302] width 107 height 36
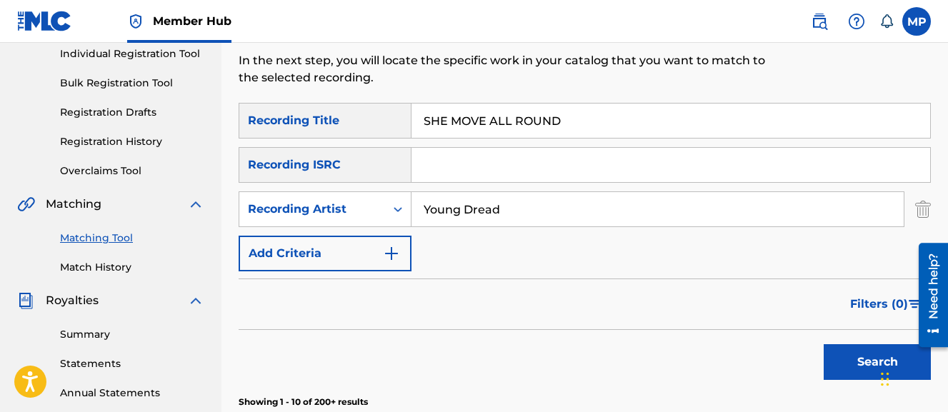
scroll to position [169, 0]
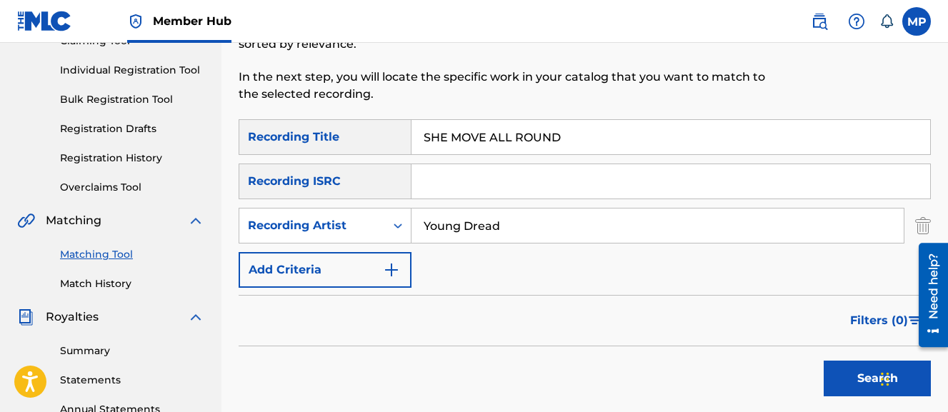
click at [530, 136] on input "SHE MOVE ALL ROUND" at bounding box center [671, 137] width 519 height 34
click at [824, 361] on button "Search" at bounding box center [877, 379] width 107 height 36
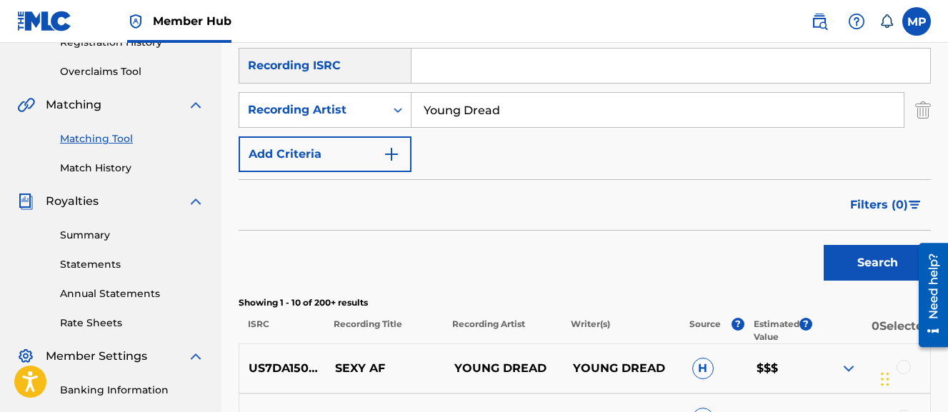
scroll to position [248, 0]
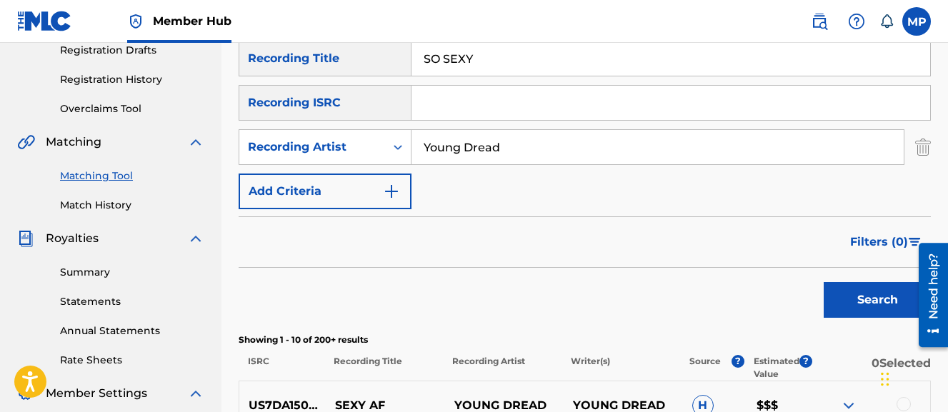
click at [448, 66] on input "SO SEXY" at bounding box center [671, 58] width 519 height 34
click at [824, 282] on button "Search" at bounding box center [877, 300] width 107 height 36
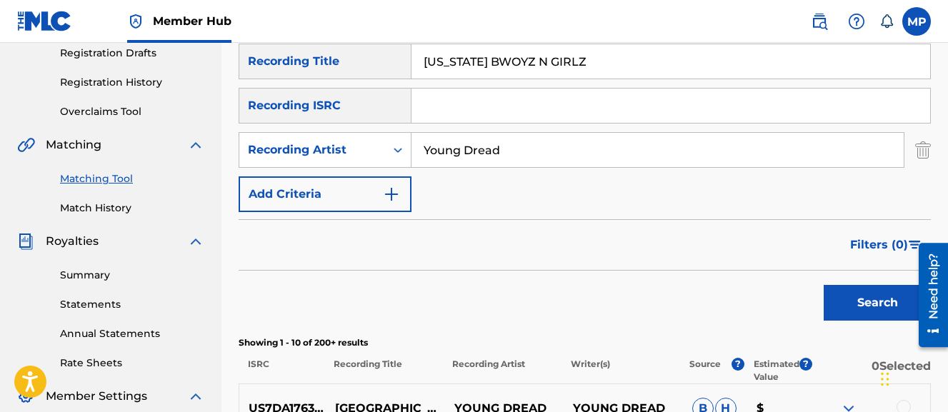
scroll to position [198, 0]
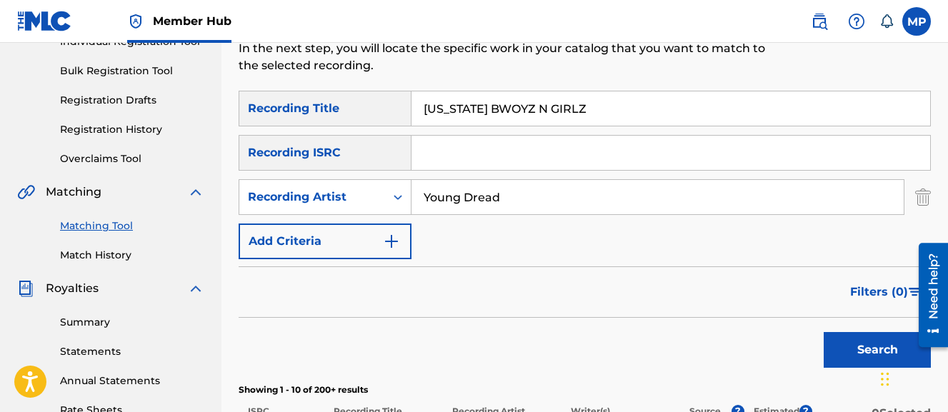
click at [531, 105] on input "SOUTH CAROLINA BWOYZ N GIRLZ" at bounding box center [671, 108] width 519 height 34
click at [824, 332] on button "Search" at bounding box center [877, 350] width 107 height 36
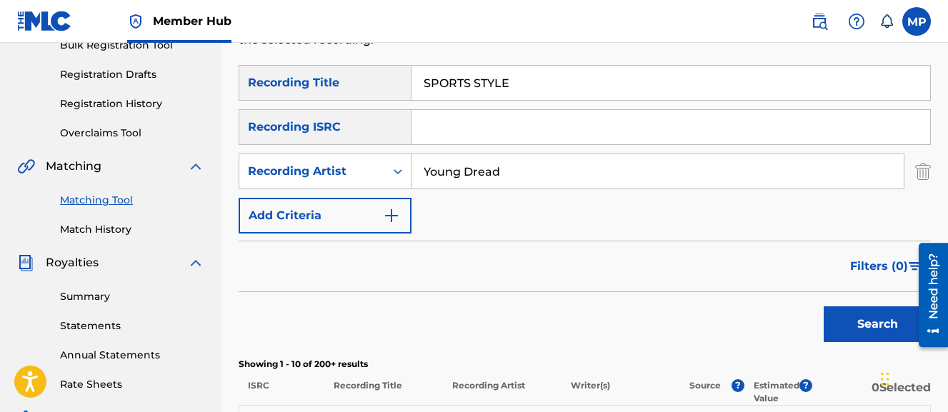
scroll to position [220, 0]
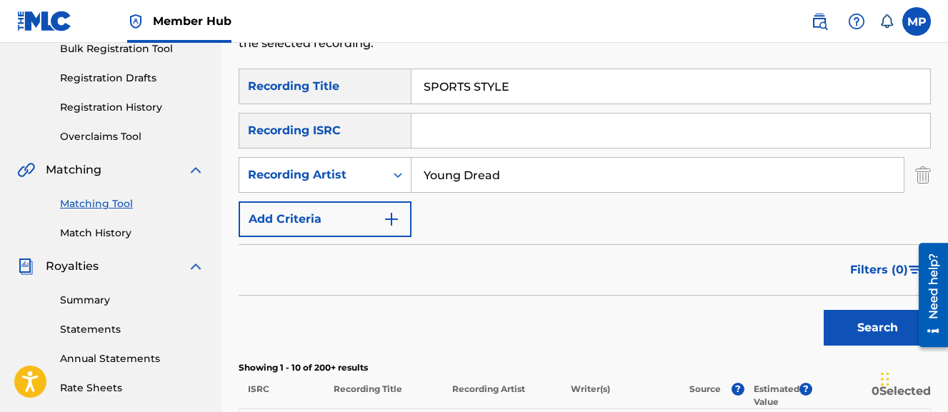
click at [436, 91] on input "SPORTS STYLE" at bounding box center [671, 86] width 519 height 34
click at [824, 310] on button "Search" at bounding box center [877, 328] width 107 height 36
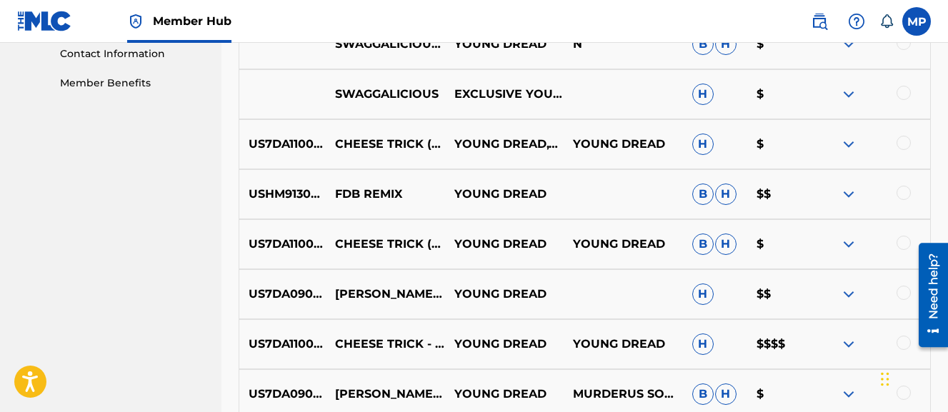
scroll to position [170, 0]
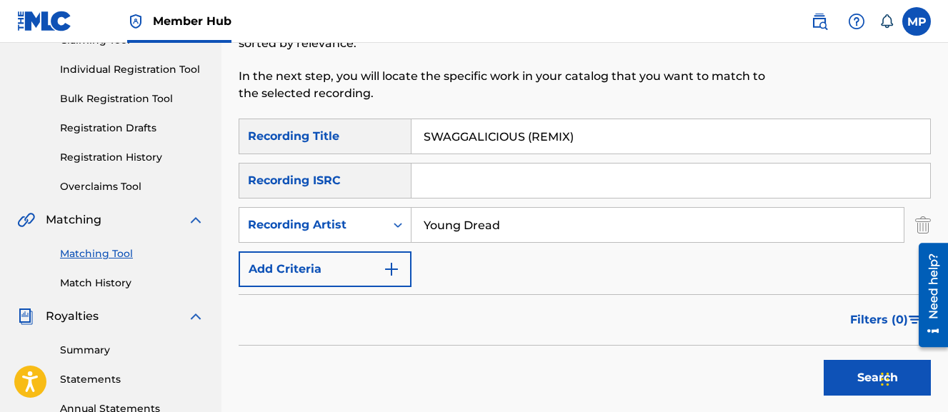
click at [437, 126] on input "SWAGGALICIOUS (REMIX)" at bounding box center [671, 136] width 519 height 34
click at [824, 360] on button "Search" at bounding box center [877, 378] width 107 height 36
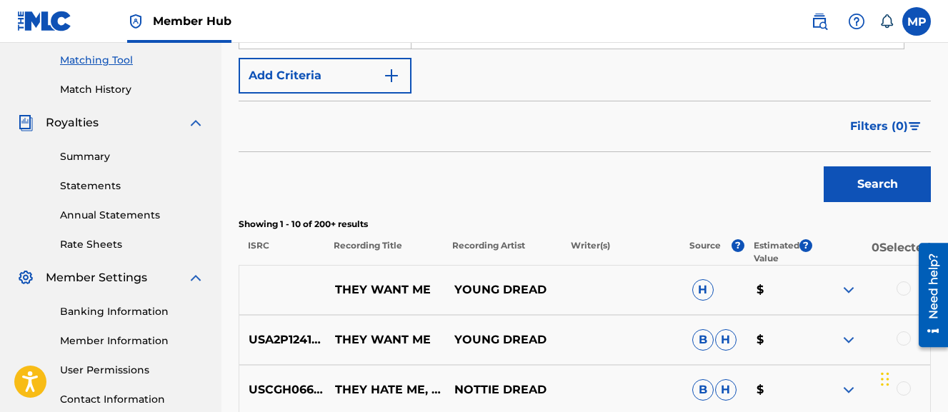
scroll to position [238, 0]
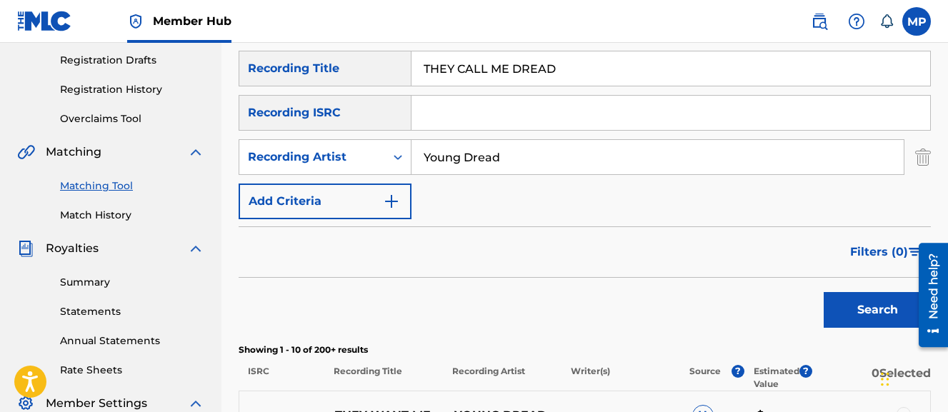
click at [503, 69] on input "THEY CALL ME DREAD" at bounding box center [671, 68] width 519 height 34
click at [824, 292] on button "Search" at bounding box center [877, 310] width 107 height 36
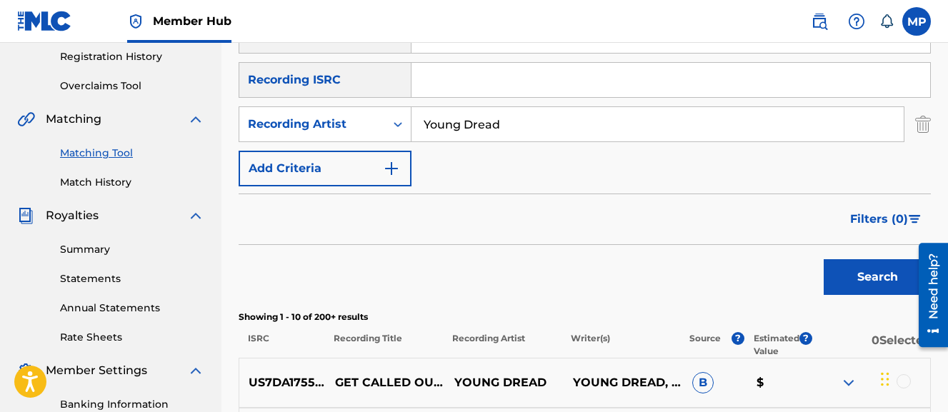
scroll to position [259, 0]
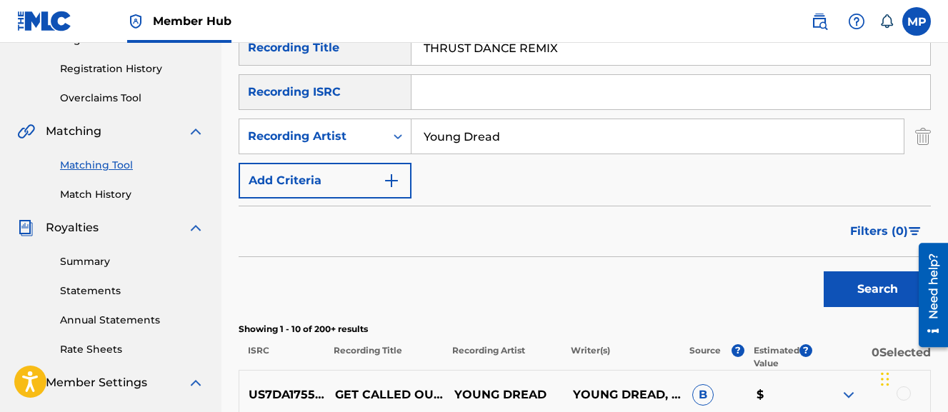
click at [573, 124] on input "Young Dread" at bounding box center [658, 136] width 492 height 34
click at [824, 272] on button "Search" at bounding box center [877, 290] width 107 height 36
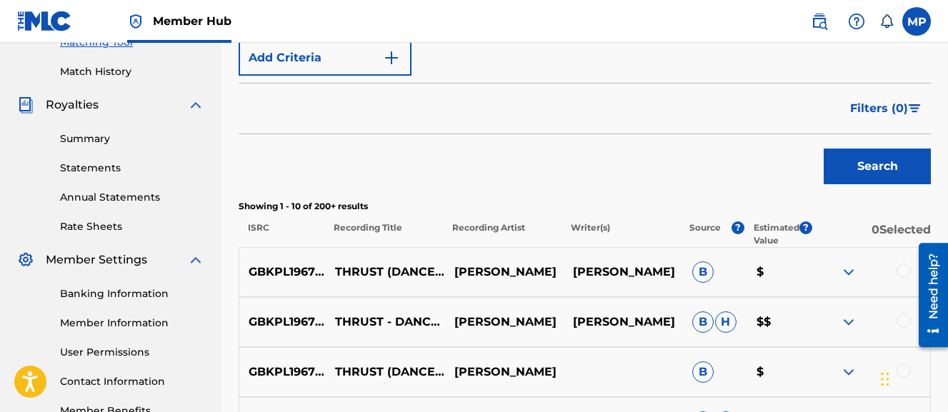
scroll to position [447, 0]
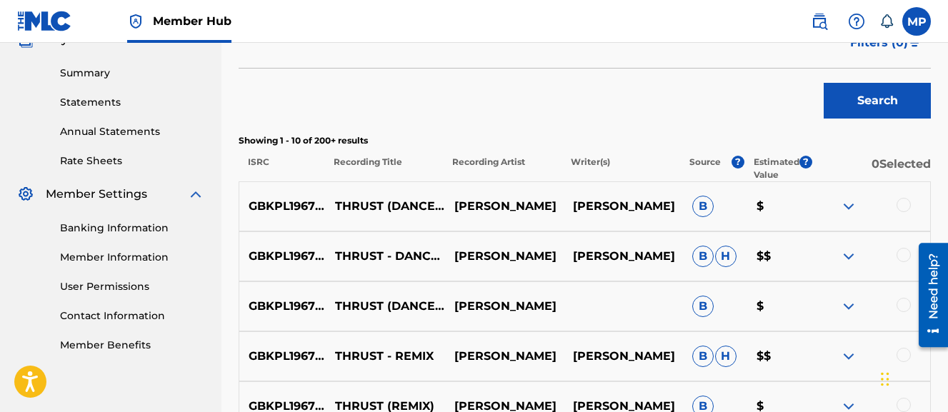
click at [909, 204] on div at bounding box center [904, 205] width 14 height 14
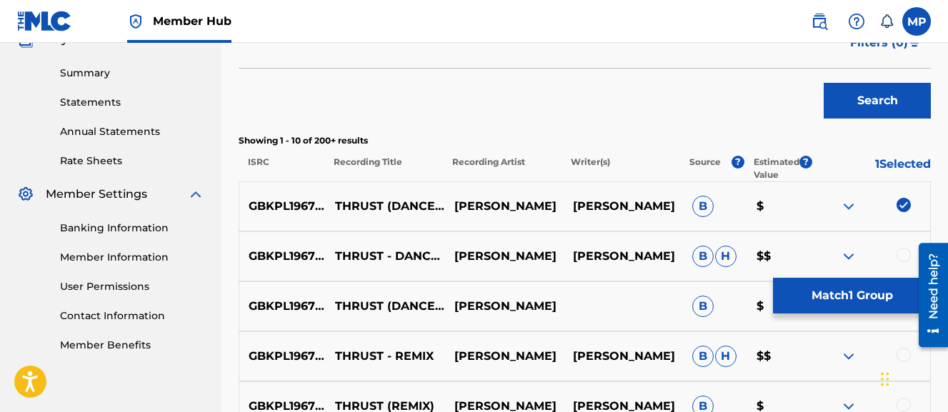
click at [900, 255] on div at bounding box center [904, 255] width 14 height 14
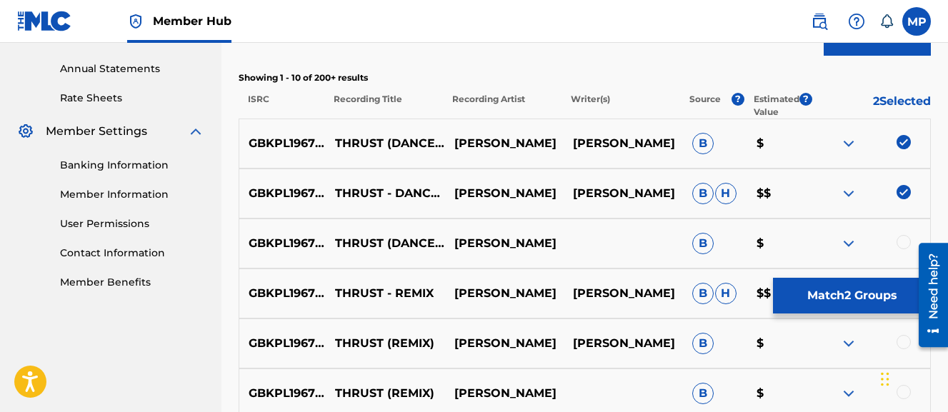
click at [903, 244] on div at bounding box center [904, 242] width 14 height 14
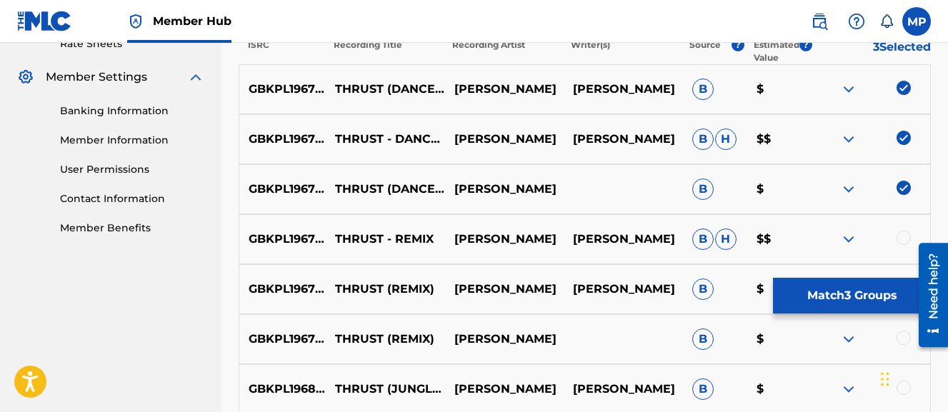
click at [903, 244] on div at bounding box center [904, 238] width 14 height 14
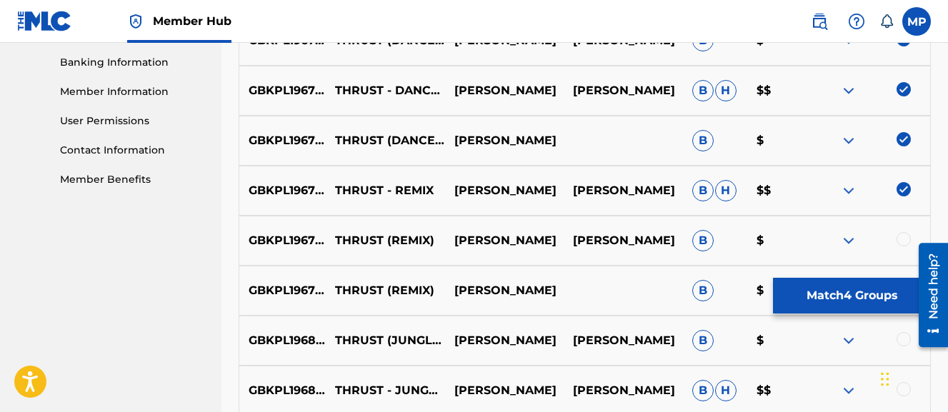
scroll to position [620, 0]
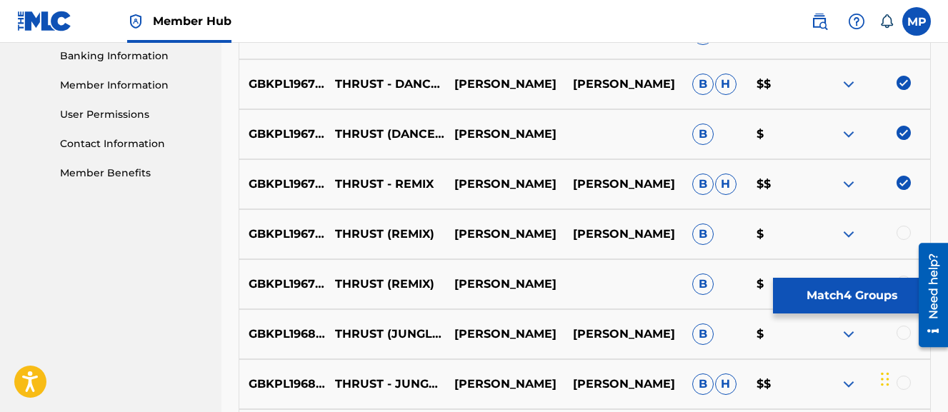
click at [901, 232] on div at bounding box center [904, 233] width 14 height 14
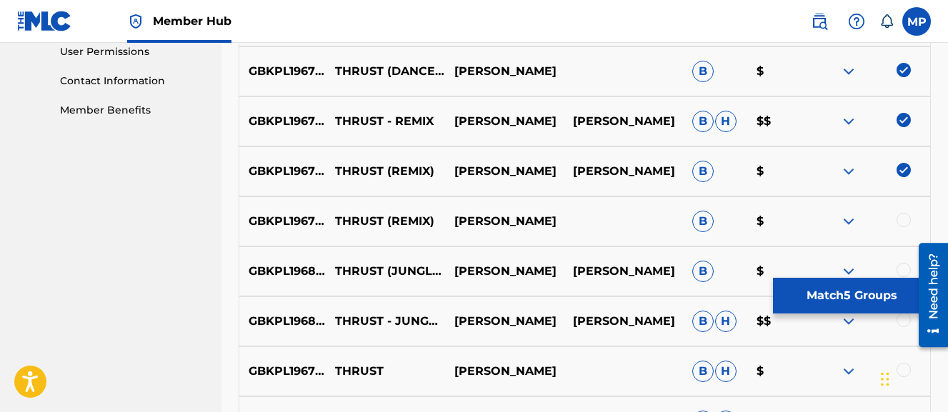
scroll to position [684, 0]
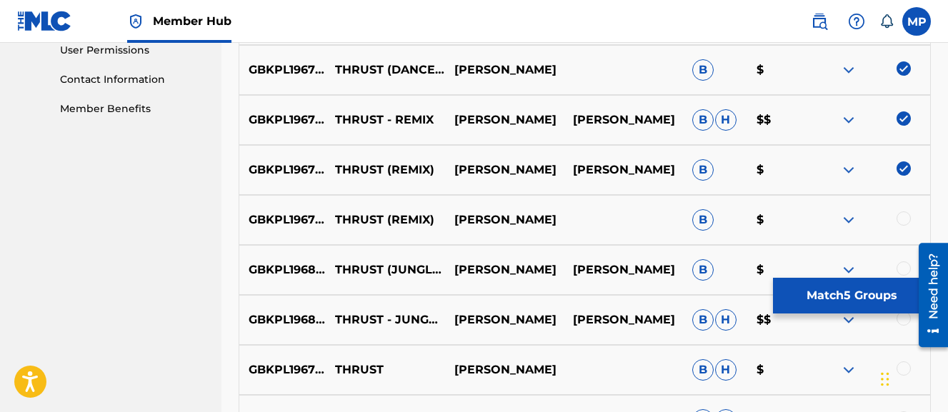
click at [904, 219] on div at bounding box center [904, 219] width 14 height 14
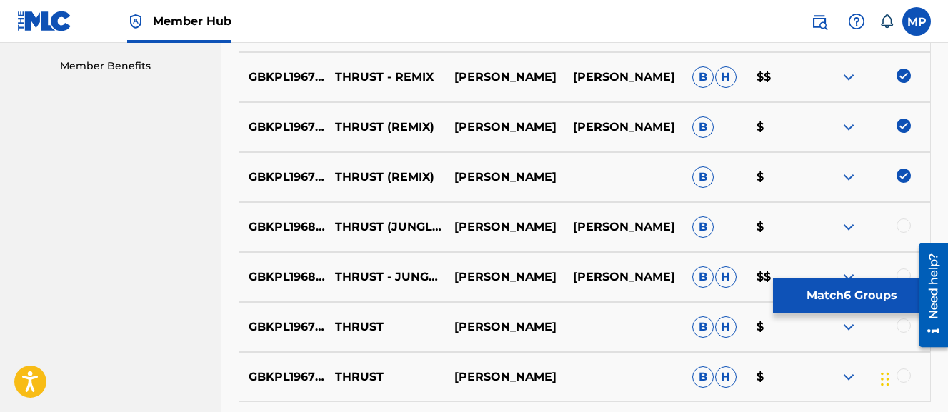
scroll to position [730, 0]
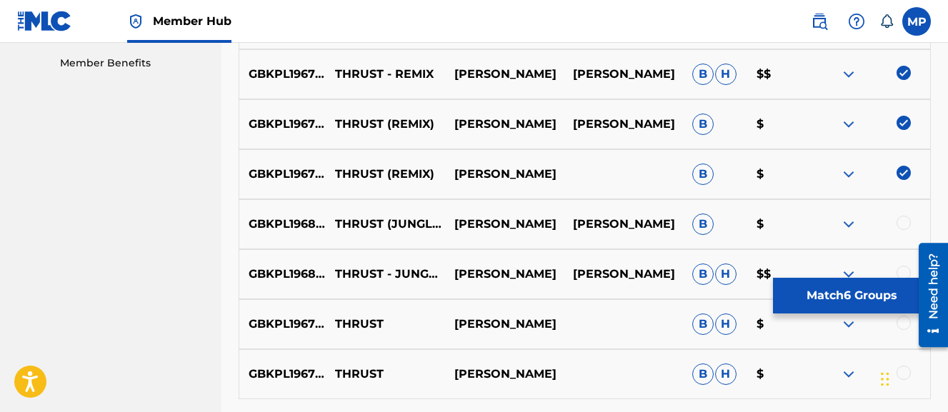
click at [900, 220] on div at bounding box center [904, 223] width 14 height 14
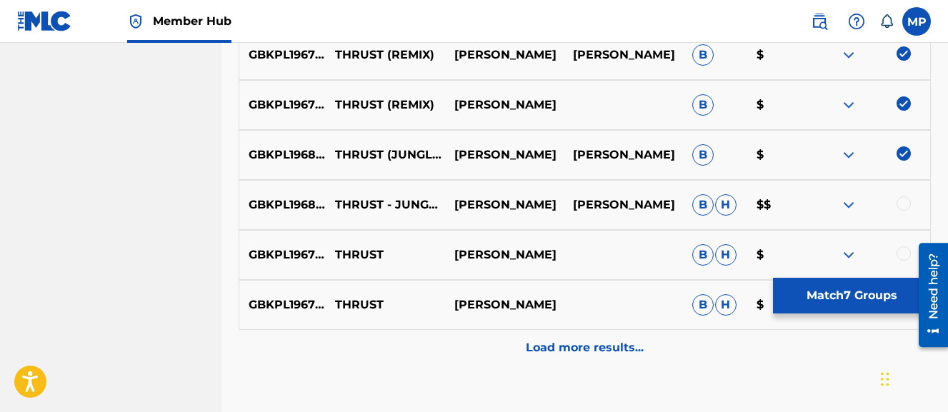
scroll to position [800, 0]
click at [902, 201] on div at bounding box center [904, 203] width 14 height 14
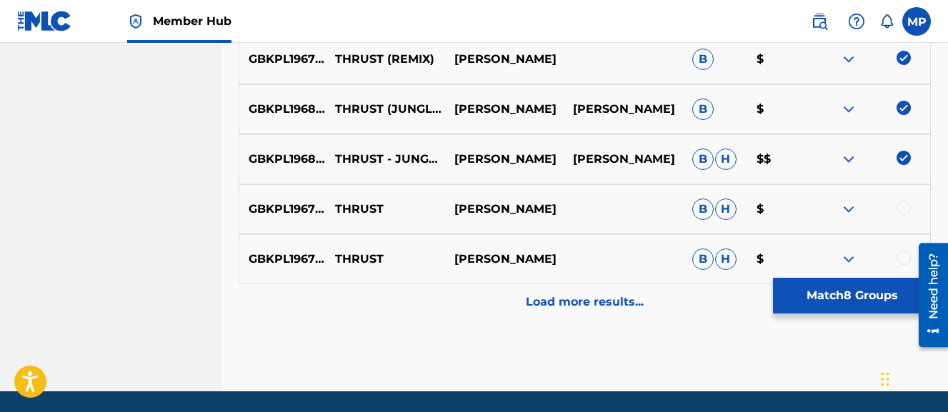
scroll to position [893, 0]
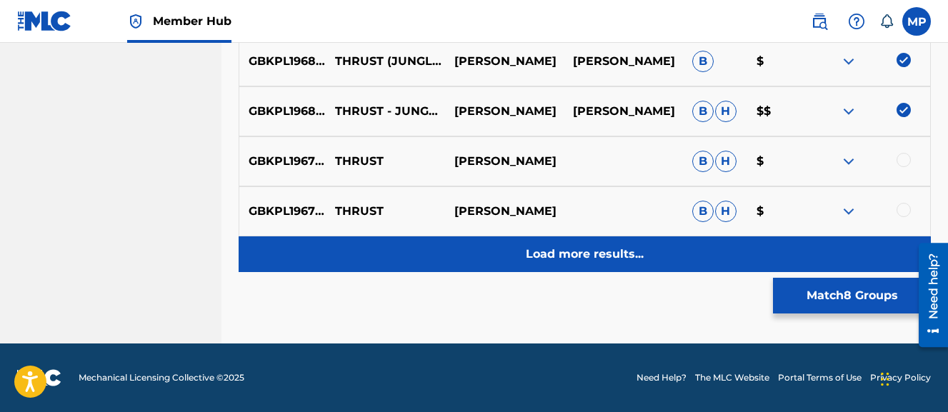
click at [606, 247] on p "Load more results..." at bounding box center [585, 254] width 118 height 17
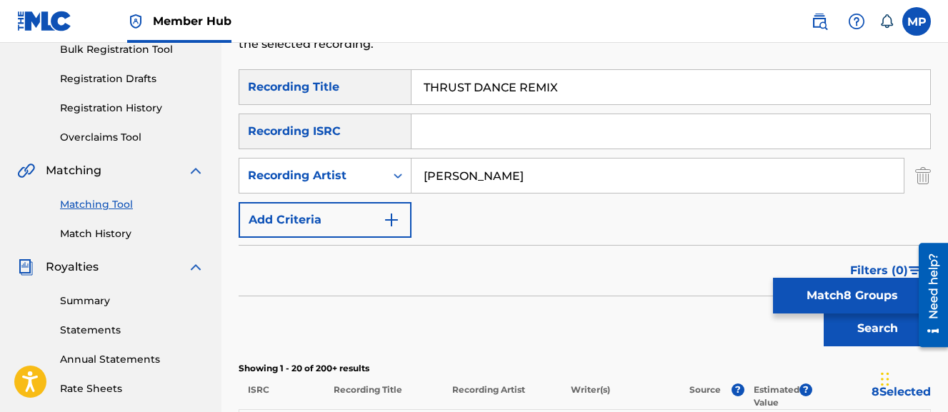
scroll to position [237, 0]
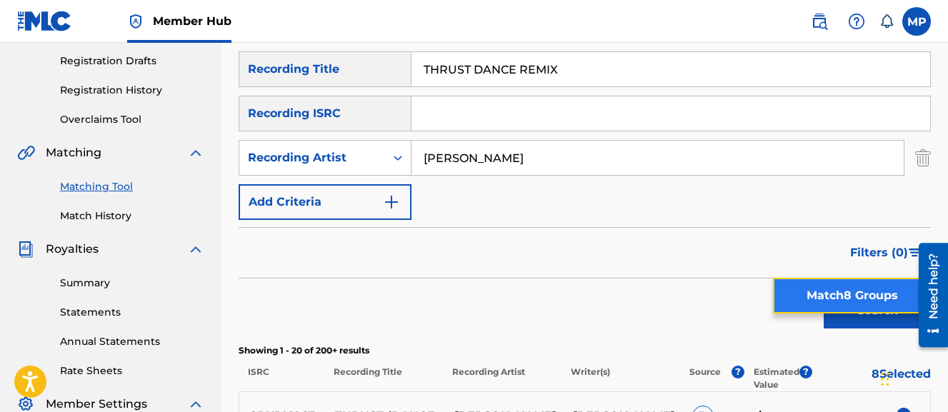
click at [798, 284] on button "Match 8 Groups" at bounding box center [852, 296] width 158 height 36
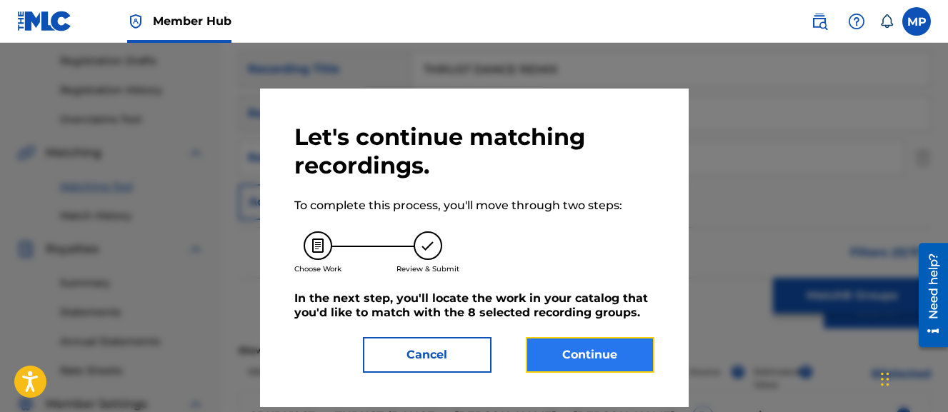
click at [561, 340] on button "Continue" at bounding box center [590, 355] width 129 height 36
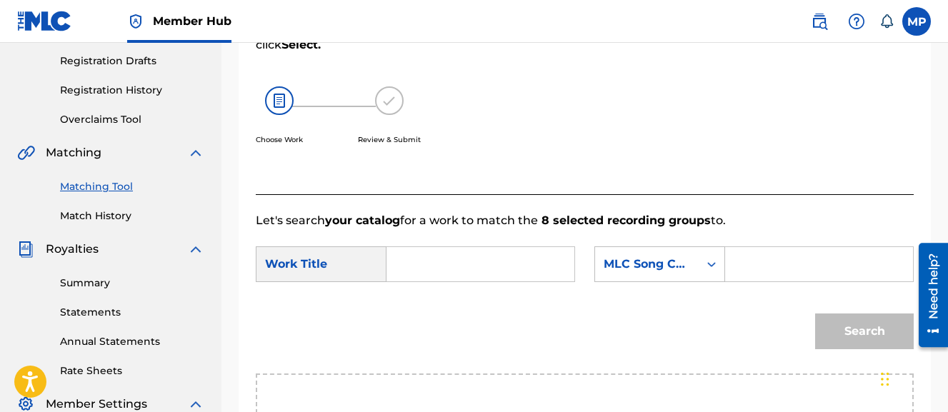
click at [447, 249] on input "Search Form" at bounding box center [481, 264] width 164 height 34
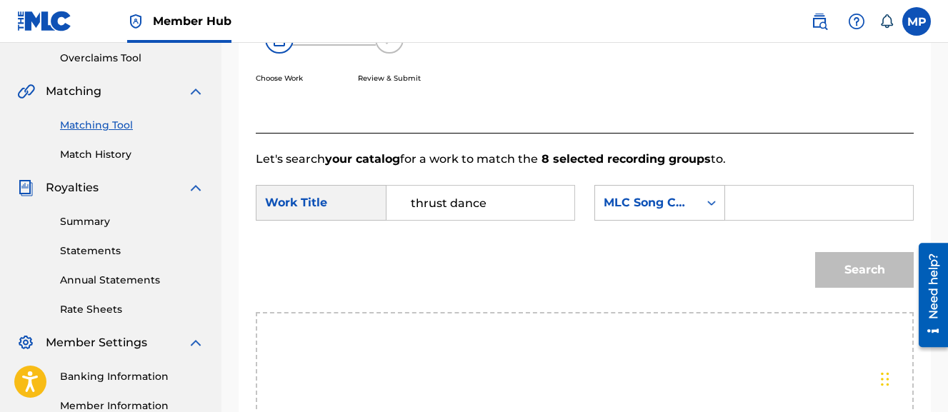
scroll to position [316, 0]
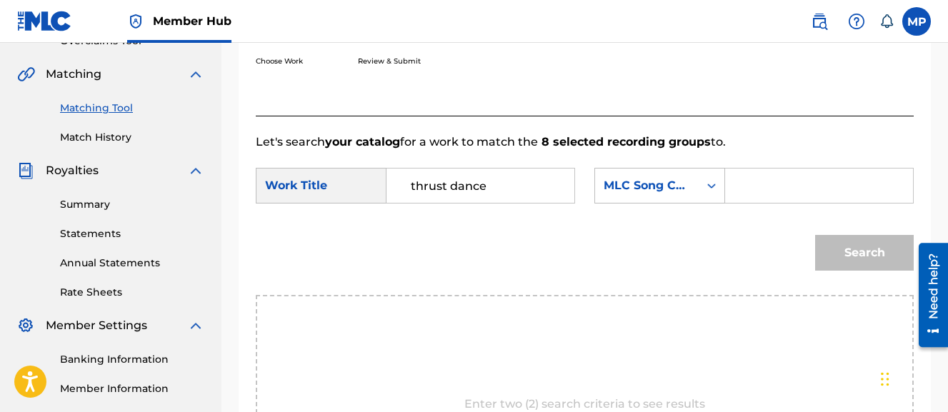
click at [738, 203] on input "Search Form" at bounding box center [820, 186] width 164 height 34
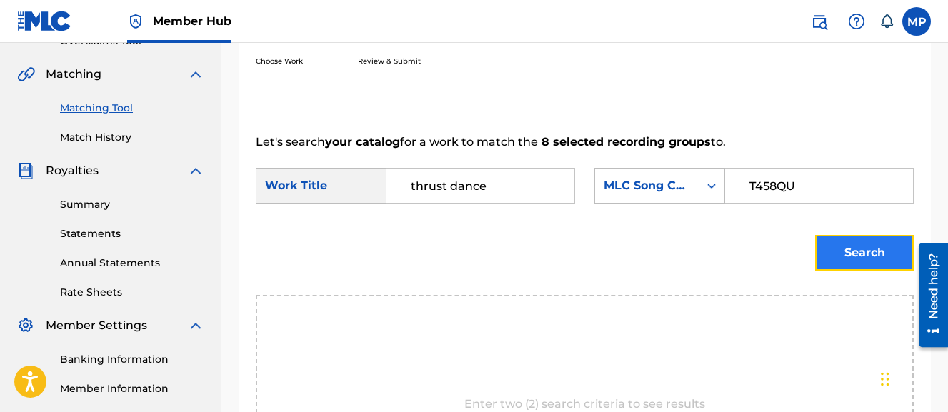
click at [845, 271] on button "Search" at bounding box center [864, 253] width 99 height 36
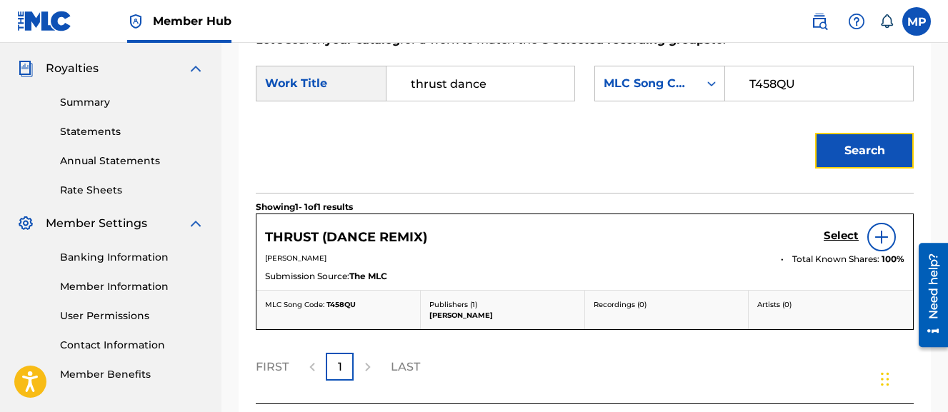
scroll to position [485, 0]
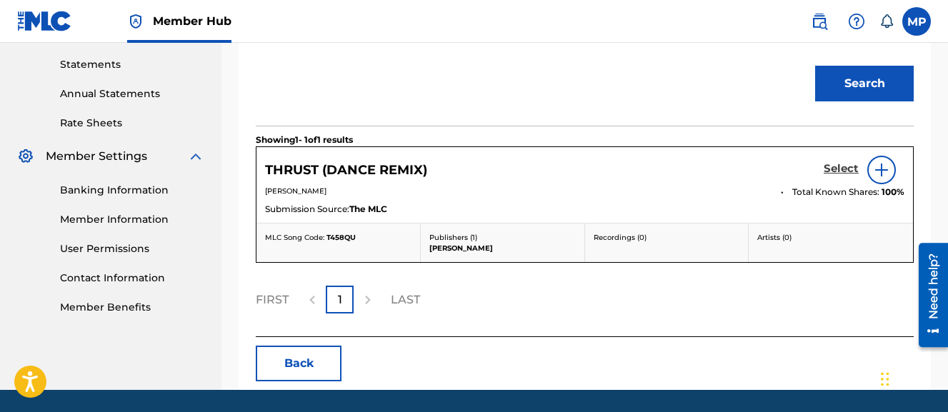
click at [835, 176] on h5 "Select" at bounding box center [841, 169] width 35 height 14
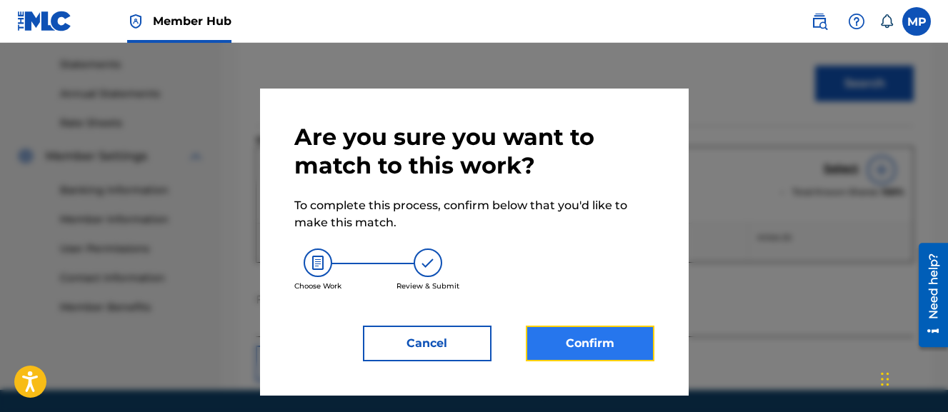
click at [581, 332] on button "Confirm" at bounding box center [590, 344] width 129 height 36
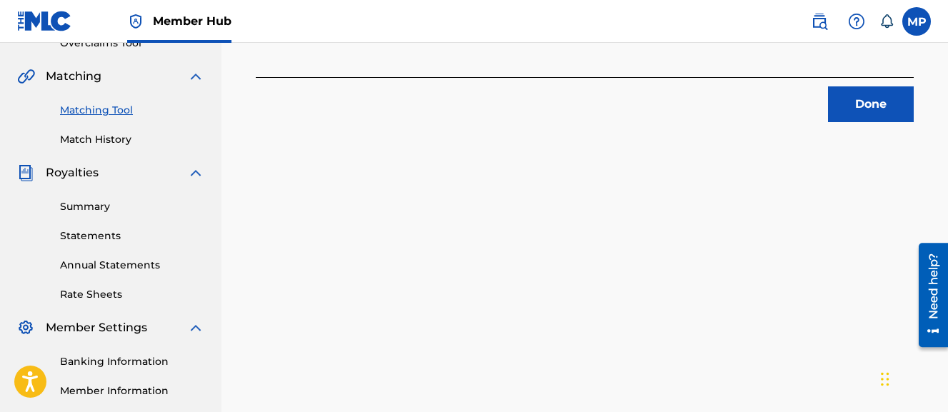
scroll to position [302, 0]
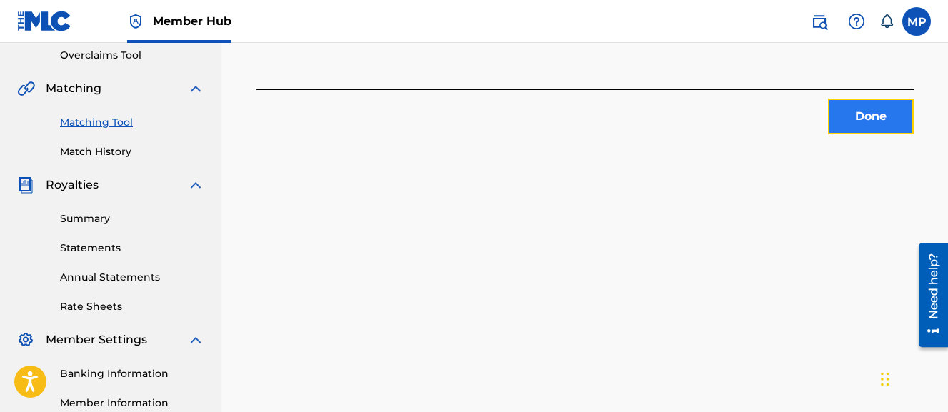
click at [843, 102] on button "Done" at bounding box center [871, 117] width 86 height 36
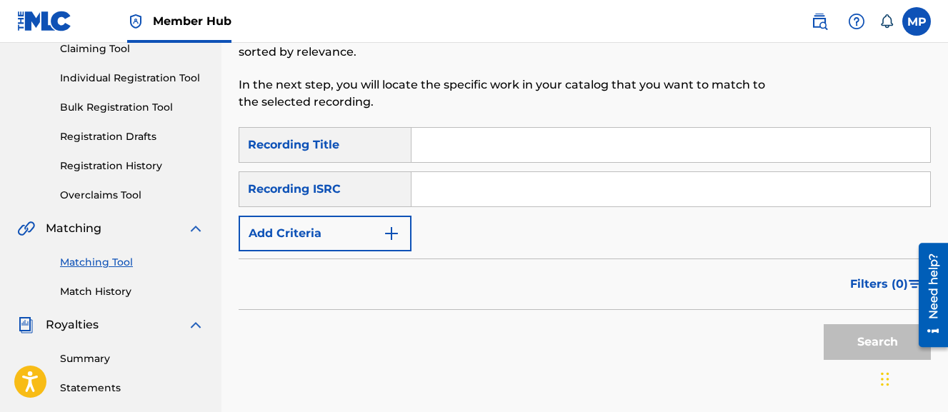
scroll to position [159, 0]
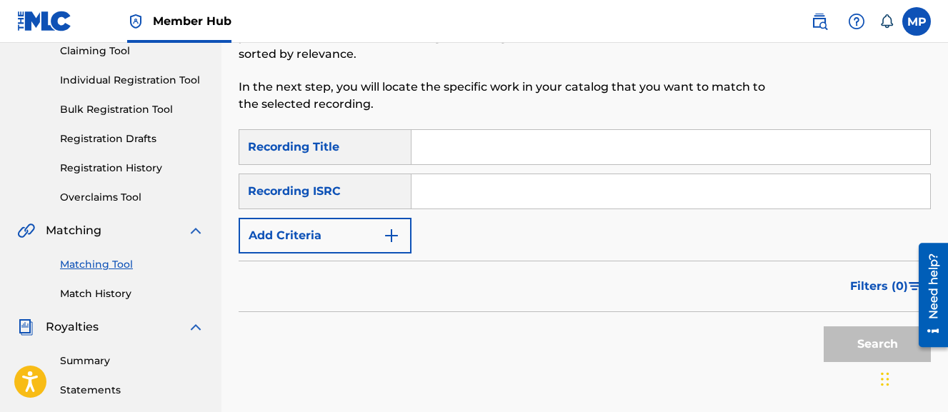
click at [489, 151] on input "Search Form" at bounding box center [671, 147] width 519 height 34
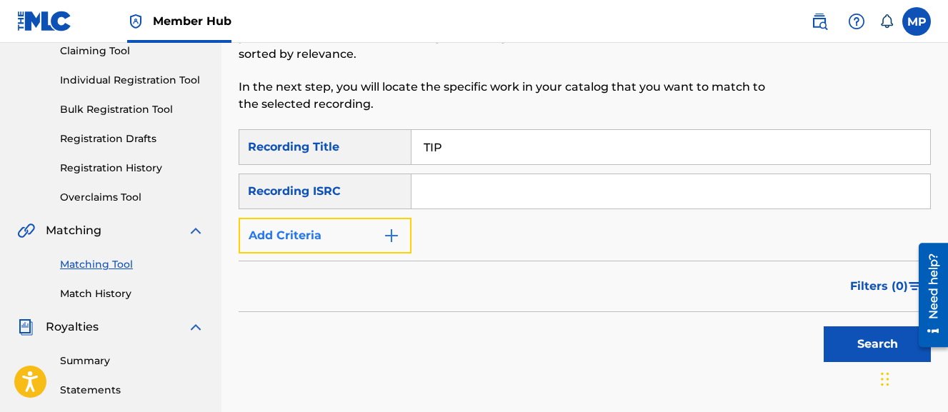
click at [372, 224] on button "Add Criteria" at bounding box center [325, 236] width 173 height 36
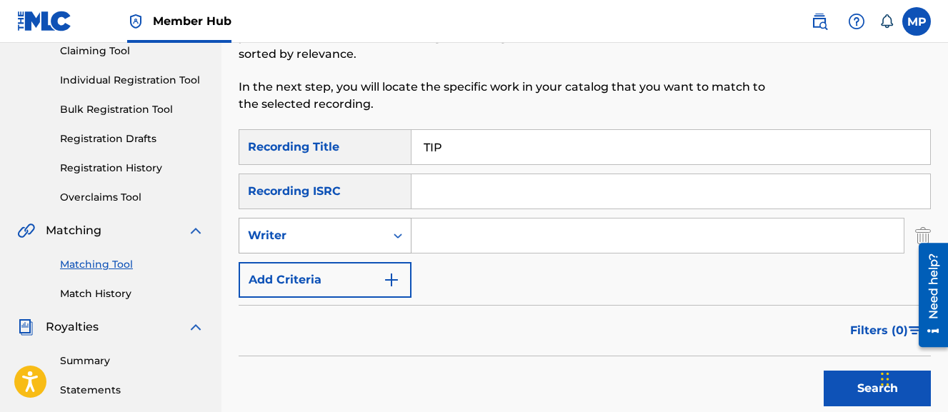
click at [359, 237] on div "Writer" at bounding box center [312, 235] width 129 height 17
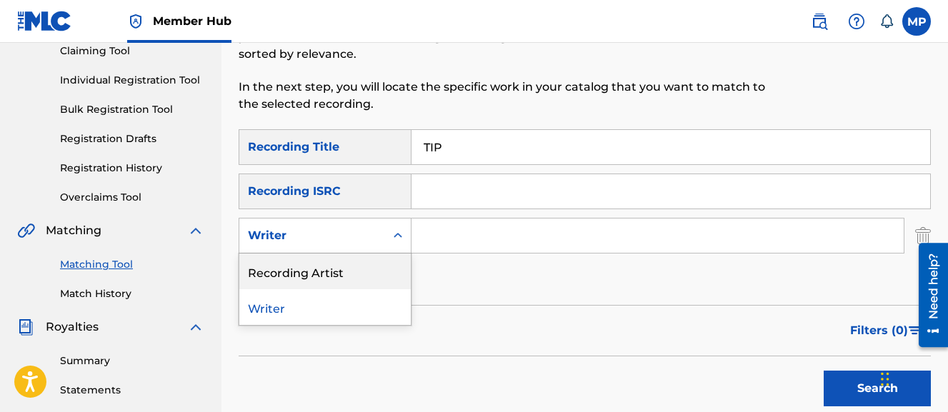
click at [334, 268] on div "Recording Artist" at bounding box center [325, 272] width 172 height 36
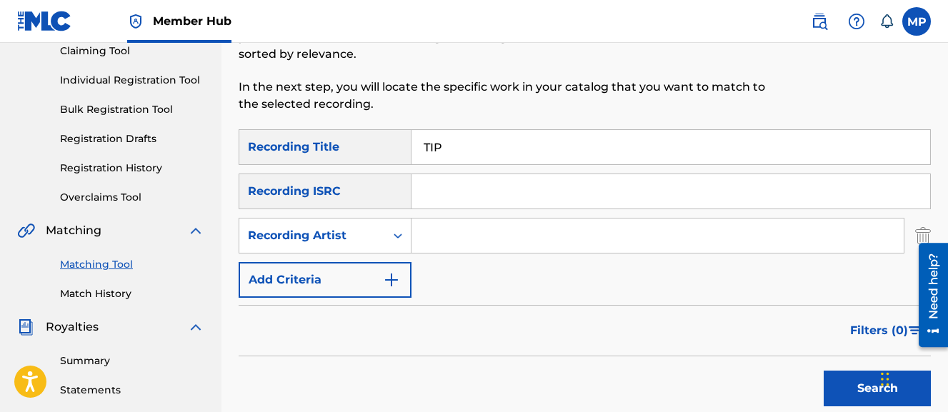
click at [442, 247] on input "Search Form" at bounding box center [658, 236] width 492 height 34
click at [824, 371] on button "Search" at bounding box center [877, 389] width 107 height 36
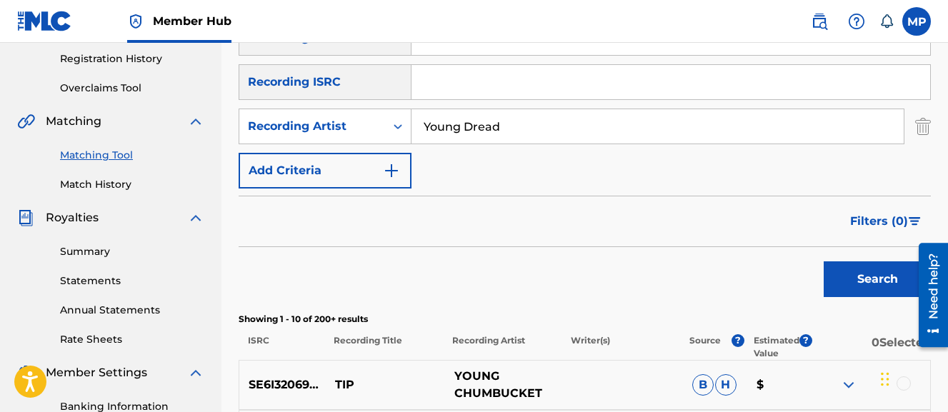
scroll to position [249, 0]
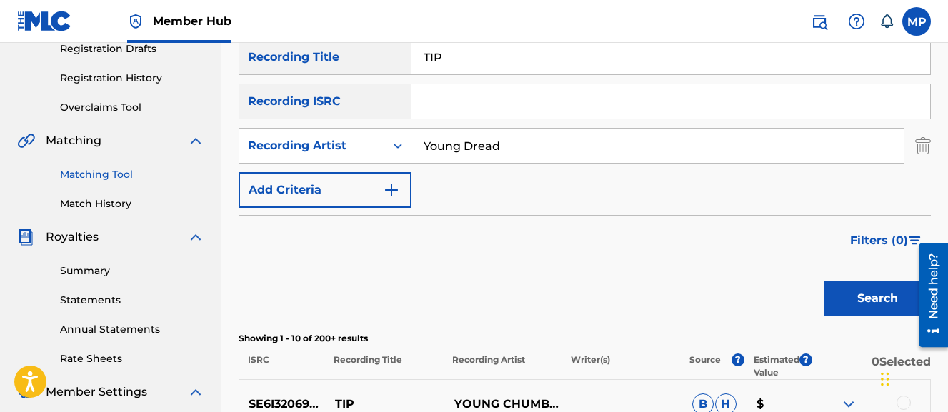
click at [465, 66] on input "TIP" at bounding box center [671, 57] width 519 height 34
click at [824, 281] on button "Search" at bounding box center [877, 299] width 107 height 36
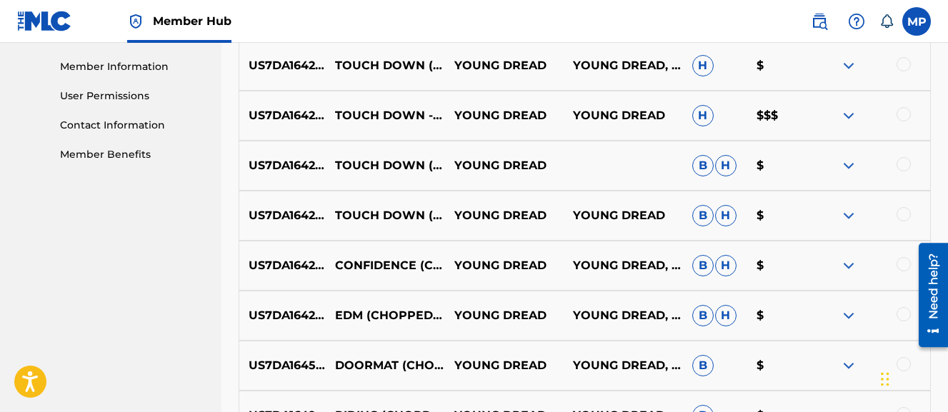
scroll to position [642, 0]
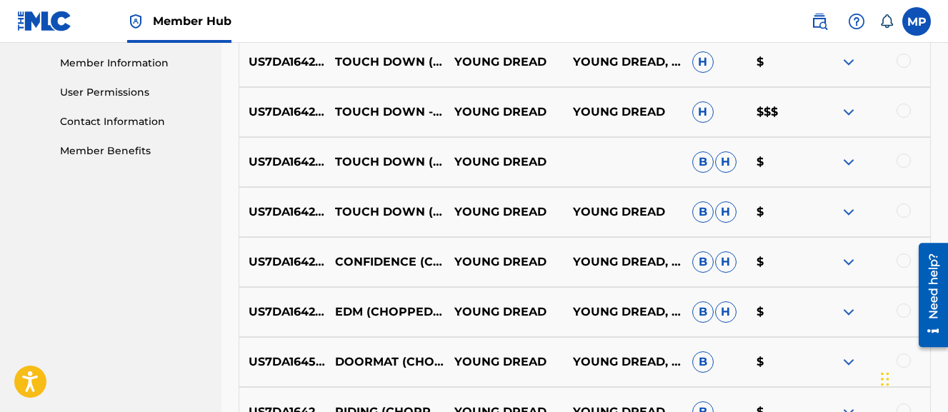
click at [900, 212] on div at bounding box center [904, 211] width 14 height 14
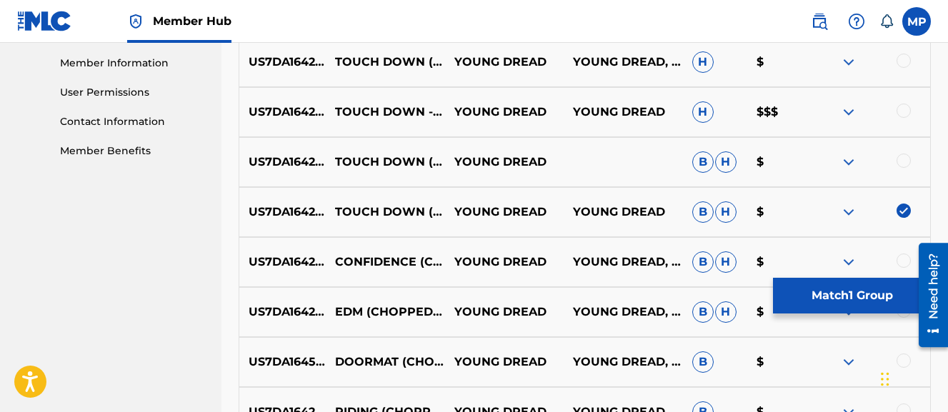
click at [905, 163] on div at bounding box center [904, 161] width 14 height 14
click at [907, 108] on div at bounding box center [904, 111] width 14 height 14
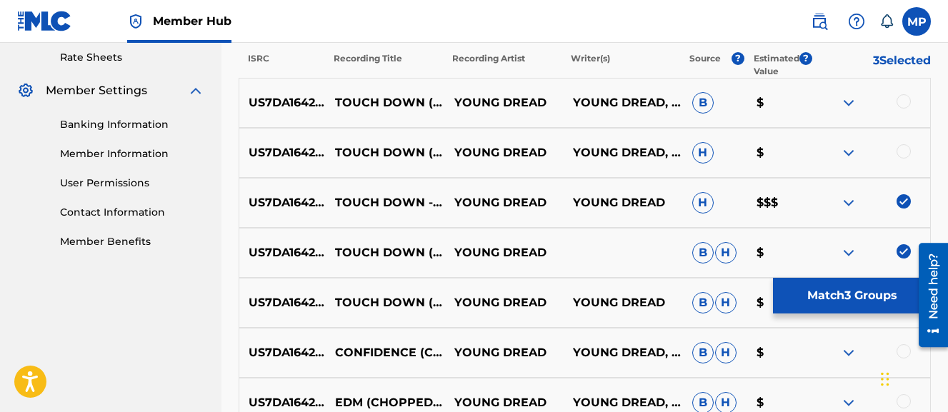
scroll to position [546, 0]
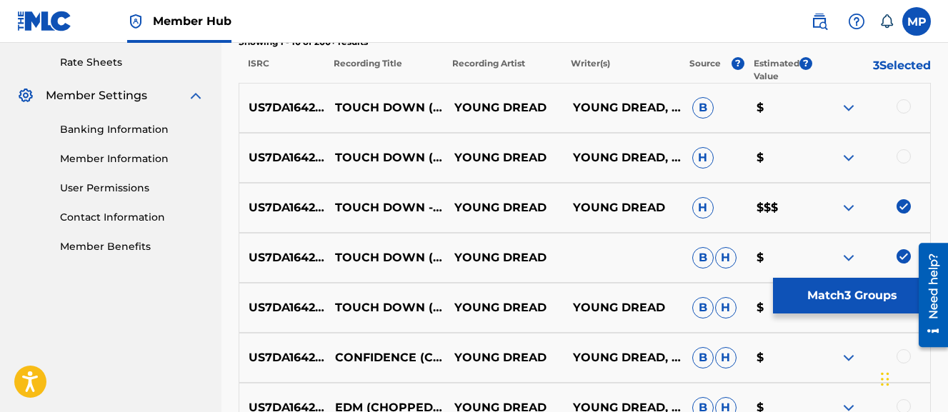
click at [906, 157] on div at bounding box center [904, 156] width 14 height 14
click at [905, 106] on div at bounding box center [904, 106] width 14 height 14
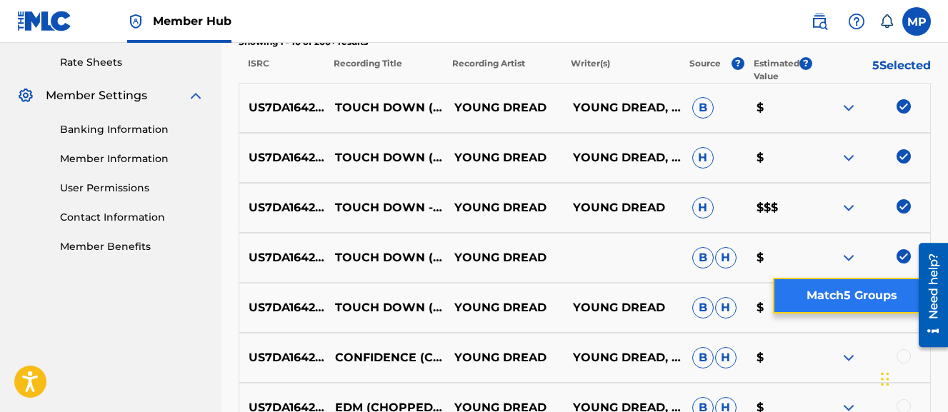
click at [815, 286] on button "Match 5 Groups" at bounding box center [852, 296] width 158 height 36
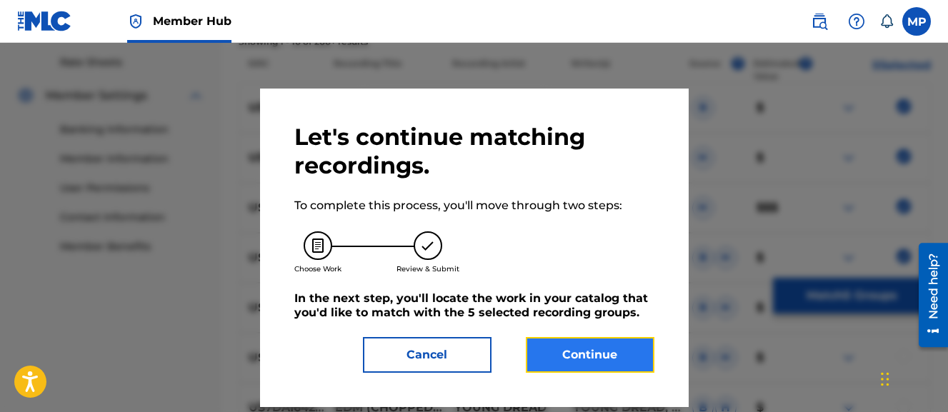
click at [622, 352] on button "Continue" at bounding box center [590, 355] width 129 height 36
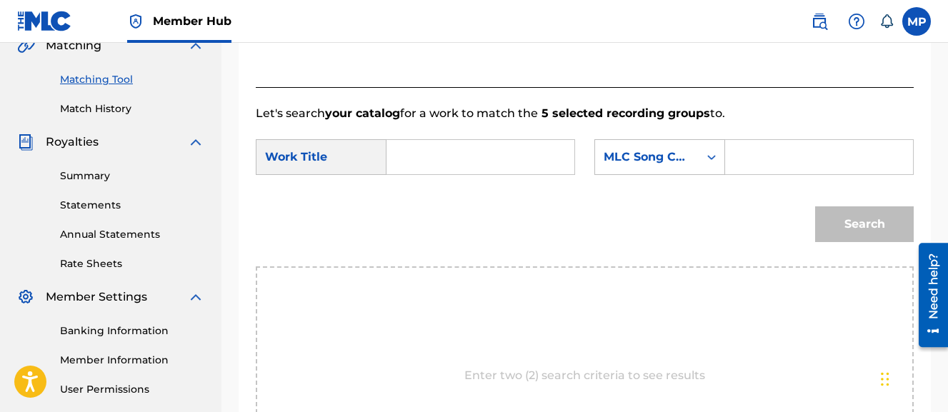
scroll to position [337, 0]
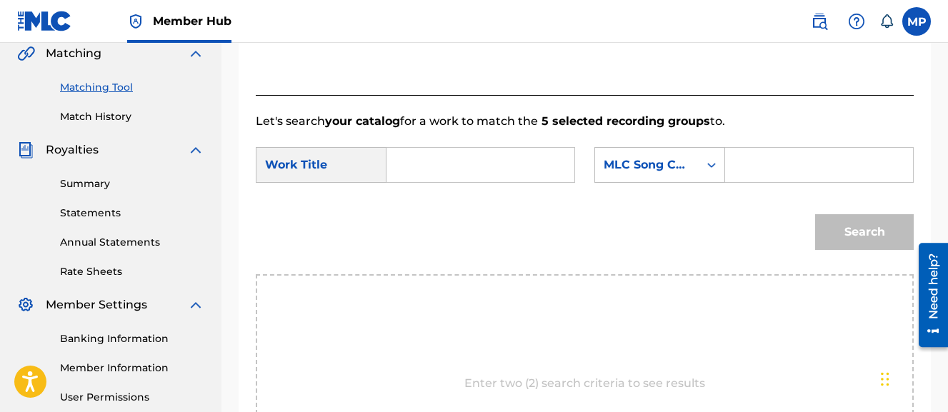
click at [548, 154] on input "Search Form" at bounding box center [481, 165] width 164 height 34
click at [738, 182] on input "Search Form" at bounding box center [820, 165] width 164 height 34
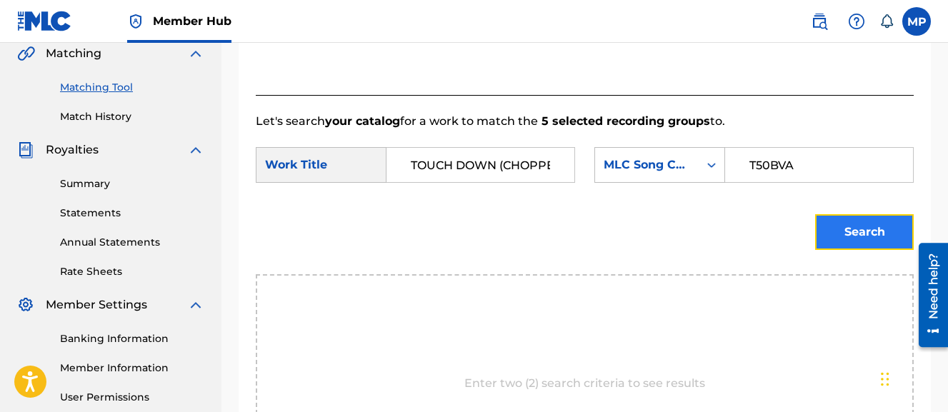
click at [853, 250] on button "Search" at bounding box center [864, 232] width 99 height 36
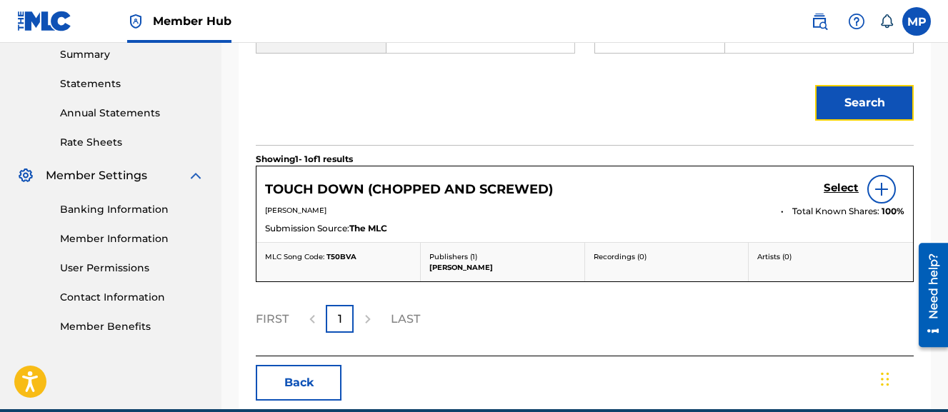
scroll to position [470, 0]
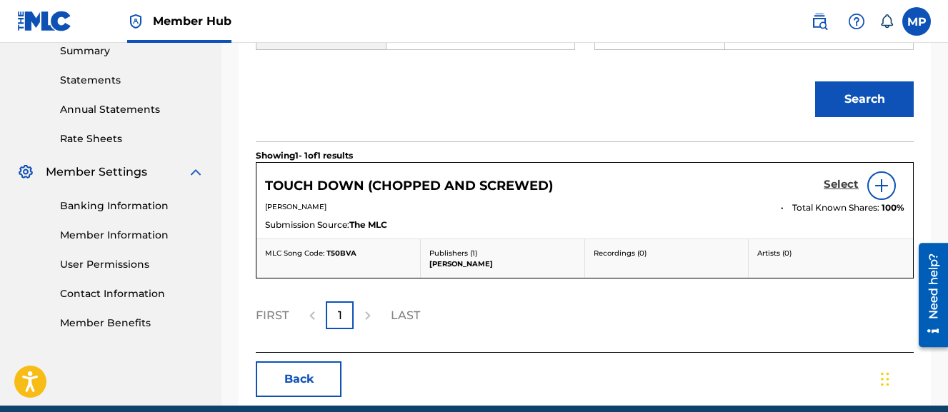
click at [840, 192] on h5 "Select" at bounding box center [841, 185] width 35 height 14
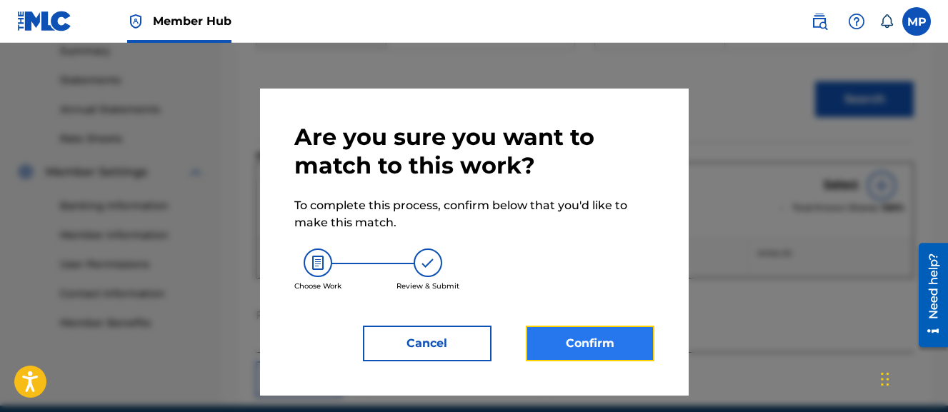
click at [607, 341] on button "Confirm" at bounding box center [590, 344] width 129 height 36
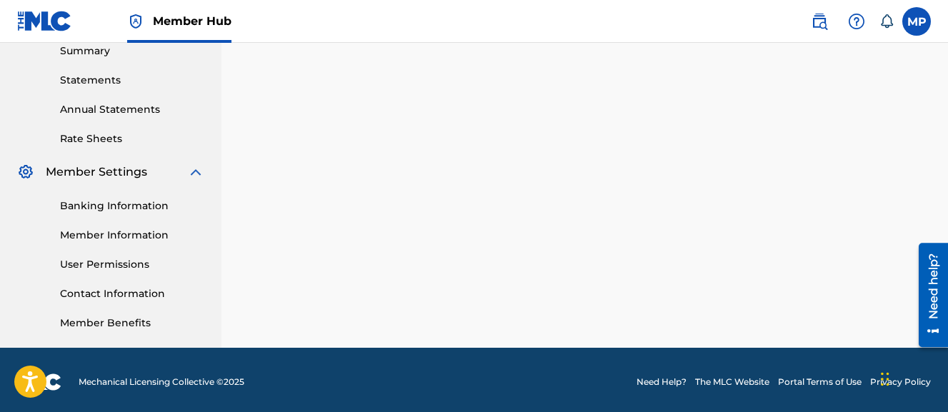
scroll to position [207, 0]
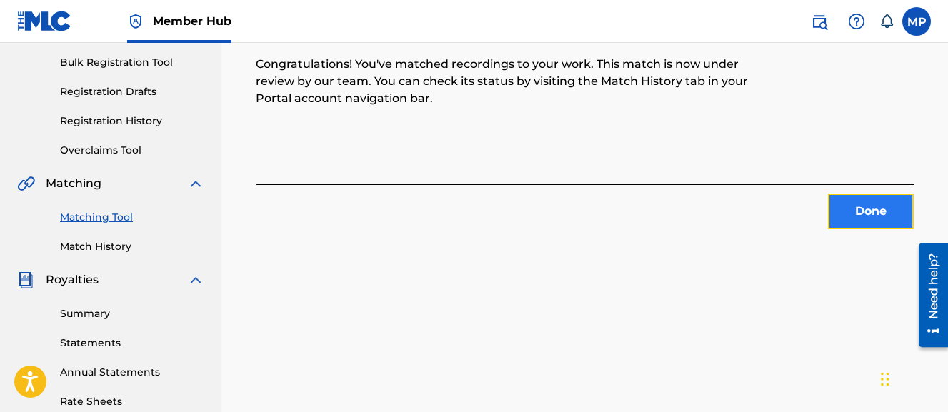
click at [843, 211] on button "Done" at bounding box center [871, 212] width 86 height 36
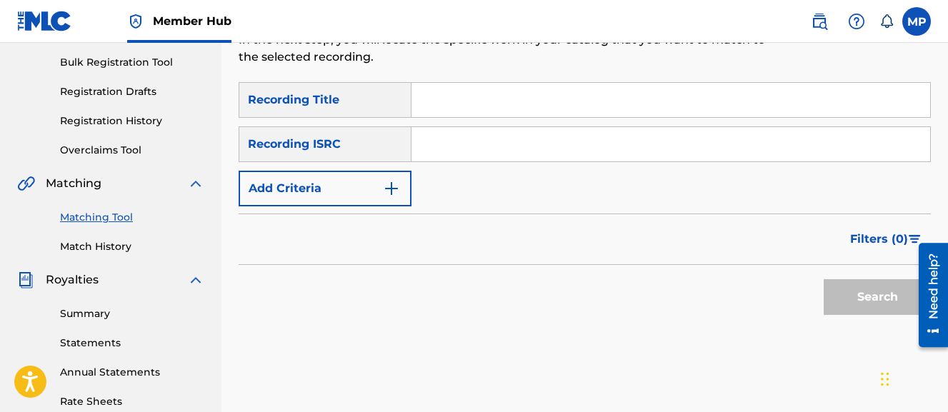
click at [538, 99] on input "Search Form" at bounding box center [671, 100] width 519 height 34
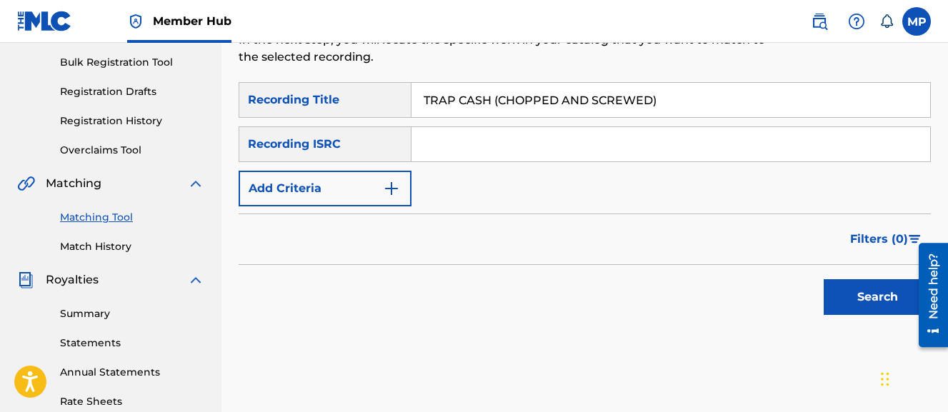
click at [824, 279] on button "Search" at bounding box center [877, 297] width 107 height 36
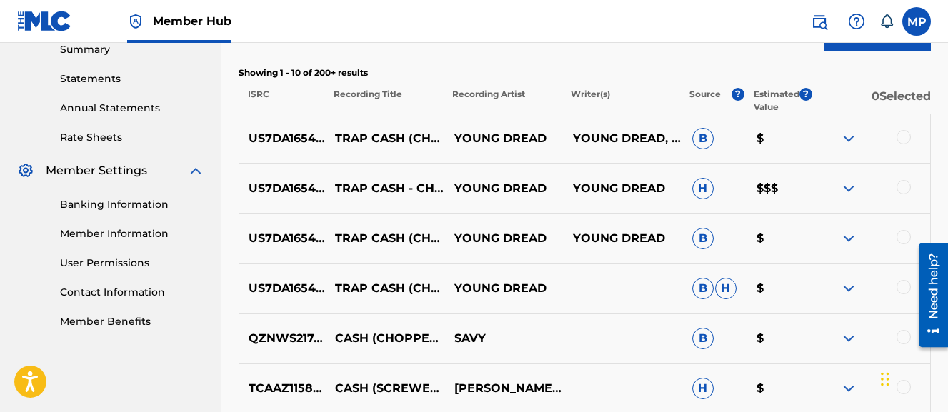
scroll to position [477, 0]
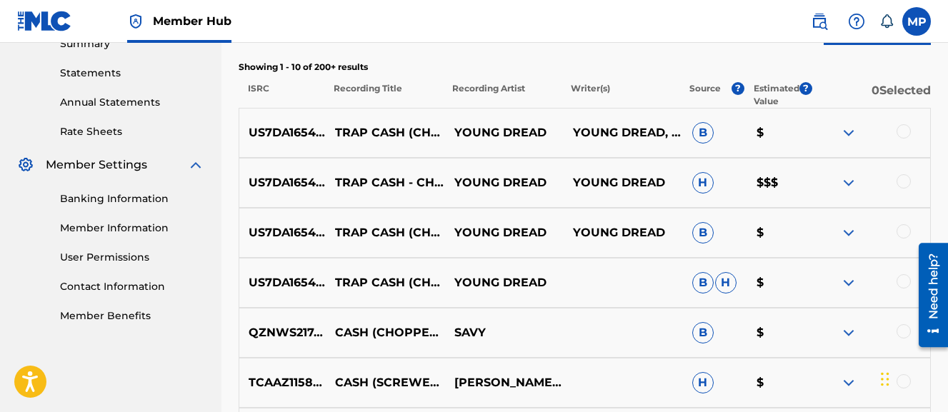
click at [899, 285] on div at bounding box center [904, 281] width 14 height 14
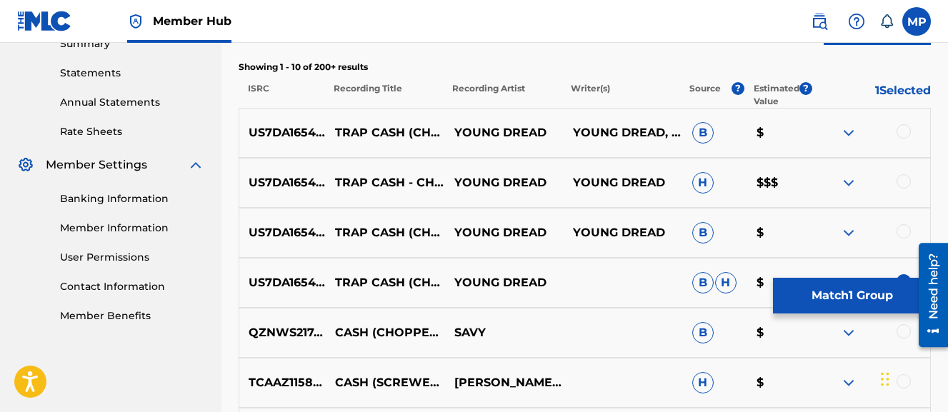
click at [905, 235] on div at bounding box center [904, 231] width 14 height 14
click at [903, 181] on div at bounding box center [904, 181] width 14 height 14
click at [900, 136] on div at bounding box center [904, 131] width 14 height 14
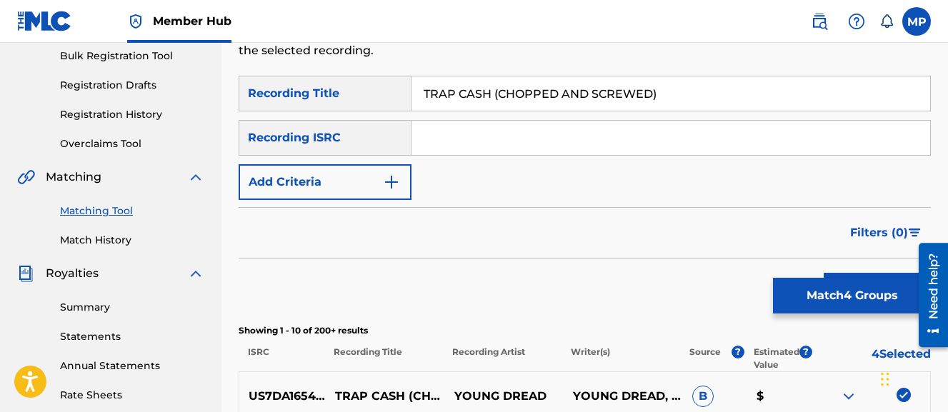
scroll to position [194, 0]
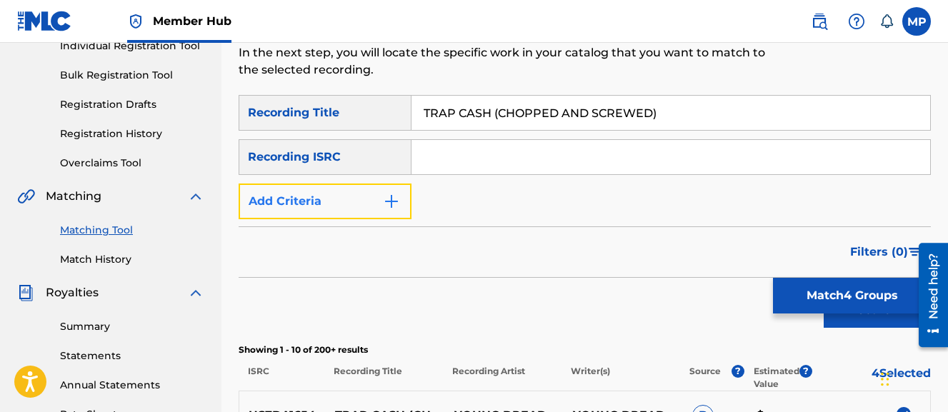
click at [314, 208] on button "Add Criteria" at bounding box center [325, 202] width 173 height 36
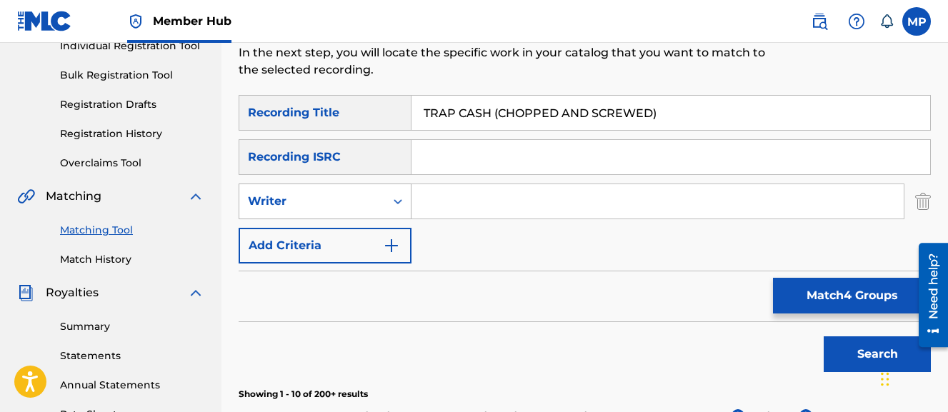
click at [317, 212] on div "Writer" at bounding box center [312, 201] width 146 height 27
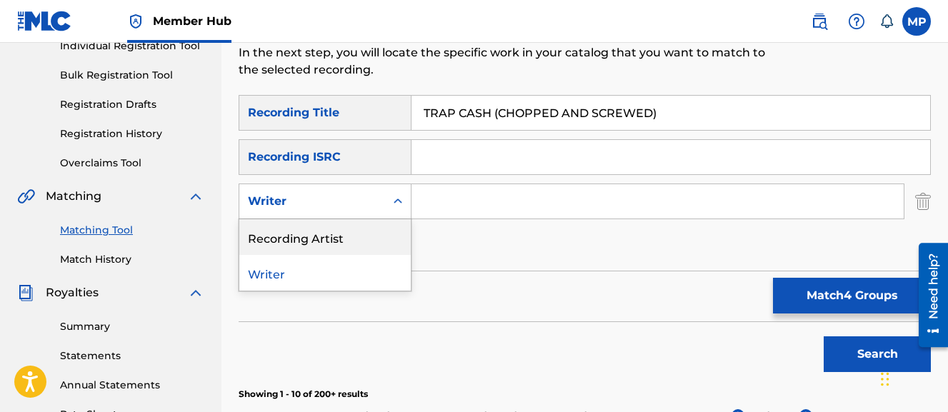
click at [317, 227] on div "Recording Artist" at bounding box center [325, 237] width 172 height 36
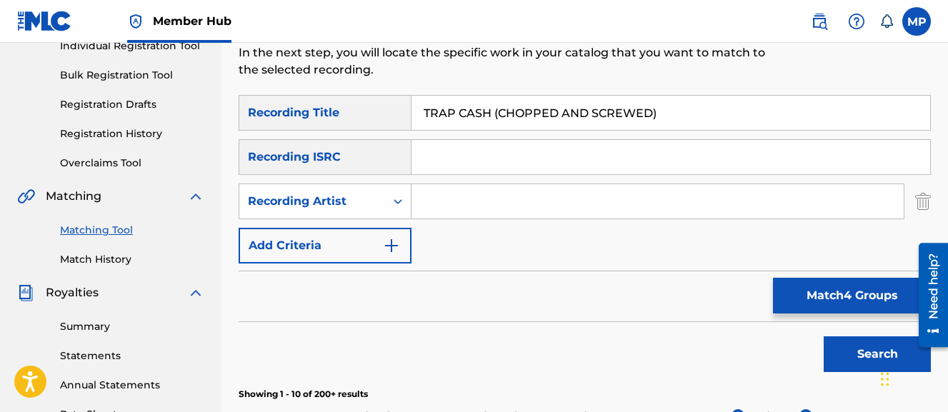
click at [476, 204] on input "Search Form" at bounding box center [658, 201] width 492 height 34
click at [824, 337] on button "Search" at bounding box center [877, 355] width 107 height 36
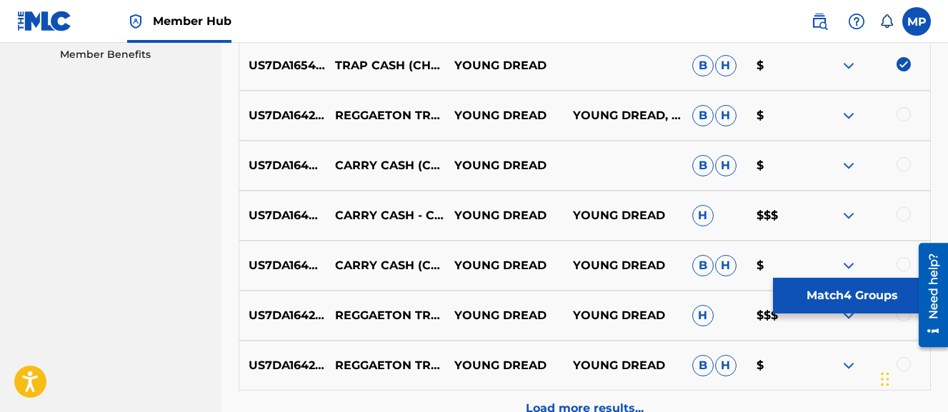
scroll to position [739, 0]
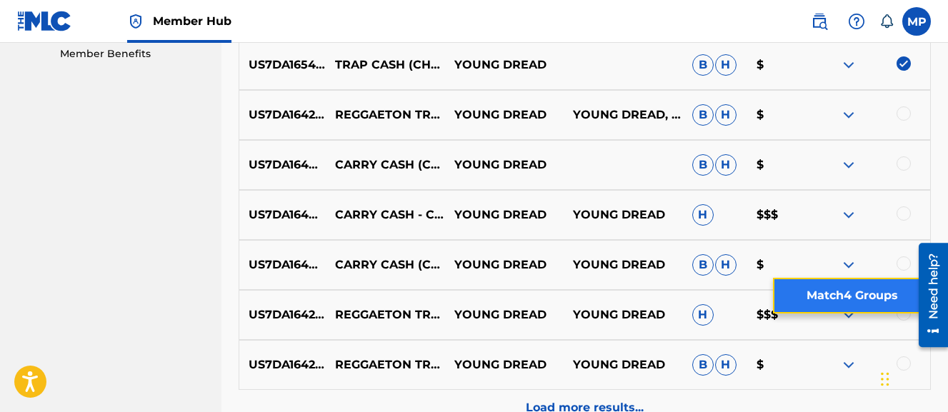
click at [863, 297] on button "Match 4 Groups" at bounding box center [852, 296] width 158 height 36
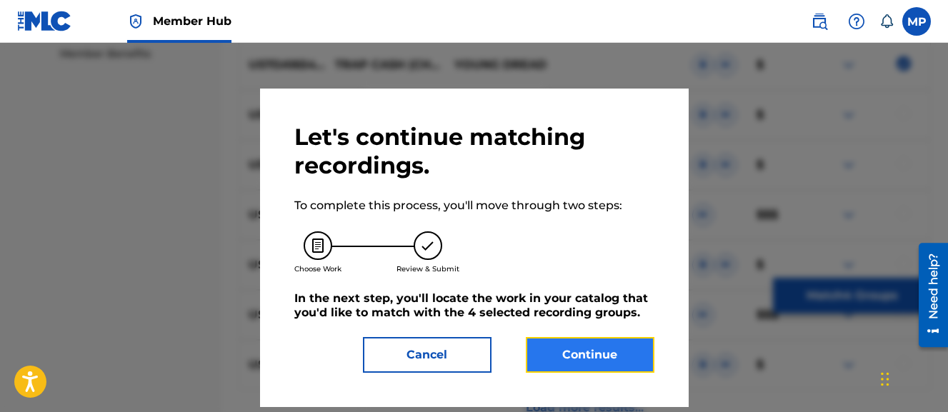
click at [610, 350] on button "Continue" at bounding box center [590, 355] width 129 height 36
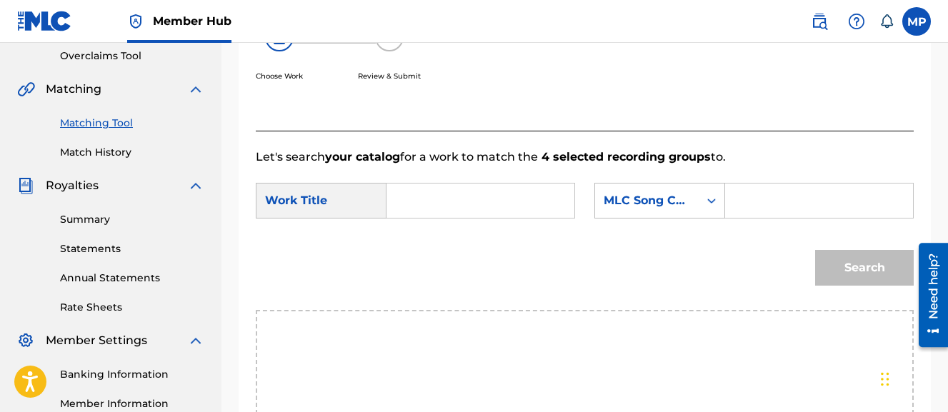
scroll to position [253, 0]
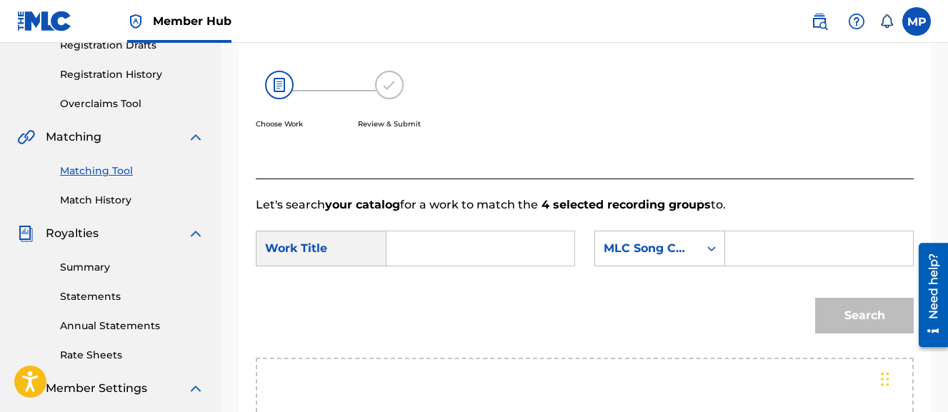
click at [489, 240] on input "Search Form" at bounding box center [481, 249] width 164 height 34
click at [738, 266] on input "Search Form" at bounding box center [820, 249] width 164 height 34
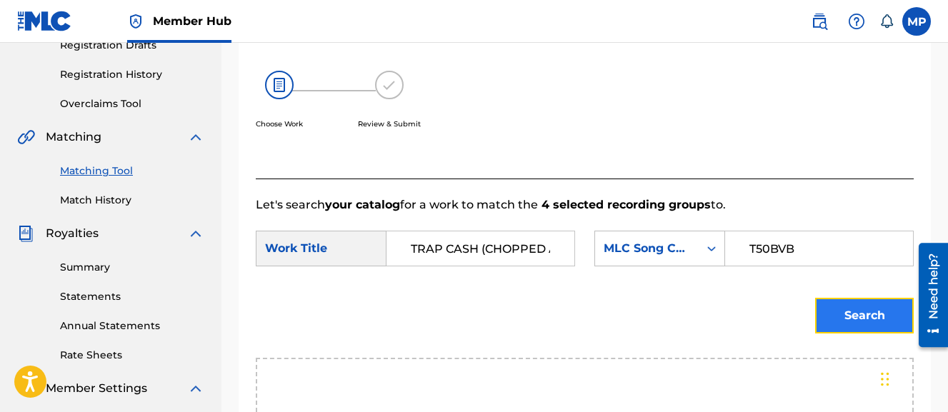
click at [835, 334] on button "Search" at bounding box center [864, 316] width 99 height 36
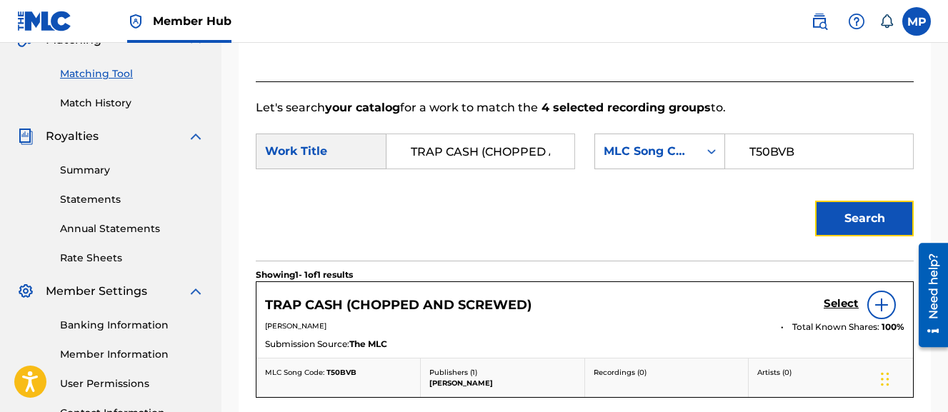
scroll to position [396, 0]
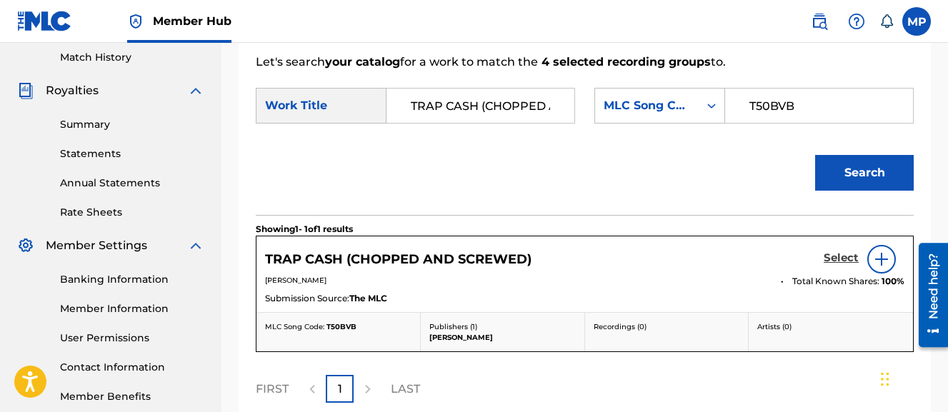
click at [837, 265] on h5 "Select" at bounding box center [841, 259] width 35 height 14
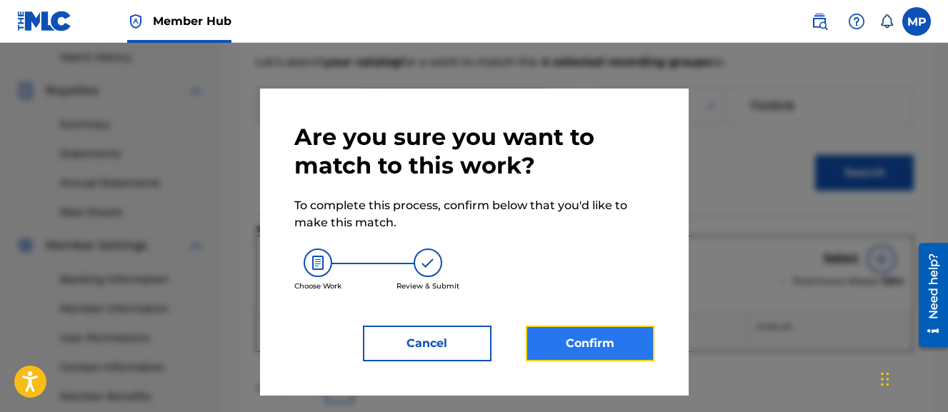
click at [638, 343] on button "Confirm" at bounding box center [590, 344] width 129 height 36
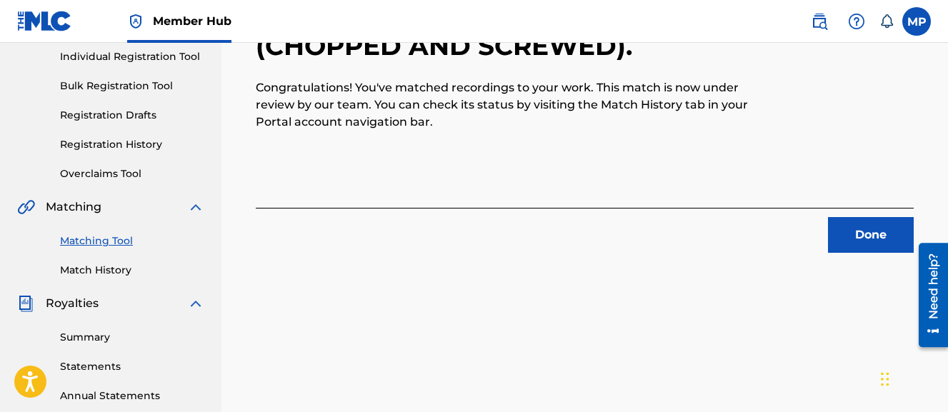
scroll to position [187, 0]
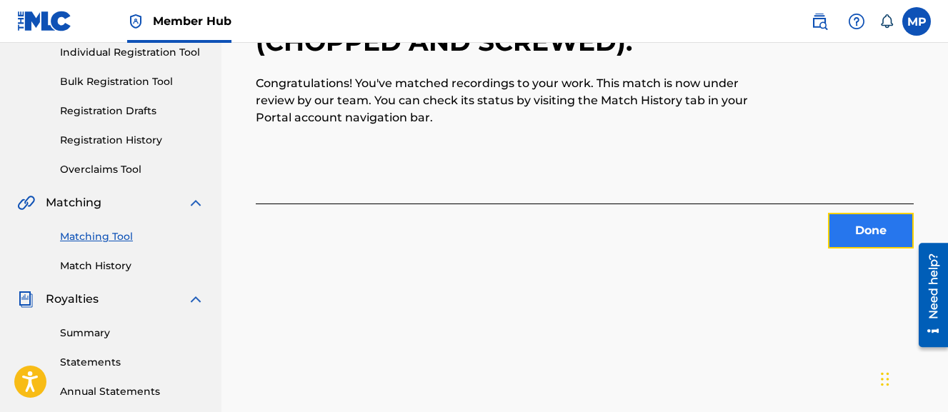
click at [848, 220] on button "Done" at bounding box center [871, 231] width 86 height 36
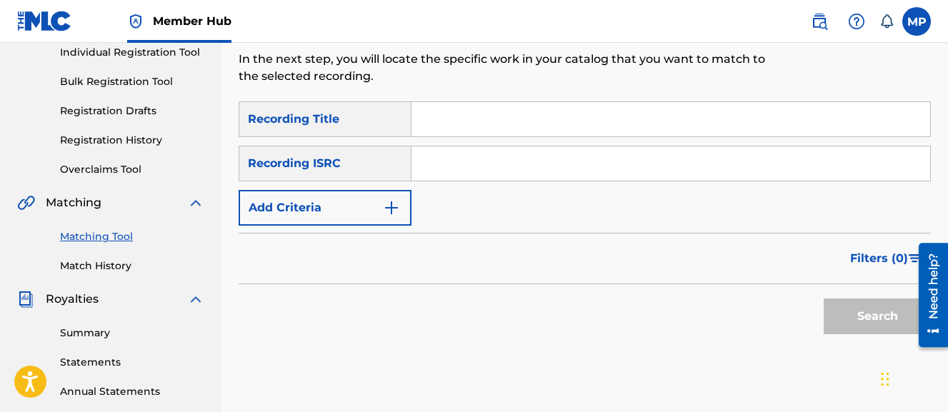
scroll to position [0, 0]
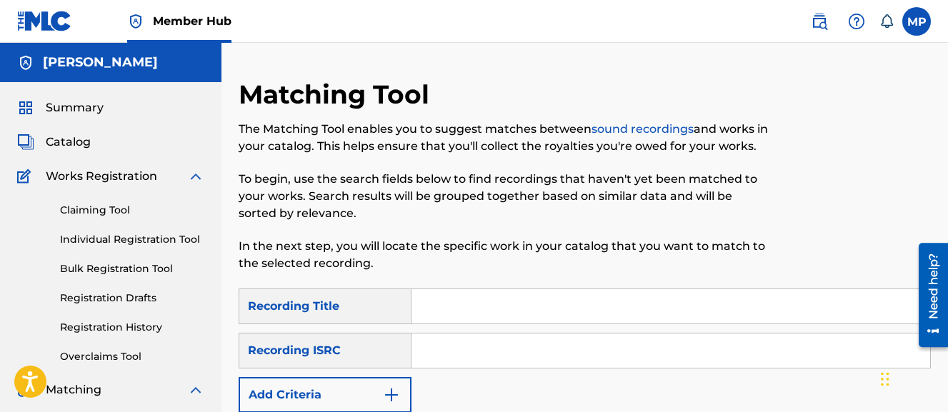
click at [488, 301] on input "Search Form" at bounding box center [671, 306] width 519 height 34
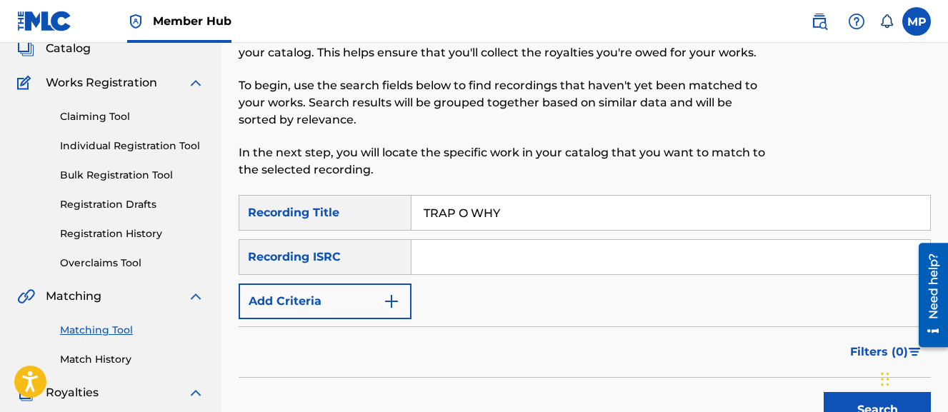
scroll to position [104, 0]
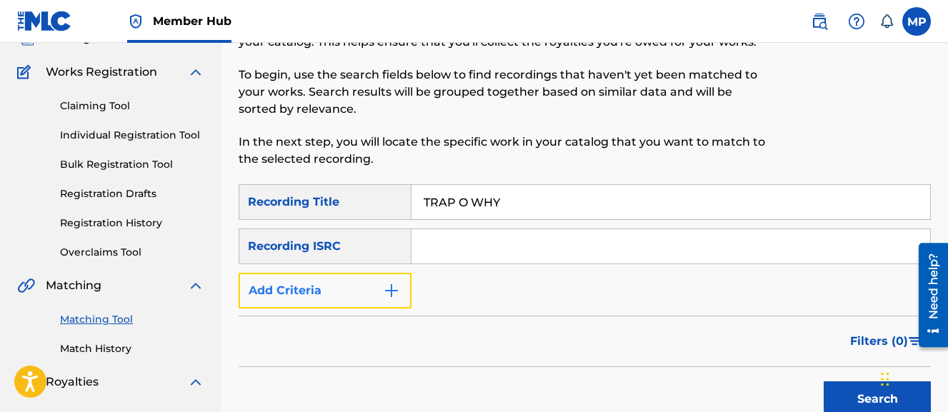
click at [349, 286] on button "Add Criteria" at bounding box center [325, 291] width 173 height 36
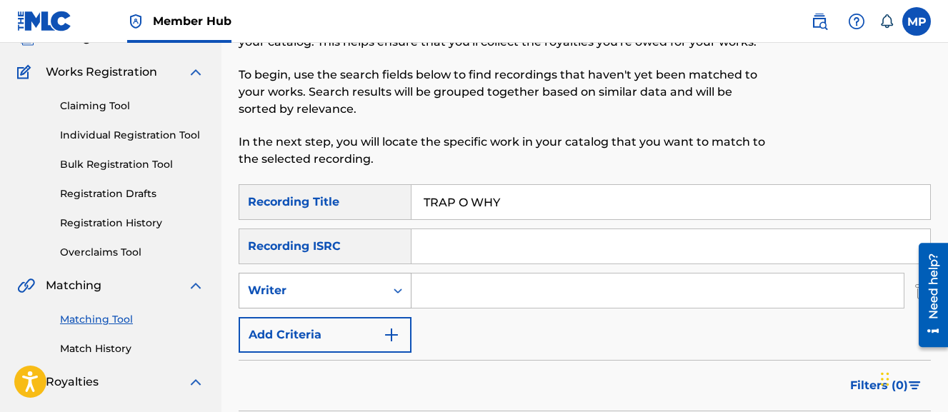
click at [337, 294] on div "Writer" at bounding box center [312, 290] width 129 height 17
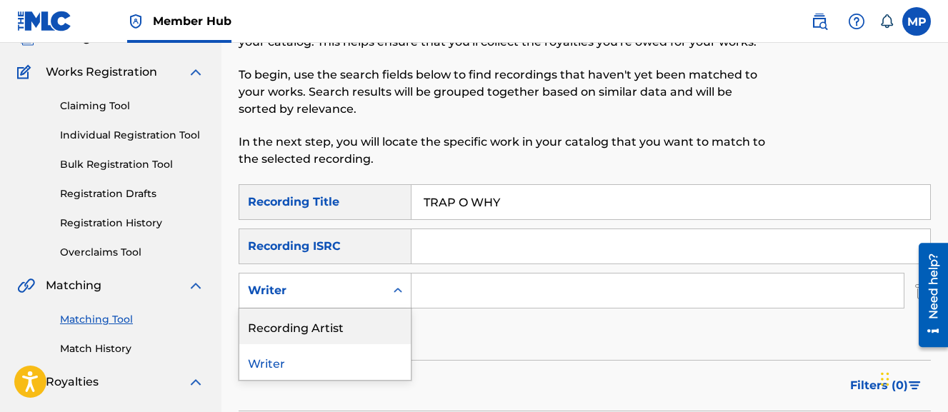
click at [326, 317] on div "Recording Artist" at bounding box center [325, 327] width 172 height 36
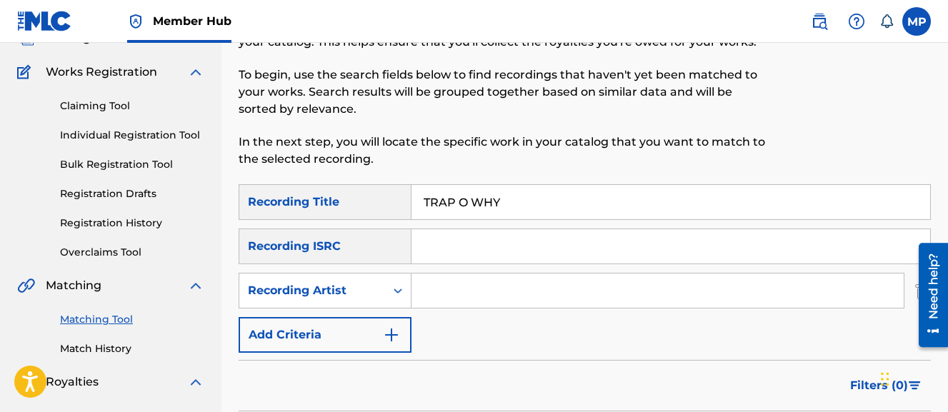
click at [440, 294] on input "Search Form" at bounding box center [658, 291] width 492 height 34
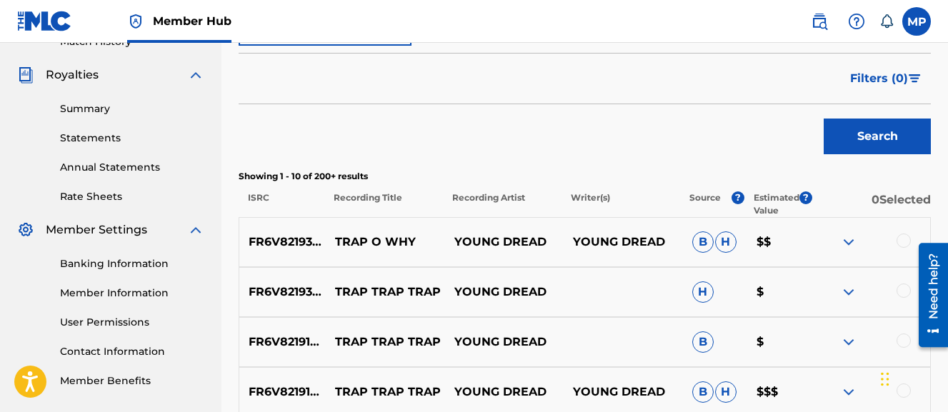
scroll to position [417, 0]
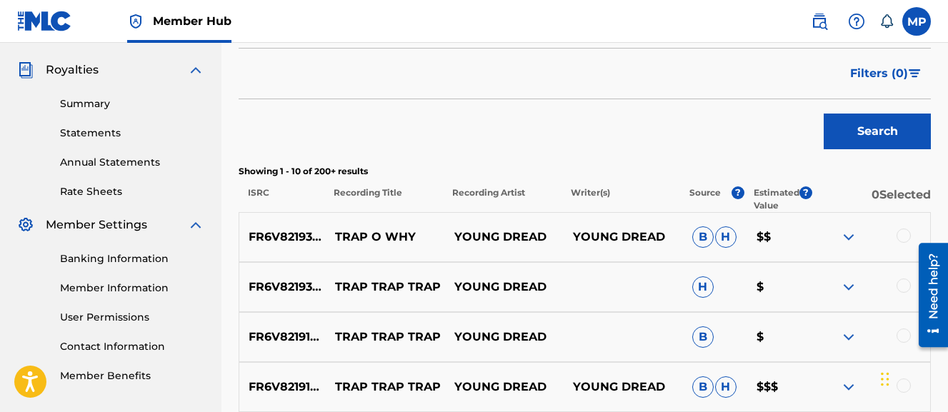
click at [903, 237] on div at bounding box center [904, 236] width 14 height 14
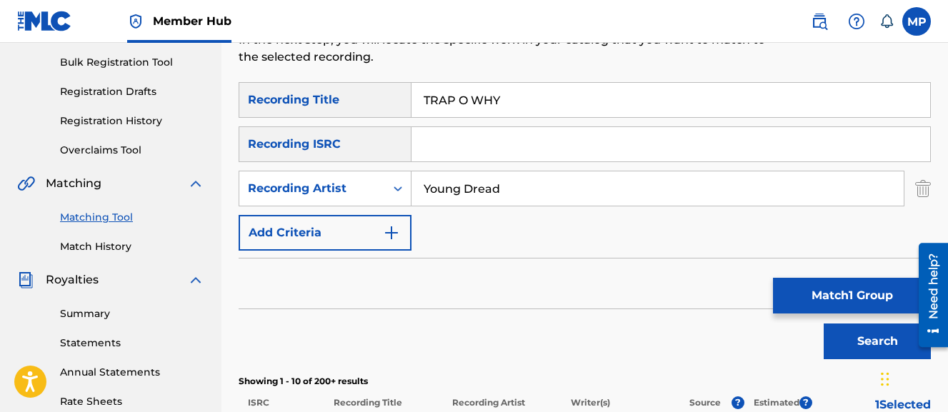
scroll to position [206, 0]
click at [531, 185] on input "Young Dread" at bounding box center [658, 189] width 492 height 34
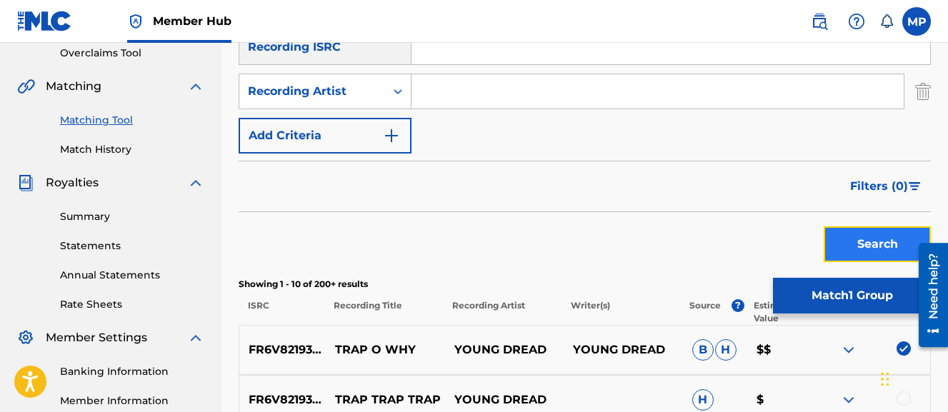
click at [846, 233] on button "Search" at bounding box center [877, 245] width 107 height 36
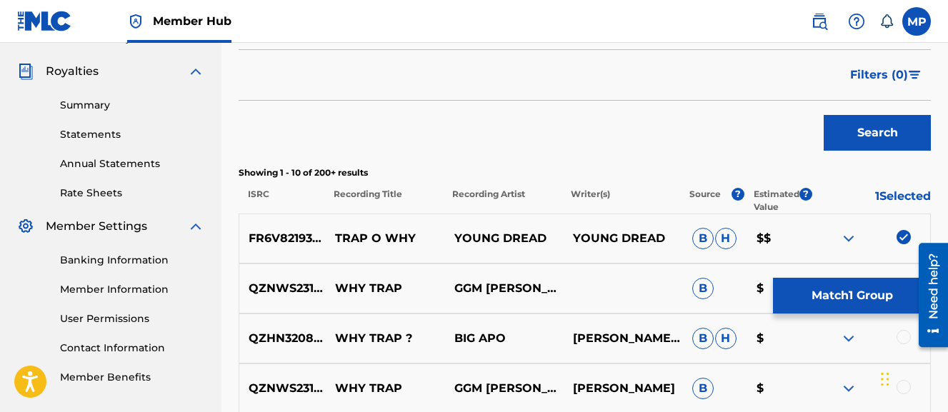
scroll to position [417, 0]
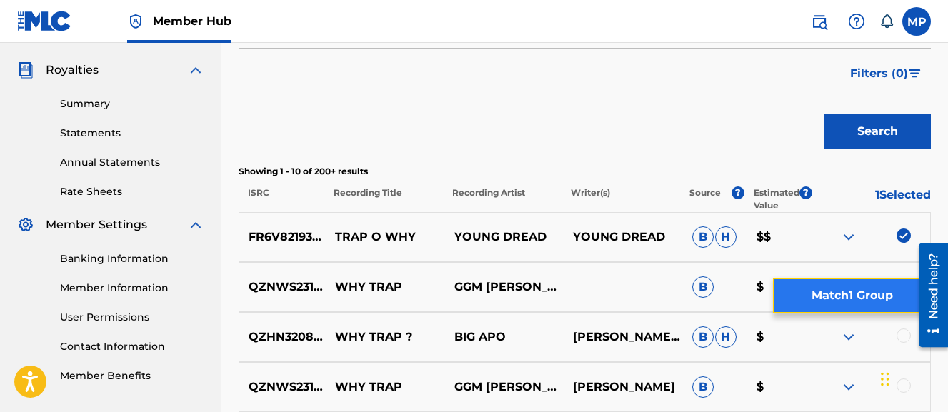
click at [850, 284] on button "Match 1 Group" at bounding box center [852, 296] width 158 height 36
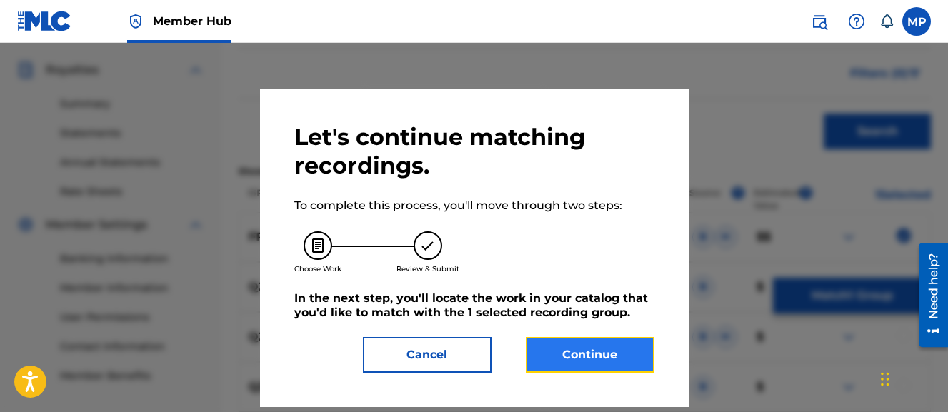
click at [603, 372] on button "Continue" at bounding box center [590, 355] width 129 height 36
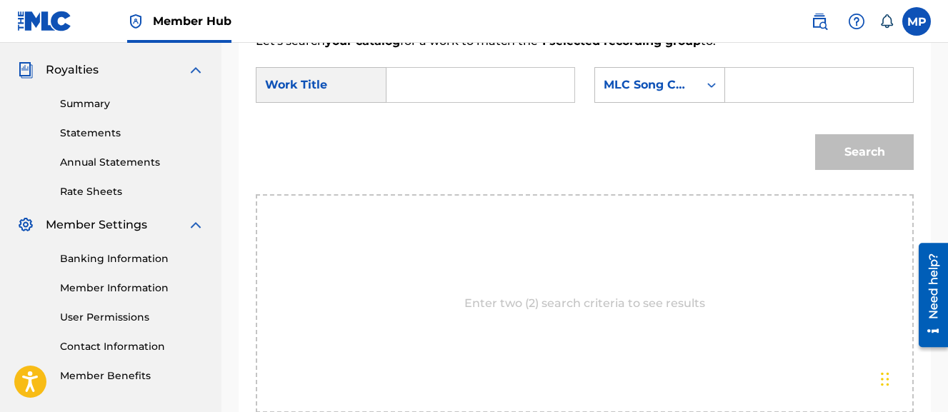
click at [415, 91] on input "Search Form" at bounding box center [481, 85] width 164 height 34
click at [738, 102] on input "Search Form" at bounding box center [820, 85] width 164 height 34
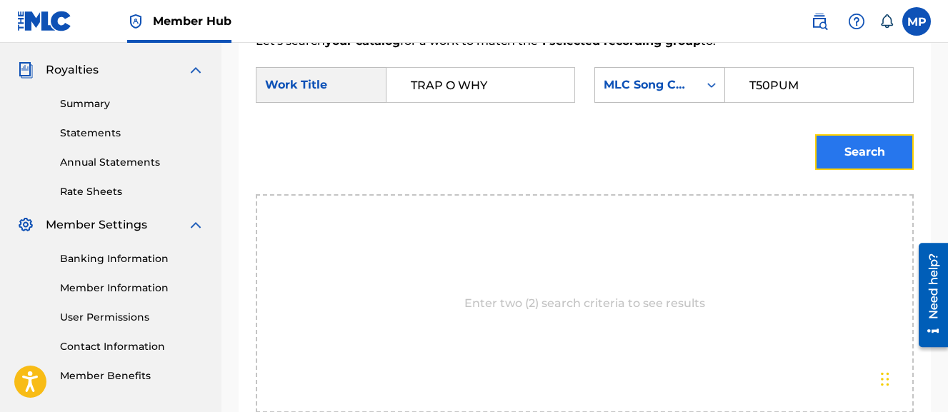
click at [838, 170] on button "Search" at bounding box center [864, 152] width 99 height 36
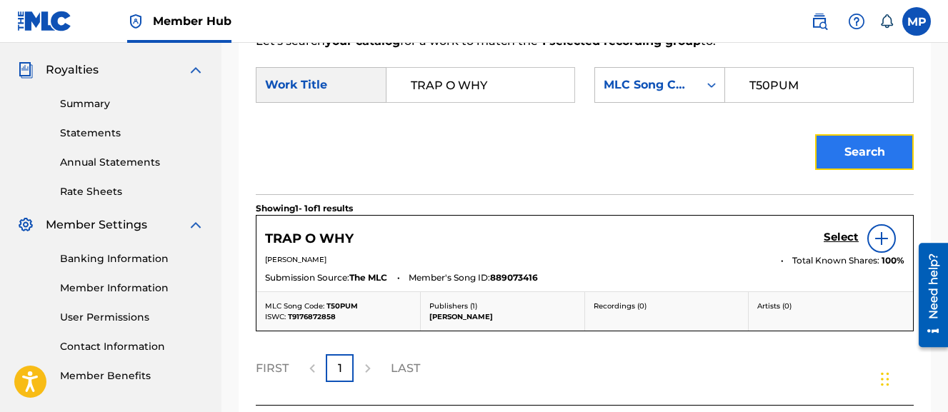
scroll to position [502, 0]
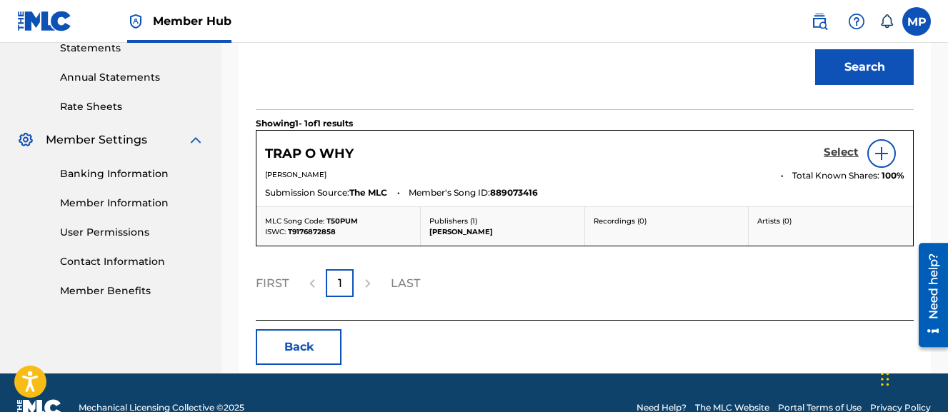
click at [831, 159] on h5 "Select" at bounding box center [841, 153] width 35 height 14
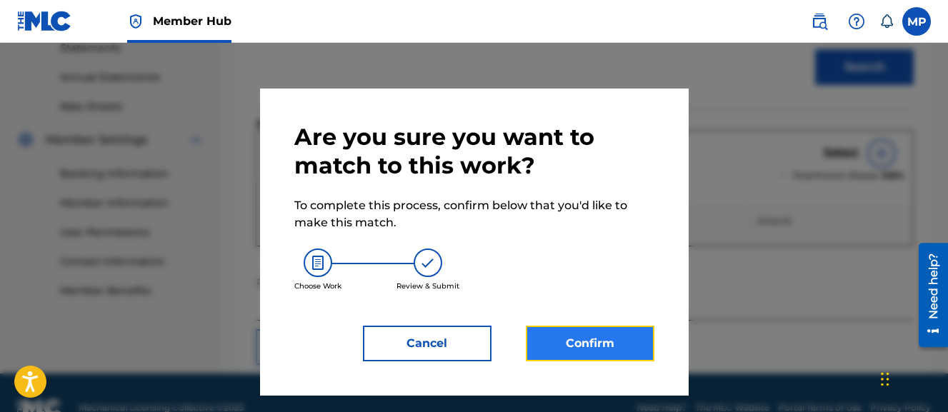
click at [584, 343] on button "Confirm" at bounding box center [590, 344] width 129 height 36
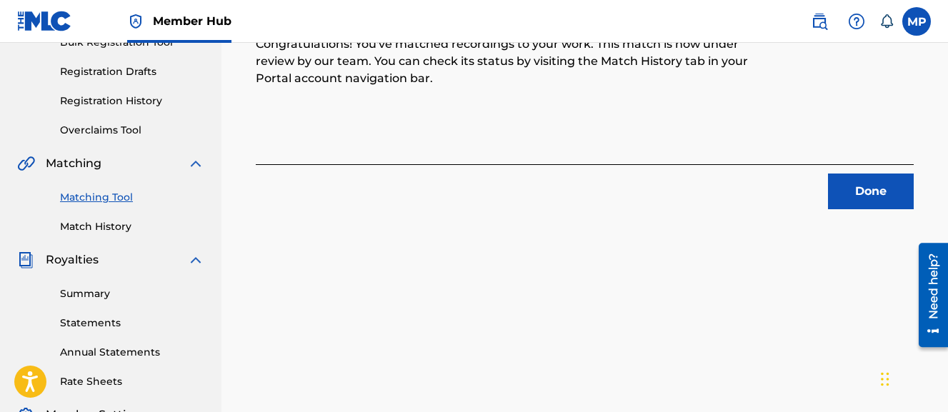
scroll to position [222, 0]
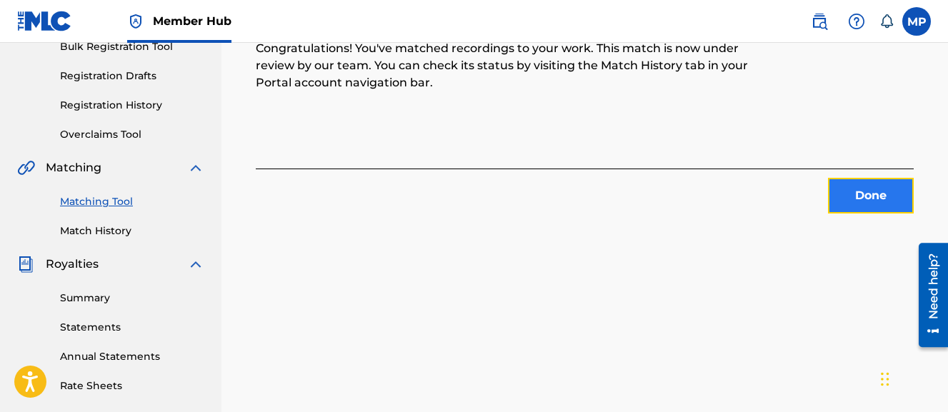
click at [848, 181] on button "Done" at bounding box center [871, 196] width 86 height 36
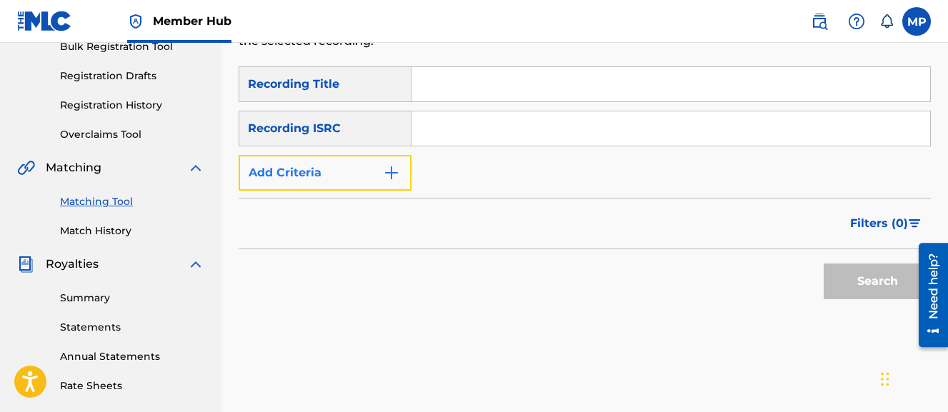
click at [364, 177] on button "Add Criteria" at bounding box center [325, 173] width 173 height 36
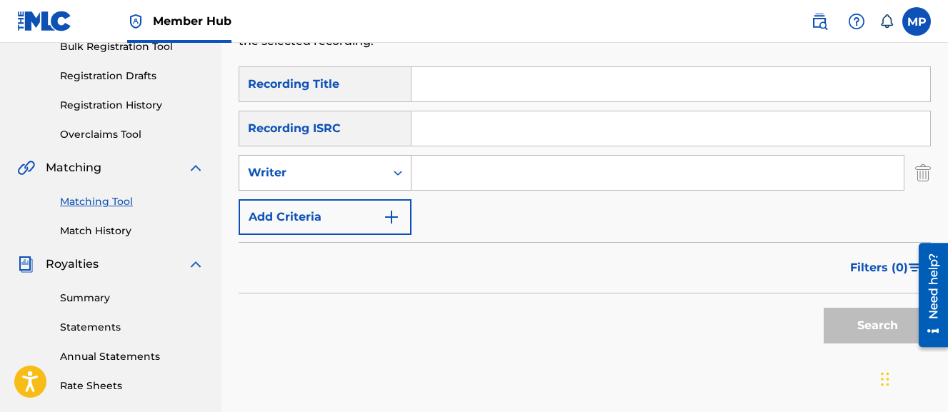
click at [347, 177] on div "Writer" at bounding box center [312, 172] width 129 height 17
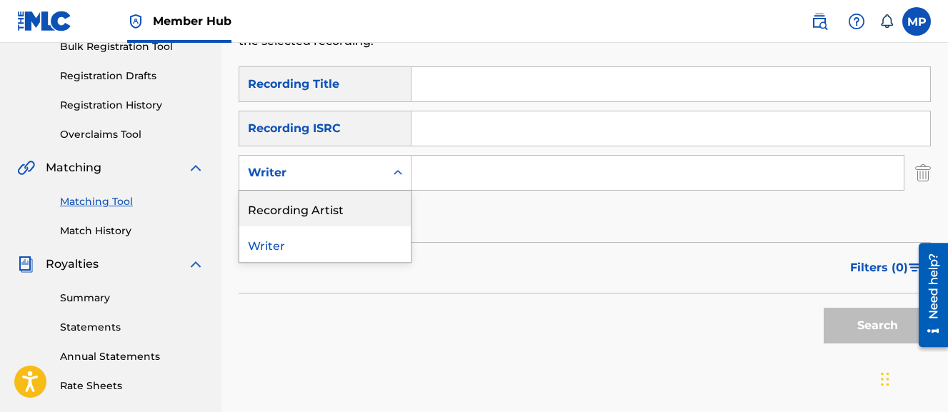
click at [332, 202] on div "Recording Artist" at bounding box center [325, 209] width 172 height 36
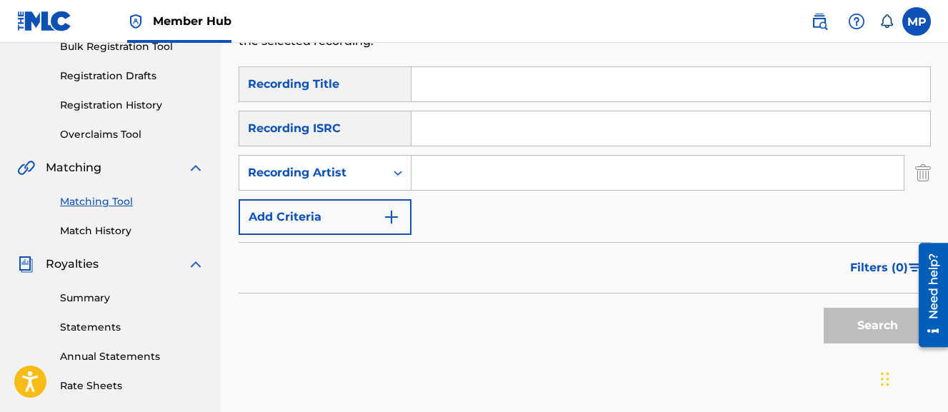
click at [452, 179] on input "Search Form" at bounding box center [658, 173] width 492 height 34
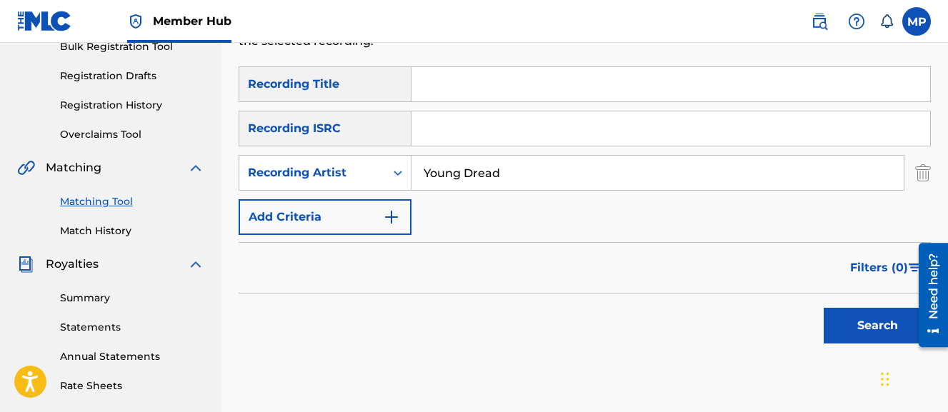
click at [459, 67] on input "Search Form" at bounding box center [671, 84] width 519 height 34
click at [824, 308] on button "Search" at bounding box center [877, 326] width 107 height 36
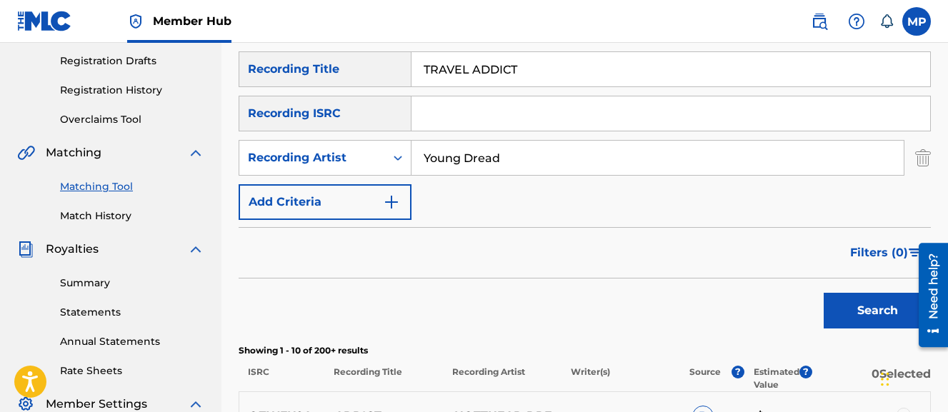
scroll to position [199, 0]
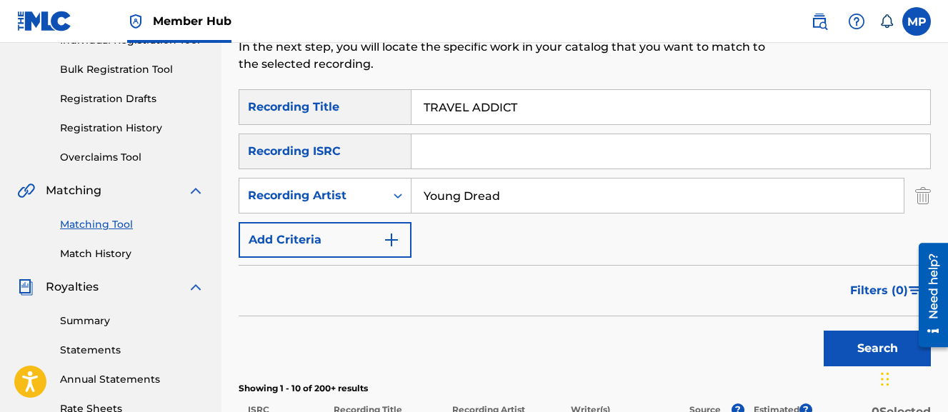
click at [442, 205] on input "Young Dread" at bounding box center [658, 196] width 492 height 34
click at [824, 331] on button "Search" at bounding box center [877, 349] width 107 height 36
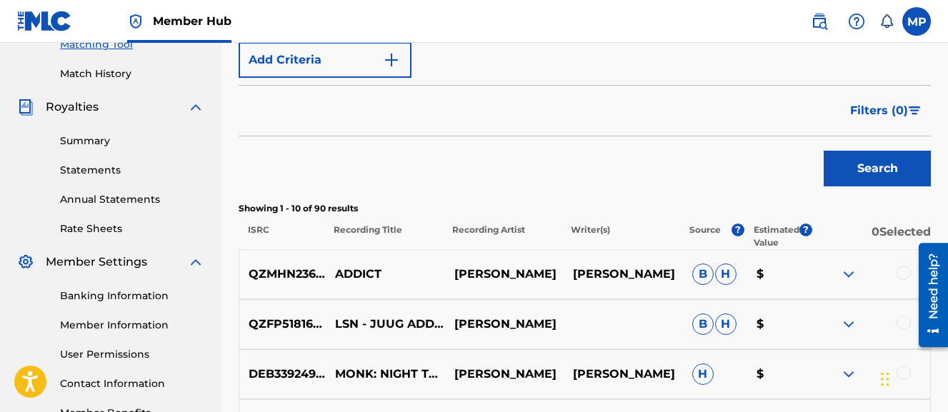
scroll to position [242, 0]
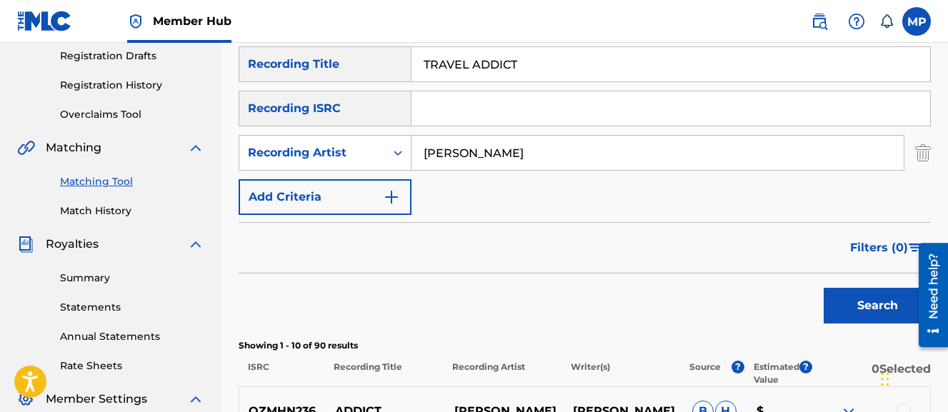
click at [467, 59] on input "TRAVEL ADDICT" at bounding box center [671, 64] width 519 height 34
click at [824, 288] on button "Search" at bounding box center [877, 306] width 107 height 36
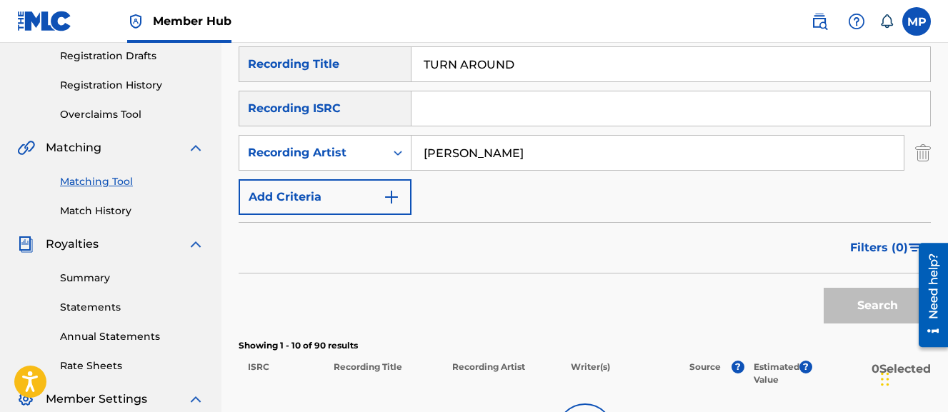
click at [448, 167] on input "Wayne Dreadski" at bounding box center [658, 153] width 492 height 34
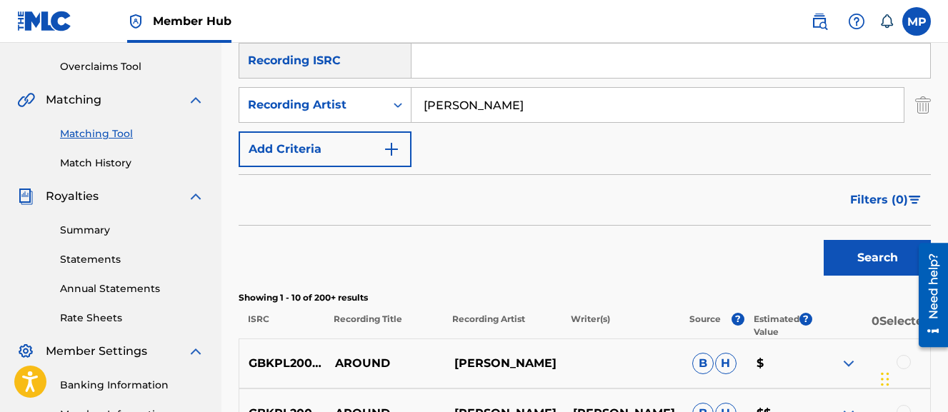
scroll to position [287, 0]
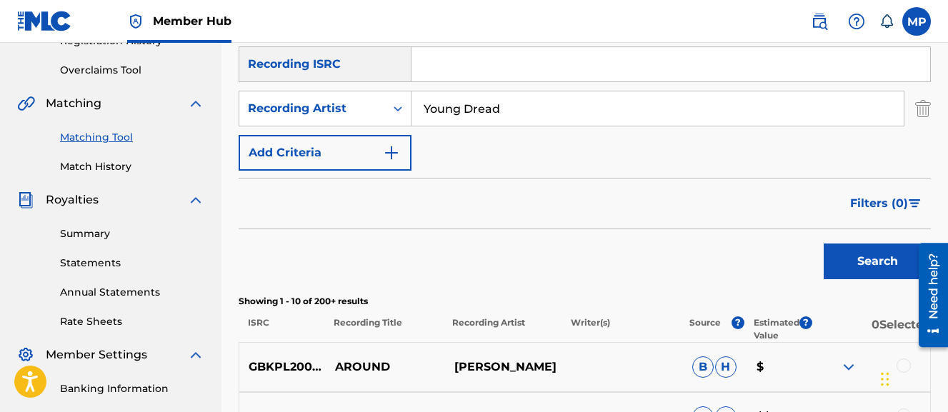
click at [824, 244] on button "Search" at bounding box center [877, 262] width 107 height 36
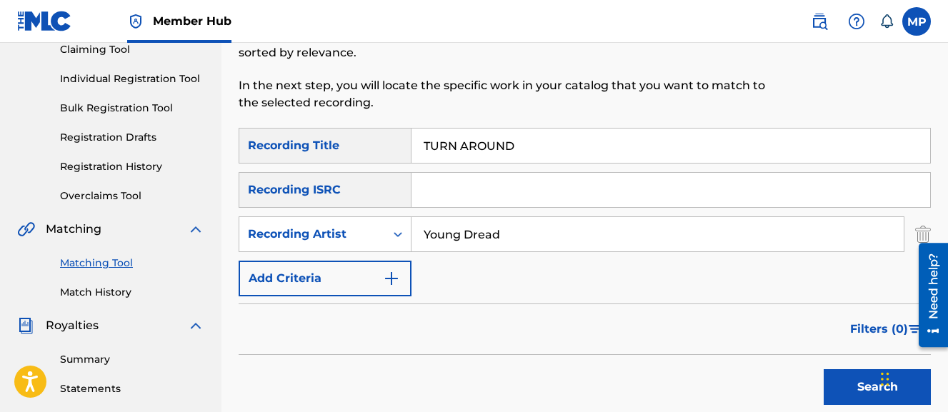
scroll to position [146, 0]
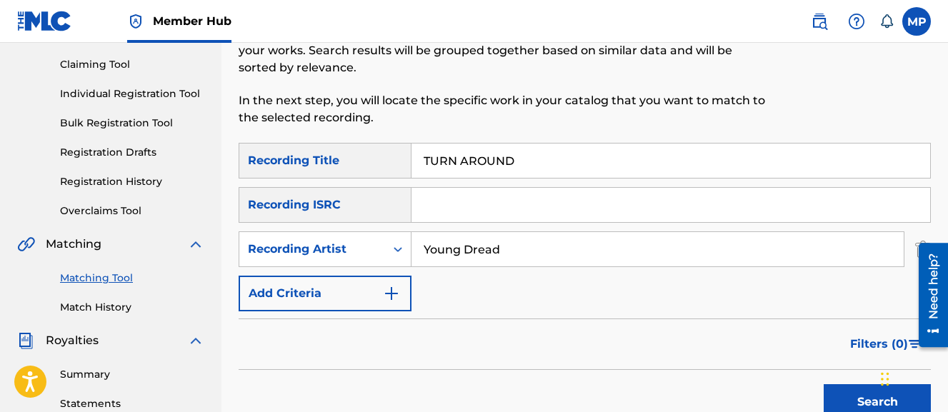
click at [463, 162] on input "TURN AROUND" at bounding box center [671, 161] width 519 height 34
click at [824, 384] on button "Search" at bounding box center [877, 402] width 107 height 36
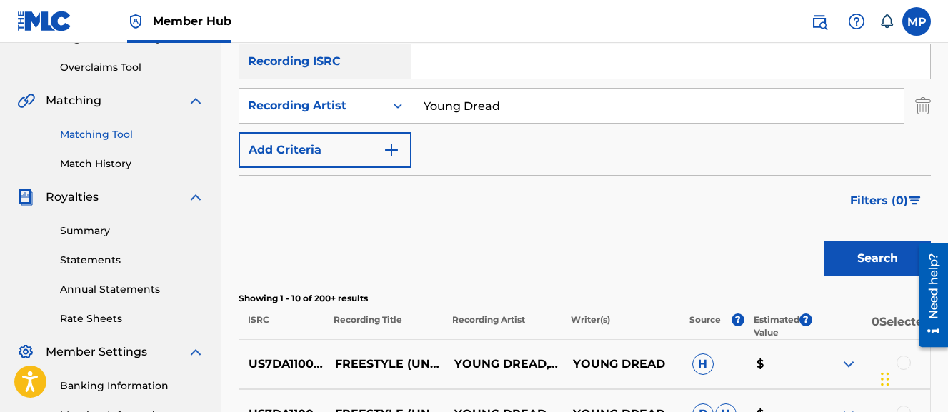
scroll to position [297, 0]
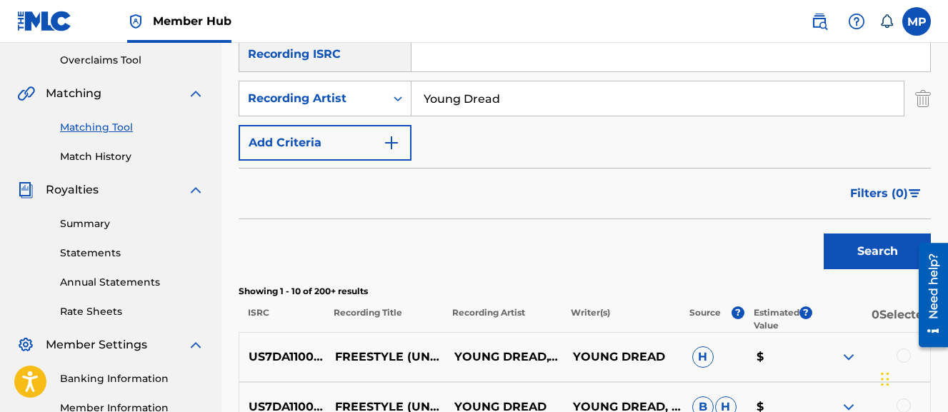
click at [457, 86] on input "Young Dread" at bounding box center [658, 98] width 492 height 34
click at [824, 234] on button "Search" at bounding box center [877, 252] width 107 height 36
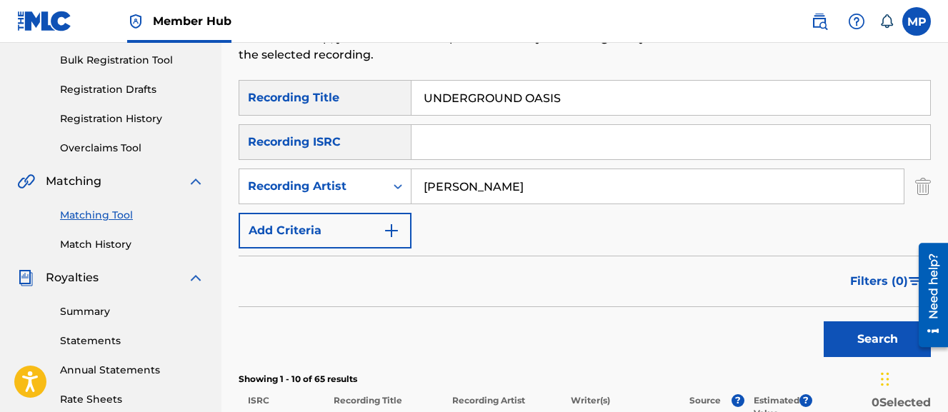
scroll to position [208, 0]
click at [447, 102] on input "UNDERGROUND OASIS" at bounding box center [671, 98] width 519 height 34
click at [824, 322] on button "Search" at bounding box center [877, 340] width 107 height 36
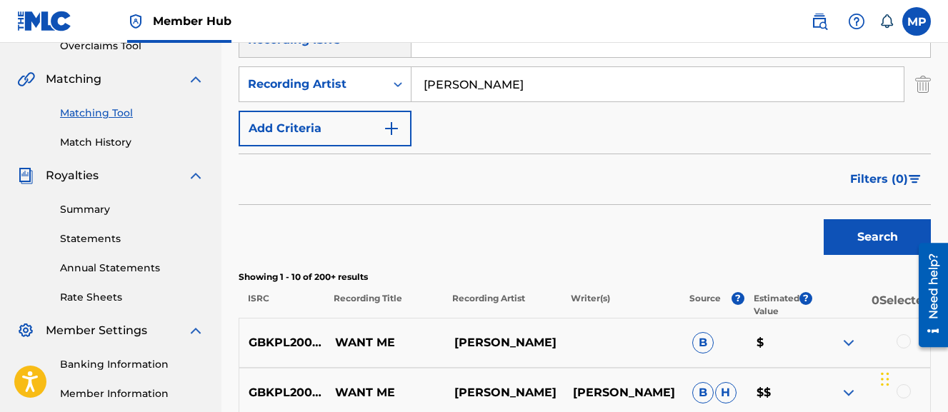
scroll to position [334, 0]
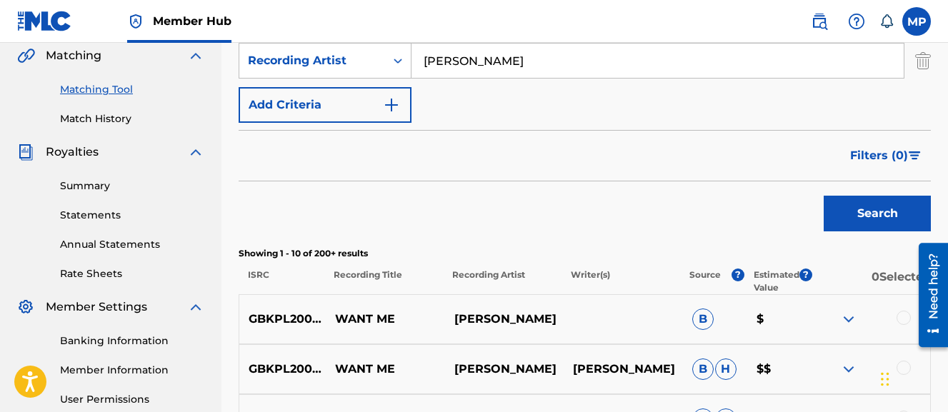
click at [450, 72] on input "Wayne Dreadski" at bounding box center [658, 61] width 492 height 34
click at [824, 196] on button "Search" at bounding box center [877, 214] width 107 height 36
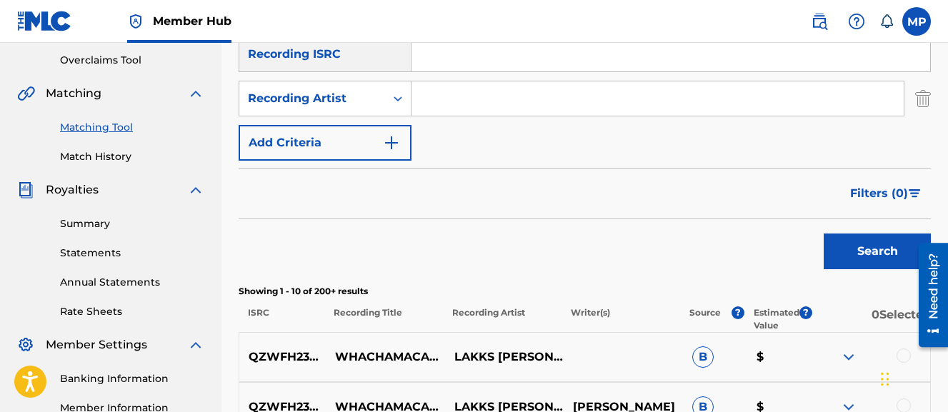
scroll to position [186, 0]
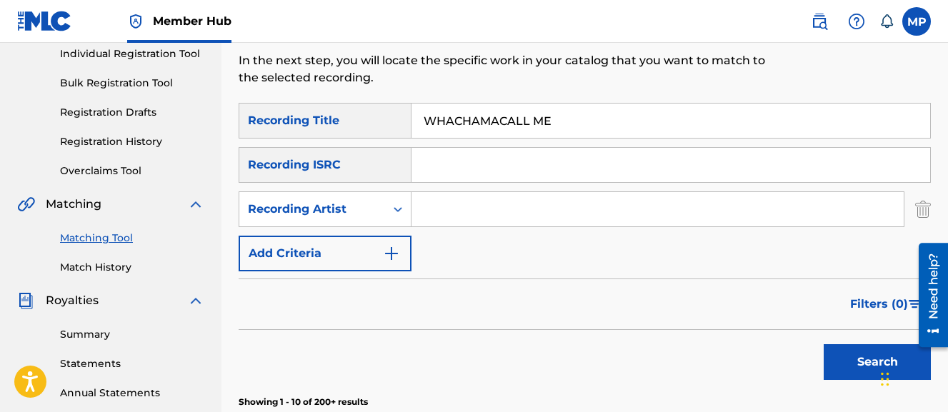
click at [450, 123] on input "WHACHAMACALL ME" at bounding box center [671, 121] width 519 height 34
click at [824, 344] on button "Search" at bounding box center [877, 362] width 107 height 36
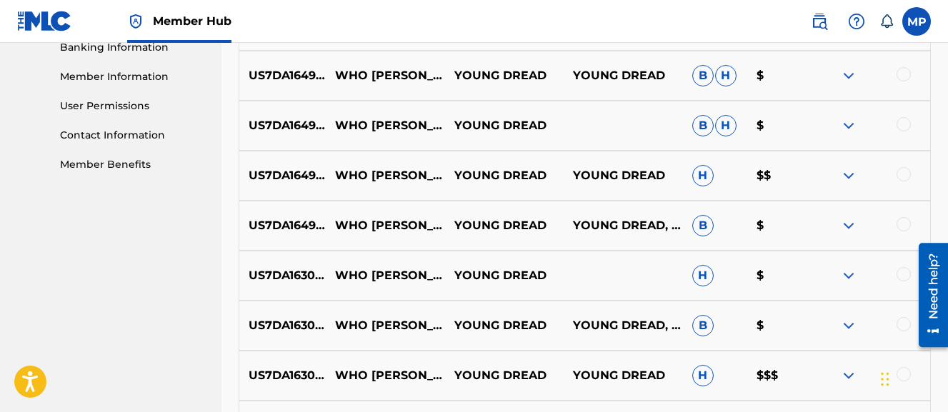
scroll to position [709, 0]
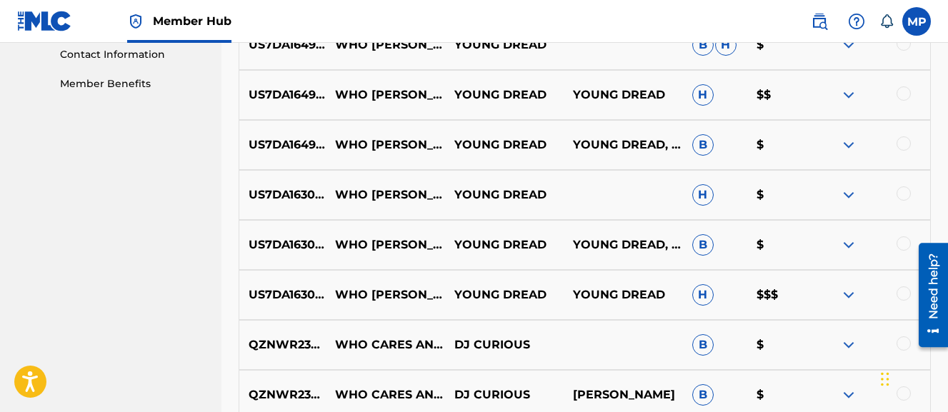
click at [904, 147] on div at bounding box center [904, 143] width 14 height 14
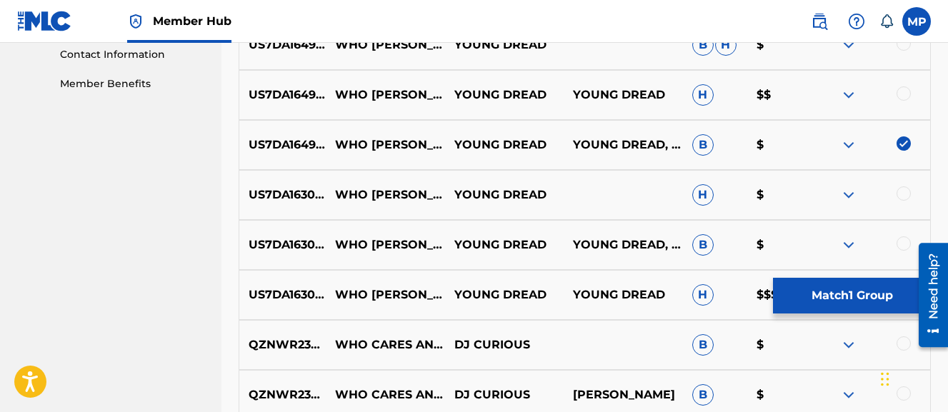
click at [900, 93] on div at bounding box center [904, 93] width 14 height 14
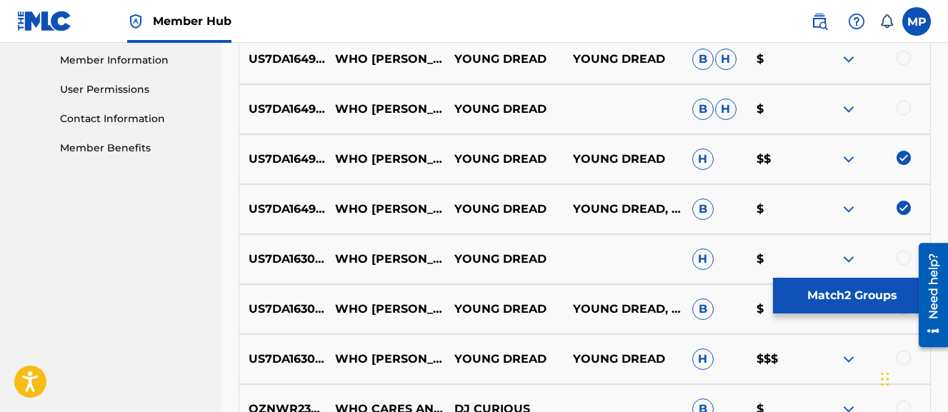
scroll to position [615, 0]
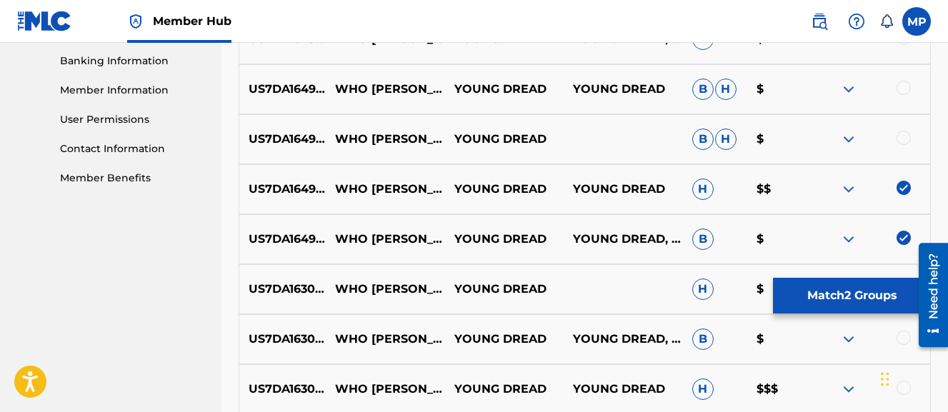
click at [900, 140] on div at bounding box center [904, 138] width 14 height 14
click at [898, 89] on div at bounding box center [904, 88] width 14 height 14
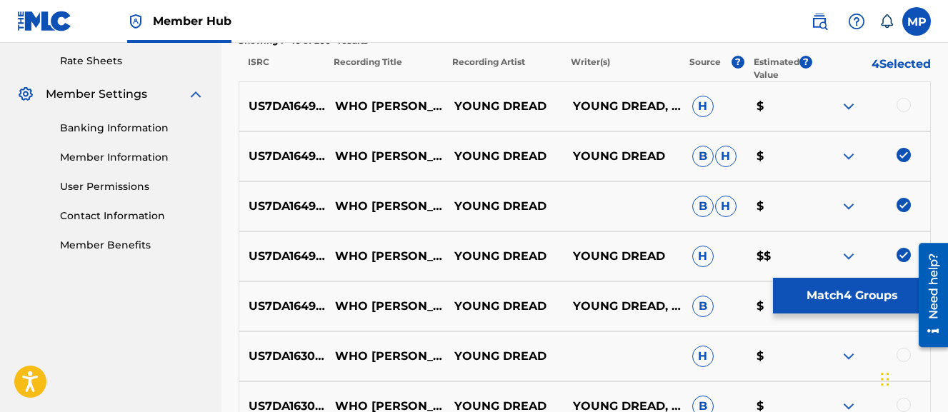
scroll to position [547, 0]
click at [900, 109] on div at bounding box center [904, 106] width 14 height 14
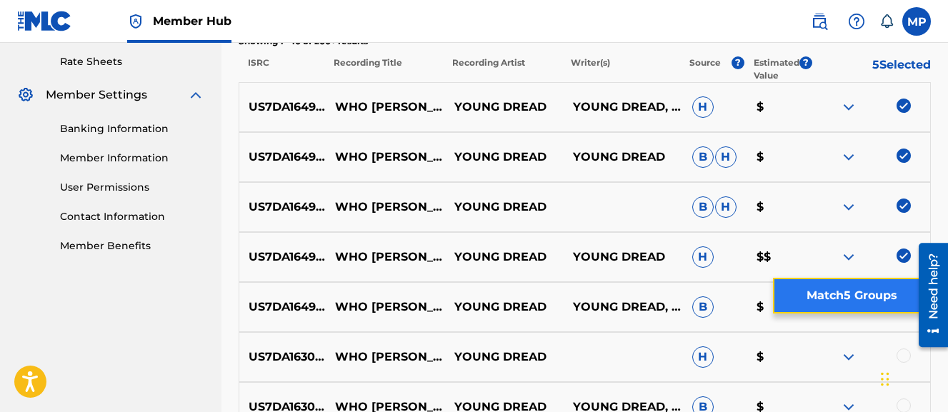
click at [830, 290] on button "Match 5 Groups" at bounding box center [852, 296] width 158 height 36
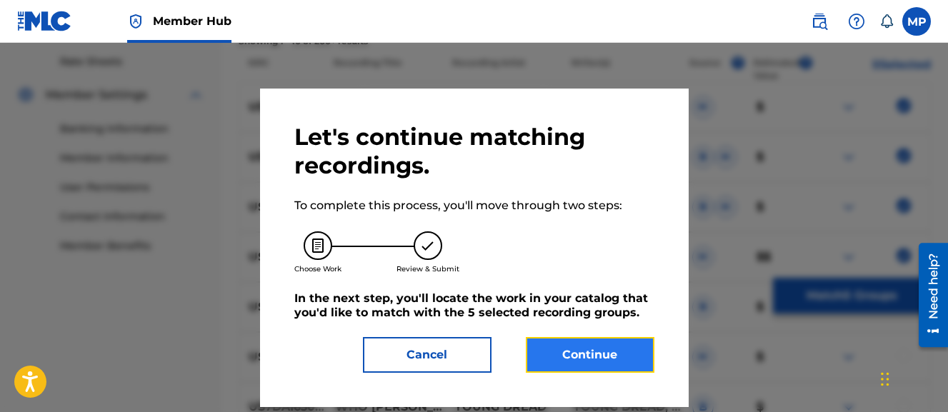
click at [562, 349] on button "Continue" at bounding box center [590, 355] width 129 height 36
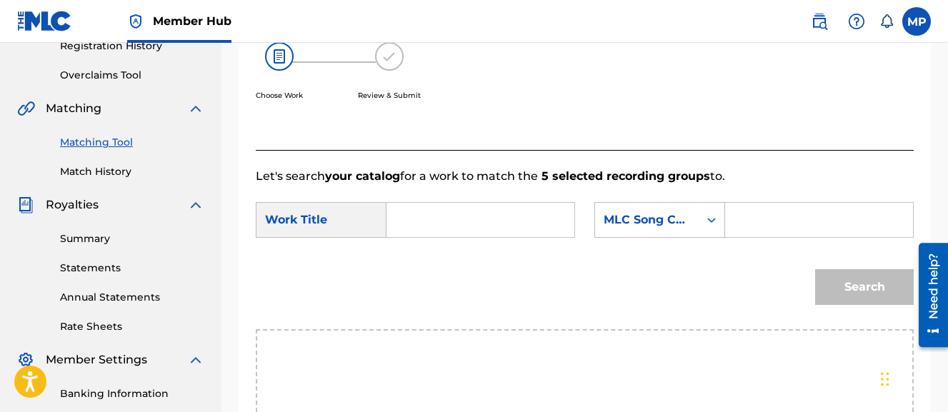
scroll to position [281, 0]
click at [475, 224] on input "Search Form" at bounding box center [481, 221] width 164 height 34
click at [738, 238] on input "Search Form" at bounding box center [820, 221] width 164 height 34
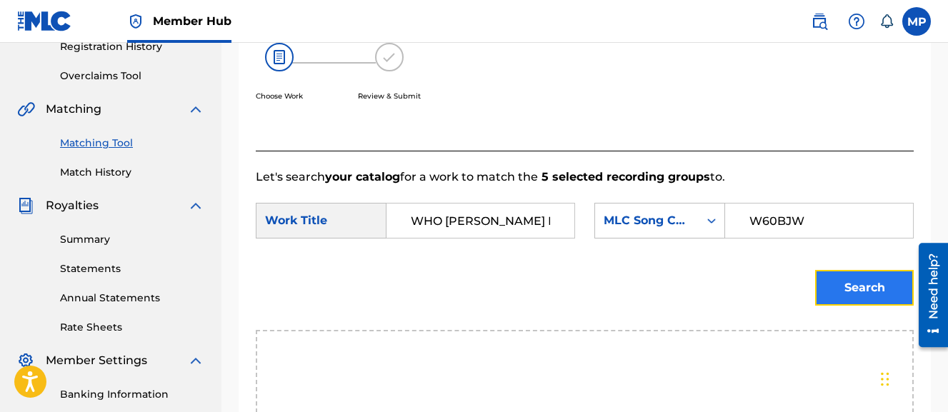
click at [827, 306] on button "Search" at bounding box center [864, 288] width 99 height 36
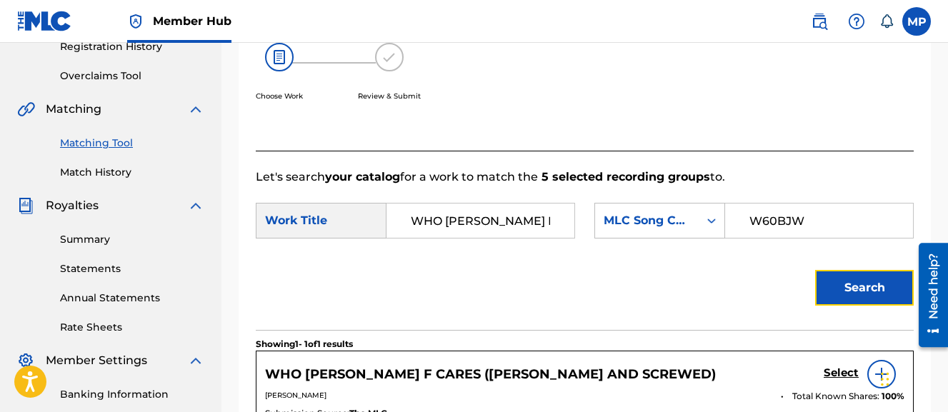
scroll to position [424, 0]
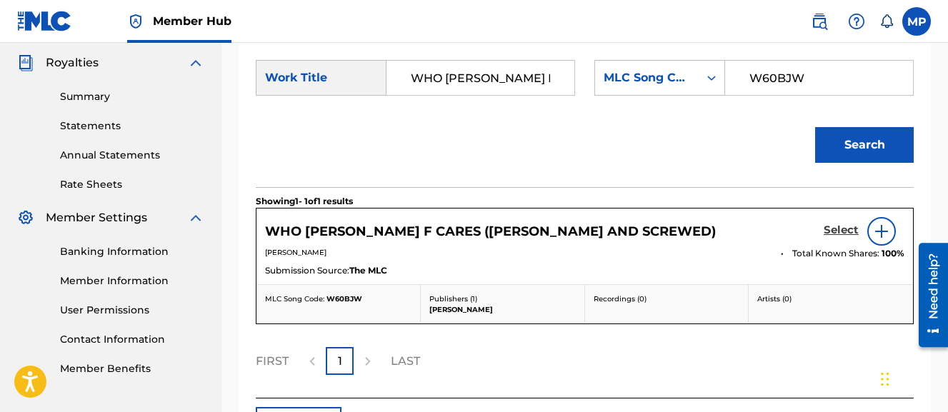
click at [835, 237] on h5 "Select" at bounding box center [841, 231] width 35 height 14
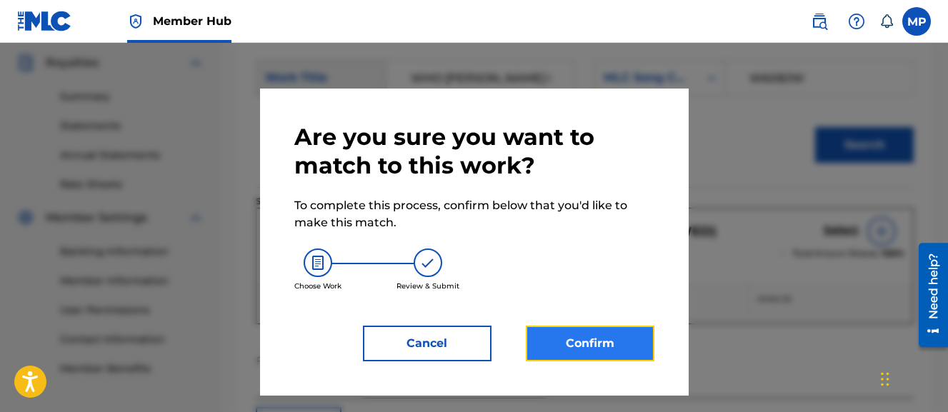
click at [618, 336] on button "Confirm" at bounding box center [590, 344] width 129 height 36
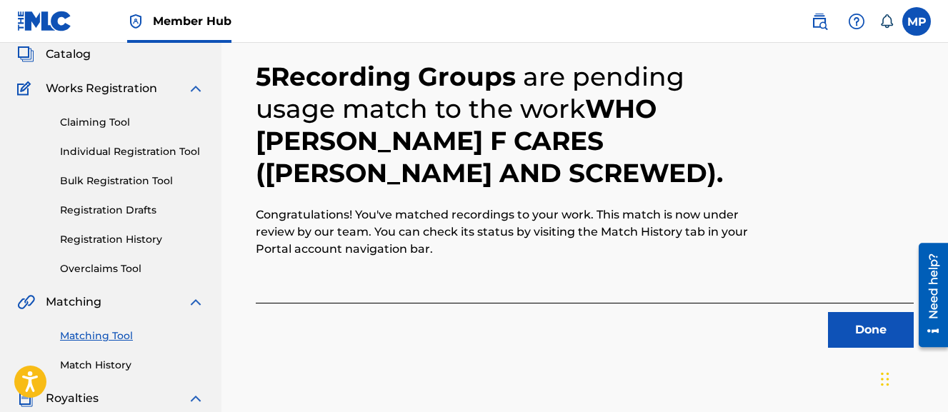
scroll to position [89, 0]
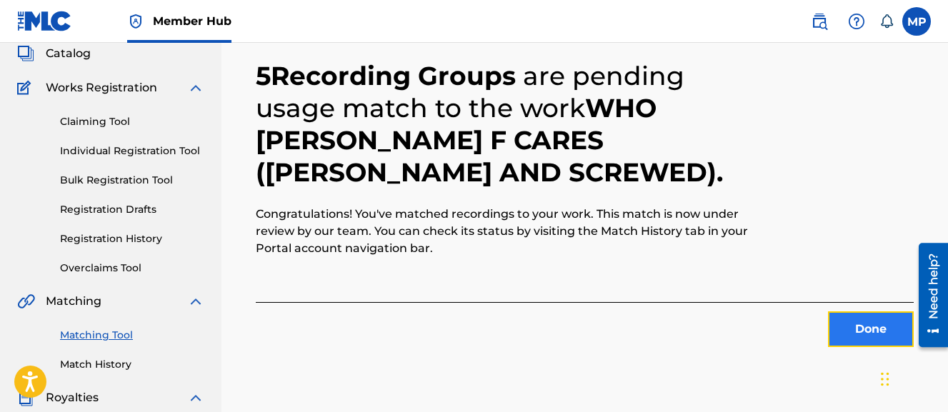
click at [840, 332] on button "Done" at bounding box center [871, 330] width 86 height 36
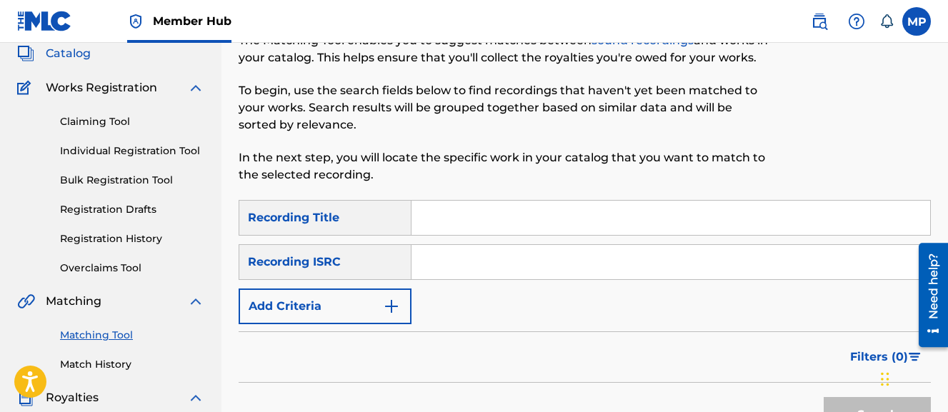
scroll to position [0, 0]
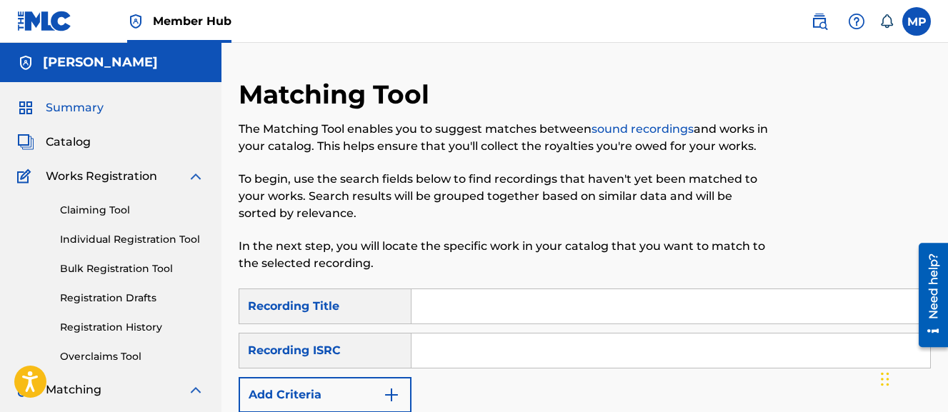
click at [74, 104] on span "Summary" at bounding box center [75, 107] width 58 height 17
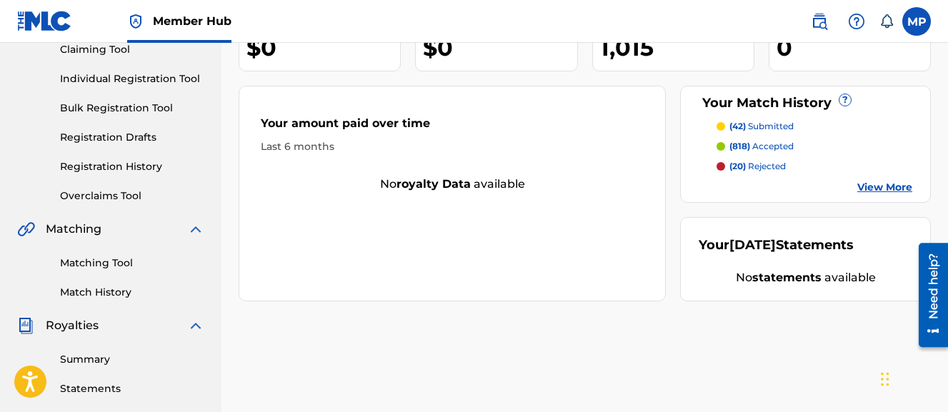
scroll to position [164, 0]
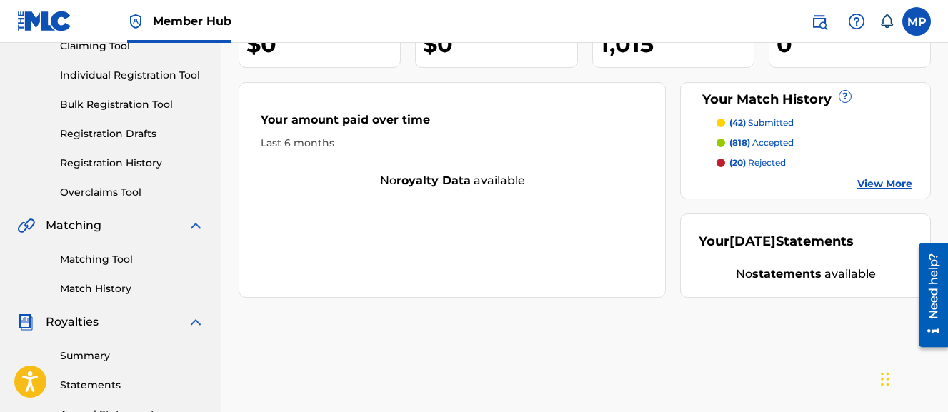
click at [895, 187] on link "View More" at bounding box center [885, 184] width 55 height 15
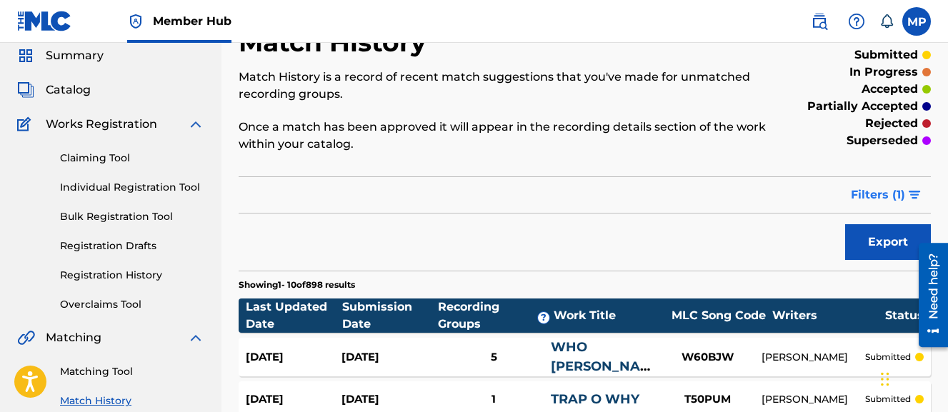
scroll to position [50, 0]
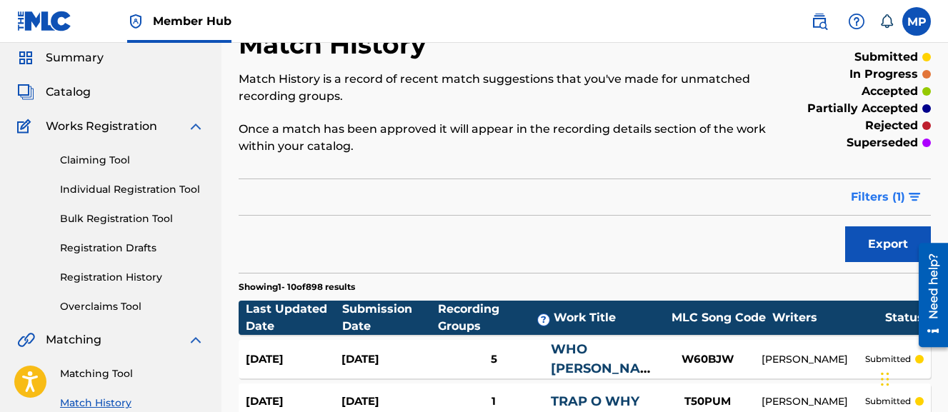
click at [884, 202] on span "Filters ( 1 )" at bounding box center [878, 197] width 54 height 17
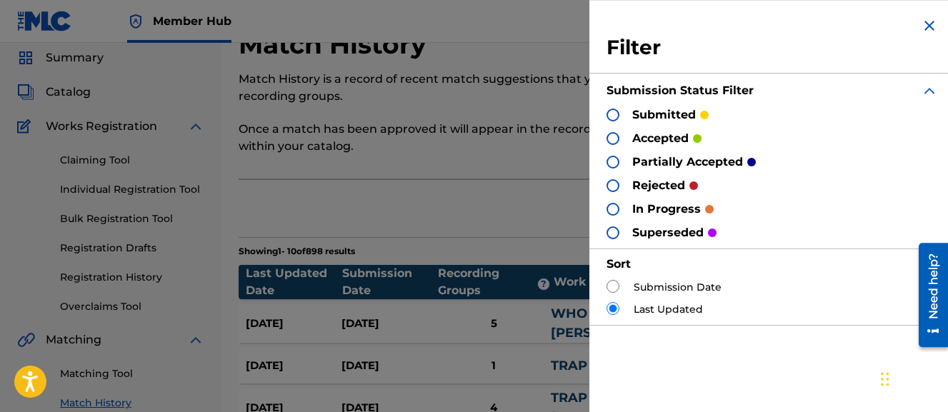
click at [662, 189] on p "rejected" at bounding box center [658, 185] width 53 height 17
click at [620, 186] on div "rejected" at bounding box center [652, 185] width 91 height 16
click at [615, 186] on div at bounding box center [613, 185] width 13 height 13
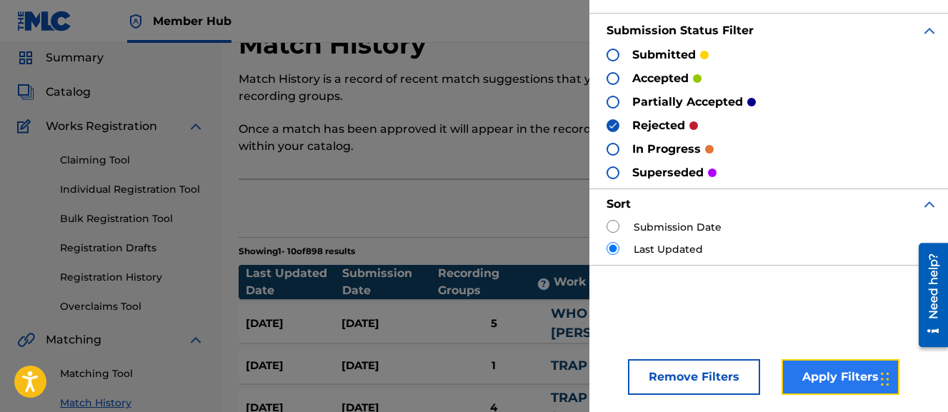
click at [820, 364] on button "Apply Filters" at bounding box center [841, 377] width 118 height 36
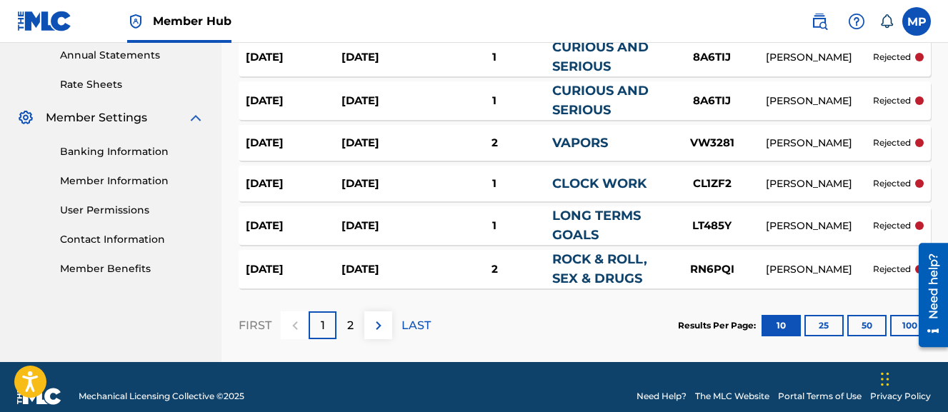
scroll to position [542, 0]
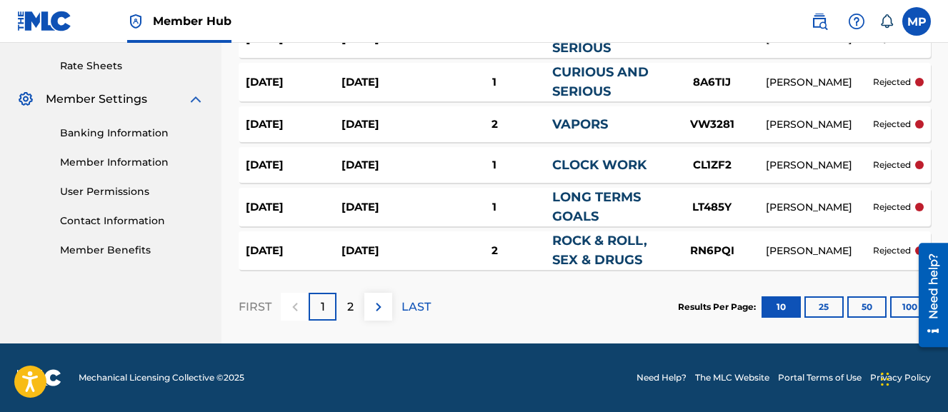
click at [914, 163] on div "rejected" at bounding box center [898, 165] width 51 height 13
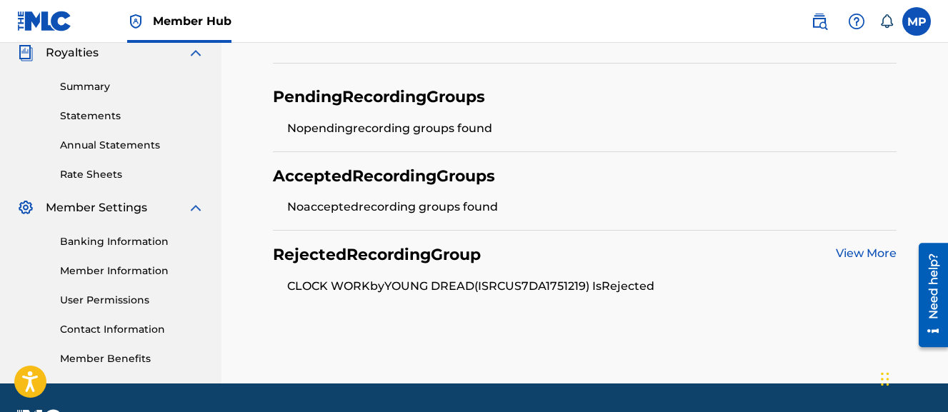
scroll to position [463, 0]
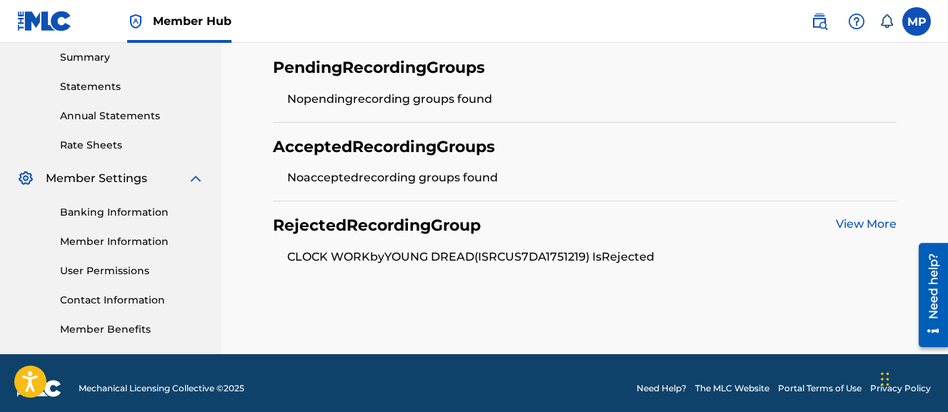
click at [853, 224] on link "View More" at bounding box center [866, 224] width 61 height 14
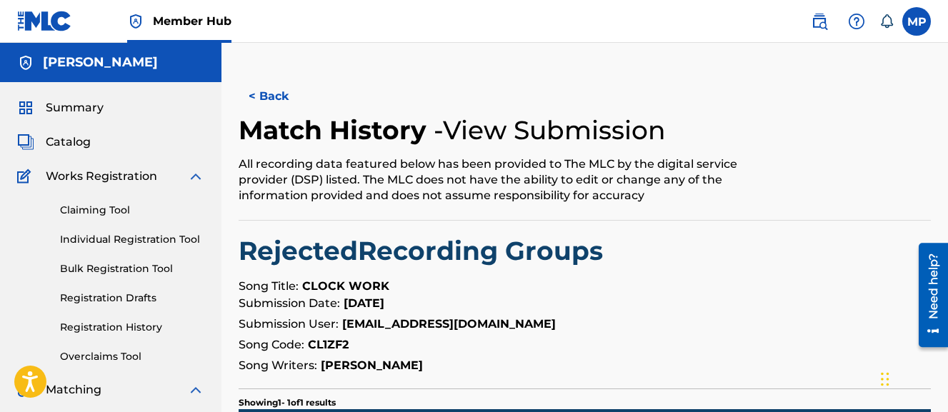
scroll to position [214, 0]
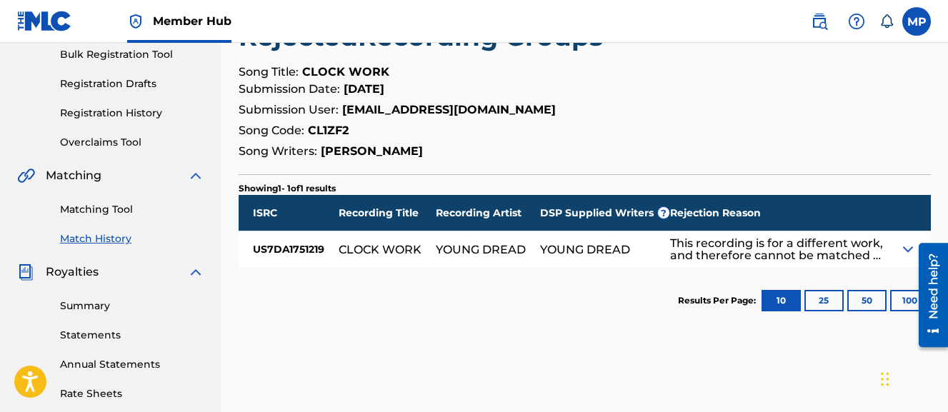
click at [906, 245] on img at bounding box center [908, 249] width 17 height 17
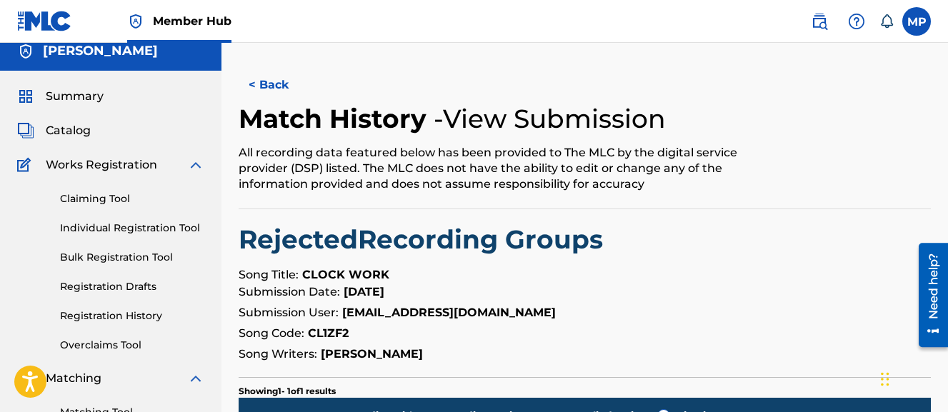
scroll to position [9, 0]
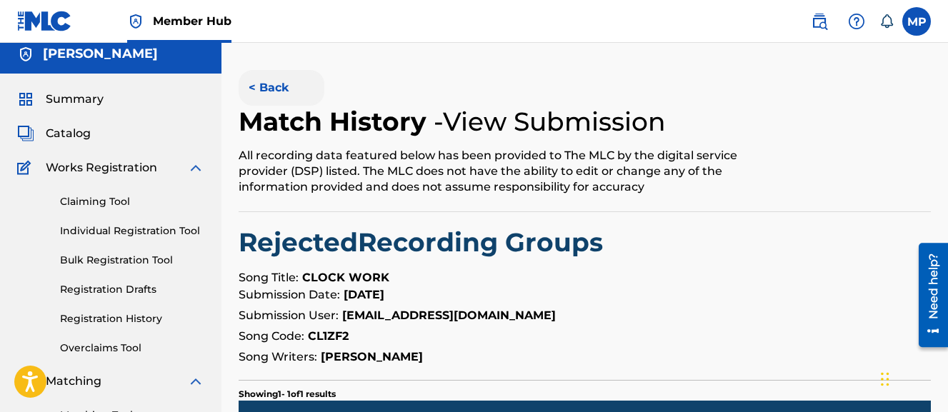
click at [274, 93] on button "< Back" at bounding box center [282, 88] width 86 height 36
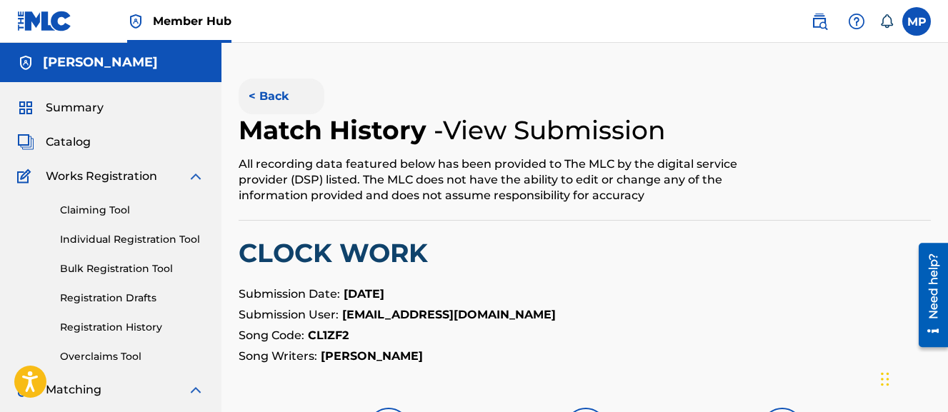
click at [286, 94] on button "< Back" at bounding box center [282, 97] width 86 height 36
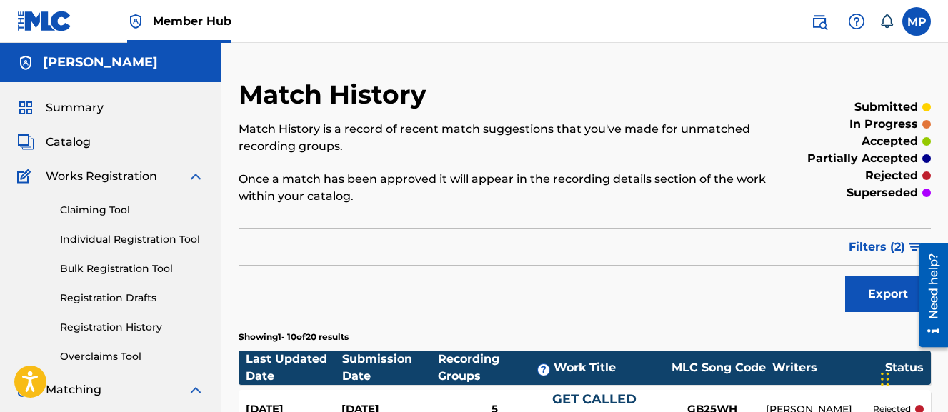
scroll to position [542, 0]
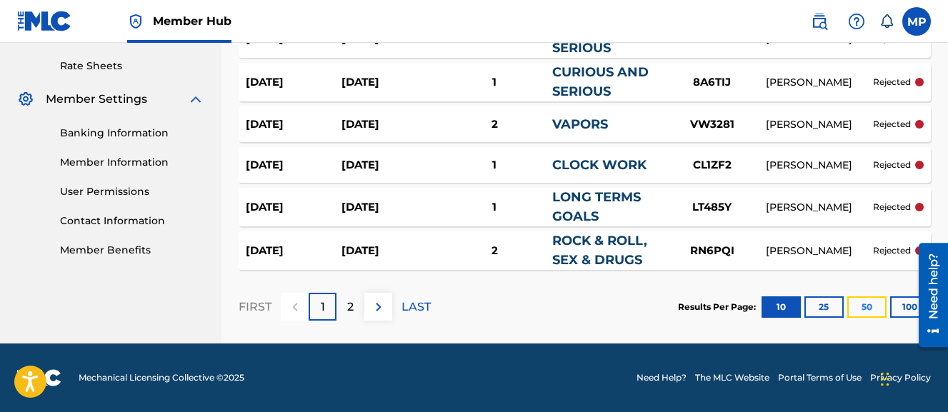
click at [865, 300] on button "50" at bounding box center [867, 307] width 39 height 21
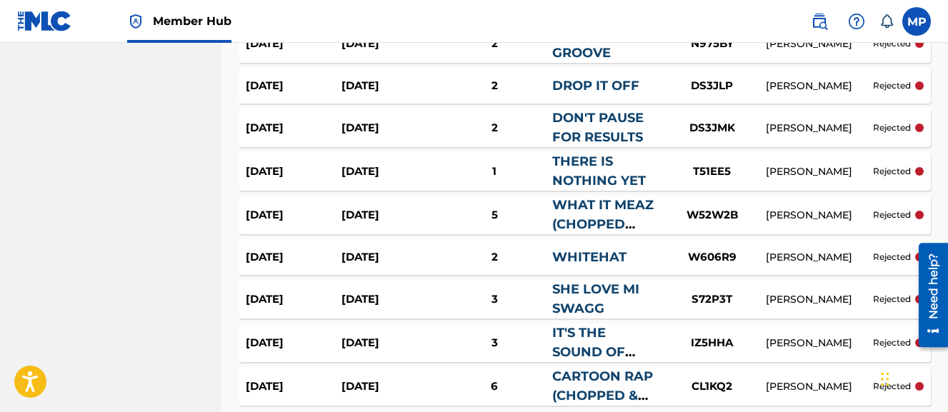
scroll to position [831, 0]
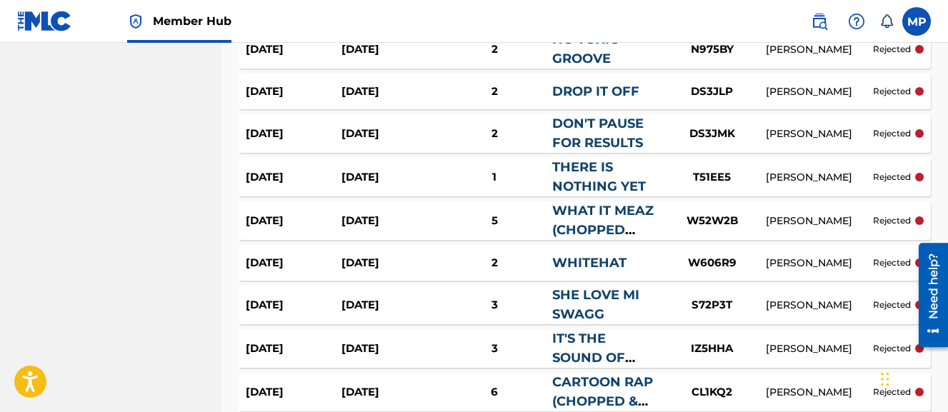
click at [585, 222] on link "WHAT IT MEAZ (CHOPPED AND SCREWED)" at bounding box center [602, 240] width 101 height 74
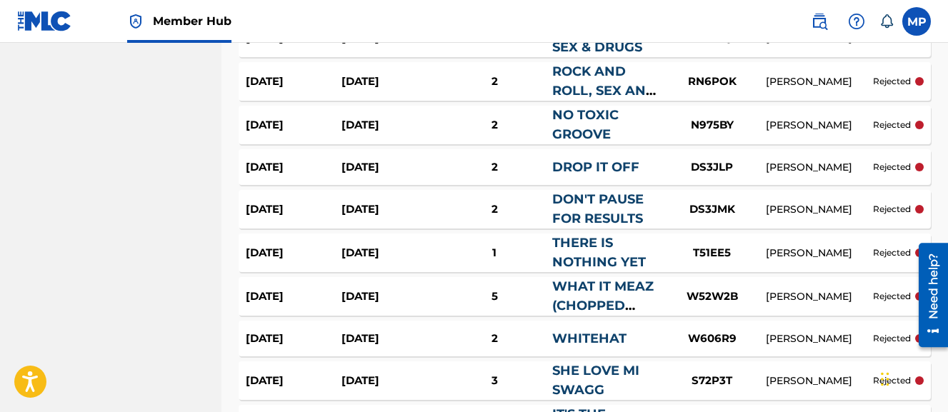
scroll to position [755, 0]
click at [588, 134] on link "NO TOXIC GROOVE" at bounding box center [585, 125] width 66 height 35
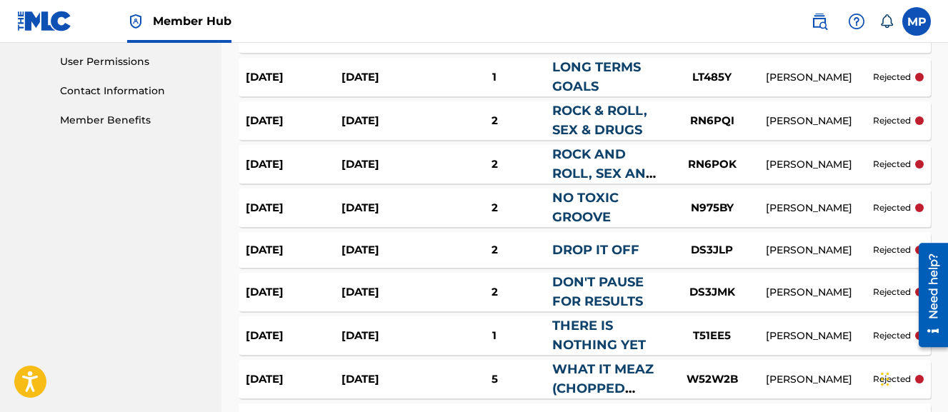
scroll to position [668, 0]
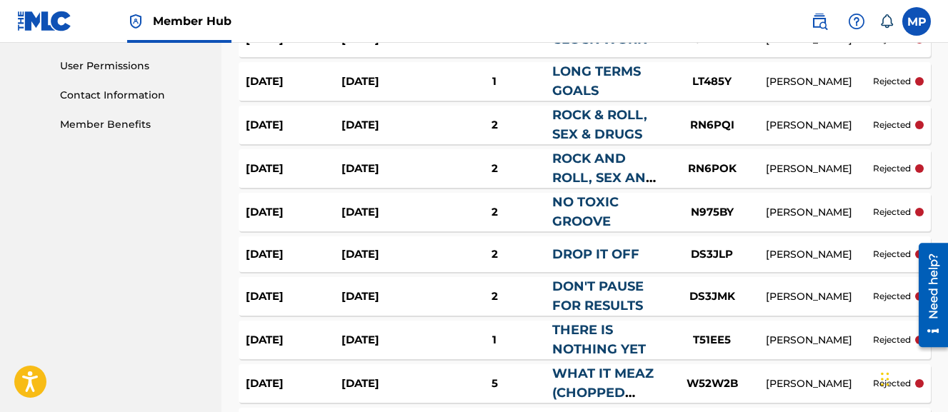
click at [592, 123] on div "ROCK & ROLL, SEX & DRUGS" at bounding box center [605, 125] width 106 height 39
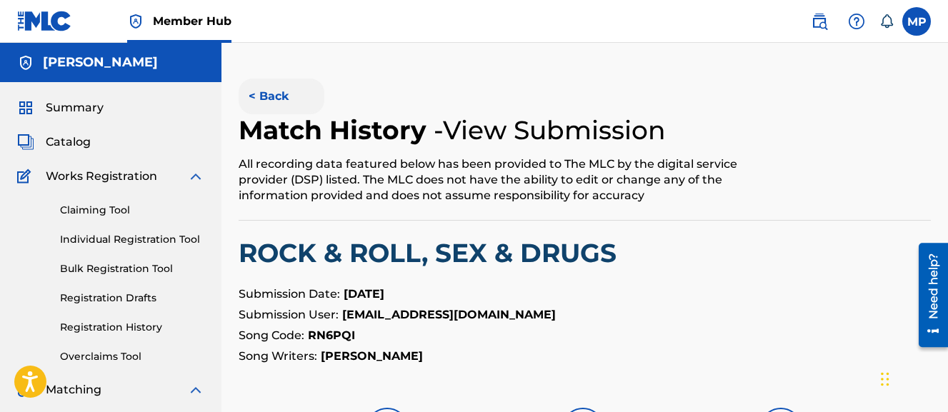
click at [267, 96] on button "< Back" at bounding box center [282, 97] width 86 height 36
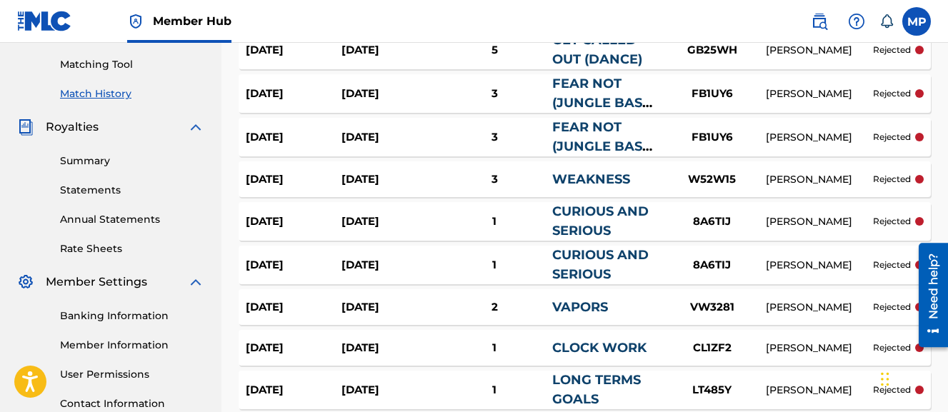
scroll to position [359, 0]
click at [577, 177] on link "WEAKNESS" at bounding box center [591, 180] width 78 height 16
click at [587, 87] on link "FEAR NOT (JUNGLE BASS REMIX)" at bounding box center [601, 103] width 98 height 54
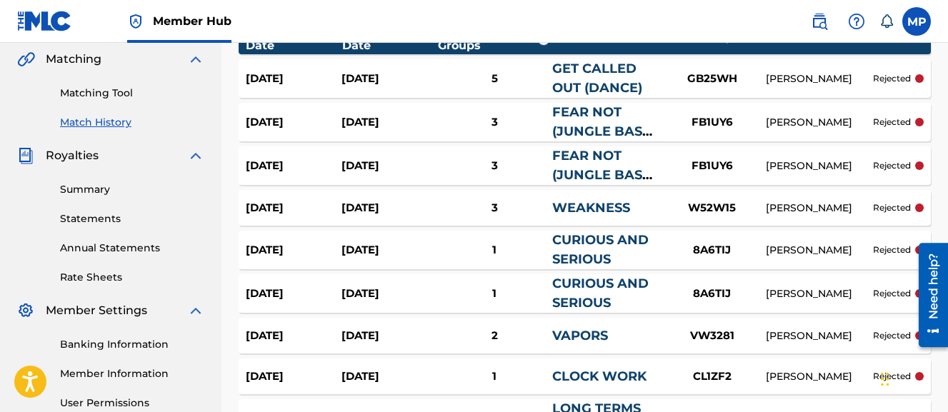
scroll to position [329, 0]
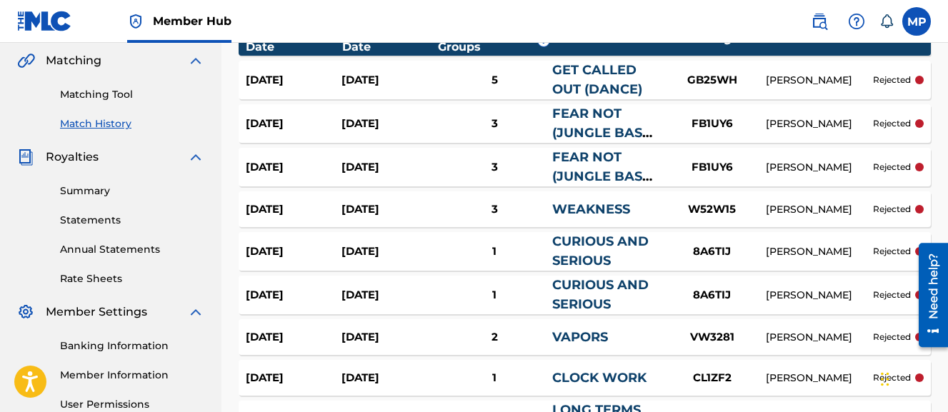
click at [575, 81] on link "GET CALLED OUT (DANCE)" at bounding box center [597, 79] width 90 height 35
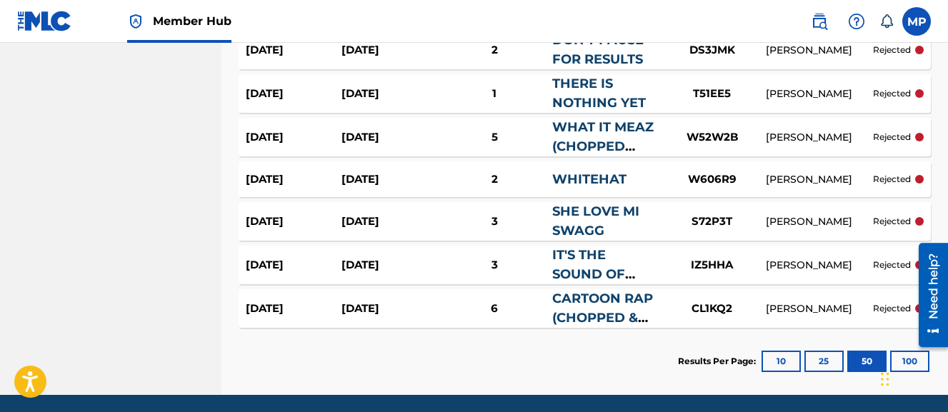
scroll to position [966, 0]
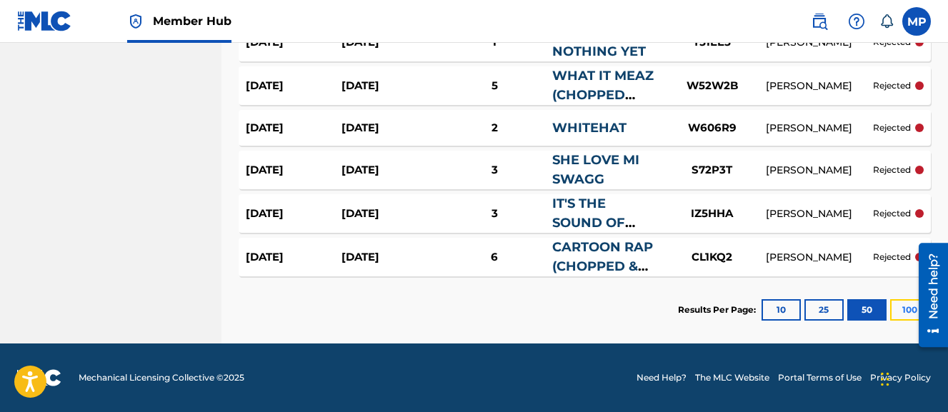
click at [902, 311] on button "100" at bounding box center [909, 309] width 39 height 21
click at [390, 252] on div "Aug 22, 2025" at bounding box center [390, 257] width 96 height 16
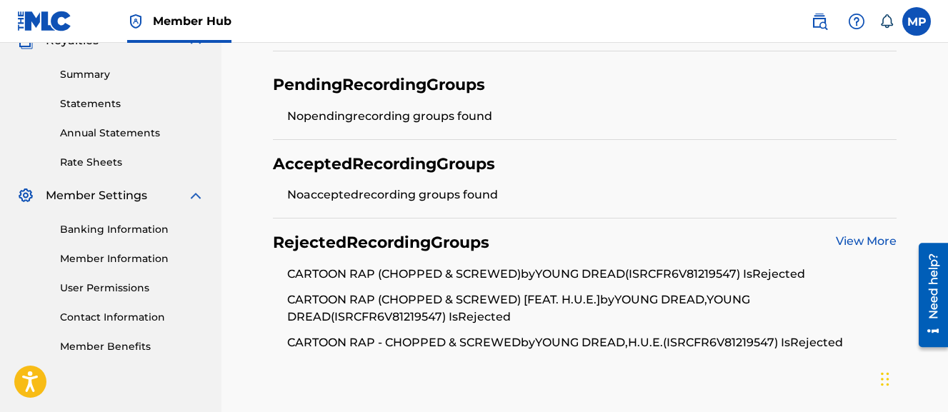
scroll to position [454, 0]
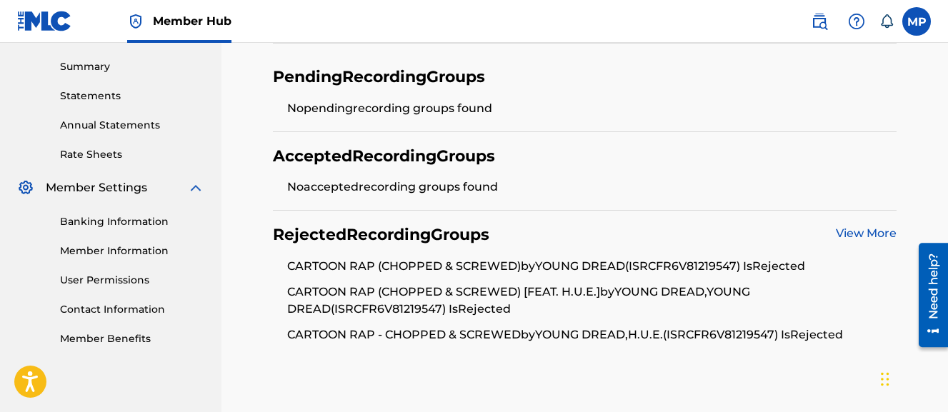
click at [861, 233] on link "View More" at bounding box center [866, 234] width 61 height 14
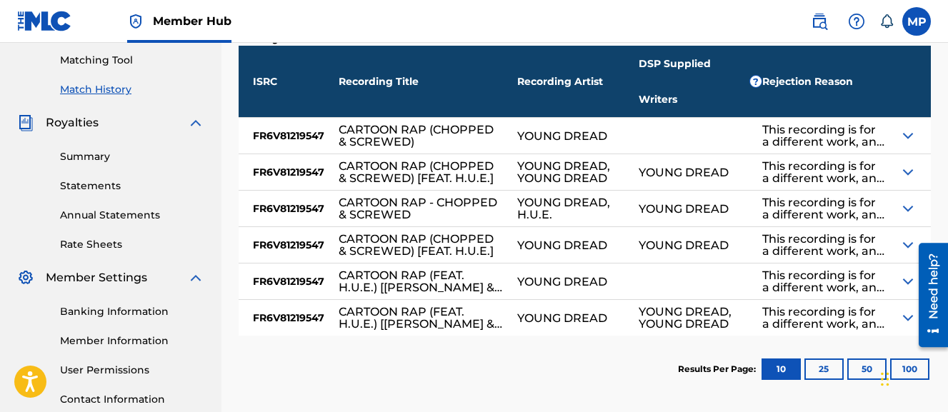
scroll to position [354, 0]
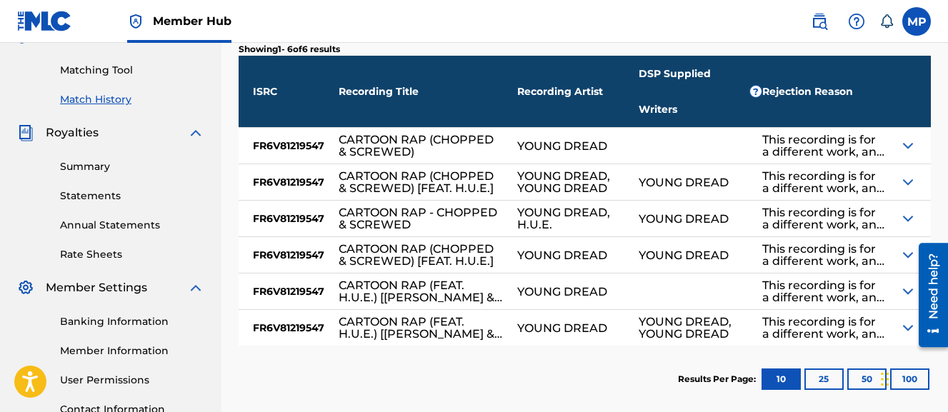
click at [907, 210] on img at bounding box center [908, 218] width 17 height 17
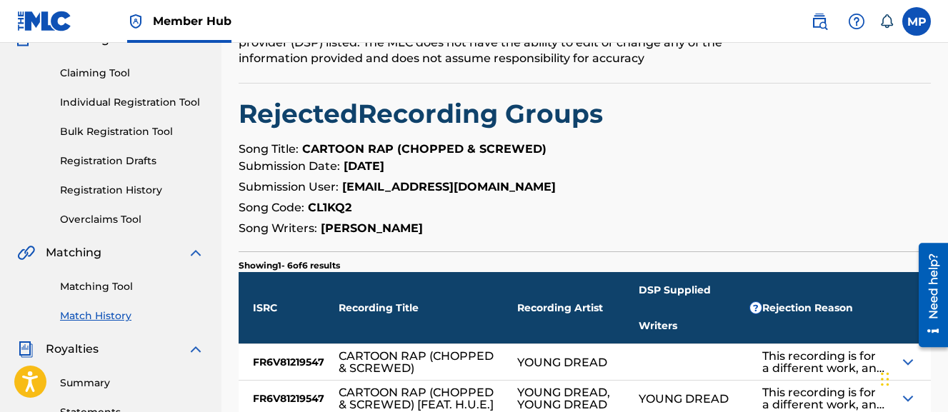
scroll to position [71, 0]
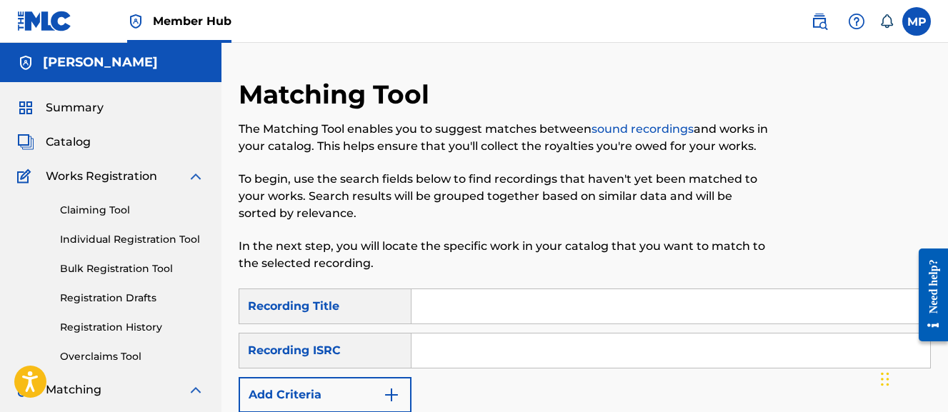
scroll to position [134, 0]
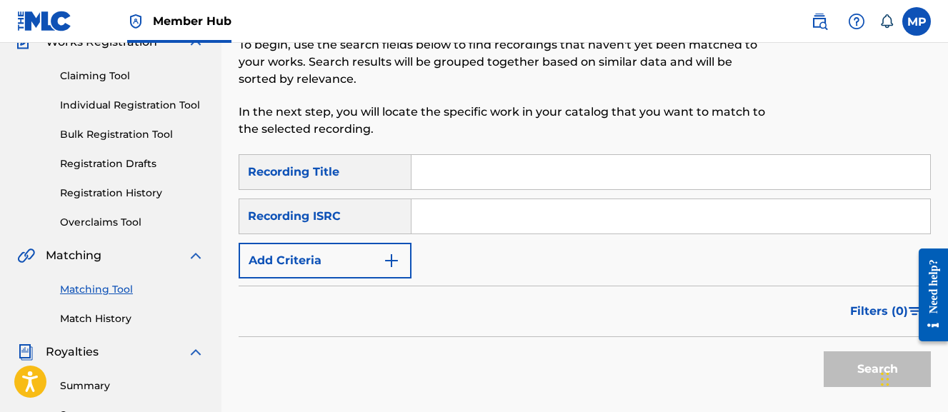
click at [470, 189] on div "Search Form" at bounding box center [672, 172] width 520 height 36
click at [463, 169] on input "Search Form" at bounding box center [671, 172] width 519 height 34
paste input "CHAMPION"
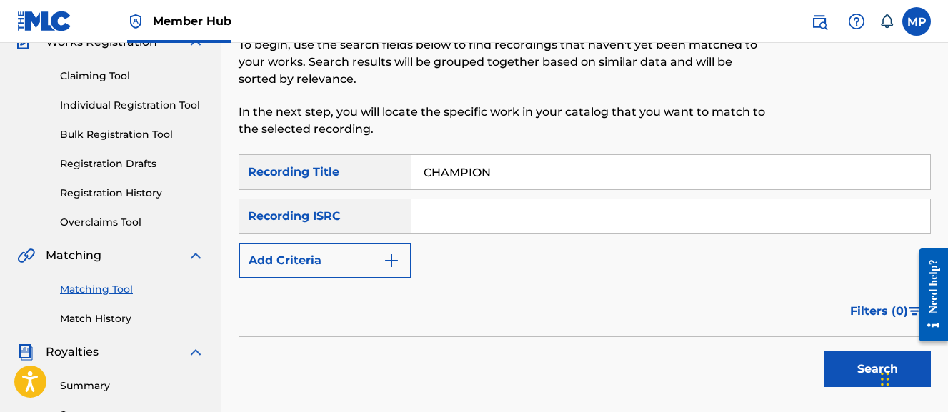
type input "CHAMPION"
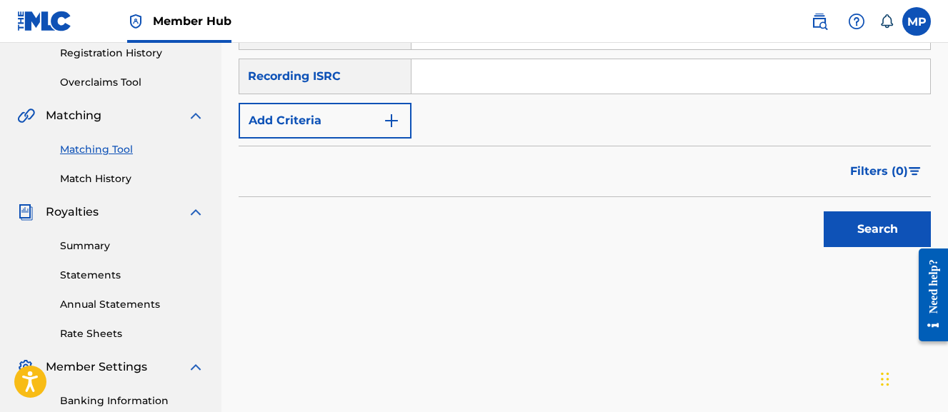
scroll to position [22, 0]
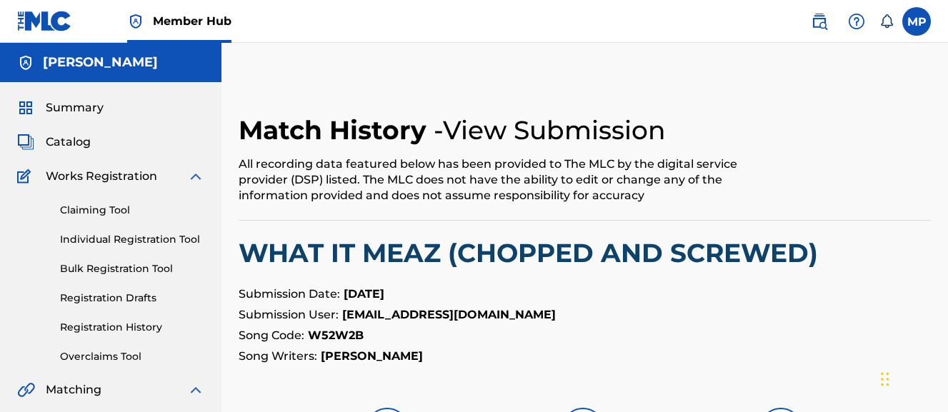
scroll to position [522, 0]
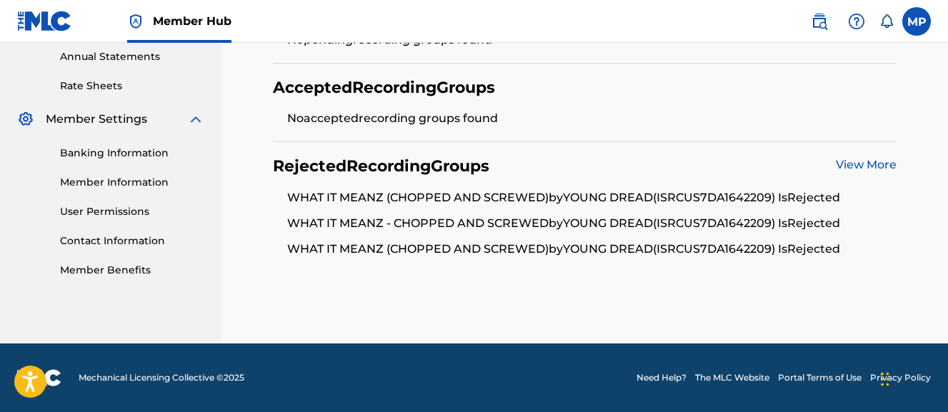
click at [863, 167] on link "View More" at bounding box center [866, 165] width 61 height 14
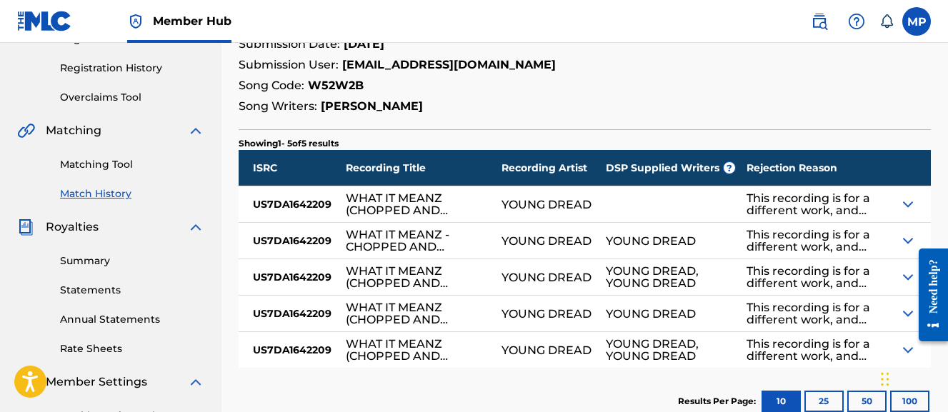
scroll to position [286, 0]
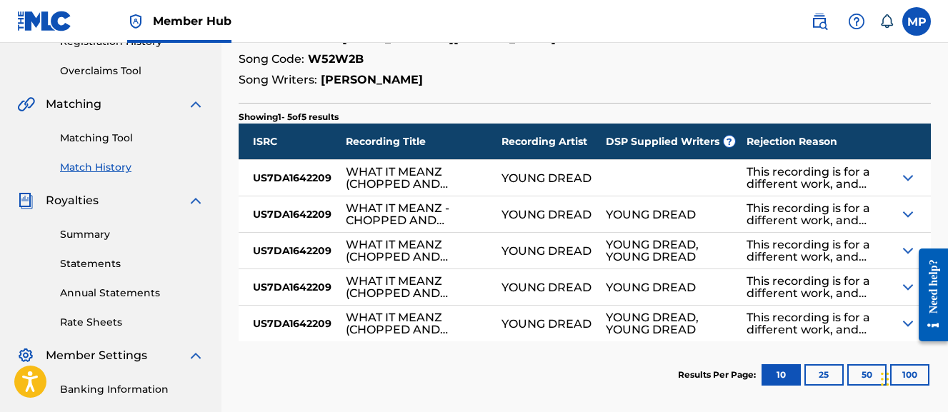
click at [913, 209] on img at bounding box center [908, 214] width 17 height 17
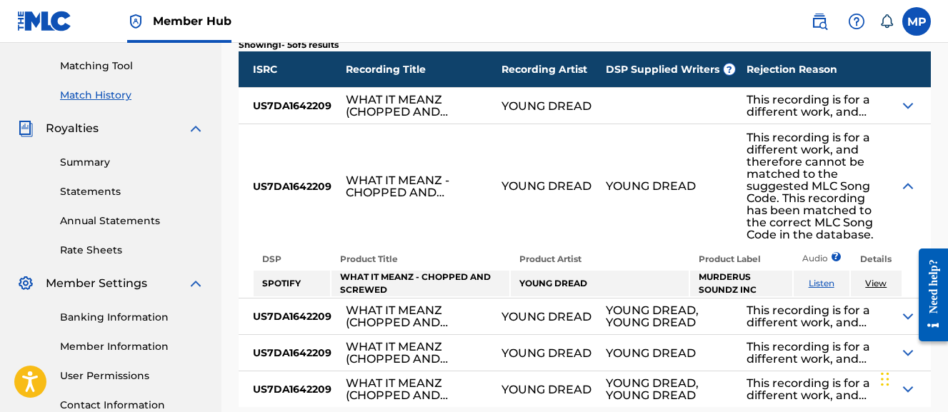
scroll to position [0, 0]
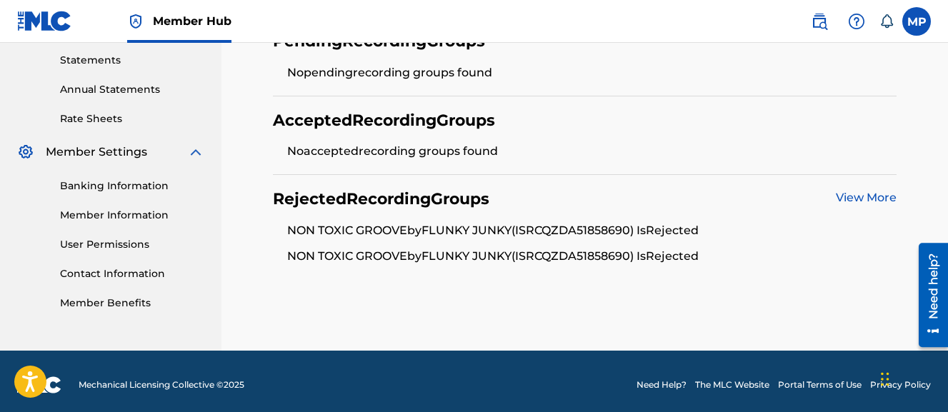
click at [883, 194] on link "View More" at bounding box center [866, 198] width 61 height 14
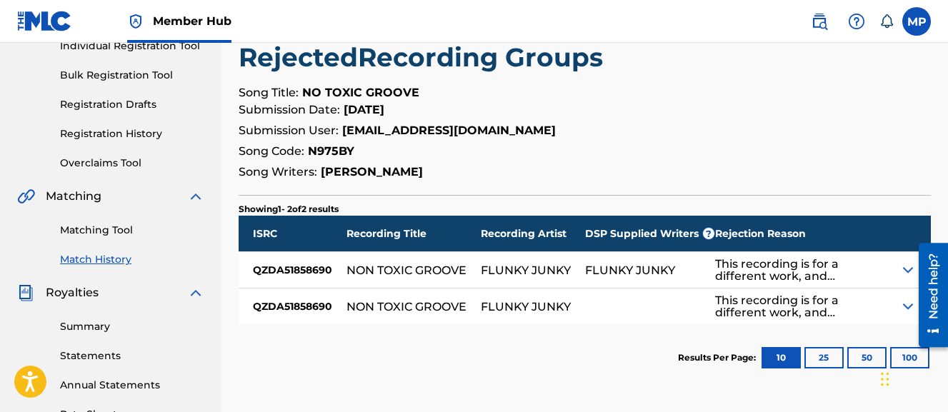
scroll to position [201, 0]
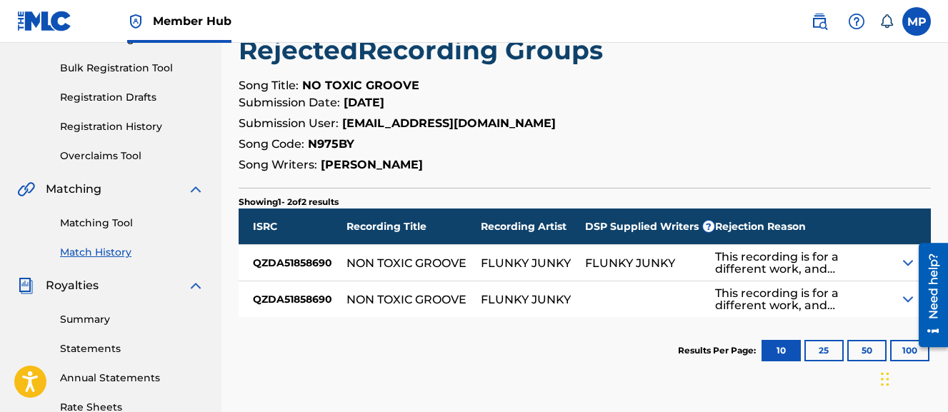
click at [811, 267] on div "This recording is for a different work, and therefore cannot be matched to the …" at bounding box center [800, 263] width 170 height 24
click at [902, 262] on img at bounding box center [908, 262] width 17 height 17
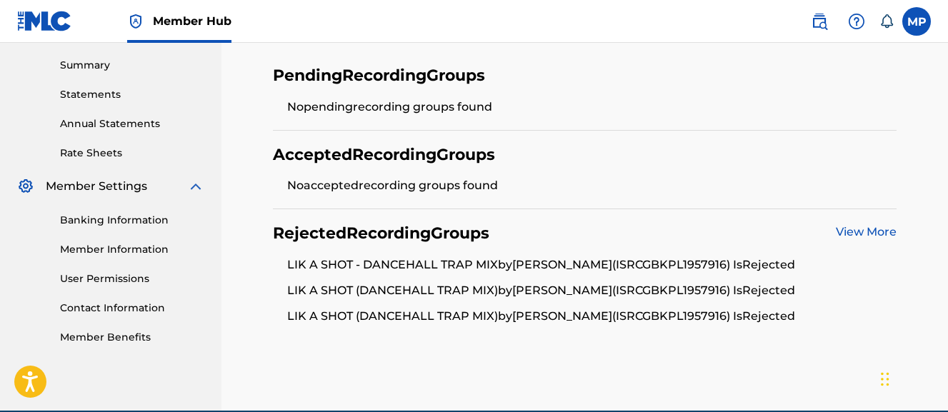
click at [873, 227] on link "View More" at bounding box center [866, 232] width 61 height 14
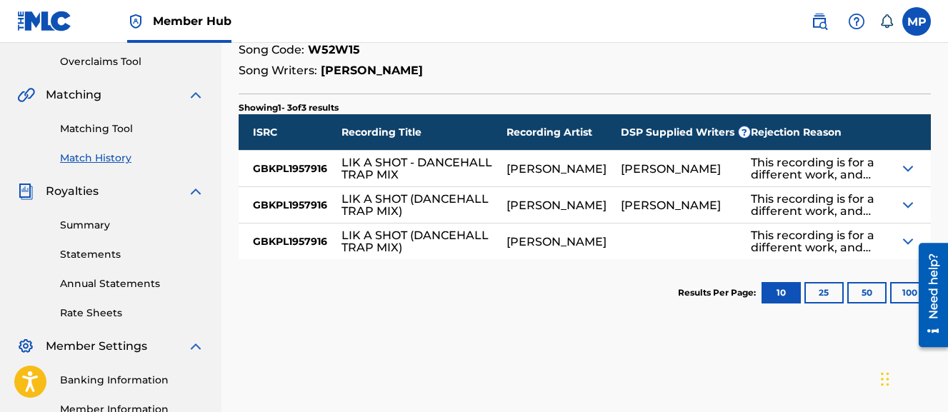
scroll to position [305, 0]
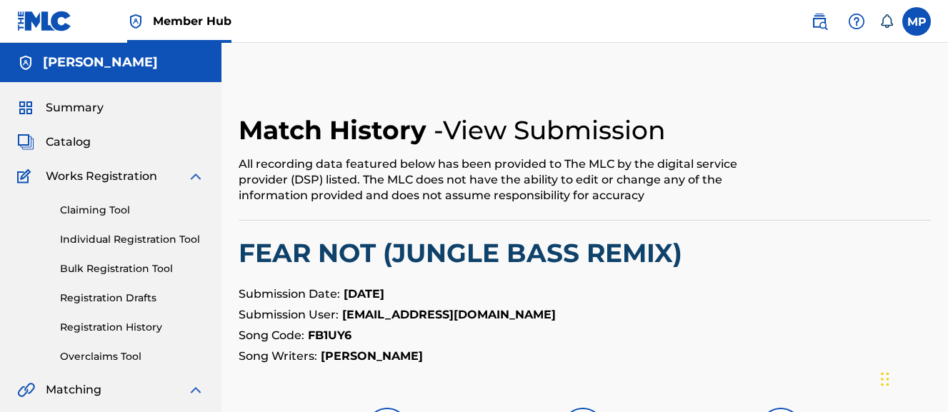
scroll to position [457, 0]
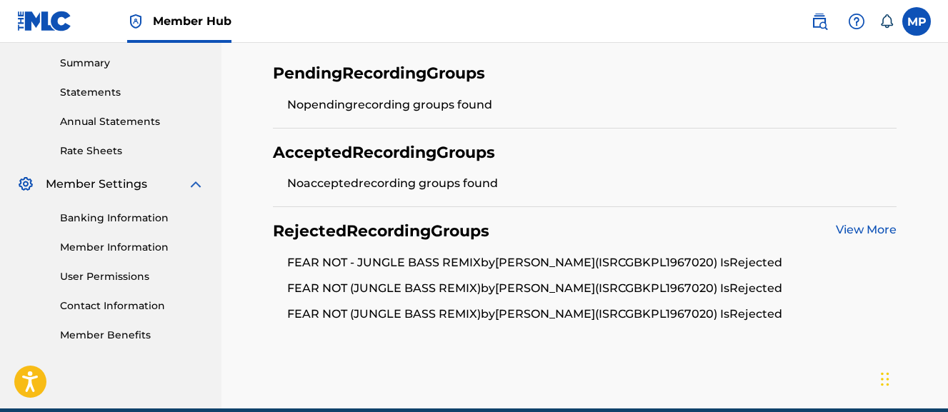
click at [870, 233] on link "View More" at bounding box center [866, 230] width 61 height 14
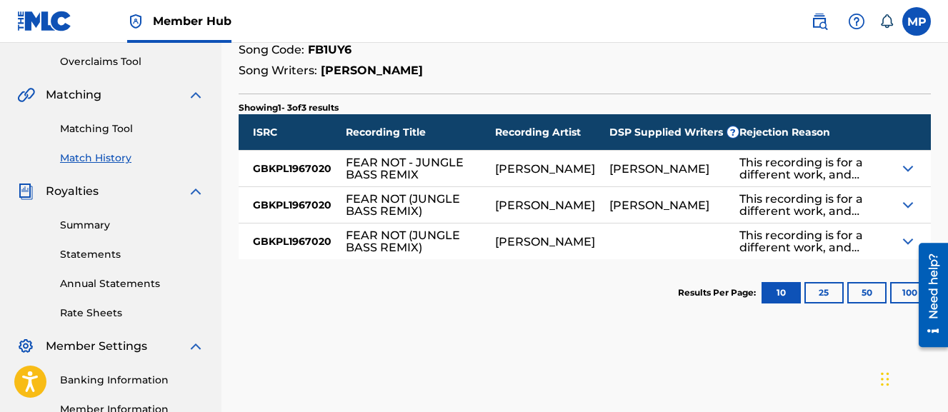
scroll to position [316, 0]
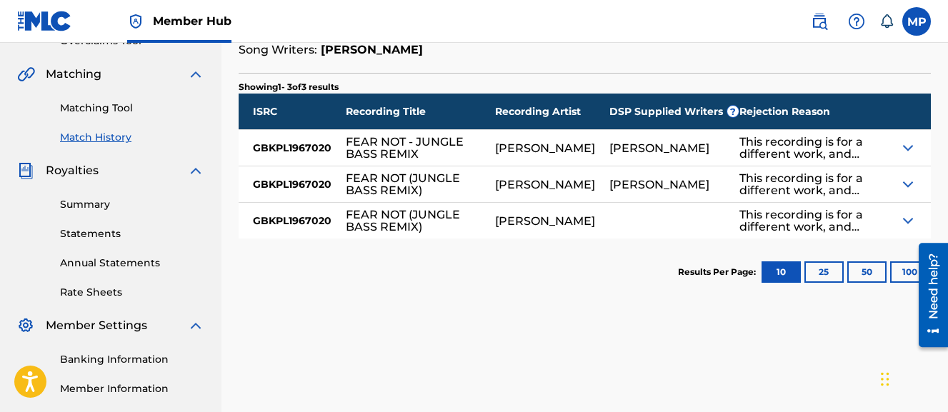
click at [905, 219] on img at bounding box center [908, 220] width 17 height 17
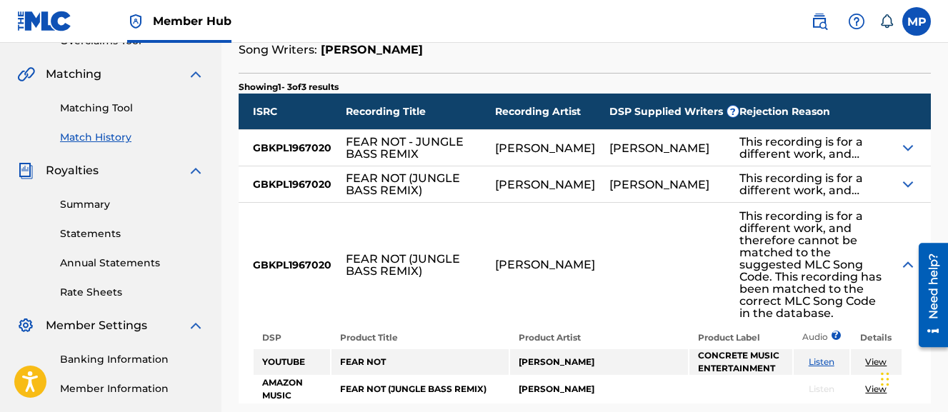
scroll to position [344, 0]
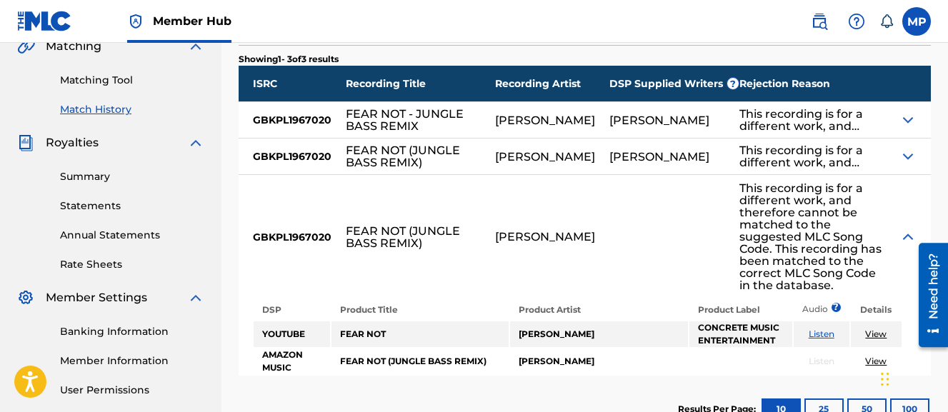
click at [905, 157] on img at bounding box center [908, 156] width 17 height 17
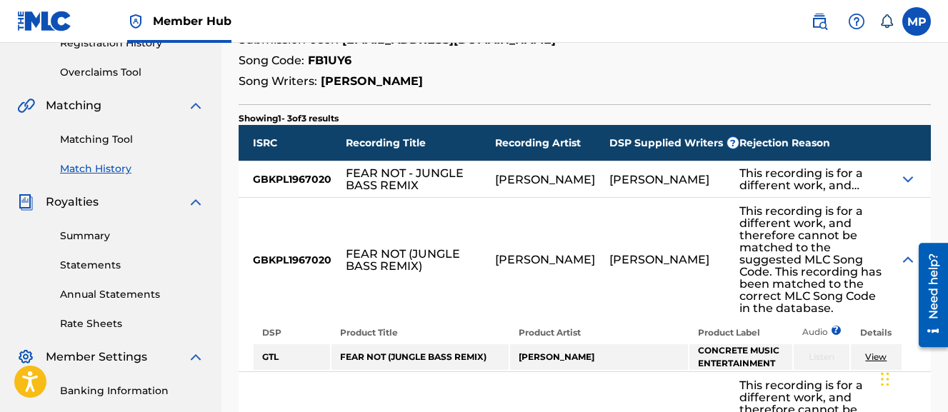
scroll to position [283, 0]
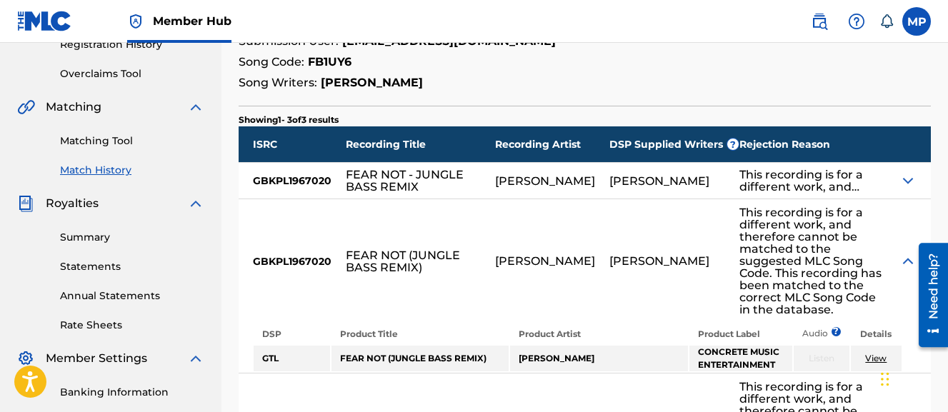
click at [906, 187] on img at bounding box center [908, 180] width 17 height 17
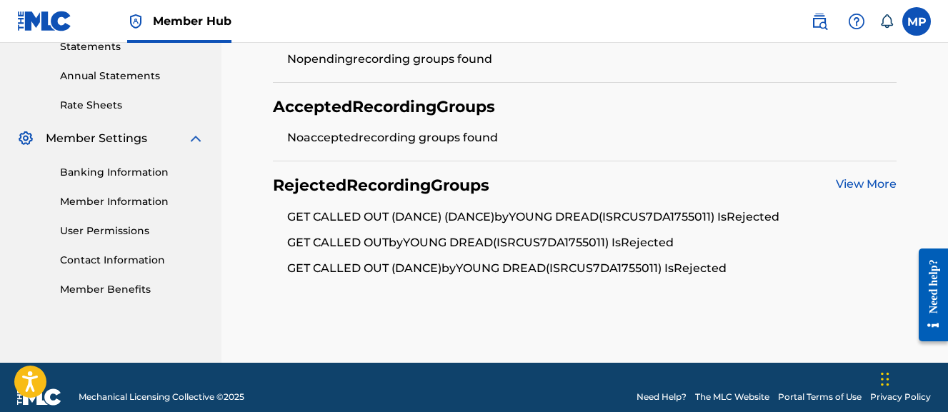
scroll to position [504, 0]
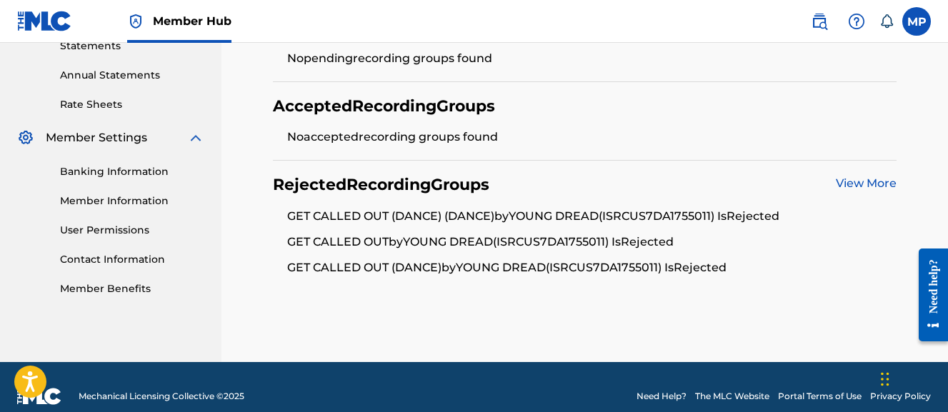
click at [862, 175] on div "View More" at bounding box center [866, 185] width 61 height 20
click at [863, 182] on link "View More" at bounding box center [866, 184] width 61 height 14
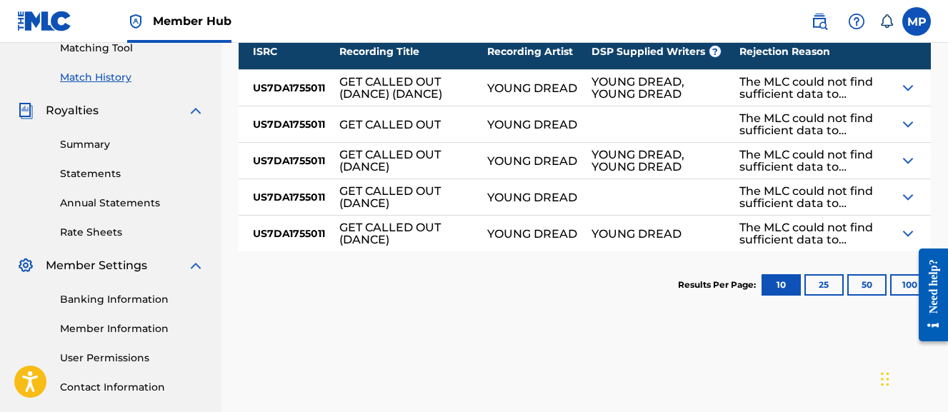
scroll to position [388, 0]
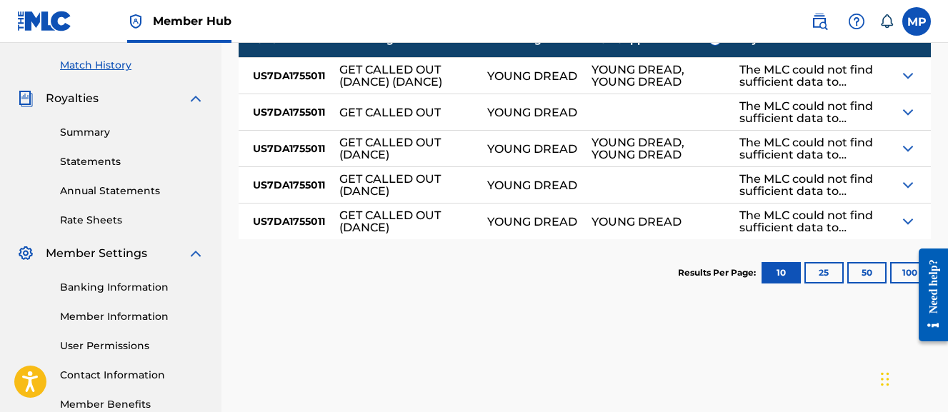
click at [901, 145] on img at bounding box center [908, 148] width 17 height 17
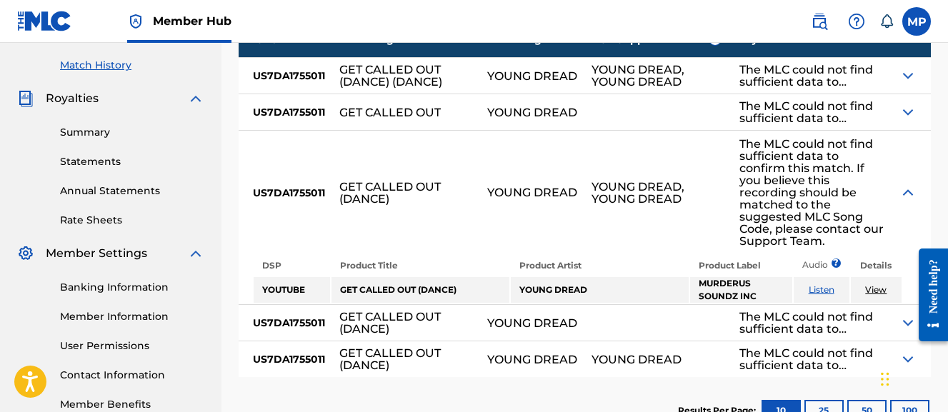
click at [901, 145] on div at bounding box center [915, 193] width 31 height 124
click at [905, 112] on img at bounding box center [908, 112] width 17 height 17
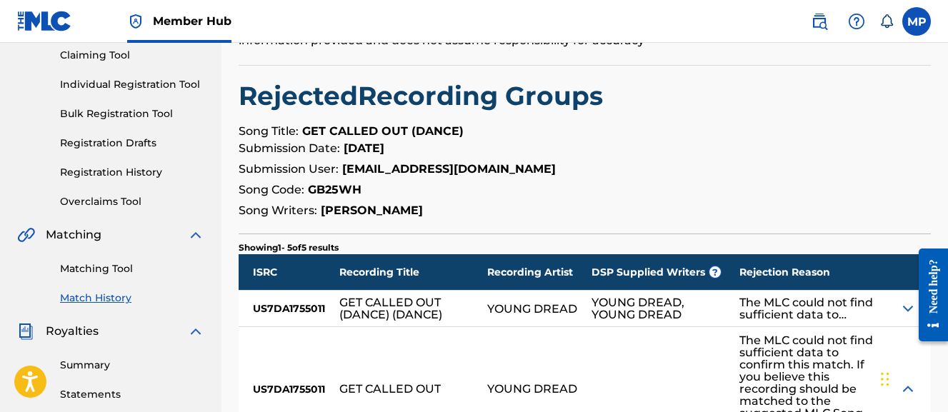
scroll to position [0, 0]
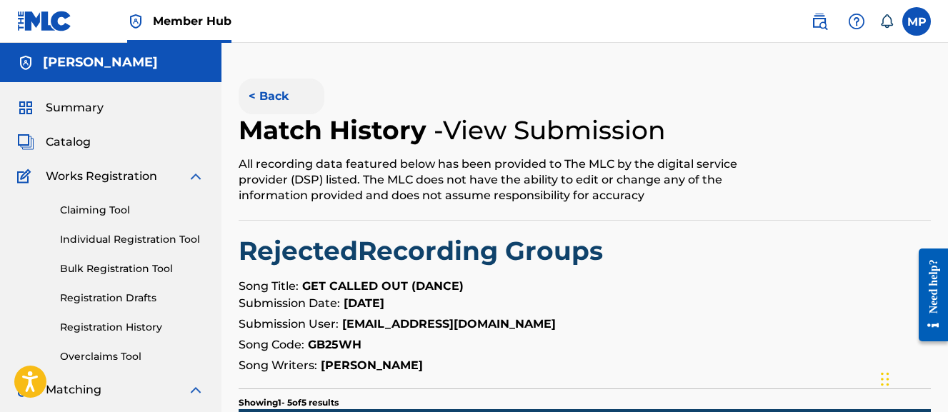
click at [285, 103] on button "< Back" at bounding box center [282, 97] width 86 height 36
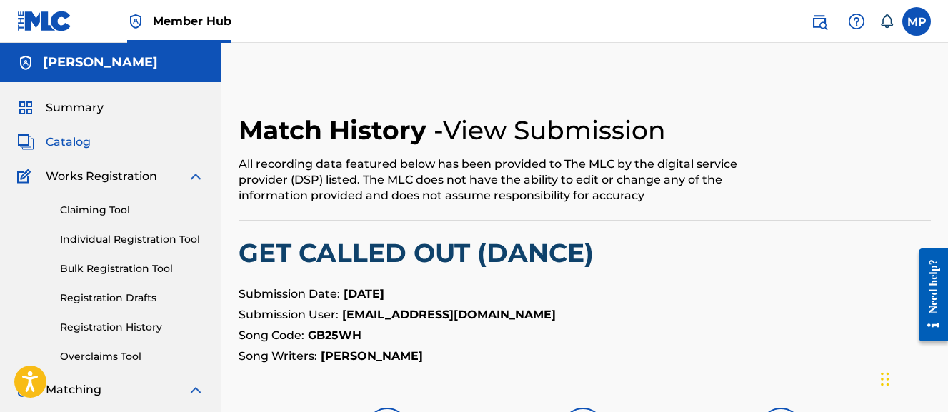
click at [75, 142] on span "Catalog" at bounding box center [68, 142] width 45 height 17
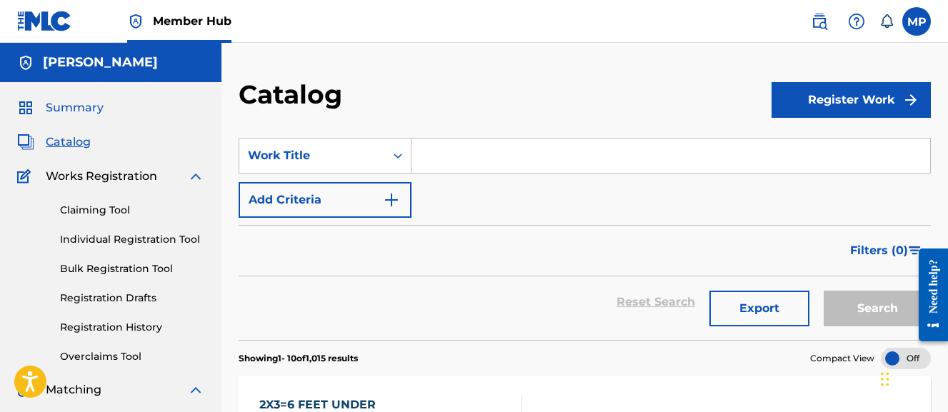
click at [91, 104] on span "Summary" at bounding box center [75, 107] width 58 height 17
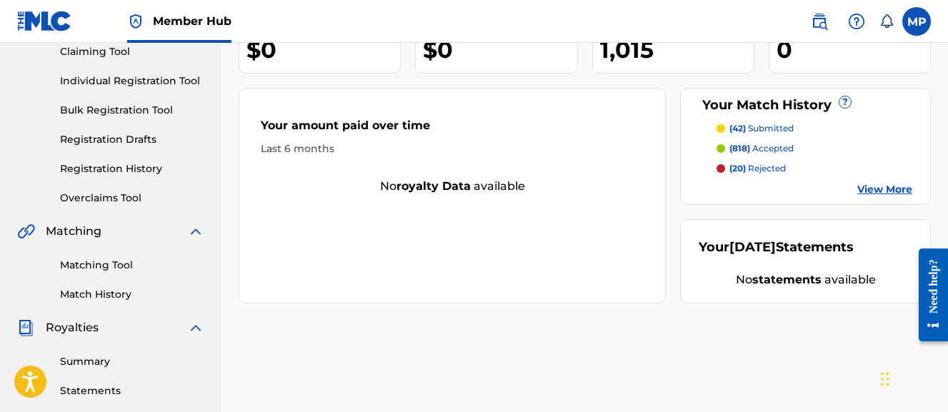
scroll to position [159, 0]
click at [878, 190] on link "View More" at bounding box center [885, 189] width 55 height 15
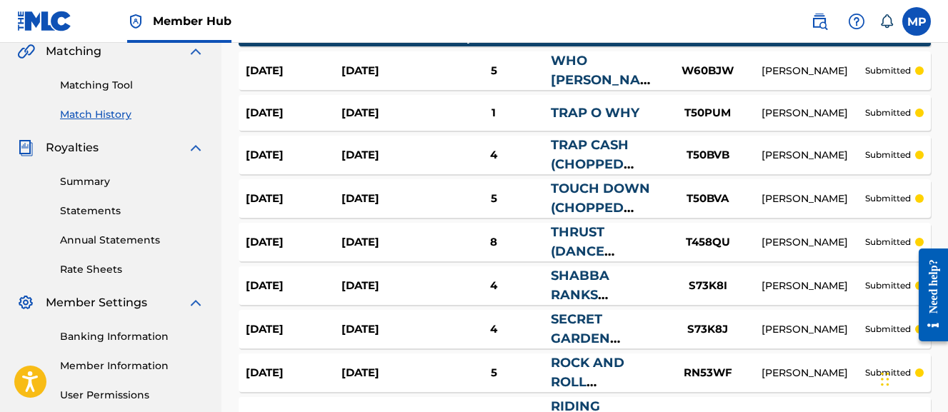
scroll to position [548, 0]
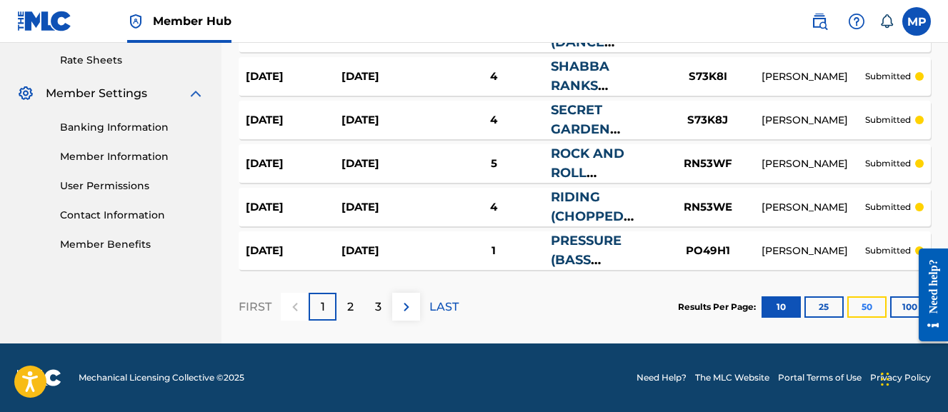
click at [868, 308] on button "50" at bounding box center [867, 307] width 39 height 21
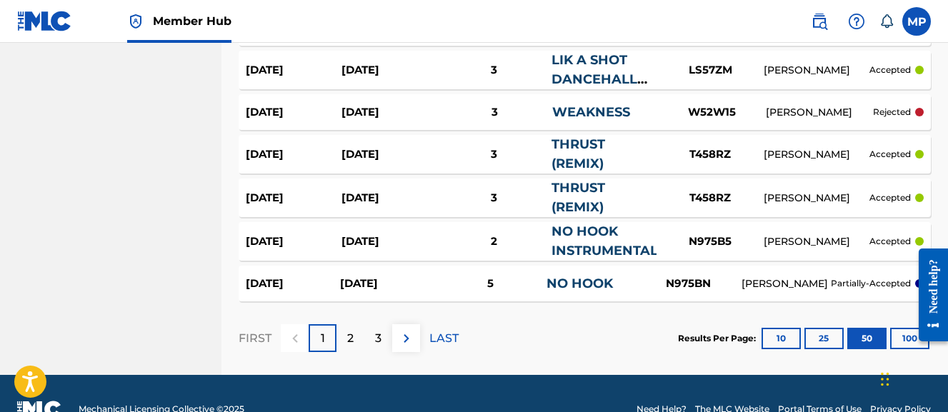
scroll to position [2272, 0]
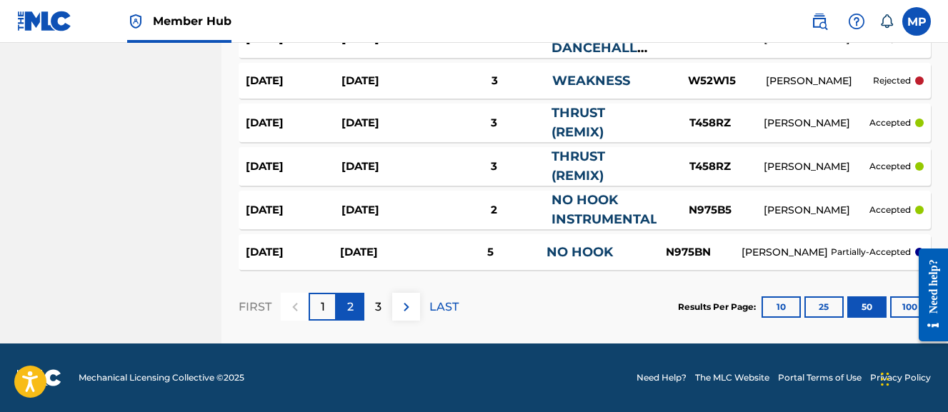
click at [358, 305] on div "2" at bounding box center [351, 307] width 28 height 28
click at [380, 312] on p "3" at bounding box center [378, 307] width 6 height 17
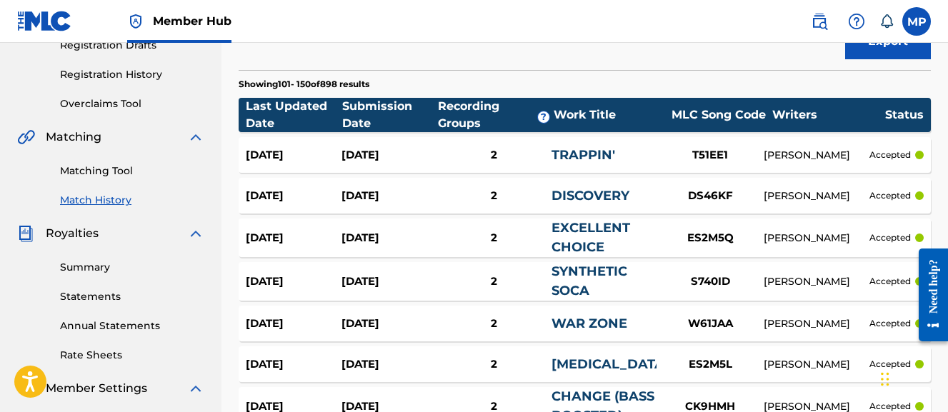
scroll to position [2215, 0]
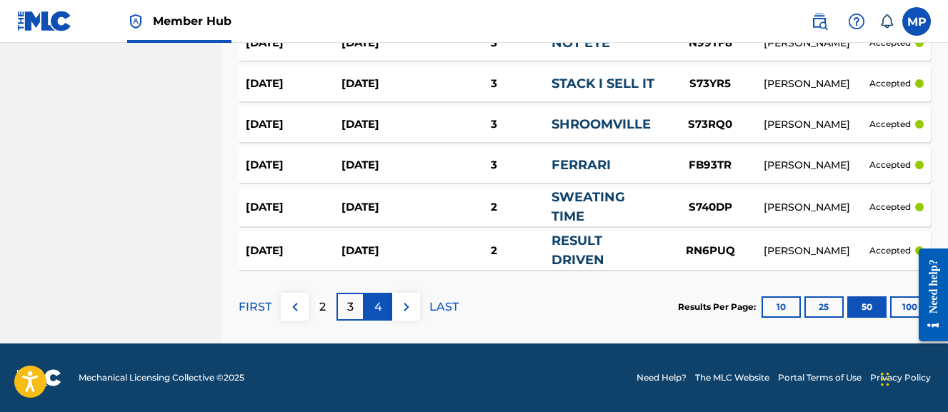
click at [386, 311] on div "4" at bounding box center [378, 307] width 28 height 28
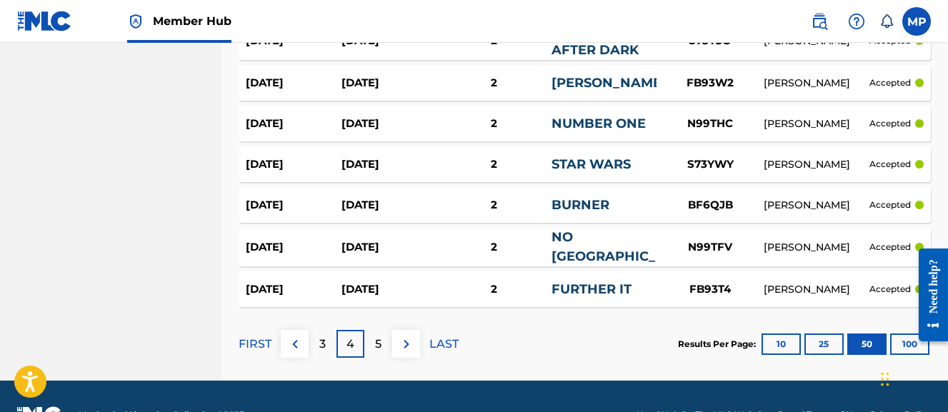
scroll to position [2186, 0]
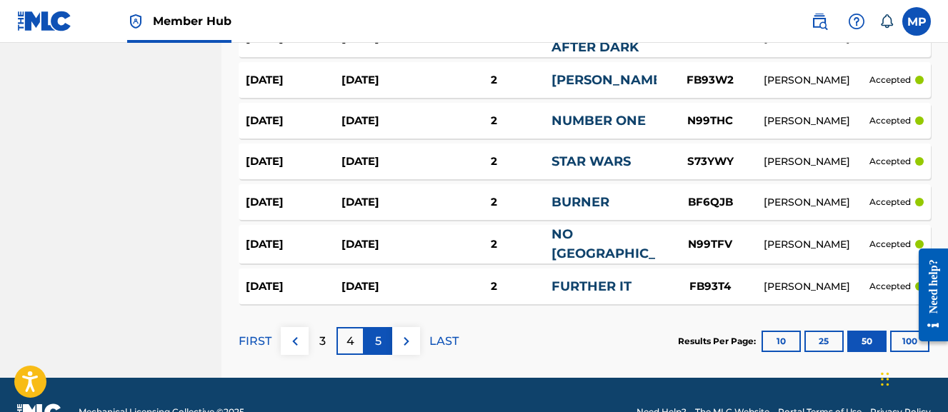
click at [375, 342] on p "5" at bounding box center [378, 341] width 6 height 17
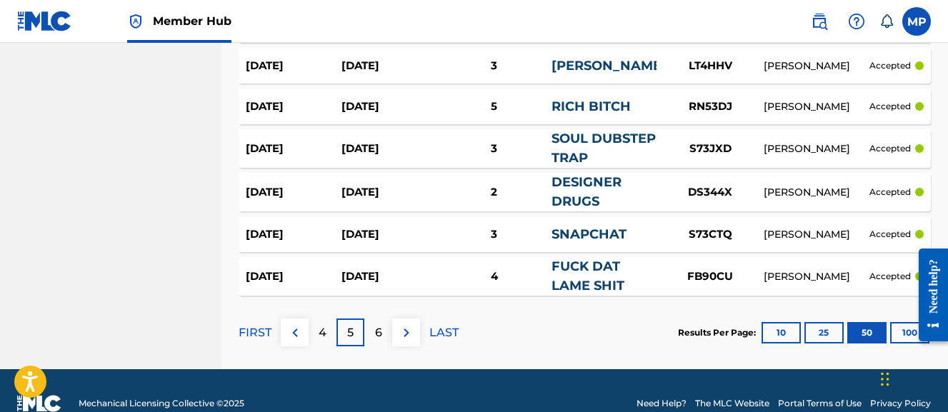
scroll to position [2196, 0]
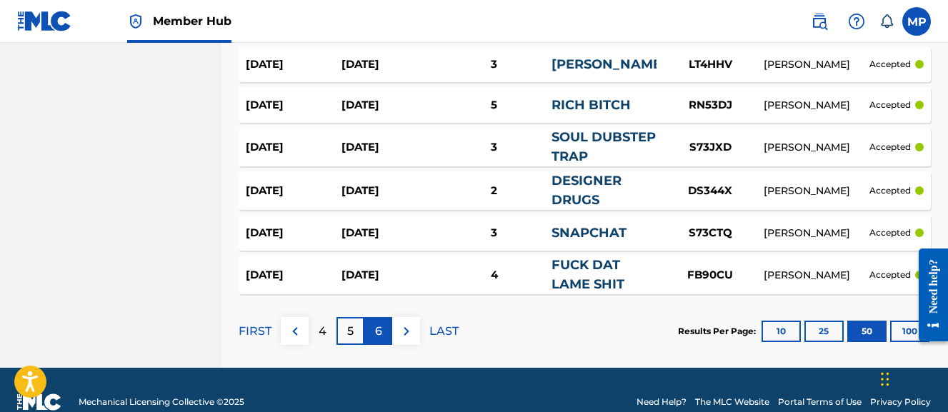
click at [384, 331] on div "6" at bounding box center [378, 331] width 28 height 28
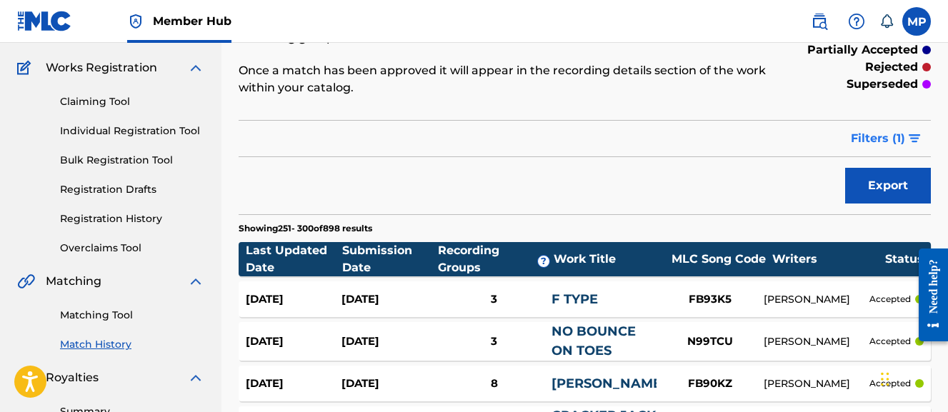
scroll to position [106, 0]
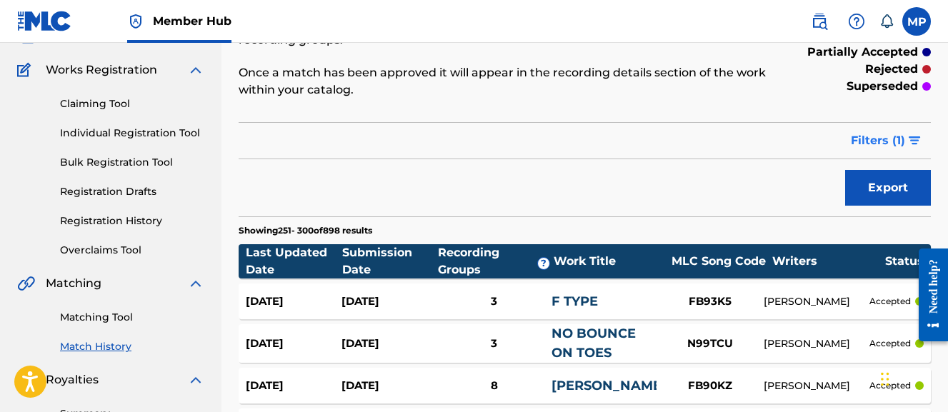
click at [890, 149] on span "Filters ( 1 )" at bounding box center [878, 140] width 54 height 17
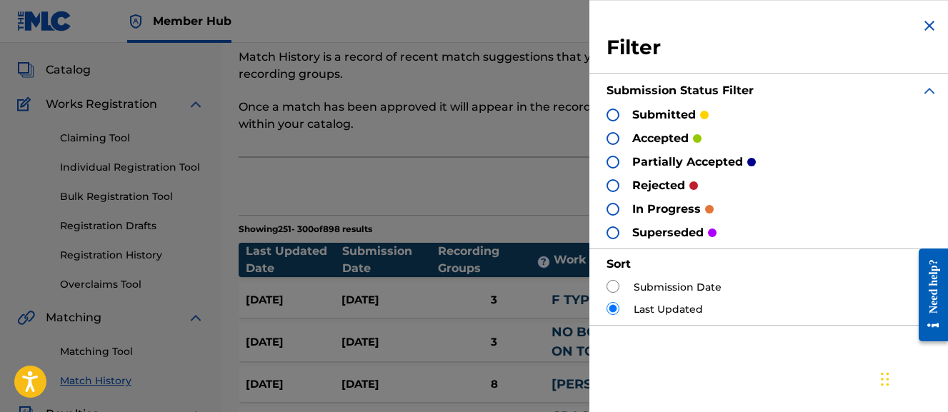
scroll to position [60, 0]
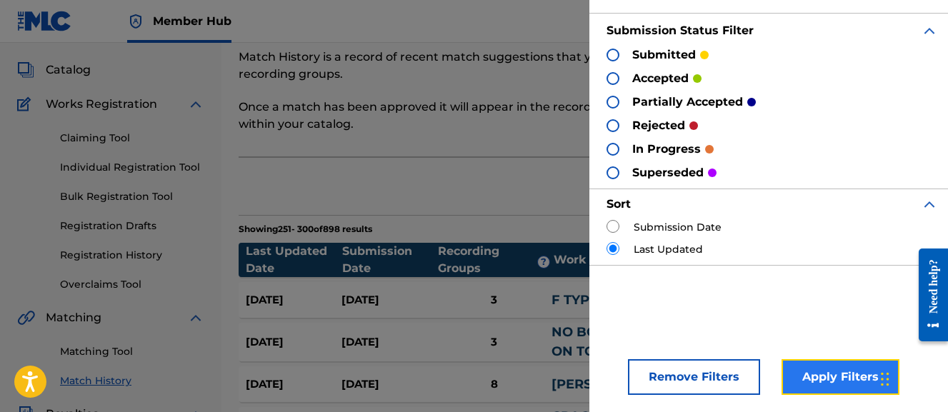
click at [820, 382] on button "Apply Filters" at bounding box center [841, 377] width 118 height 36
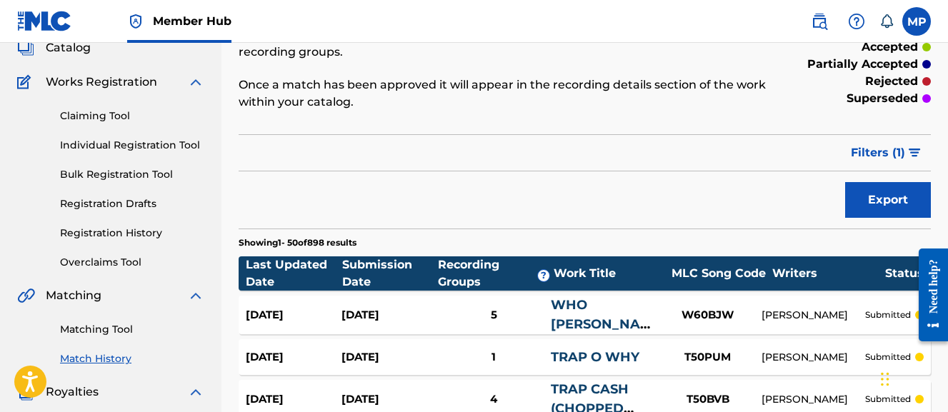
scroll to position [123, 0]
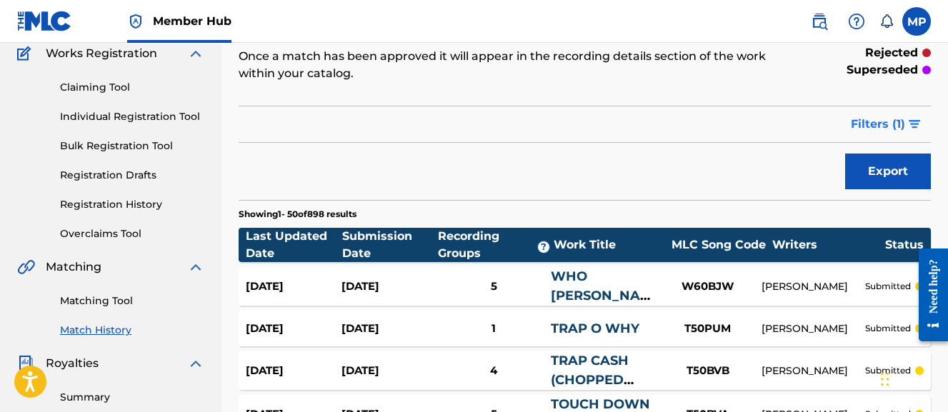
click at [897, 126] on span "Filters ( 1 )" at bounding box center [878, 124] width 54 height 17
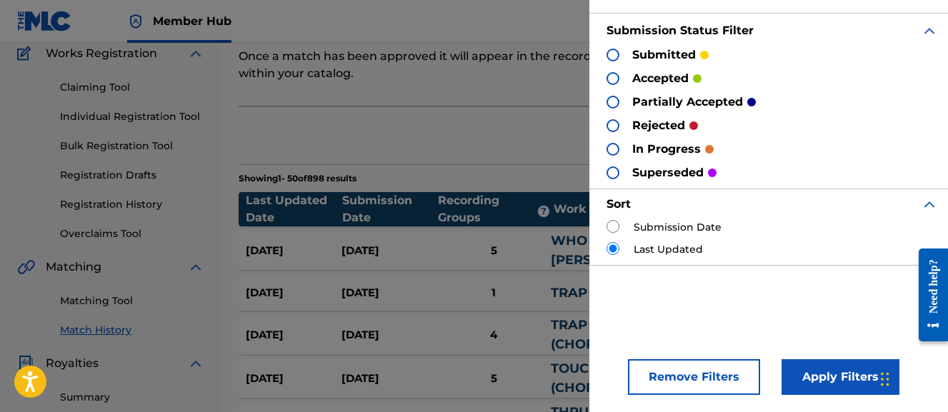
click at [630, 149] on div "in progress" at bounding box center [660, 149] width 107 height 16
click at [610, 151] on div at bounding box center [613, 149] width 13 height 13
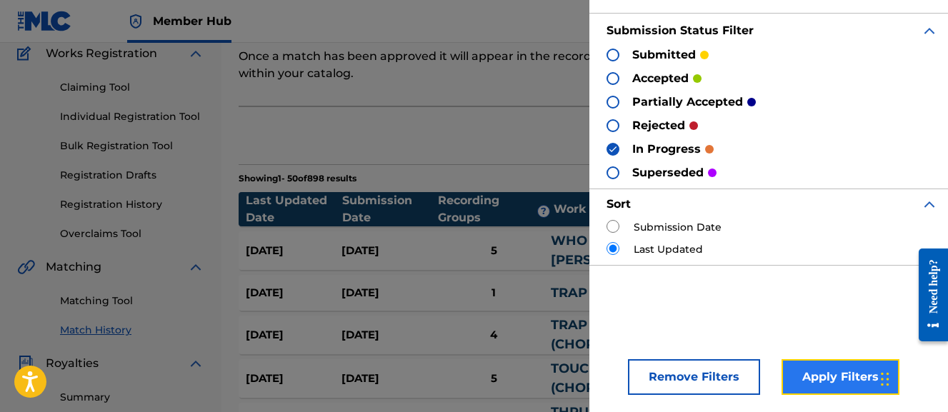
click at [823, 363] on button "Apply Filters" at bounding box center [841, 377] width 118 height 36
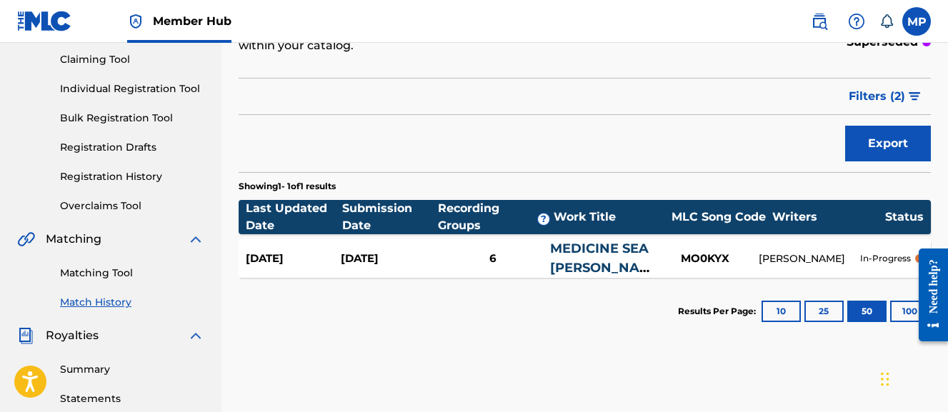
scroll to position [0, 0]
